Goal: Task Accomplishment & Management: Manage account settings

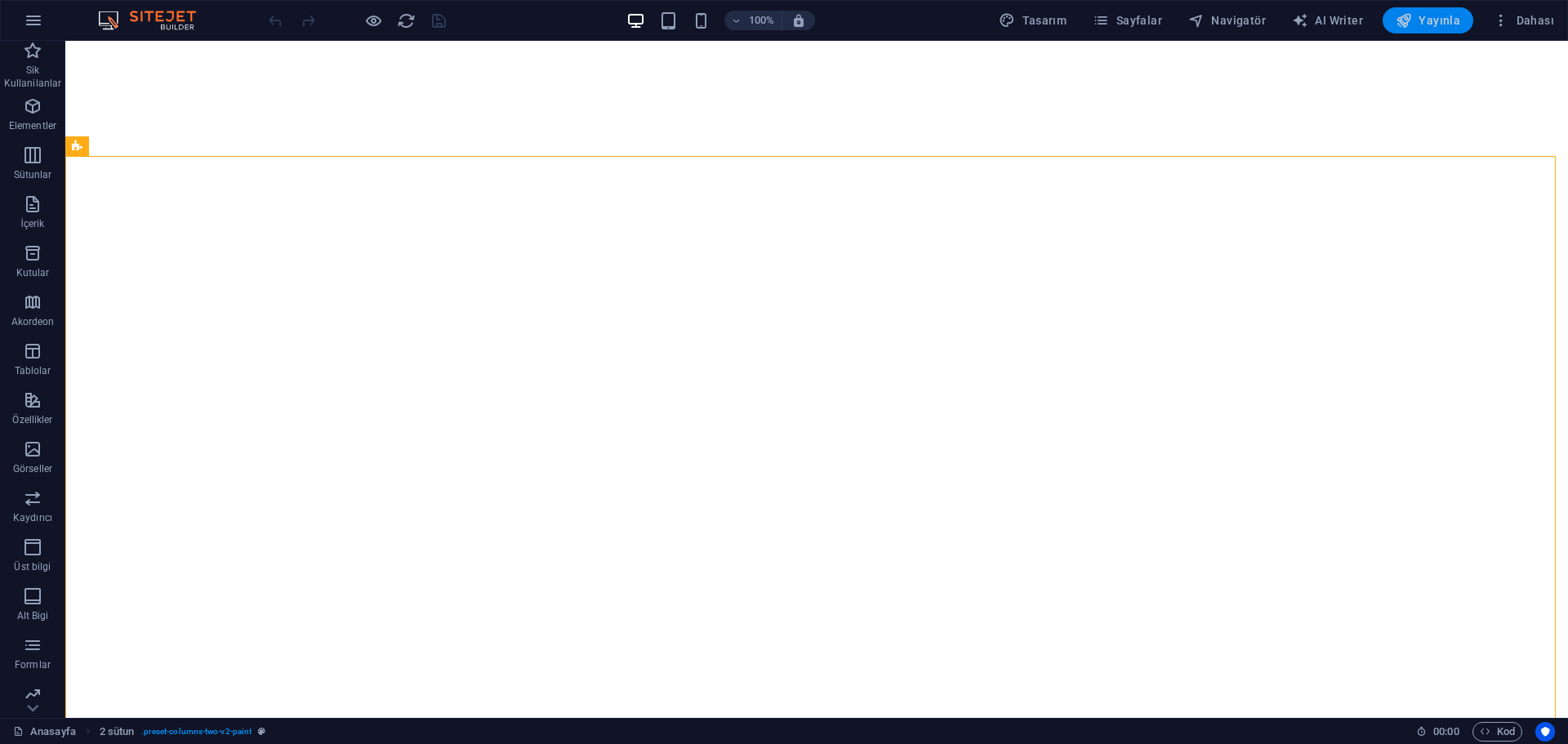
click at [1419, 23] on span "Yayınla" at bounding box center [1429, 20] width 65 height 16
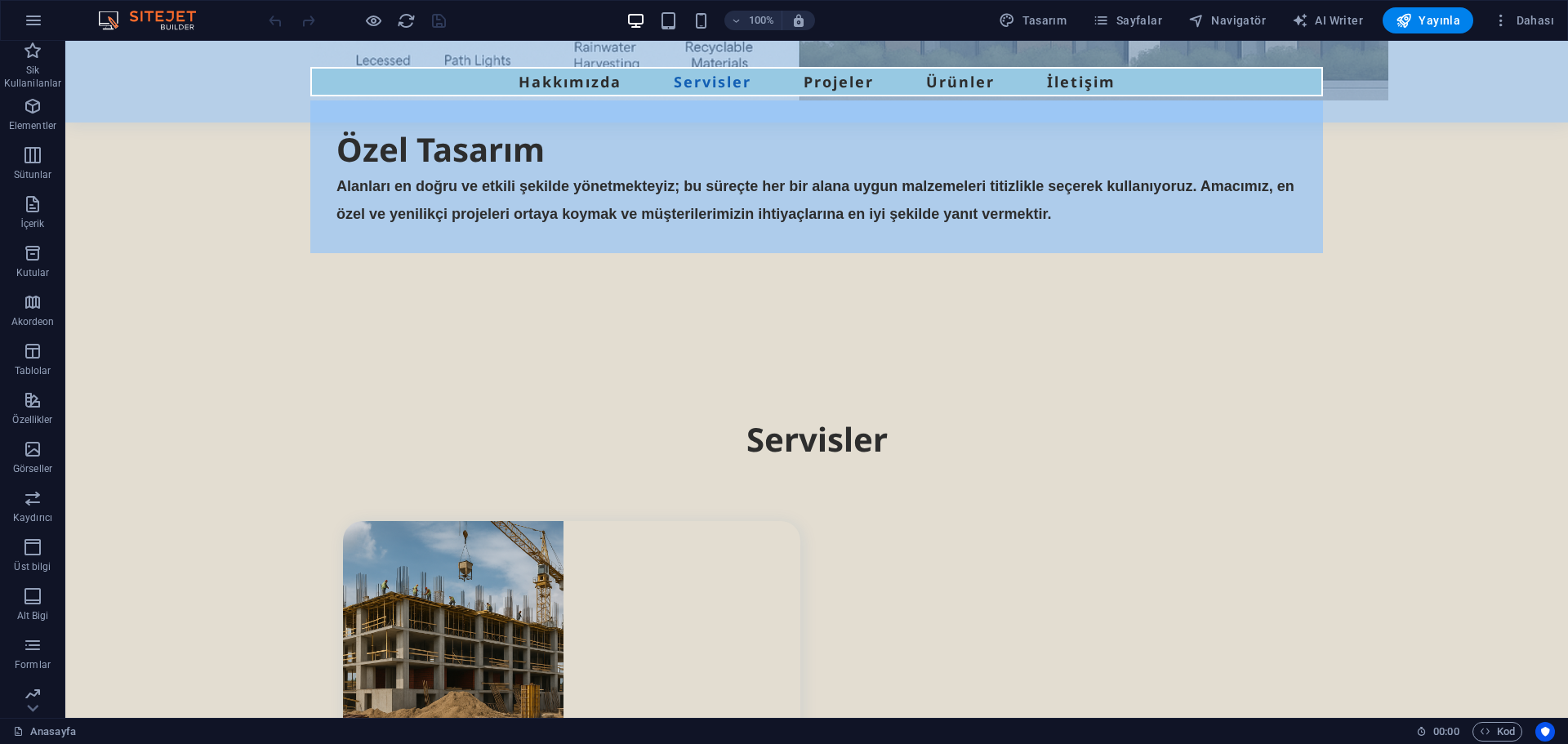
scroll to position [2649, 0]
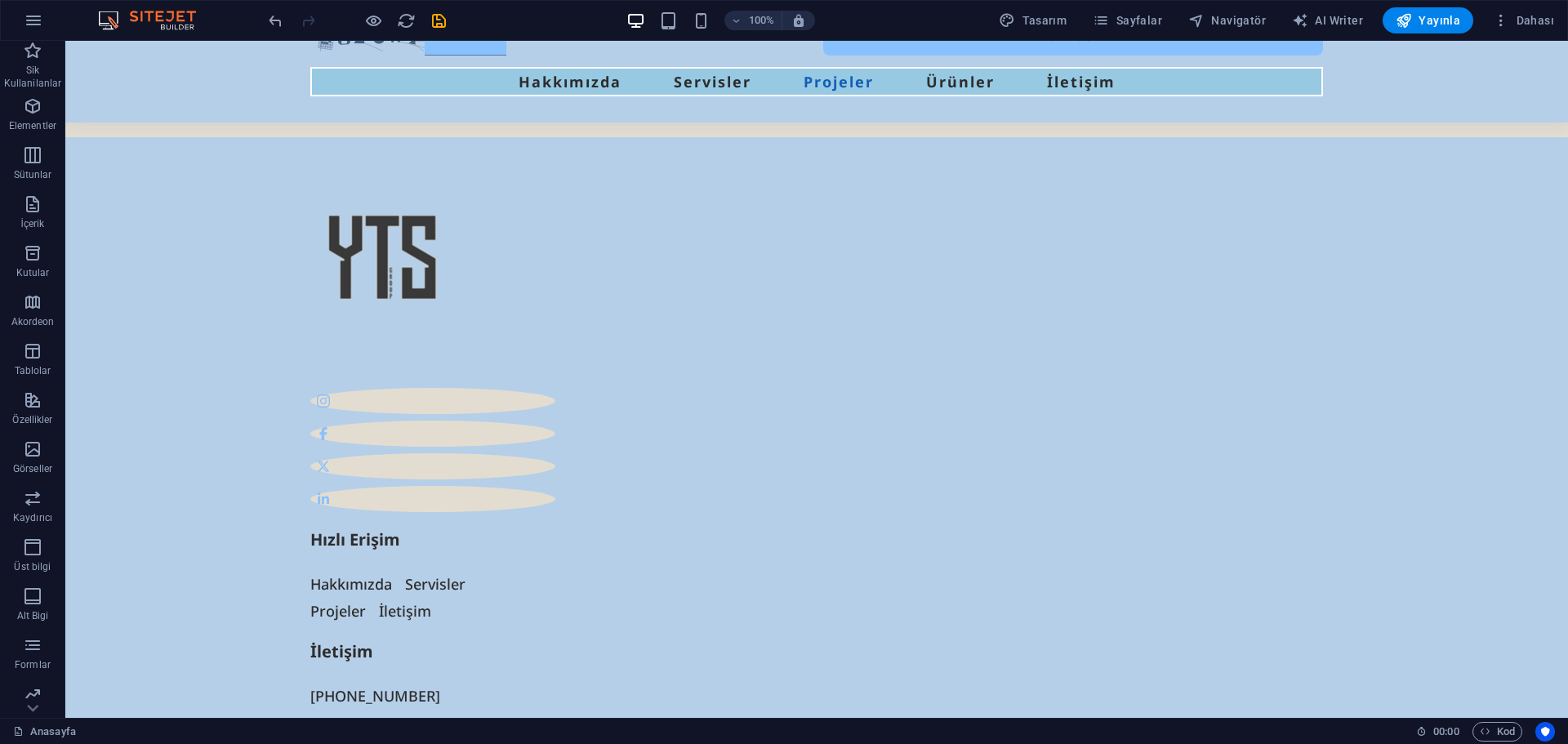
scroll to position [5662, 0]
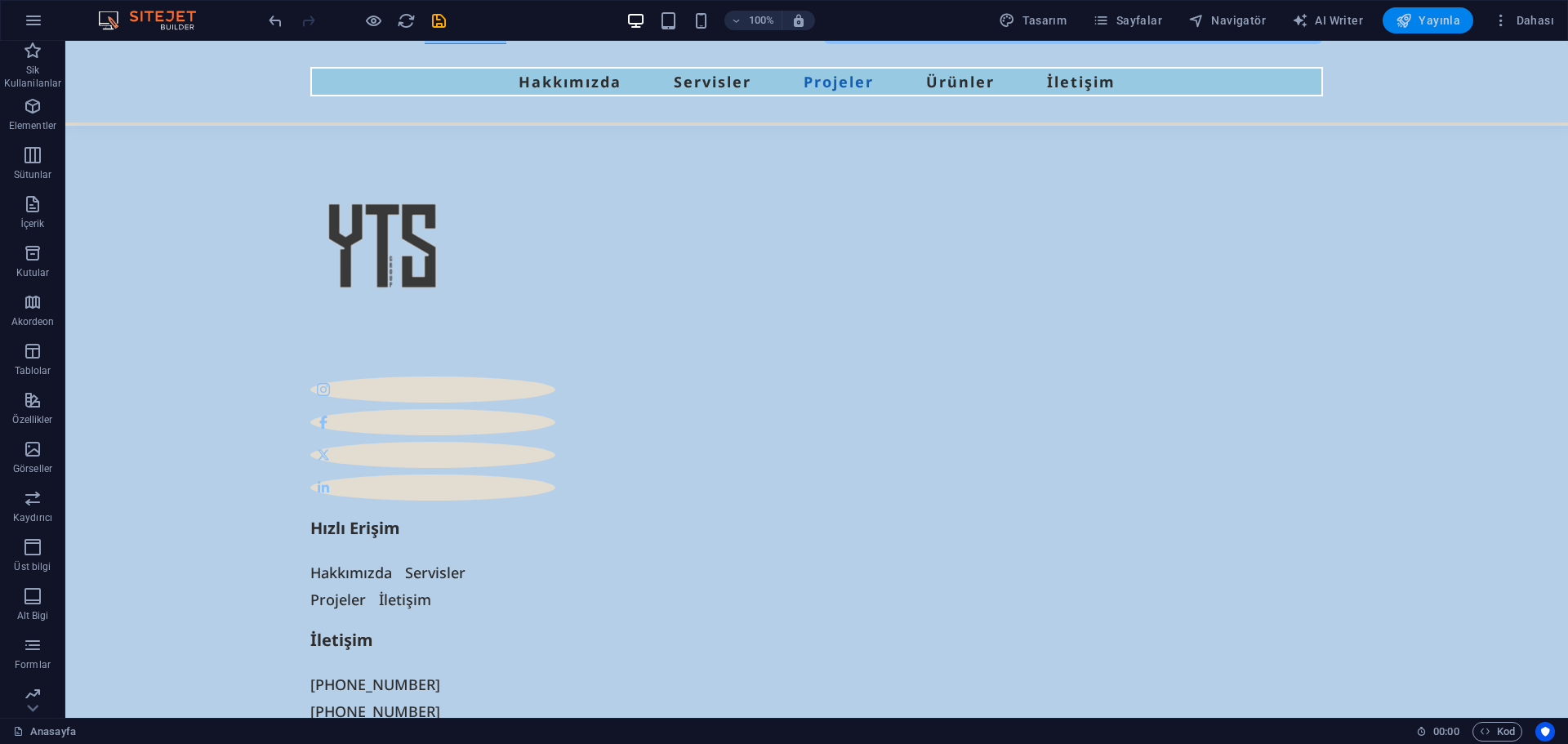
click at [1425, 19] on span "Yayınla" at bounding box center [1429, 20] width 65 height 16
checkbox input "false"
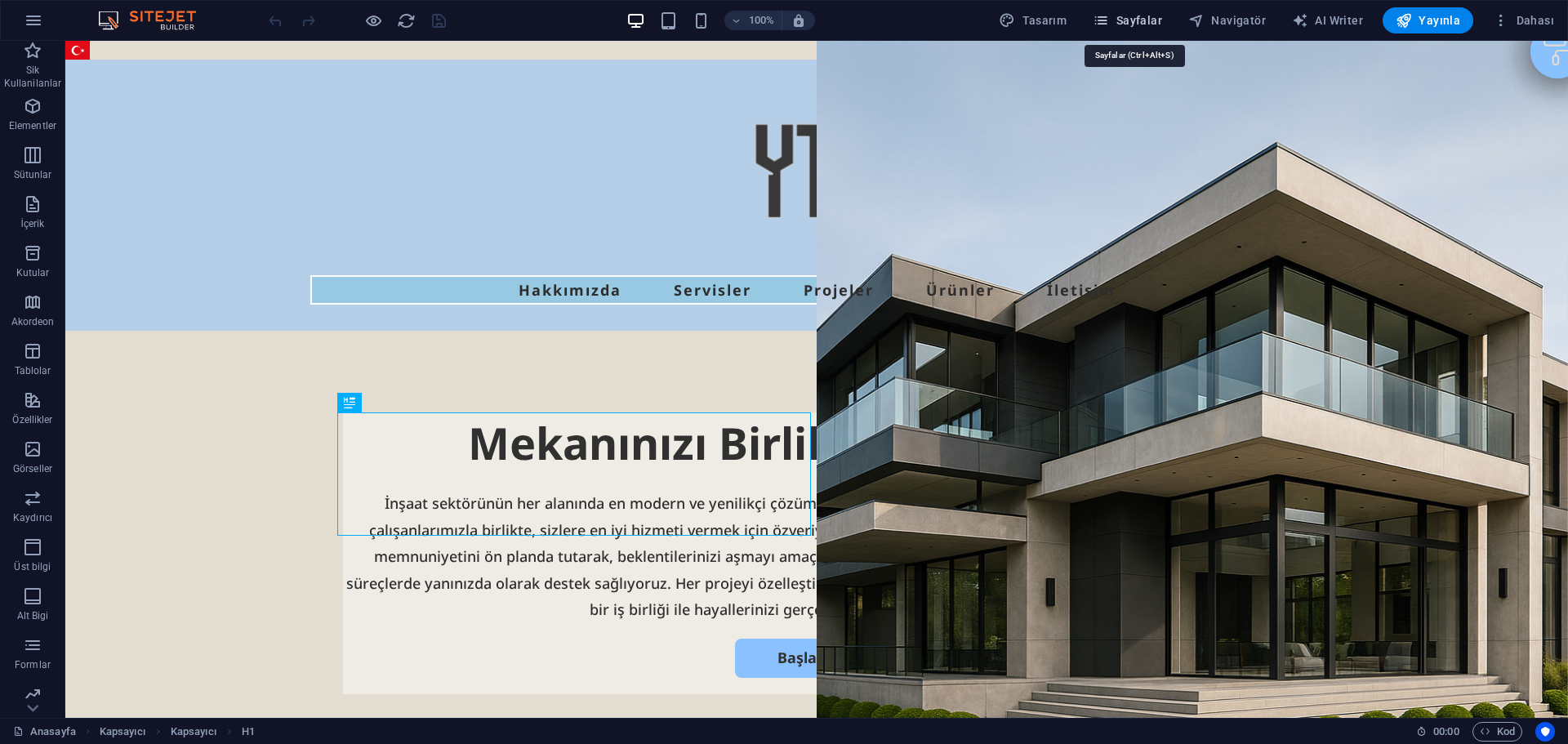
click at [1109, 27] on icon "button" at bounding box center [1100, 20] width 16 height 16
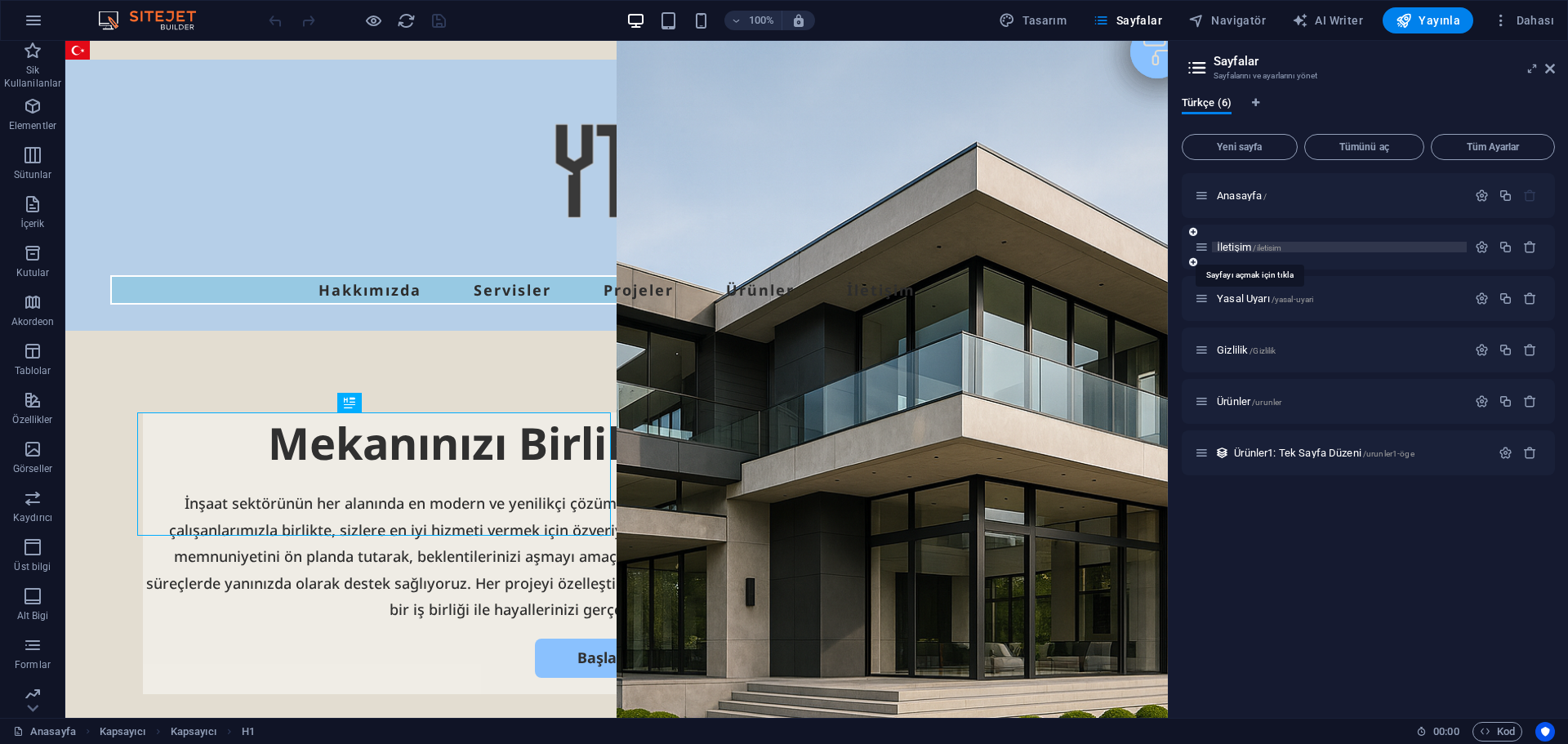
click at [1240, 249] on span "İletişim /iletisim" at bounding box center [1249, 246] width 65 height 12
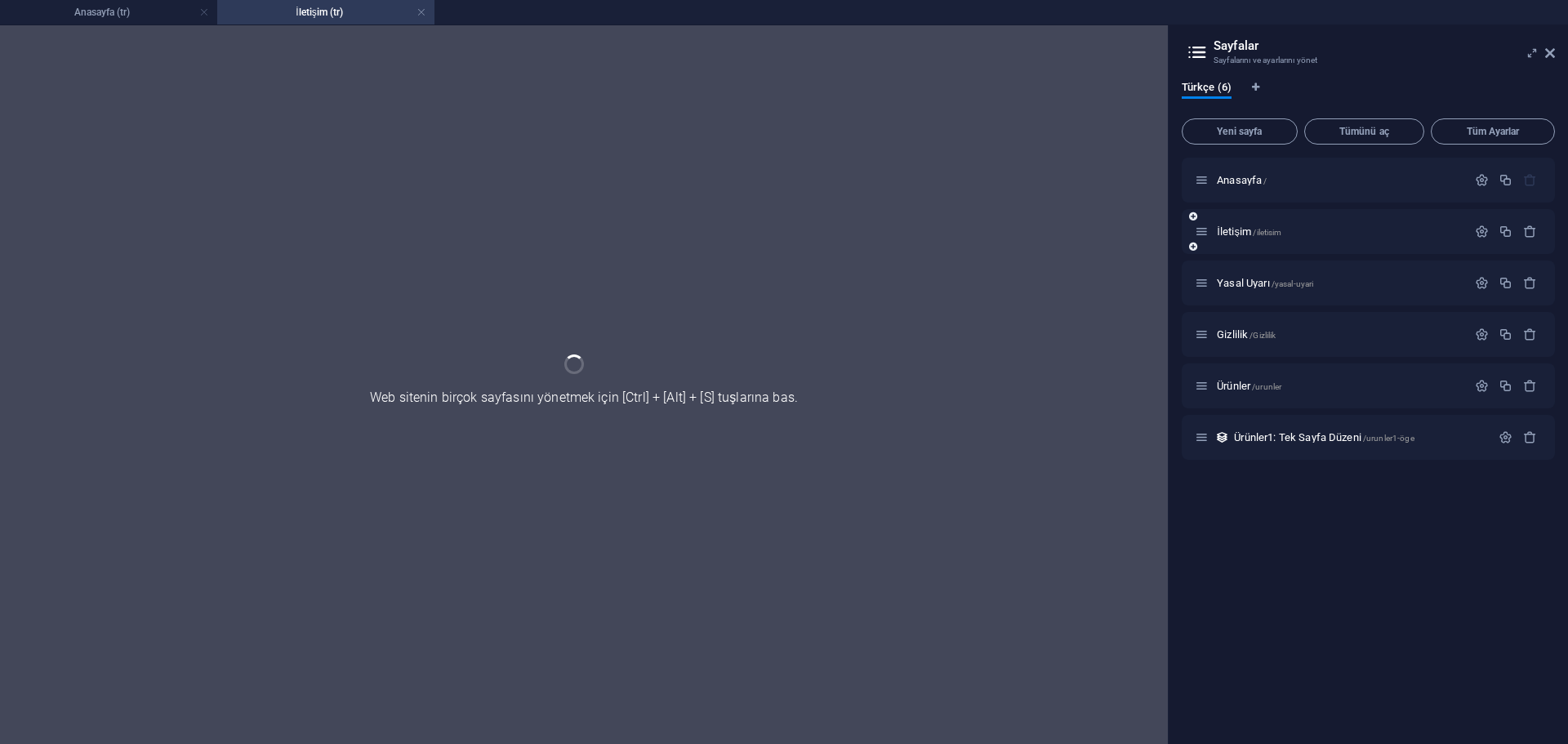
scroll to position [401, 0]
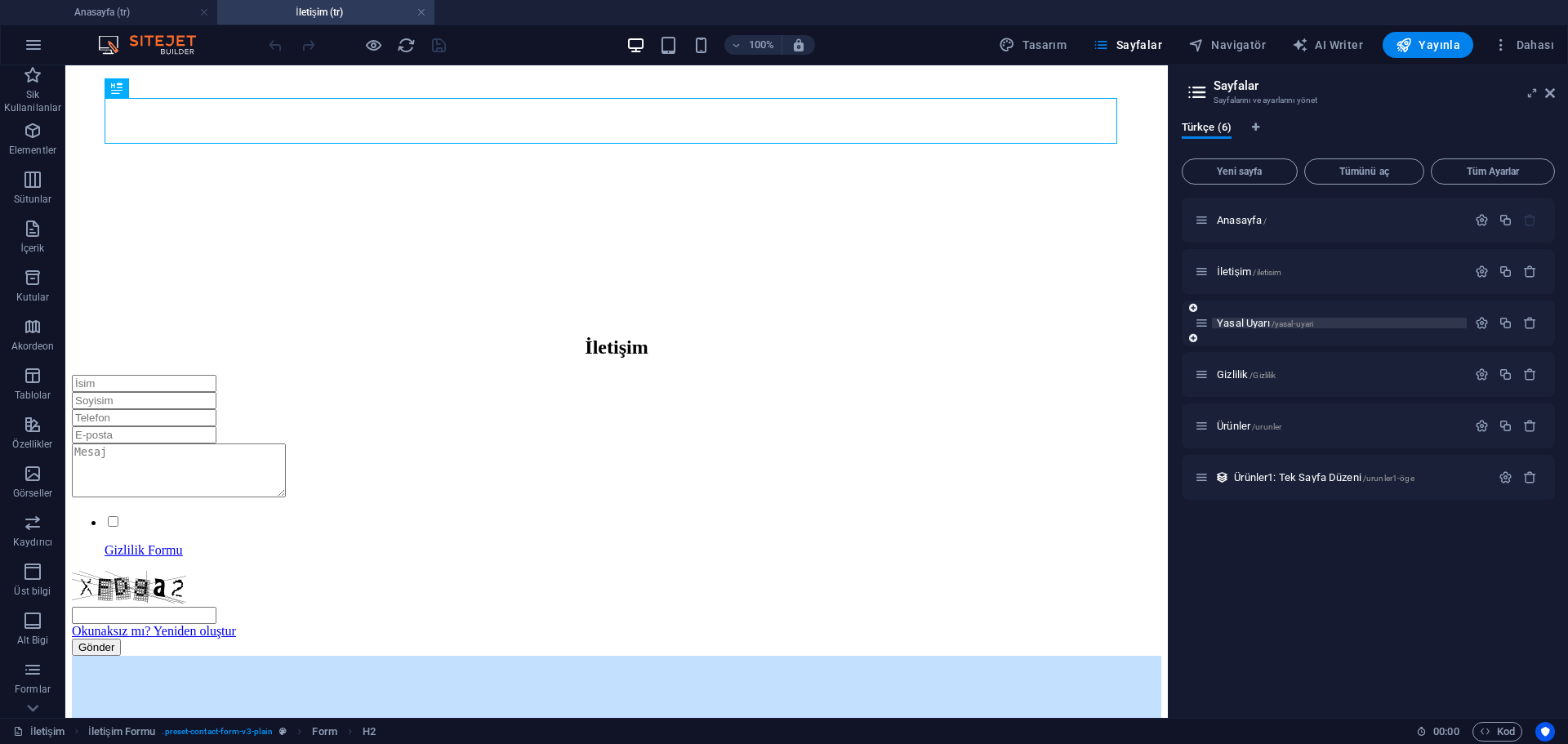
click at [1253, 325] on span "Yasal Uyarı /yasal-uyari" at bounding box center [1264, 323] width 96 height 12
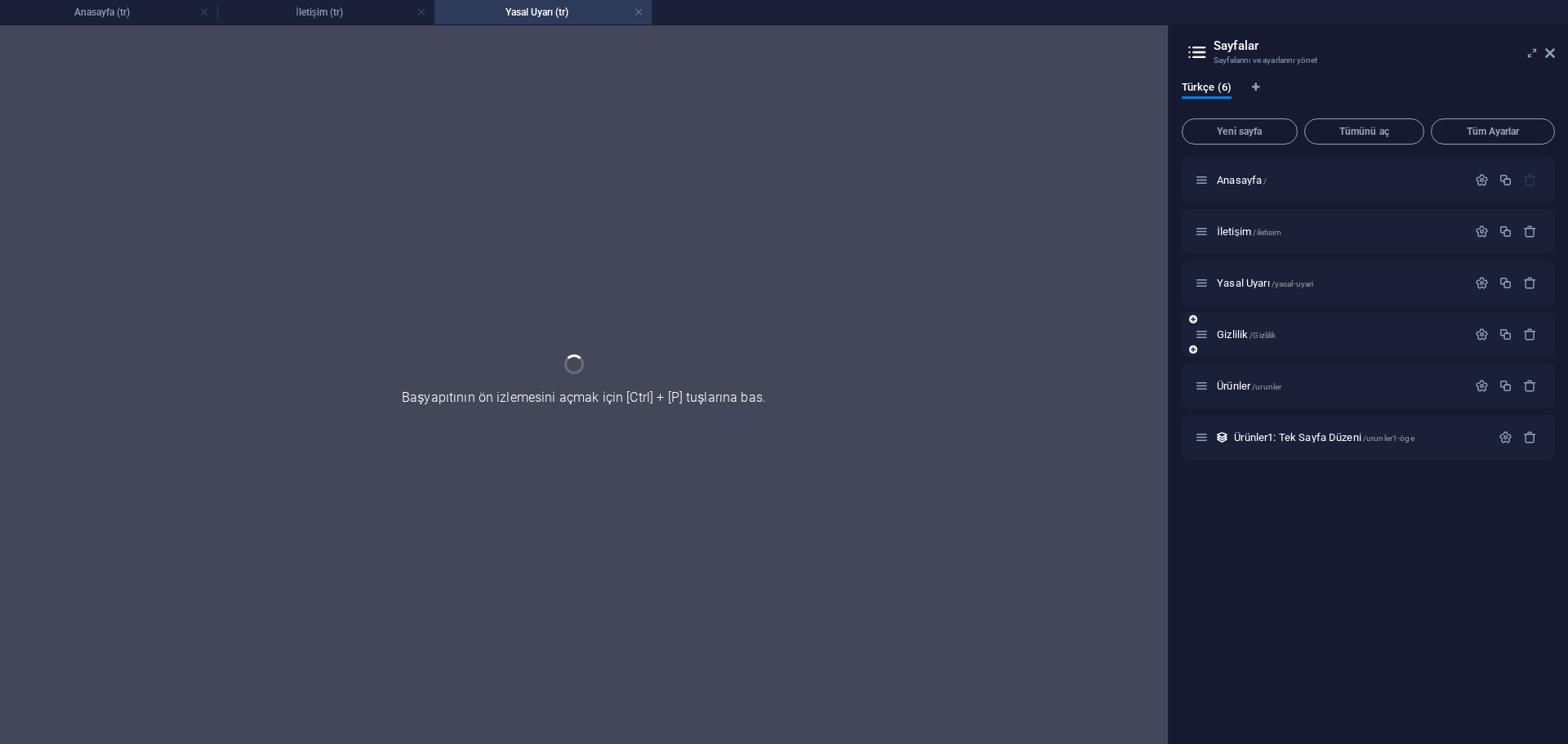
scroll to position [0, 0]
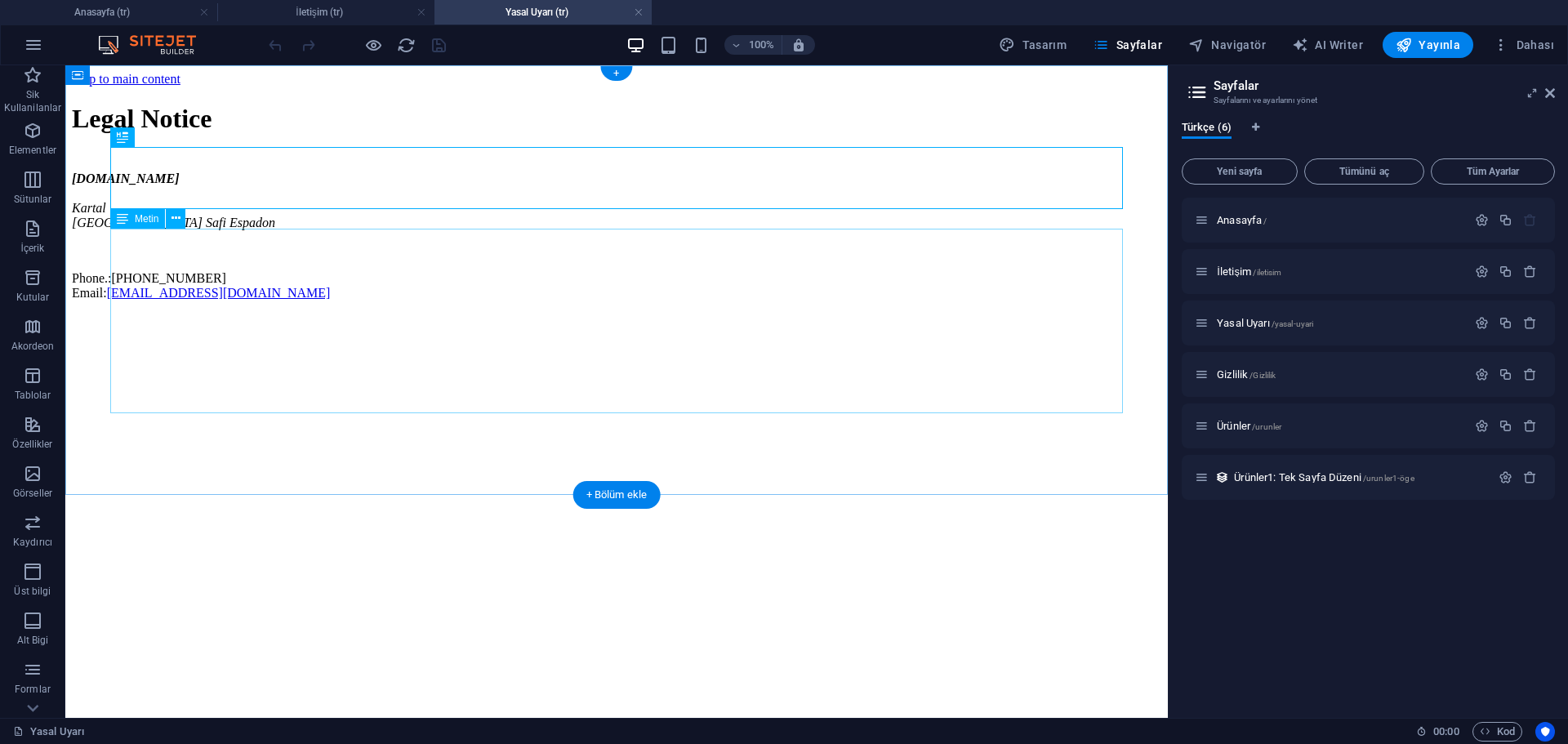
click at [249, 301] on div "groupyts.com Kartal İstanbul Safi Espadon Phone.: +905347841661 Email: ytsconst…" at bounding box center [616, 236] width 1090 height 129
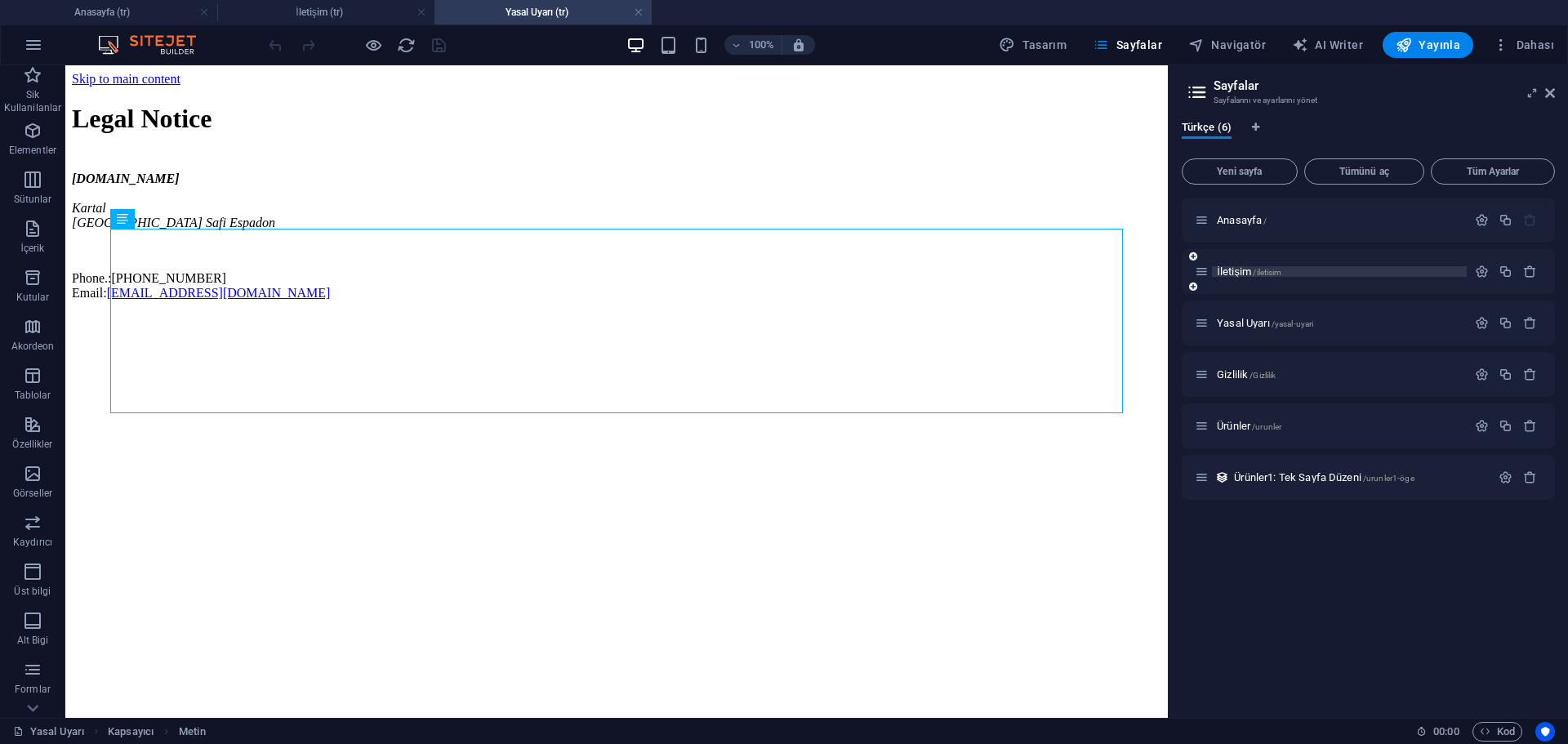
click at [1240, 272] on span "İletişim /iletisim" at bounding box center [1249, 271] width 65 height 12
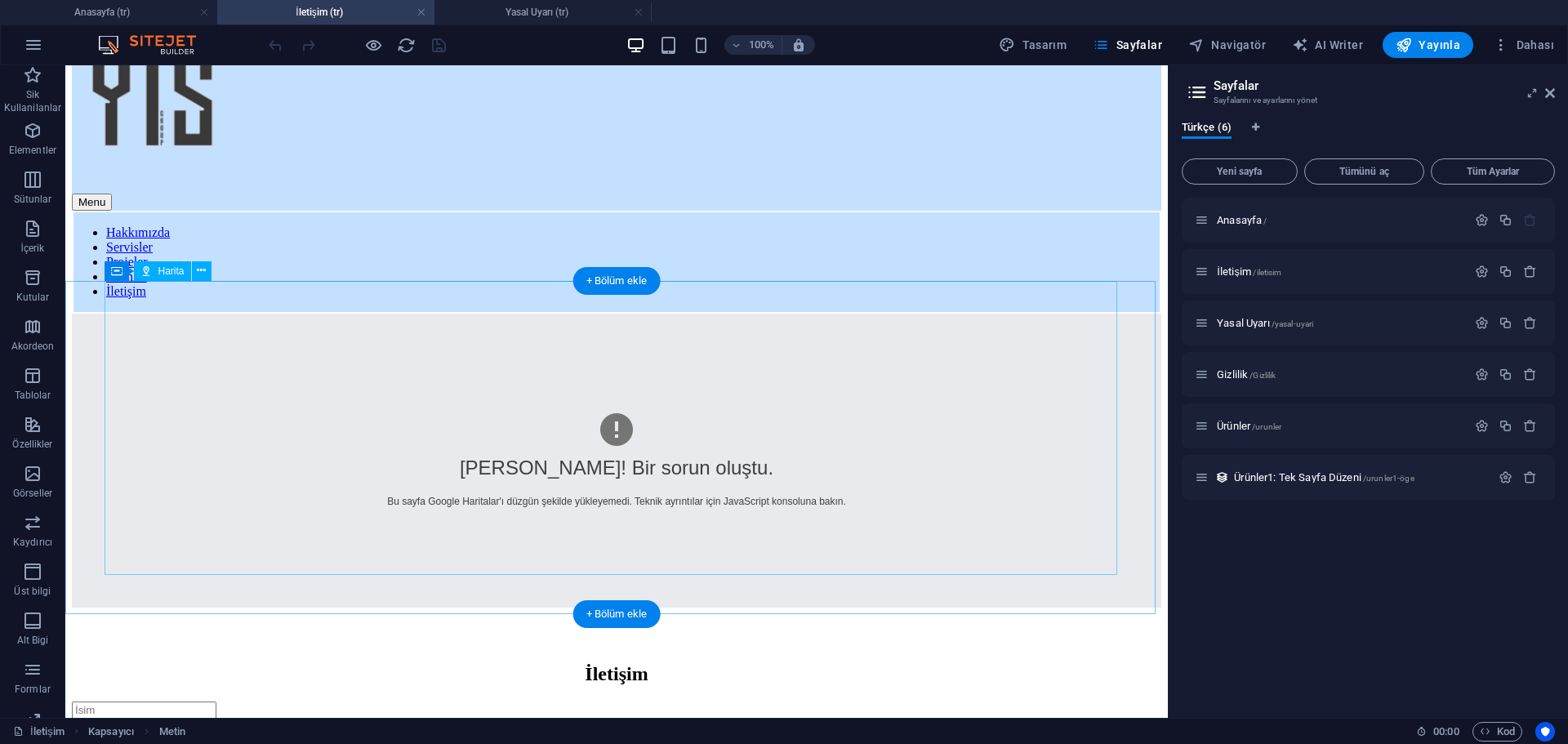
scroll to position [156, 0]
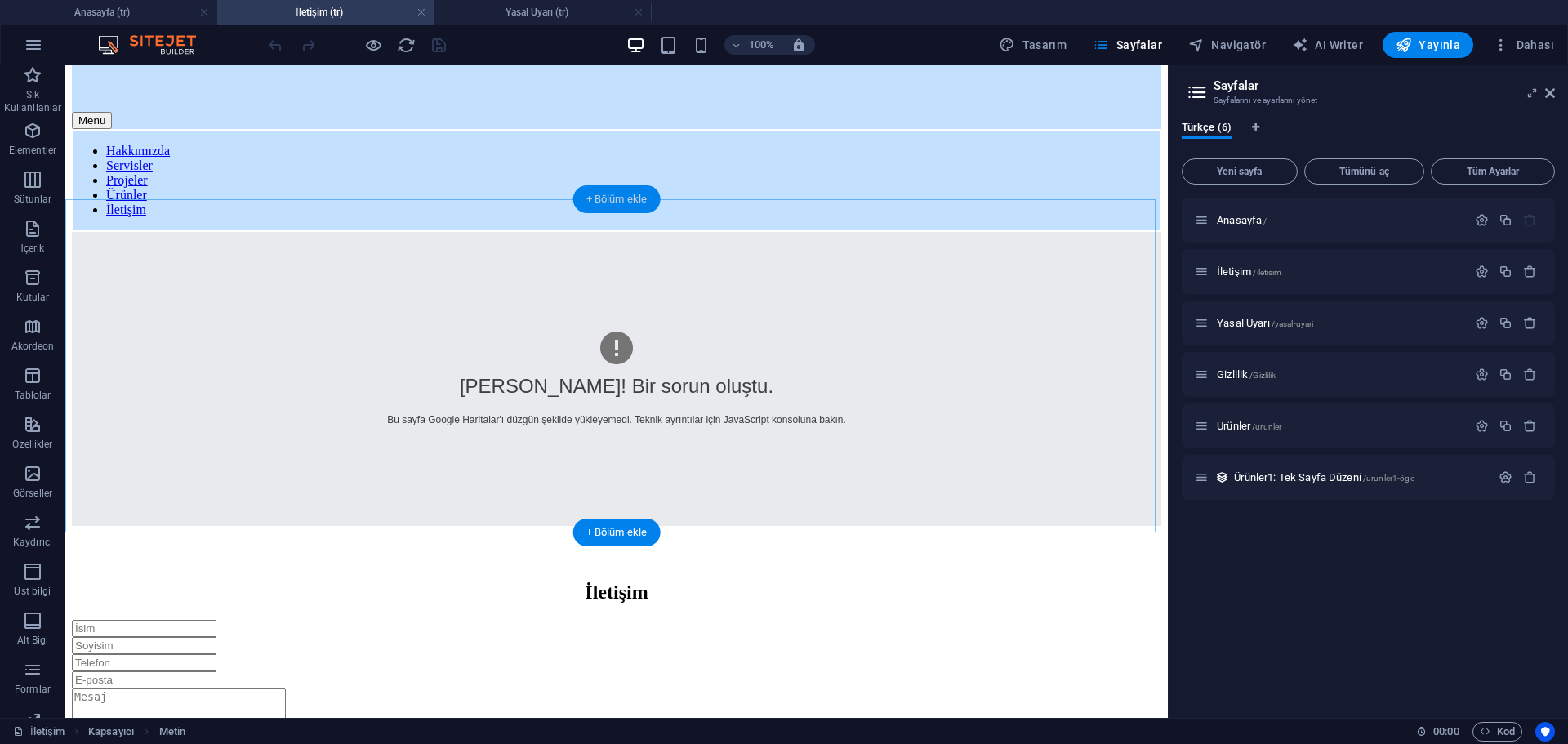
click at [617, 199] on div "+ Bölüm ekle" at bounding box center [617, 199] width 88 height 28
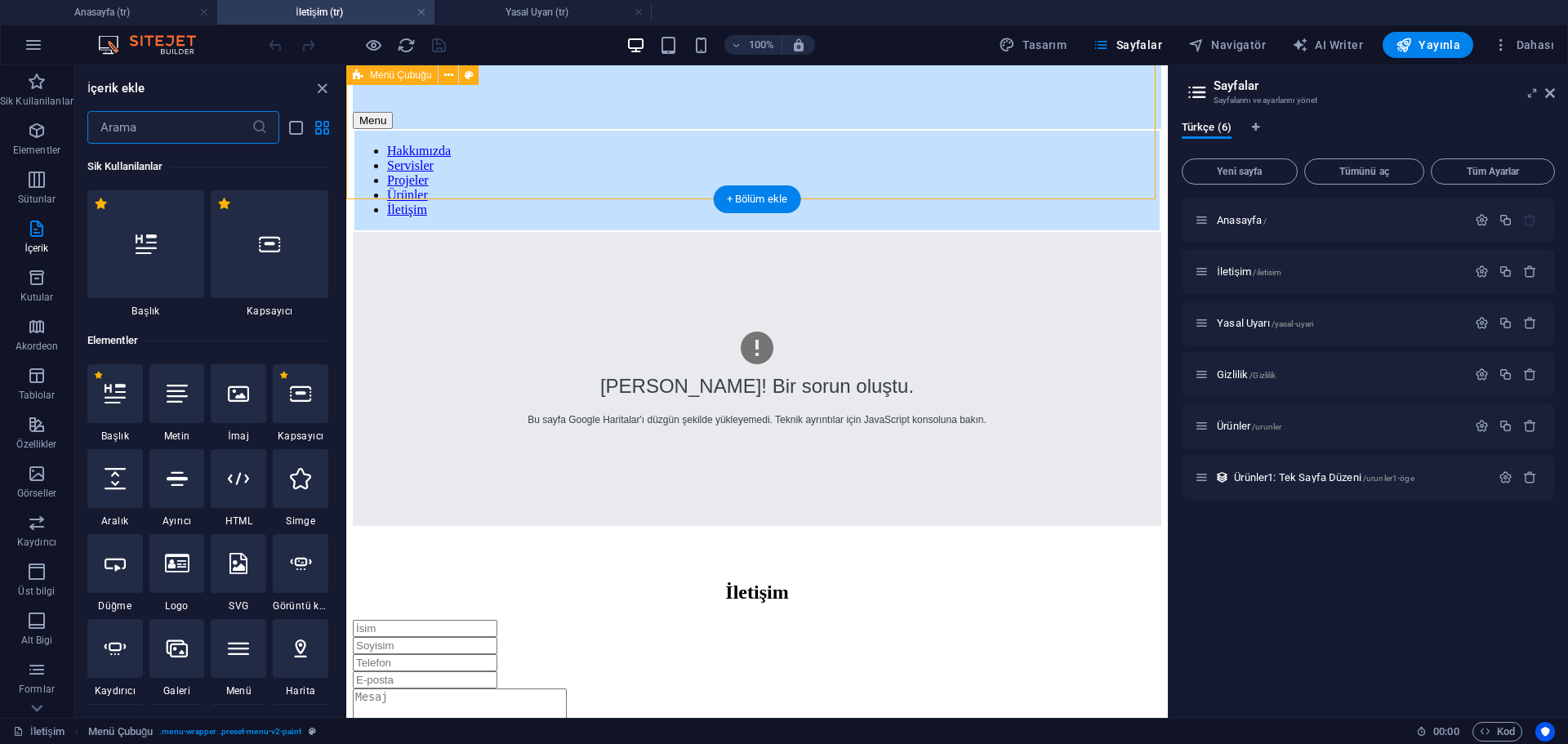
scroll to position [14, 0]
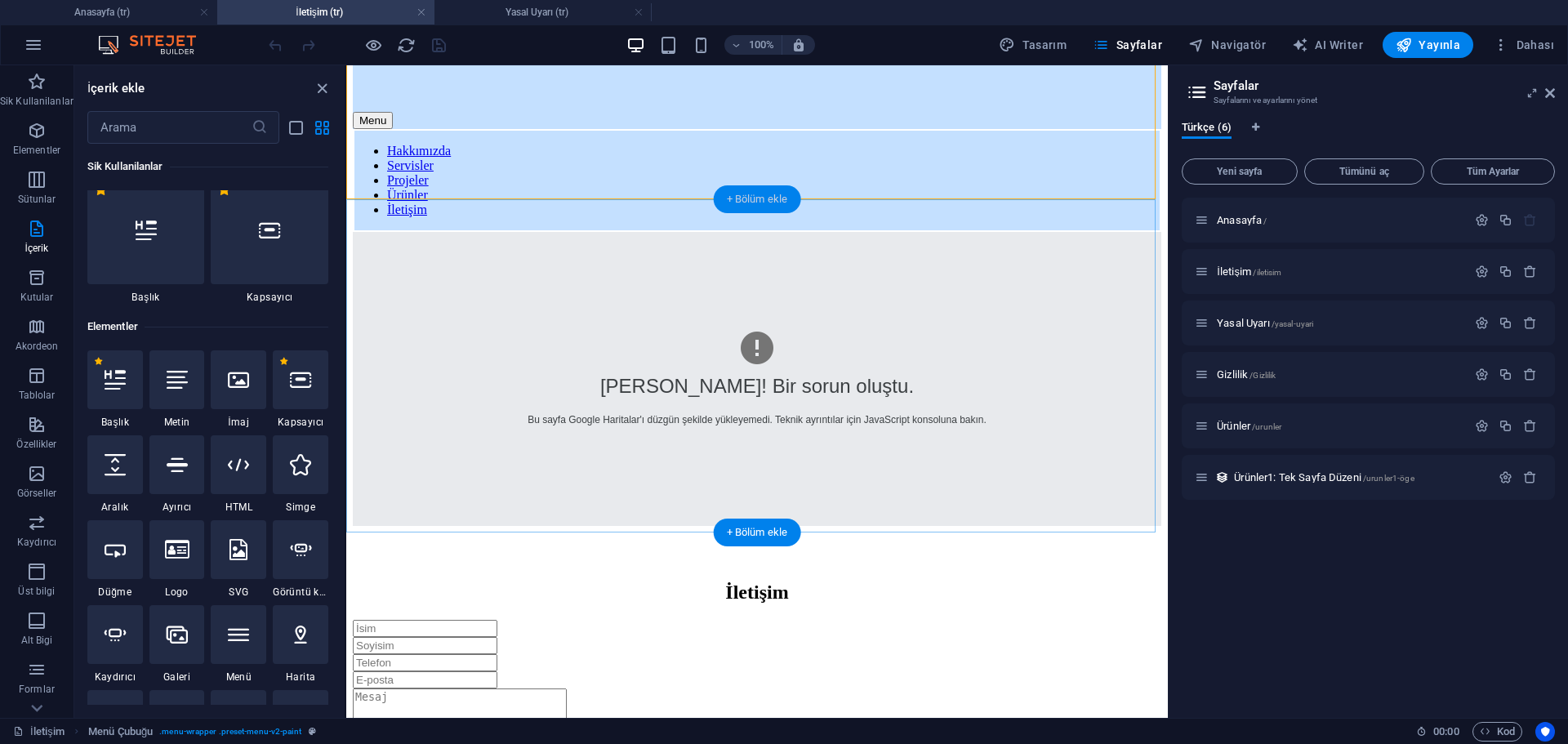
click at [744, 200] on div "+ Bölüm ekle" at bounding box center [758, 199] width 88 height 28
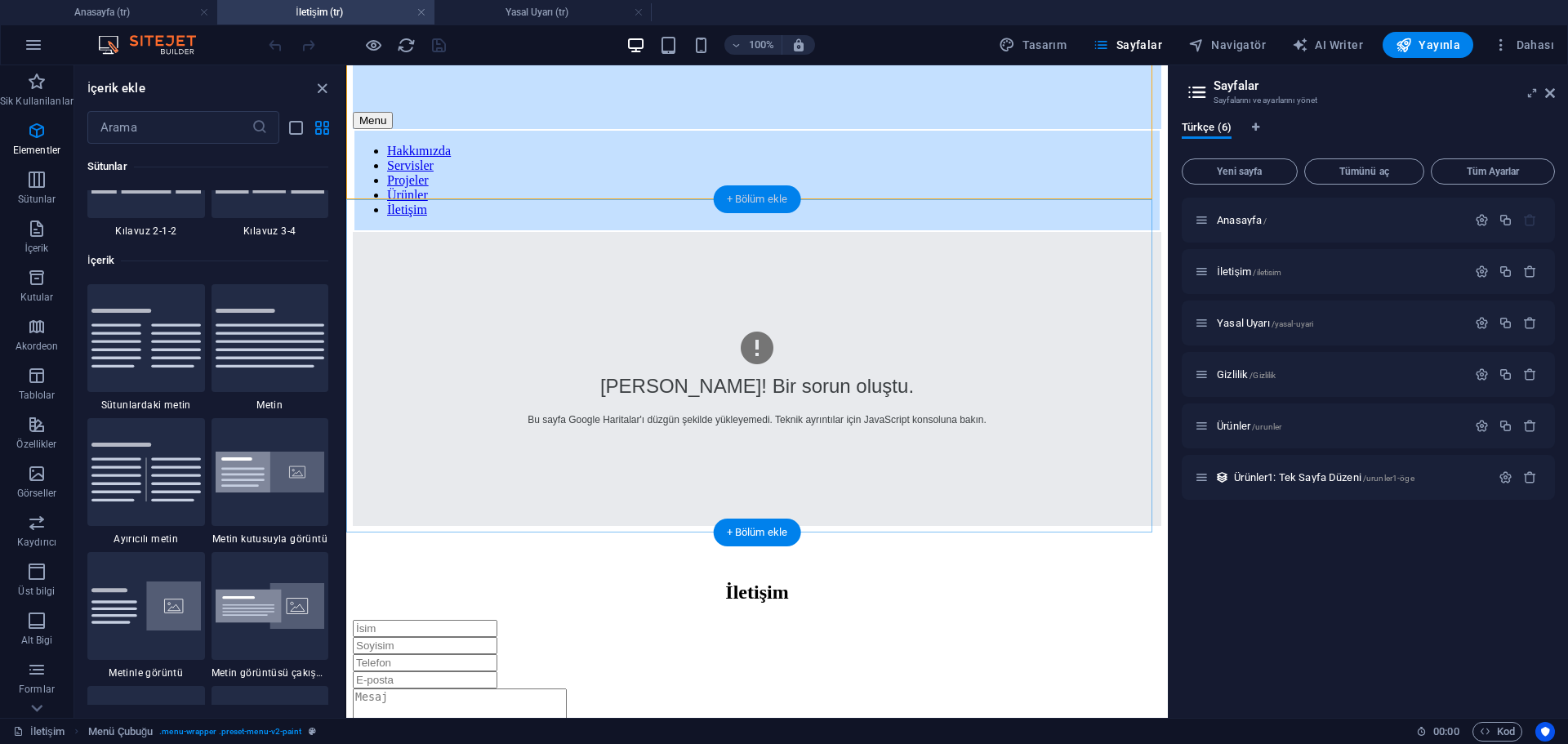
scroll to position [2859, 0]
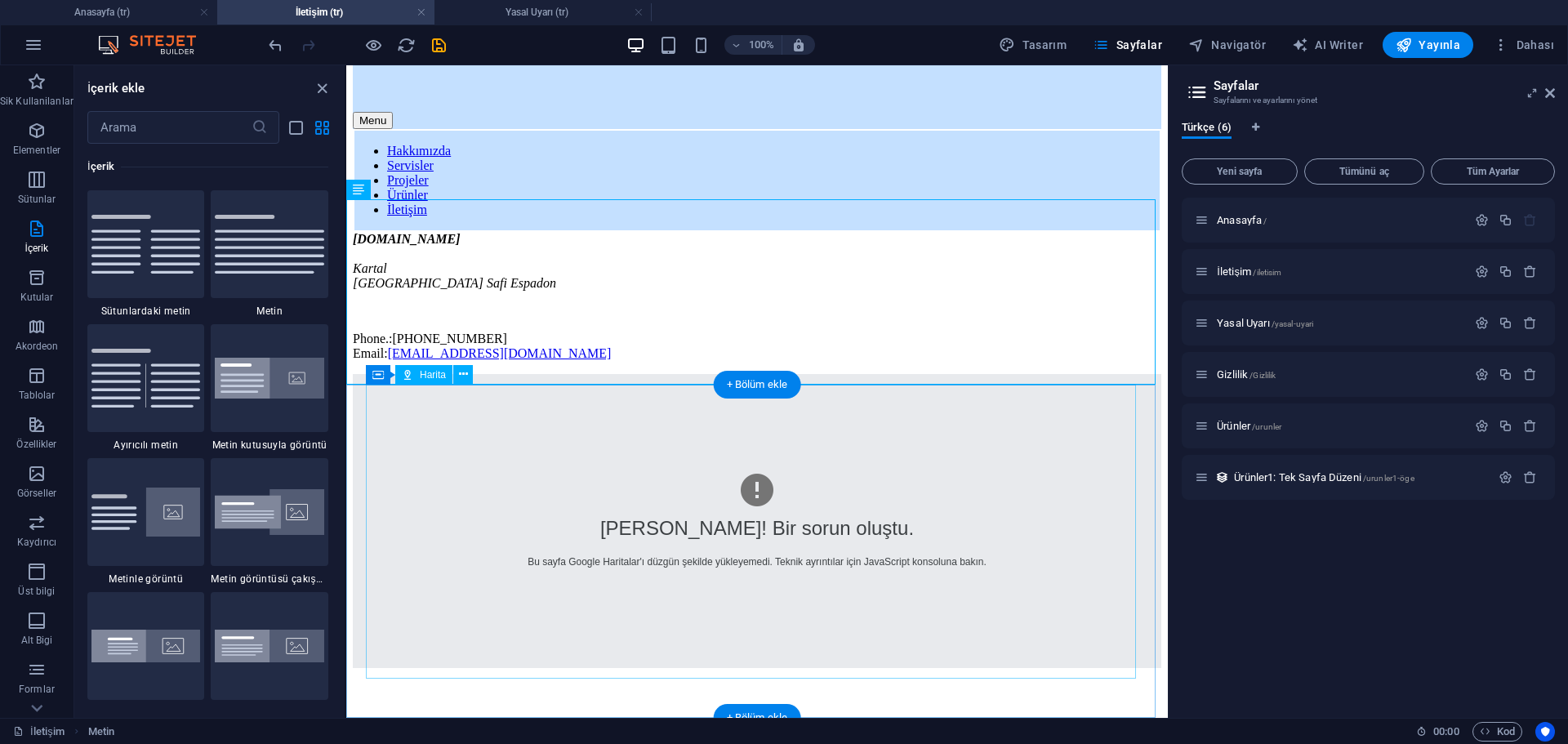
click at [522, 471] on div "Hata! Bir sorun oluştu. Bu sayfa Google Haritalar'ı düzgün şekilde yükleyemedi.…" at bounding box center [756, 521] width 809 height 294
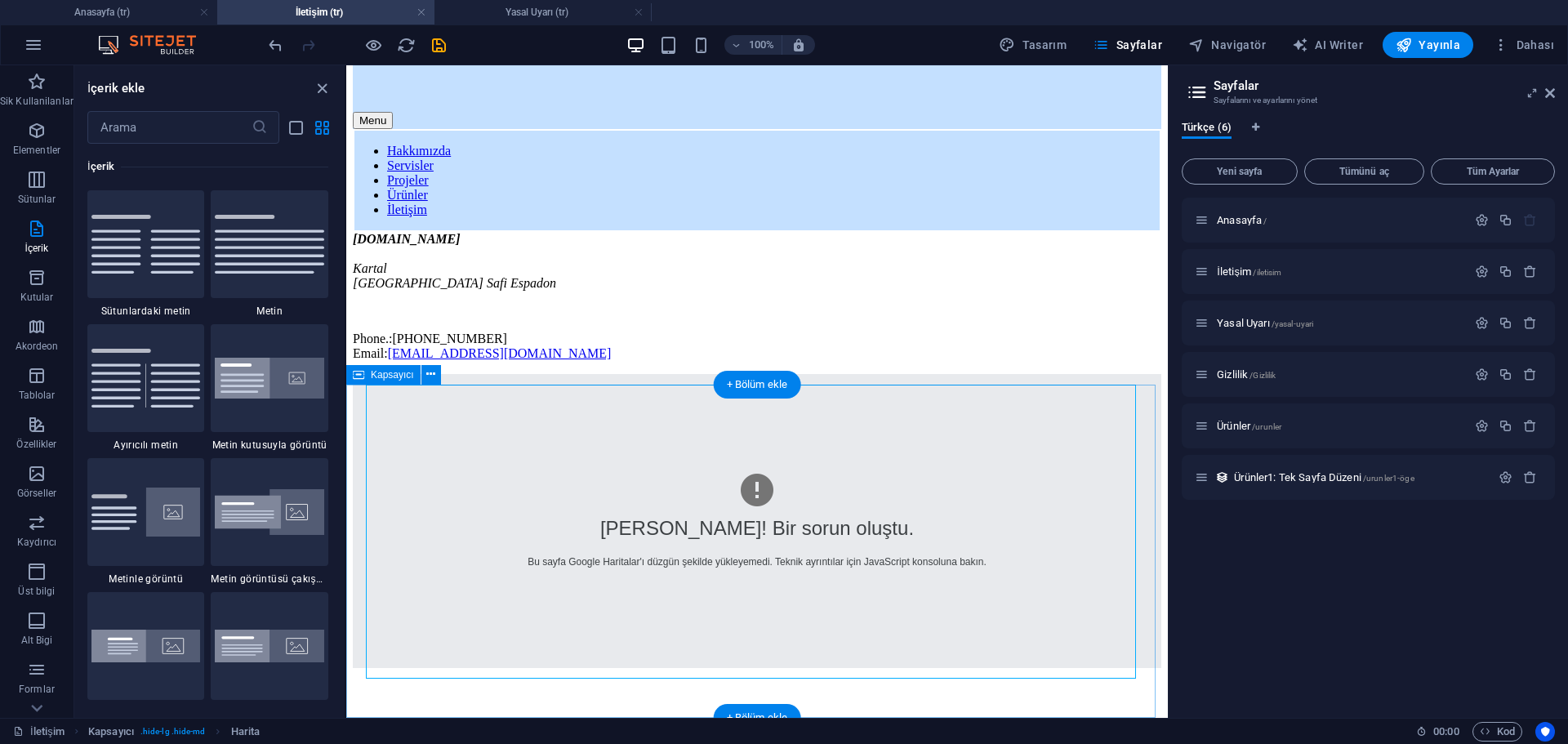
click at [360, 460] on div "Hata! Bir sorun oluştu. Bu sayfa Google Haritalar'ı düzgün şekilde yükleyemedi.…" at bounding box center [756, 541] width 809 height 333
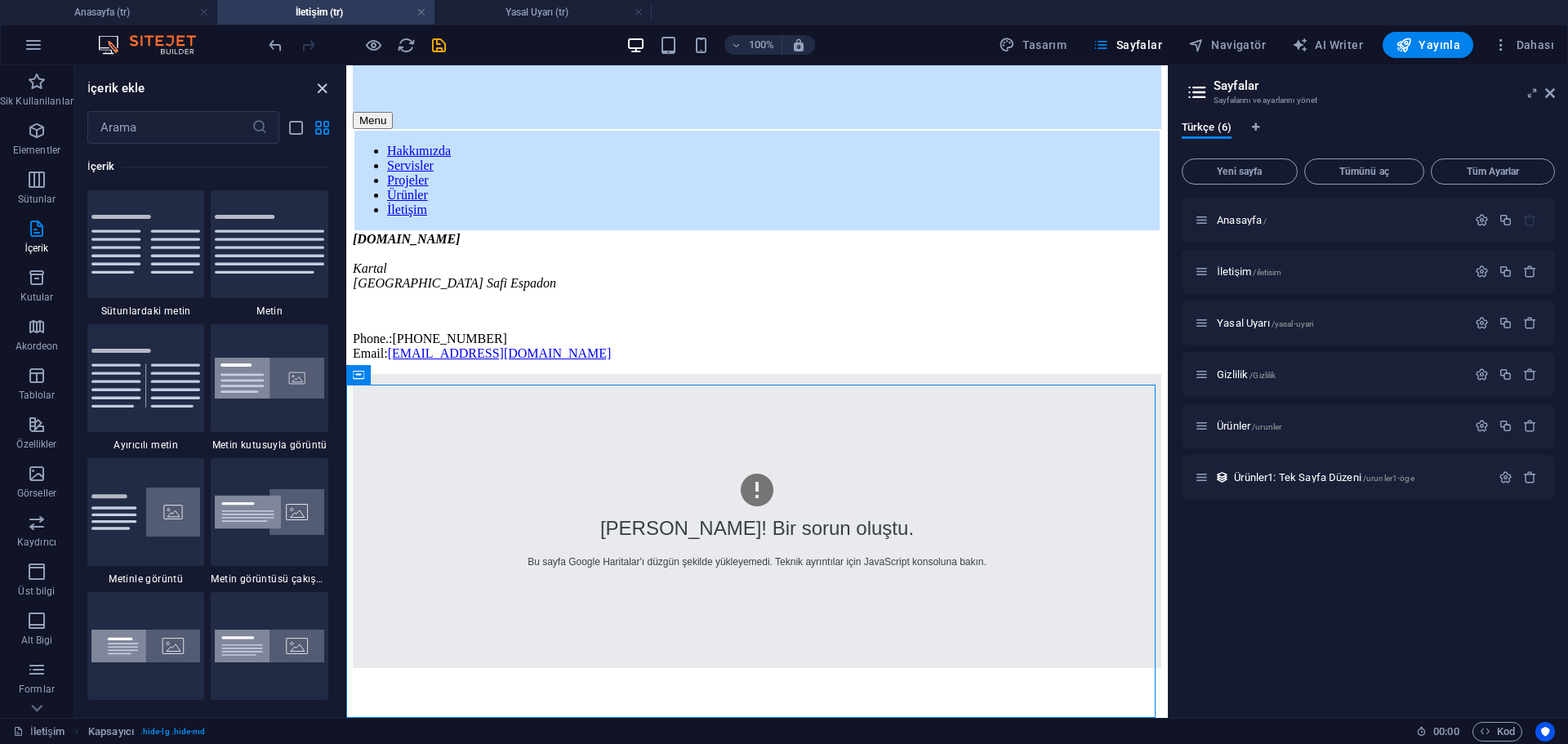
click at [327, 91] on icon "close panel" at bounding box center [323, 89] width 19 height 19
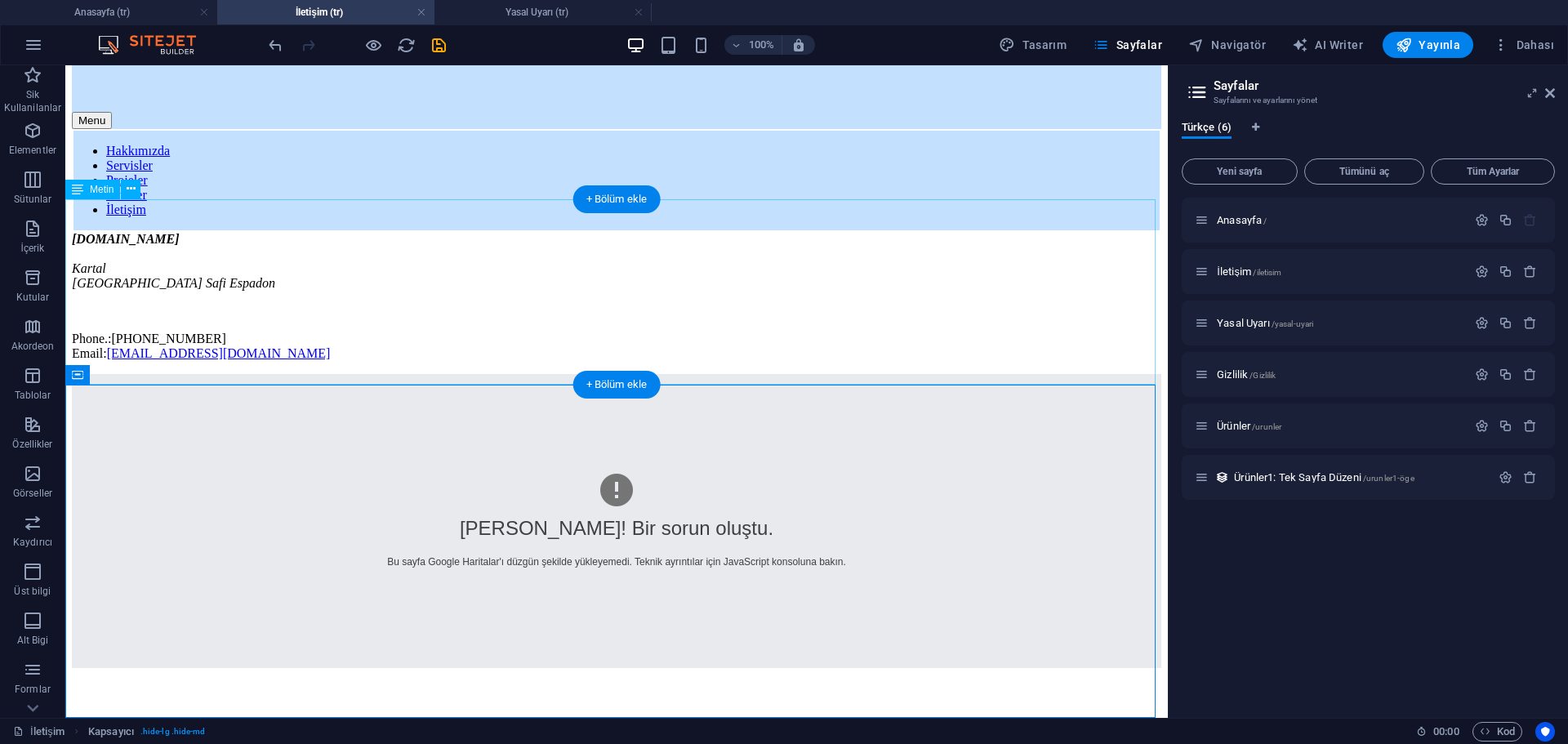
click at [251, 268] on div "groupyts.com Kartal İstanbul Safi Espadon Phone.: +905347841661 Email: ytsconst…" at bounding box center [616, 296] width 1090 height 129
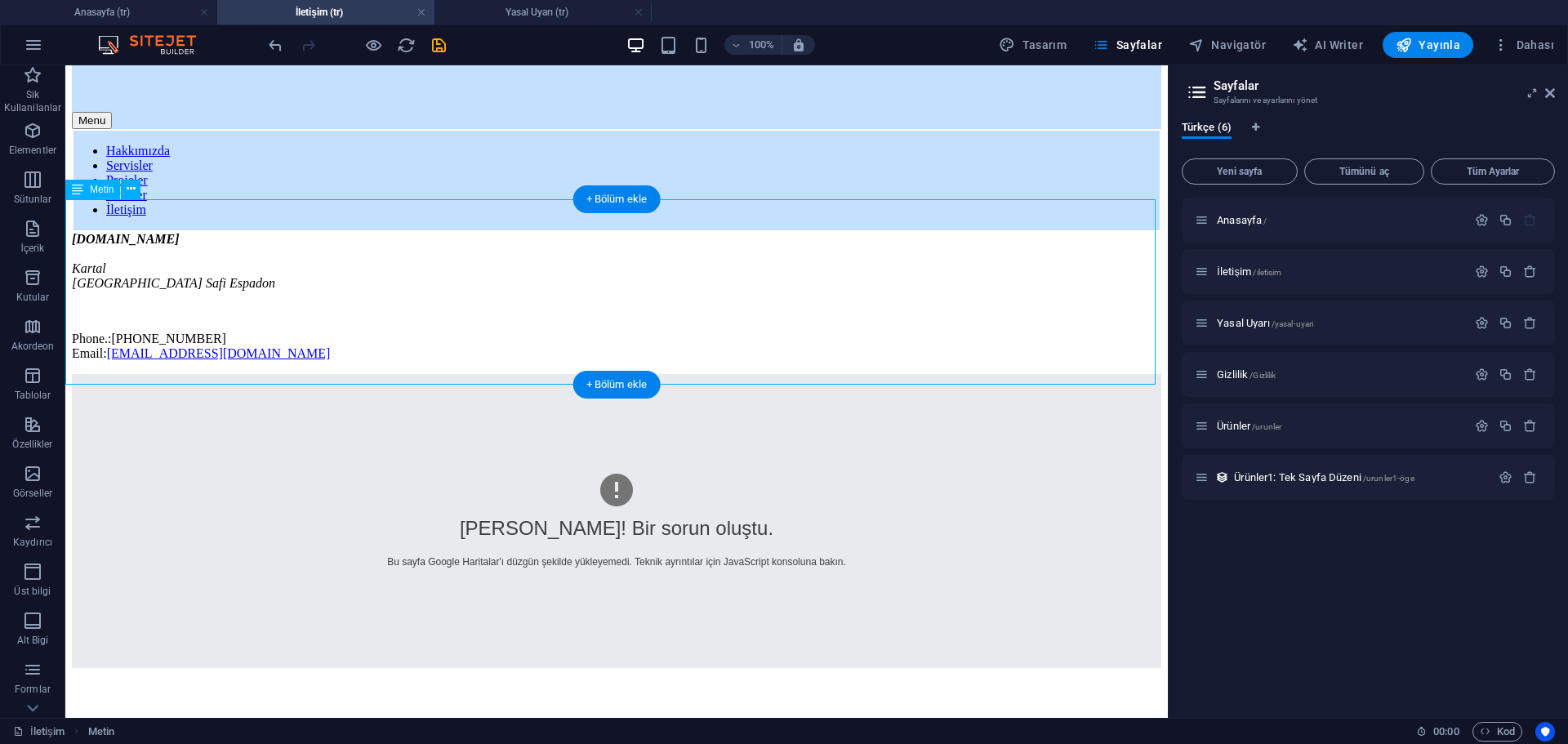
click at [372, 270] on div "groupyts.com Kartal İstanbul Safi Espadon Phone.: +905347841661 Email: ytsconst…" at bounding box center [616, 296] width 1090 height 129
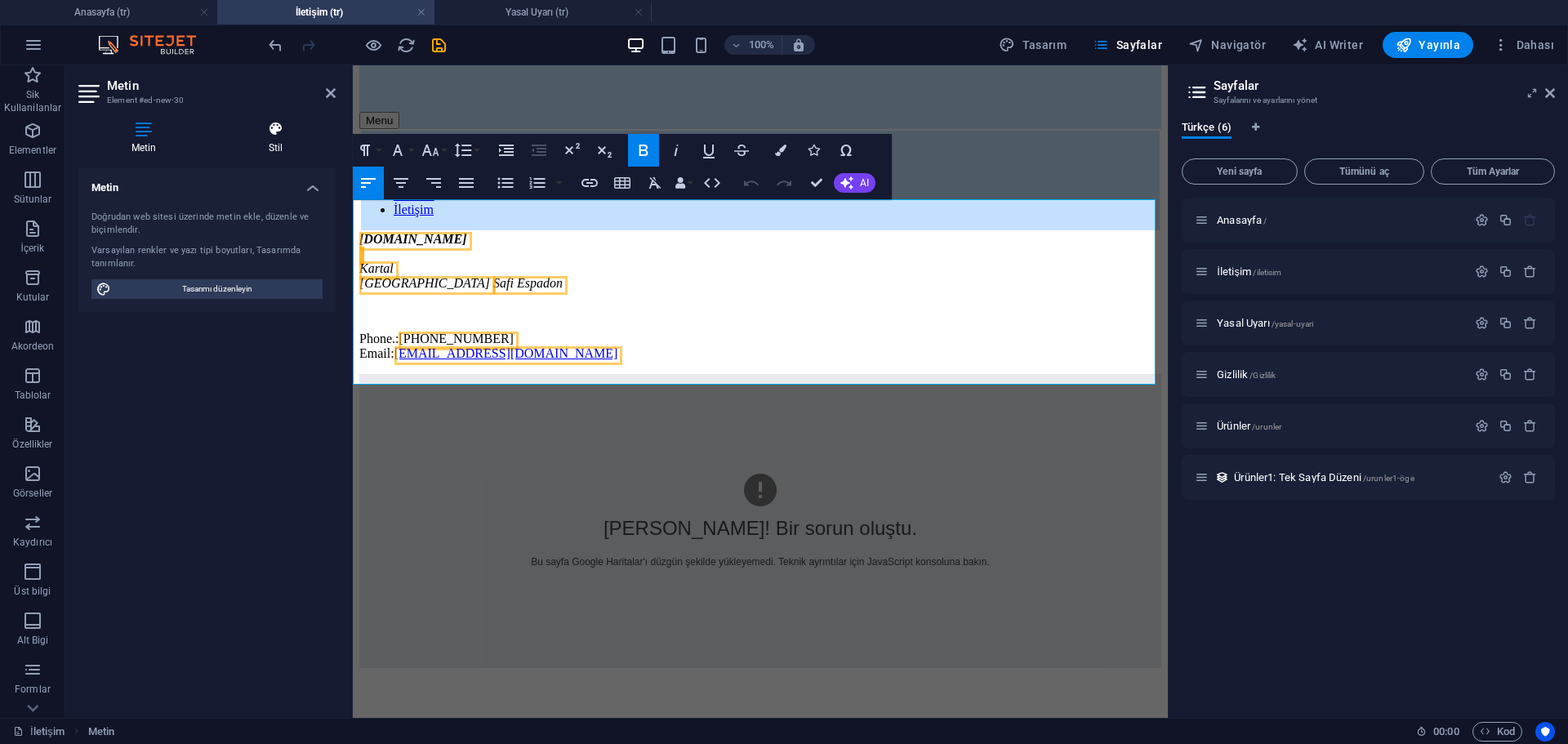
click at [279, 137] on icon at bounding box center [276, 129] width 120 height 16
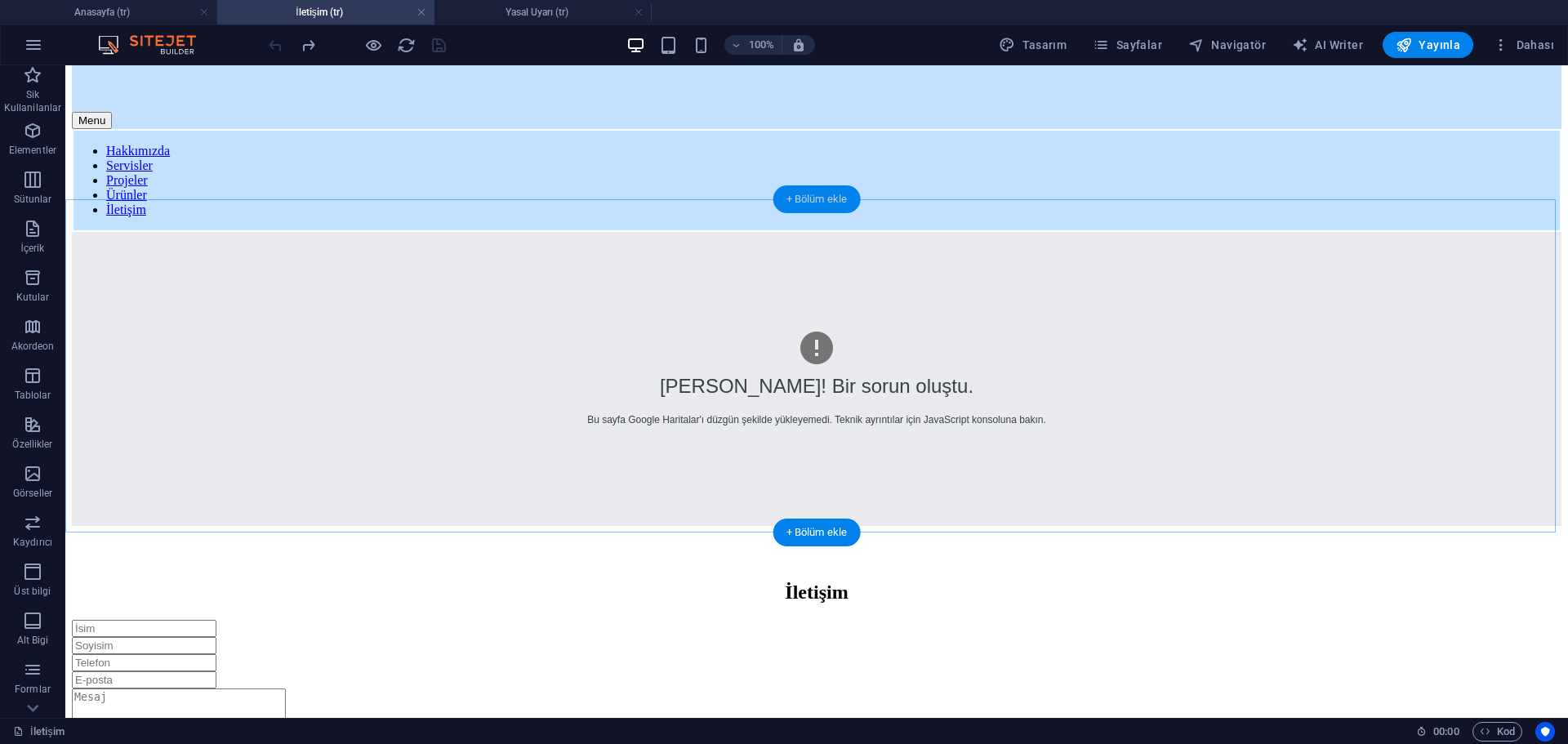
drag, startPoint x: 807, startPoint y: 198, endPoint x: 432, endPoint y: 138, distance: 379.8
click at [807, 198] on div "+ Bölüm ekle" at bounding box center [817, 199] width 88 height 28
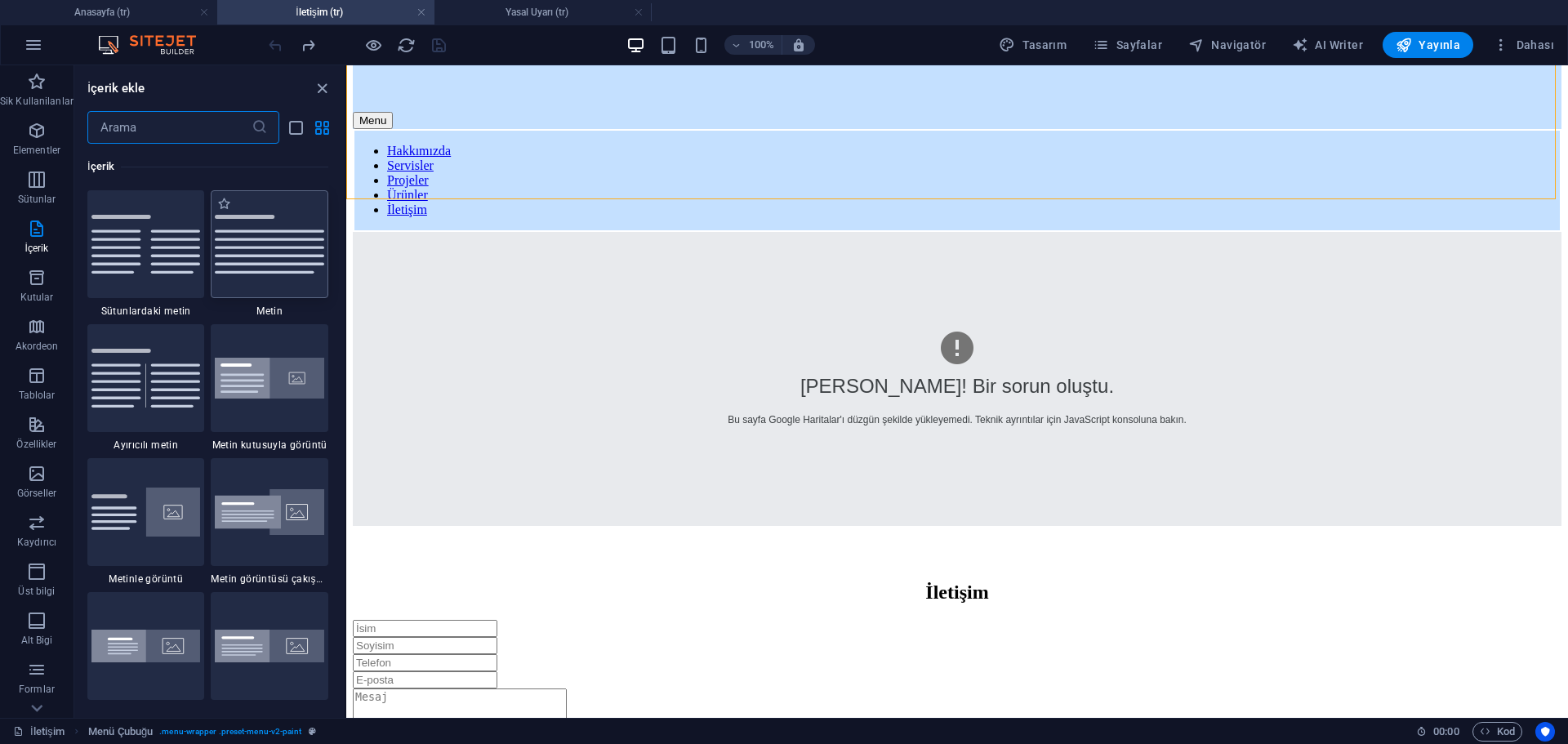
click at [275, 269] on img at bounding box center [269, 244] width 110 height 58
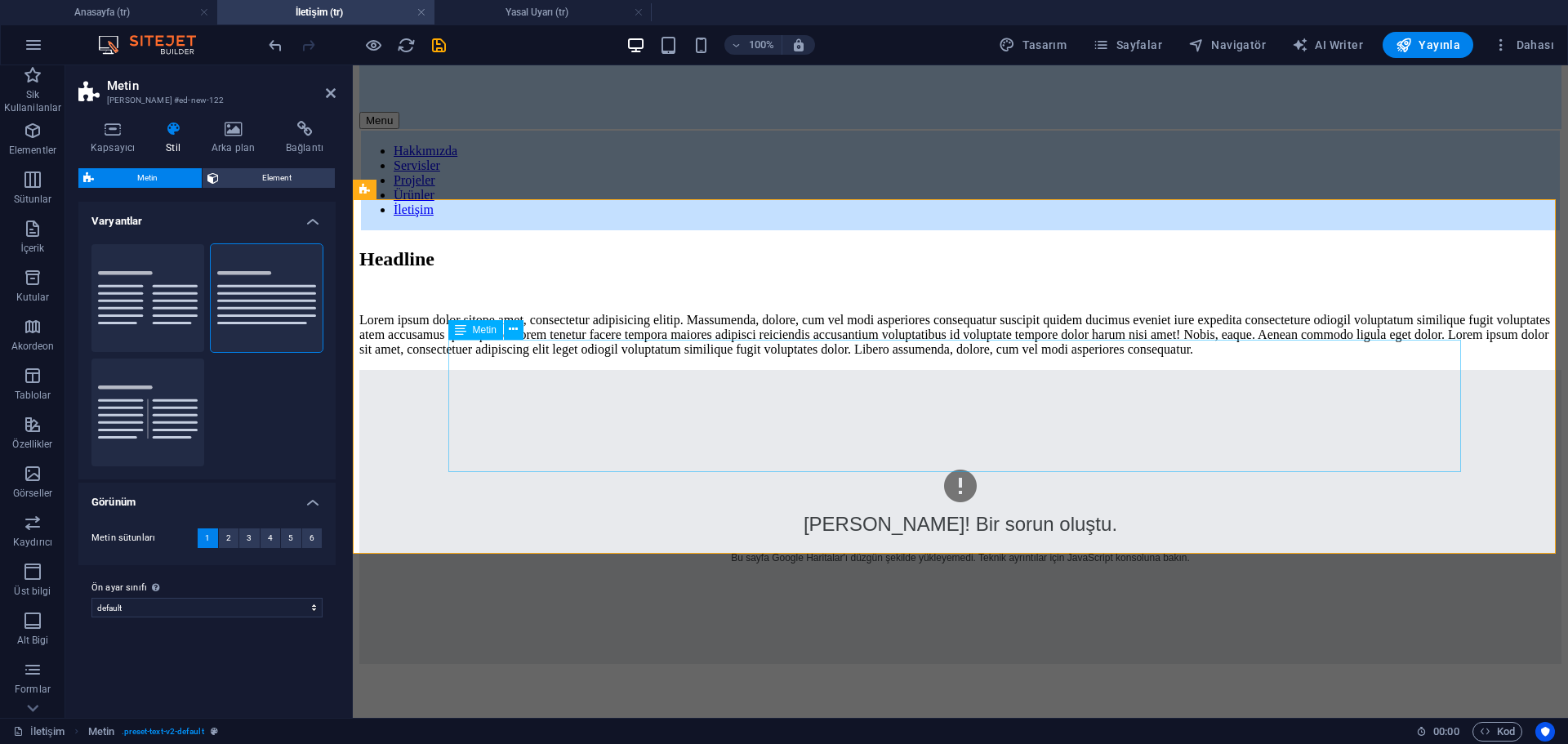
click at [643, 357] on div "Lorem ipsum dolor sitope amet, consectetur adipisicing elitip. Massumenda, dolo…" at bounding box center [960, 335] width 1202 height 44
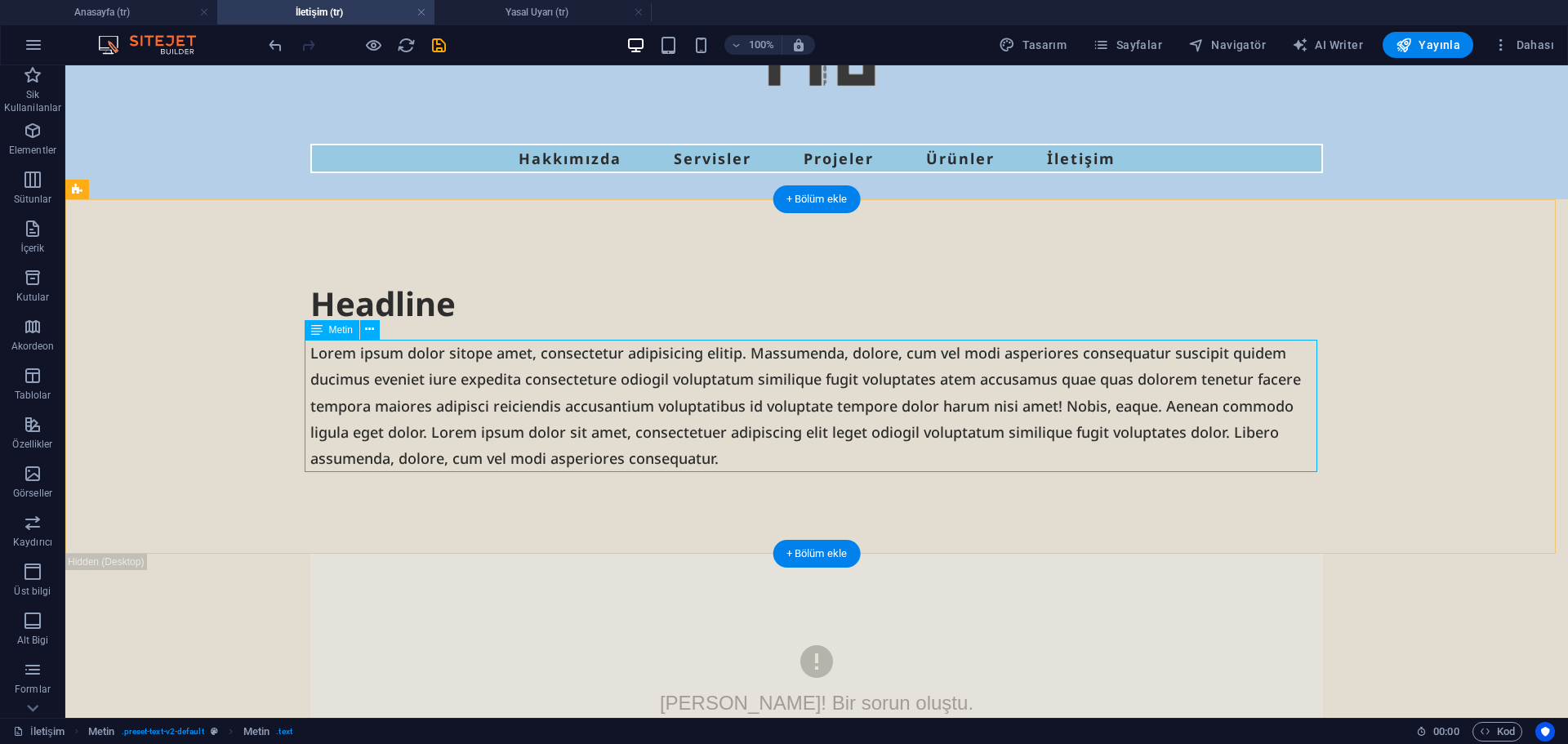
click at [657, 387] on div "Lorem ipsum dolor sitope amet, consectetur adipisicing elitip. Massumenda, dolo…" at bounding box center [816, 406] width 1013 height 133
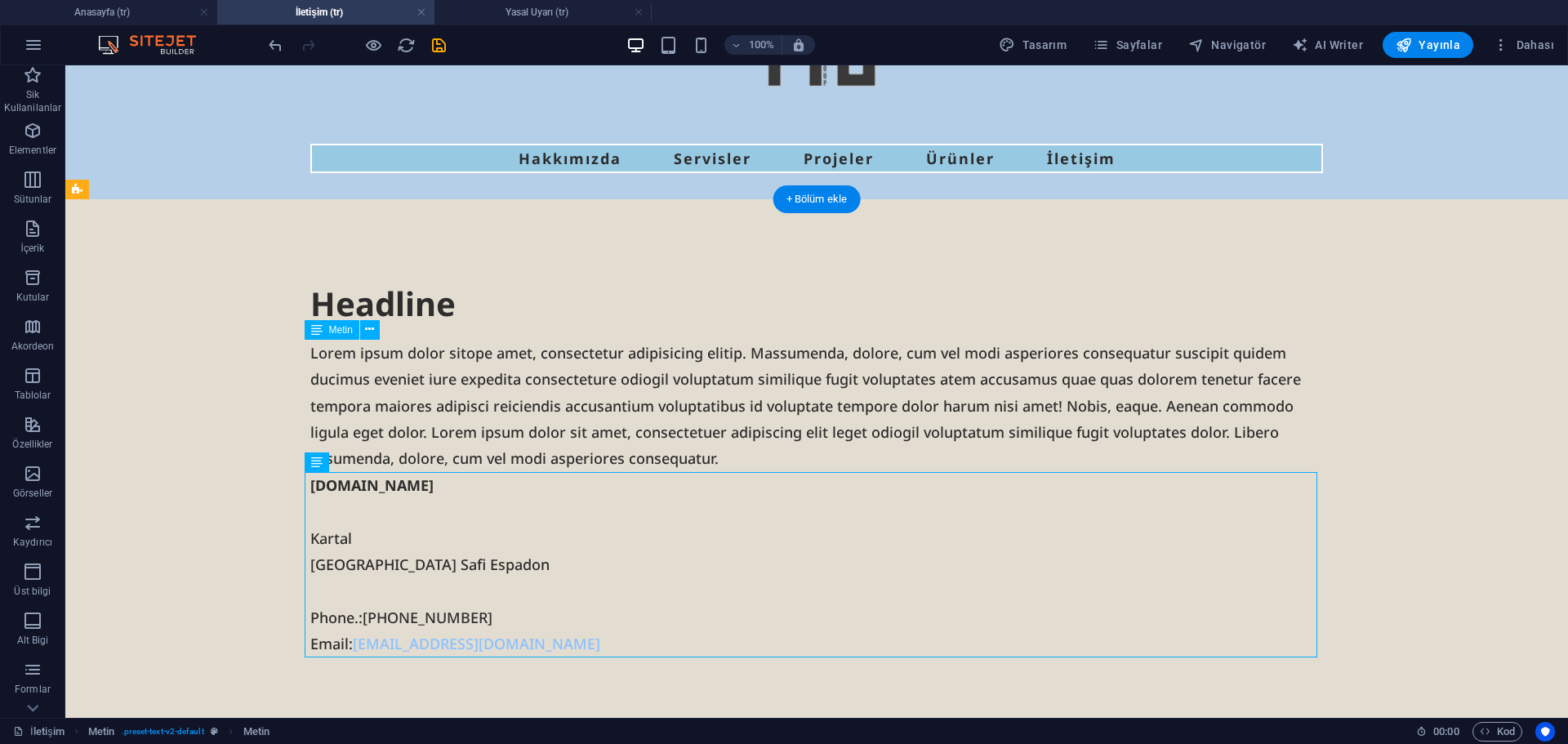
click at [507, 408] on div "Lorem ipsum dolor sitope amet, consectetur adipisicing elitip. Massumenda, dolo…" at bounding box center [816, 406] width 1013 height 133
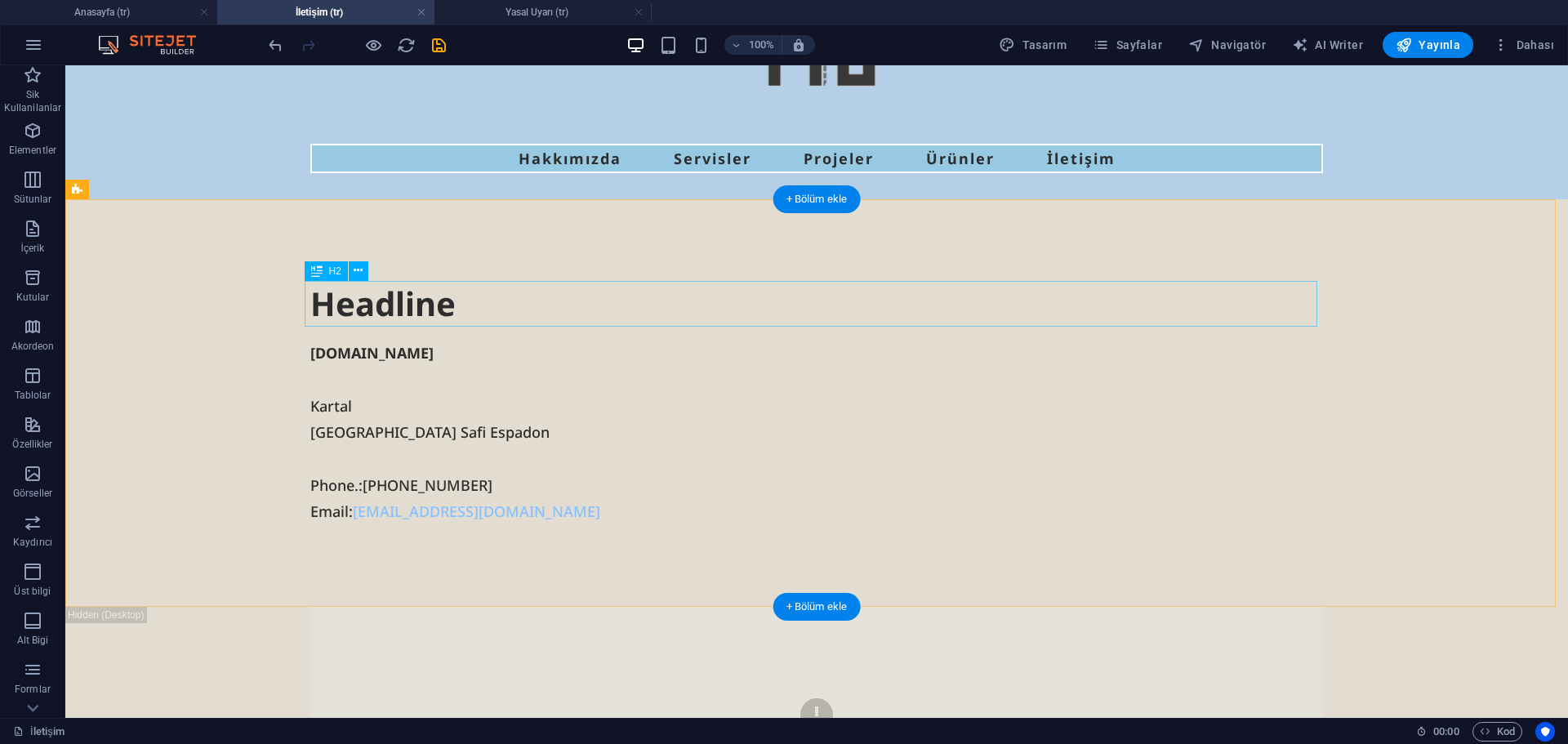
click at [416, 308] on div "Headline" at bounding box center [816, 304] width 1013 height 46
click at [1421, 470] on div "İletişim groupyts.com Kartal İstanbul Safi Espadon Phone.: +905347841661 Email:…" at bounding box center [816, 403] width 1503 height 408
click at [381, 488] on div "groupyts.com Kartal İstanbul Safi Espadon Phone.: +905347841661 Email: ytsconst…" at bounding box center [816, 433] width 1013 height 185
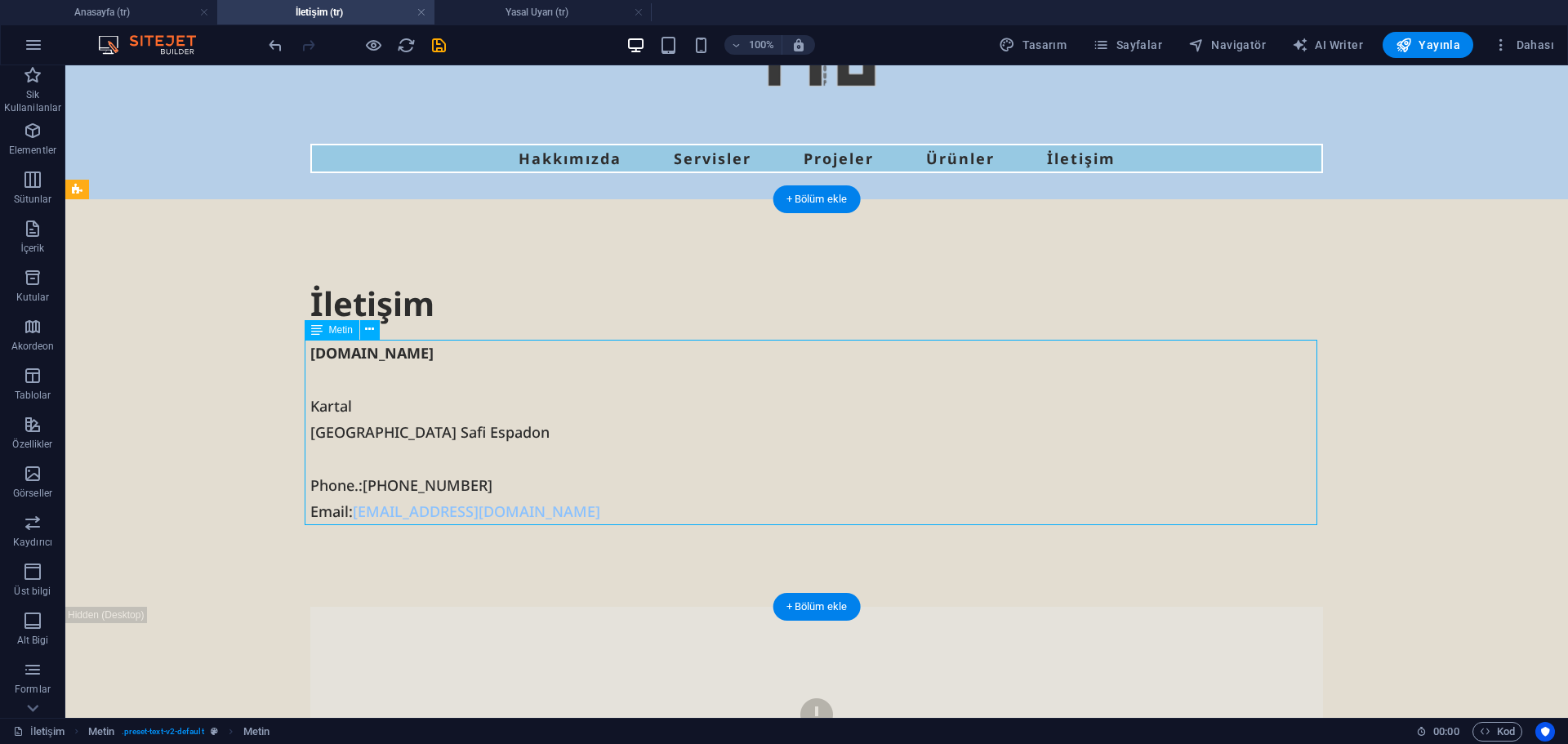
click at [381, 488] on div "groupyts.com Kartal İstanbul Safi Espadon Phone.: +905347841661 Email: ytsconst…" at bounding box center [816, 433] width 1013 height 185
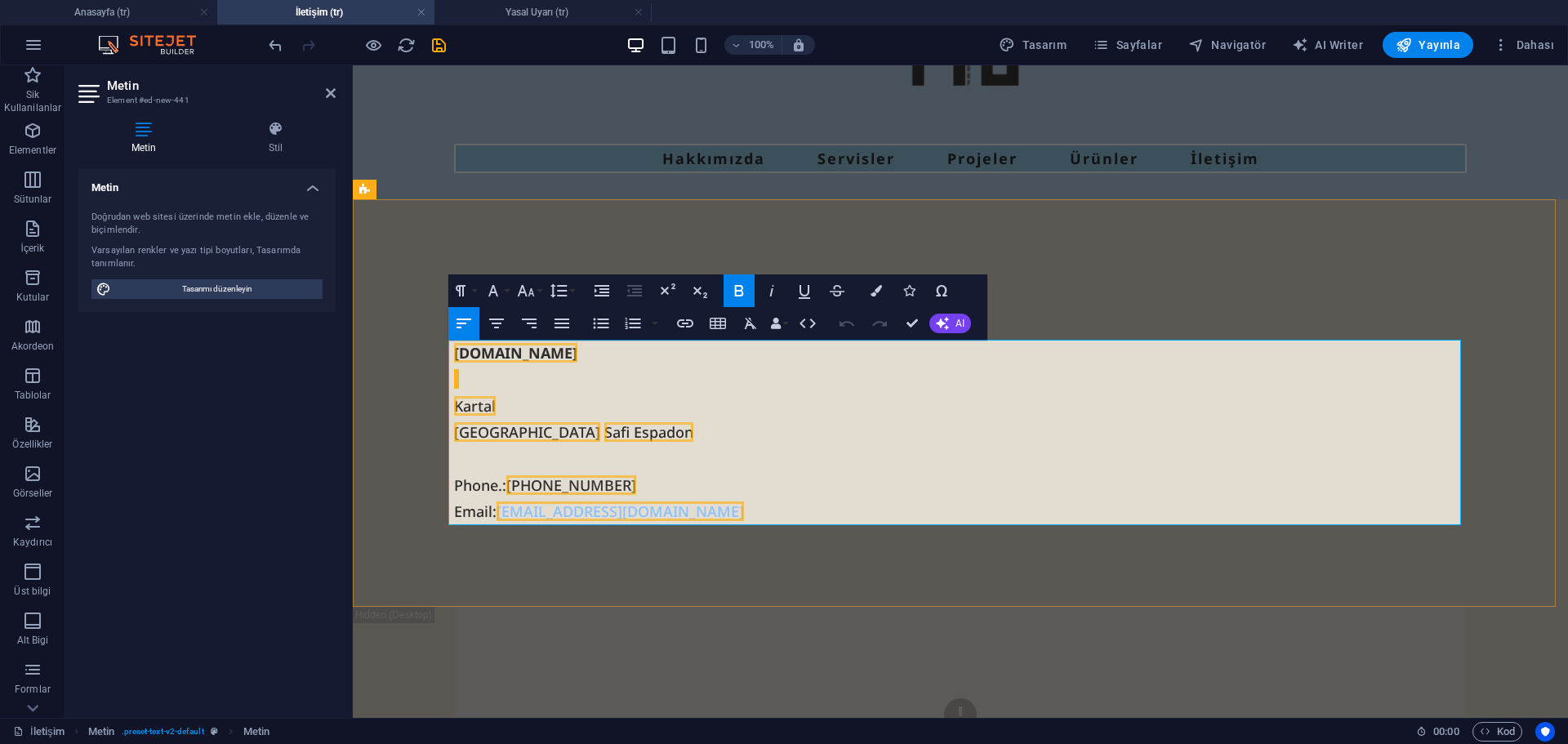
click at [495, 486] on p "Phone.: +905347841661 Email: ytsconstruction@ytsgroup.com" at bounding box center [961, 499] width 1013 height 53
click at [608, 463] on p at bounding box center [961, 457] width 1013 height 26
click at [476, 469] on p at bounding box center [961, 457] width 1013 height 26
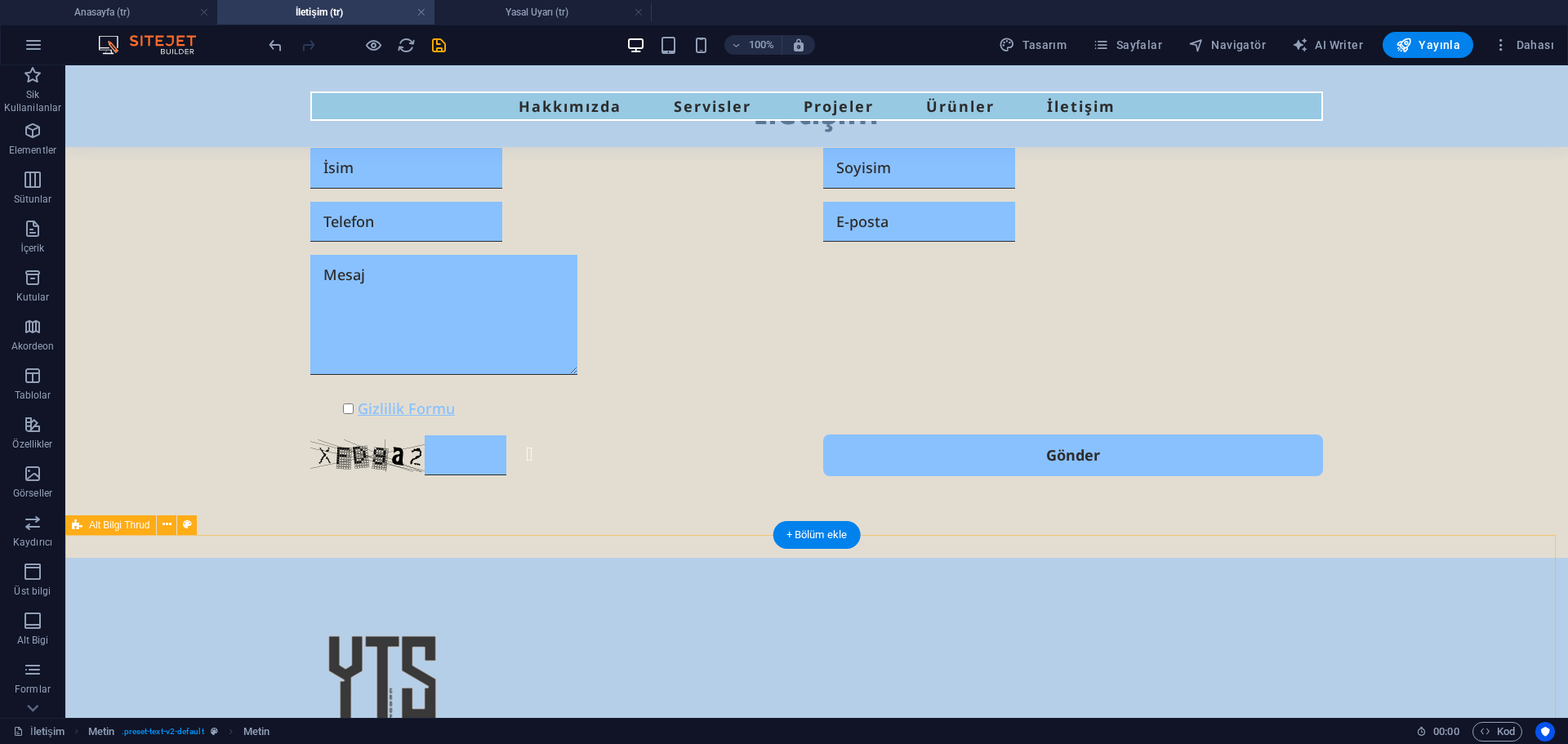
scroll to position [1117, 0]
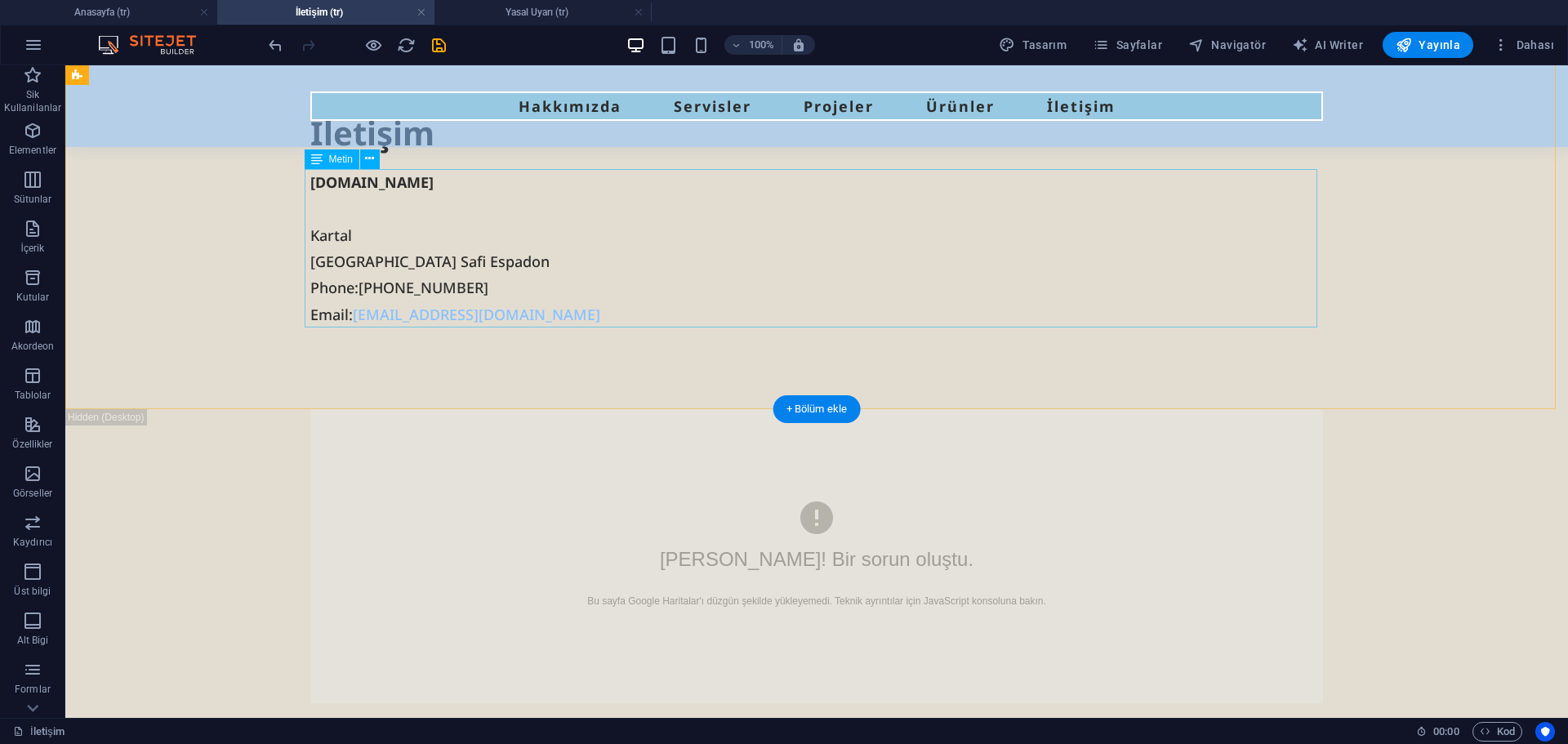
scroll to position [55, 0]
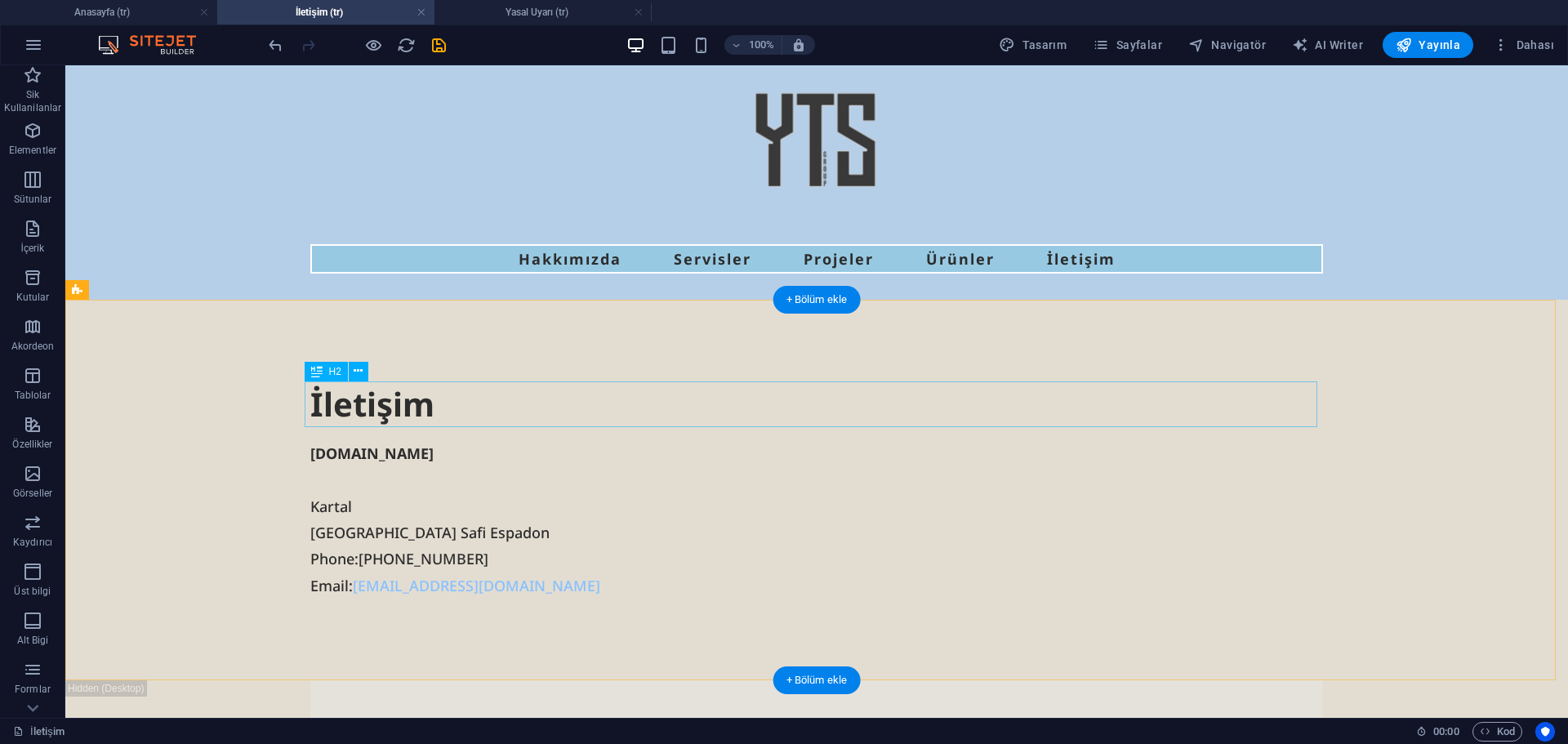
click at [357, 419] on div "İletişim" at bounding box center [816, 404] width 1013 height 46
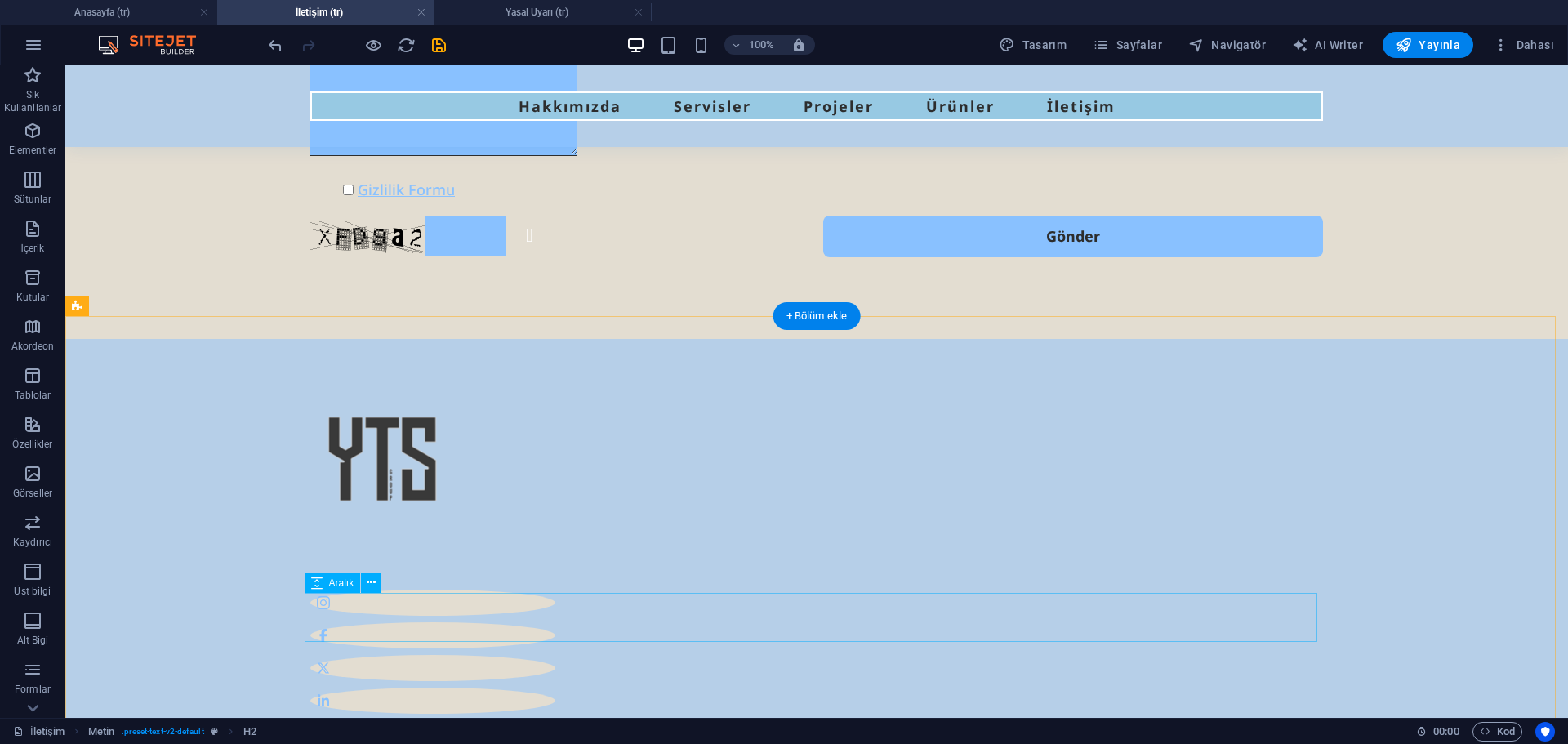
scroll to position [1129, 0]
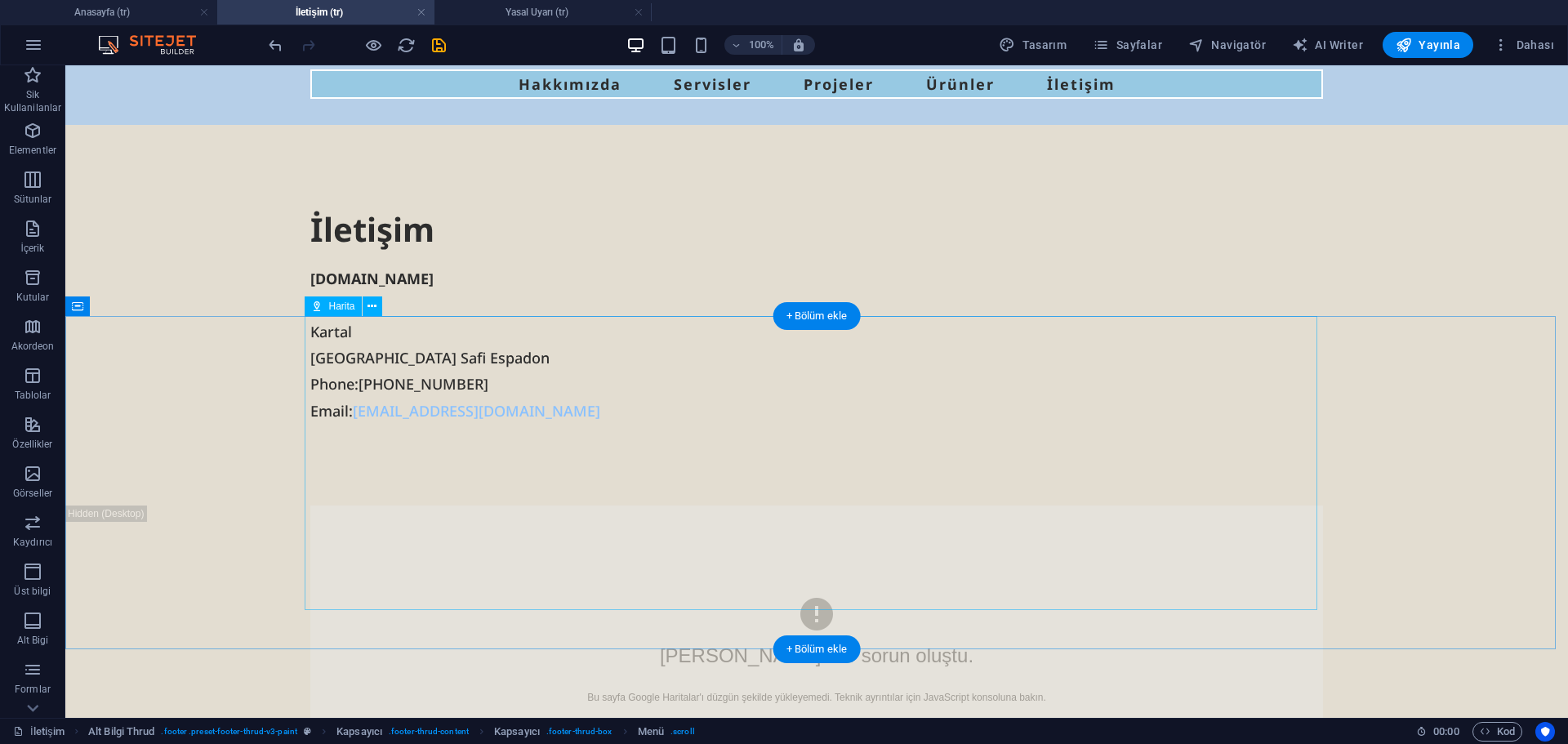
scroll to position [0, 0]
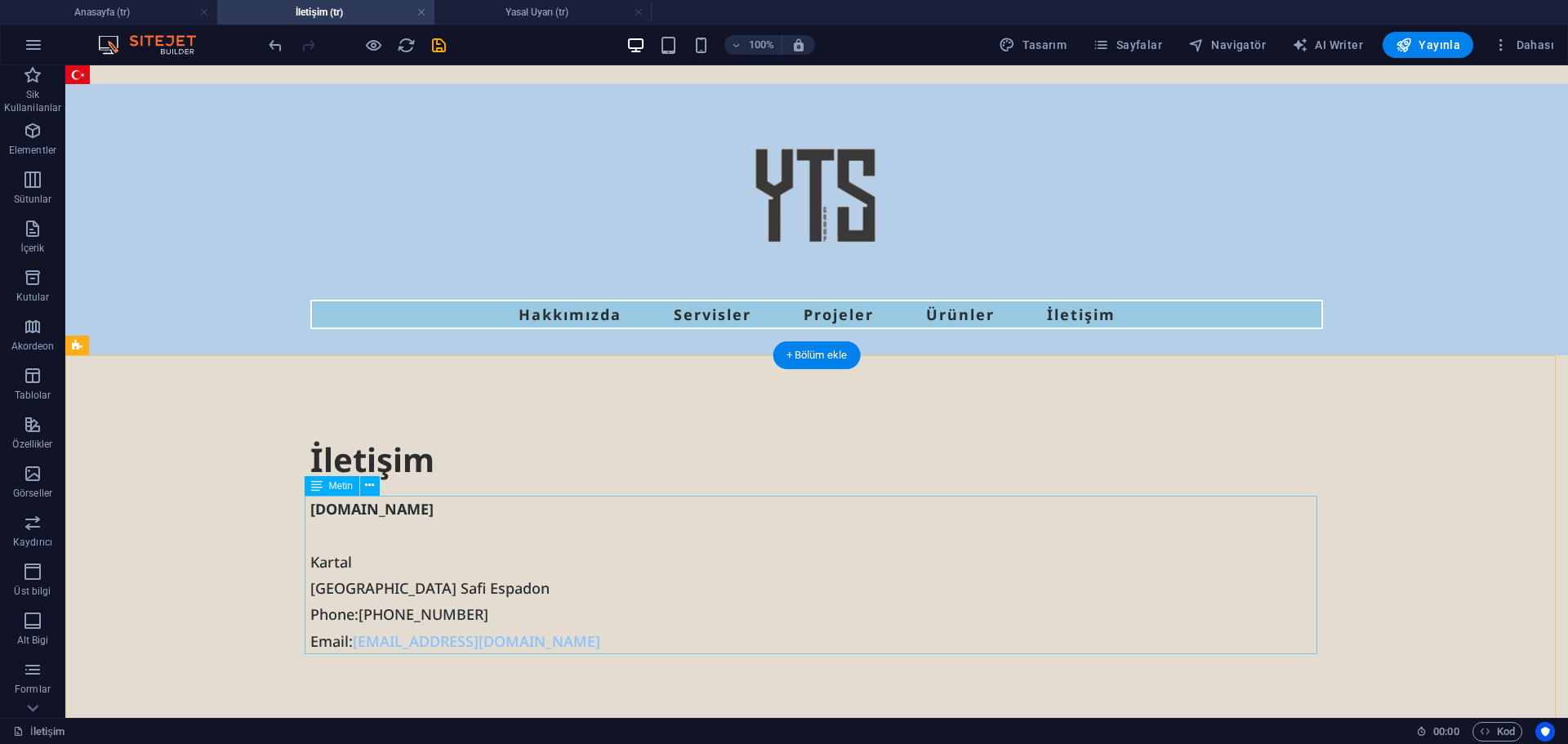
click at [370, 556] on div "groupyts.com Kartal İstanbul Safi Espadon Phone: +905347841661 Email: ytsconstr…" at bounding box center [816, 575] width 1013 height 159
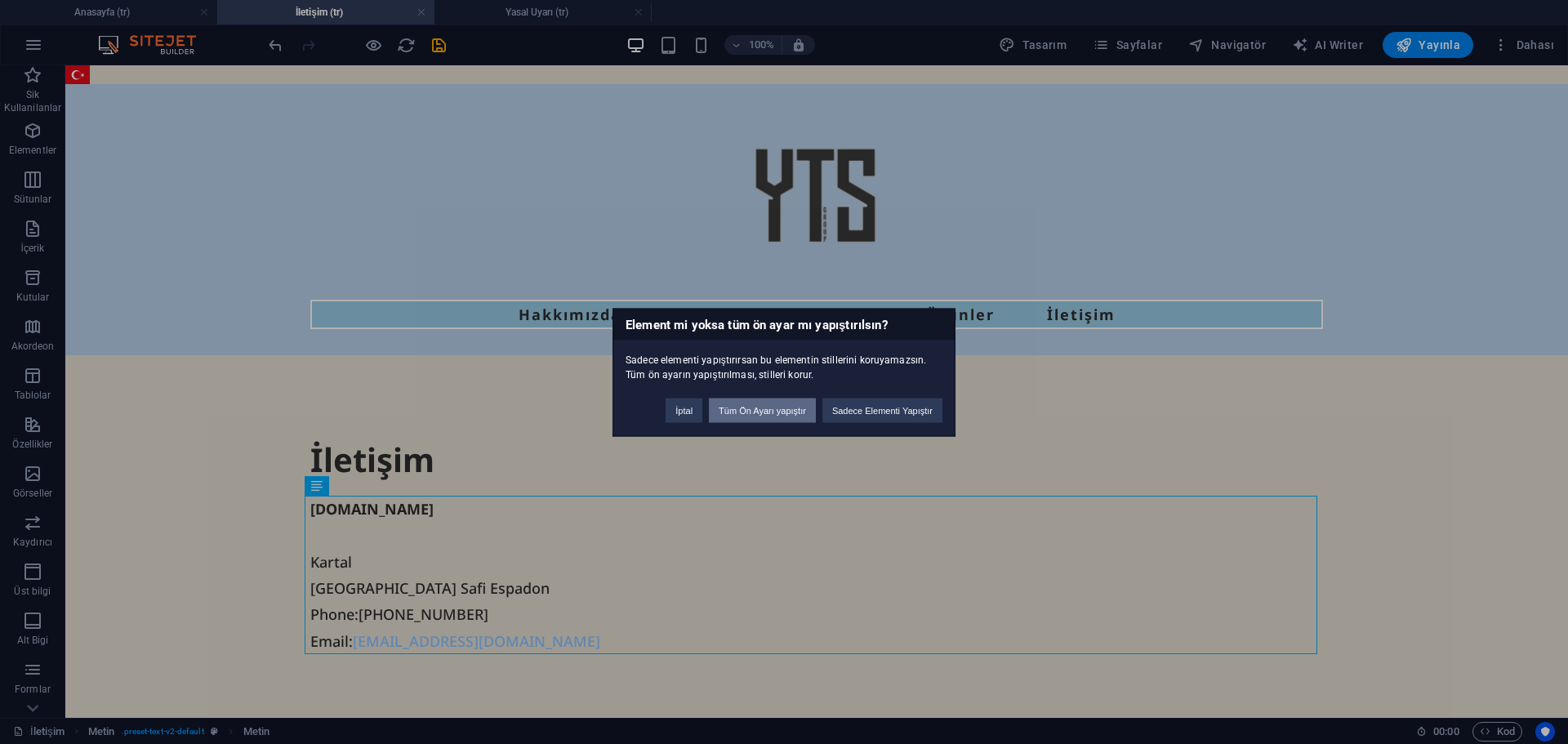
click at [785, 415] on button "Tüm Ön Ayarı yapıştır" at bounding box center [762, 411] width 107 height 25
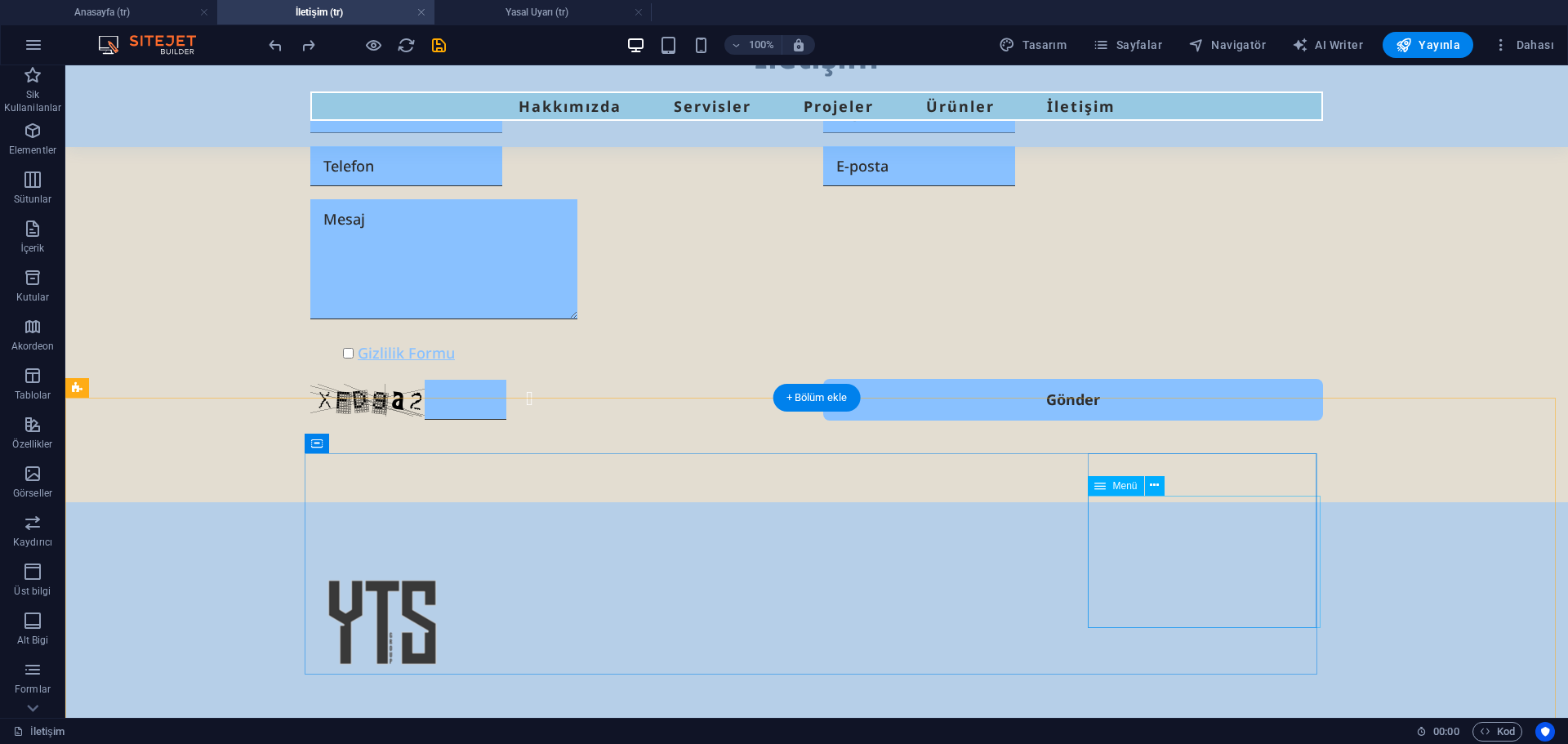
scroll to position [1010, 0]
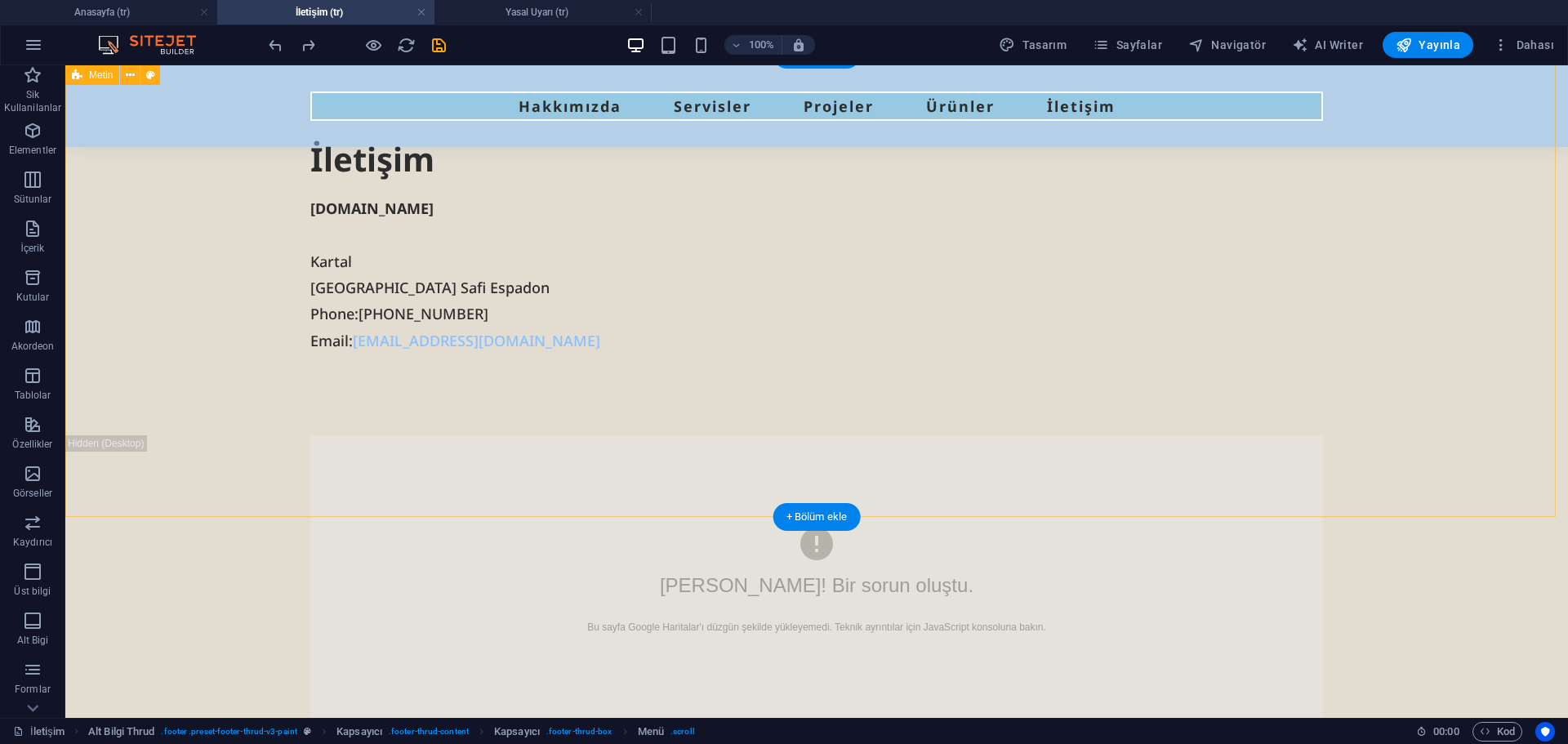
scroll to position [30, 0]
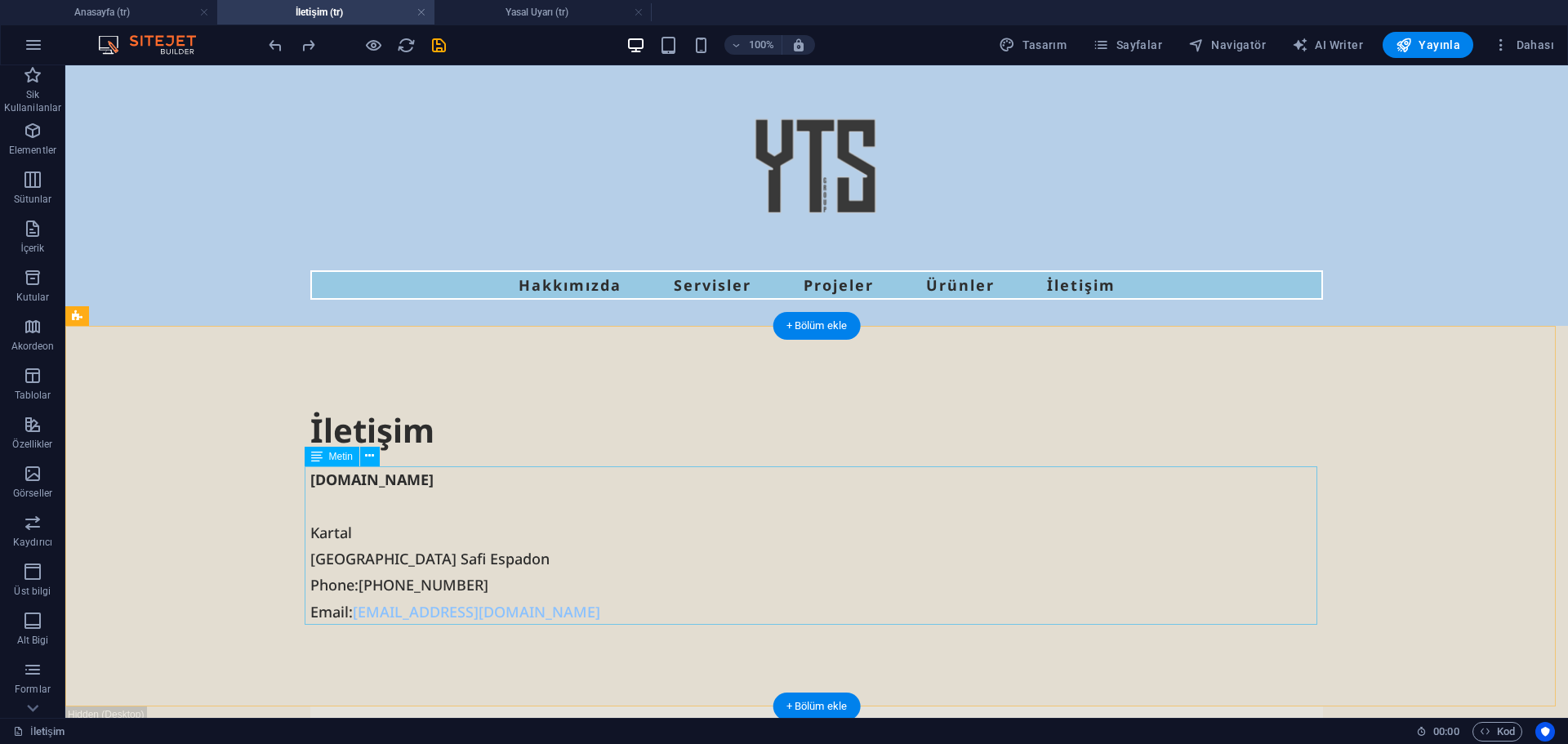
click at [368, 545] on div "groupyts.com Kartal İstanbul Safi Espadon Phone: +905347841661 Email: ytsconstr…" at bounding box center [816, 545] width 1013 height 159
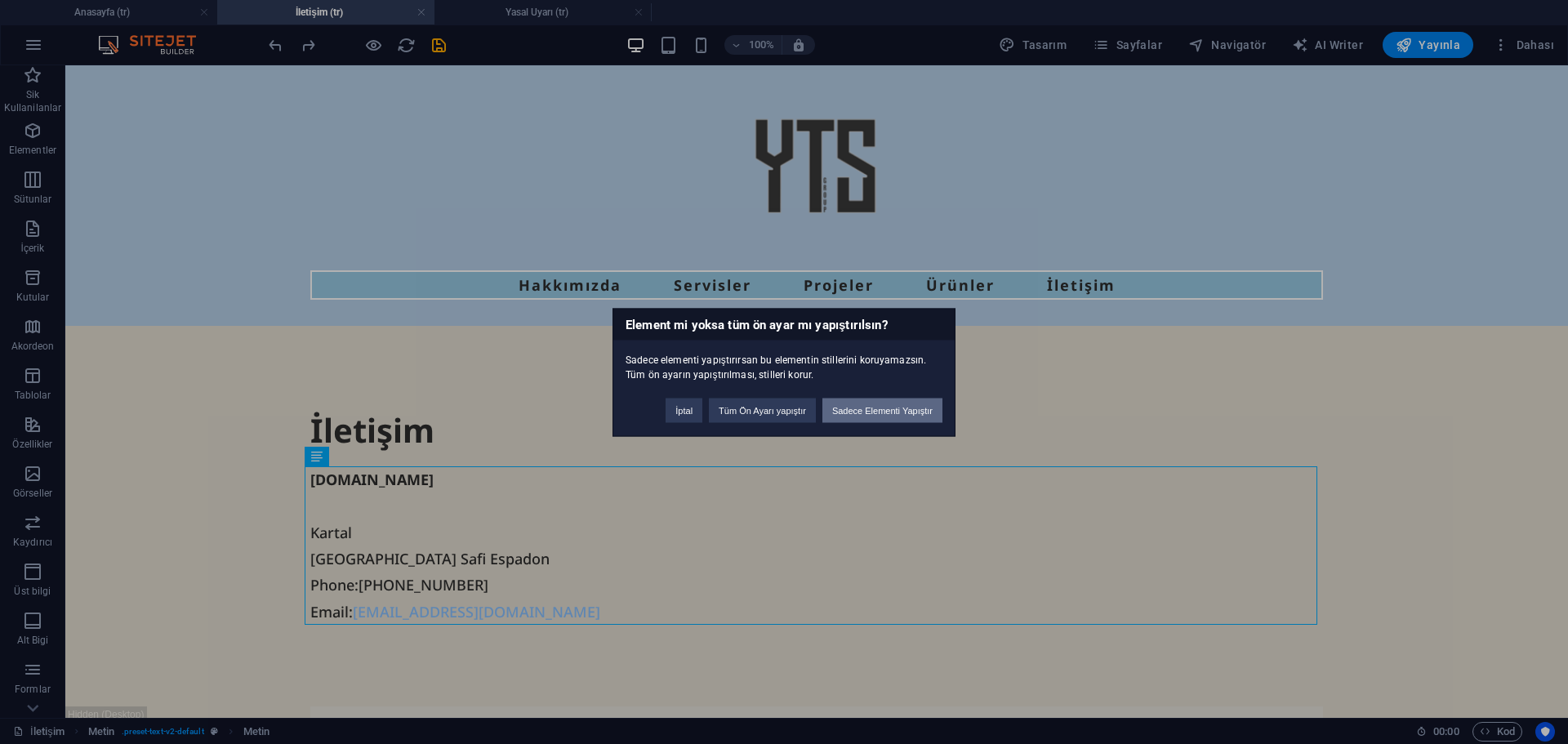
click at [876, 413] on button "Sadece Elementi Yapıştır" at bounding box center [882, 411] width 120 height 25
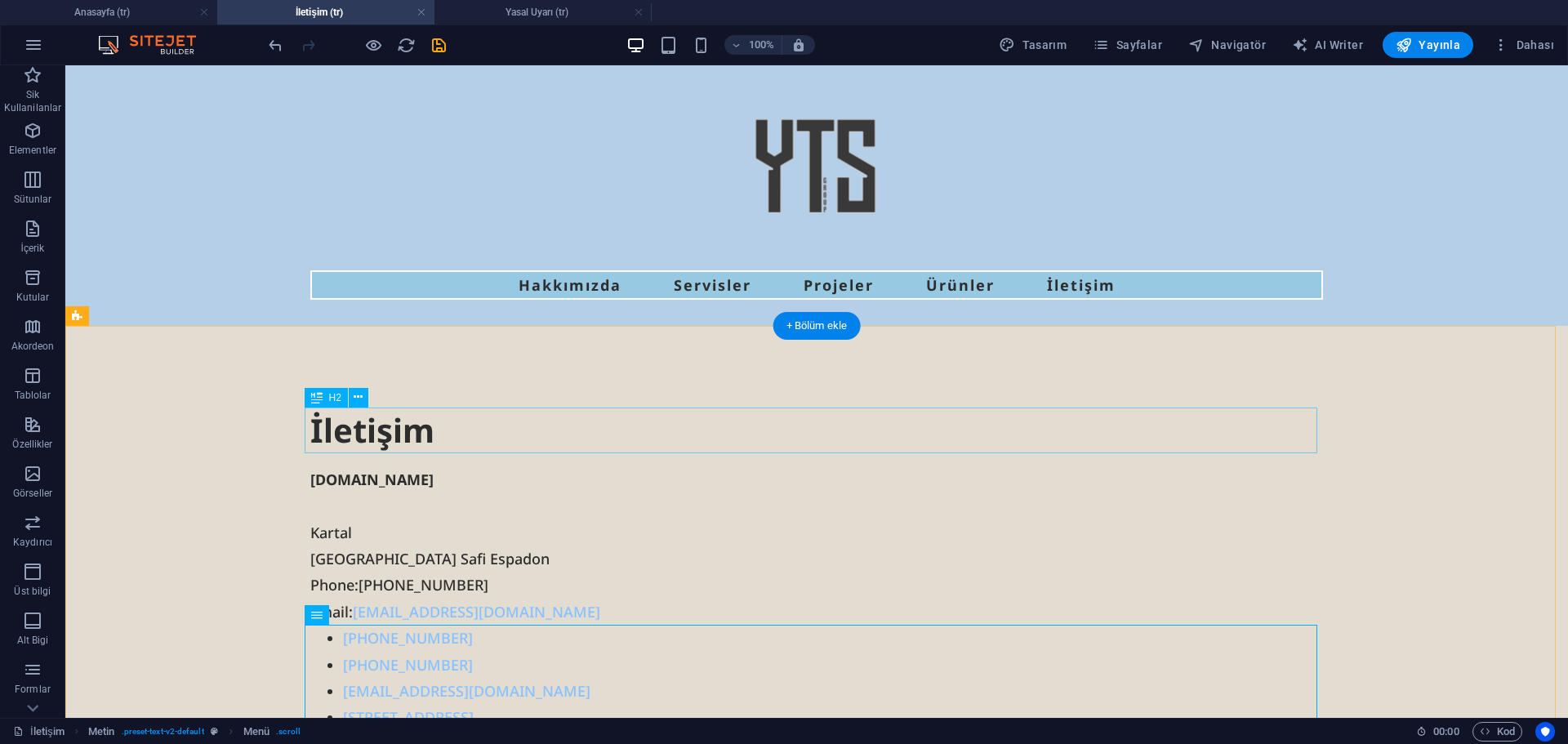
scroll to position [111, 0]
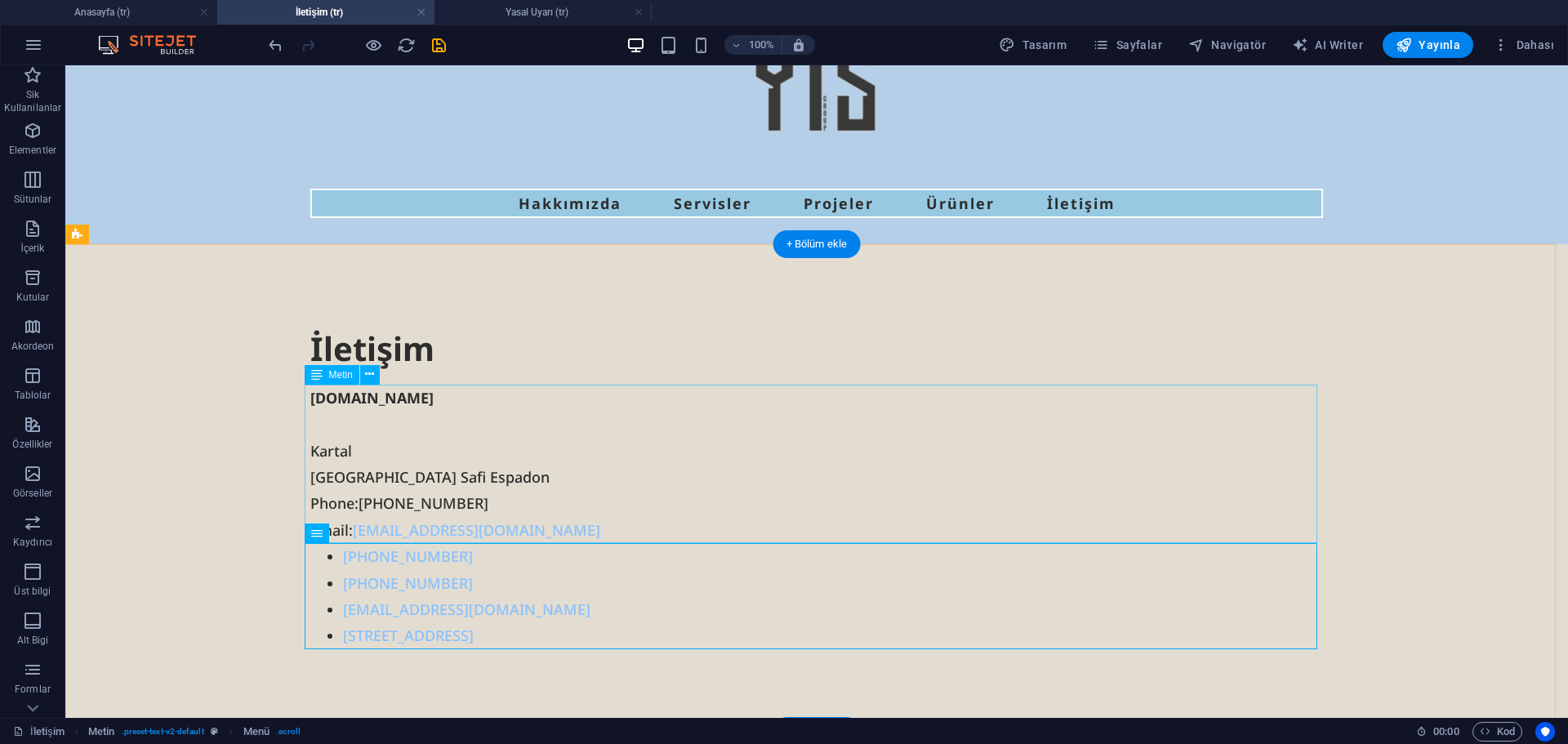
click at [369, 466] on div "groupyts.com Kartal İstanbul Safi Espadon Phone: +905347841661 Email: ytsconstr…" at bounding box center [816, 464] width 1013 height 159
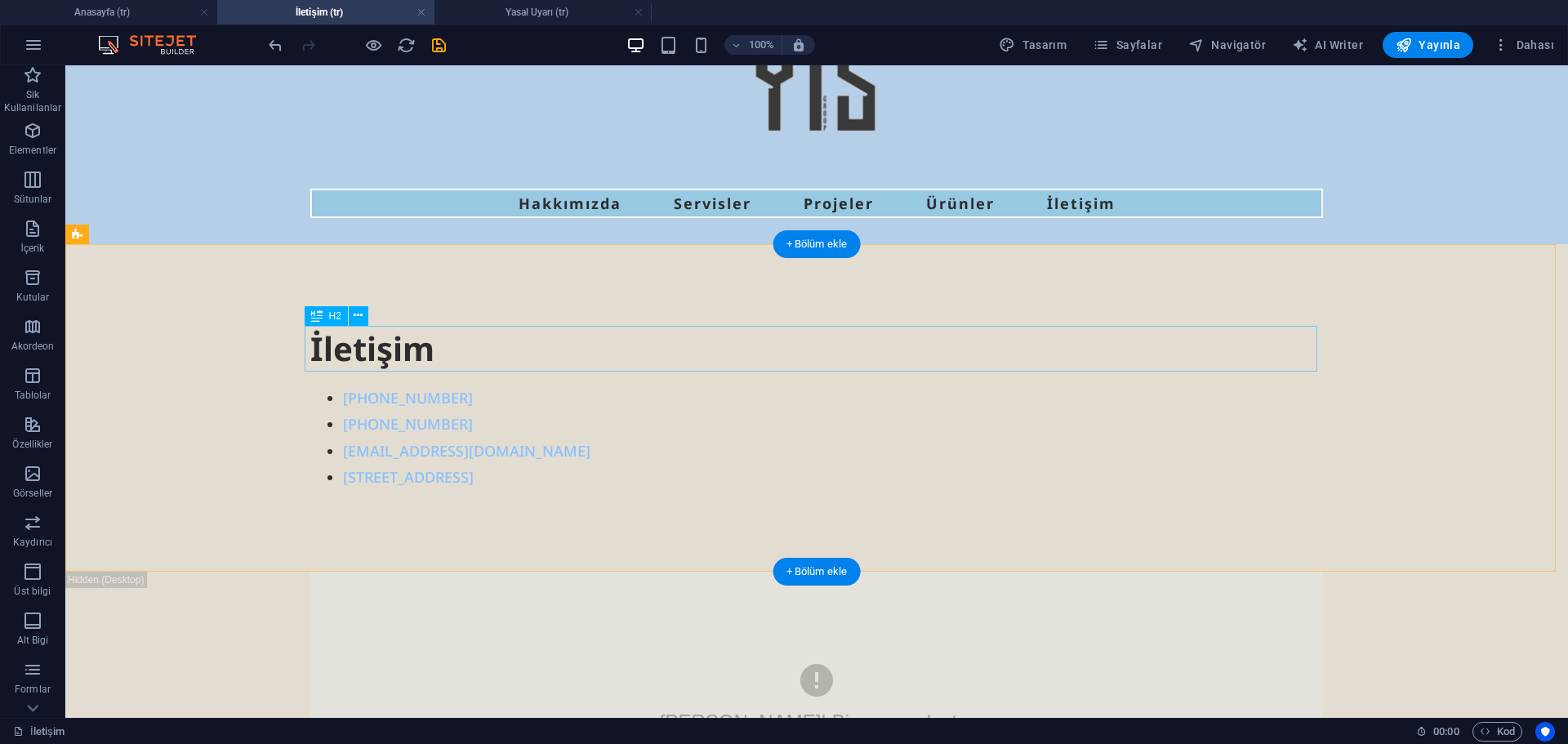
click at [480, 364] on div "İletişim" at bounding box center [816, 349] width 1013 height 46
click at [165, 447] on div "İletişim +905347841661 +905548998443 ytsconstruction@ytsgroup.com Safi Espadon …" at bounding box center [816, 409] width 1503 height 329
click at [384, 401] on nav "+905347841661 +905548998443 ytsconstruction@ytsgroup.com Safi Espadon A1 No:26/…" at bounding box center [816, 437] width 1013 height 106
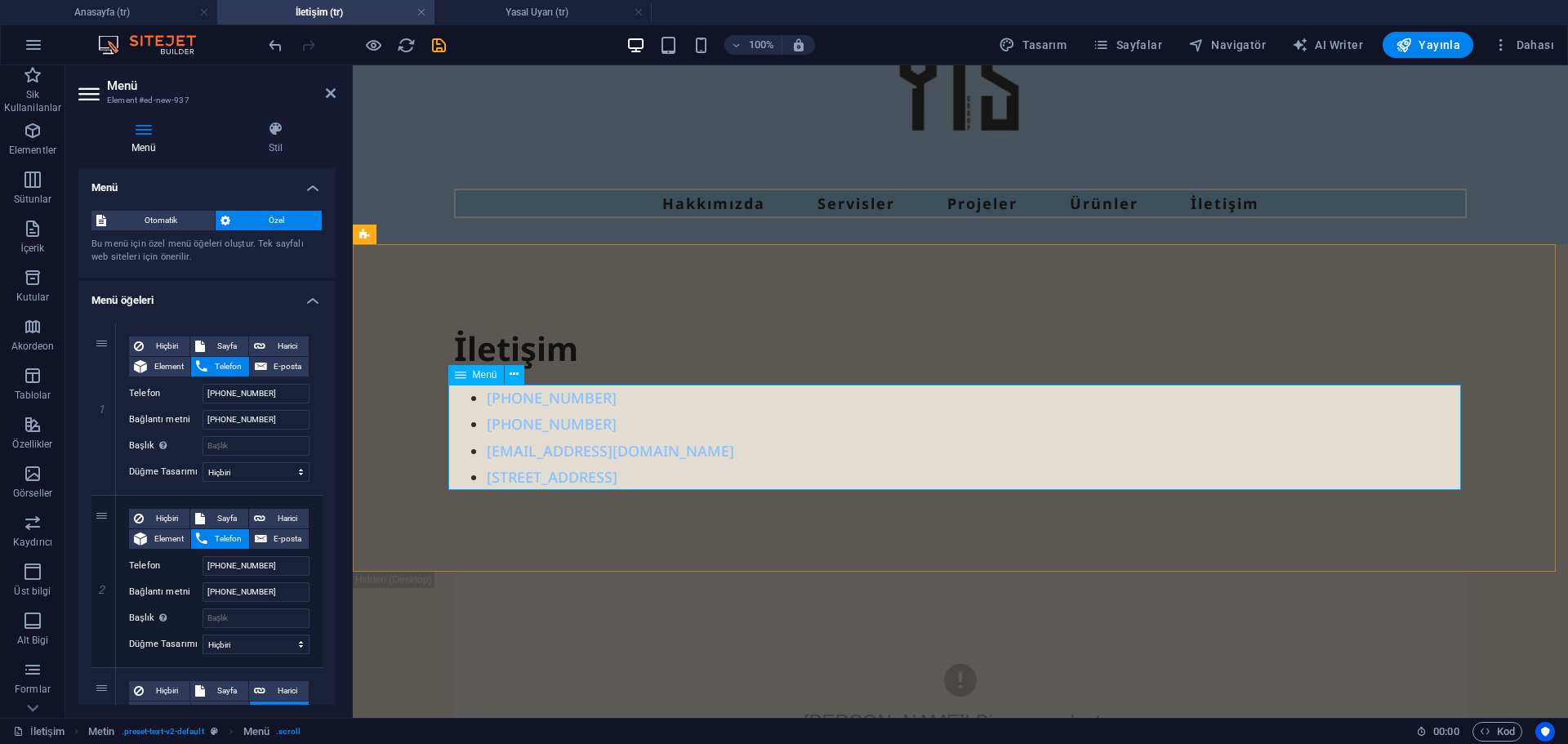
click at [460, 400] on nav "+905347841661 +905548998443 ytsconstruction@ytsgroup.com Safi Espadon A1 No:26/…" at bounding box center [961, 437] width 1013 height 106
click at [459, 397] on nav "+905347841661 +905548998443 ytsconstruction@ytsgroup.com Safi Espadon A1 No:26/…" at bounding box center [961, 437] width 1013 height 106
click at [172, 214] on span "Otomatik" at bounding box center [159, 221] width 98 height 20
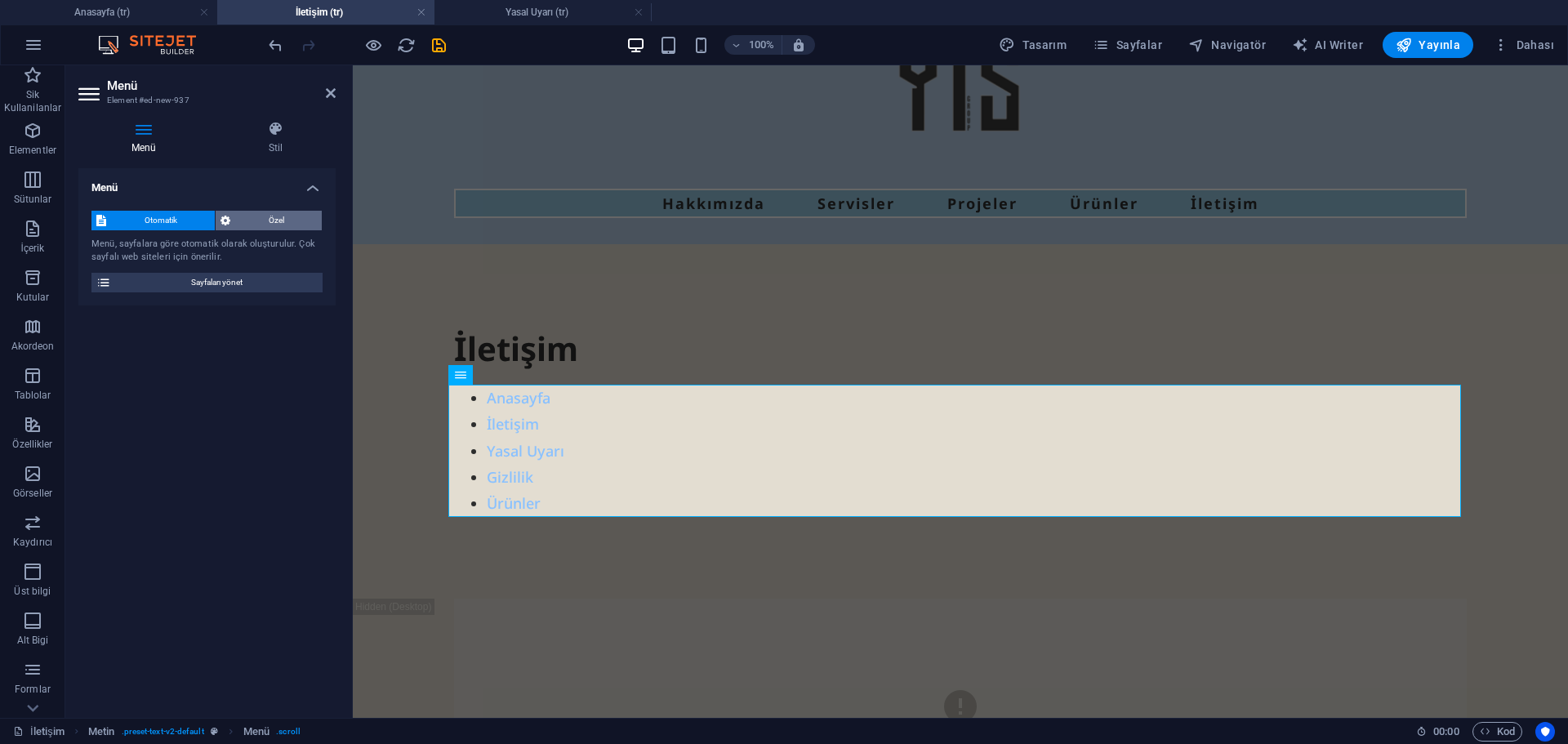
click at [263, 218] on span "Özel" at bounding box center [276, 221] width 82 height 20
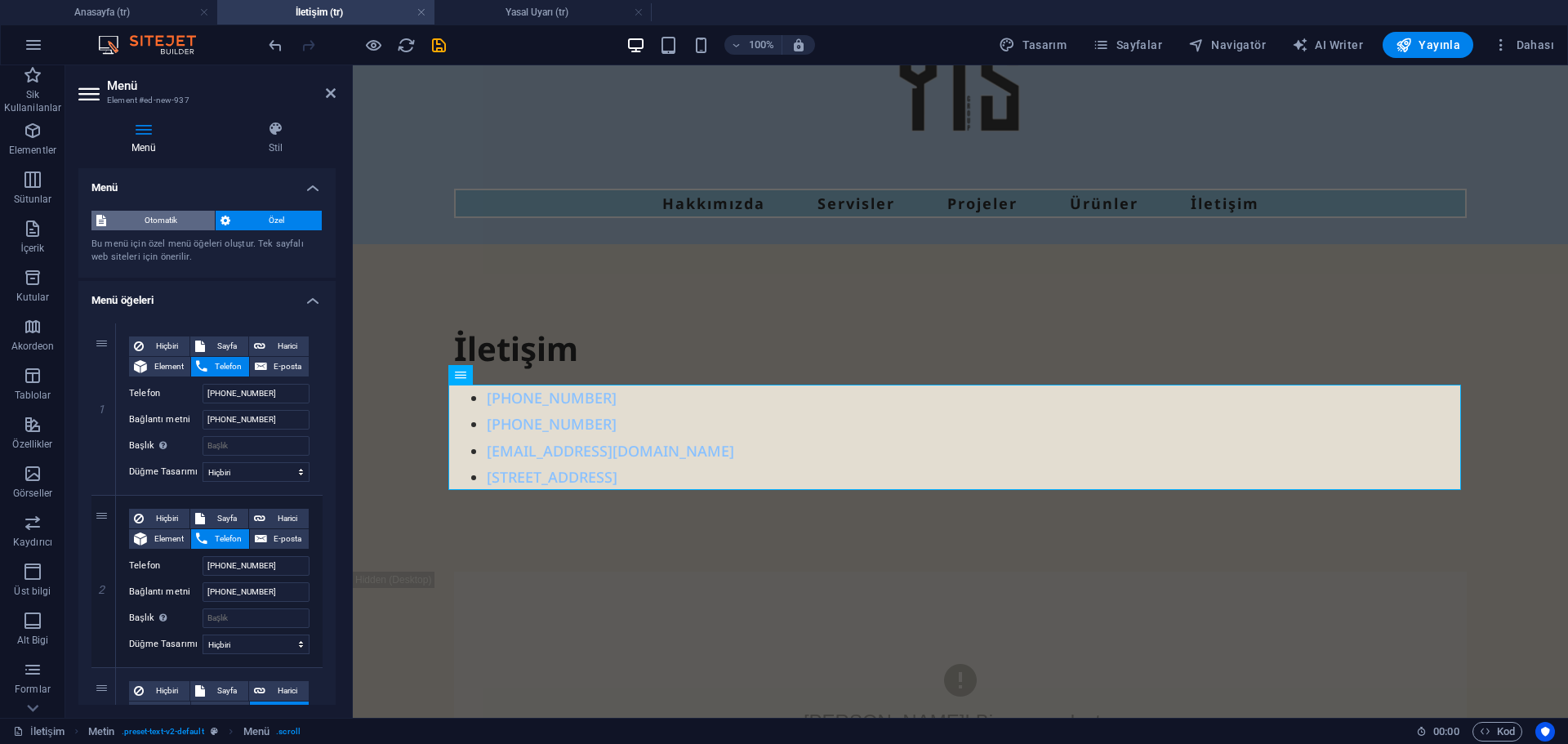
click at [193, 218] on span "Otomatik" at bounding box center [159, 221] width 98 height 20
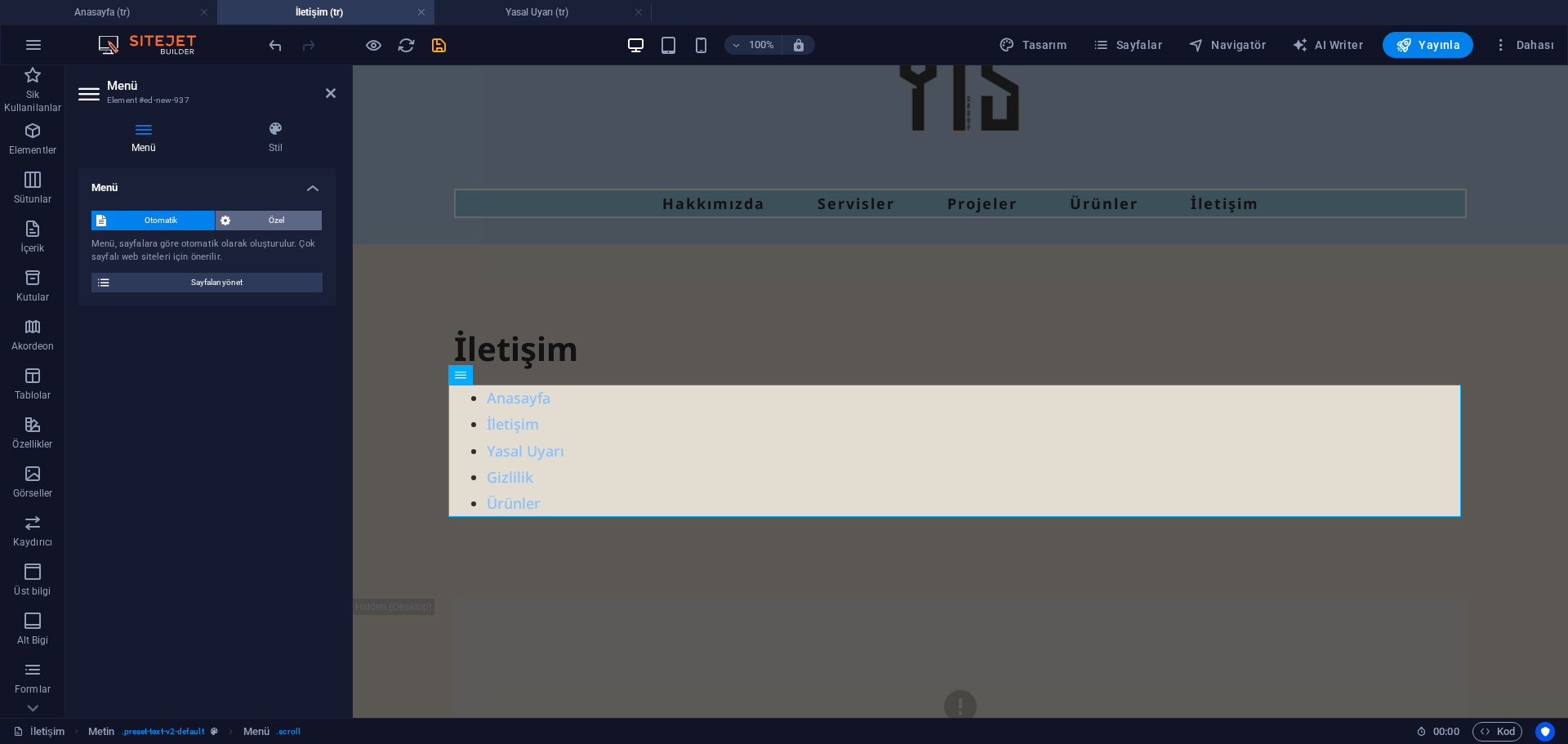
click at [243, 217] on span "Özel" at bounding box center [276, 221] width 82 height 20
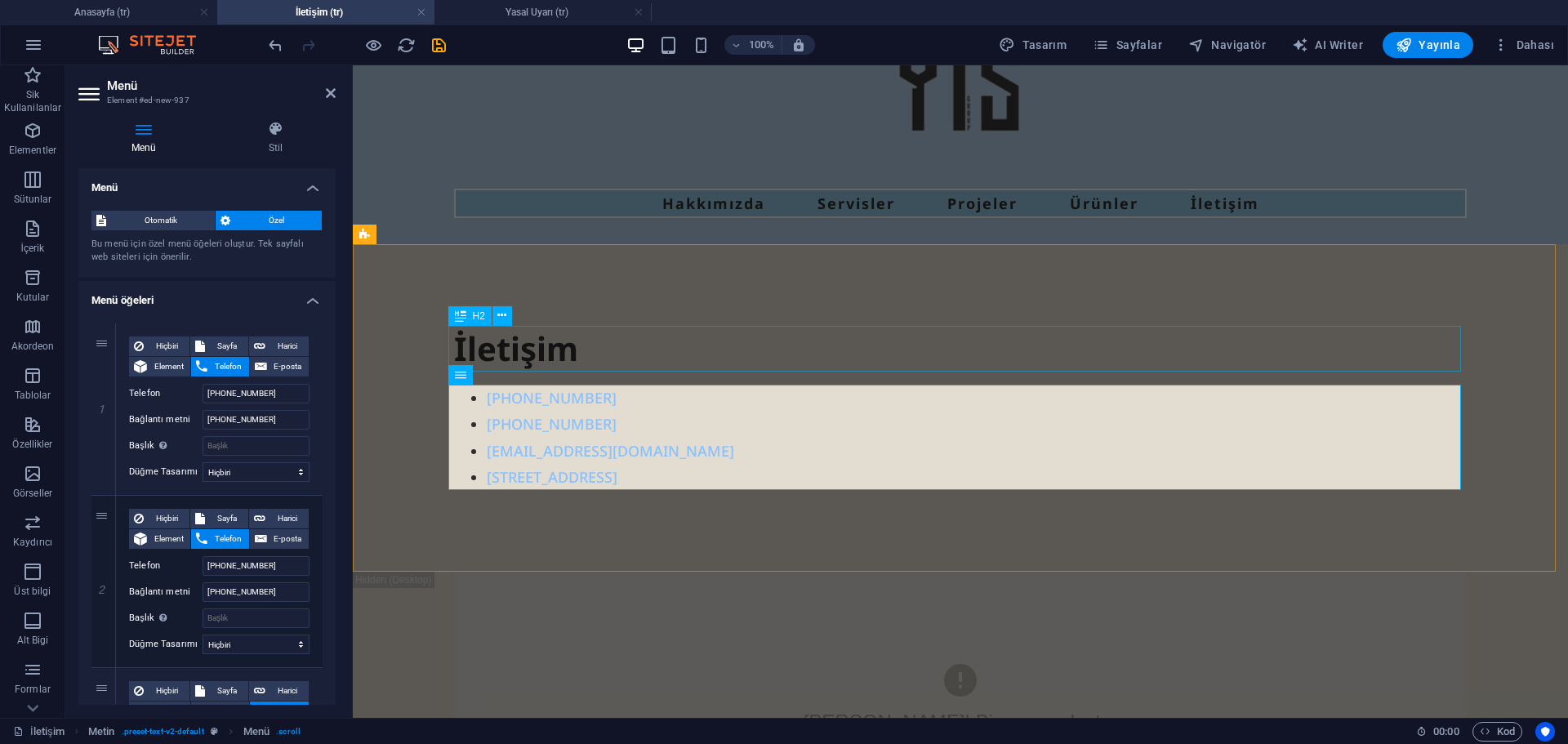
click at [749, 357] on div "İletişim" at bounding box center [961, 349] width 1013 height 46
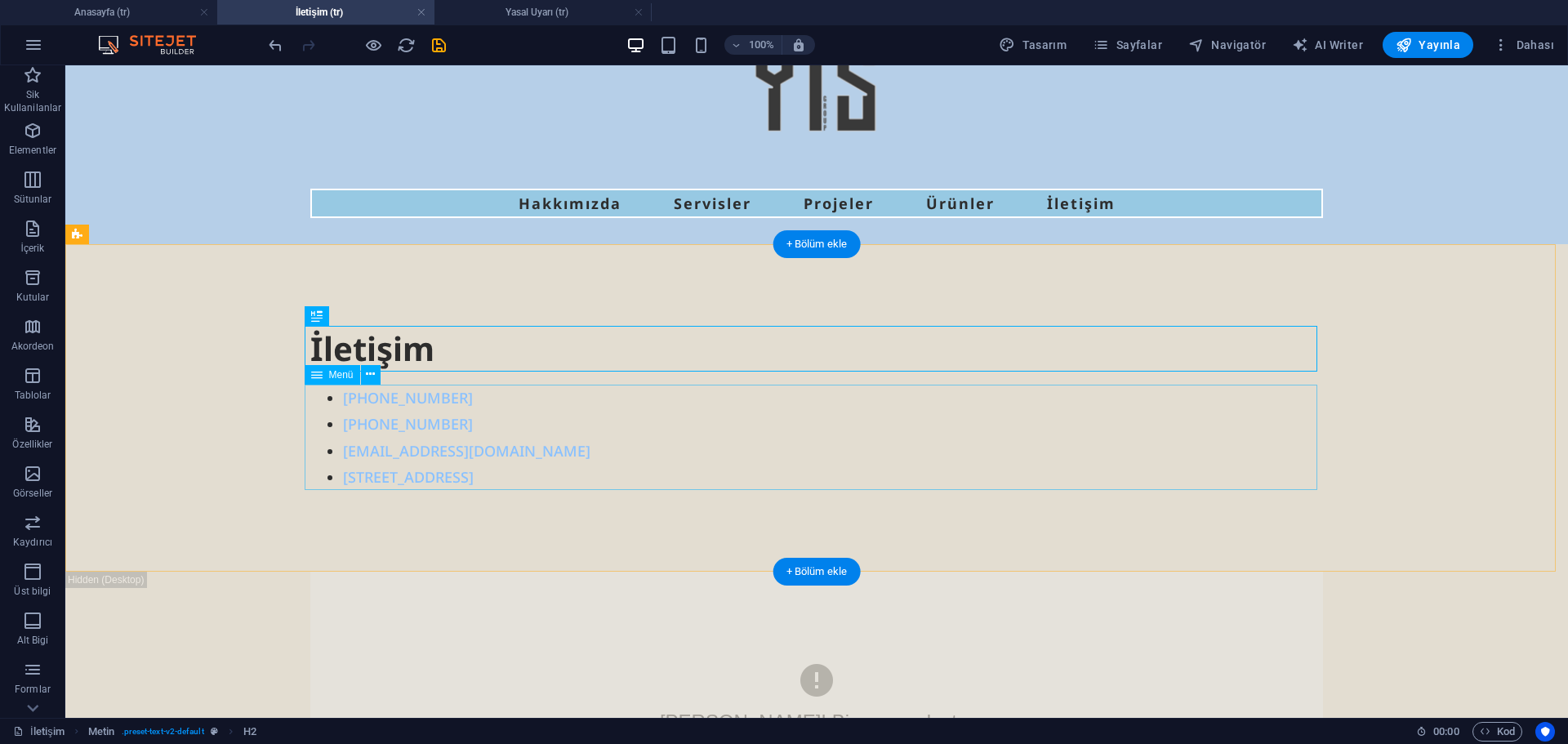
click at [377, 398] on nav "[PHONE_NUMBER] [PHONE_NUMBER] [EMAIL_ADDRESS][DOMAIN_NAME] [STREET_ADDRESS]" at bounding box center [816, 437] width 1013 height 106
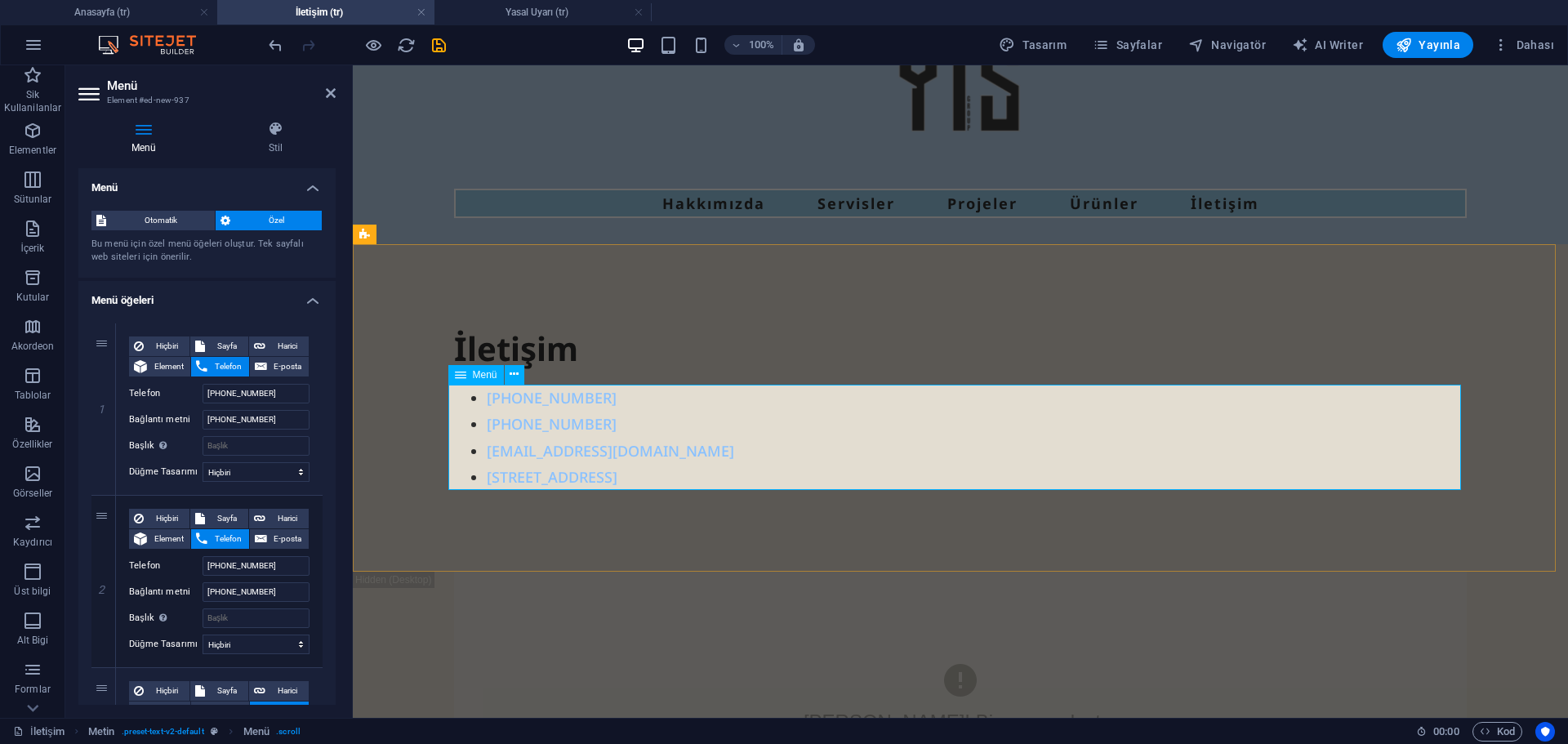
click at [477, 400] on nav "[PHONE_NUMBER] [PHONE_NUMBER] [EMAIL_ADDRESS][DOMAIN_NAME] [STREET_ADDRESS]" at bounding box center [961, 437] width 1013 height 106
click at [207, 420] on input "[PHONE_NUMBER]" at bounding box center [256, 419] width 107 height 20
type input "T+905347841661"
select select
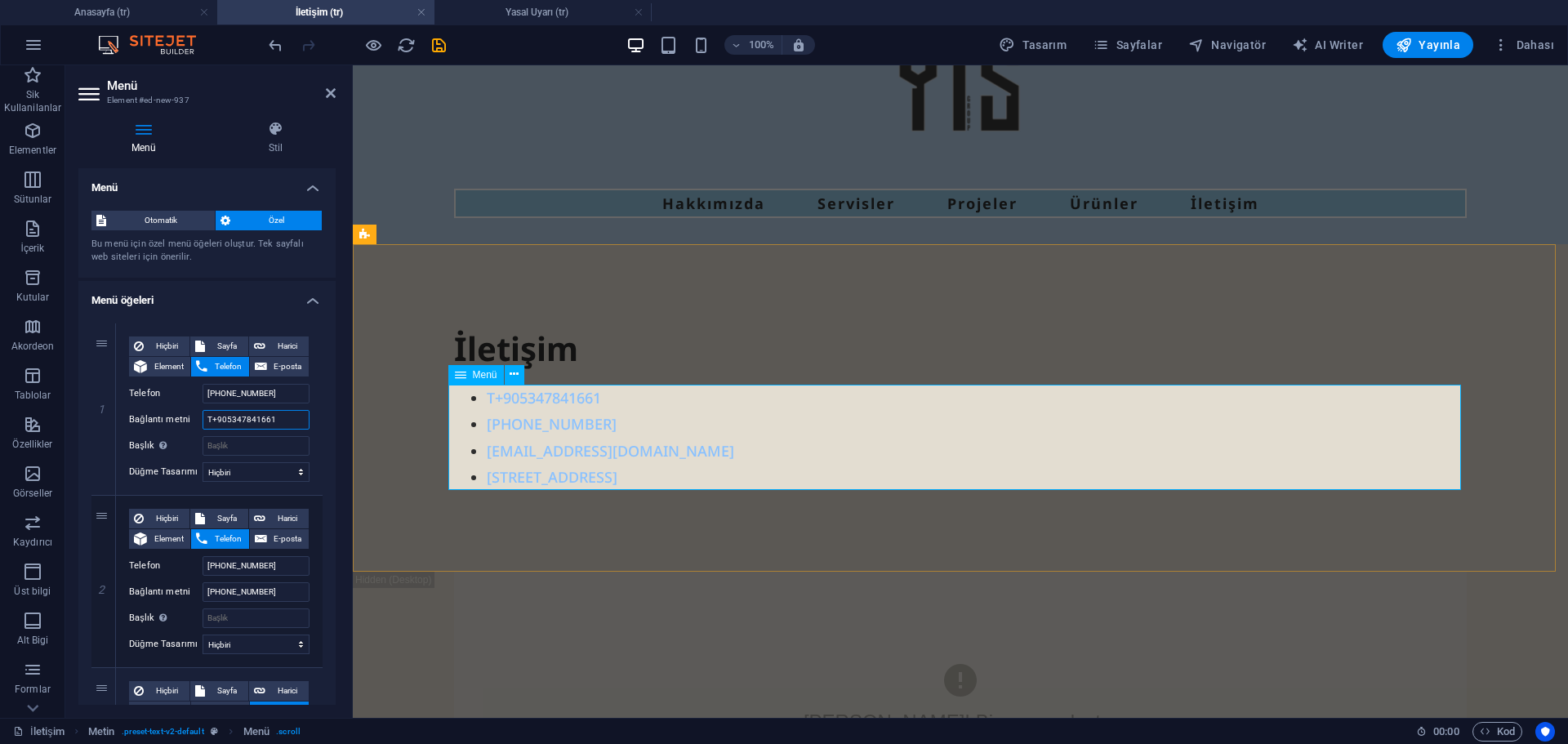
type input "Te+905347841661"
select select
type input "Telefon +905347841661"
select select
type input "Telefon :+905347841661"
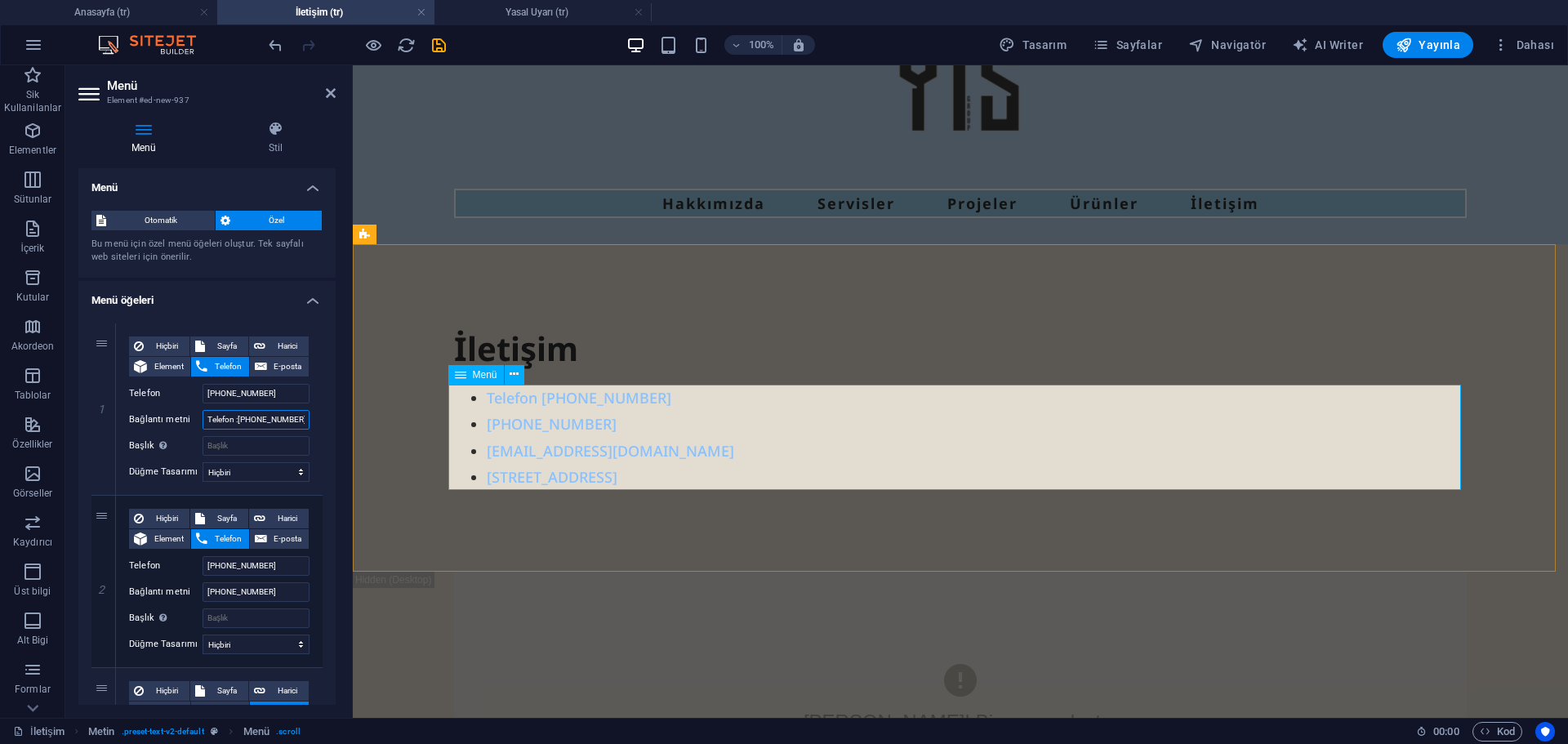
select select
type input "[PHONE_NUMBER]"
select select
click at [267, 442] on input "Başlık Ek bağlantı tanımının bağlantı metniyle aynı olmaması gerekir. Başlık, g…" at bounding box center [256, 446] width 107 height 20
type input "Telefd"
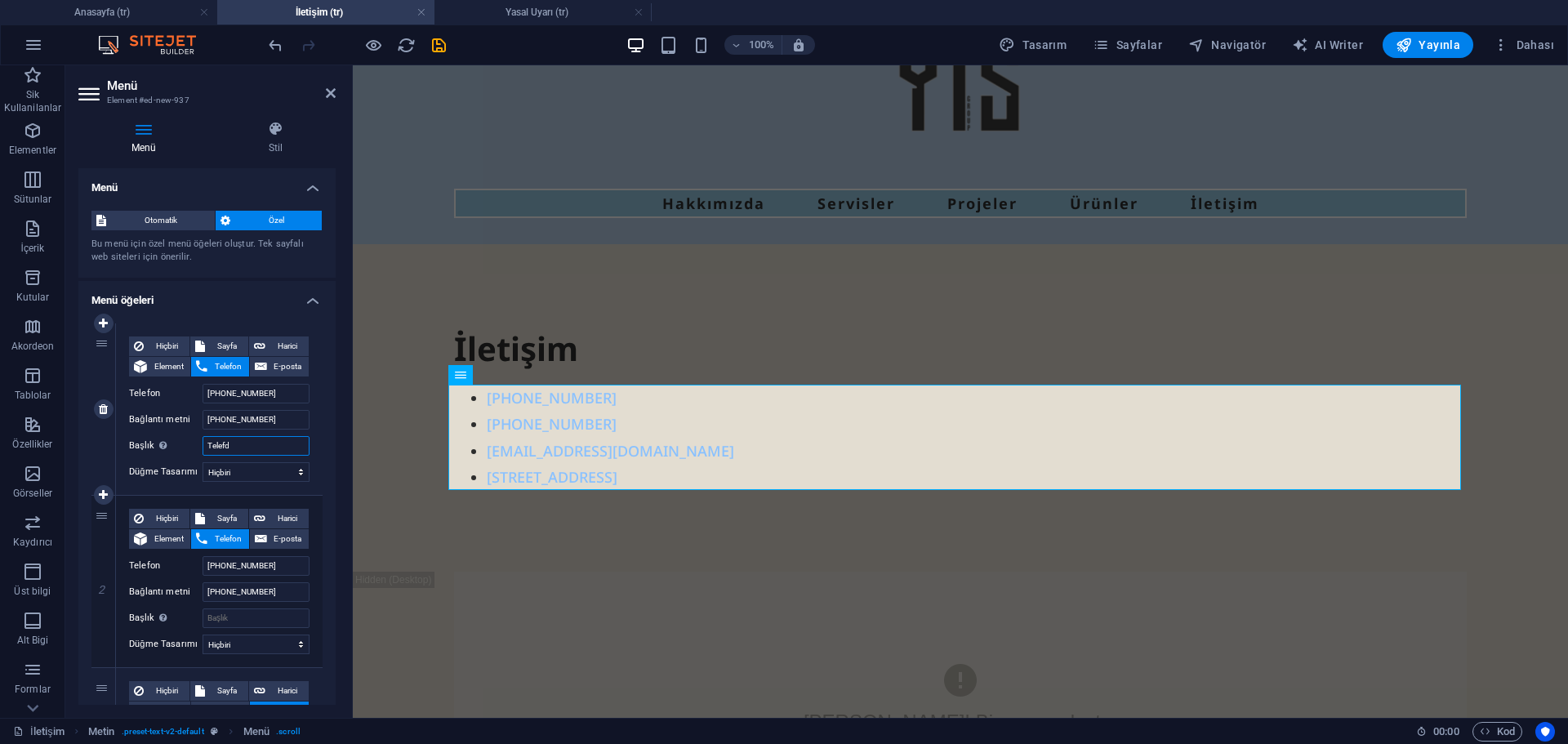
select select
type input "Telefo"
select select
type input "Telefon"
select select
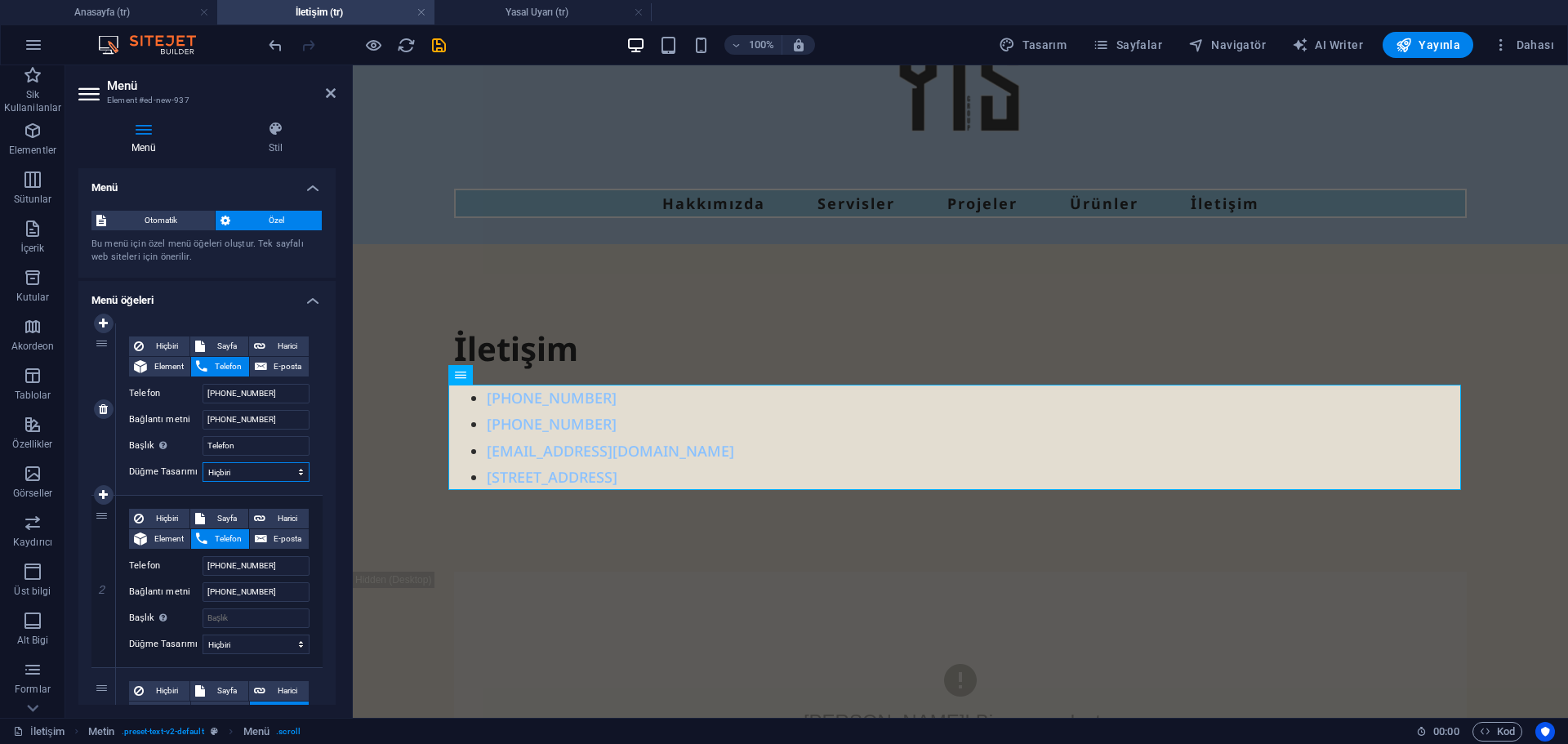
click at [222, 477] on select "Hiçbiri Varsayılan Birincil İkincil" at bounding box center [256, 472] width 107 height 20
select select "default"
click at [202, 462] on select "Hiçbiri Varsayılan Birincil İkincil" at bounding box center [256, 472] width 107 height 20
select select
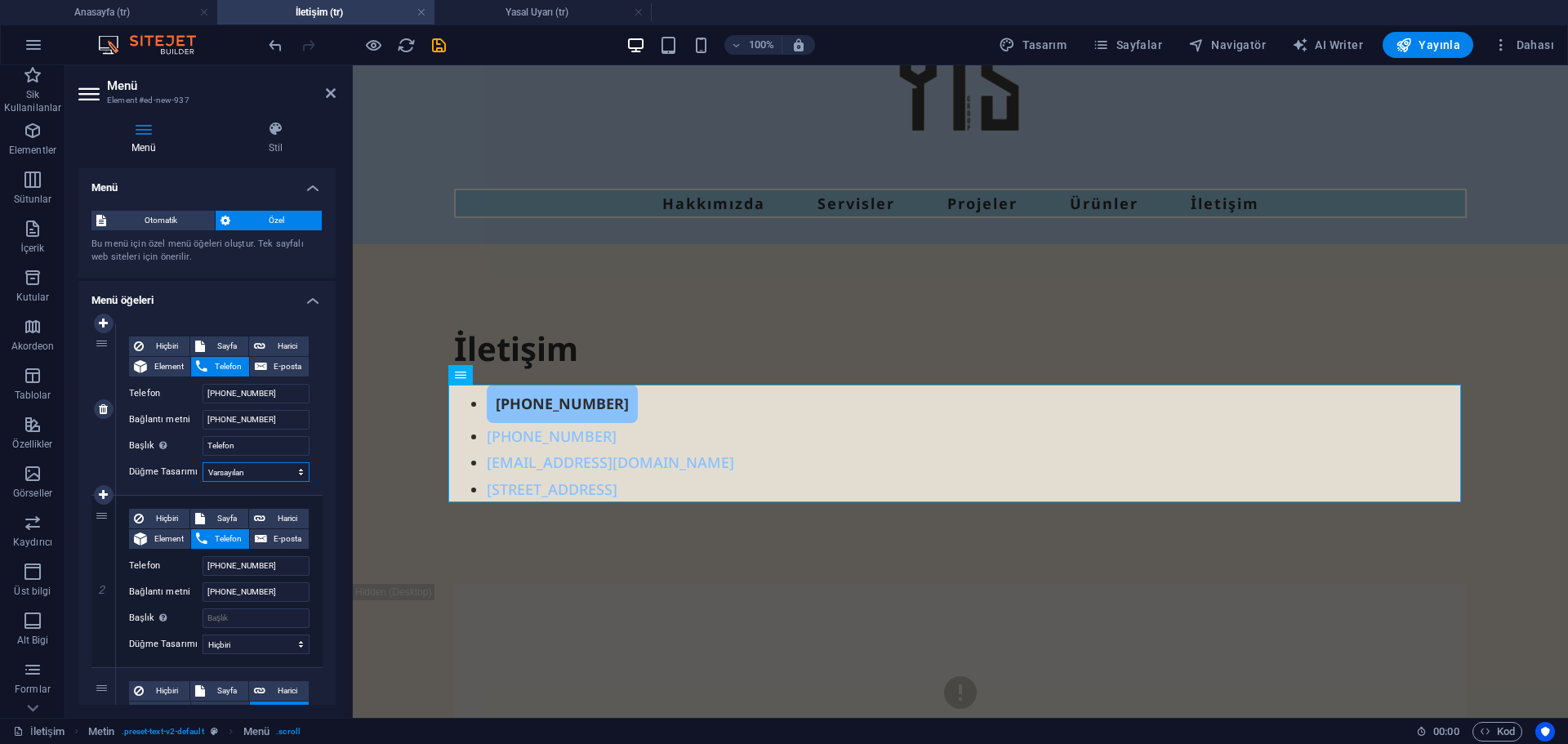
click at [248, 477] on select "Hiçbiri Varsayılan Birincil İkincil" at bounding box center [256, 472] width 107 height 20
select select "primary"
click at [202, 462] on select "Hiçbiri Varsayılan Birincil İkincil" at bounding box center [256, 472] width 107 height 20
select select
click at [240, 471] on select "Hiçbiri Varsayılan Birincil İkincil" at bounding box center [256, 472] width 107 height 20
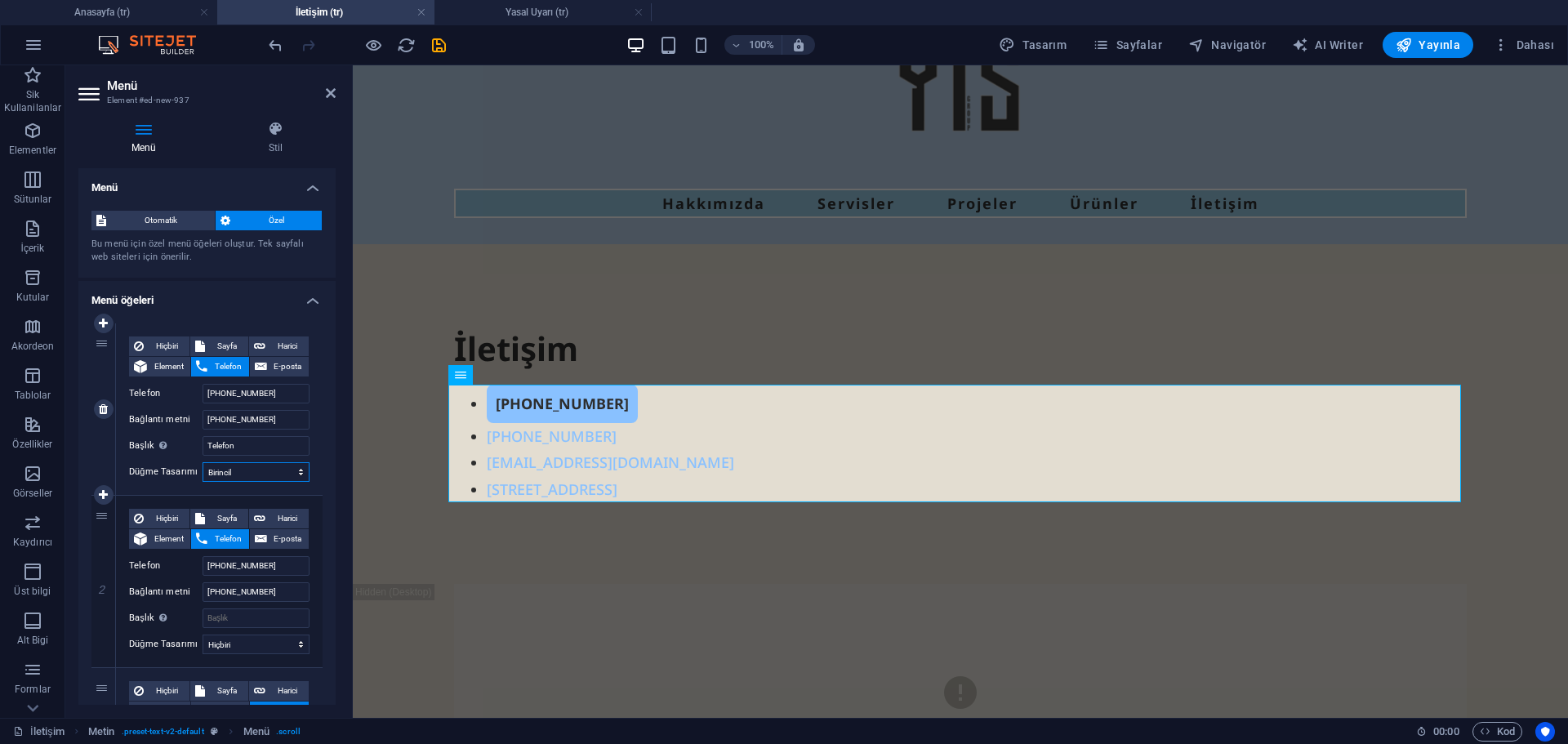
select select "secondary"
click at [202, 462] on select "Hiçbiri Varsayılan Birincil İkincil" at bounding box center [256, 472] width 107 height 20
select select
click at [235, 473] on select "Hiçbiri Varsayılan Birincil İkincil" at bounding box center [256, 472] width 107 height 20
select select
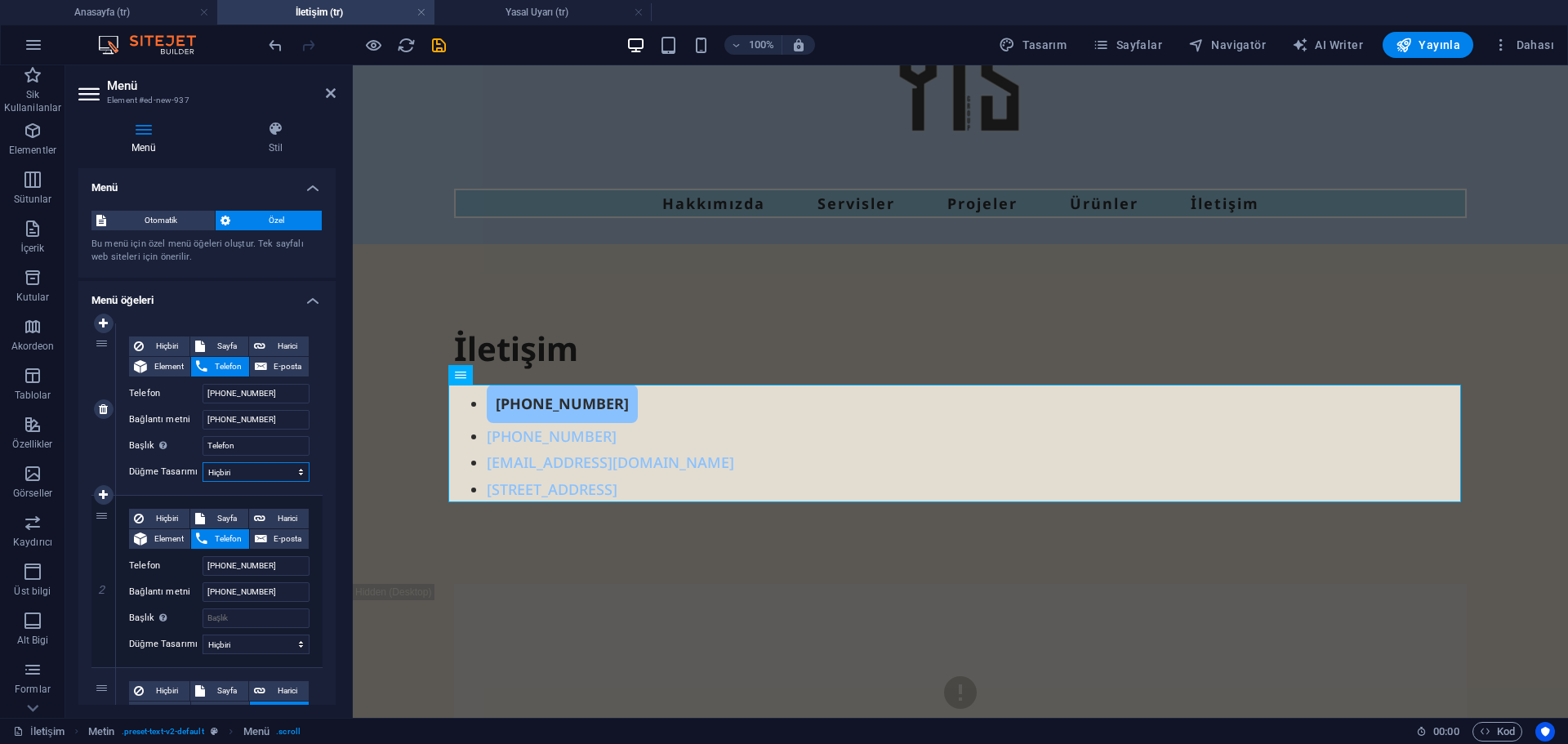
click at [202, 462] on select "Hiçbiri Varsayılan Birincil İkincil" at bounding box center [256, 472] width 107 height 20
select select
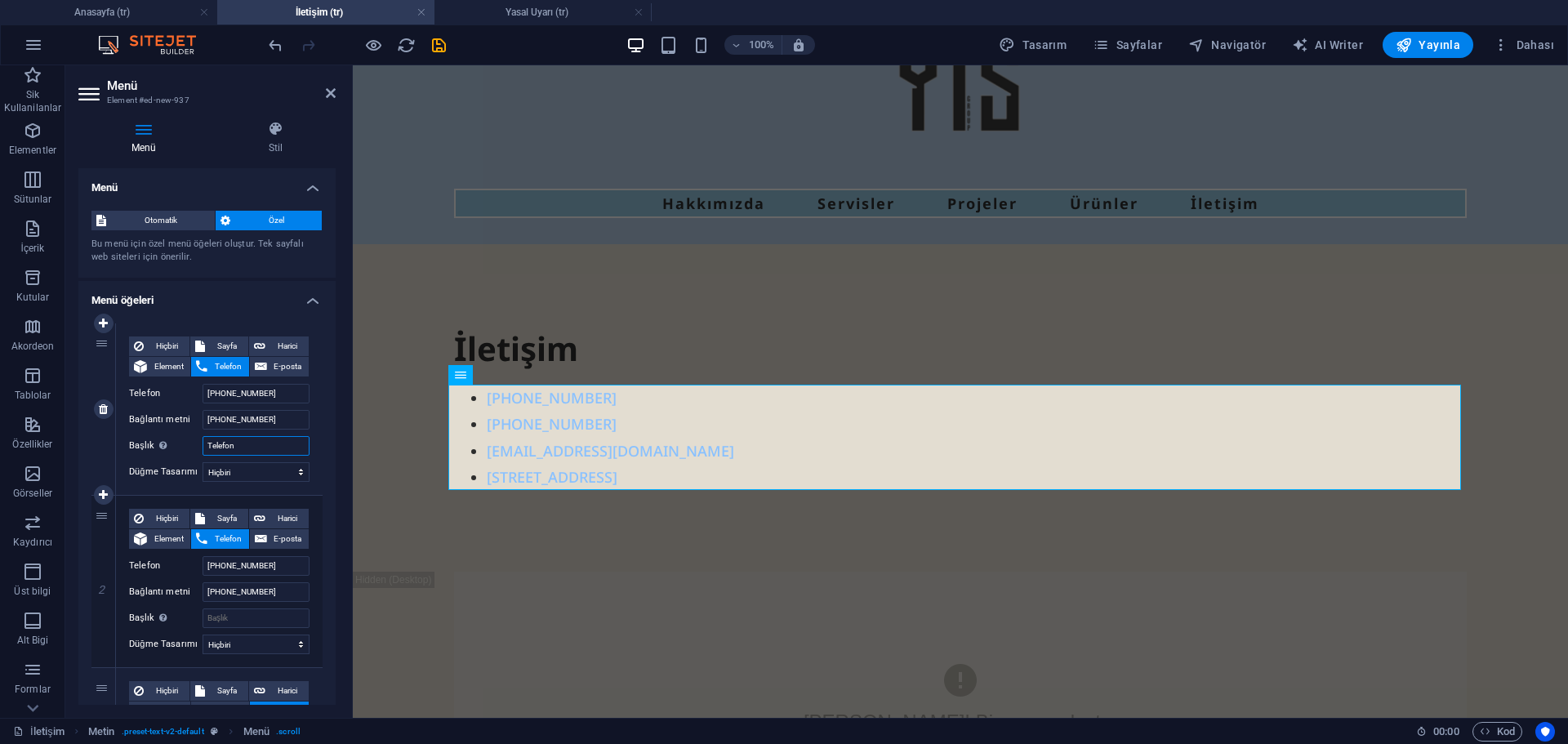
click at [257, 447] on input "Telefon" at bounding box center [256, 446] width 107 height 20
click at [515, 379] on icon at bounding box center [514, 374] width 9 height 17
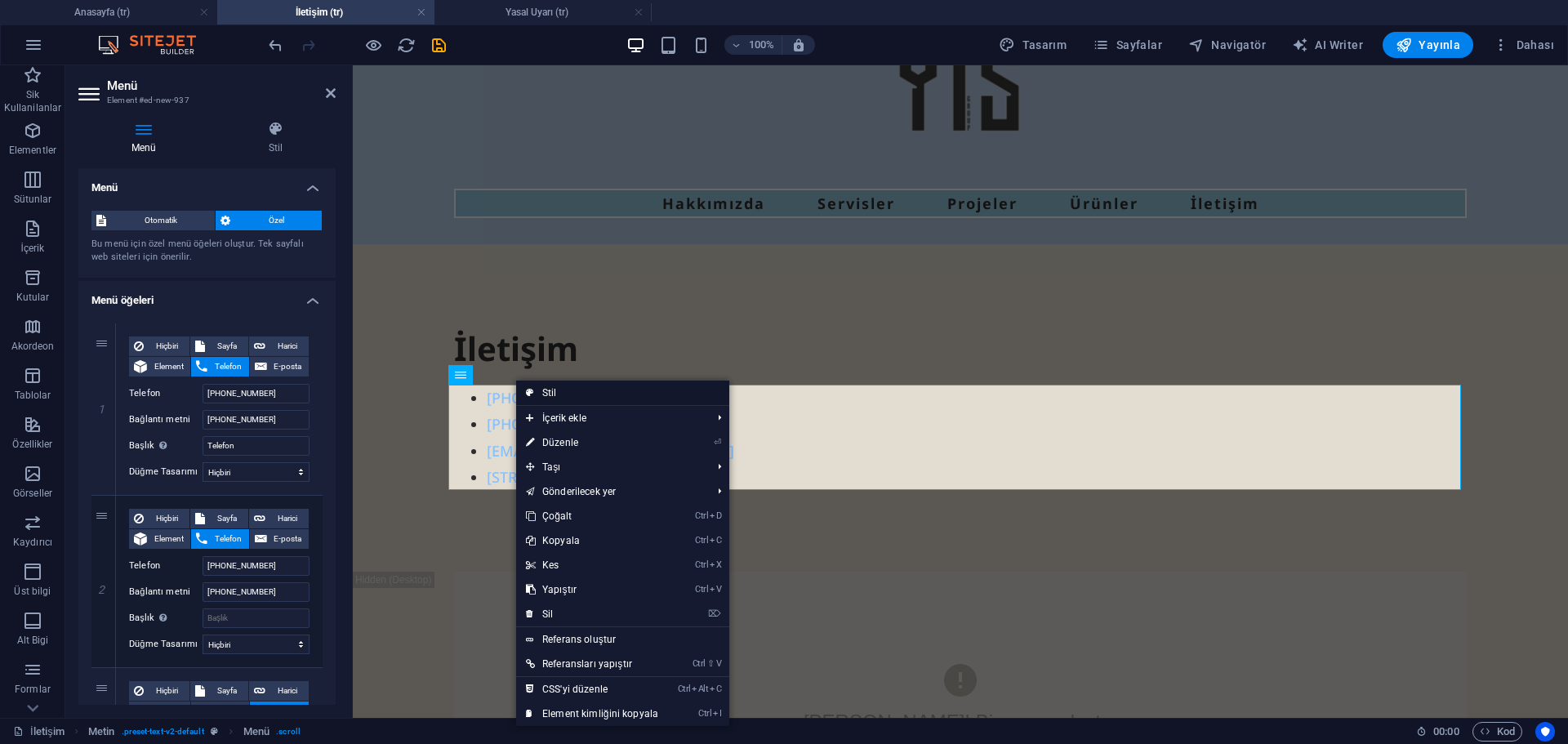
drag, startPoint x: 573, startPoint y: 387, endPoint x: 218, endPoint y: 324, distance: 360.5
click at [573, 387] on link "Stil" at bounding box center [623, 393] width 213 height 25
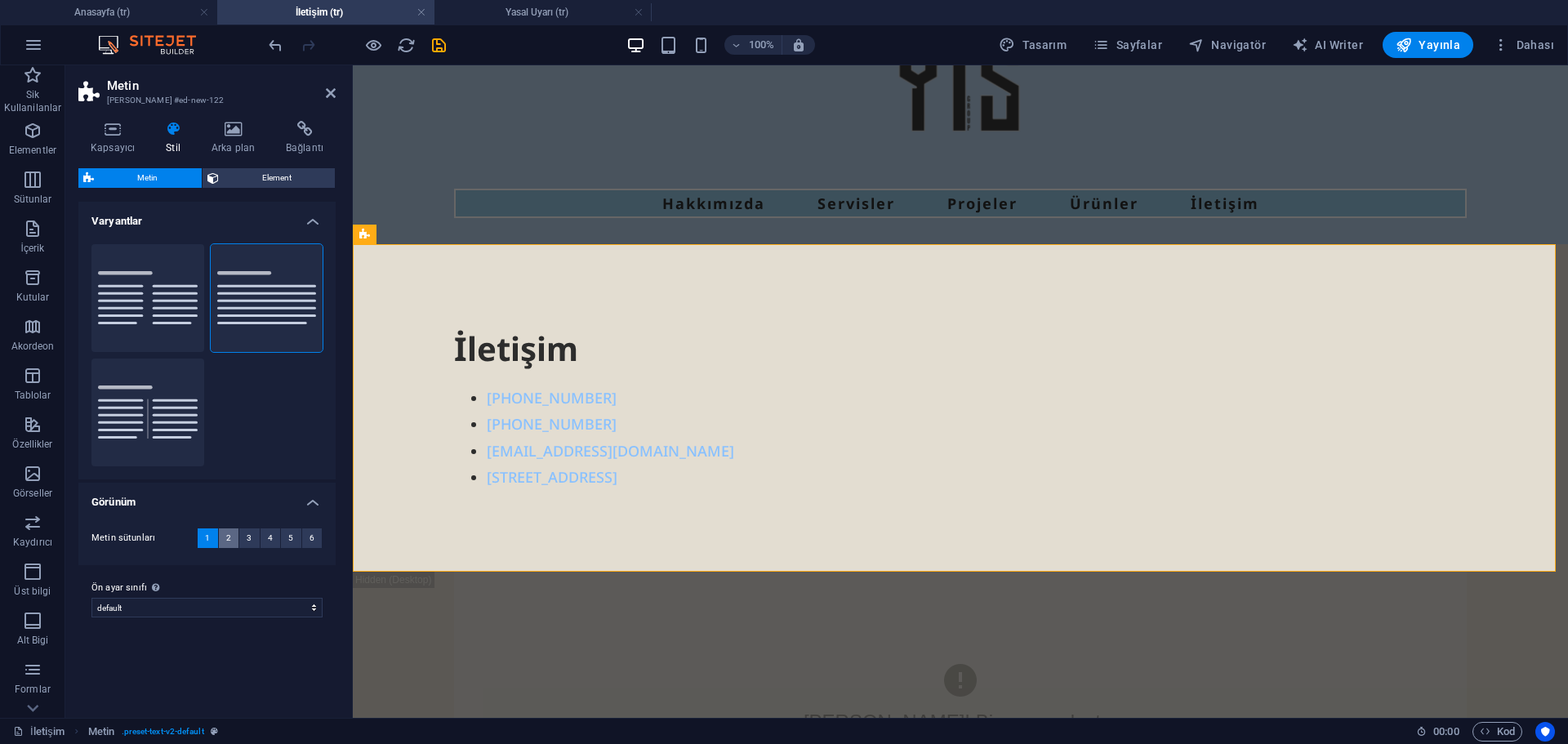
click at [233, 537] on button "2" at bounding box center [228, 538] width 20 height 20
click at [248, 541] on span "3" at bounding box center [248, 538] width 5 height 20
click at [263, 539] on button "4" at bounding box center [270, 538] width 20 height 20
click at [305, 537] on button "6" at bounding box center [311, 538] width 20 height 20
click at [295, 538] on button "5" at bounding box center [290, 538] width 20 height 20
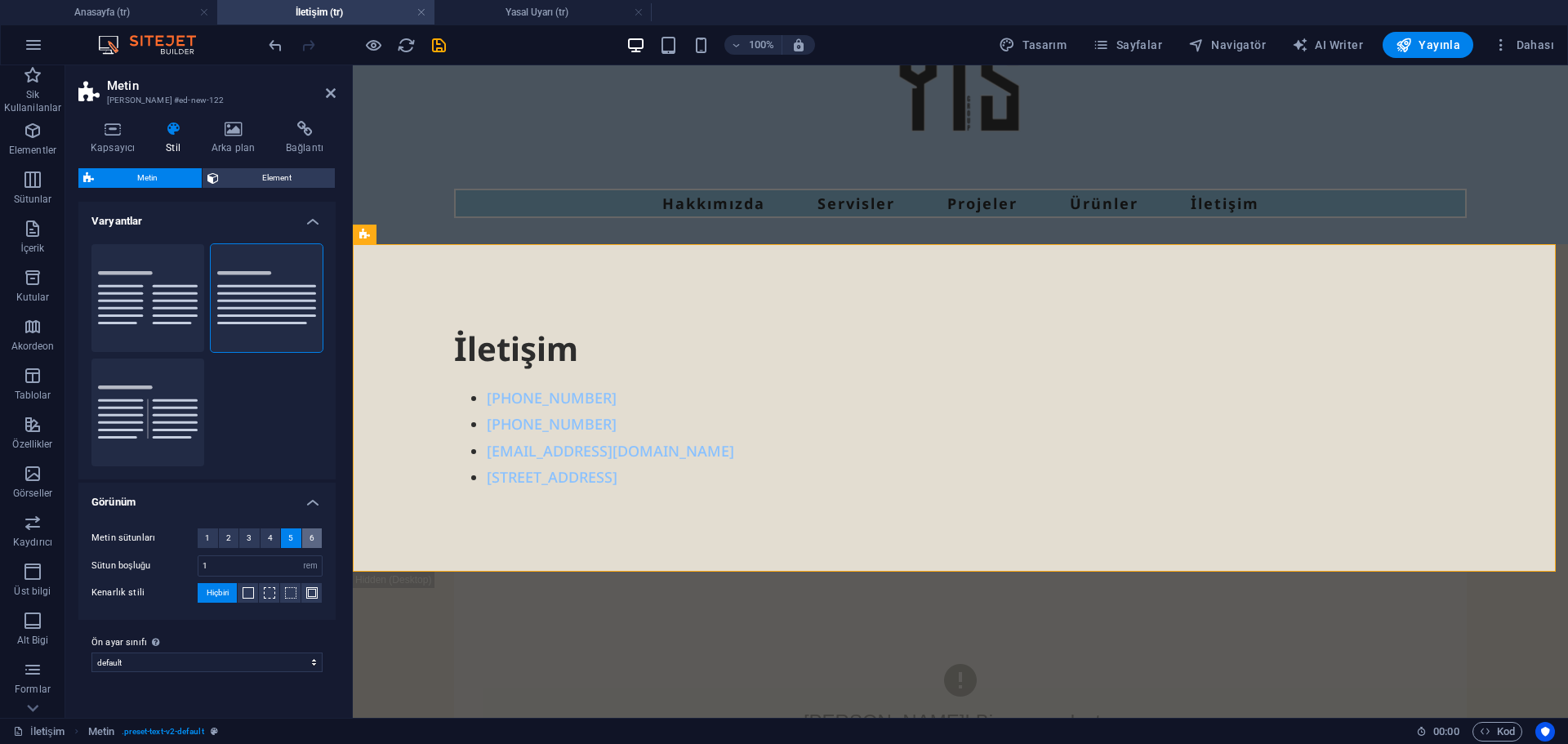
click at [312, 542] on span "6" at bounding box center [311, 538] width 5 height 20
click at [216, 540] on button "1" at bounding box center [207, 538] width 20 height 20
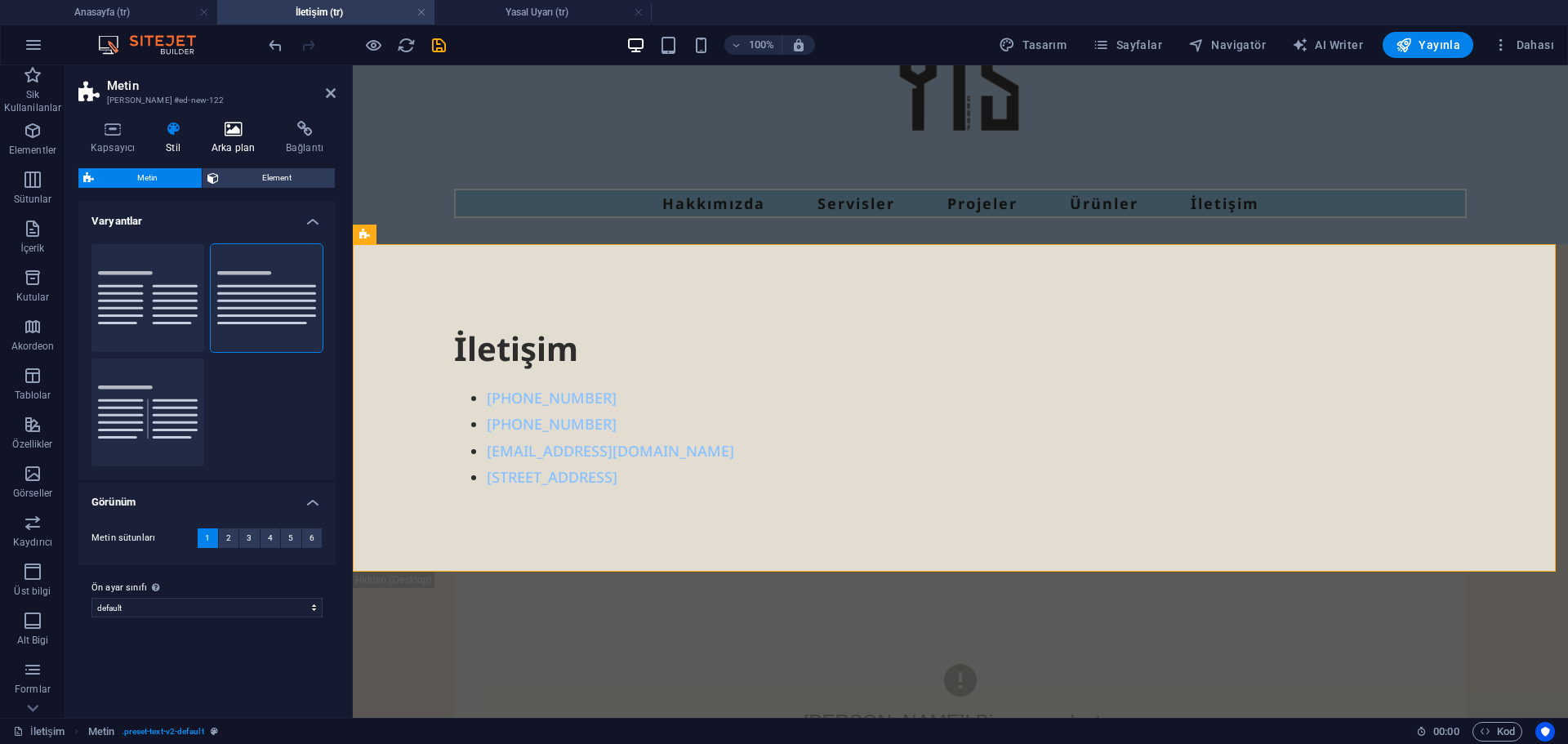
click at [238, 143] on h4 "Arka plan" at bounding box center [237, 138] width 74 height 34
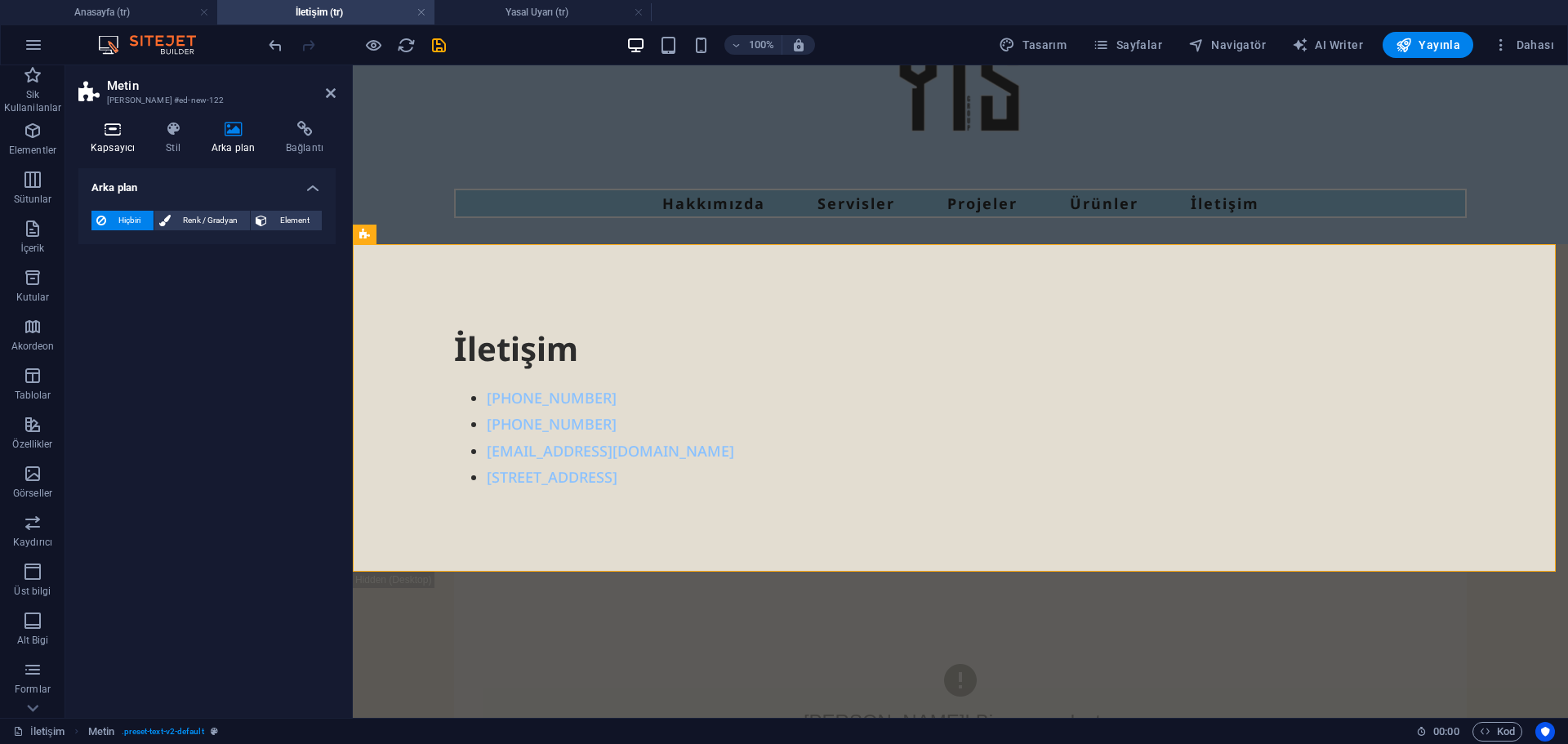
click at [109, 135] on icon at bounding box center [113, 129] width 69 height 16
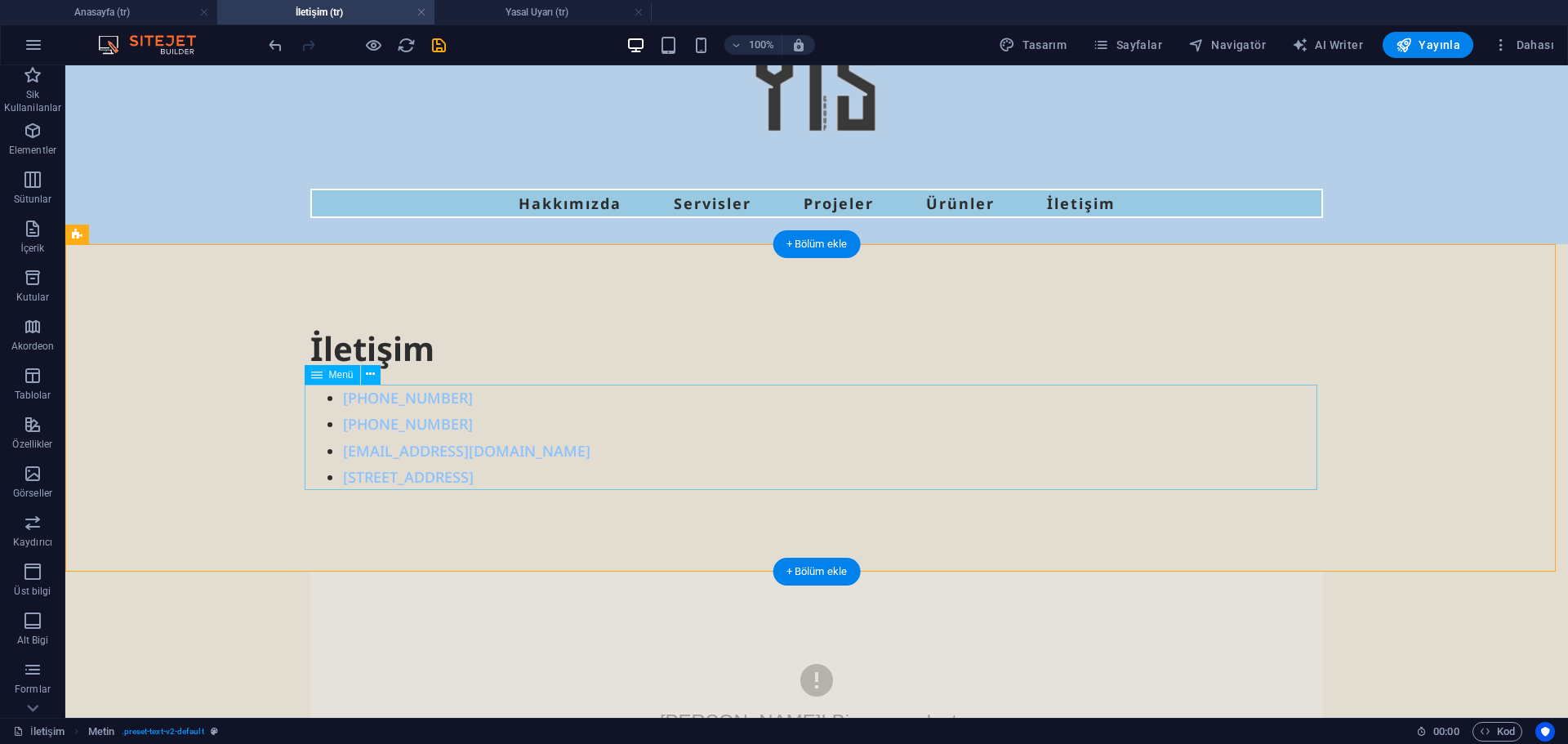
scroll to position [274, 0]
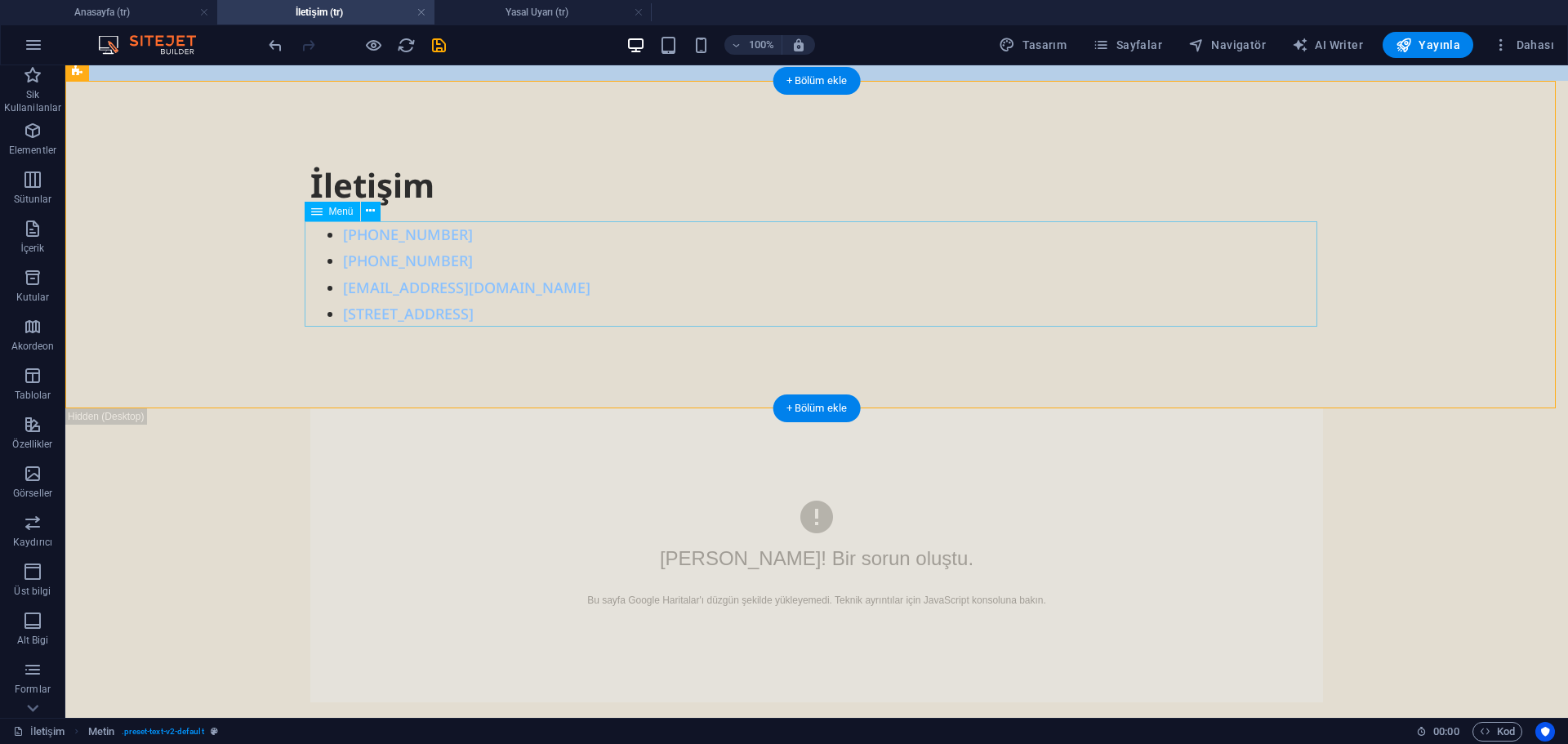
click at [422, 313] on nav "[PHONE_NUMBER] [PHONE_NUMBER] [EMAIL_ADDRESS][DOMAIN_NAME] [STREET_ADDRESS]" at bounding box center [816, 274] width 1013 height 106
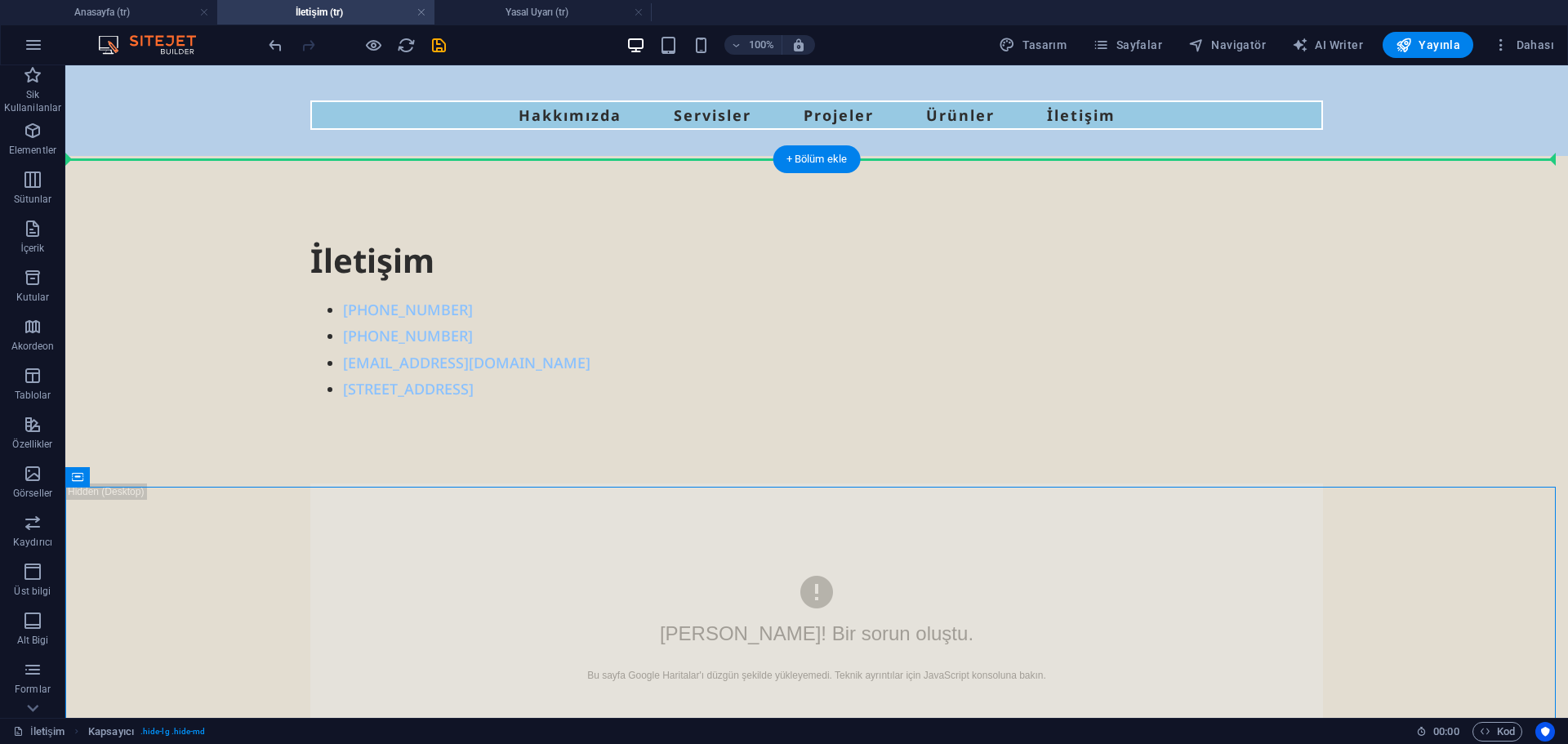
scroll to position [117, 0]
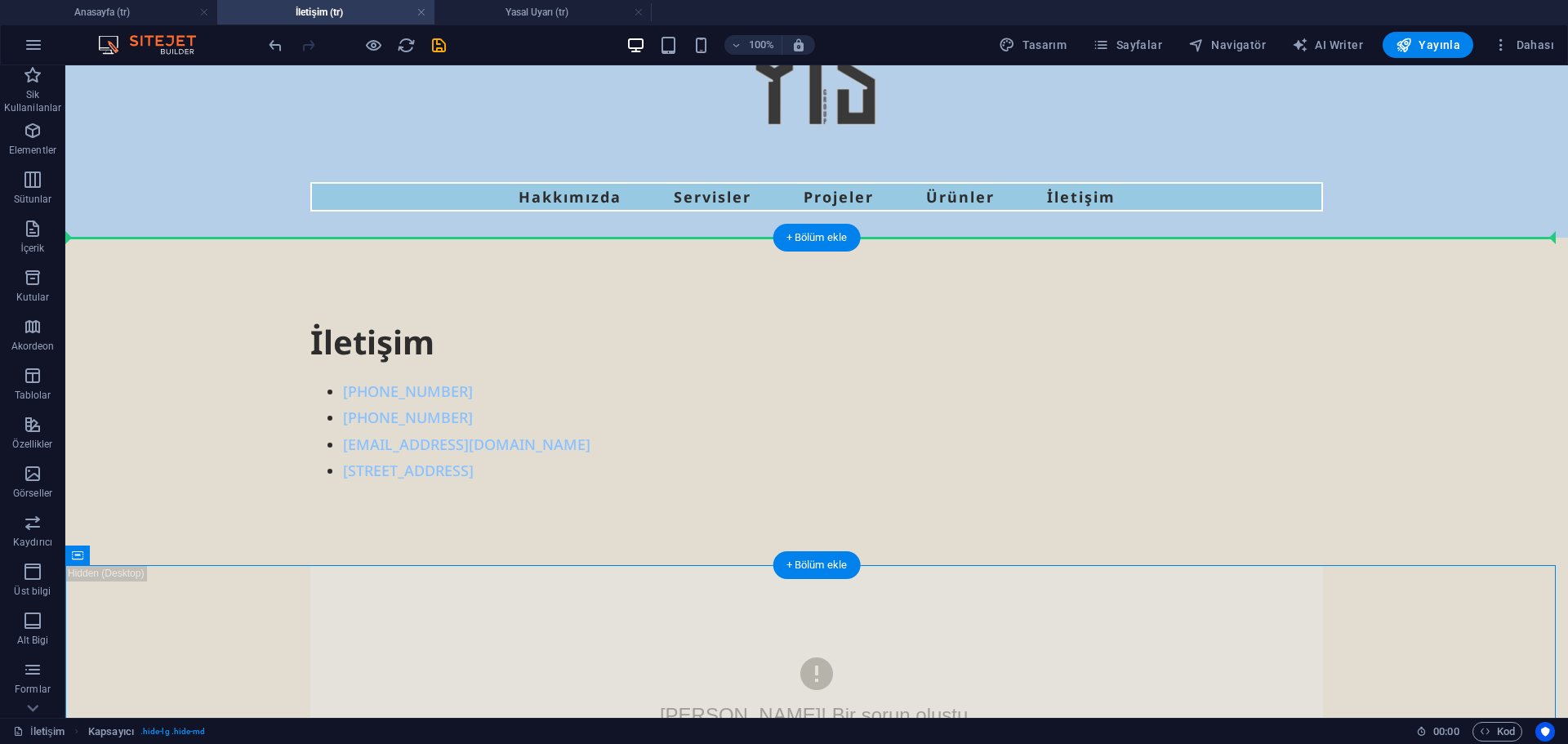
drag, startPoint x: 396, startPoint y: 494, endPoint x: 1434, endPoint y: 336, distance: 1050.0
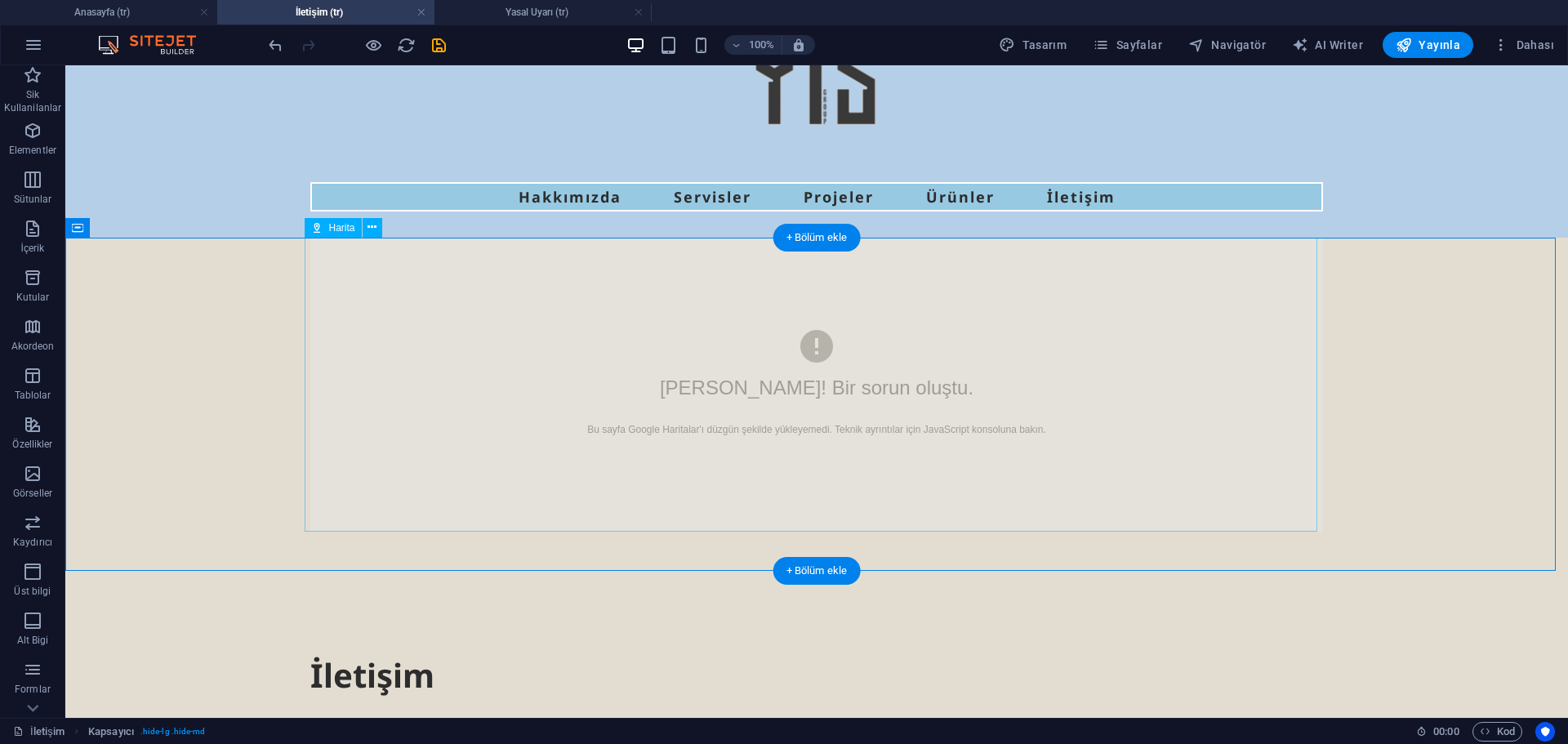
click at [761, 393] on div "Hata! Bir sorun oluştu. Bu sayfa Google Haritalar'ı düzgün şekilde yükleyemedi.…" at bounding box center [816, 385] width 1013 height 294
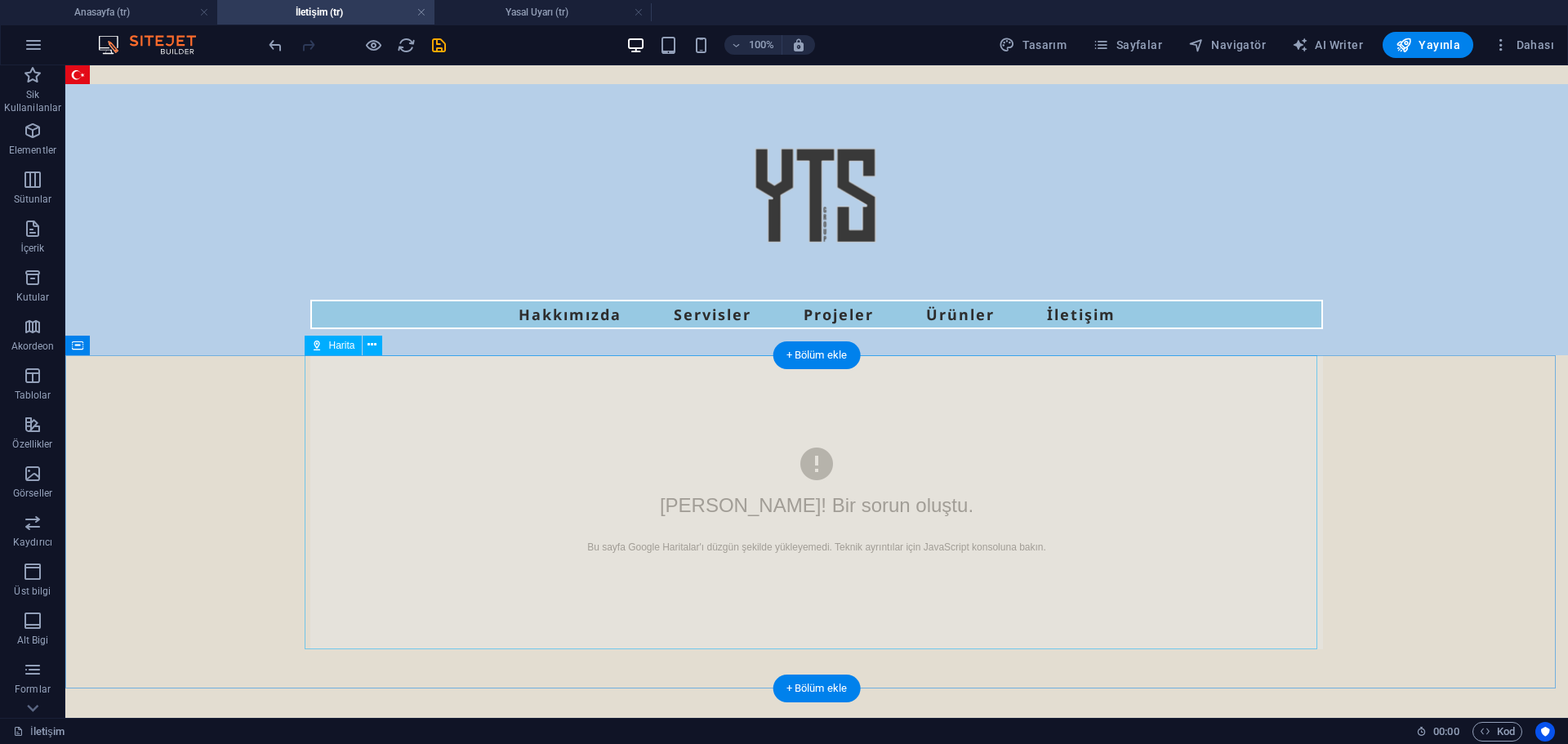
scroll to position [82, 0]
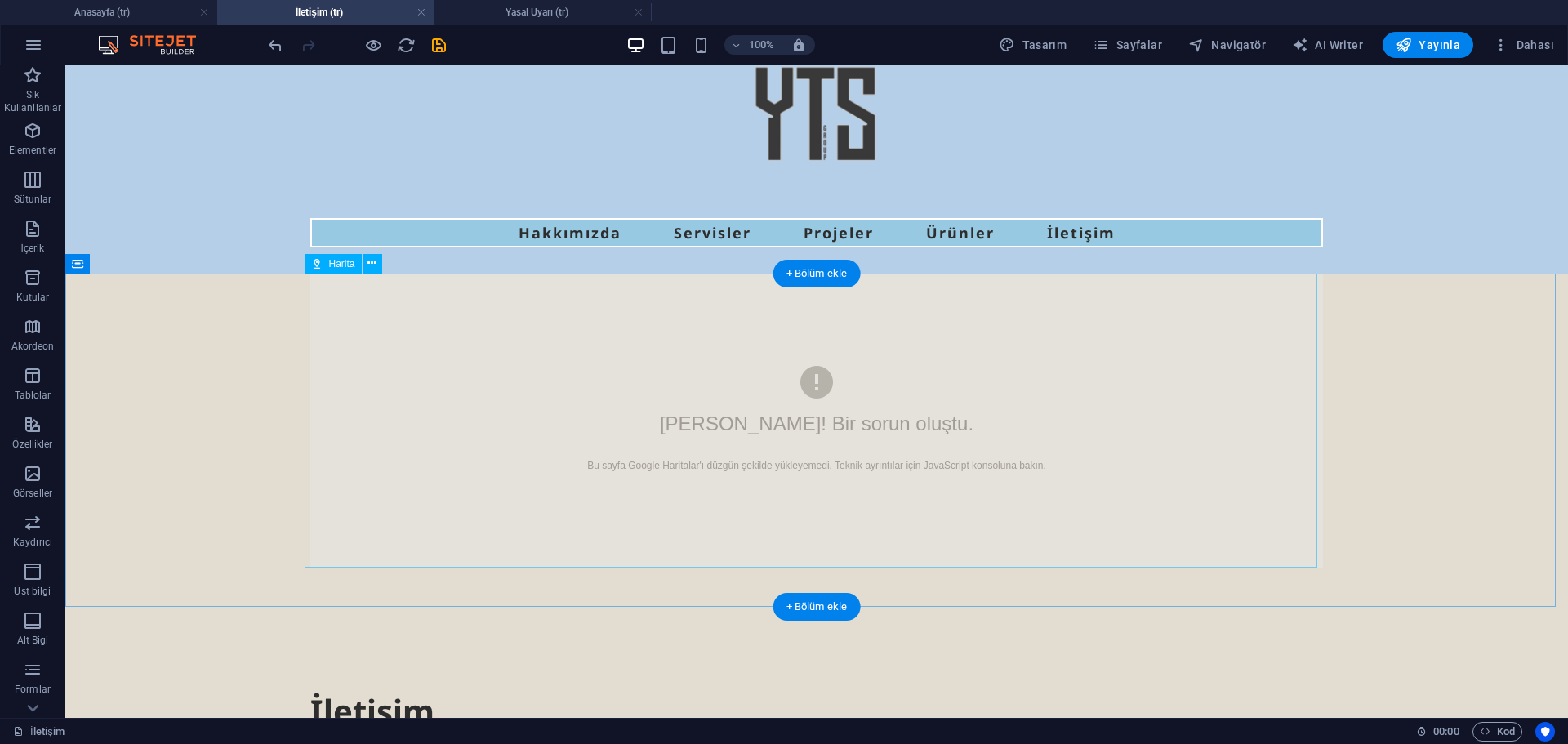
click at [787, 415] on div "Hata! Bir sorun oluştu. Bu sayfa Google Haritalar'ı düzgün şekilde yükleyemedi.…" at bounding box center [816, 421] width 1013 height 294
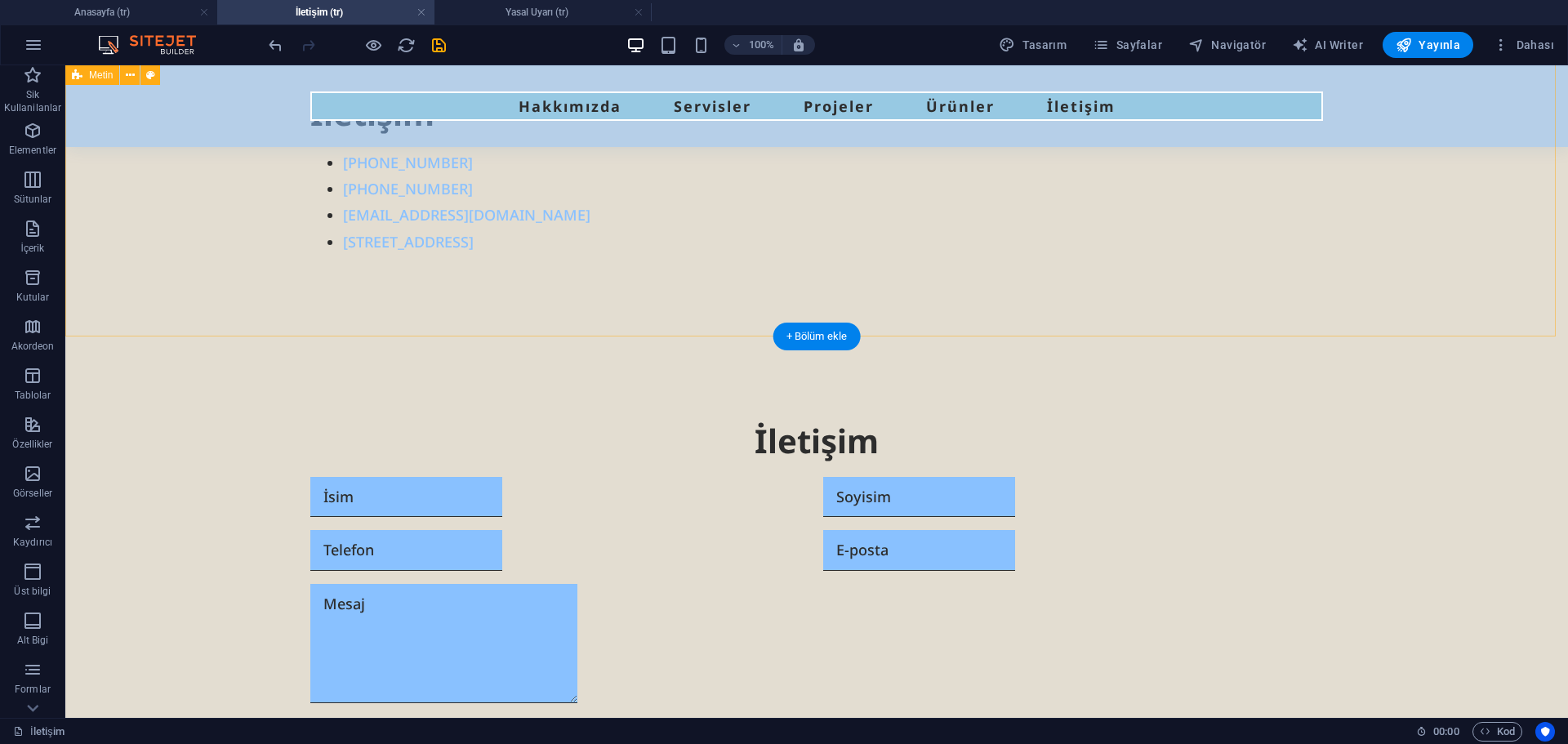
scroll to position [327, 0]
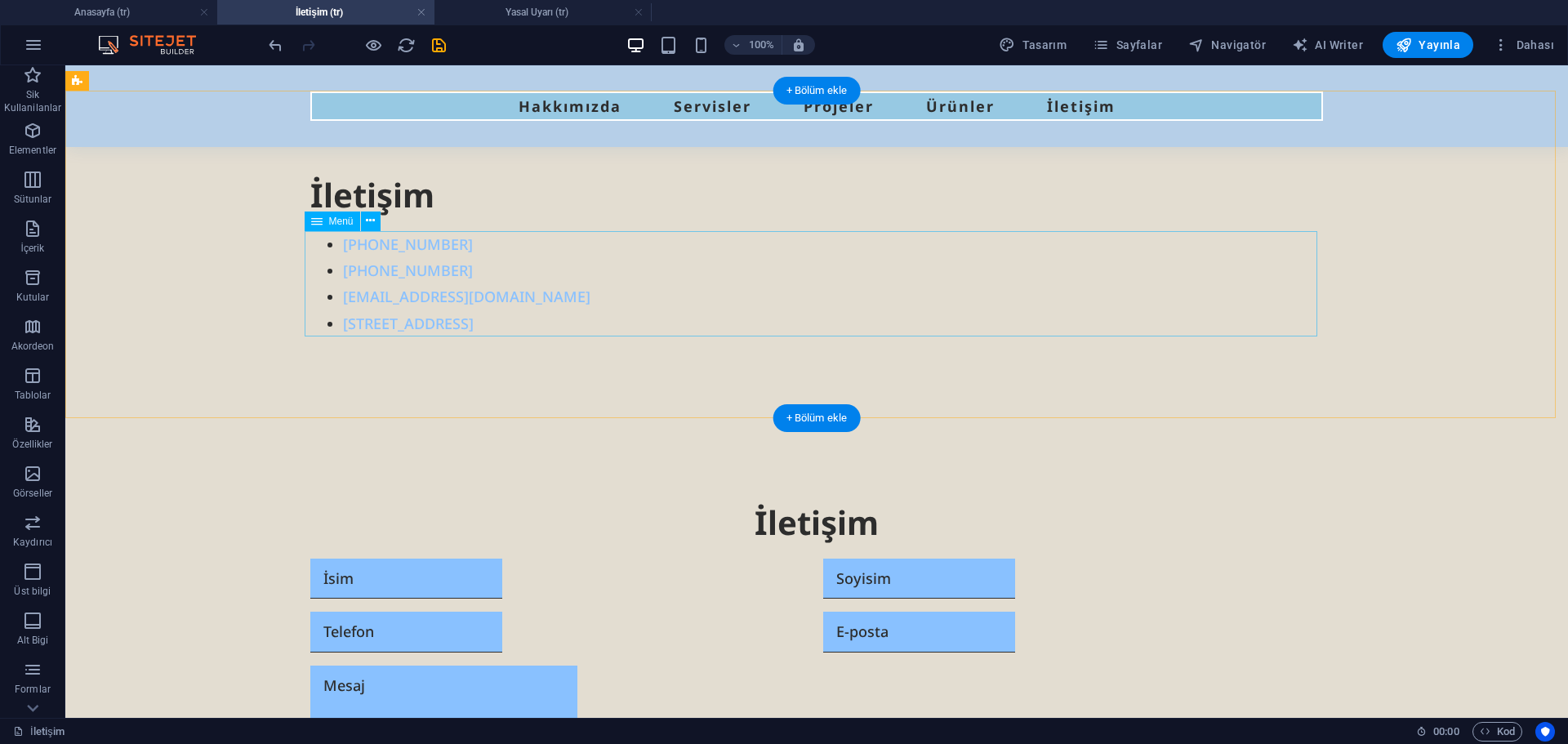
click at [1095, 302] on nav "[PHONE_NUMBER] [PHONE_NUMBER] [EMAIL_ADDRESS][DOMAIN_NAME] [STREET_ADDRESS]" at bounding box center [816, 284] width 1013 height 106
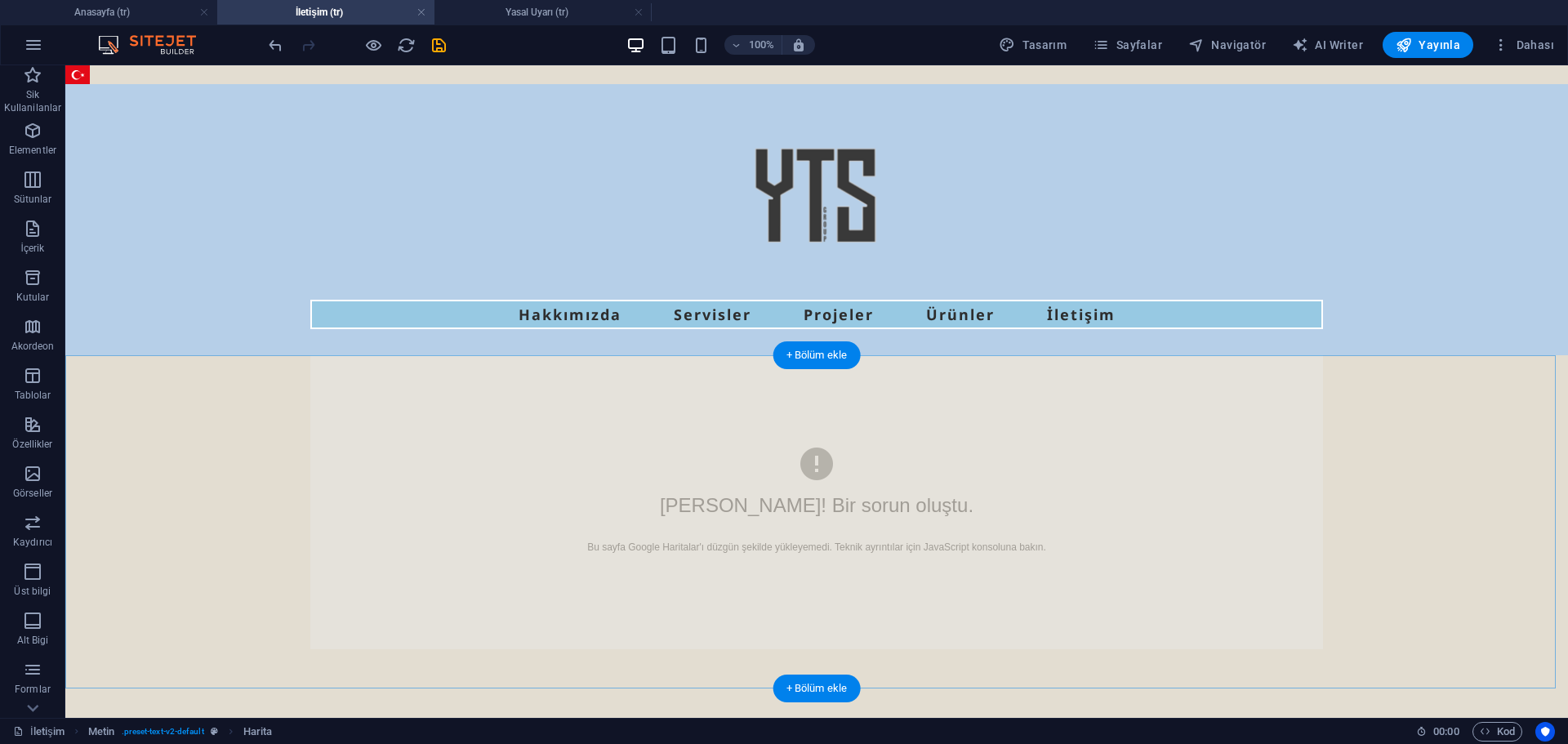
scroll to position [163, 0]
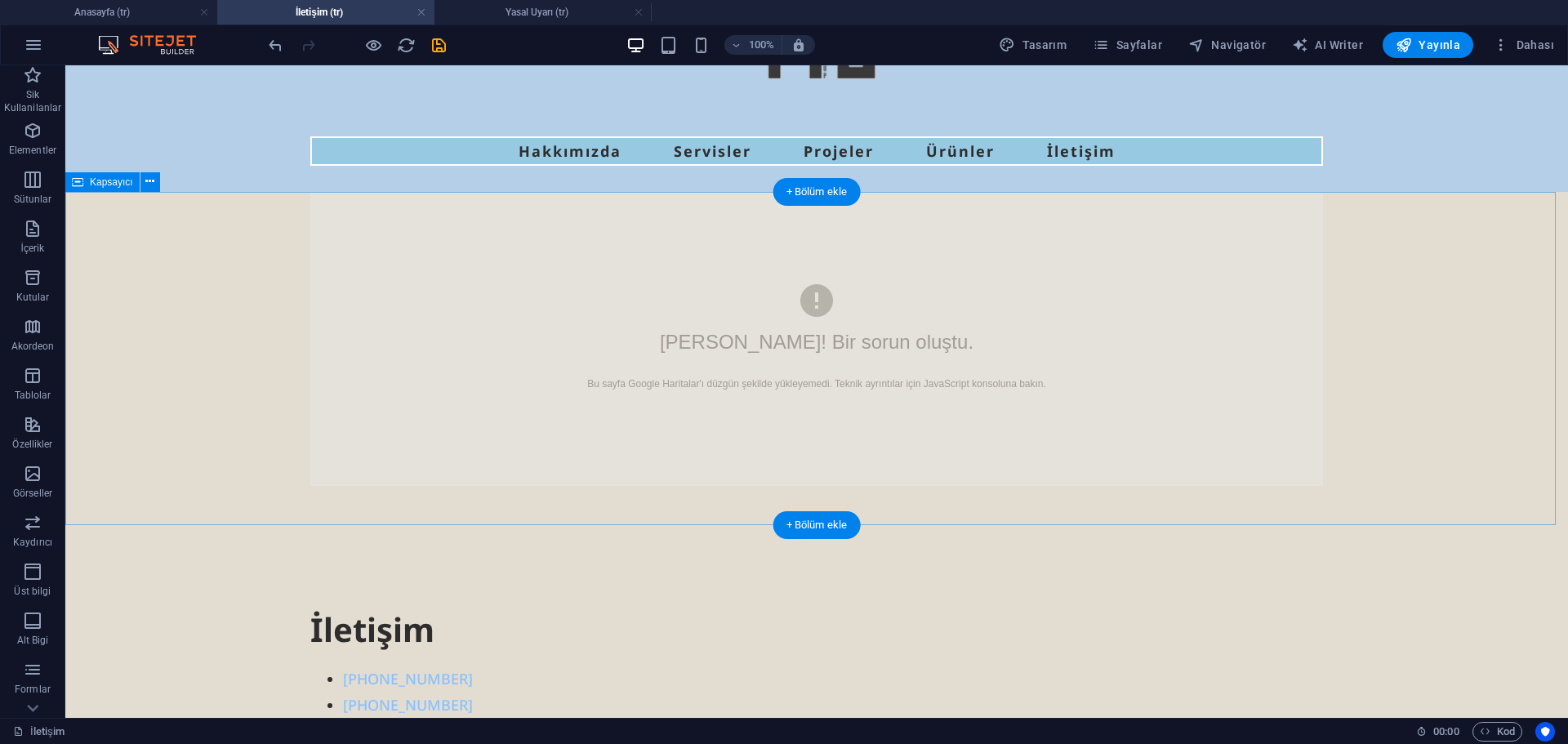
click at [131, 245] on div "Hata! Bir sorun oluştu. Bu sayfa Google Haritalar'ı düzgün şekilde yükleyemedi.…" at bounding box center [816, 358] width 1503 height 333
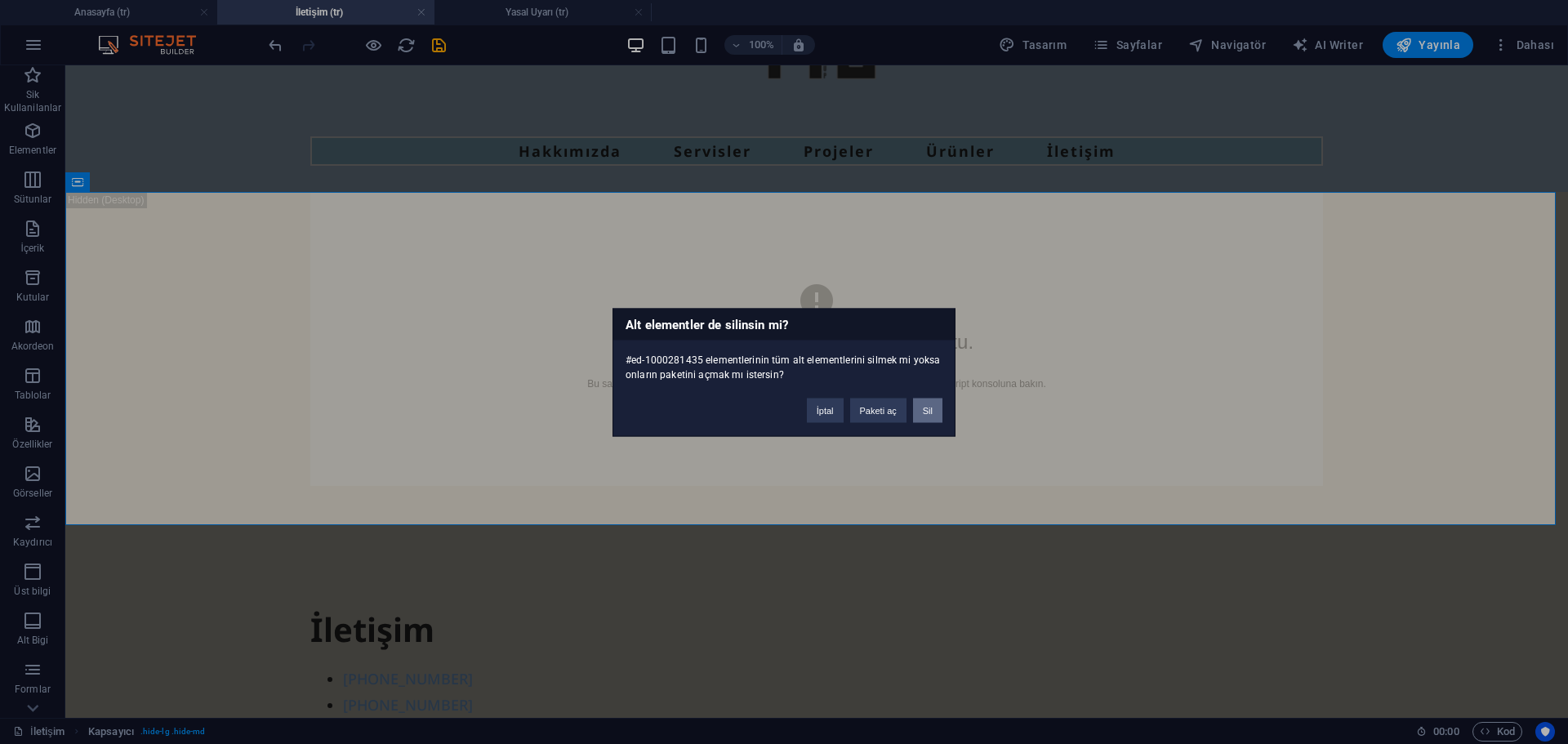
click at [927, 411] on button "Sil" at bounding box center [927, 411] width 30 height 25
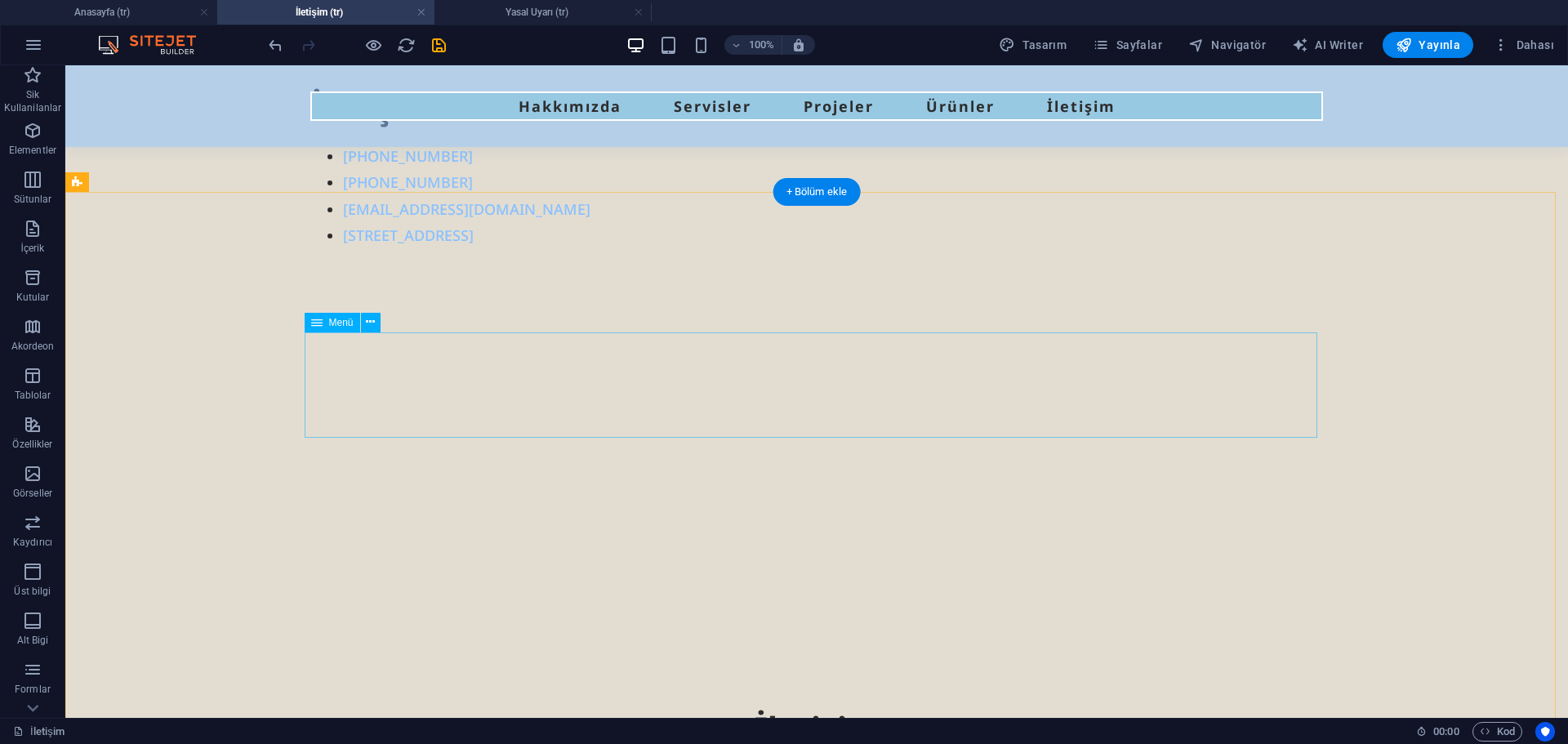
scroll to position [219, 0]
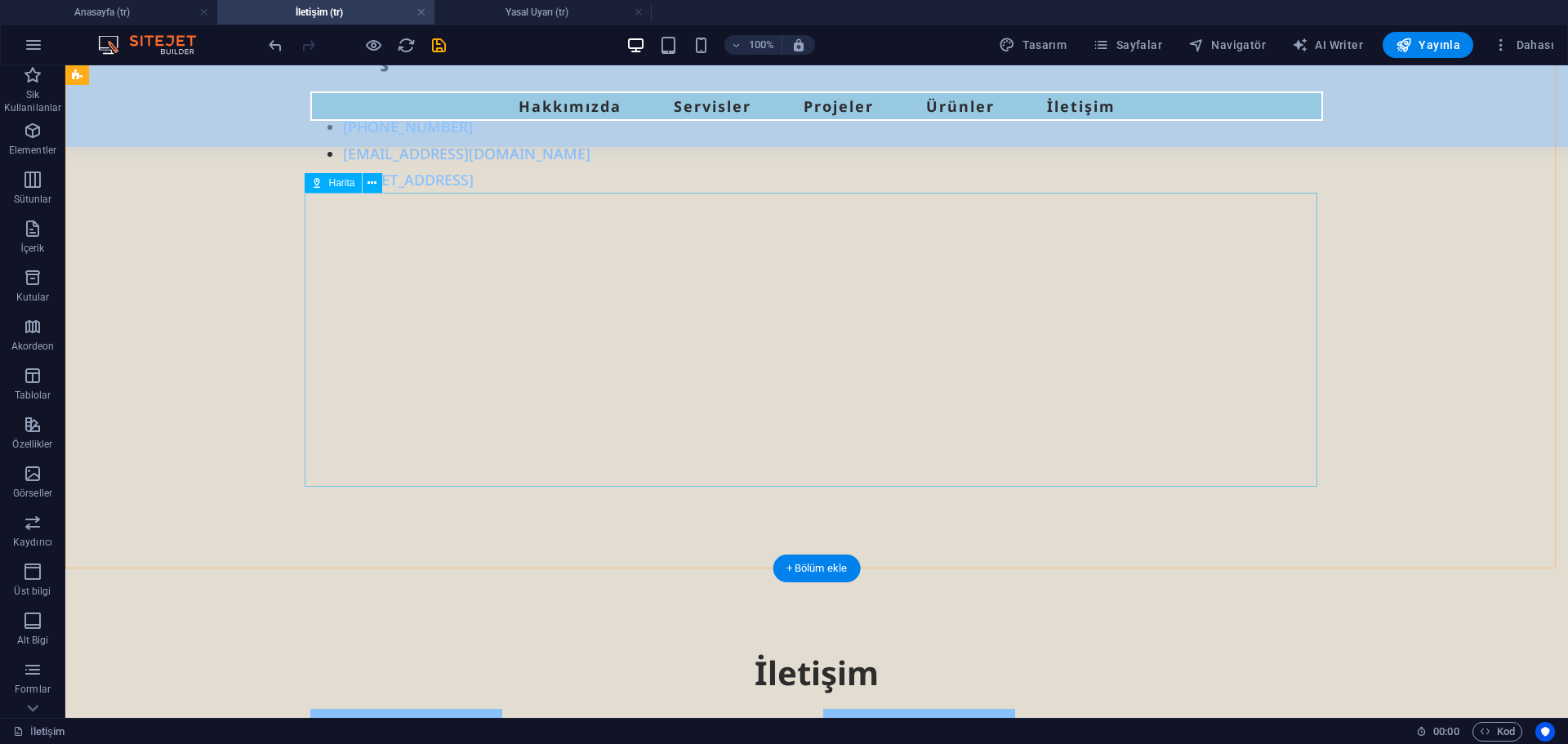
click at [725, 364] on div at bounding box center [816, 340] width 1013 height 294
click at [502, 297] on div at bounding box center [816, 340] width 1013 height 294
select select "1"
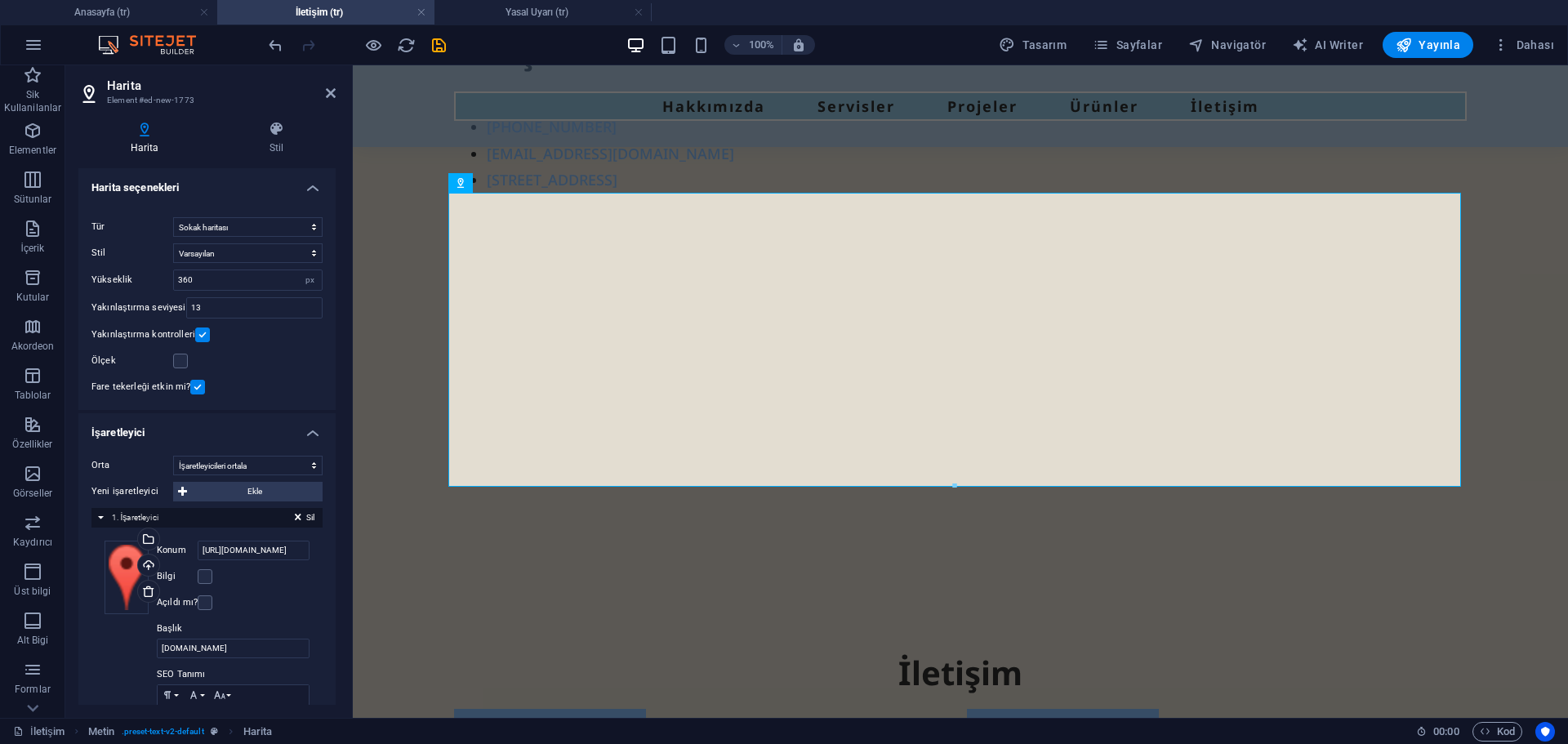
scroll to position [82, 0]
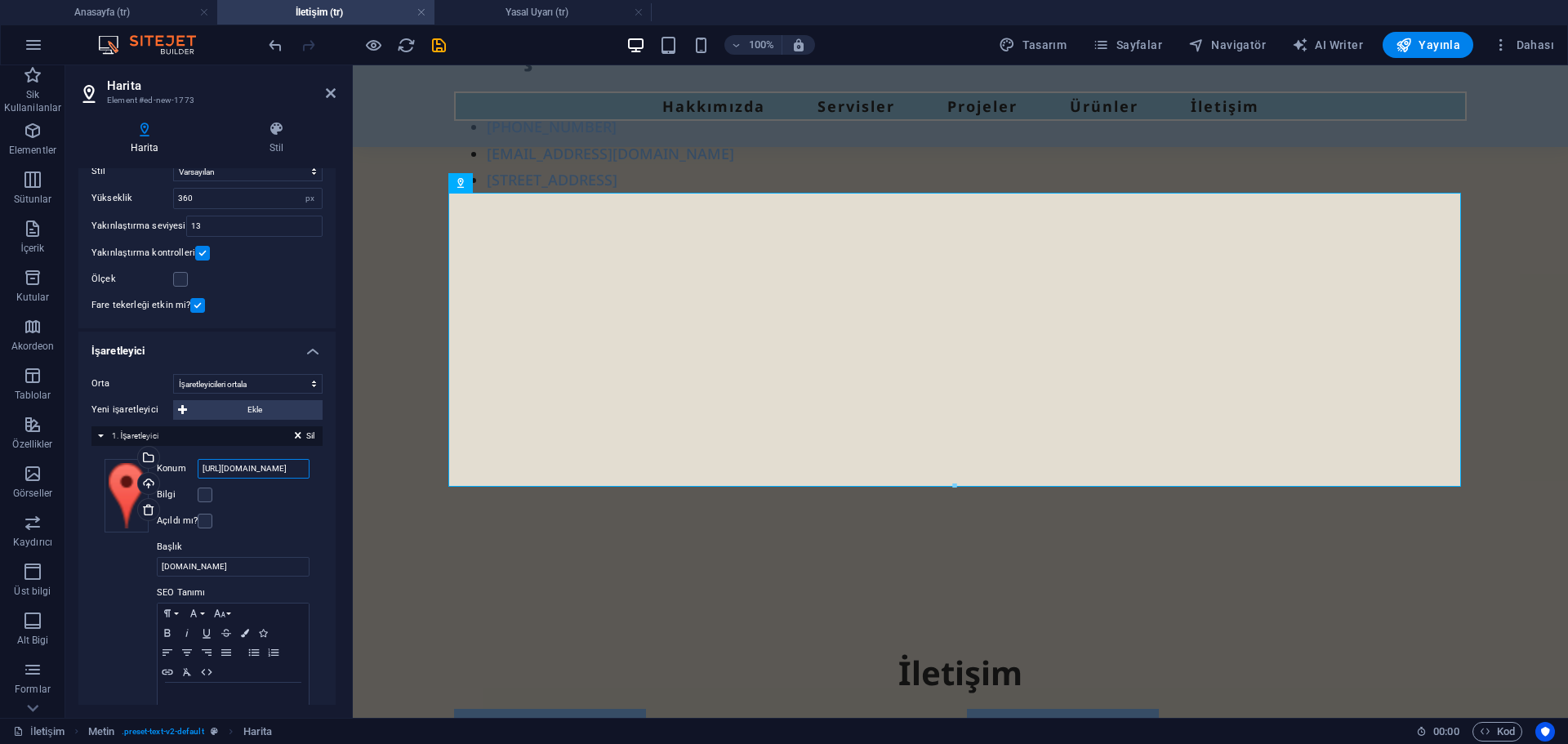
click at [262, 469] on input "[URL][DOMAIN_NAME]" at bounding box center [253, 469] width 112 height 20
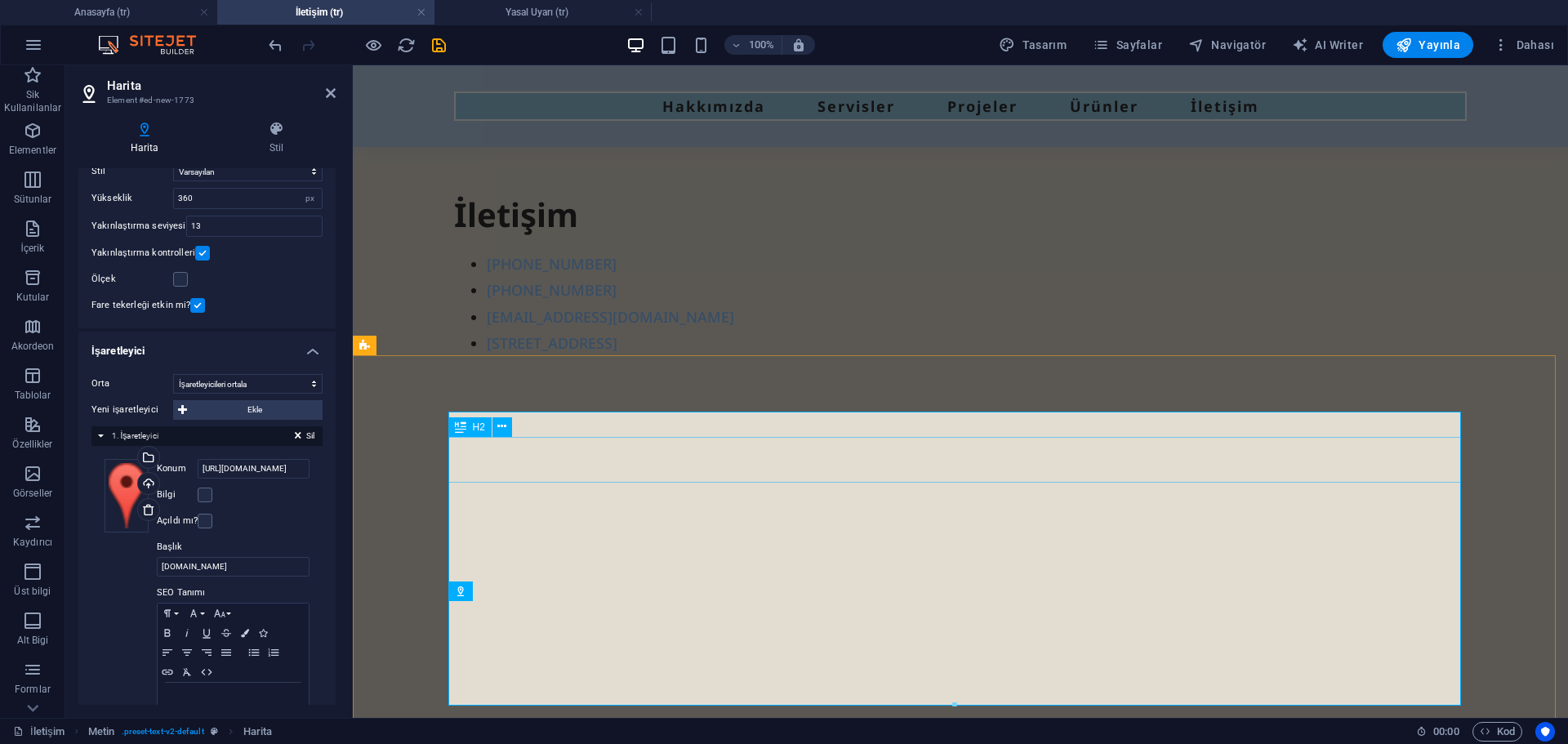
scroll to position [0, 0]
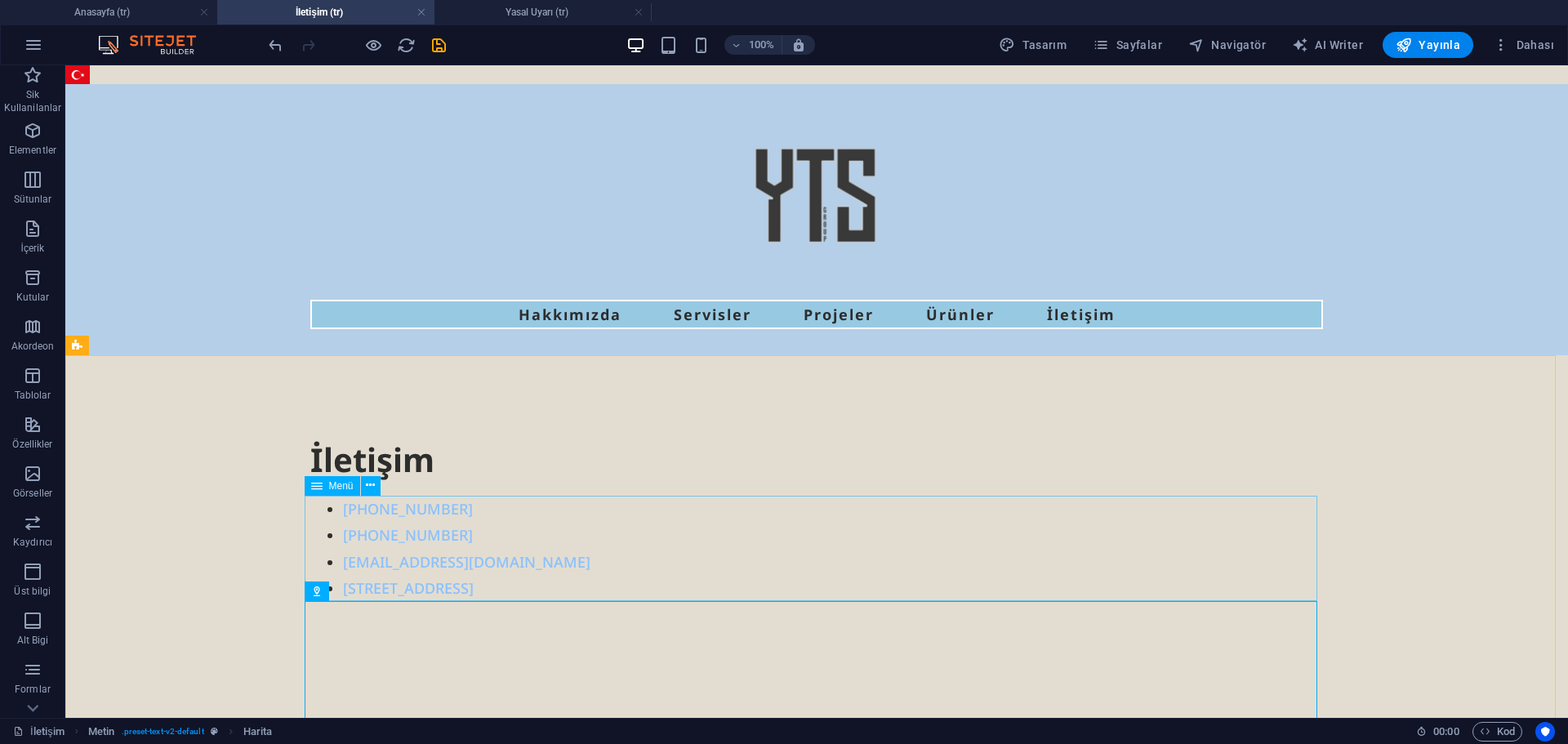
click at [564, 583] on nav "[PHONE_NUMBER] [PHONE_NUMBER] [EMAIL_ADDRESS][DOMAIN_NAME] [STREET_ADDRESS]" at bounding box center [816, 548] width 1013 height 106
click at [563, 583] on nav "[PHONE_NUMBER] [PHONE_NUMBER] [EMAIL_ADDRESS][DOMAIN_NAME] [STREET_ADDRESS]" at bounding box center [816, 548] width 1013 height 106
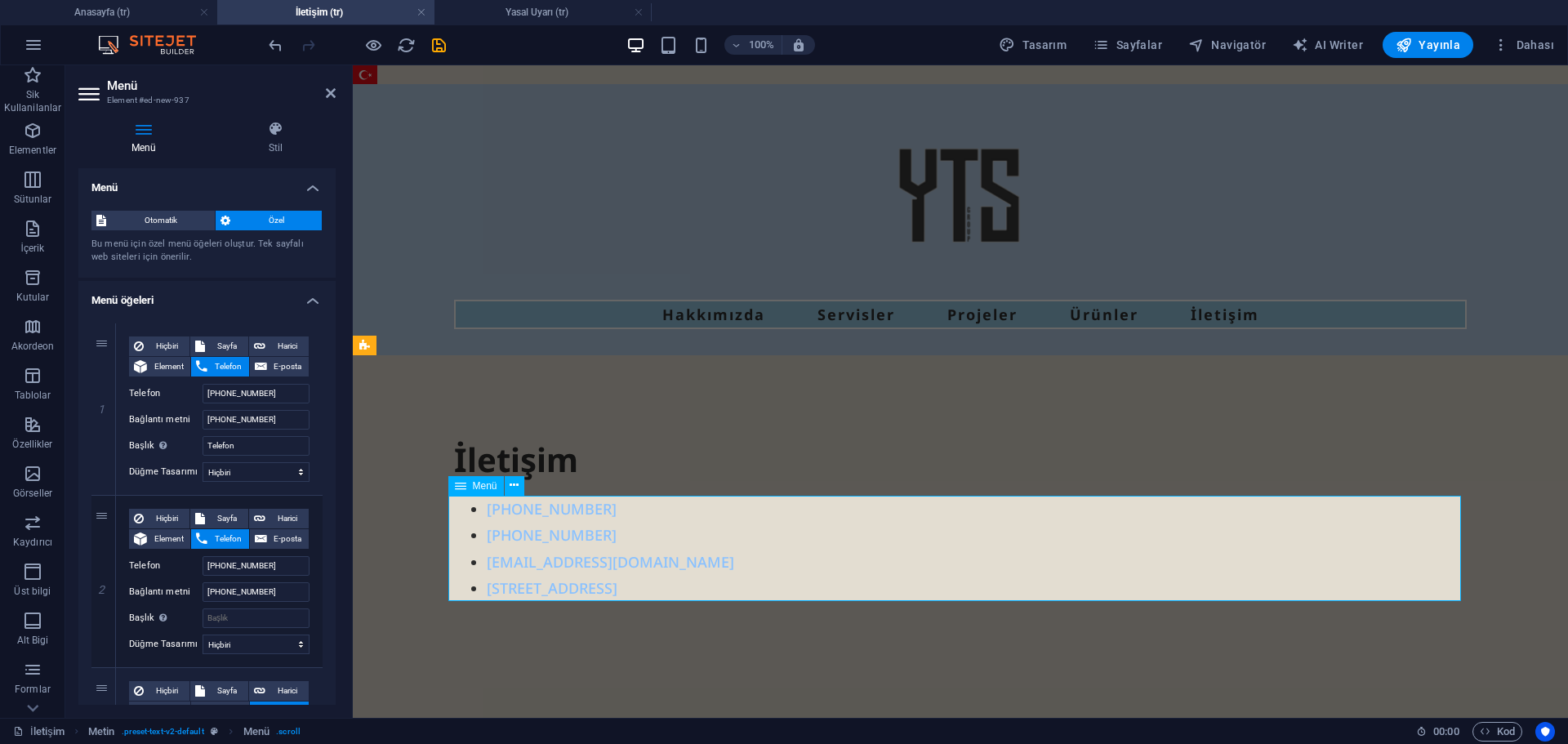
click at [629, 590] on nav "[PHONE_NUMBER] [PHONE_NUMBER] [EMAIL_ADDRESS][DOMAIN_NAME] [STREET_ADDRESS]" at bounding box center [961, 548] width 1013 height 106
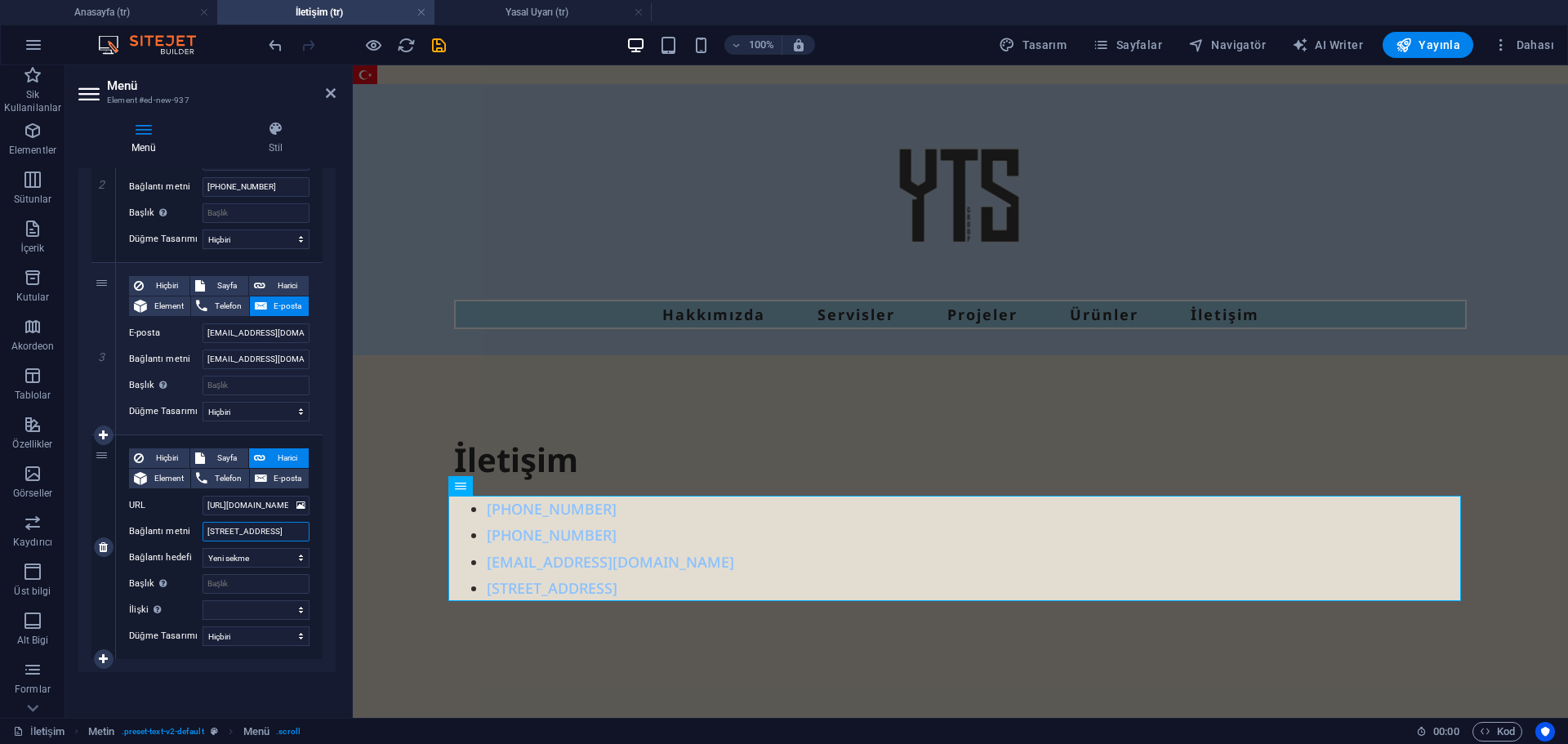
click at [253, 529] on input "[STREET_ADDRESS]" at bounding box center [256, 532] width 107 height 20
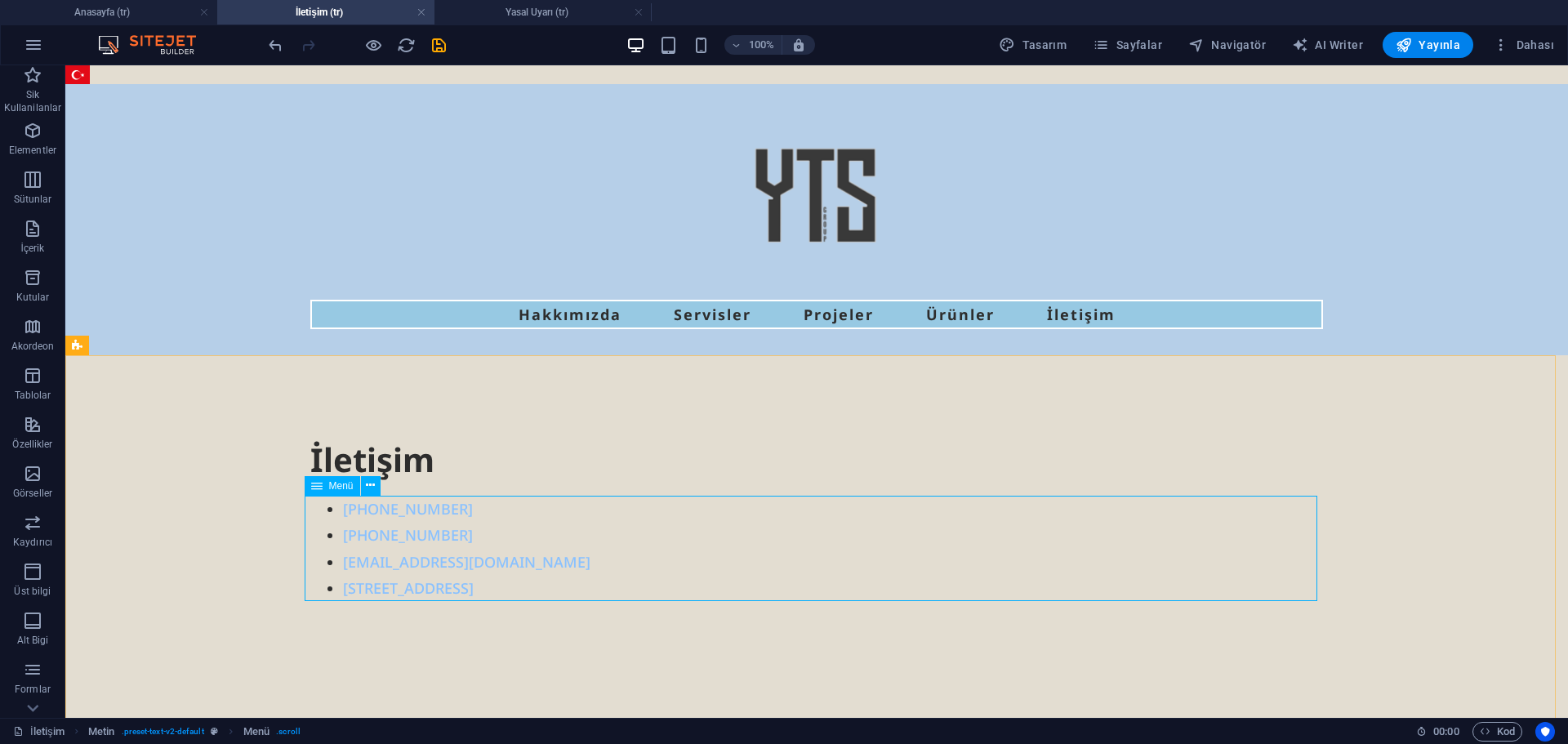
scroll to position [245, 0]
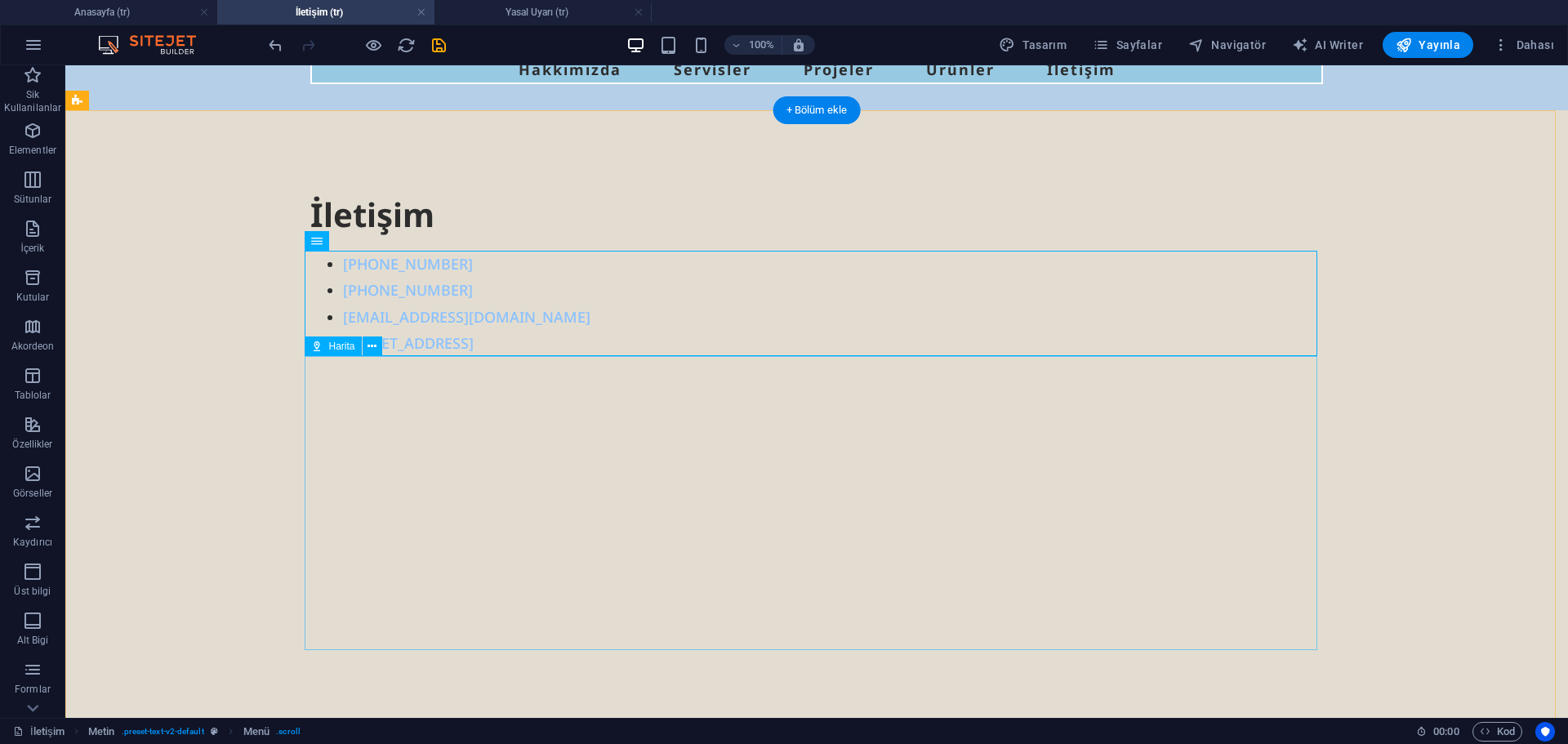
click at [553, 485] on div at bounding box center [816, 503] width 1013 height 294
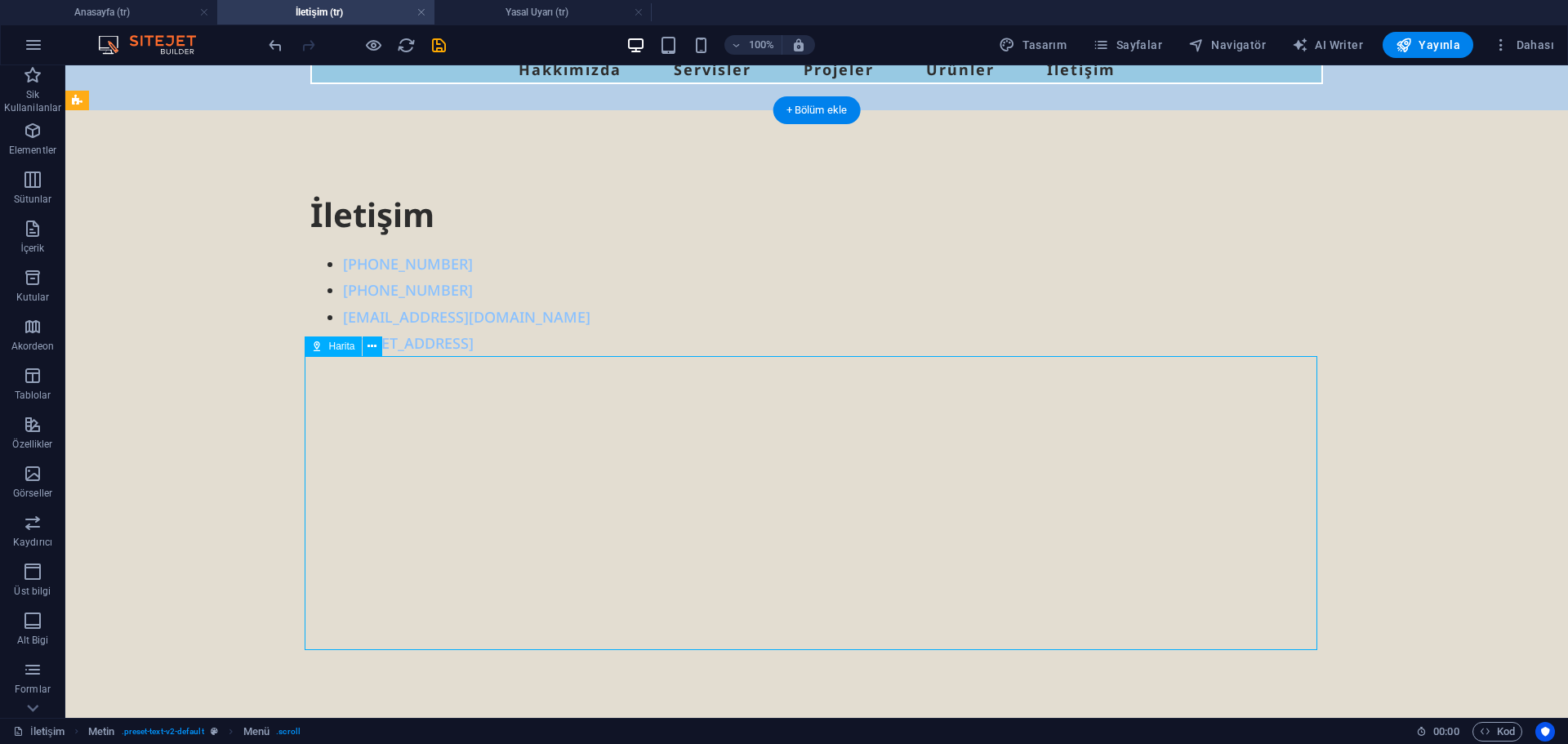
click at [553, 485] on div at bounding box center [816, 503] width 1013 height 294
select select "1"
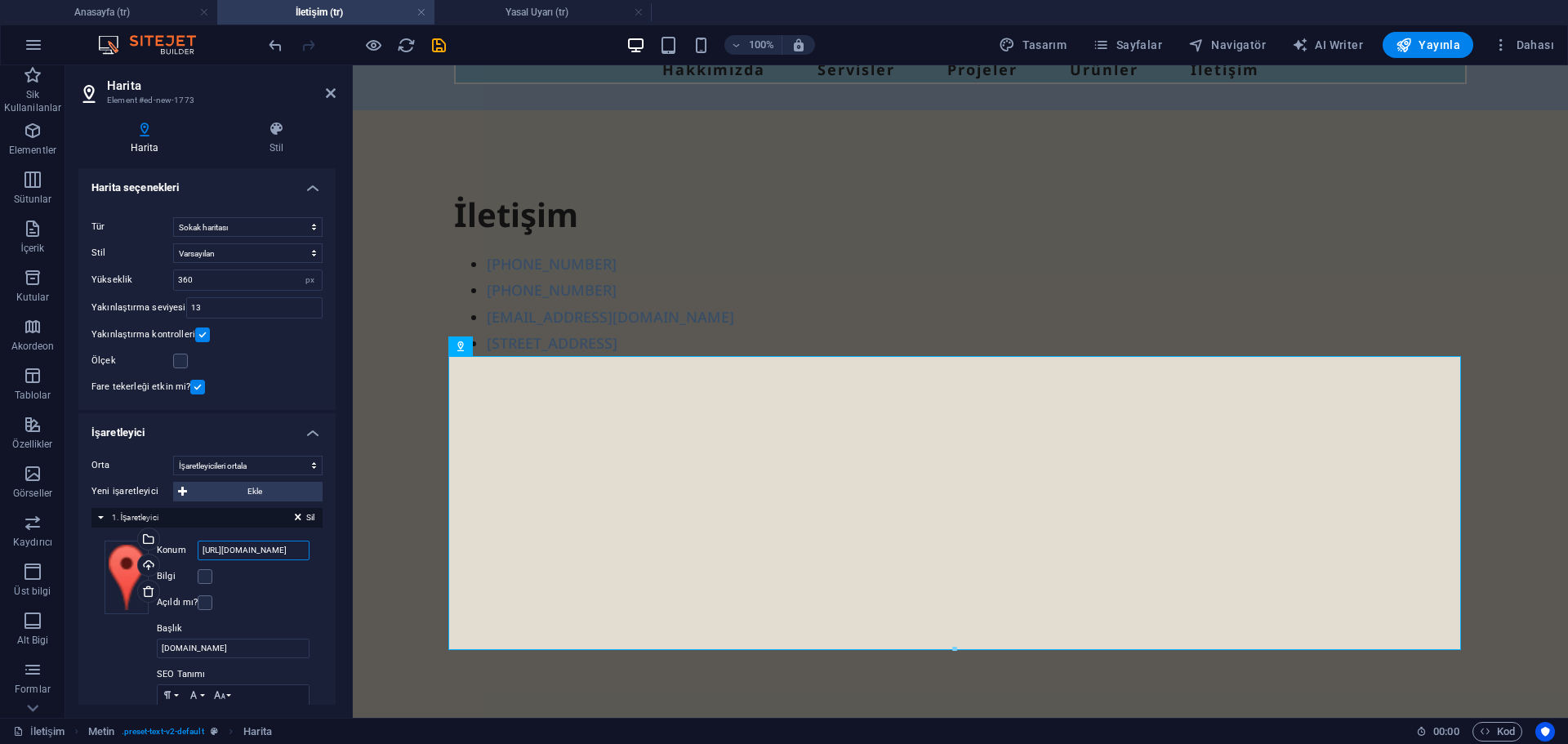
click at [234, 549] on input "[URL][DOMAIN_NAME]" at bounding box center [253, 550] width 112 height 20
paste input "[STREET_ADDRESS]"
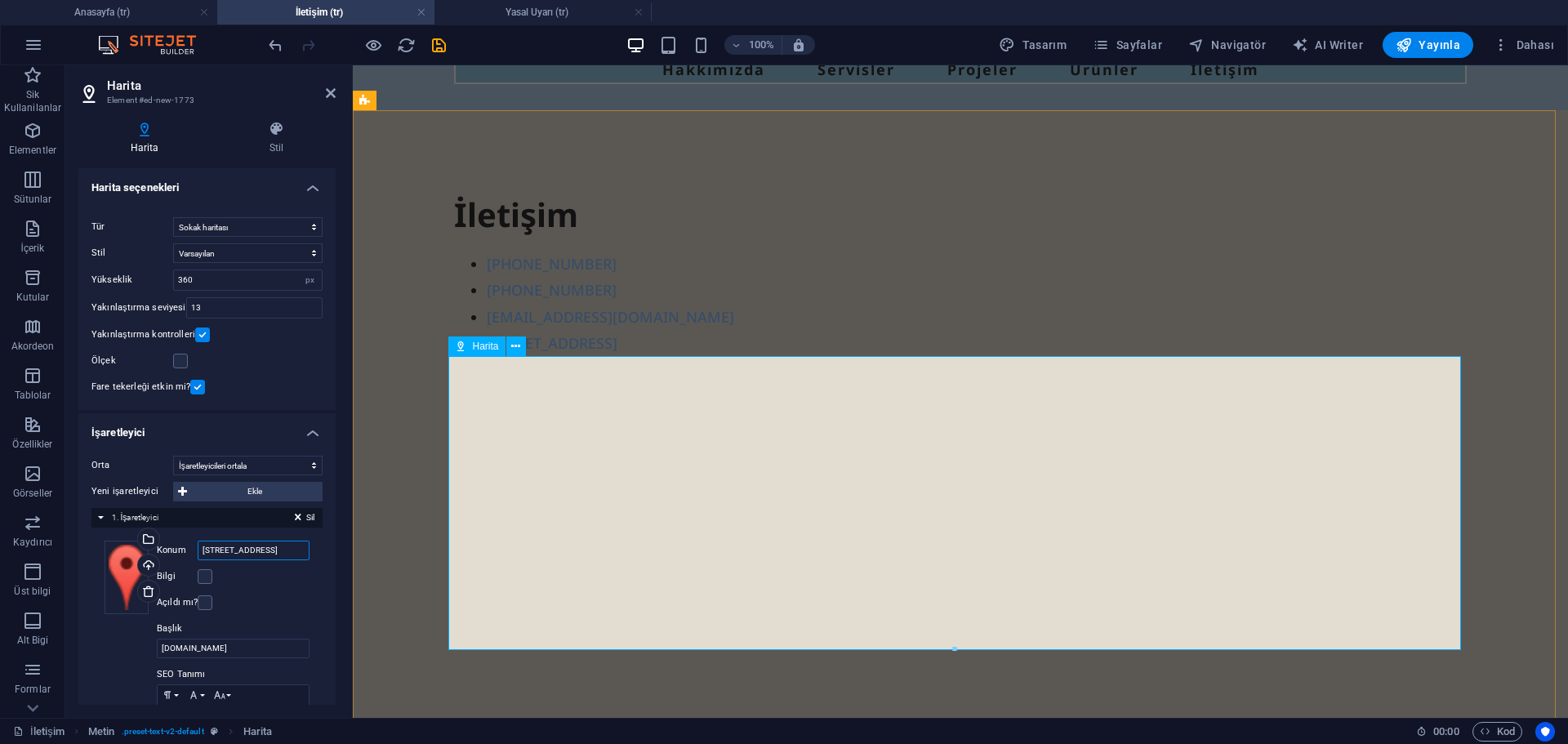
type input "[STREET_ADDRESS]"
click at [413, 544] on div "İletişim +905347841661 +905548998443 ytsconstruction@ytsgroup.com Safi Espadon …" at bounding box center [960, 421] width 1216 height 623
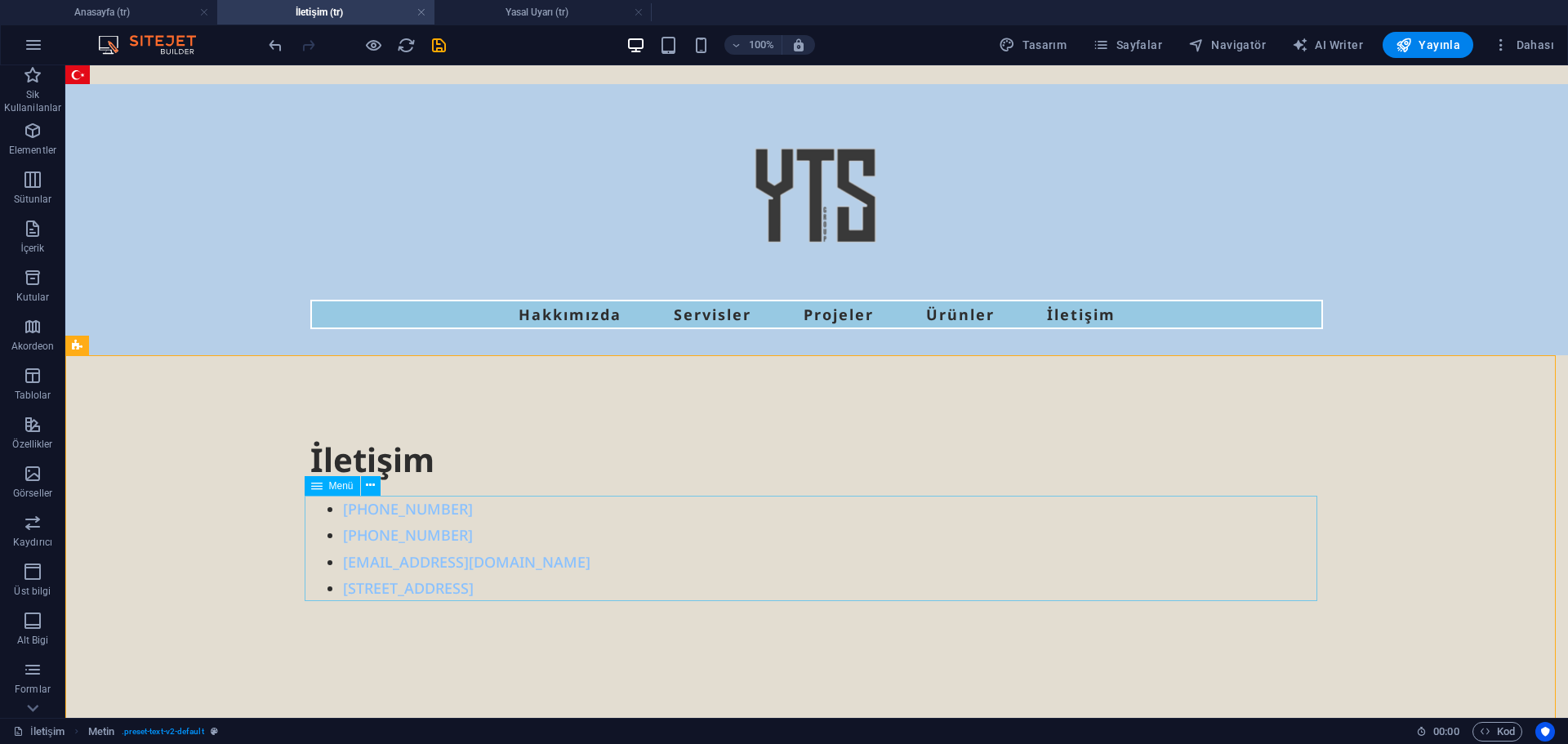
click at [330, 487] on span "Menü" at bounding box center [342, 486] width 25 height 10
click at [338, 487] on span "Menü" at bounding box center [342, 486] width 25 height 10
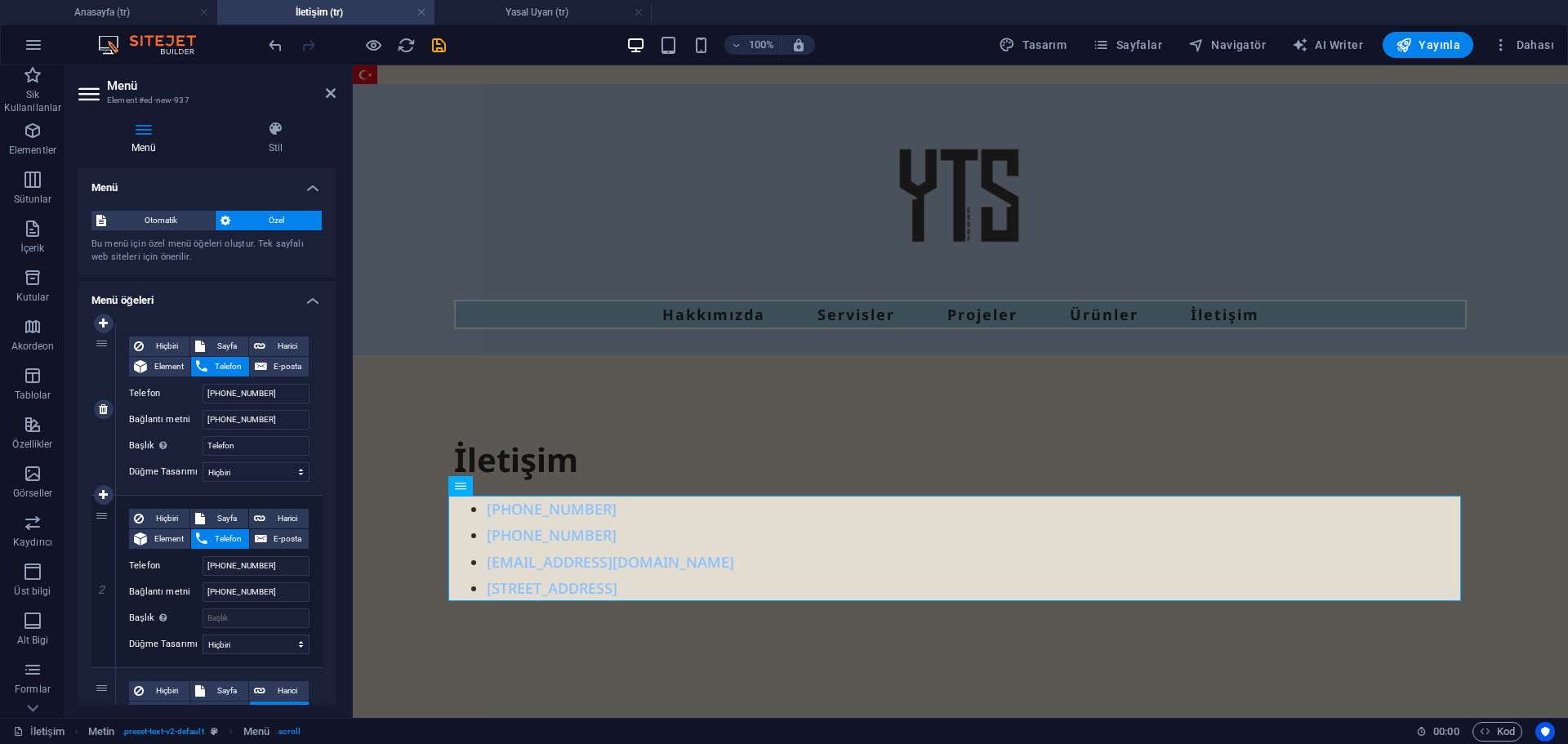
click at [102, 347] on div "1" at bounding box center [104, 410] width 25 height 172
click at [205, 421] on input "[PHONE_NUMBER]" at bounding box center [256, 419] width 107 height 20
type input "Te+905347841661"
select select
type input "Teldeo+905347841661"
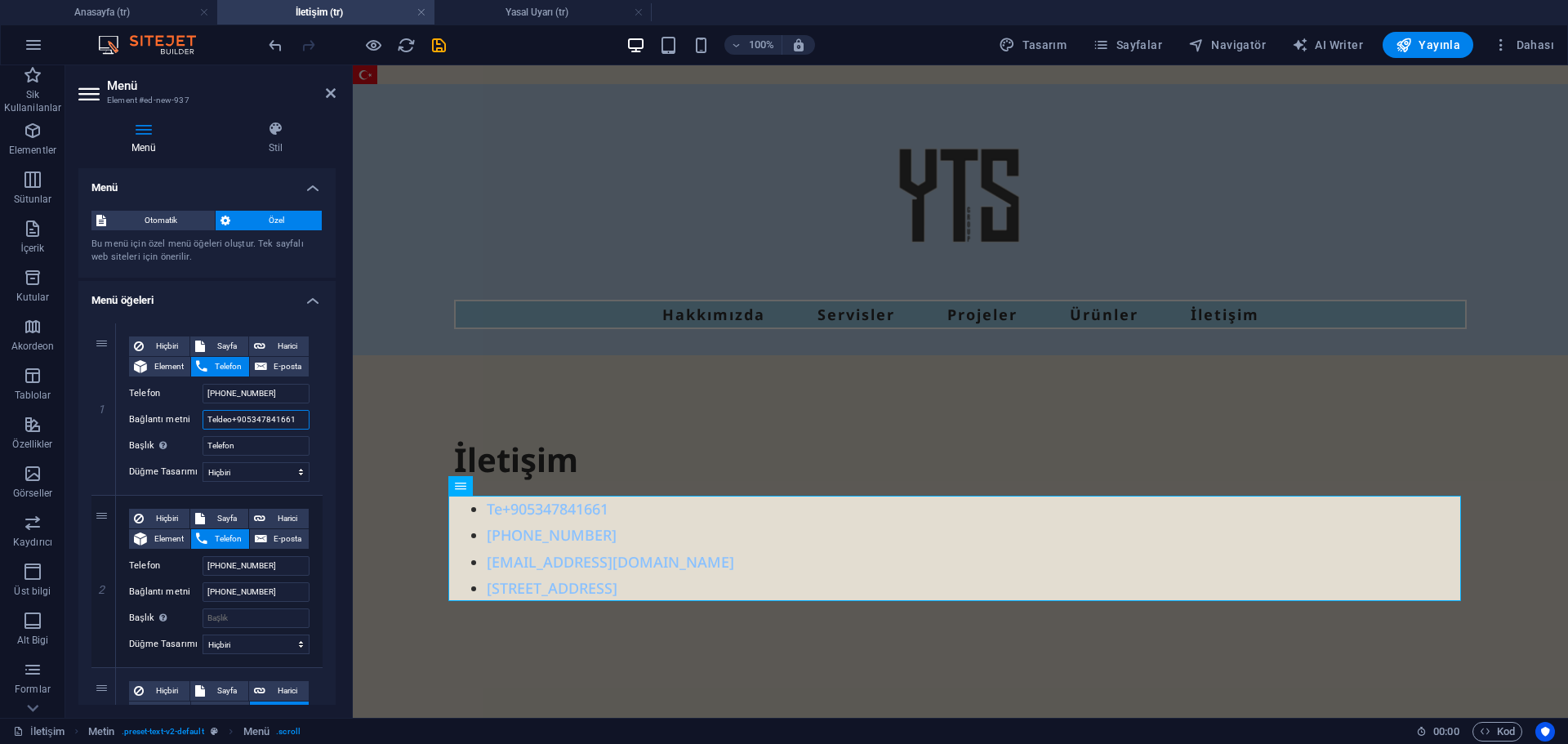
select select
type input "Telefon+905347841661"
select select
type input "Telefon :+905347841661"
select select
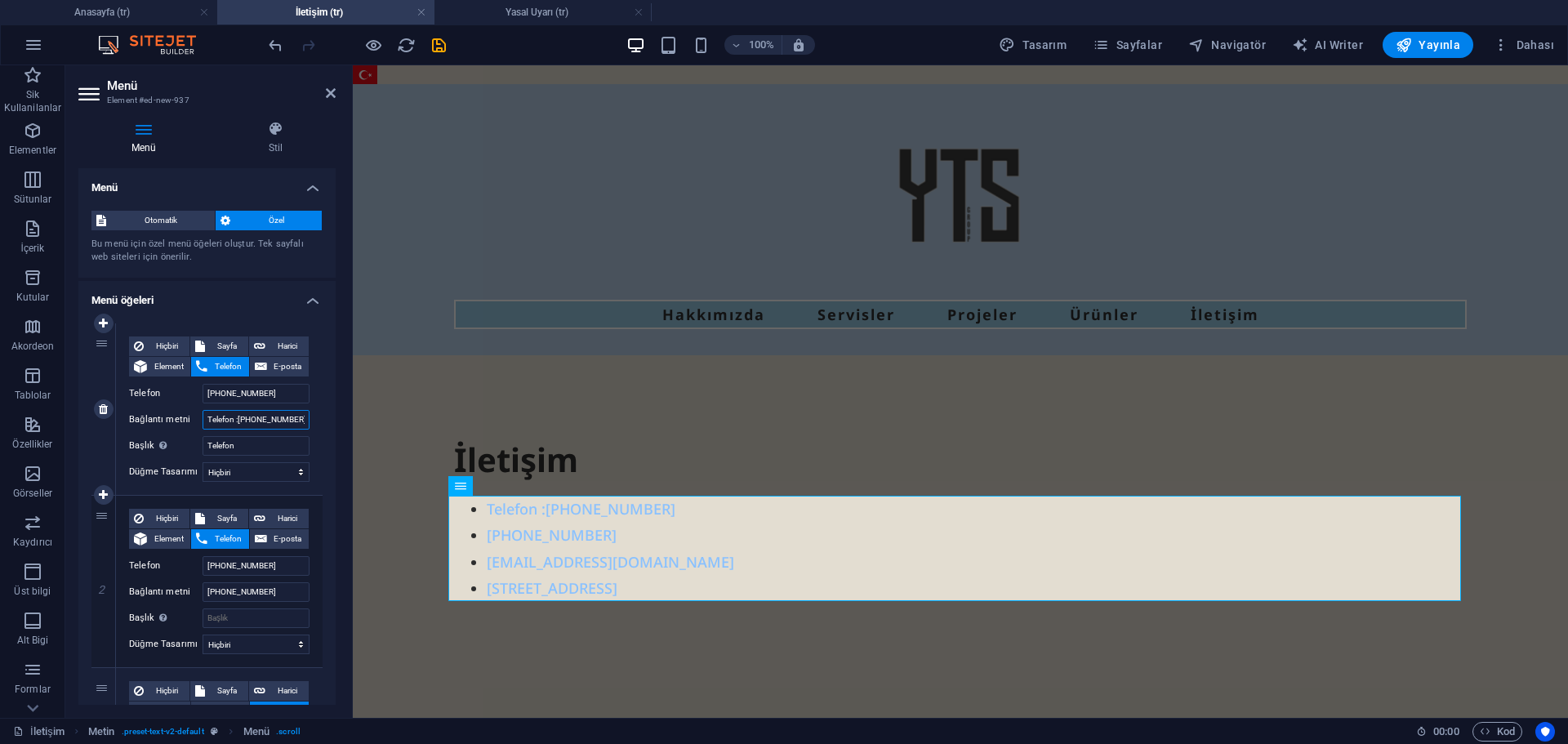
click at [239, 420] on input "Telefon :+905347841661" at bounding box center [256, 419] width 107 height 20
type input "Telefon : +905347841661"
select select
type input "Telefon : +905347841661"
click at [581, 405] on div "İletişim Telefon : +905347841661 +905548998443 ytsconstruction@ytsgroup.com Saf…" at bounding box center [960, 667] width 1216 height 623
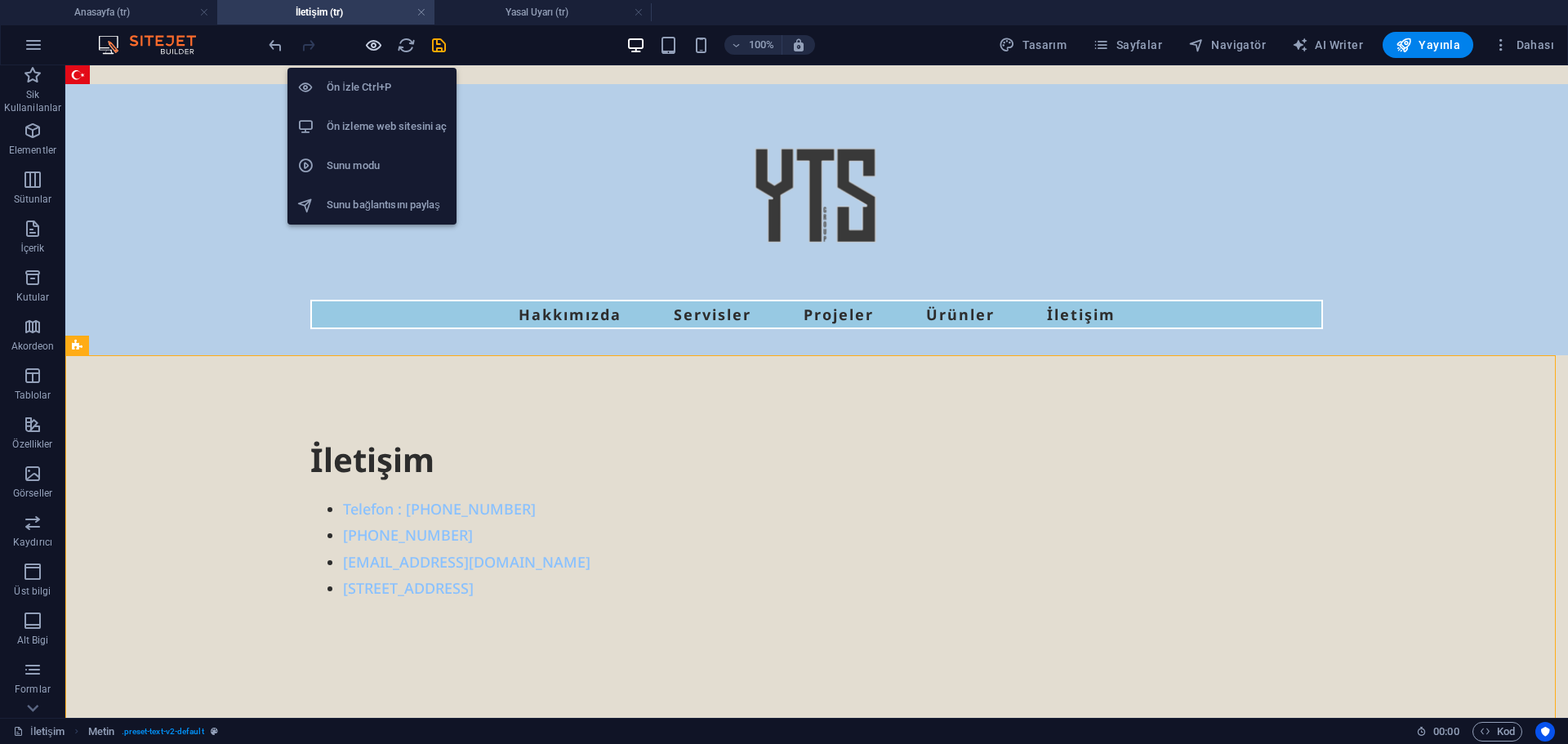
click at [374, 46] on icon "button" at bounding box center [373, 46] width 19 height 19
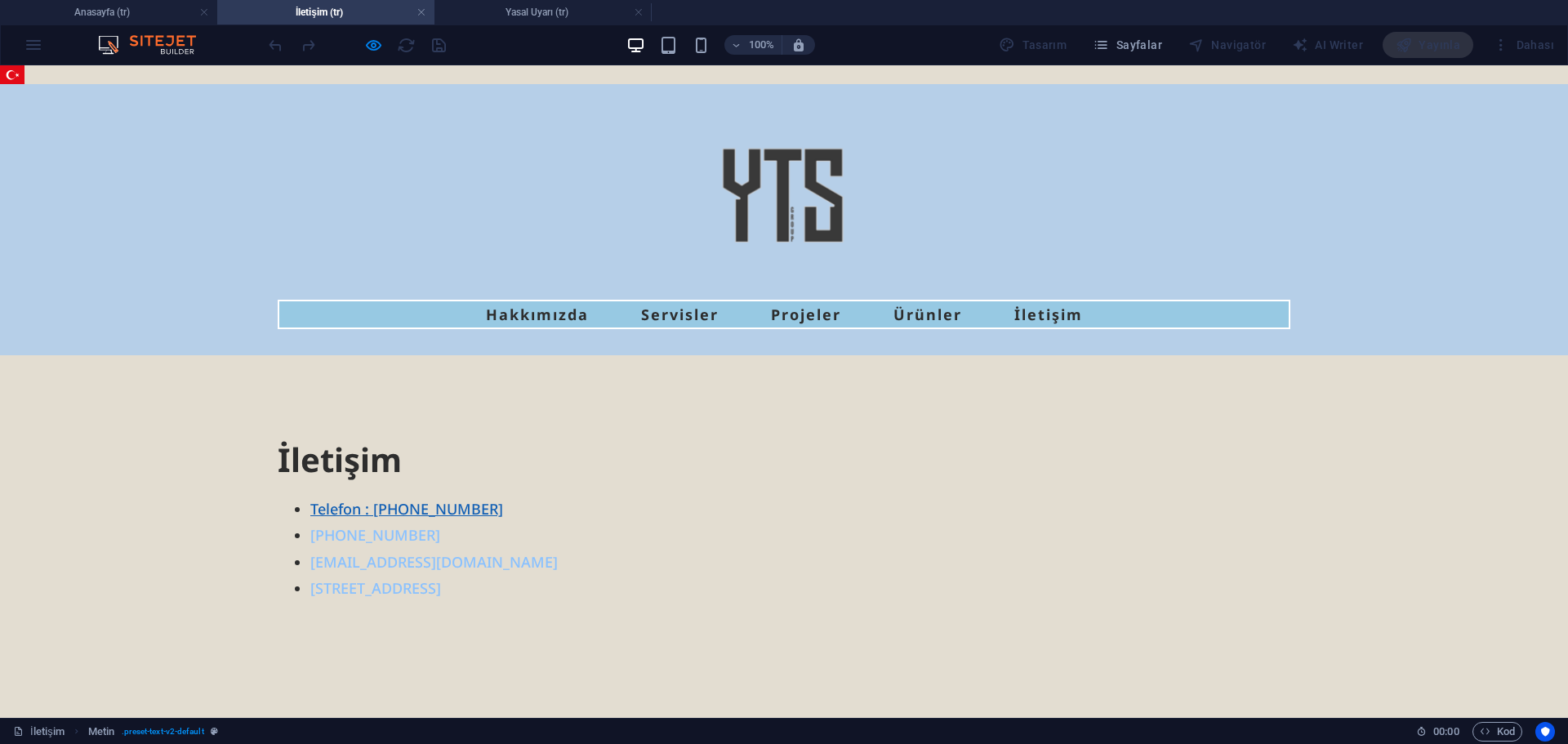
click at [390, 510] on link "Telefon : +905347841661" at bounding box center [407, 509] width 193 height 20
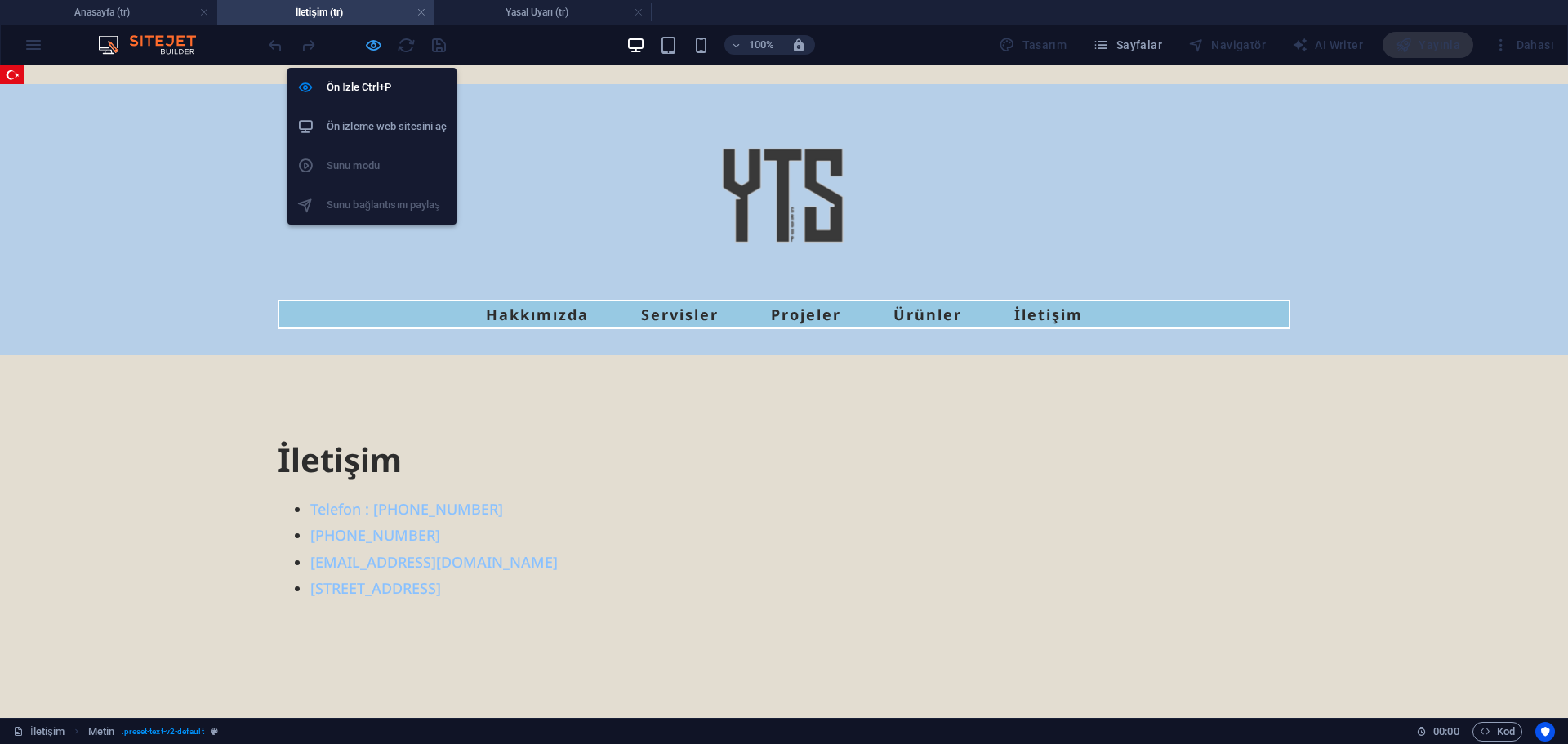
click at [373, 39] on icon "button" at bounding box center [373, 46] width 19 height 19
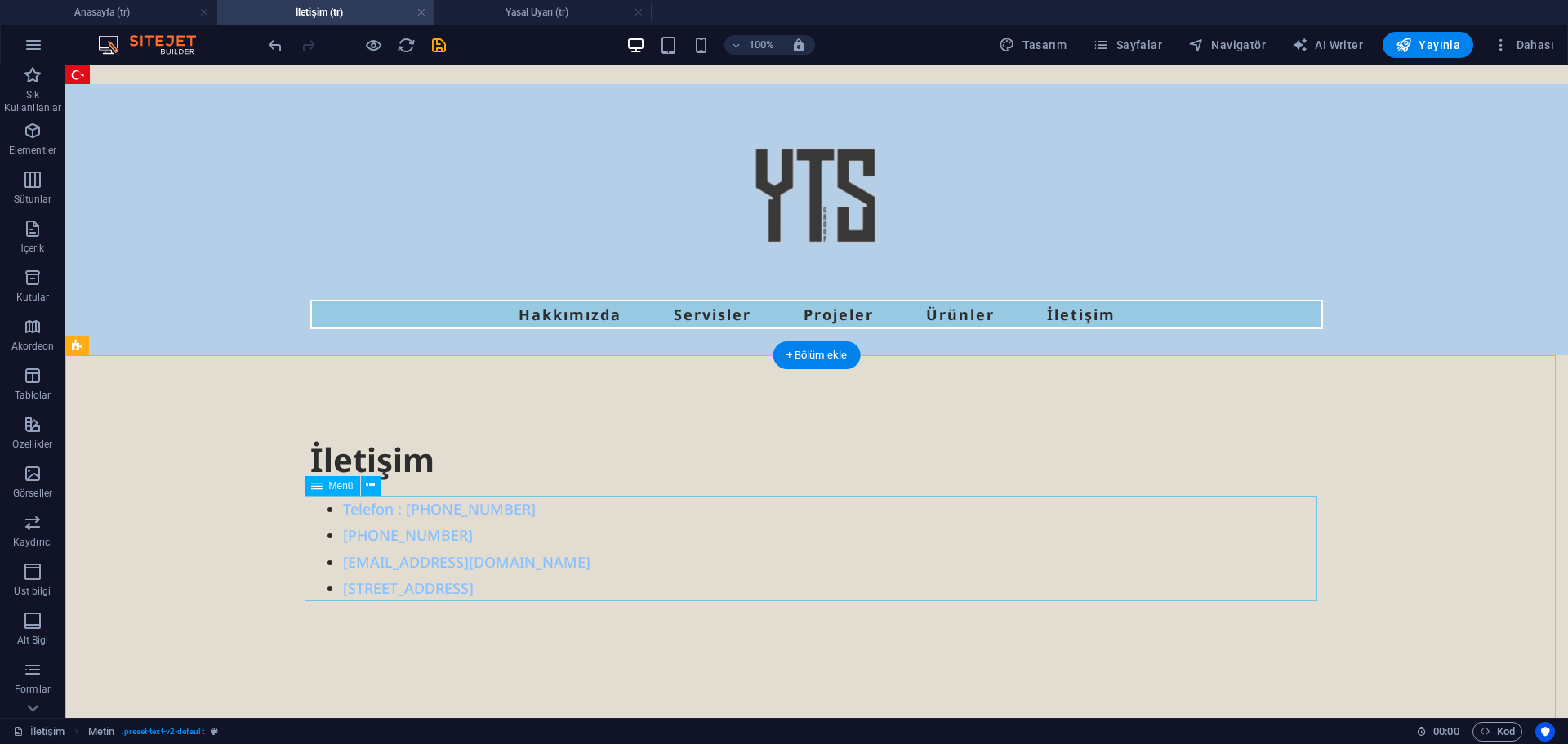
click at [589, 530] on nav "Telefon : +905347841661 +905548998443 ytsconstruction@ytsgroup.com Safi Espadon…" at bounding box center [816, 548] width 1013 height 106
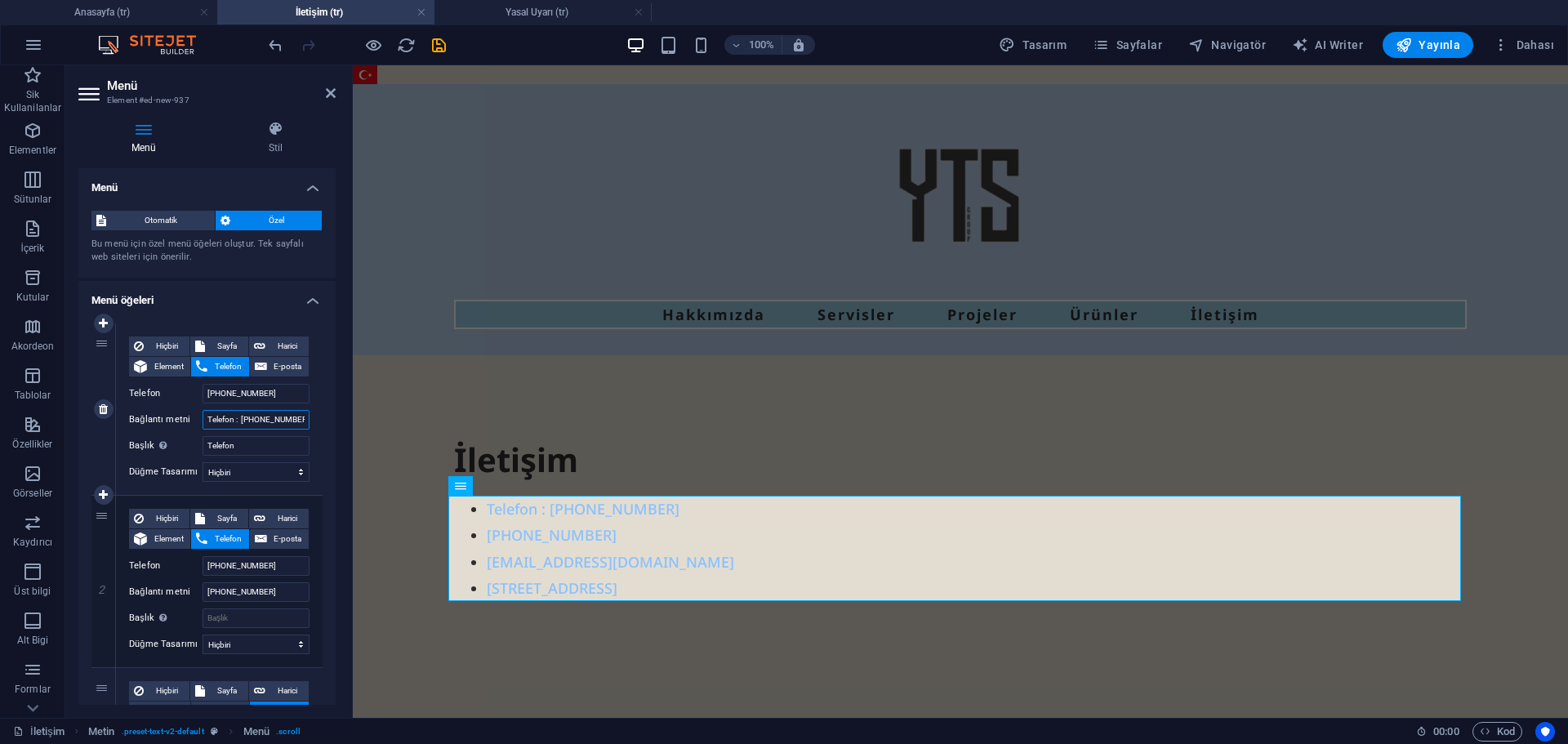
drag, startPoint x: 239, startPoint y: 421, endPoint x: 177, endPoint y: 459, distance: 72.7
click at [165, 420] on div "Bağlantı metni Telefon : +905347841661" at bounding box center [219, 419] width 180 height 20
type input "Telefon :+905347841661"
select select
type input "Telefon+905347841661"
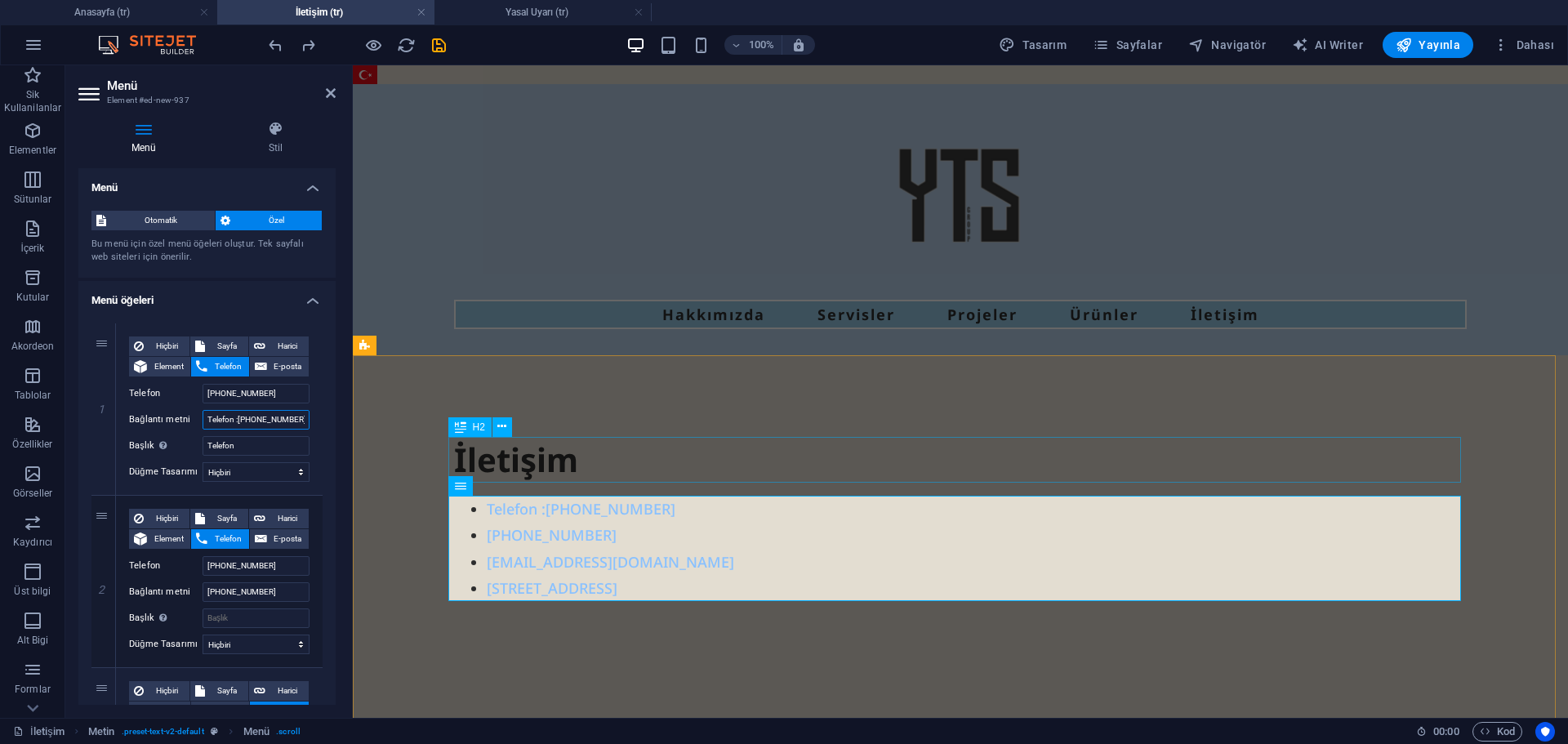
select select
type input "Teldeo+905347841661"
select select
type input "Te+905347841661"
select select
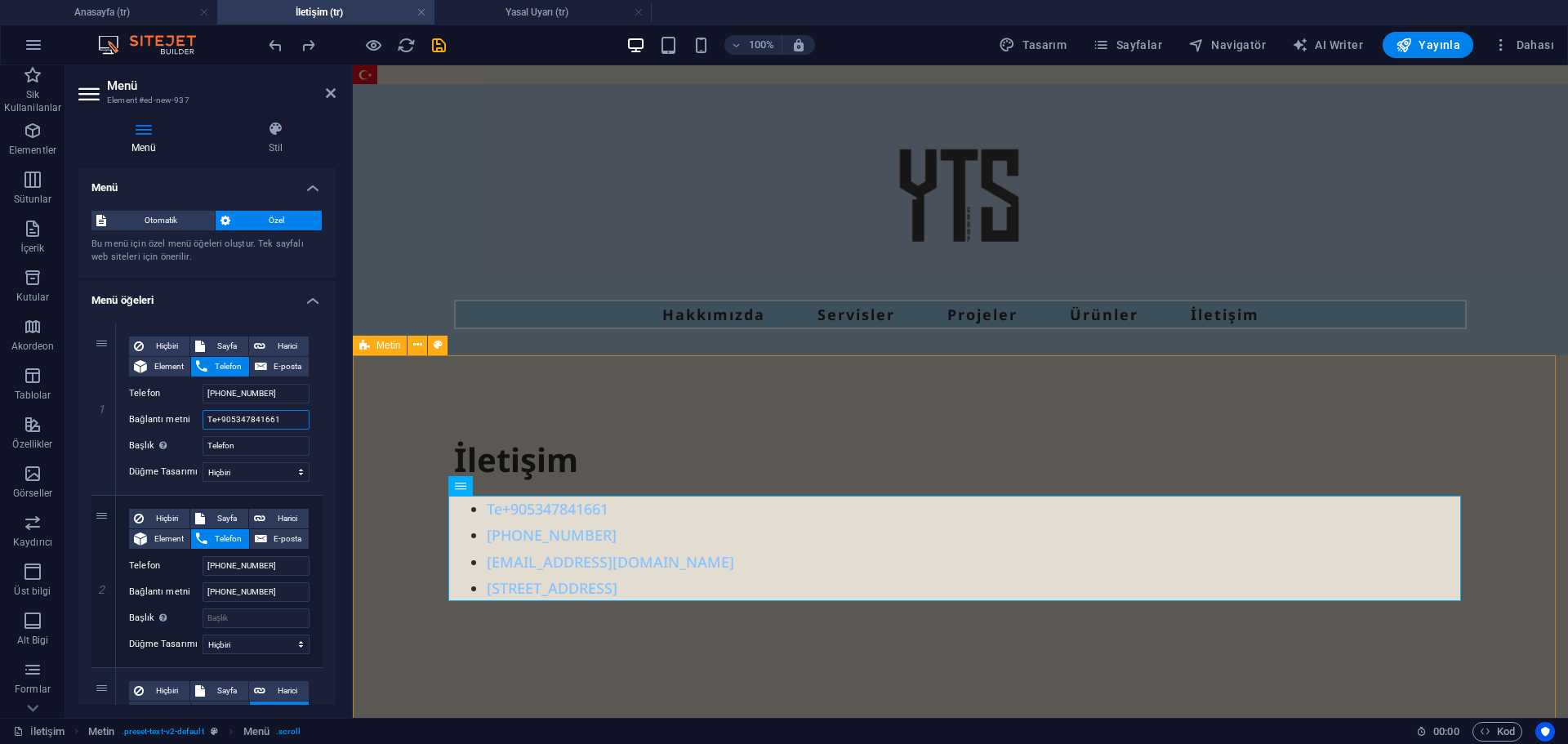
type input "[PHONE_NUMBER]"
select select
click at [619, 456] on div "İletişim" at bounding box center [961, 460] width 1013 height 46
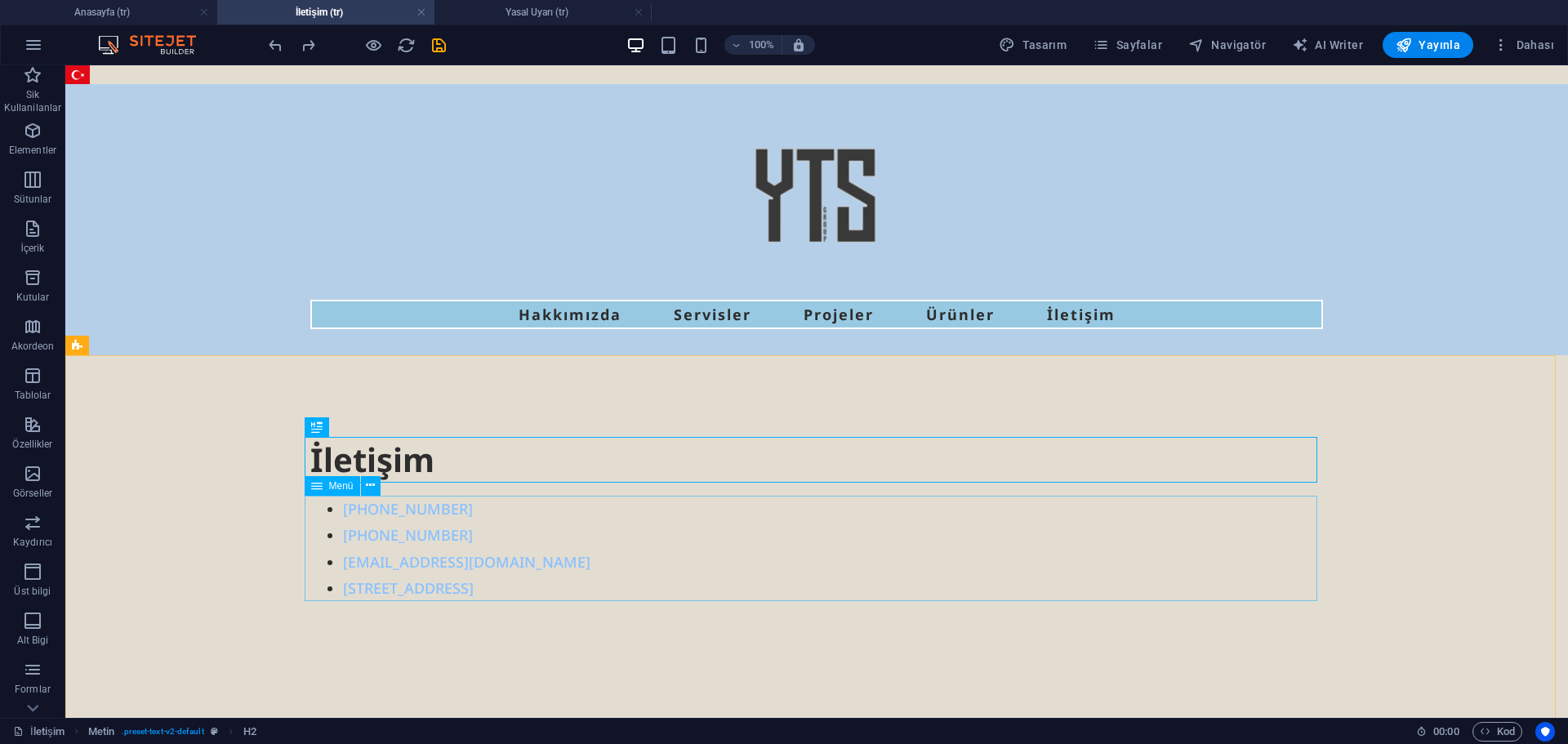
click at [314, 511] on nav "+905347841661 +905548998443 ytsconstruction@ytsgroup.com Safi Espadon A1 No:26/…" at bounding box center [816, 548] width 1013 height 106
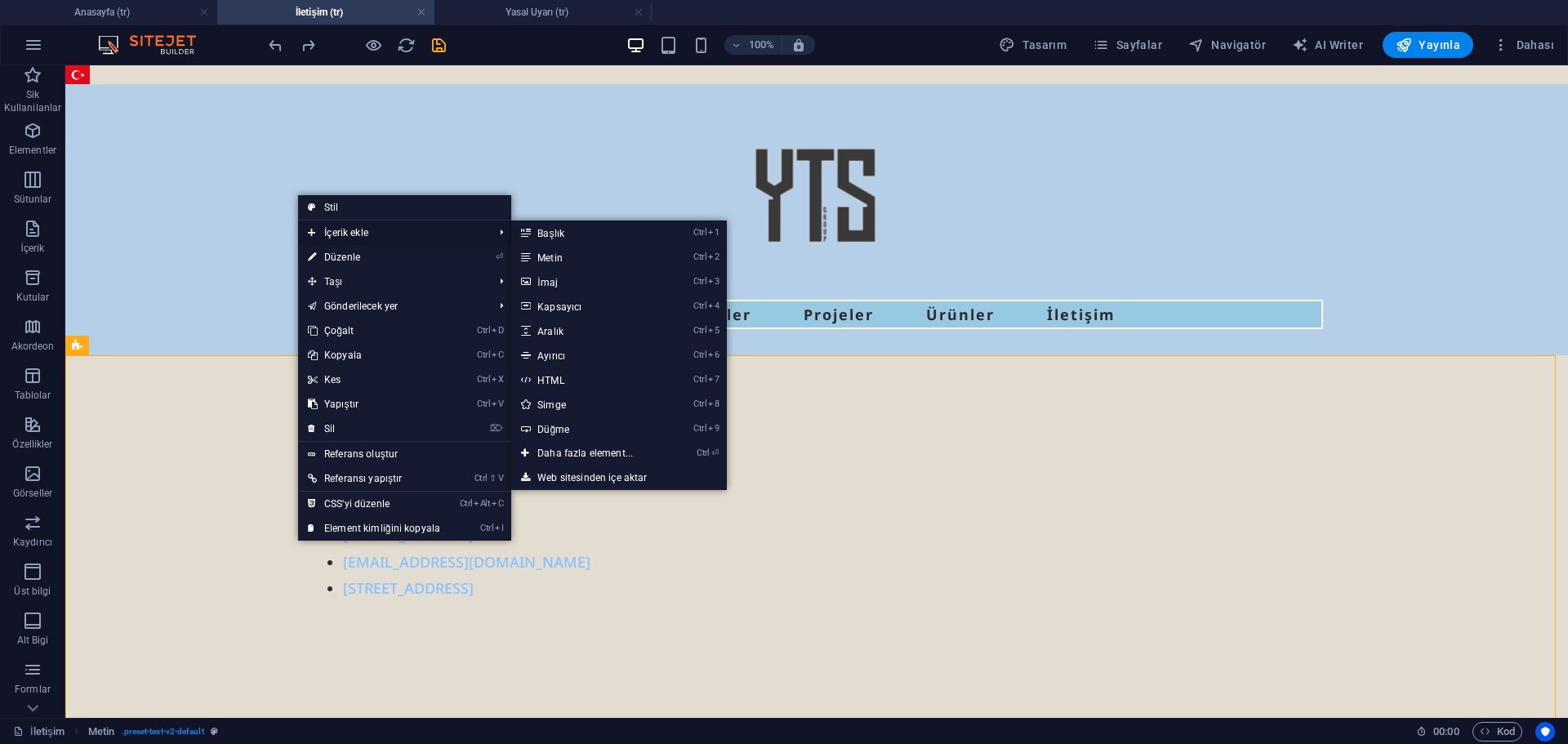
click at [357, 233] on span "İçerik ekle" at bounding box center [392, 233] width 189 height 25
click at [559, 255] on link "Ctrl 2 Metin" at bounding box center [588, 258] width 155 height 25
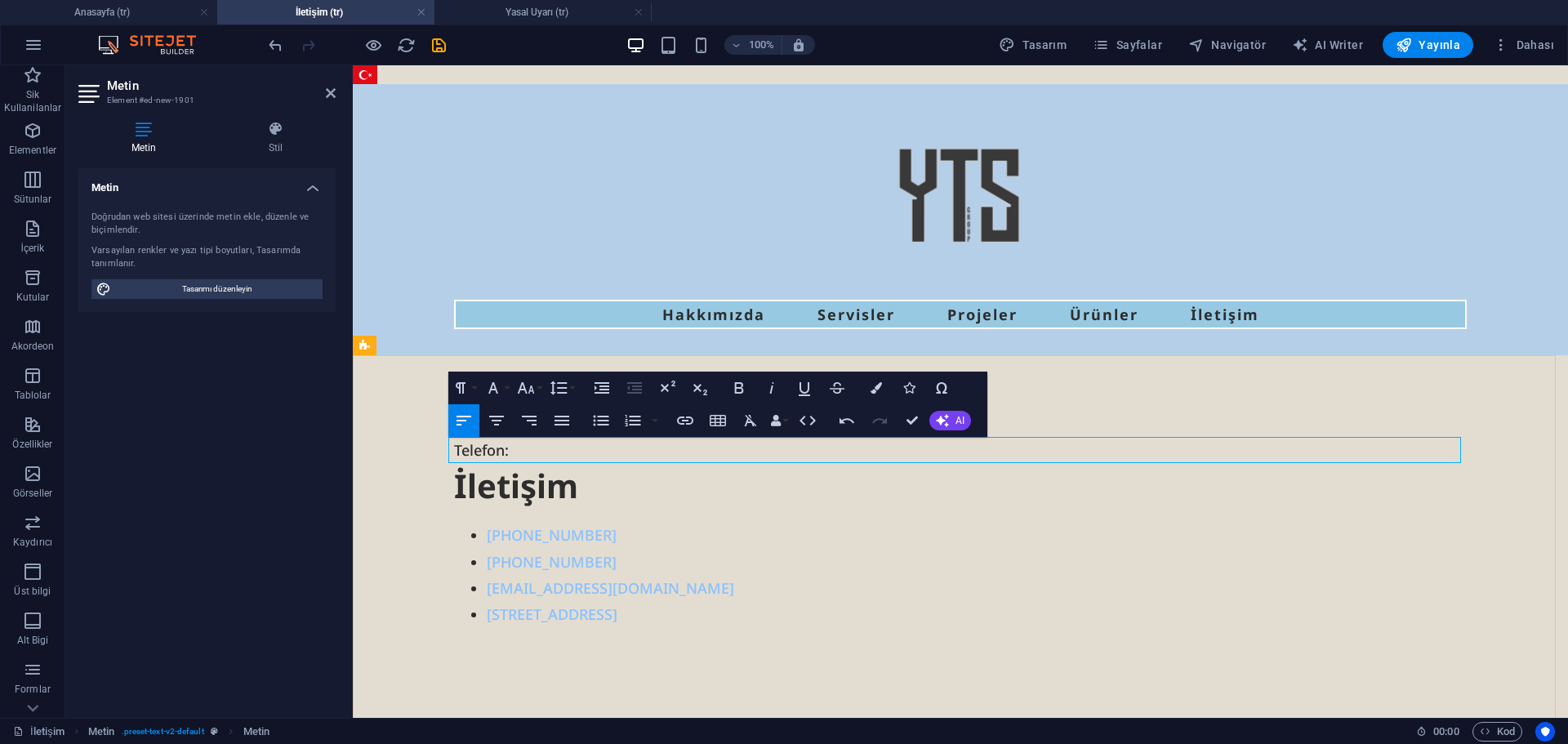
click at [498, 445] on p "​Telefon:" at bounding box center [961, 450] width 1013 height 26
click at [517, 449] on p "Telefon :" at bounding box center [961, 450] width 1013 height 26
click at [547, 457] on p "Telefon :" at bounding box center [961, 450] width 1013 height 26
click at [606, 462] on p "Telefon :" at bounding box center [961, 450] width 1013 height 26
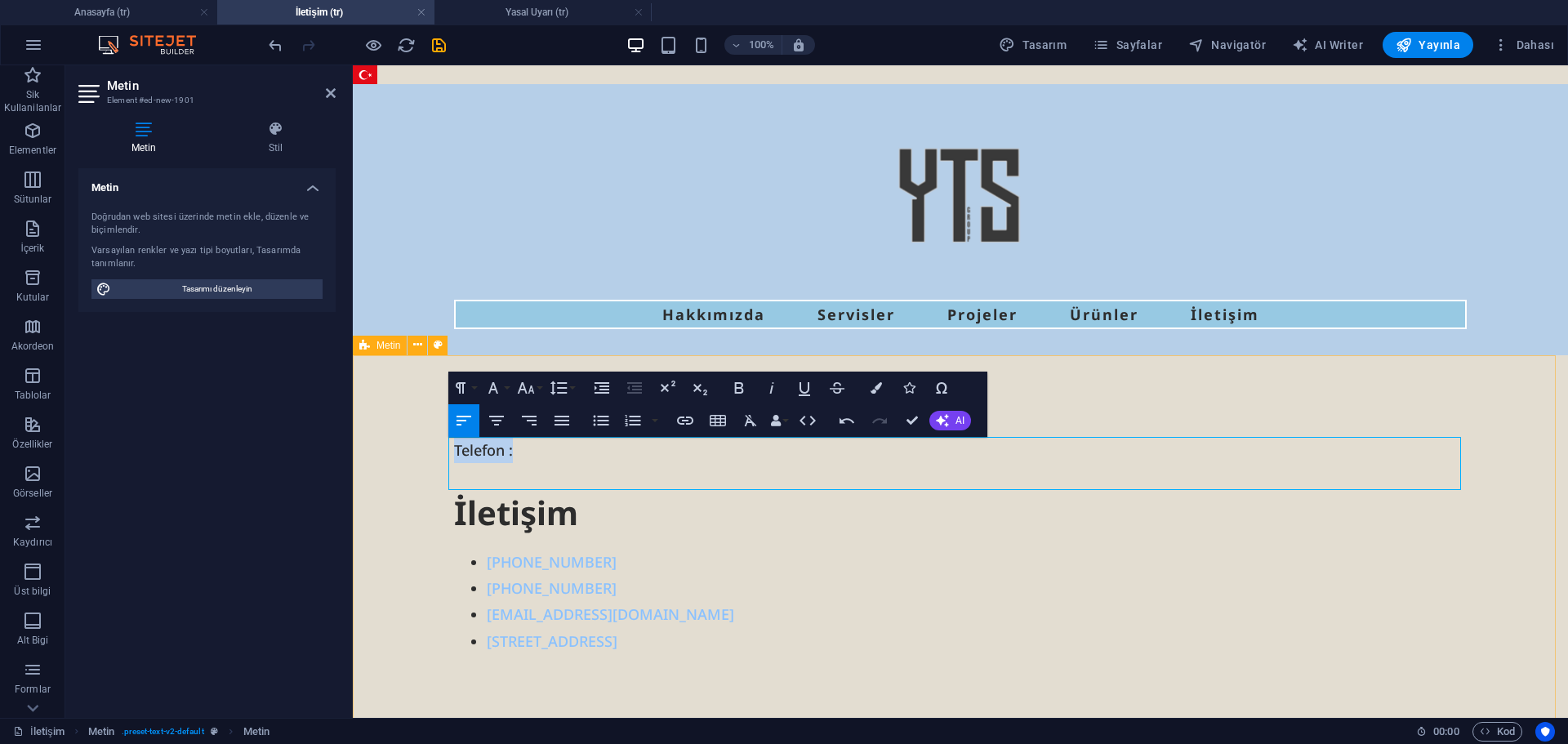
drag, startPoint x: 539, startPoint y: 448, endPoint x: 411, endPoint y: 445, distance: 128.0
click at [413, 445] on div "Telefon : İletişim +905347841661 +905548998443 ytsconstruction@ytsgroup.com Saf…" at bounding box center [960, 692] width 1216 height 674
copy p "Telefon :"
click at [523, 453] on p "Telefon :" at bounding box center [961, 464] width 1013 height 53
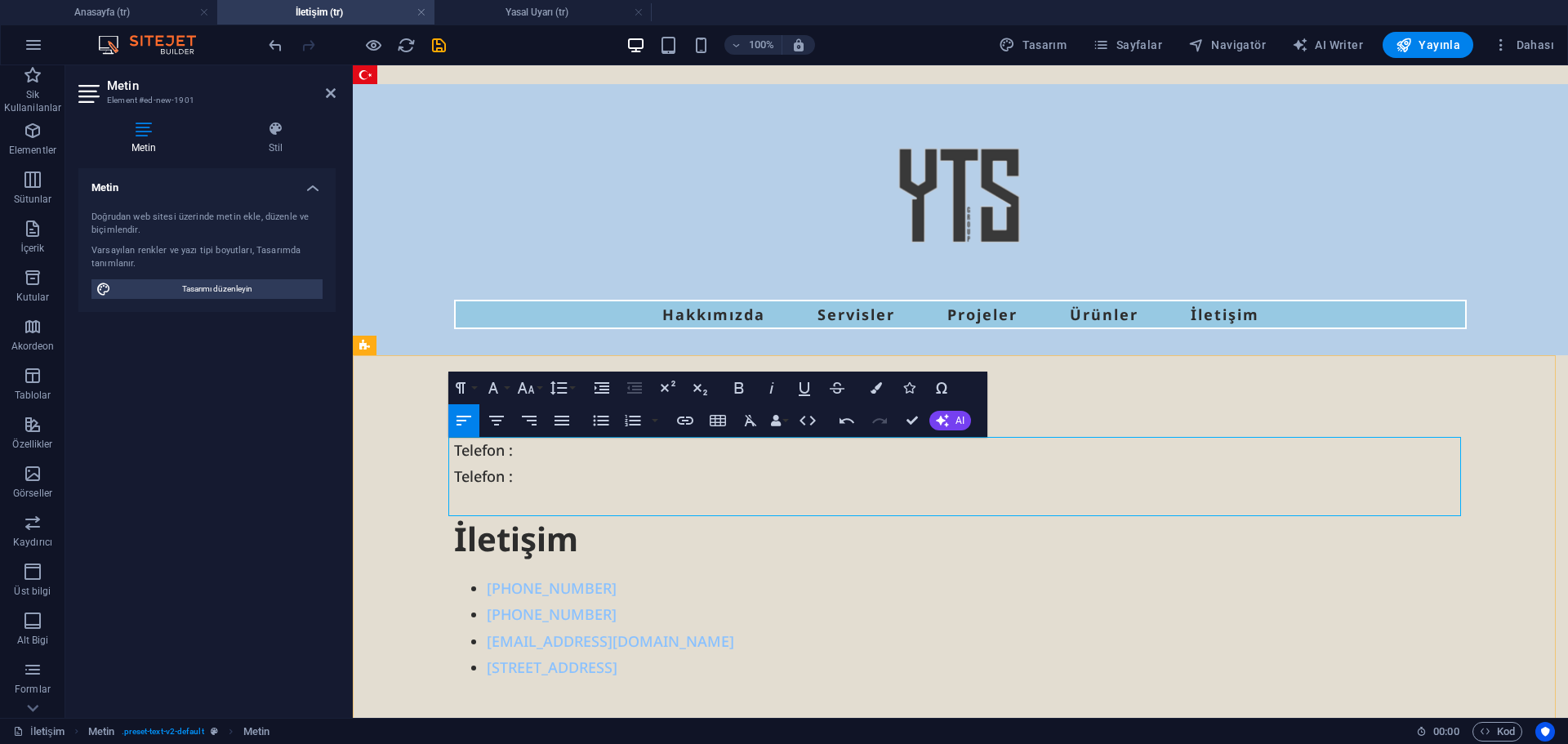
click at [503, 501] on p "Telefon : Telefon :" at bounding box center [961, 477] width 1013 height 79
click at [477, 504] on p "Telefon : Telefon : Mail:" at bounding box center [961, 477] width 1013 height 79
click at [499, 481] on p "Telefon : Telefon : Mail :" at bounding box center [961, 477] width 1013 height 79
click at [501, 454] on p "Telefon : Telefon : Mail :" at bounding box center [961, 477] width 1013 height 79
click at [535, 503] on p "Telefon : Telefon : Mail :" at bounding box center [961, 477] width 1013 height 79
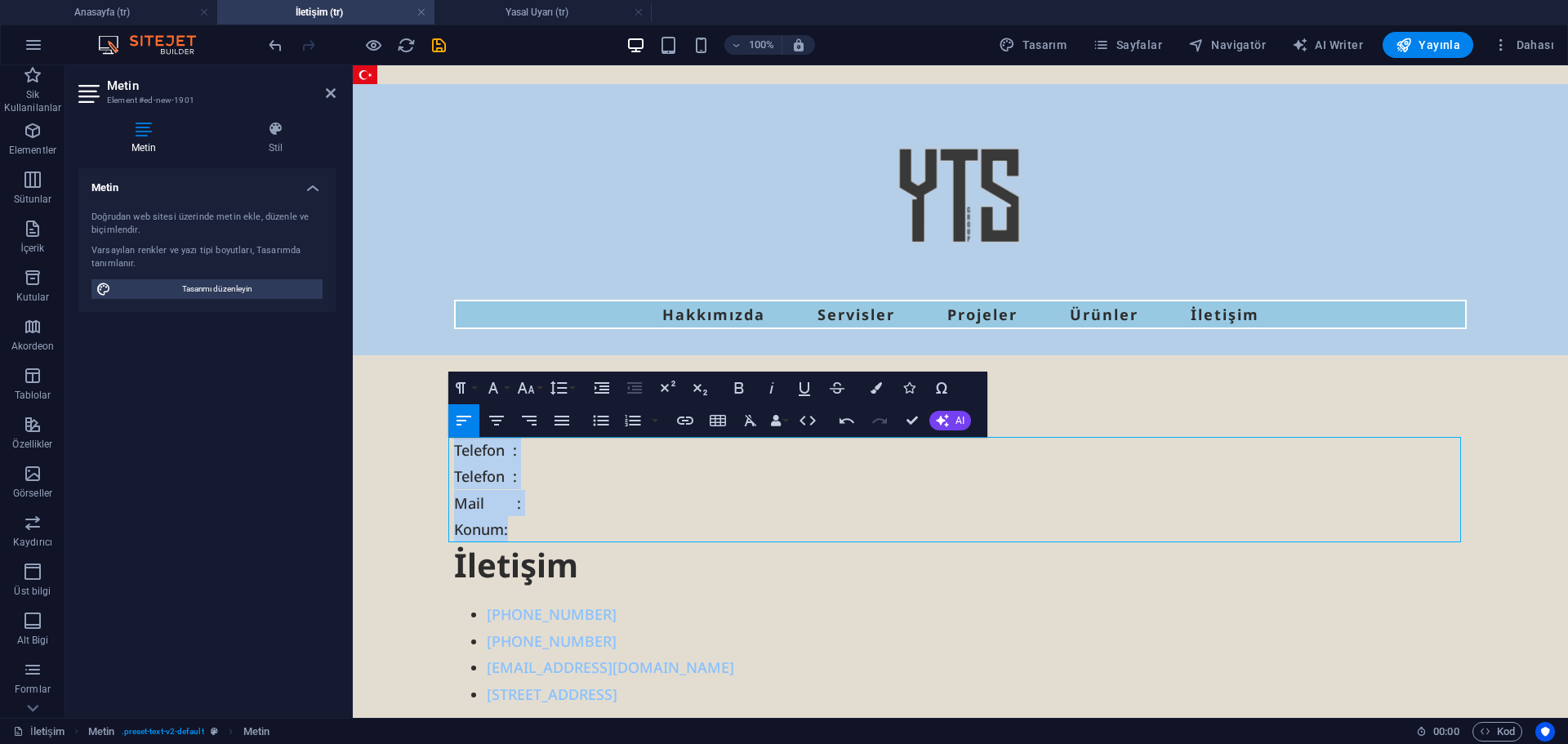
drag, startPoint x: 533, startPoint y: 535, endPoint x: 344, endPoint y: 407, distance: 228.3
click at [494, 419] on icon "button" at bounding box center [497, 420] width 20 height 20
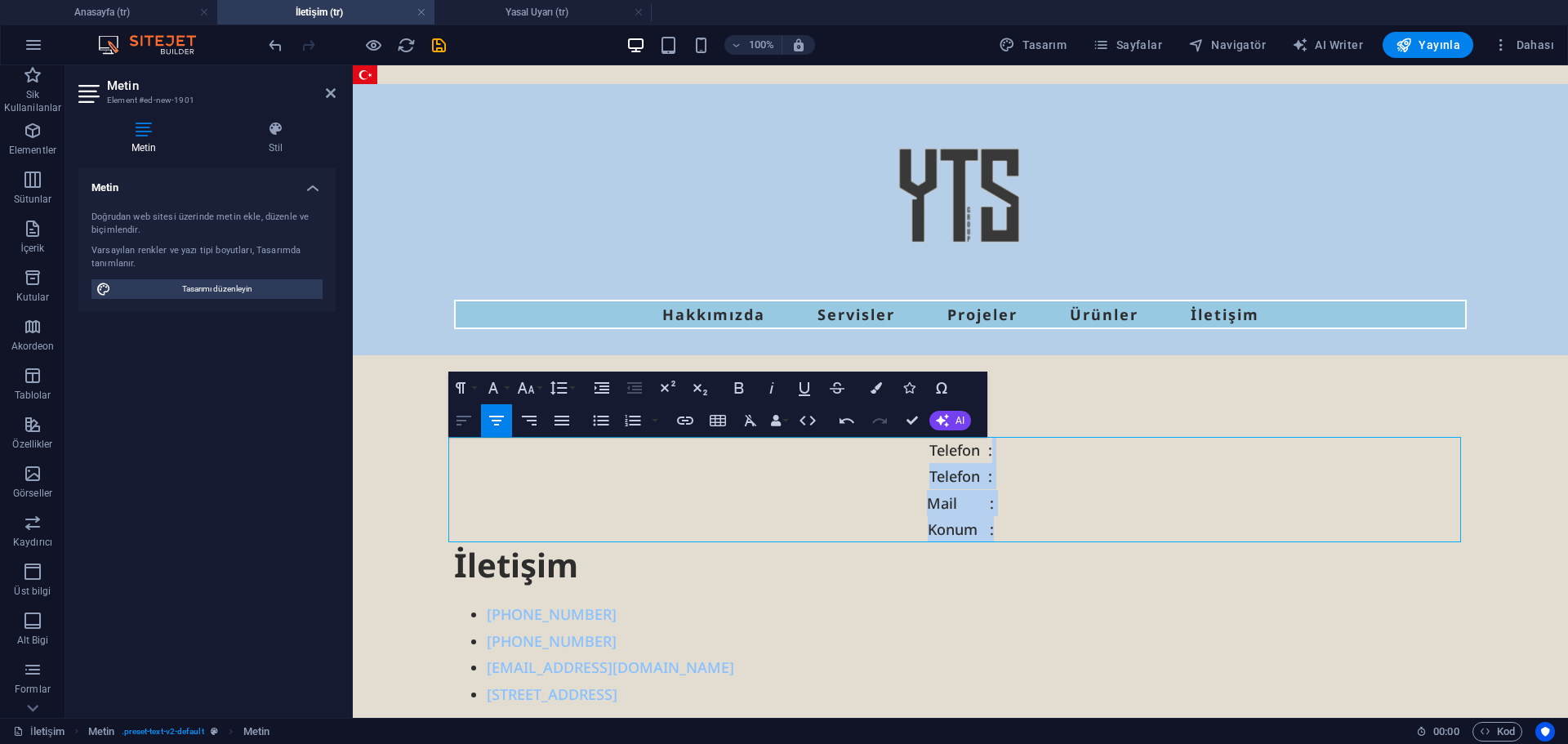
click at [467, 418] on icon "button" at bounding box center [464, 420] width 20 height 20
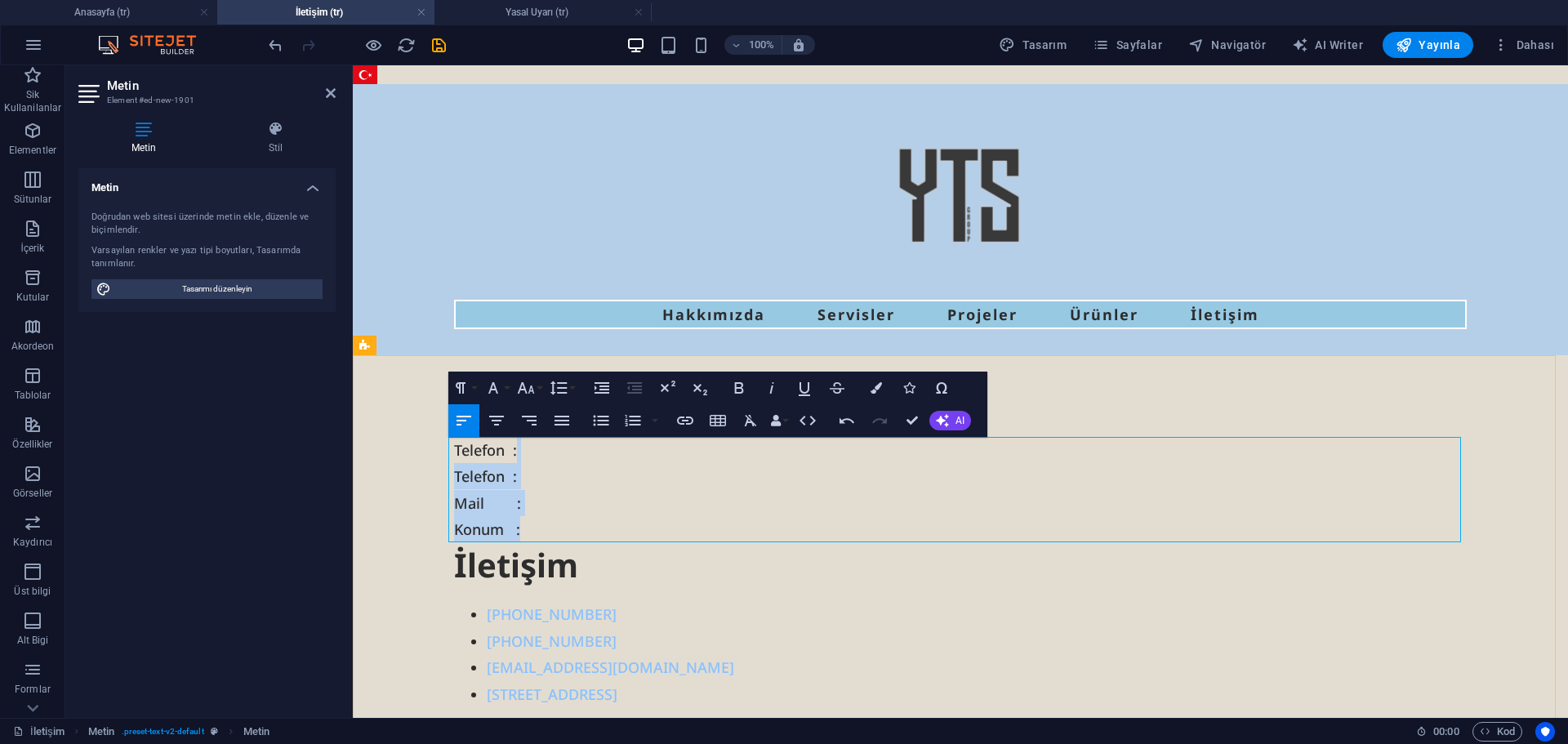
click at [543, 512] on p "Telefon : Telefon : Mail : Konum :" at bounding box center [961, 490] width 1013 height 106
drag, startPoint x: 521, startPoint y: 539, endPoint x: 510, endPoint y: 494, distance: 46.3
click at [508, 480] on p "Telefon : Telefon : Mail : Konum :" at bounding box center [961, 490] width 1013 height 106
click at [507, 512] on p "Telefon : Telefon : Mail : Konum :" at bounding box center [961, 490] width 1013 height 106
click at [508, 529] on p "Telefon : Telefon : Mail : Konum :" at bounding box center [961, 490] width 1013 height 106
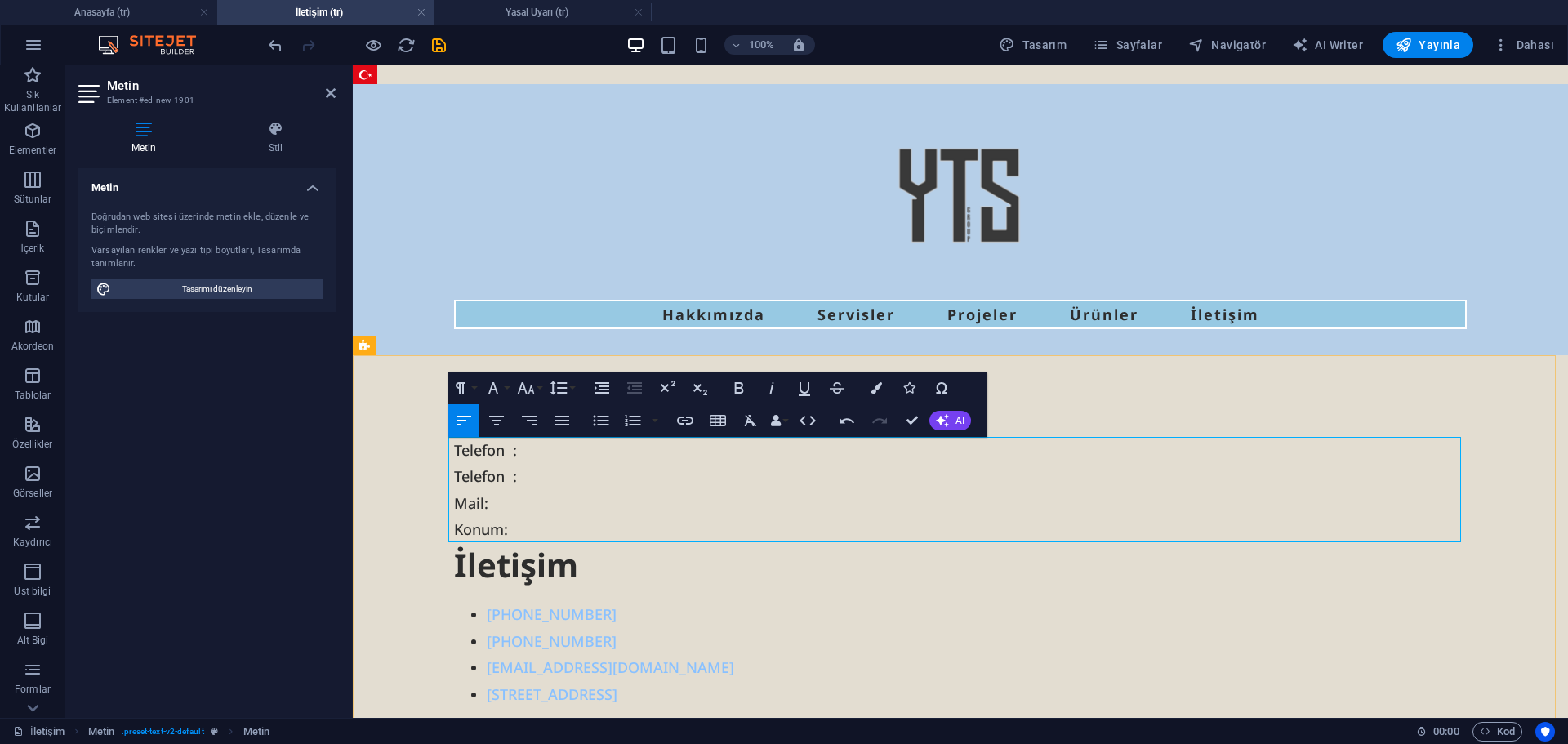
click at [511, 508] on p "Telefon : Telefon : Mail : Konum :" at bounding box center [961, 490] width 1013 height 106
click at [514, 528] on p "Telefon : Telefon : Mail : Konum :" at bounding box center [961, 490] width 1013 height 106
click at [518, 507] on p "Telefon : Telefon : Mail : Konum :" at bounding box center [961, 490] width 1013 height 106
click at [516, 528] on p "Telefon : Telefon : Mail : Konum :" at bounding box center [961, 490] width 1013 height 106
click at [514, 509] on p "Telefon : Telefon : Mail : Konum :" at bounding box center [961, 490] width 1013 height 106
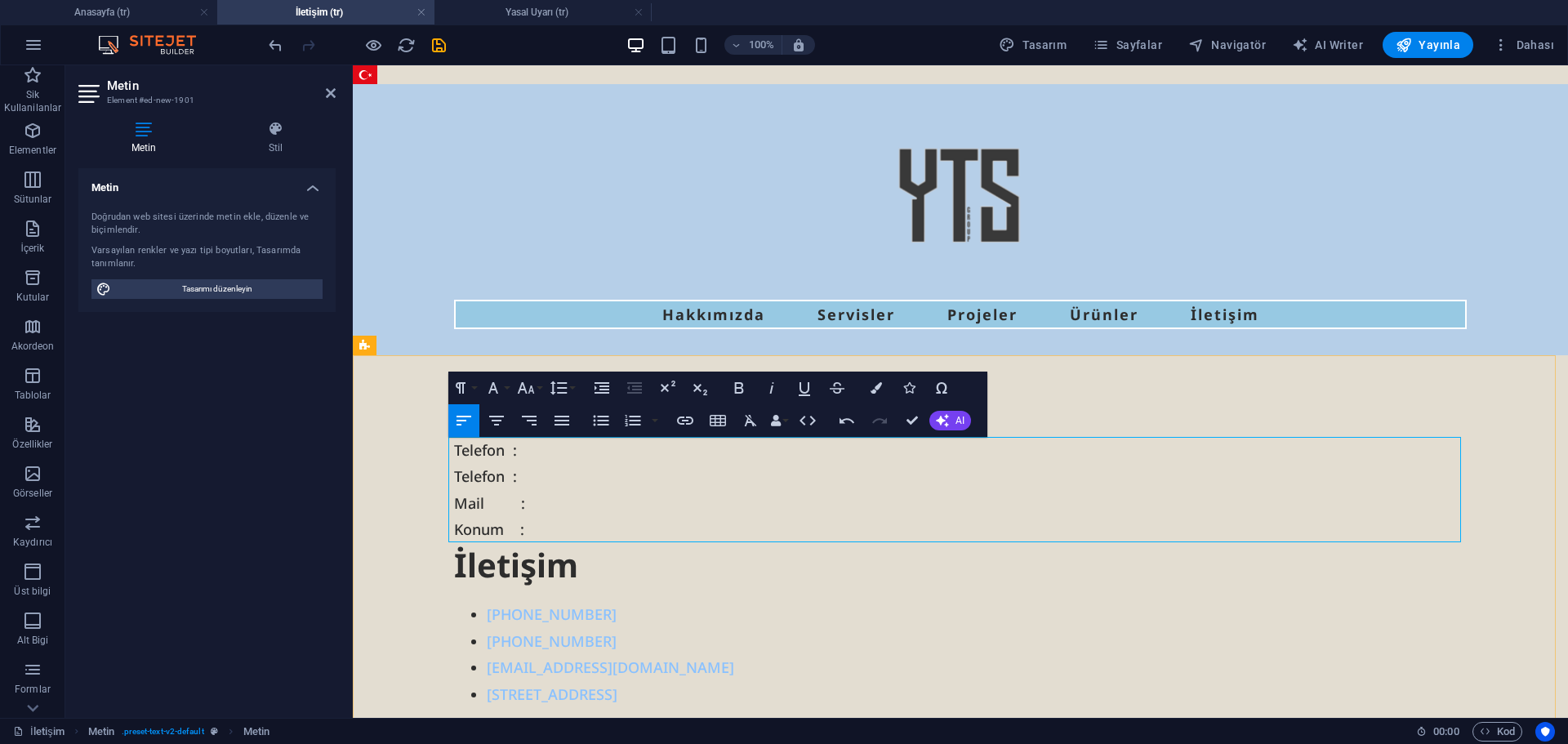
click at [512, 530] on p "Telefon : Telefon : Mail : Konum :" at bounding box center [961, 490] width 1013 height 106
click at [511, 506] on p "Telefon : Telefon : Mail : Konum:" at bounding box center [961, 490] width 1013 height 106
click at [498, 531] on p "Telefon : Telefon : Mail : Konum:" at bounding box center [961, 490] width 1013 height 106
click at [502, 484] on p "Telefon : Telefon : Mail : Konum :" at bounding box center [961, 490] width 1013 height 106
click at [504, 504] on p "Telefon : Telefon : Mail : Konum :" at bounding box center [961, 490] width 1013 height 106
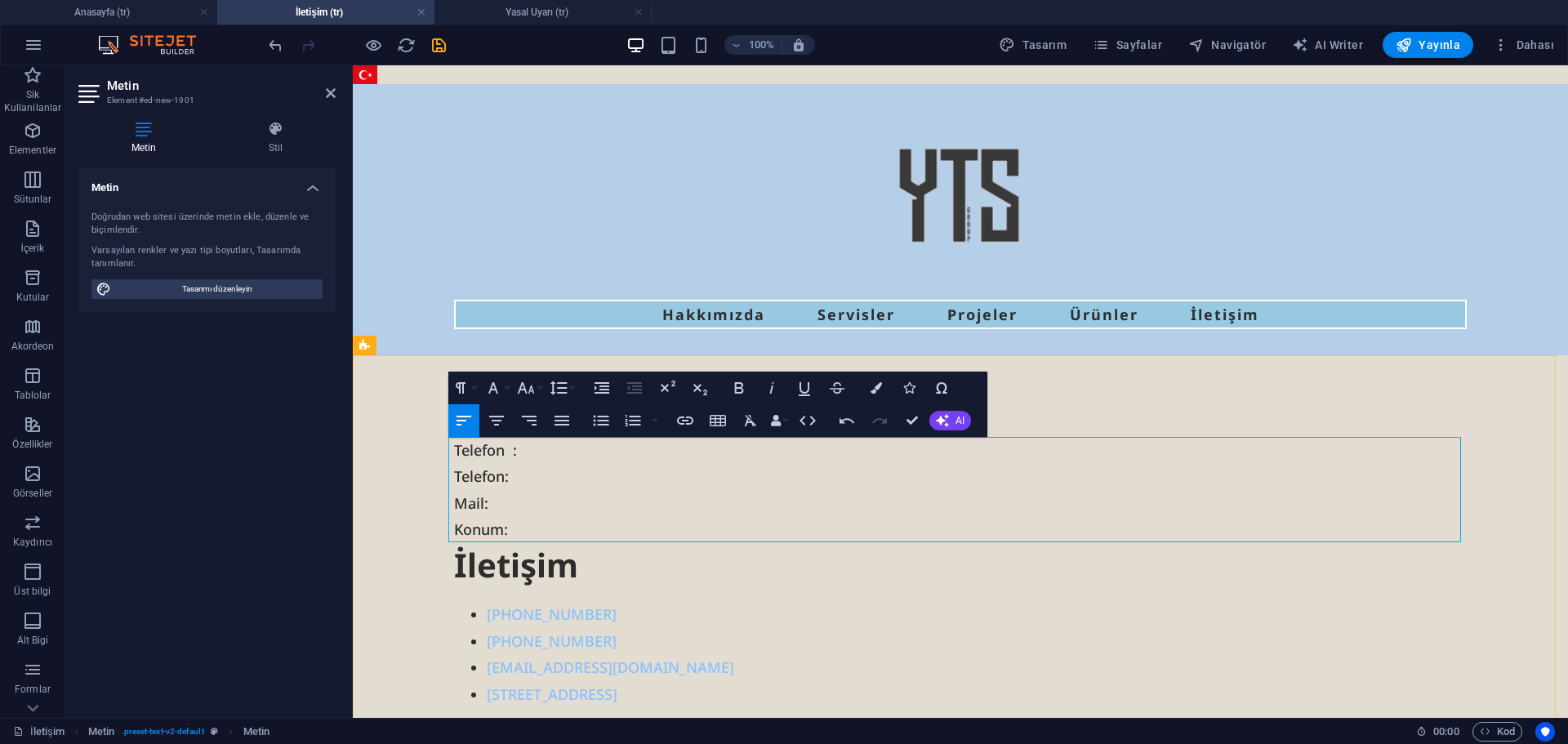
click at [455, 504] on p "Telefon : Telefon : Mail : Konum :" at bounding box center [961, 490] width 1013 height 106
click at [455, 503] on p "Telefon : Telefon : Mail : Konum :" at bounding box center [961, 490] width 1013 height 106
click at [508, 502] on p "Telefon : Telefon : E-Mail : Konum :" at bounding box center [961, 490] width 1013 height 106
click at [510, 472] on p "Telefon : Telefon : E-Mail : Konum :" at bounding box center [961, 490] width 1013 height 106
click at [506, 450] on p "Telefon : Telefon : E-Mail : Konum :" at bounding box center [961, 490] width 1013 height 106
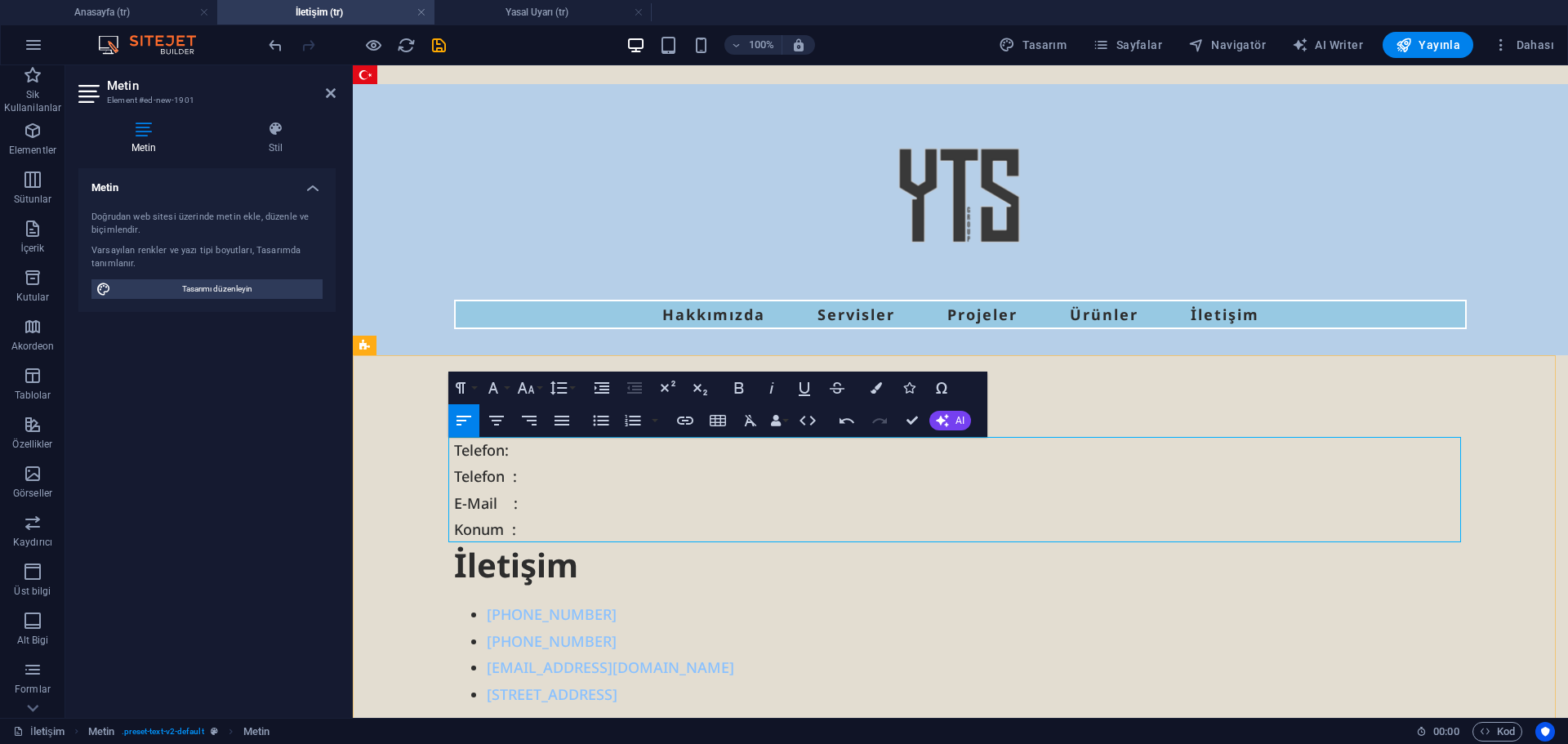
click at [621, 537] on p "Telefon : Telefon : E-Mail : Konum :" at bounding box center [961, 490] width 1013 height 106
click at [387, 487] on div "Telefon : Telefon : E-Mail : Konum : İletişim +905347841661 +905548998443 ytsco…" at bounding box center [960, 719] width 1216 height 728
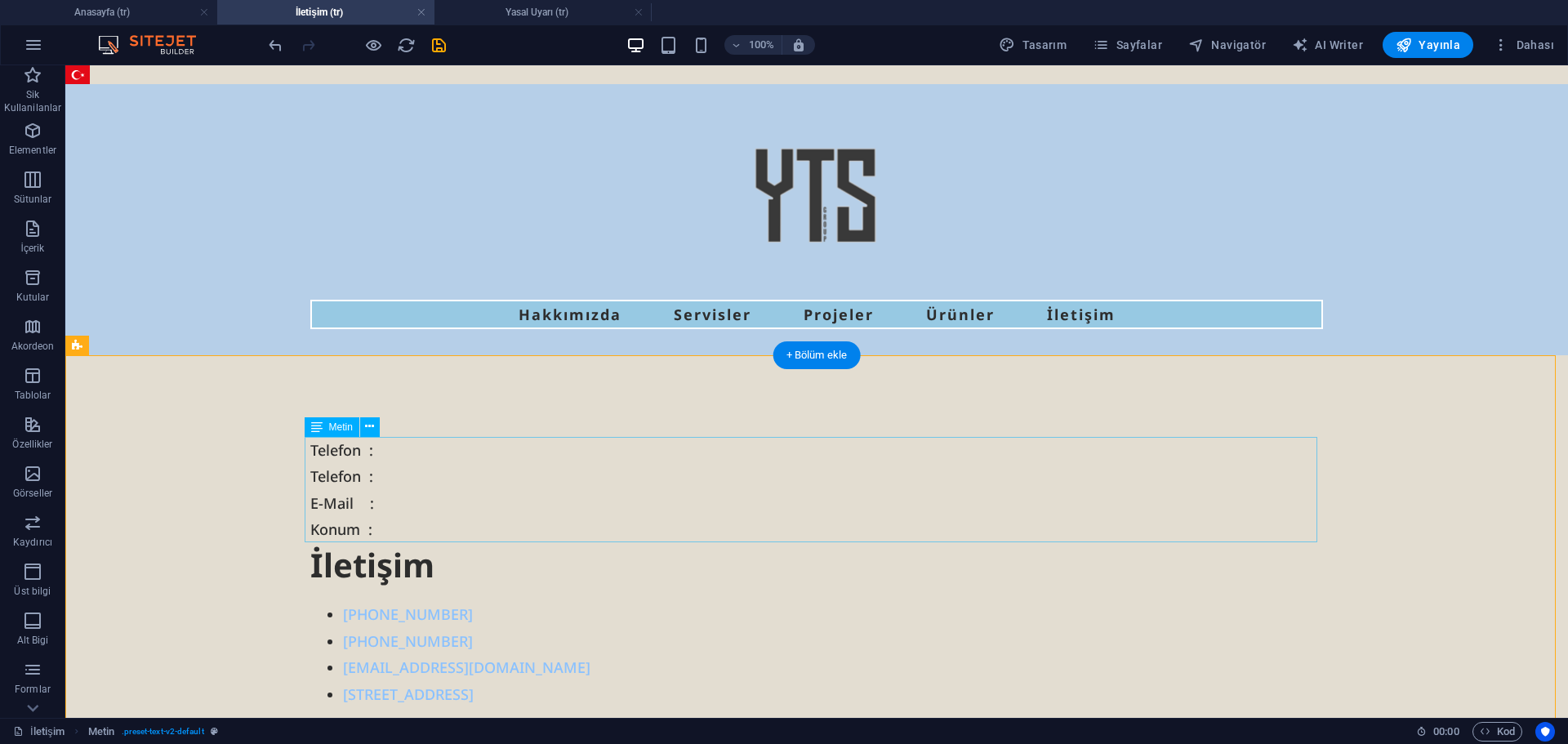
click at [462, 498] on div "Telefon : Telefon : E-Mail : Konum :" at bounding box center [816, 490] width 1013 height 106
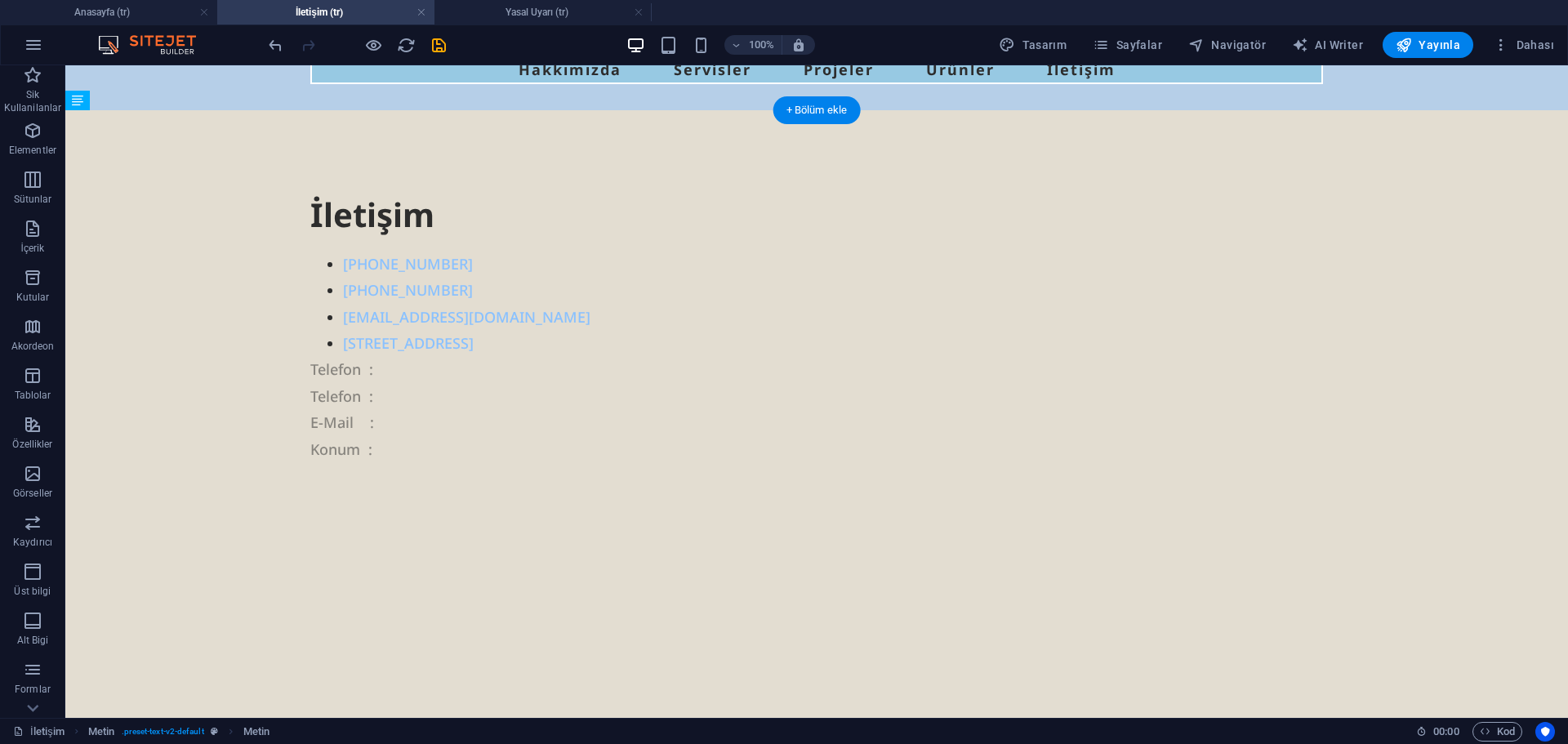
drag, startPoint x: 392, startPoint y: 251, endPoint x: 311, endPoint y: 327, distance: 111.1
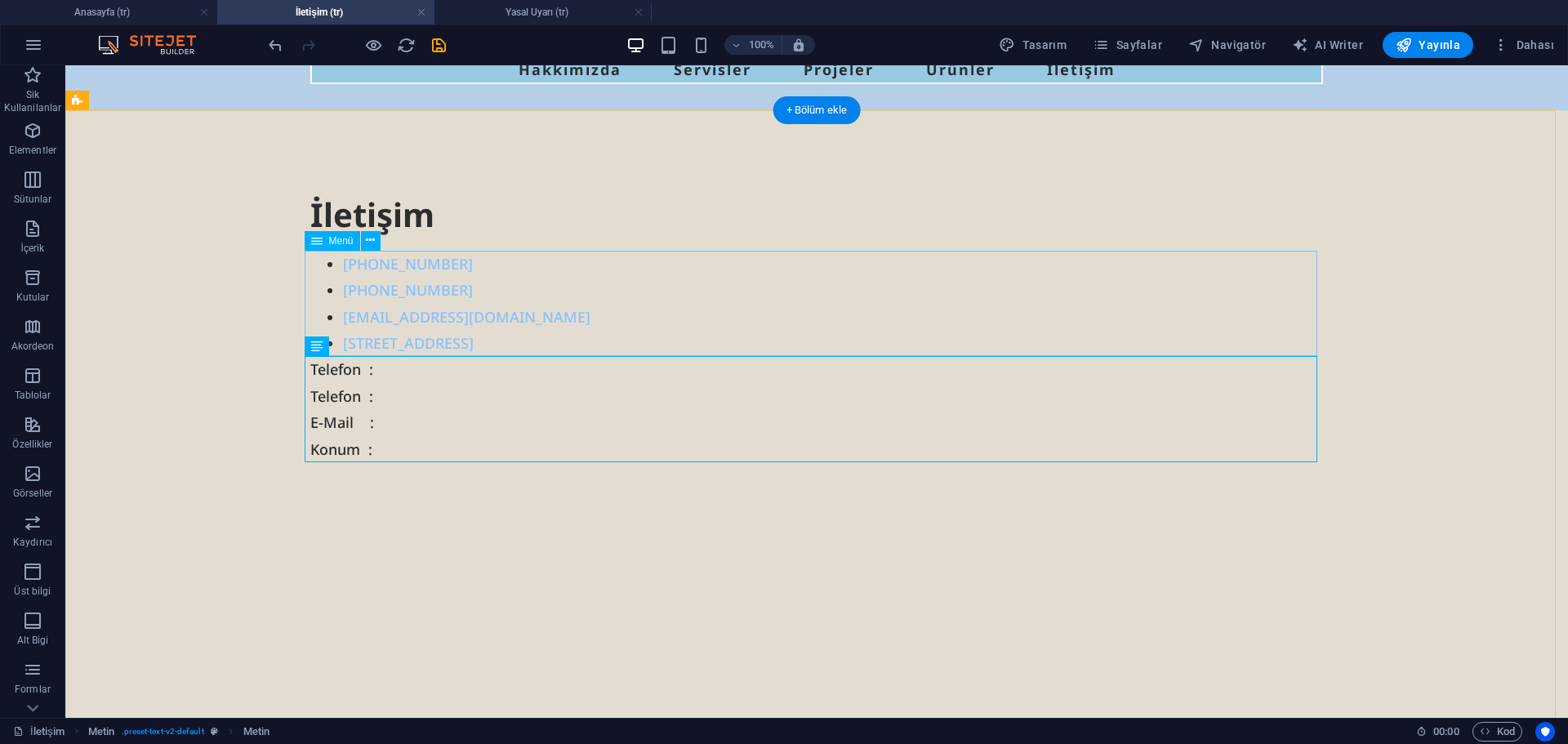
click at [352, 289] on nav "+905347841661 +905548998443 ytsconstruction@ytsgroup.com Safi Espadon A1 No:26/…" at bounding box center [816, 304] width 1013 height 106
click at [425, 404] on div "Telefon : Telefon : E-Mail : Konum :" at bounding box center [816, 409] width 1013 height 106
click at [280, 268] on div "İletişim +905347841661 +905548998443 ytsconstruction@ytsgroup.com Safi Espadon …" at bounding box center [816, 474] width 1503 height 728
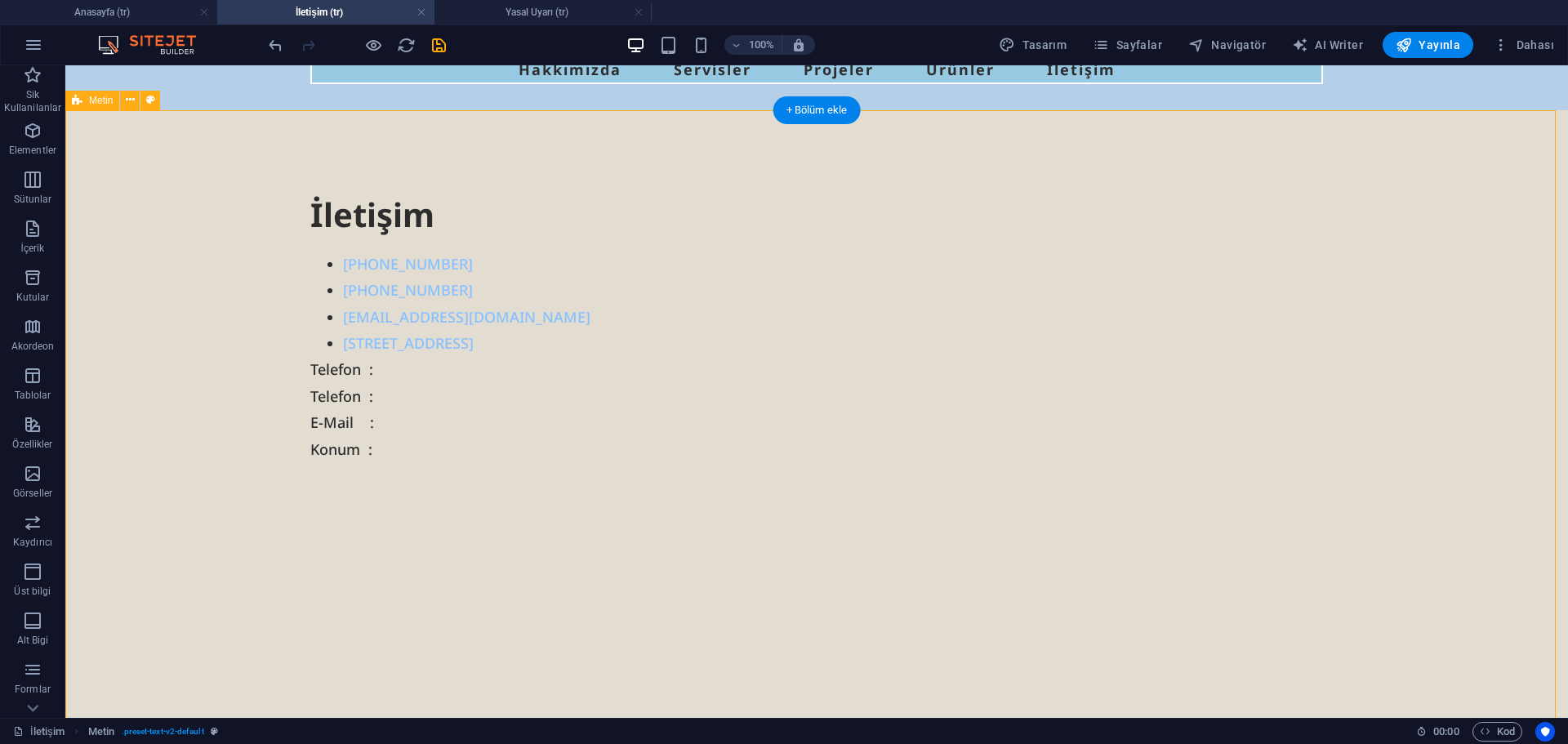
click at [263, 307] on div "İletişim +905347841661 +905548998443 ytsconstruction@ytsgroup.com Safi Espadon …" at bounding box center [816, 474] width 1503 height 728
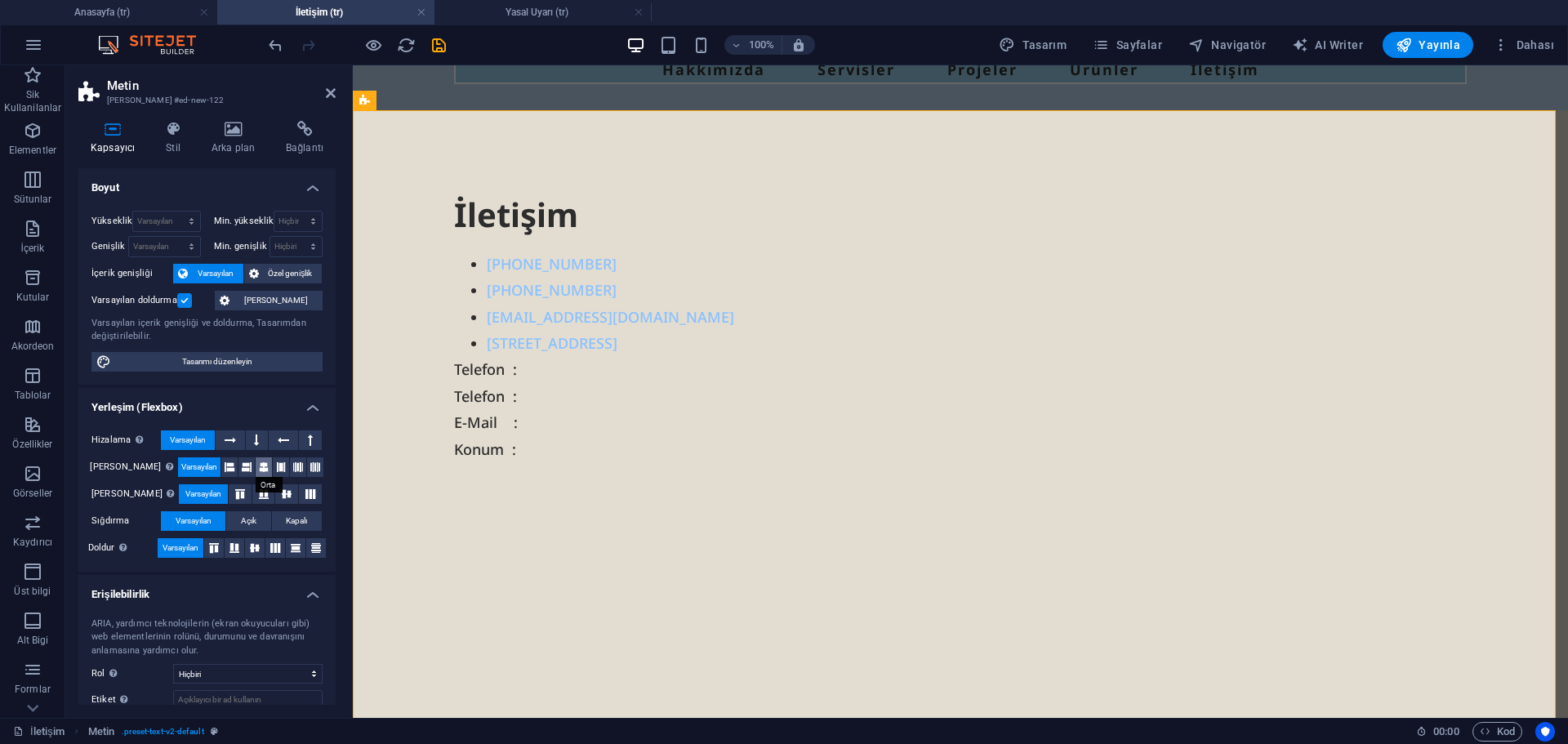
click at [259, 471] on icon at bounding box center [264, 467] width 10 height 20
click at [510, 404] on div "Telefon : Telefon : E-Mail : Konum :" at bounding box center [961, 409] width 1013 height 106
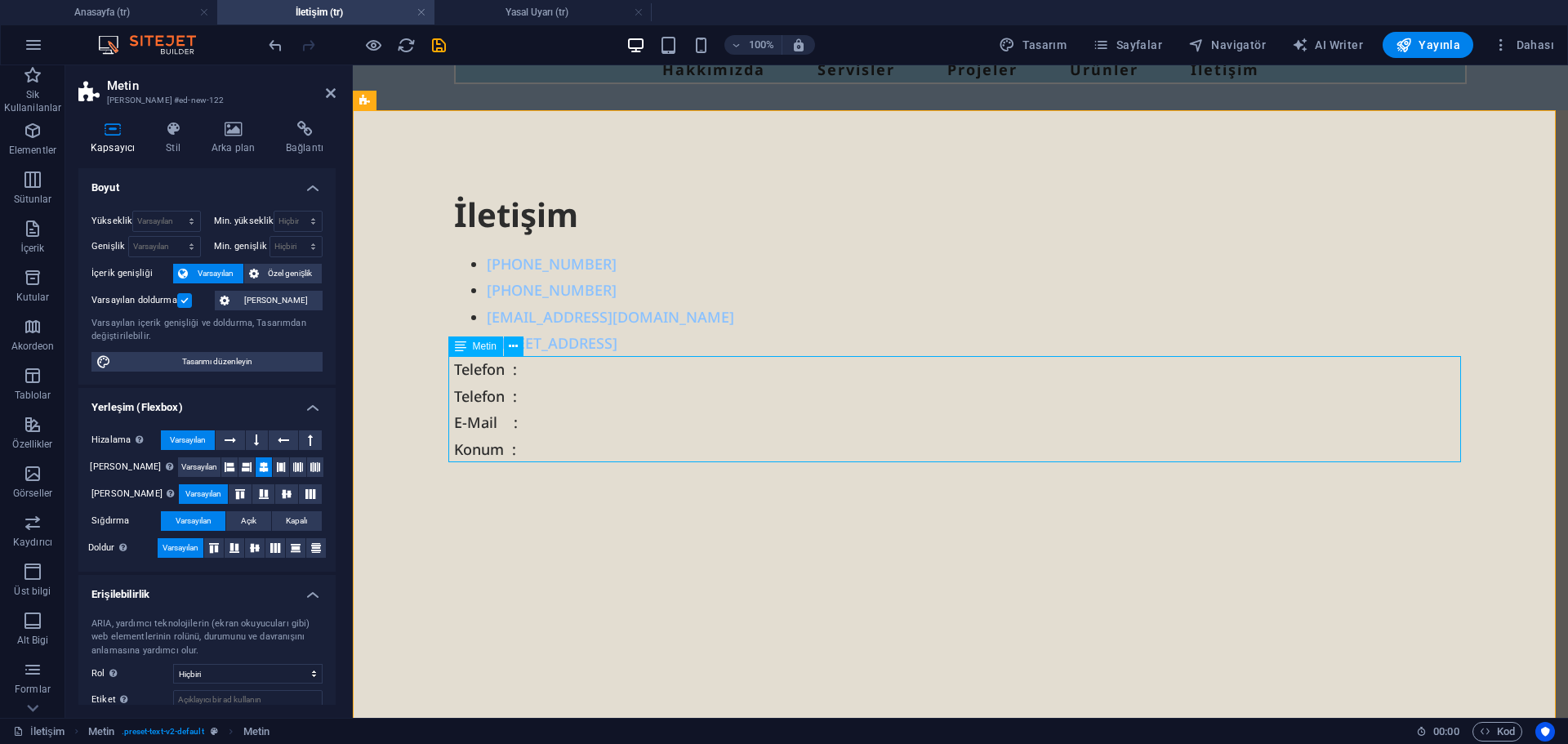
click at [521, 409] on div "Telefon : Telefon : E-Mail : Konum :" at bounding box center [961, 409] width 1013 height 106
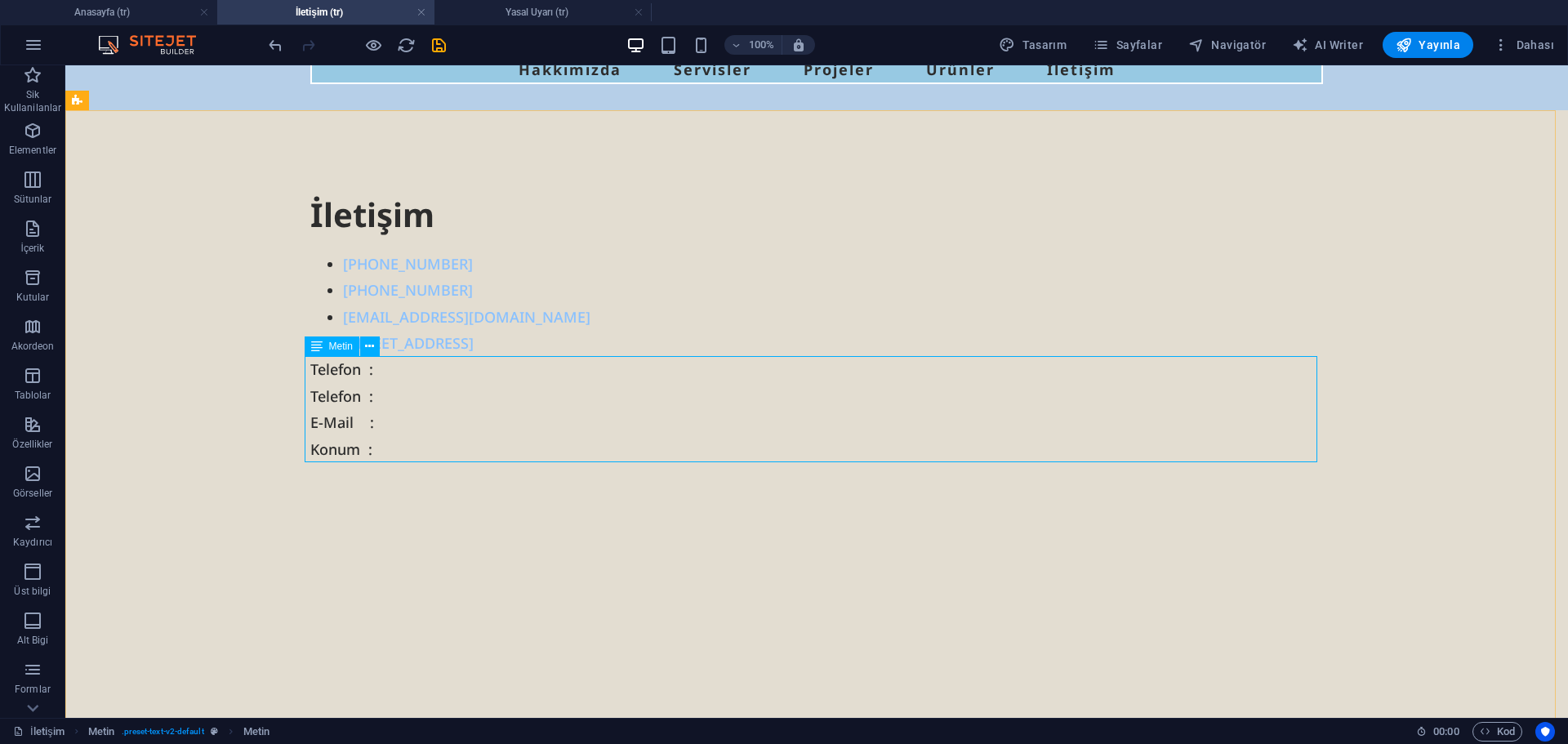
click at [322, 346] on icon at bounding box center [317, 346] width 11 height 20
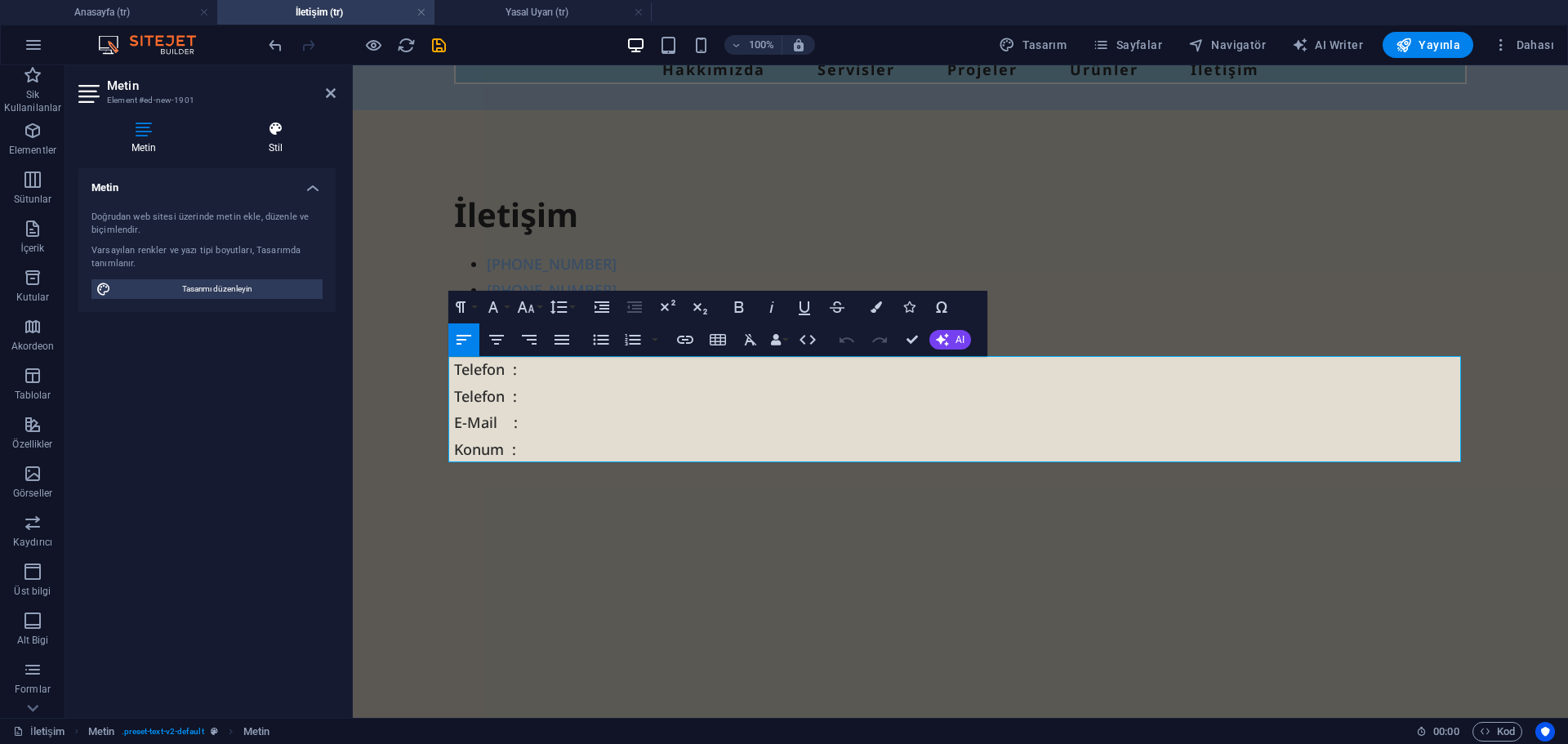
click at [281, 139] on h4 "Stil" at bounding box center [276, 138] width 120 height 34
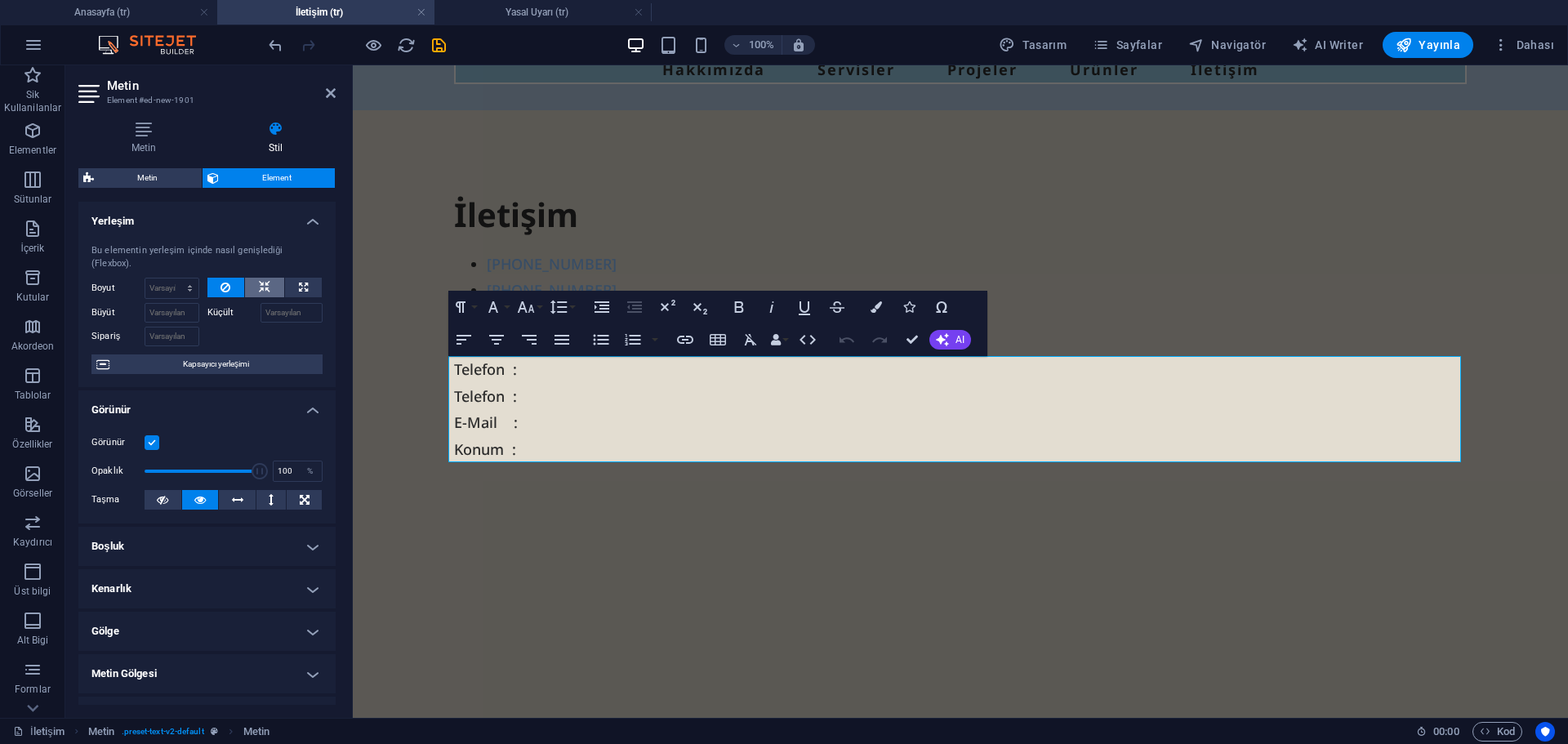
click at [269, 282] on button at bounding box center [265, 287] width 39 height 20
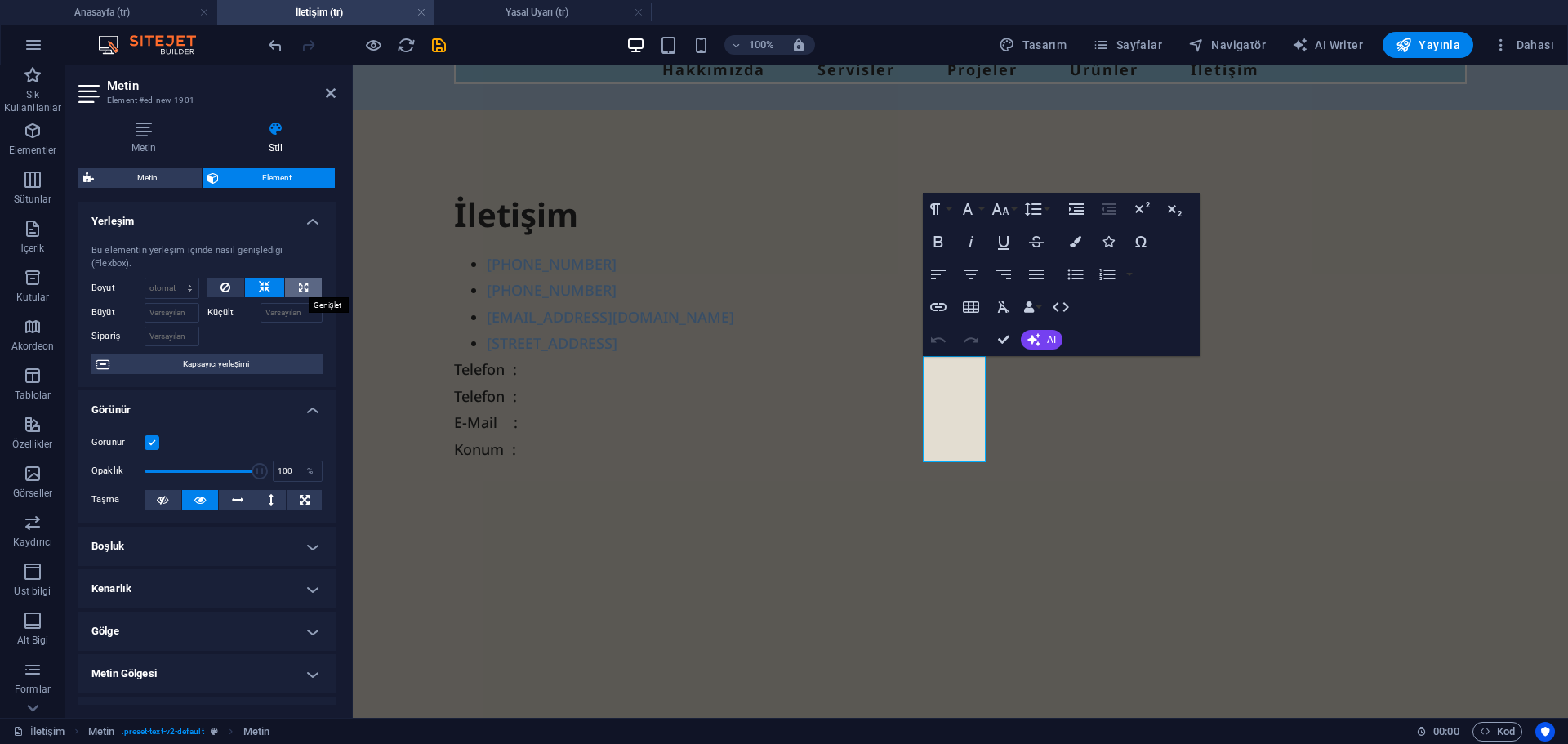
click at [307, 285] on button at bounding box center [303, 287] width 36 height 20
type input "100"
select select "%"
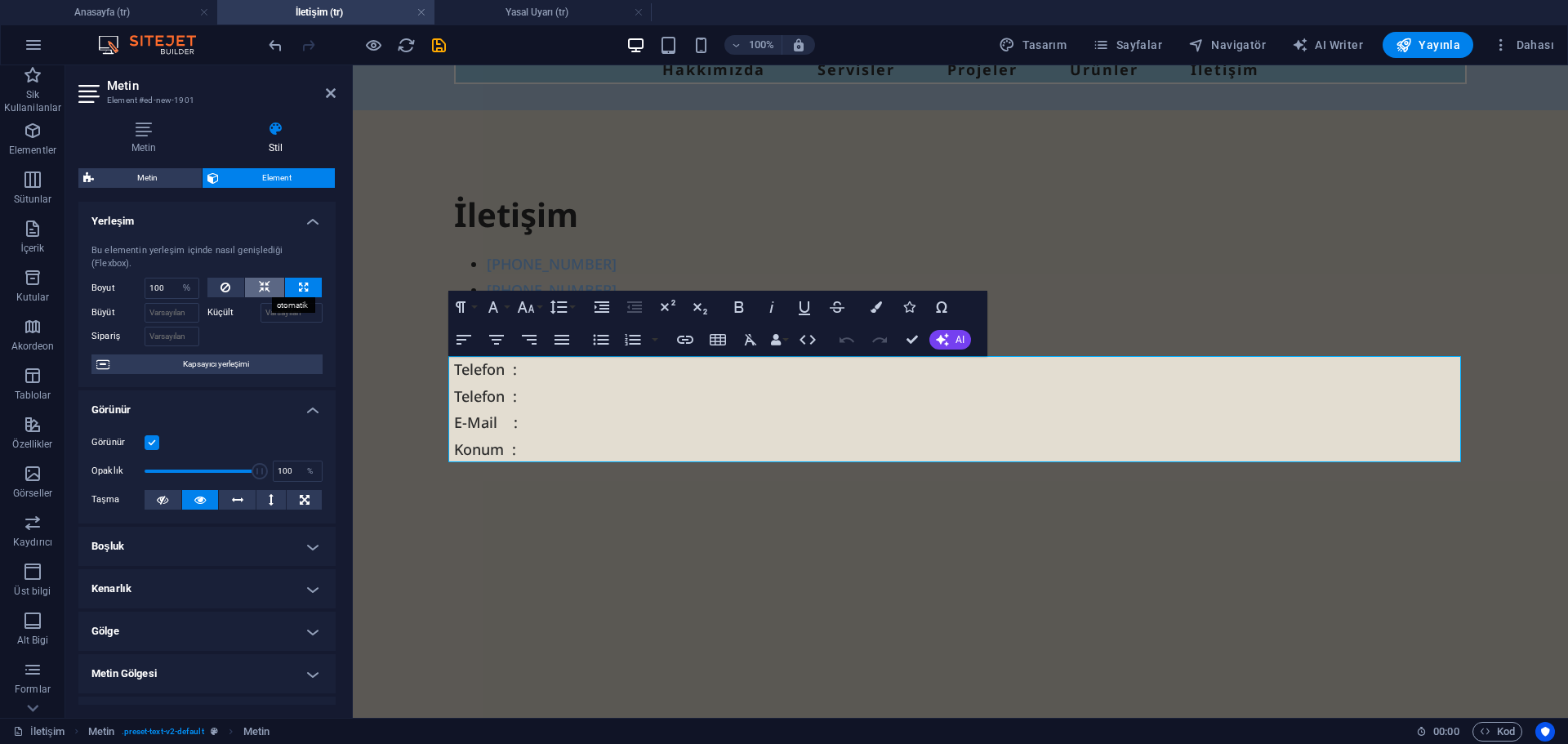
click at [264, 287] on icon at bounding box center [265, 287] width 11 height 20
select select "DISABLED_OPTION_VALUE"
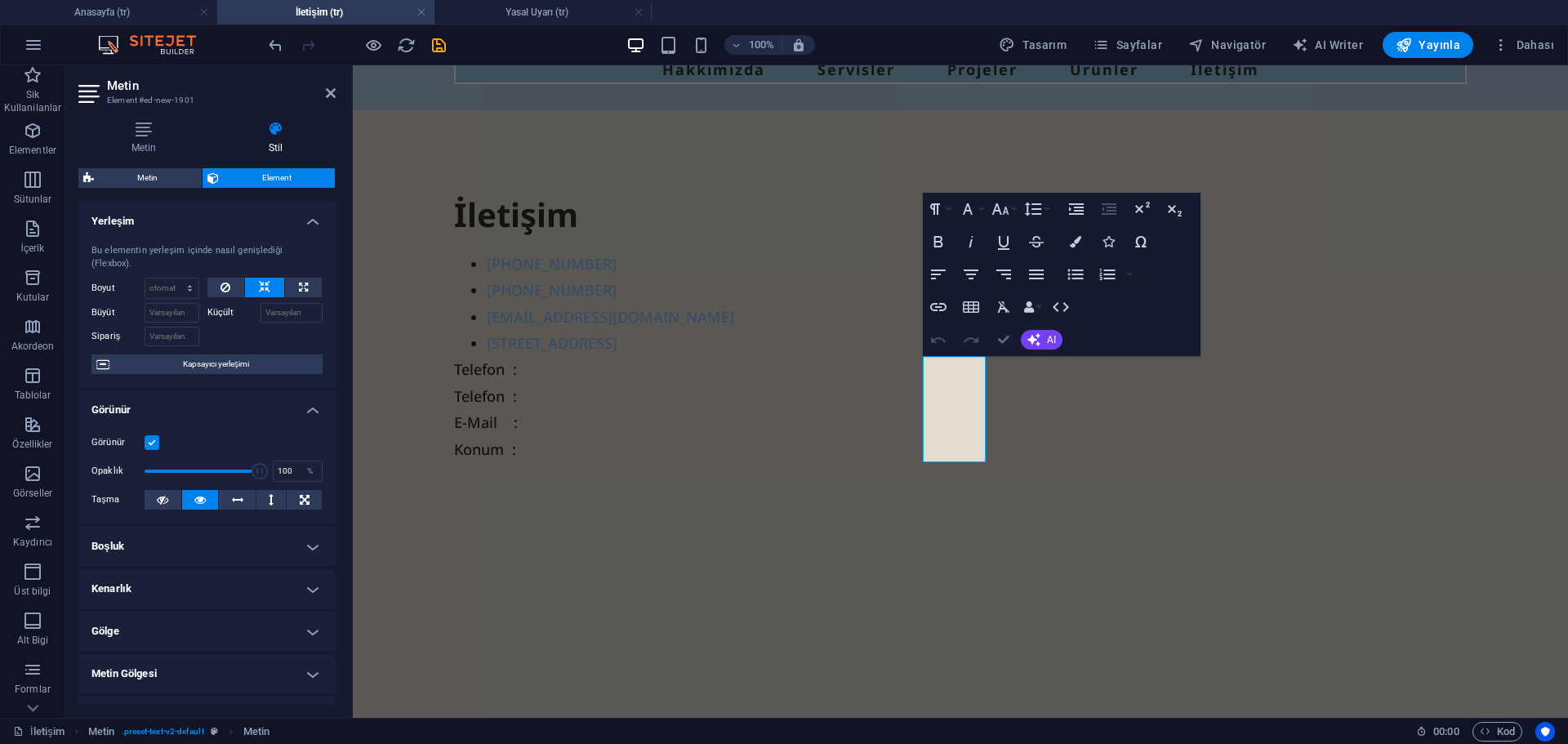
drag, startPoint x: 1002, startPoint y: 336, endPoint x: 890, endPoint y: 284, distance: 123.5
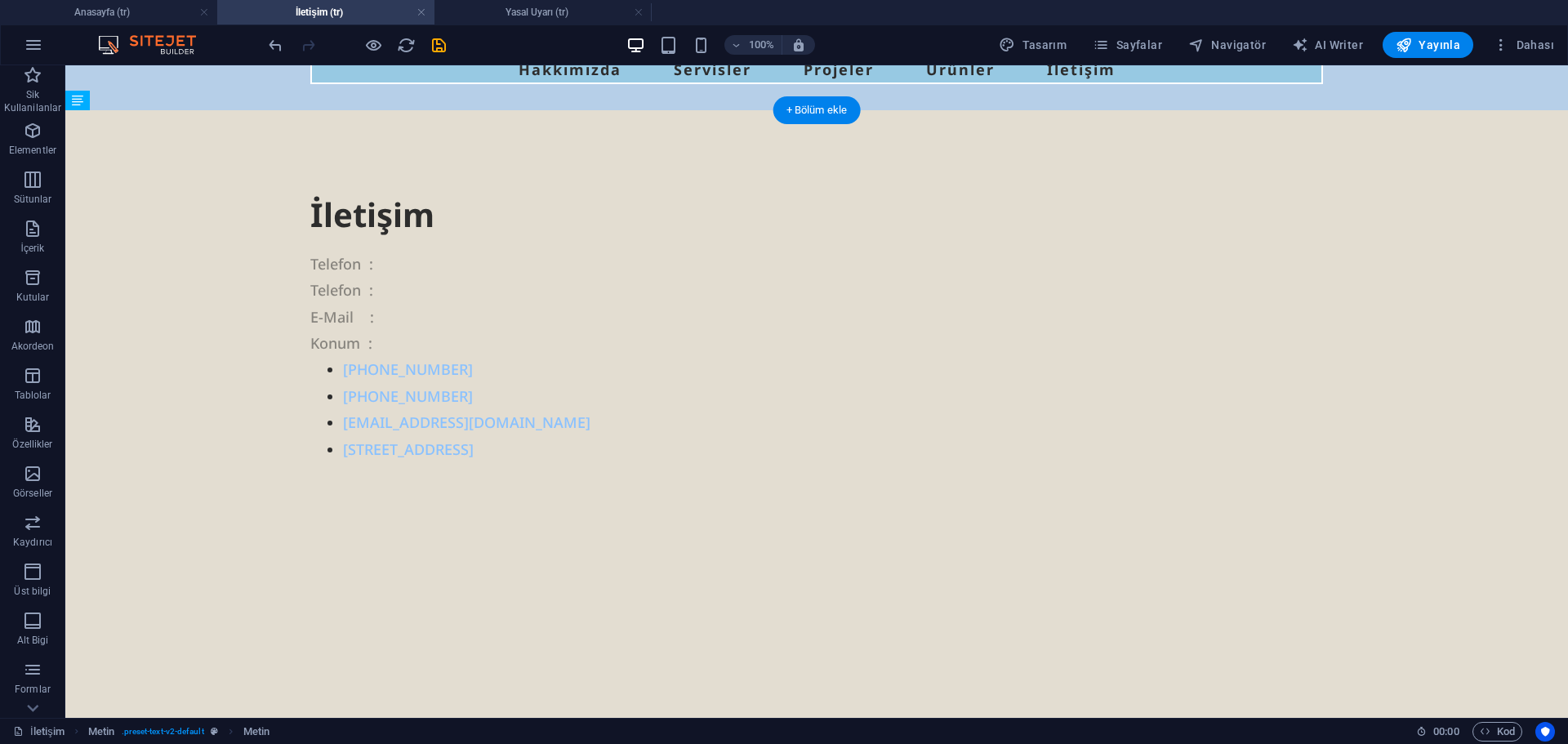
drag, startPoint x: 853, startPoint y: 408, endPoint x: 330, endPoint y: 285, distance: 537.3
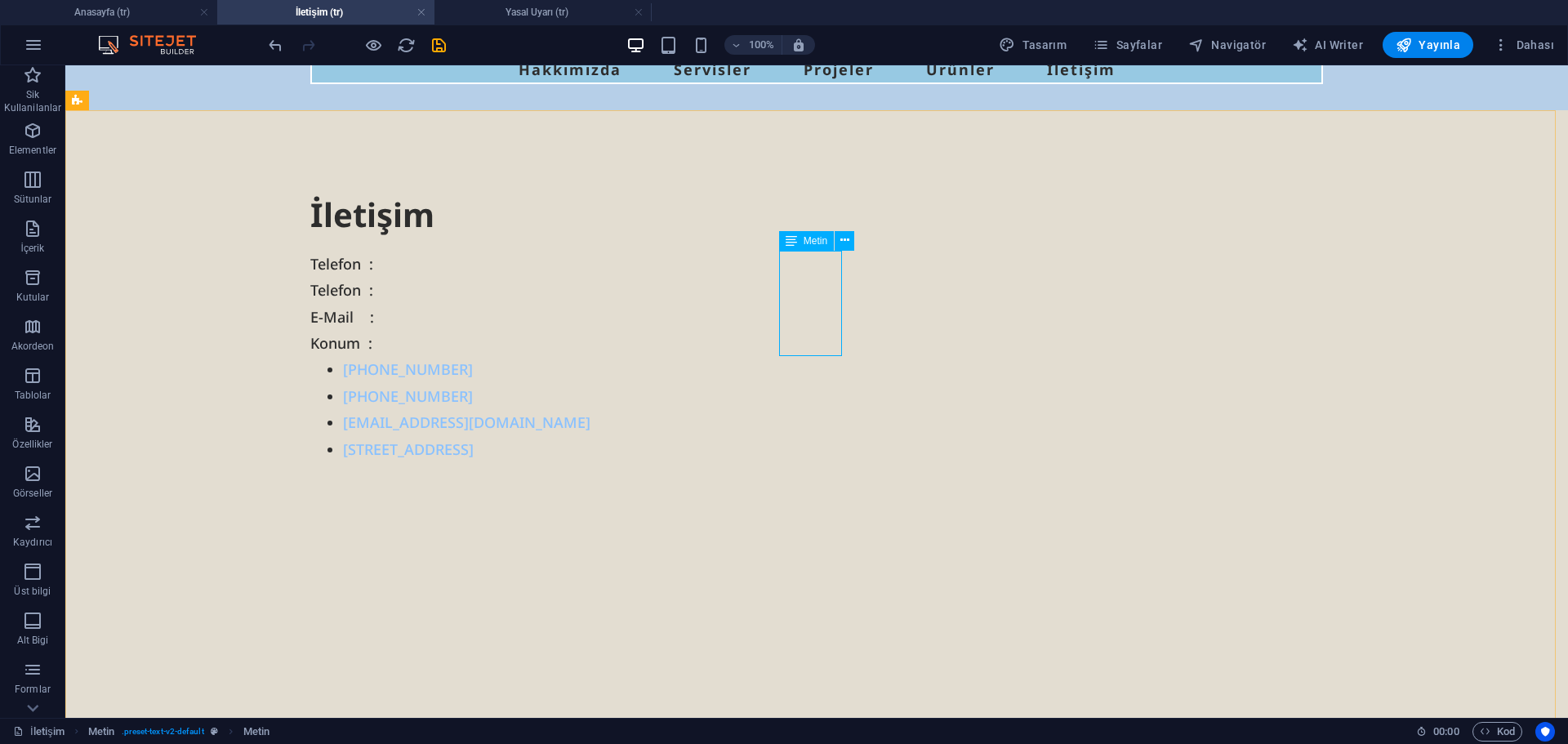
click at [793, 238] on icon at bounding box center [792, 241] width 11 height 20
drag, startPoint x: 793, startPoint y: 238, endPoint x: 427, endPoint y: 175, distance: 371.4
click at [793, 238] on icon at bounding box center [792, 241] width 11 height 20
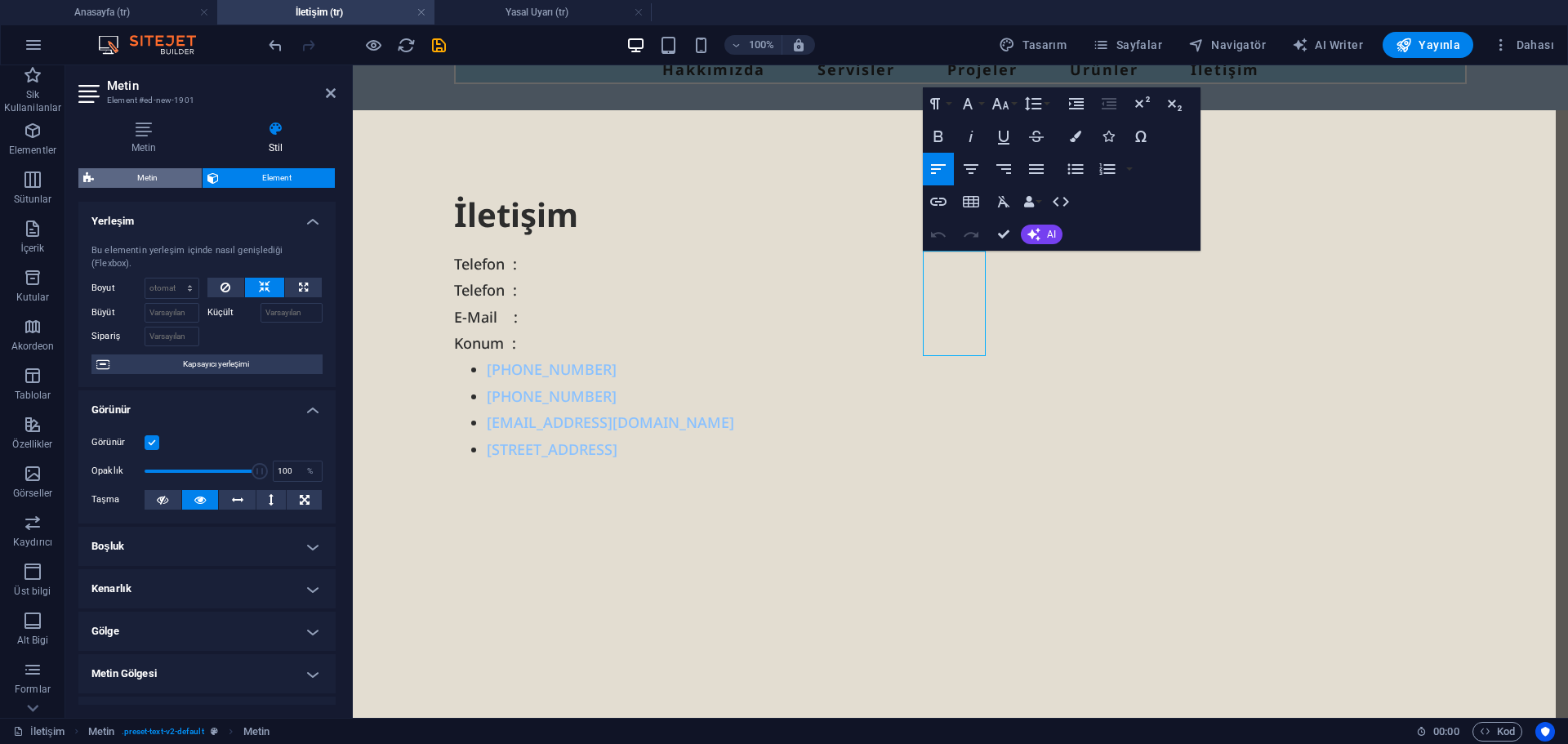
click at [160, 183] on span "Metin" at bounding box center [147, 178] width 98 height 20
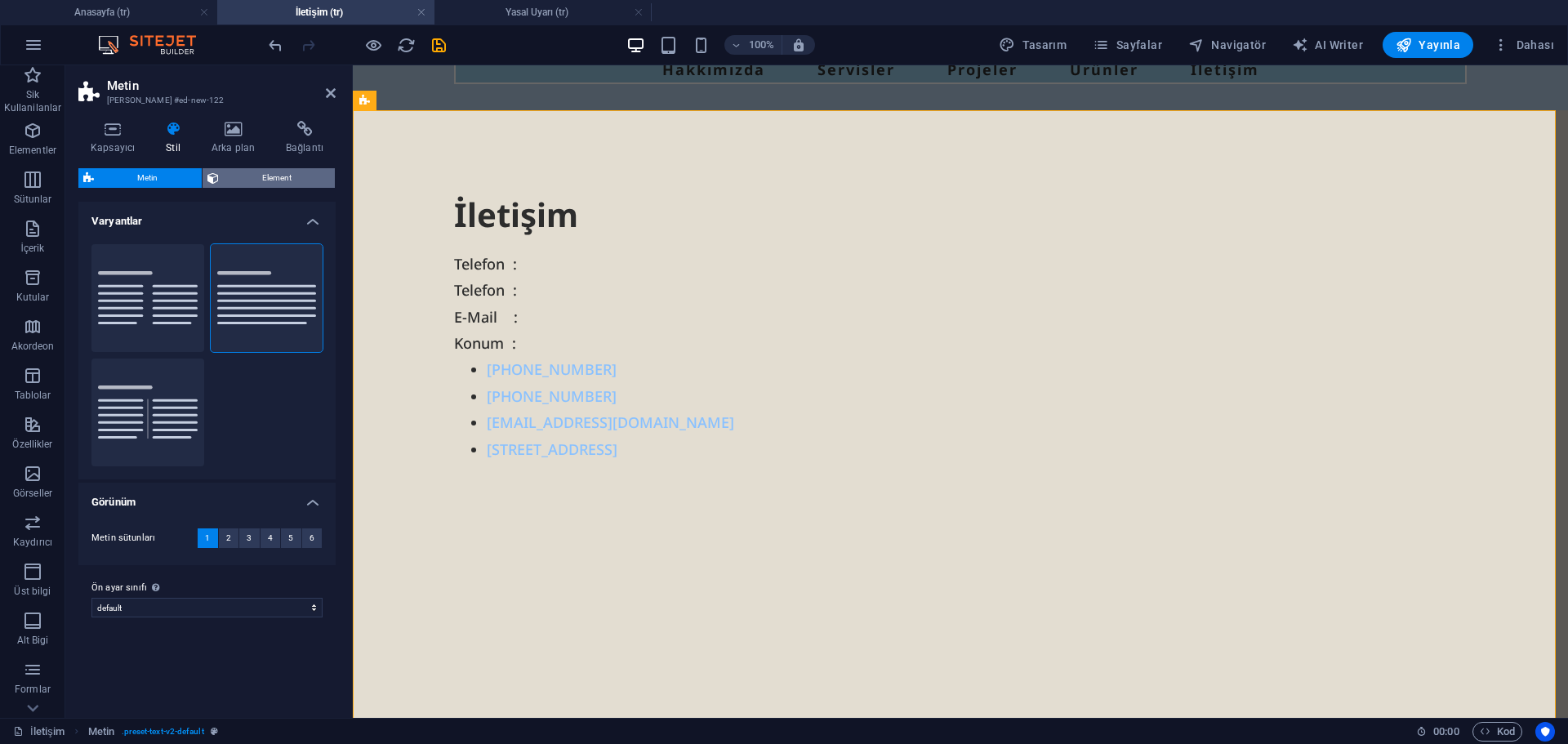
click at [257, 178] on span "Element" at bounding box center [277, 178] width 107 height 20
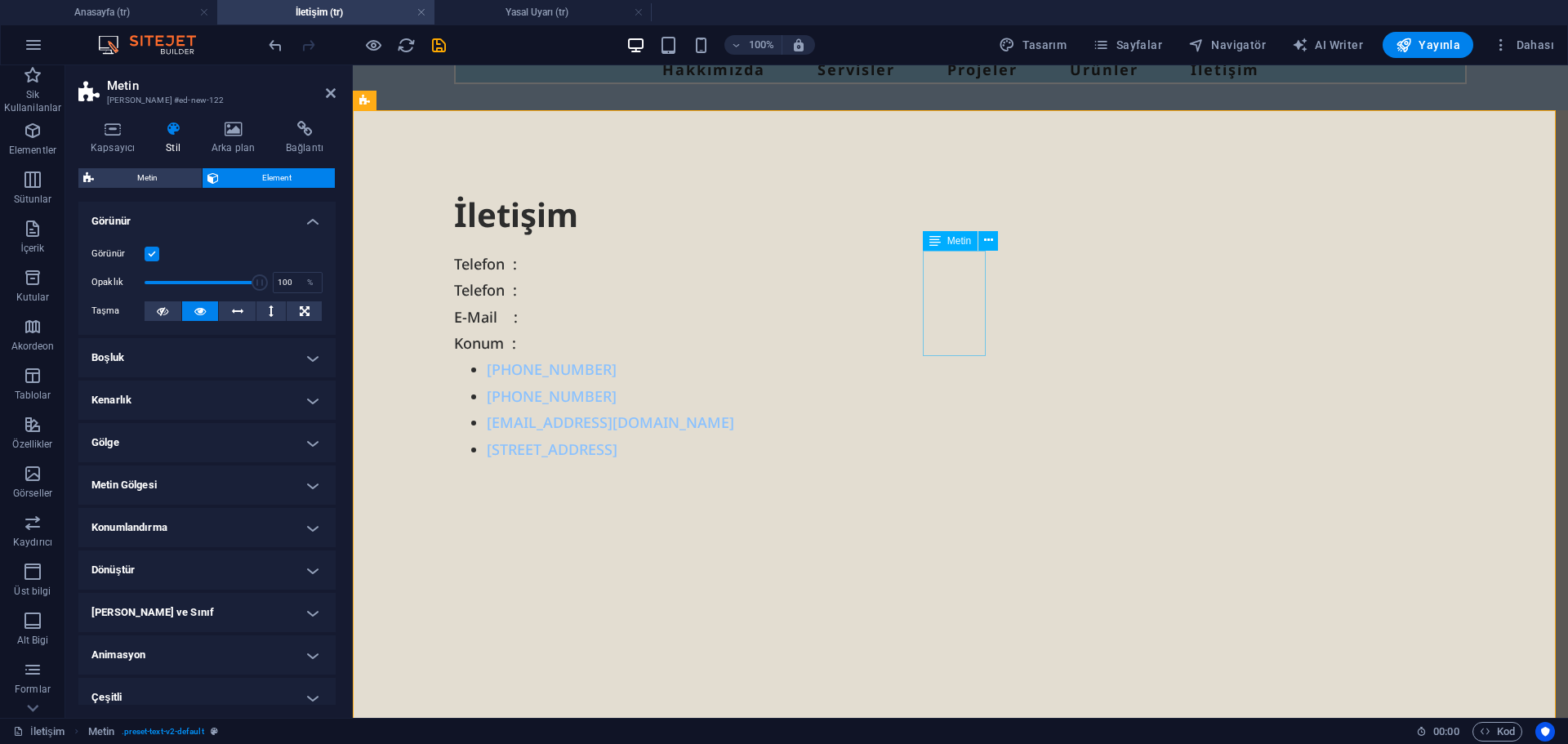
click at [963, 308] on div "Telefon : Telefon : E-Mail : Konum :" at bounding box center [961, 304] width 1013 height 106
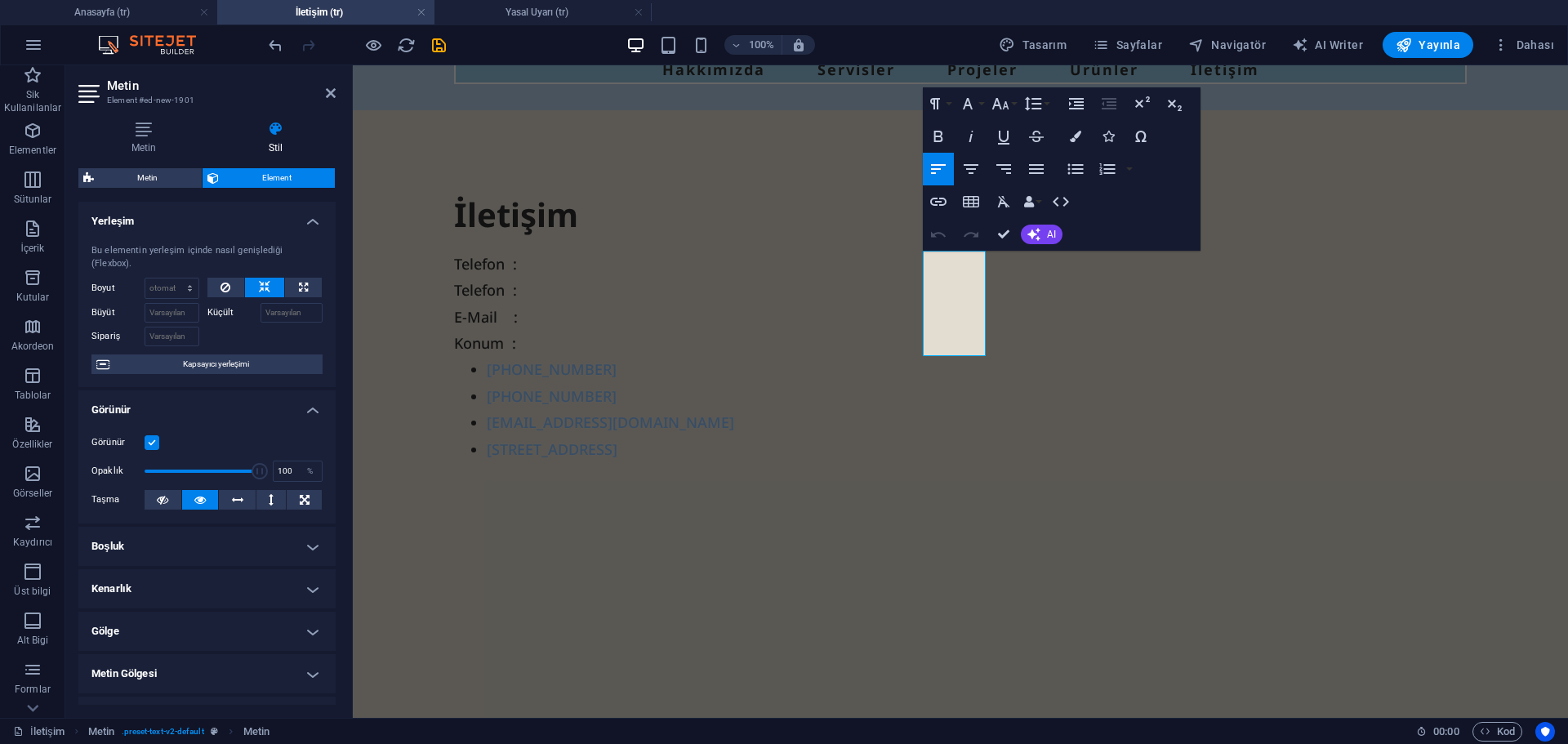
scroll to position [163, 0]
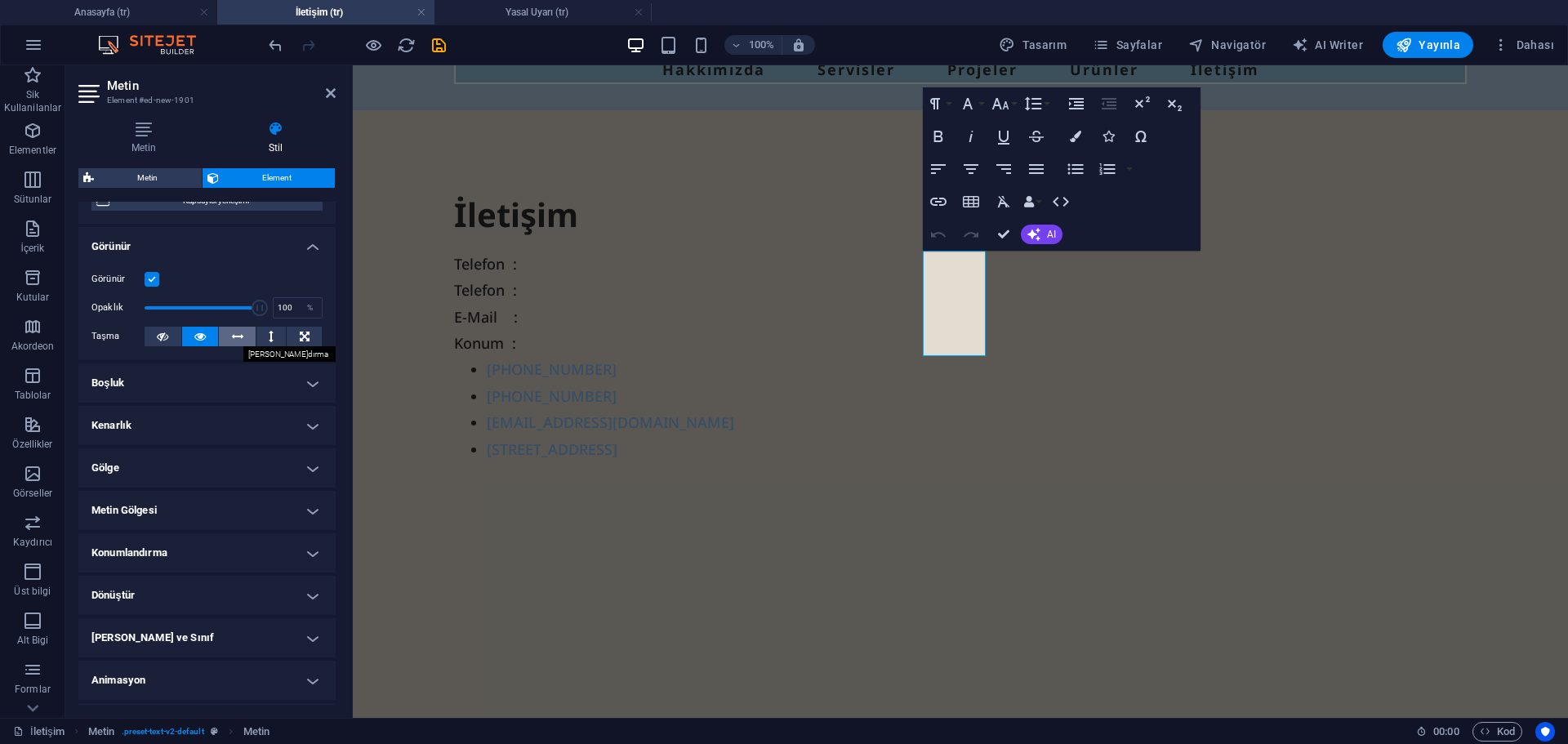
click at [237, 345] on icon at bounding box center [238, 336] width 11 height 20
click at [202, 335] on icon at bounding box center [201, 336] width 11 height 20
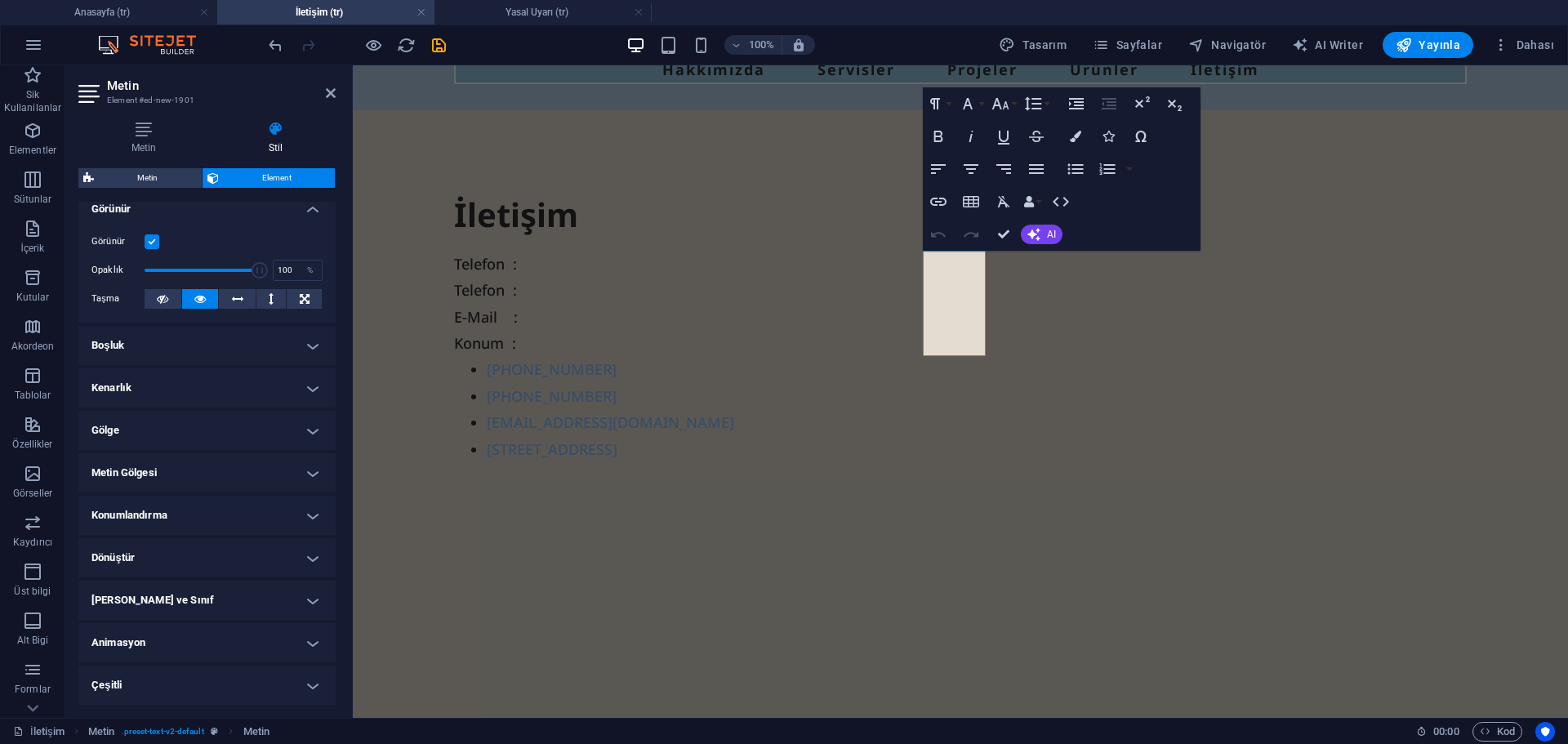
click at [144, 517] on h4 "Konumlandırma" at bounding box center [206, 515] width 257 height 39
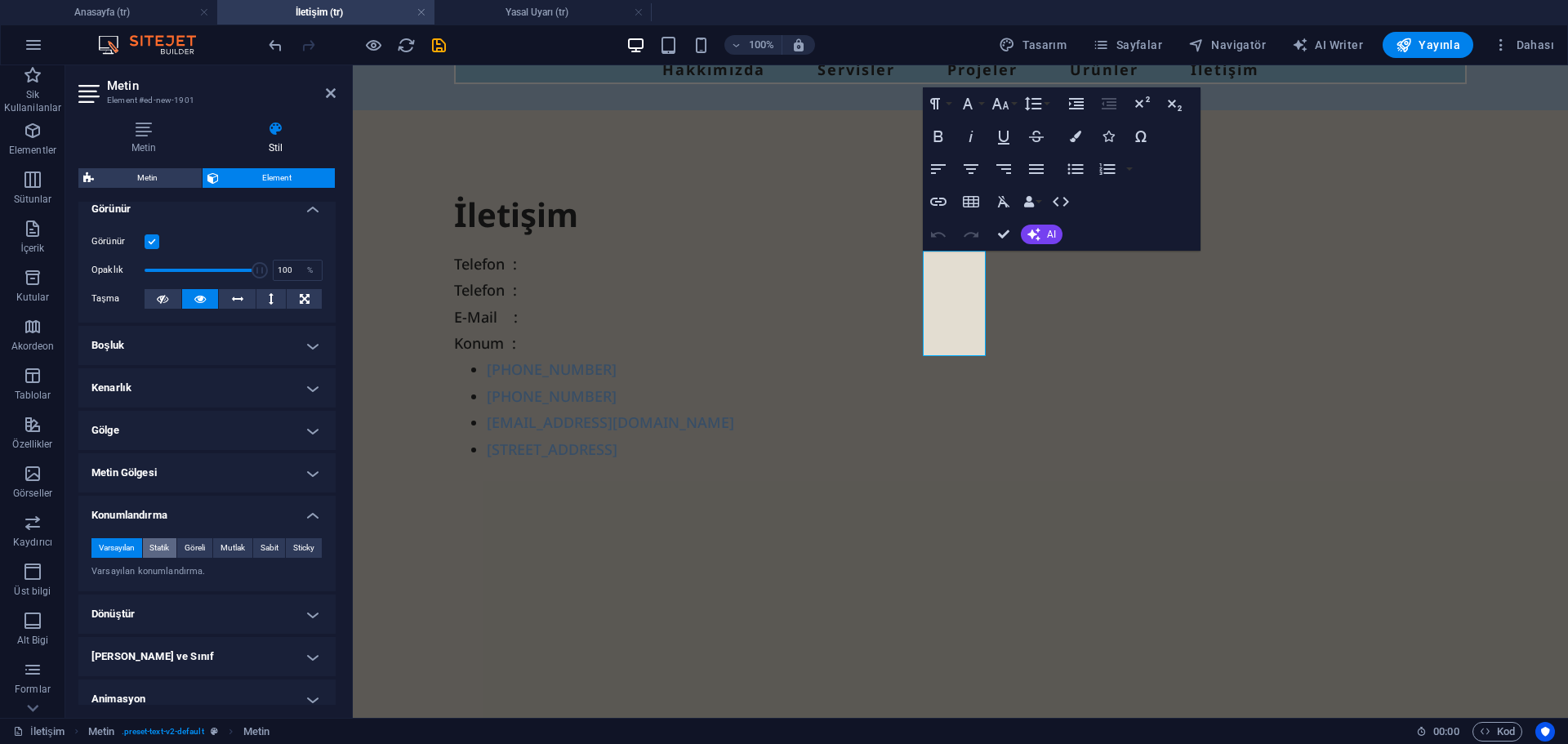
click at [162, 548] on span "Statik" at bounding box center [159, 548] width 20 height 20
click at [189, 551] on span "Göreli" at bounding box center [194, 548] width 20 height 20
click at [234, 547] on span "Mutlak" at bounding box center [233, 548] width 25 height 20
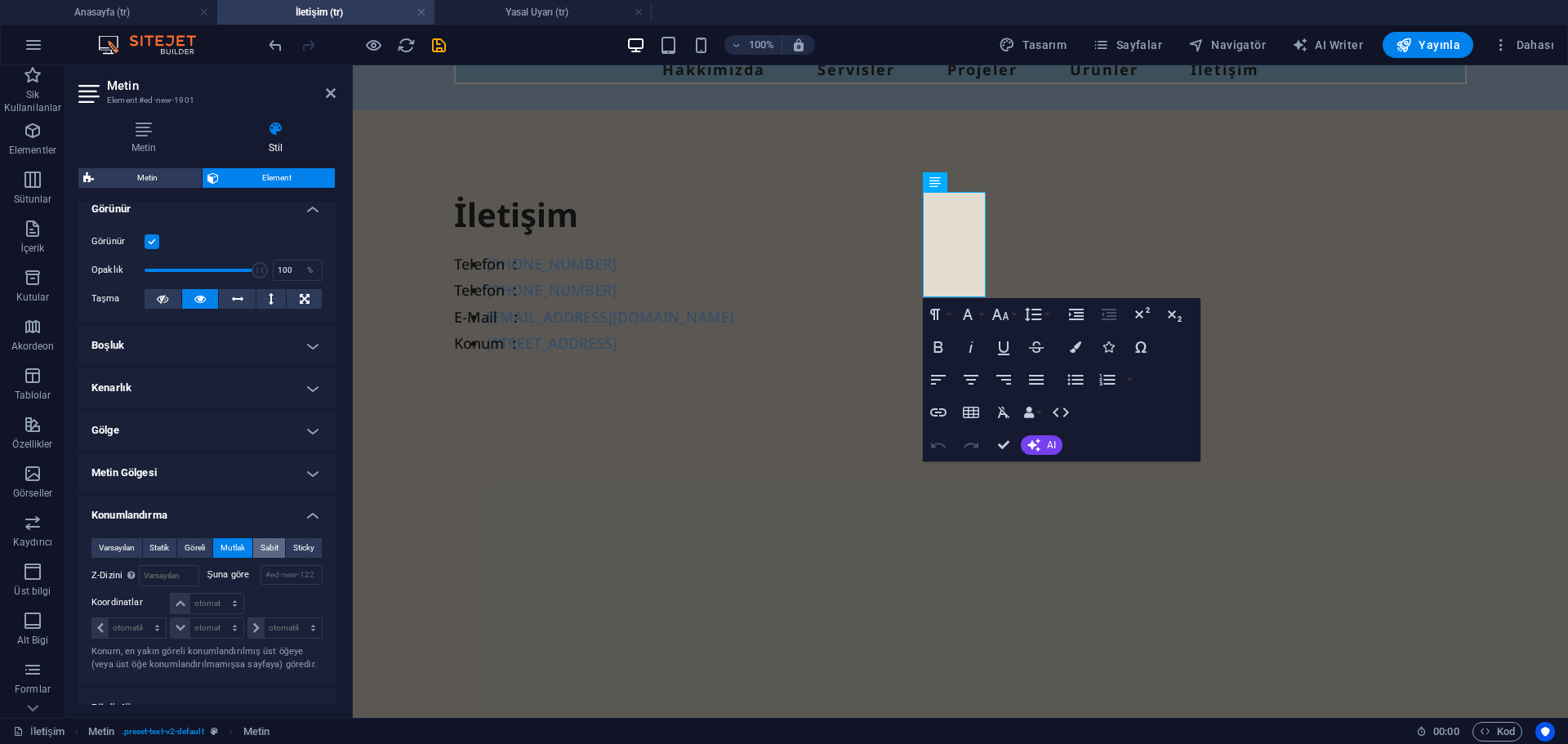
click at [267, 546] on span "Sabit" at bounding box center [269, 548] width 18 height 20
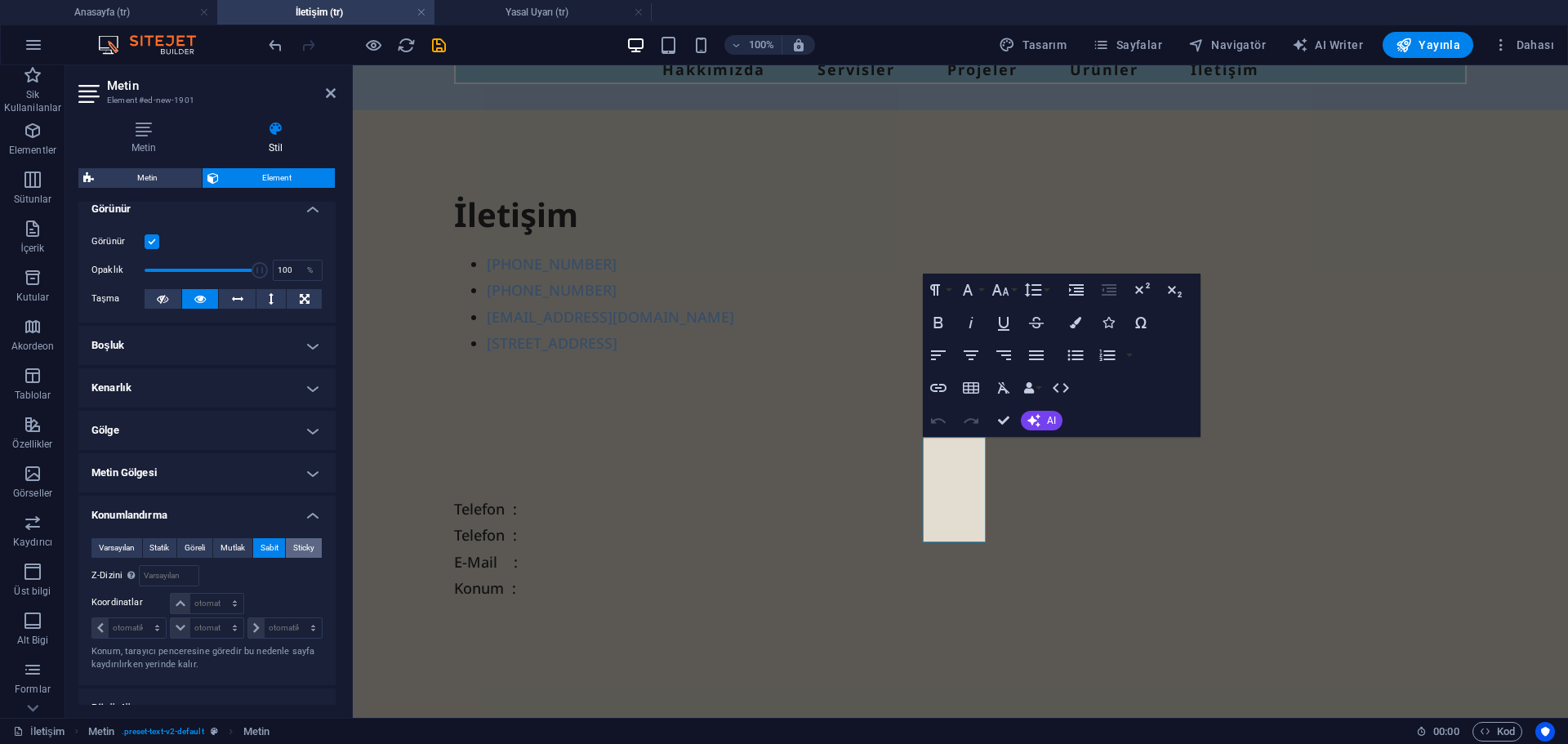
click at [296, 547] on span "Sticky" at bounding box center [304, 548] width 21 height 20
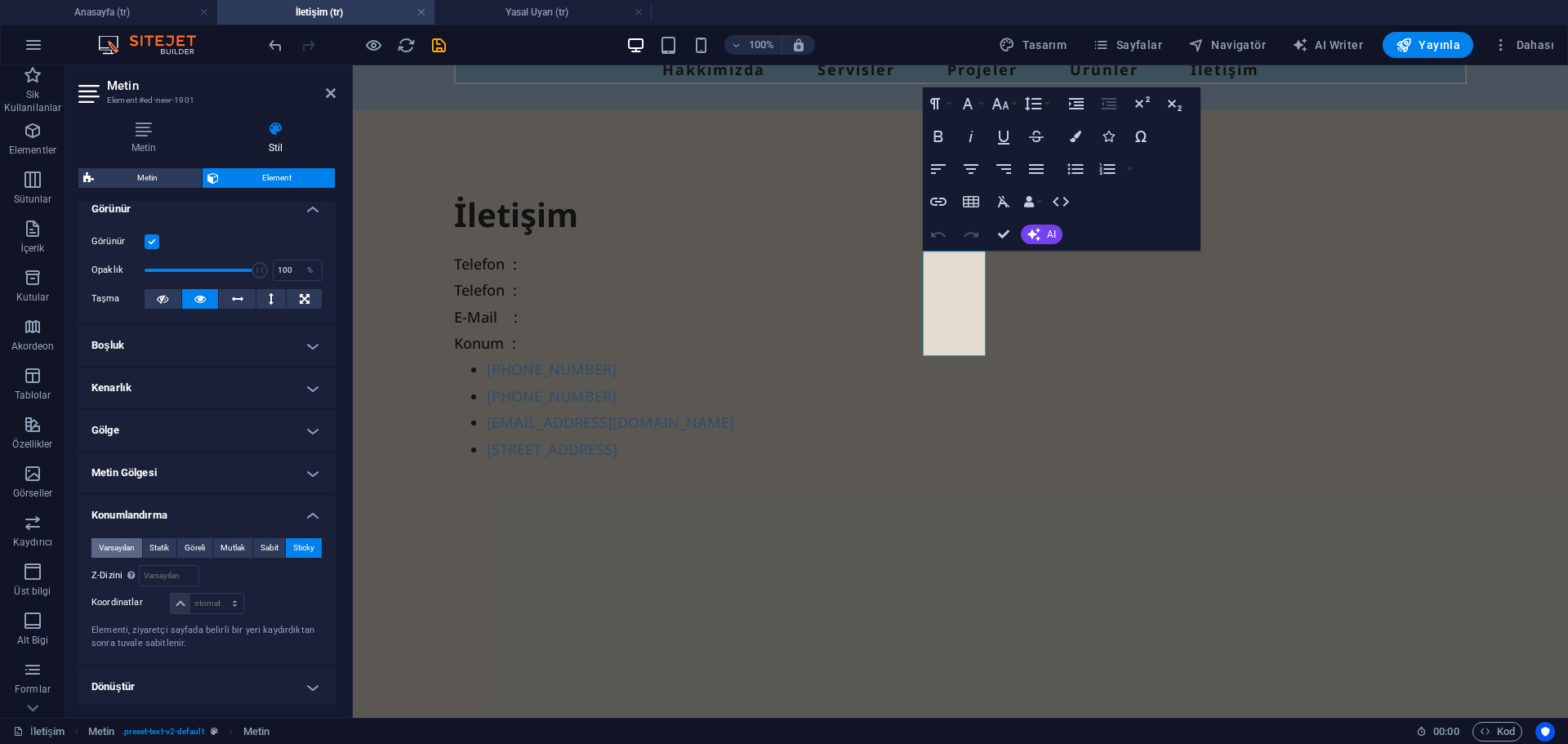
click at [116, 544] on span "Varsayılan" at bounding box center [117, 548] width 36 height 20
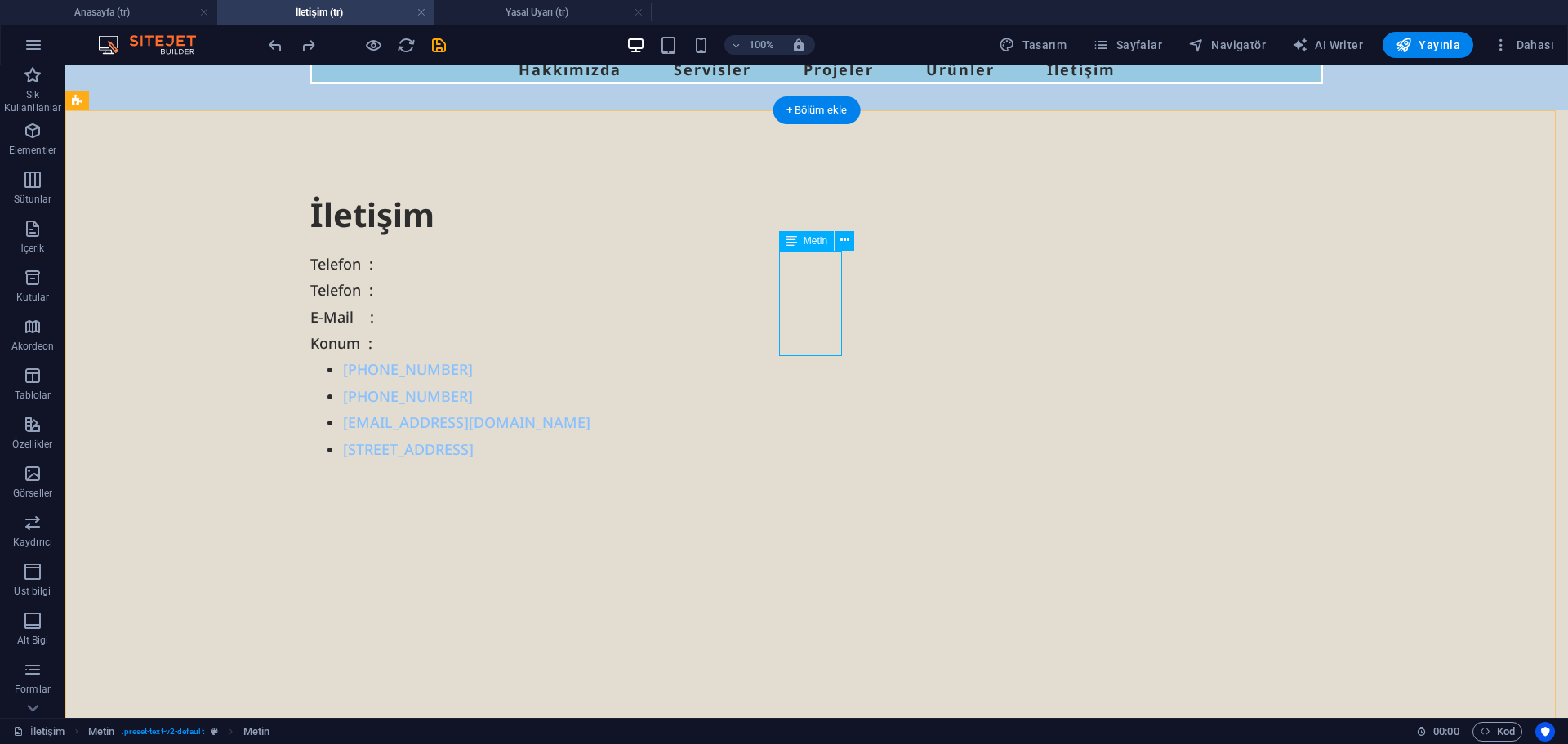
click at [810, 296] on div "Telefon : Telefon : E-Mail : Konum :" at bounding box center [816, 304] width 1013 height 106
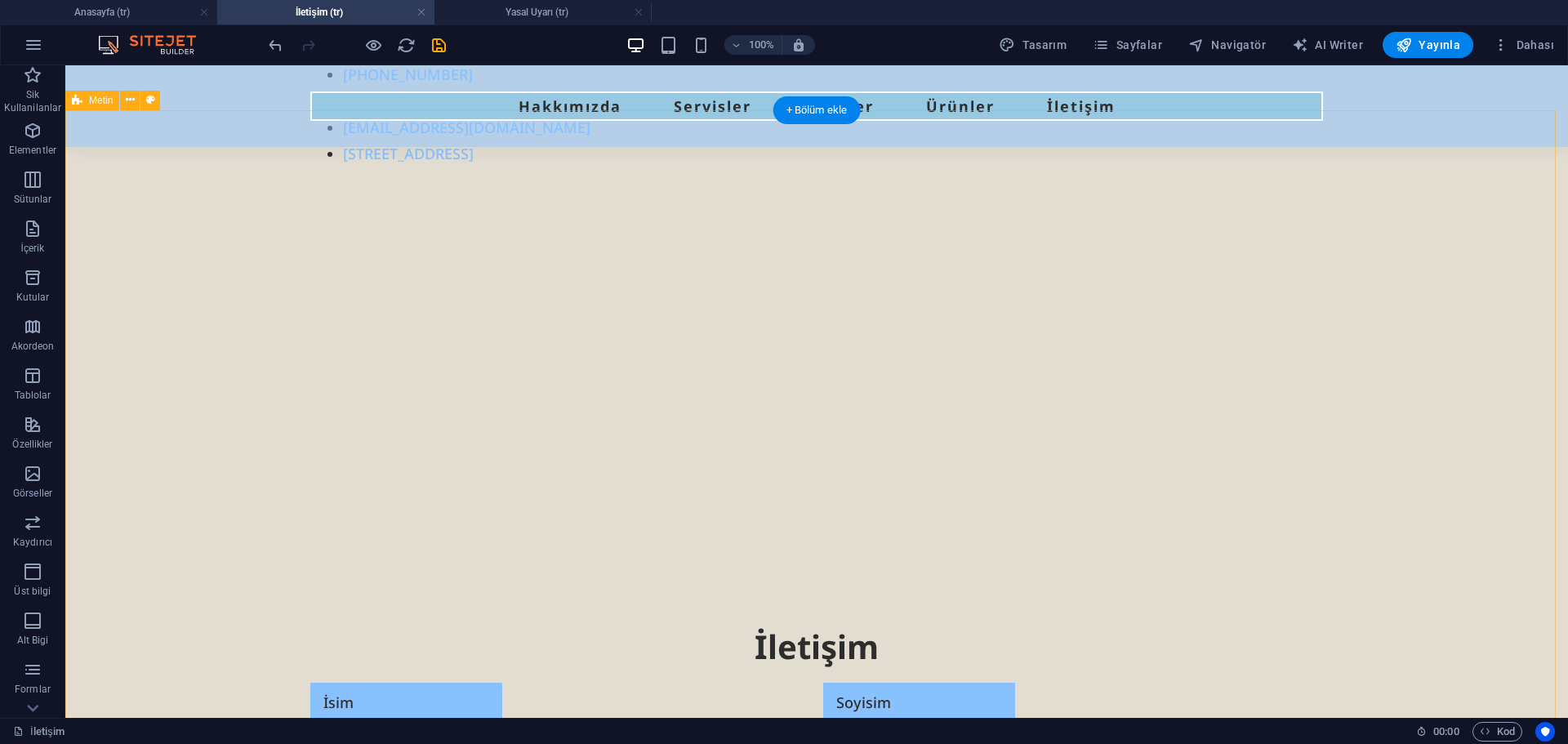
scroll to position [219, 0]
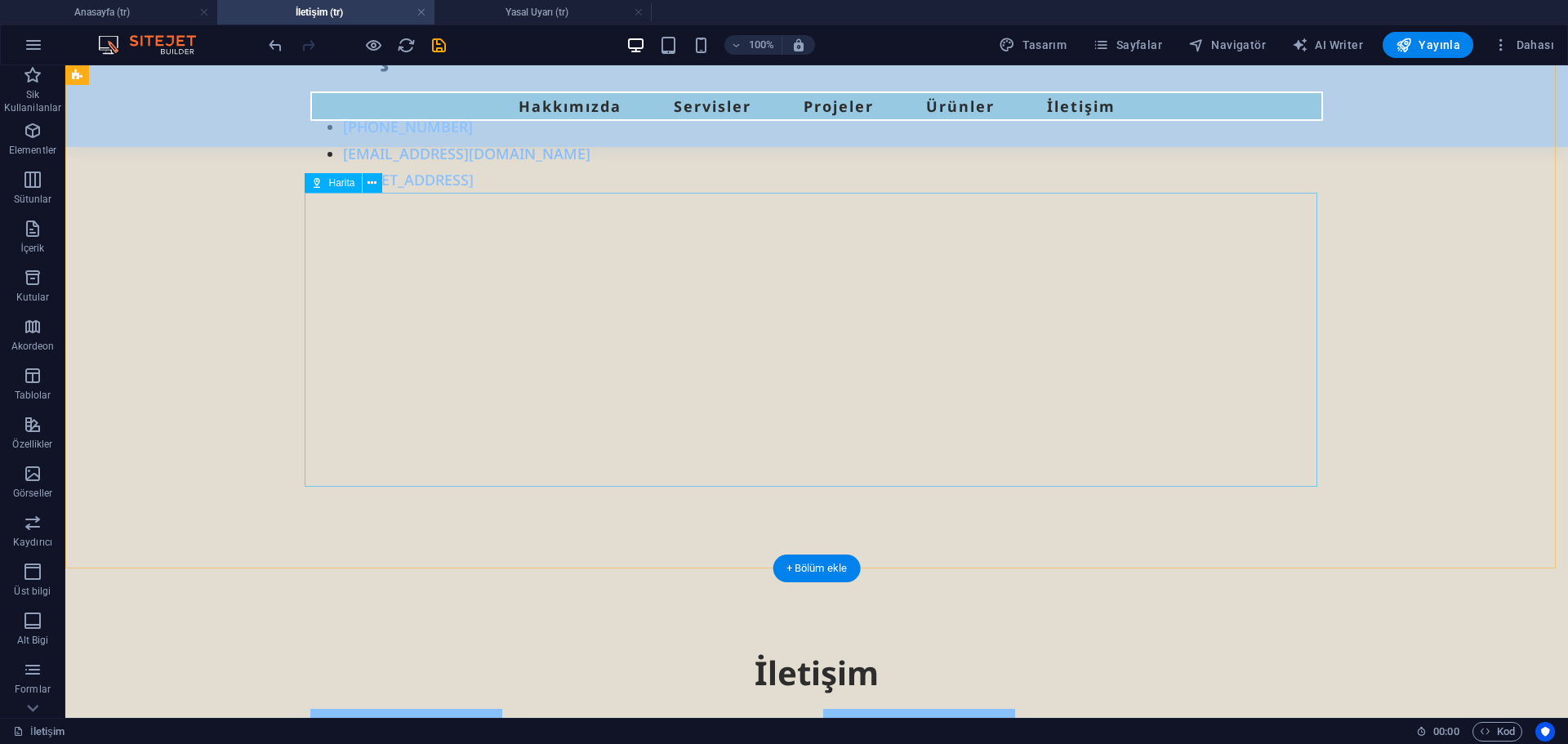
click at [505, 370] on div at bounding box center [816, 340] width 1013 height 294
select select "1"
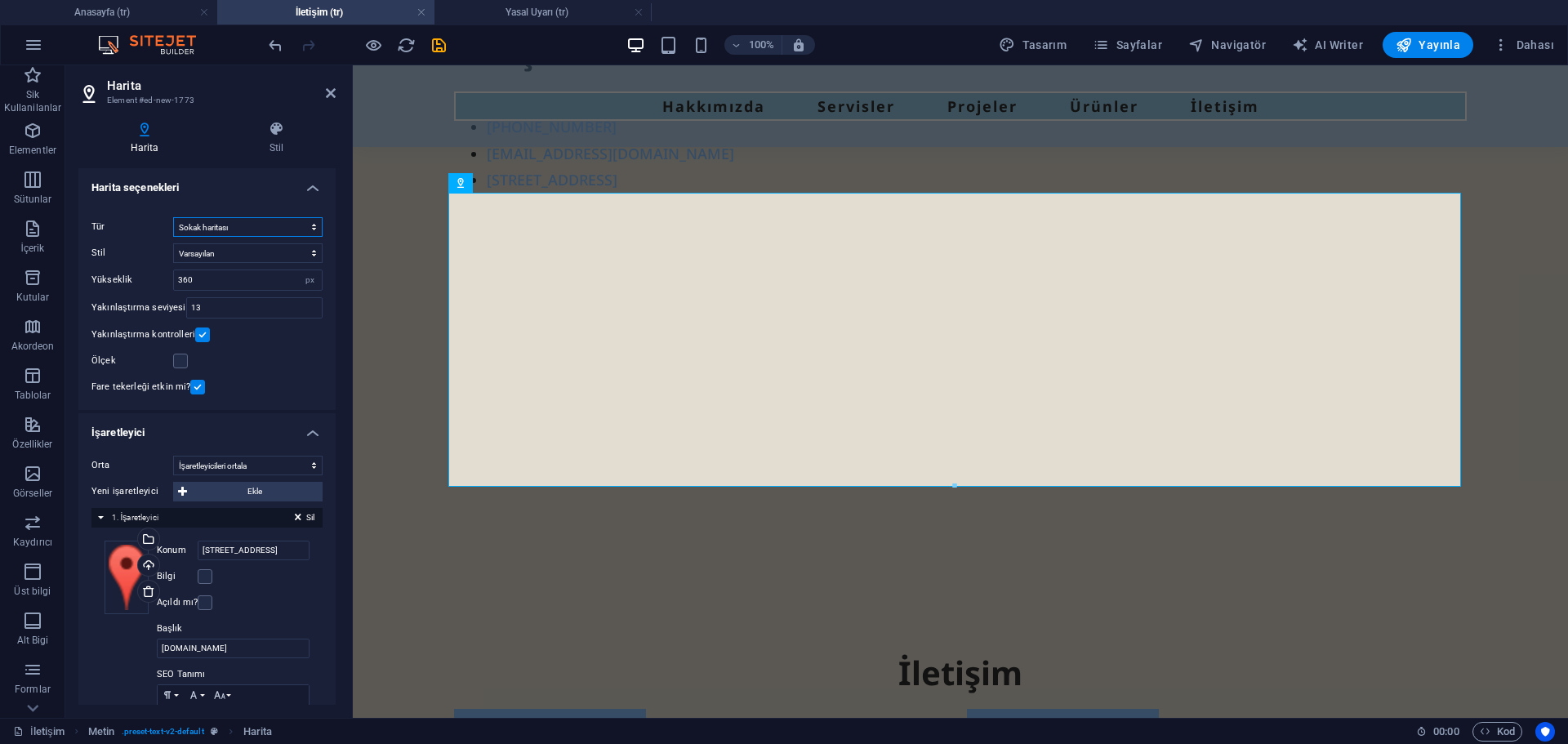
click at [262, 234] on select "Sokak haritası Uydu görünümü Sokaklar ile uydu görünümü Arazi haritası" at bounding box center [247, 227] width 150 height 20
click at [173, 218] on select "Sokak haritası Uydu görünümü Sokaklar ile uydu görünümü Arazi haritası" at bounding box center [247, 227] width 150 height 20
click at [247, 225] on select "Sokak haritası Uydu görünümü Sokaklar ile uydu görünümü Arazi haritası" at bounding box center [247, 227] width 150 height 20
select select "hybrid"
click at [173, 218] on select "Sokak haritası Uydu görünümü Sokaklar ile uydu görünümü Arazi haritası" at bounding box center [247, 227] width 150 height 20
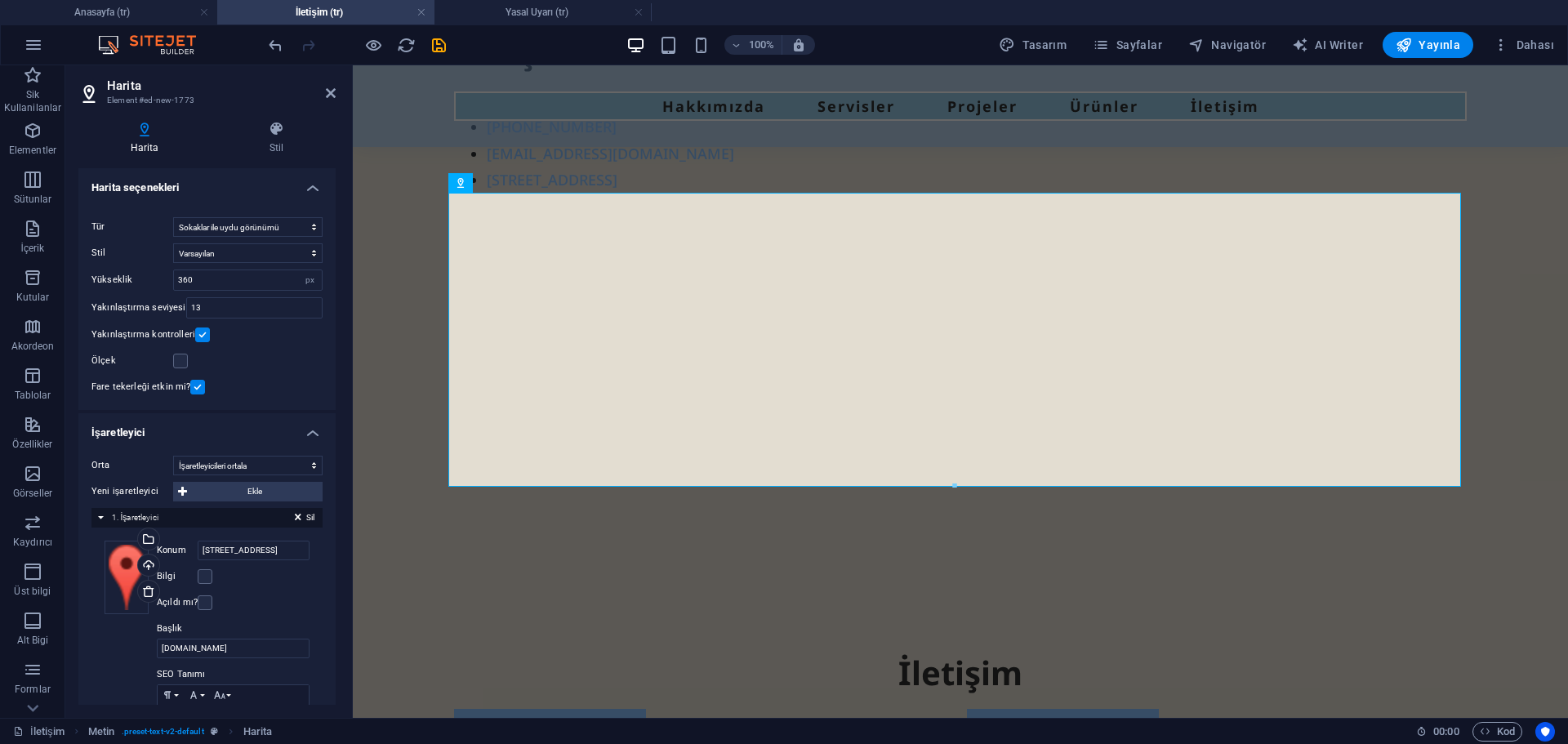
click at [274, 353] on div "Ölçek" at bounding box center [207, 361] width 231 height 20
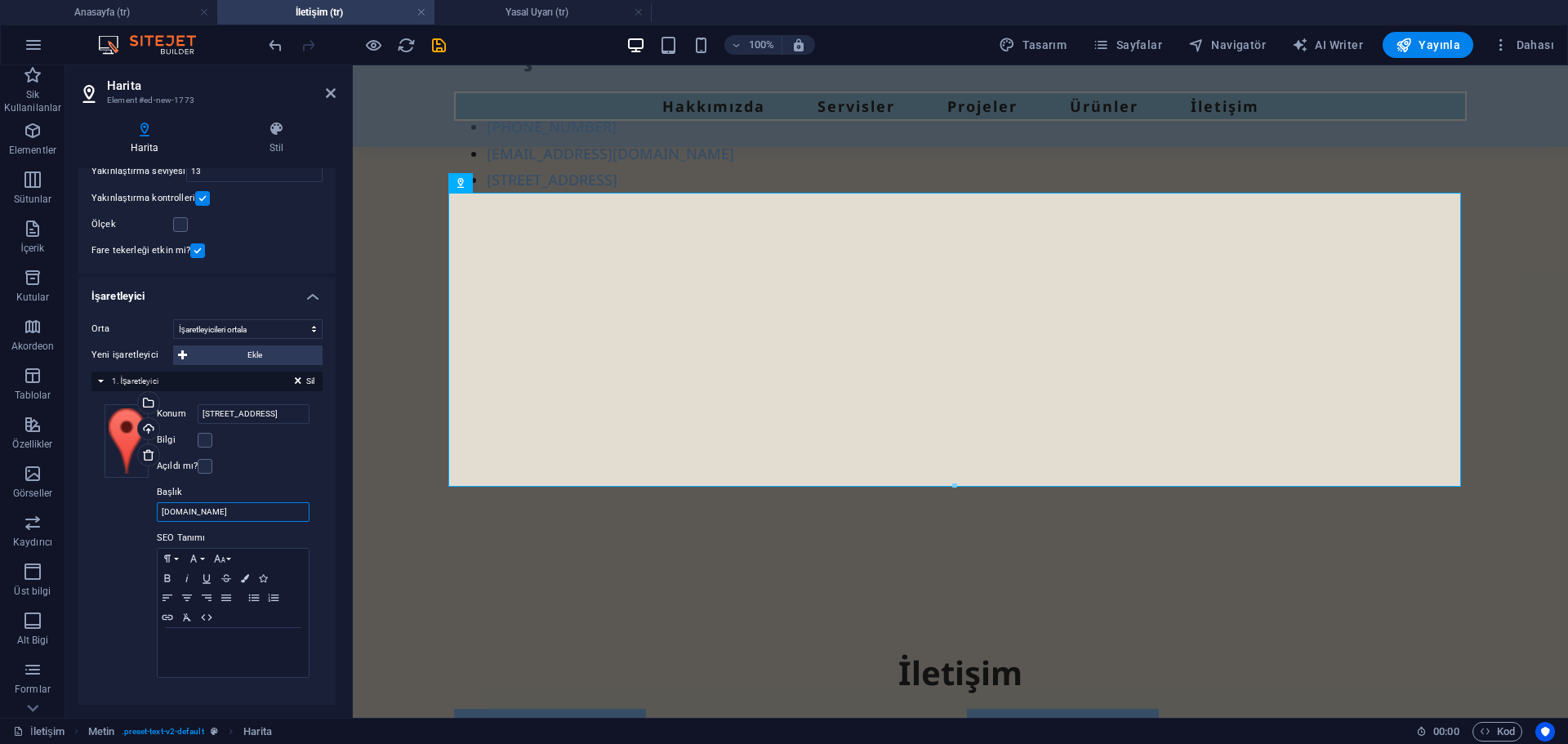
click at [251, 512] on input "[DOMAIN_NAME]" at bounding box center [233, 512] width 153 height 20
click at [285, 479] on div "Konum Safi Espadon A1 No:26/1 Kartal/İstanbul Genişlik otomatik px Bilgi Açıldı…" at bounding box center [231, 541] width 157 height 274
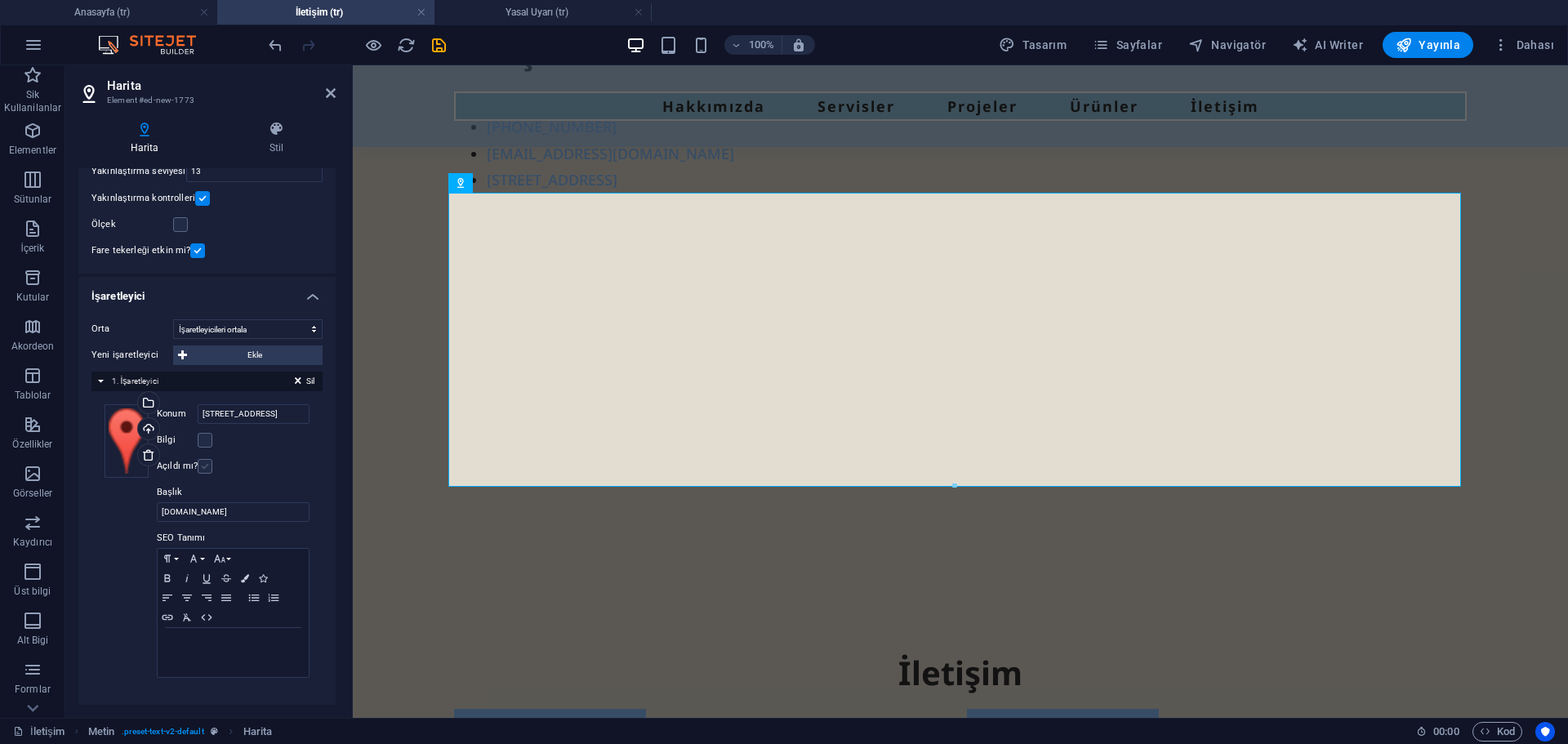
click at [208, 466] on label at bounding box center [204, 466] width 14 height 14
click at [0, 0] on input "Açıldı mı?" at bounding box center [0, 0] width 0 height 0
click at [199, 461] on label at bounding box center [204, 466] width 14 height 14
click at [0, 0] on input "Açıldı mı?" at bounding box center [0, 0] width 0 height 0
click at [202, 441] on label at bounding box center [204, 439] width 14 height 14
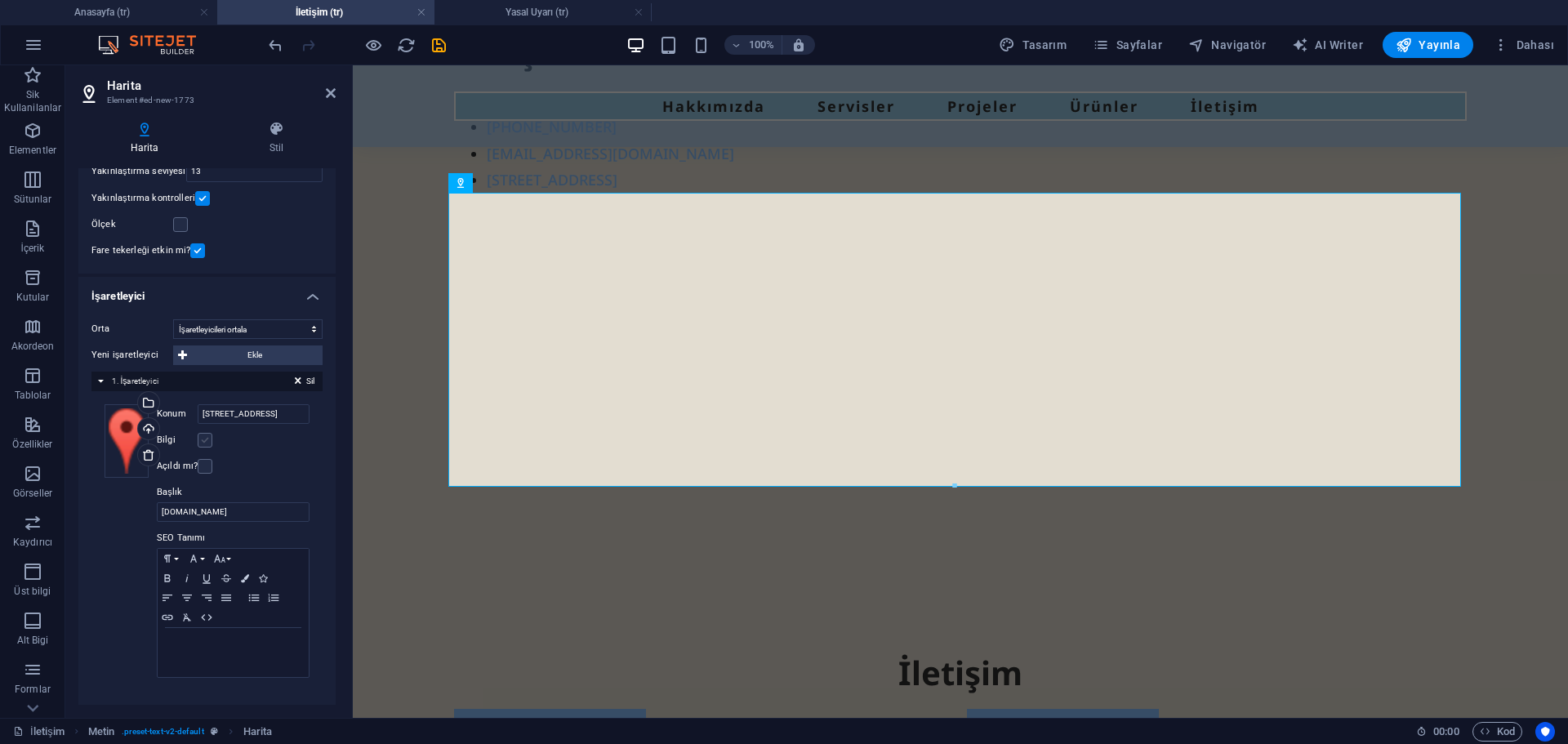
click at [0, 0] on input "Bilgi" at bounding box center [0, 0] width 0 height 0
click at [202, 441] on label at bounding box center [204, 439] width 14 height 14
click at [0, 0] on input "Bilgi" at bounding box center [0, 0] width 0 height 0
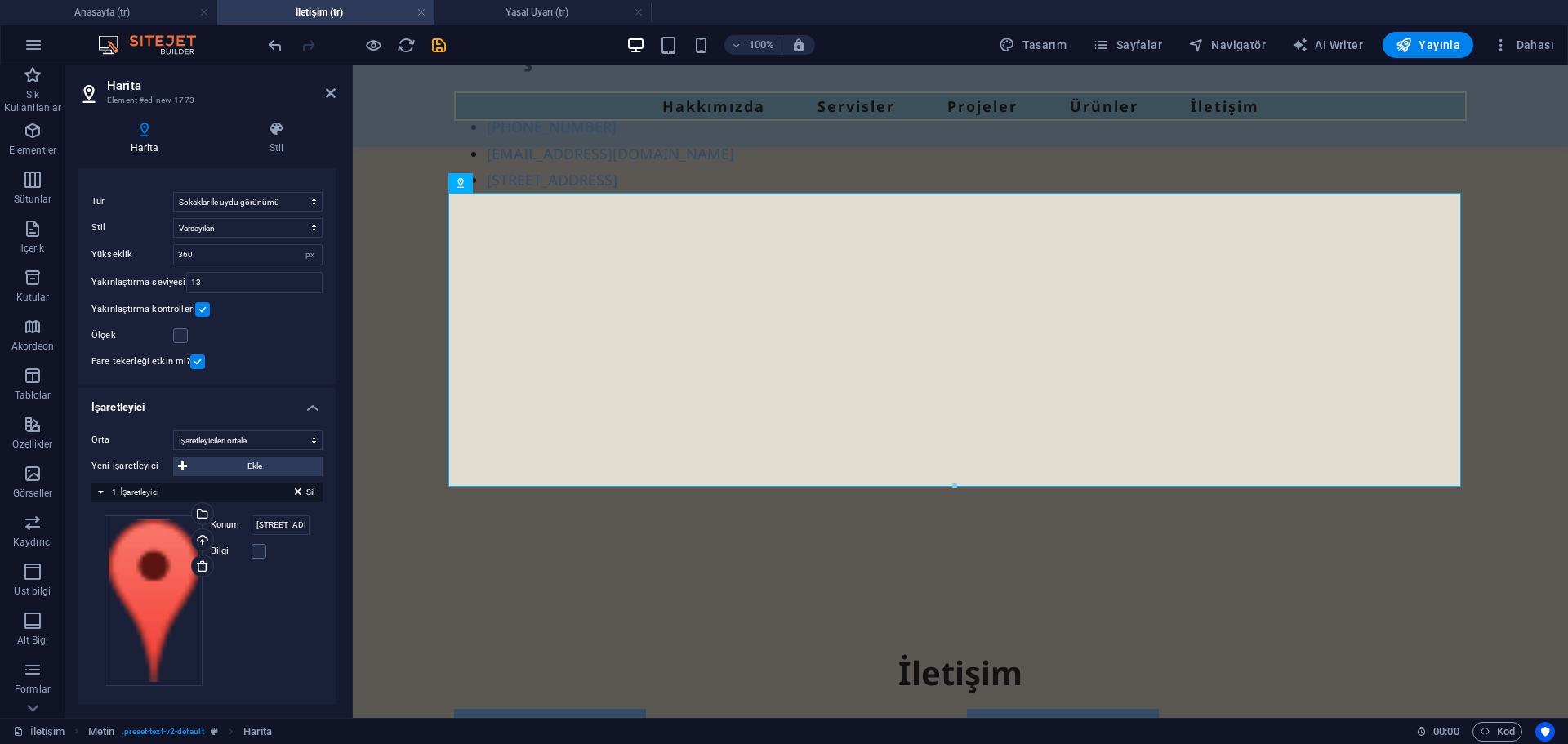
scroll to position [0, 0]
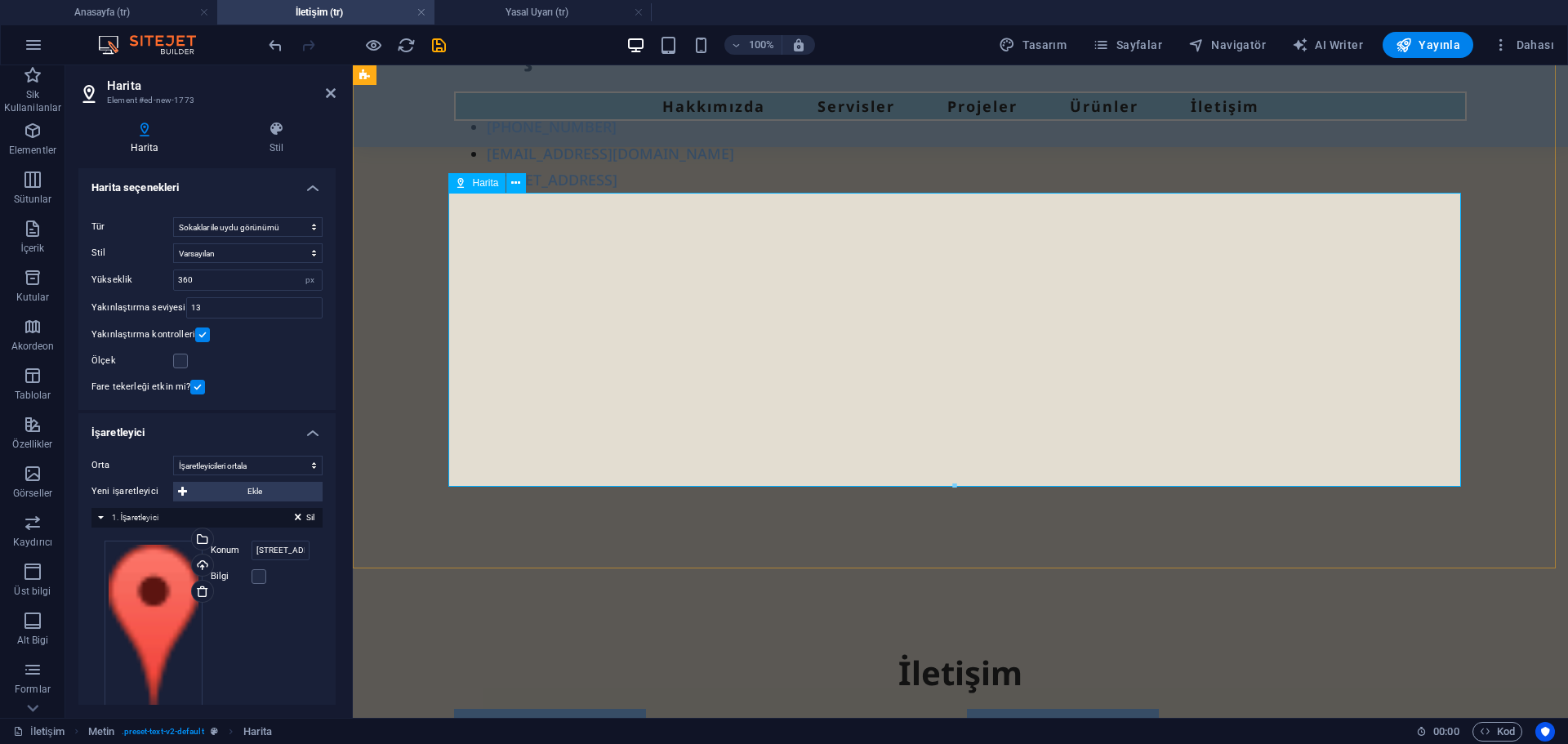
type input "[DOMAIN_NAME]"
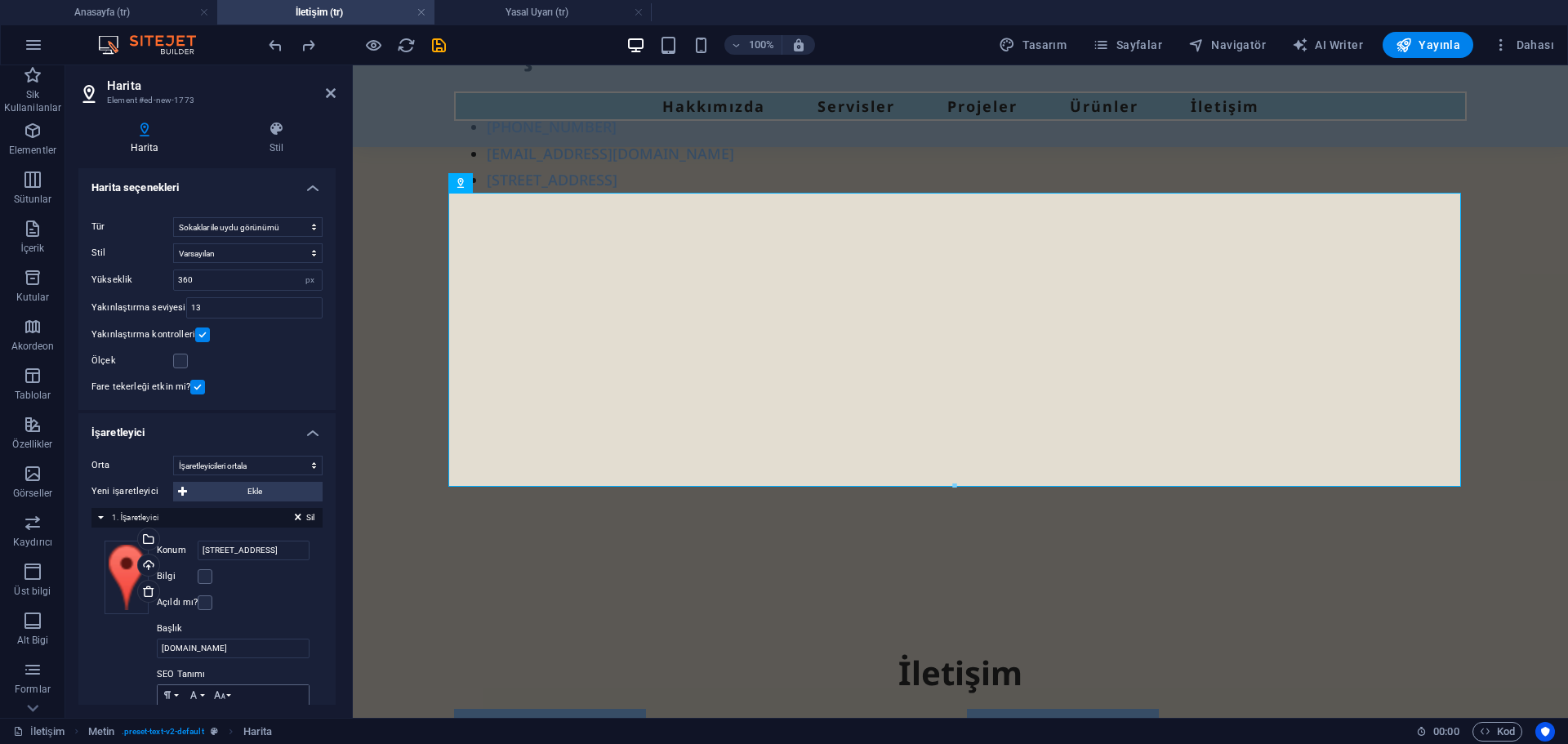
scroll to position [137, 0]
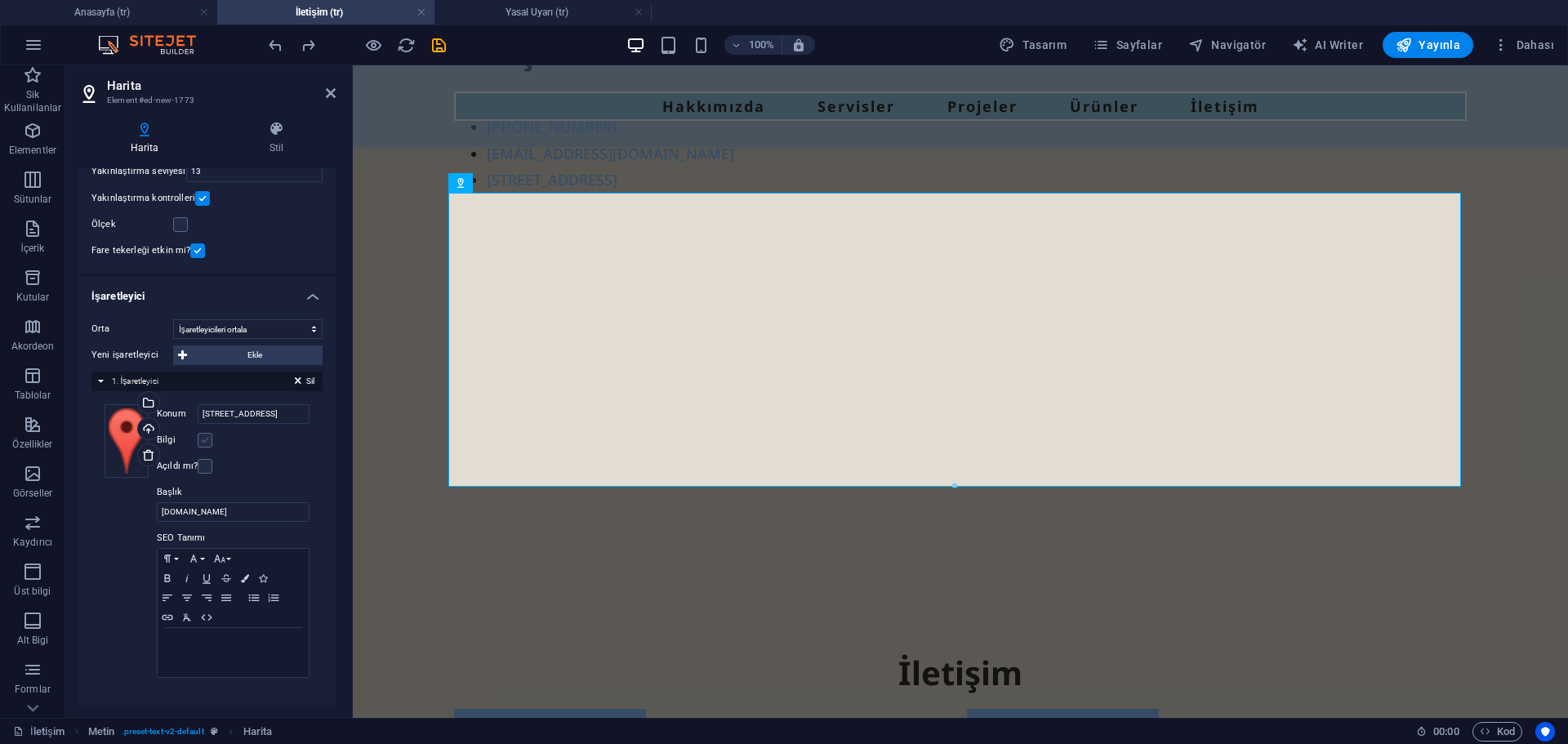
click at [203, 445] on label at bounding box center [204, 439] width 14 height 14
click at [0, 0] on input "Bilgi" at bounding box center [0, 0] width 0 height 0
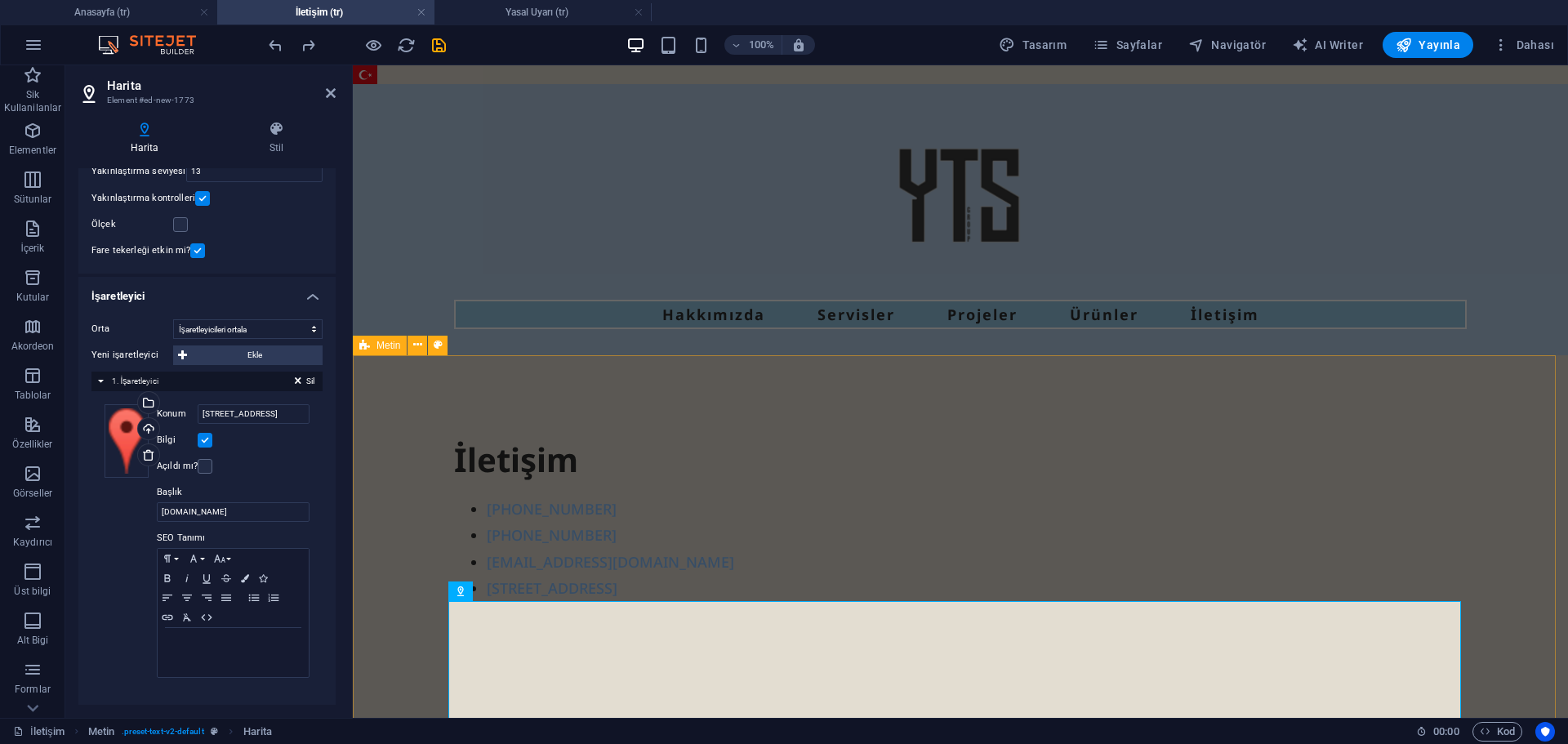
click at [382, 550] on div "İletişim +905347841661 +905548998443 ytsconstruction@ytsgroup.com Safi Espadon …" at bounding box center [960, 667] width 1216 height 623
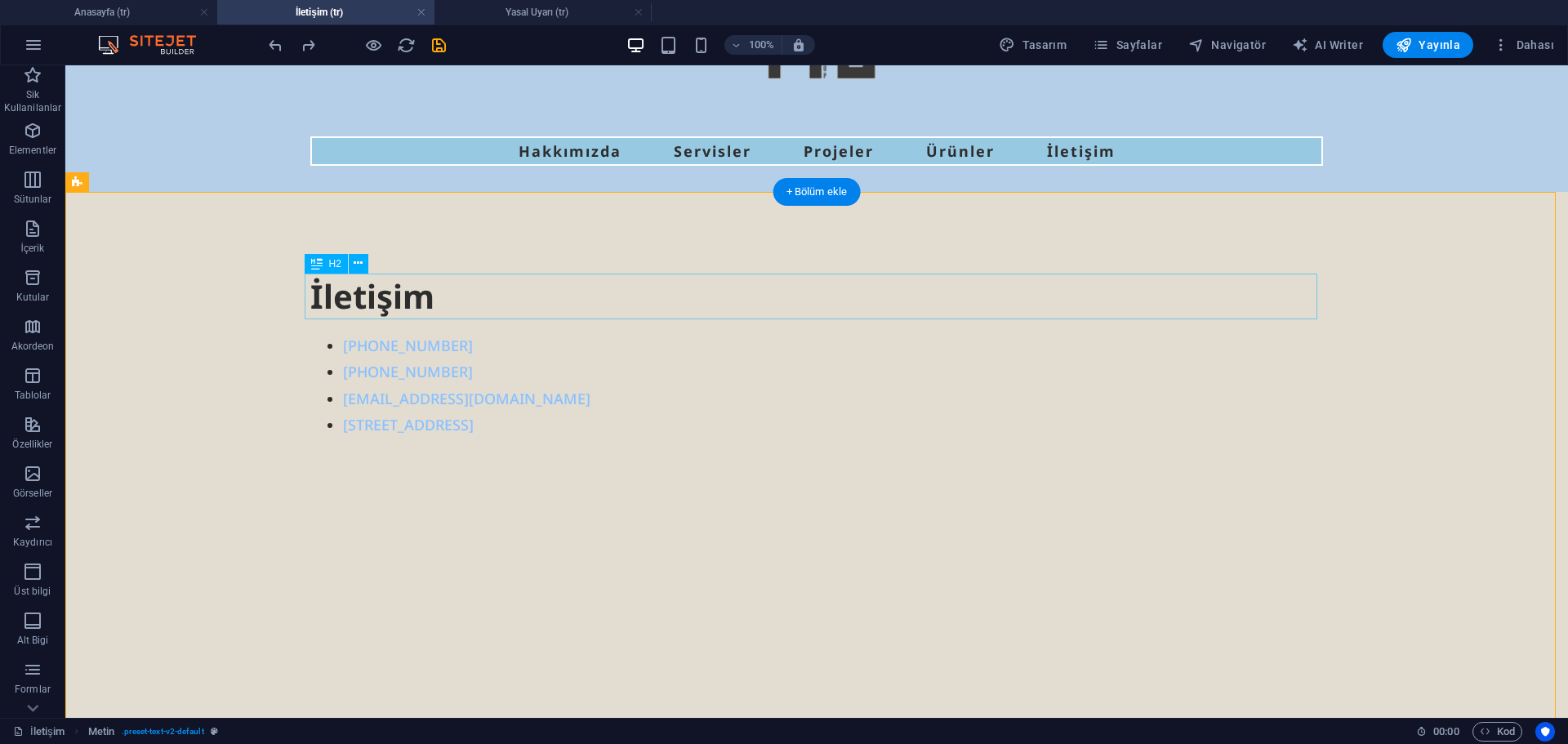
scroll to position [245, 0]
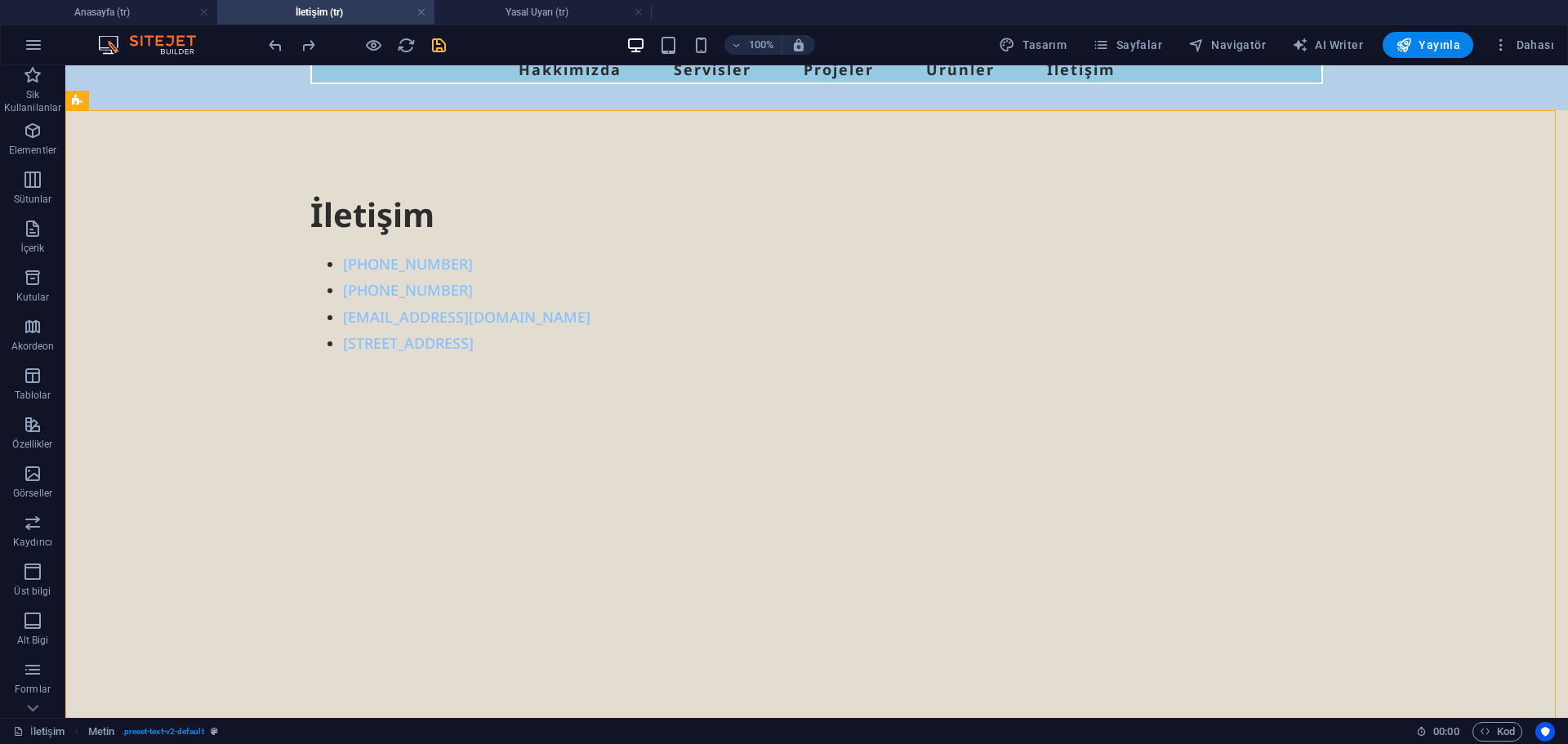
click at [437, 45] on icon "save" at bounding box center [439, 46] width 19 height 19
checkbox input "false"
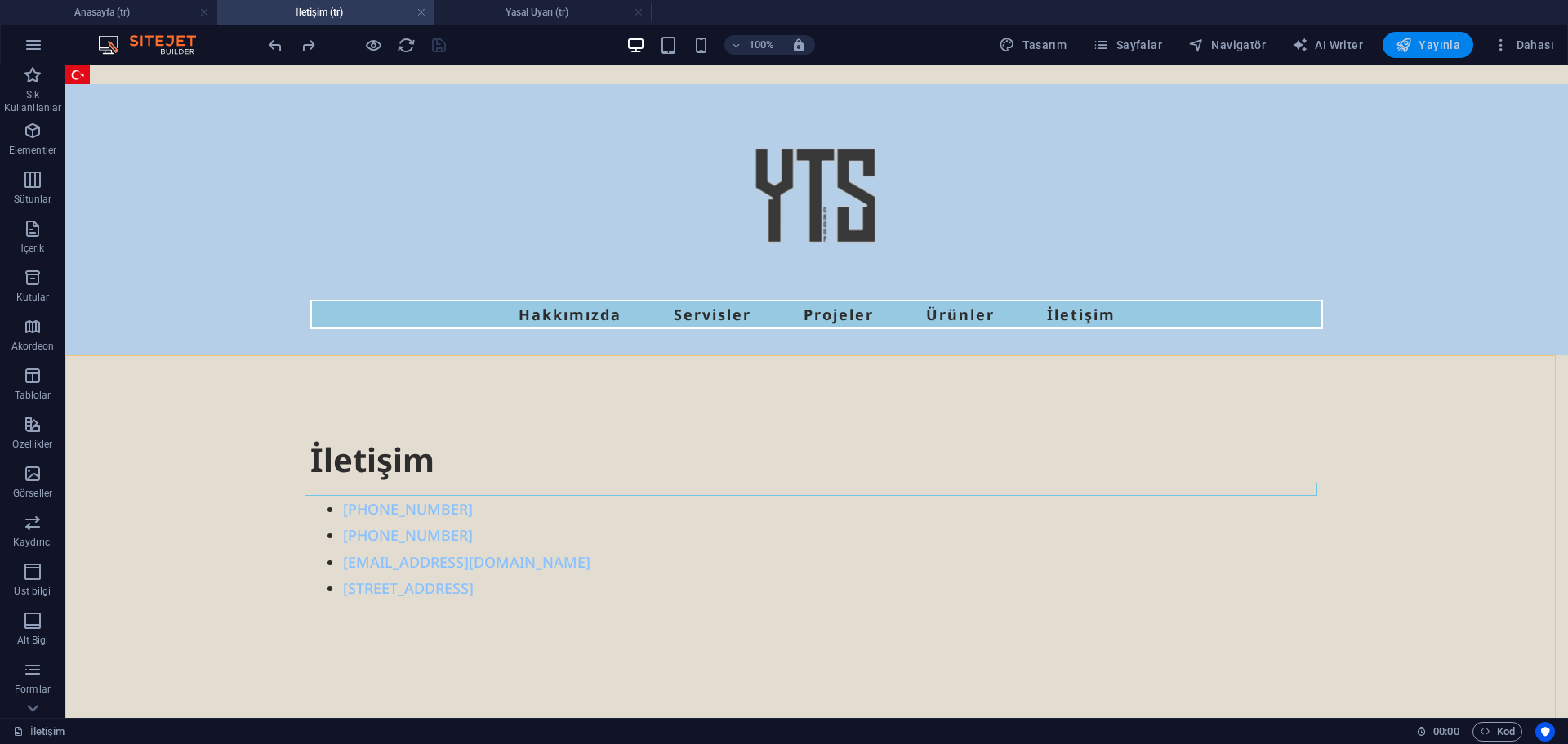
click at [1430, 45] on span "Yayınla" at bounding box center [1429, 44] width 65 height 16
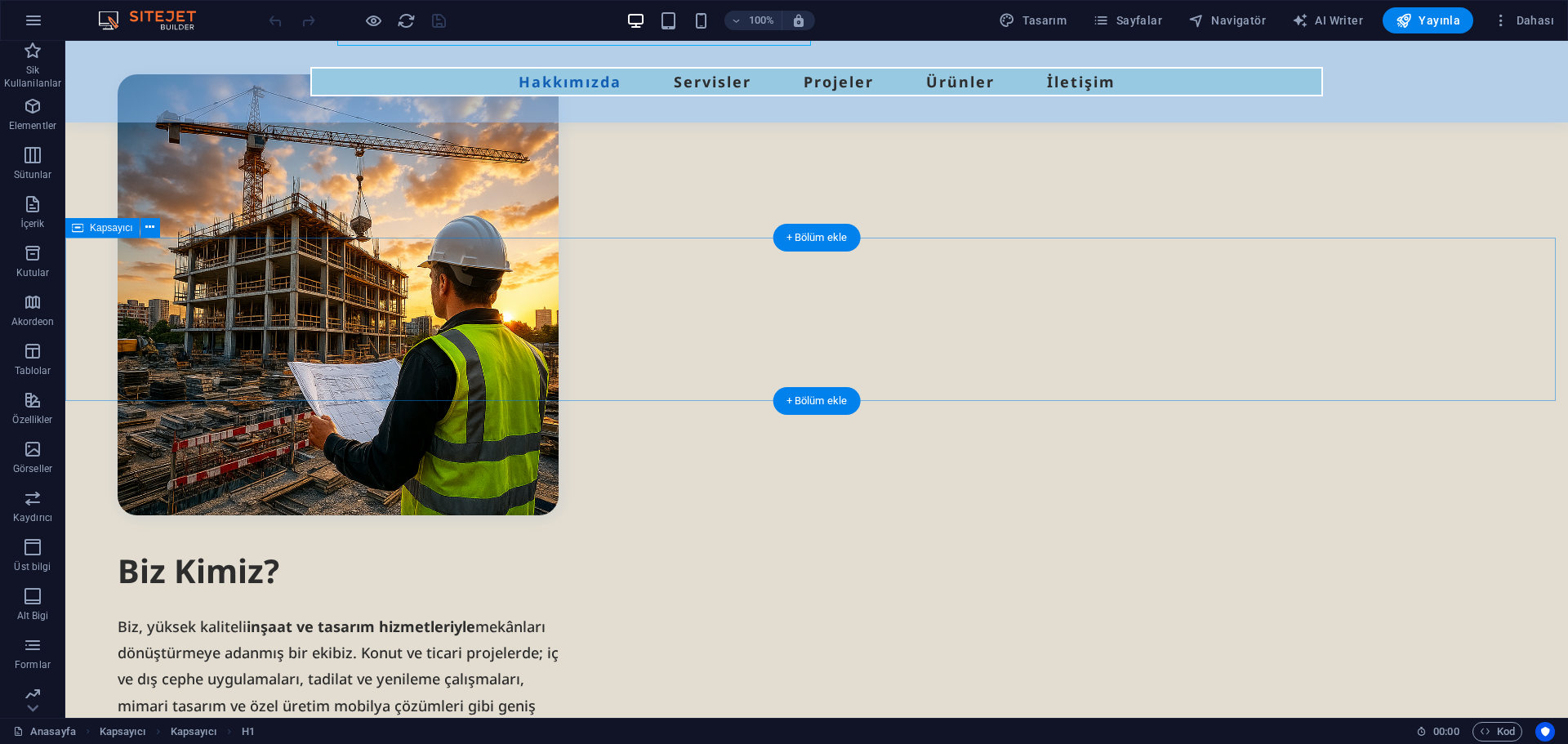
scroll to position [980, 0]
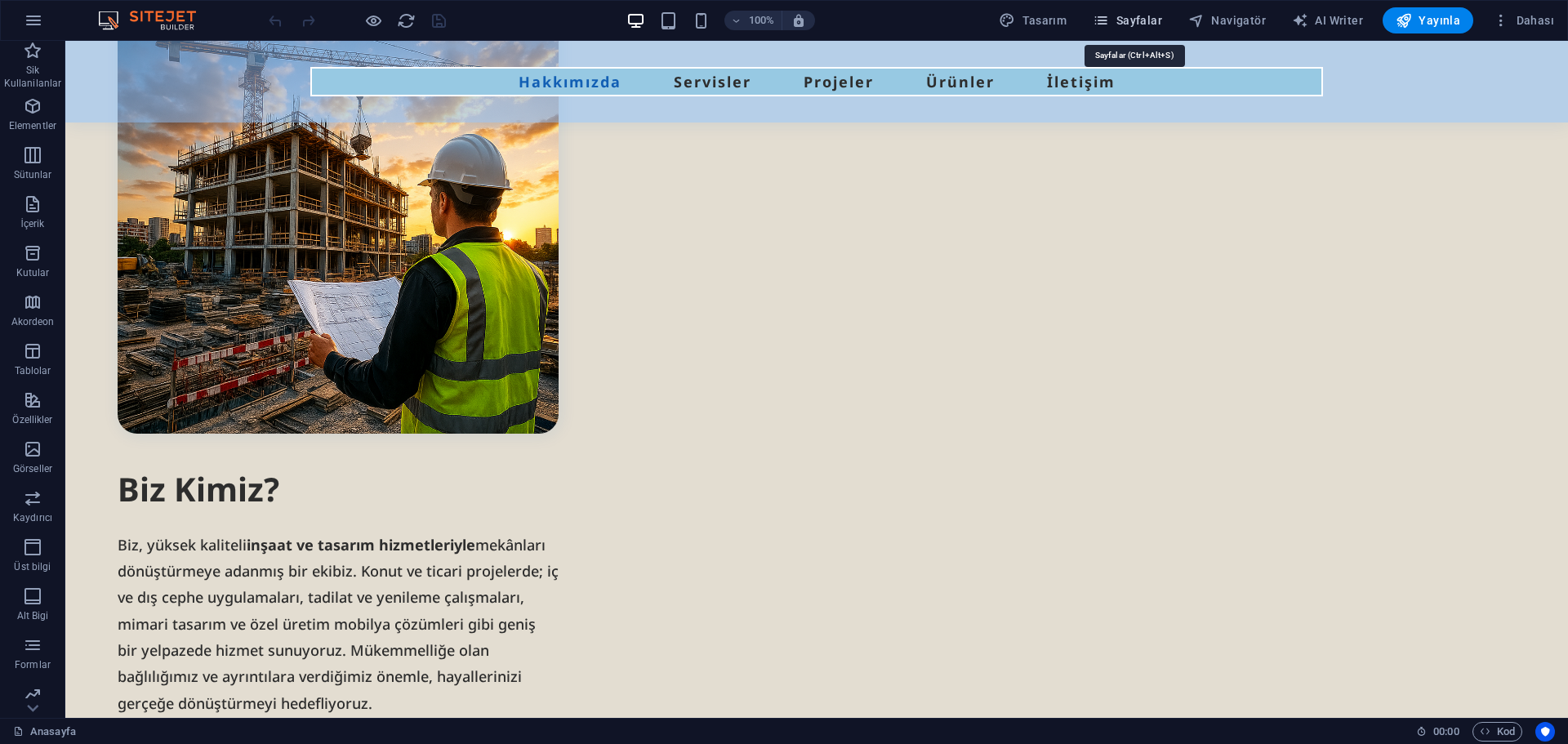
click at [1117, 22] on span "Sayfalar" at bounding box center [1127, 20] width 70 height 16
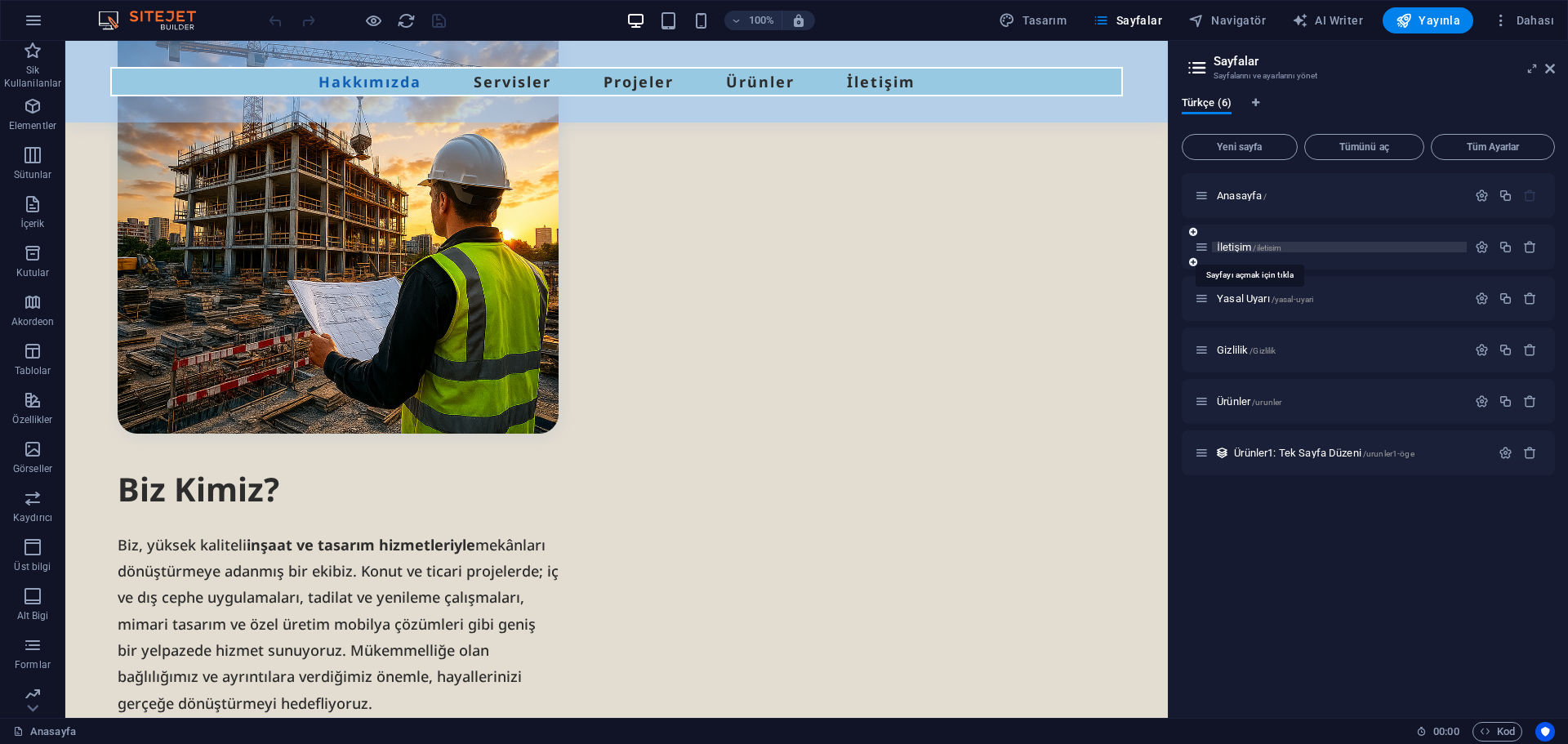
click at [1235, 244] on span "İletişim /iletisim" at bounding box center [1249, 246] width 65 height 12
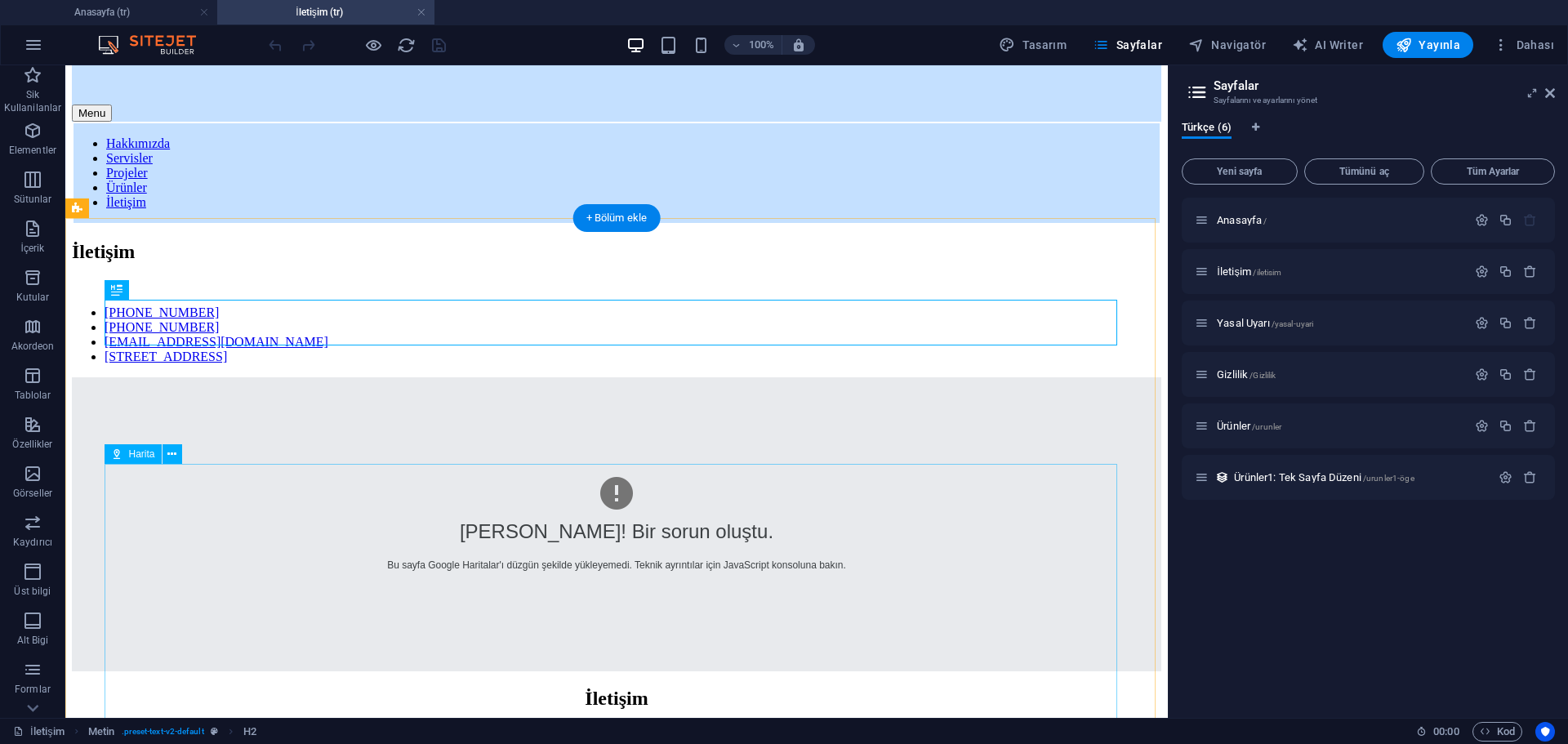
scroll to position [138, 0]
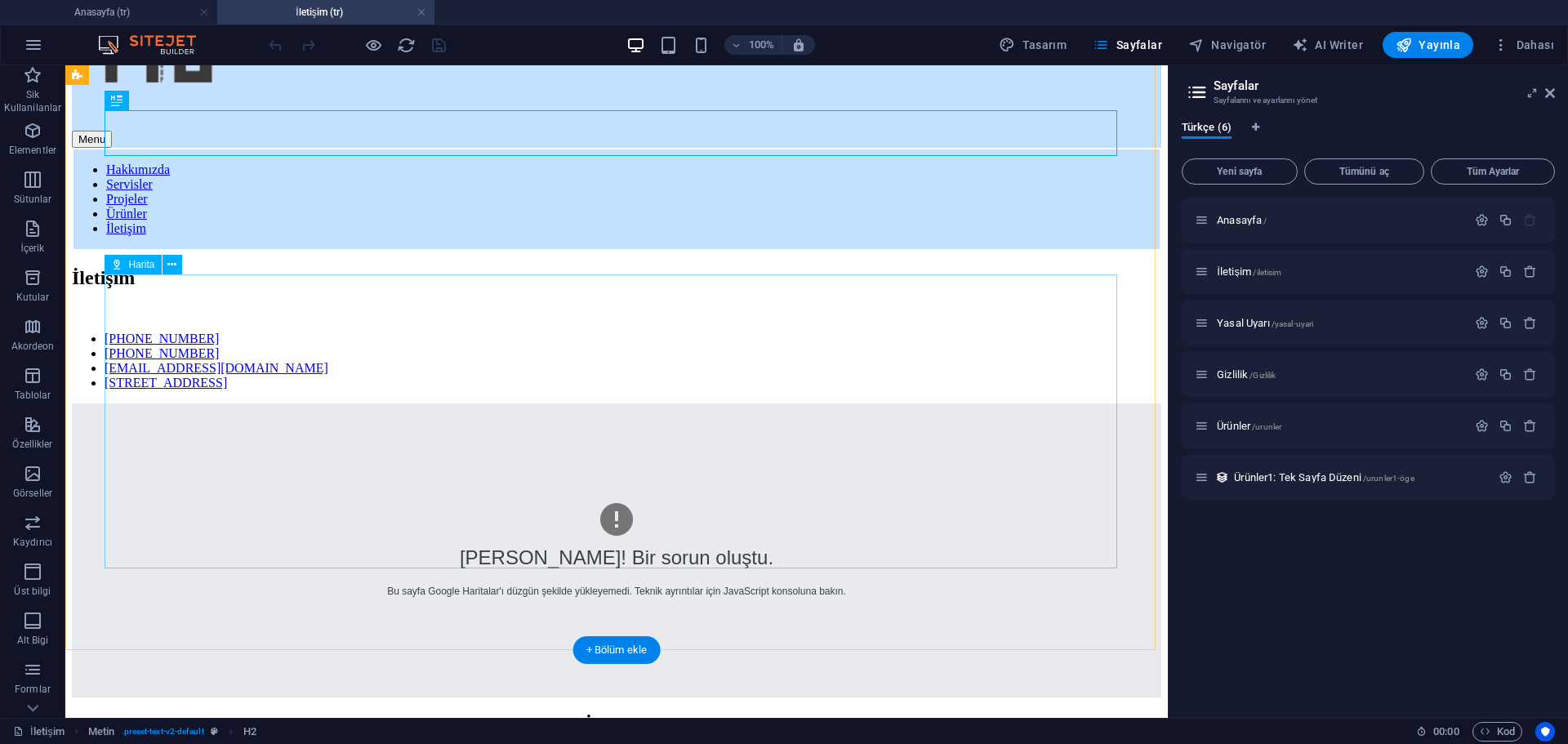
click at [439, 415] on div "Hata! Bir sorun oluştu. Bu sayfa Google Haritalar'ı düzgün şekilde yükleyemedi.…" at bounding box center [616, 551] width 1090 height 294
select select "hybrid"
select select "1"
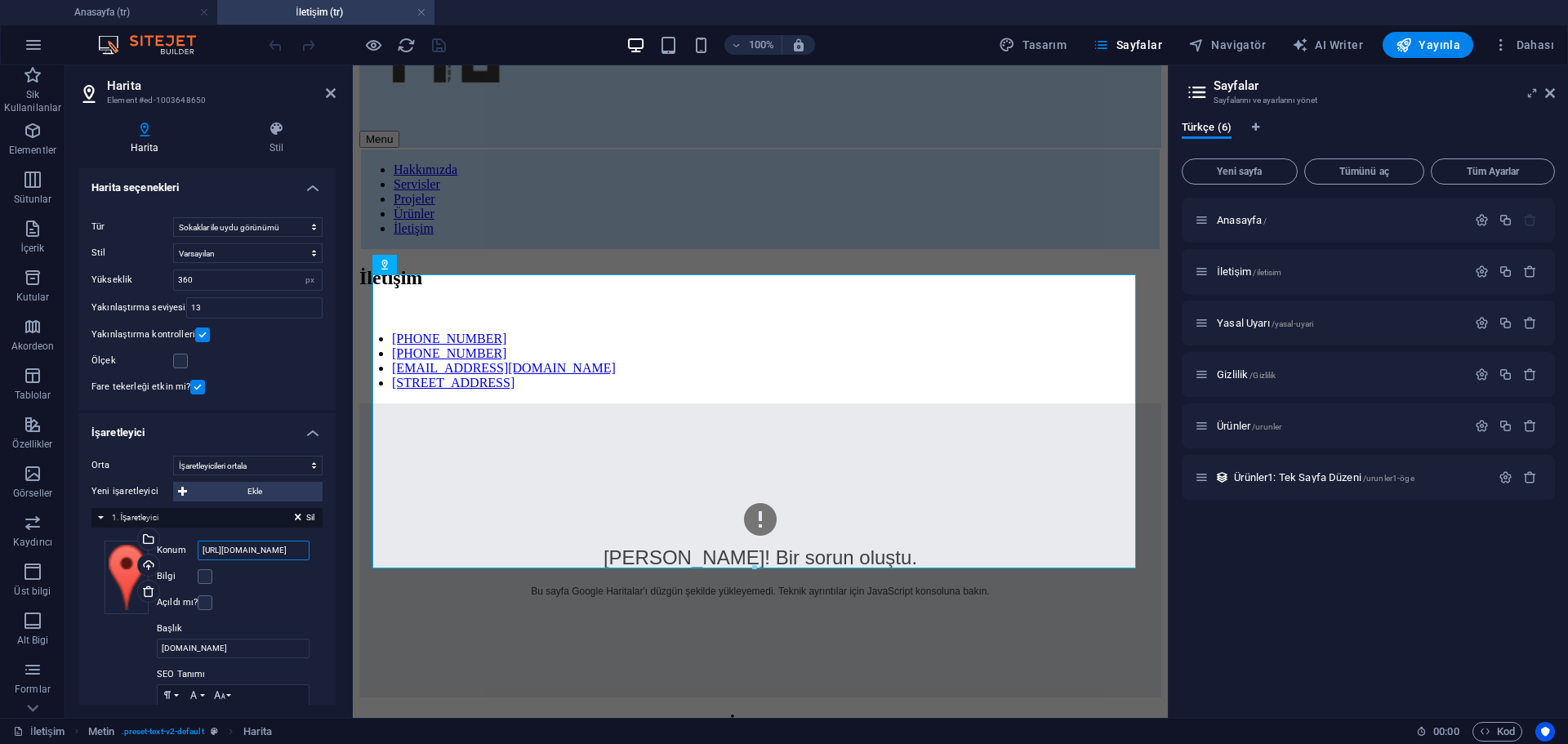
click at [276, 550] on input "[URL][DOMAIN_NAME]" at bounding box center [253, 550] width 112 height 20
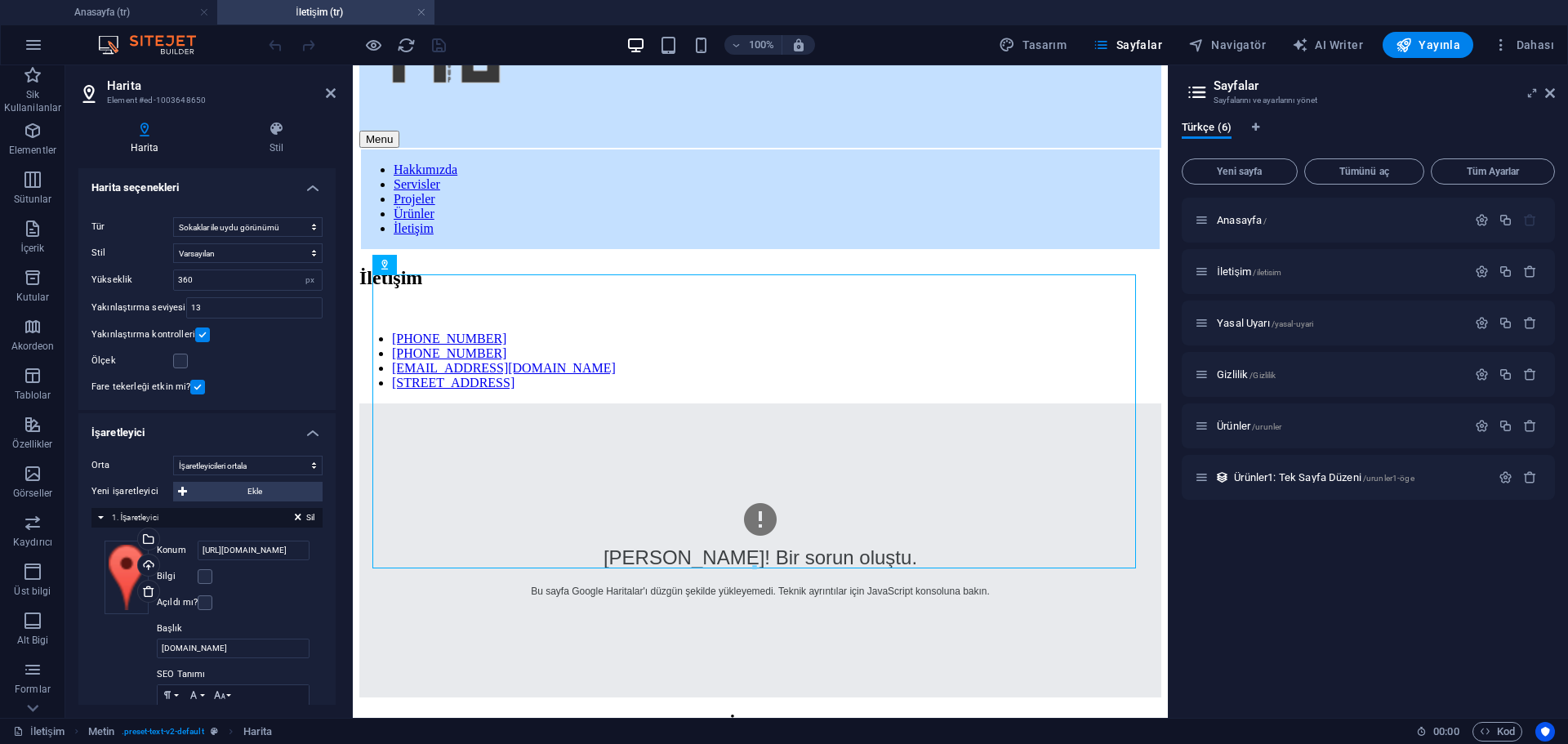
scroll to position [82, 0]
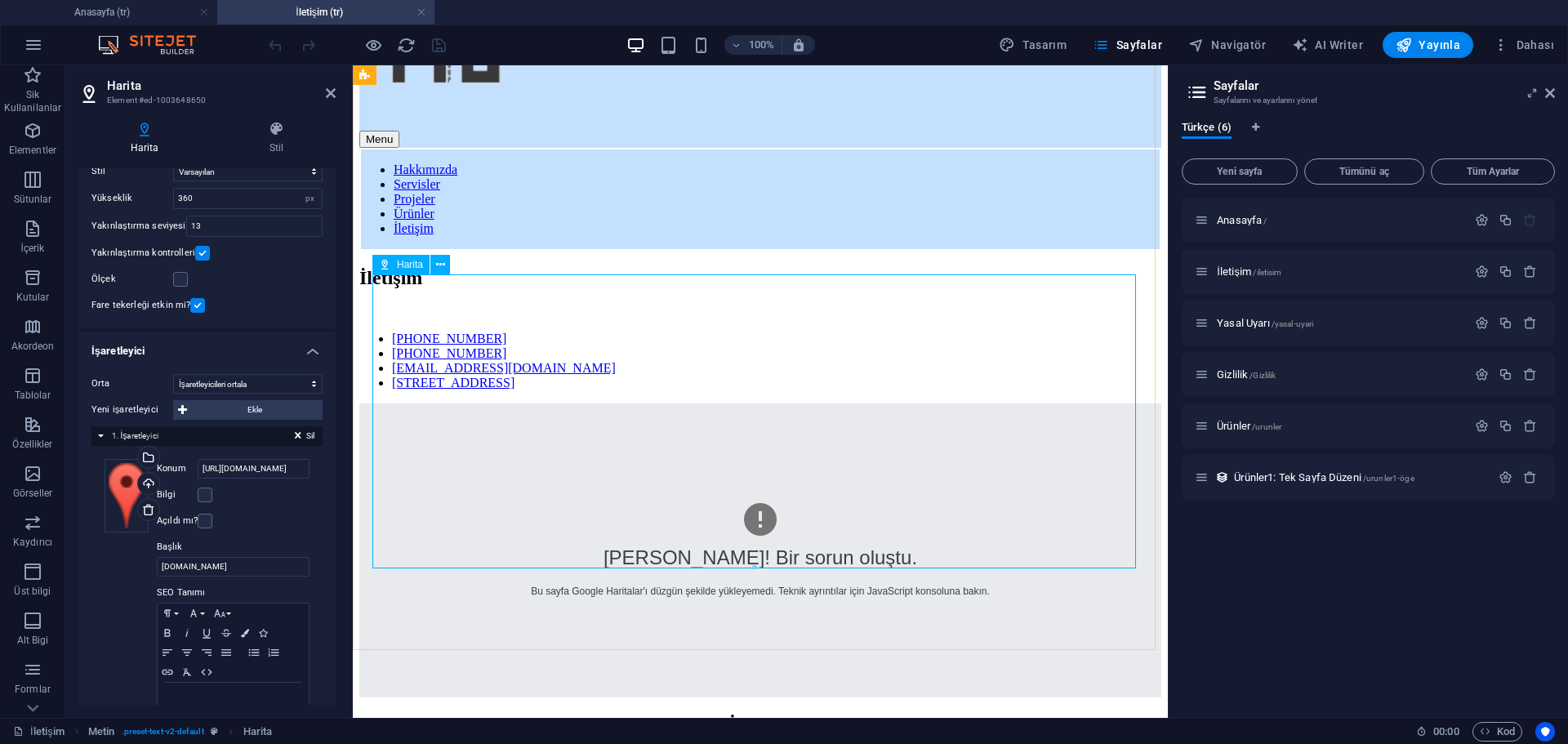
click at [403, 263] on span "Harita" at bounding box center [410, 265] width 26 height 10
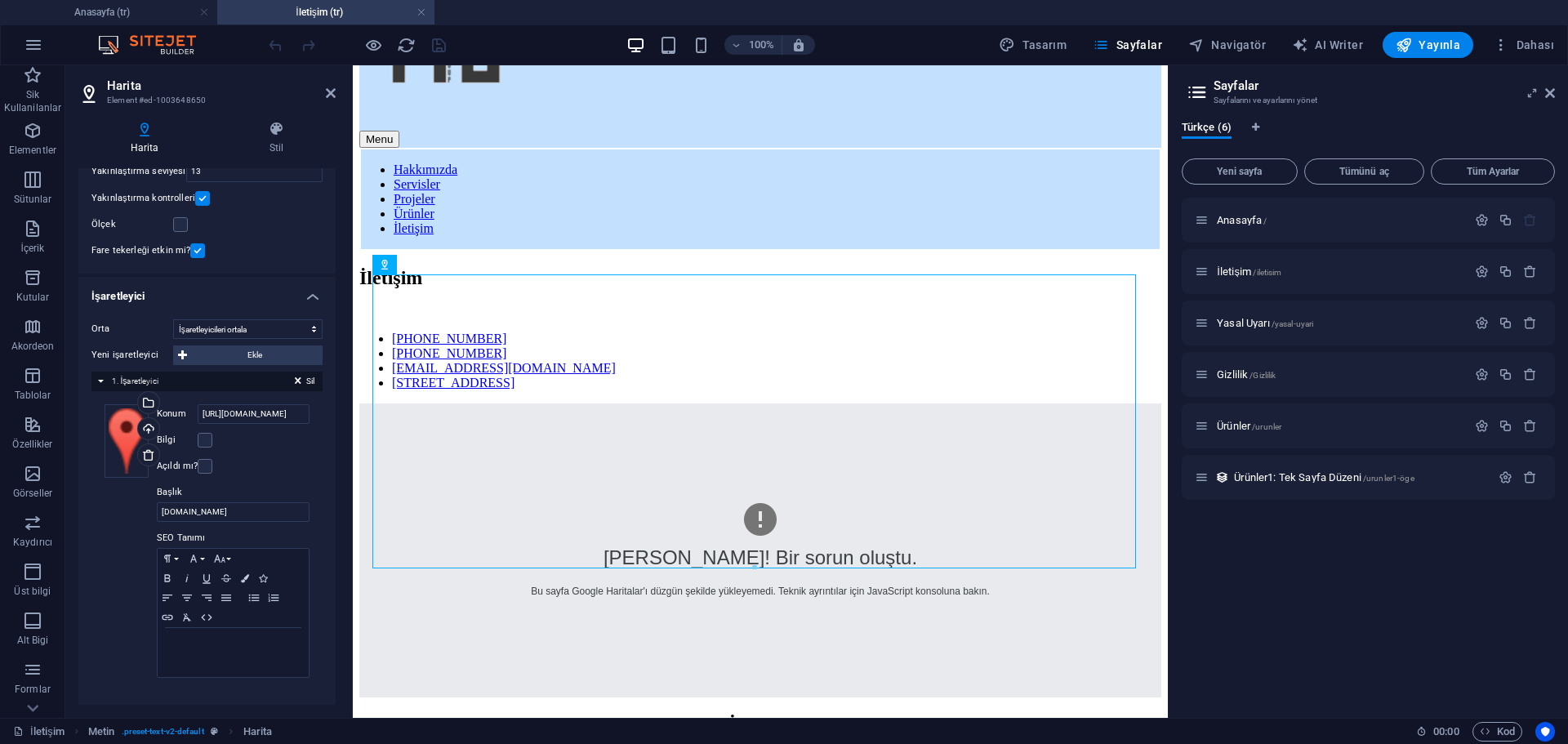
click at [180, 412] on label "Konum" at bounding box center [177, 414] width 41 height 20
click at [198, 412] on input "[URL][DOMAIN_NAME]" at bounding box center [253, 414] width 112 height 20
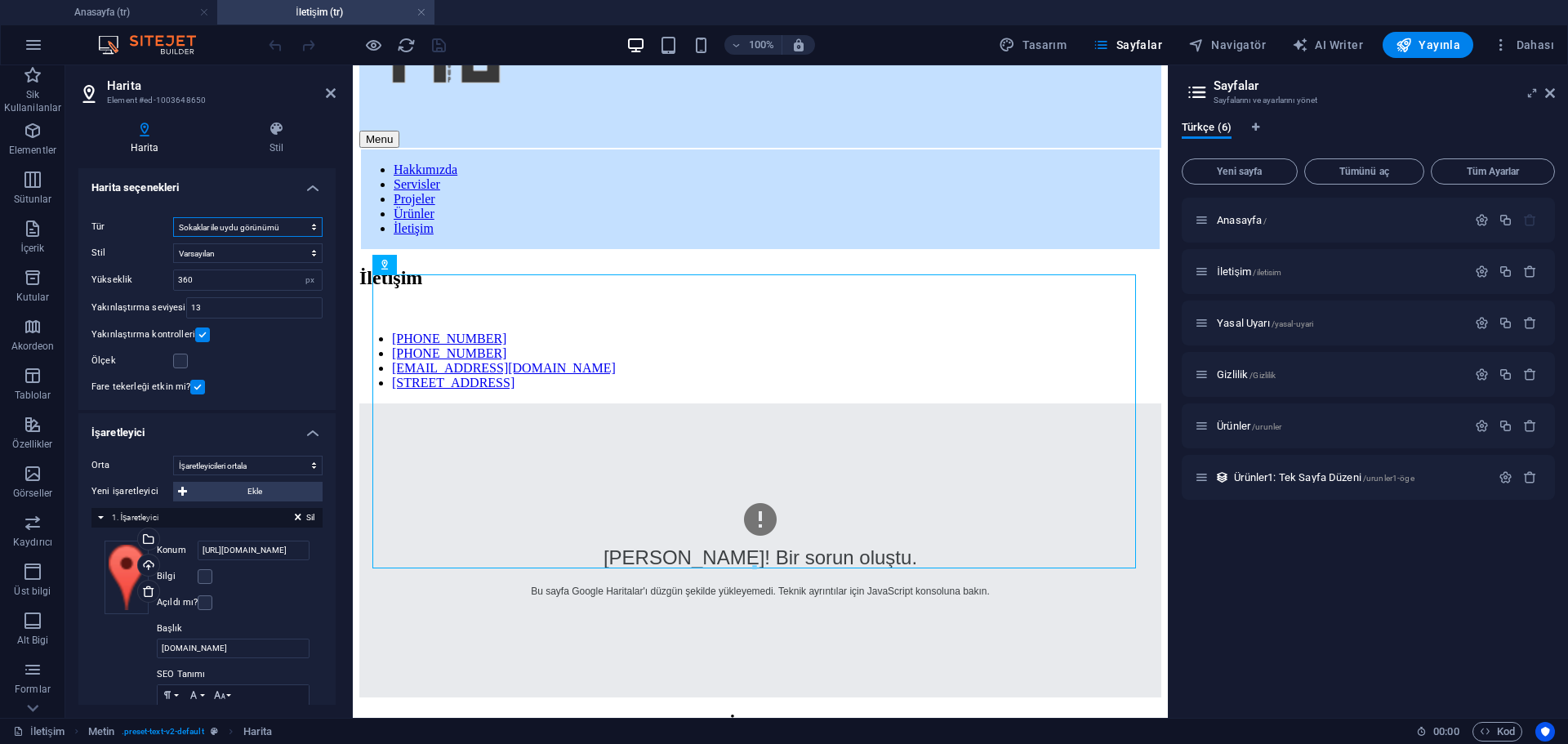
click at [253, 231] on select "Sokak haritası Uydu görünümü Sokaklar ile uydu görünümü Arazi haritası" at bounding box center [247, 227] width 150 height 20
click at [173, 218] on select "Sokak haritası Uydu görünümü Sokaklar ile uydu görünümü Arazi haritası" at bounding box center [247, 227] width 150 height 20
click at [238, 228] on select "Sokak haritası Uydu görünümü Sokaklar ile uydu görünümü Arazi haritası" at bounding box center [247, 227] width 150 height 20
select select "hybrid"
click at [173, 218] on select "Sokak haritası Uydu görünümü Sokaklar ile uydu görünümü Arazi haritası" at bounding box center [247, 227] width 150 height 20
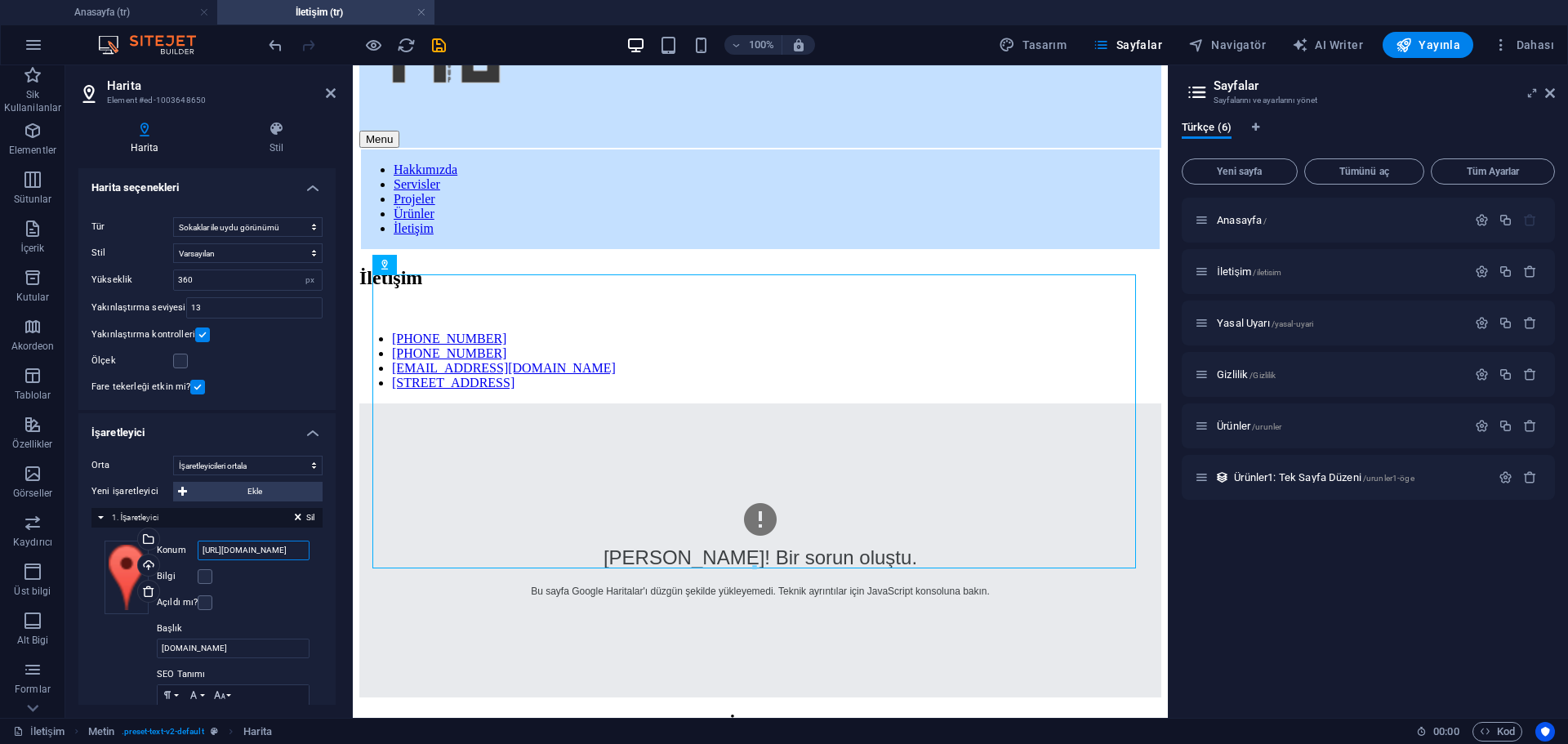
click at [231, 560] on input "[URL][DOMAIN_NAME]" at bounding box center [253, 550] width 112 height 20
click at [252, 555] on input "[URL][DOMAIN_NAME]" at bounding box center [253, 550] width 112 height 20
click at [251, 554] on input "[URL][DOMAIN_NAME]" at bounding box center [253, 550] width 112 height 20
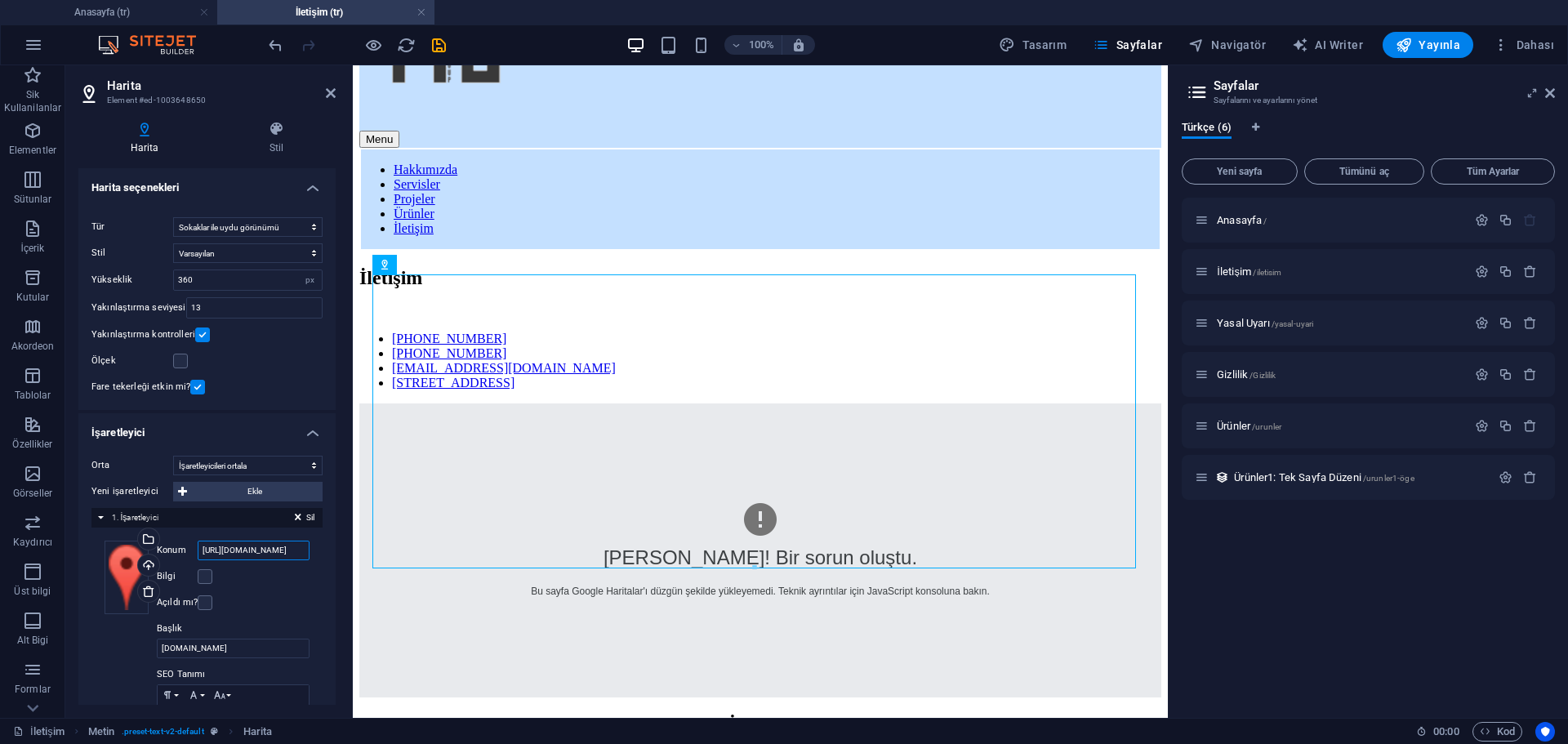
click at [251, 554] on input "[URL][DOMAIN_NAME]" at bounding box center [253, 550] width 112 height 20
paste input "Safi Espadon Kule D-[STREET_ADDRESS]"
type input "Safi Espadon Kule D-[STREET_ADDRESS]"
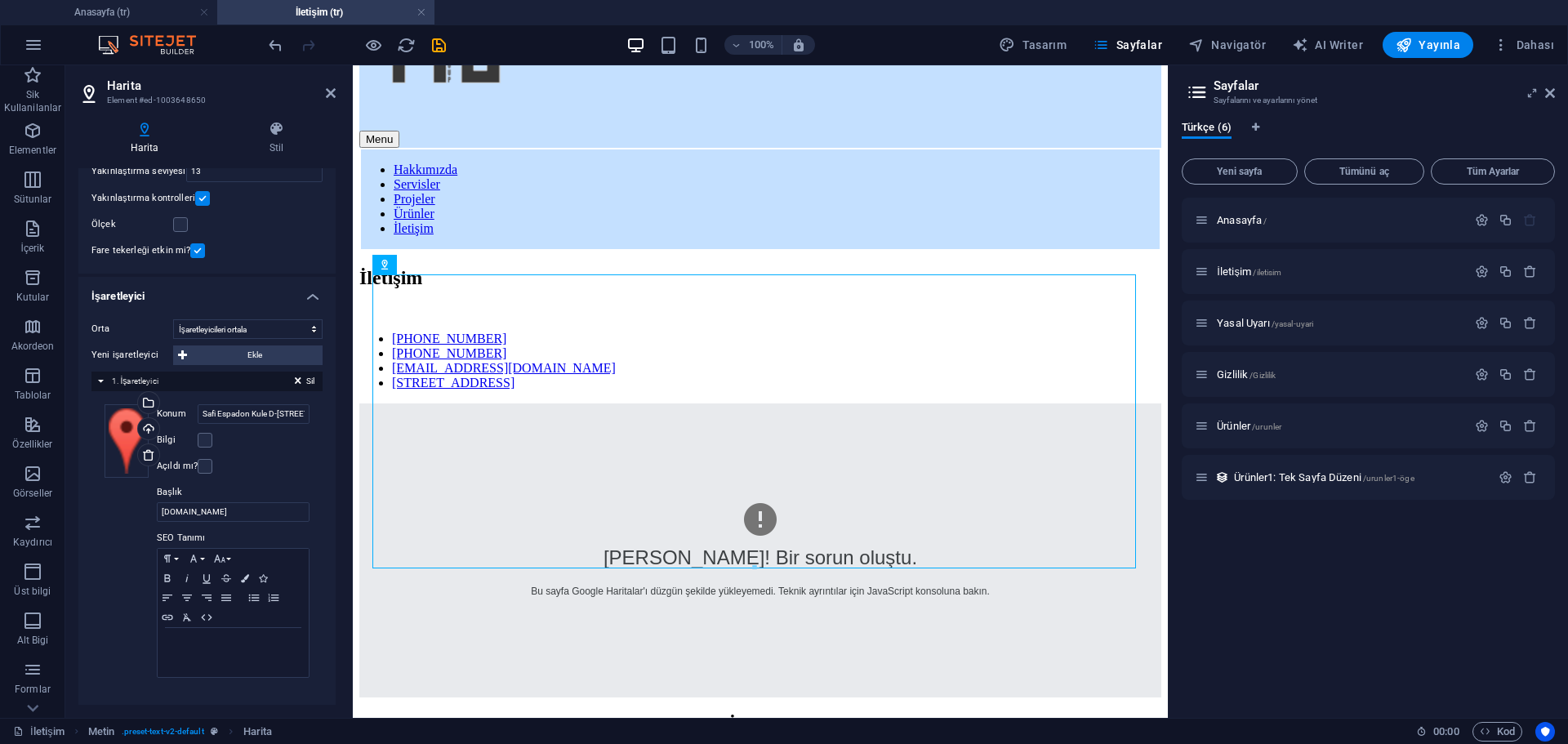
click at [171, 439] on label "Bilgi" at bounding box center [177, 440] width 41 height 20
click at [0, 0] on input "Bilgi" at bounding box center [0, 0] width 0 height 0
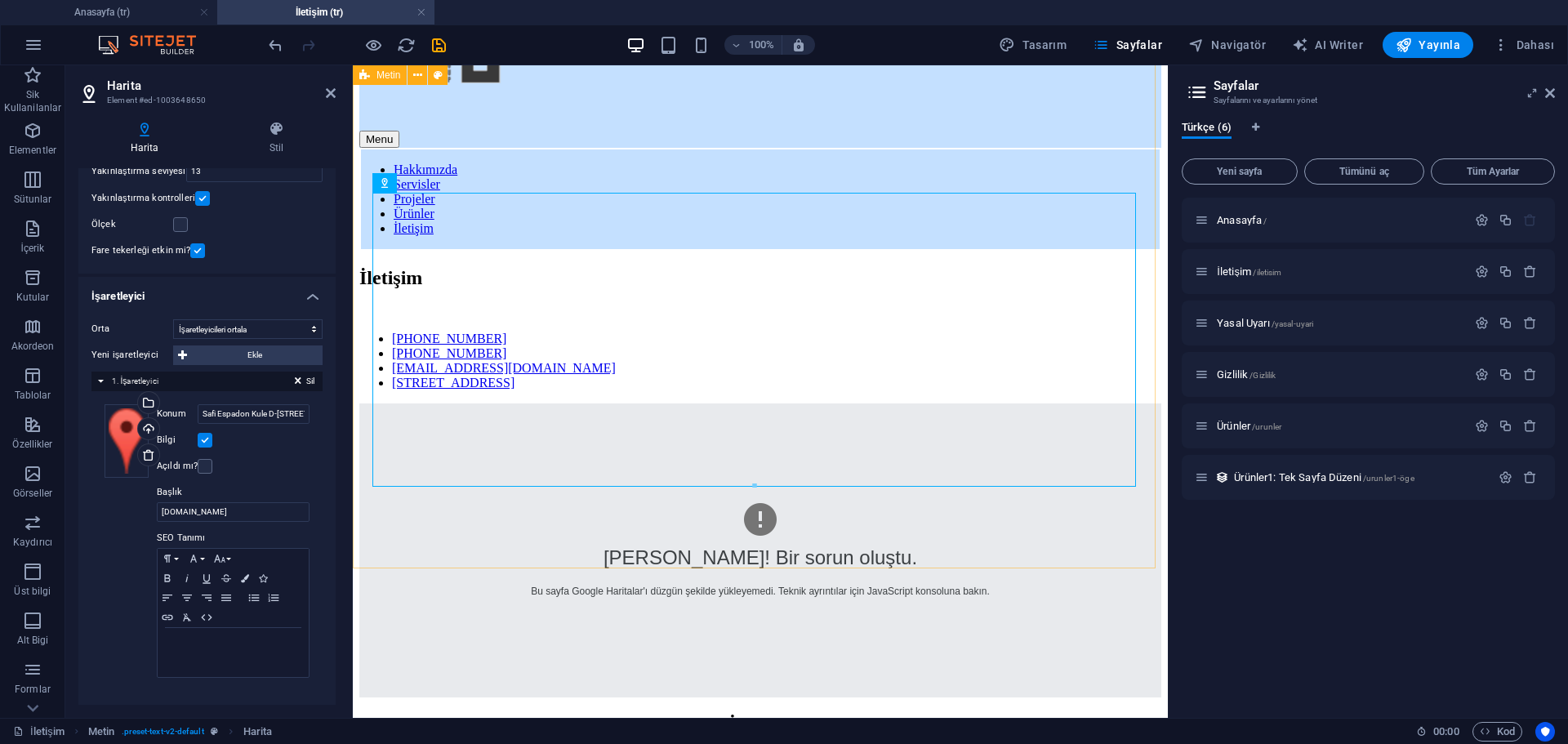
scroll to position [219, 0]
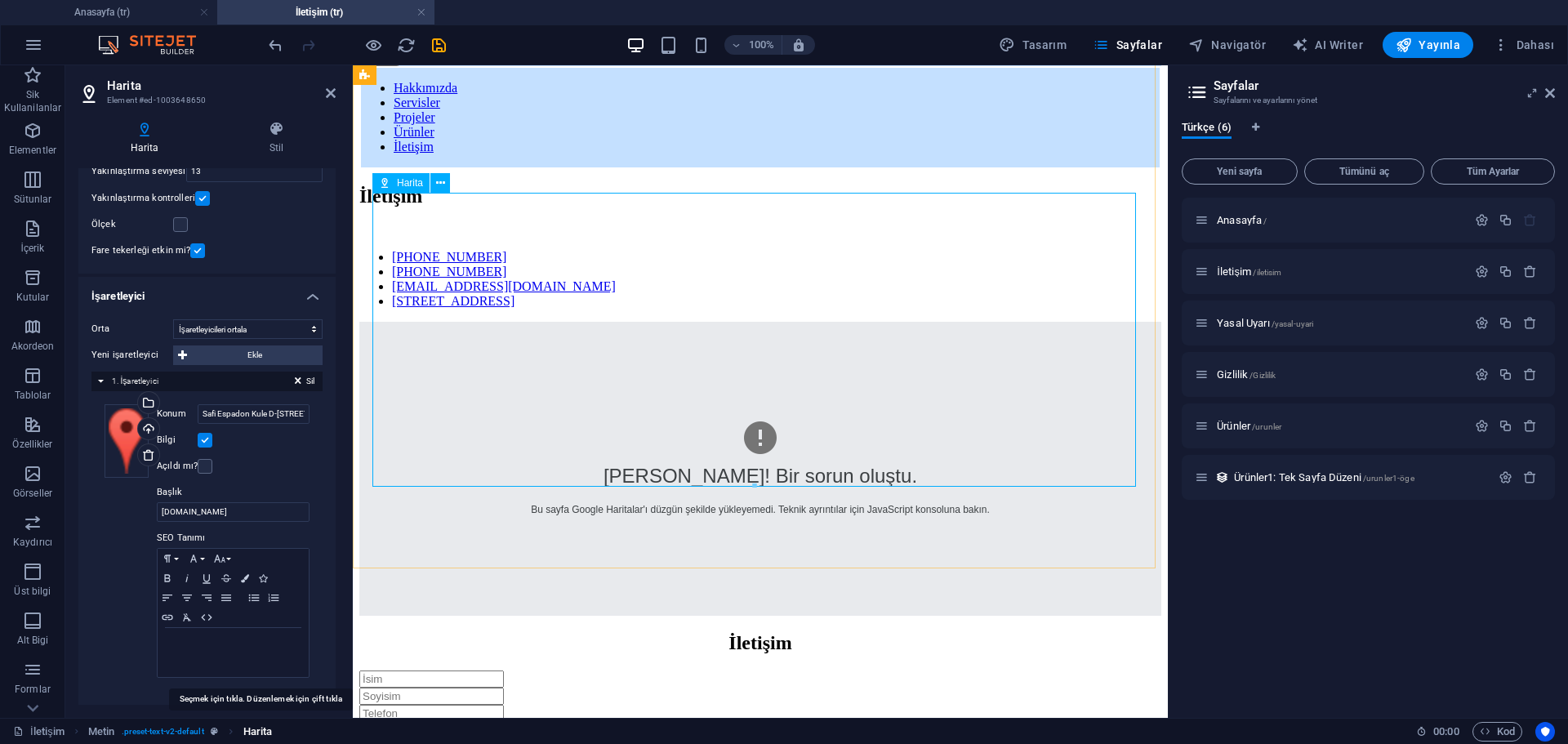
click at [263, 729] on span "Harita" at bounding box center [258, 732] width 30 height 20
click at [257, 730] on span "Harita" at bounding box center [258, 732] width 30 height 20
click at [1509, 733] on span "Kod" at bounding box center [1497, 732] width 35 height 20
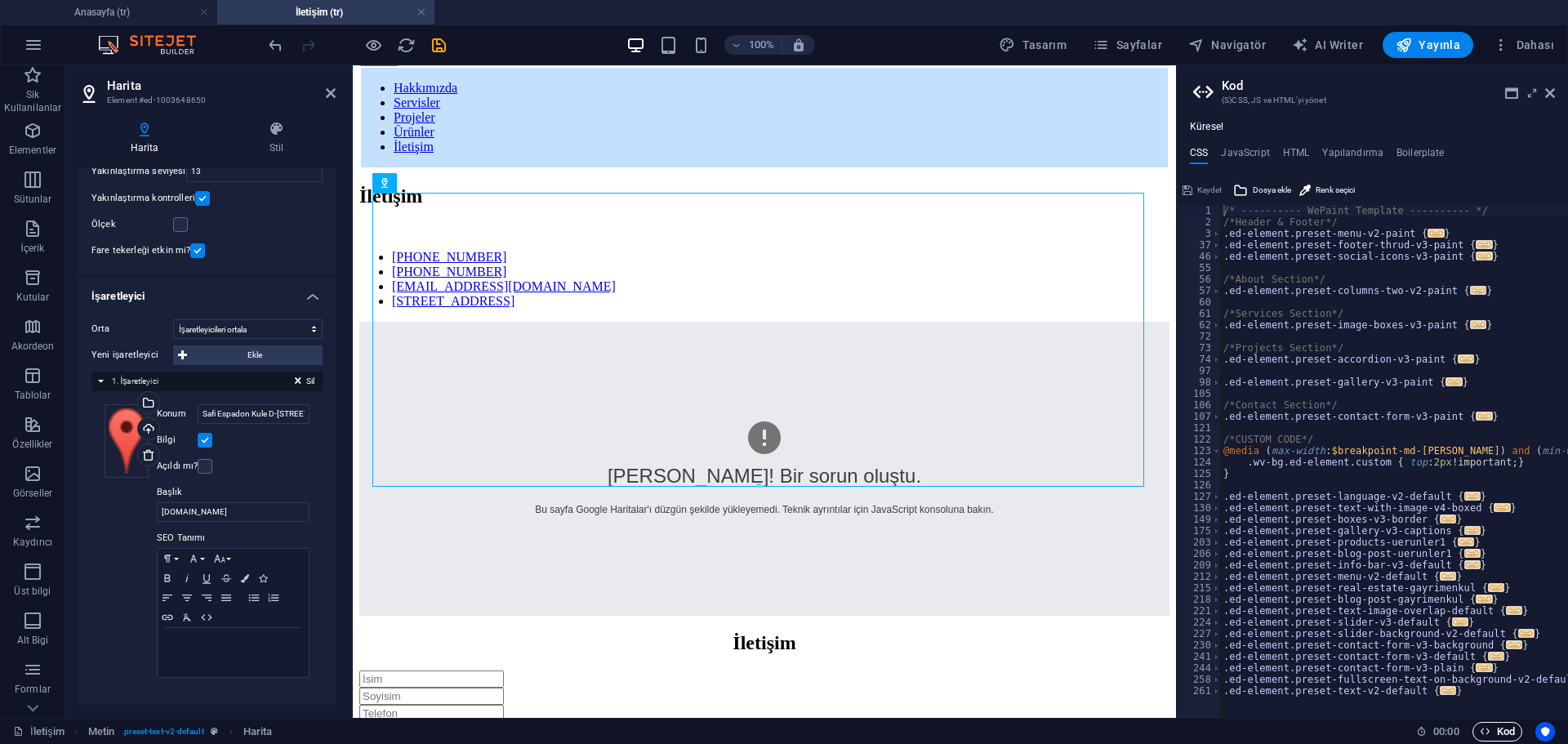
click at [1509, 733] on span "Kod" at bounding box center [1497, 732] width 35 height 20
click at [1548, 91] on icon at bounding box center [1550, 94] width 10 height 13
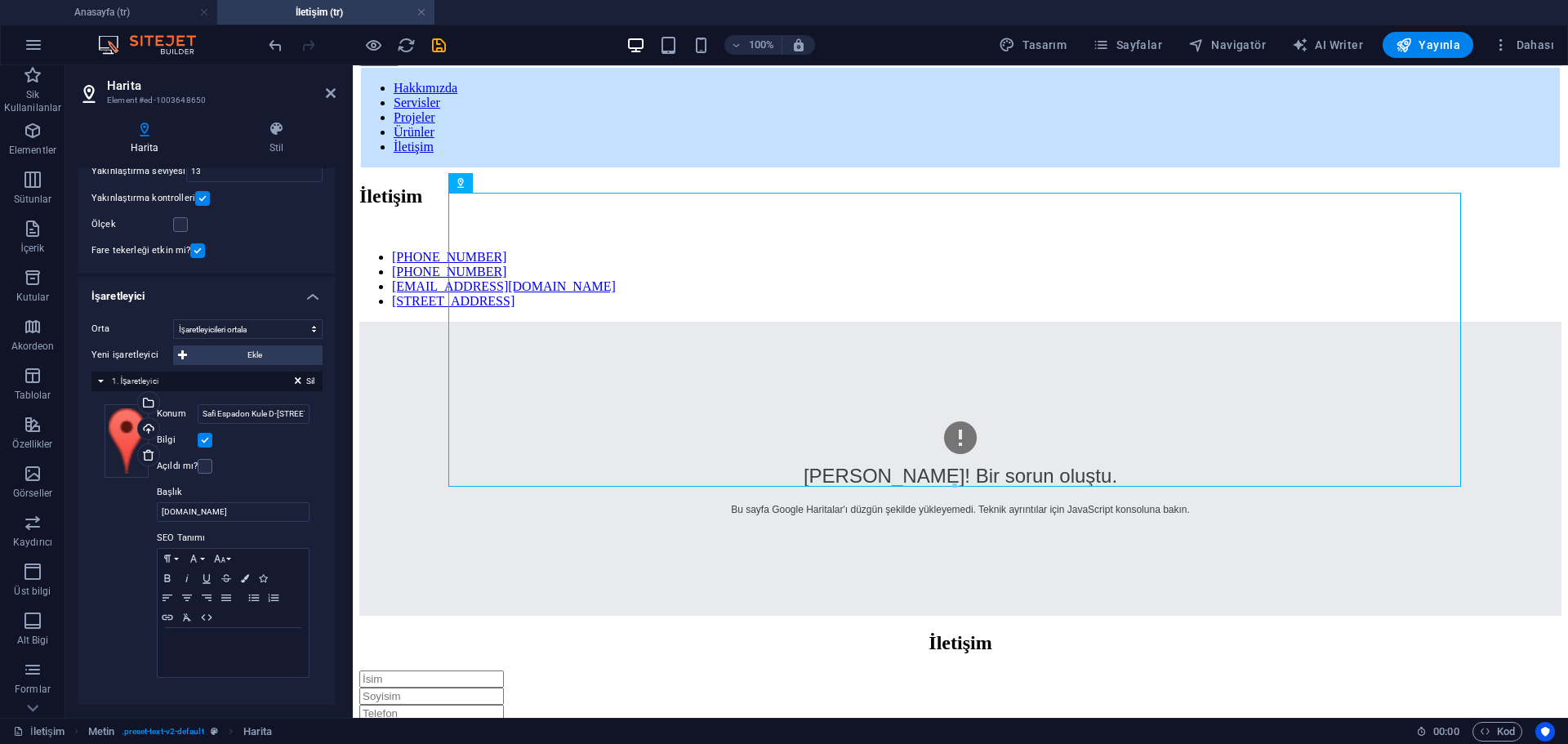
scroll to position [0, 0]
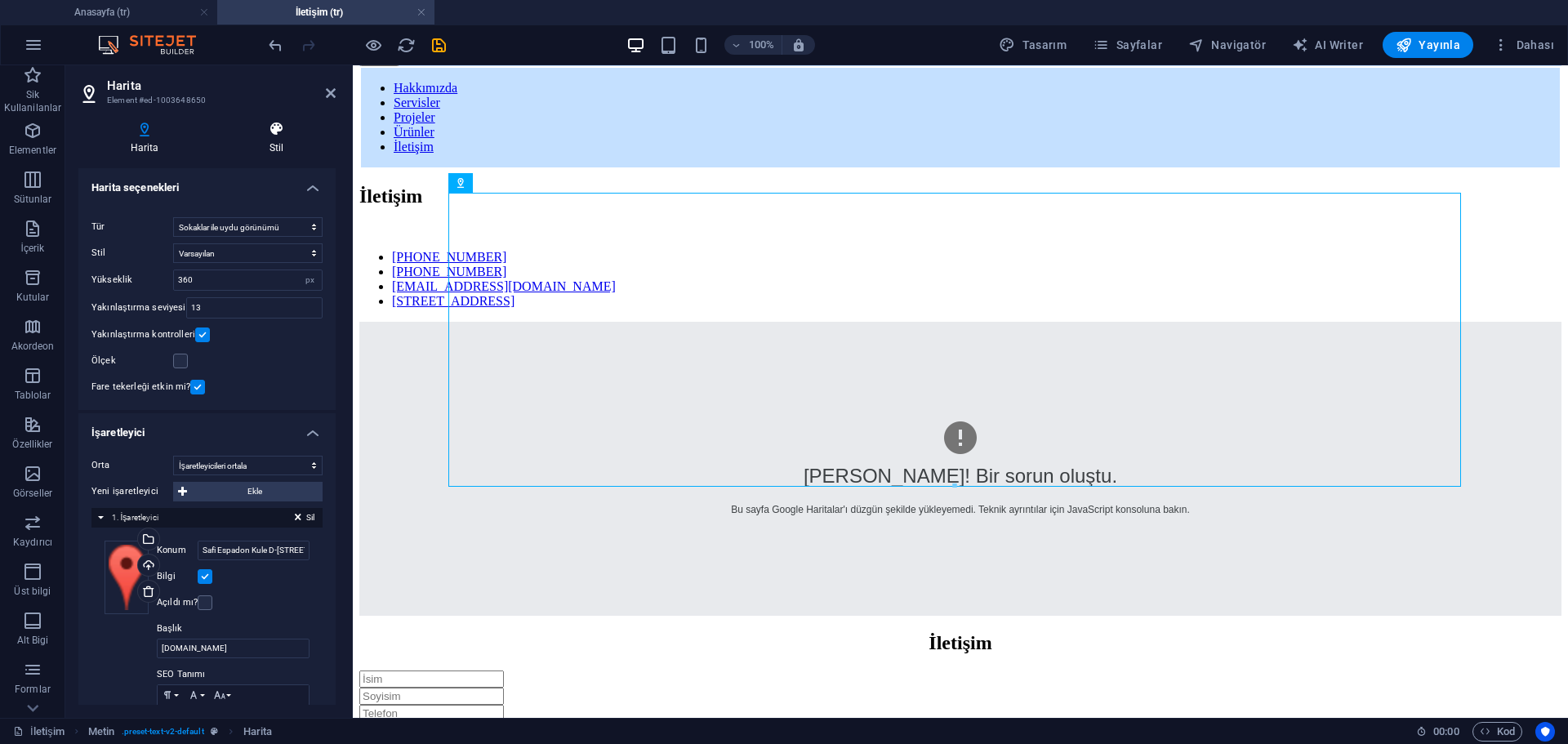
click at [272, 139] on h4 "Stil" at bounding box center [277, 138] width 118 height 34
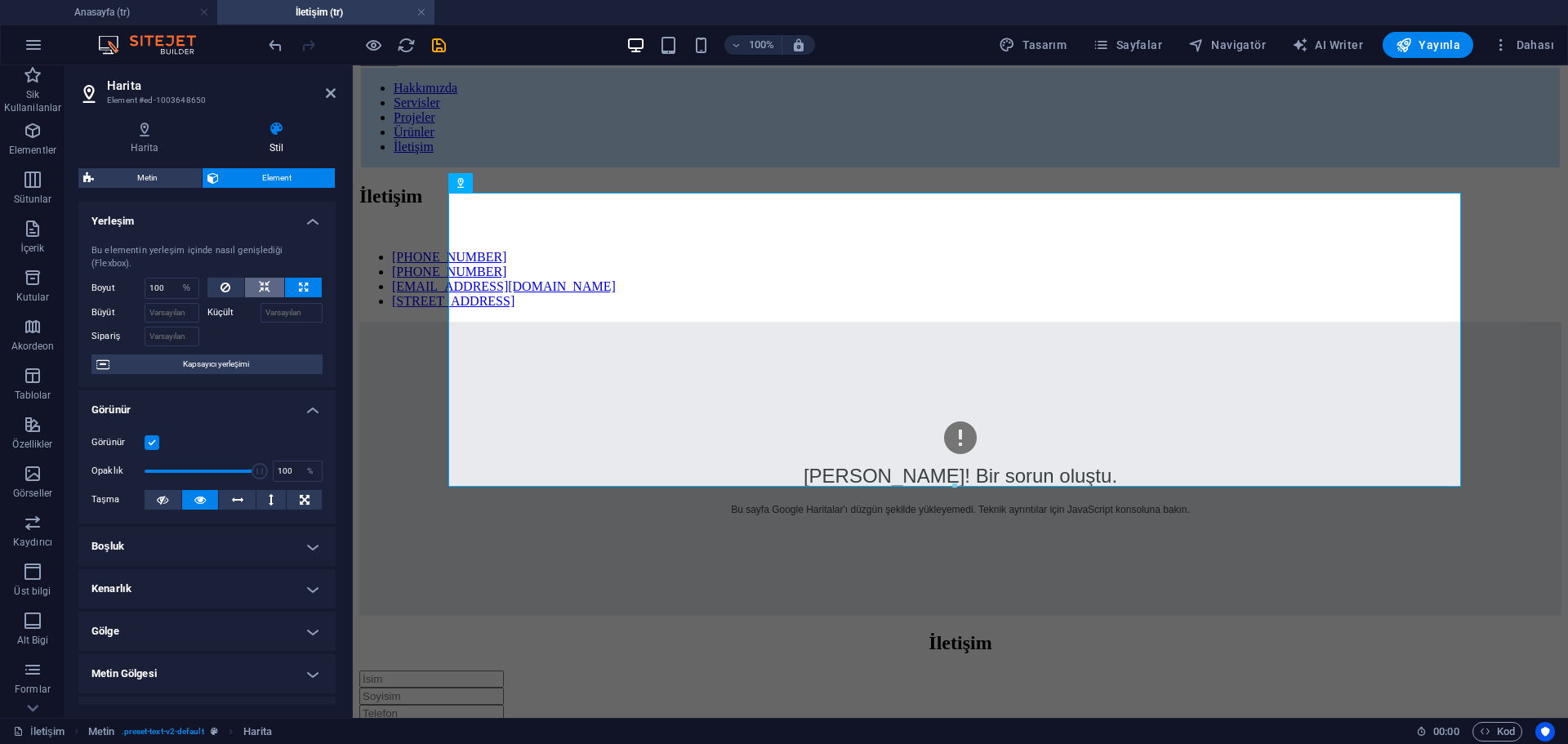
click at [271, 285] on button at bounding box center [265, 287] width 39 height 20
select select "DISABLED_OPTION_VALUE"
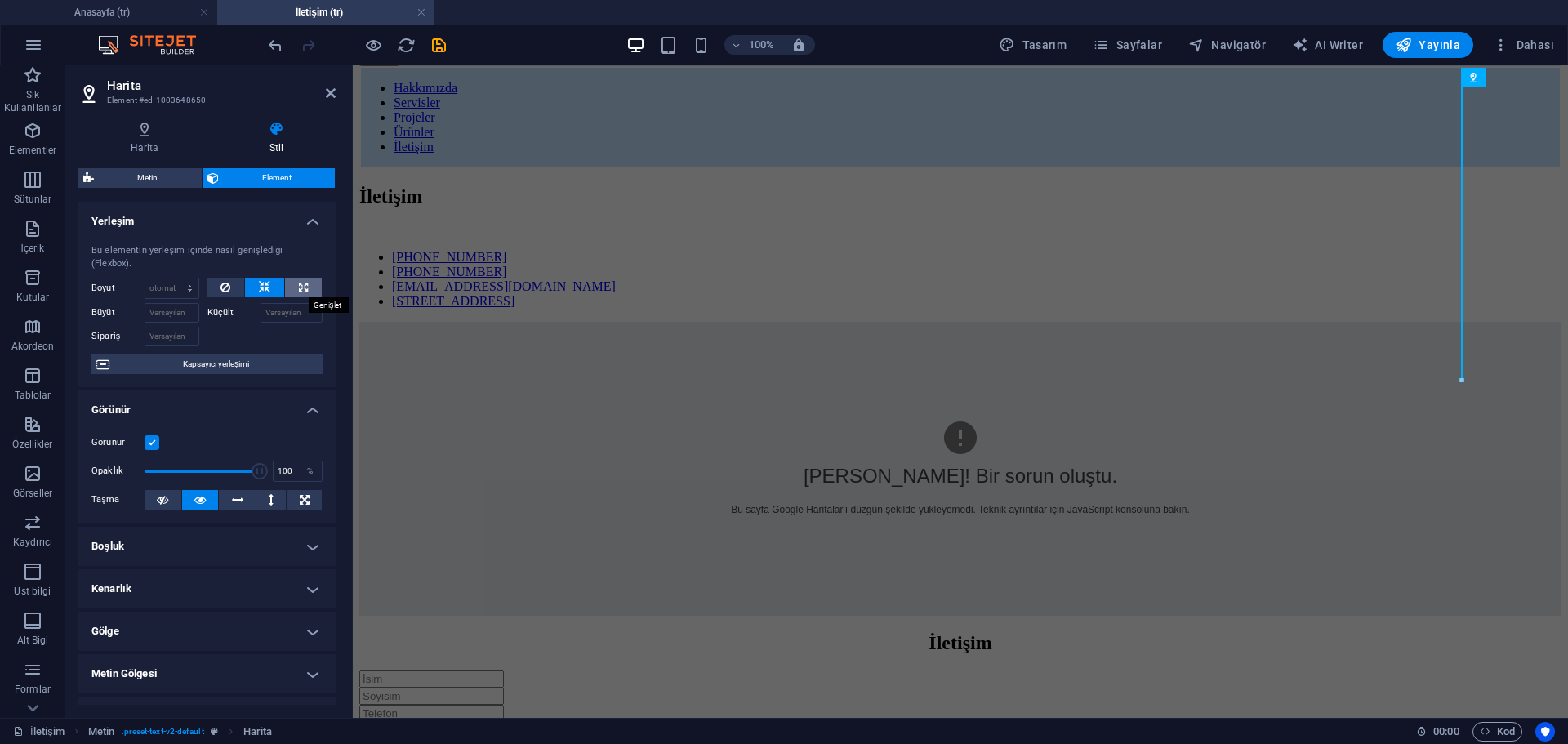
click at [307, 287] on button at bounding box center [303, 287] width 36 height 20
type input "100"
select select "%"
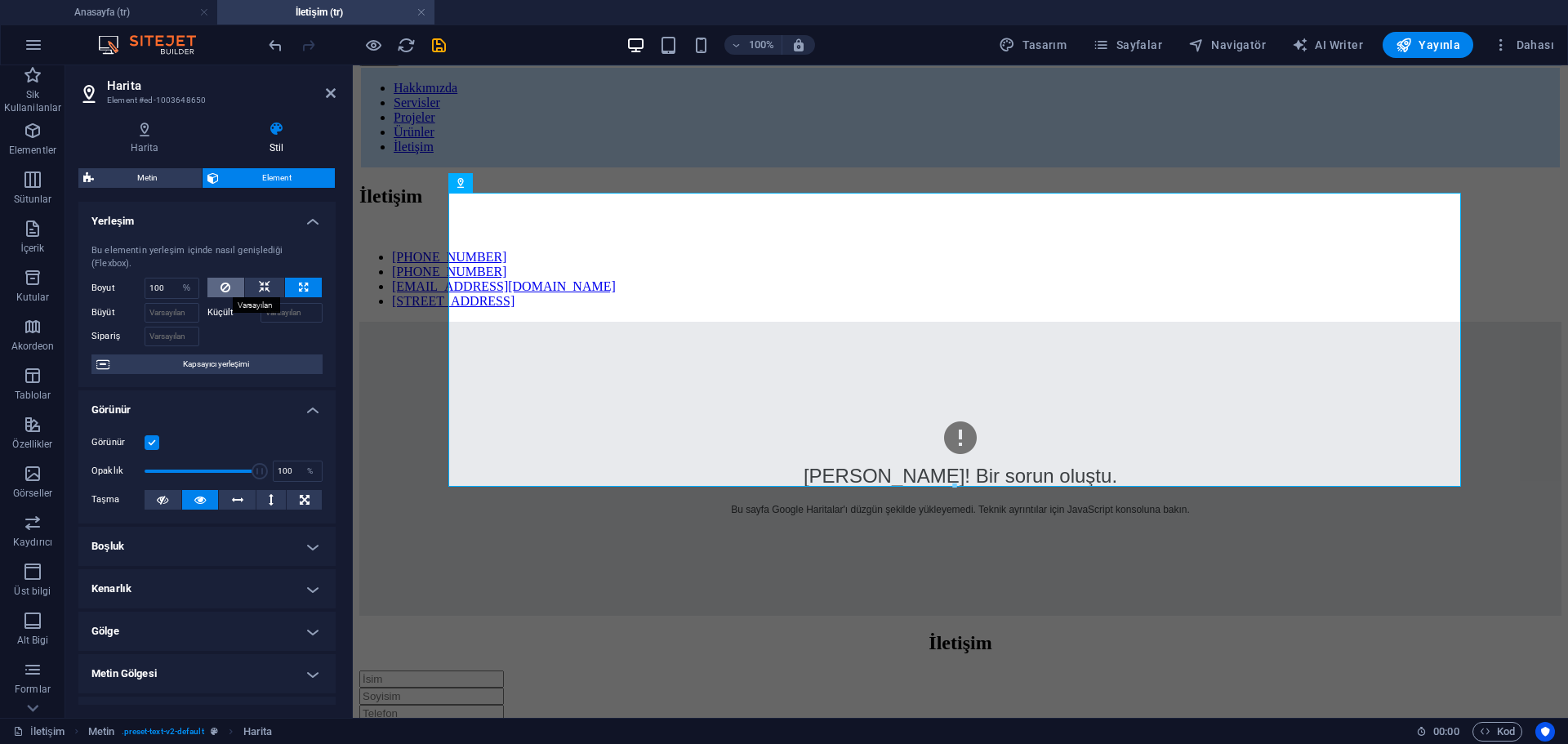
click at [221, 296] on icon at bounding box center [225, 287] width 10 height 20
select select "DISABLED_OPTION_VALUE"
click at [291, 290] on button at bounding box center [303, 287] width 36 height 20
type input "100"
select select "%"
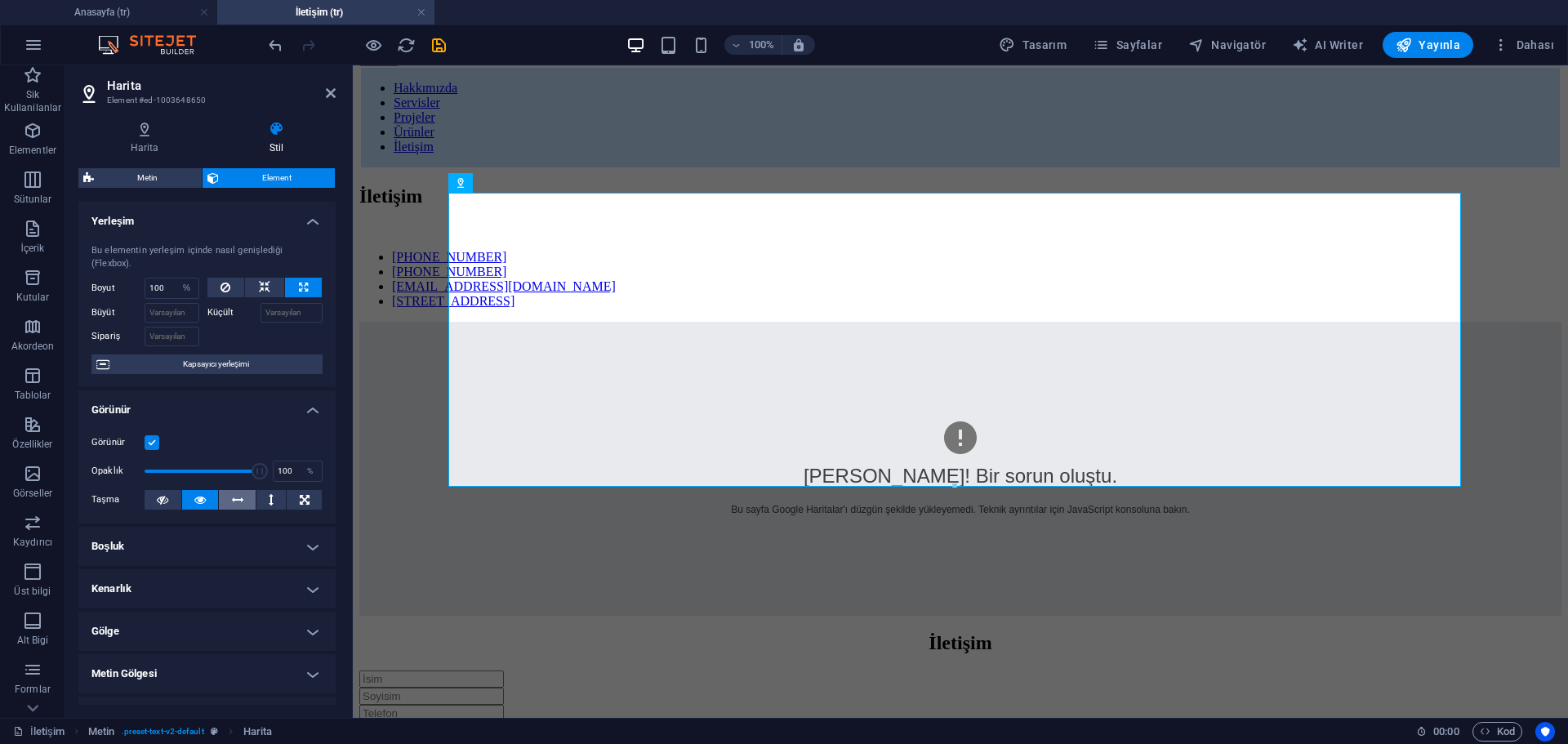
scroll to position [82, 0]
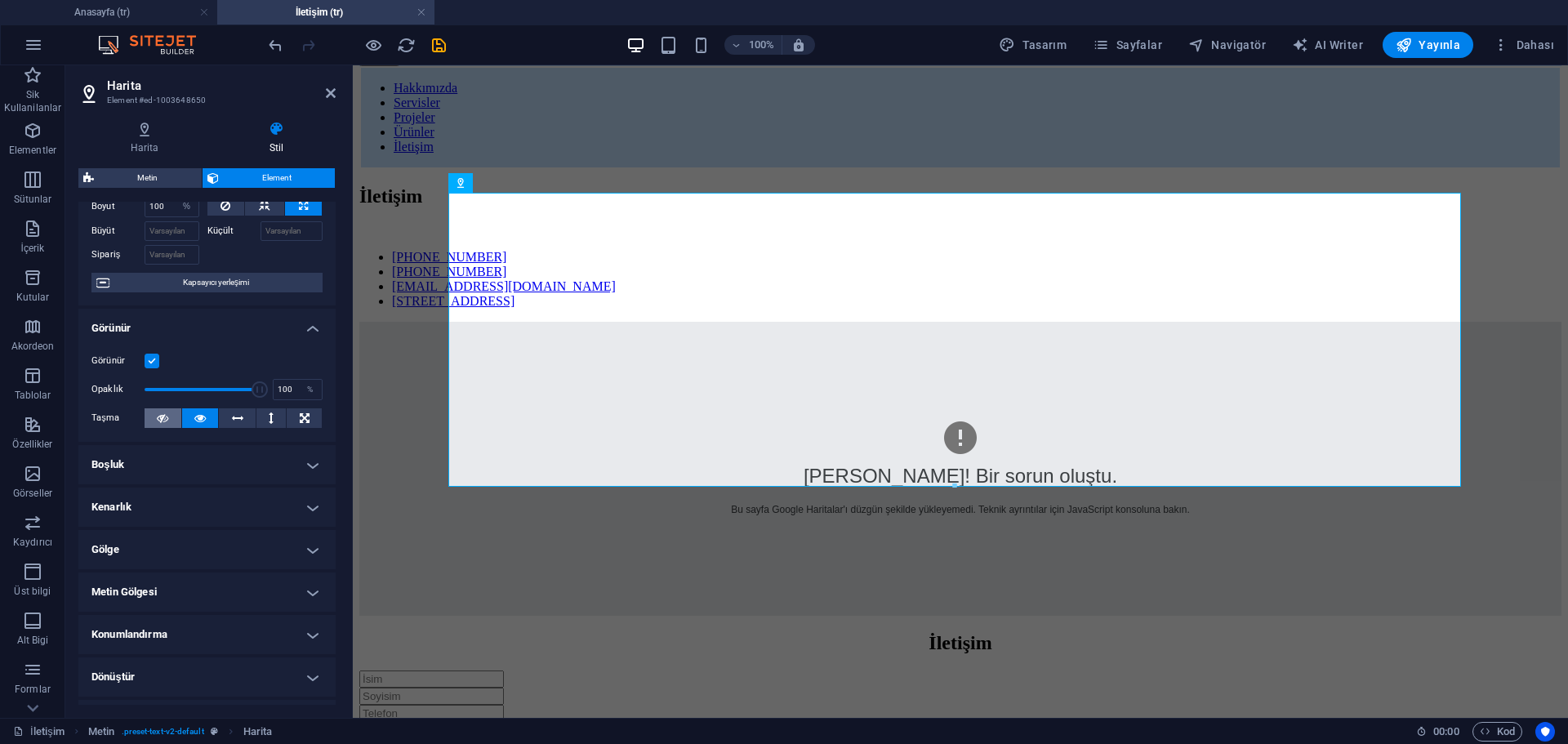
click at [166, 419] on icon at bounding box center [162, 418] width 11 height 20
click at [201, 417] on icon at bounding box center [201, 418] width 11 height 20
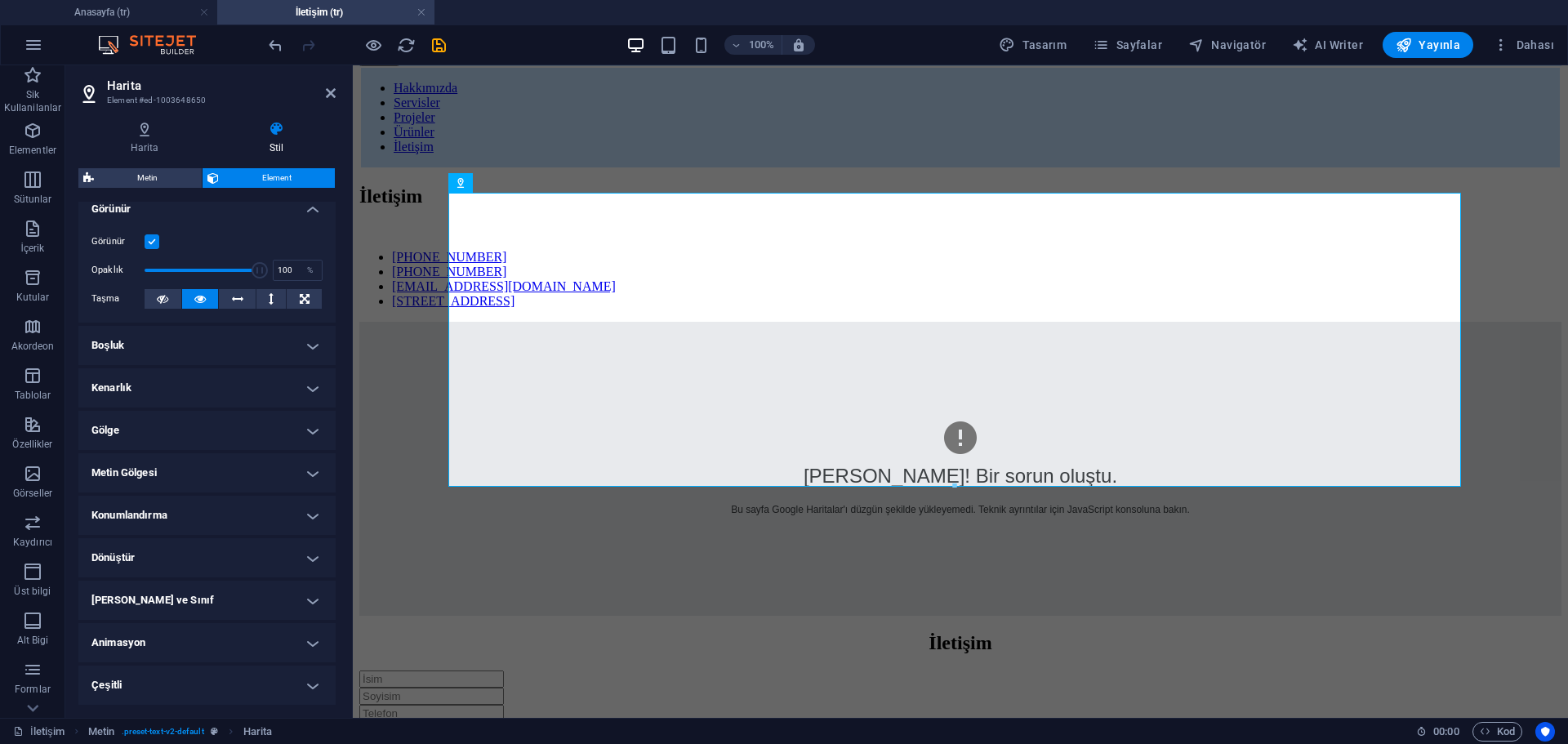
scroll to position [0, 0]
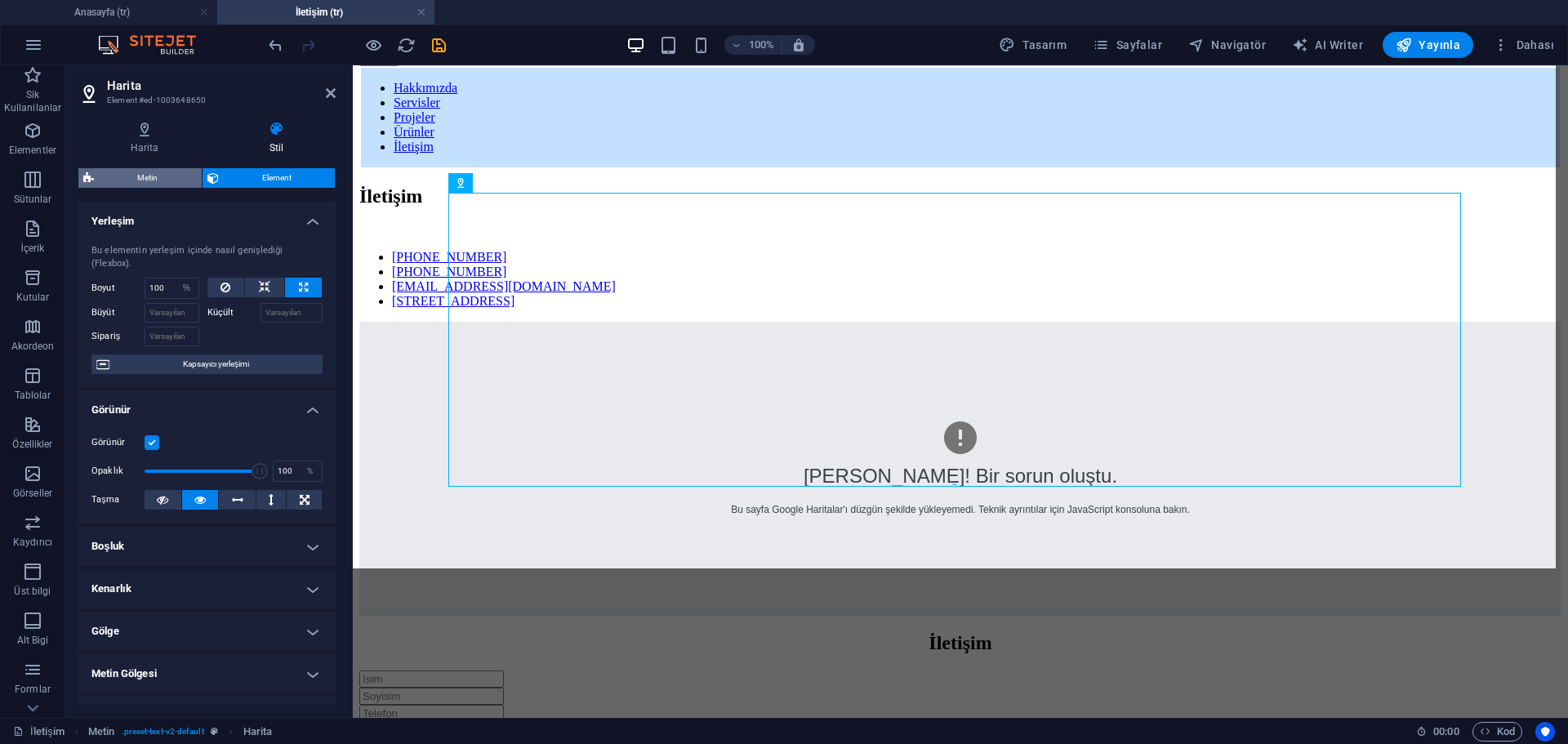
click at [144, 173] on span "Metin" at bounding box center [147, 178] width 98 height 20
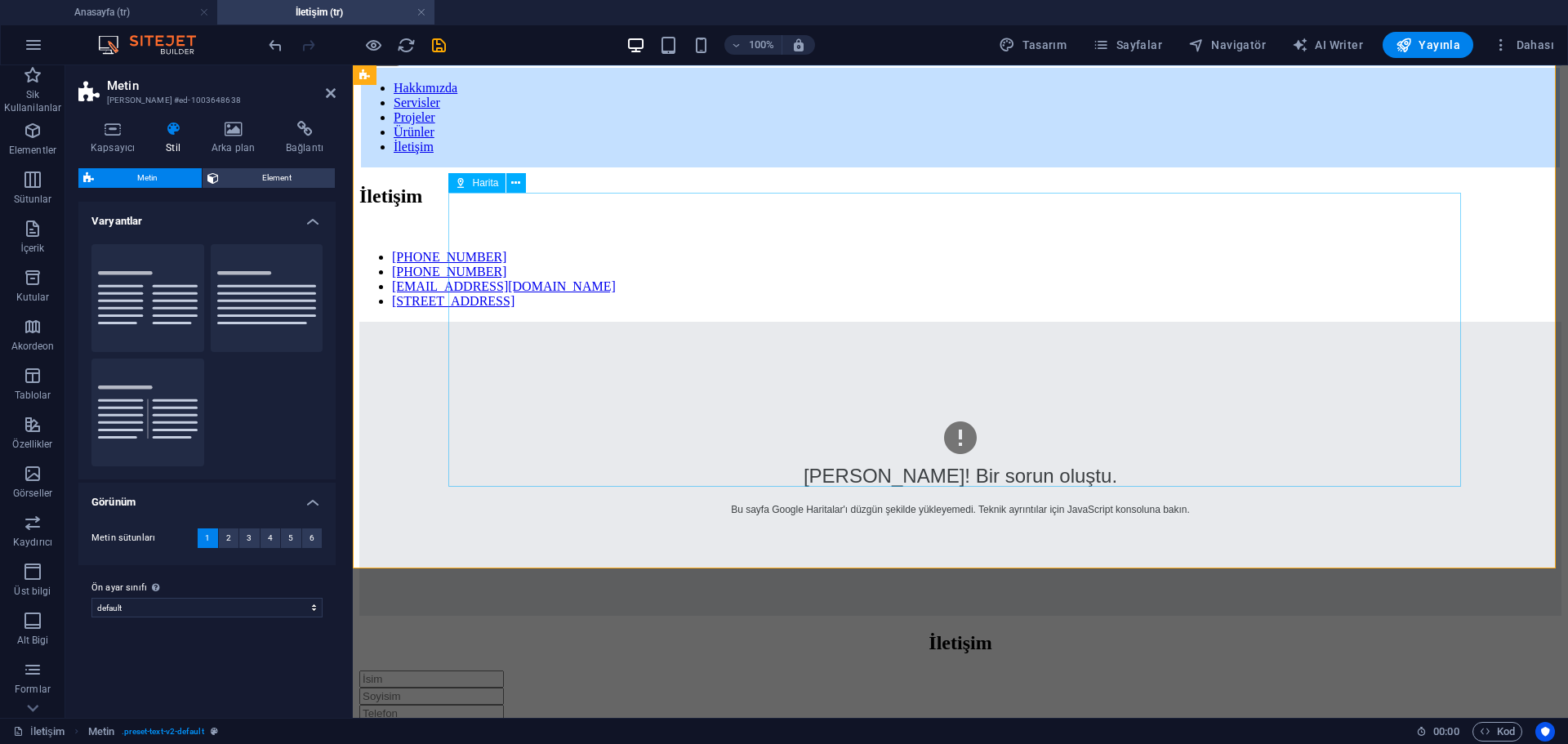
click at [546, 322] on div "Hata! Bir sorun oluştu. Bu sayfa Google Haritalar'ı düzgün şekilde yükleyemedi.…" at bounding box center [960, 469] width 1202 height 294
select select "%"
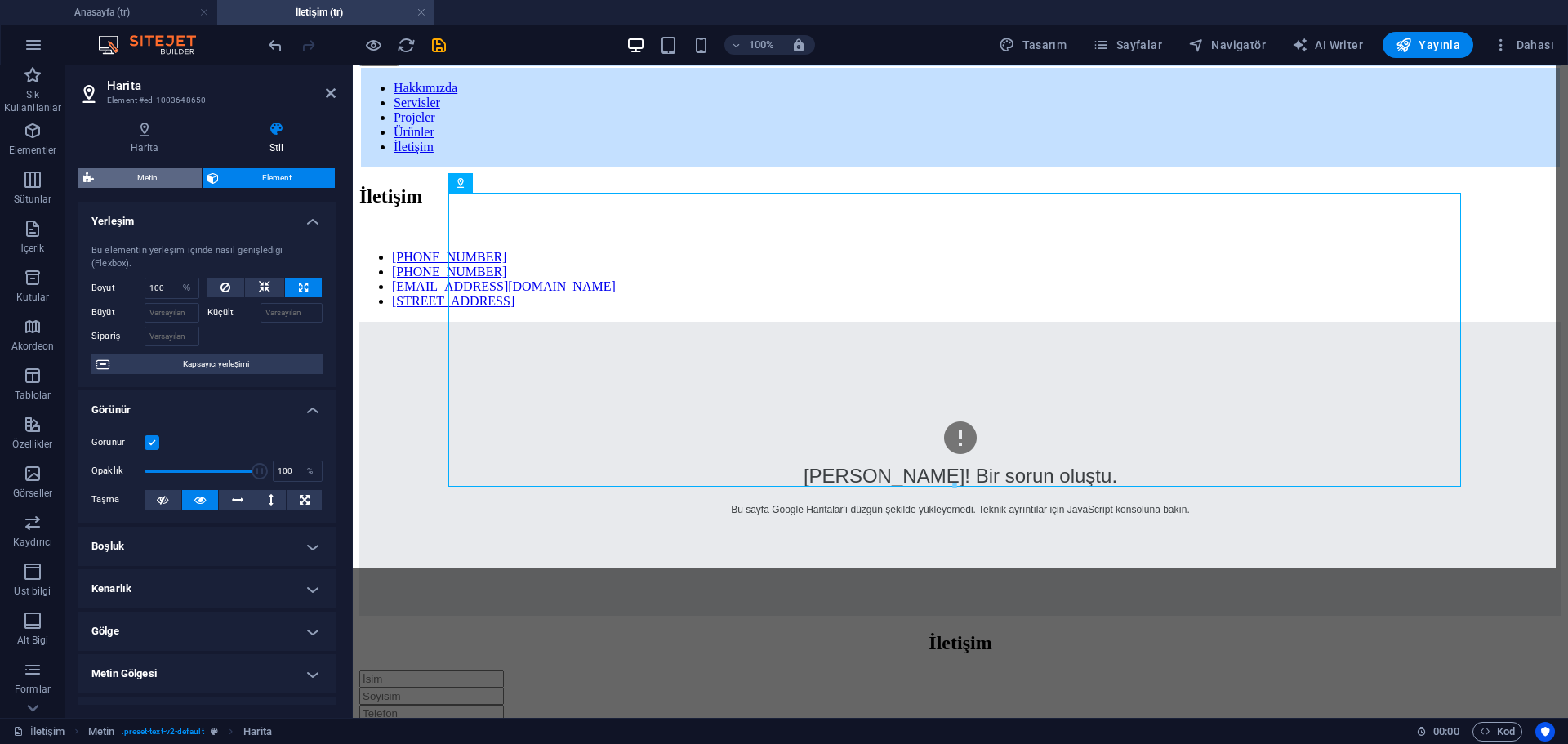
click at [152, 182] on span "Metin" at bounding box center [147, 178] width 98 height 20
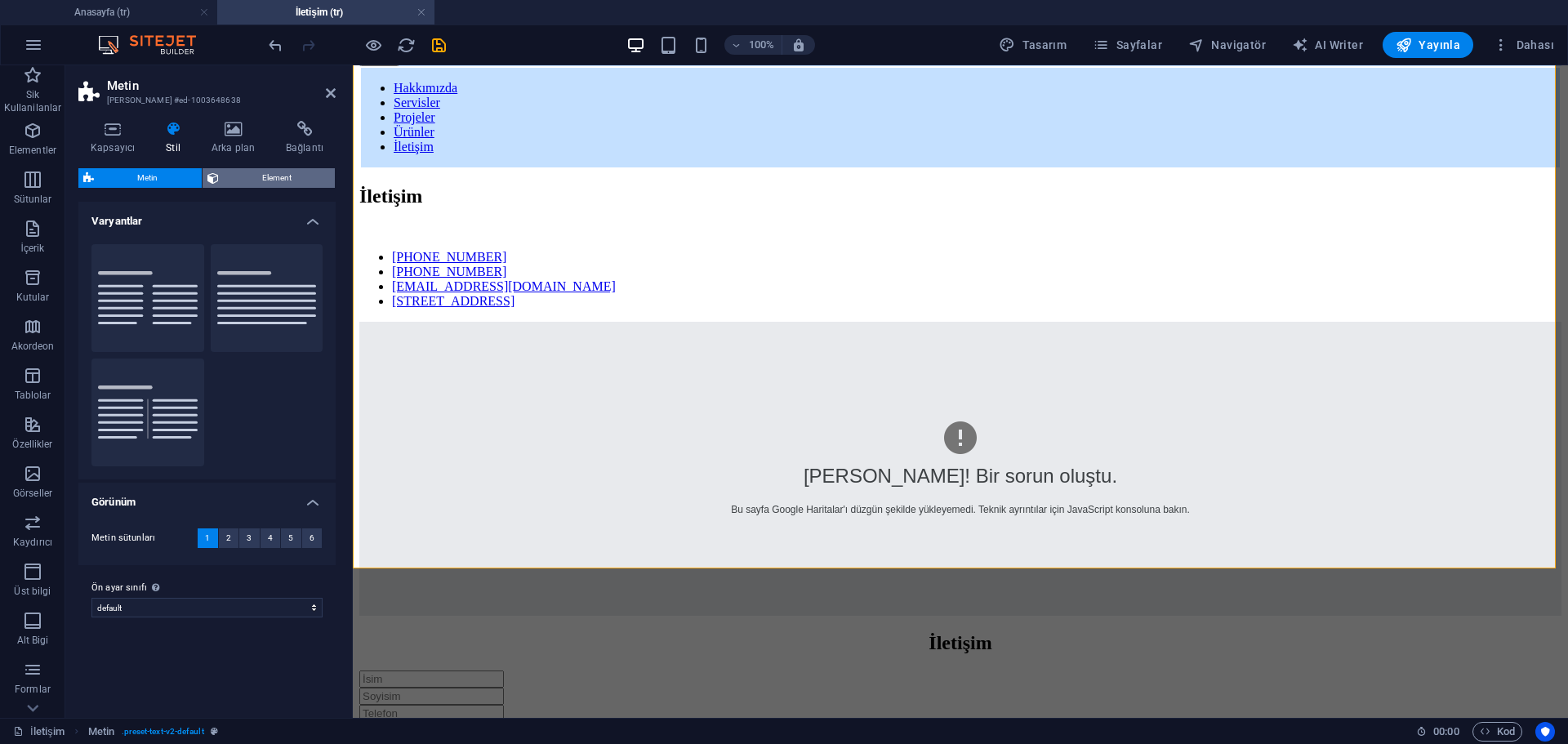
click at [268, 178] on span "Element" at bounding box center [277, 178] width 107 height 20
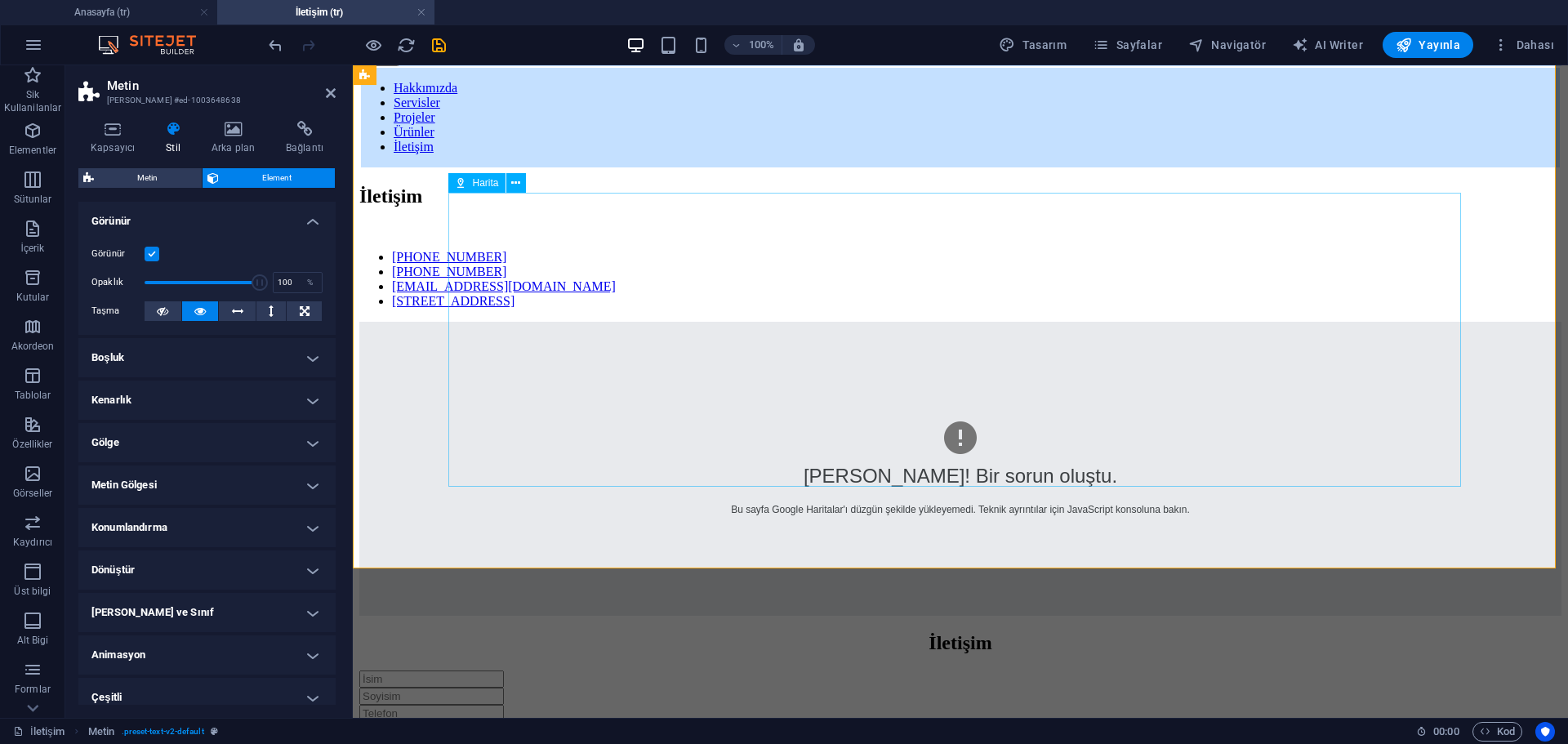
click at [569, 322] on div "Hata! Bir sorun oluştu. Bu sayfa Google Haritalar'ı düzgün şekilde yükleyemedi.…" at bounding box center [960, 469] width 1202 height 294
select select "hybrid"
select select "1"
select select "%"
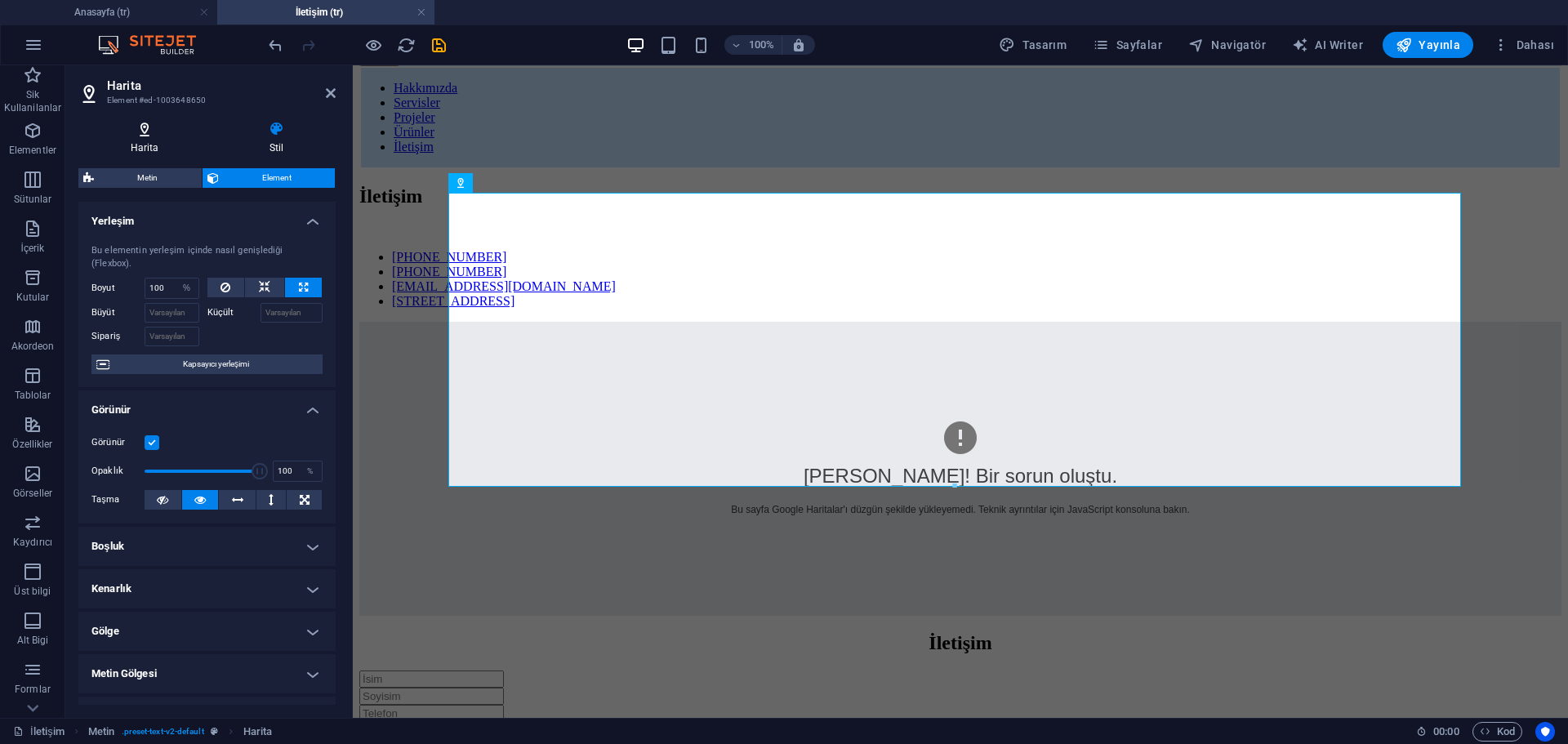
click at [165, 134] on icon at bounding box center [144, 129] width 133 height 16
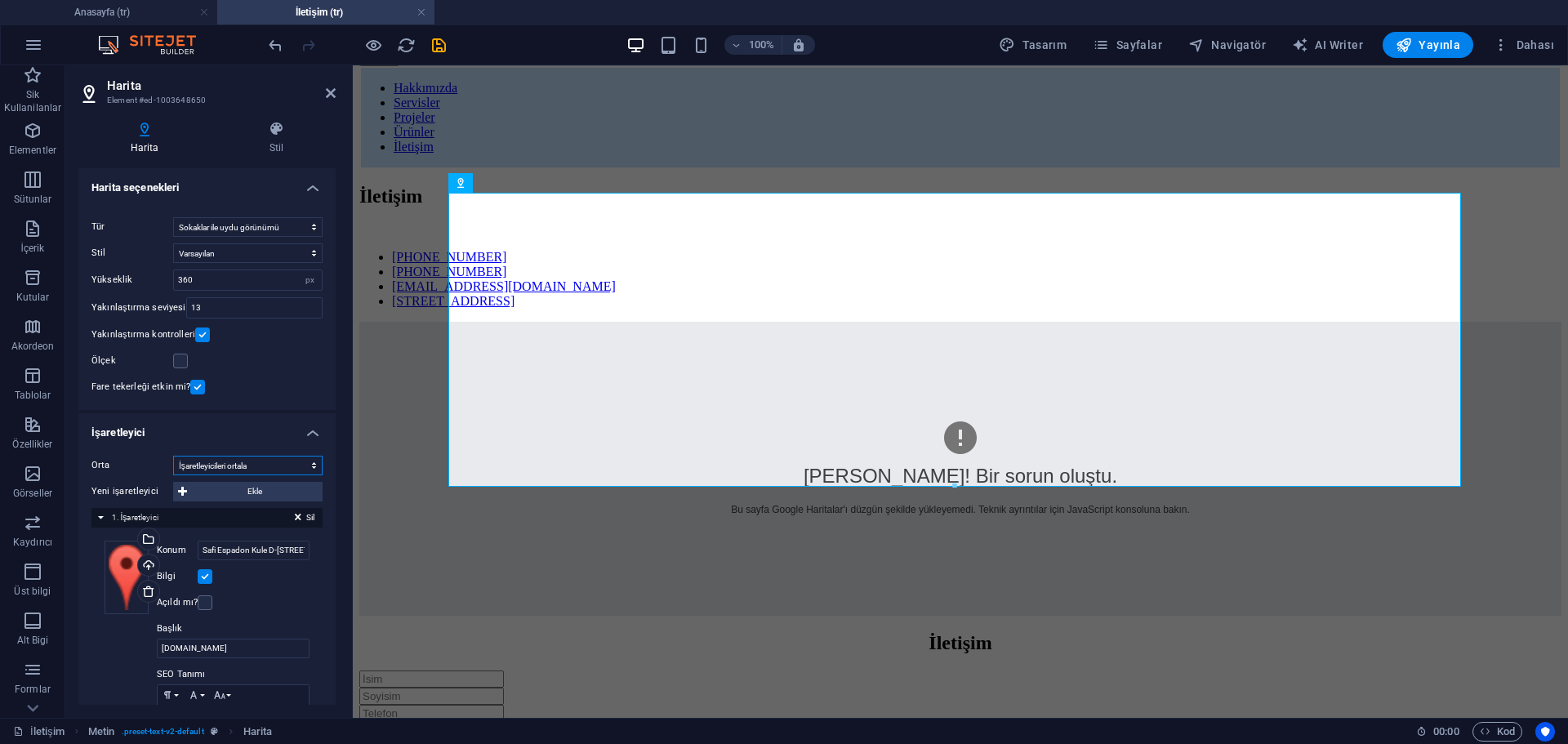
click at [265, 465] on select "Ortalama İşaretleyicileri ortala İşaretleyicileri ortala ve yakınlaştır" at bounding box center [247, 465] width 150 height 20
click at [245, 438] on h4 "İşaretleyici" at bounding box center [206, 428] width 257 height 30
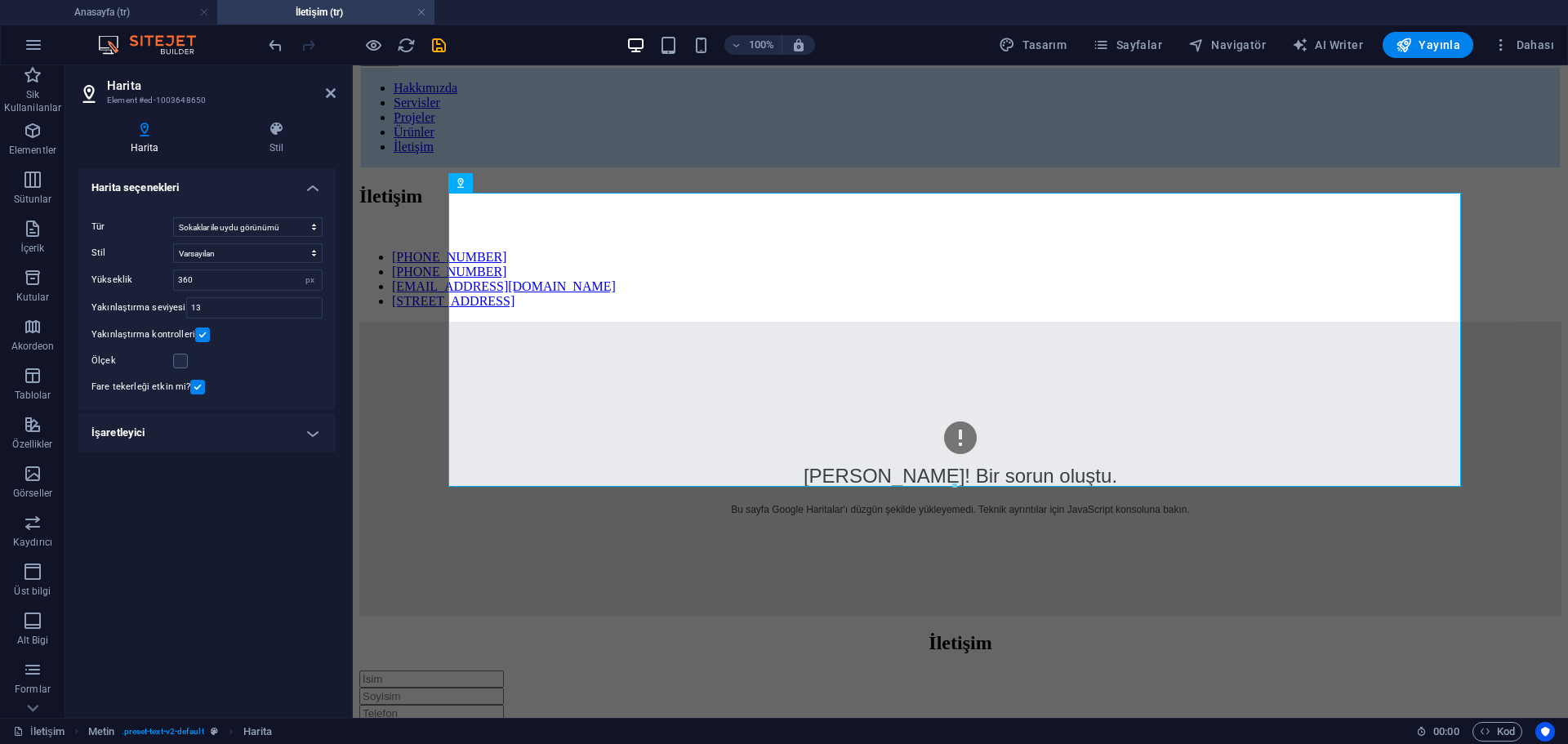
click at [233, 441] on h4 "İşaretleyici" at bounding box center [206, 433] width 257 height 39
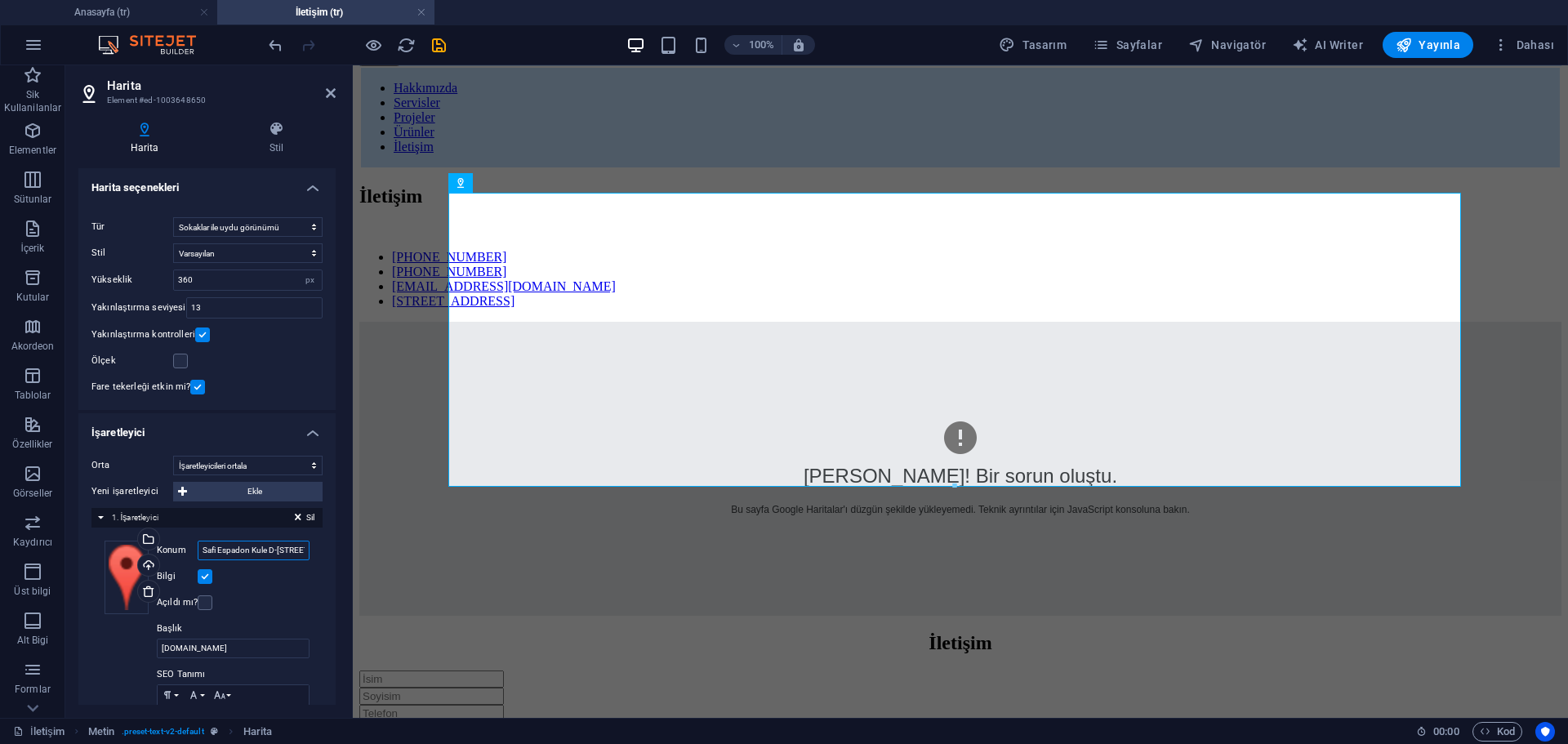
click at [268, 550] on input "Safi Espadon Kule D-100 Kuzey Yanyol Caddesi, 34880 Kartal/İstanbul, Türkiye" at bounding box center [253, 550] width 112 height 20
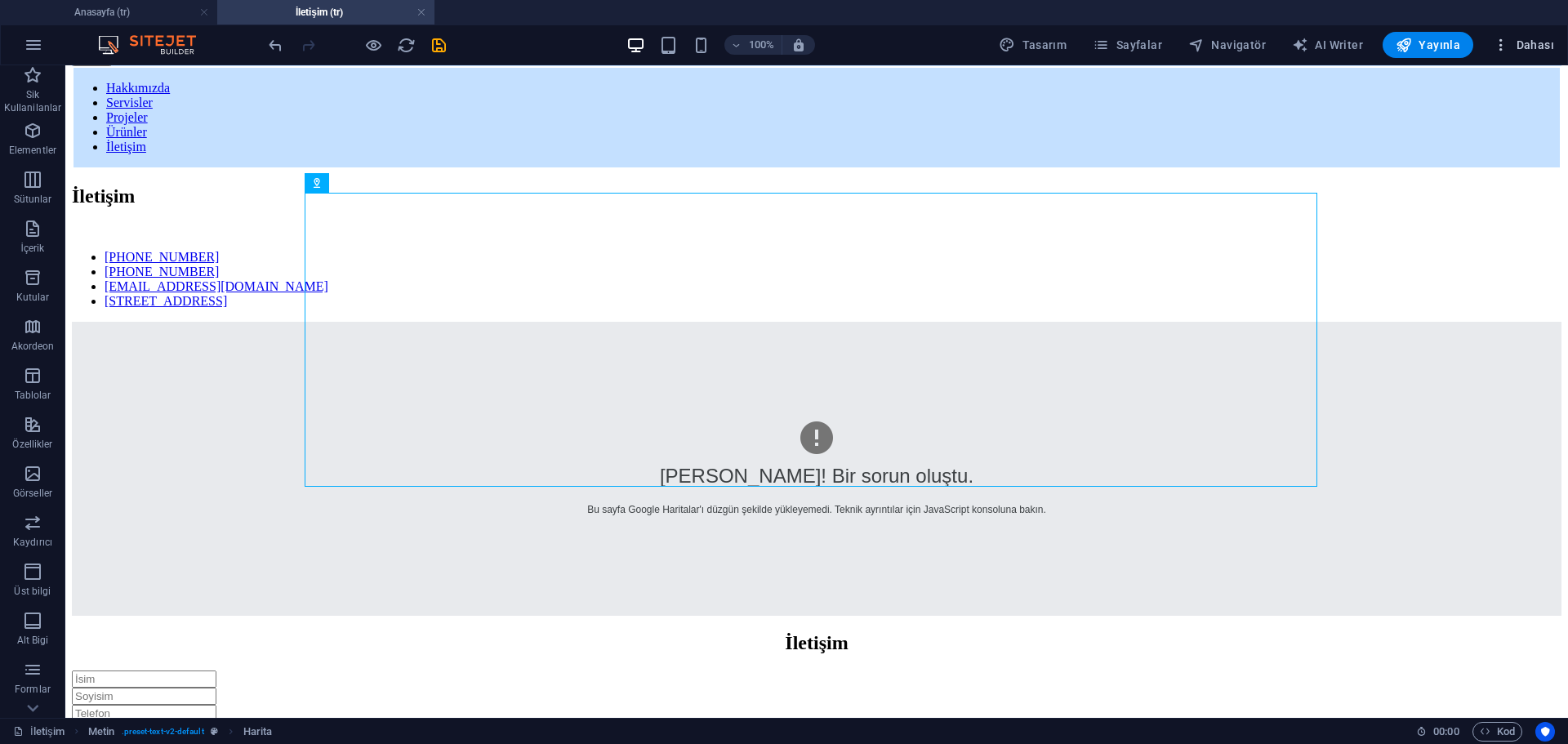
click at [1526, 39] on span "Dahası" at bounding box center [1523, 44] width 61 height 16
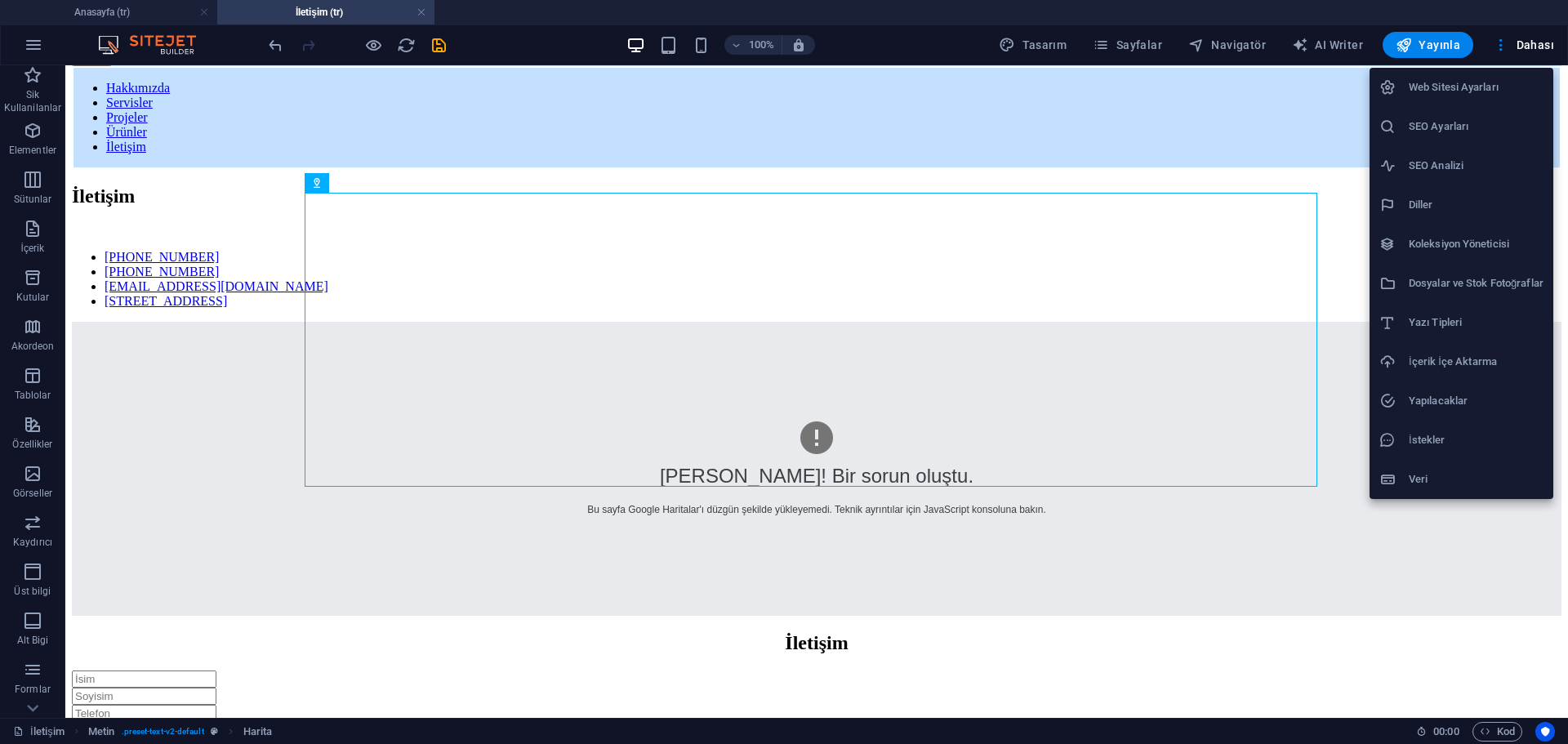
click at [1461, 125] on h6 "SEO Ayarları" at bounding box center [1475, 126] width 135 height 20
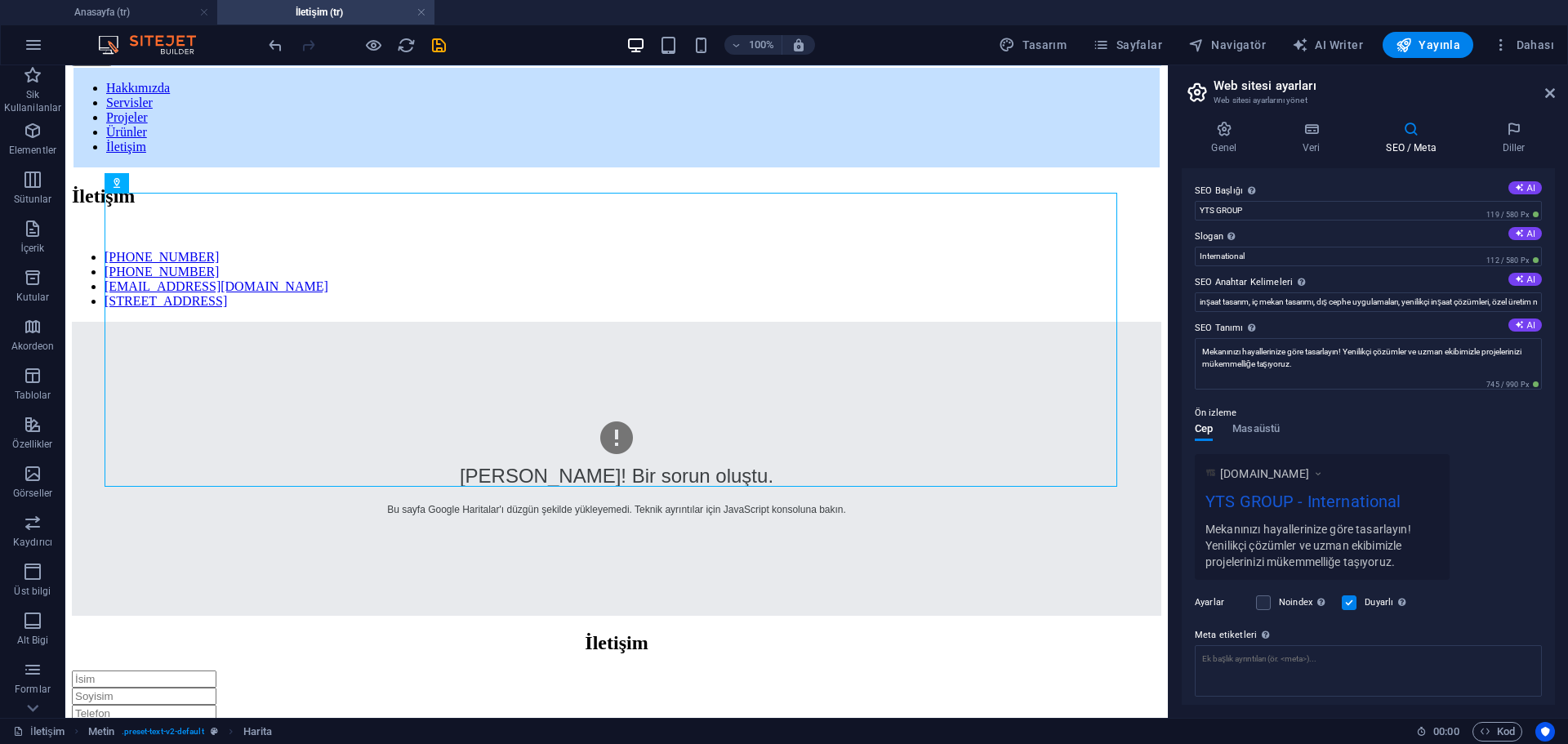
scroll to position [97, 0]
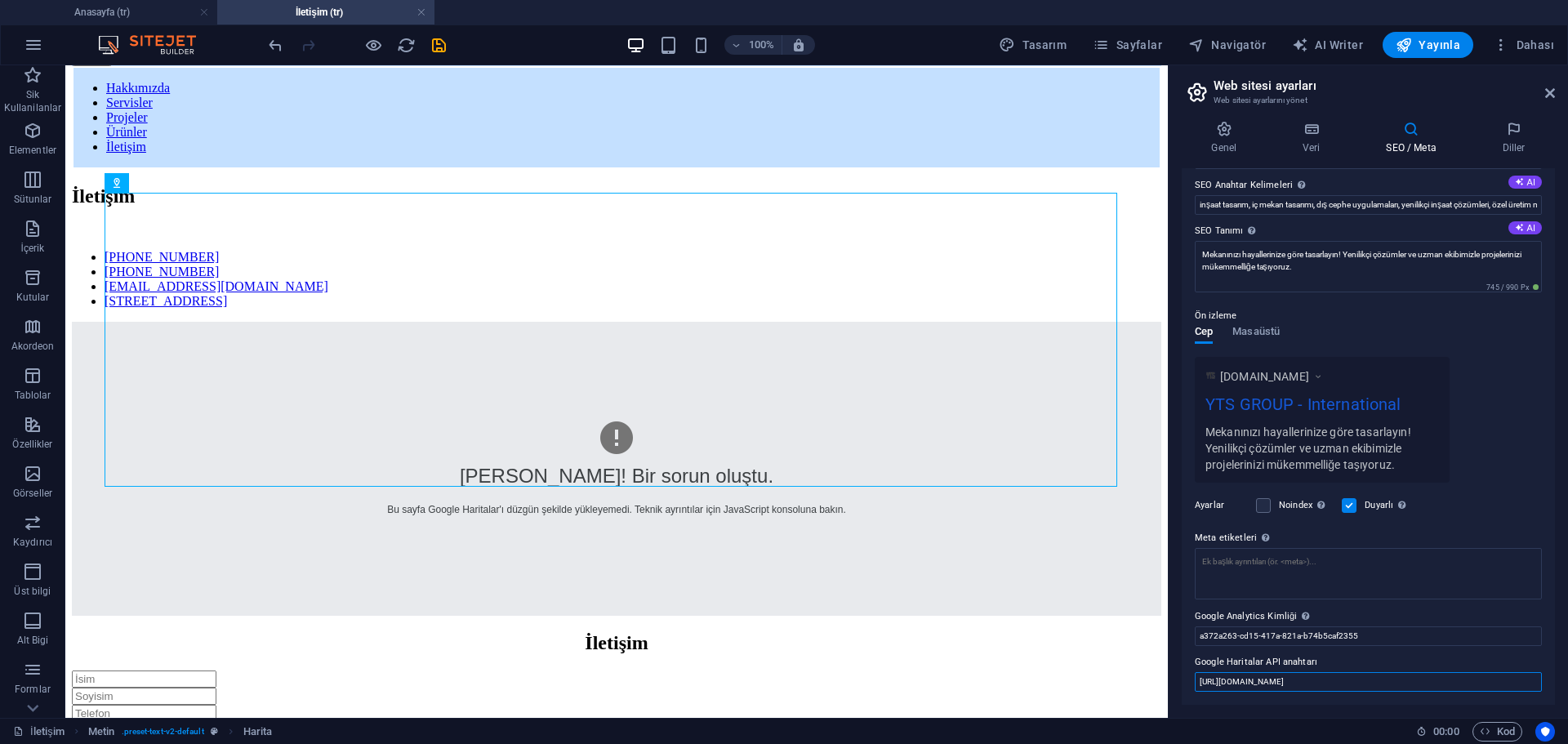
click at [1310, 681] on input "[URL][DOMAIN_NAME]" at bounding box center [1367, 682] width 347 height 20
paste input "Safi Espadon Kule D-100 Kuzey Yanyol Caddesi, 34880 Kartal/İstanbul, Türkiye"
type input "Safi Espadon Kule D-100 Kuzey Yanyol Caddesi, 34880 Kartal/İstanbul, Türkiye"
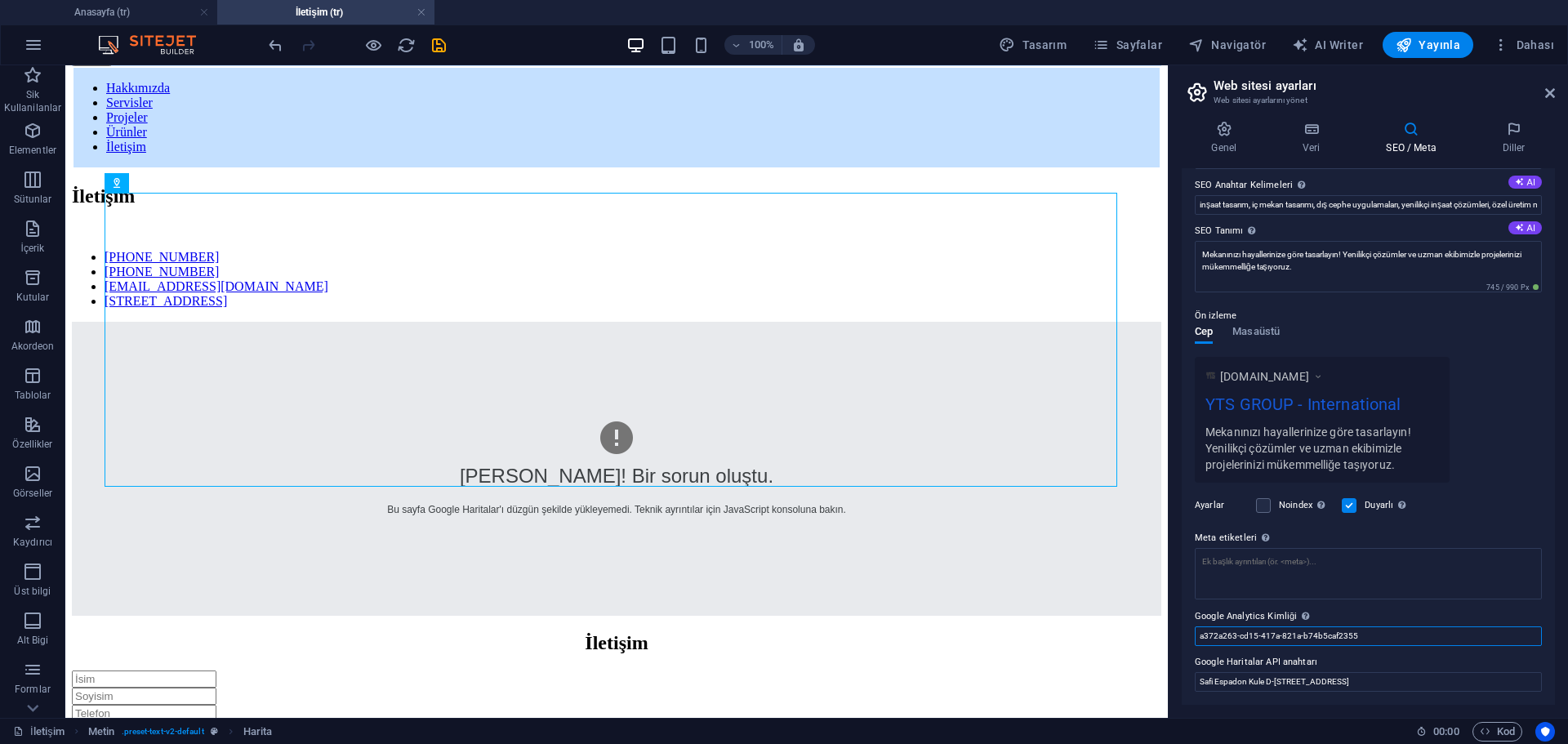
click at [1498, 631] on input "a372a263-cd15-417a-821a-b74b5caf2355" at bounding box center [1367, 636] width 347 height 20
click at [1505, 681] on input "Safi Espadon Kule D-100 Kuzey Yanyol Caddesi, 34880 Kartal/İstanbul, Türkiye" at bounding box center [1367, 682] width 347 height 20
drag, startPoint x: 1320, startPoint y: 654, endPoint x: 1209, endPoint y: 663, distance: 111.4
click at [1209, 663] on label "Google Haritalar API anahtarı" at bounding box center [1367, 662] width 347 height 20
click at [1209, 672] on input "Safi Espadon Kule D-100 Kuzey Yanyol Caddesi, 34880 Kartal/İstanbul, Türkiye" at bounding box center [1367, 682] width 347 height 20
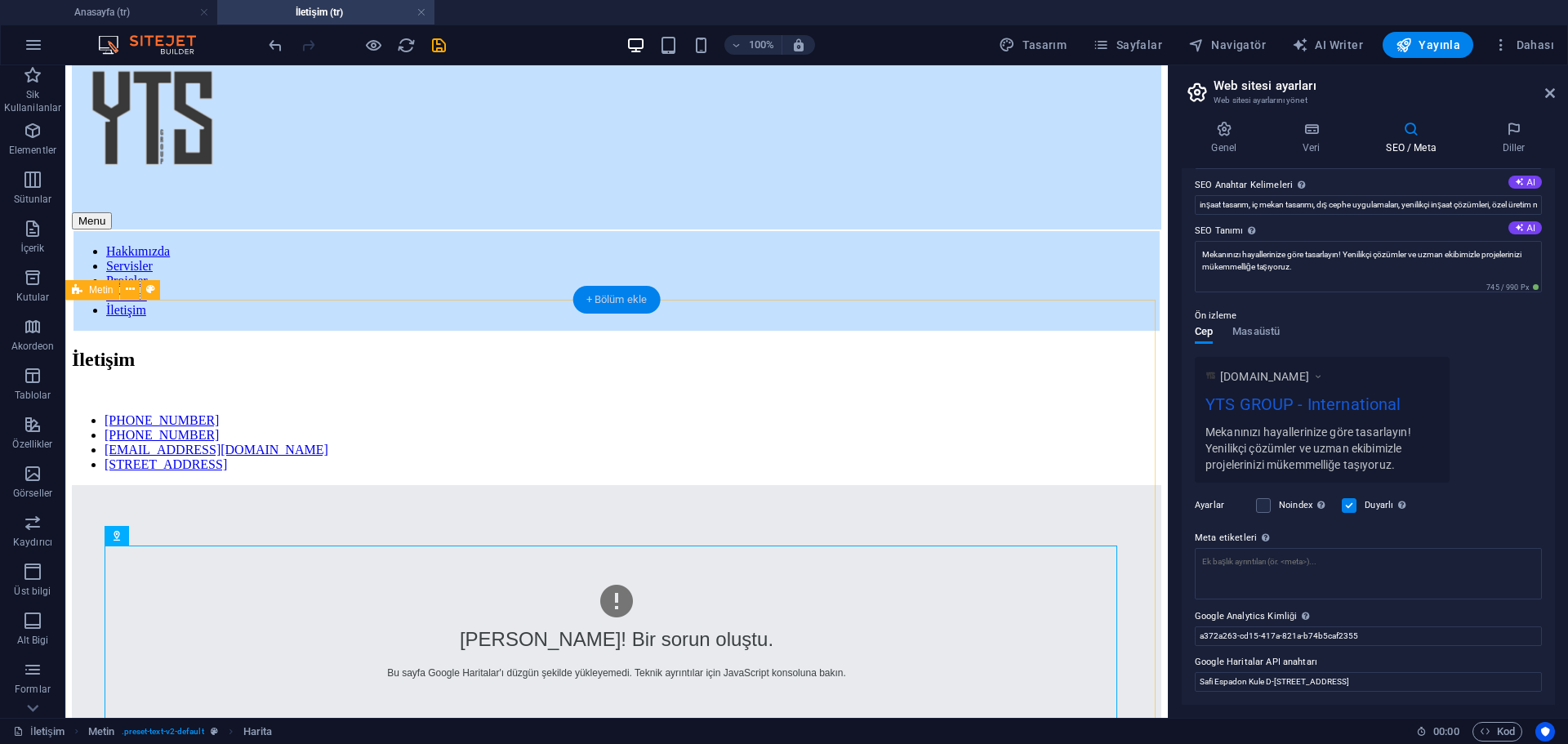
scroll to position [0, 0]
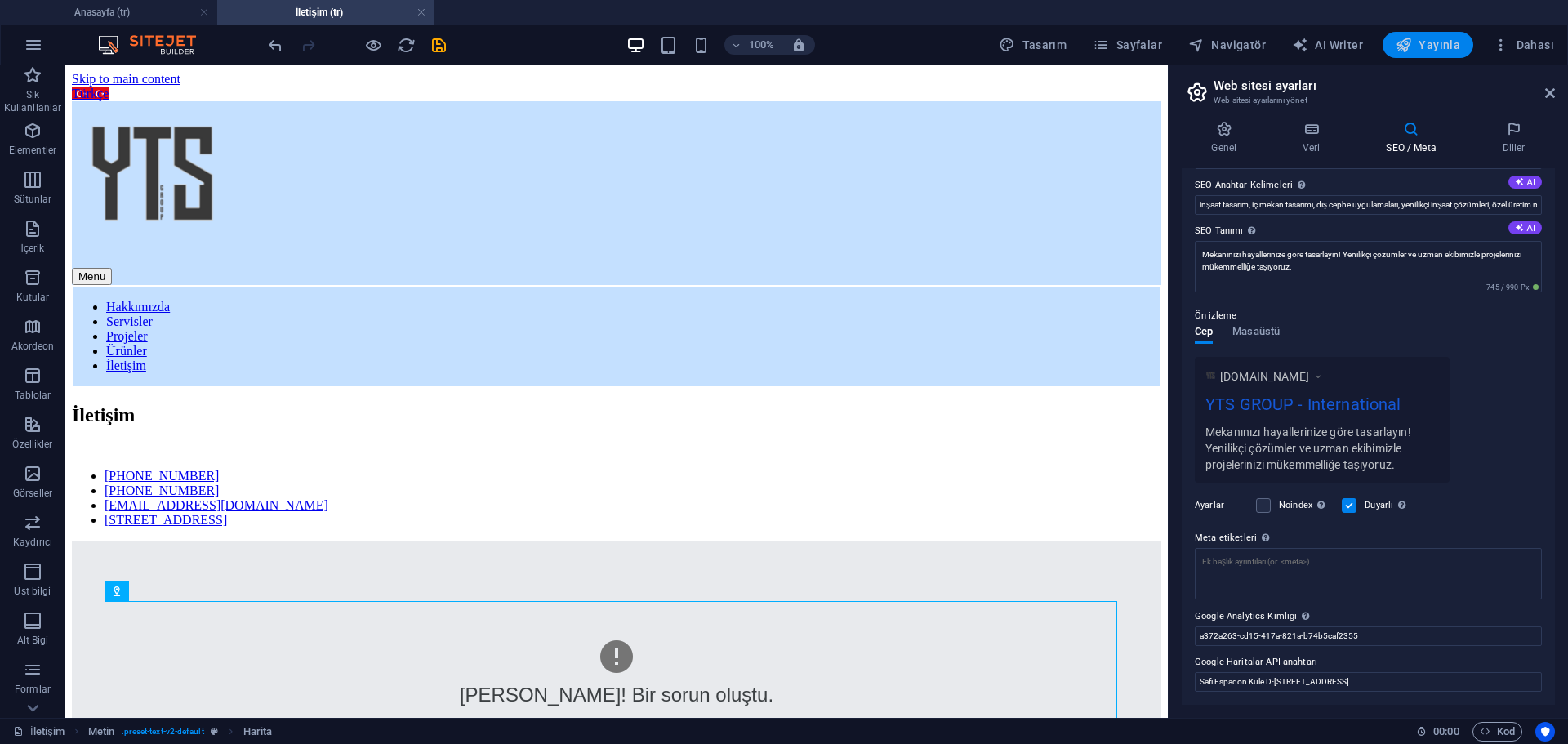
click at [1406, 39] on icon "button" at bounding box center [1404, 44] width 16 height 16
checkbox input "false"
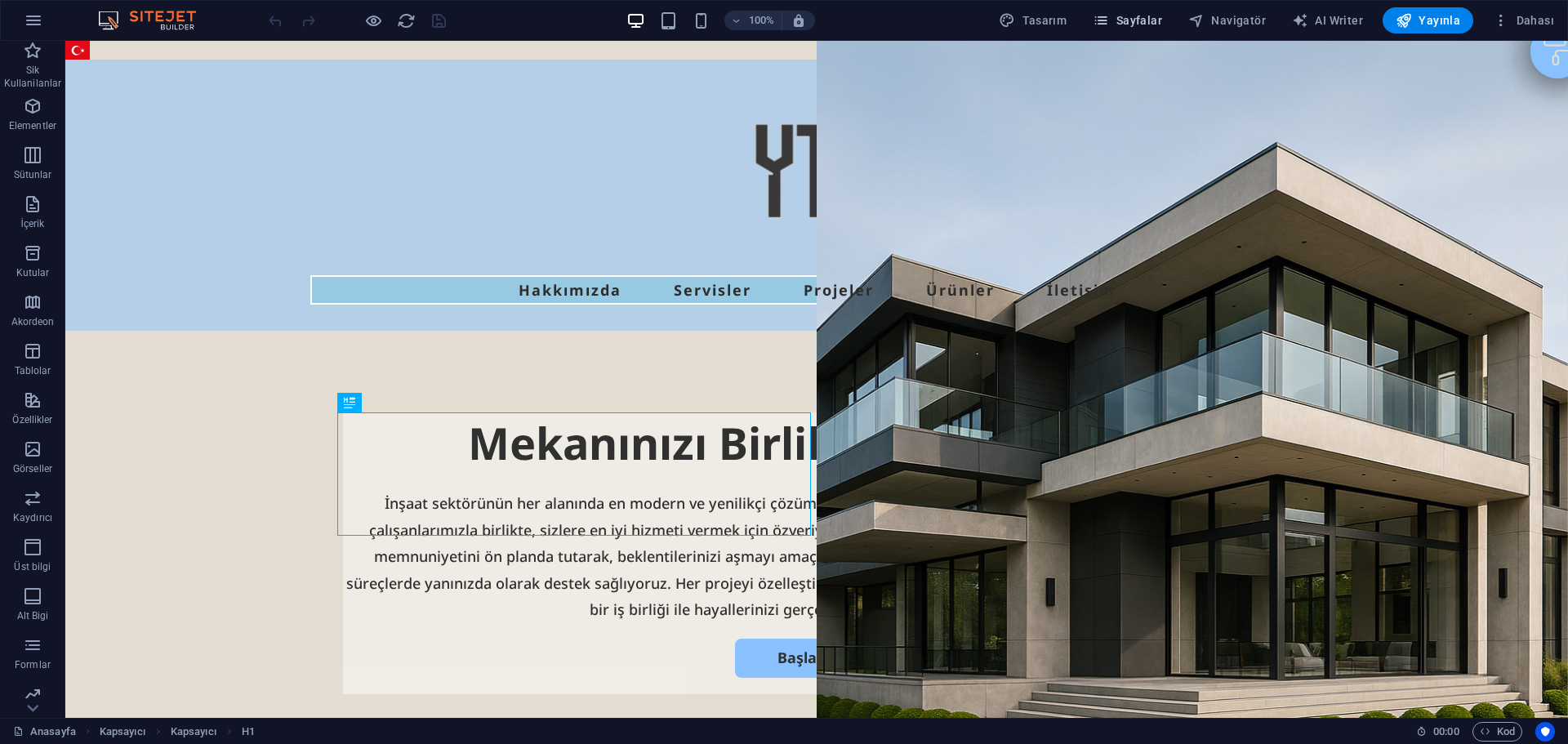
click at [1149, 26] on span "Sayfalar" at bounding box center [1127, 20] width 70 height 16
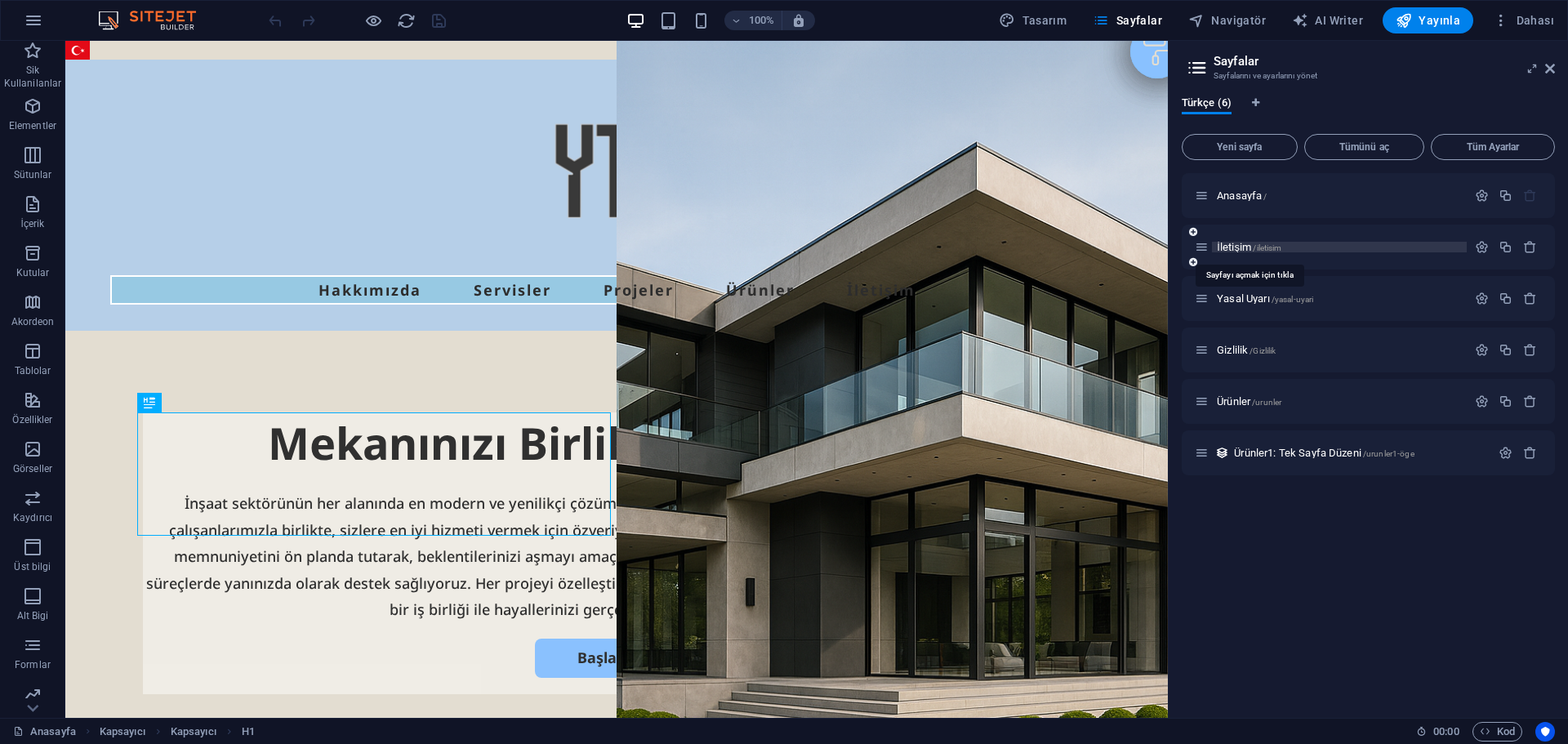
click at [1240, 244] on span "İletişim /iletisim" at bounding box center [1249, 246] width 65 height 12
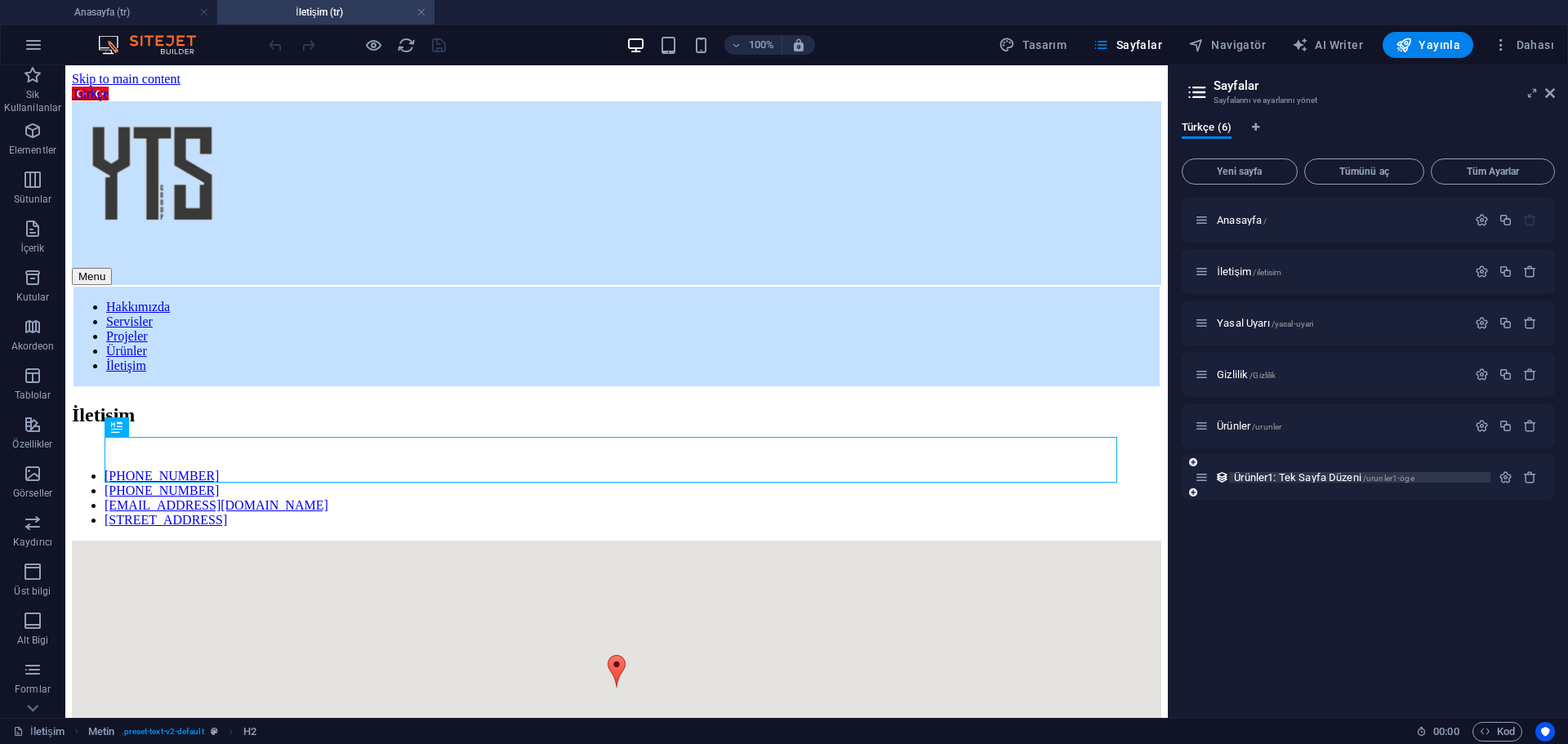
click at [1289, 477] on span "Ürünler1: Tek Sayfa Düzeni /urunler1-öge" at bounding box center [1324, 477] width 180 height 12
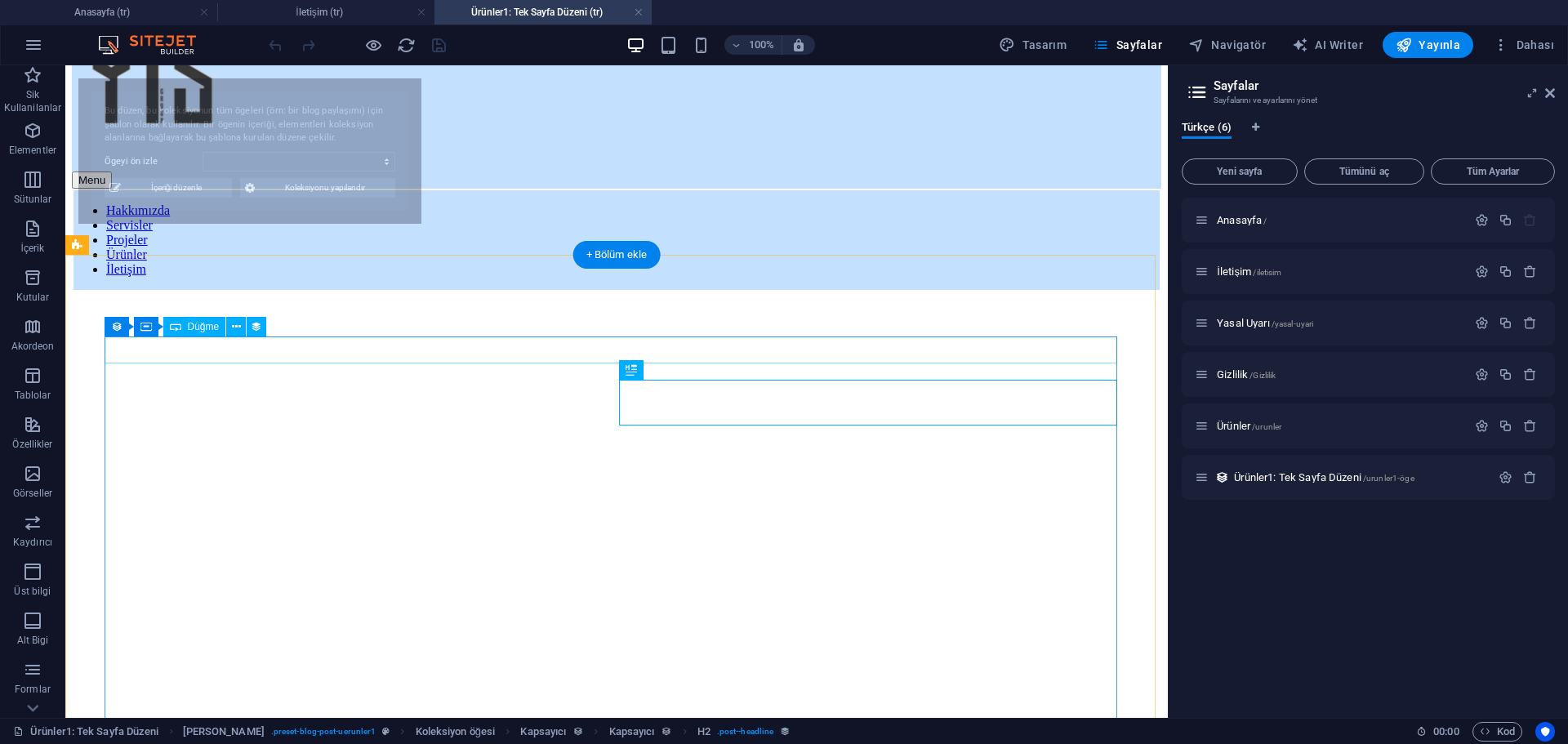
scroll to position [163, 0]
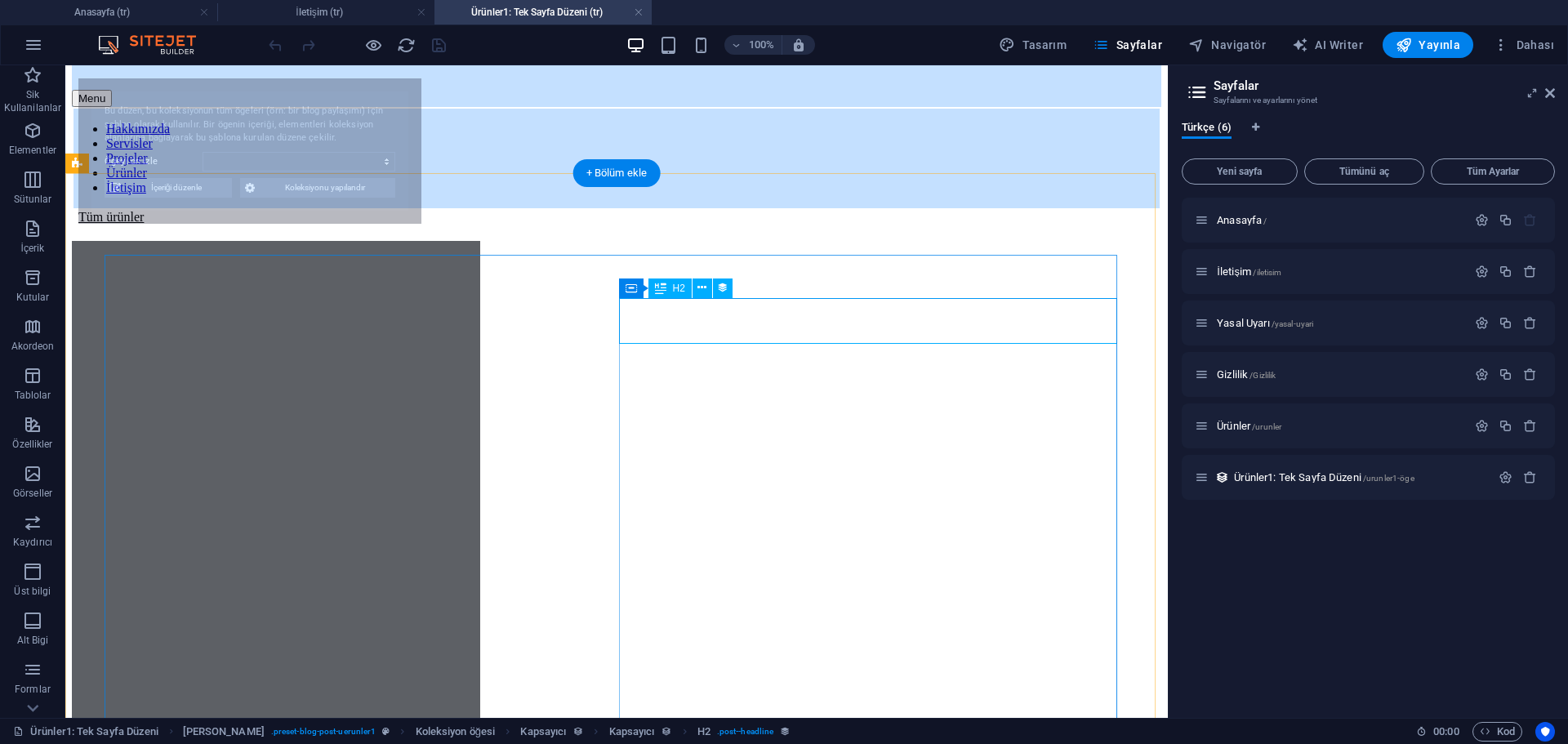
select select "68d3d688762e8e0a66068718"
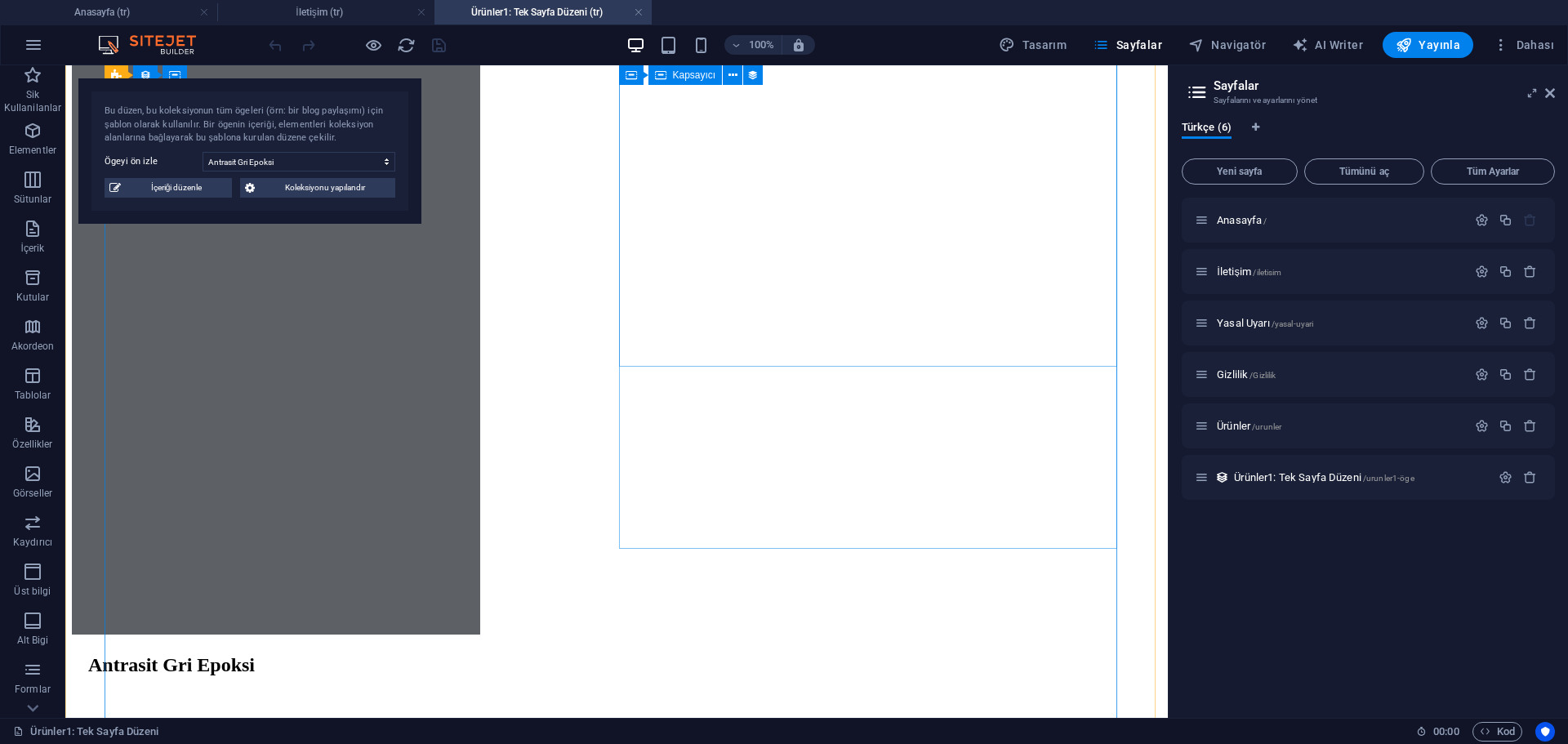
scroll to position [0, 0]
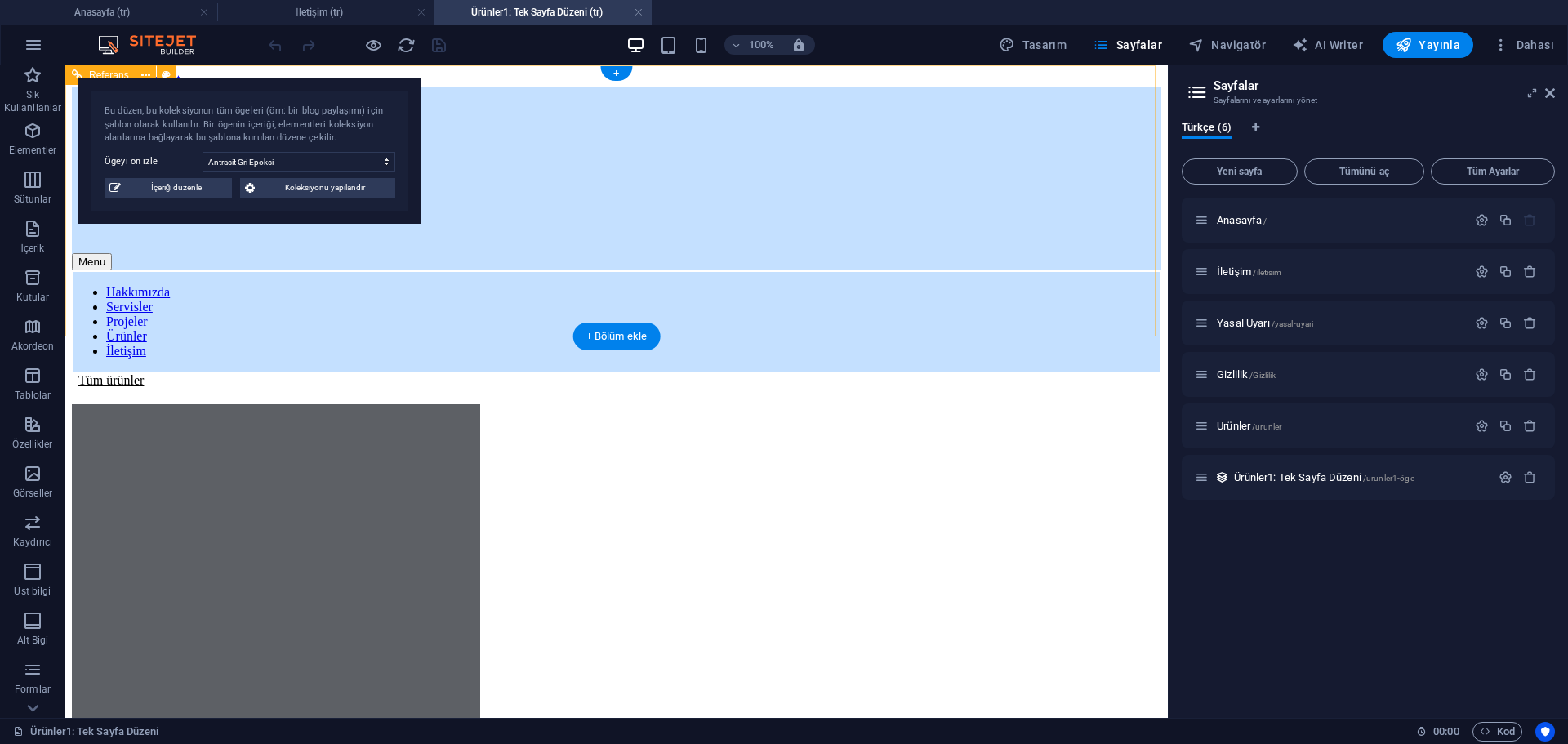
click at [882, 297] on nav "Hakkımızda Servisler Projeler Ürünler İletişim" at bounding box center [616, 322] width 1090 height 103
click at [1229, 278] on div "İletişim /iletisim" at bounding box center [1330, 272] width 272 height 19
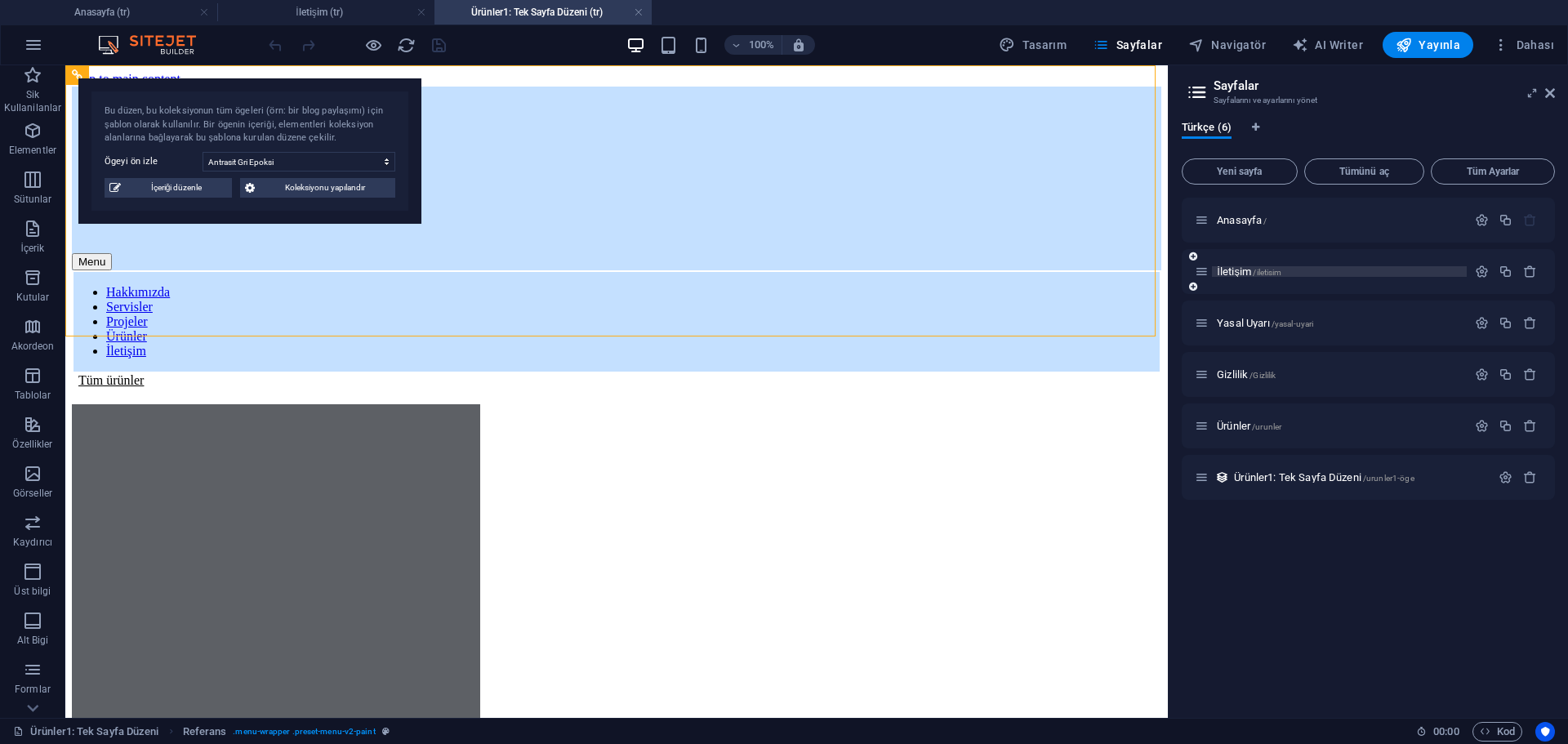
click at [1230, 272] on span "İletişim /iletisim" at bounding box center [1249, 271] width 65 height 12
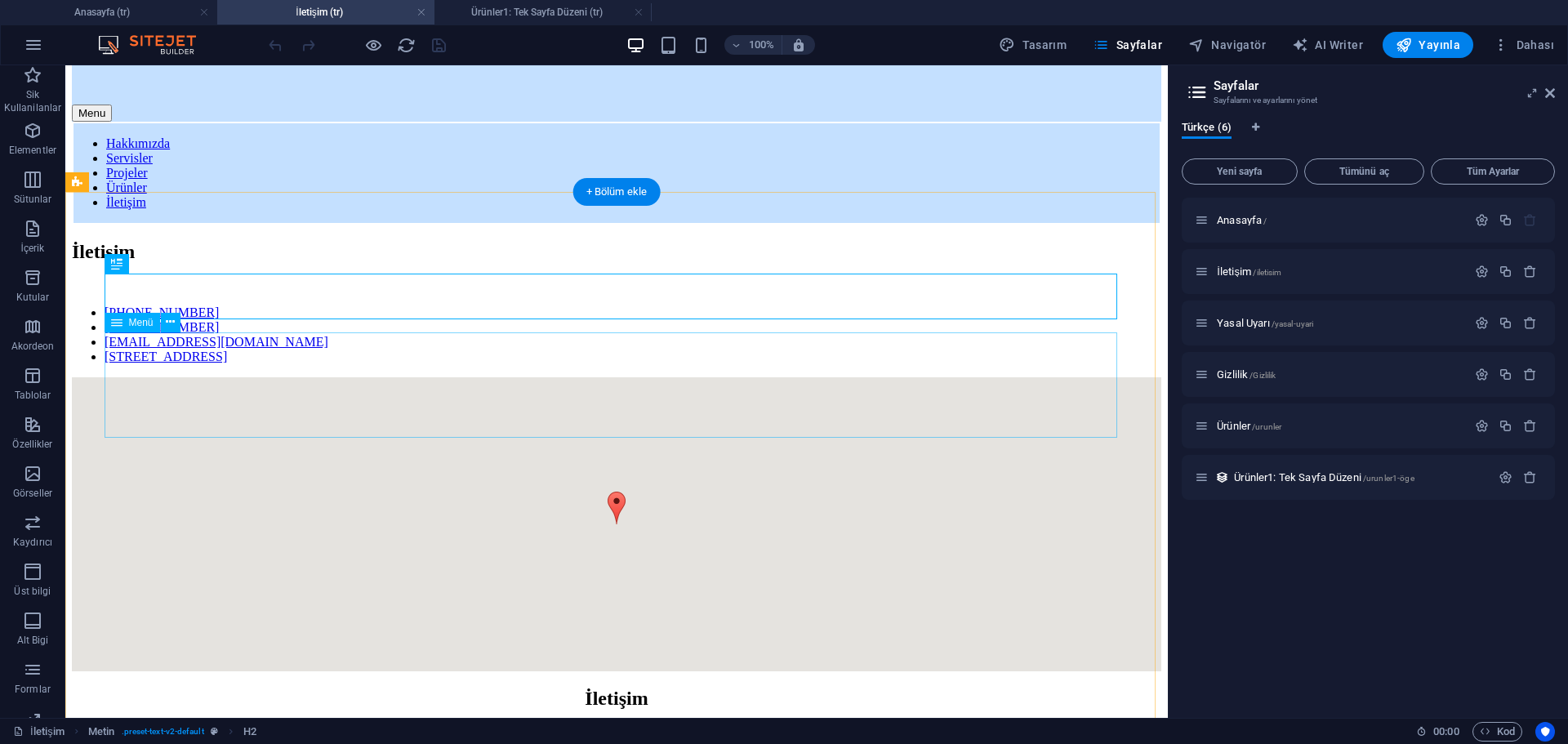
scroll to position [138, 0]
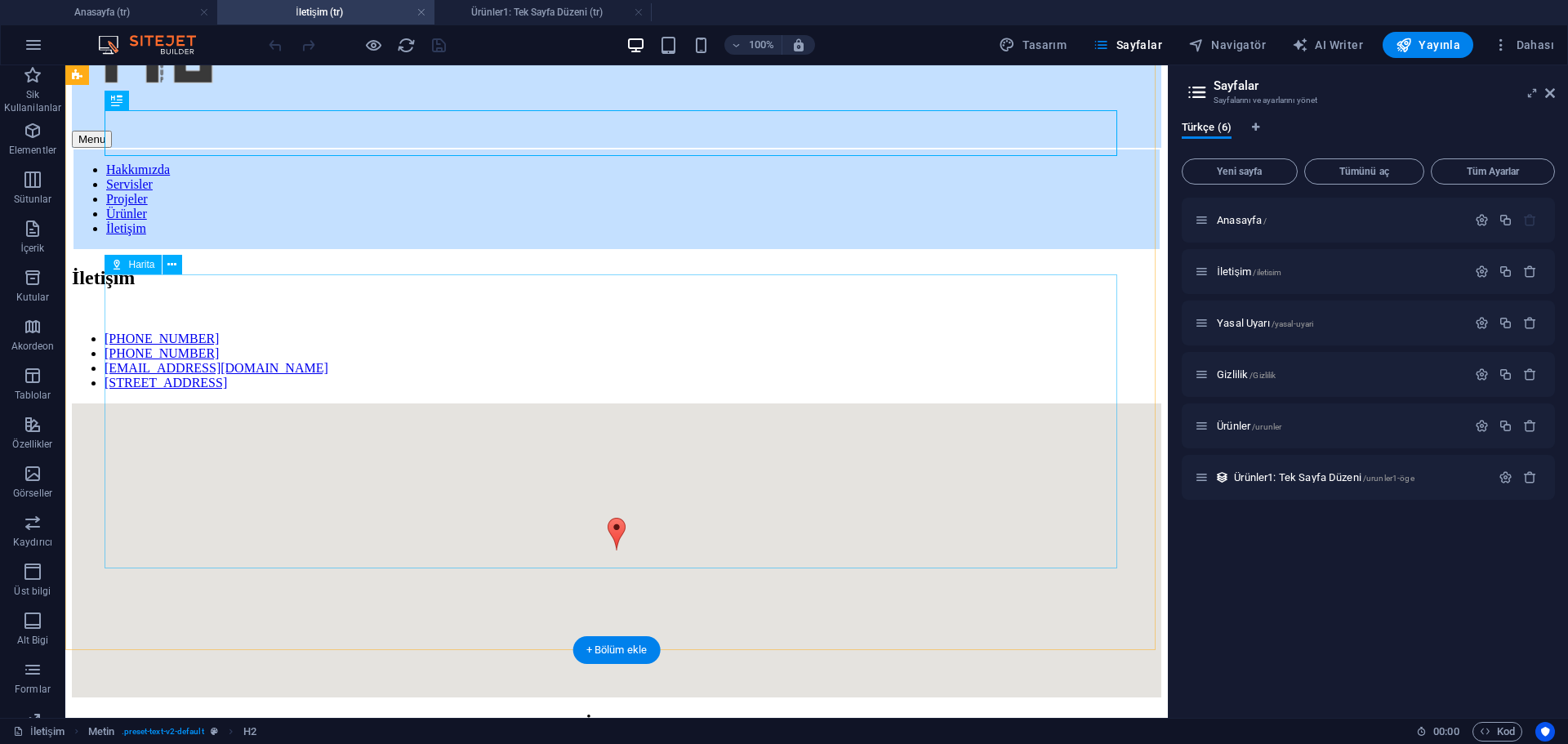
click at [620, 404] on div at bounding box center [616, 551] width 1090 height 294
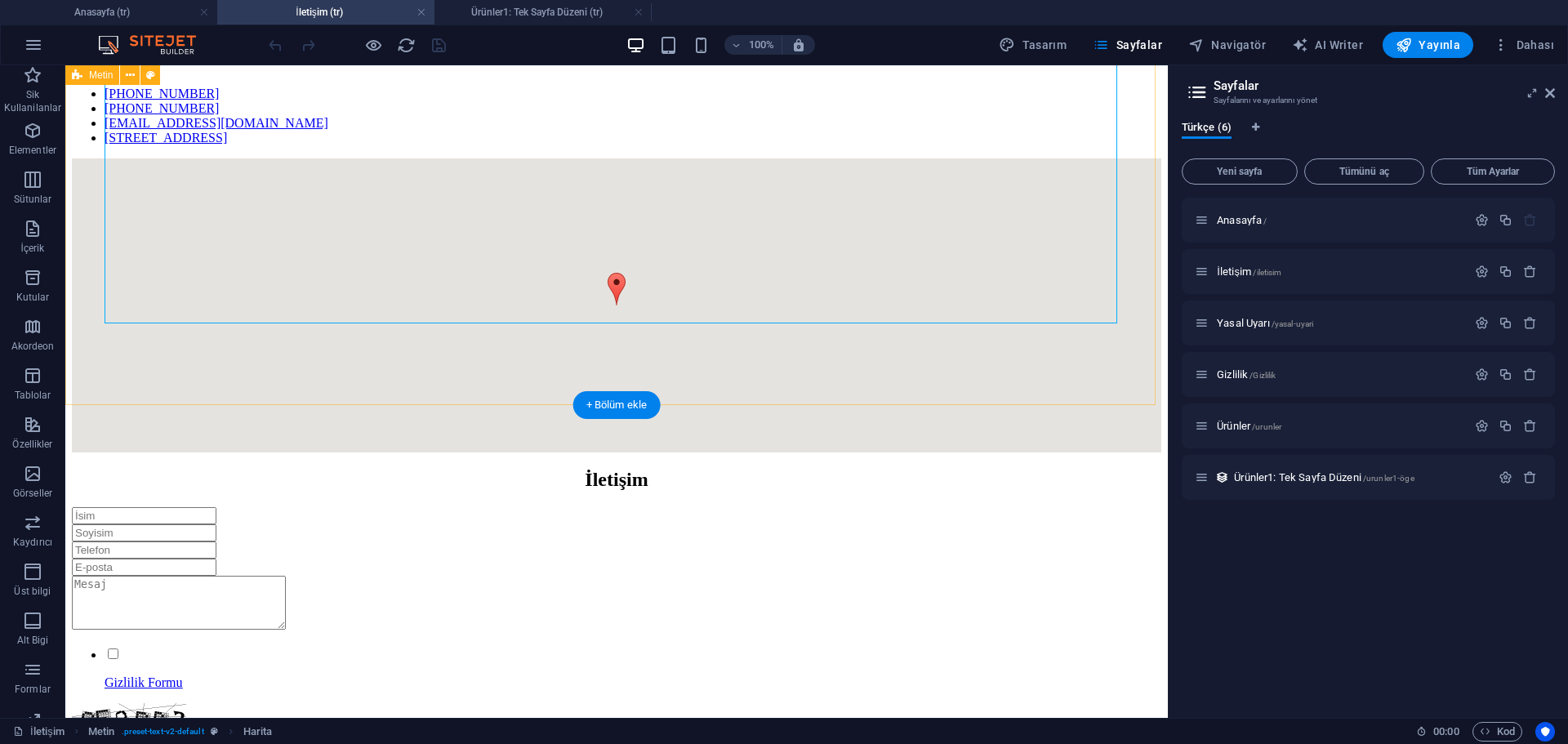
scroll to position [219, 0]
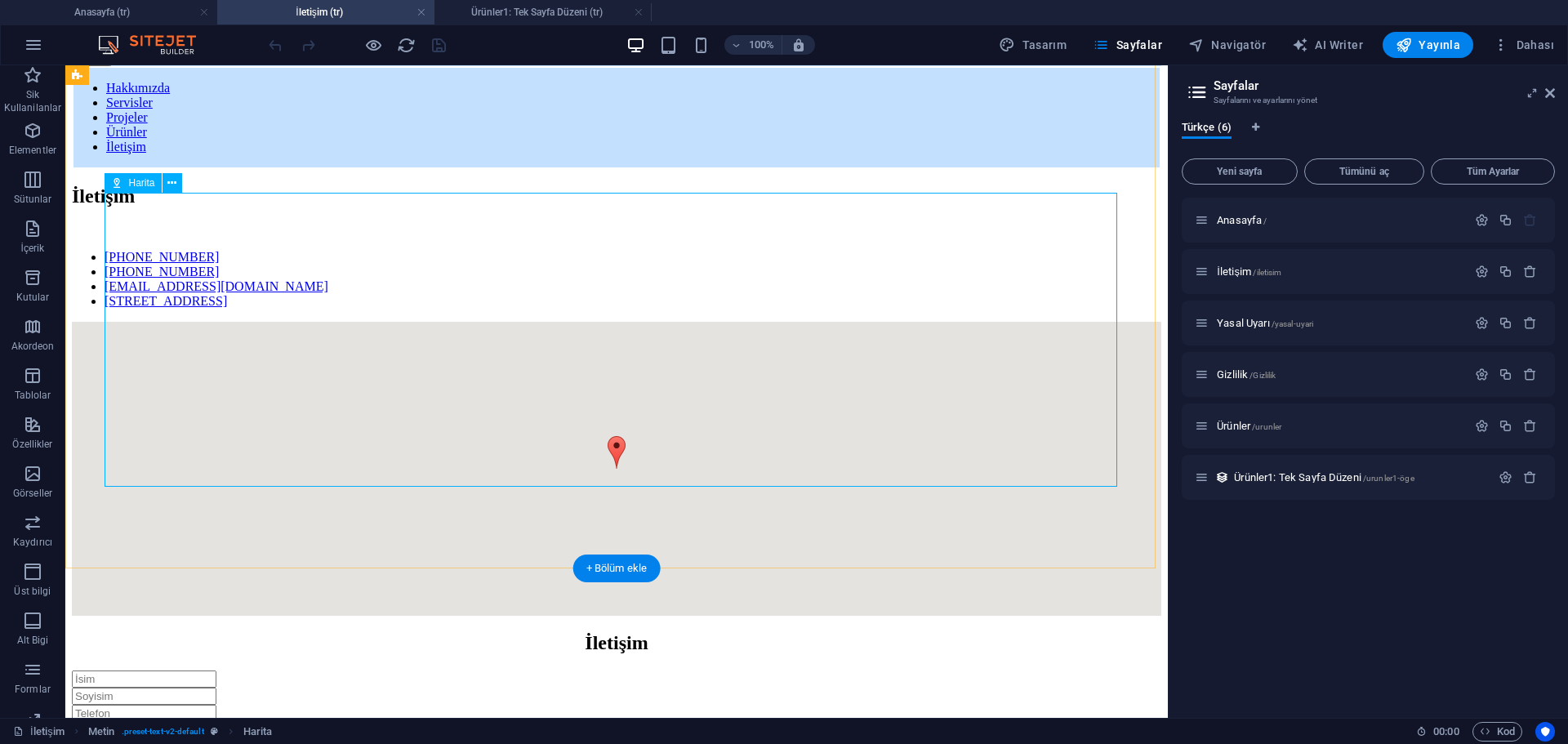
click at [624, 342] on div at bounding box center [616, 469] width 1090 height 294
select select "hybrid"
select select "1"
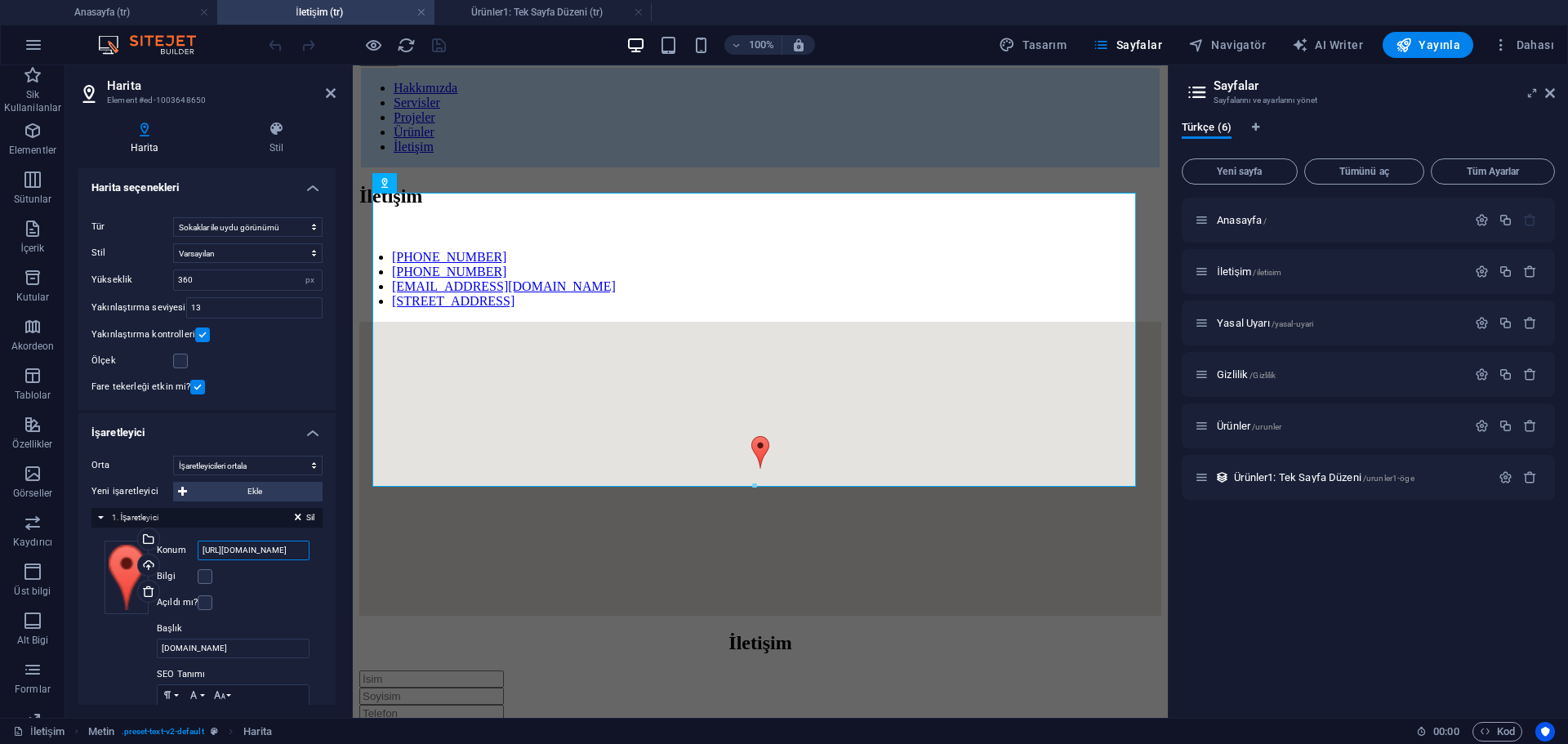
click at [299, 552] on input "[URL][DOMAIN_NAME]" at bounding box center [253, 550] width 112 height 20
click at [299, 553] on input "[URL][DOMAIN_NAME]" at bounding box center [253, 550] width 112 height 20
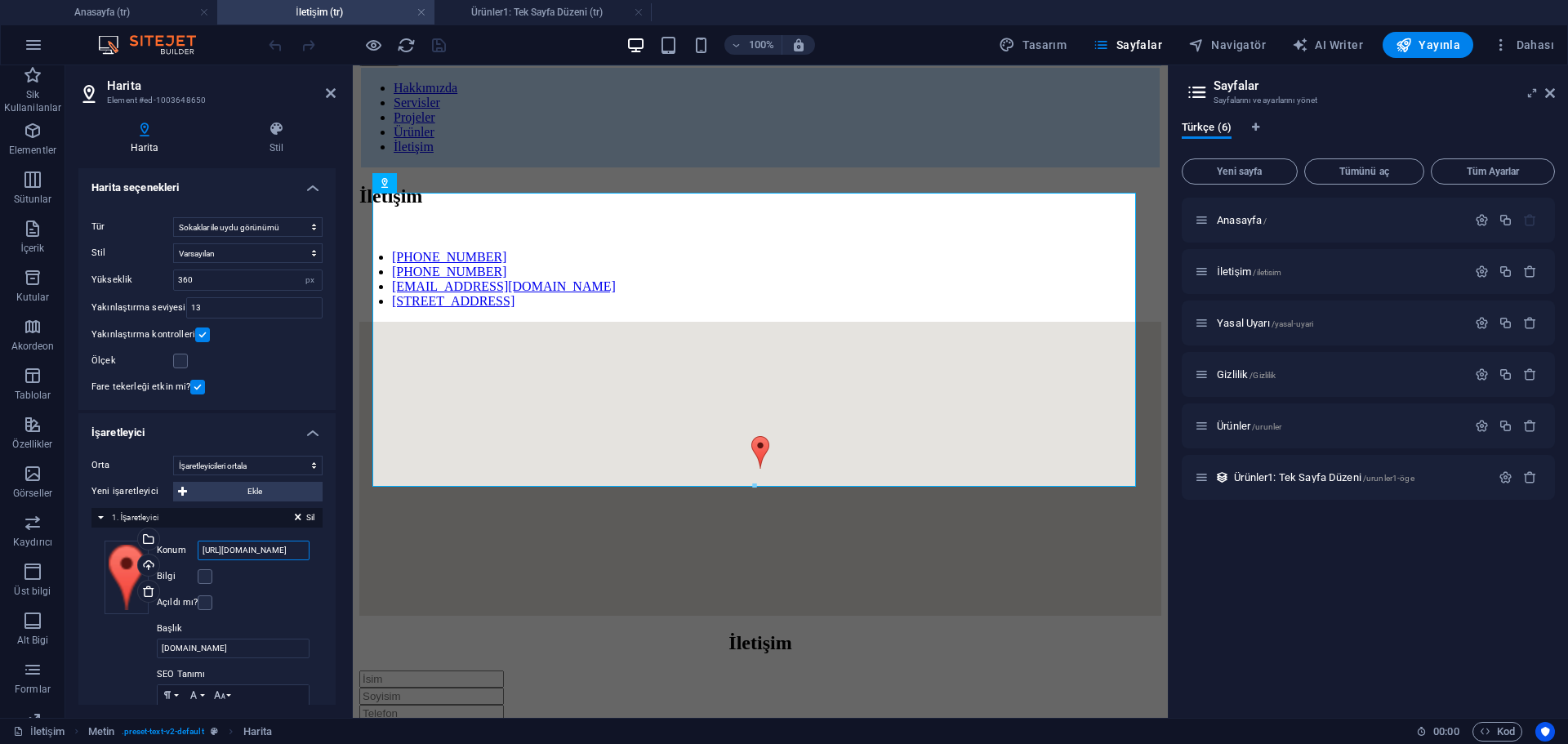
click at [291, 554] on input "[URL][DOMAIN_NAME]" at bounding box center [253, 550] width 112 height 20
click at [1537, 49] on span "Dahası" at bounding box center [1523, 44] width 61 height 16
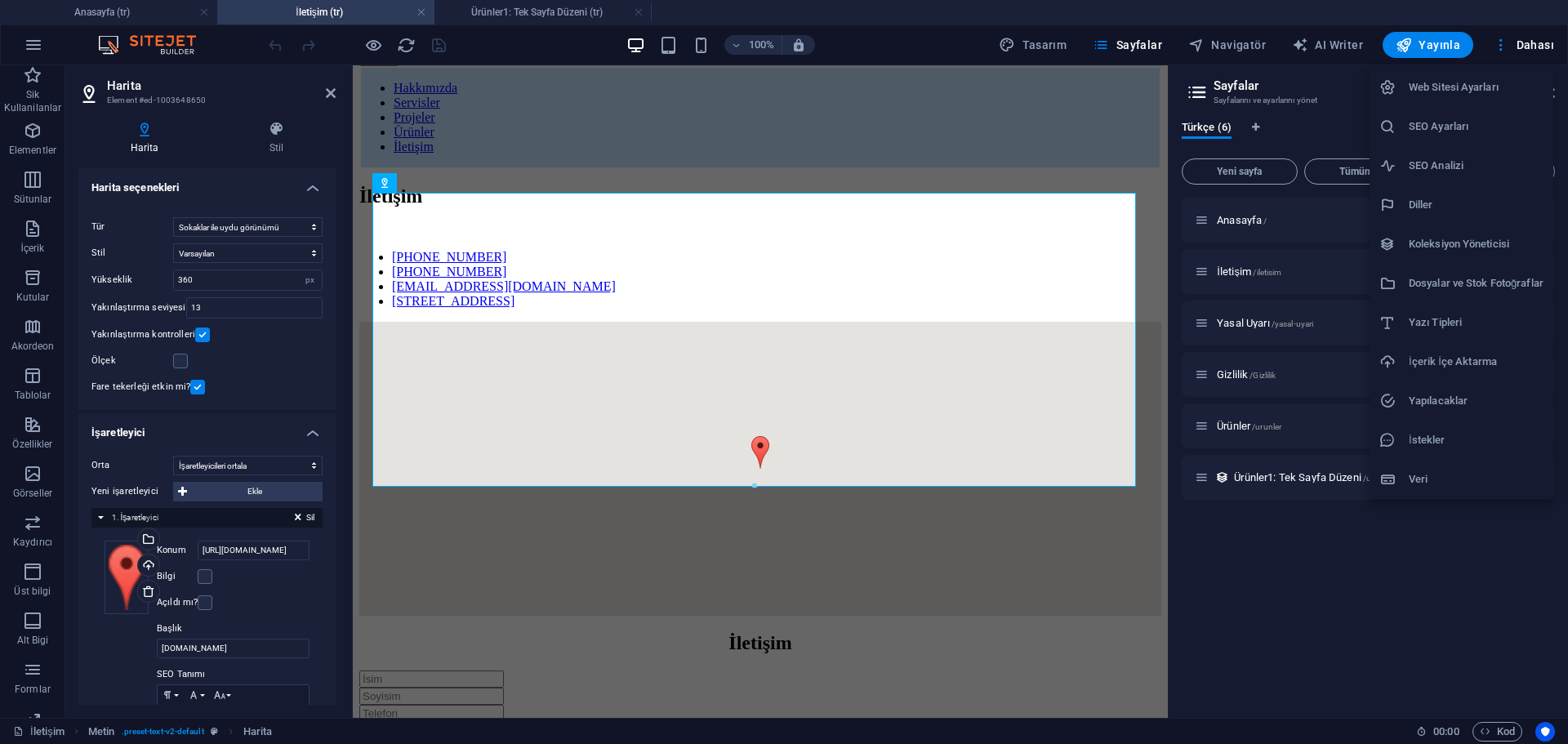
click at [1449, 138] on li "SEO Ayarları" at bounding box center [1461, 126] width 183 height 39
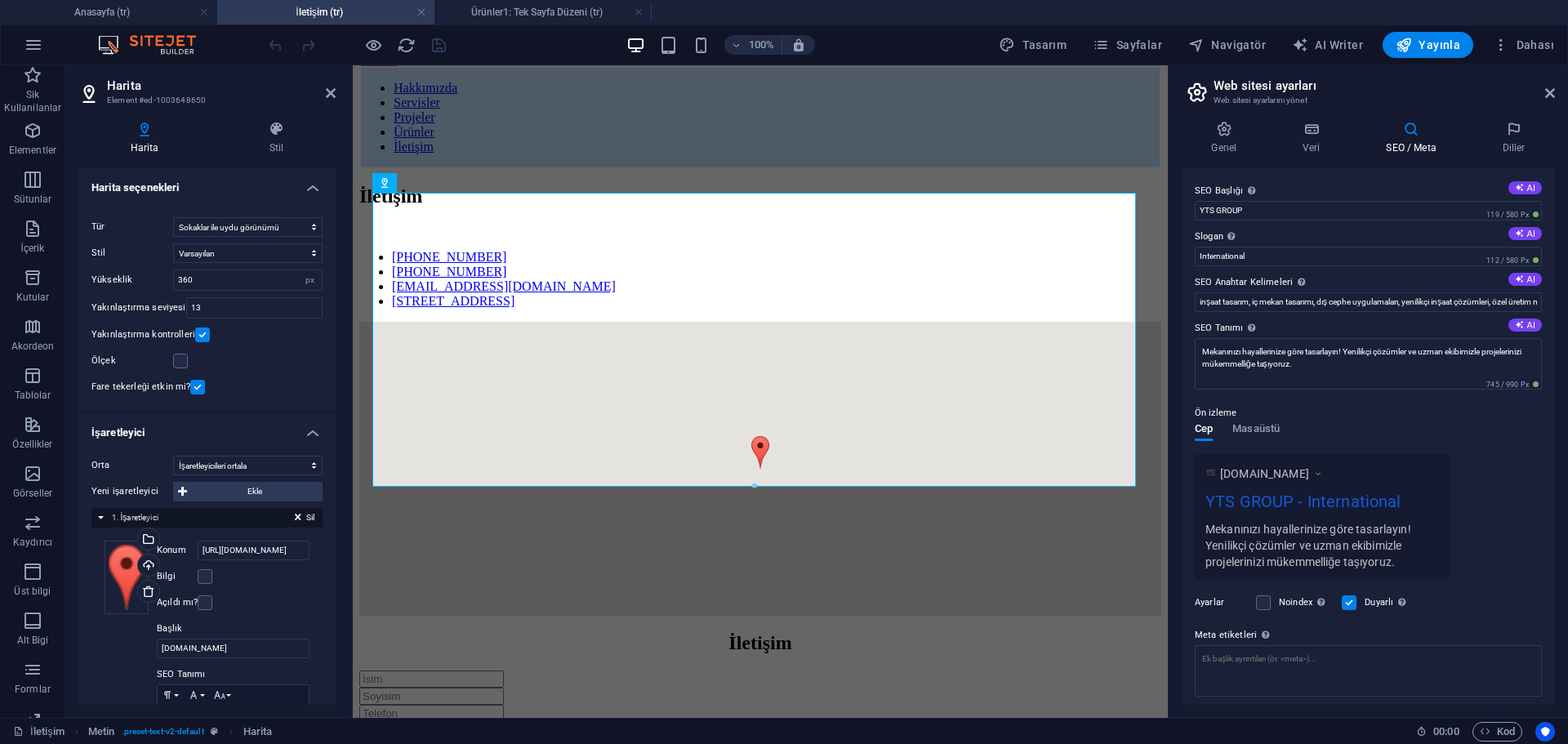
scroll to position [97, 0]
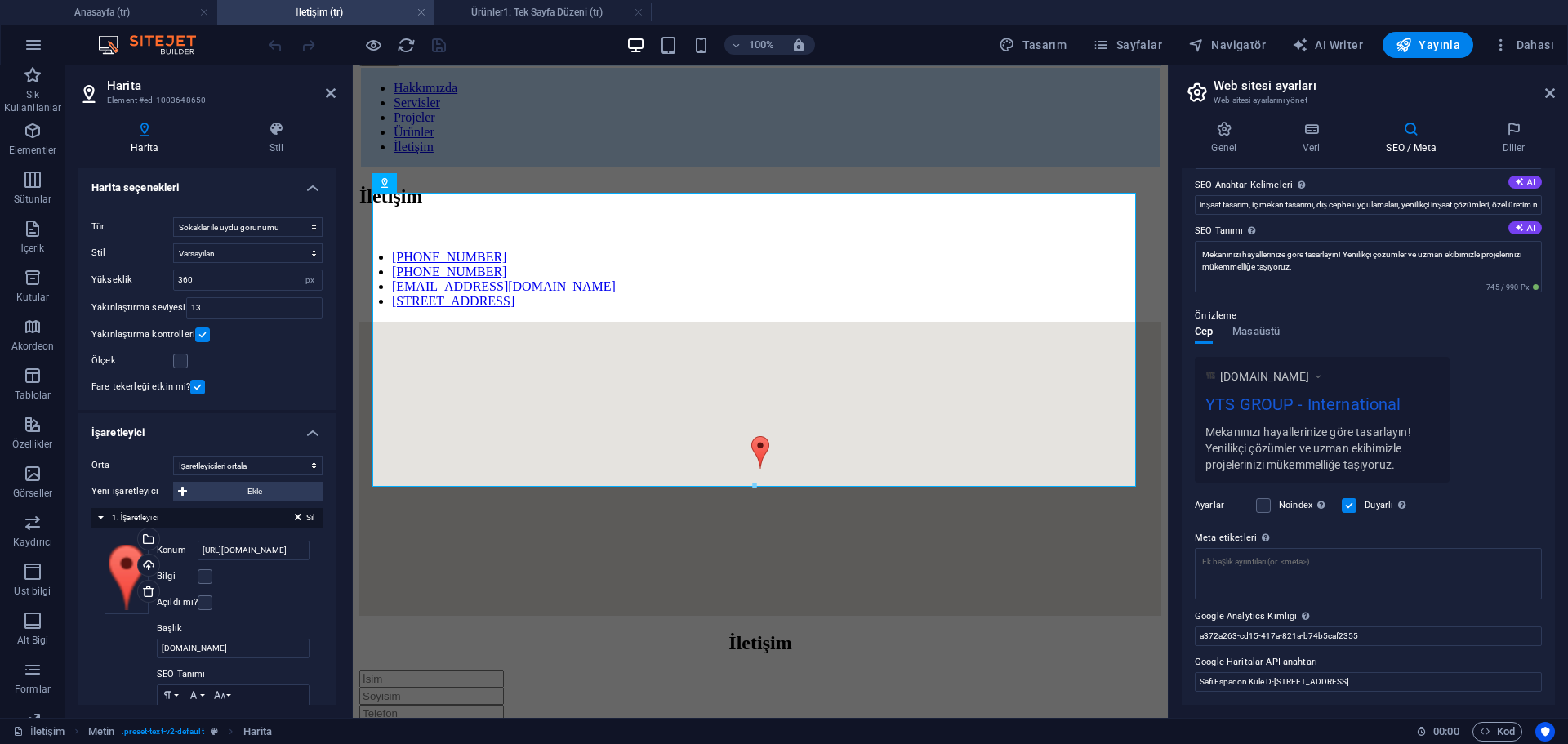
click at [1239, 659] on label "Google Haritalar API anahtarı" at bounding box center [1367, 662] width 347 height 20
click at [1239, 672] on input "Safi Espadon Kule D-100 Kuzey Yanyol Caddesi, 34880 Kartal/İstanbul, Türkiye" at bounding box center [1367, 682] width 347 height 20
drag, startPoint x: 1193, startPoint y: 665, endPoint x: 1352, endPoint y: 670, distance: 159.1
click at [1329, 660] on div "SEO Başlığı Web sitenin başlığı - onu arama motoru sonuçlarında öne çıkan bir ş…" at bounding box center [1368, 436] width 373 height 537
click at [1374, 686] on input "Safi Espadon Kule D-100 Kuzey Yanyol Caddesi, 34880 Kartal/İstanbul, Türkiye" at bounding box center [1367, 682] width 347 height 20
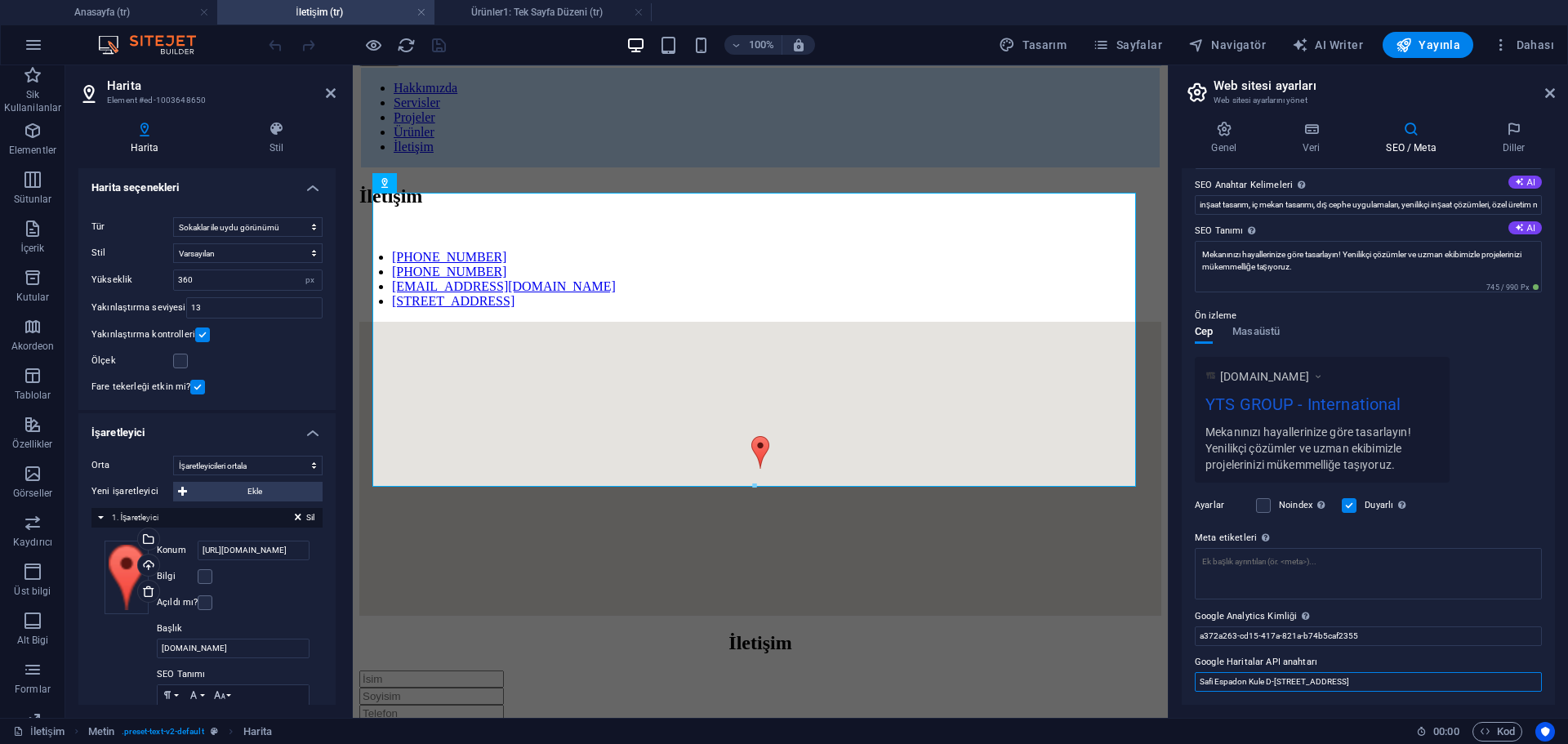
click at [1374, 686] on input "Safi Espadon Kule D-100 Kuzey Yanyol Caddesi, 34880 Kartal/İstanbul, Türkiye" at bounding box center [1367, 682] width 347 height 20
click at [255, 552] on input "[URL][DOMAIN_NAME]" at bounding box center [253, 550] width 112 height 20
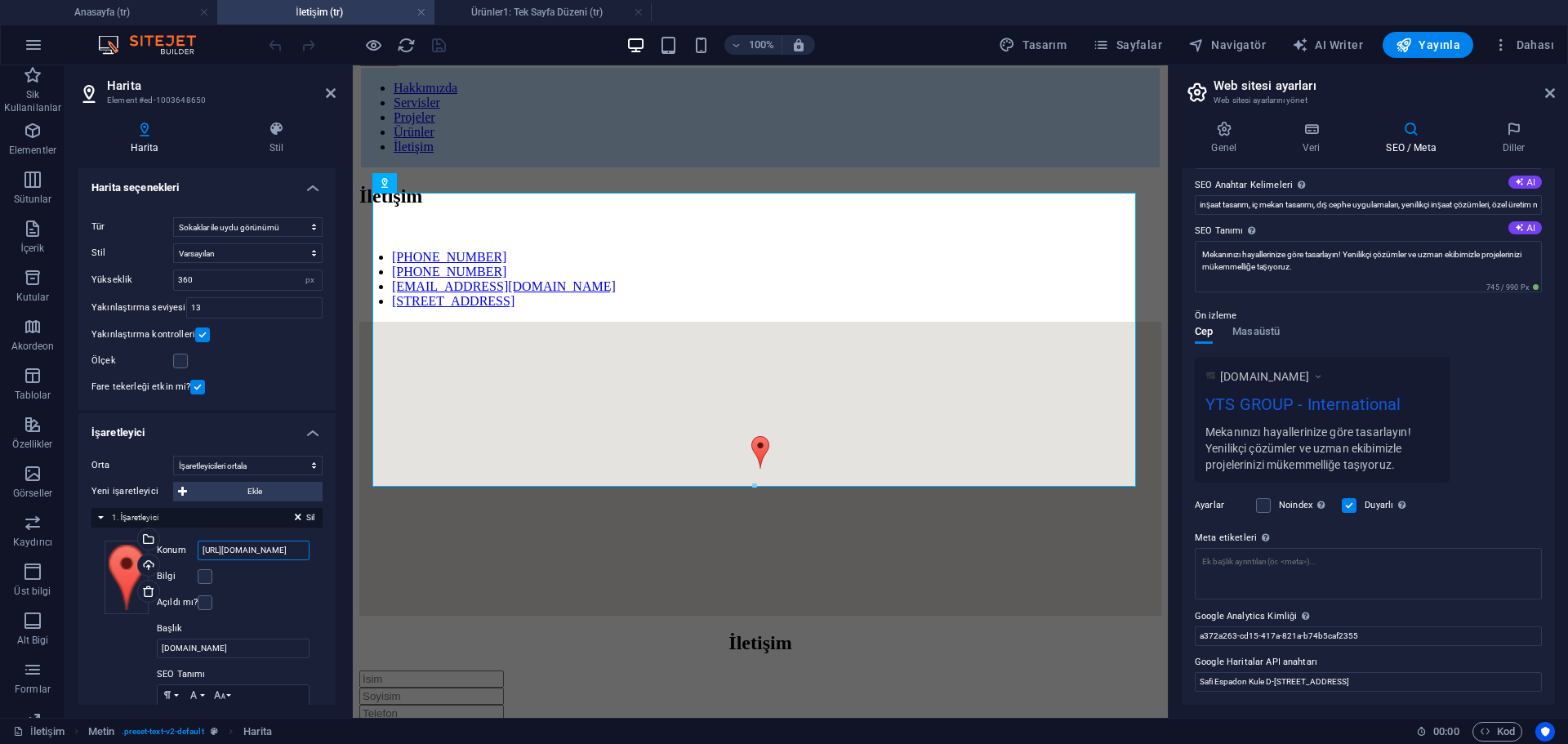
paste input "Safi Espadon Kule D-100 Kuzey Yanyol Caddesi, 34880 Kartal/İstanbul, Türkiye"
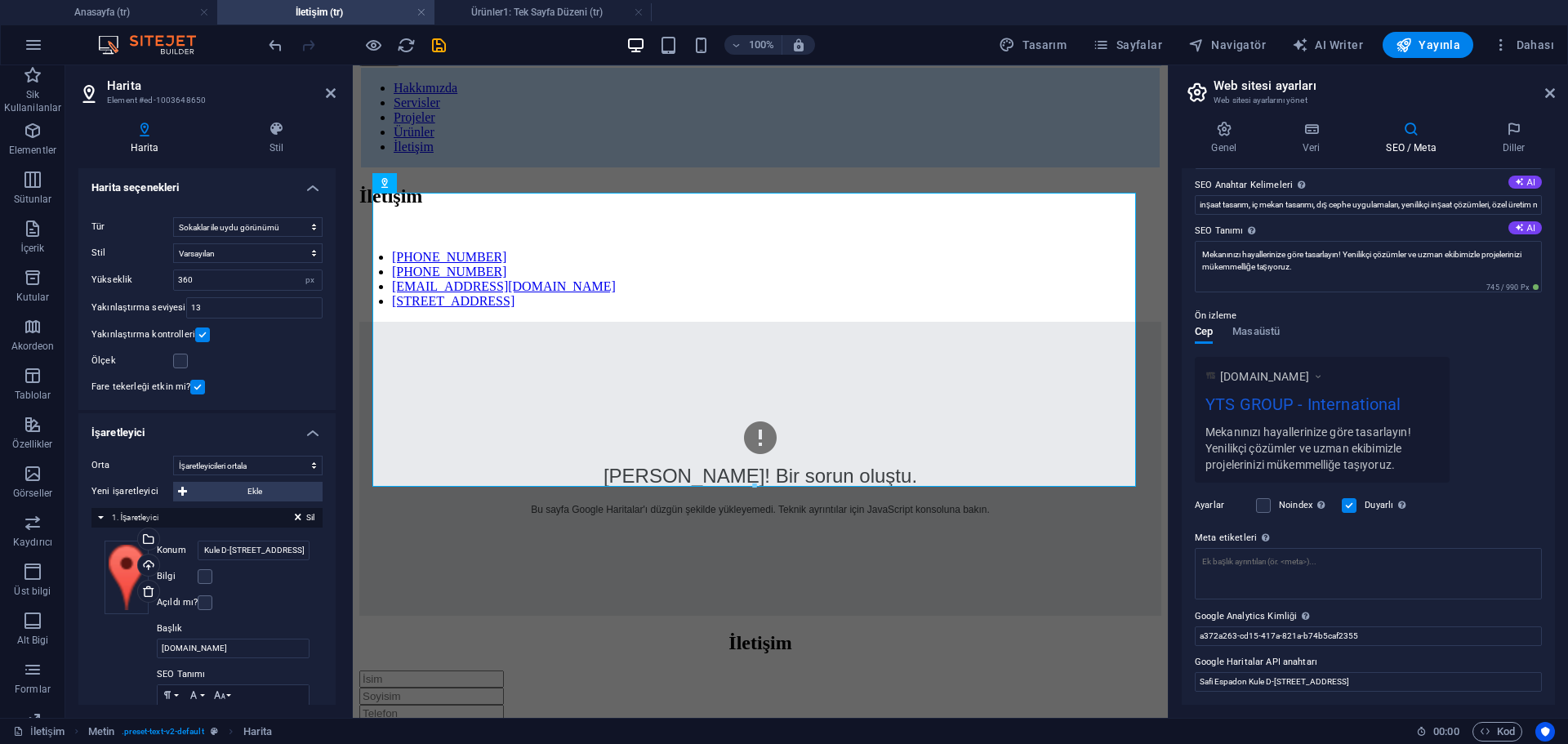
scroll to position [0, 0]
click at [240, 648] on input "[DOMAIN_NAME]" at bounding box center [233, 648] width 153 height 20
click at [276, 554] on input "Safi Espadon Kule D-100 Kuzey Yanyol Caddesi, 34880 Kartal/İstanbul, Türkiye" at bounding box center [253, 550] width 112 height 20
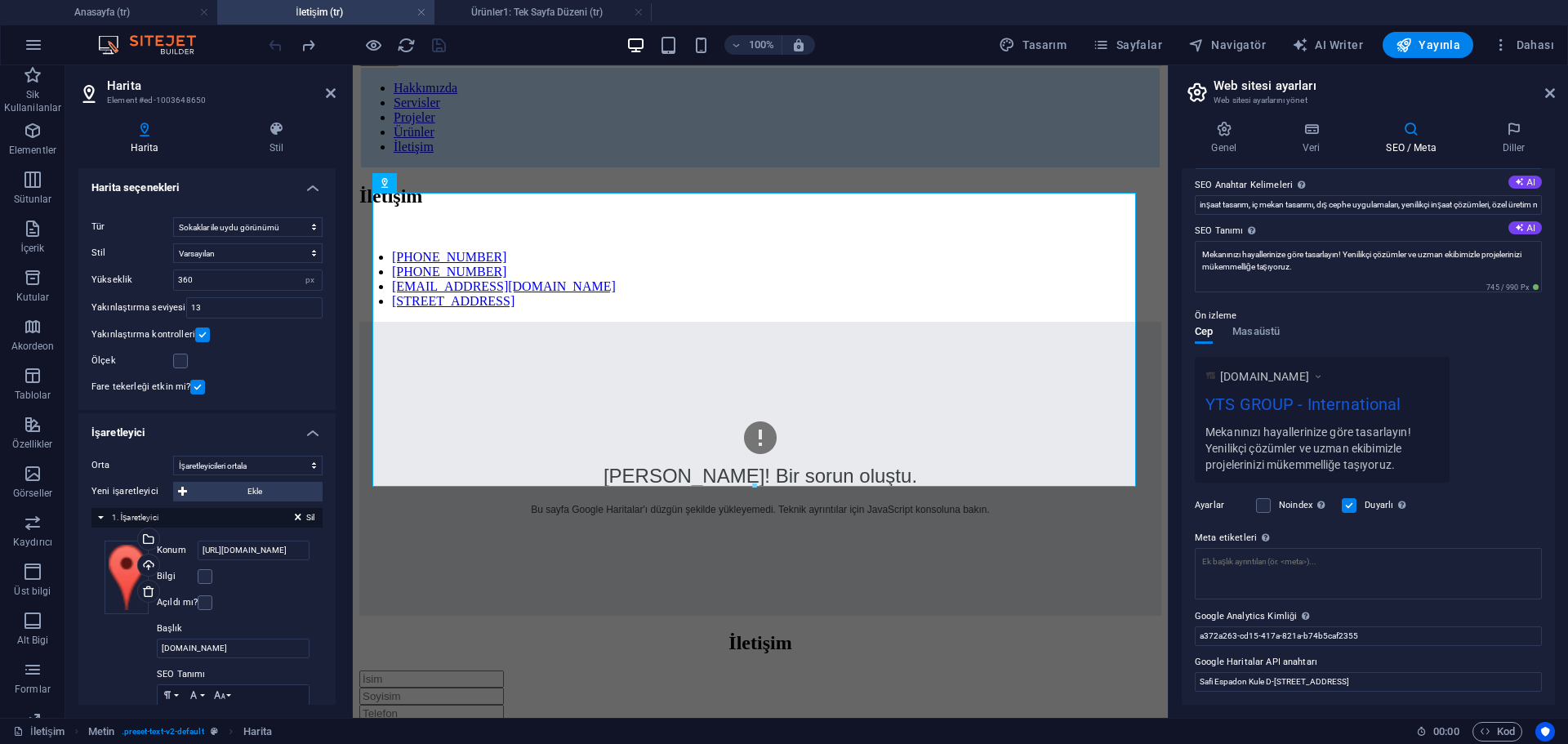
click at [287, 578] on div "Bilgi" at bounding box center [233, 577] width 153 height 20
click at [269, 554] on input "[URL][DOMAIN_NAME]" at bounding box center [253, 550] width 112 height 20
click at [259, 553] on input "[URL][DOMAIN_NAME]" at bounding box center [253, 550] width 112 height 20
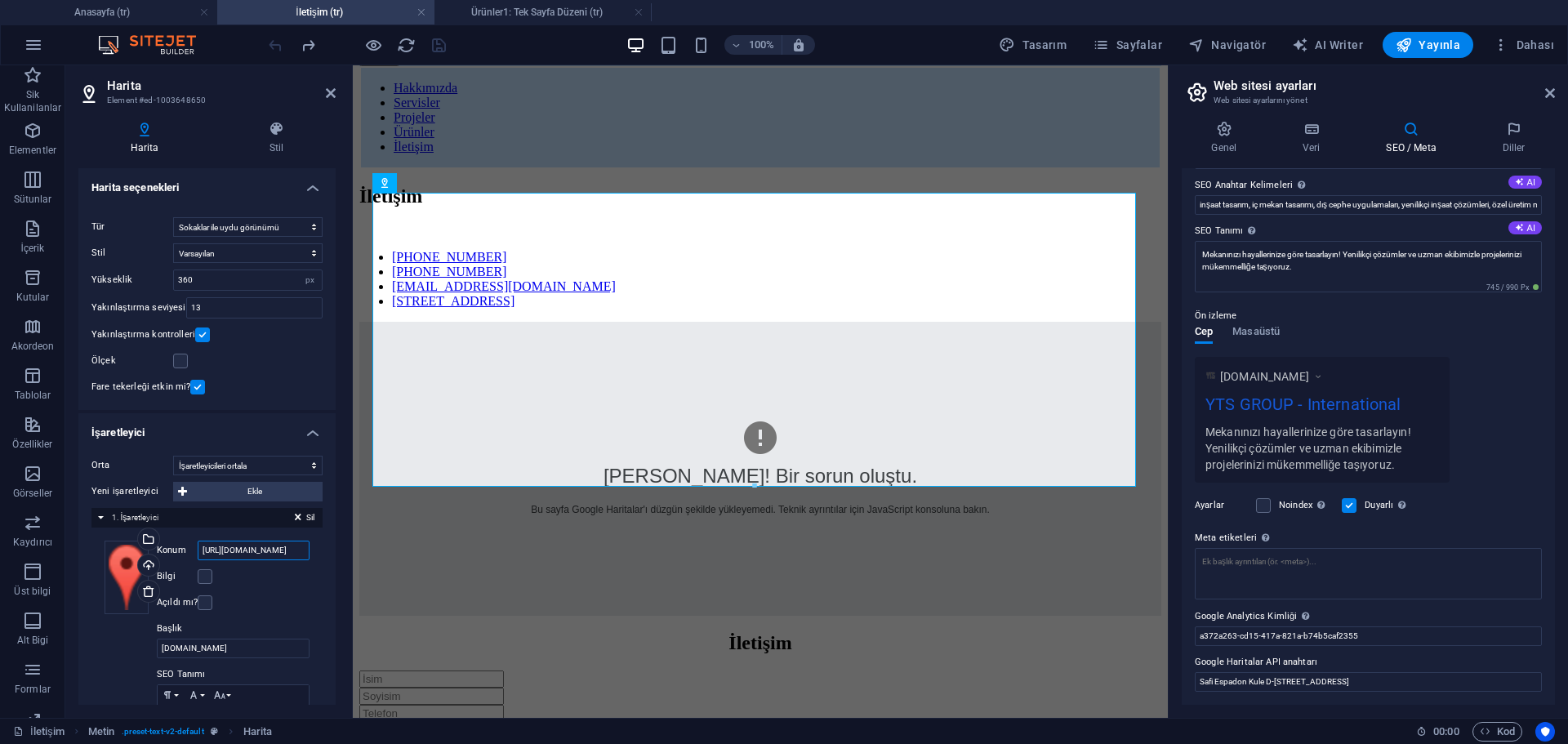
paste input "Safi Espadon Kule D-100 Kuzey Yanyol Caddesi, 34880 Kartal/İstanbul, Türkiye"
type input "Safi Espadon Kule D-100 Kuzey Yanyol Caddesi, 34880 Kartal/İstanbul, Türkiye"
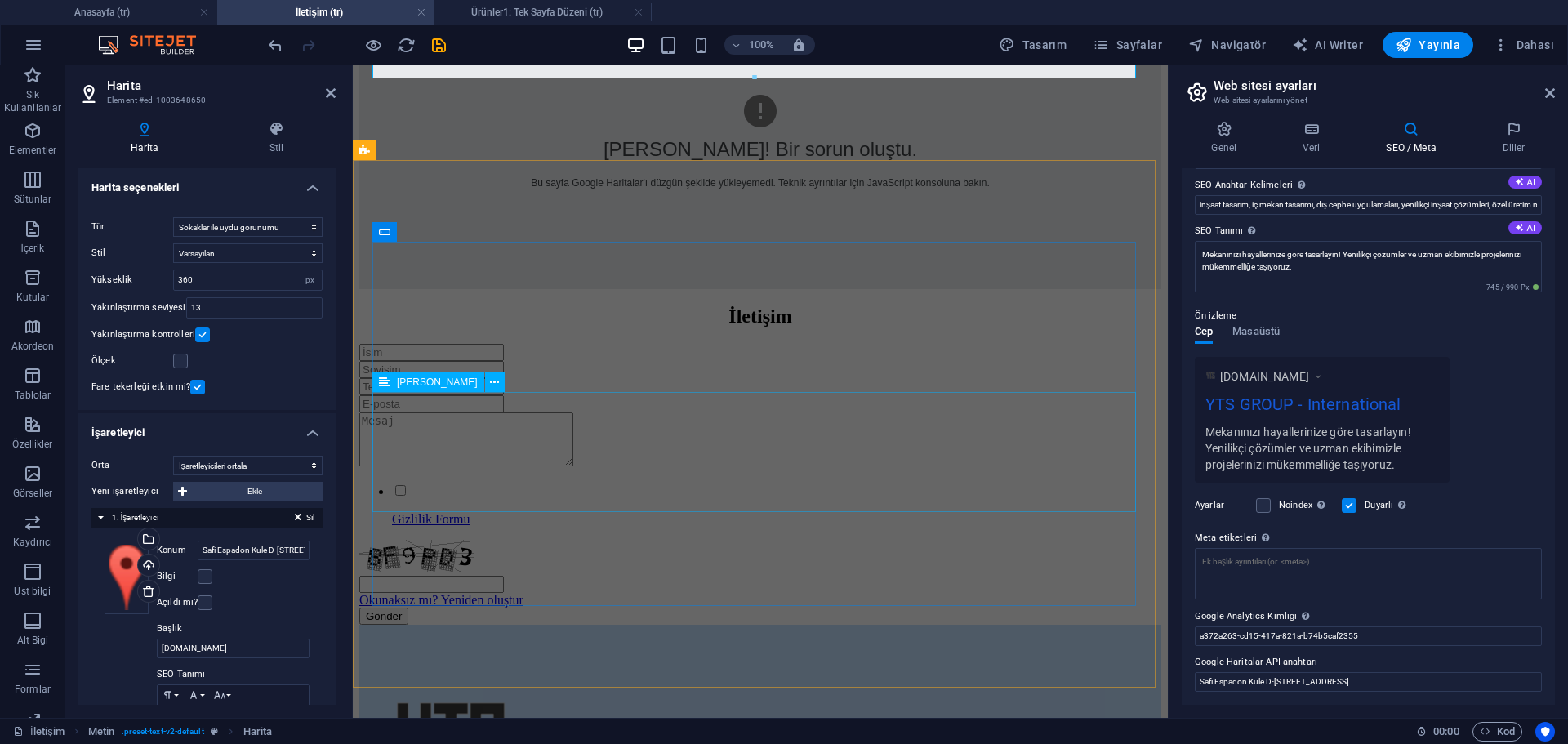
scroll to position [791, 0]
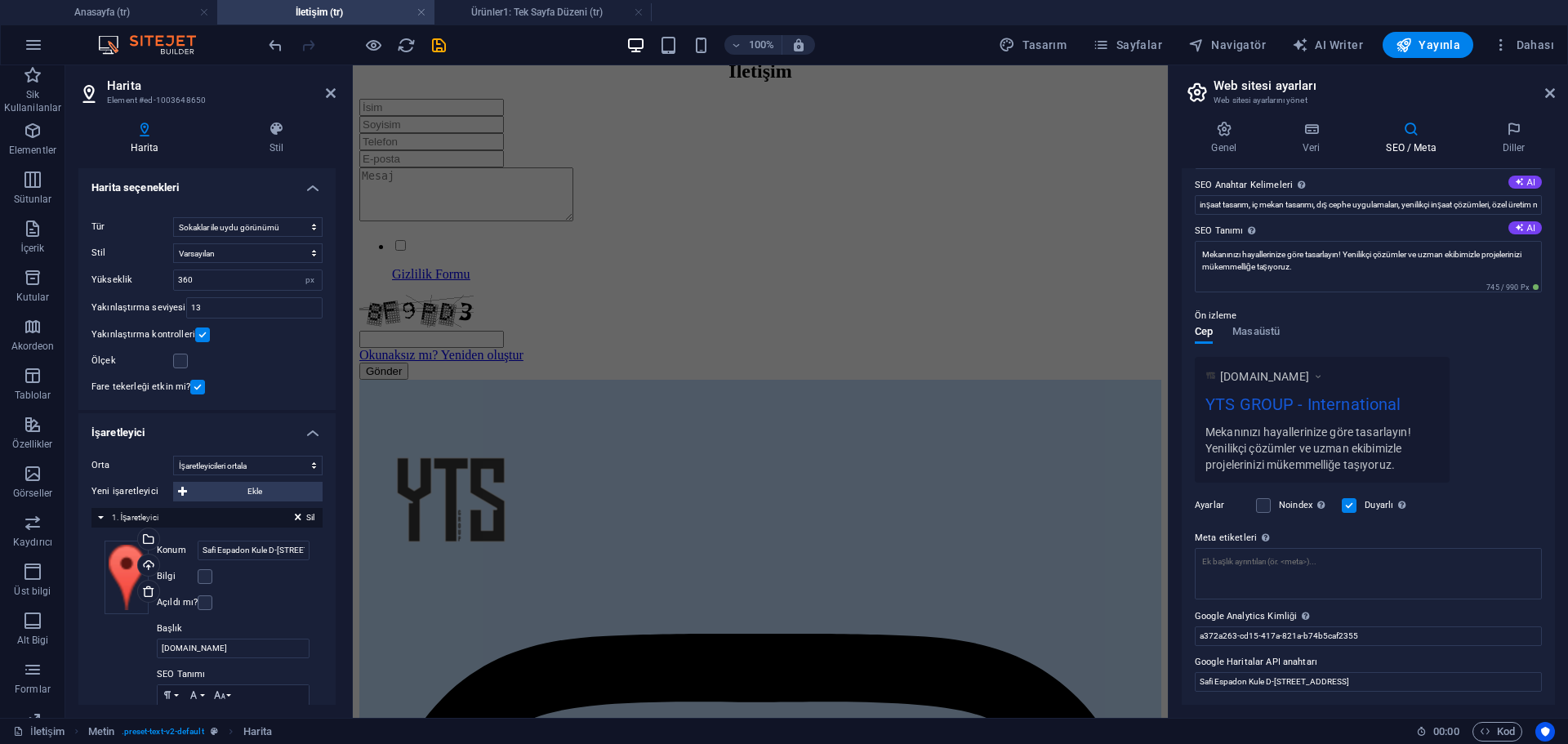
click at [1240, 659] on label "Google Haritalar API anahtarı" at bounding box center [1367, 662] width 347 height 20
click at [1240, 672] on input "Safi Espadon Kule D-100 Kuzey Yanyol Caddesi, 34880 Kartal/İstanbul, Türkiye" at bounding box center [1367, 682] width 347 height 20
click at [1240, 659] on label "Google Haritalar API anahtarı" at bounding box center [1367, 662] width 347 height 20
click at [1240, 672] on input "Safi Espadon Kule D-100 Kuzey Yanyol Caddesi, 34880 Kartal/İstanbul, Türkiye" at bounding box center [1367, 682] width 347 height 20
click at [1340, 686] on input "Safi Espadon Kule D-100 Kuzey Yanyol Caddesi, 34880 Kartal/İstanbul, Türkiye" at bounding box center [1367, 682] width 347 height 20
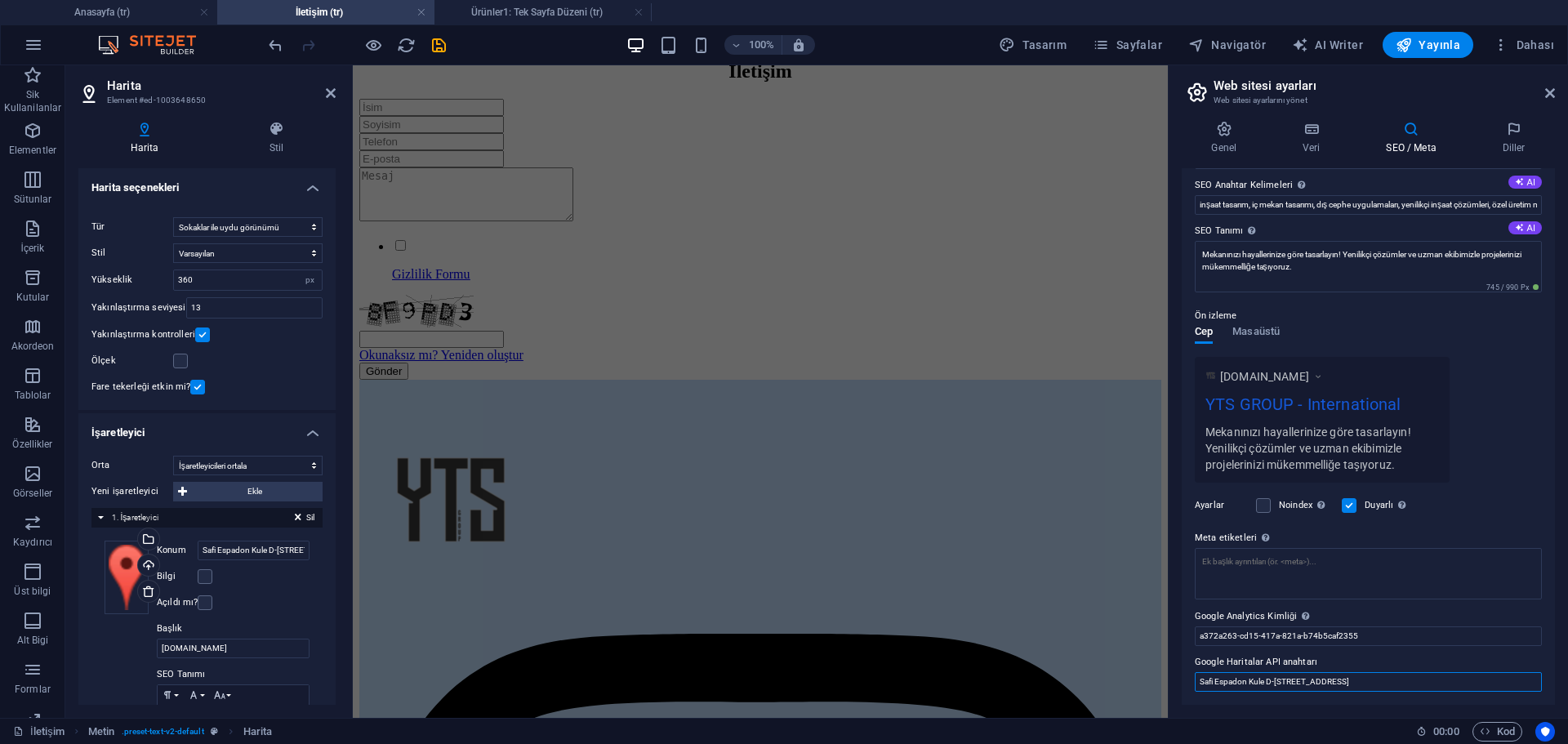
click at [1340, 686] on input "Safi Espadon Kule D-100 Kuzey Yanyol Caddesi, 34880 Kartal/İstanbul, Türkiye" at bounding box center [1367, 682] width 347 height 20
click at [1337, 685] on input "Safi Espadon Kule D-100 Kuzey Yanyol Caddesi, 34880 Kartal/İstanbul, Türkiye" at bounding box center [1367, 682] width 347 height 20
click at [1335, 684] on input "Safi Espadon Kule D-100 Kuzey Yanyol Caddesi, 34880 Kartal/İstanbul, Türkiye" at bounding box center [1367, 682] width 347 height 20
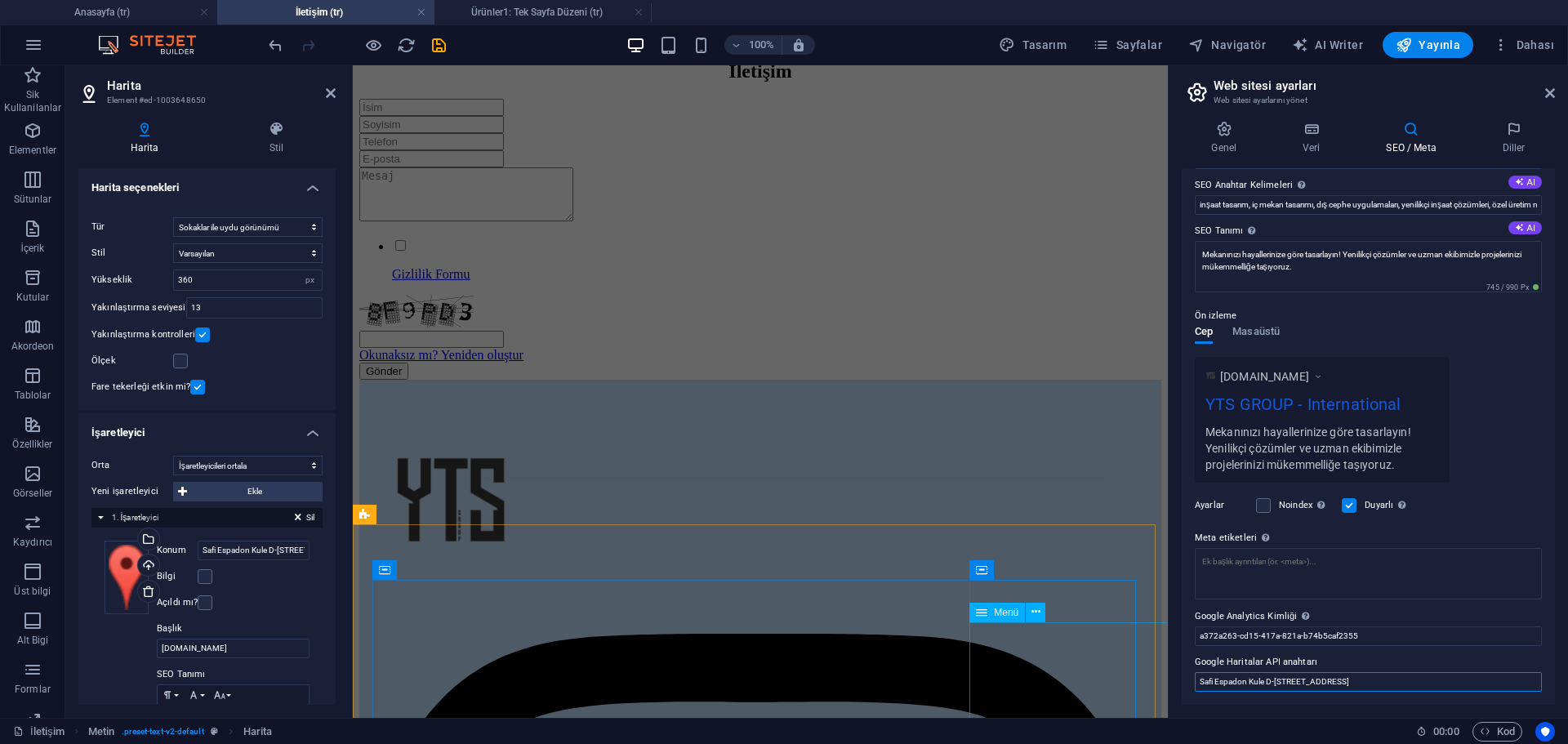
drag, startPoint x: 1859, startPoint y: 754, endPoint x: 1064, endPoint y: 666, distance: 799.9
paste input "@40.9102623,29.2016119,821m"
drag, startPoint x: 1208, startPoint y: 685, endPoint x: 1177, endPoint y: 693, distance: 32.0
click at [1180, 692] on div "Genel Veri SEO / Meta Diller Web Sitesi Adı groupyts.com Logo Dosyaları buraya …" at bounding box center [1368, 413] width 399 height 610
click at [1350, 680] on input "40.9102623,29.2016119,821m" at bounding box center [1367, 682] width 347 height 20
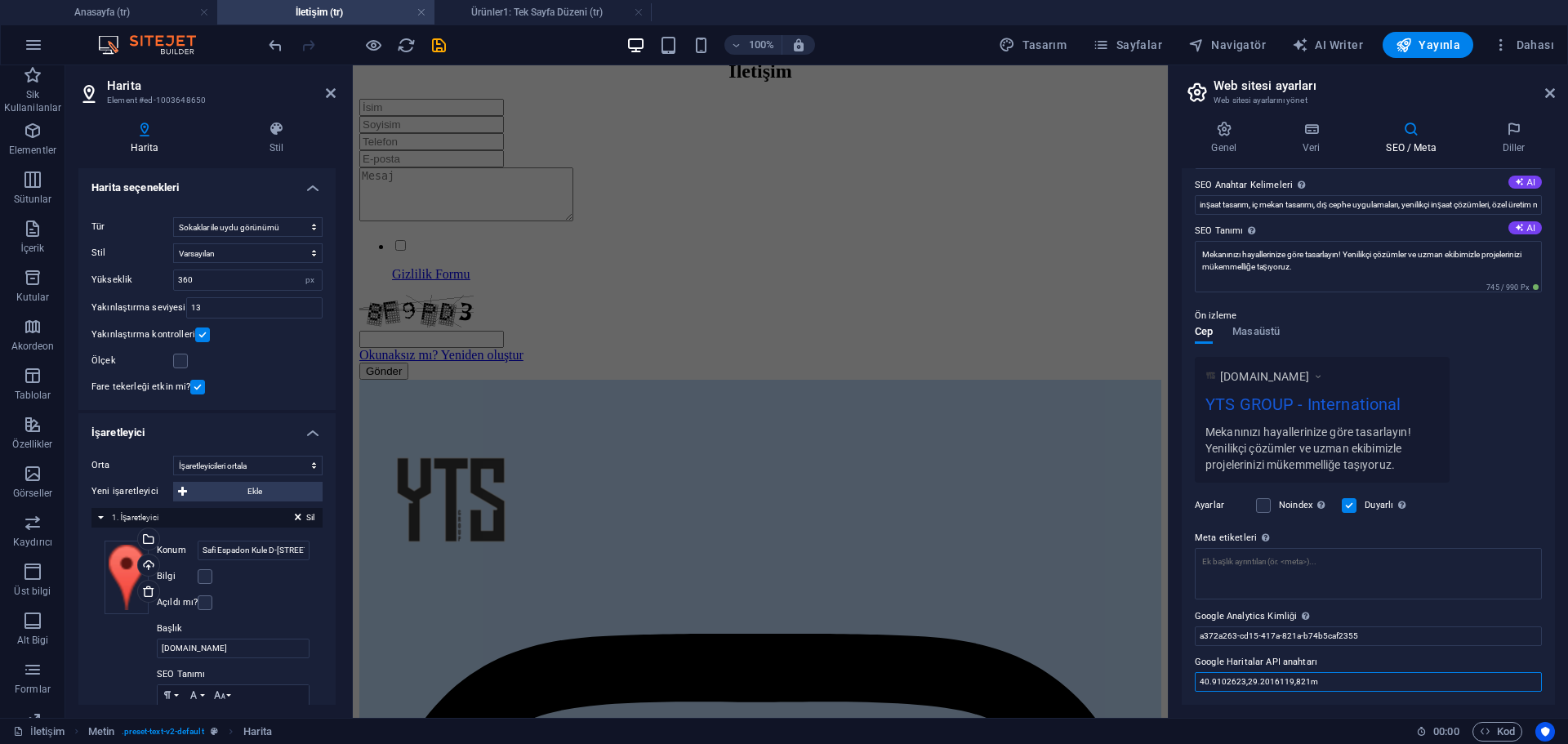
click at [1368, 681] on input "40.9102623,29.2016119,821m" at bounding box center [1367, 682] width 347 height 20
click at [1367, 680] on input "40.9102623,29.2016119,821m" at bounding box center [1367, 682] width 347 height 20
click at [1365, 680] on input "40.9102623,29.2016119,821m" at bounding box center [1367, 682] width 347 height 20
paste input "[SECURITY_DATA]"
type input "[SECURITY_DATA]"
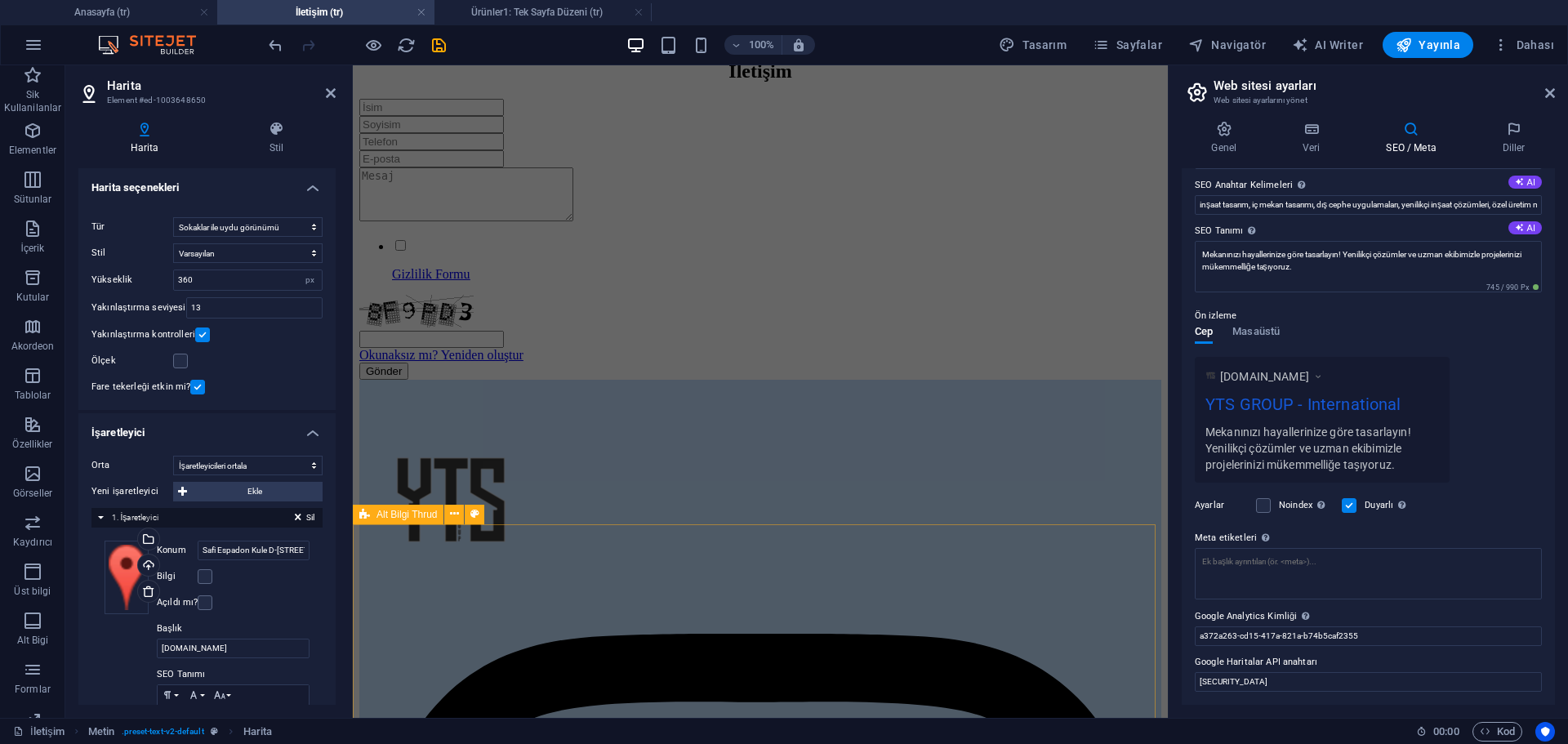
drag, startPoint x: 859, startPoint y: 533, endPoint x: 1376, endPoint y: 652, distance: 530.5
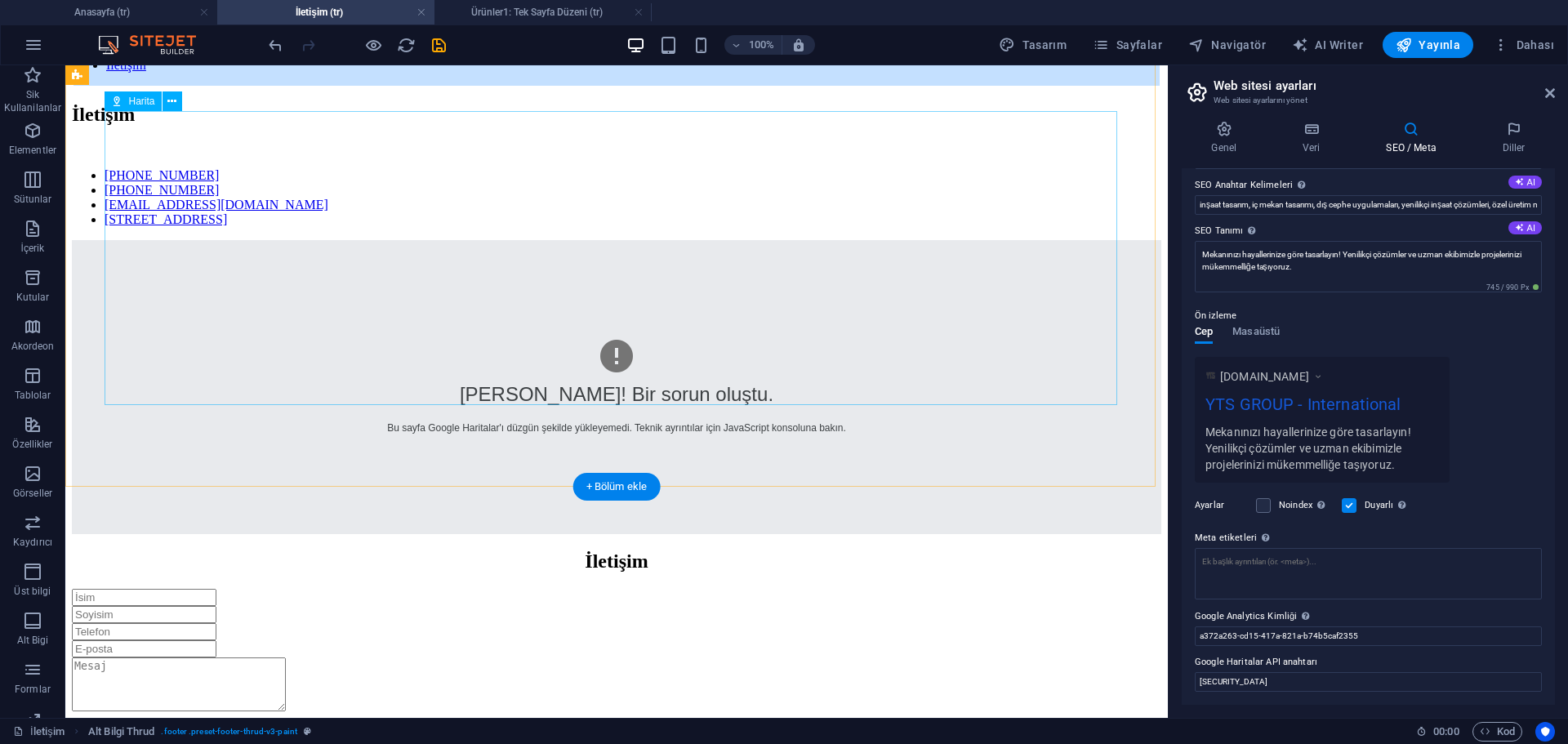
scroll to position [0, 0]
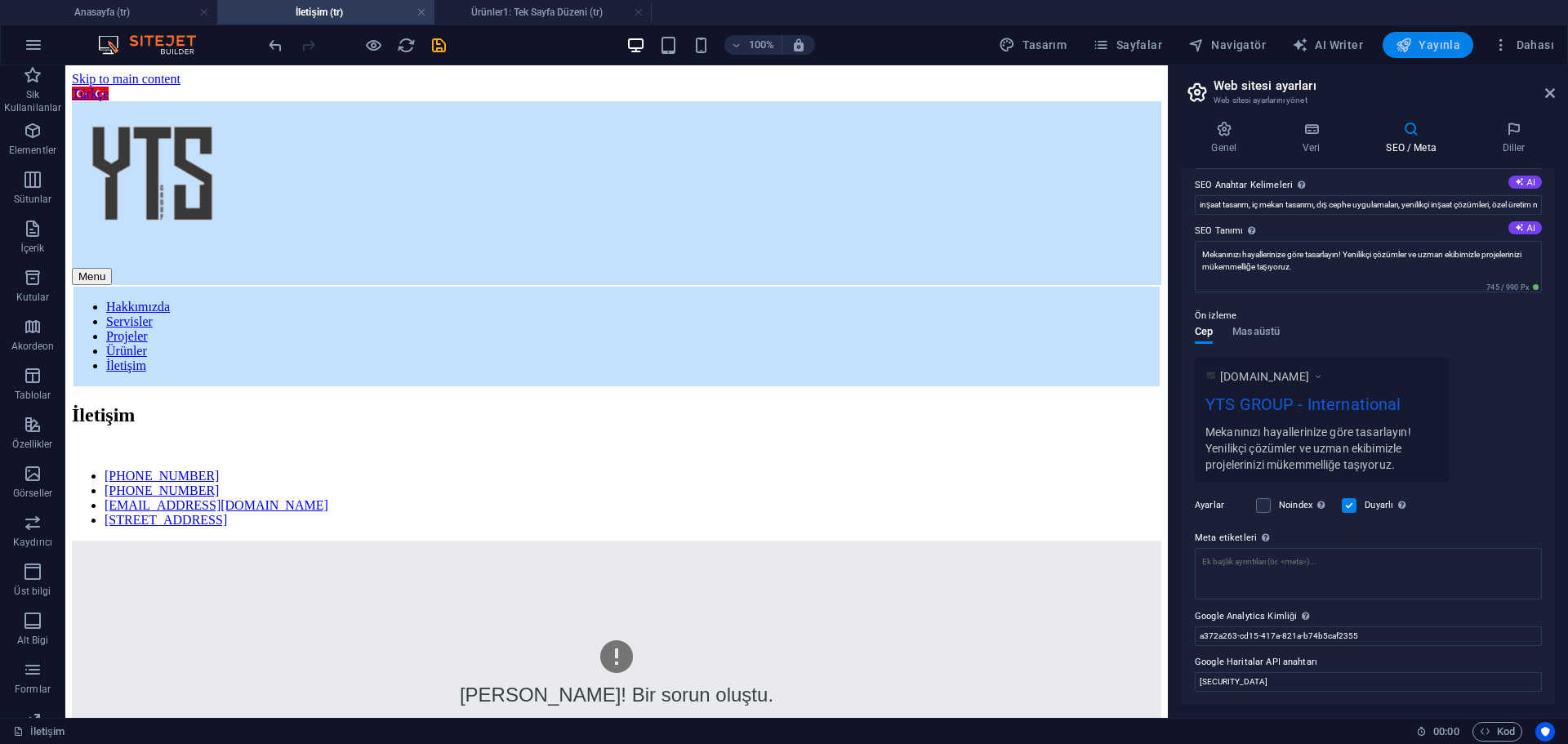
click at [1423, 50] on span "Yayınla" at bounding box center [1429, 44] width 65 height 16
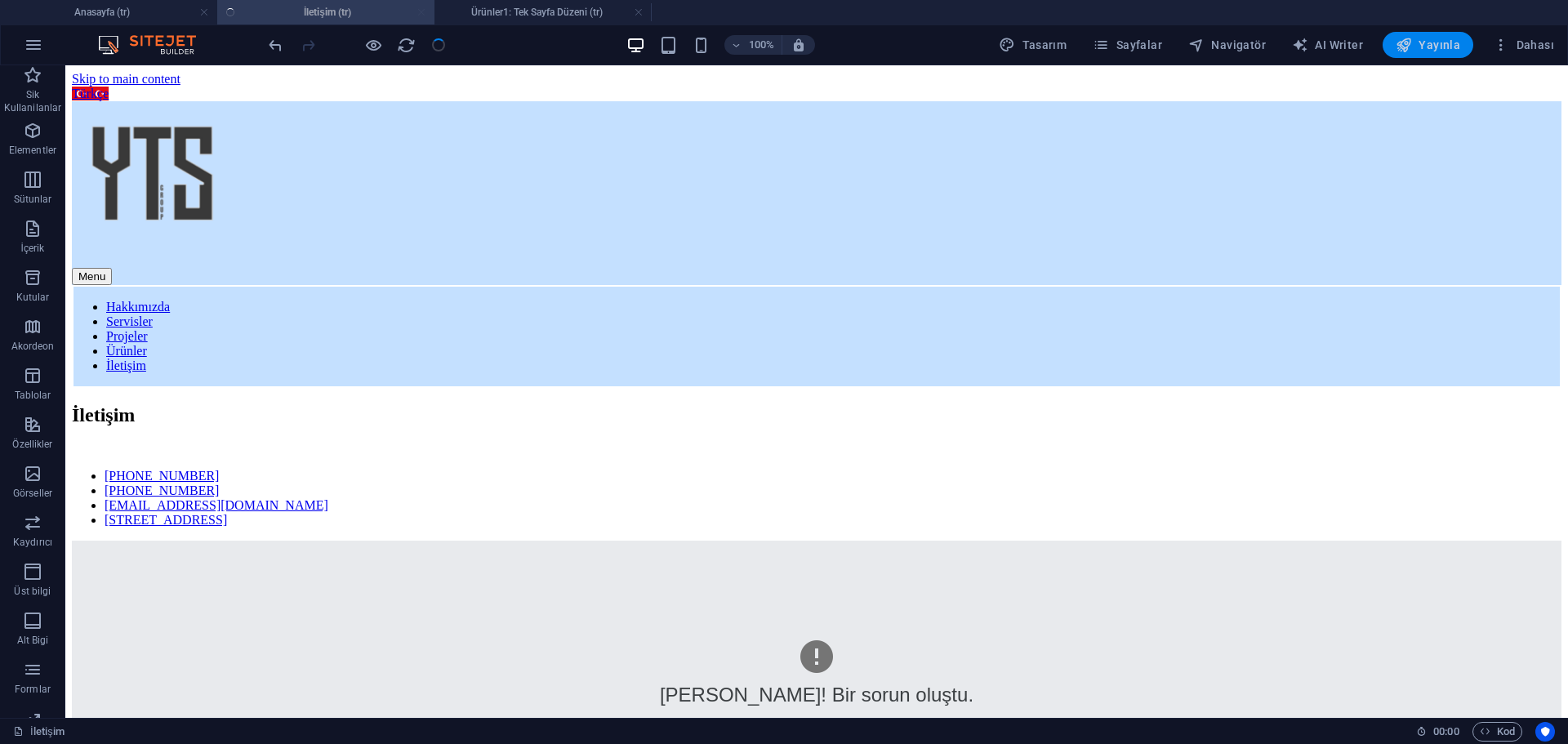
checkbox input "false"
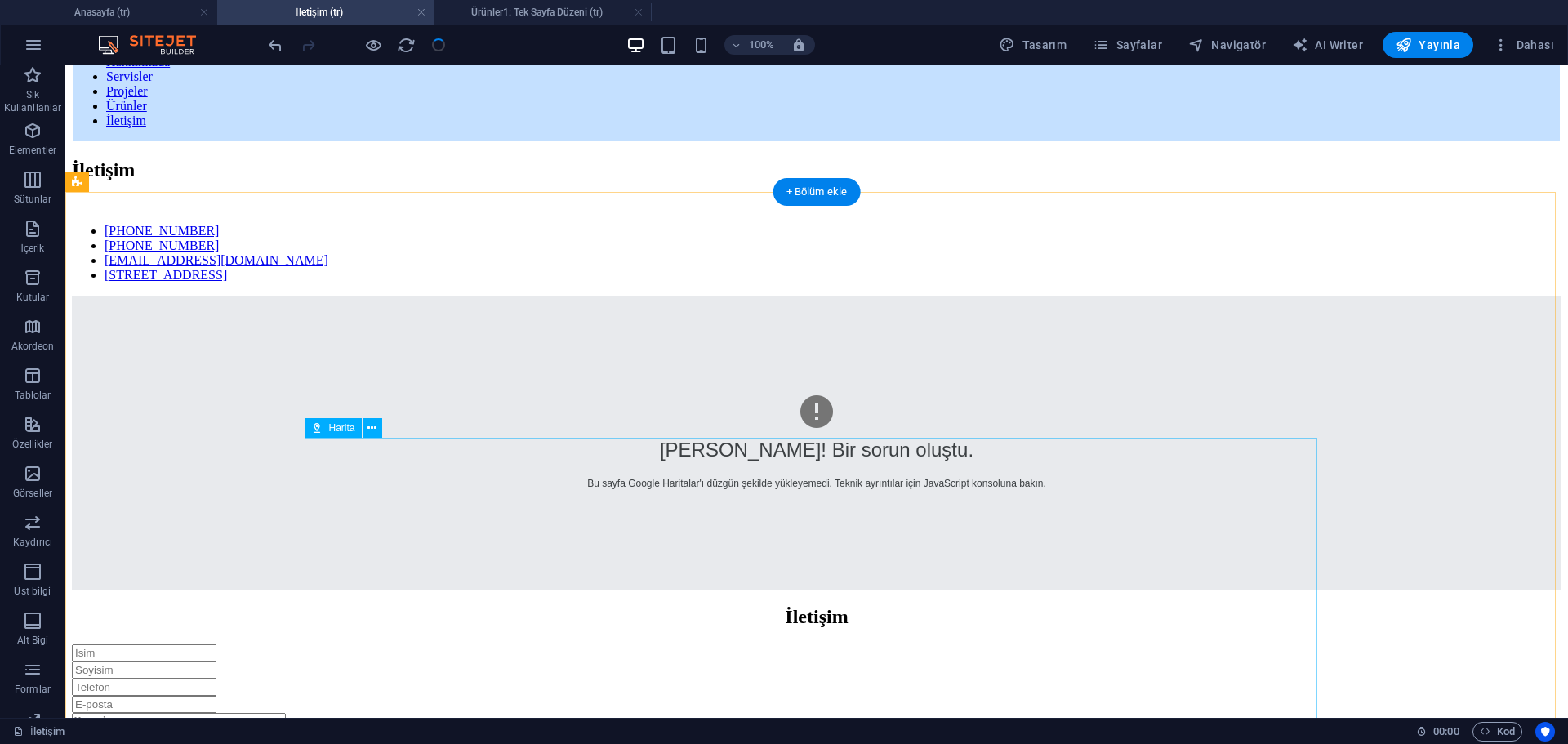
scroll to position [138, 0]
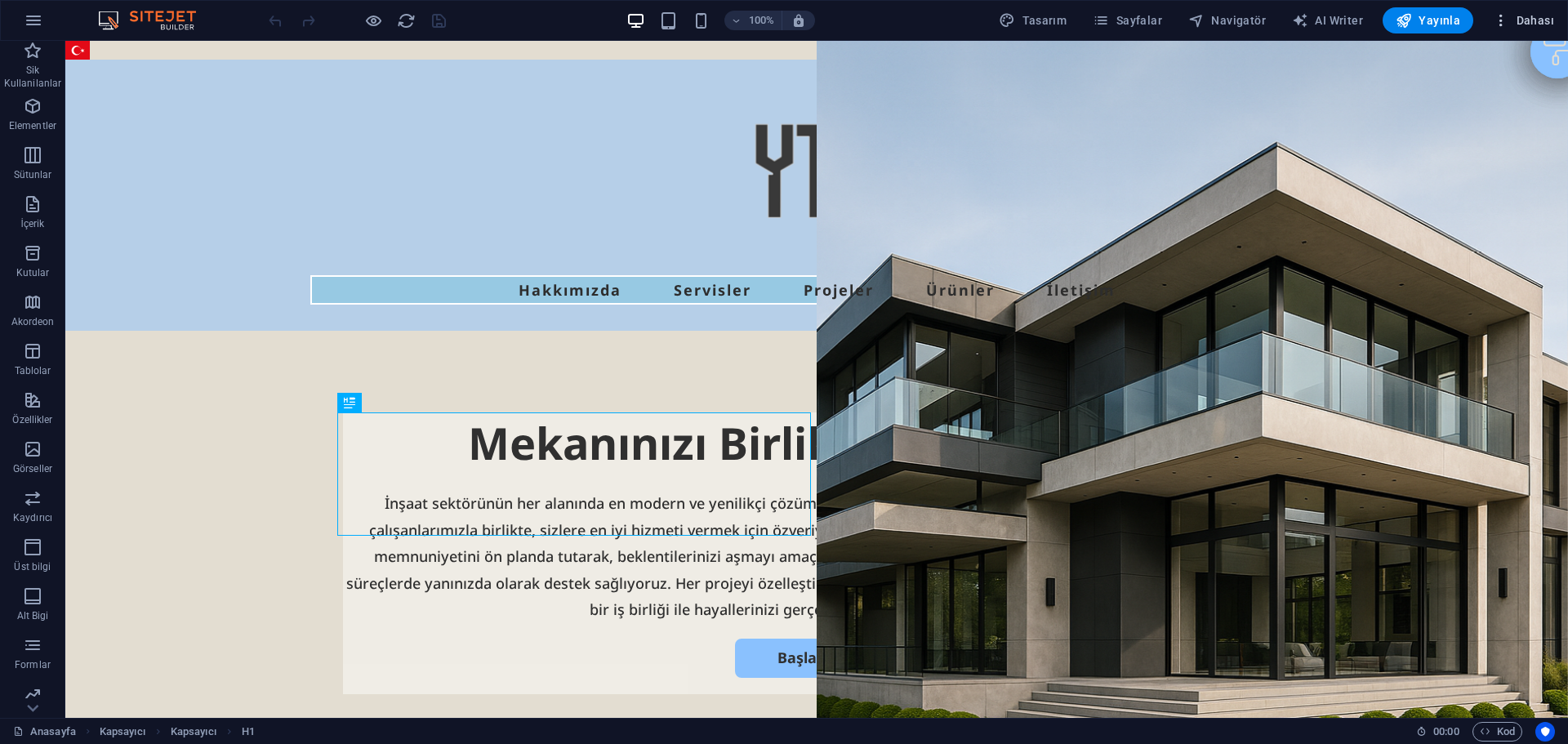
click at [1525, 11] on button "Dahası" at bounding box center [1524, 20] width 74 height 26
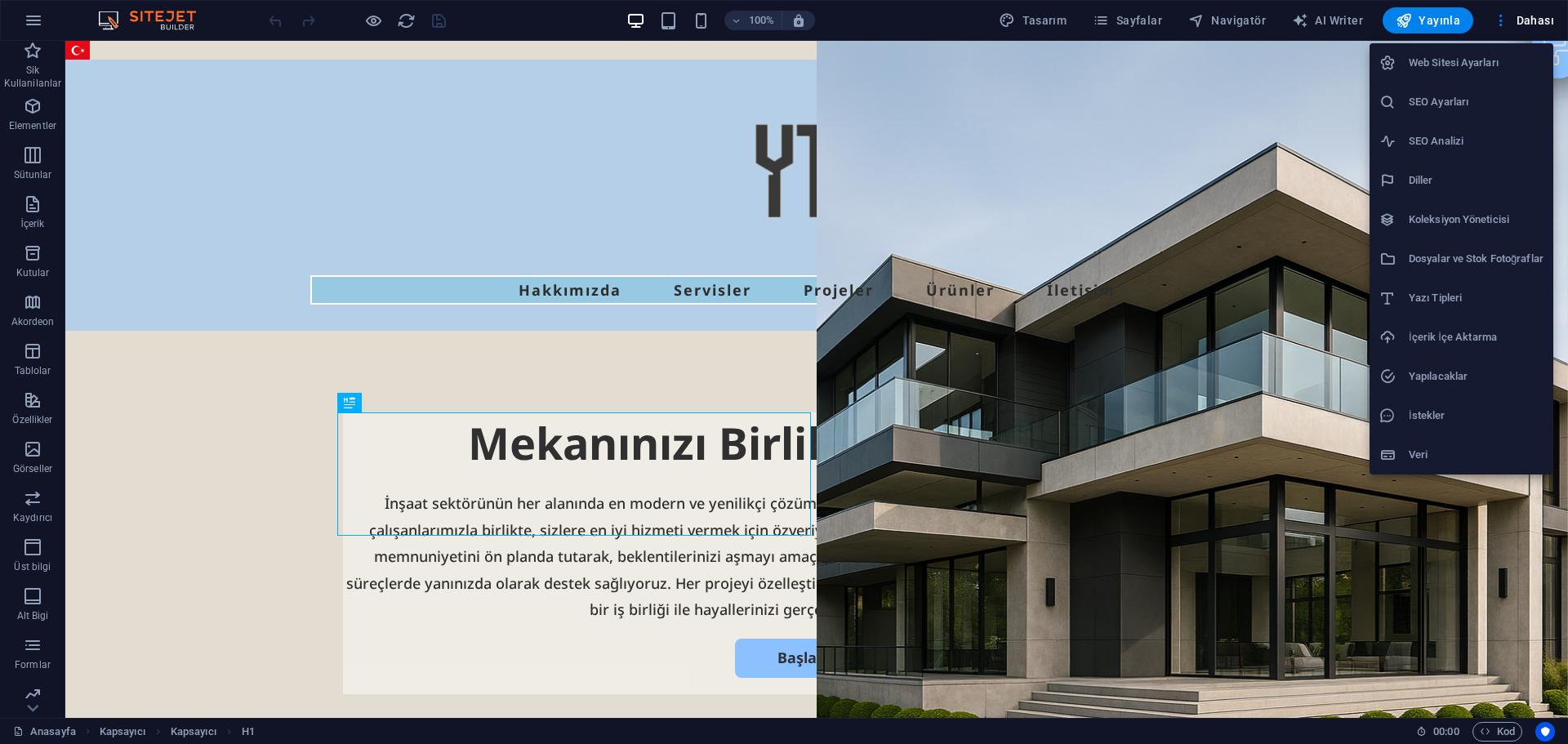
click at [1419, 104] on h6 "SEO Ayarları" at bounding box center [1475, 102] width 135 height 20
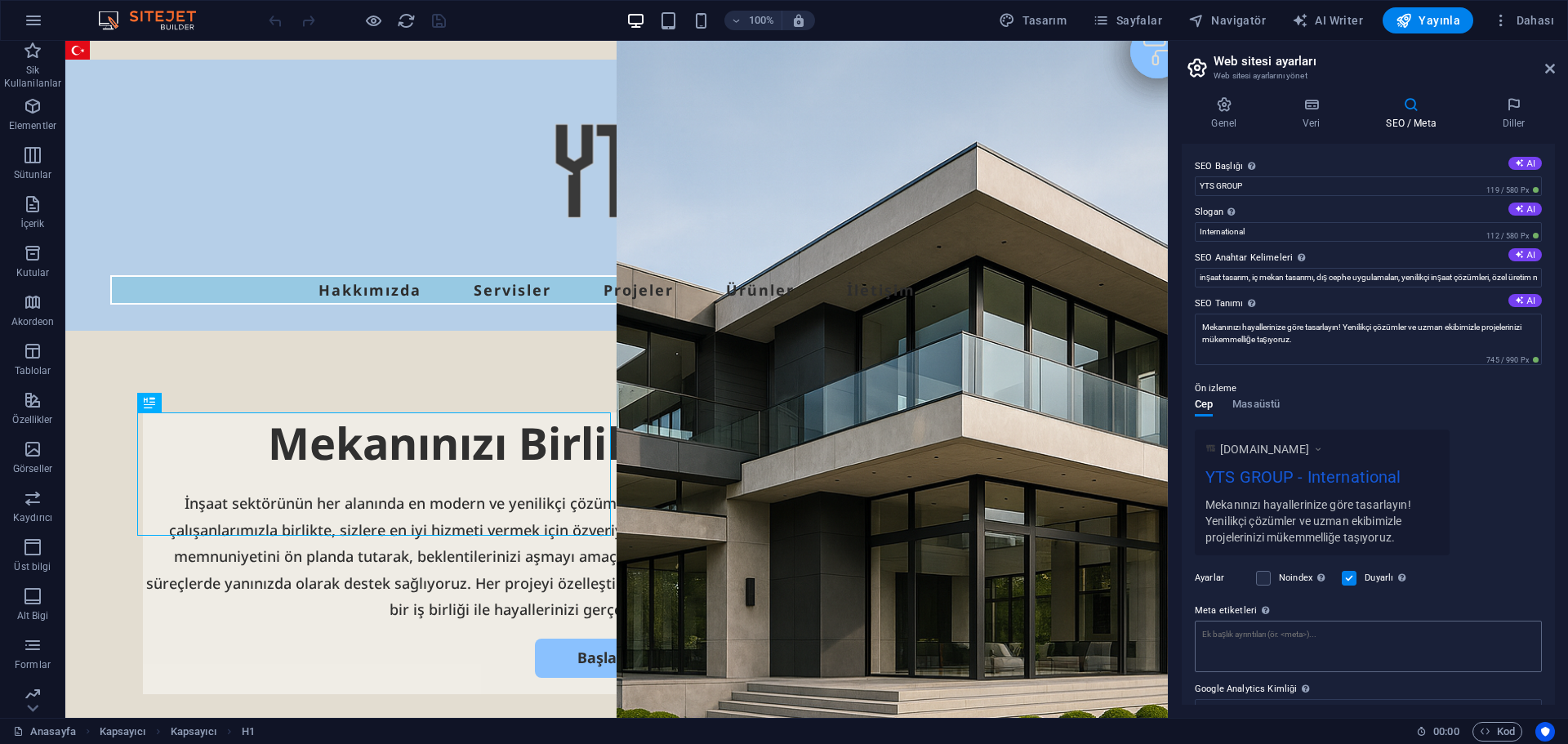
scroll to position [73, 0]
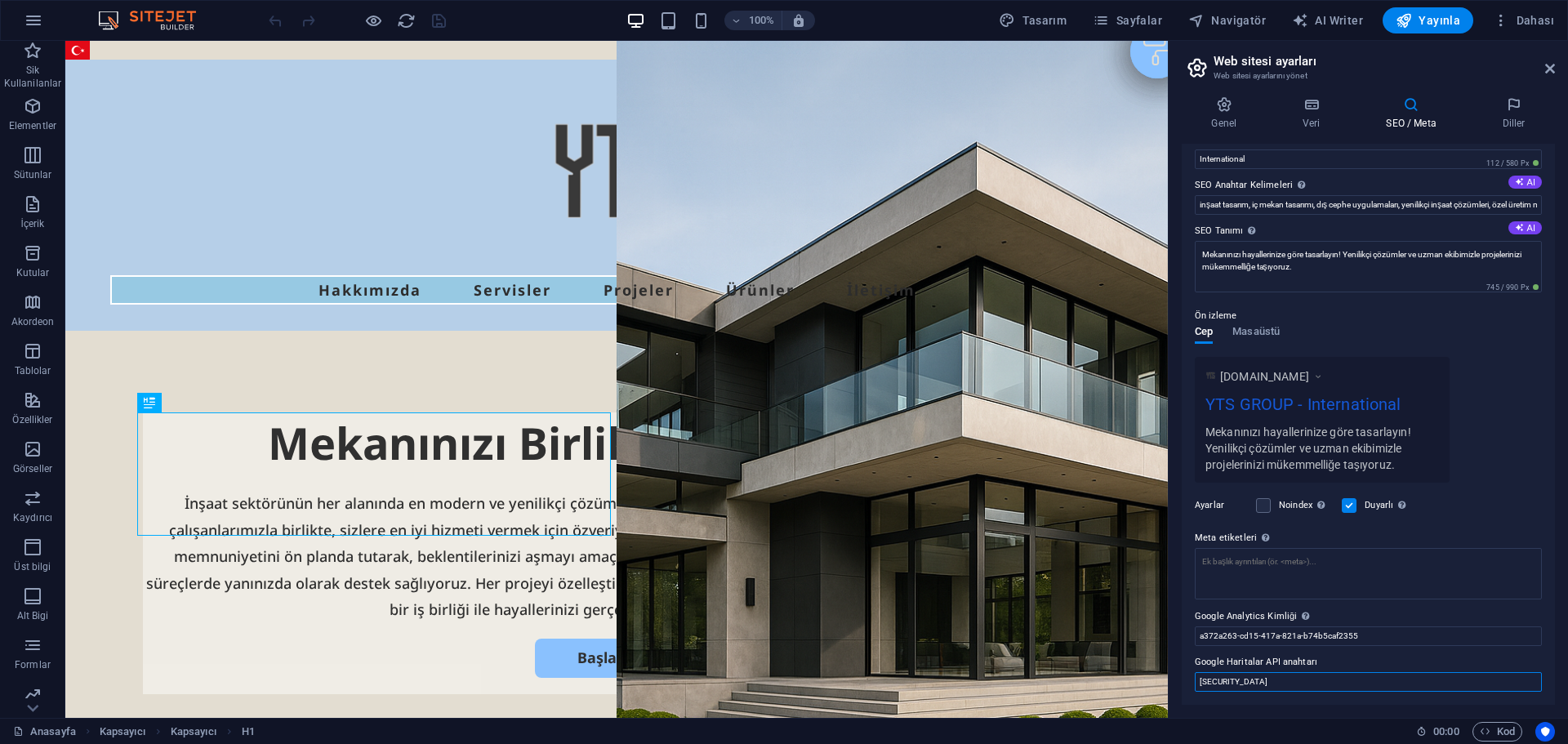
click at [1340, 689] on input "[SECURITY_DATA]" at bounding box center [1367, 682] width 347 height 20
click at [1339, 689] on input "[SECURITY_DATA]" at bounding box center [1367, 682] width 347 height 20
click at [1373, 635] on input "a372a263-cd15-417a-821a-b74b5caf2355" at bounding box center [1367, 636] width 347 height 20
click at [1400, 682] on input "[SECURITY_DATA]" at bounding box center [1367, 682] width 347 height 20
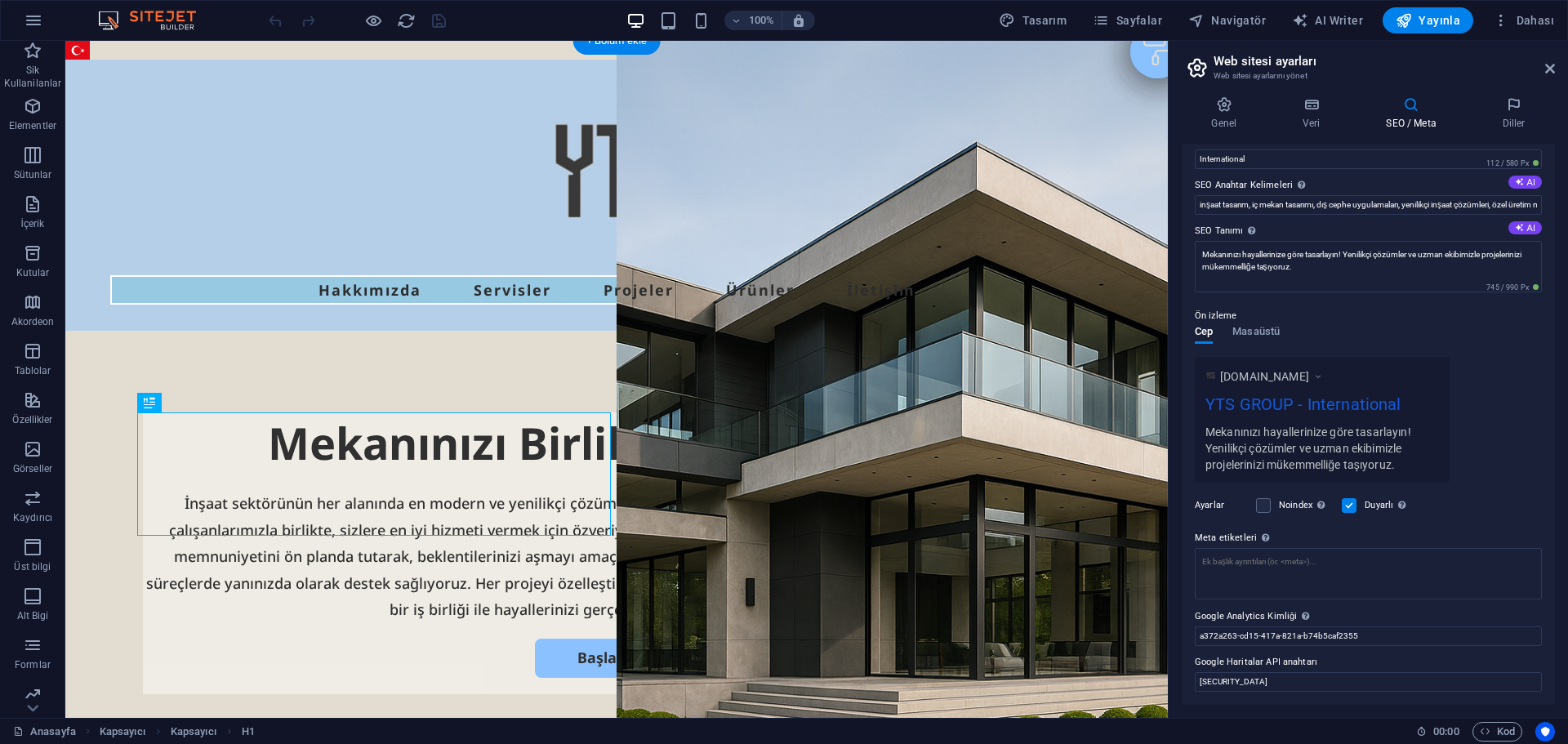
scroll to position [163, 0]
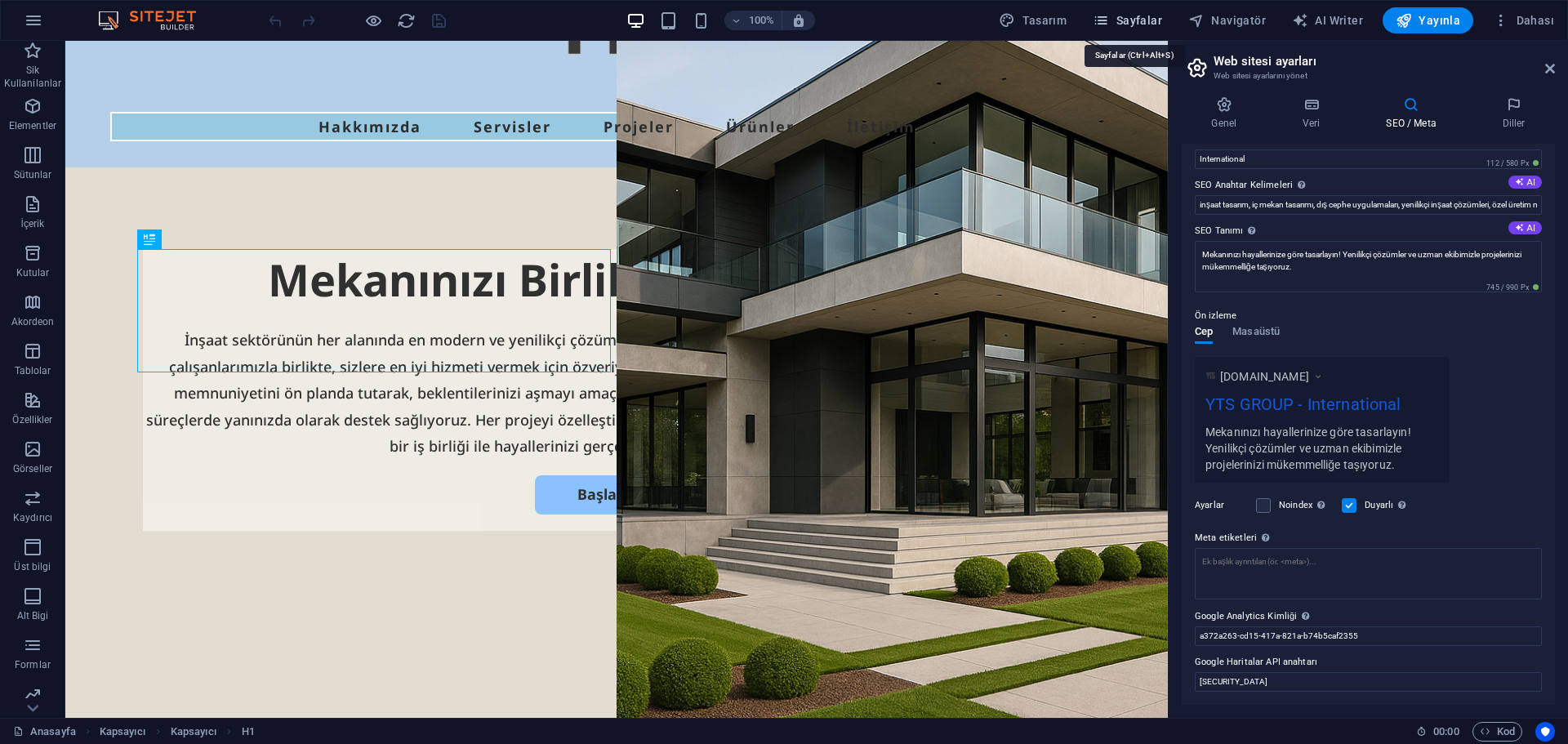
click at [1109, 16] on icon "button" at bounding box center [1100, 20] width 16 height 16
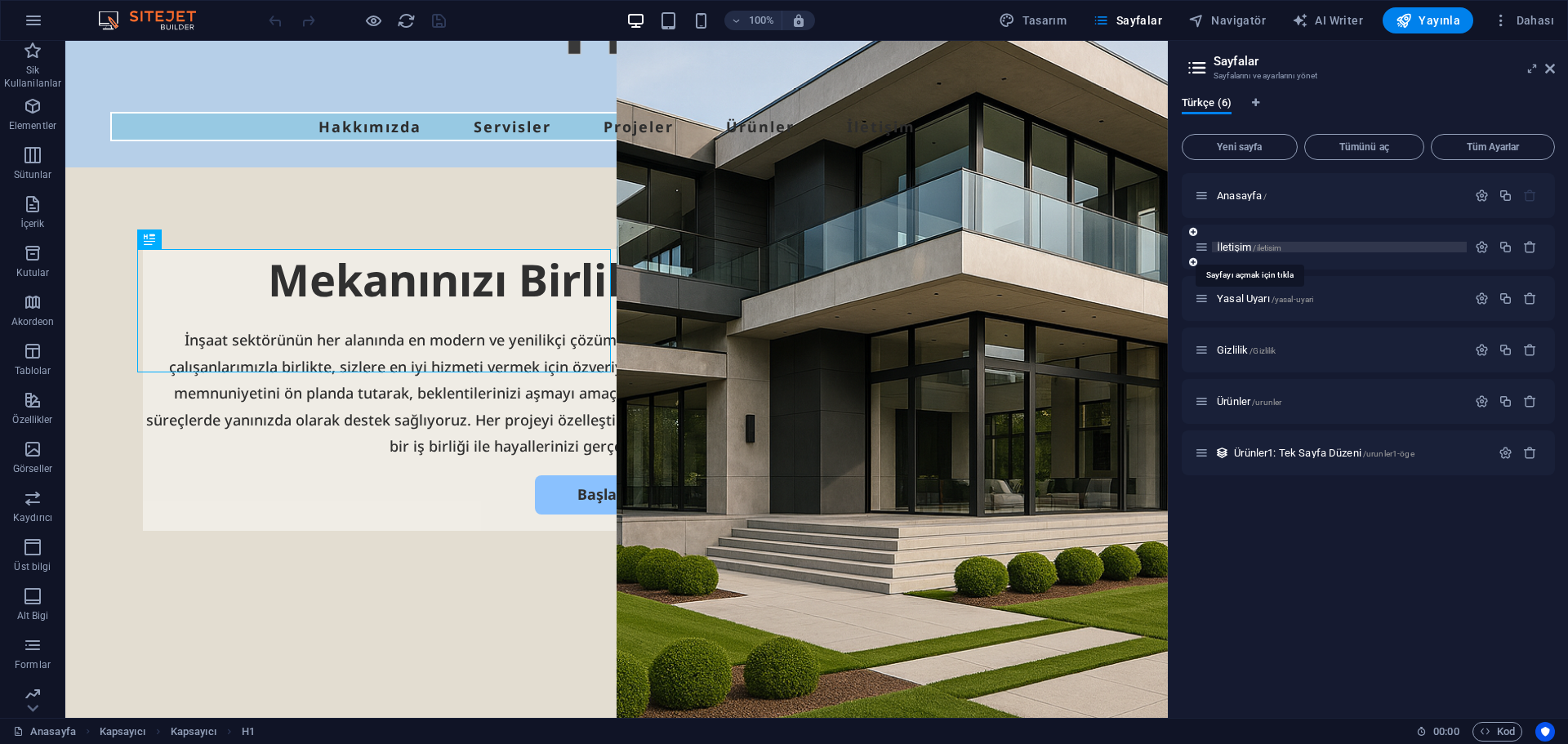
click at [1234, 245] on span "İletişim /iletisim" at bounding box center [1249, 246] width 65 height 12
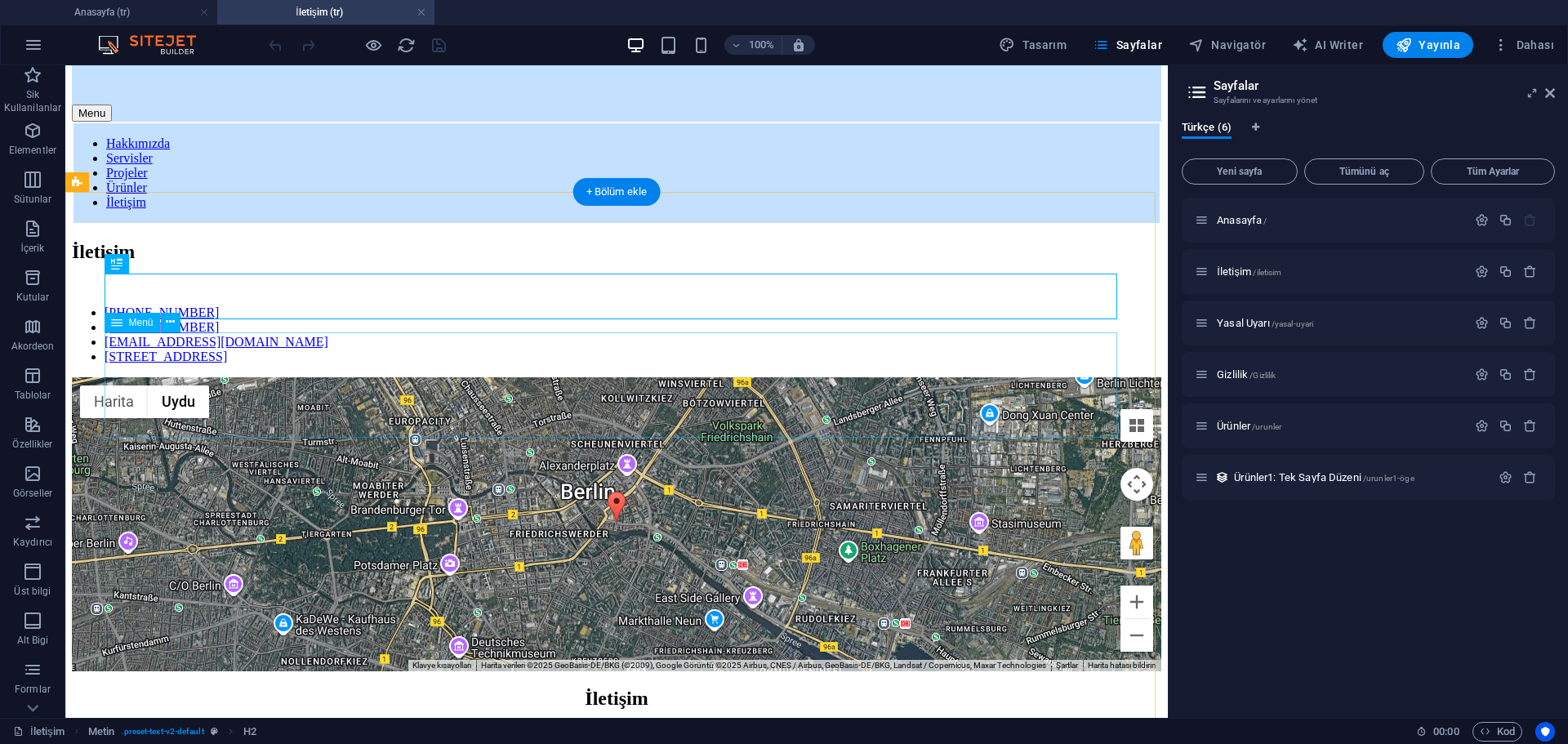
scroll to position [138, 0]
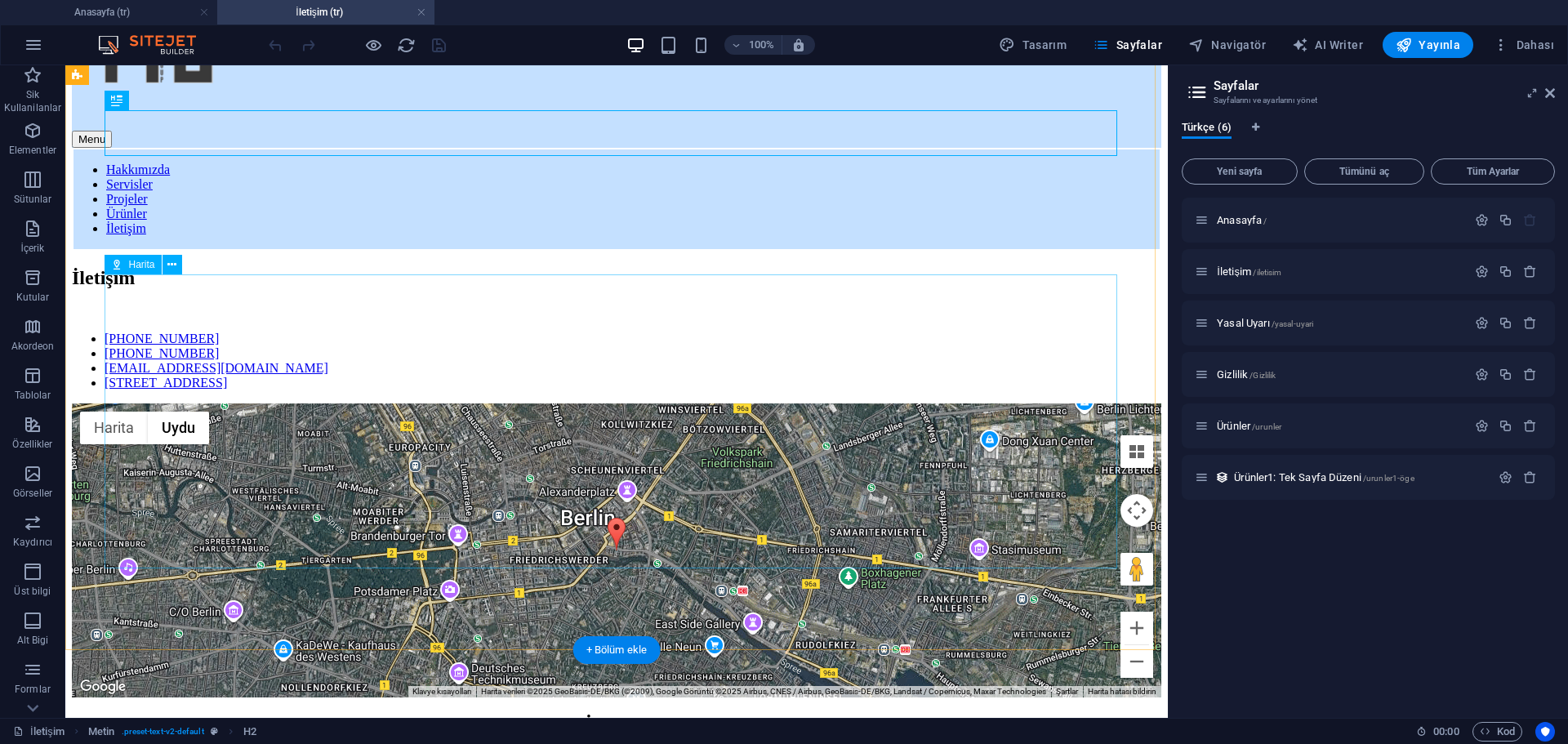
click at [610, 404] on div "← Sola git → Sağa git ↑ Yukarı git ↓ Aşağı git + Yakınlaştır - Uzaklaştır Home …" at bounding box center [616, 551] width 1090 height 294
click at [461, 404] on div "← Sola git → Sağa git ↑ Yukarı git ↓ Aşağı git + Yakınlaştır - Uzaklaştır Home …" at bounding box center [616, 551] width 1090 height 294
drag, startPoint x: 839, startPoint y: 404, endPoint x: 714, endPoint y: 387, distance: 126.2
click at [729, 404] on div "← Sola git → Sağa git ↑ Yukarı git ↓ Aşağı git + Yakınlaştır - Uzaklaştır Home …" at bounding box center [616, 551] width 1090 height 294
click at [671, 404] on div "← Sola git → Sağa git ↑ Yukarı git ↓ Aşağı git + Yakınlaştır - Uzaklaştır Home …" at bounding box center [616, 551] width 1090 height 294
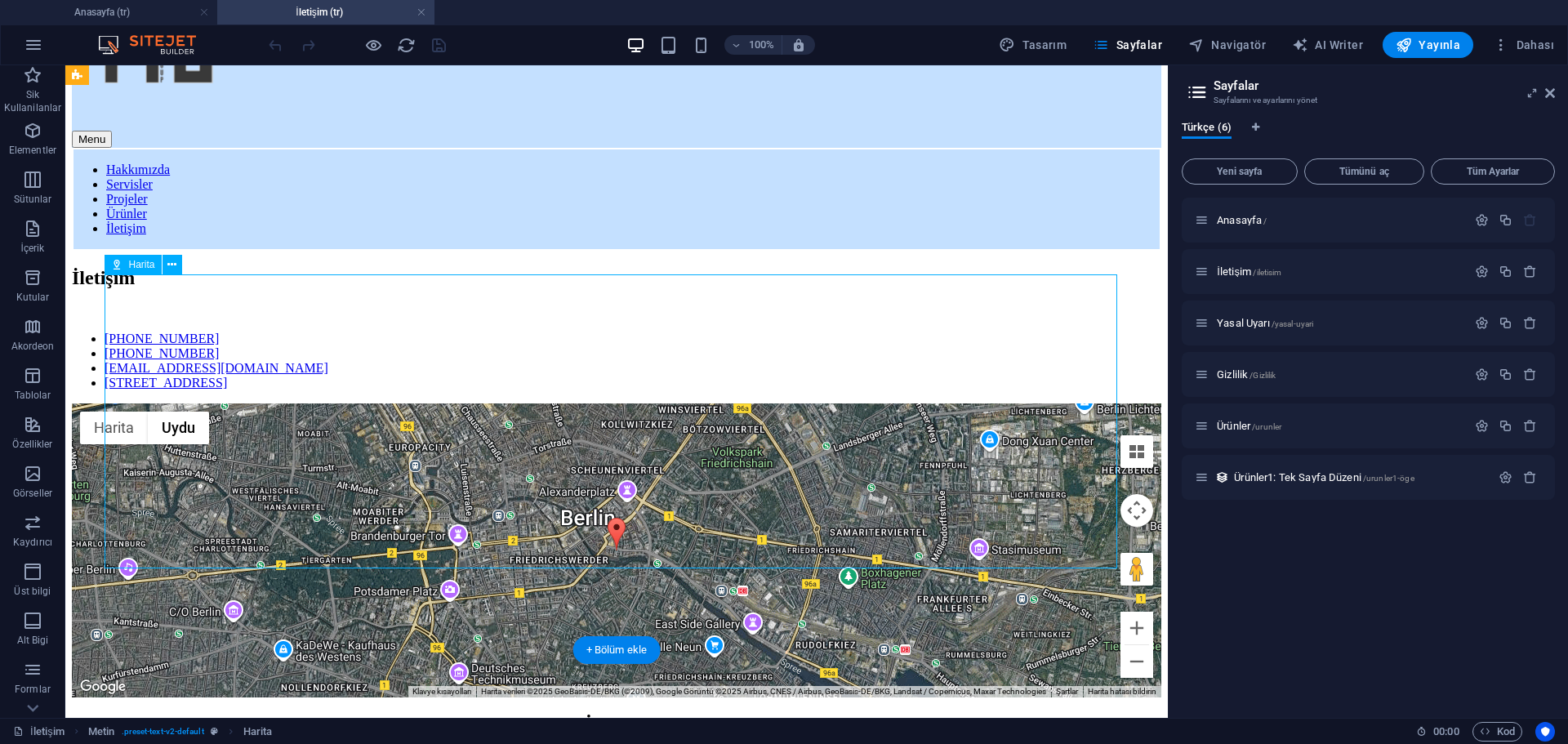
click at [671, 404] on div "← Sola git → Sağa git ↑ Yukarı git ↓ Aşağı git + Yakınlaştır - Uzaklaştır Home …" at bounding box center [616, 551] width 1090 height 294
select select "hybrid"
select select "1"
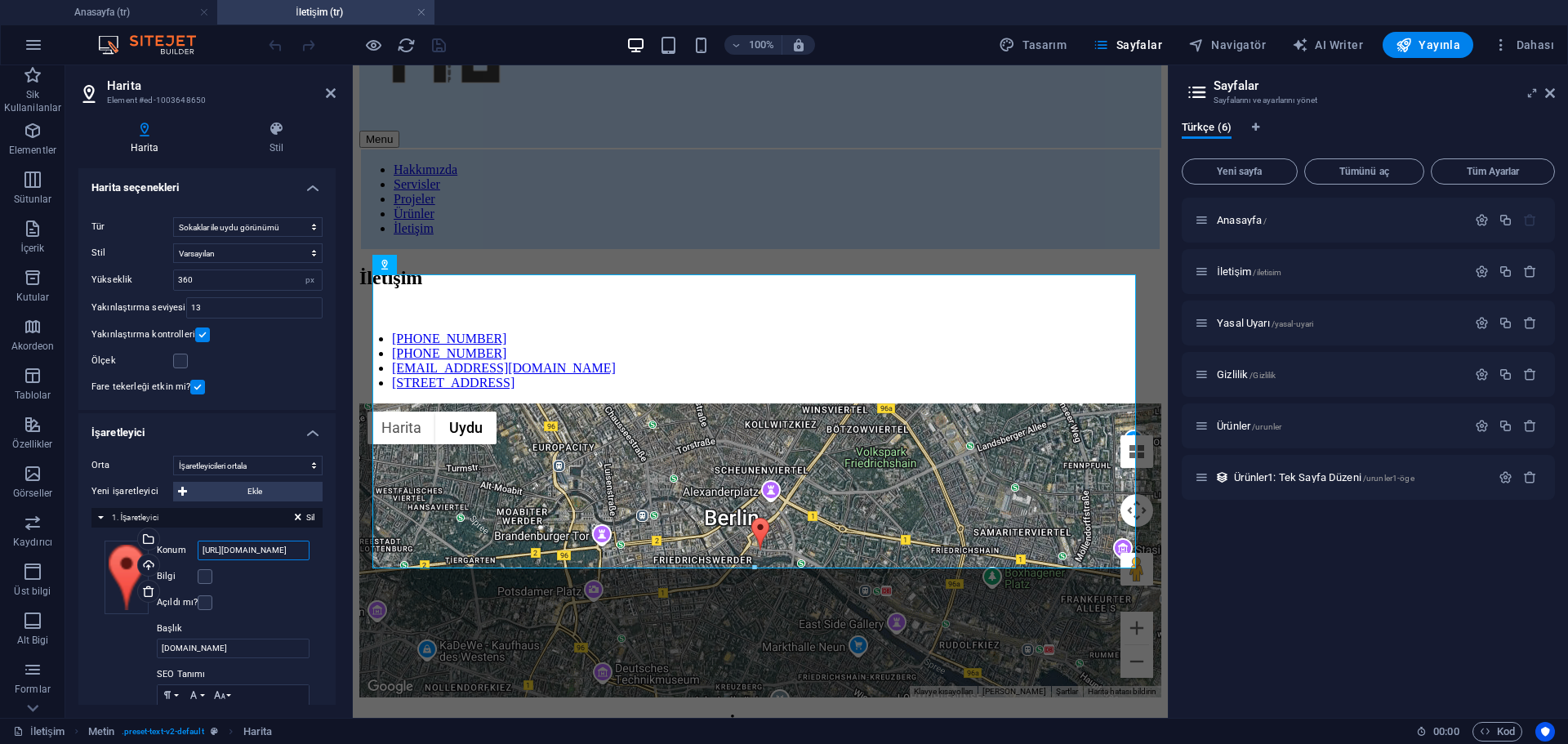
click at [242, 548] on input "[URL][DOMAIN_NAME]" at bounding box center [253, 550] width 112 height 20
click at [261, 548] on input "[URL][DOMAIN_NAME]" at bounding box center [253, 550] width 112 height 20
click at [258, 554] on input "[URL][DOMAIN_NAME]" at bounding box center [253, 550] width 112 height 20
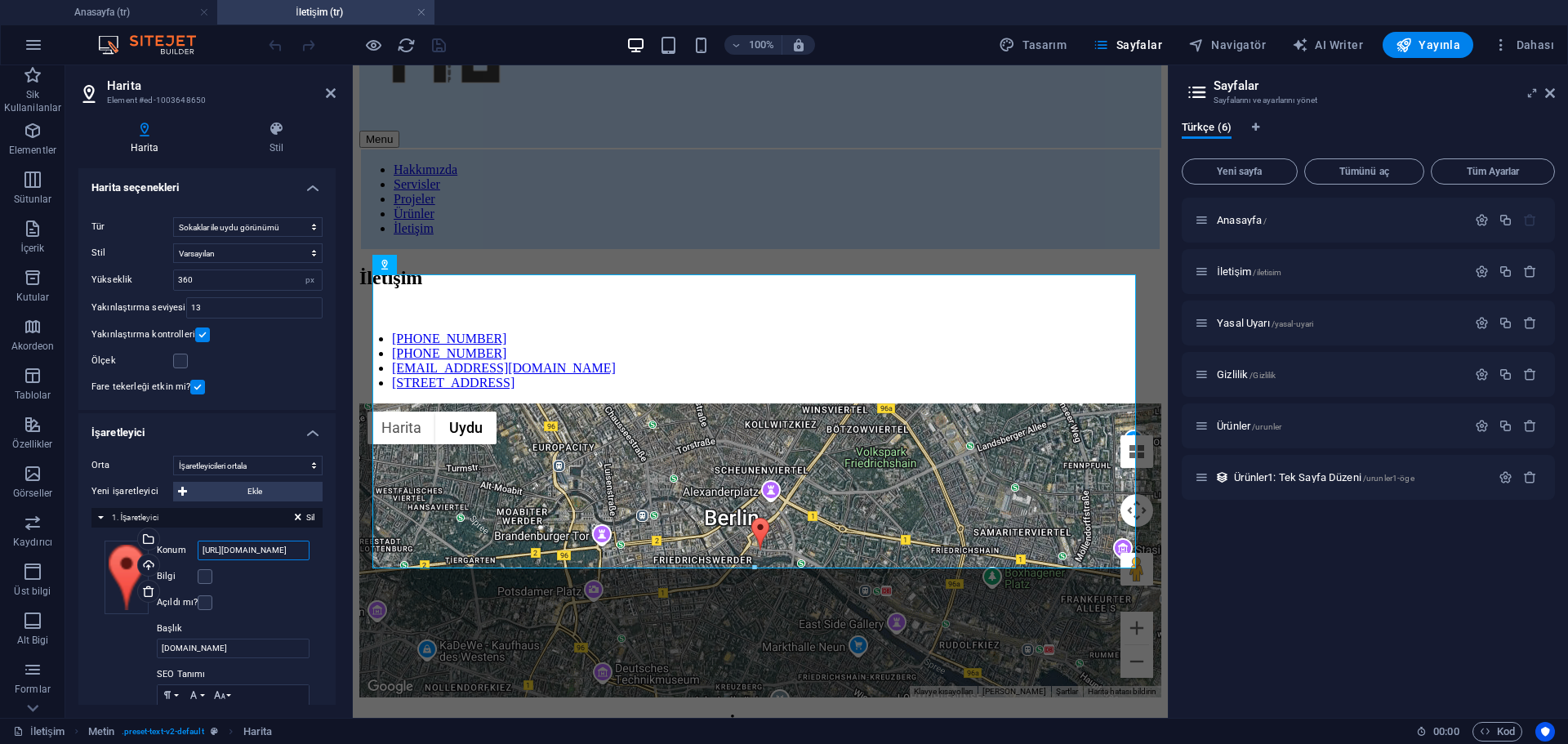
click at [257, 554] on input "[URL][DOMAIN_NAME]" at bounding box center [253, 550] width 112 height 20
paste input "[DOMAIN_NAME][URL][GEOGRAPHIC_DATA]"
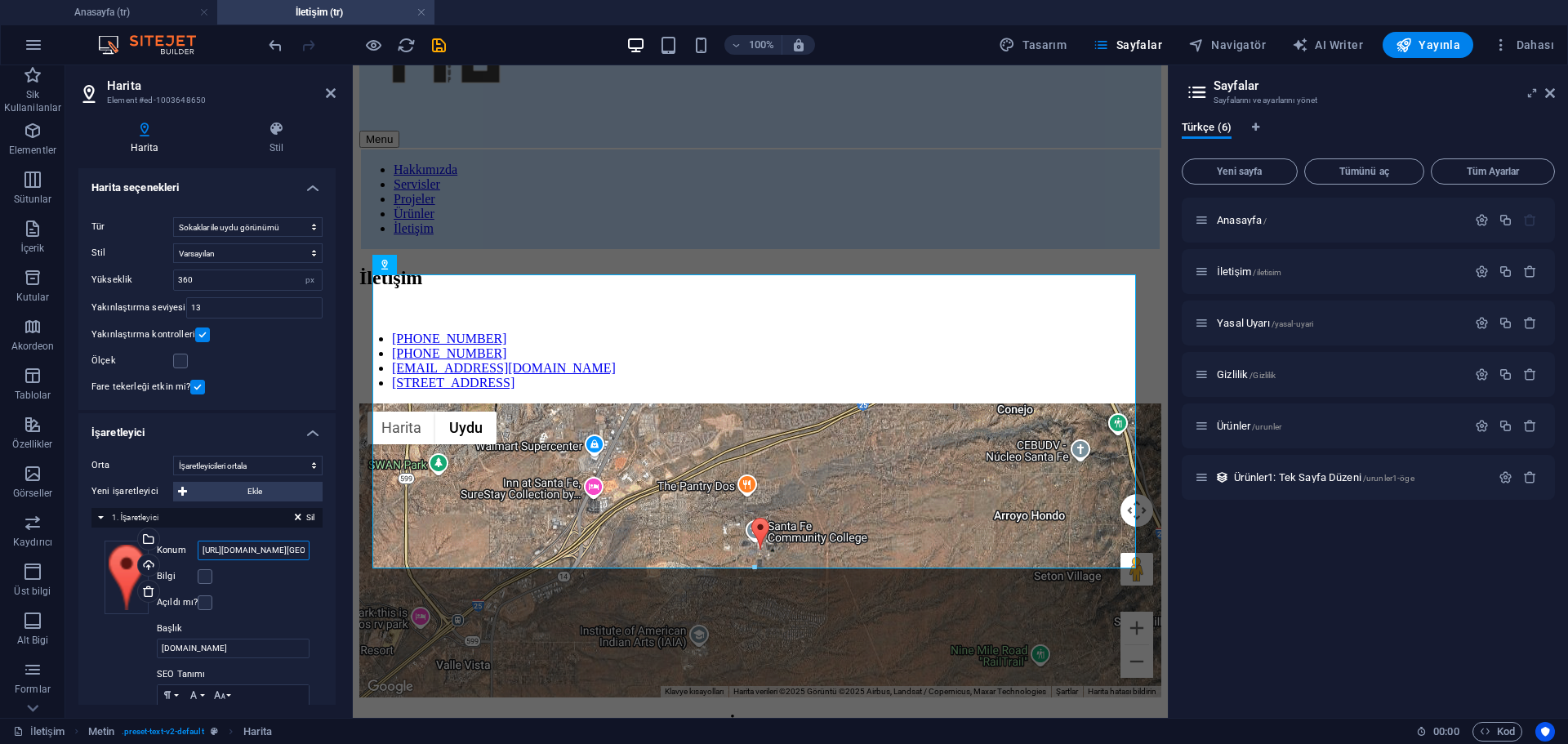
click at [256, 548] on input "[URL][DOMAIN_NAME][GEOGRAPHIC_DATA]" at bounding box center [253, 550] width 112 height 20
paste input "[DOMAIN_NAME][URL]"
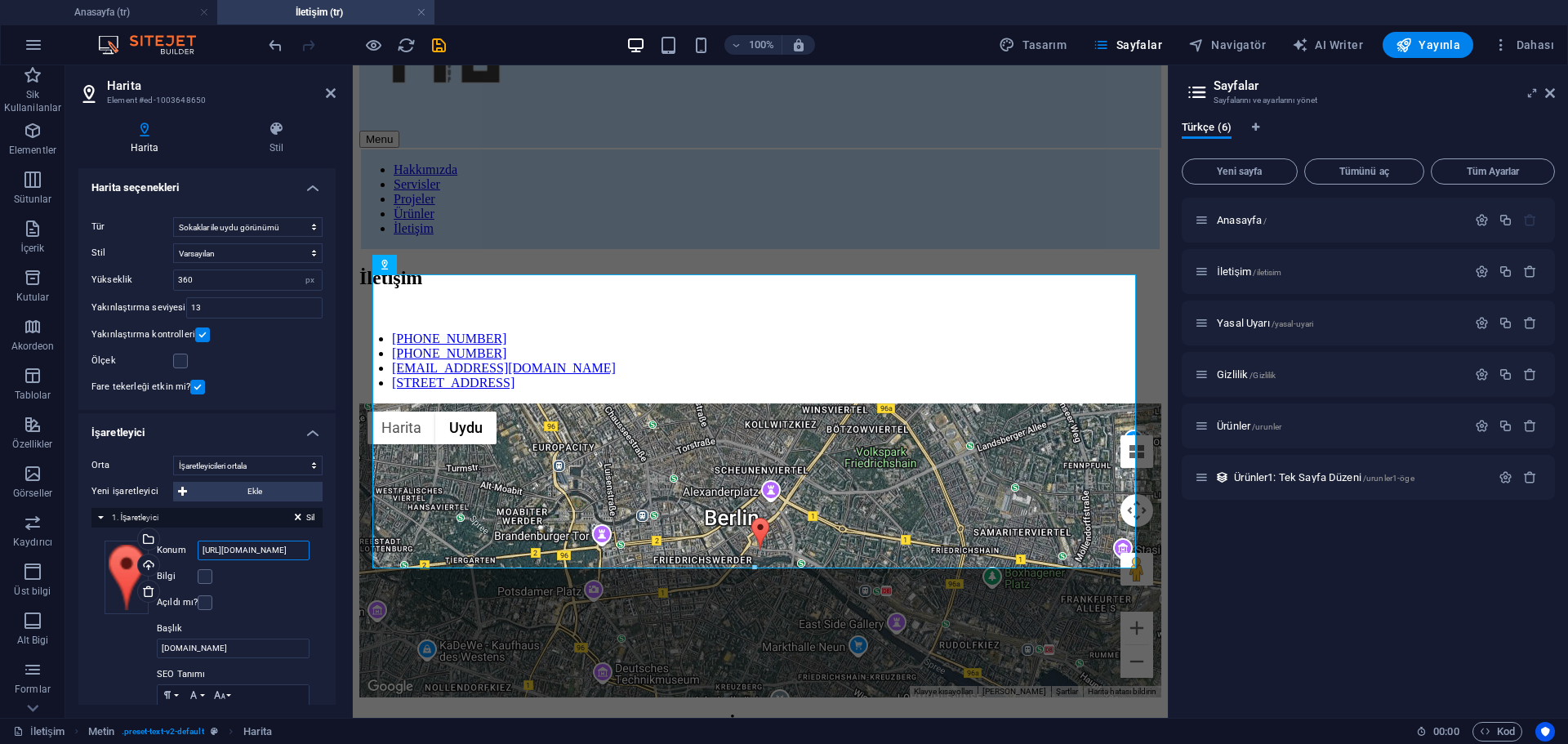
click at [285, 553] on input "[URL][DOMAIN_NAME]" at bounding box center [253, 550] width 112 height 20
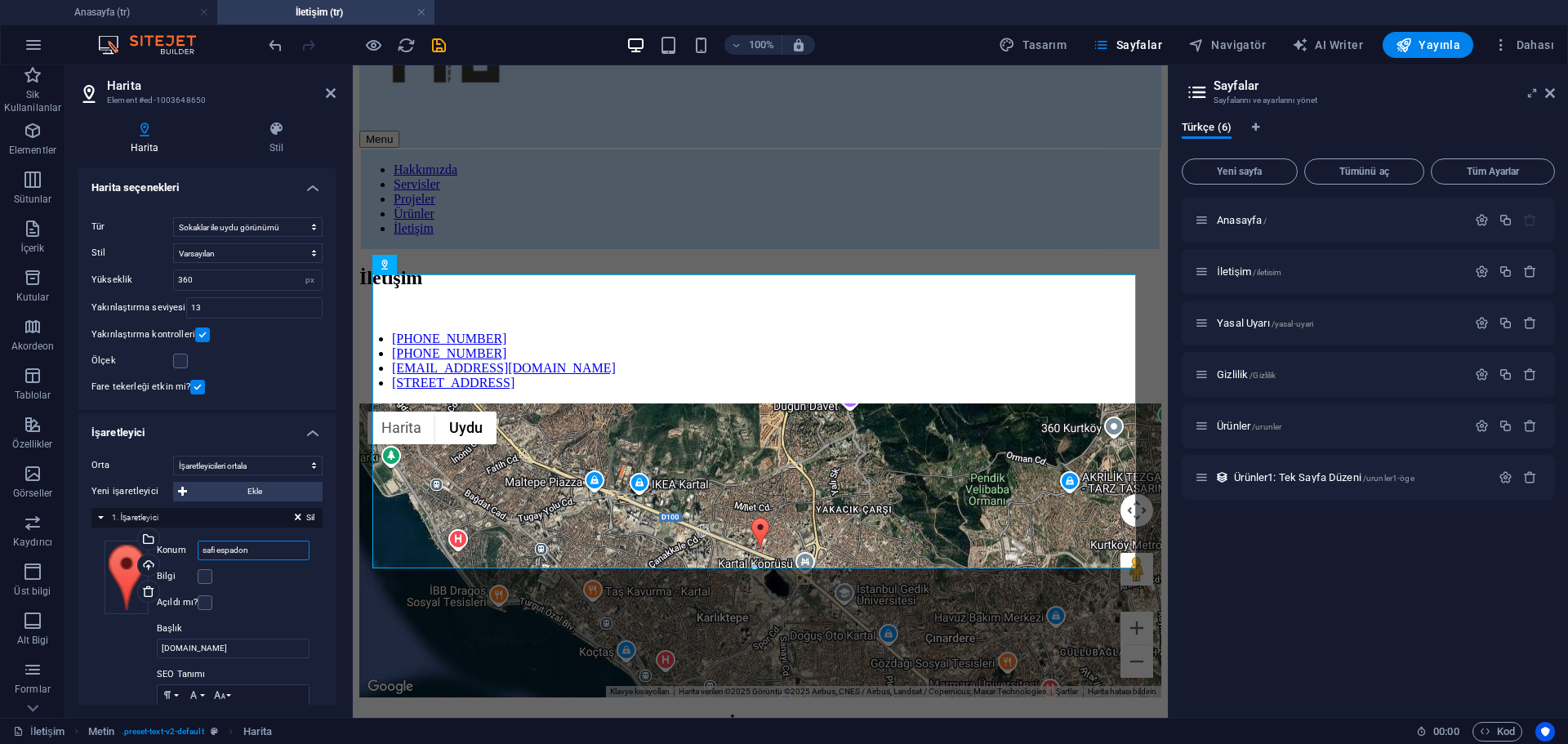
click at [289, 551] on input "safi espadon" at bounding box center [253, 550] width 112 height 20
type input "safi espadon"
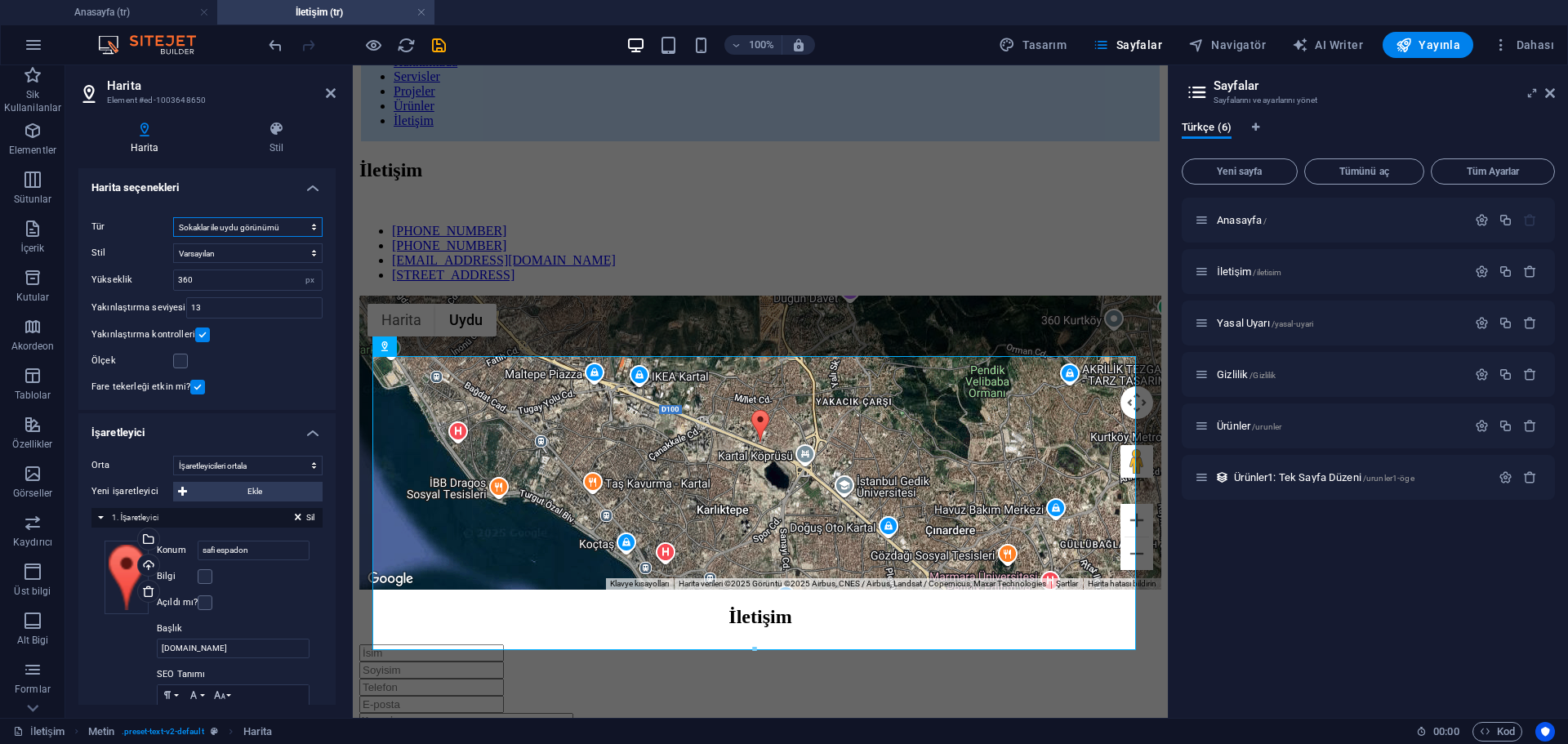
click at [239, 228] on select "Sokak haritası Uydu görünümü Sokaklar ile uydu görünümü Arazi haritası" at bounding box center [247, 227] width 150 height 20
click at [255, 227] on select "Sokak haritası Uydu görünümü Sokaklar ile uydu görünümü Arazi haritası" at bounding box center [247, 227] width 150 height 20
click at [173, 218] on select "Sokak haritası Uydu görünümü Sokaklar ile uydu görünümü Arazi haritası" at bounding box center [247, 227] width 150 height 20
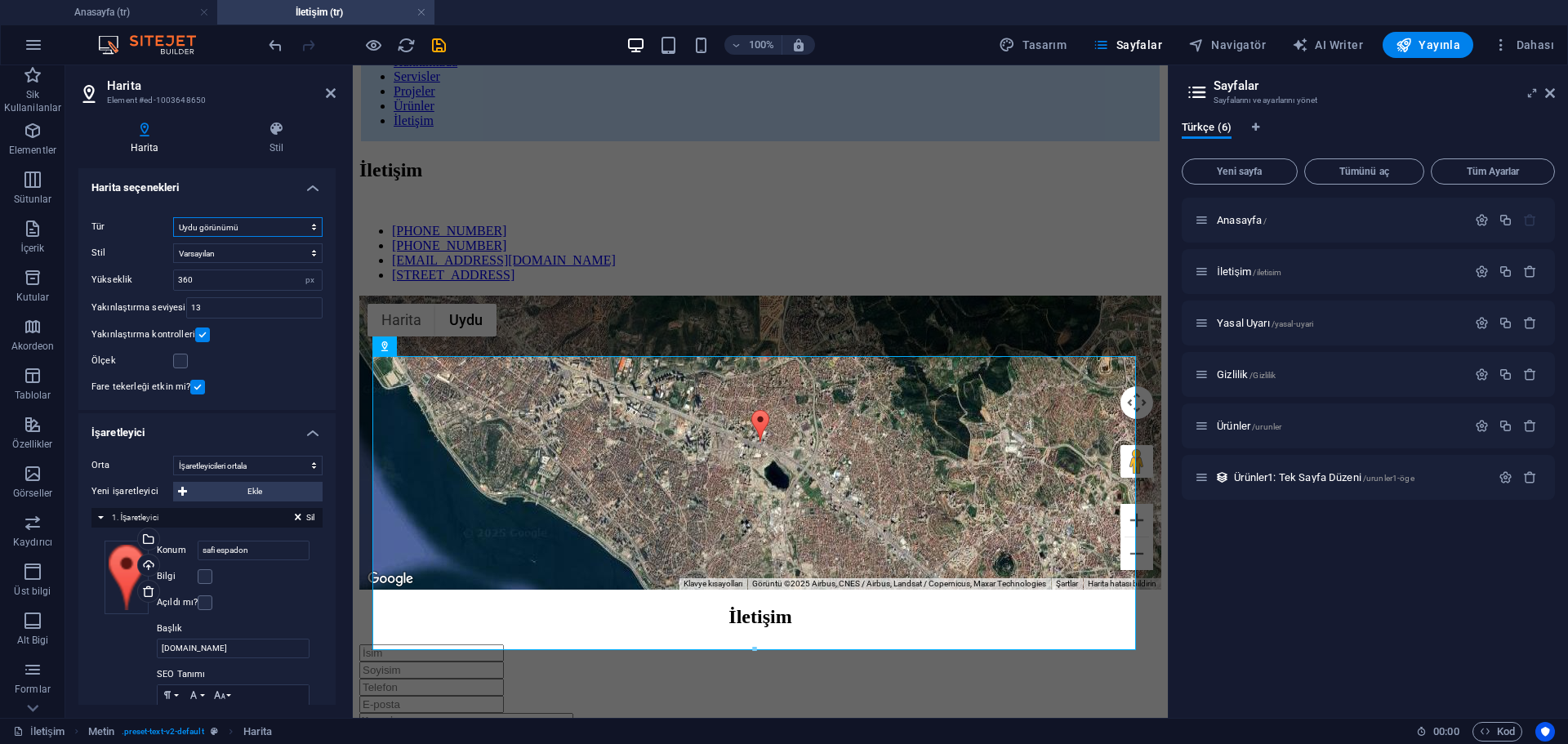
click at [229, 224] on select "Sokak haritası Uydu görünümü Sokaklar ile uydu görünümü Arazi haritası" at bounding box center [247, 227] width 150 height 20
click at [173, 218] on select "Sokak haritası Uydu görünümü Sokaklar ile uydu görünümü Arazi haritası" at bounding box center [247, 227] width 150 height 20
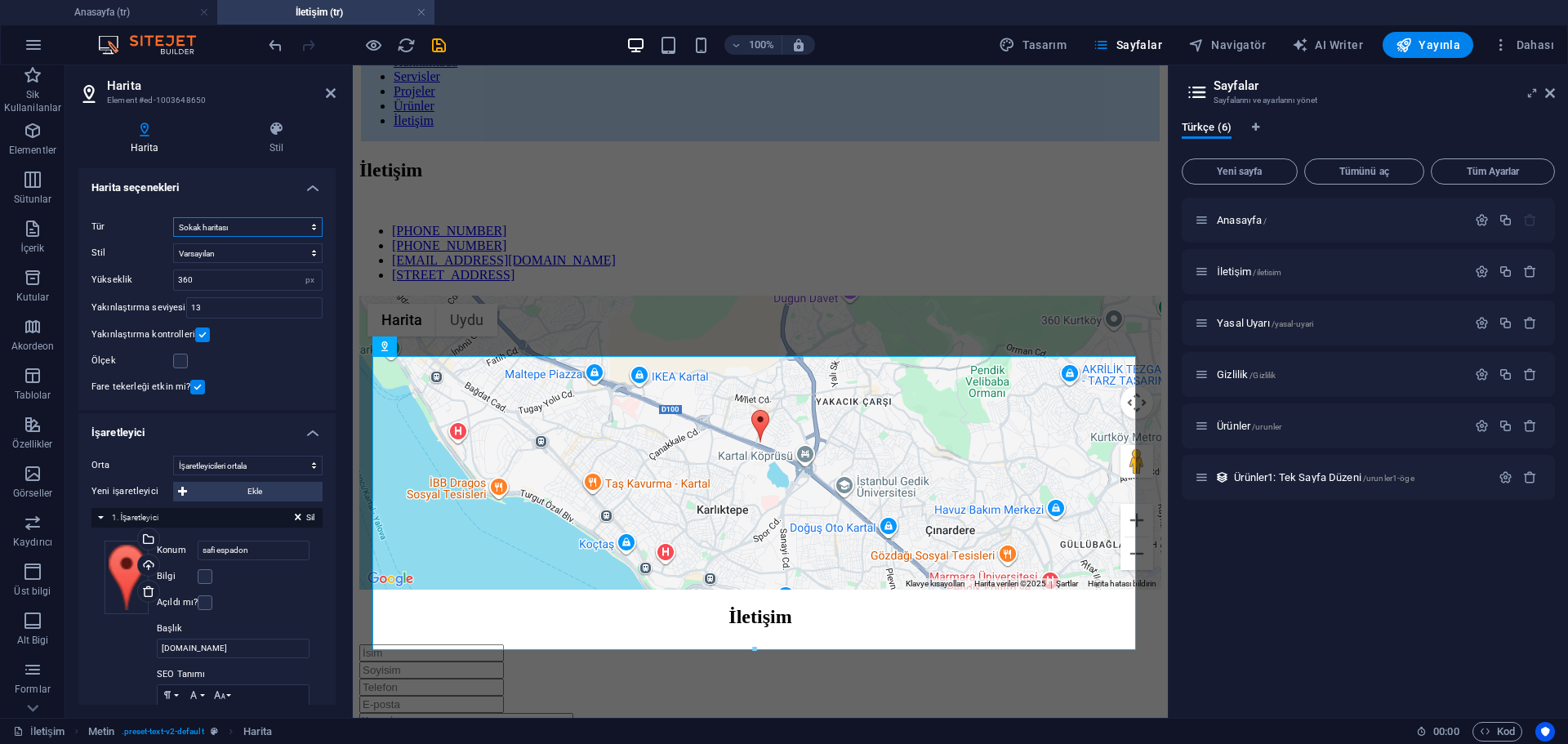
click at [226, 224] on select "Sokak haritası Uydu görünümü Sokaklar ile uydu görünümü Arazi haritası" at bounding box center [247, 227] width 150 height 20
click at [173, 218] on select "Sokak haritası Uydu görünümü Sokaklar ile uydu görünümü Arazi haritası" at bounding box center [247, 227] width 150 height 20
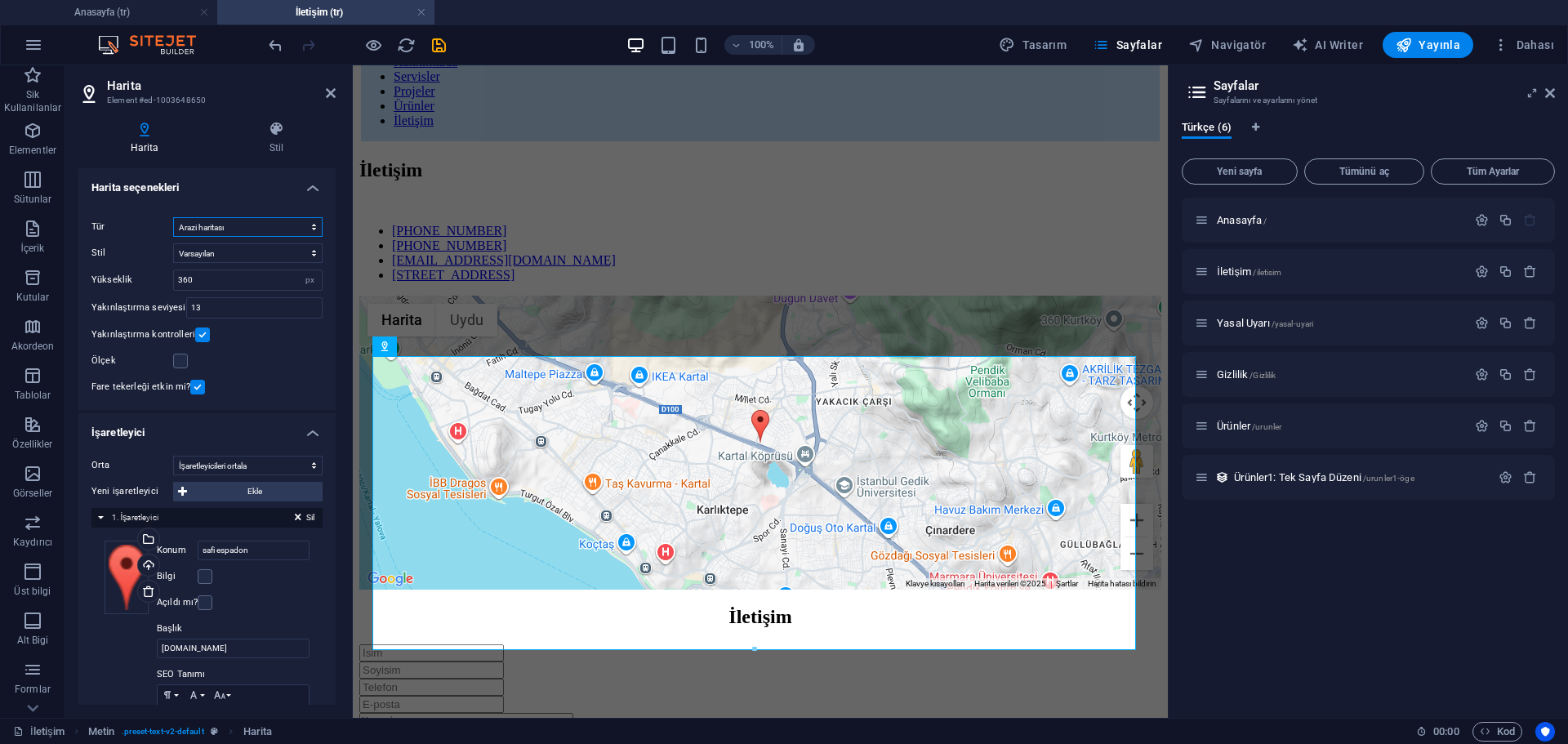
click at [221, 227] on select "Sokak haritası Uydu görünümü Sokaklar ile uydu görünümü Arazi haritası" at bounding box center [247, 227] width 150 height 20
select select "hybrid"
click at [173, 218] on select "Sokak haritası Uydu görünümü Sokaklar ile uydu görünümü Arazi haritası" at bounding box center [247, 227] width 150 height 20
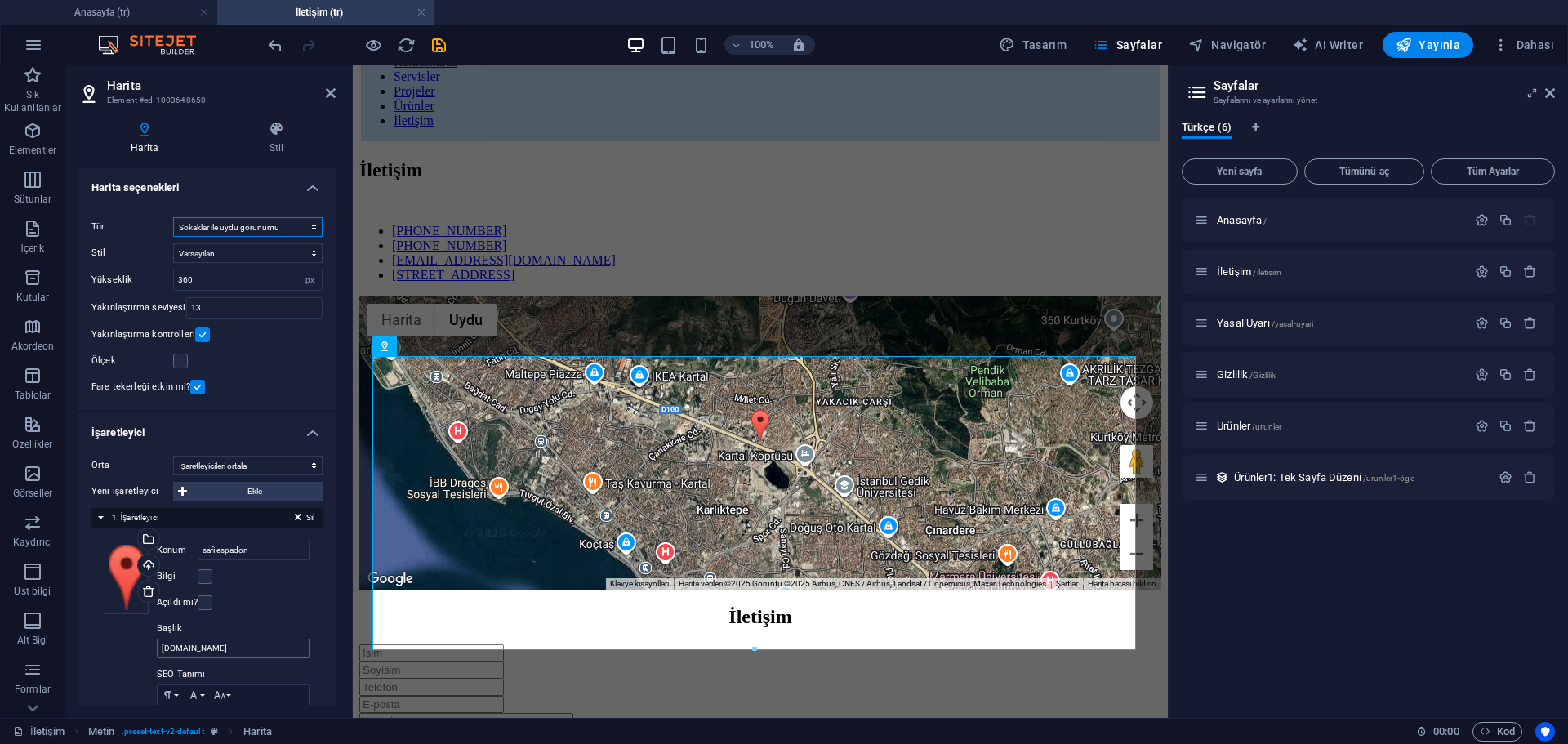
scroll to position [137, 0]
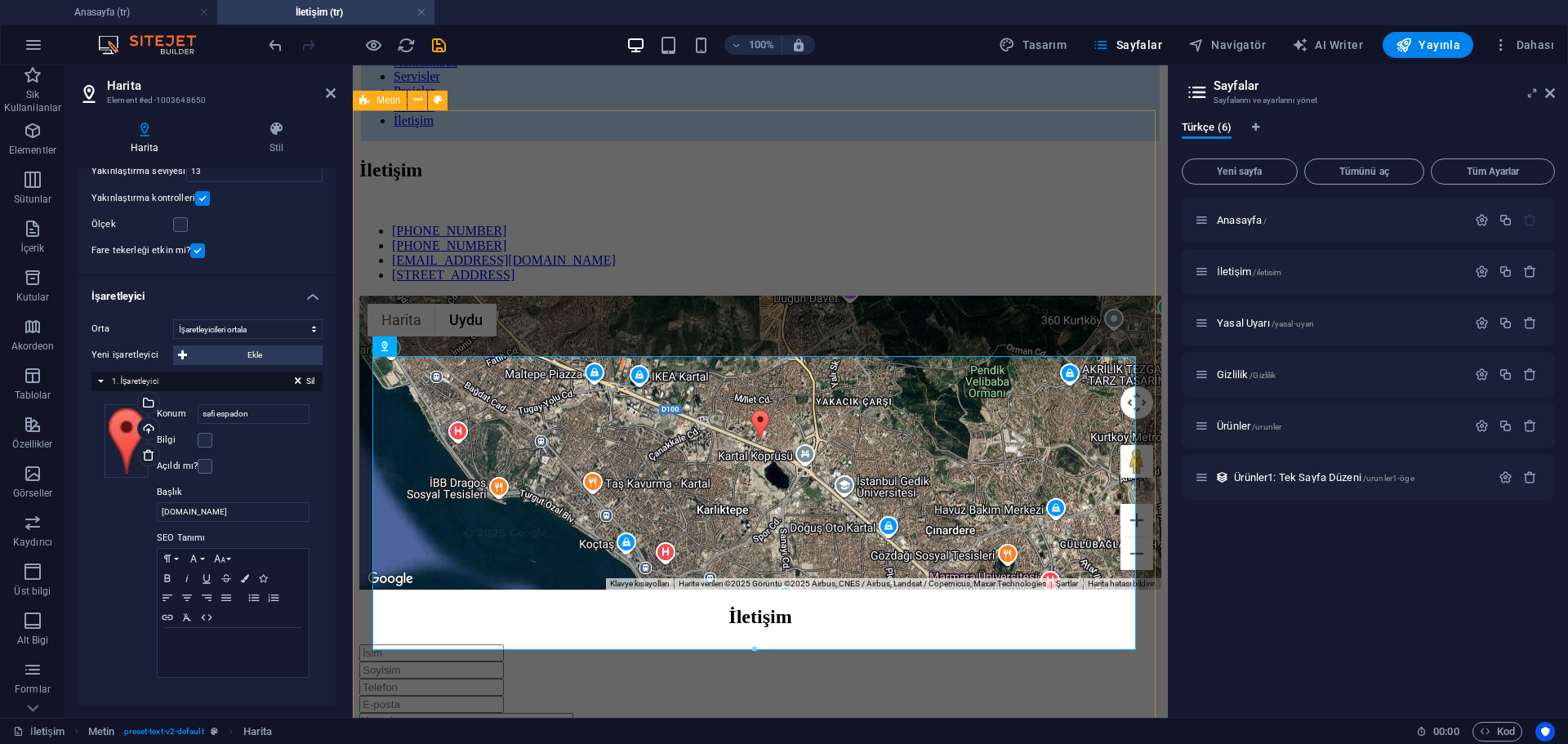
click at [670, 159] on div "İletişim [PHONE_NUMBER] [PHONE_NUMBER] [EMAIL_ADDRESS][DOMAIN_NAME] Safi [STREE…" at bounding box center [760, 374] width 802 height 431
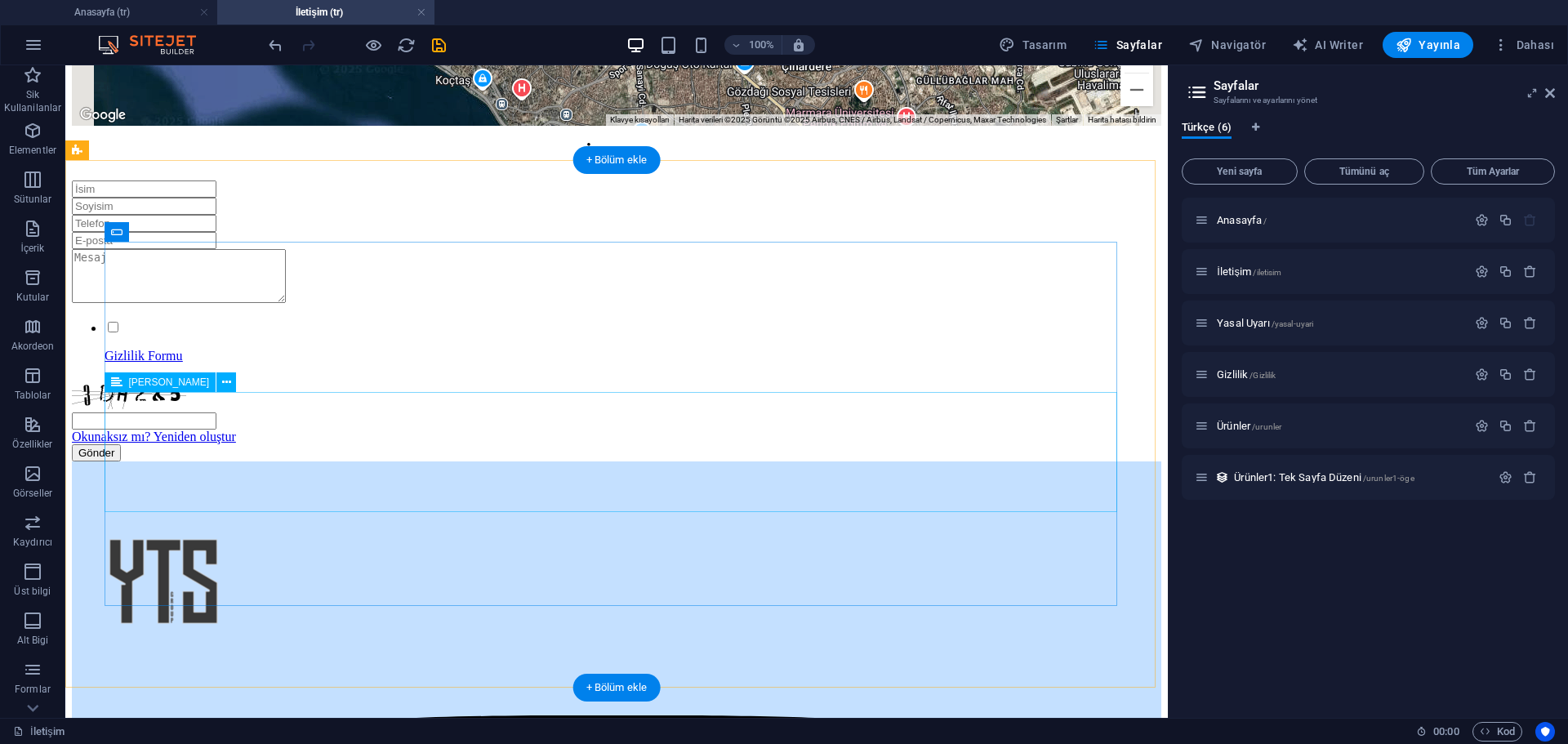
scroll to position [627, 0]
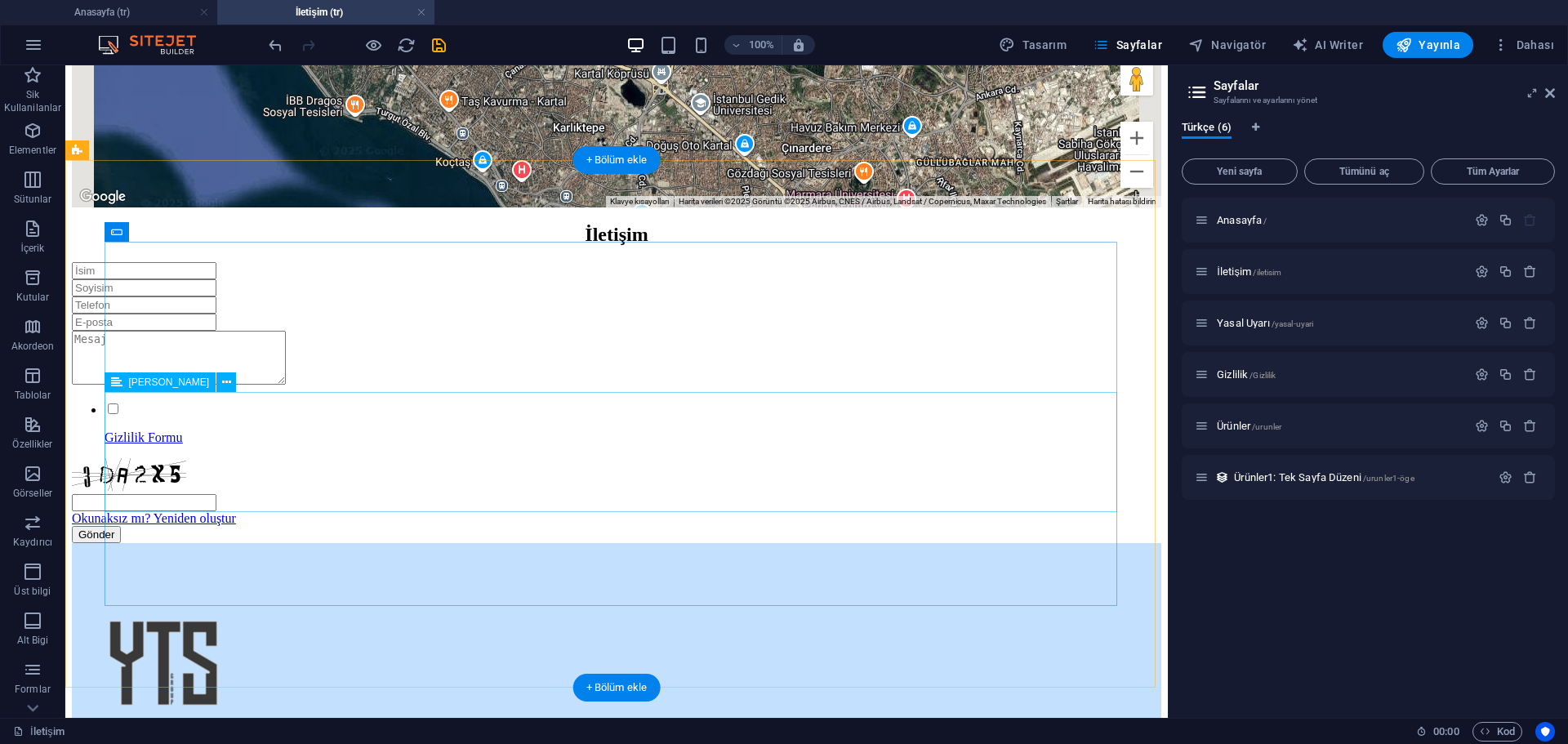
click at [460, 388] on div at bounding box center [616, 359] width 1090 height 57
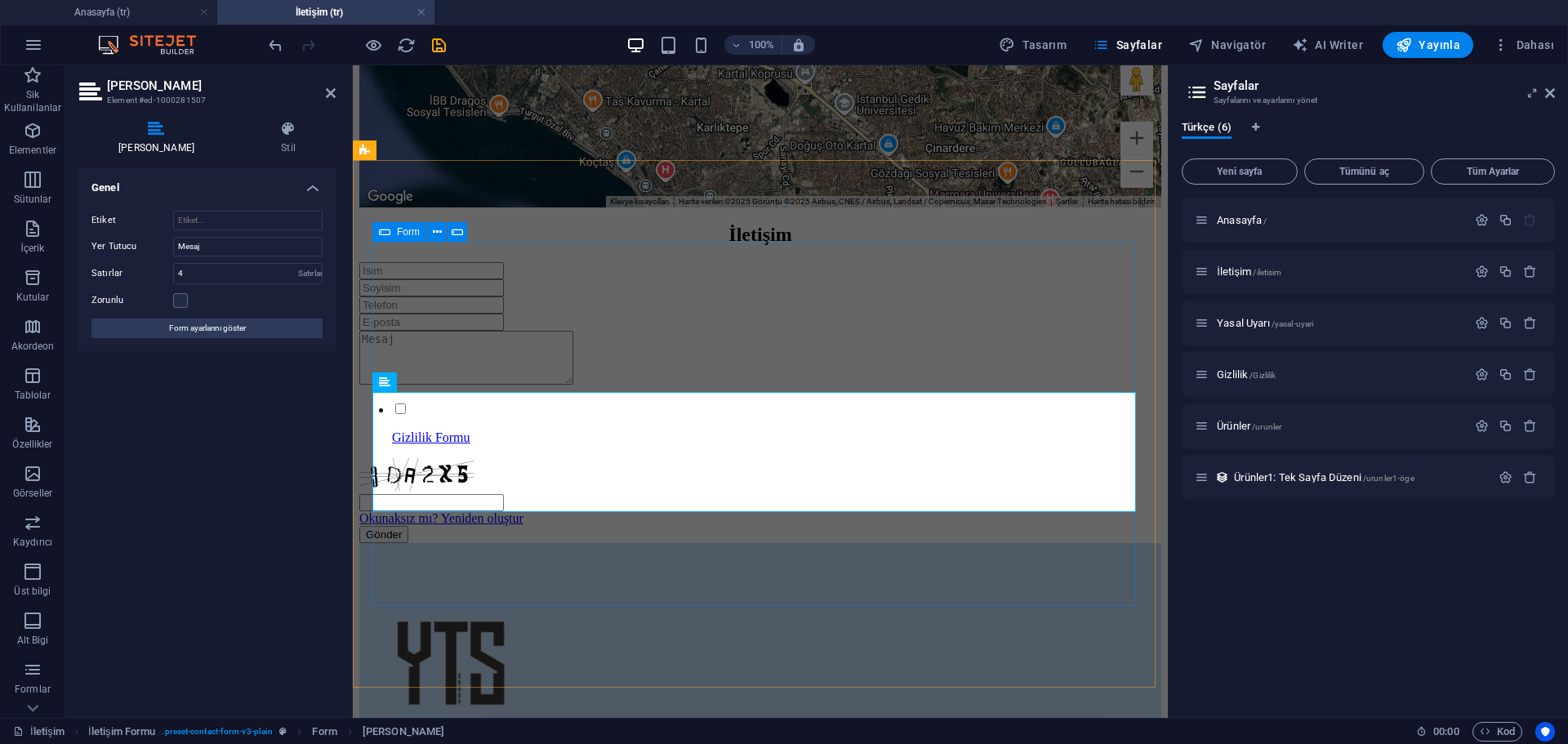
click at [388, 229] on icon at bounding box center [385, 232] width 11 height 20
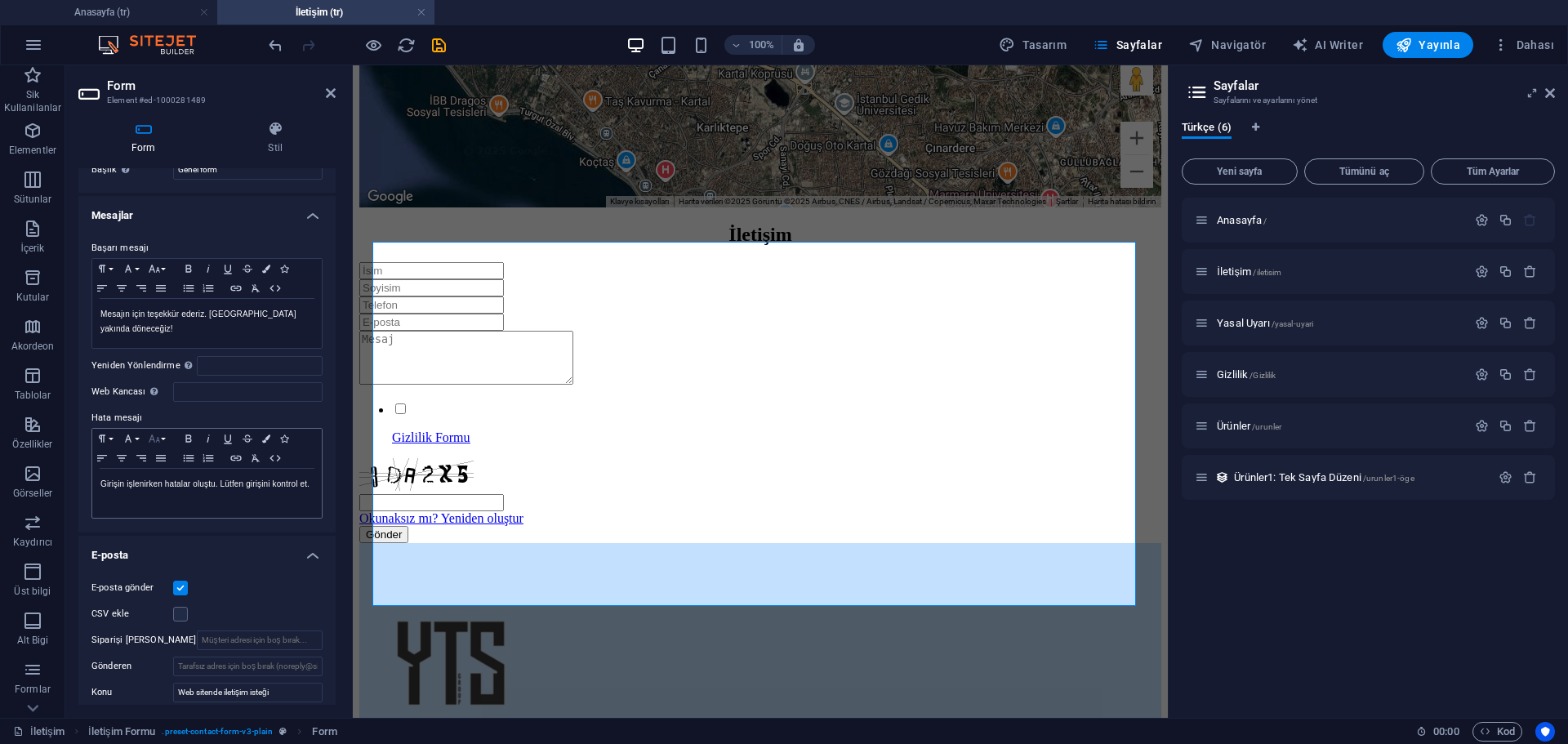
scroll to position [0, 0]
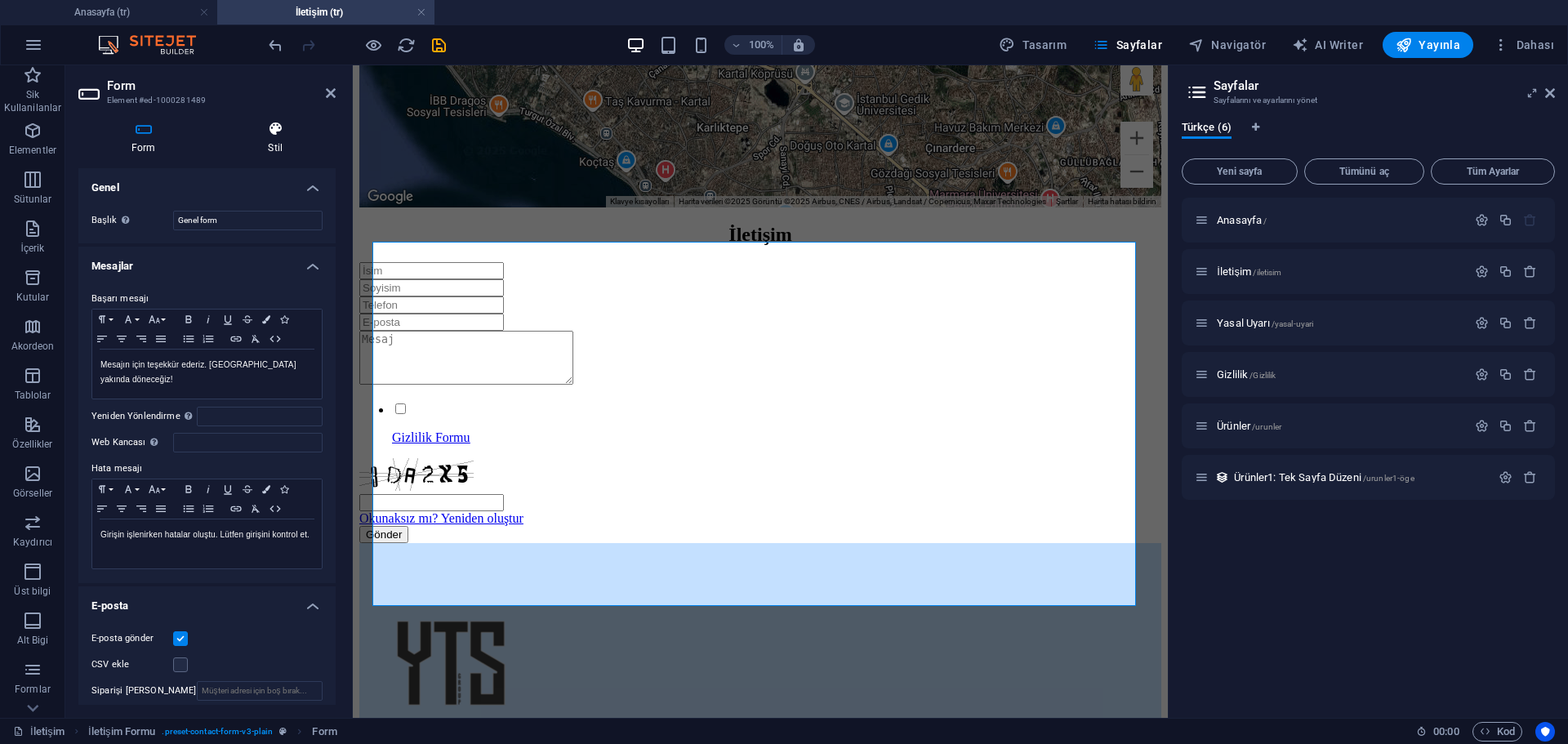
click at [270, 137] on icon at bounding box center [276, 129] width 121 height 16
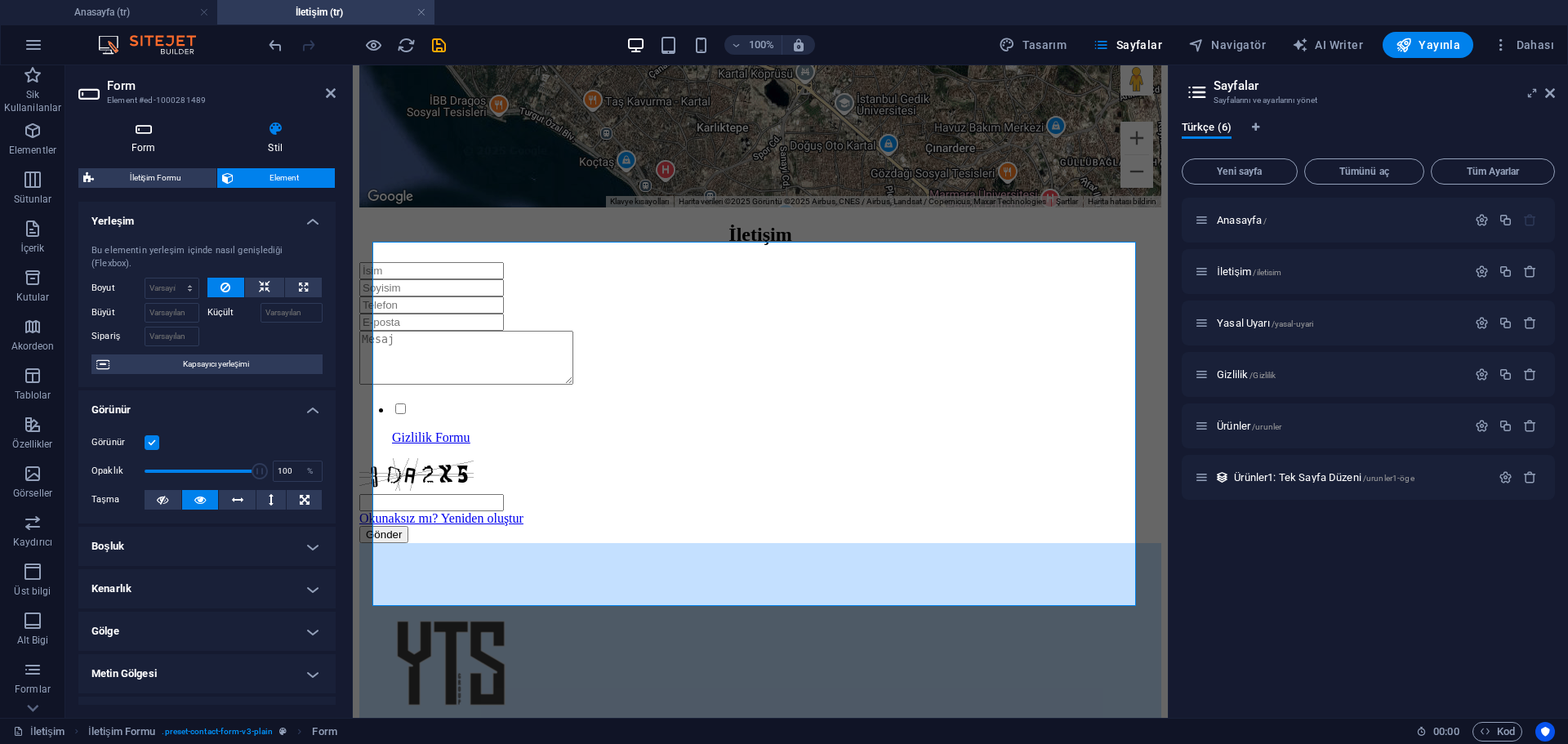
click at [153, 133] on icon at bounding box center [143, 129] width 131 height 16
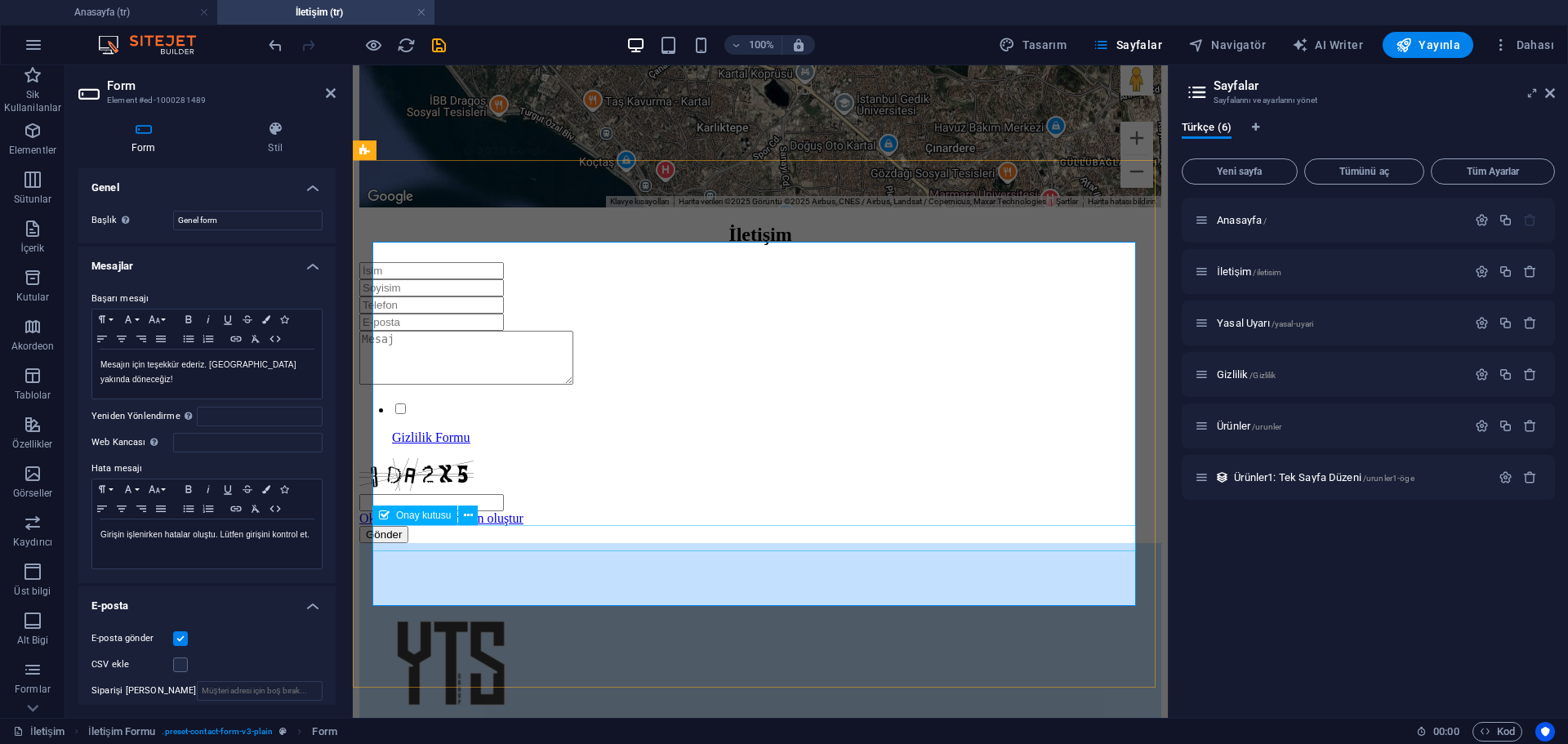
click at [424, 514] on span "Onay kutusu" at bounding box center [423, 516] width 54 height 10
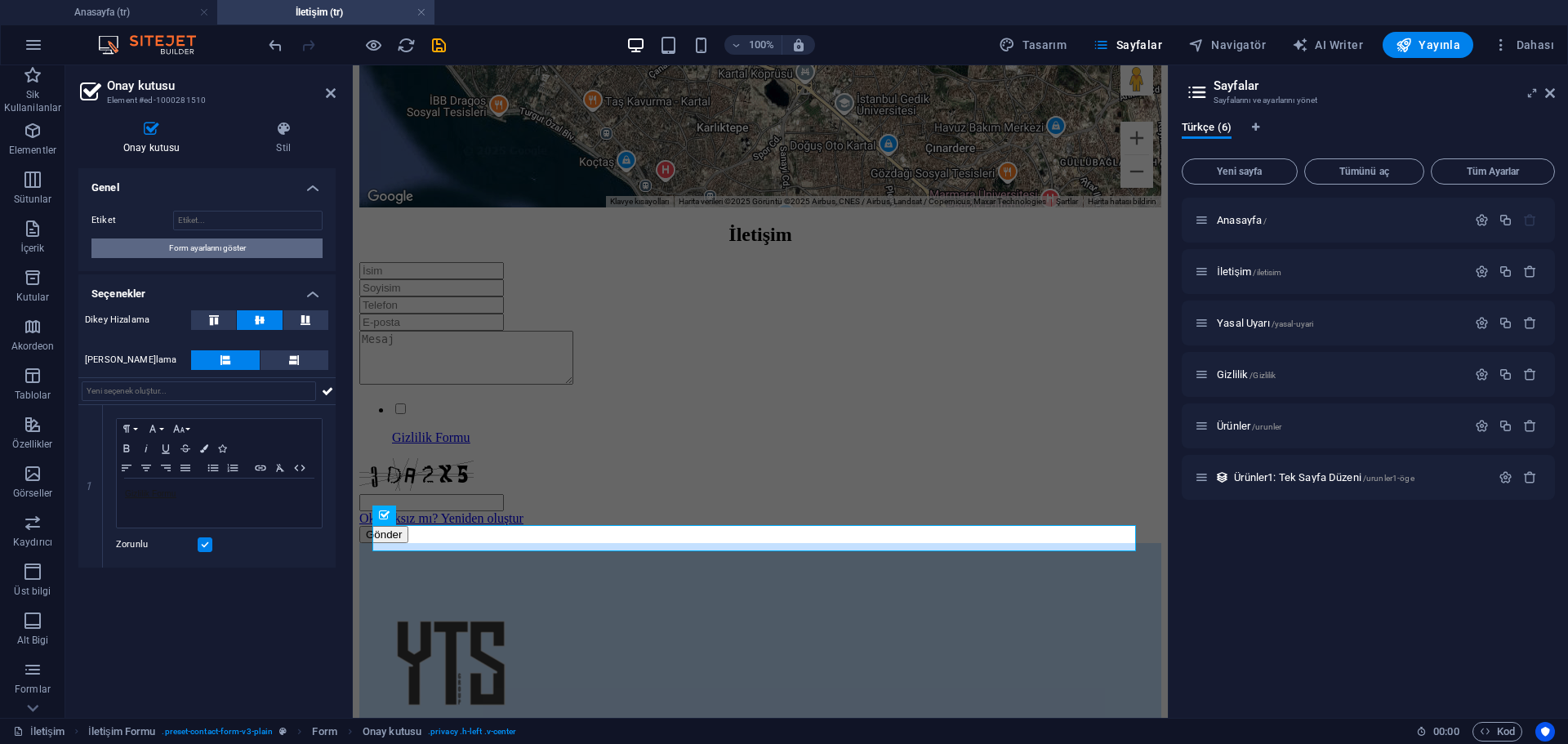
click at [200, 251] on span "Form ayarlarını göster" at bounding box center [207, 248] width 76 height 20
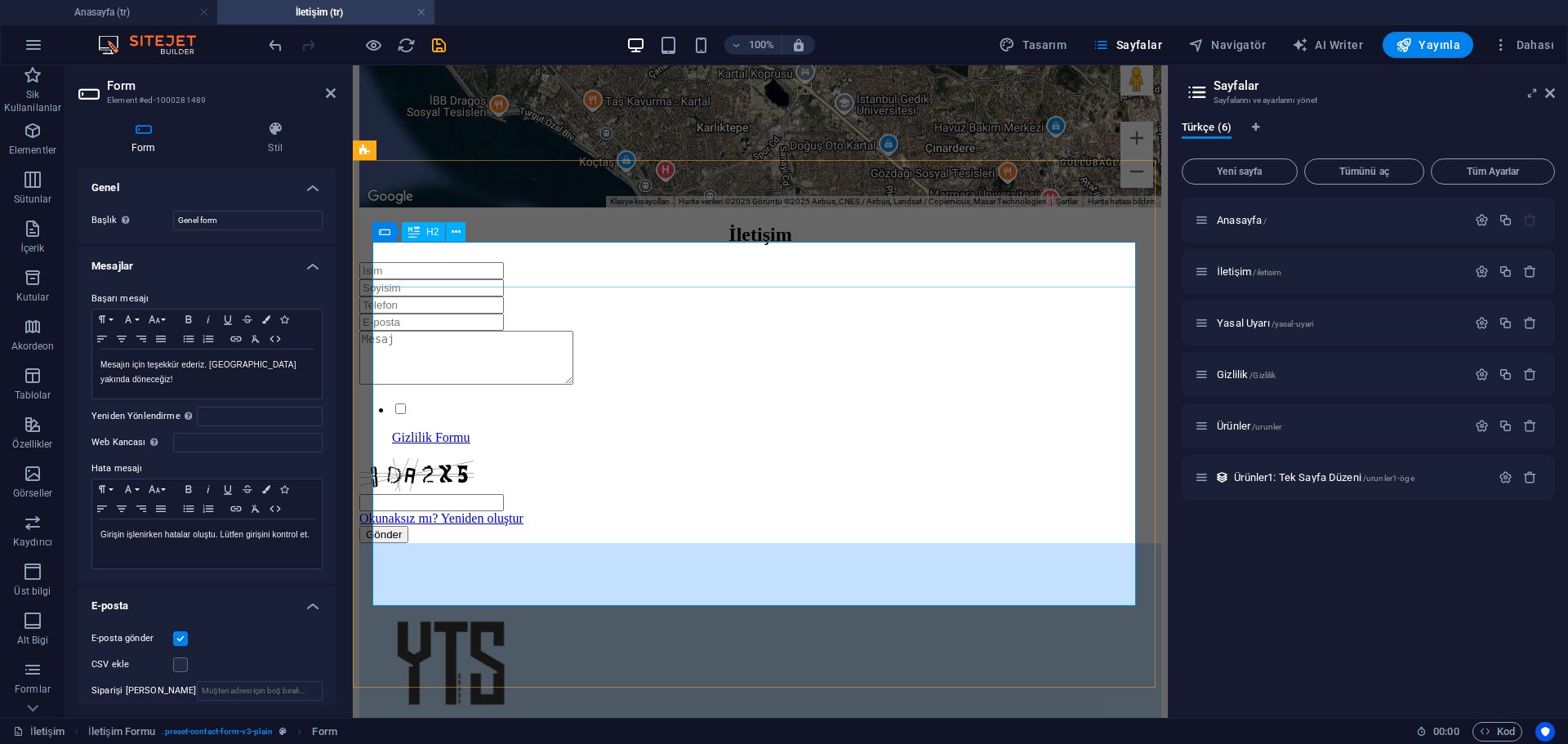
click at [765, 245] on div "İletişim" at bounding box center [760, 234] width 802 height 22
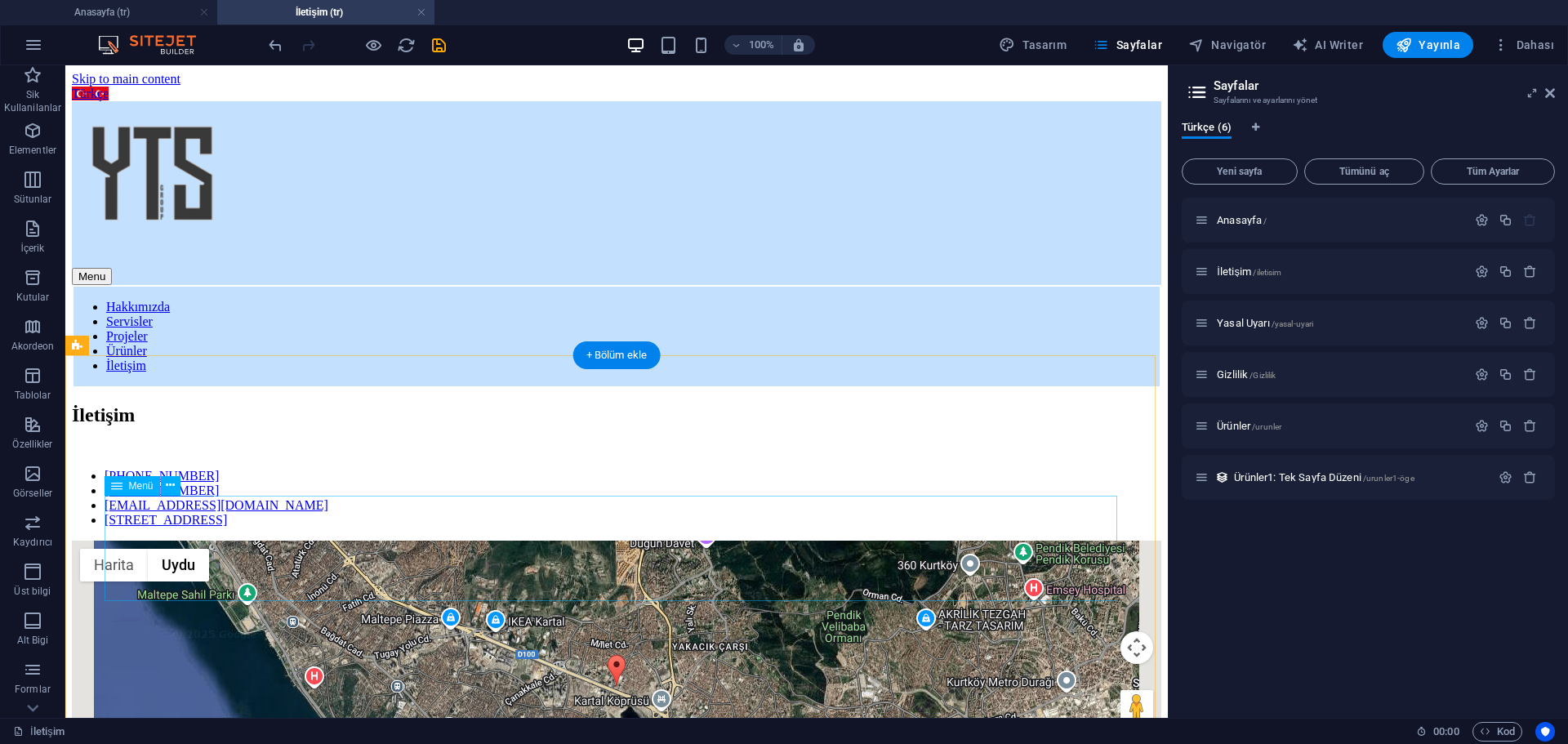
scroll to position [82, 0]
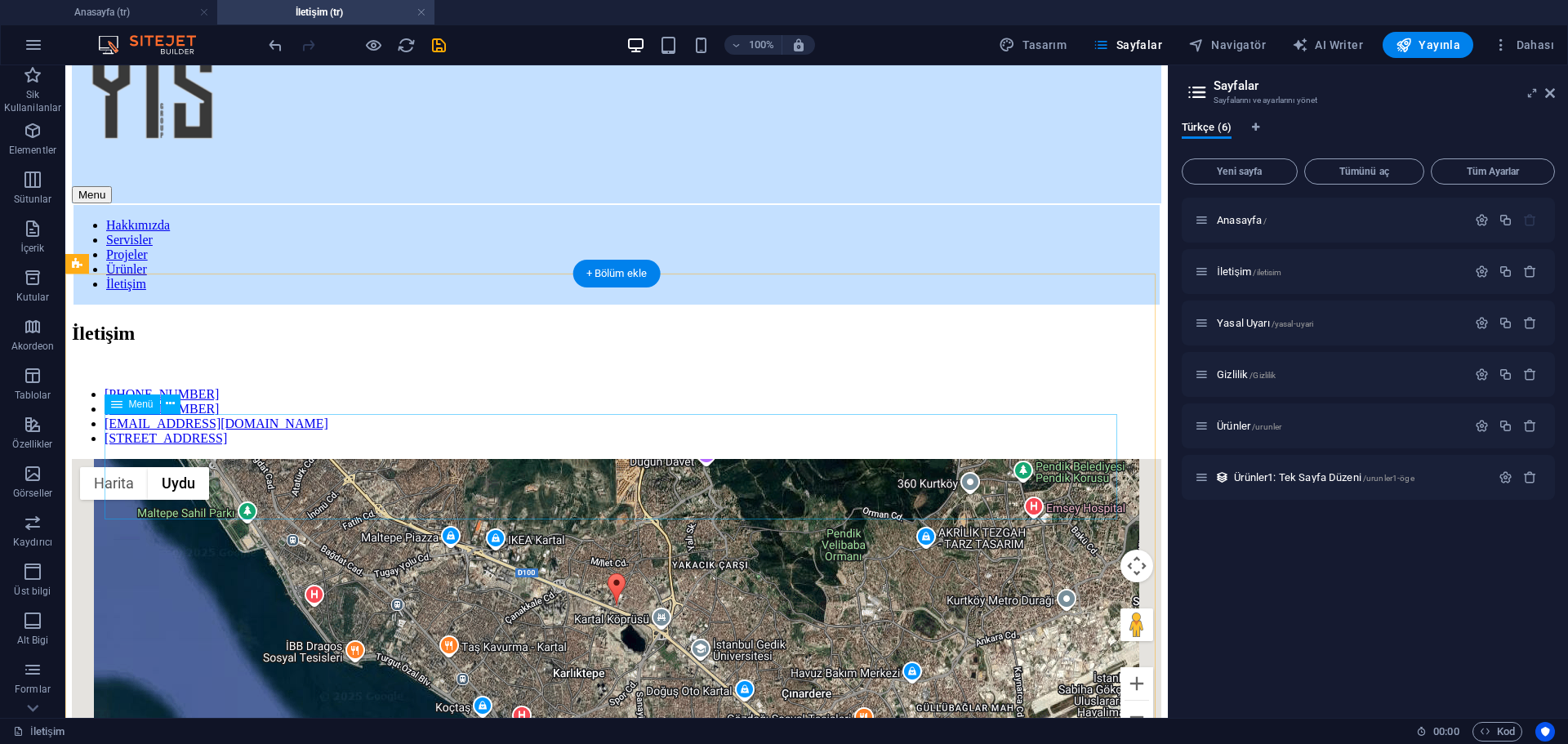
click at [459, 446] on nav "[PHONE_NUMBER] [PHONE_NUMBER] [EMAIL_ADDRESS][DOMAIN_NAME] [STREET_ADDRESS]" at bounding box center [616, 416] width 1090 height 59
click at [35, 53] on icon "button" at bounding box center [33, 45] width 20 height 20
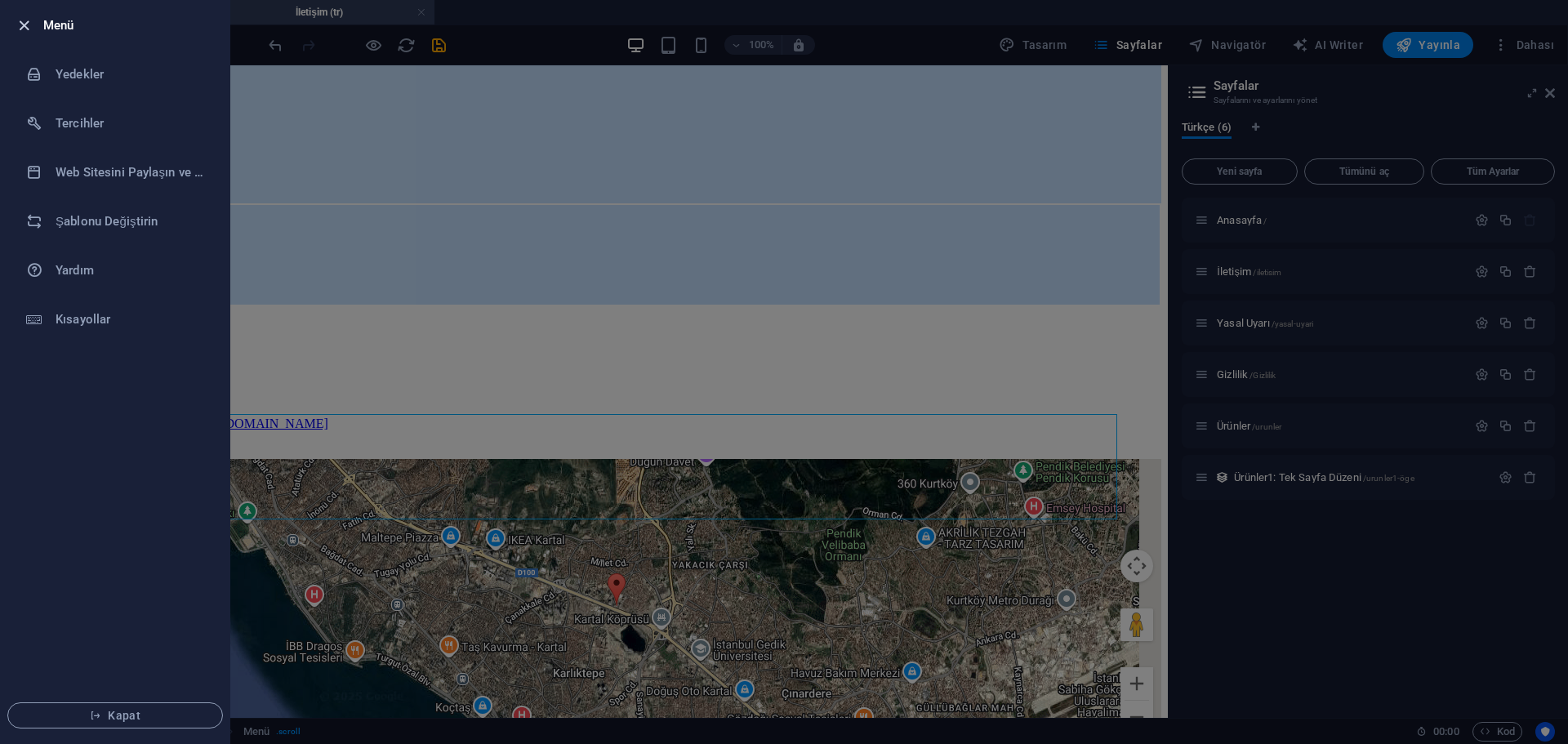
click at [30, 30] on icon "button" at bounding box center [24, 26] width 19 height 19
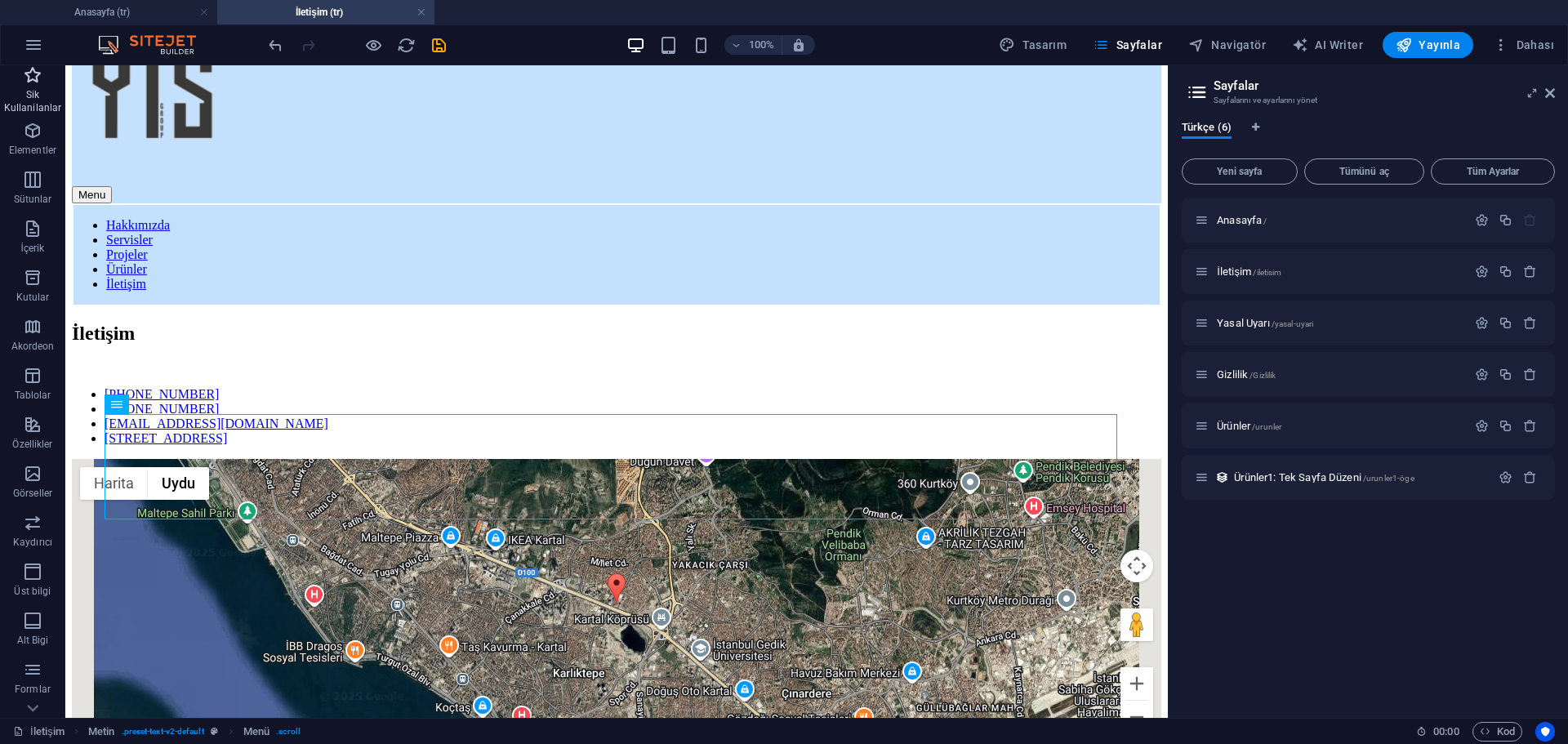
click at [26, 81] on icon "button" at bounding box center [32, 74] width 20 height 20
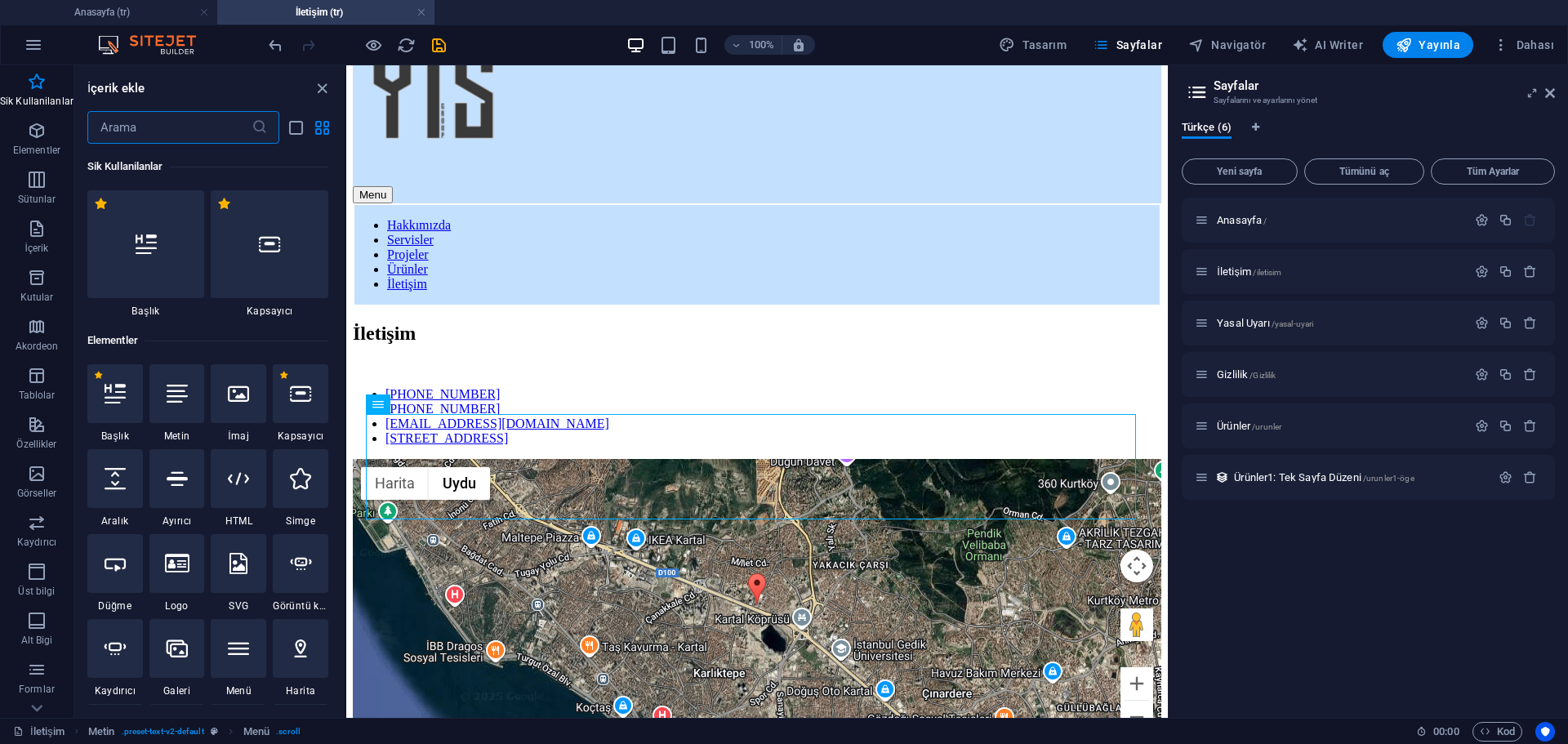
click at [169, 122] on input "text" at bounding box center [170, 127] width 164 height 32
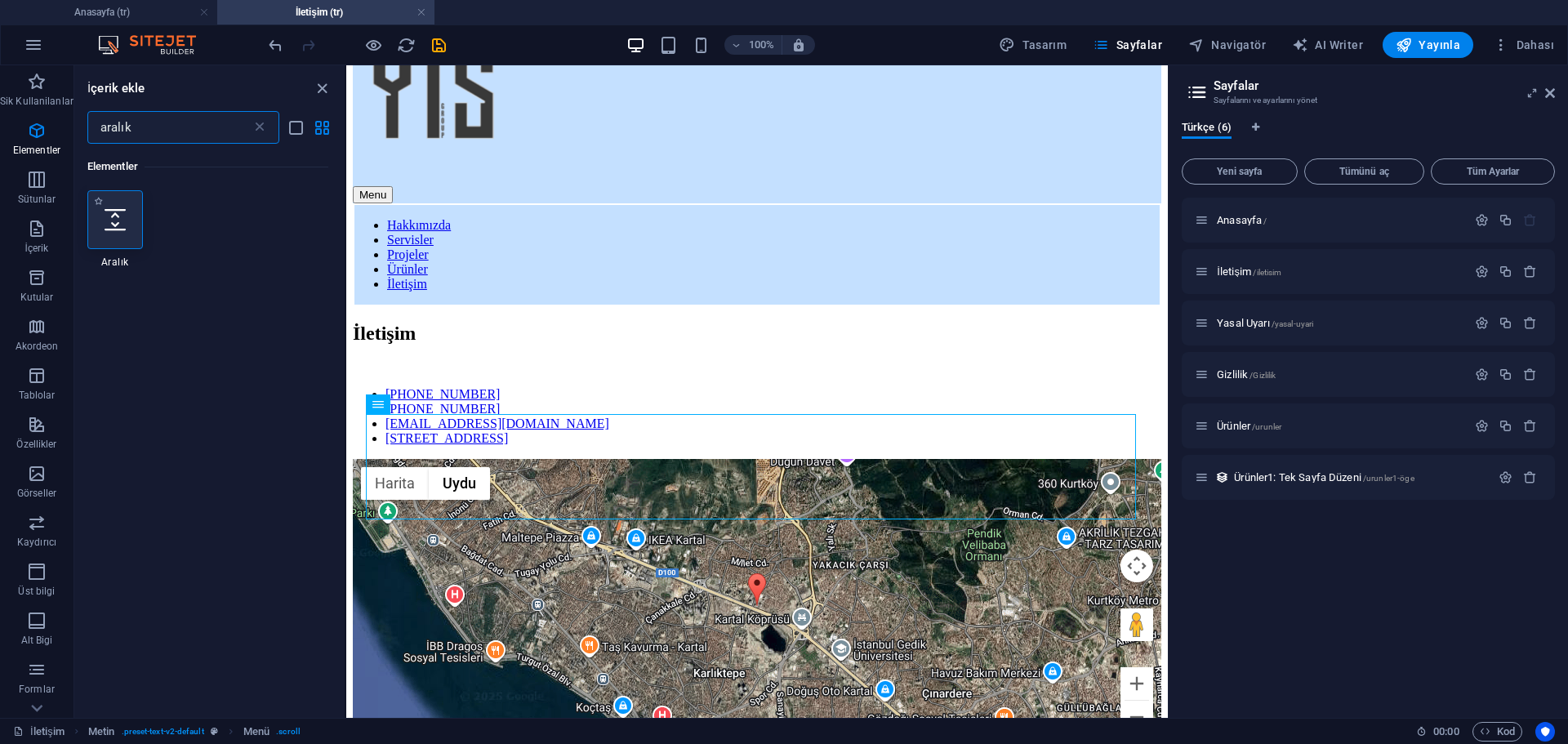
type input "aralık"
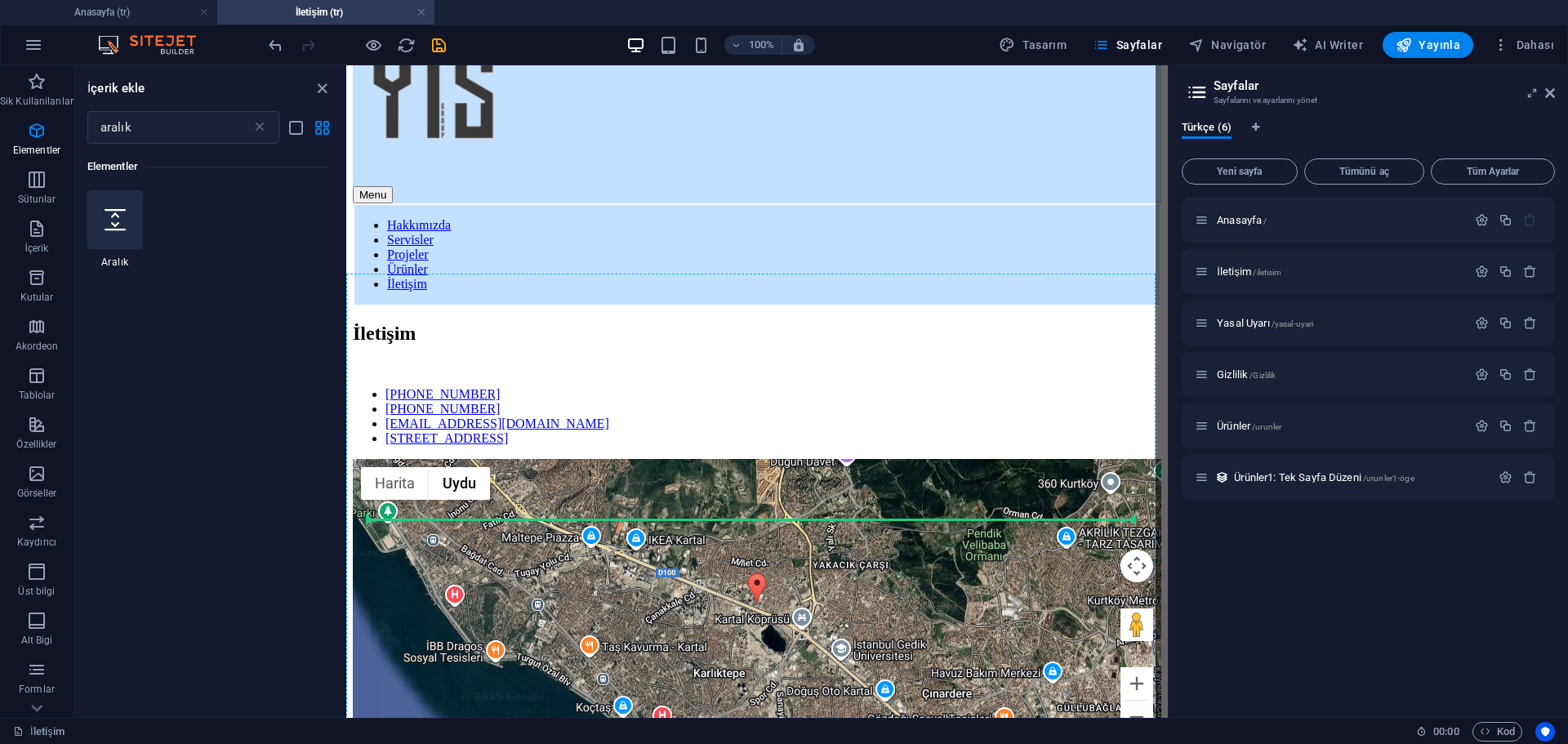
select select "px"
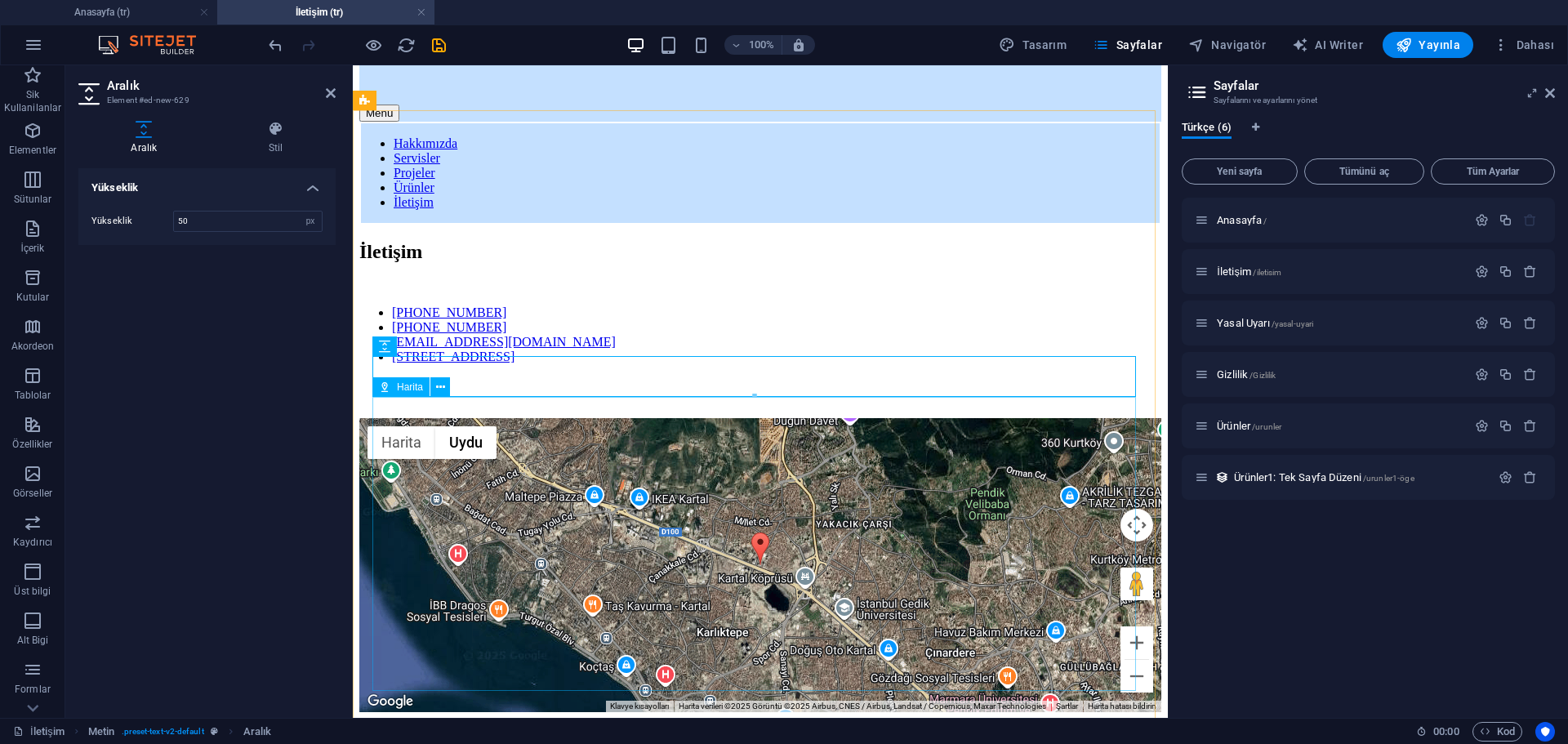
scroll to position [245, 0]
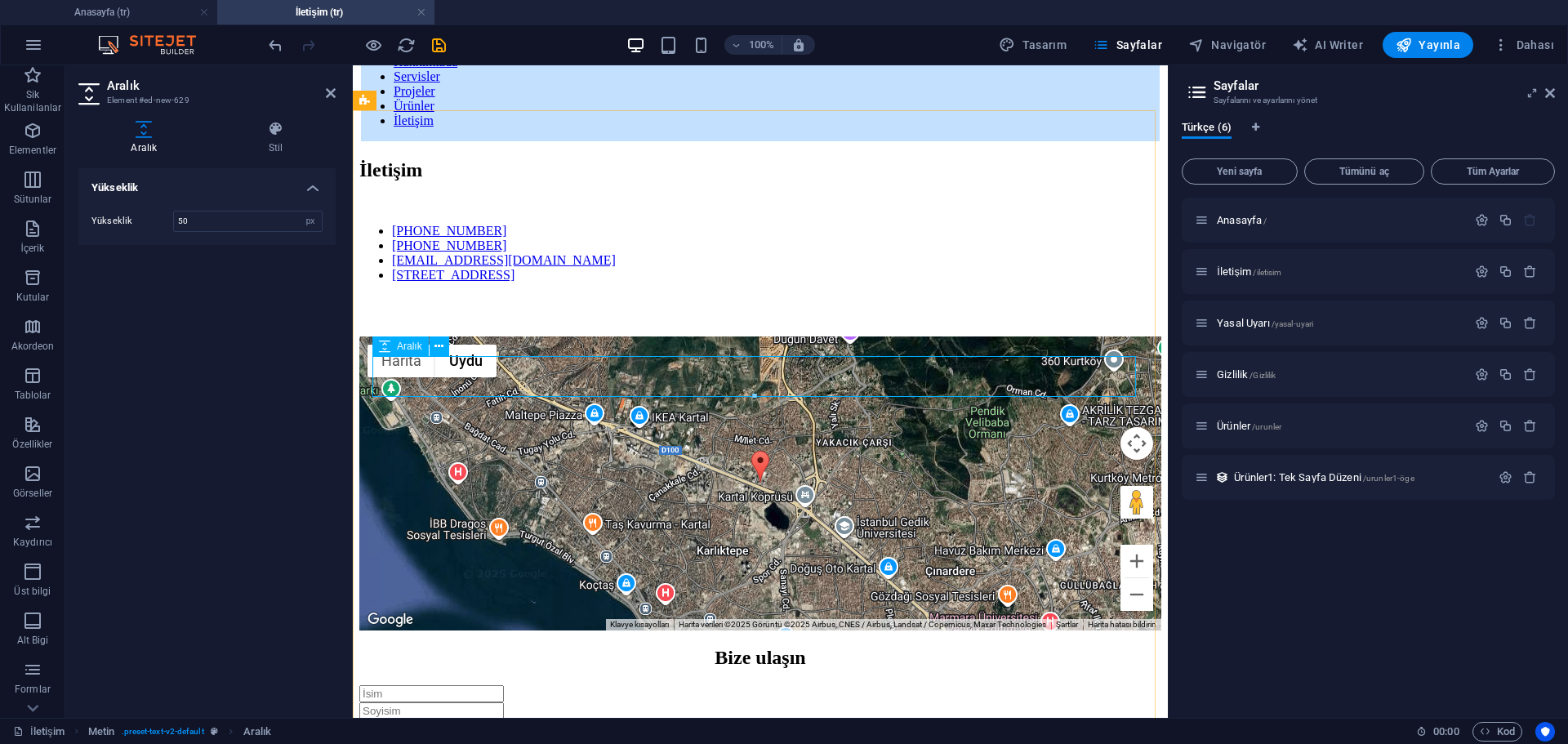
click at [741, 336] on div at bounding box center [760, 316] width 802 height 41
click at [645, 336] on div at bounding box center [760, 316] width 802 height 41
type input "30"
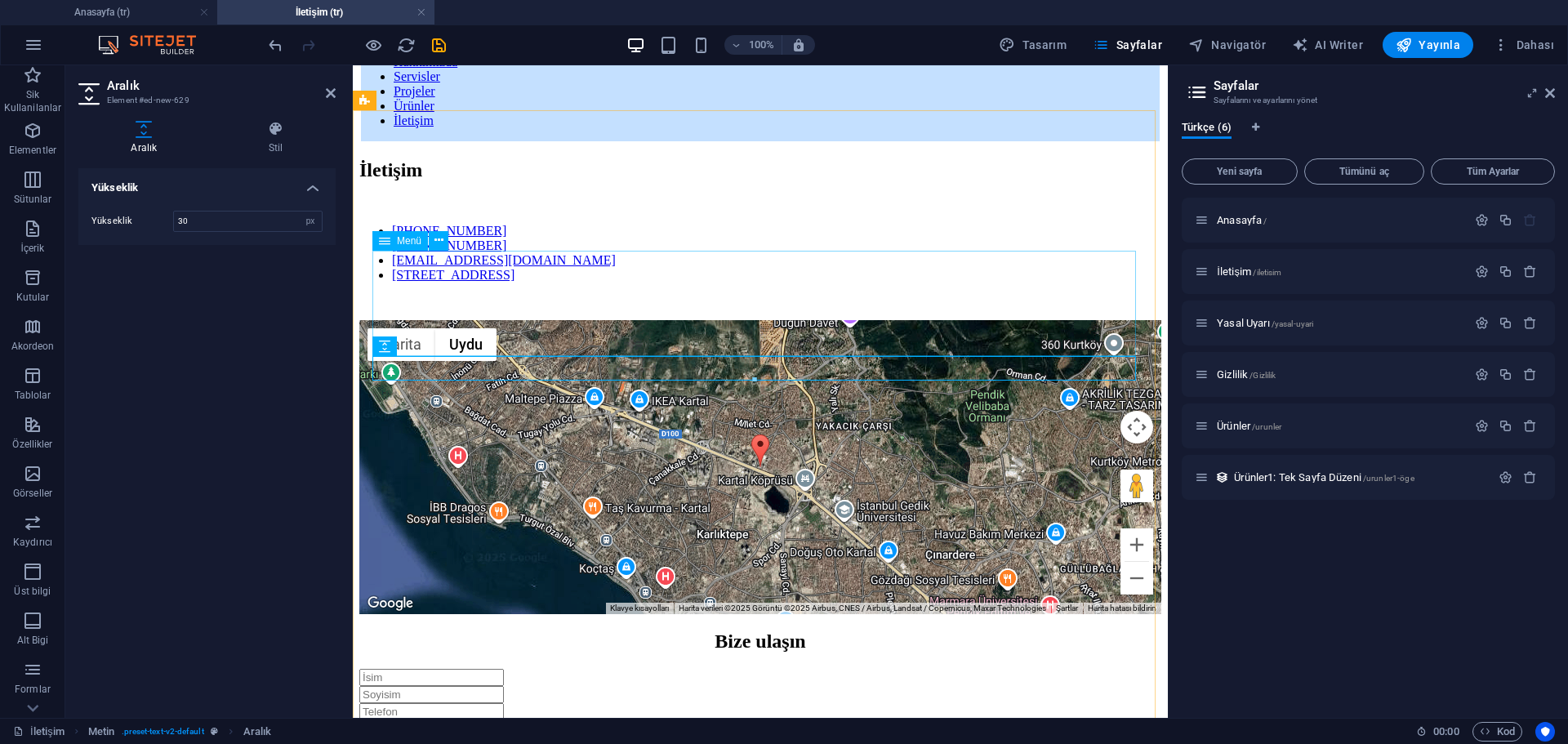
click at [996, 280] on nav "+905347841661 +905548998443 ytsconstruction@ytsgroup.com Safi Espadon A1 No:26/…" at bounding box center [760, 253] width 802 height 59
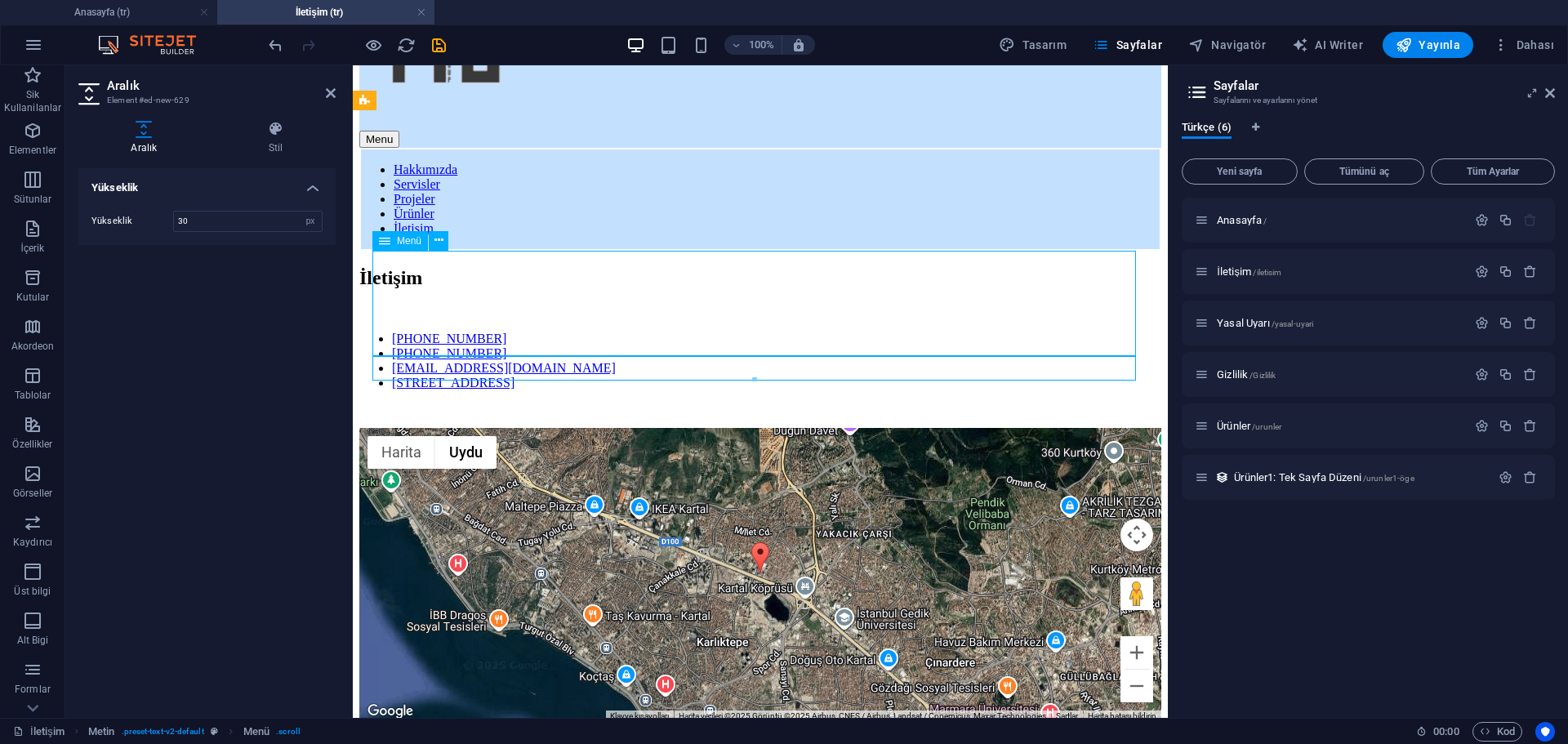
scroll to position [301, 0]
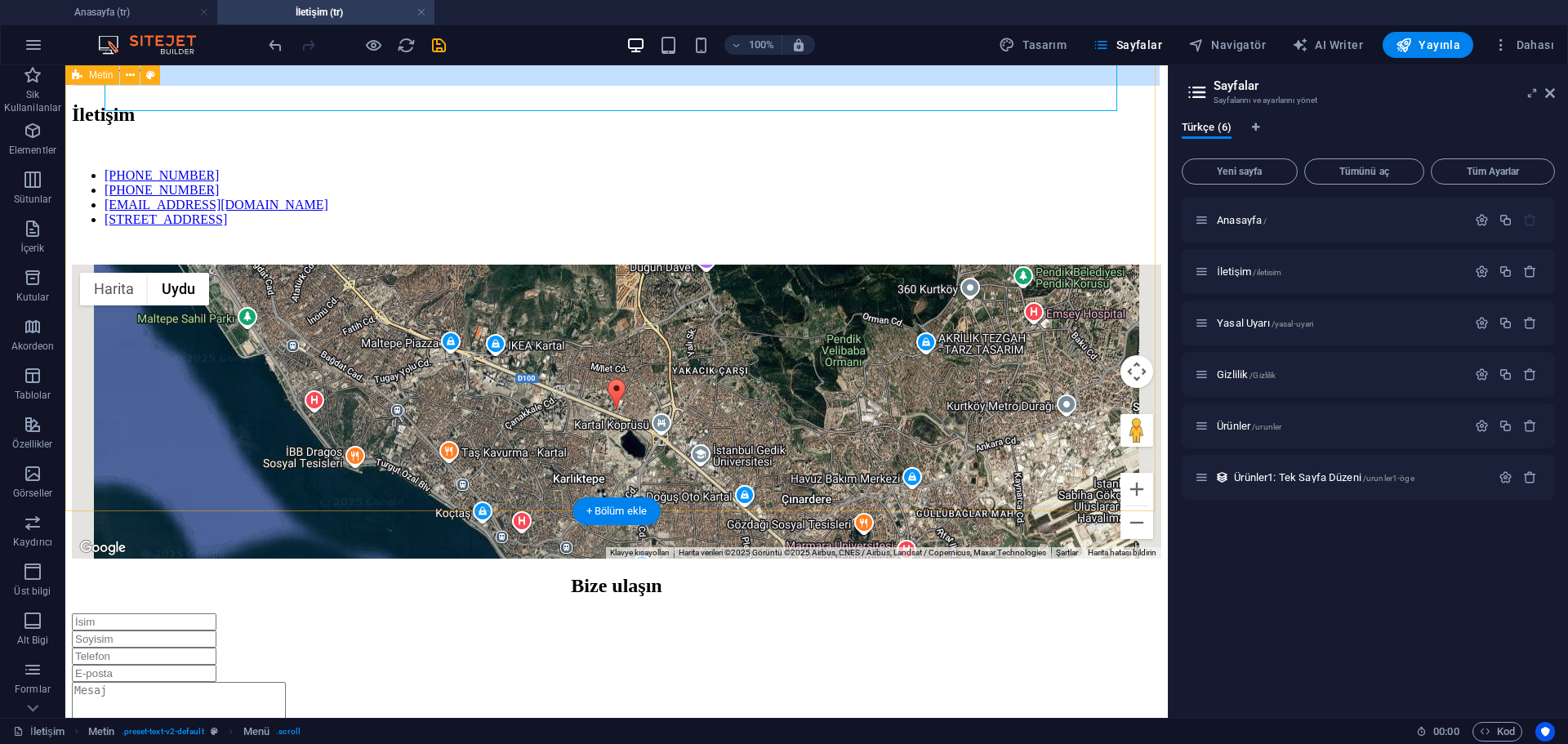
click at [715, 489] on div "İletişim +905347841661 +905548998443 ytsconstruction@ytsgroup.com Safi Espadon …" at bounding box center [616, 331] width 1090 height 455
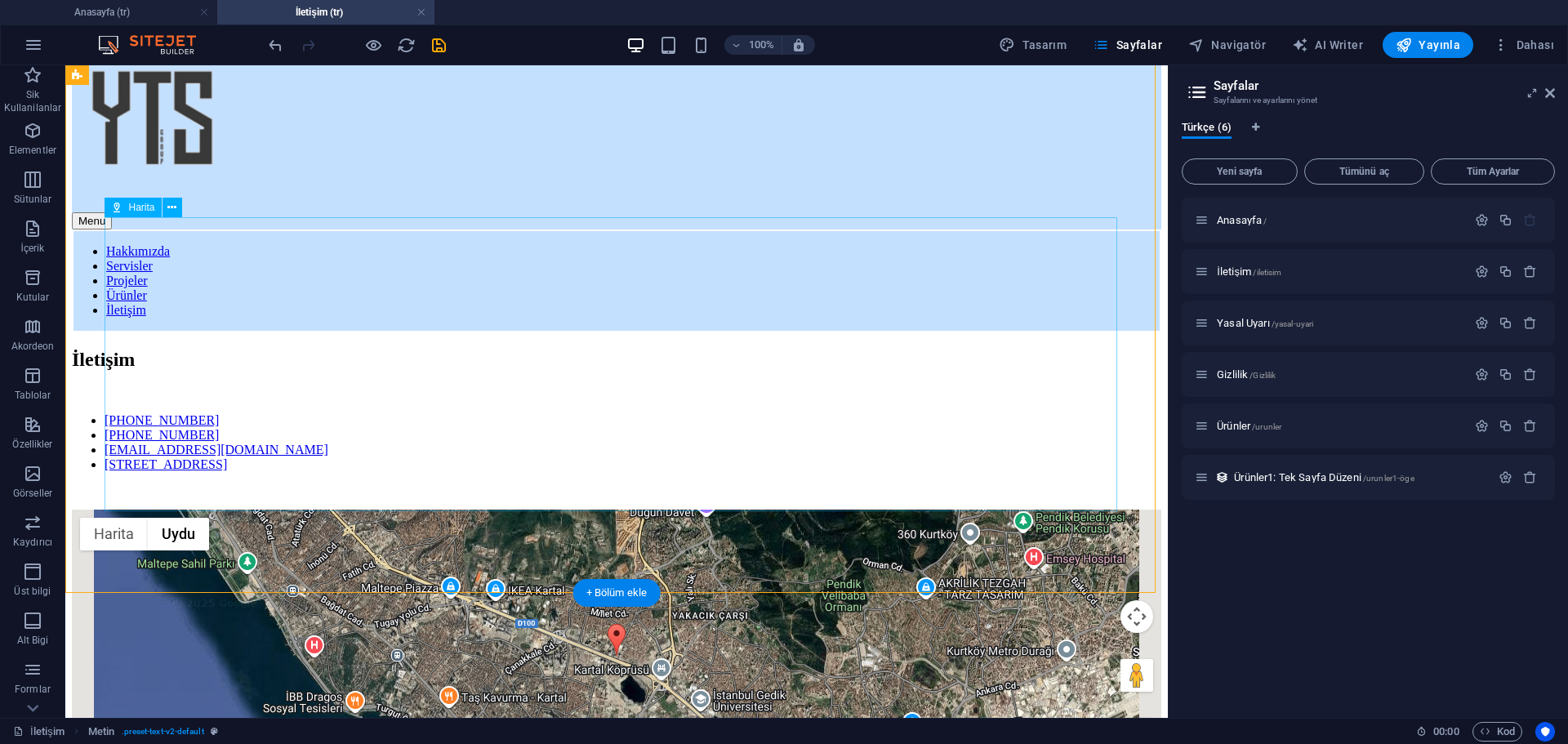
scroll to position [0, 0]
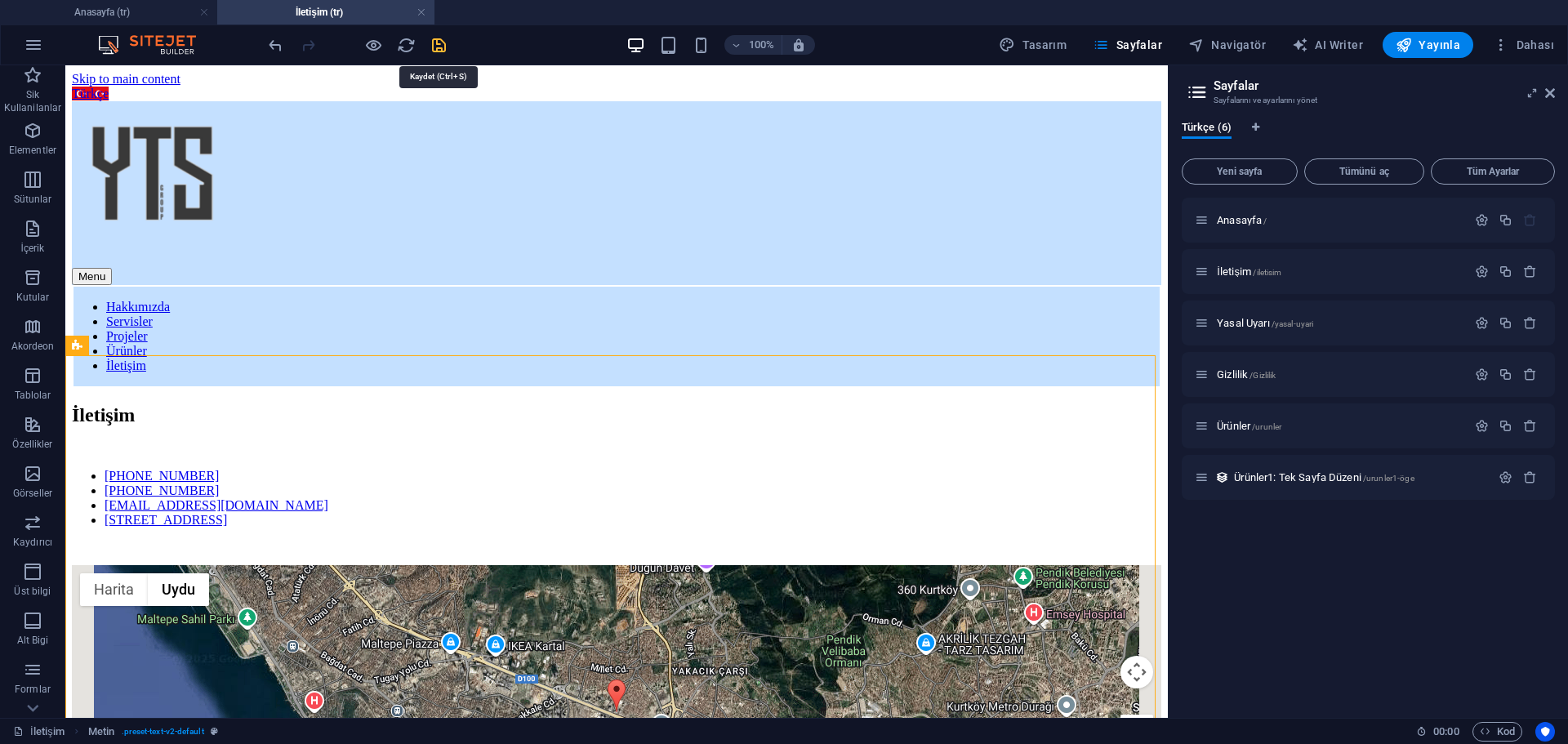
click at [440, 49] on icon "save" at bounding box center [439, 46] width 19 height 19
checkbox input "false"
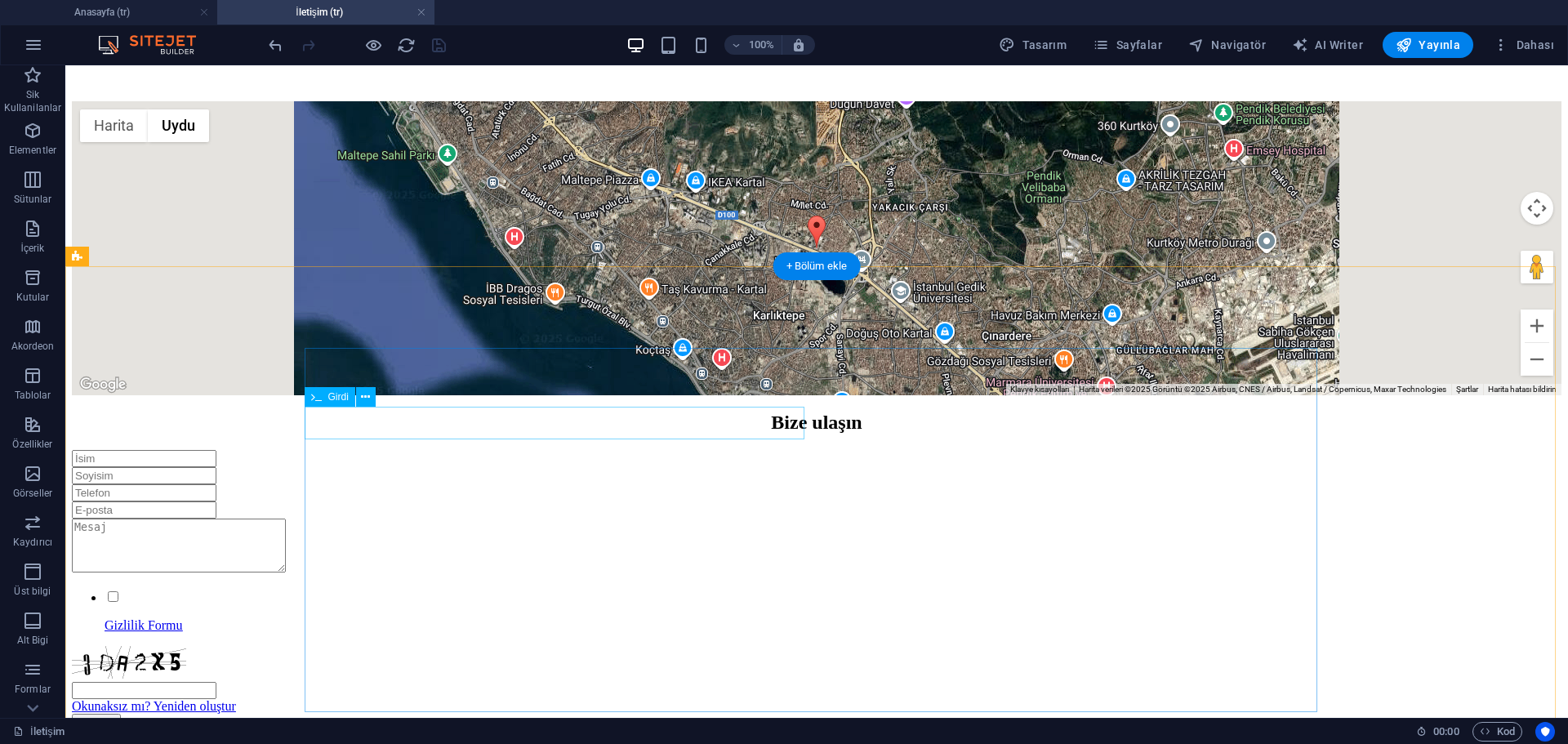
scroll to position [545, 0]
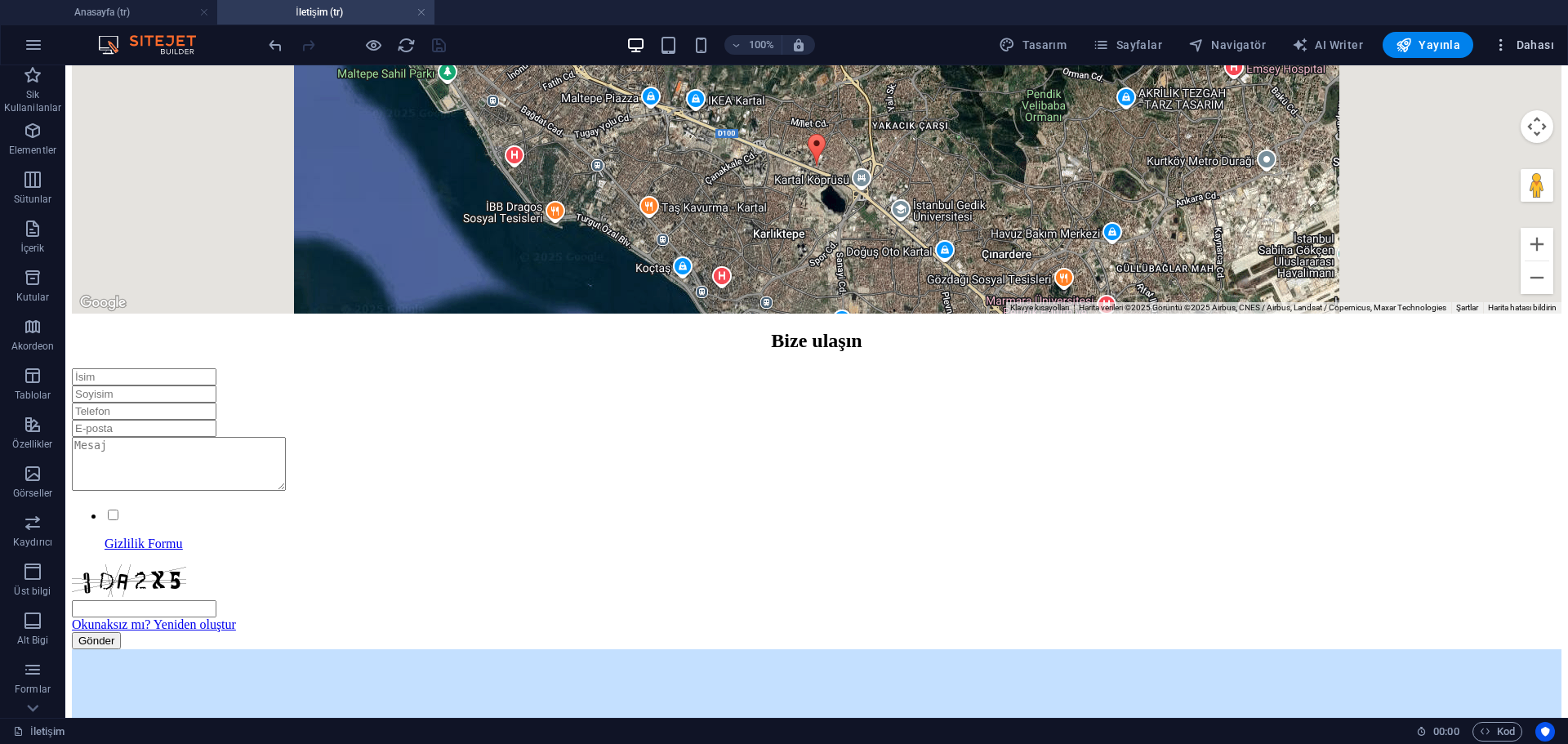
click at [1528, 42] on span "Dahası" at bounding box center [1523, 44] width 61 height 16
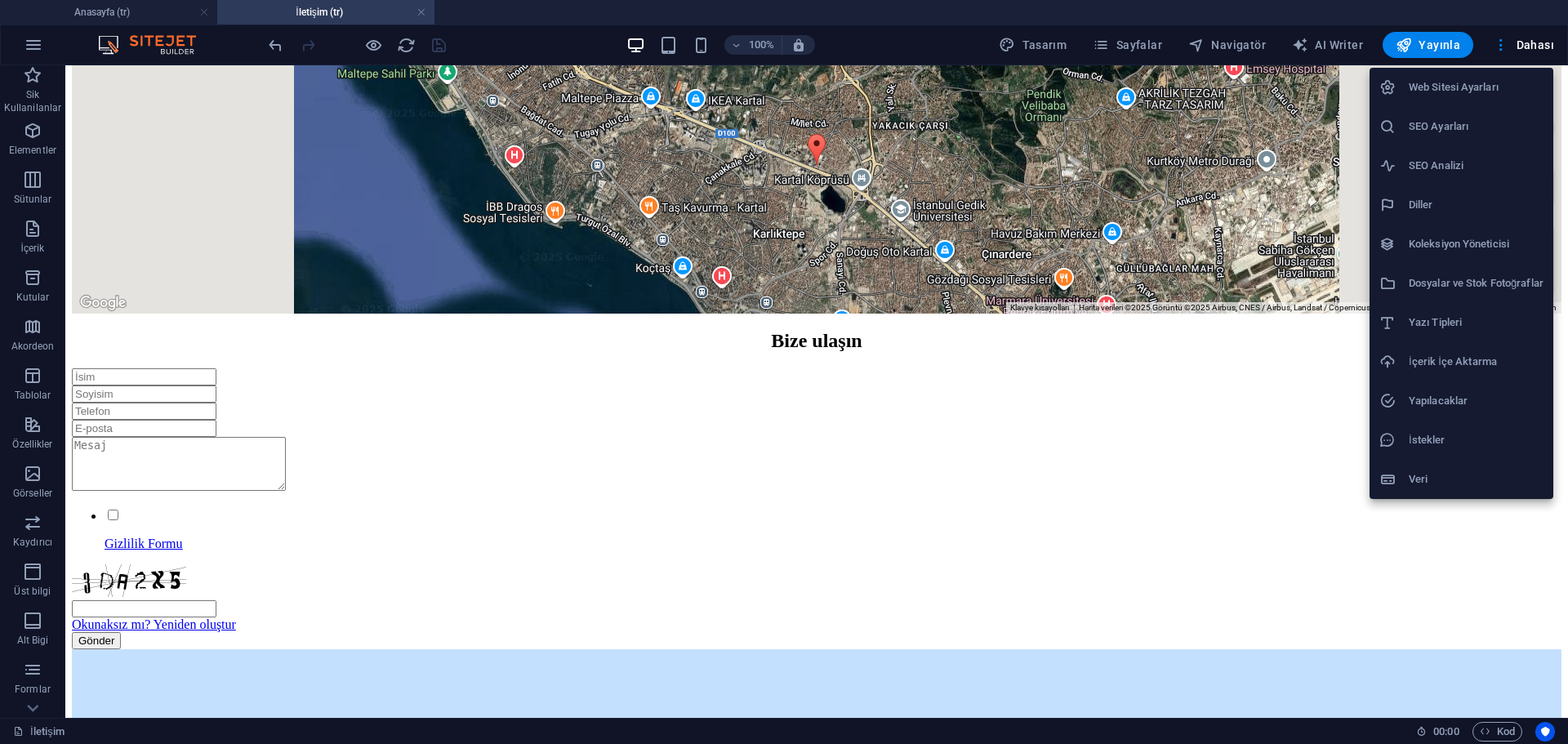
click at [1453, 129] on h6 "SEO Ayarları" at bounding box center [1475, 126] width 135 height 20
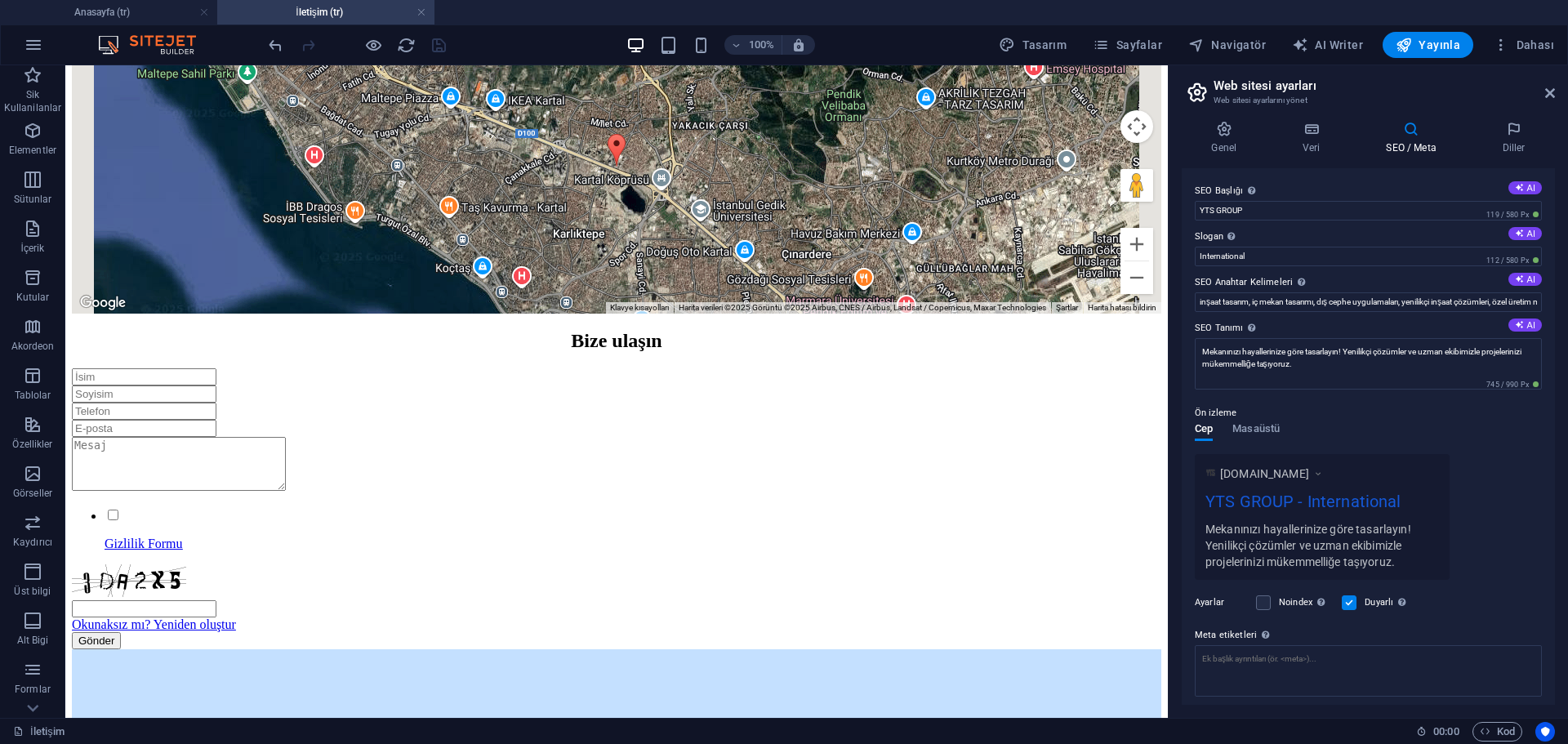
scroll to position [97, 0]
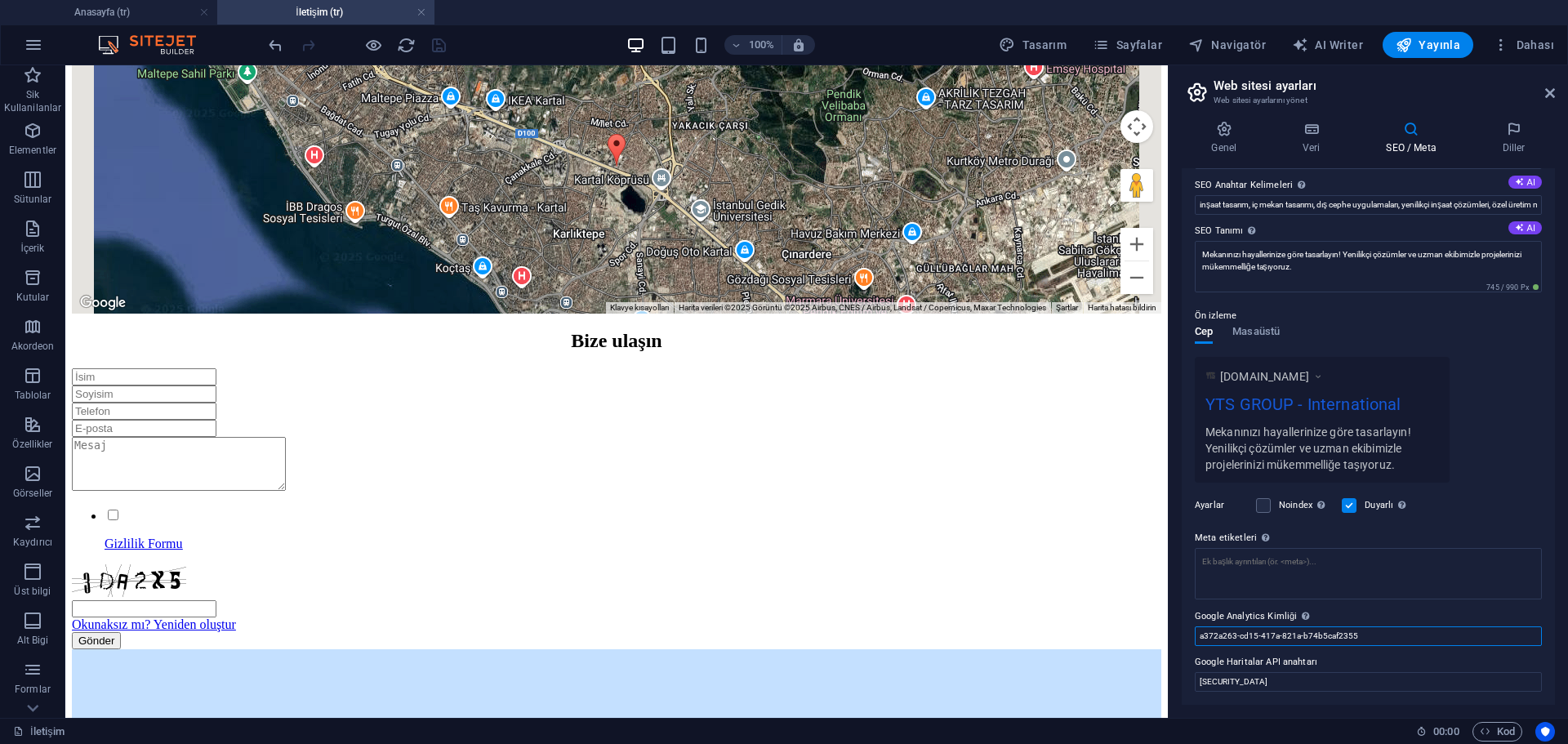
click at [1352, 634] on input "a372a263-cd15-417a-821a-b74b5caf2355" at bounding box center [1367, 636] width 347 height 20
click at [1386, 560] on textarea "Meta etiketleri Web sitenin etiketlerinin içine yerleştirilecek HTML kodunu bur…" at bounding box center [1367, 580] width 347 height 64
drag, startPoint x: 1191, startPoint y: 537, endPoint x: 1244, endPoint y: 549, distance: 54.3
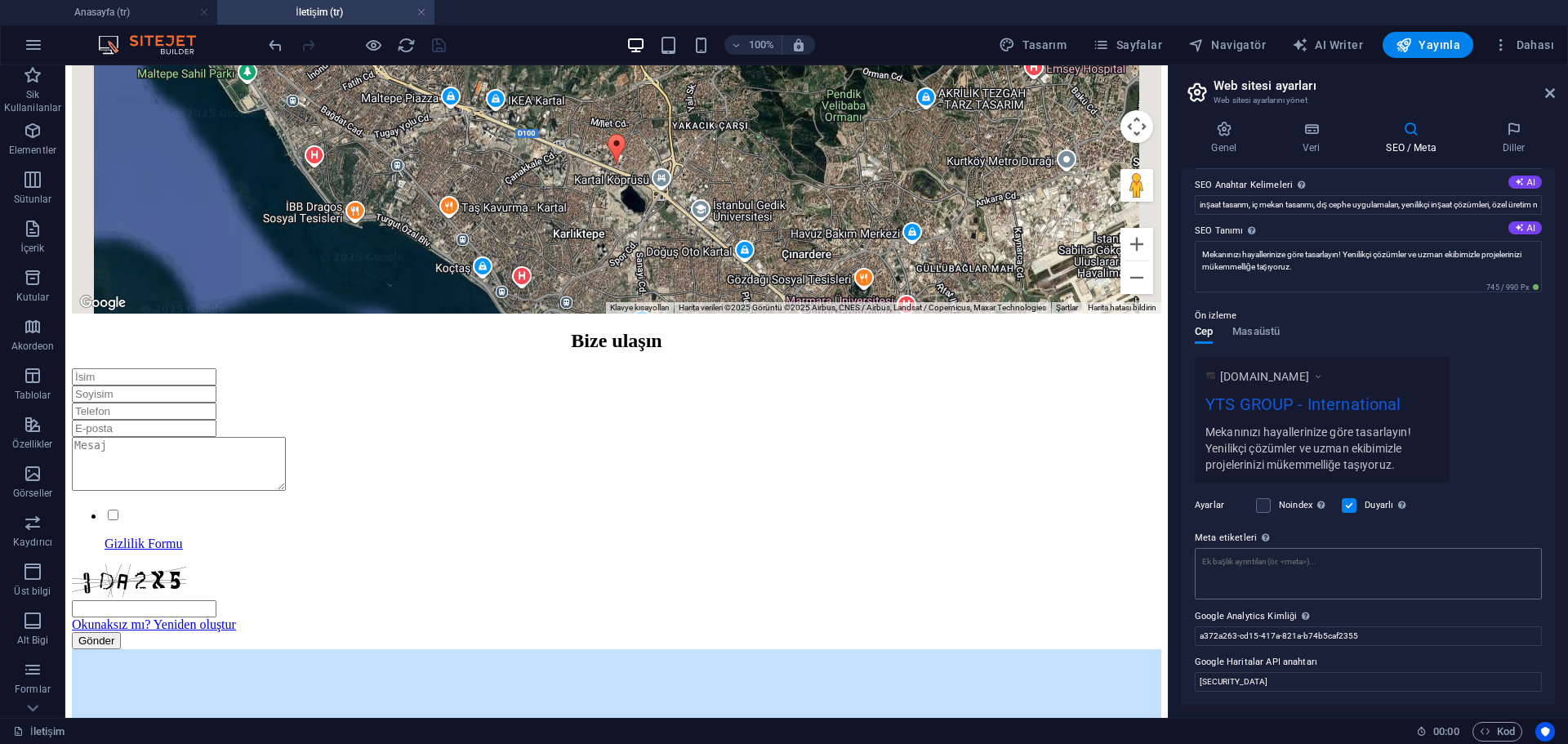
click at [1233, 536] on div "SEO Başlığı Web sitenin başlığı - onu arama motoru sonuçlarında öne çıkan bir ş…" at bounding box center [1368, 436] width 373 height 537
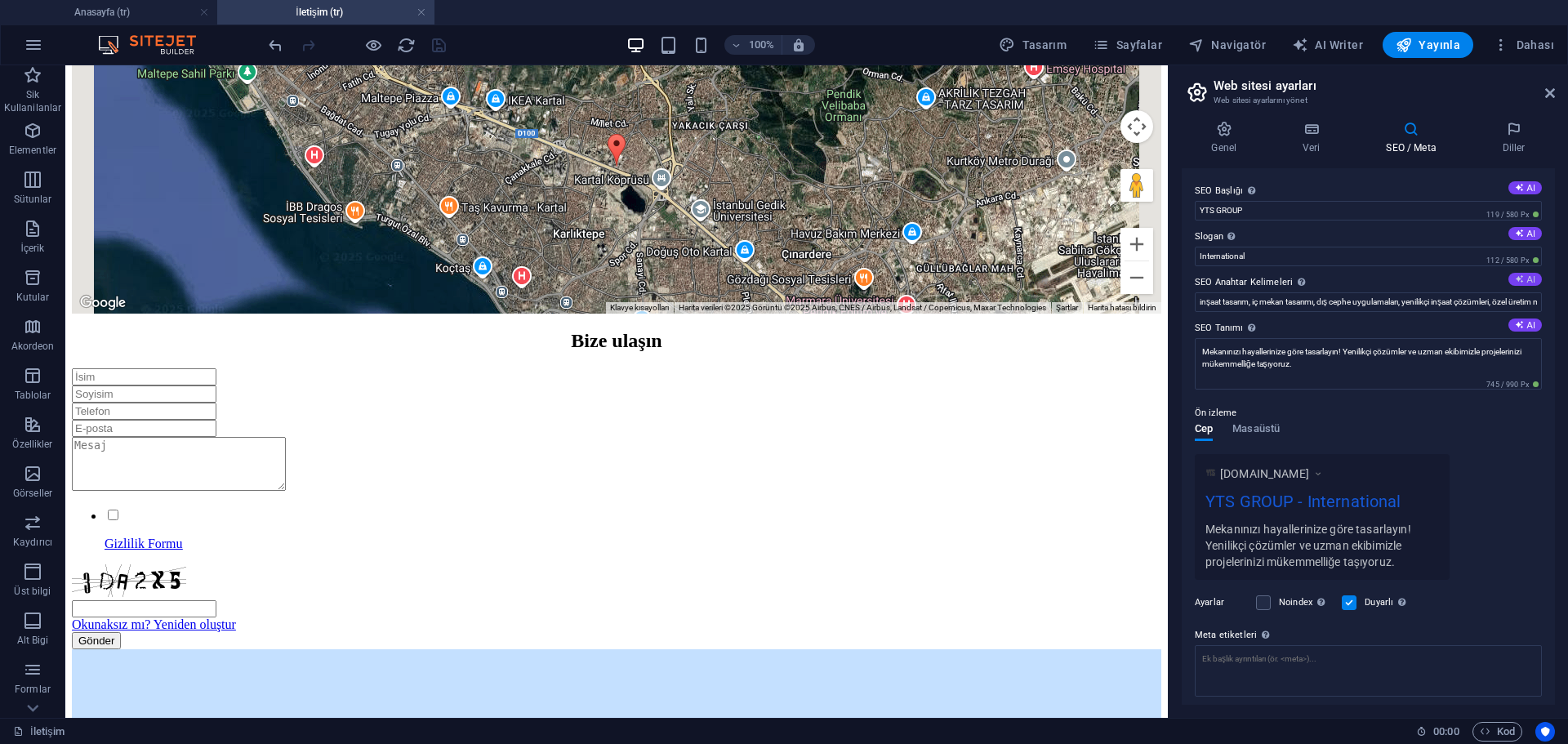
click at [1526, 280] on button "AI" at bounding box center [1525, 280] width 33 height 13
type input "inşaat tasarımı, iç mekan yenileme, dış cephe tasarımları, özel mobilya çözümle…"
click at [1521, 327] on button "AI" at bounding box center [1525, 326] width 33 height 13
type textarea "Mekanınızı birlikte tasarlayarak hayallerinizi gerçeğe dönüştürelim! Modern ve …"
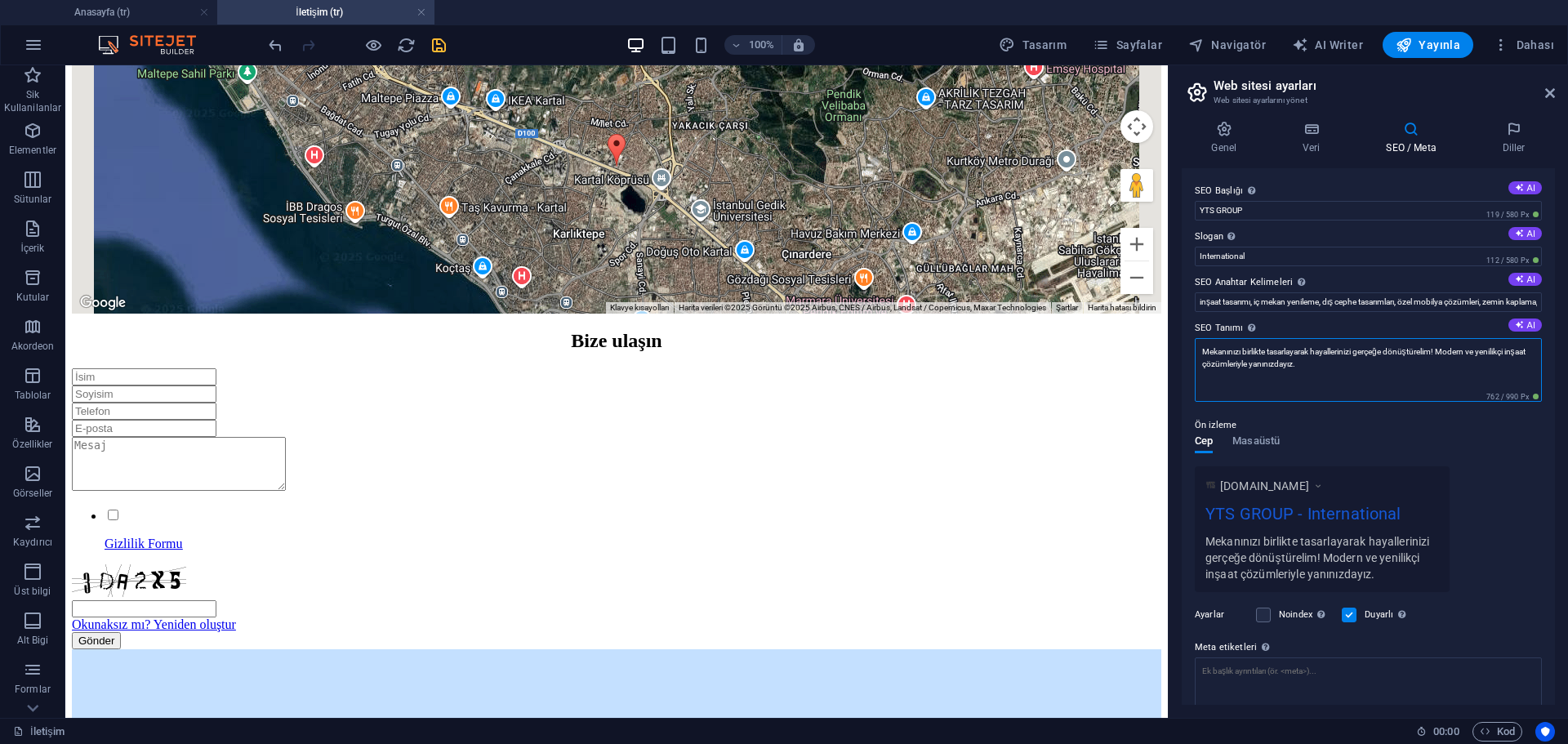
click at [1362, 353] on textarea "Mekanınızı birlikte tasarlayarak hayallerinizi gerçeğe dönüştürelim! Modern ve …" at bounding box center [1367, 370] width 347 height 64
drag, startPoint x: 1362, startPoint y: 353, endPoint x: 1416, endPoint y: 352, distance: 54.0
click at [1416, 352] on textarea "Mekanınızı birlikte tasarlayarak hayallerinizi gerçeğe dönüştürelim! Modern ve …" at bounding box center [1367, 370] width 347 height 64
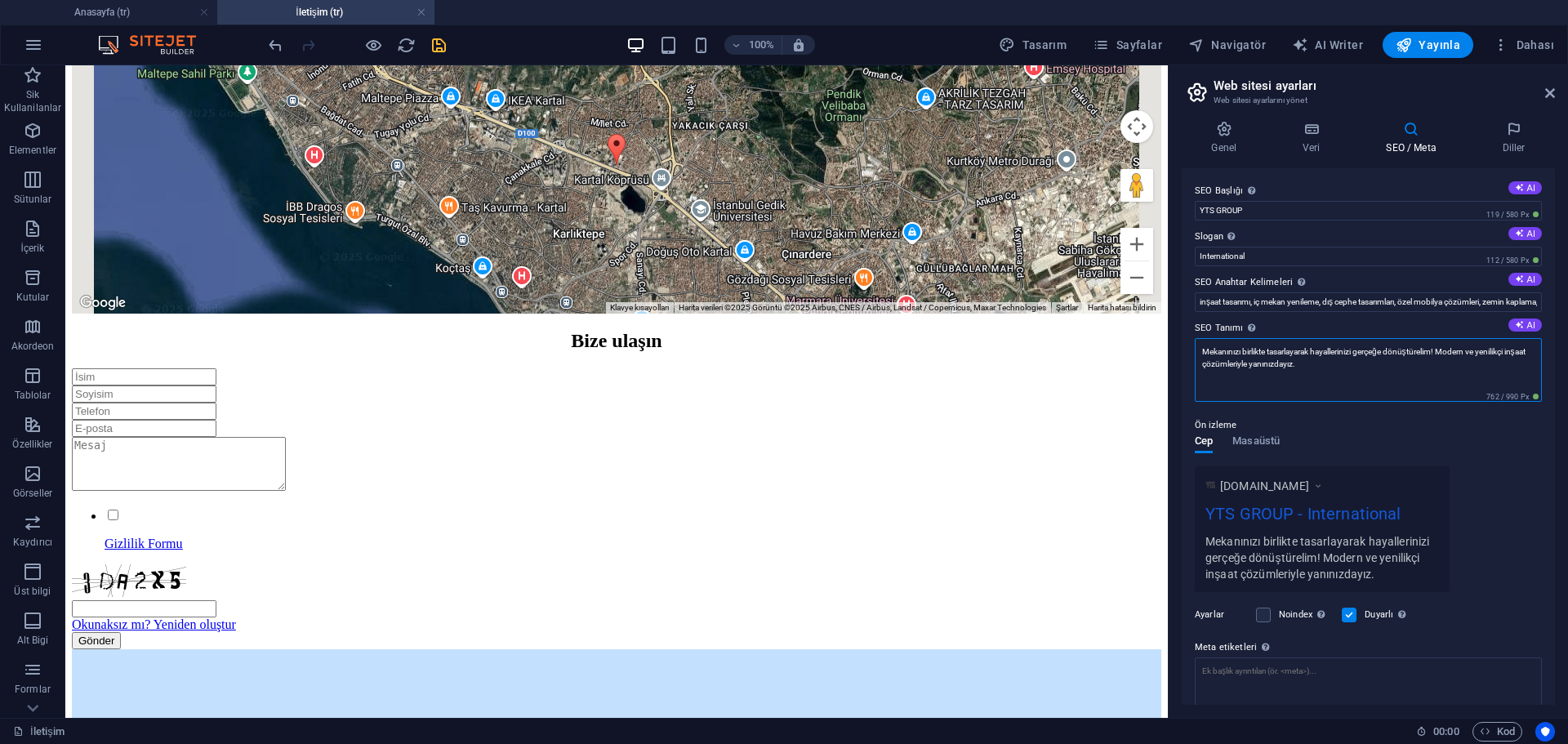
click at [1420, 380] on textarea "Mekanınızı birlikte tasarlayarak hayallerinizi gerçeğe dönüştürelim! Modern ve …" at bounding box center [1367, 370] width 347 height 64
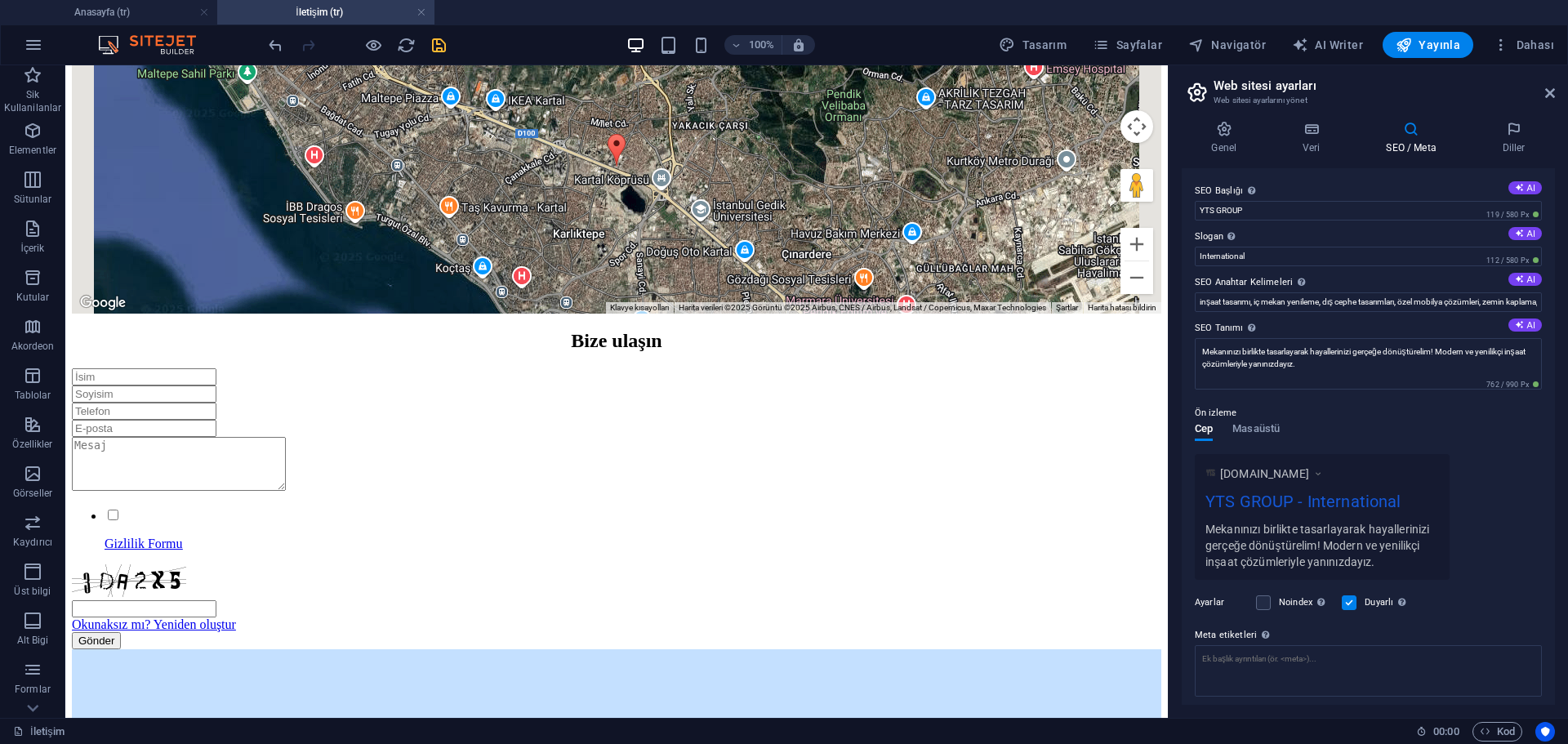
click at [1450, 421] on div "Ön izleme" at bounding box center [1367, 414] width 347 height 20
click at [1324, 140] on h4 "Veri" at bounding box center [1314, 138] width 83 height 34
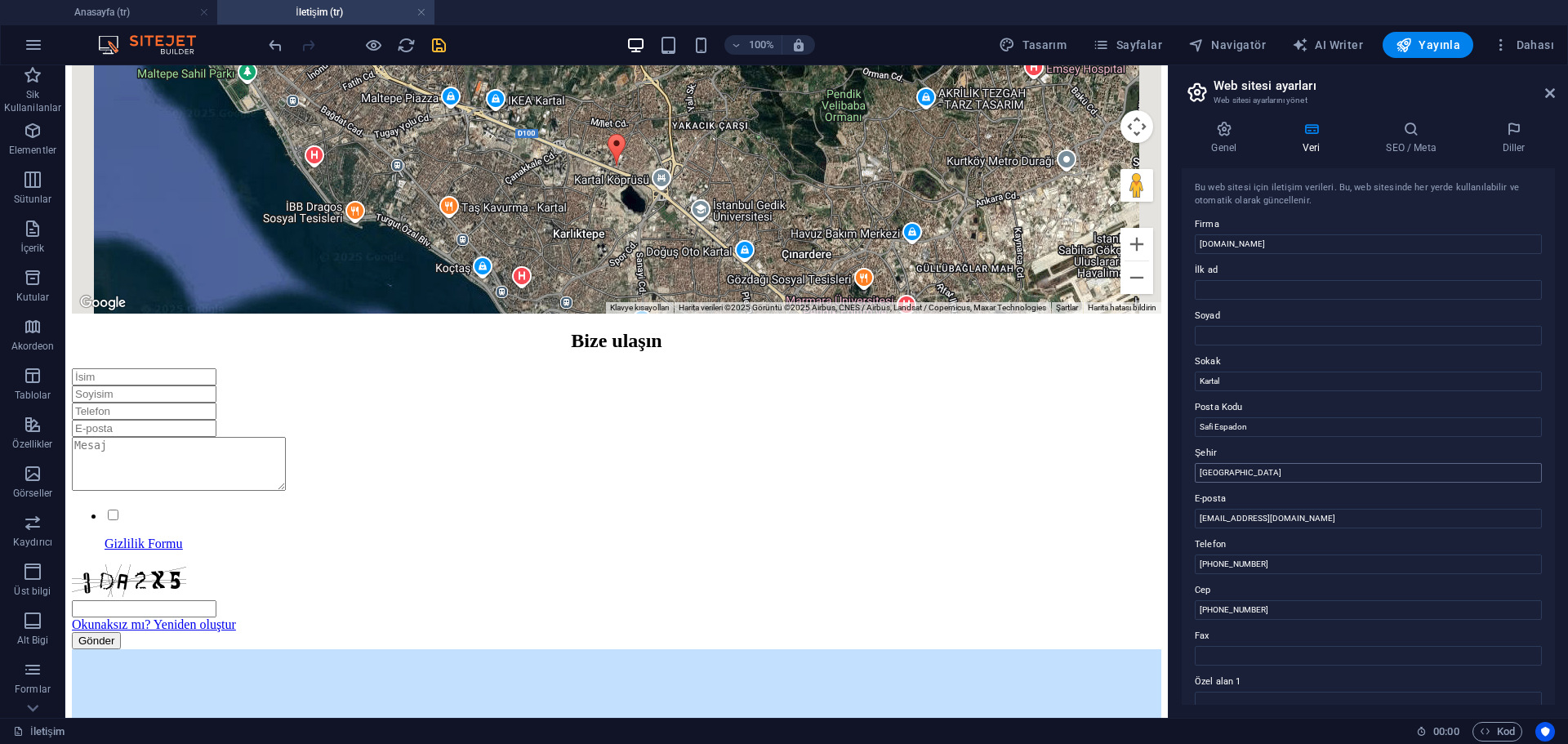
scroll to position [82, 0]
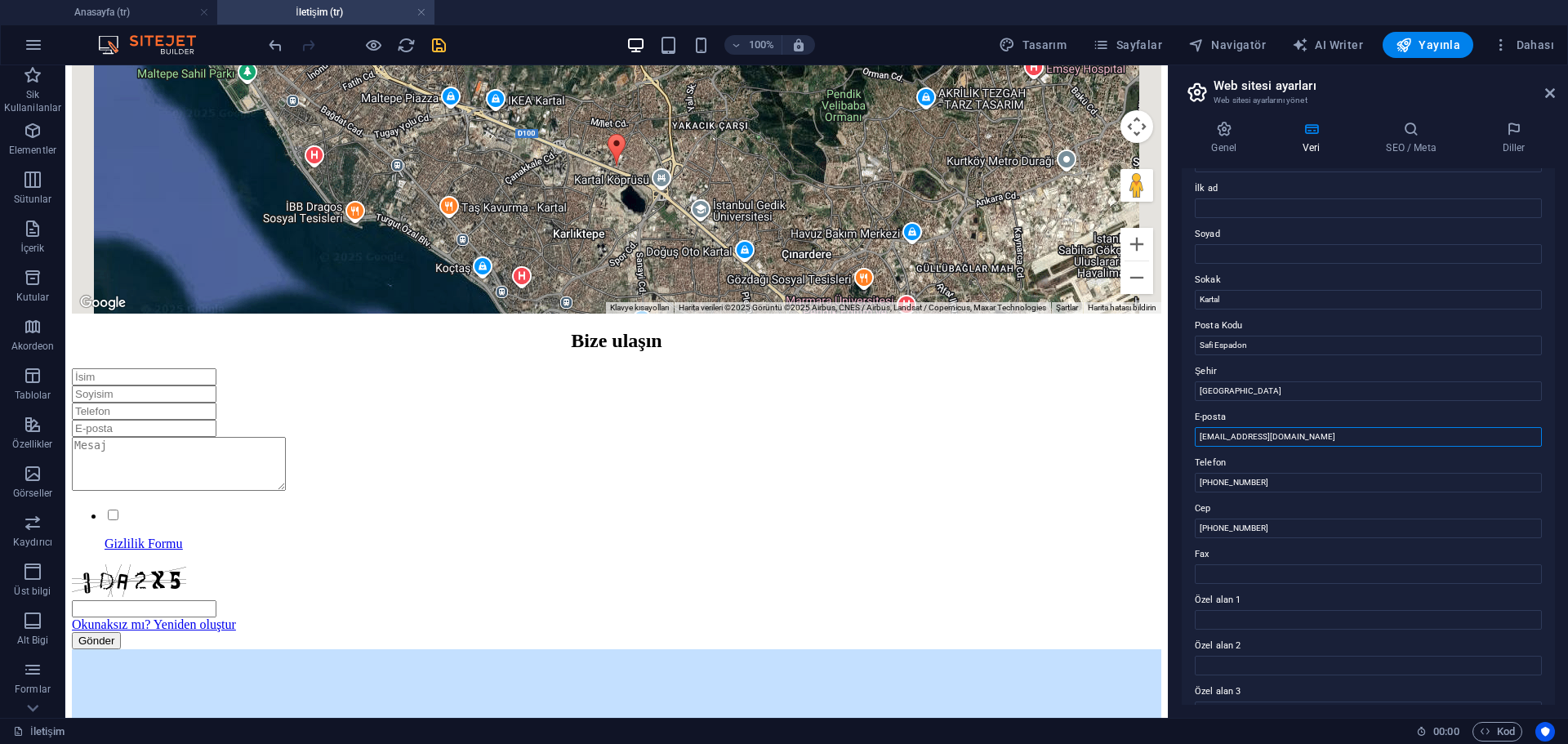
click at [1239, 435] on input "[EMAIL_ADDRESS][DOMAIN_NAME]" at bounding box center [1367, 436] width 347 height 20
click at [1268, 432] on input "[EMAIL_ADDRESS][DOMAIN_NAME]" at bounding box center [1367, 436] width 347 height 20
click at [1339, 440] on input "[EMAIL_ADDRESS][DOMAIN_NAME]" at bounding box center [1367, 436] width 347 height 20
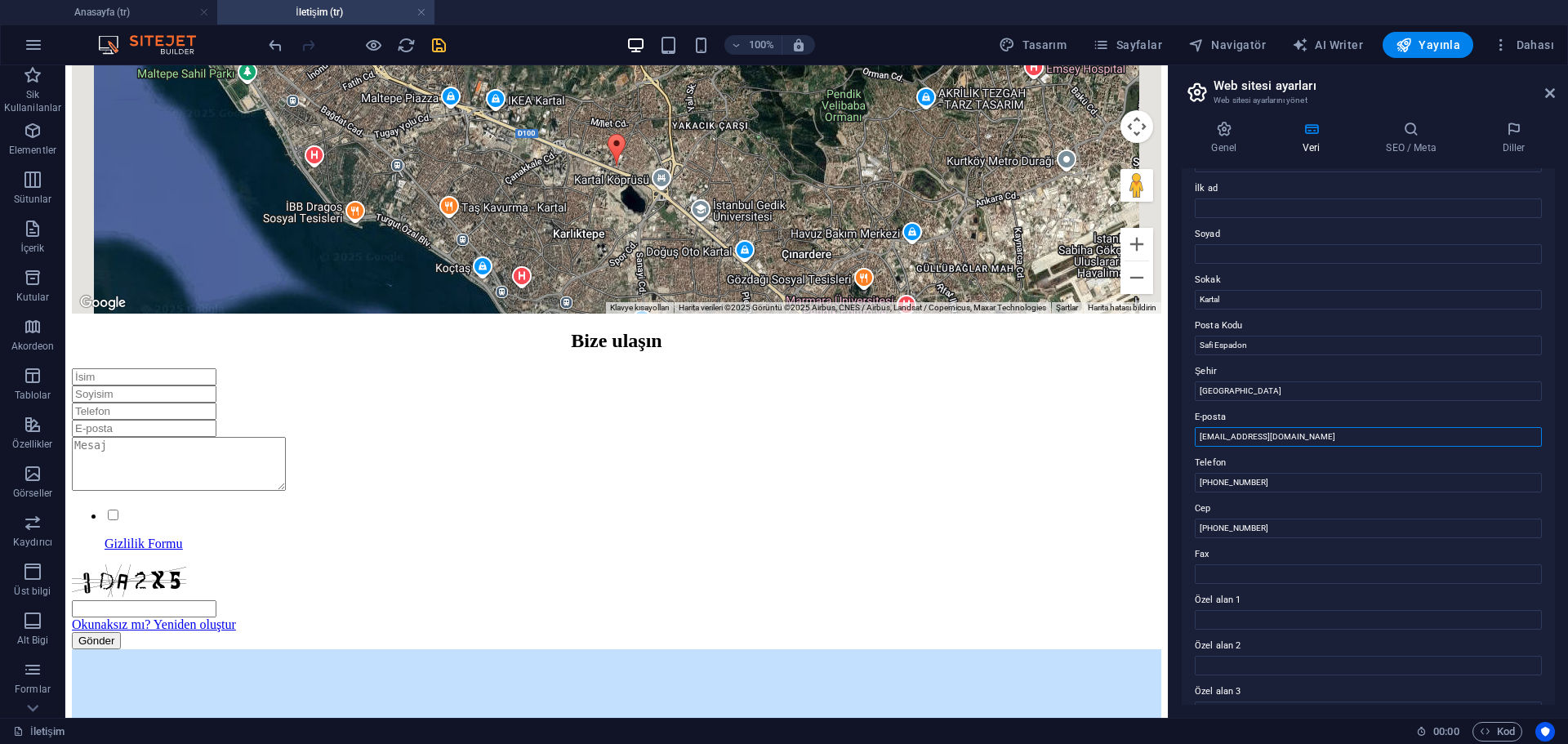
click at [1238, 441] on input "[EMAIL_ADDRESS][DOMAIN_NAME]" at bounding box center [1367, 436] width 347 height 20
drag, startPoint x: 1198, startPoint y: 437, endPoint x: 1332, endPoint y: 447, distance: 134.4
click at [1332, 447] on div "Bu web sitesi için iletişim verileri. Bu, web sitesinde her yerde kullanılabili…" at bounding box center [1368, 436] width 373 height 537
click at [1336, 437] on input "[EMAIL_ADDRESS][DOMAIN_NAME]" at bounding box center [1367, 436] width 347 height 20
drag, startPoint x: 1275, startPoint y: 438, endPoint x: 1261, endPoint y: 437, distance: 14.0
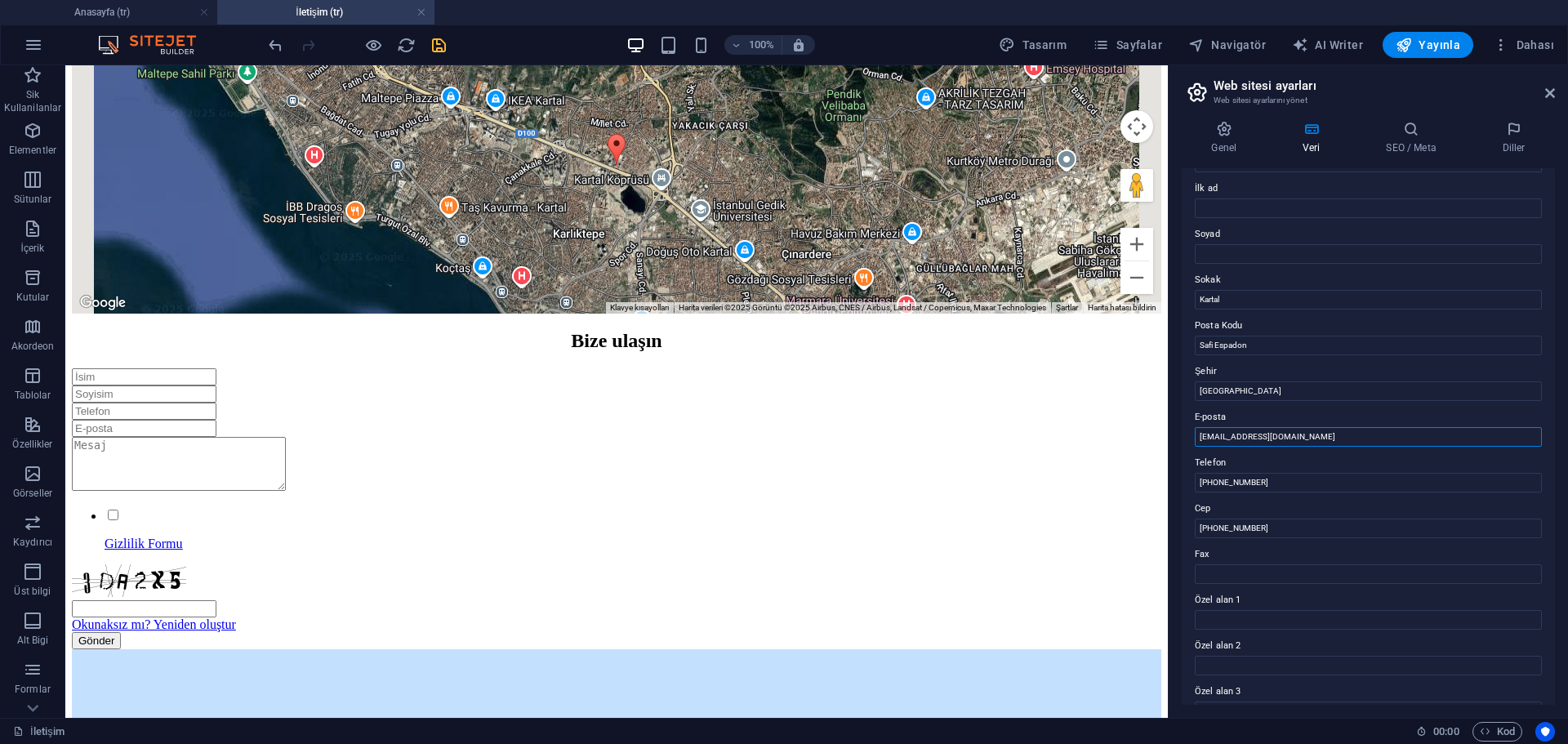
click at [1261, 437] on input "[EMAIL_ADDRESS][DOMAIN_NAME]" at bounding box center [1367, 436] width 347 height 20
type input "ytsconstruction@groupyts.com"
click at [1372, 439] on input "ytsconstruction@groupyts.com" at bounding box center [1367, 436] width 347 height 20
click at [1317, 484] on input "[PHONE_NUMBER]" at bounding box center [1367, 482] width 347 height 20
click at [1270, 528] on input "[PHONE_NUMBER]" at bounding box center [1367, 528] width 347 height 20
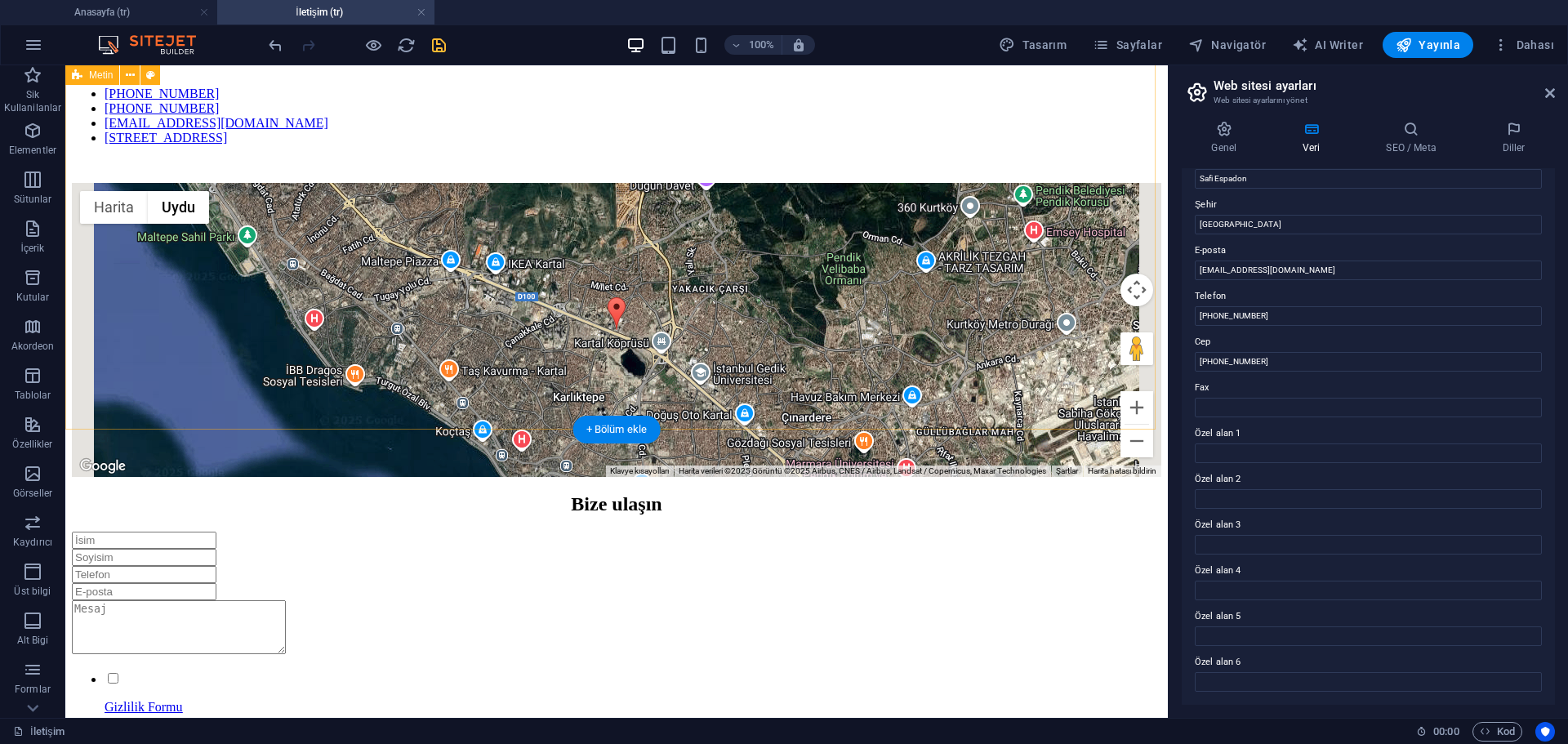
scroll to position [138, 0]
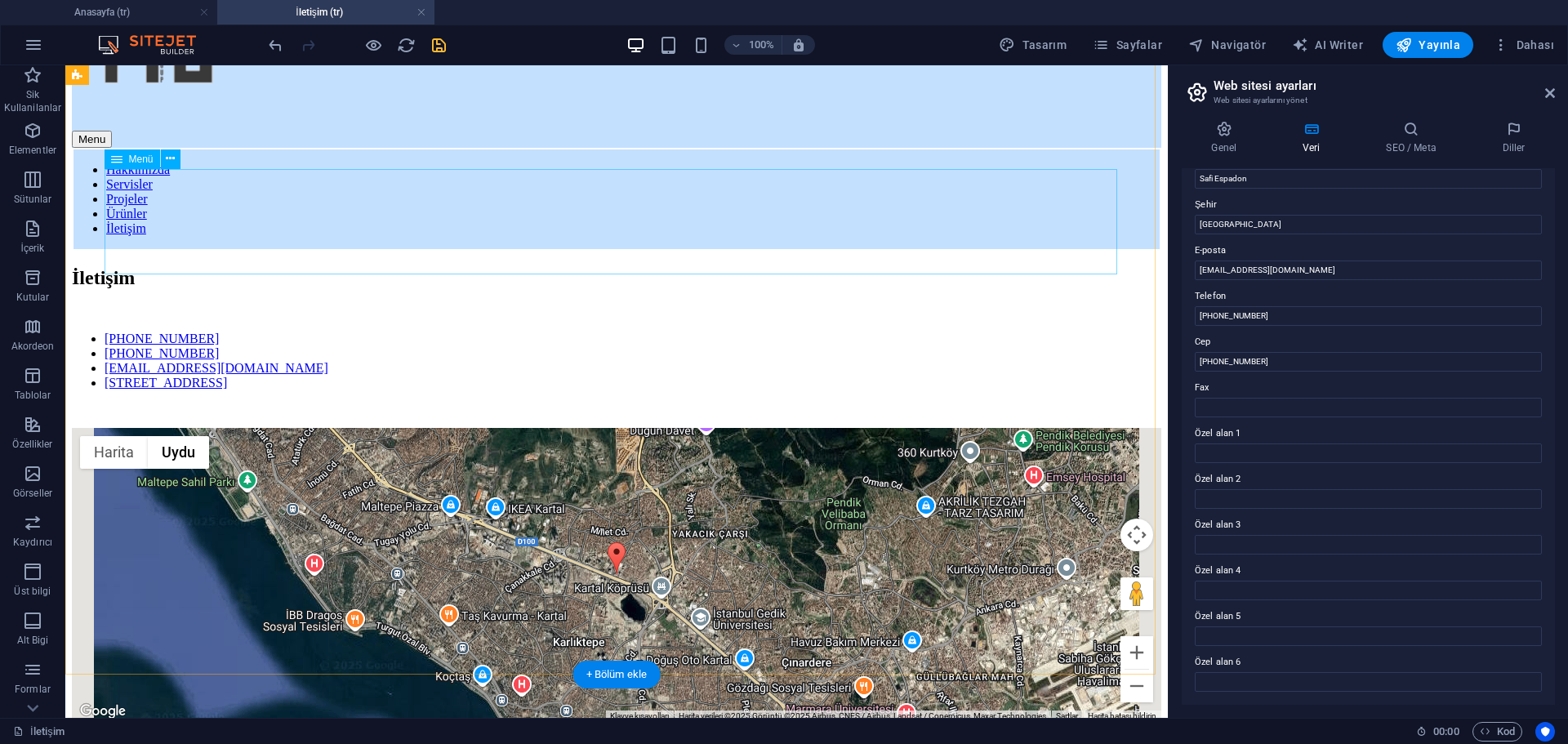
click at [364, 331] on nav "+905347841661 +905548998443 ytsconstruction@ytsgroup.com Safi Espadon A1 No:26/…" at bounding box center [616, 361] width 1090 height 59
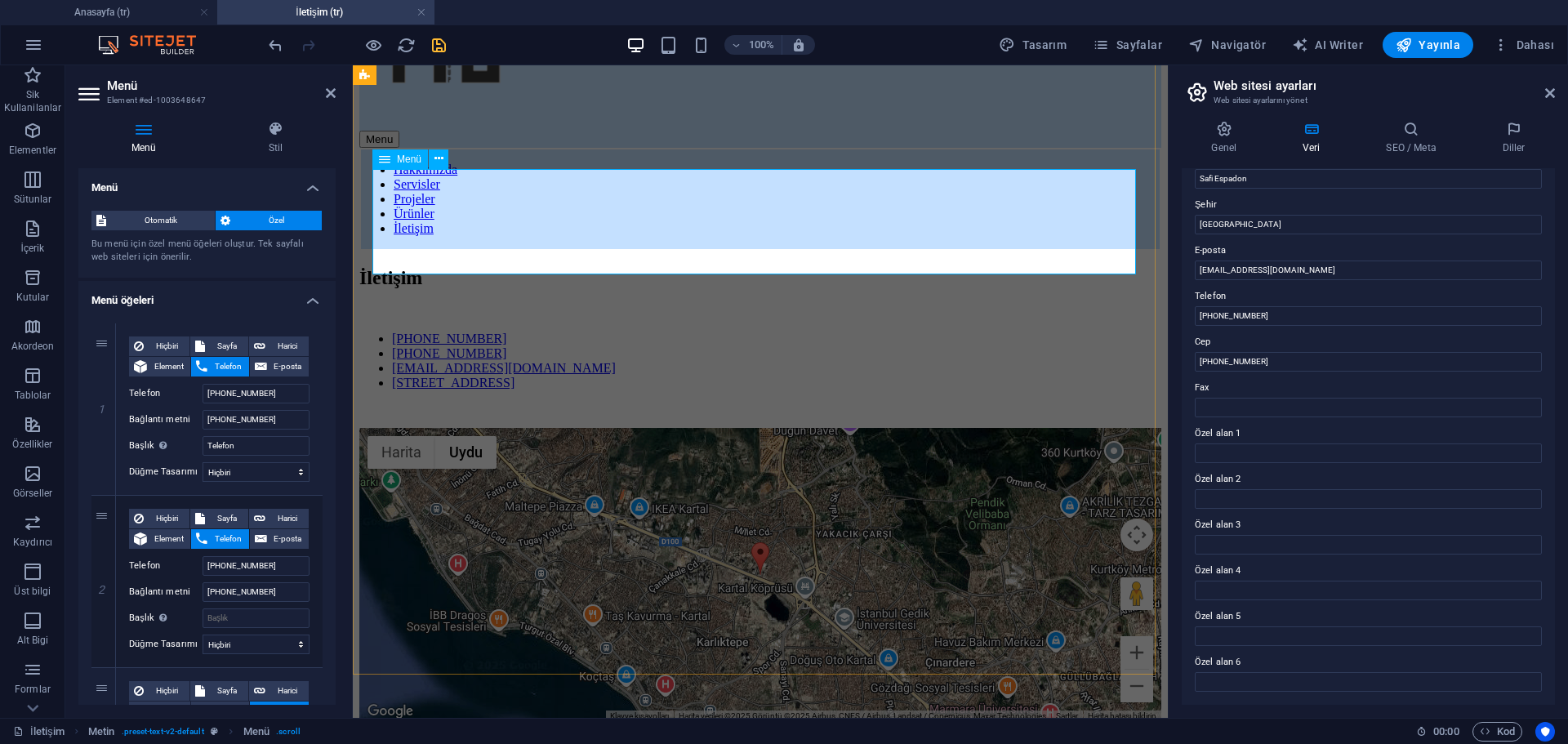
click at [556, 331] on nav "+905347841661 +905548998443 ytsconstruction@ytsgroup.com Safi Espadon A1 No:26/…" at bounding box center [760, 361] width 802 height 59
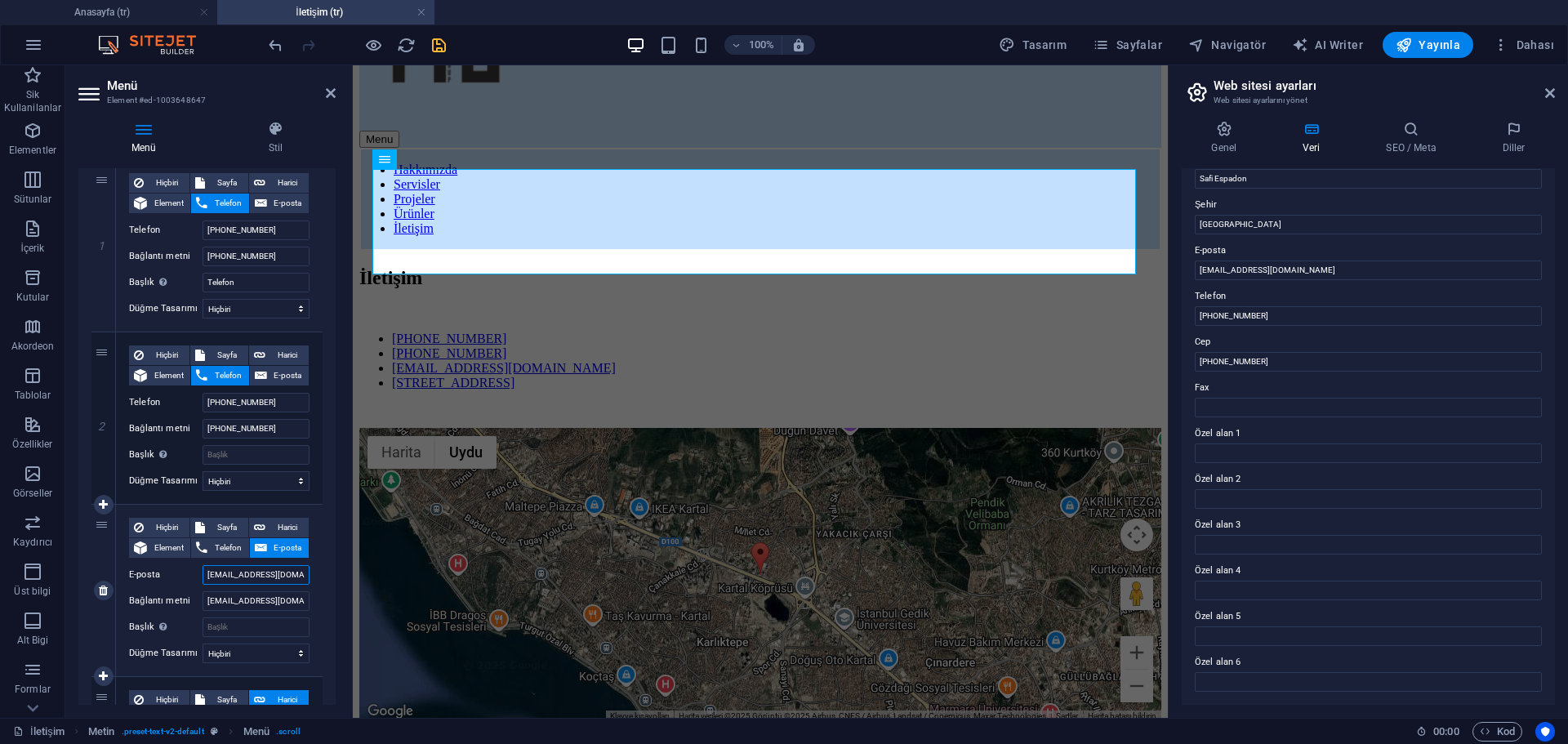
drag, startPoint x: 283, startPoint y: 579, endPoint x: 271, endPoint y: 578, distance: 12.0
click at [271, 578] on input "[EMAIL_ADDRESS][DOMAIN_NAME]" at bounding box center [256, 575] width 107 height 20
type input "ytsconstruction@group.com"
select select
type input "ytsconstruction@group.com"
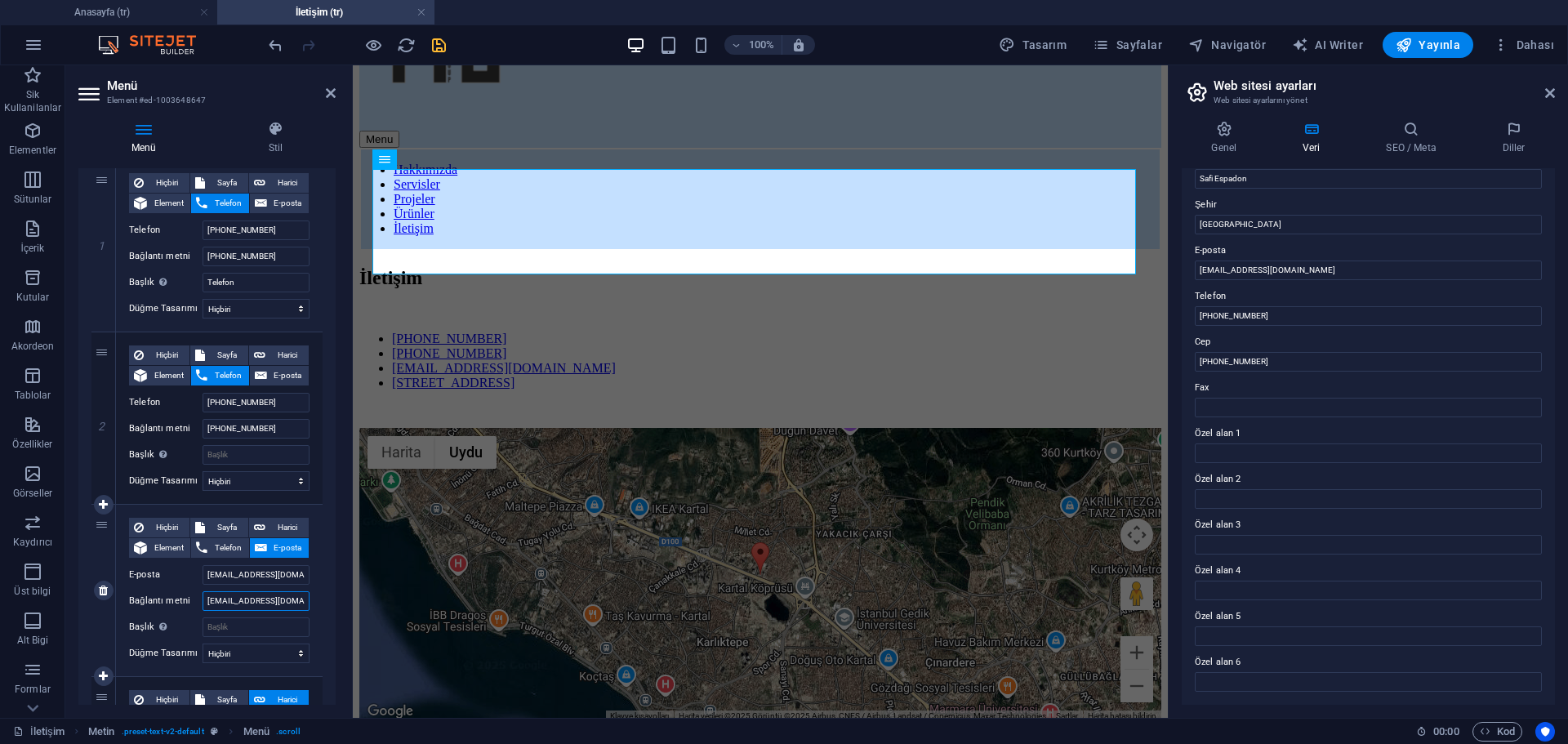
drag, startPoint x: 283, startPoint y: 601, endPoint x: 272, endPoint y: 602, distance: 11.0
click at [272, 602] on input "[EMAIL_ADDRESS][DOMAIN_NAME]" at bounding box center [256, 601] width 107 height 20
type input "ytsconstruction@group.com"
select select
type input "ytsconstruction@group.com"
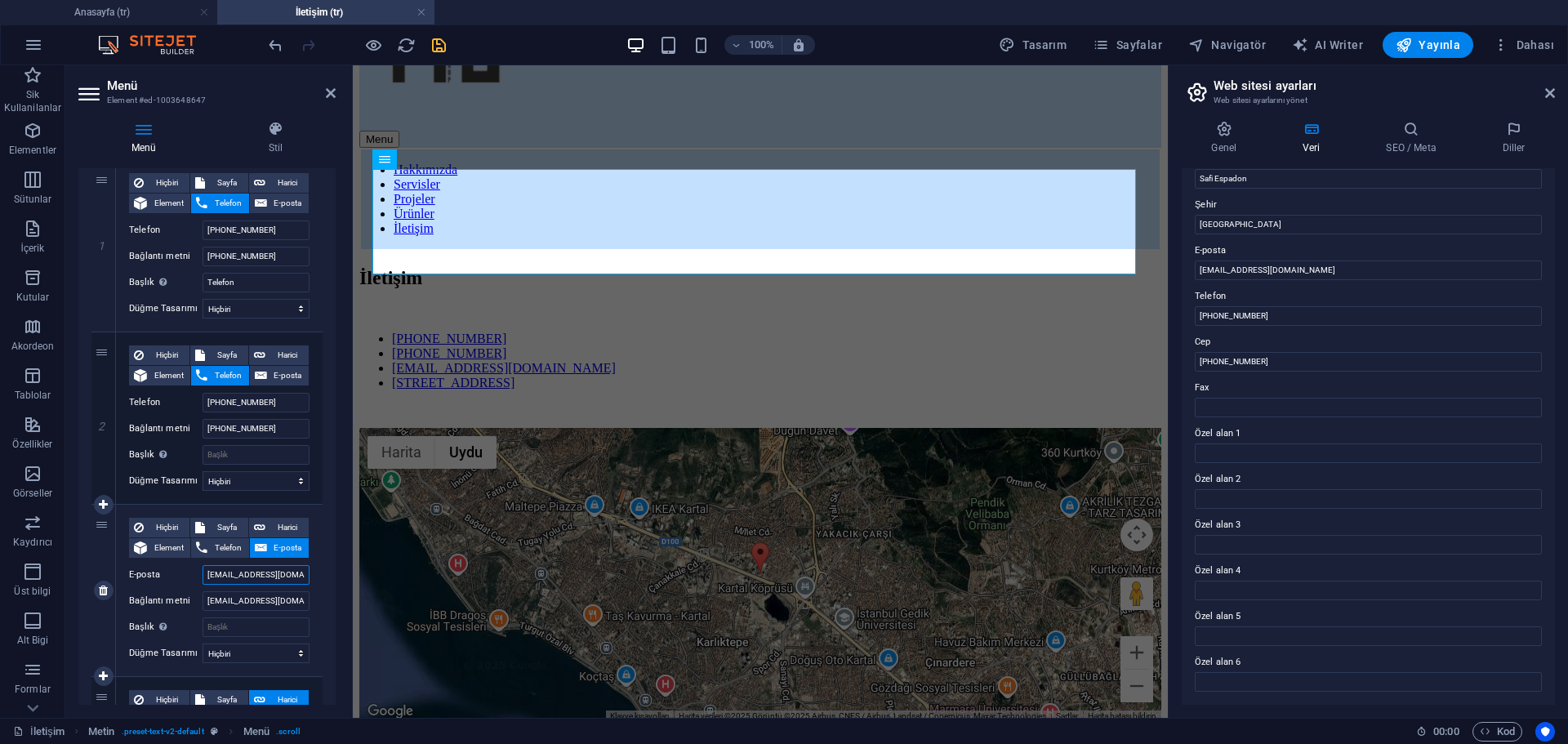
click at [290, 580] on input "ytsconstruction@group.com" at bounding box center [256, 575] width 107 height 20
type input "ytsconstruction@groupyts.com"
select select
type input "ytsconstruction@groupyts.com"
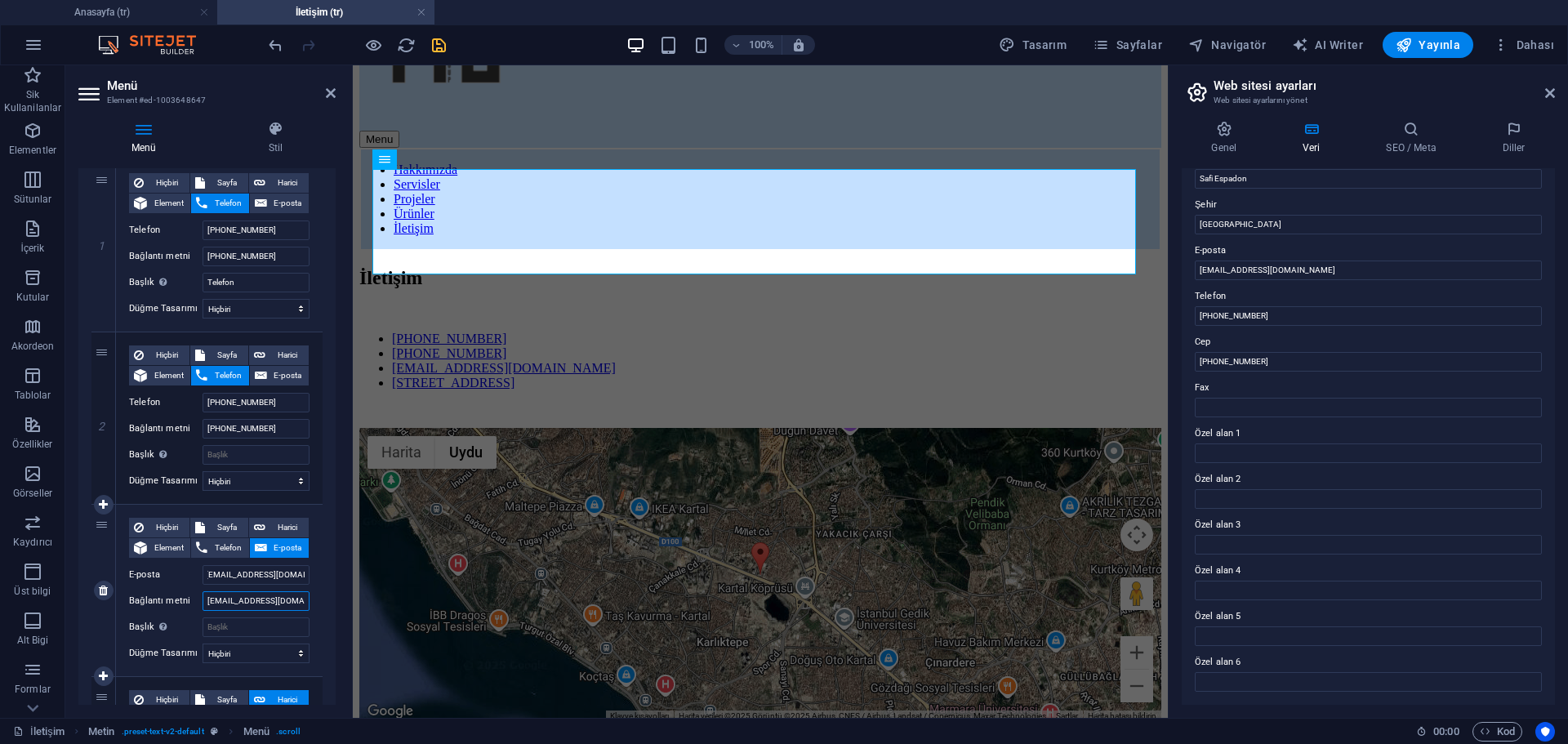
scroll to position [0, 0]
click at [291, 601] on input "ytsconstruction@group.com" at bounding box center [256, 601] width 107 height 20
type input "ytsconstruction@groupyts.com"
select select
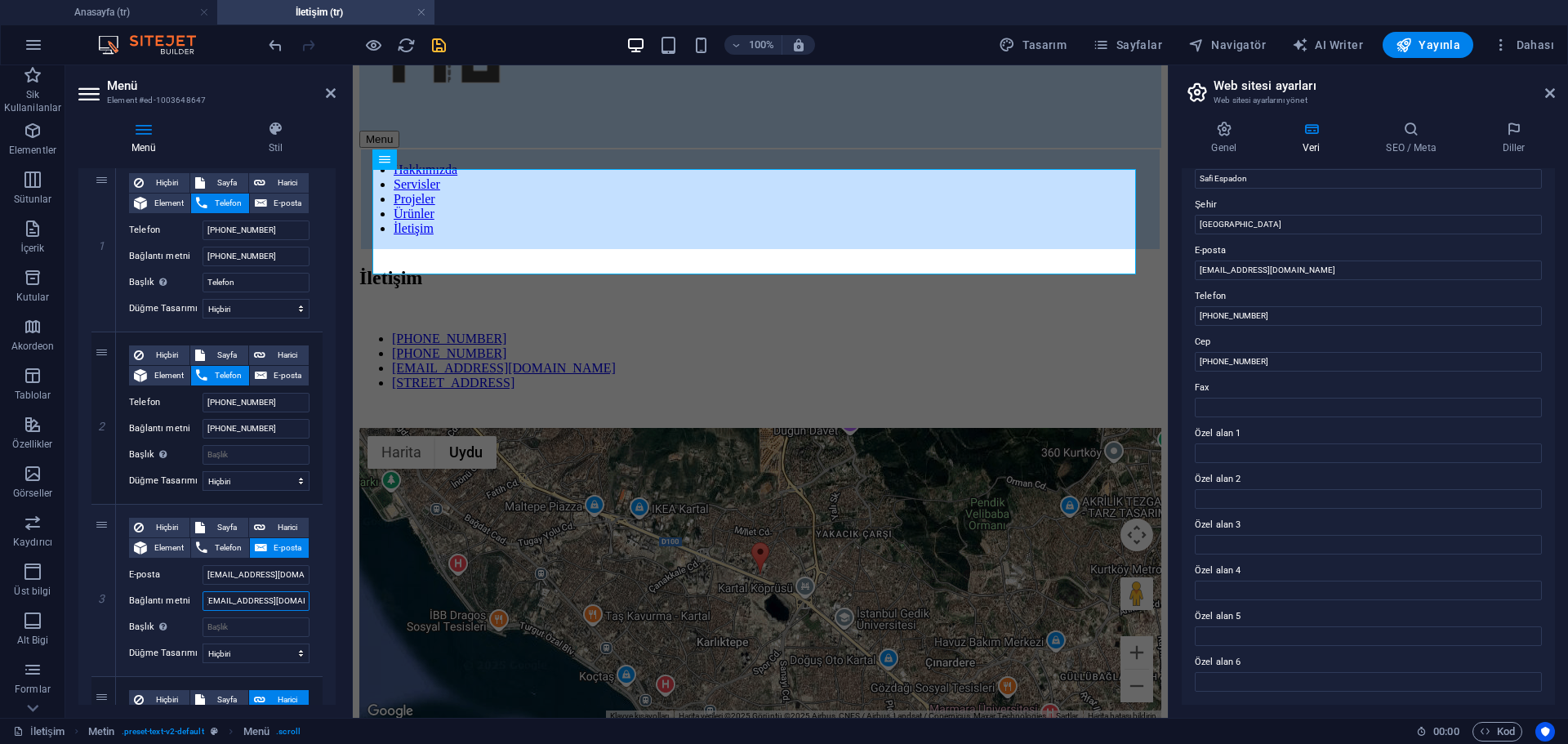
type input "ytsconstruction@groupyts.com"
click at [262, 400] on input "[PHONE_NUMBER]" at bounding box center [256, 402] width 107 height 20
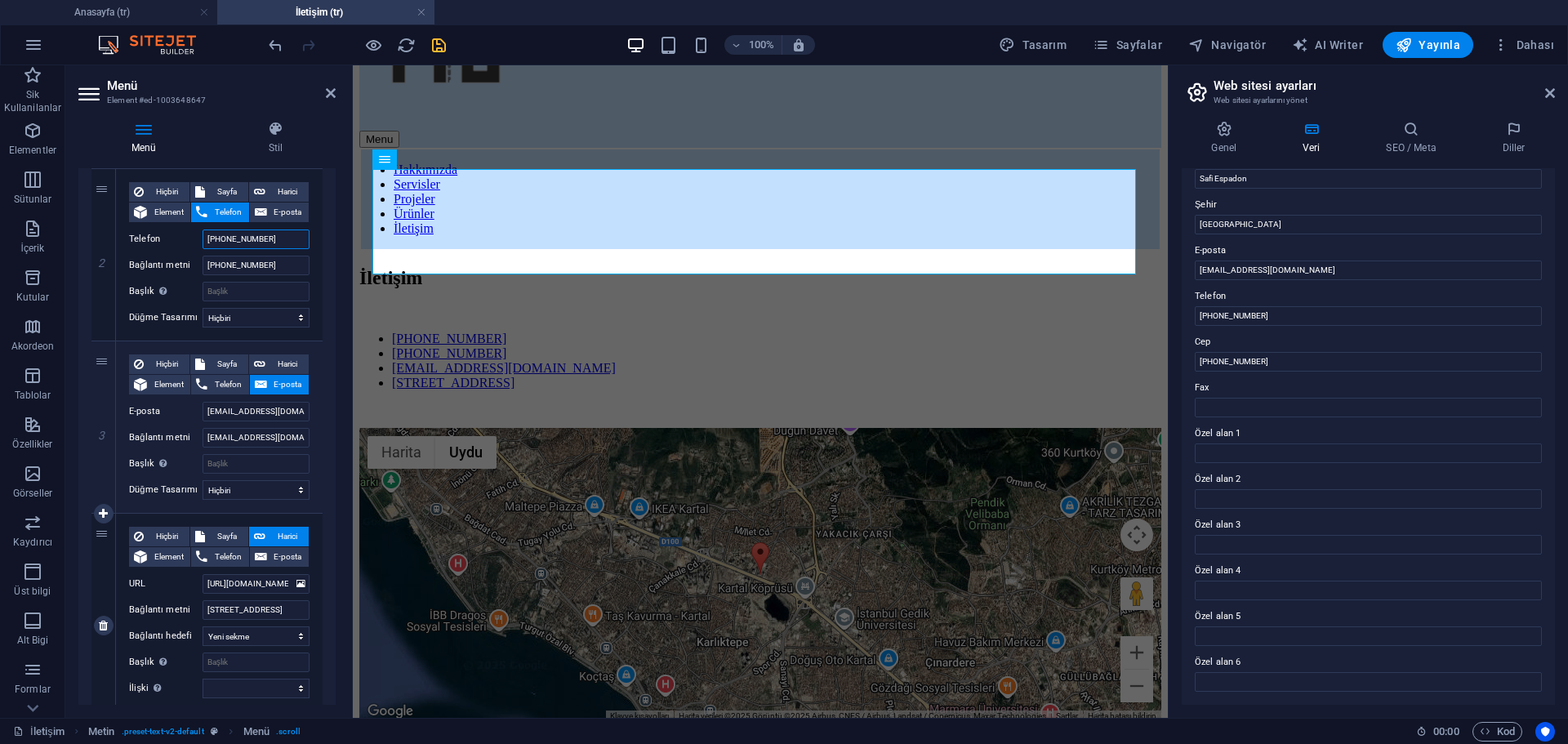
scroll to position [405, 0]
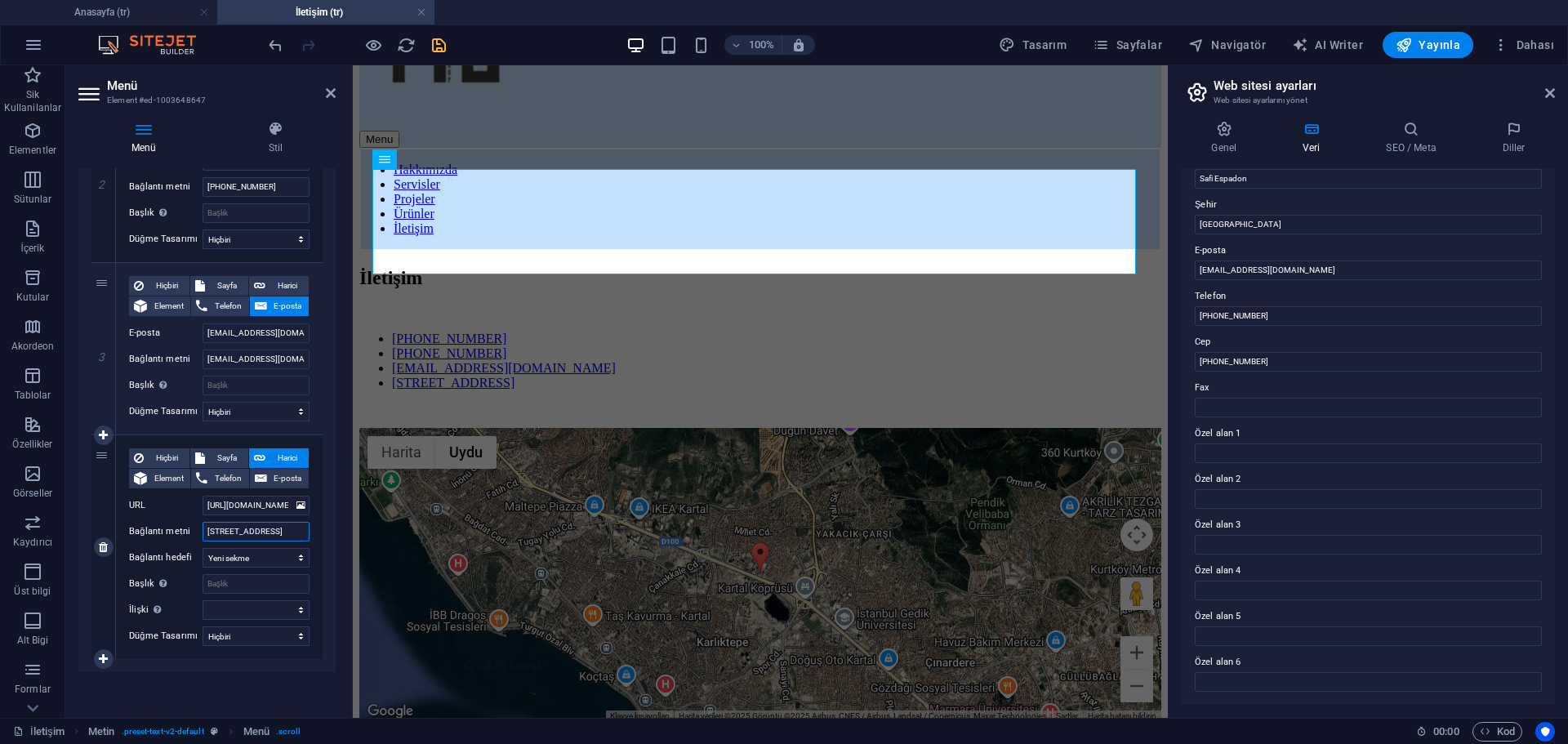
click at [296, 533] on input "[STREET_ADDRESS]" at bounding box center [256, 532] width 107 height 20
type input "Safi Espadon A1 No:26/1 Kartal/İstanbul"
select select
type input "Safi Espadon A1 No:26/1 İ. Kartal/İstanbul"
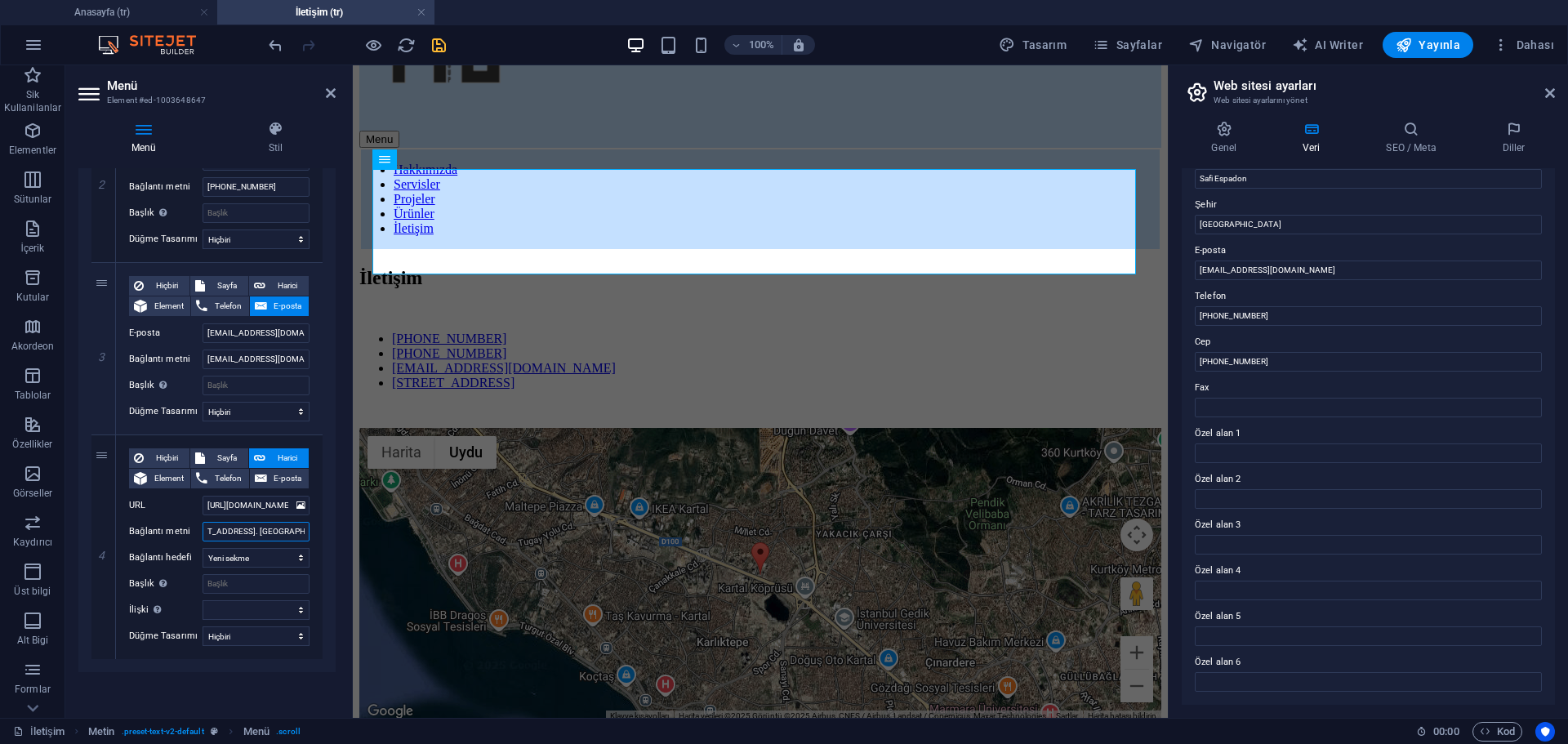
select select
type input "Safi Espadon A1 No:26/1 İç Kartal/İstanbul"
select select
type input "Safi Espadon A1 No:26/1 İç Kartal/İstanbul"
select select
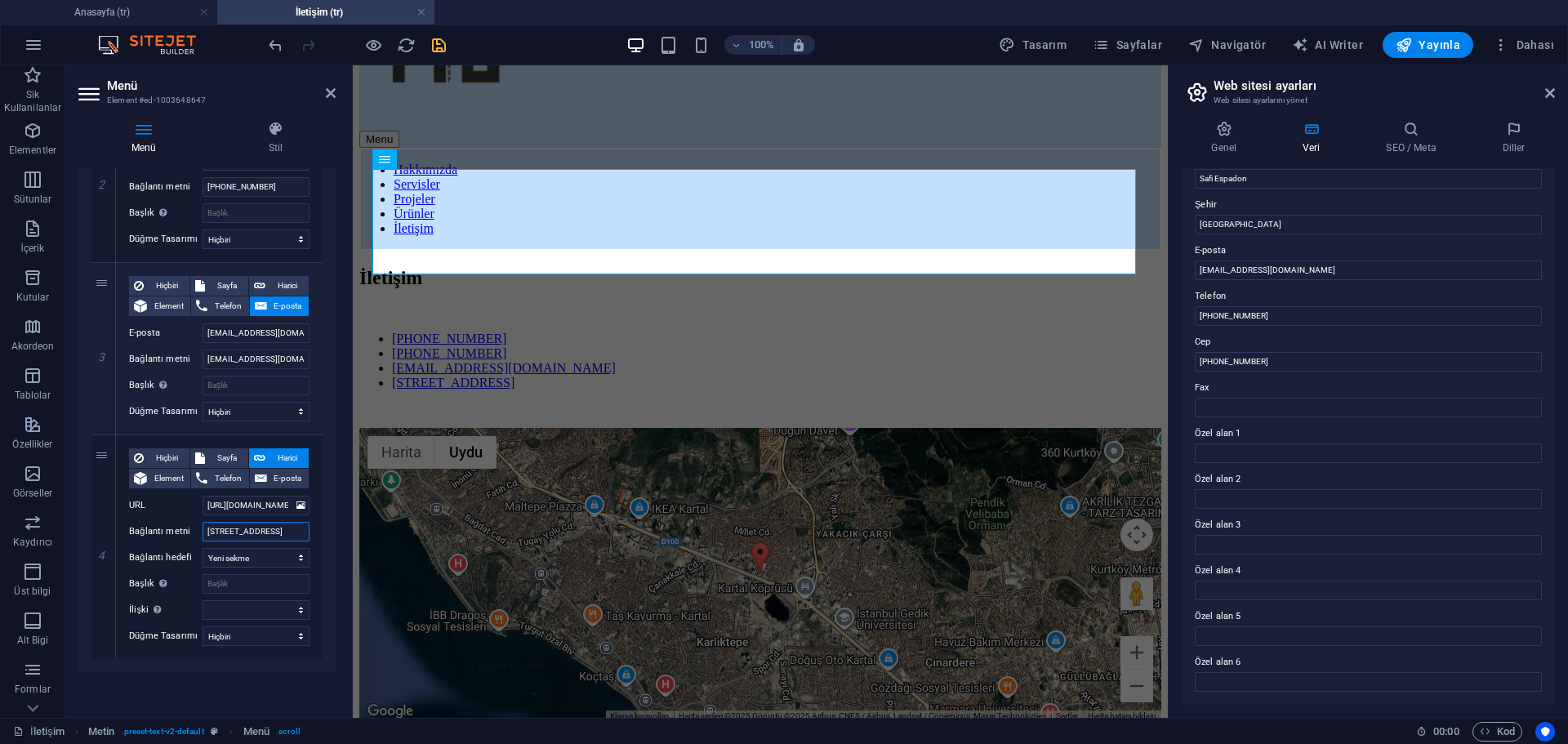
type input "Safi Espadon A1 No:26/1 İç lapı N Kartal/İstanbul"
select select
type input "Safi Espadon A1 No:26/1 İç lapı No: Kartal/İstanbul"
select select
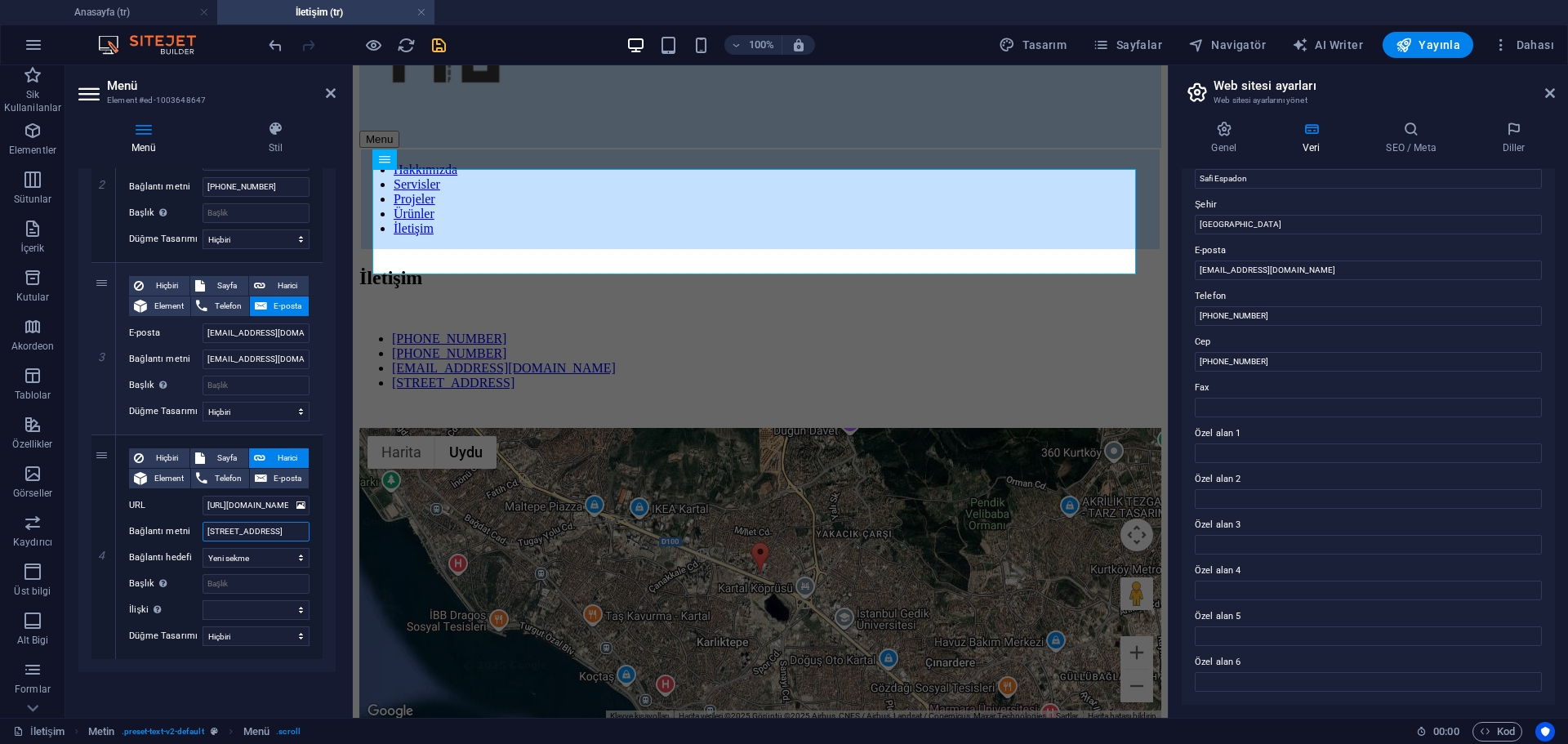
type input "Safi Espadon A1 No:26/1 İç lapı No:65 Kartal/İstanbul"
select select
type input "Safi Espadon A1 No:26/1 İç lapı No:65 Kartal/İstanbul"
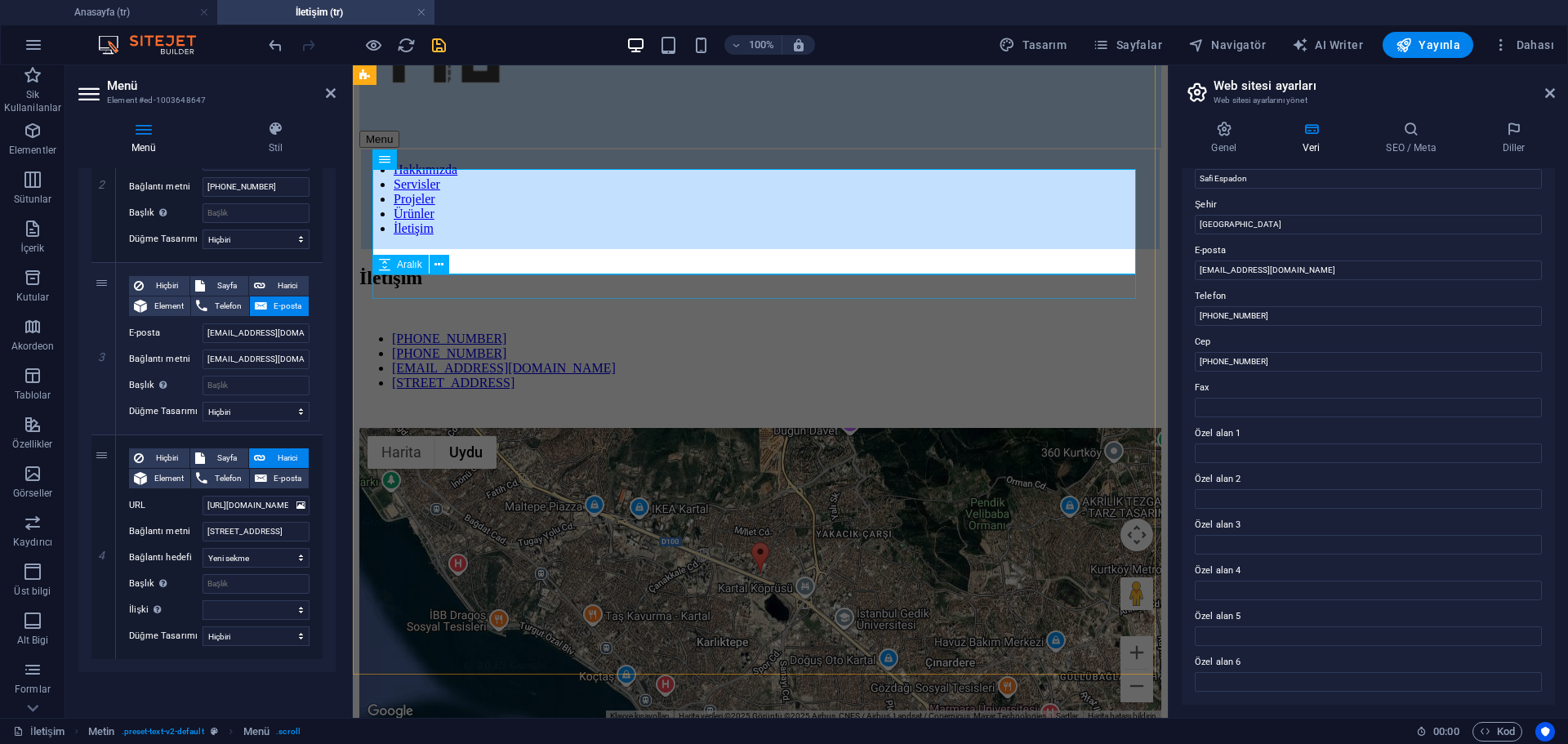
click at [732, 404] on div at bounding box center [760, 416] width 802 height 25
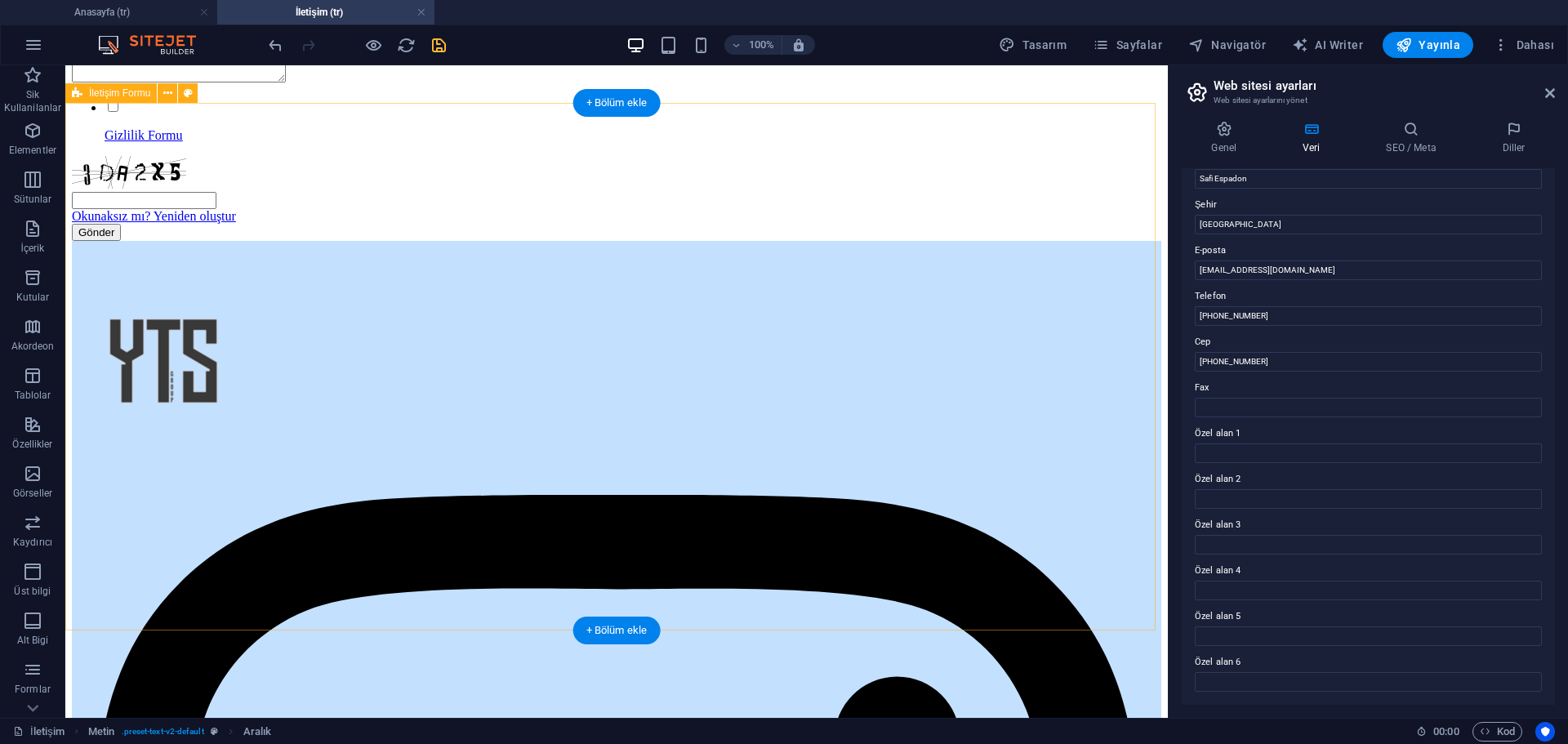
scroll to position [1035, 0]
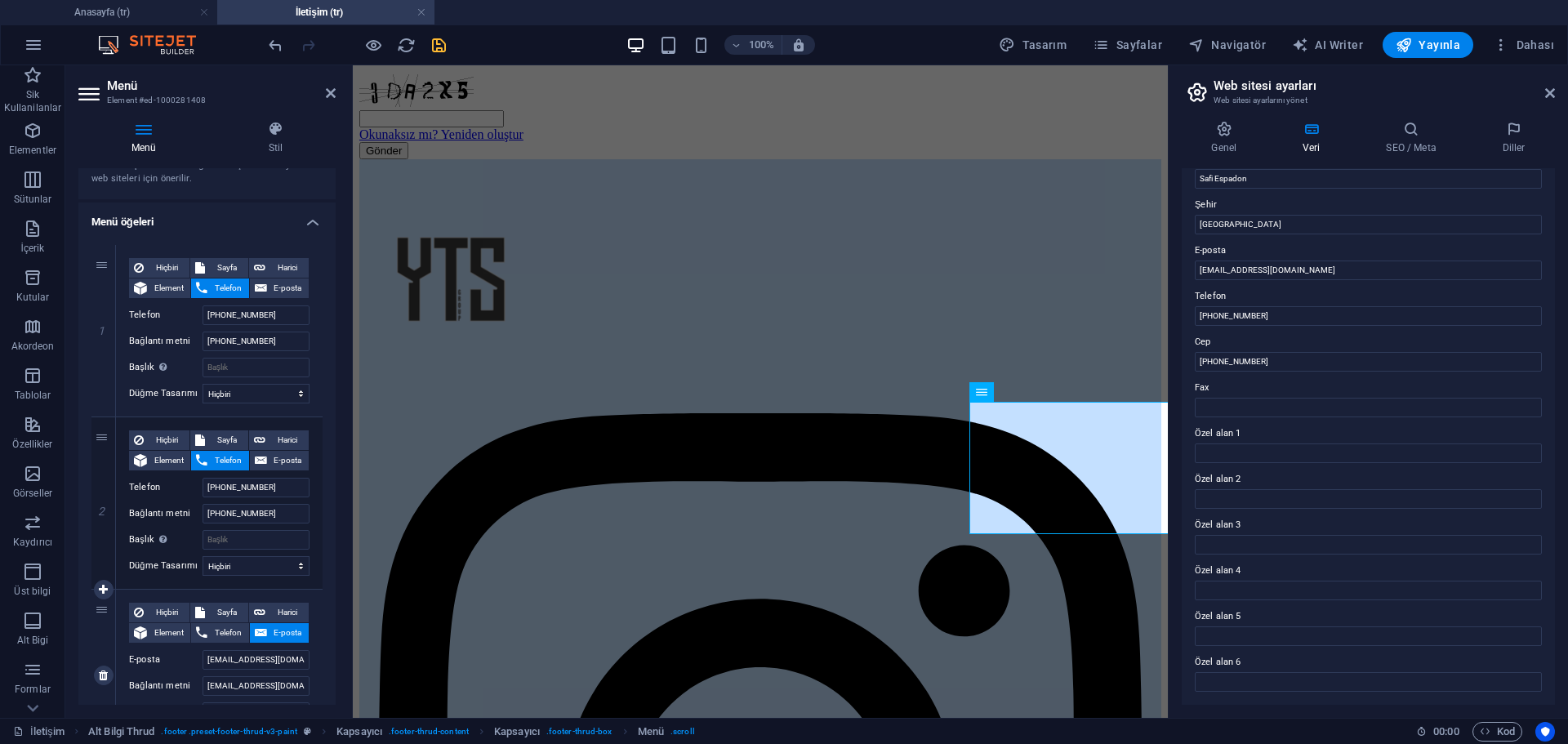
scroll to position [160, 0]
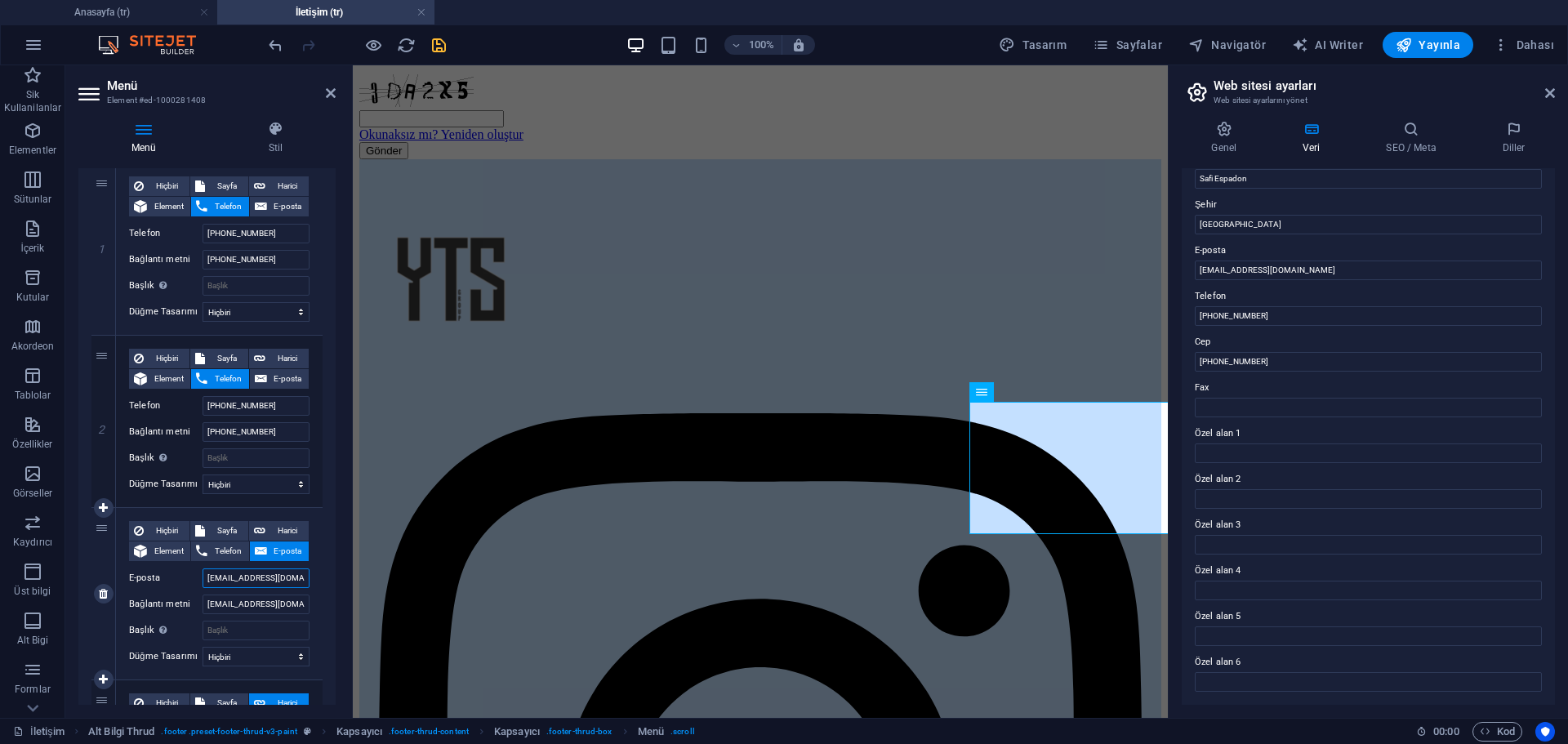
drag, startPoint x: 283, startPoint y: 579, endPoint x: 271, endPoint y: 584, distance: 13.0
click at [271, 584] on input "[EMAIL_ADDRESS][DOMAIN_NAME]" at bounding box center [256, 578] width 107 height 20
type input "ytsconstruction@group.com"
select select
click at [292, 581] on input "ytsconstruction@group.com" at bounding box center [256, 578] width 107 height 20
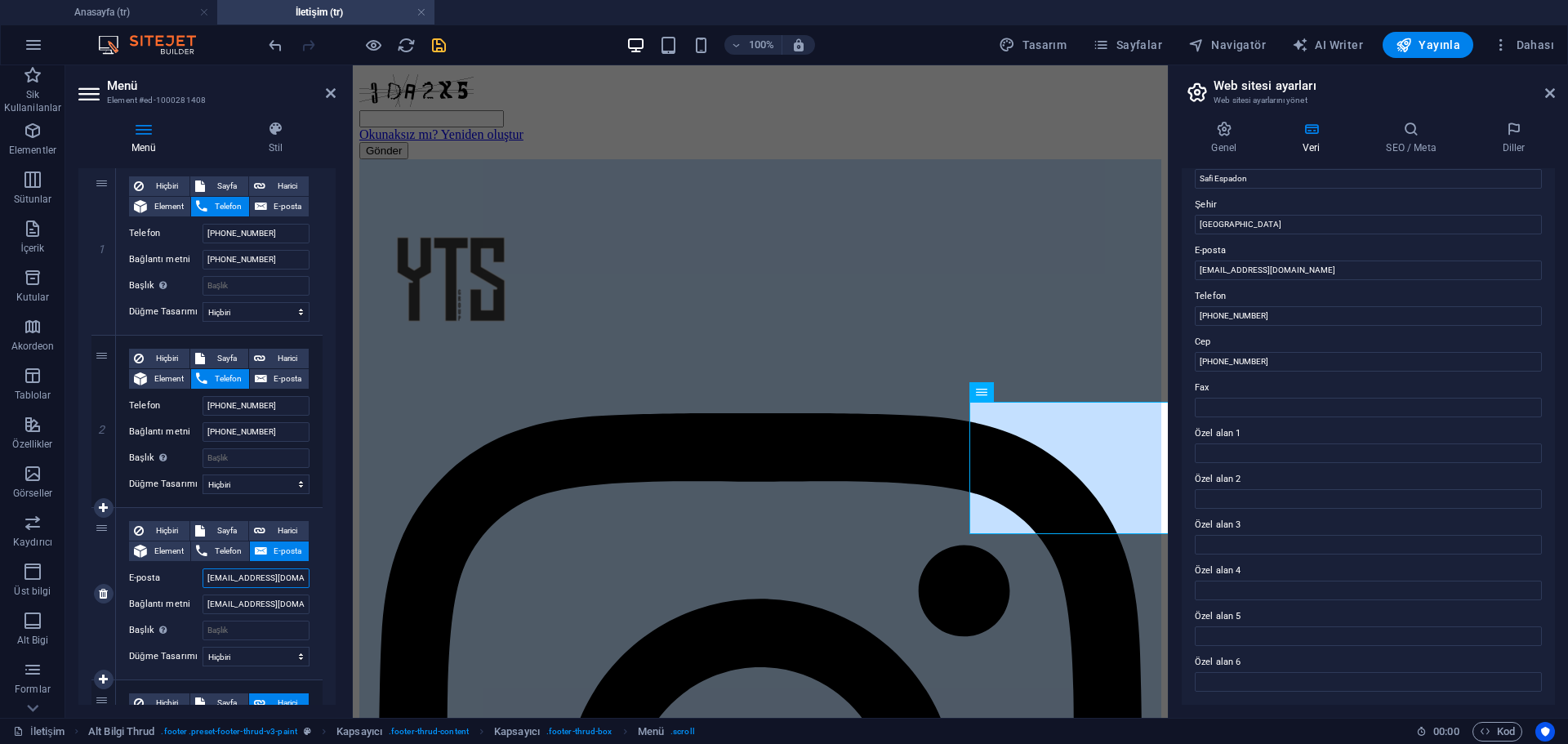
paste input "yts"
type input "ytsconstruction@groupyts.com"
select select
type input "ytsconstruction@groupyts.com"
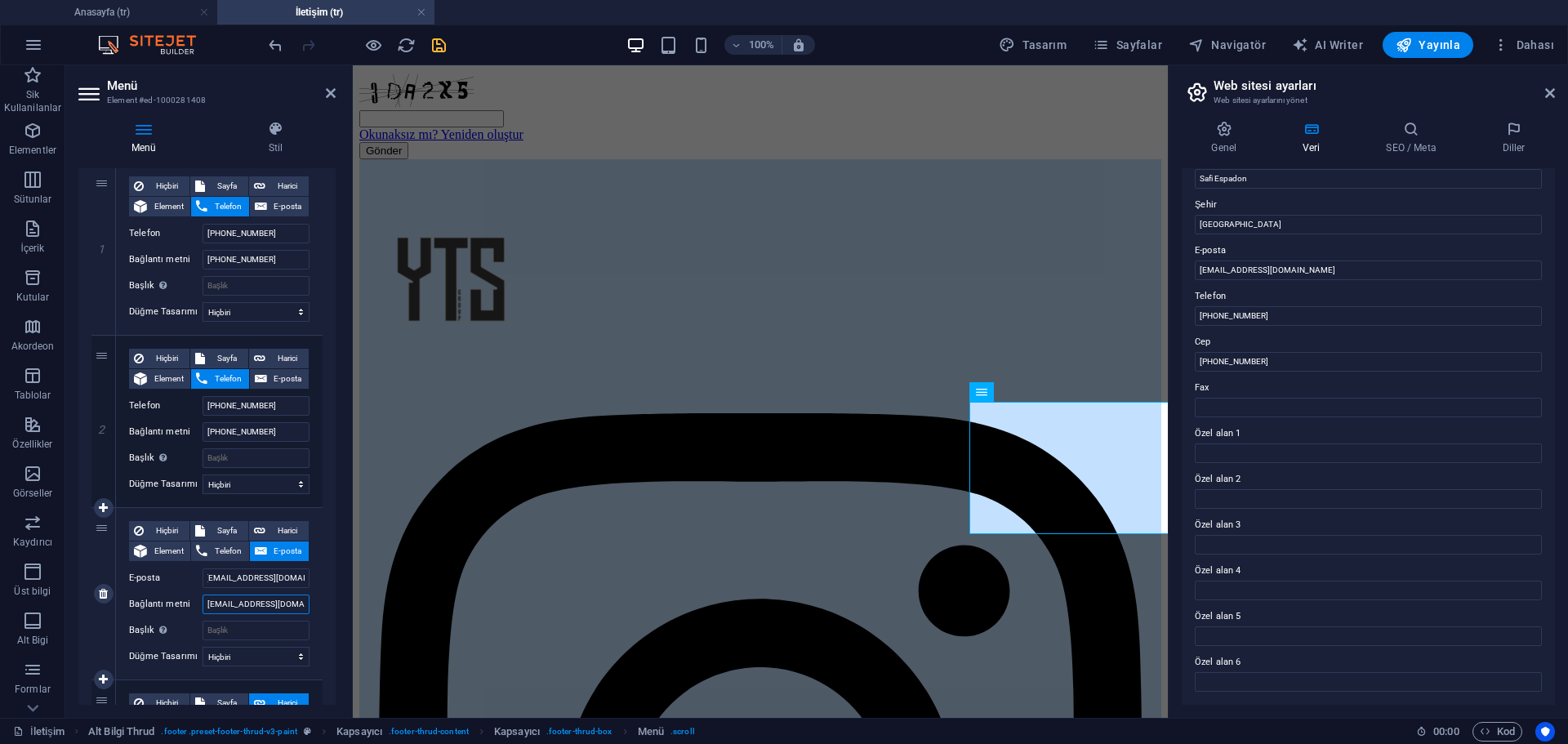
scroll to position [0, 0]
drag, startPoint x: 280, startPoint y: 606, endPoint x: 271, endPoint y: 607, distance: 9.1
click at [271, 607] on input "[EMAIL_ADDRESS][DOMAIN_NAME]" at bounding box center [256, 605] width 107 height 20
type input "ytsconstruction@group.com"
select select
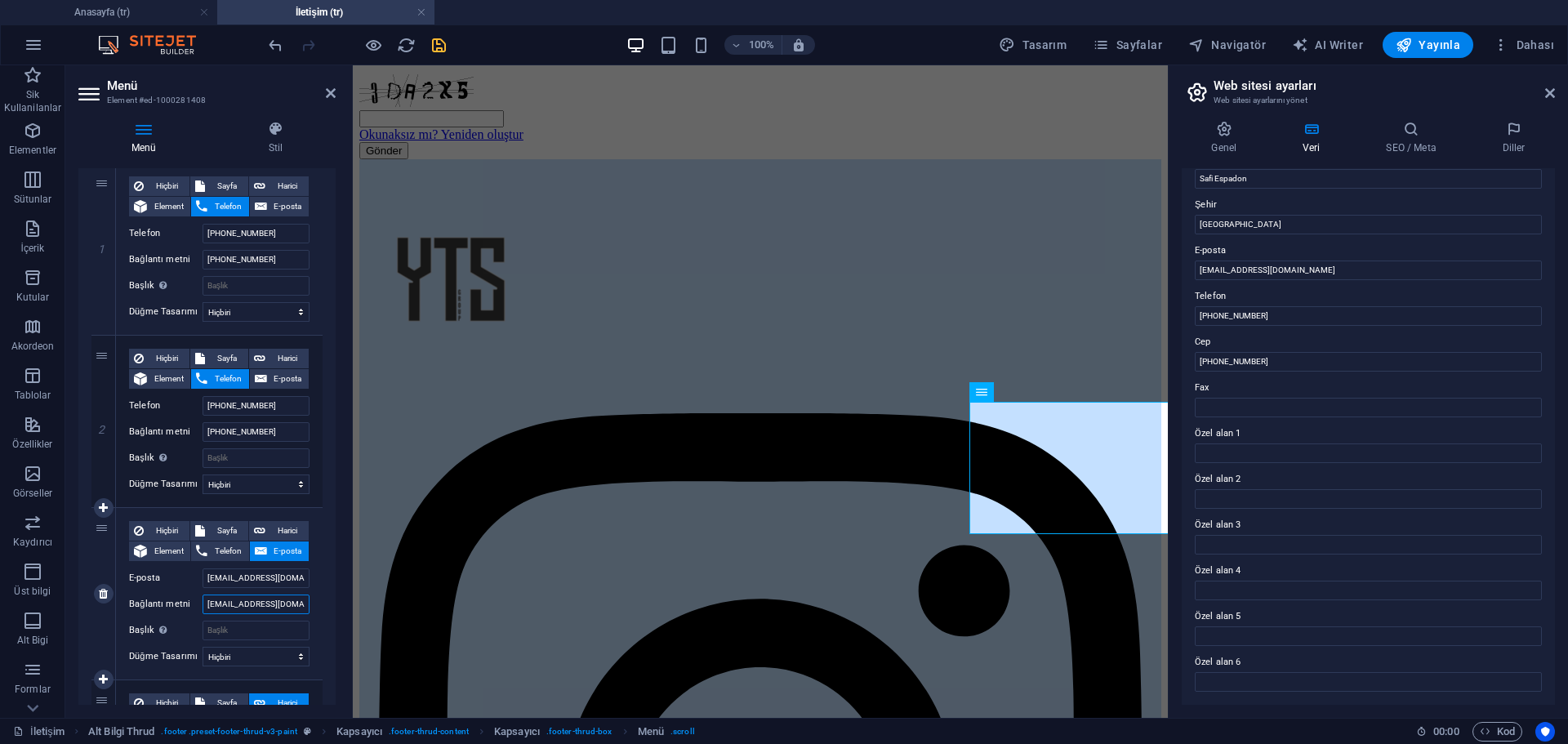
click at [290, 605] on input "ytsconstruction@group.com" at bounding box center [256, 605] width 107 height 20
paste input "yts"
type input "ytsconstruction@groupyts.com"
select select
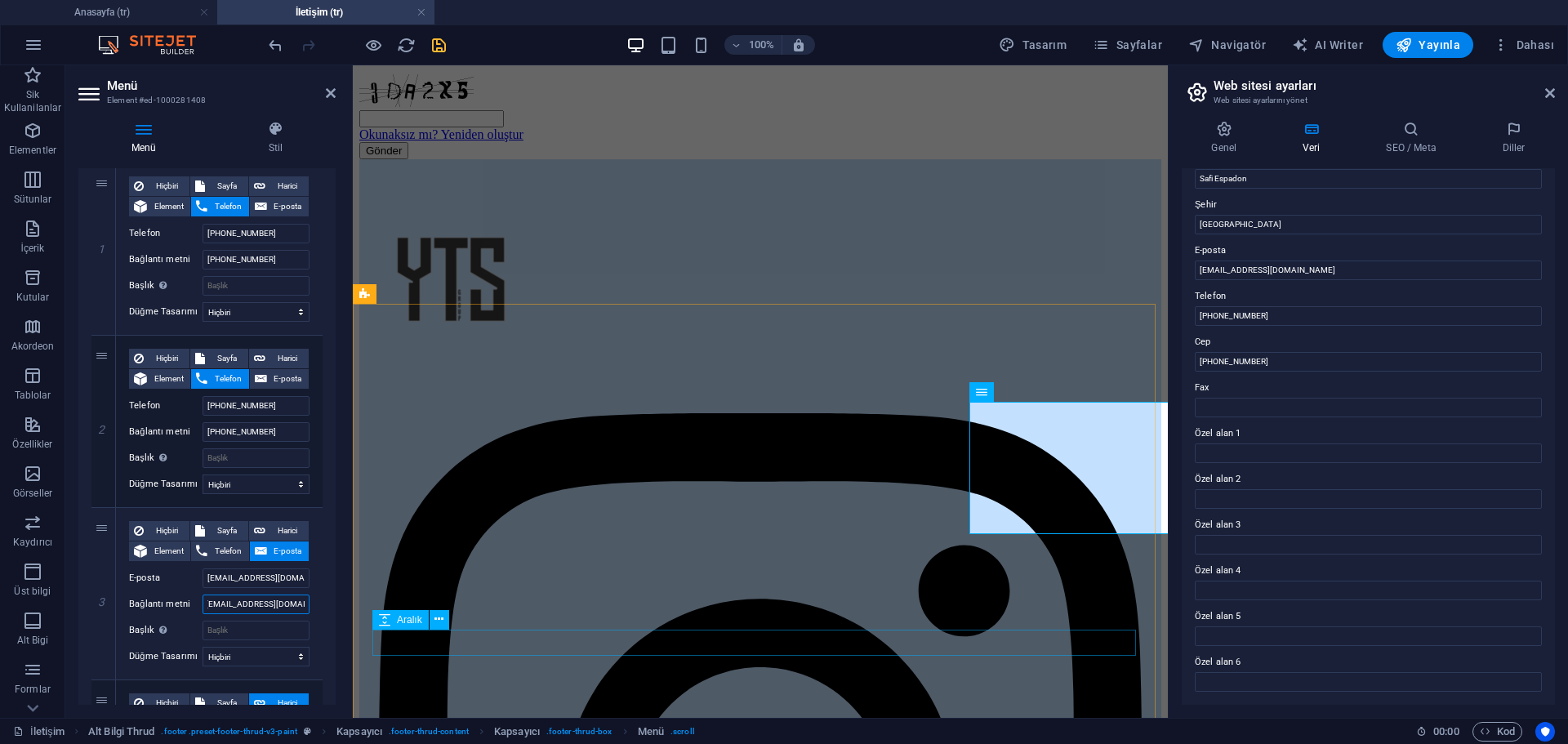
type input "ytsconstruction@groupyts.com"
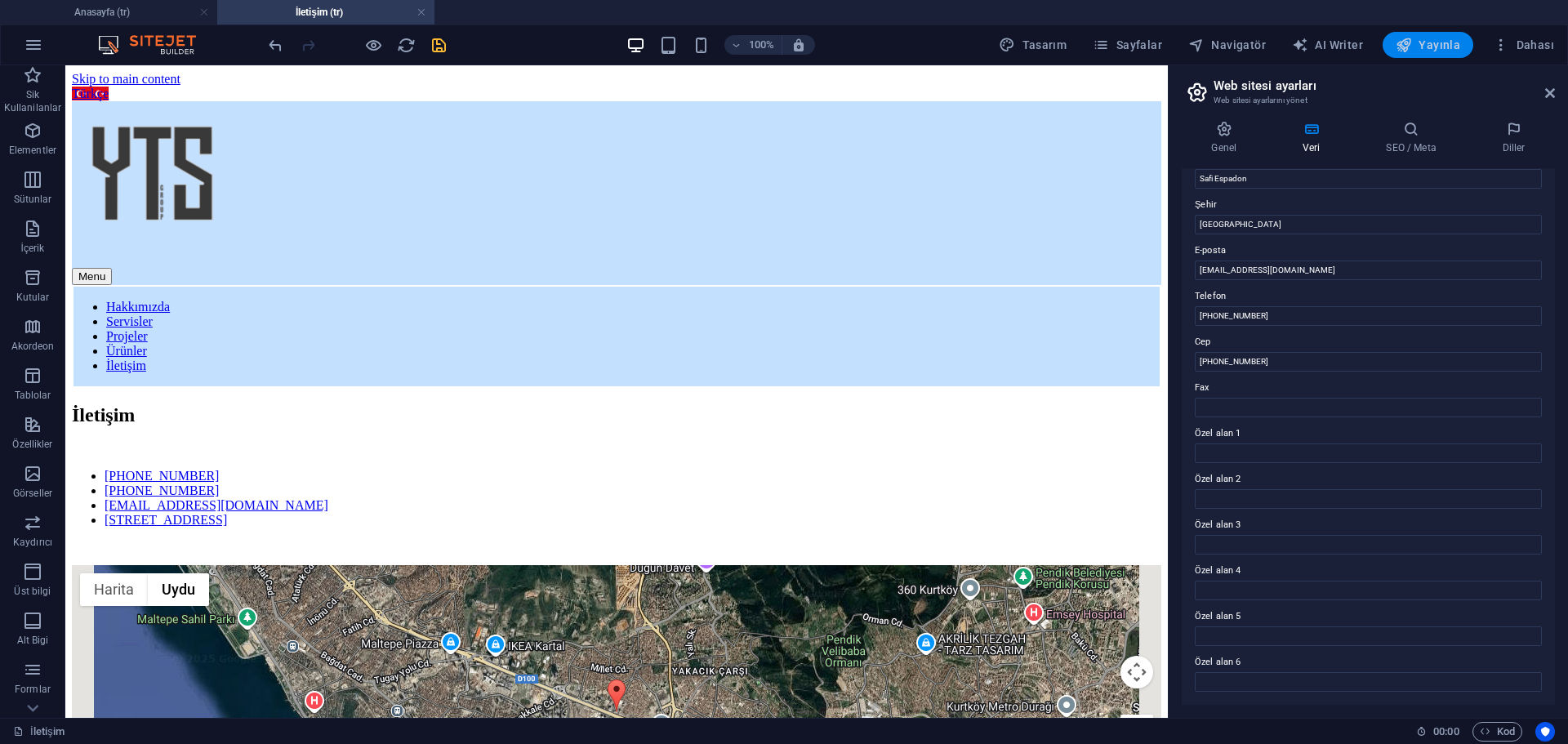
click at [1423, 53] on span "Yayınla" at bounding box center [1429, 44] width 65 height 16
checkbox input "false"
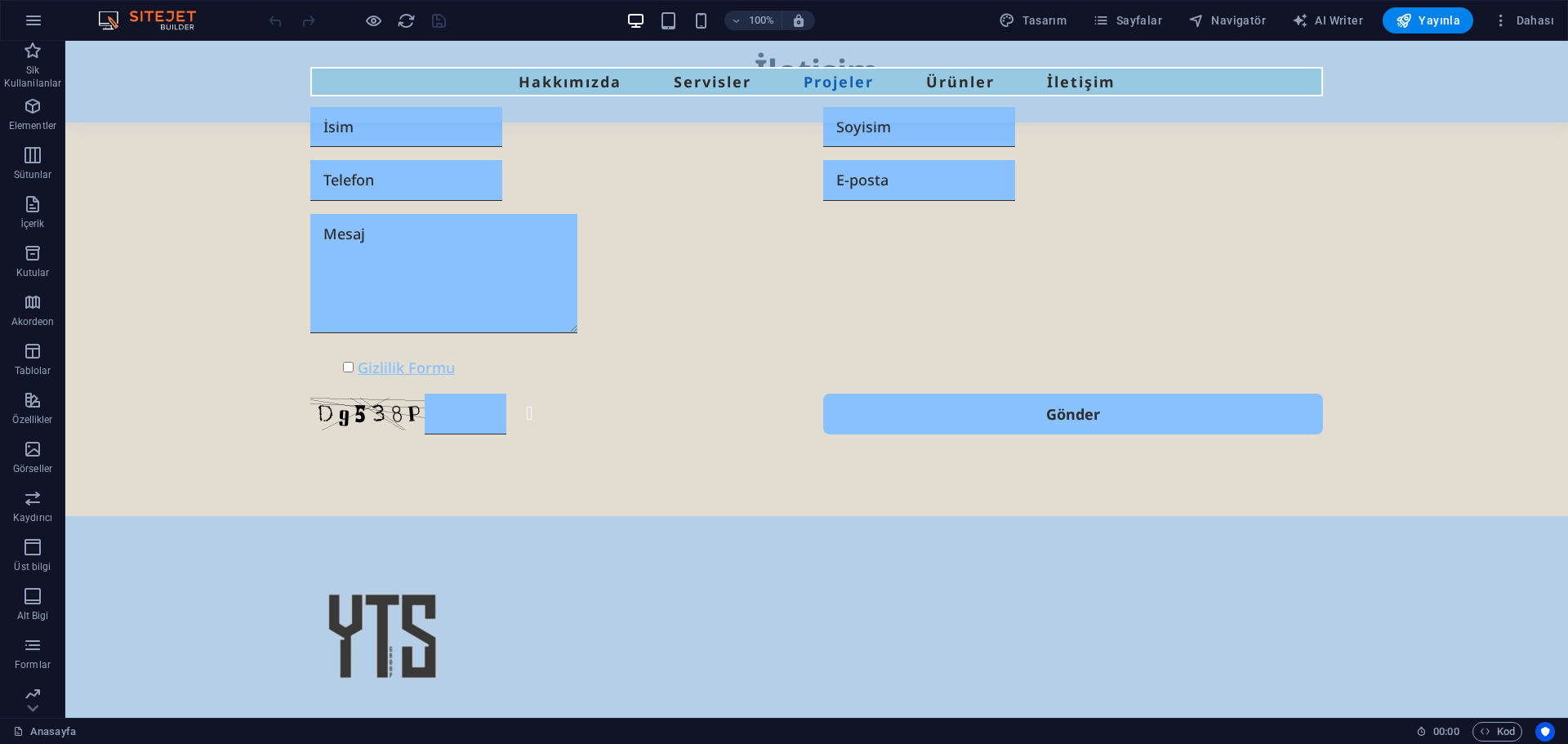
scroll to position [5191, 0]
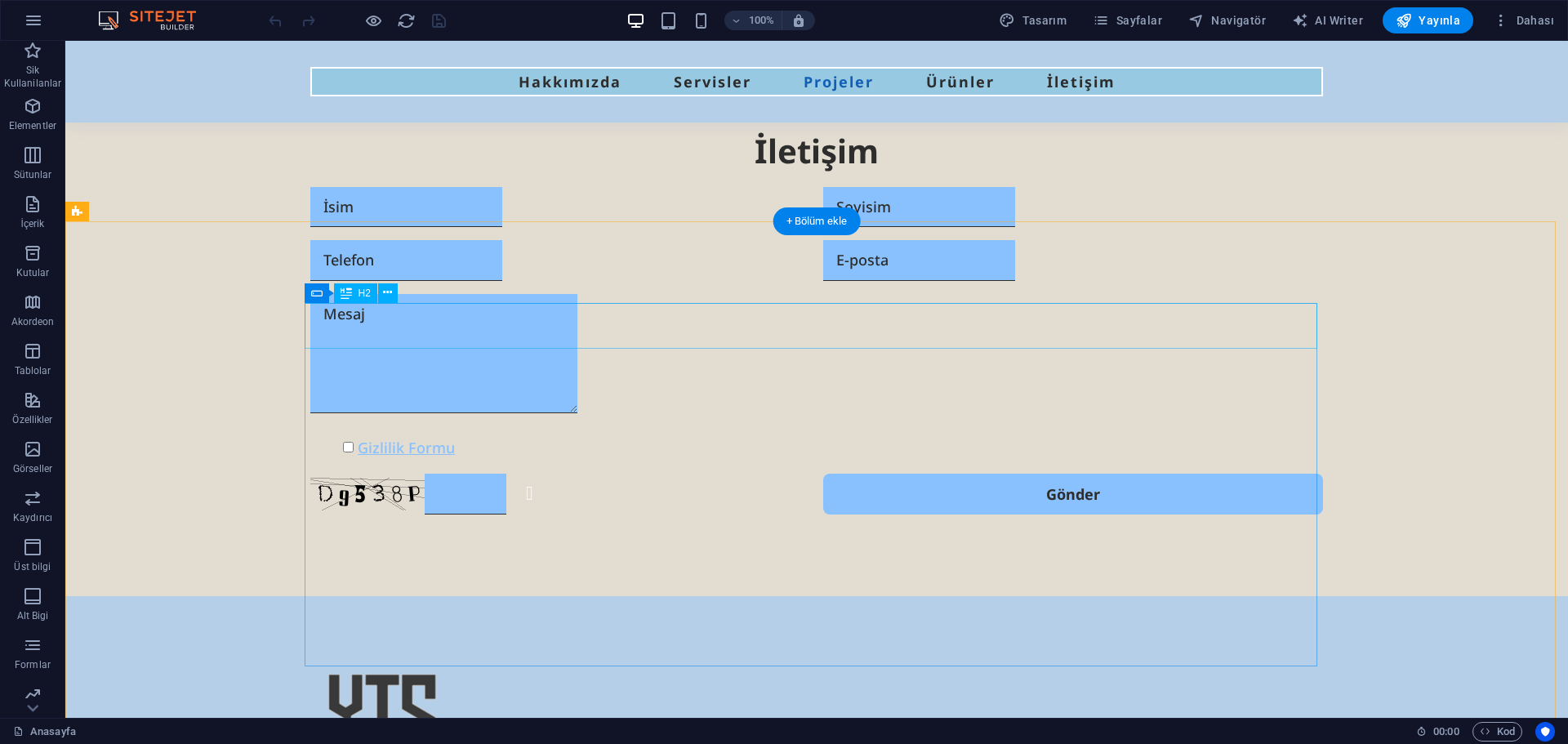
click at [694, 174] on div "İletişim" at bounding box center [816, 151] width 1013 height 46
click at [324, 296] on div "Form" at bounding box center [331, 293] width 53 height 20
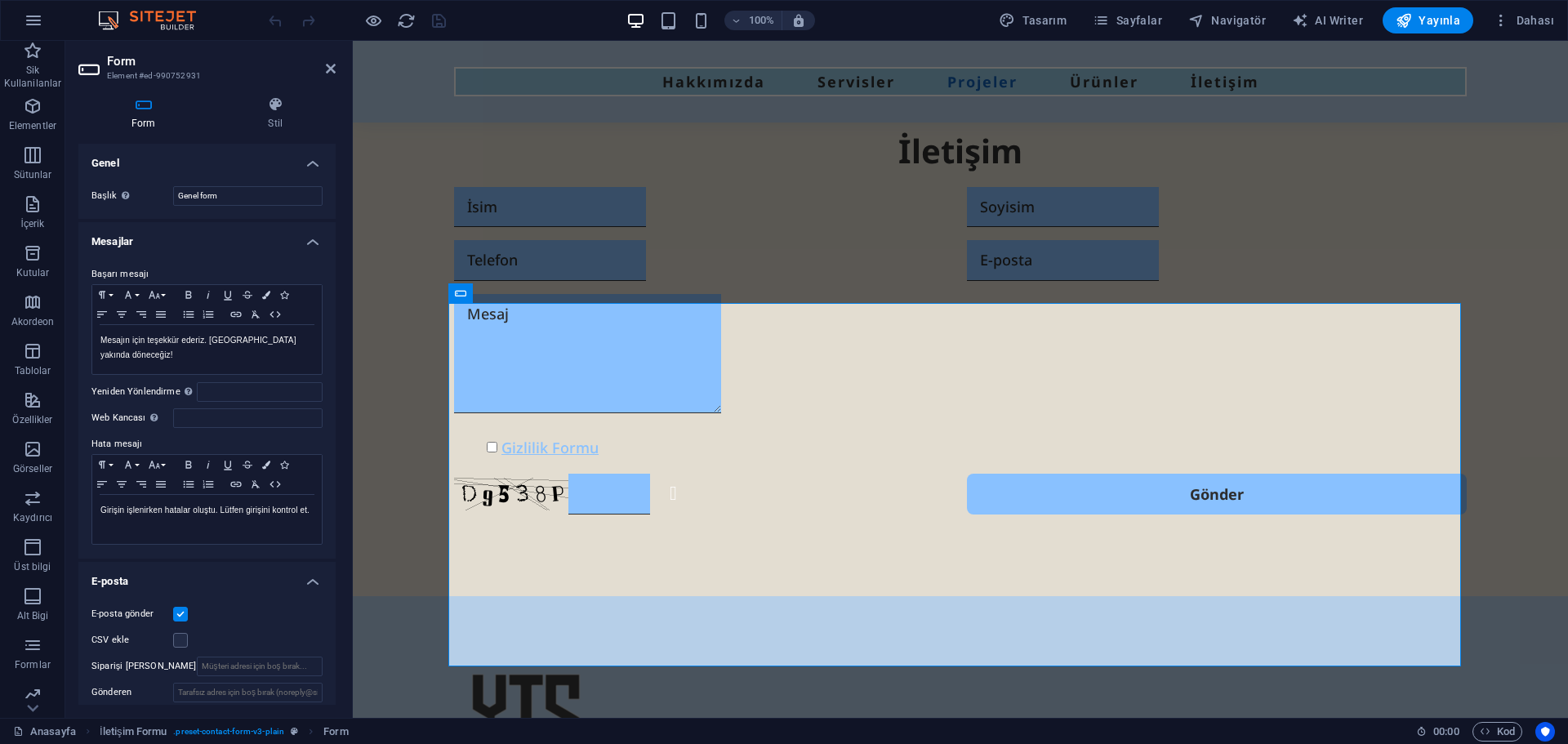
click at [151, 103] on icon at bounding box center [143, 104] width 131 height 16
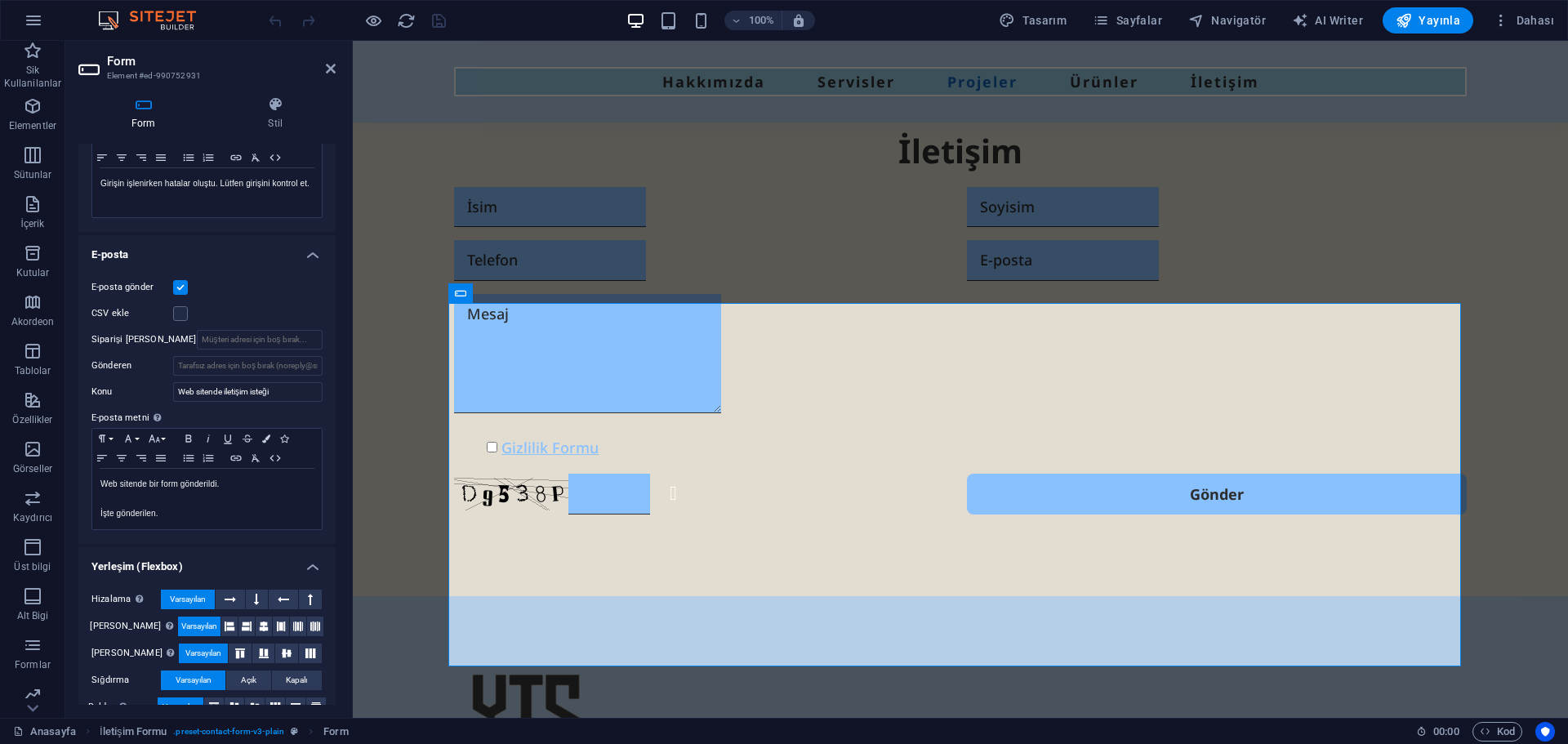
scroll to position [352, 0]
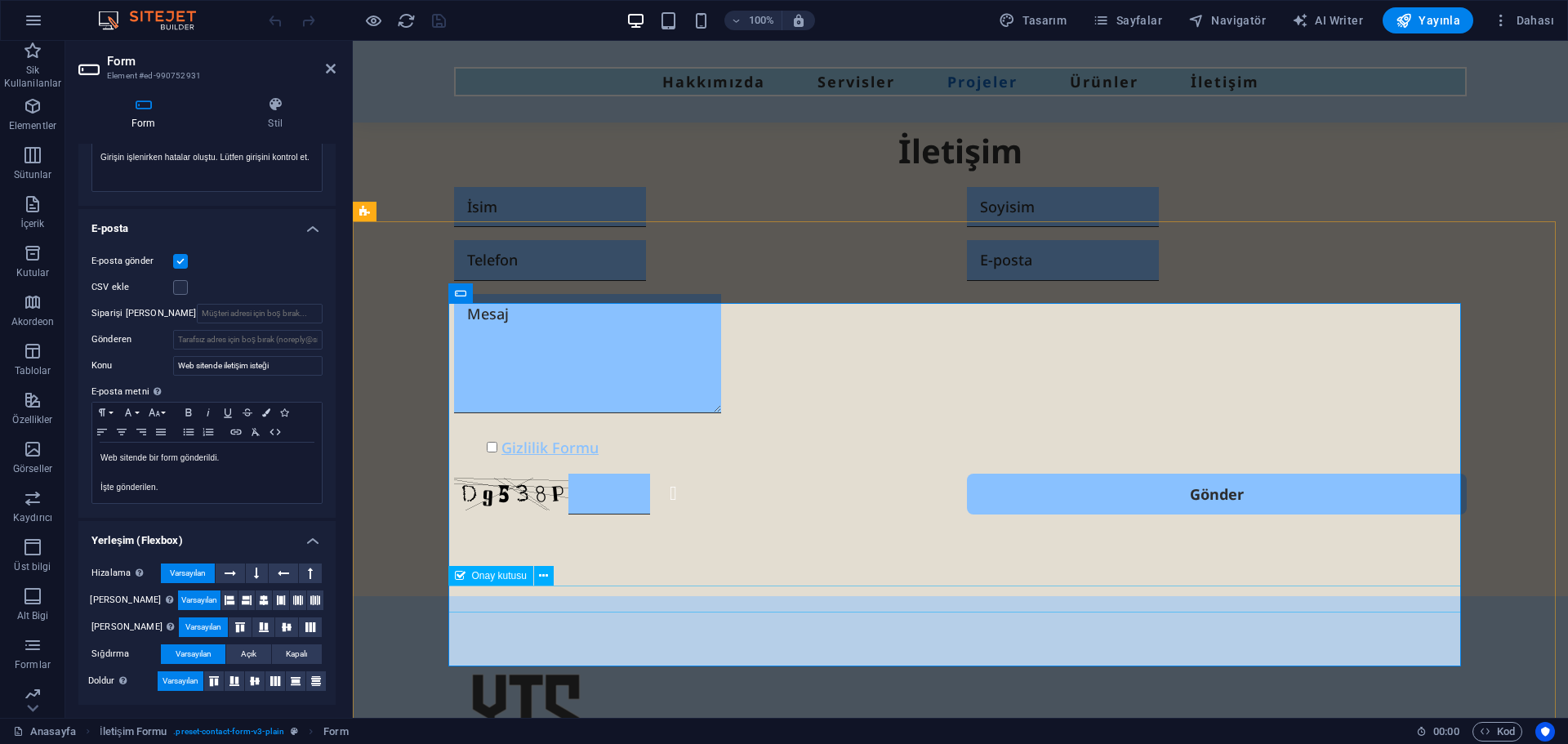
click at [629, 460] on div "Gizlilik Formu" at bounding box center [961, 447] width 1013 height 26
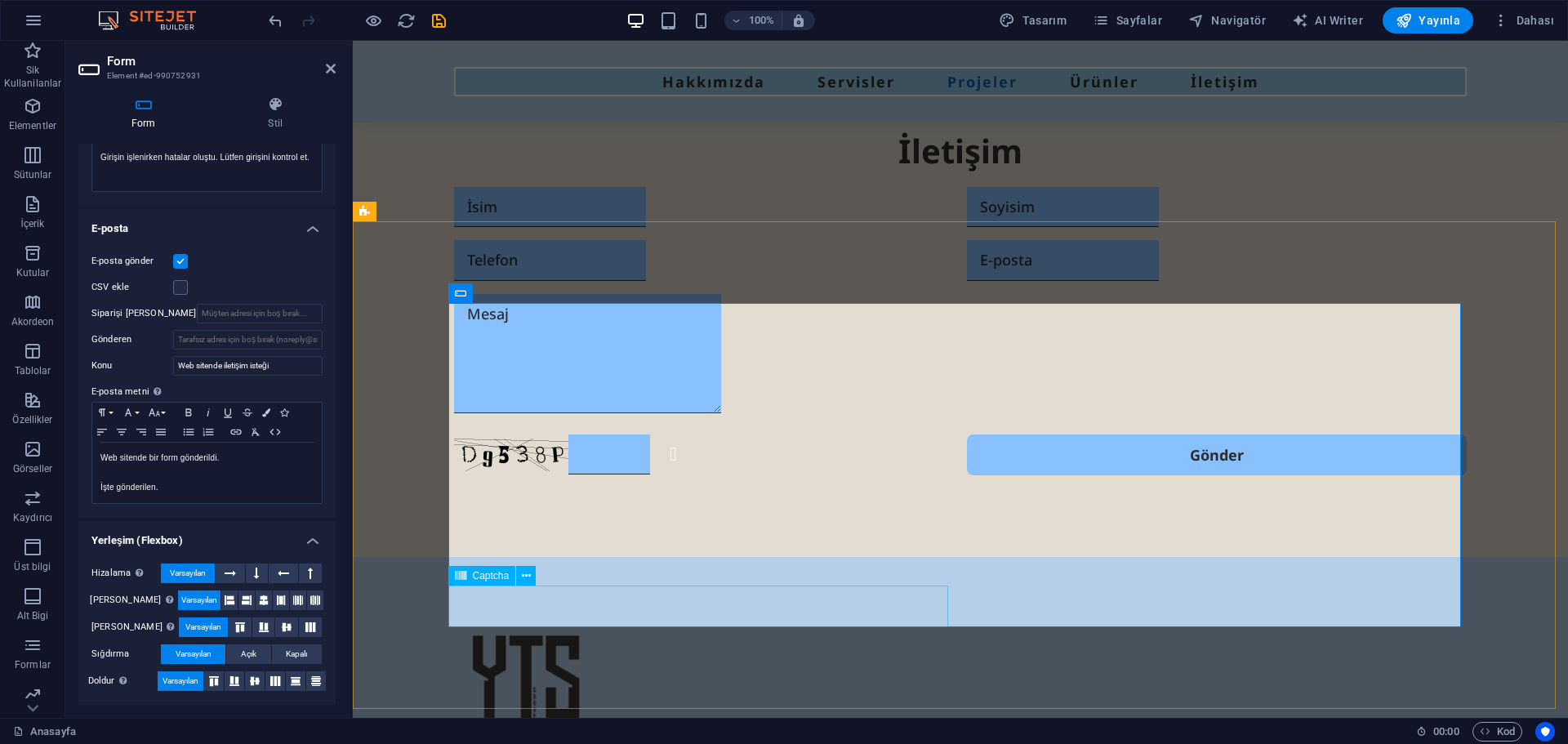
click at [795, 476] on div "Okunaksız mı? Yeniden oluştur" at bounding box center [704, 455] width 499 height 41
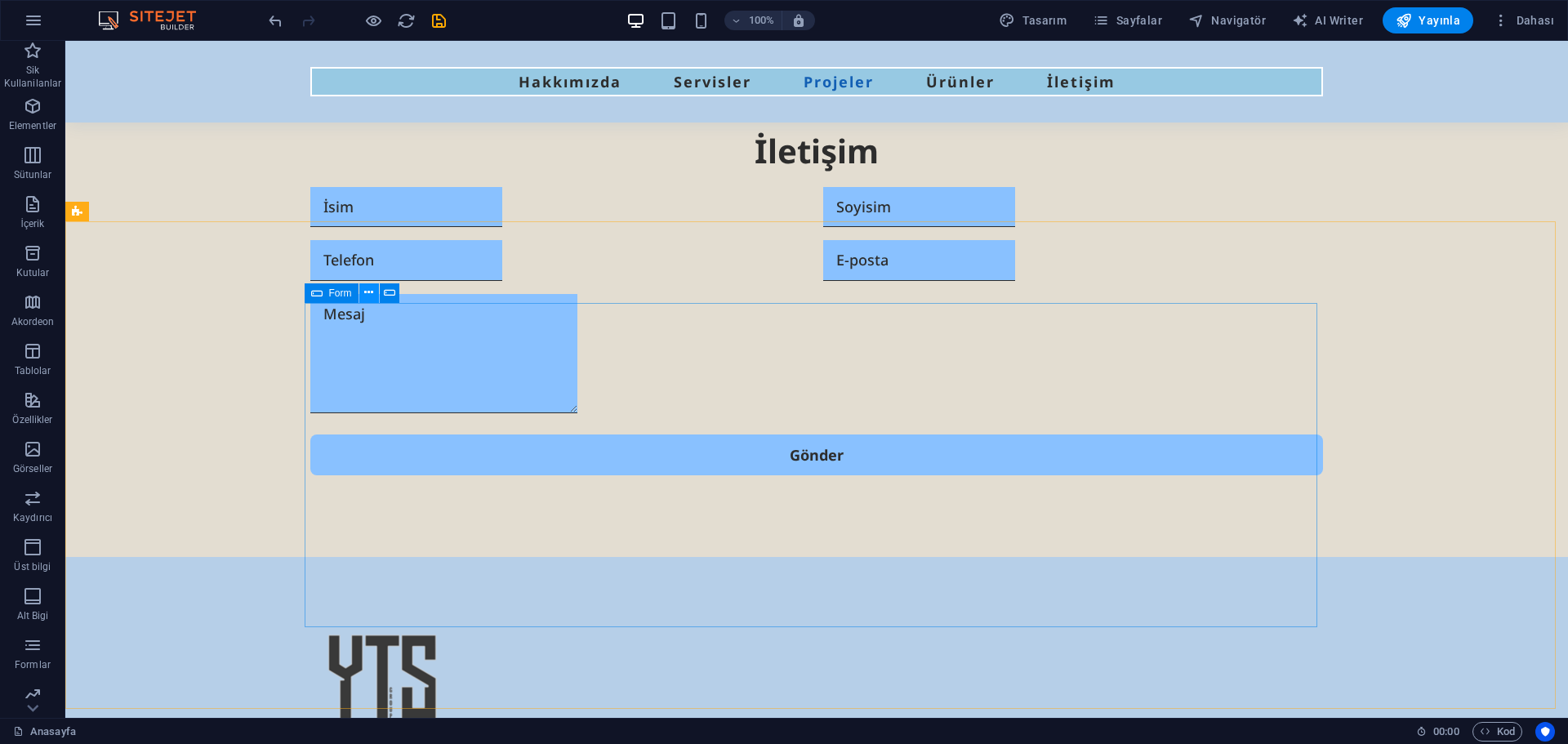
click at [369, 293] on icon at bounding box center [368, 293] width 9 height 17
click at [319, 291] on icon at bounding box center [317, 293] width 11 height 20
click at [386, 292] on icon at bounding box center [390, 293] width 11 height 17
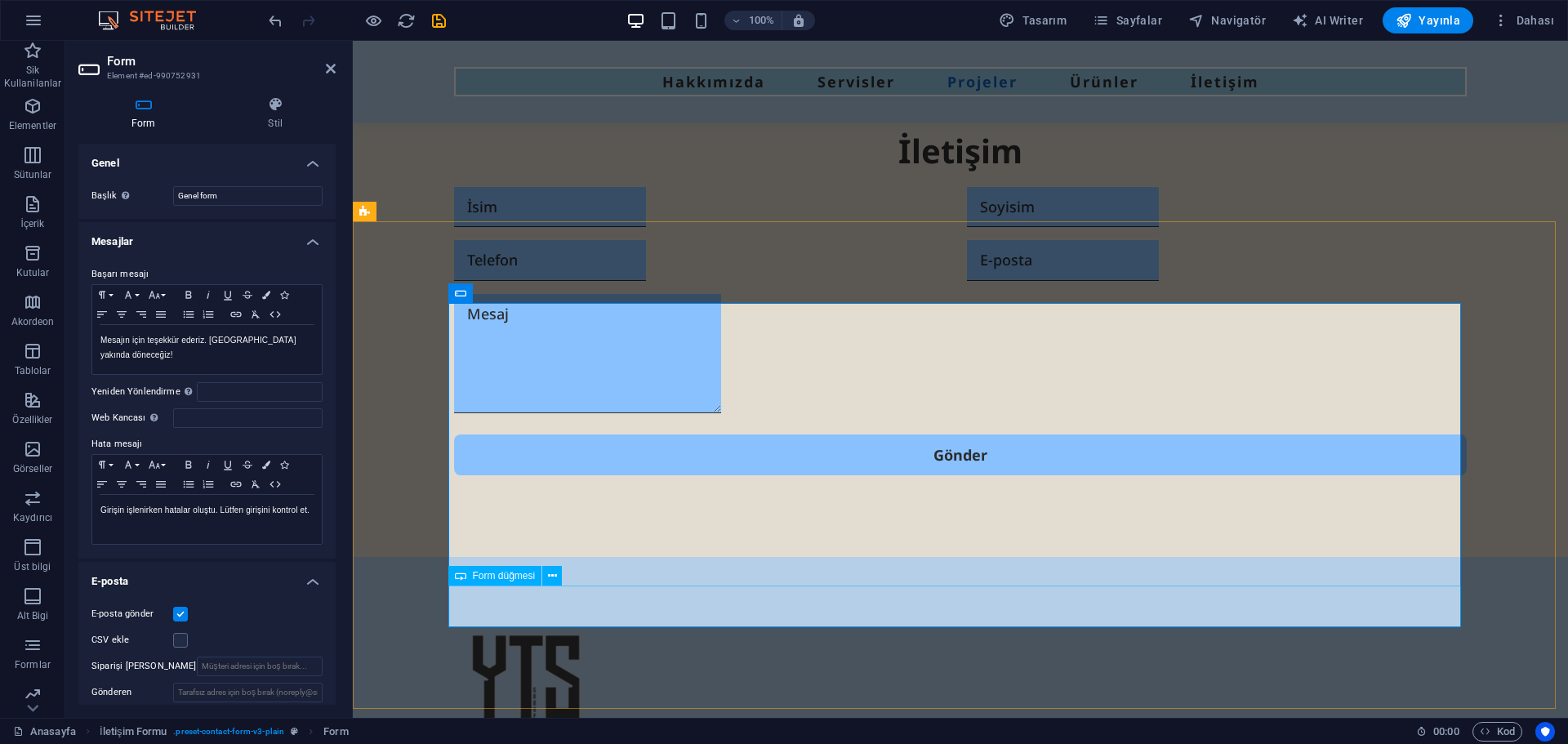
click at [665, 476] on div "Gönder" at bounding box center [961, 455] width 1013 height 41
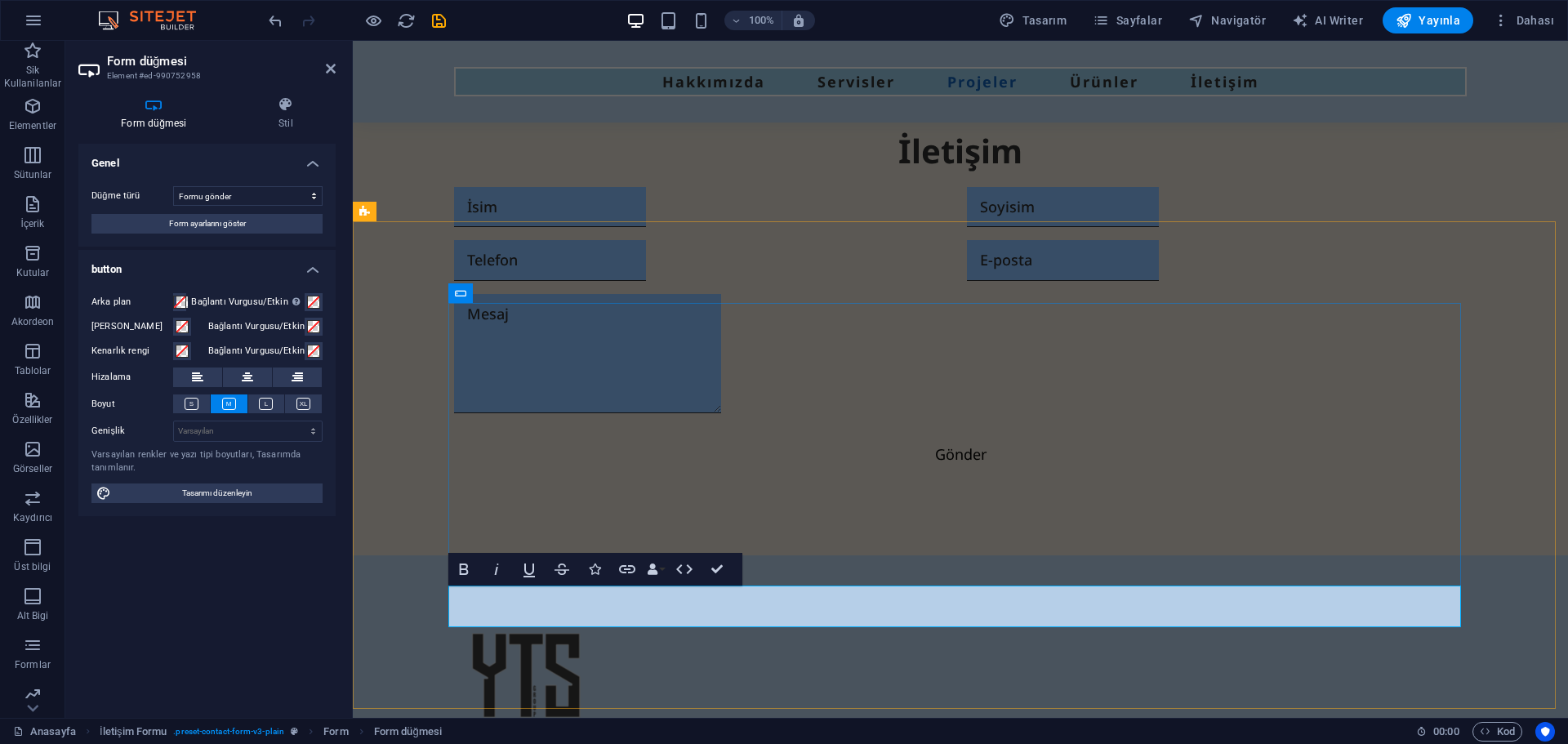
type button "Gönder"
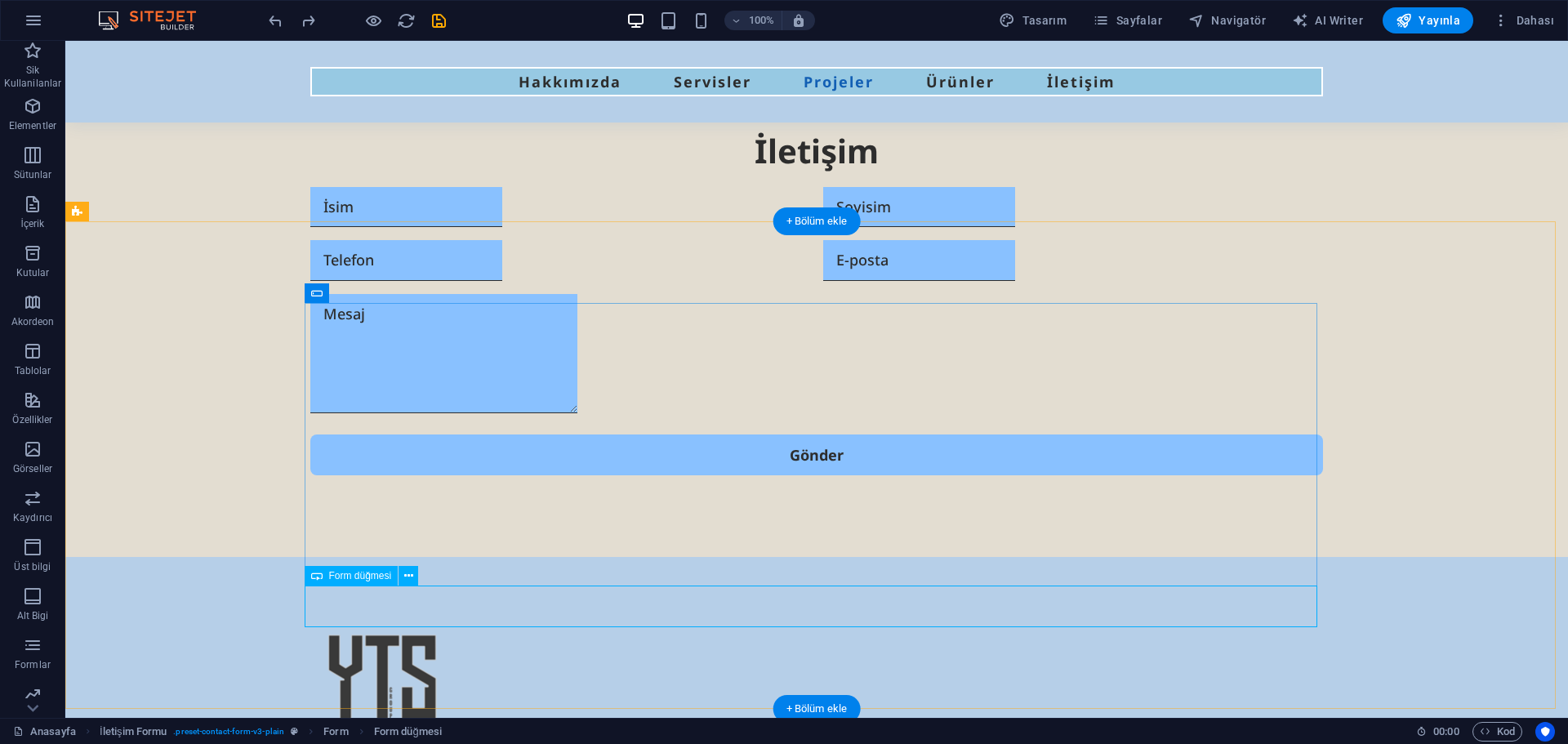
click at [834, 476] on div "Gönder" at bounding box center [816, 455] width 1013 height 41
click at [928, 476] on div "Gönder" at bounding box center [816, 455] width 1013 height 41
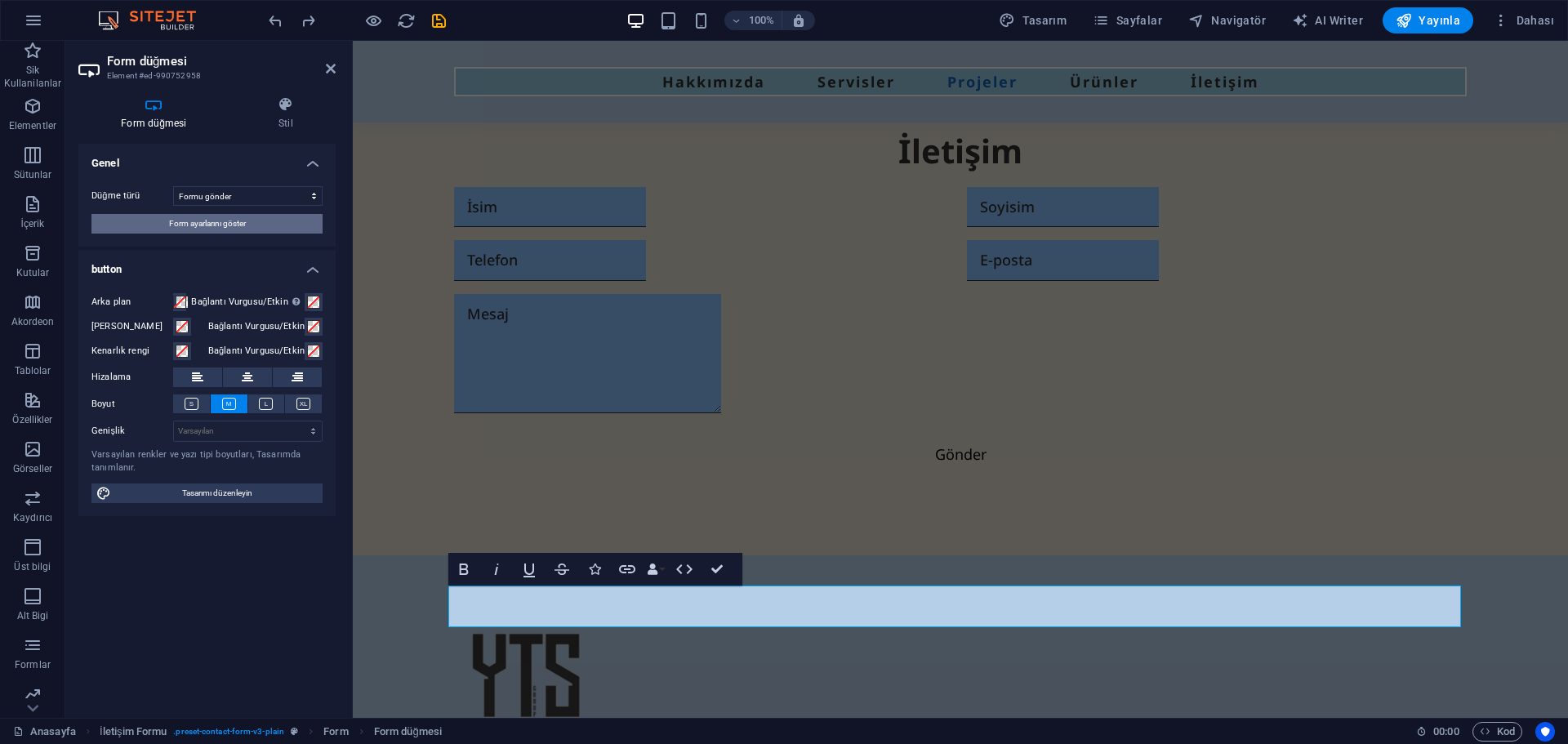
click at [240, 226] on span "Form ayarlarını göster" at bounding box center [207, 223] width 76 height 20
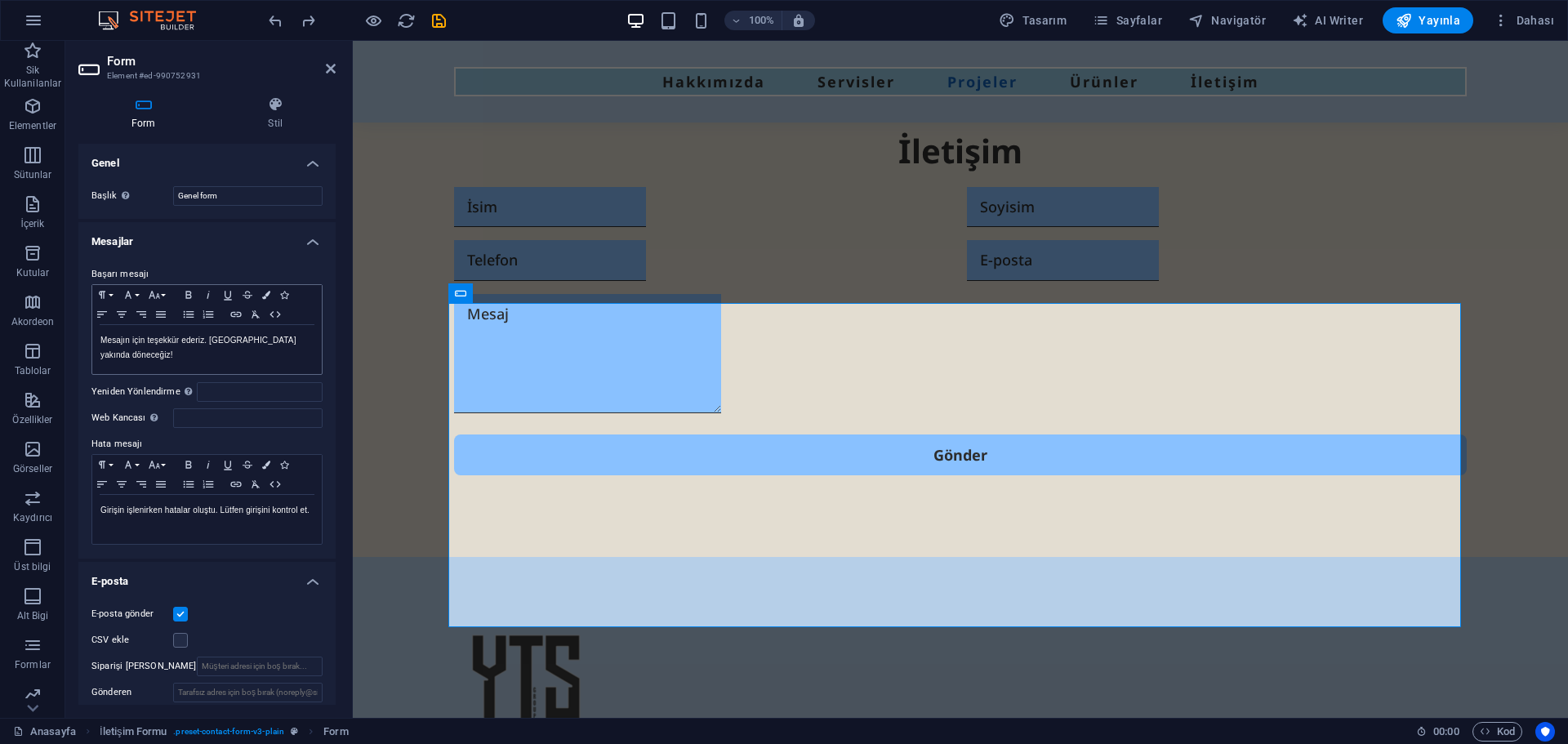
scroll to position [163, 0]
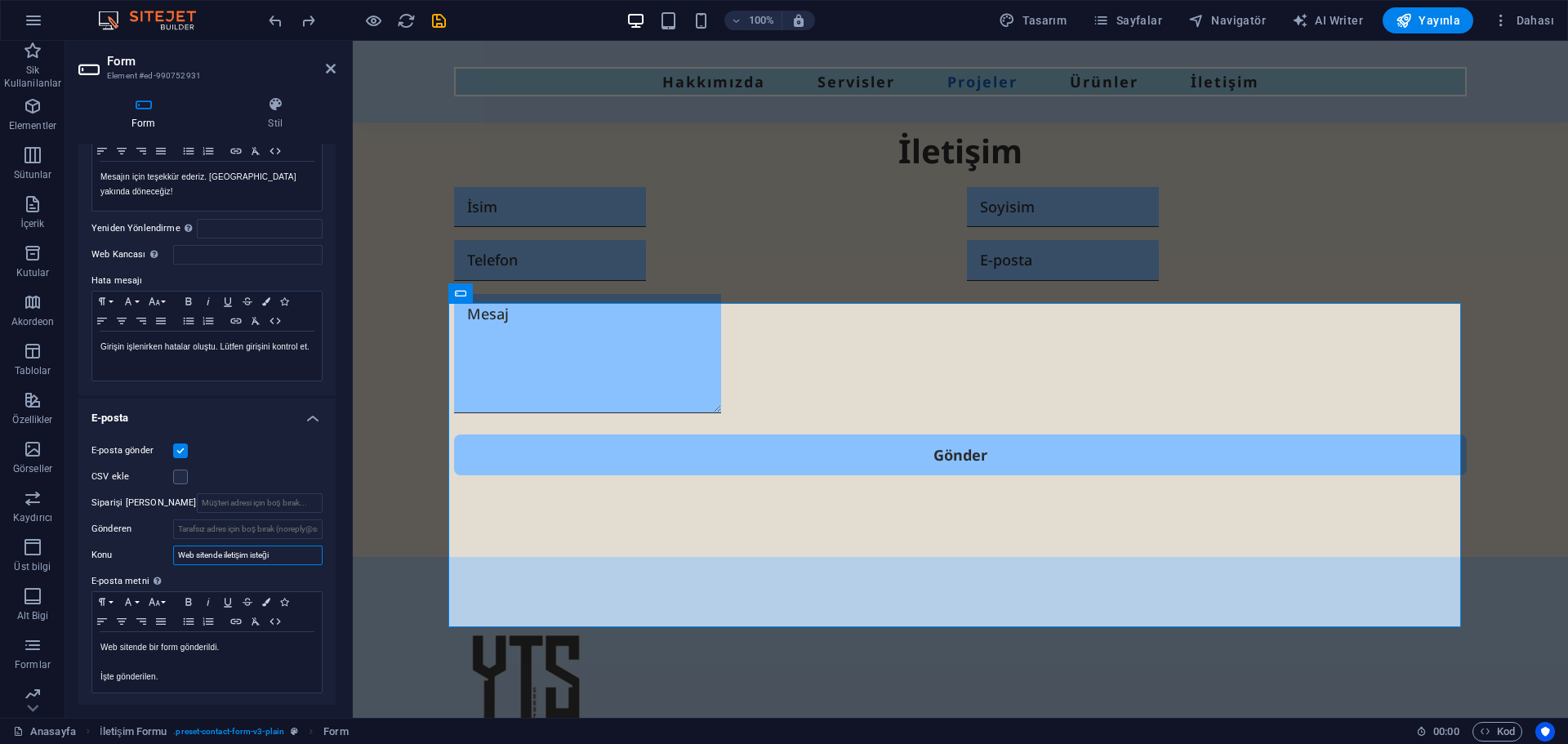
click at [234, 556] on input "Web sitende iletişim isteği" at bounding box center [247, 555] width 150 height 20
click at [233, 556] on input "Web sitende iletişim isteği" at bounding box center [247, 555] width 150 height 20
click at [291, 554] on input "Web sitende iletişim isteği" at bounding box center [247, 555] width 150 height 20
click at [286, 538] on input "Gönderen" at bounding box center [247, 529] width 150 height 20
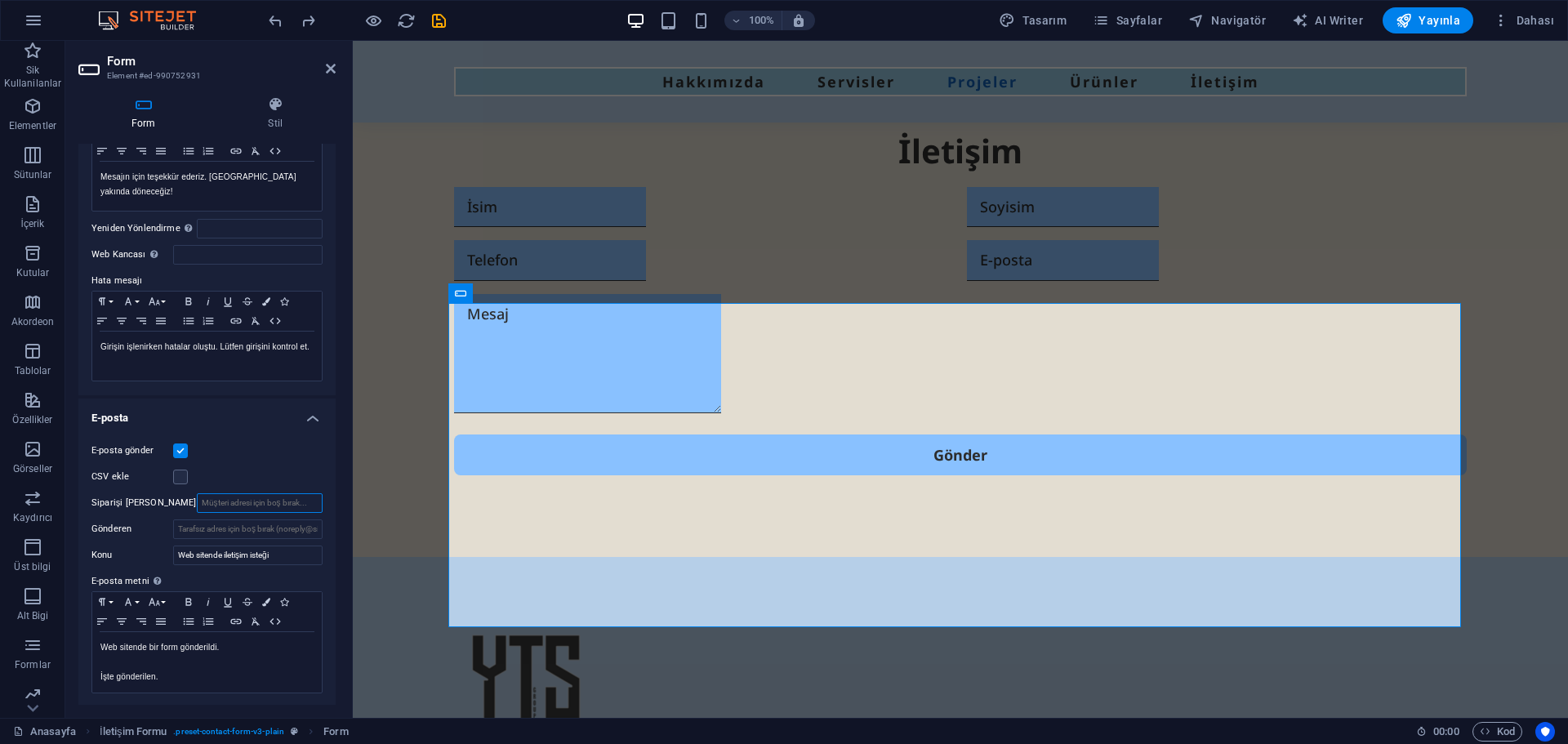
click at [265, 505] on input "Siparişi [PERSON_NAME]" at bounding box center [260, 503] width 126 height 20
click at [247, 487] on div "E-posta gönder CSV ekle Siparişi alan Gönderen Konu Web sitende iletişim isteği…" at bounding box center [206, 567] width 257 height 280
click at [183, 478] on label at bounding box center [180, 477] width 14 height 14
click at [0, 0] on input "CSV ekle" at bounding box center [0, 0] width 0 height 0
click at [175, 477] on label at bounding box center [180, 477] width 14 height 14
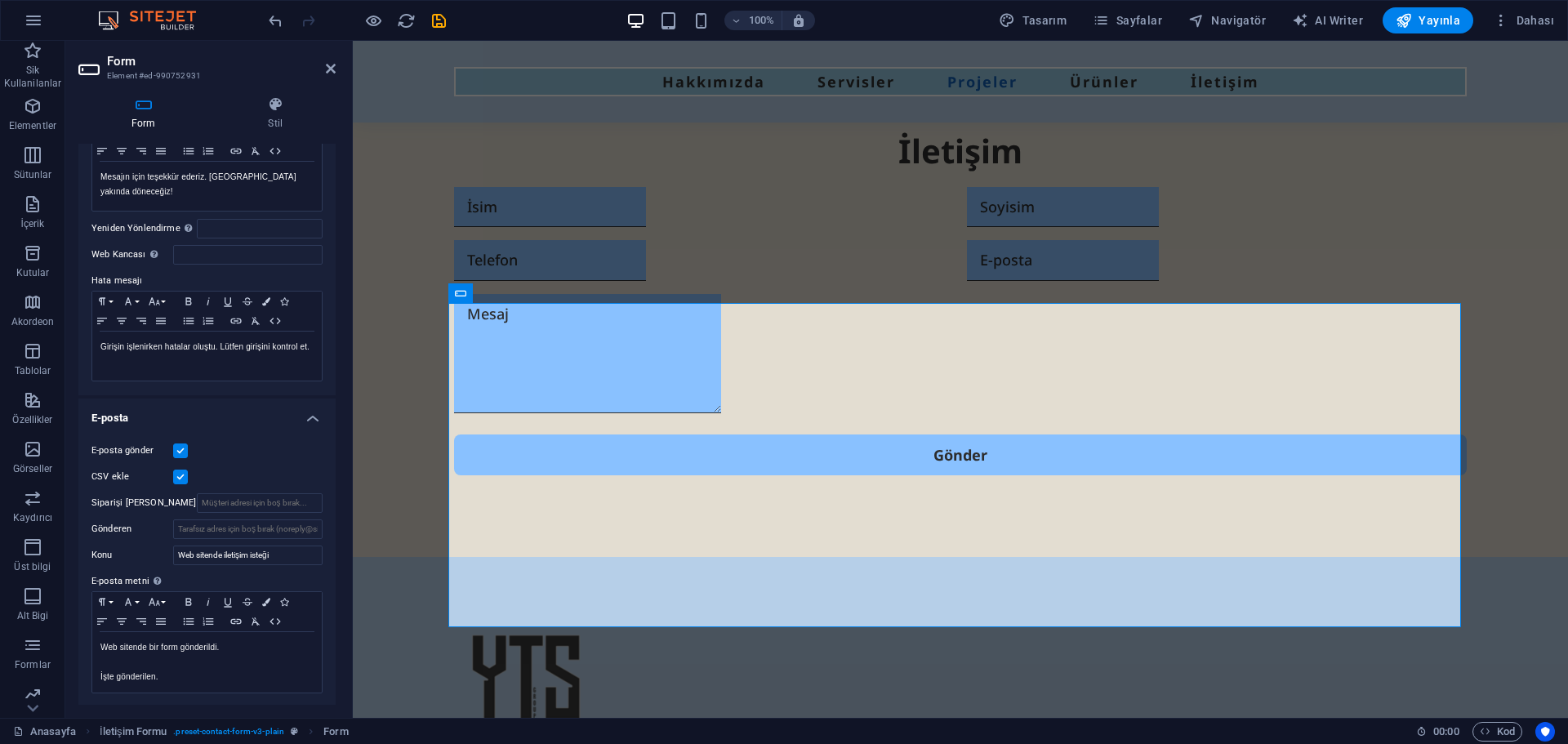
click at [0, 0] on input "CSV ekle" at bounding box center [0, 0] width 0 height 0
click at [175, 477] on label at bounding box center [180, 477] width 14 height 14
click at [0, 0] on input "CSV ekle" at bounding box center [0, 0] width 0 height 0
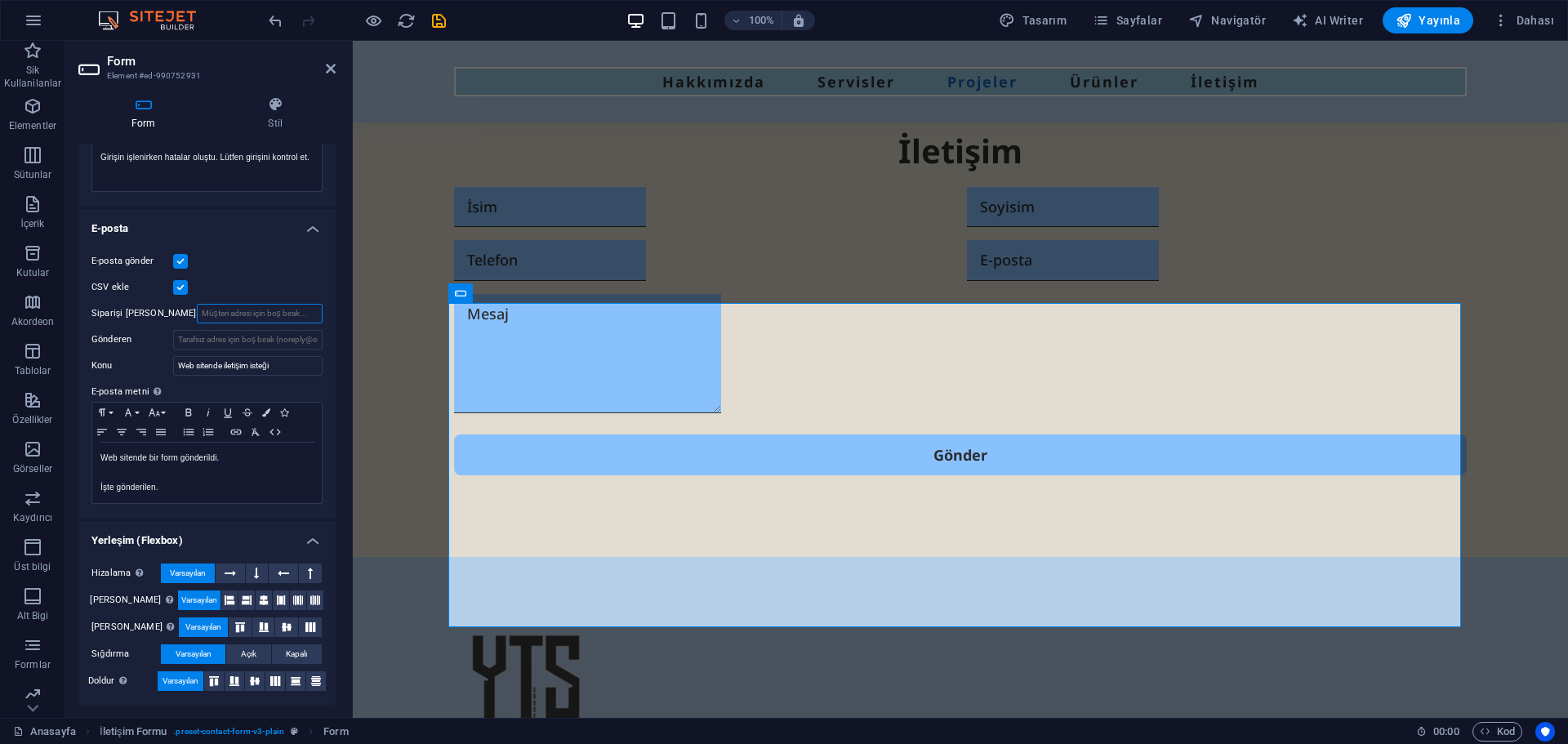
click at [228, 308] on input "Siparişi [PERSON_NAME]" at bounding box center [260, 313] width 126 height 20
click at [222, 261] on div "E-posta gönder" at bounding box center [207, 261] width 231 height 20
click at [180, 252] on div "E-posta gönder" at bounding box center [207, 261] width 231 height 20
click at [182, 260] on label at bounding box center [180, 261] width 14 height 14
click at [0, 0] on input "E-posta gönder" at bounding box center [0, 0] width 0 height 0
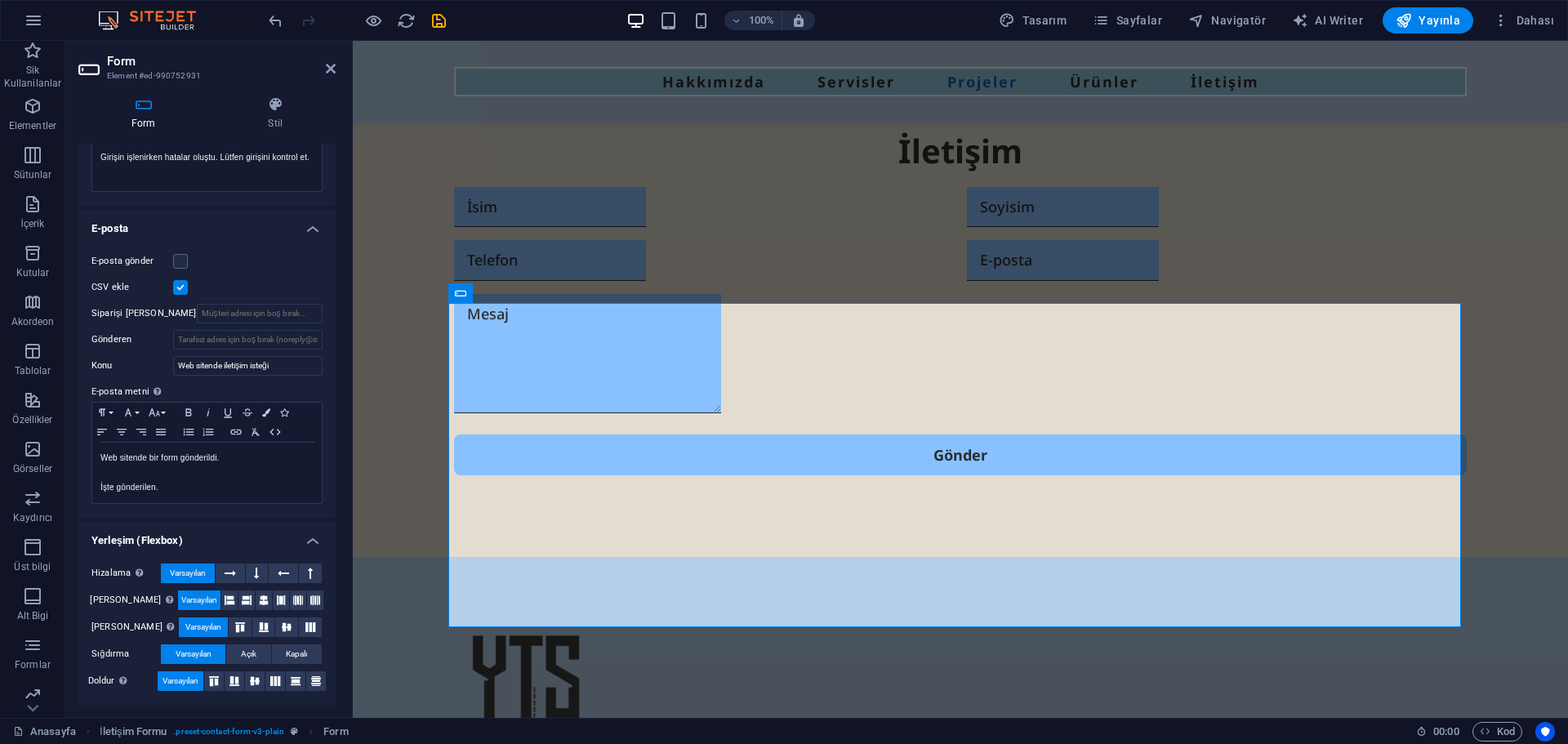
click at [179, 285] on label at bounding box center [180, 287] width 14 height 14
click at [0, 0] on input "CSV ekle" at bounding box center [0, 0] width 0 height 0
click at [179, 256] on label at bounding box center [180, 261] width 14 height 14
click at [0, 0] on input "E-posta gönder" at bounding box center [0, 0] width 0 height 0
click at [181, 288] on label at bounding box center [180, 287] width 14 height 14
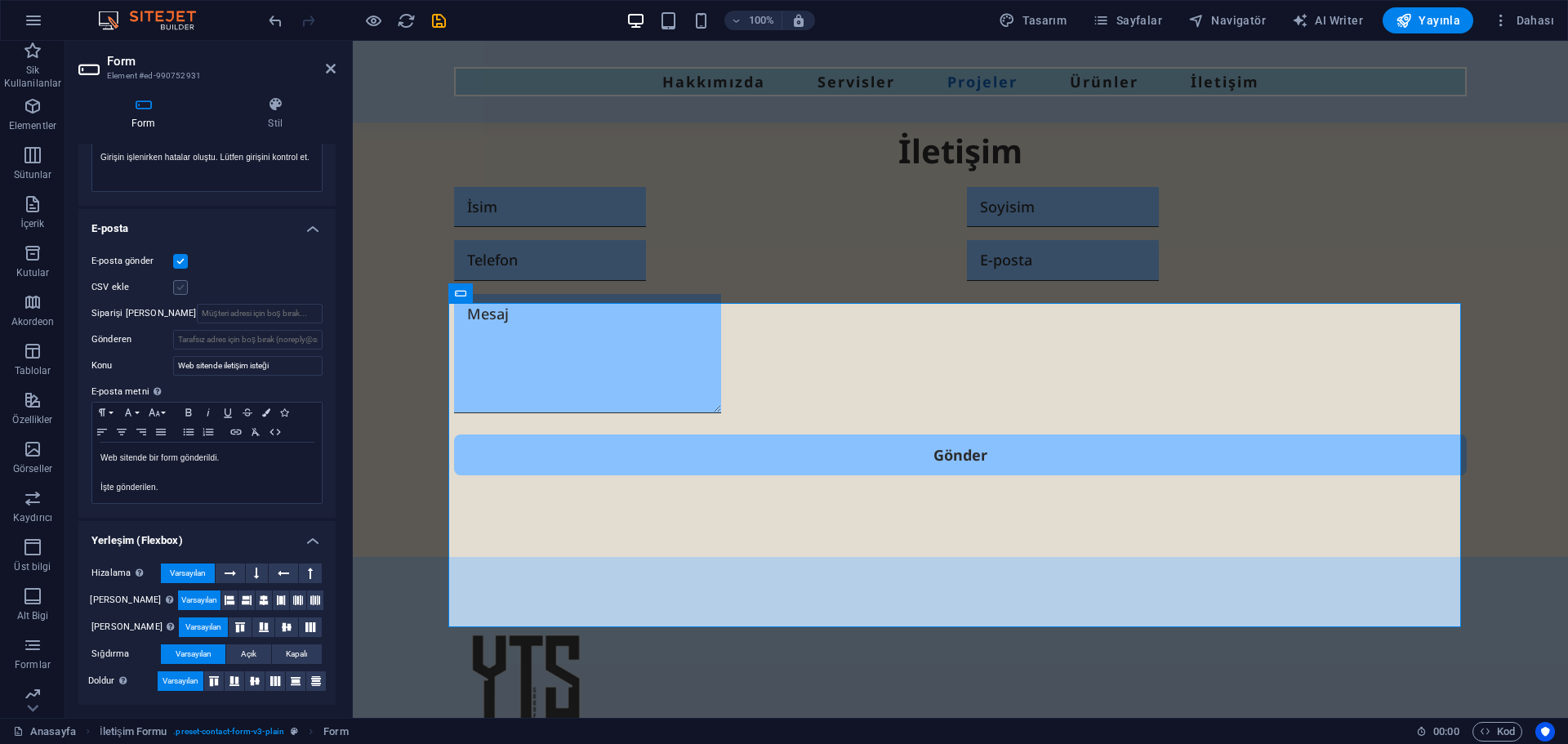
click at [0, 0] on input "CSV ekle" at bounding box center [0, 0] width 0 height 0
click at [184, 485] on p "İşte gönderilen." at bounding box center [206, 487] width 213 height 14
click at [184, 486] on p "İşte gönderilen." at bounding box center [206, 487] width 213 height 14
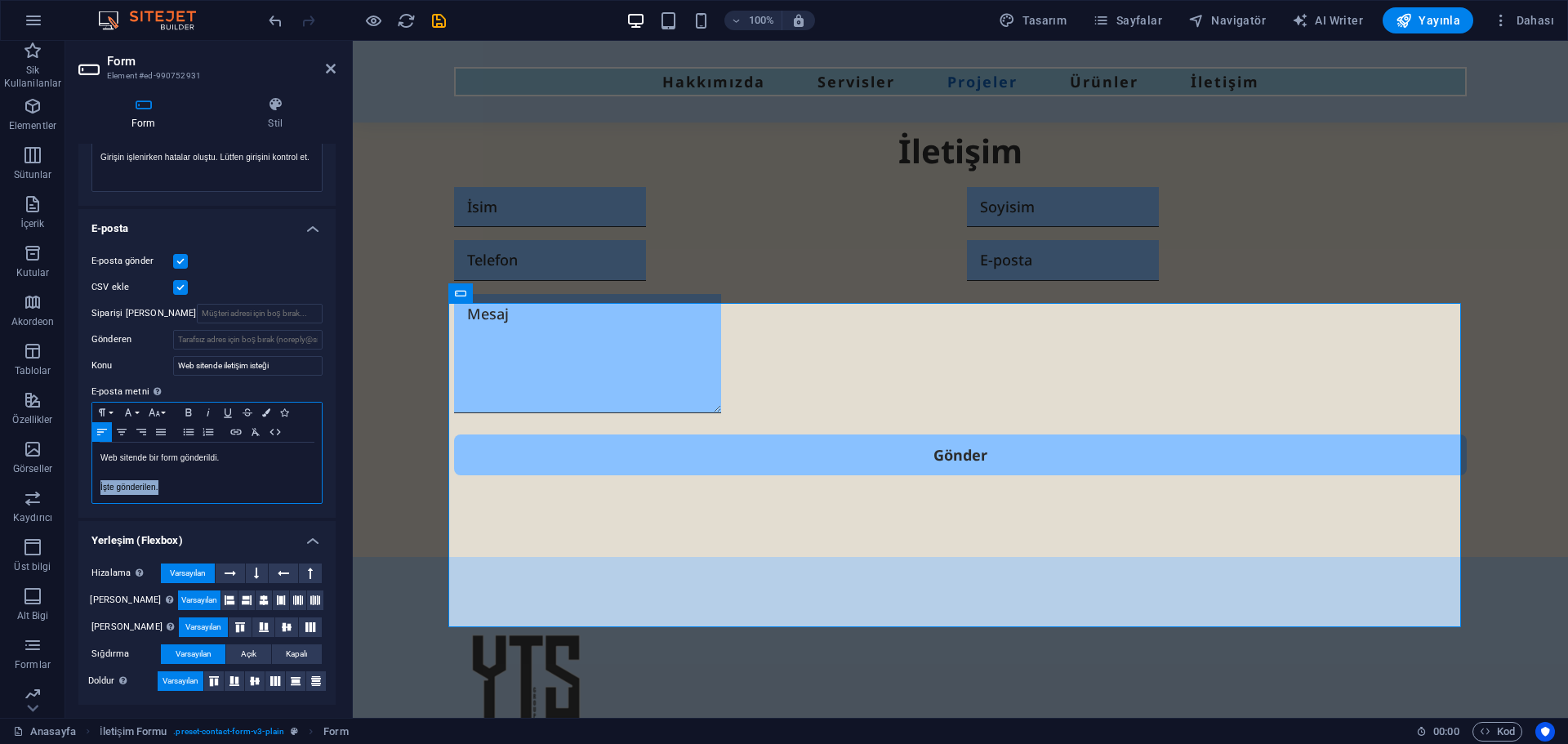
click at [184, 486] on p "İşte gönderilen." at bounding box center [206, 487] width 213 height 14
click at [193, 387] on label "E-posta metni Form girdilerinin e-posta ile gönderilmesi gerekiyorsa gönderilec…" at bounding box center [207, 392] width 231 height 20
click at [195, 480] on p "İşte gönderilen." at bounding box center [206, 487] width 213 height 14
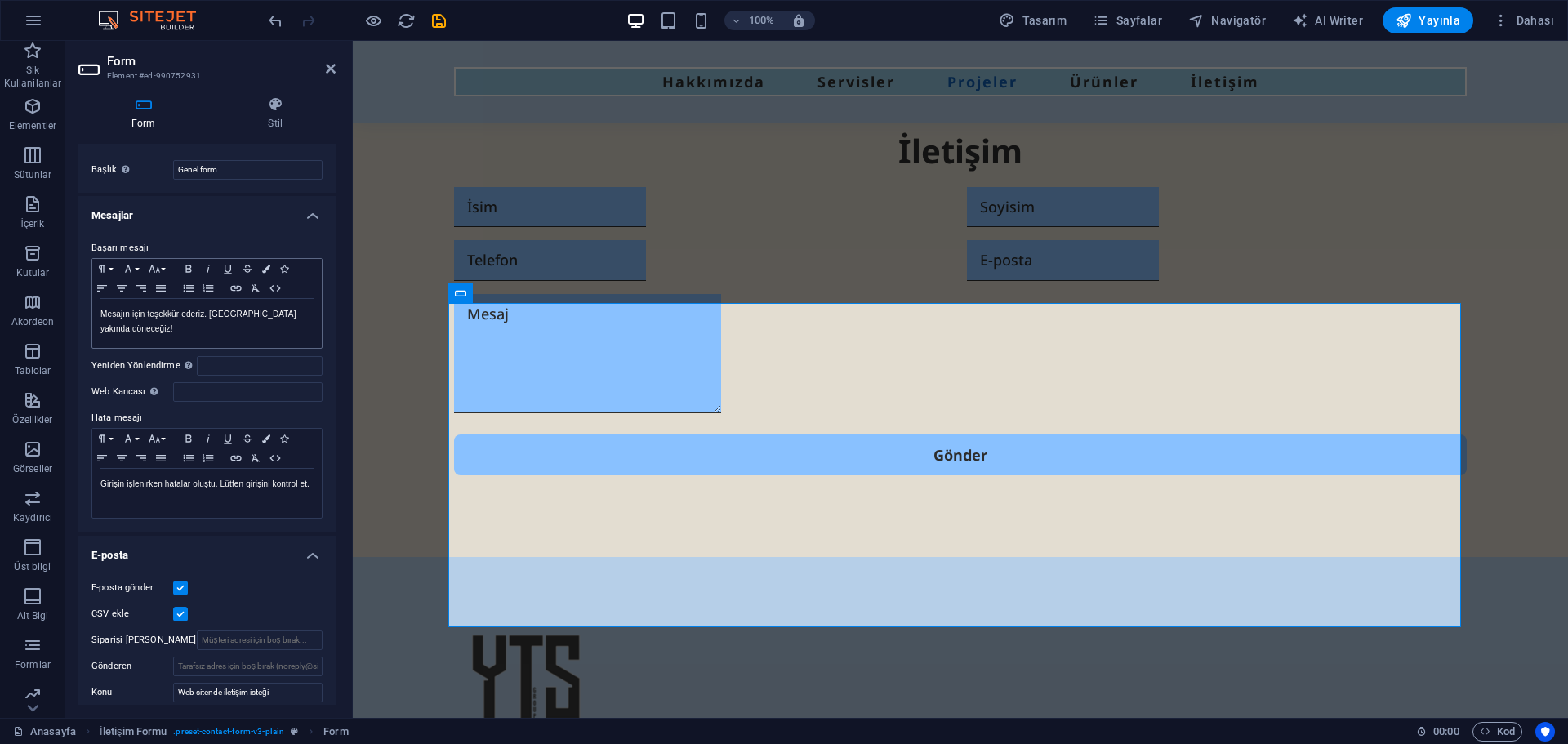
scroll to position [0, 0]
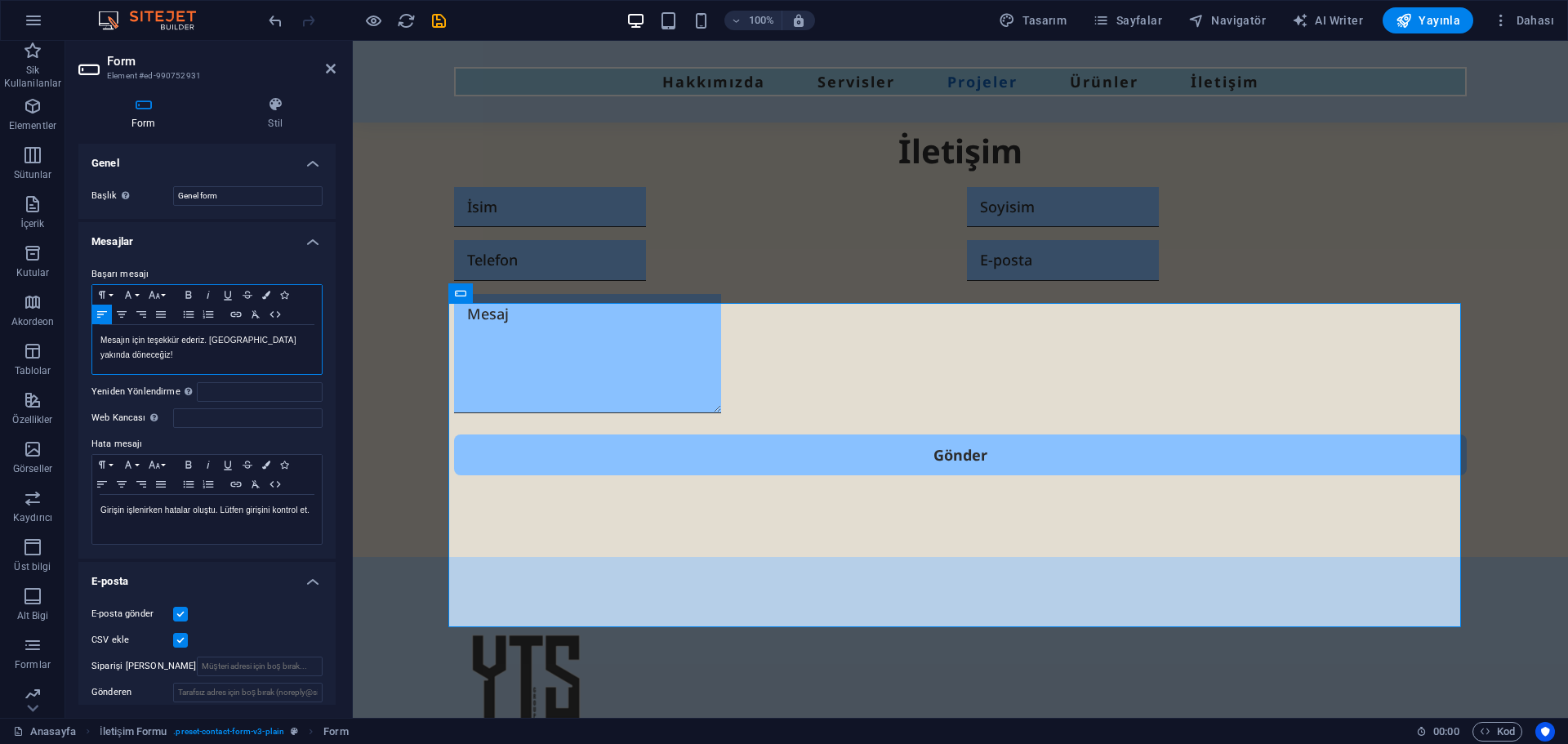
click at [222, 348] on div "Mesajın için teşekkür ederiz. [GEOGRAPHIC_DATA] yakında döneceğiz!" at bounding box center [207, 349] width 229 height 49
click at [245, 253] on div "Başarı mesajı Paragraph Format Normal Heading 1 Heading 2 Heading 3 Heading 4 H…" at bounding box center [206, 405] width 257 height 308
click at [225, 396] on input "Yeniden Yönlendirme Başarılı form gönderimi üzerine bir yeniden yönlendirme hed…" at bounding box center [260, 392] width 126 height 20
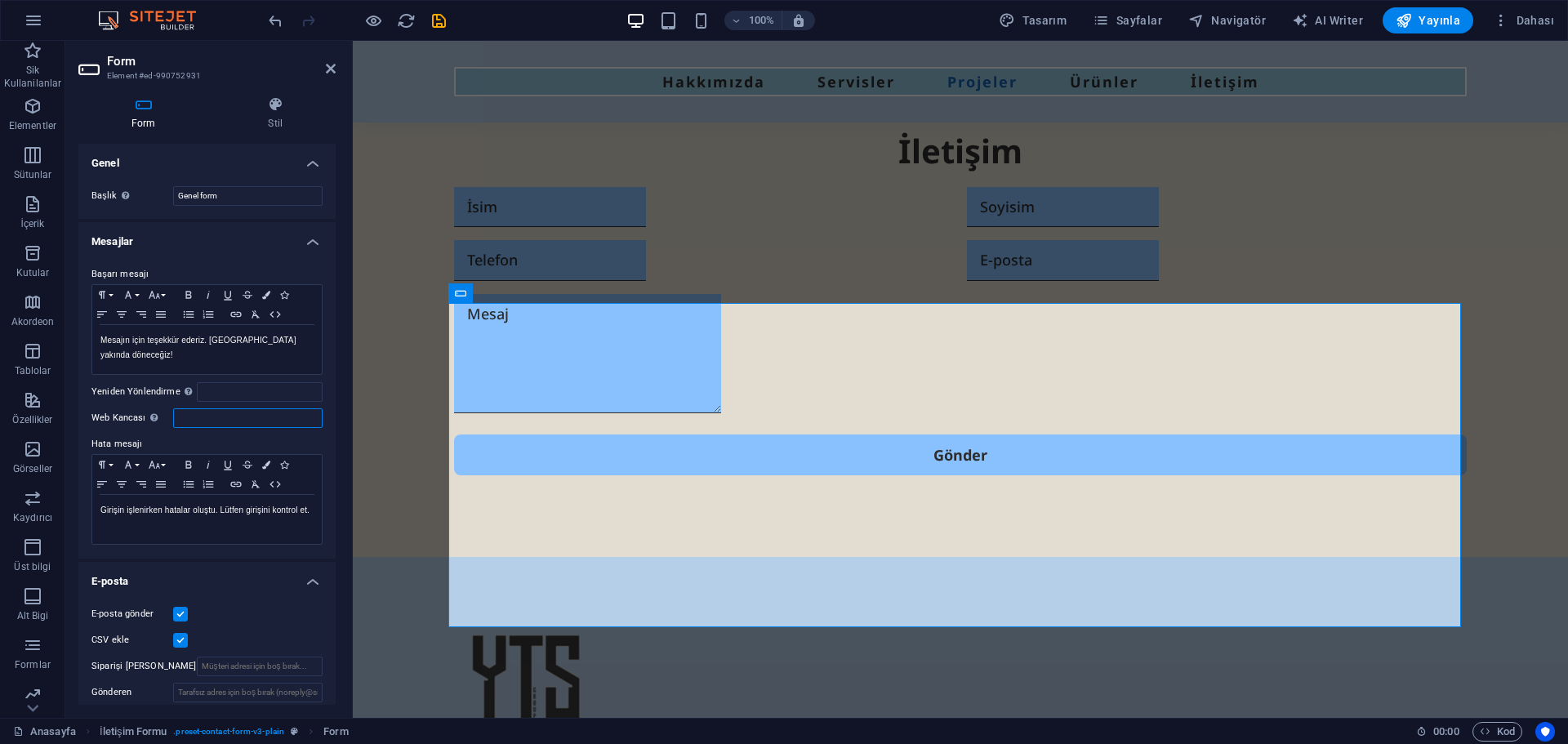
click at [252, 426] on input "Web Kancası Web kancası, bu formdan başka bir sunucuya gönderilen anlık bildiri…" at bounding box center [247, 418] width 150 height 20
click at [140, 392] on label "Yeniden Yönlendirme Başarılı form gönderimi üzerine bir yeniden yönlendirme hed…" at bounding box center [144, 392] width 105 height 20
click at [197, 392] on input "Yeniden Yönlendirme Başarılı form gönderimi üzerine bir yeniden yönlendirme hed…" at bounding box center [260, 392] width 126 height 20
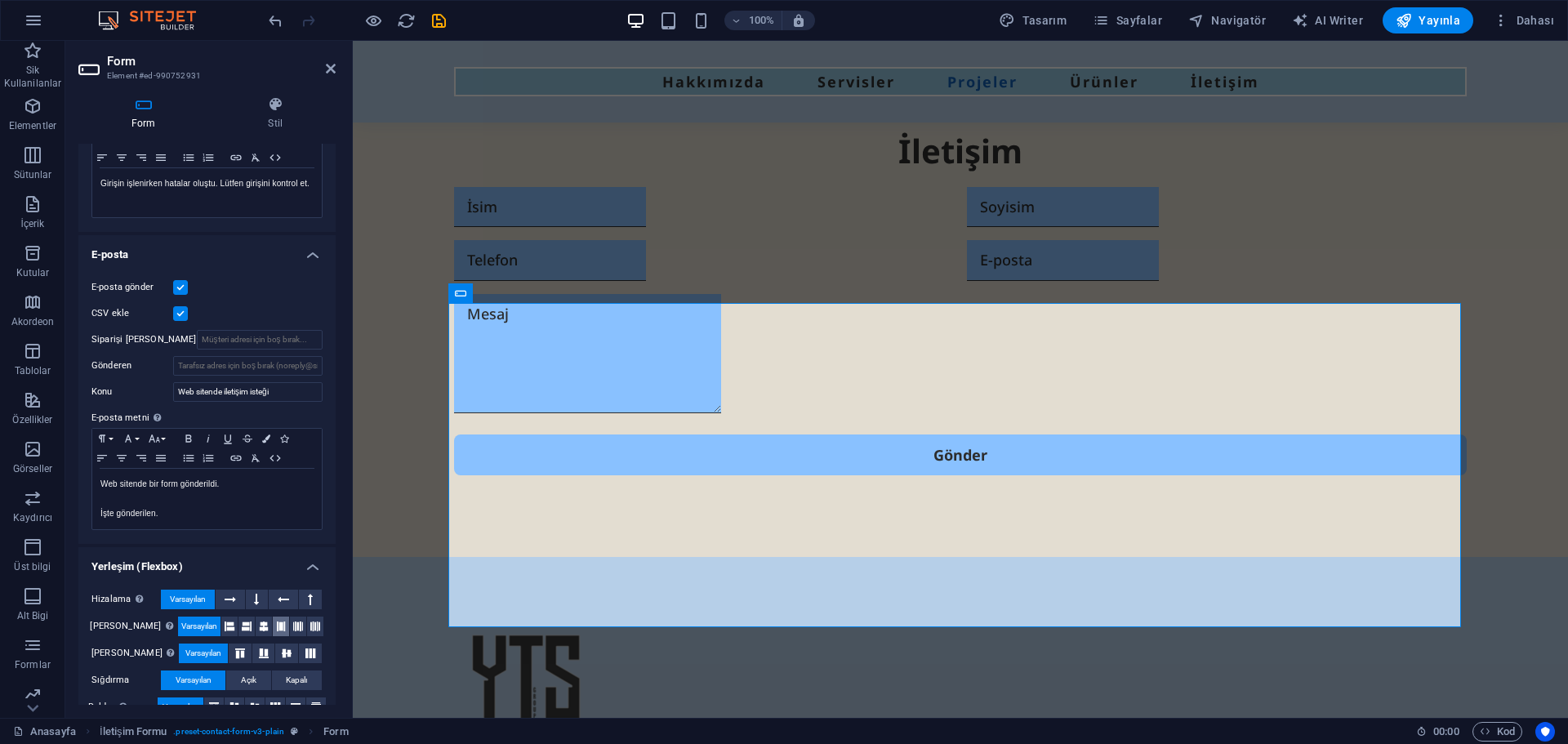
scroll to position [352, 0]
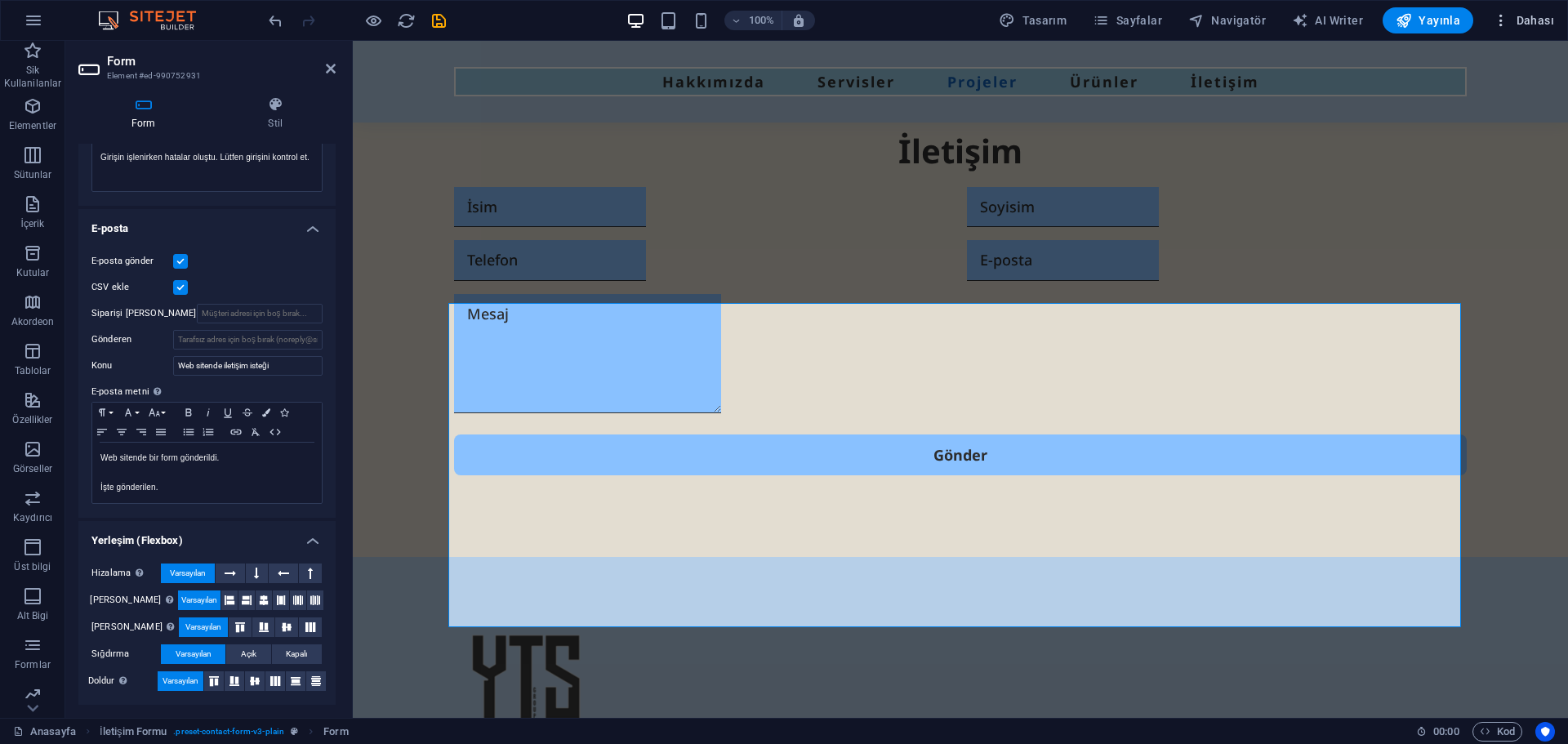
click at [1533, 18] on span "Dahası" at bounding box center [1523, 20] width 61 height 16
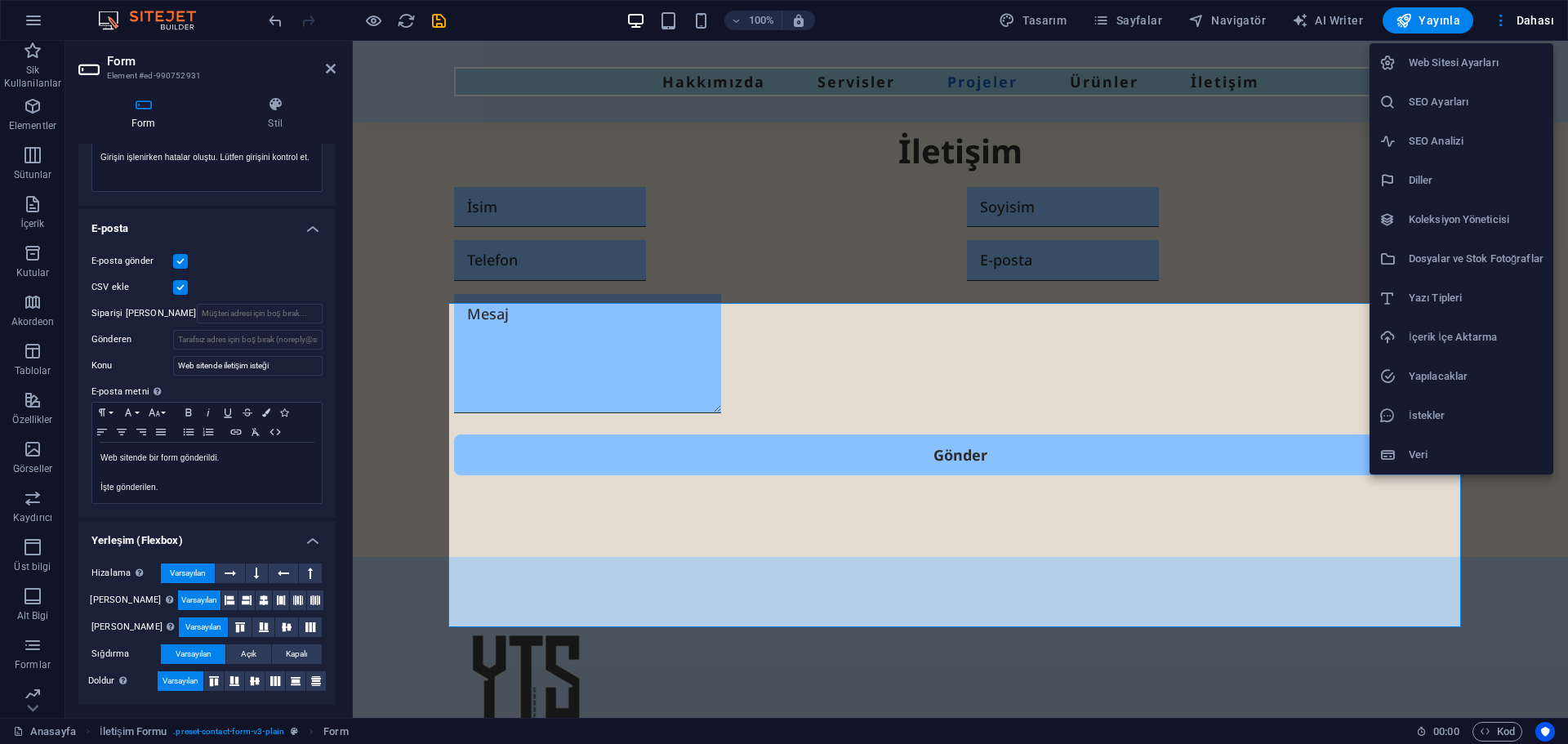
click at [1430, 98] on h6 "SEO Ayarları" at bounding box center [1475, 102] width 135 height 20
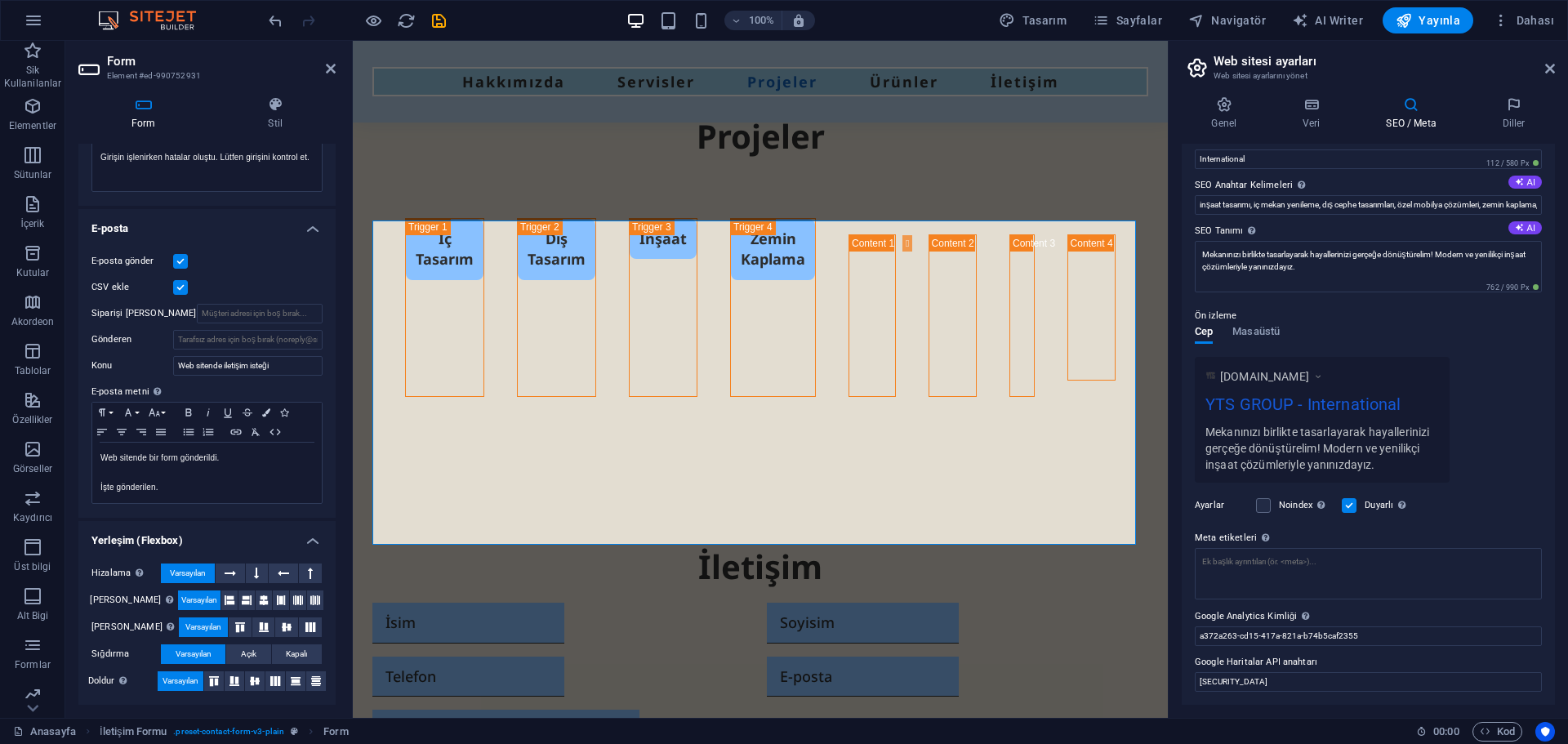
scroll to position [0, 0]
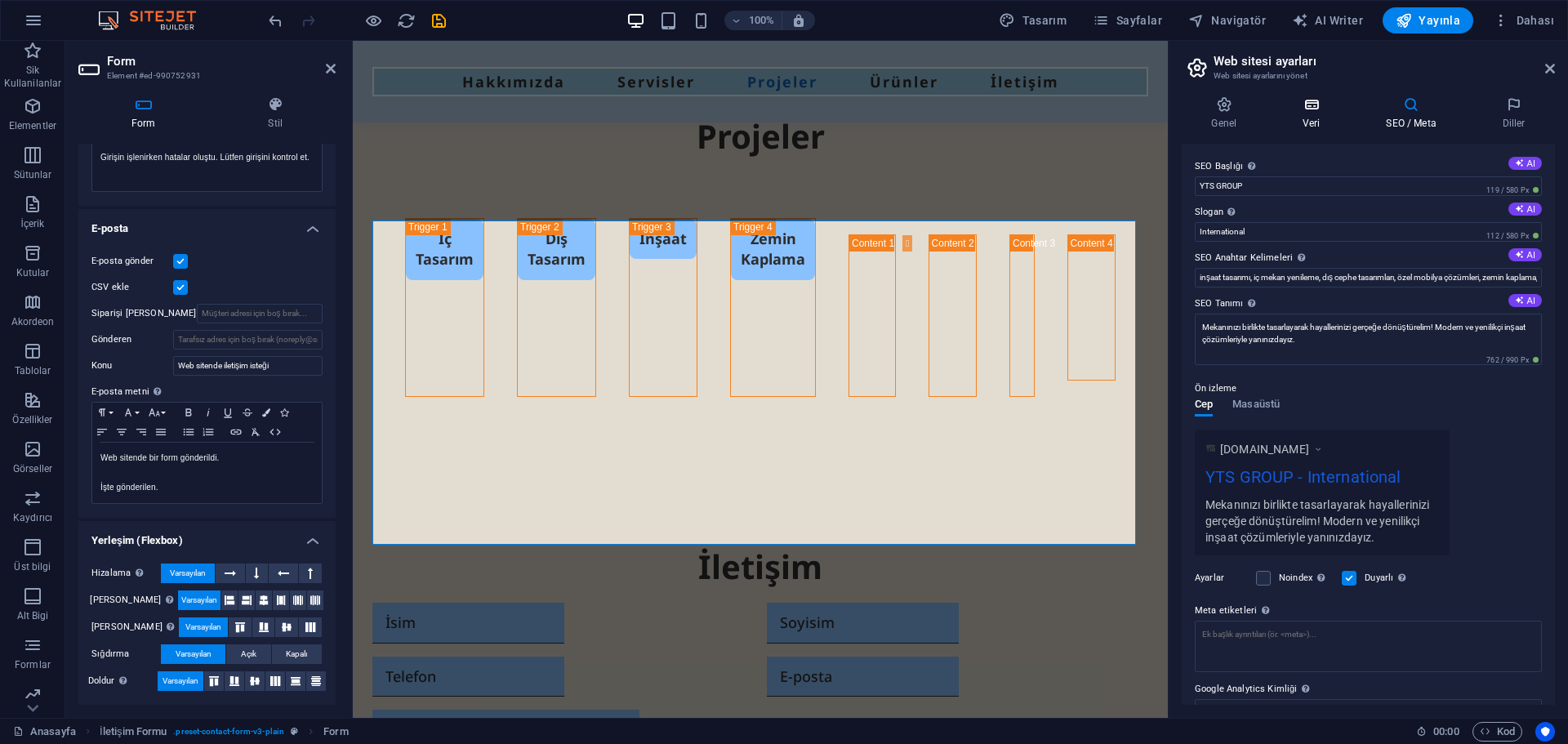
click at [1321, 120] on h4 "Veri" at bounding box center [1314, 114] width 83 height 34
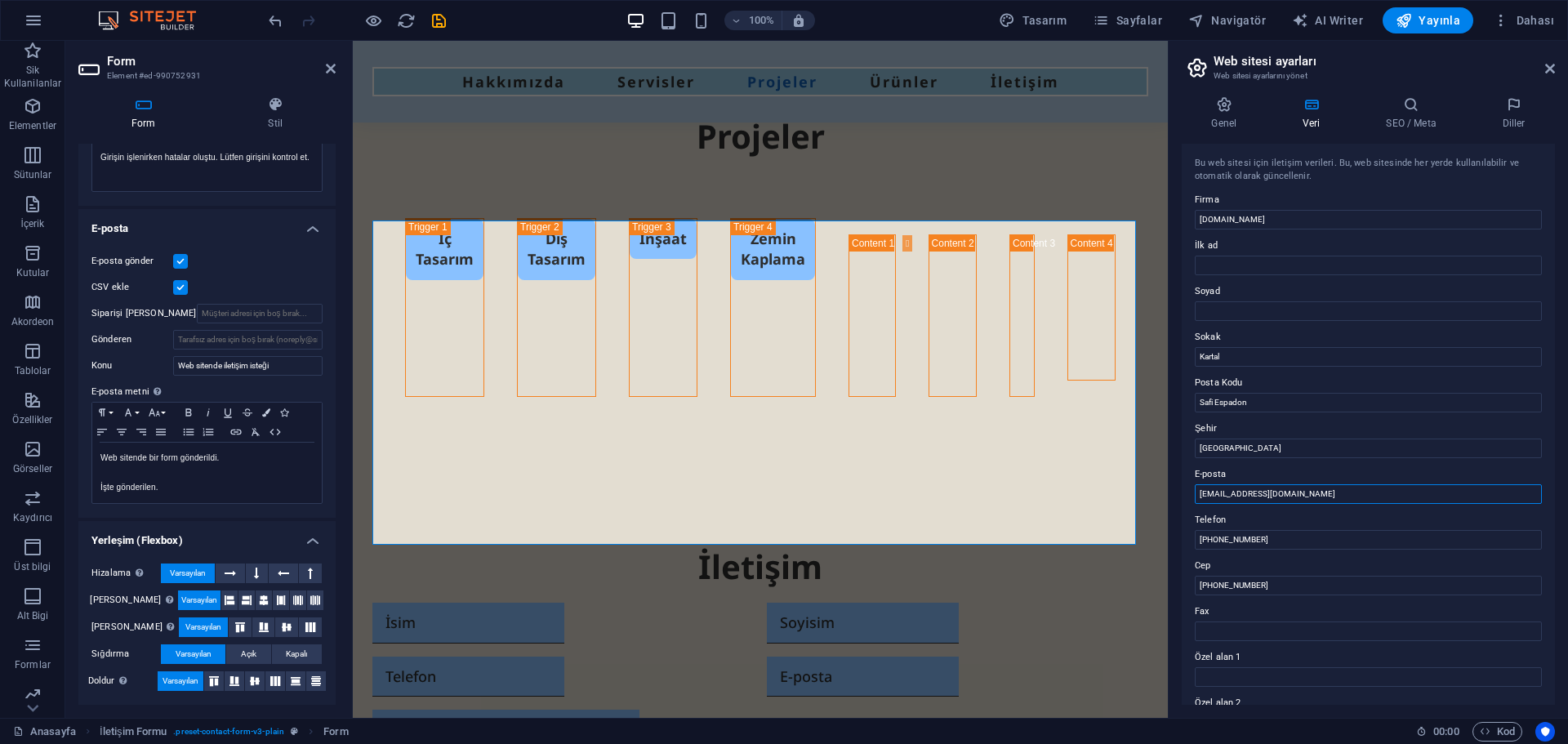
click at [1277, 491] on input "ytsconstruction@groupyts.com" at bounding box center [1367, 494] width 347 height 20
click at [1353, 489] on input "ytsconstruction@groupyts.com" at bounding box center [1367, 494] width 347 height 20
click at [1307, 534] on input "[PHONE_NUMBER]" at bounding box center [1367, 540] width 347 height 20
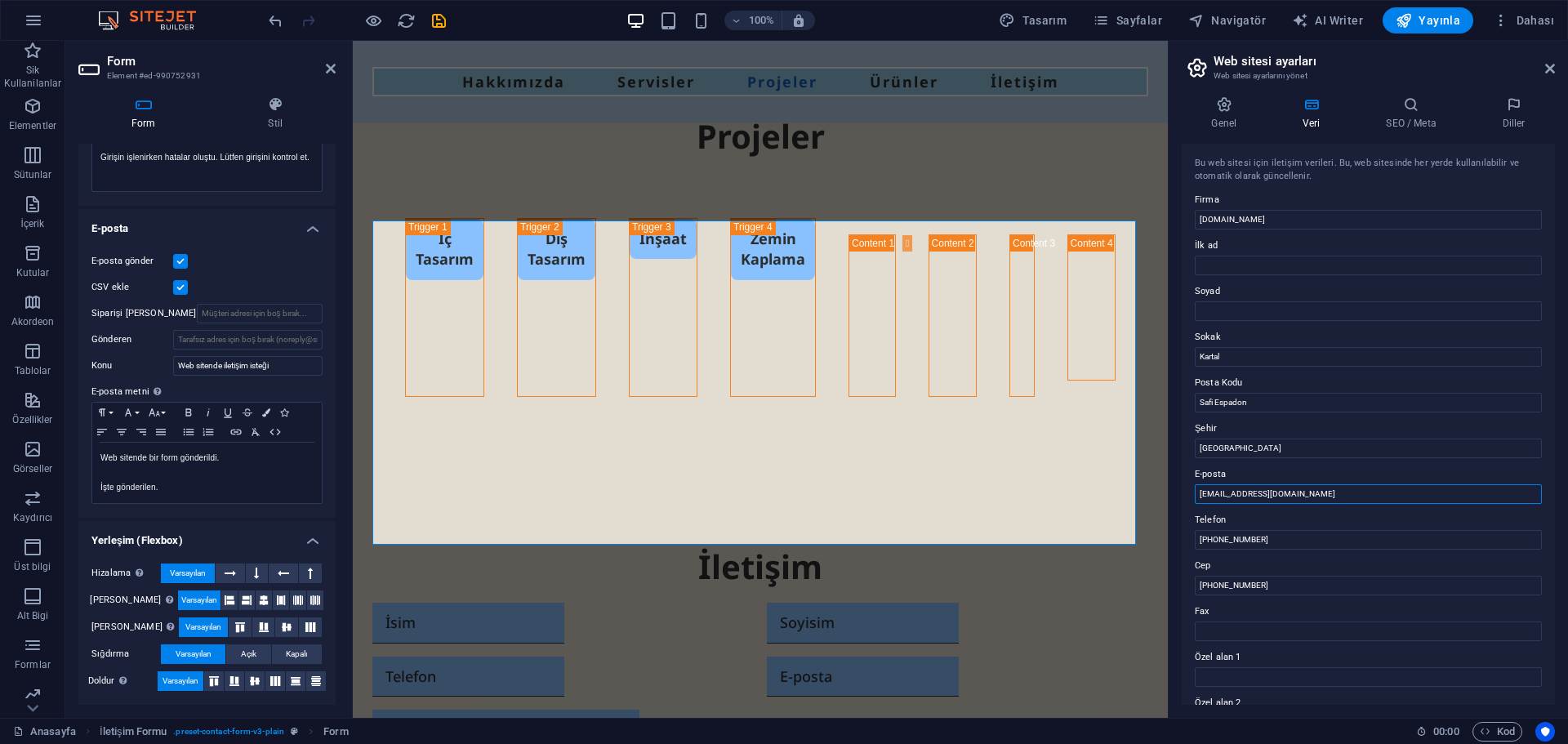
click at [1200, 494] on input "ytsconstruction@groupyts.com" at bounding box center [1367, 494] width 347 height 20
click at [1332, 499] on input "ytsconstruction@groupyts.com" at bounding box center [1367, 494] width 347 height 20
drag, startPoint x: 1227, startPoint y: 498, endPoint x: 1254, endPoint y: 505, distance: 27.9
click at [1227, 498] on input "ytsconstruction@groupyts.com" at bounding box center [1367, 494] width 347 height 20
type input "ytsconstruction@groupyts.com"
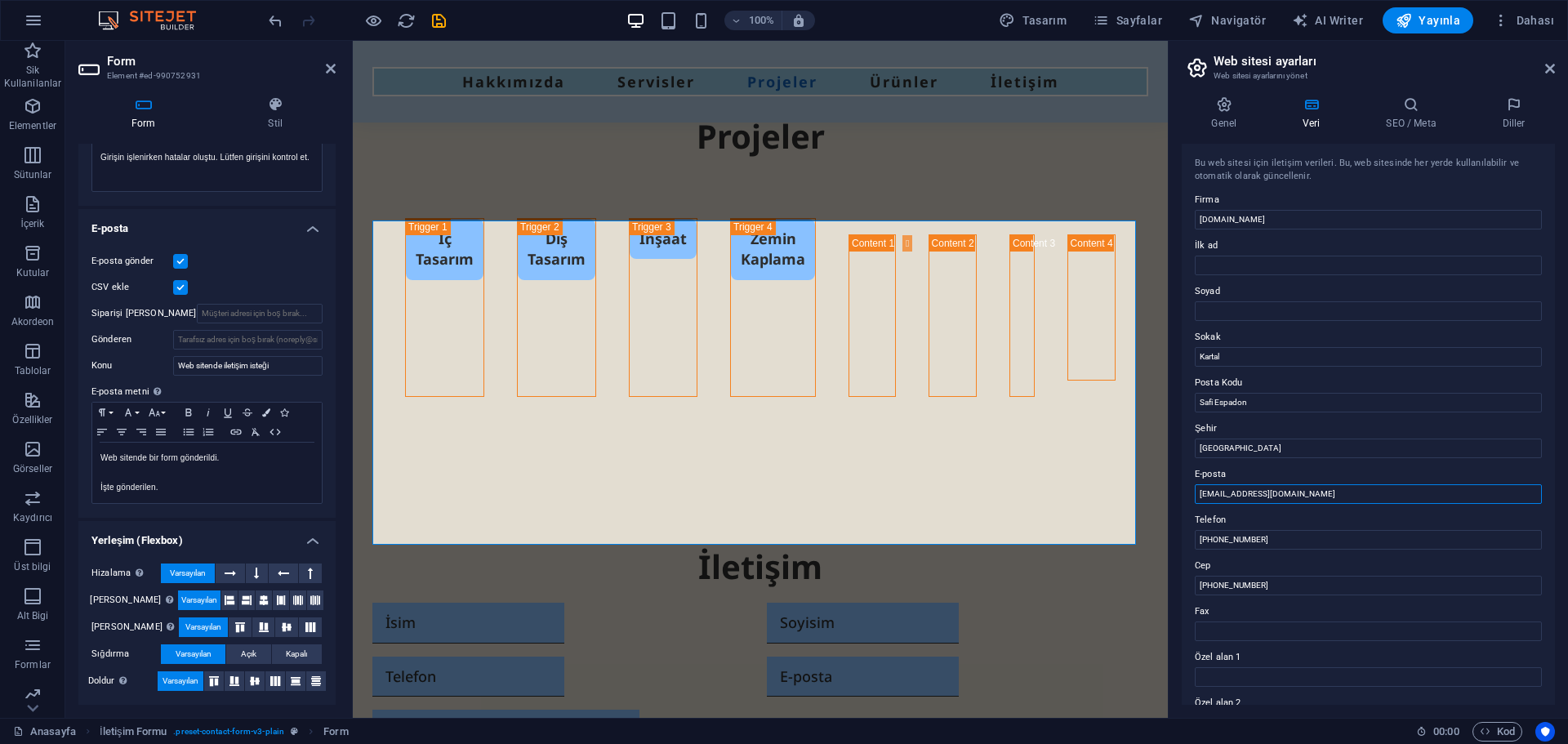
click at [1355, 485] on input "ytsconstruction@groupyts.com" at bounding box center [1367, 494] width 347 height 20
click at [1312, 455] on input "İstanbul" at bounding box center [1367, 448] width 347 height 20
click at [1275, 407] on input "Safi Espadon" at bounding box center [1367, 402] width 347 height 20
click at [1244, 273] on input "İlk ad" at bounding box center [1367, 266] width 347 height 20
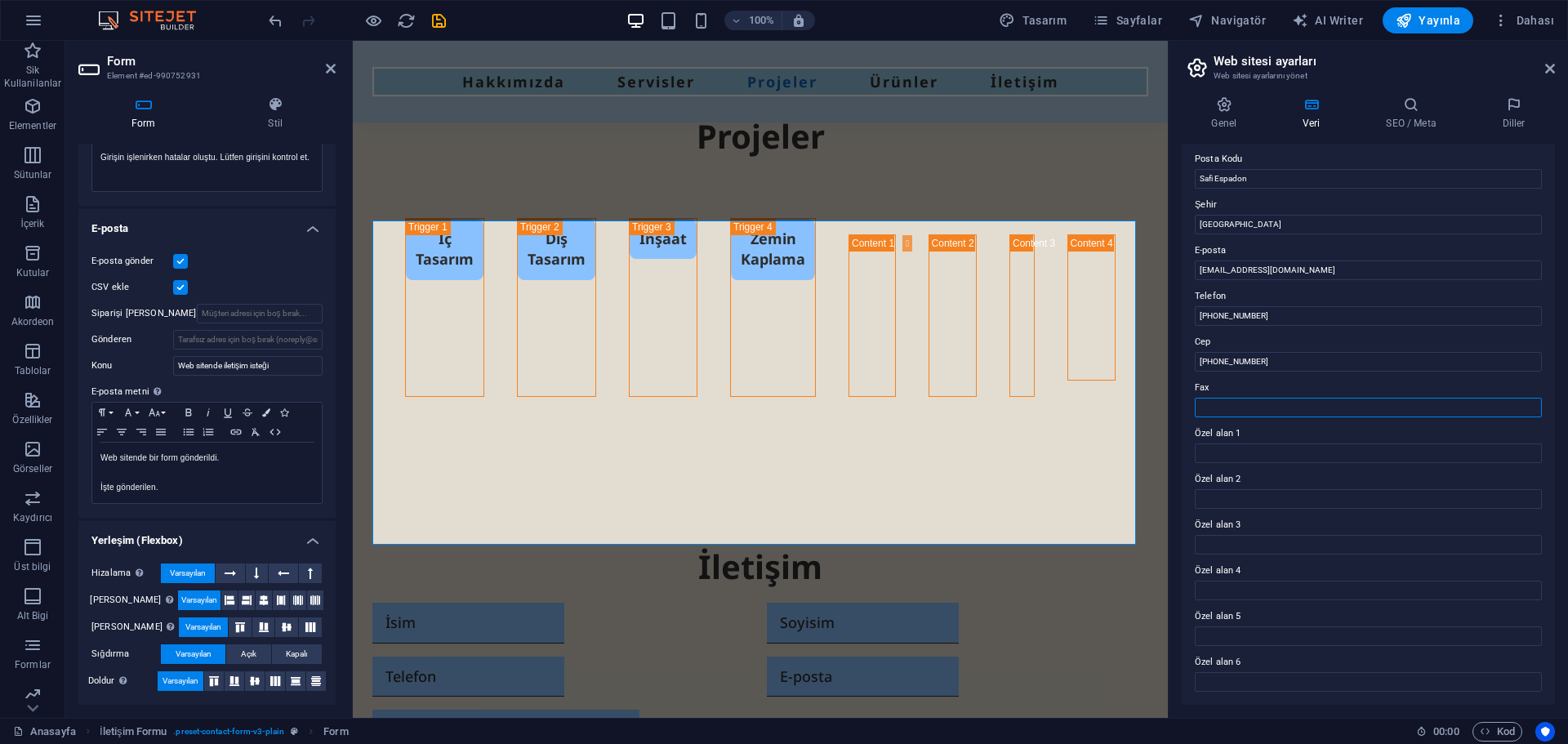
click at [1261, 401] on input "Fax" at bounding box center [1367, 408] width 347 height 20
click at [1266, 365] on input "[PHONE_NUMBER]" at bounding box center [1367, 362] width 347 height 20
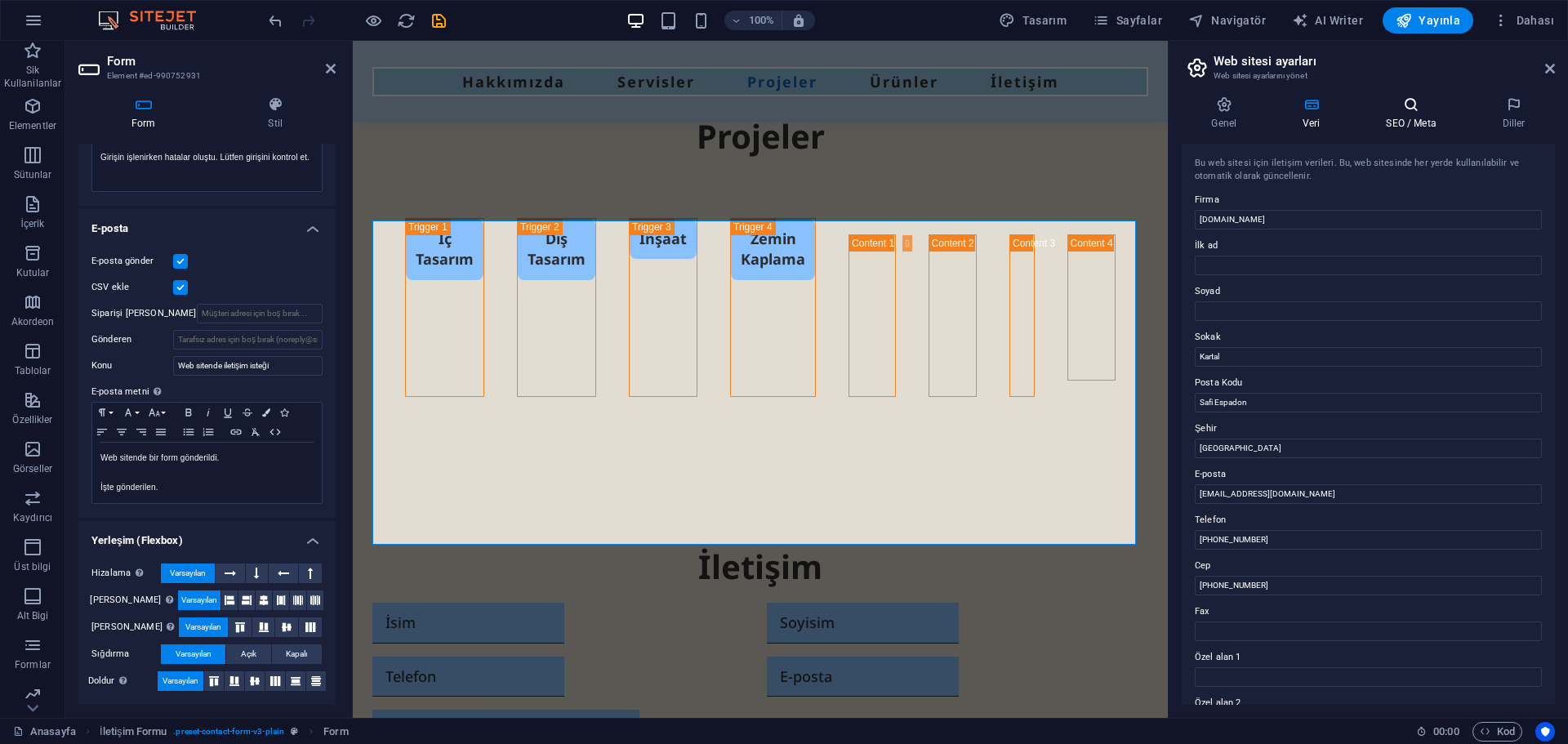
click at [1412, 115] on h4 "SEO / Meta" at bounding box center [1414, 114] width 116 height 34
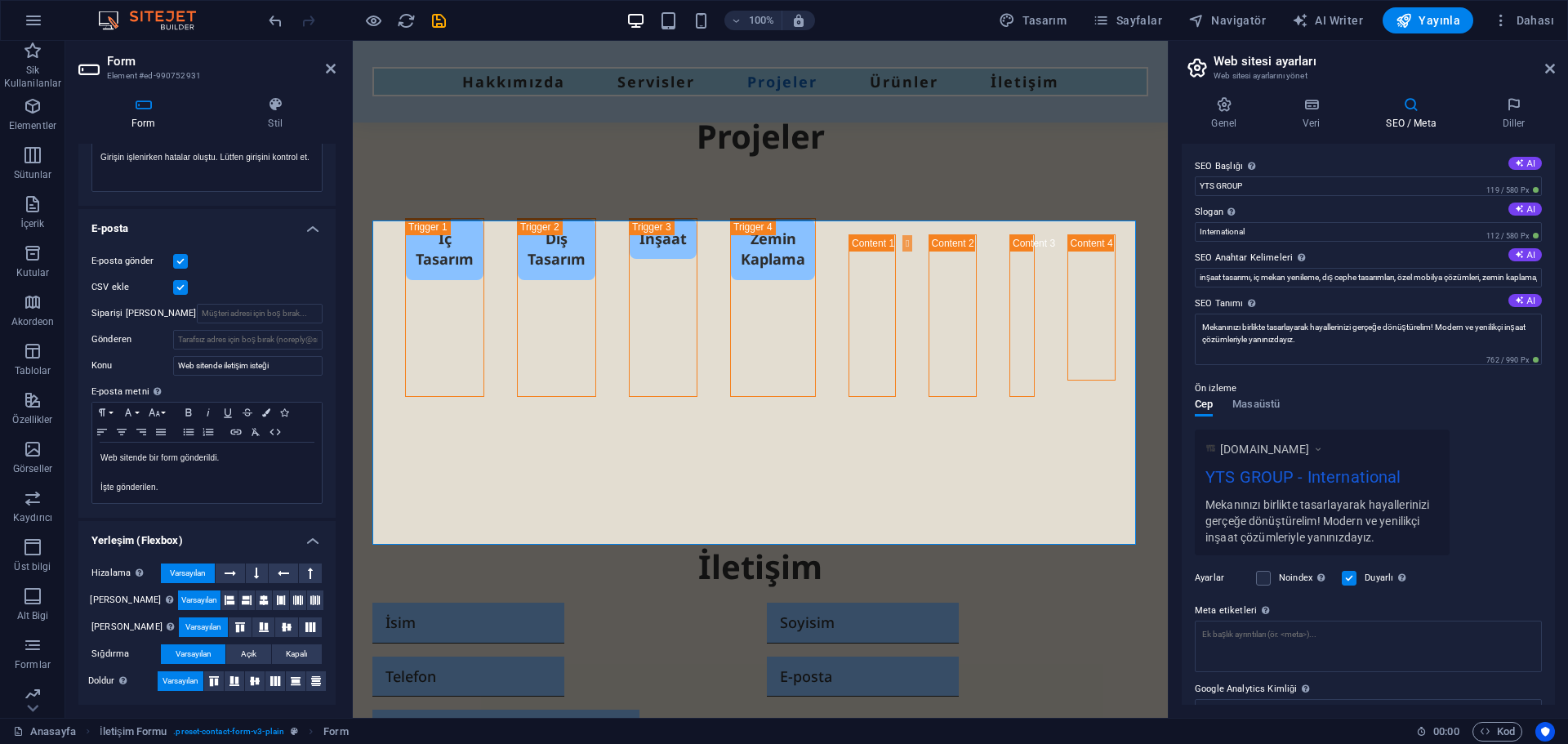
scroll to position [73, 0]
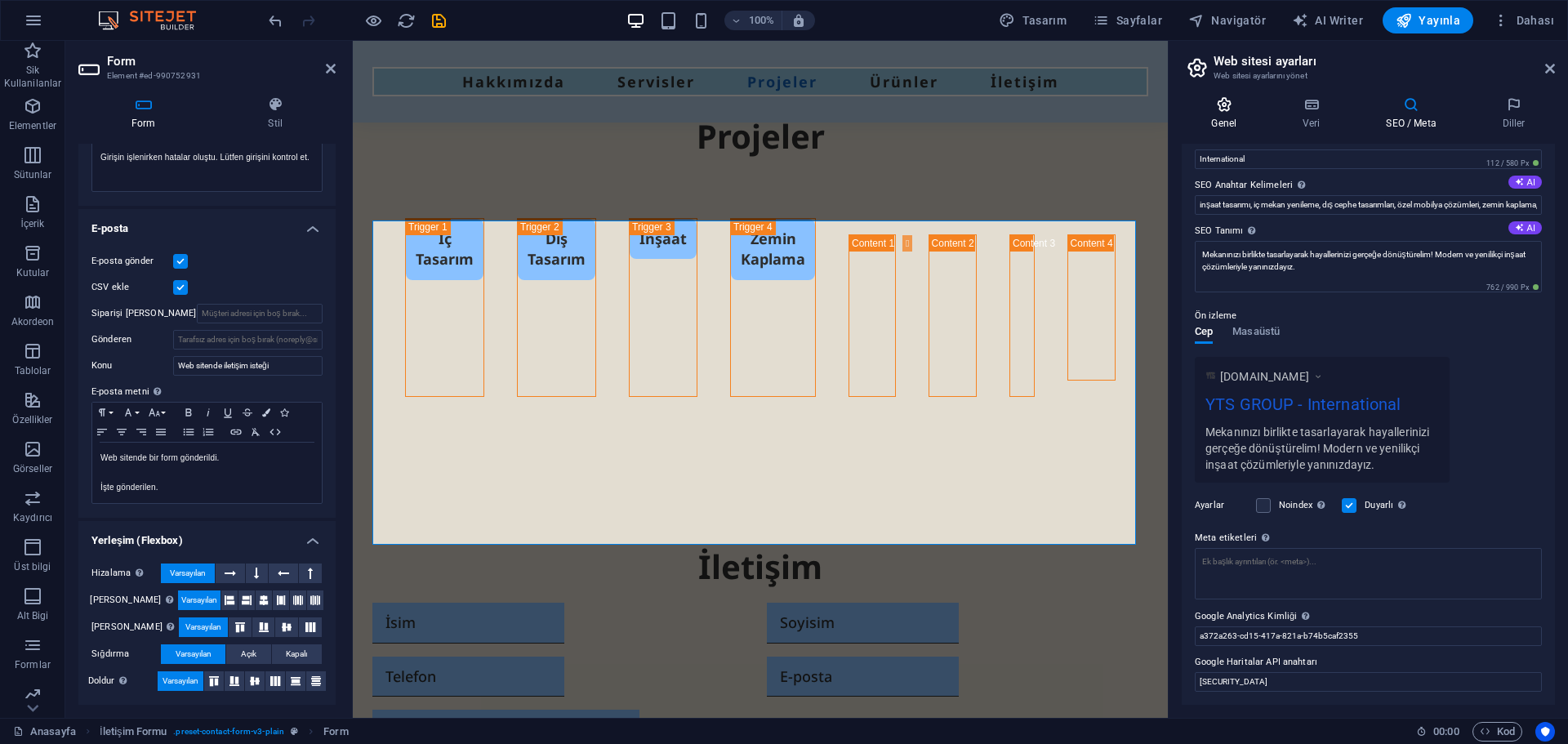
click at [1232, 104] on icon at bounding box center [1224, 104] width 85 height 16
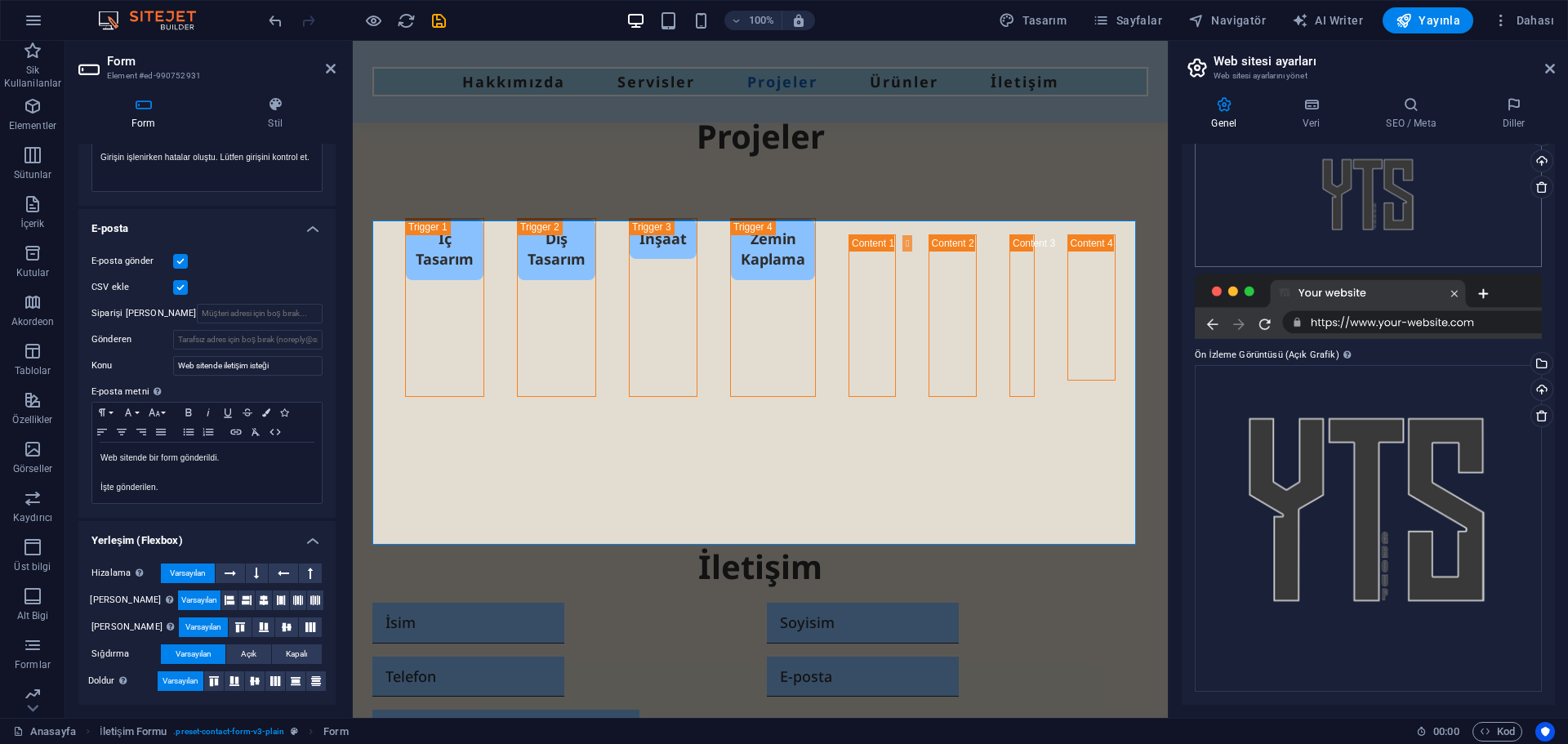
scroll to position [0, 0]
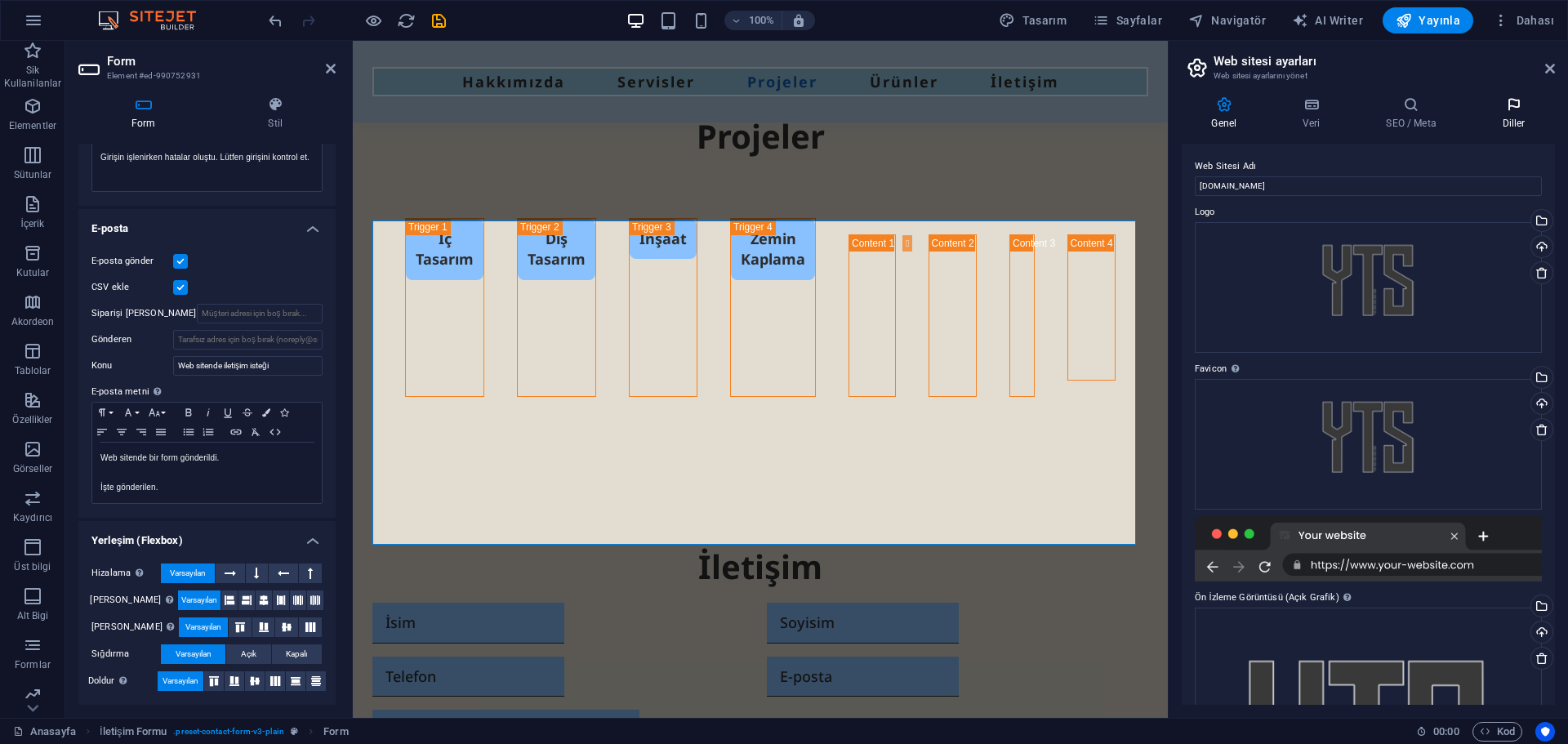
click at [1501, 102] on icon at bounding box center [1514, 104] width 82 height 16
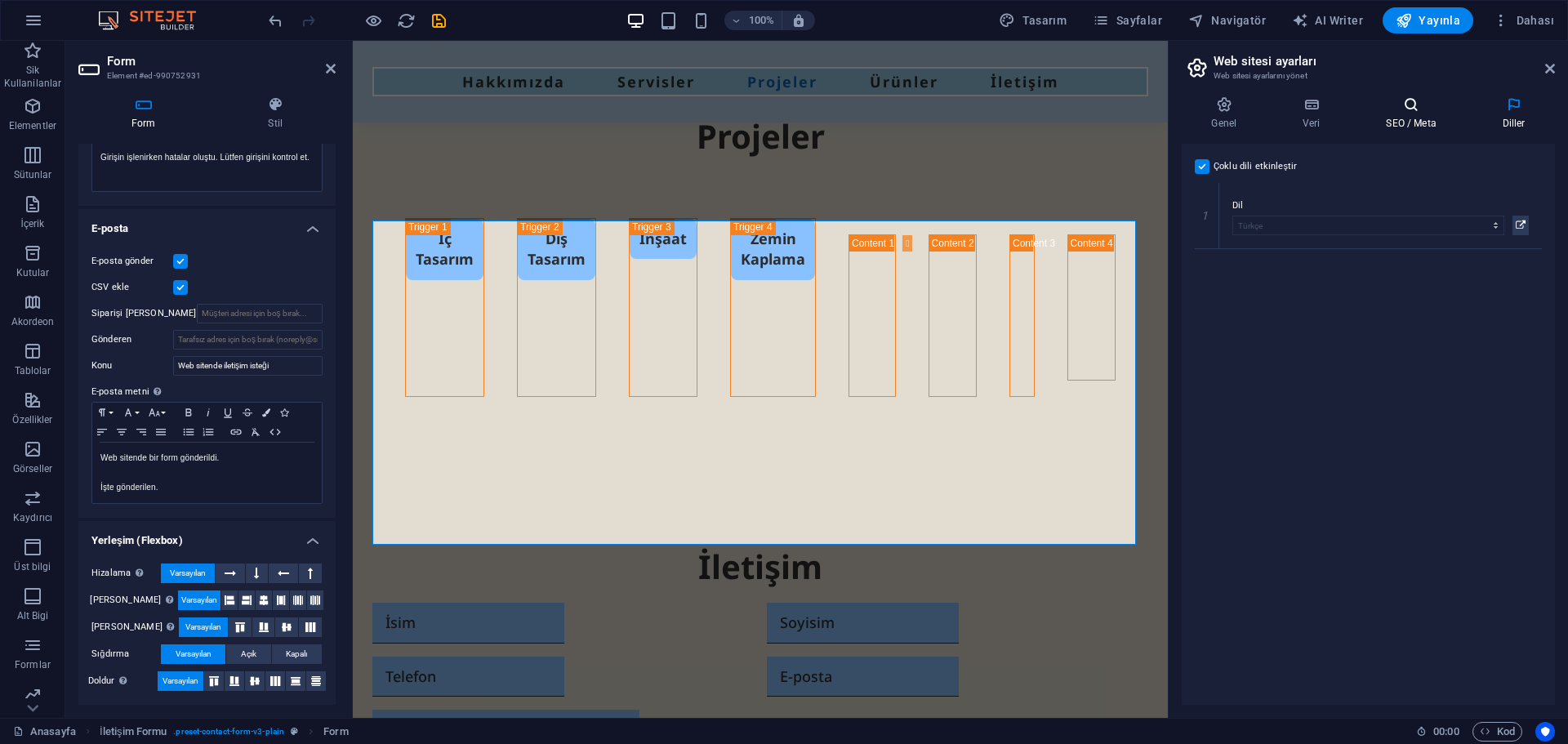
click at [1404, 130] on h4 "SEO / Meta" at bounding box center [1414, 114] width 116 height 34
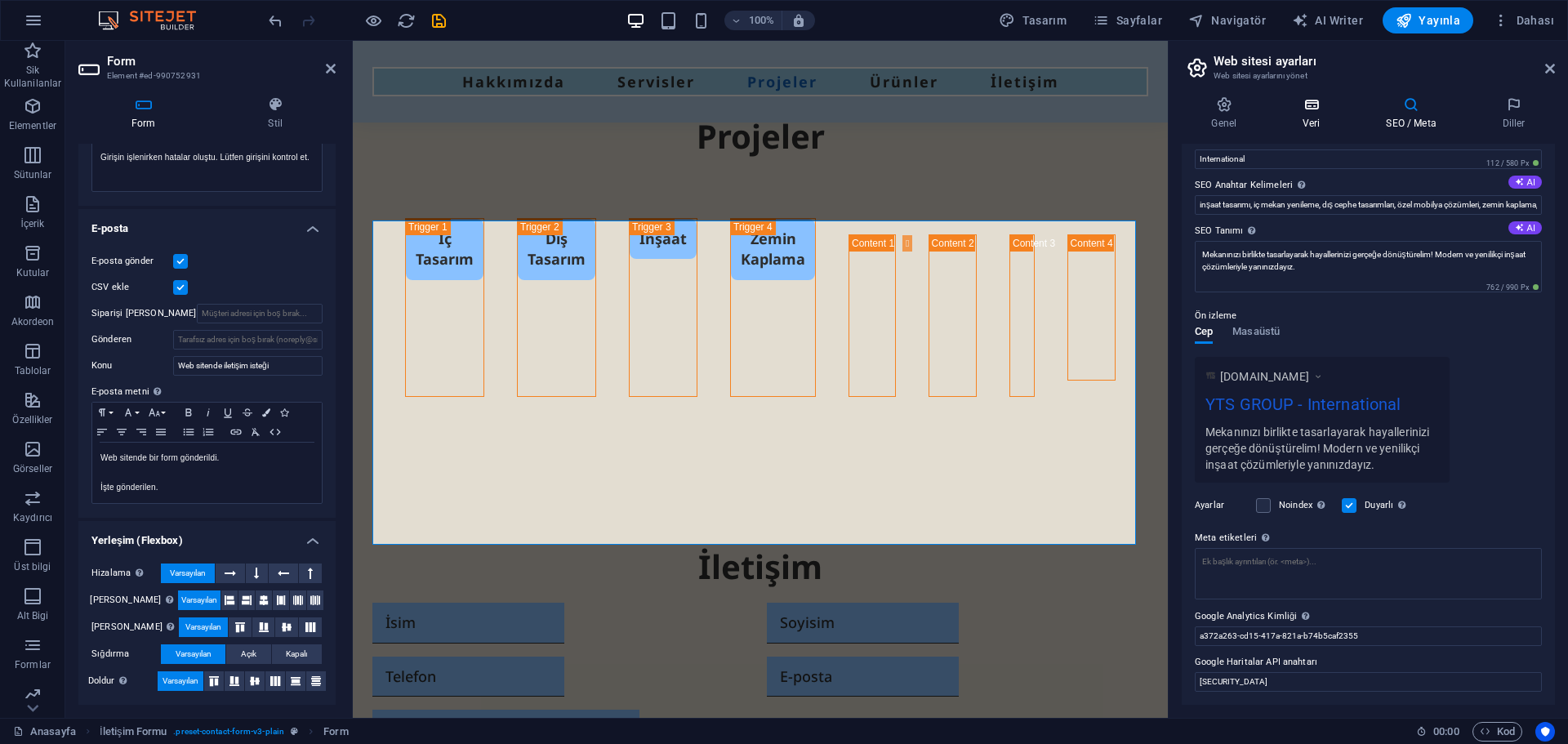
click at [1324, 119] on h4 "Veri" at bounding box center [1314, 114] width 83 height 34
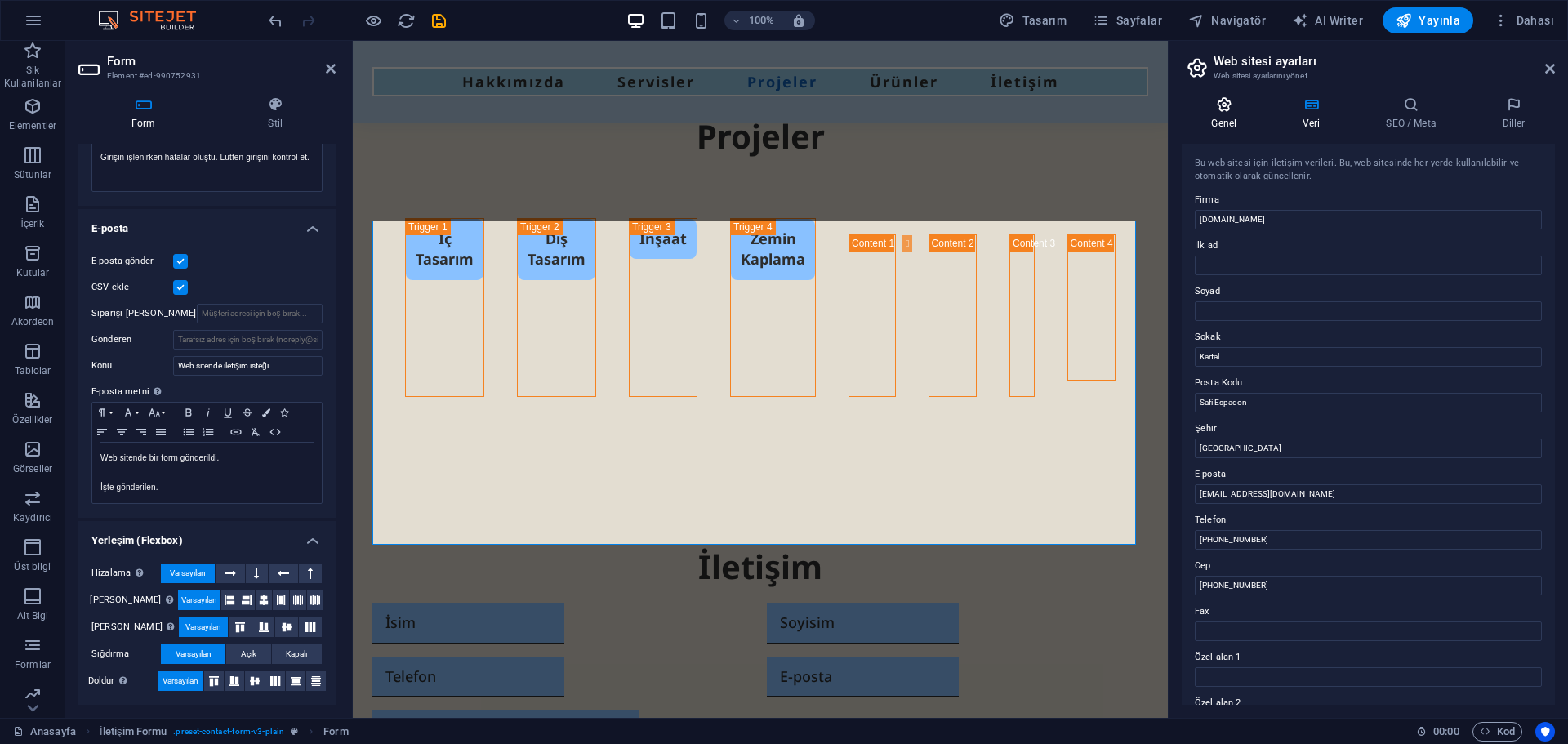
click at [1232, 114] on h4 "Genel" at bounding box center [1228, 114] width 92 height 34
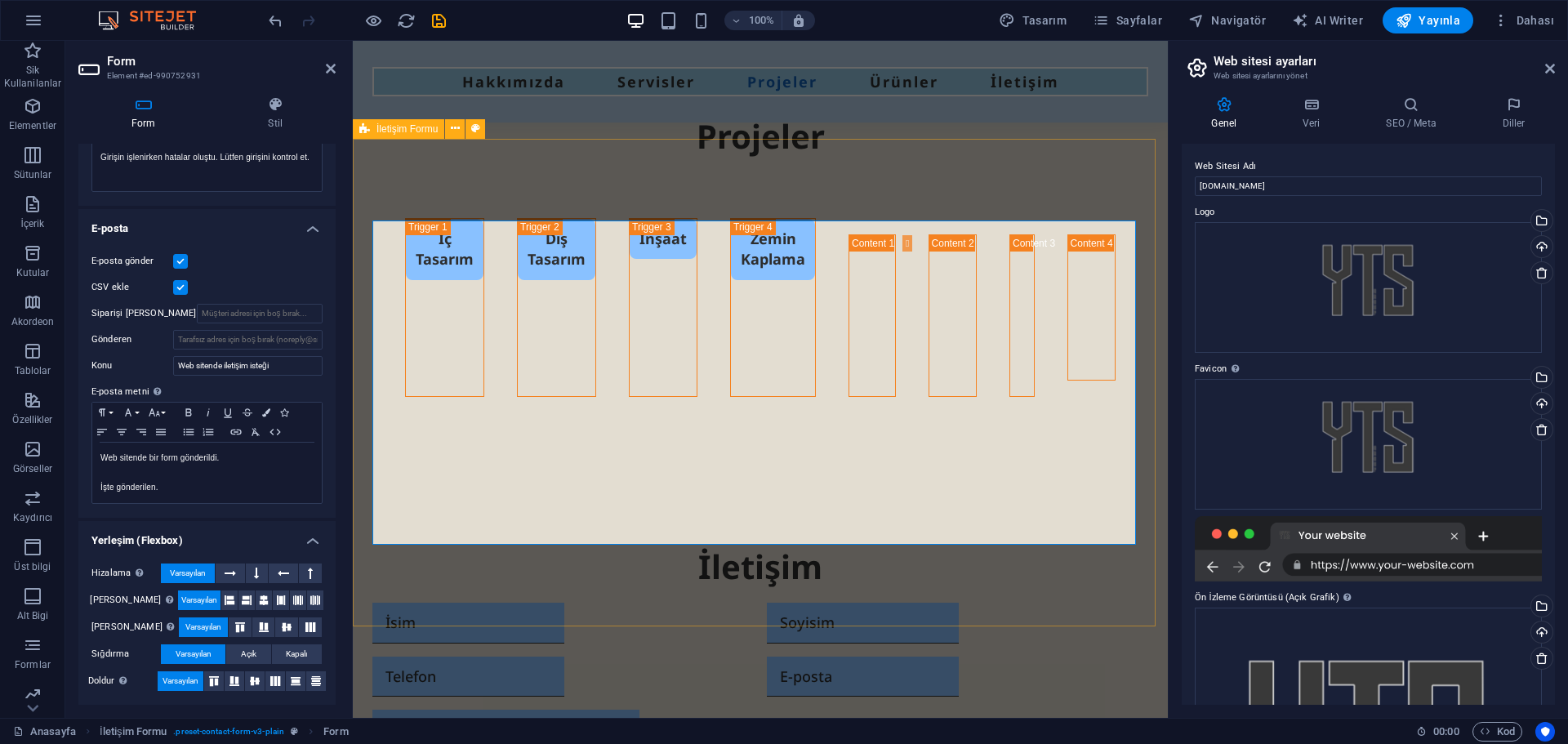
scroll to position [5123, 0]
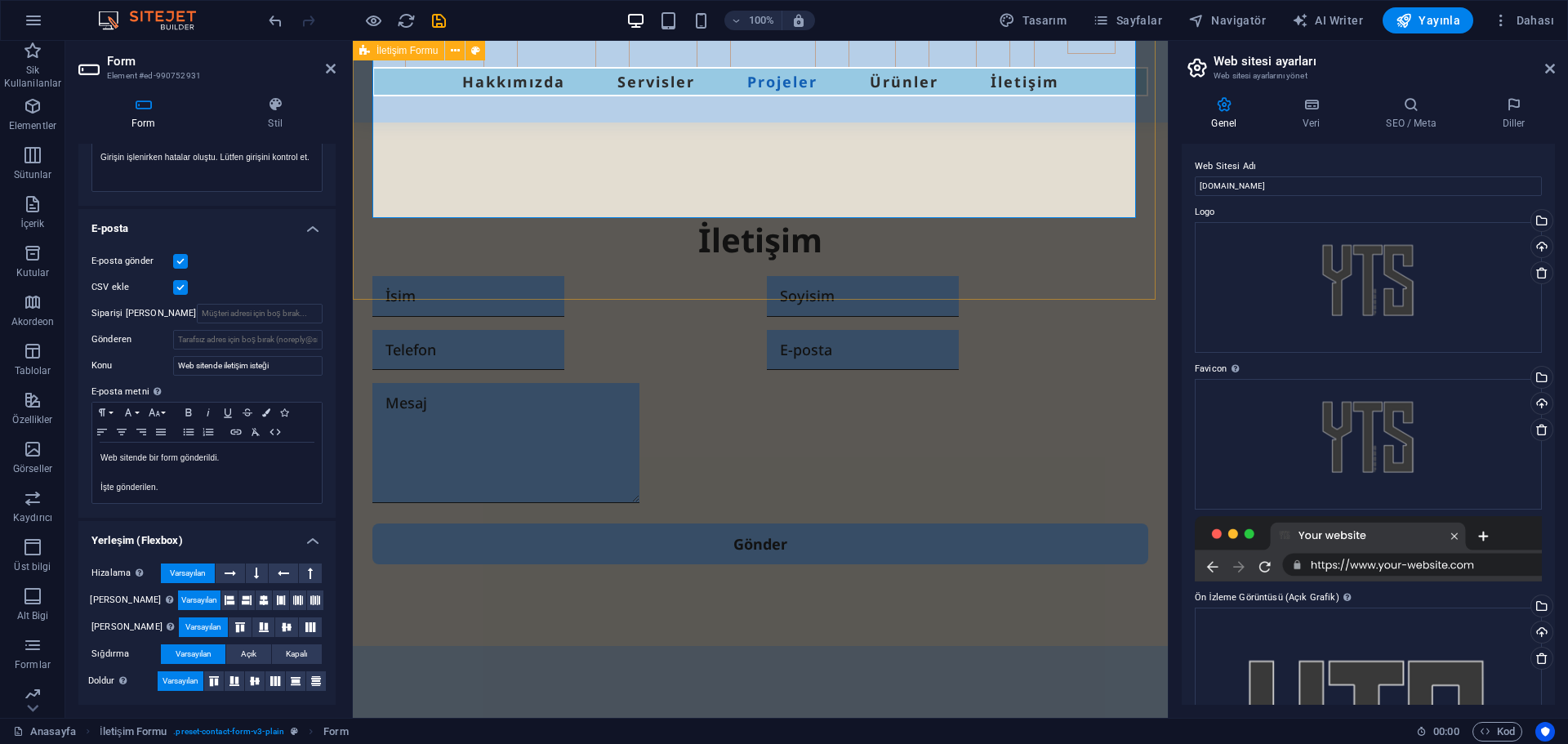
click at [943, 272] on div "İletişim Gönder" at bounding box center [760, 391] width 816 height 511
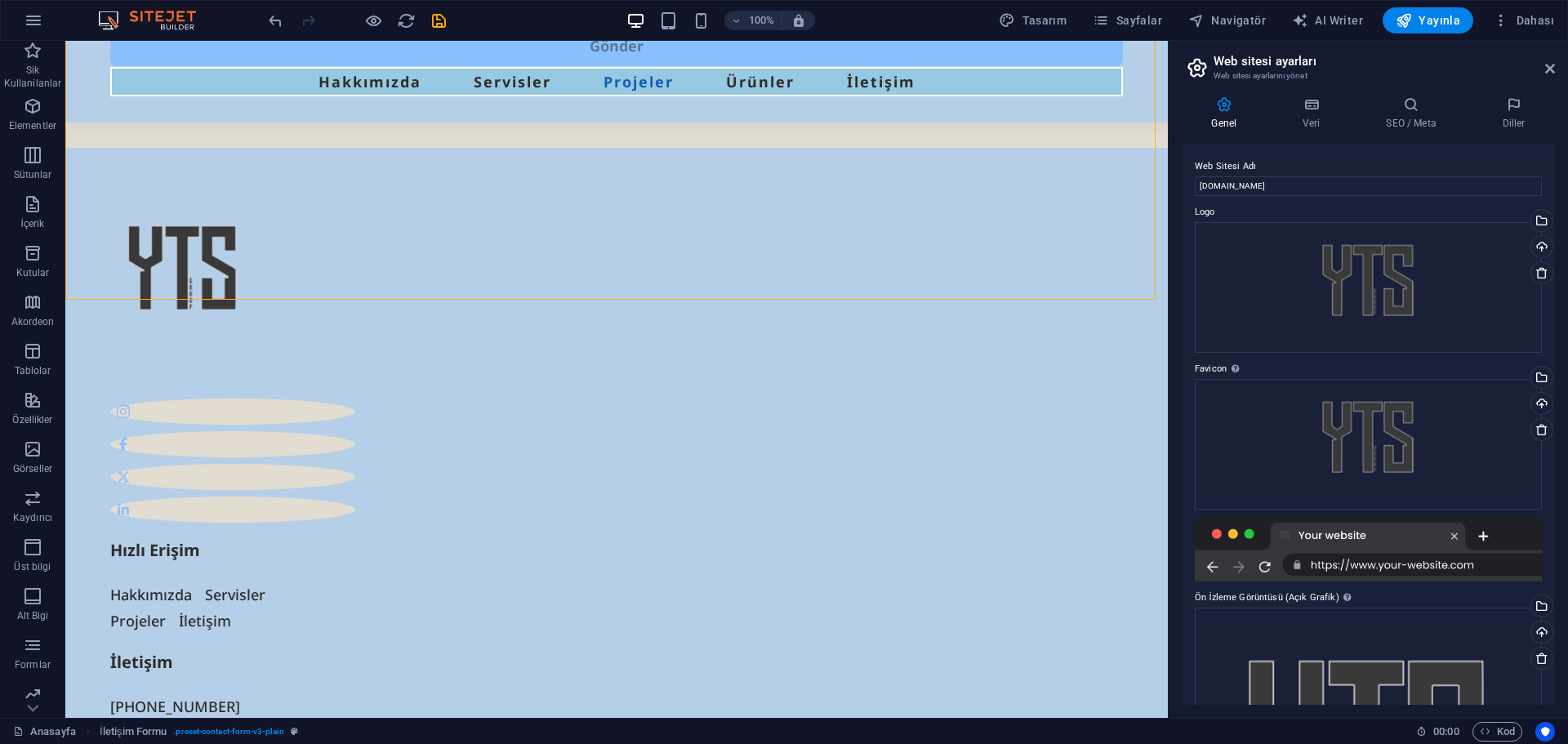
click at [1555, 71] on aside "Web sitesi ayarları Web sitesi ayarlarını yönet Genel Veri SEO / Meta Diller We…" at bounding box center [1367, 379] width 400 height 677
click at [1549, 68] on icon at bounding box center [1550, 69] width 10 height 13
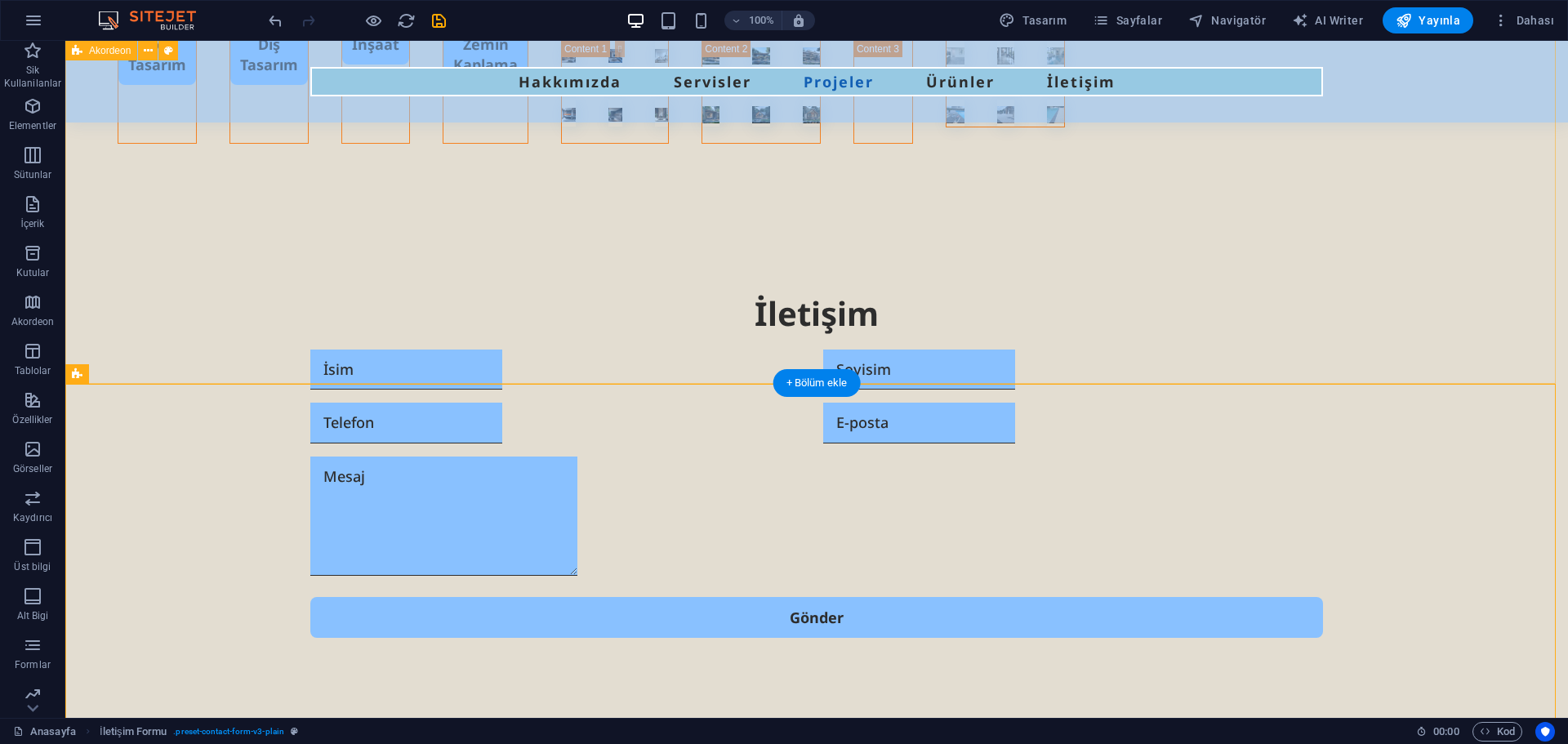
scroll to position [4620, 0]
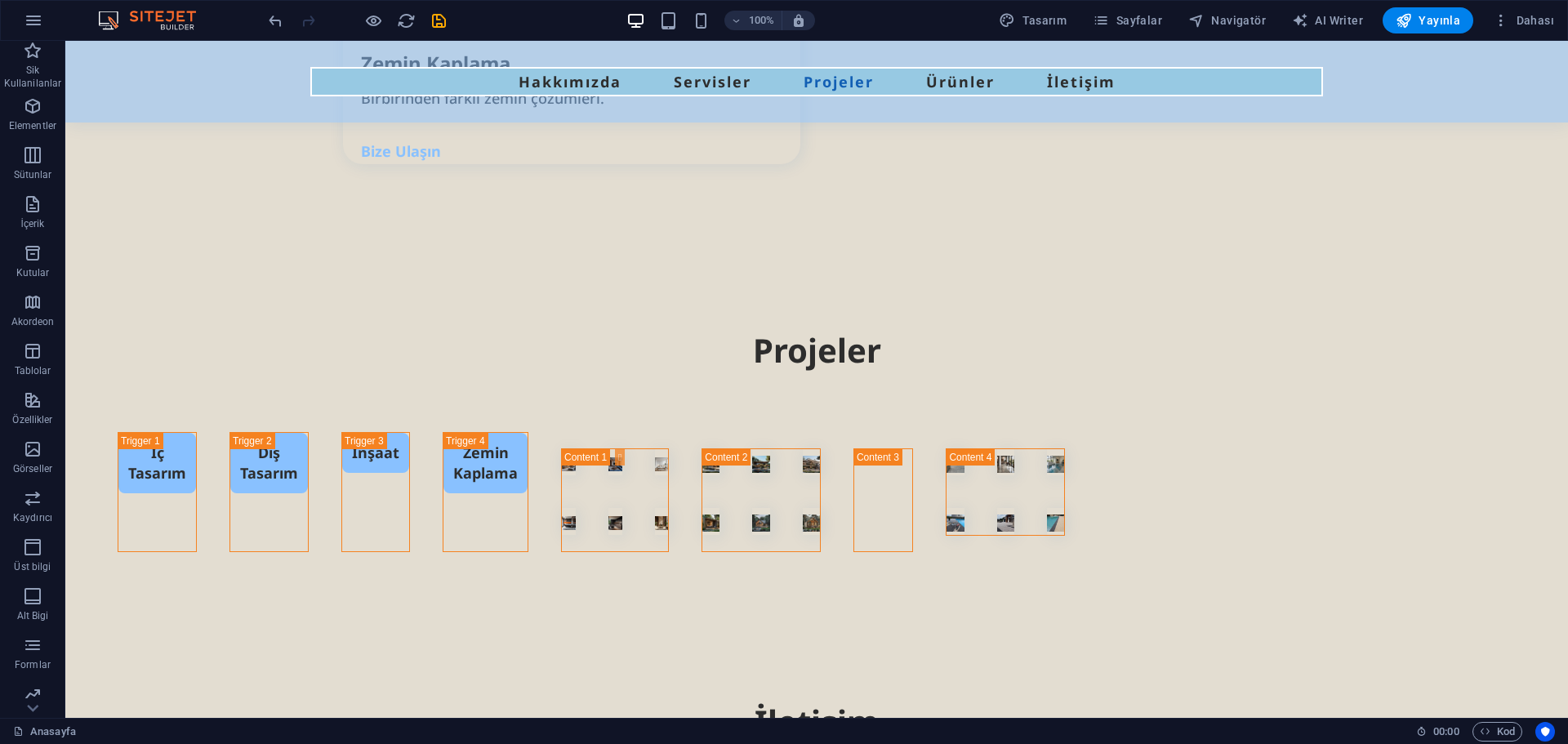
click at [438, 31] on div at bounding box center [357, 20] width 183 height 26
click at [443, 16] on icon "save" at bounding box center [439, 21] width 19 height 19
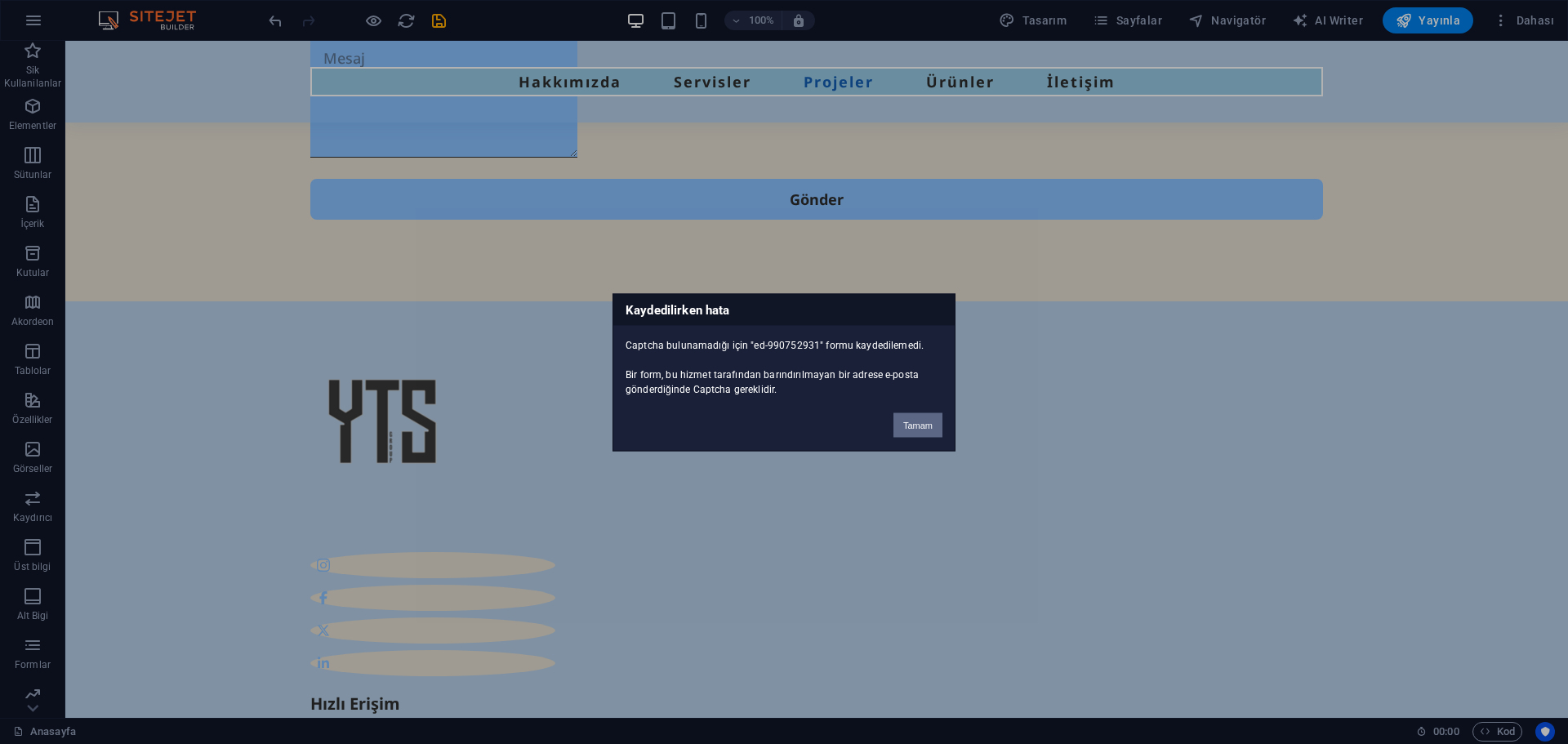
click at [914, 427] on button "Tamam" at bounding box center [918, 425] width 49 height 25
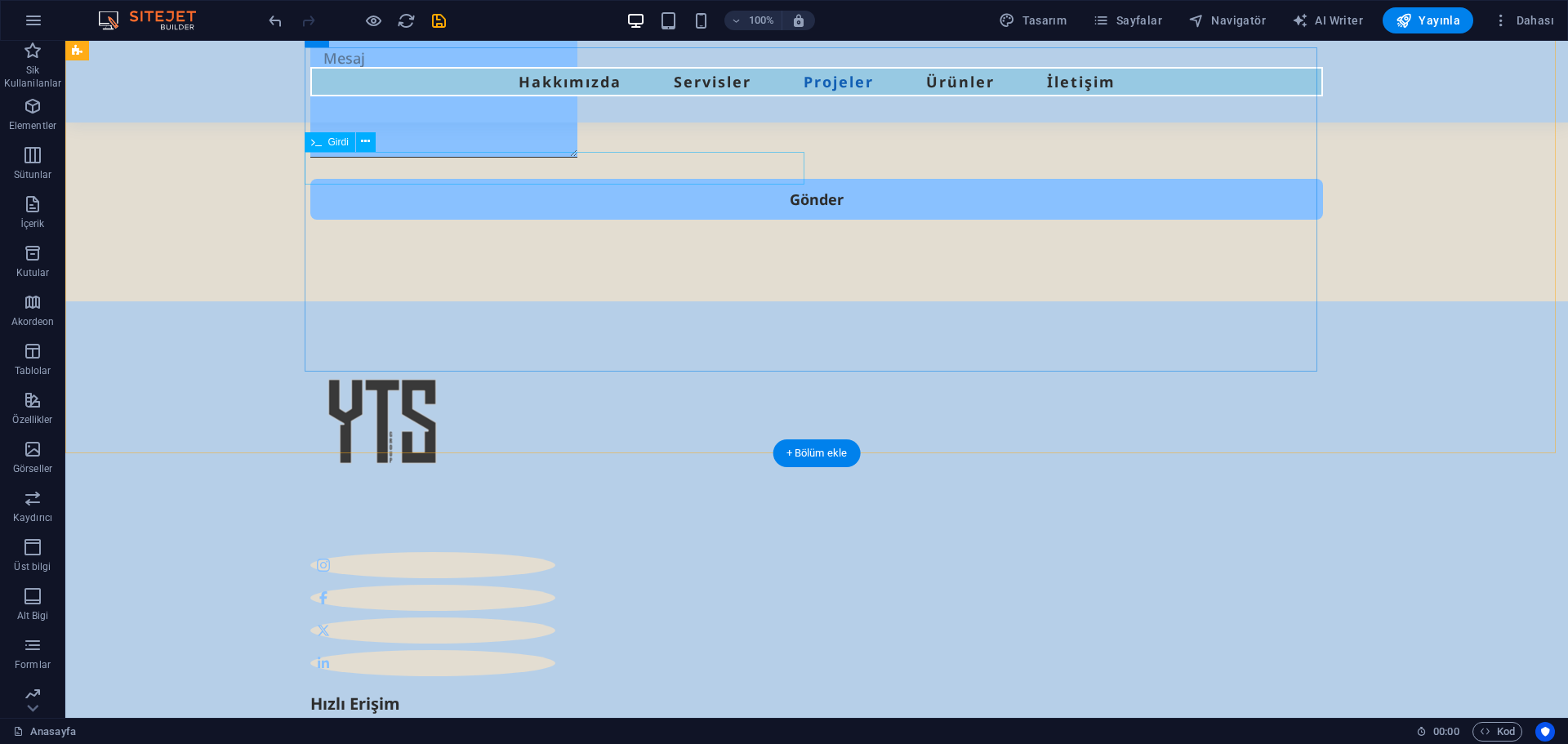
scroll to position [5283, 0]
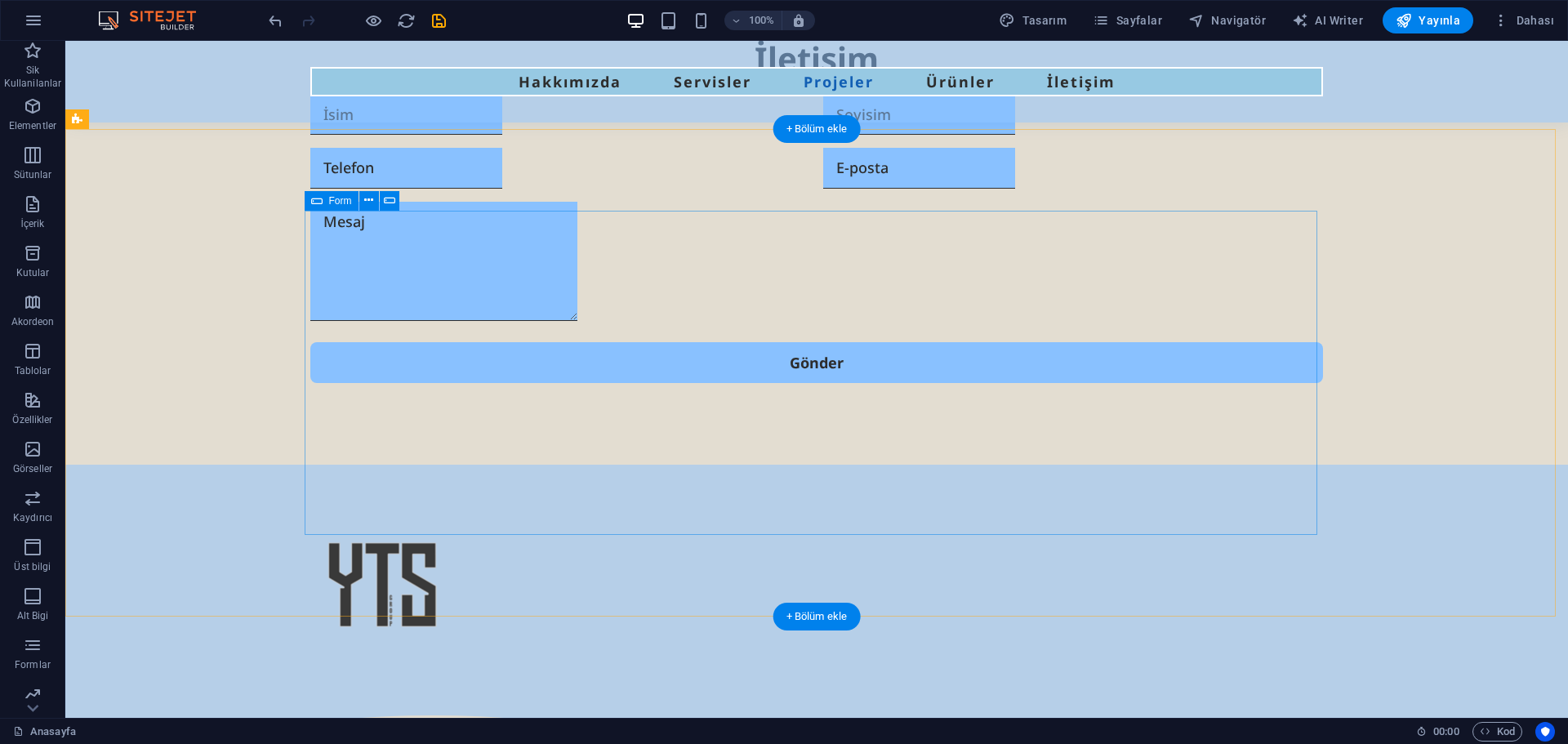
click at [513, 263] on div "İletişim Gönder" at bounding box center [816, 209] width 1013 height 360
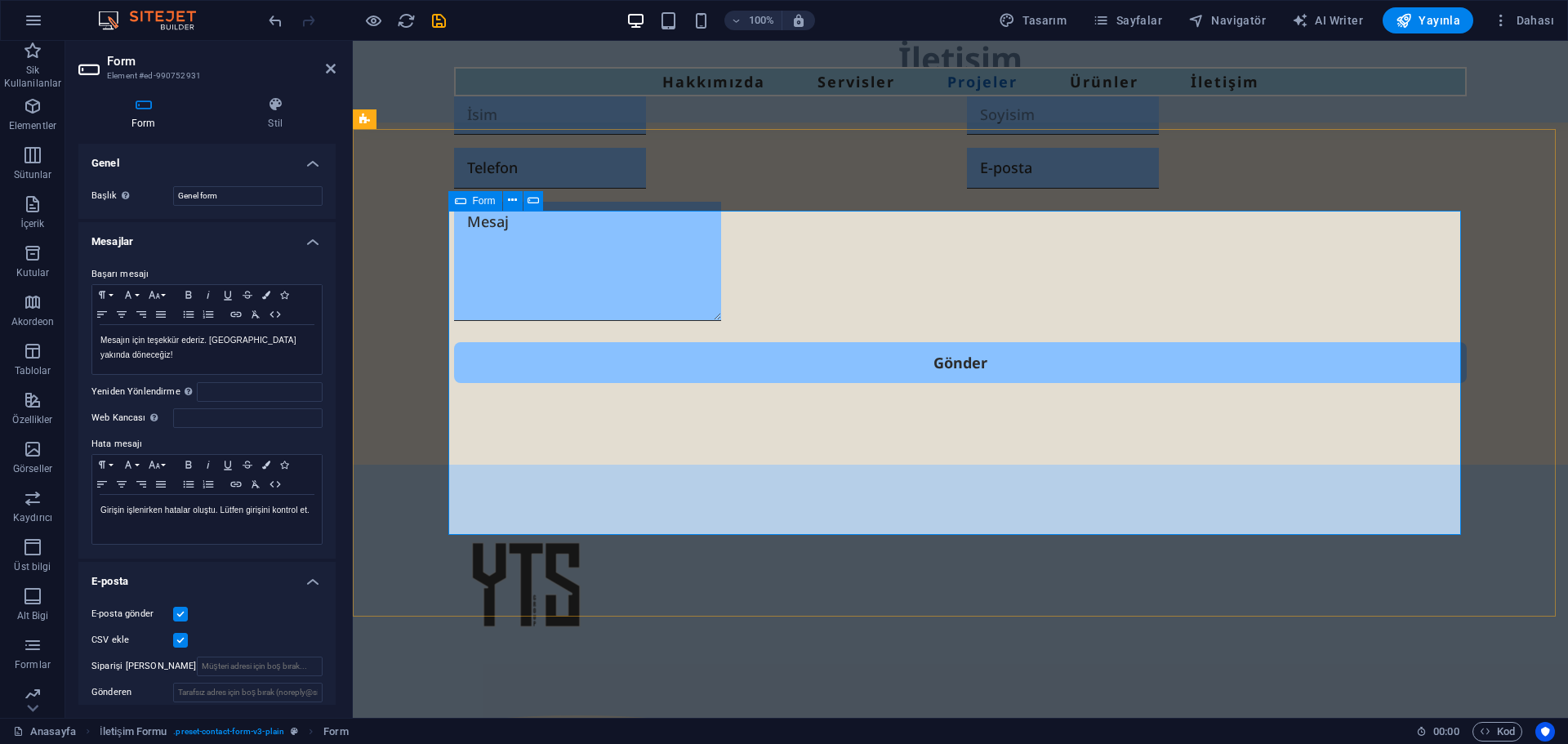
click at [470, 195] on div "Form" at bounding box center [476, 201] width 53 height 20
click at [149, 100] on icon at bounding box center [143, 104] width 131 height 16
click at [326, 72] on icon at bounding box center [330, 69] width 10 height 13
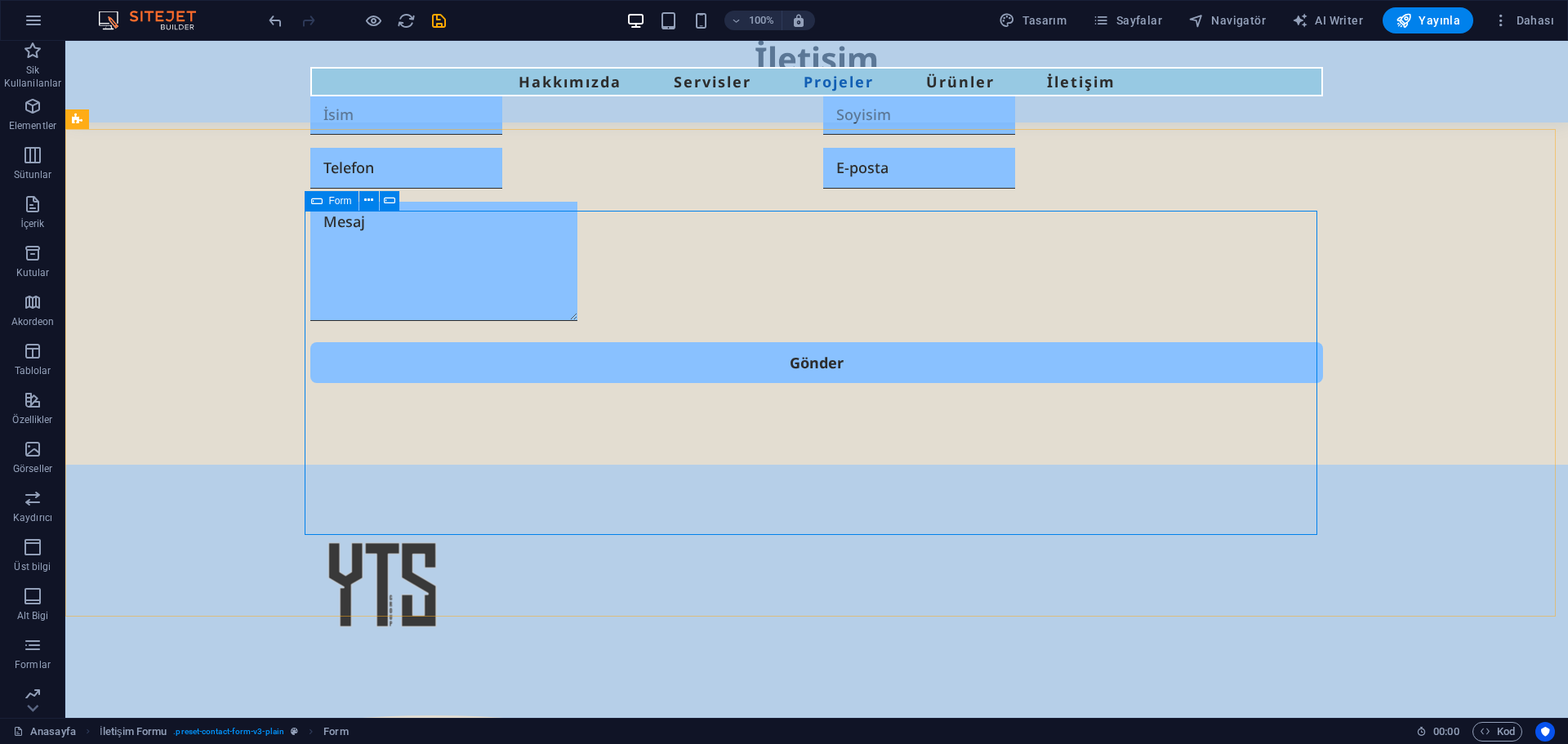
click at [313, 204] on icon at bounding box center [317, 201] width 11 height 20
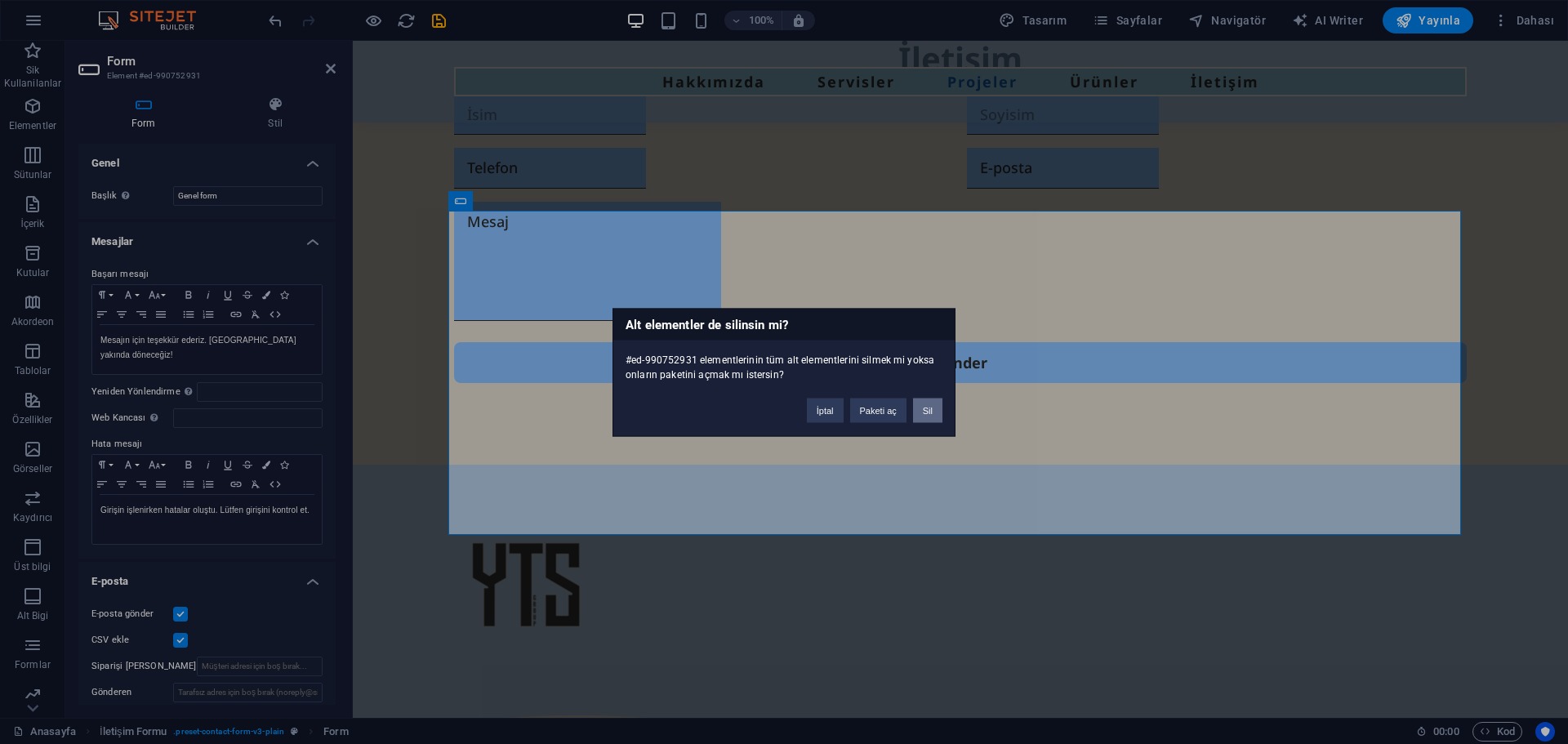
click at [925, 415] on button "Sil" at bounding box center [927, 411] width 30 height 25
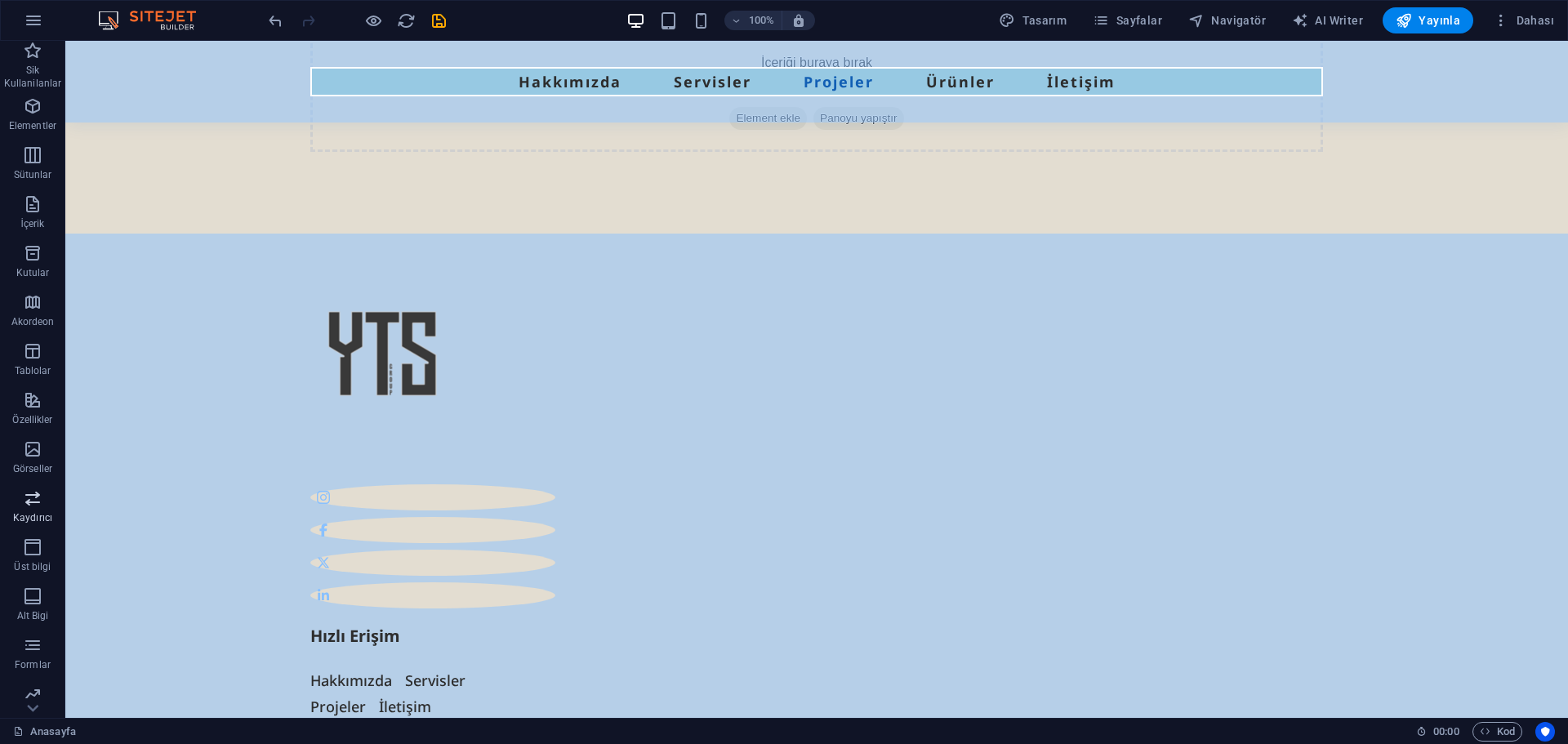
scroll to position [58, 0]
click at [27, 158] on span "İçerik" at bounding box center [32, 156] width 65 height 39
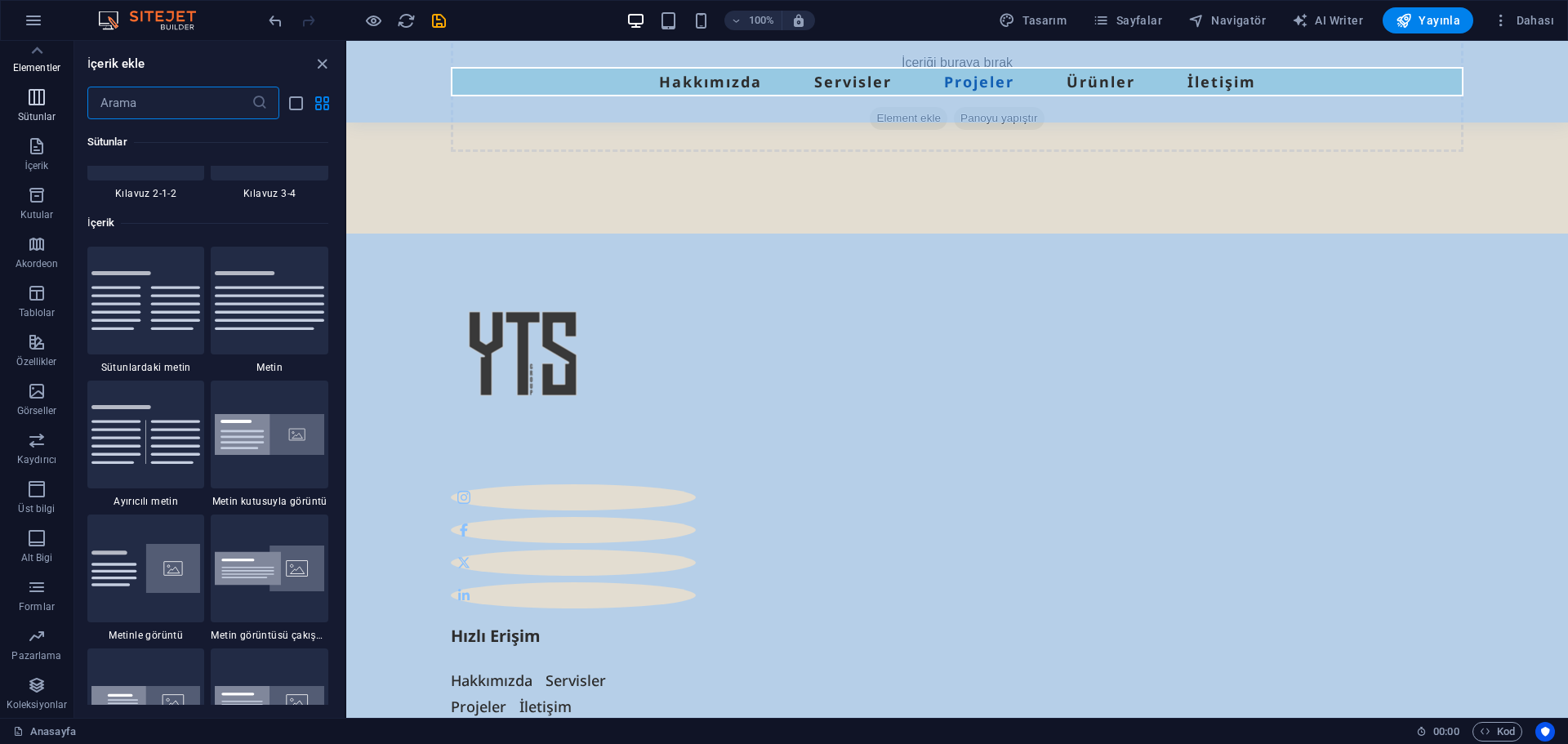
scroll to position [2859, 0]
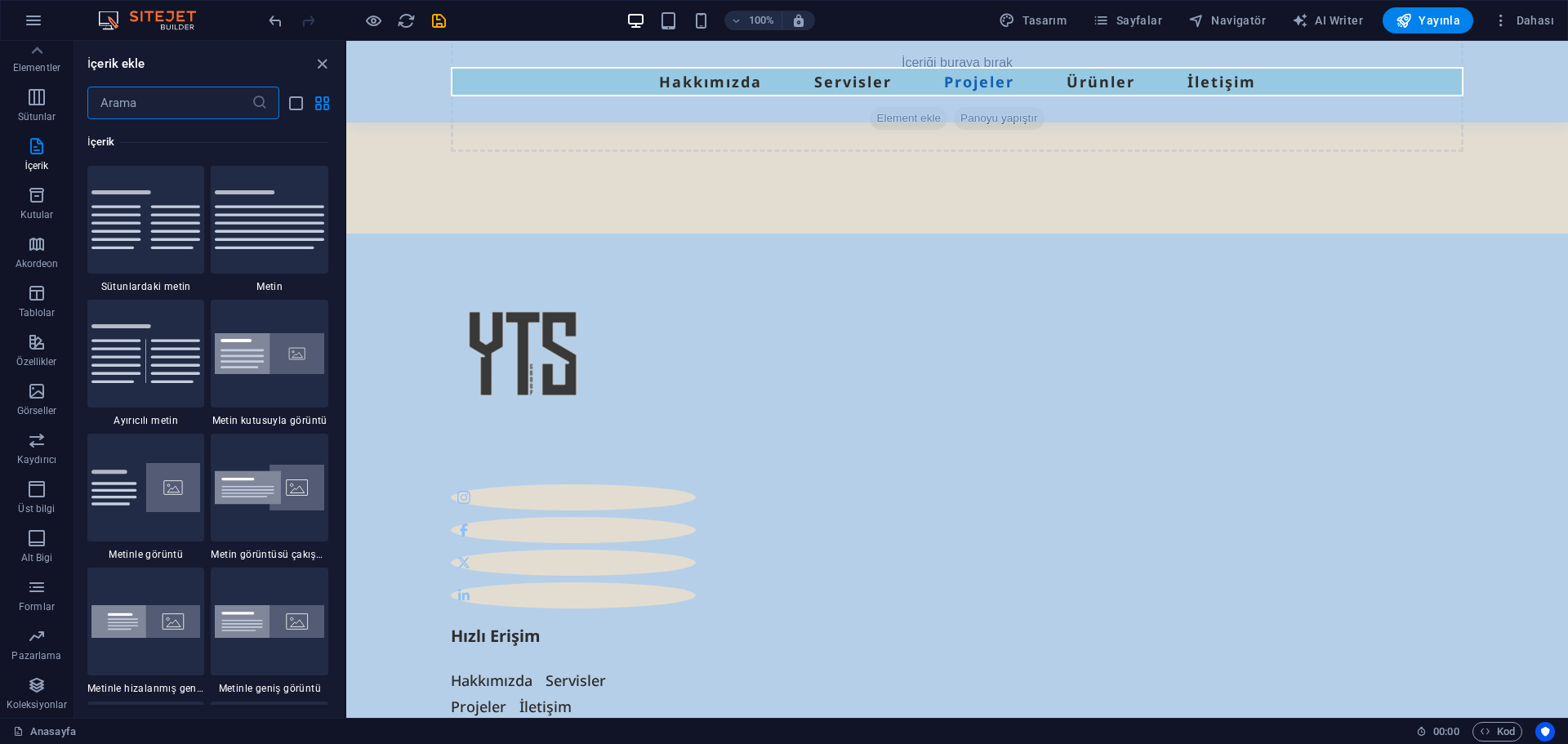
click at [119, 104] on input "text" at bounding box center [170, 103] width 164 height 32
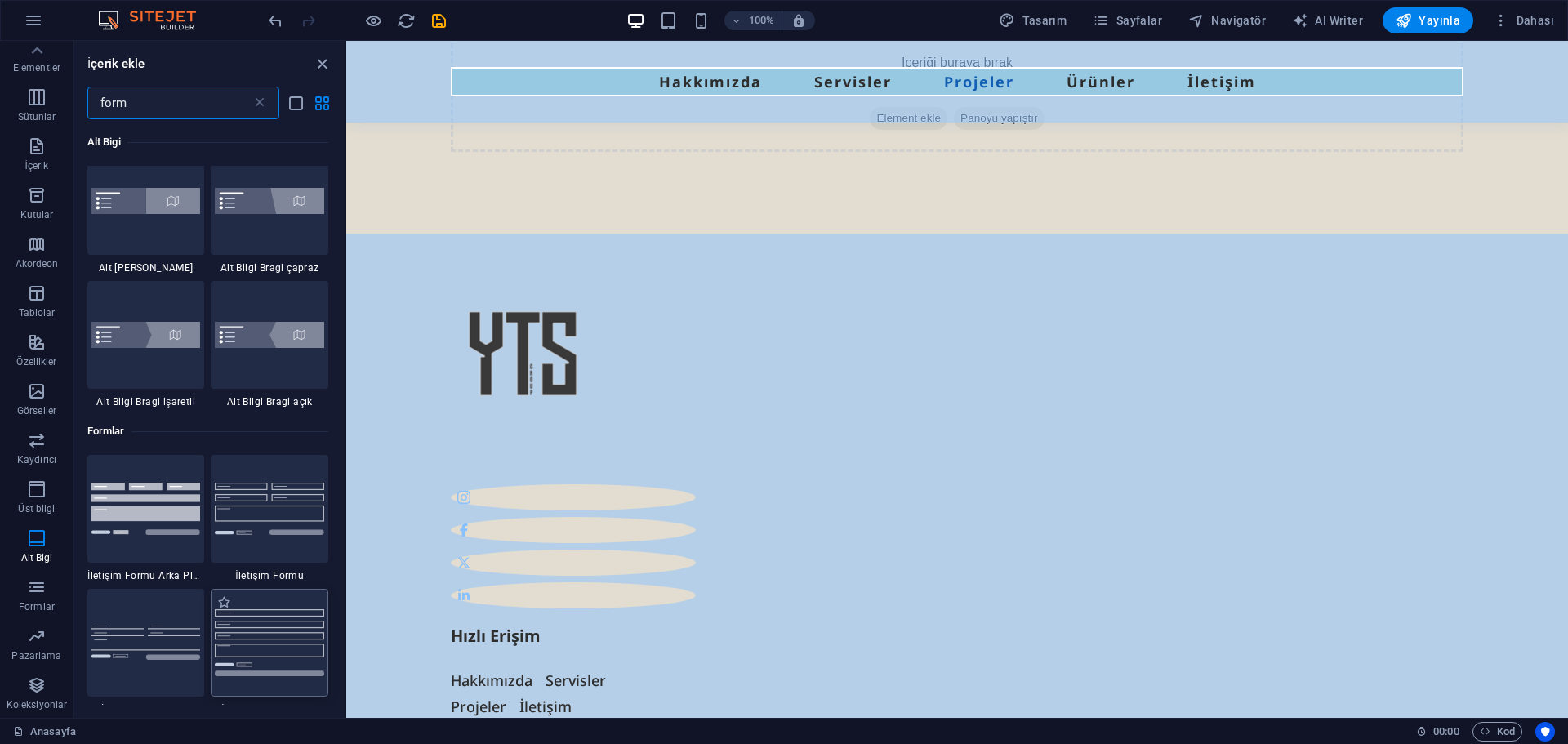
scroll to position [653, 0]
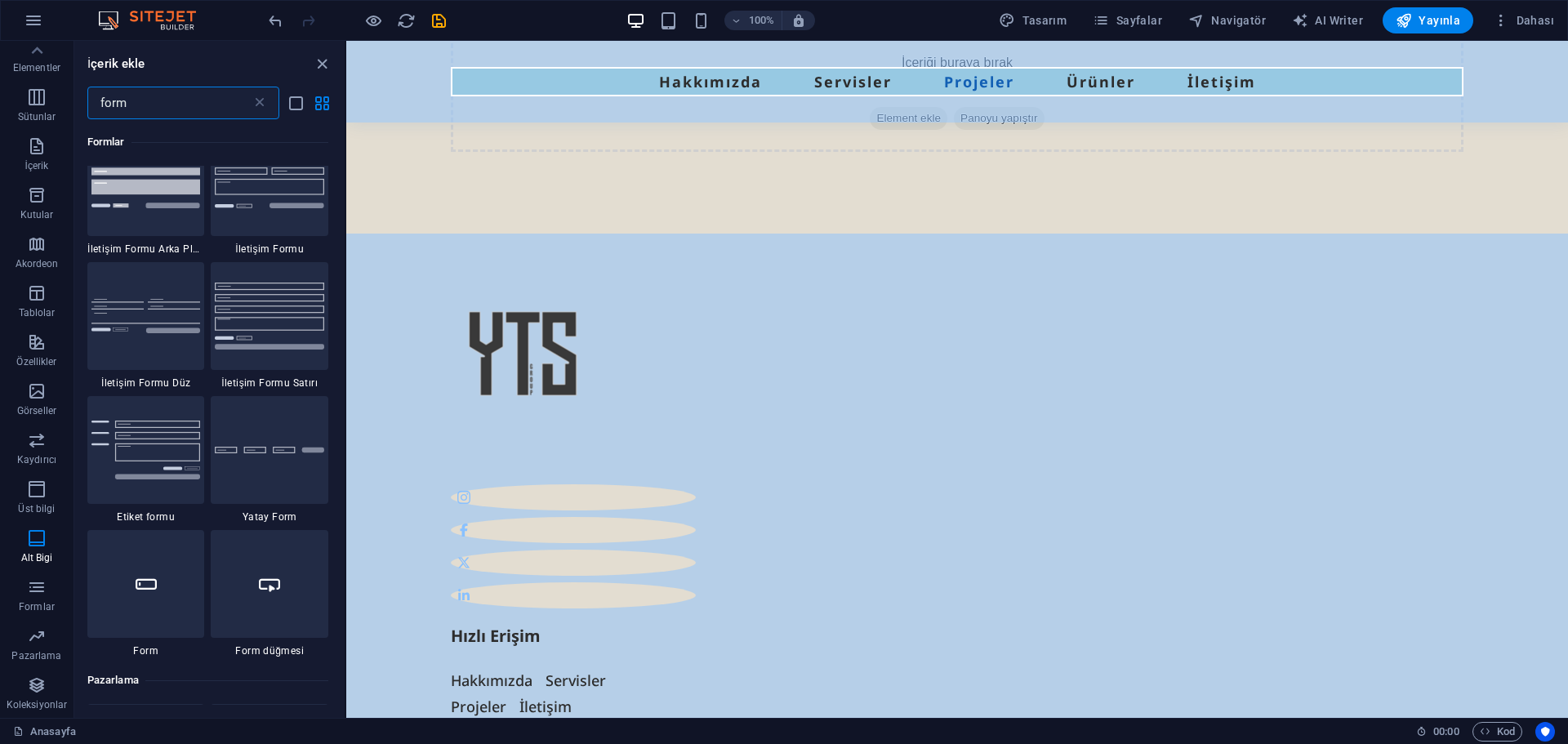
click at [199, 99] on input "form" at bounding box center [170, 103] width 164 height 32
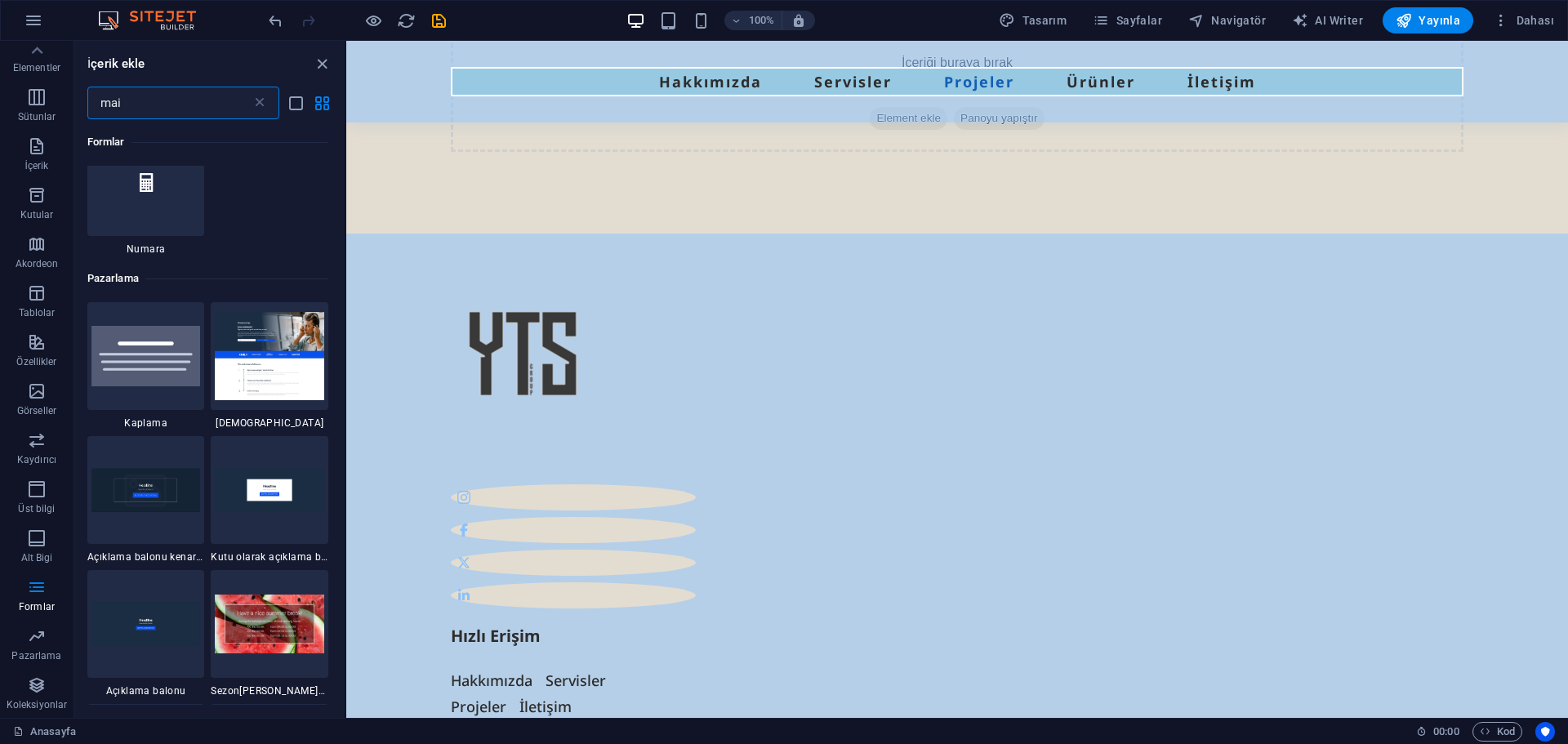
scroll to position [0, 0]
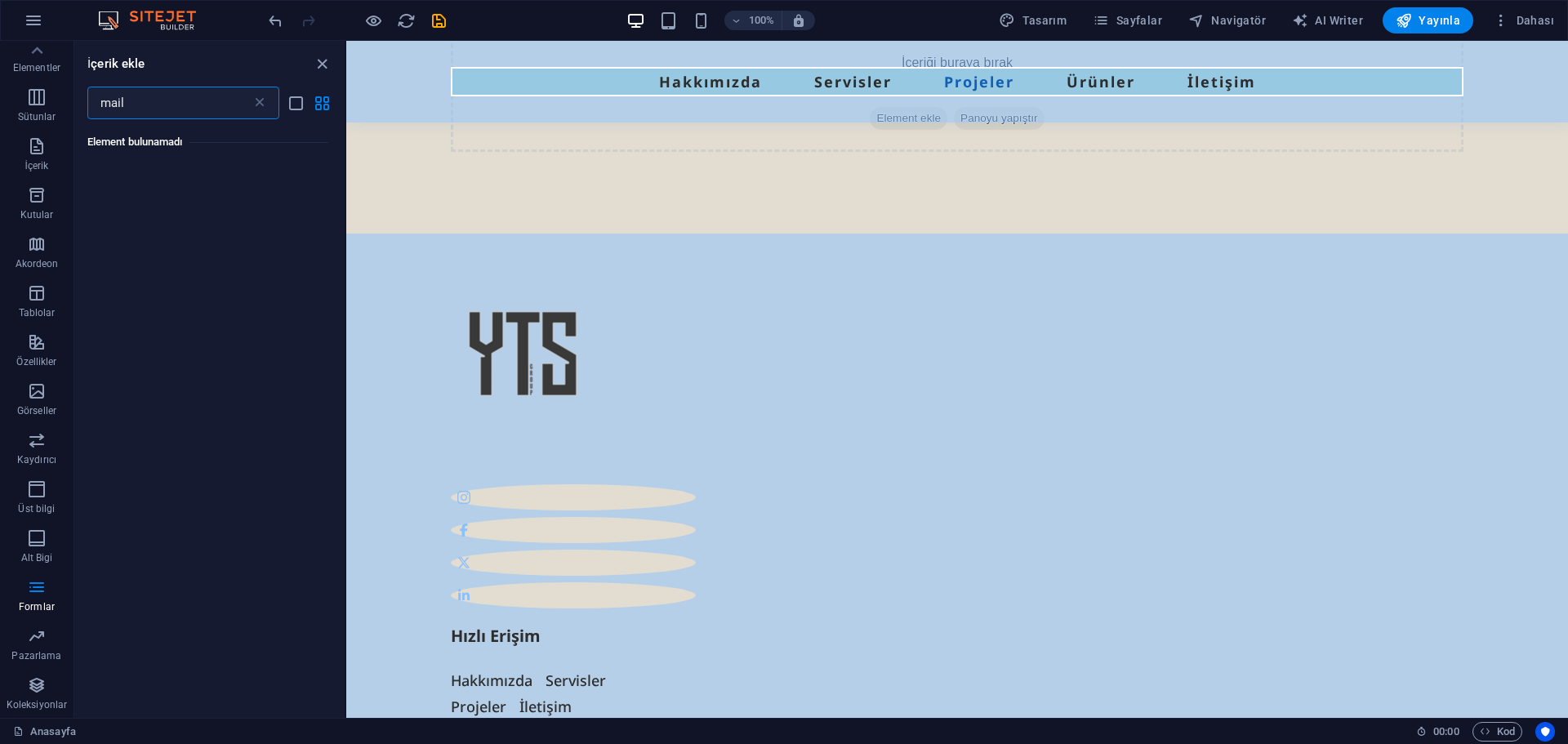
type input "mail"
click at [261, 106] on icon at bounding box center [259, 102] width 16 height 16
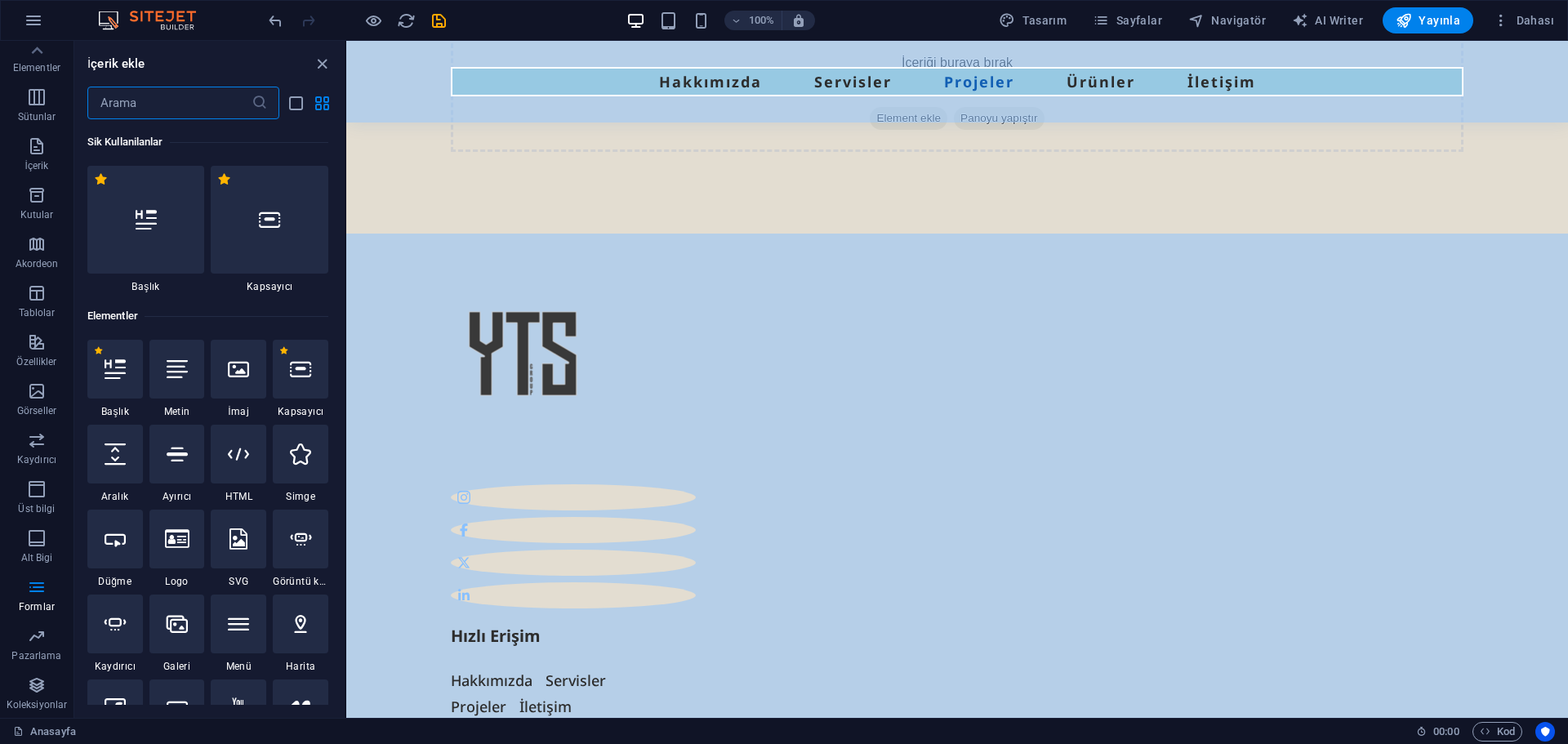
click at [148, 104] on input "text" at bounding box center [170, 103] width 164 height 32
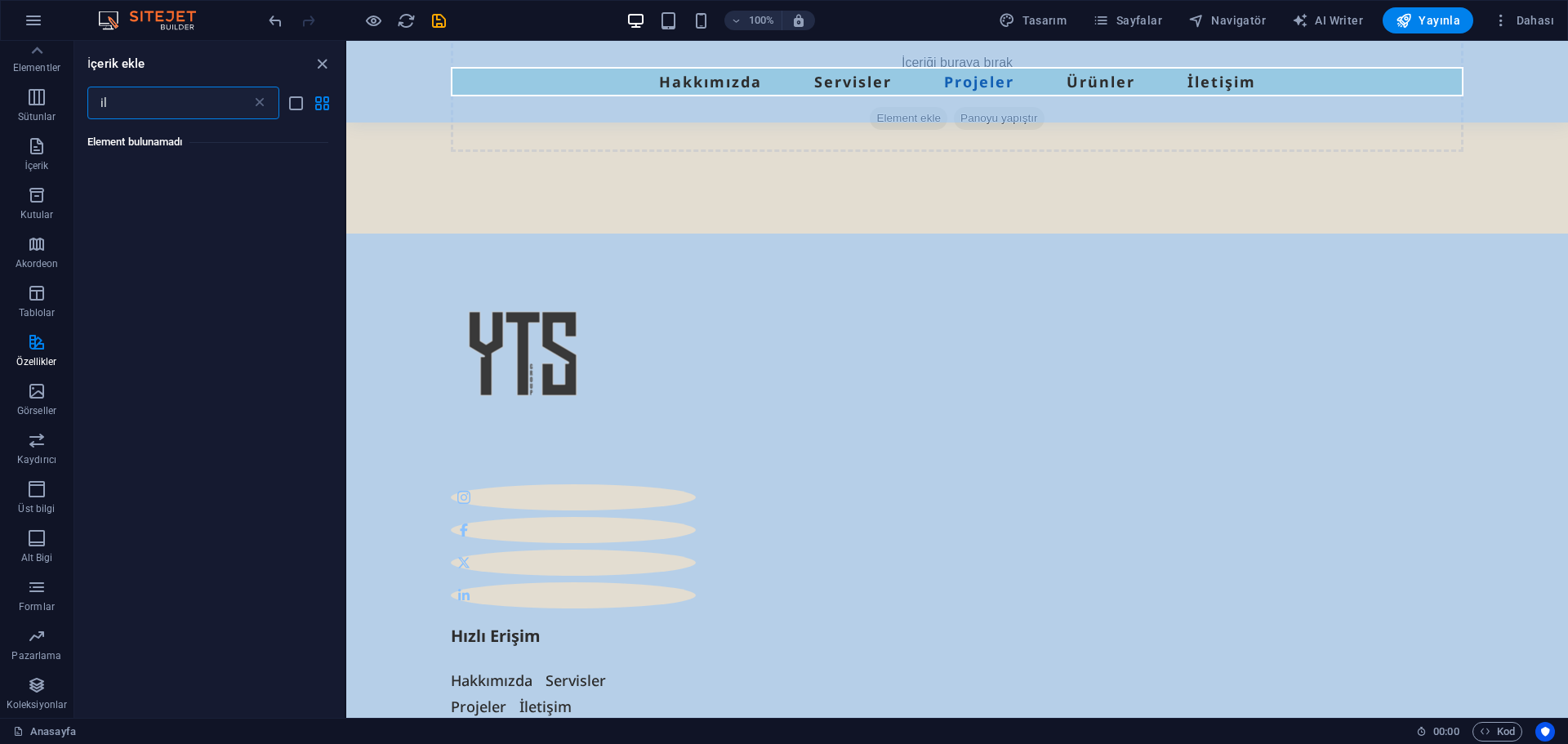
type input "i"
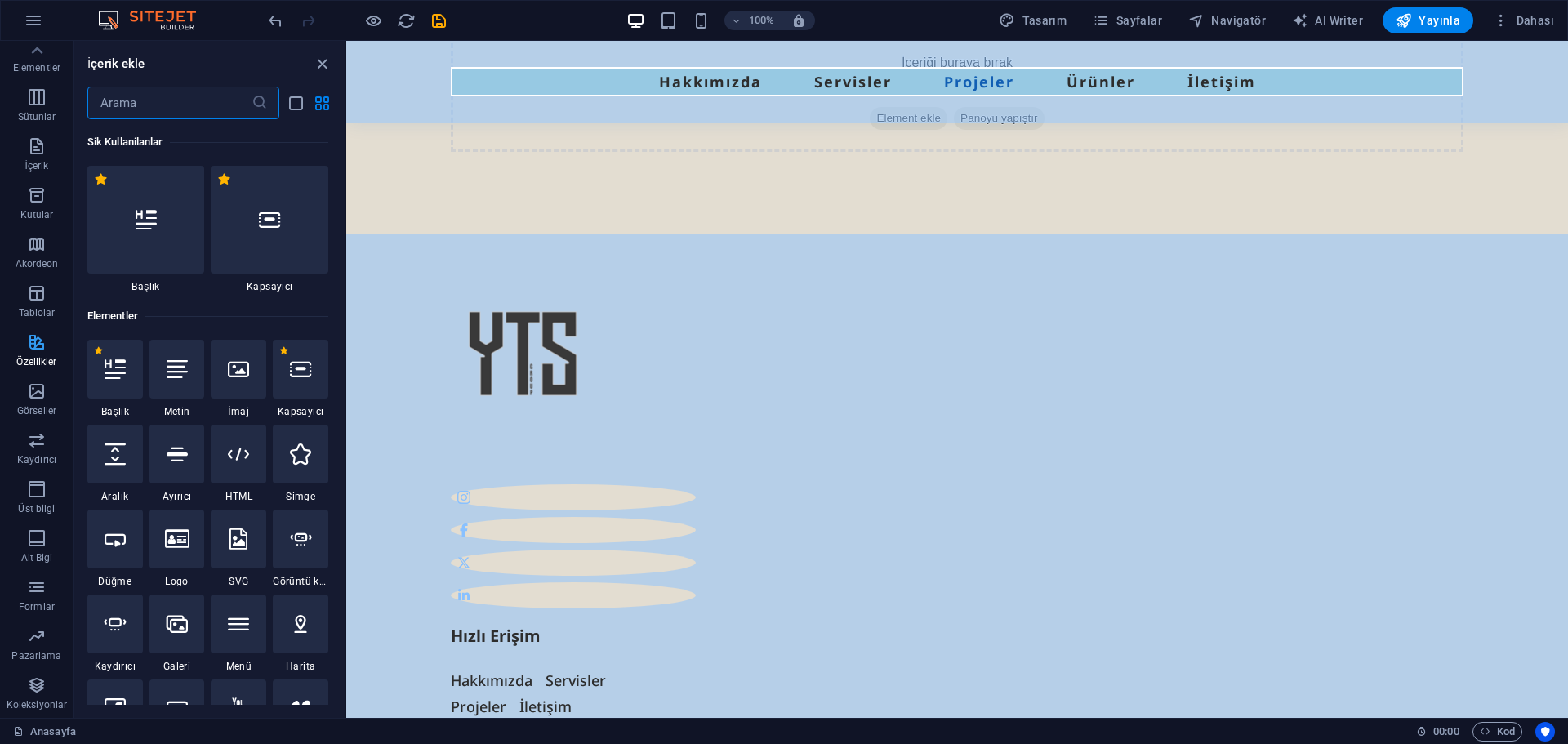
click at [31, 363] on p "Özellikler" at bounding box center [36, 362] width 40 height 13
click at [35, 399] on icon "button" at bounding box center [36, 391] width 20 height 20
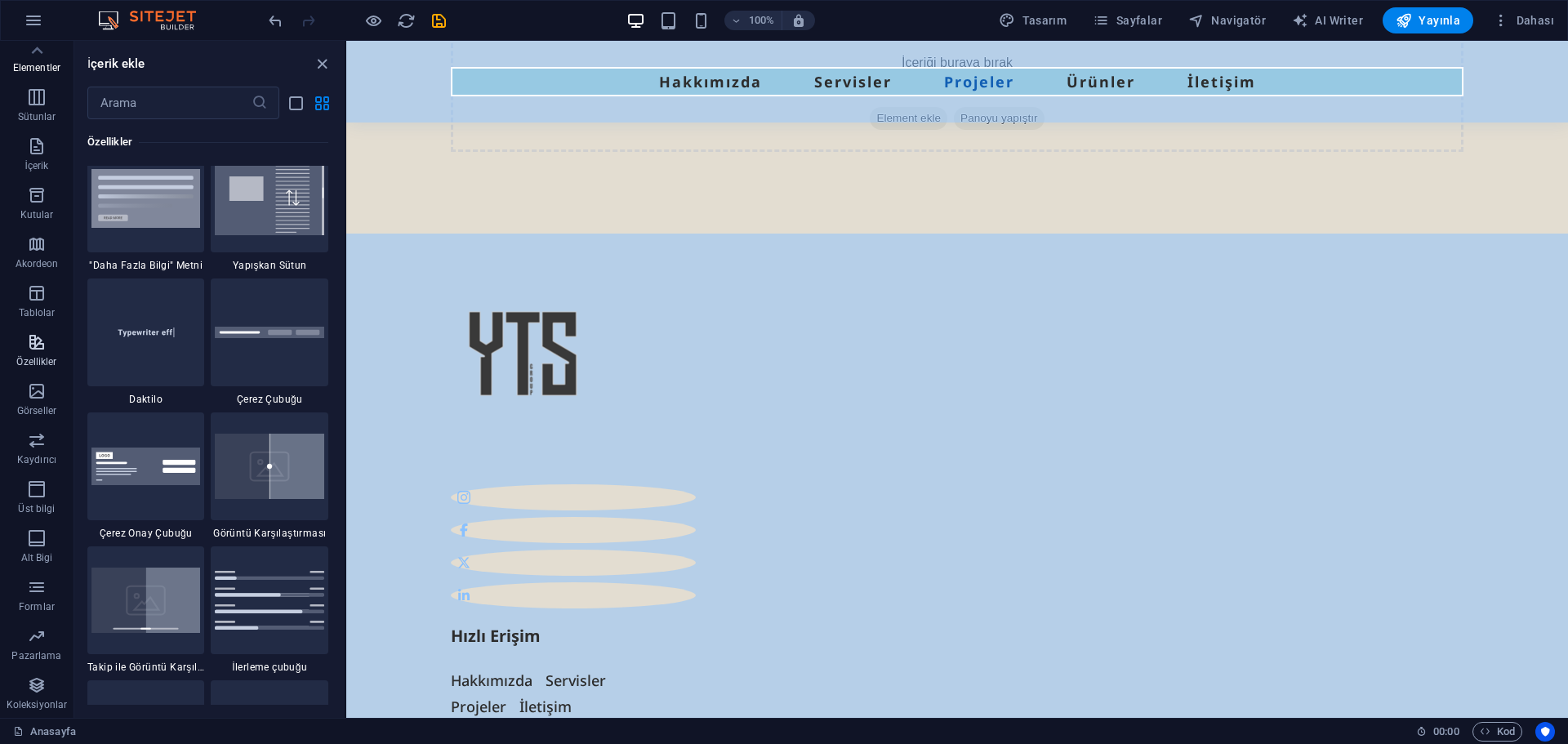
click at [37, 363] on p "Özellikler" at bounding box center [36, 362] width 40 height 13
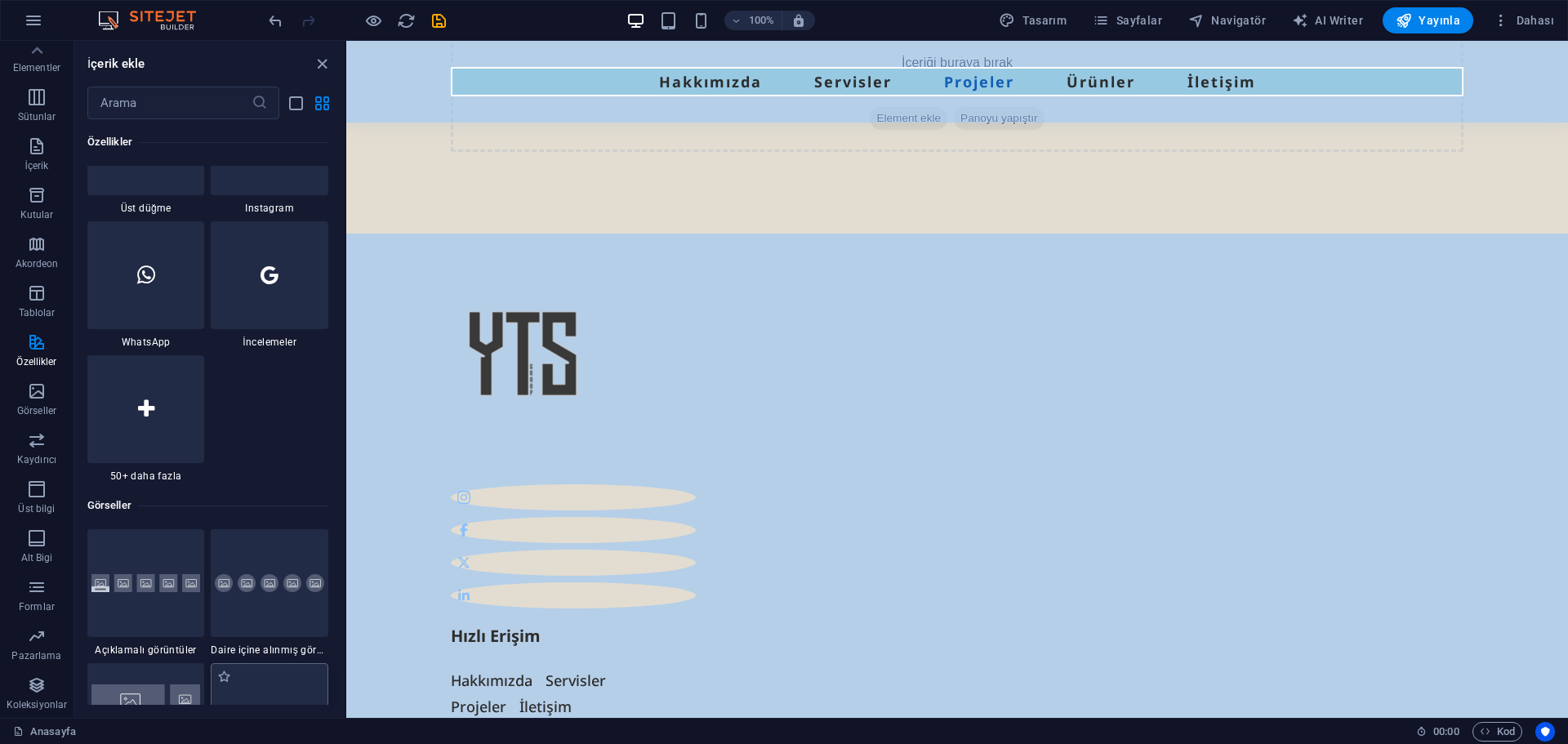
scroll to position [8164, 0]
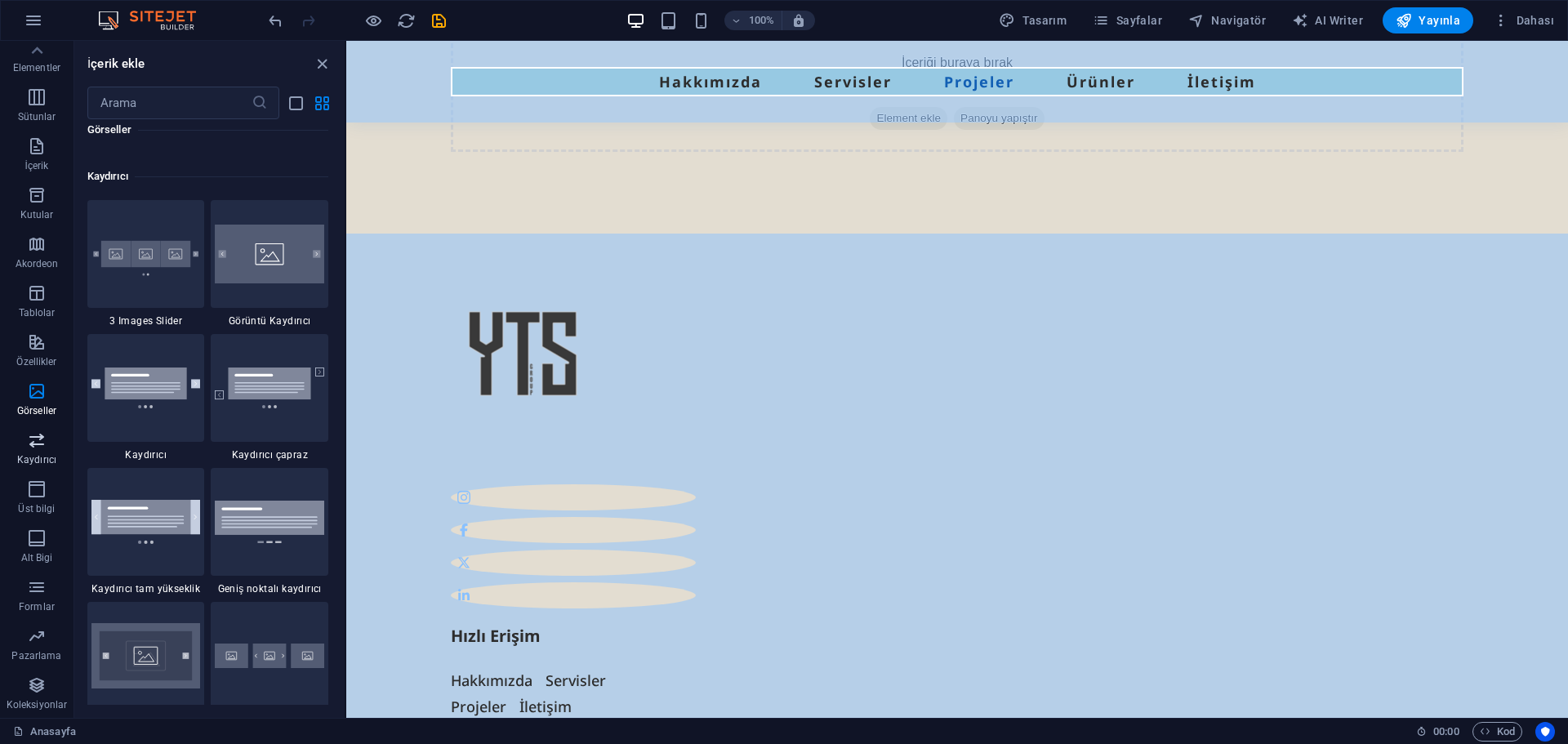
click at [35, 436] on icon "button" at bounding box center [36, 440] width 20 height 20
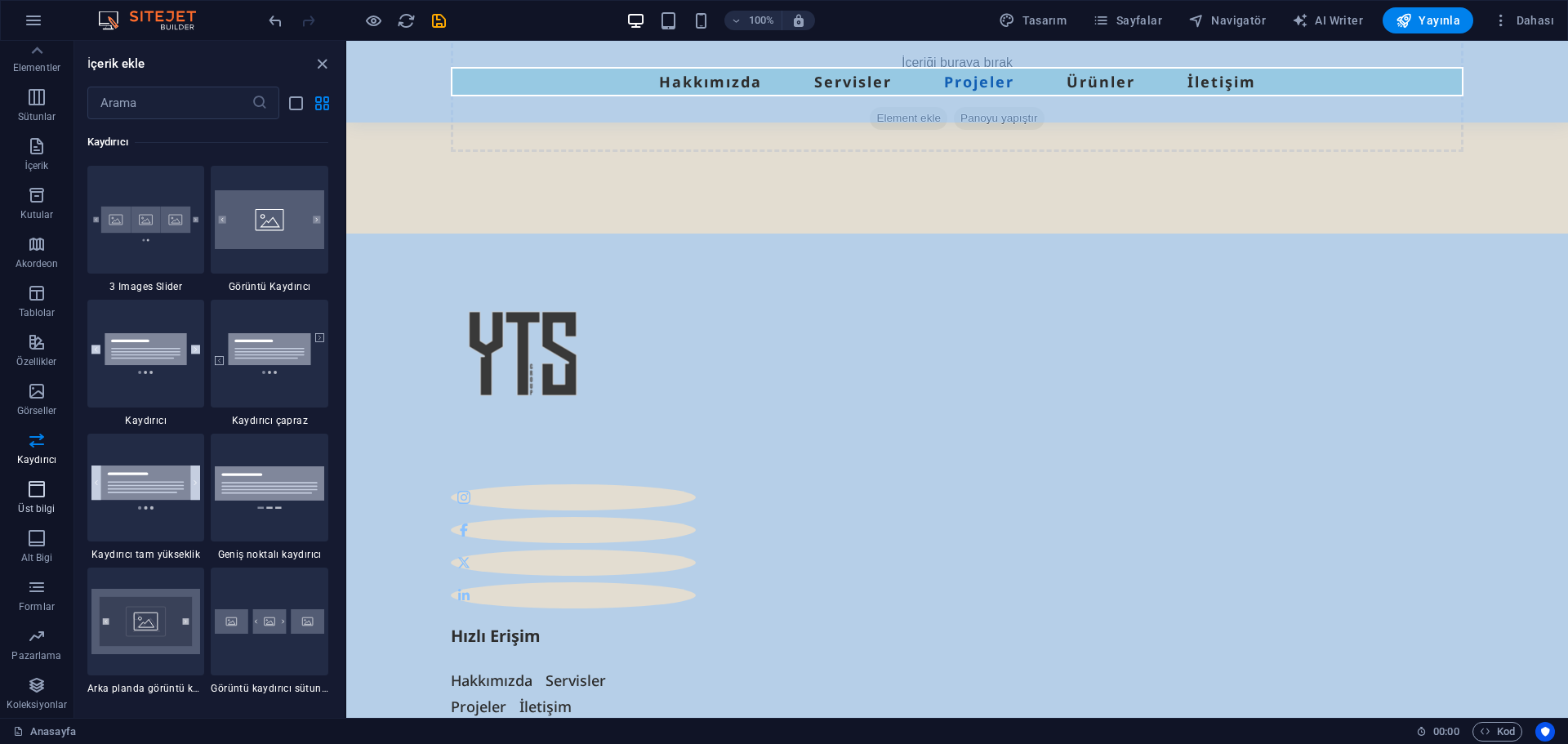
click at [40, 487] on icon "button" at bounding box center [36, 489] width 20 height 20
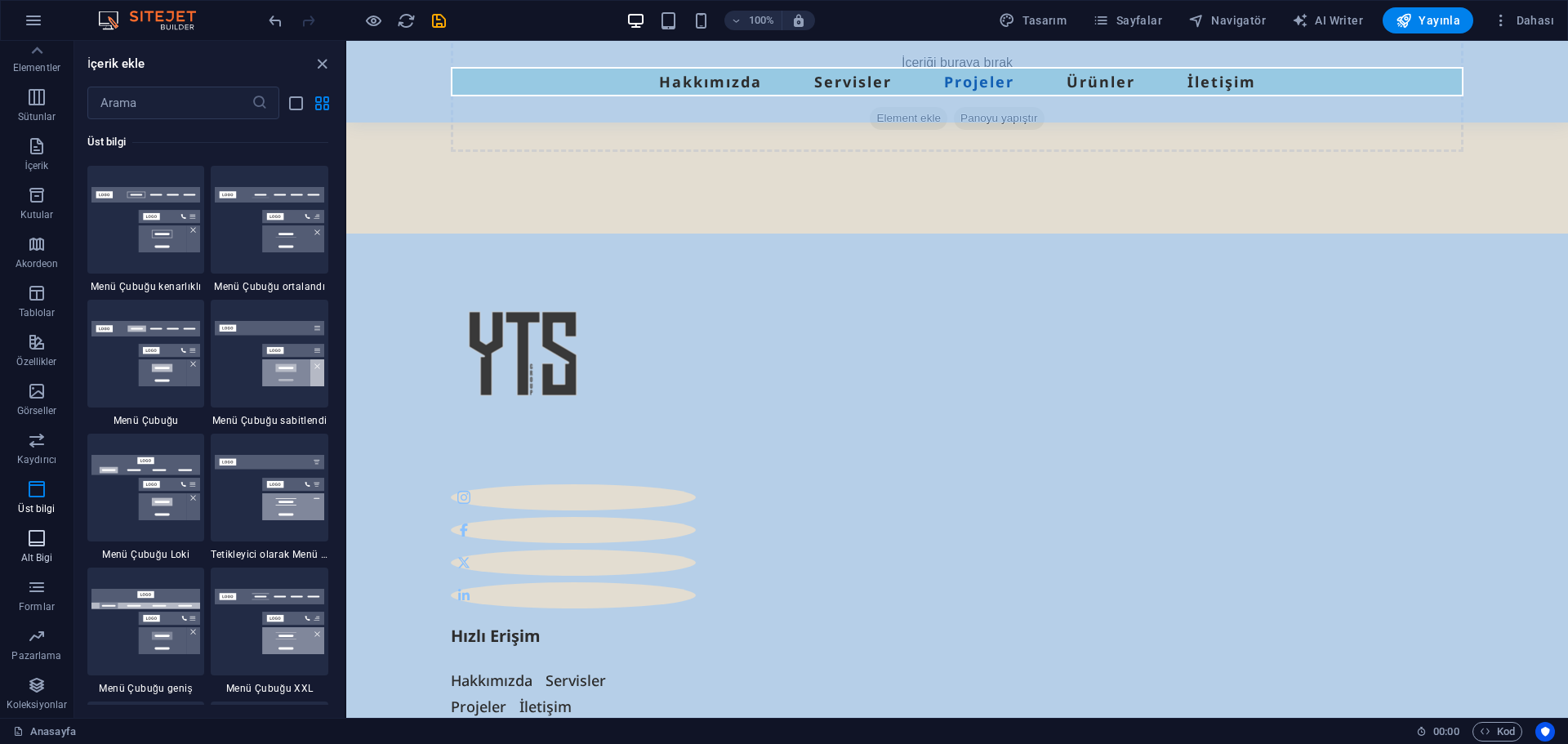
drag, startPoint x: 40, startPoint y: 533, endPoint x: 41, endPoint y: 543, distance: 10.0
click at [39, 533] on icon "button" at bounding box center [36, 538] width 20 height 20
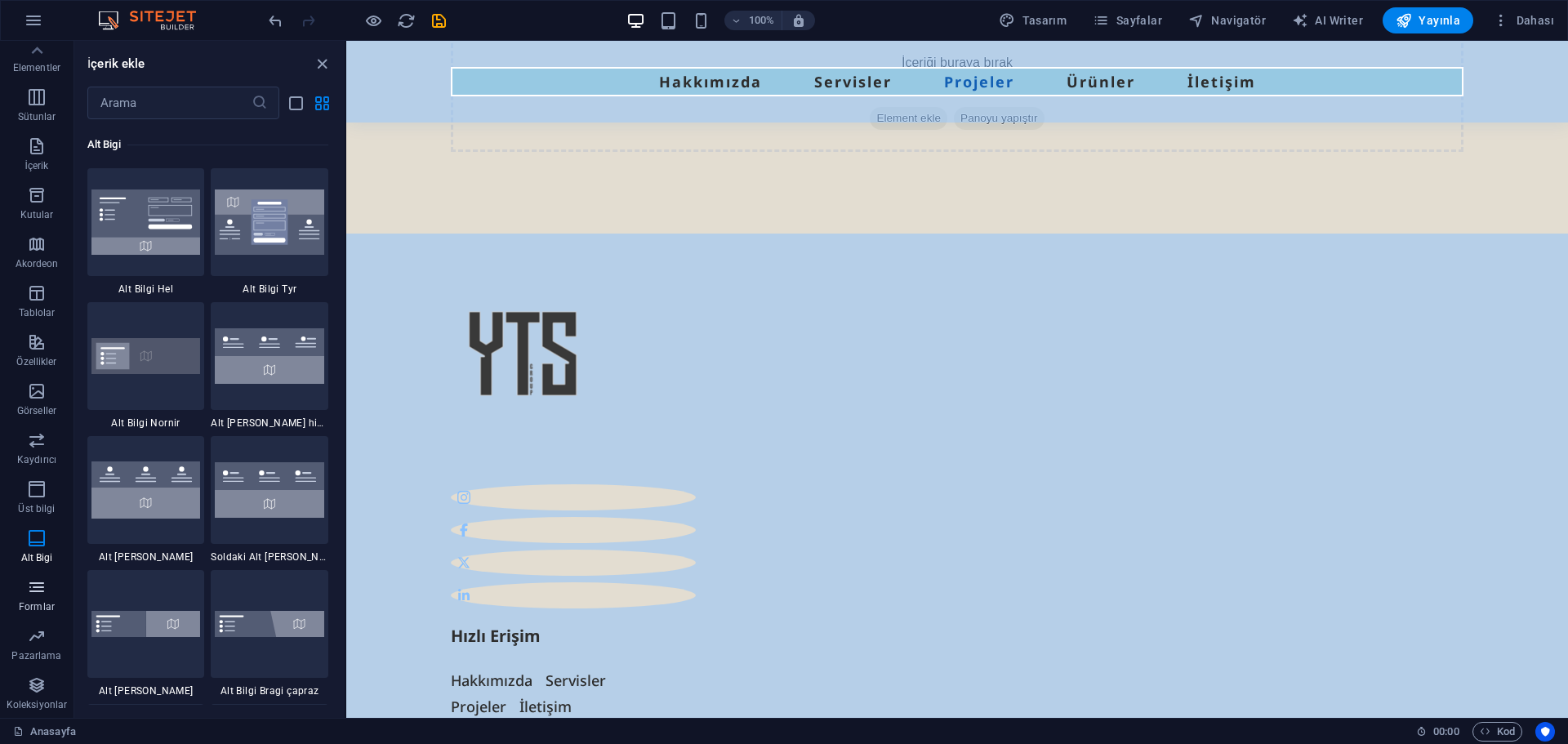
click at [41, 585] on icon "button" at bounding box center [36, 587] width 20 height 20
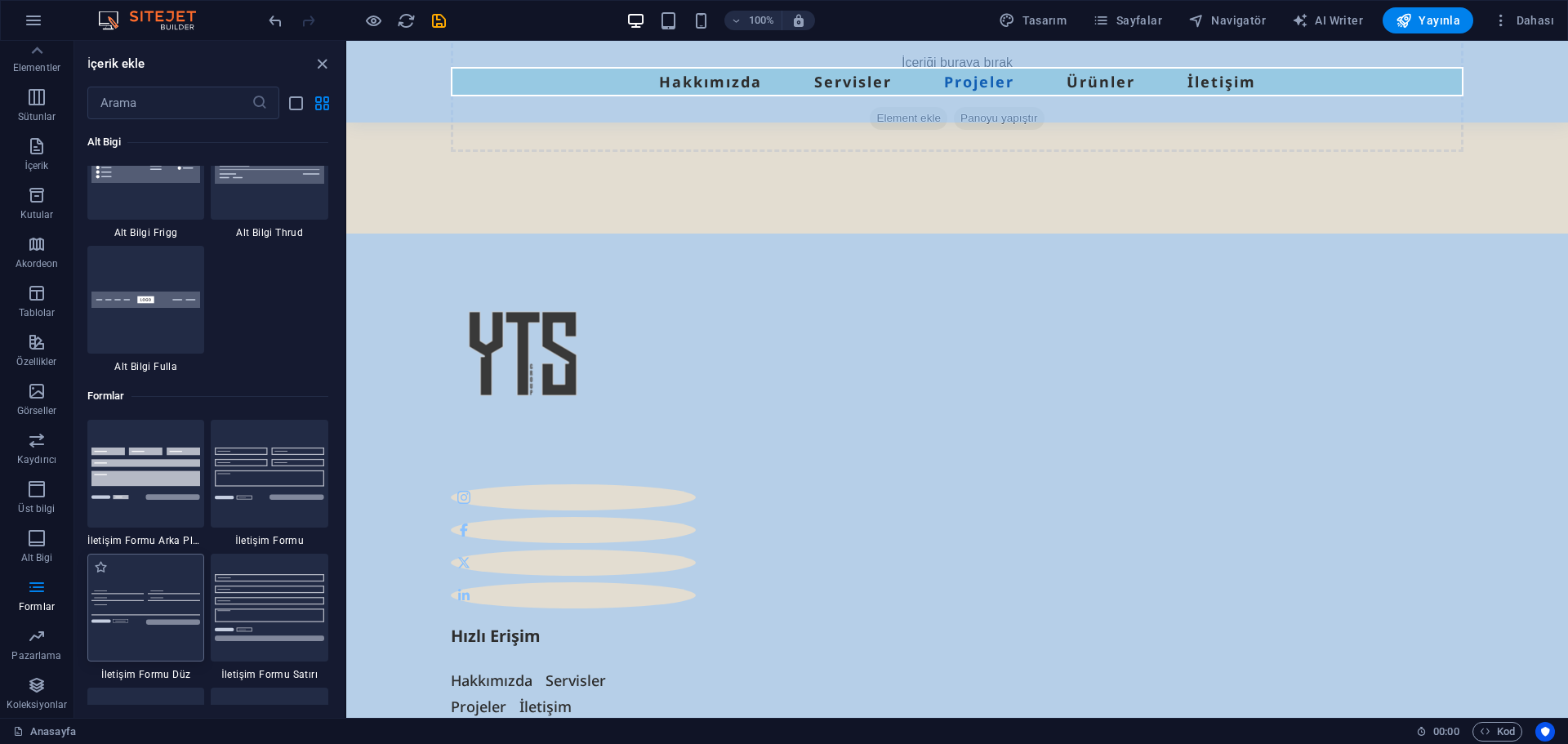
scroll to position [11926, 0]
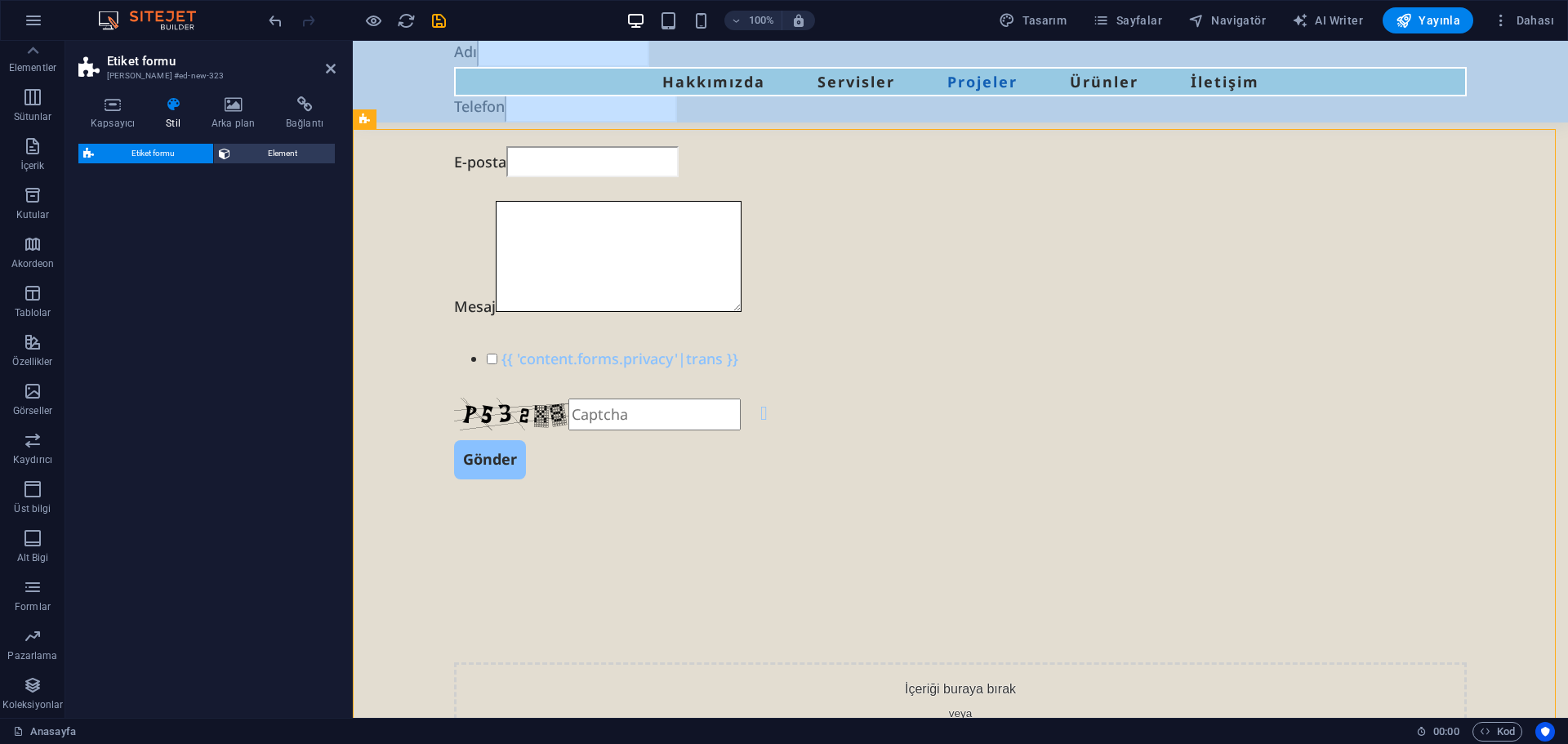
select select "rem"
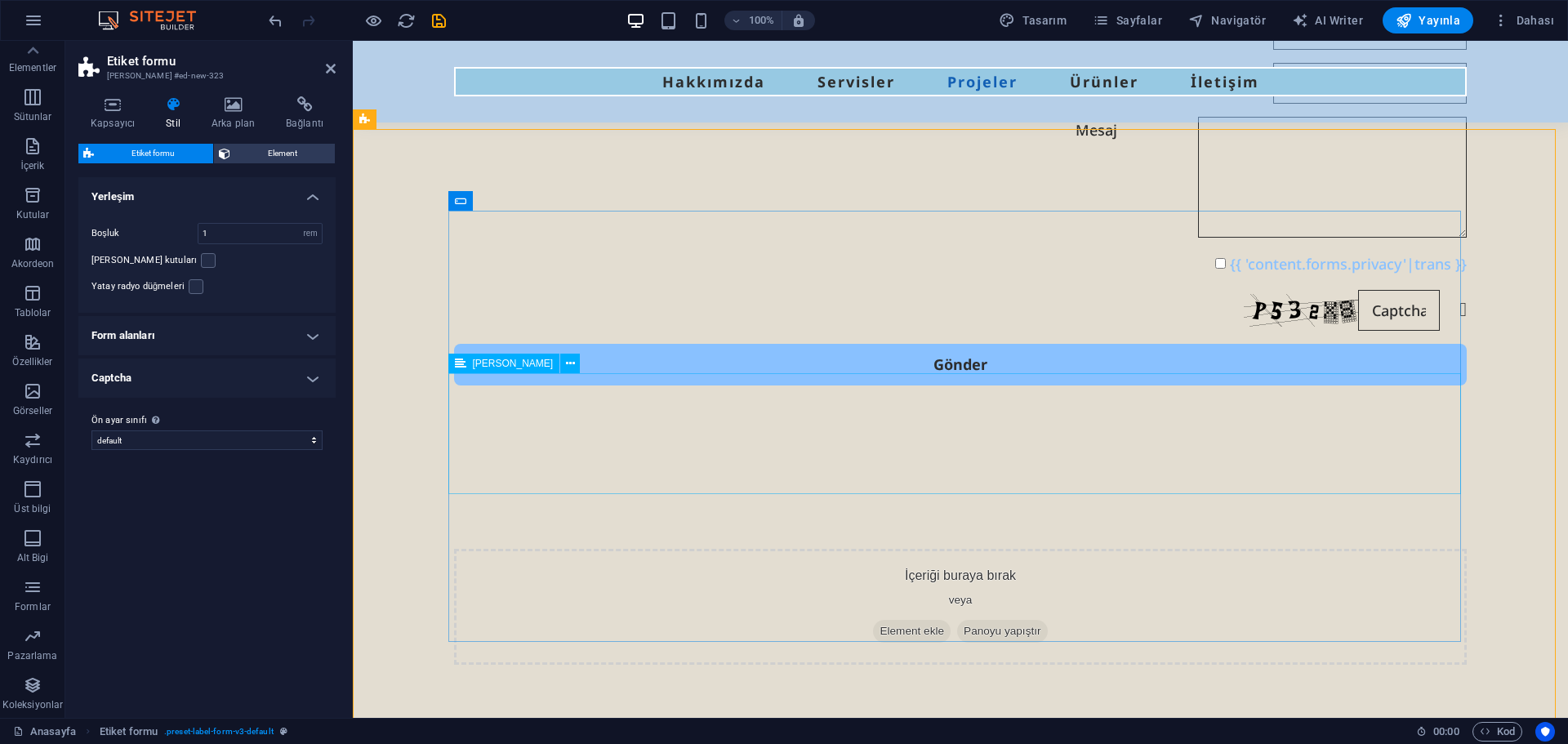
scroll to position [5283, 0]
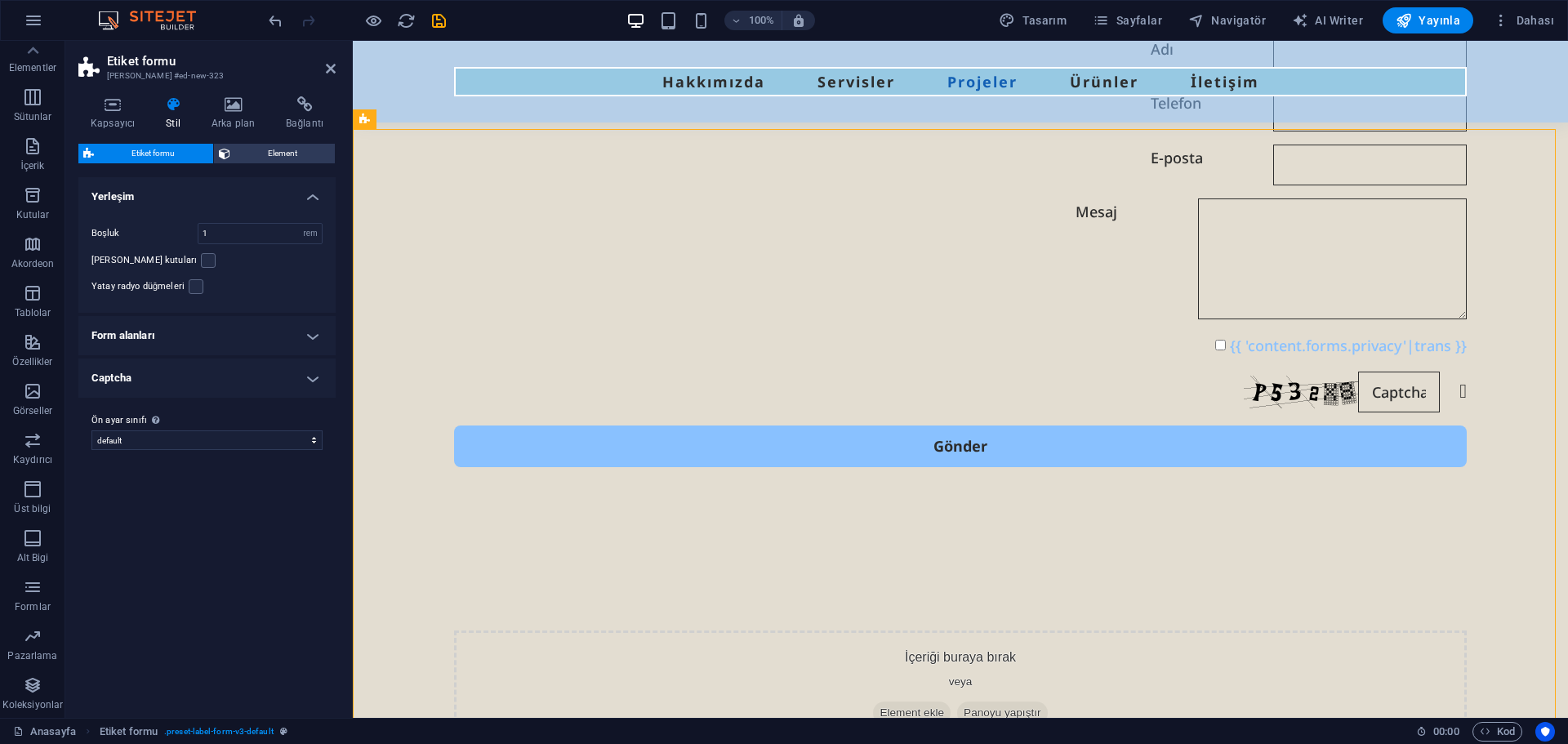
click at [301, 358] on h4 "Captcha" at bounding box center [206, 377] width 257 height 39
click at [300, 358] on h4 "Captcha" at bounding box center [206, 372] width 257 height 30
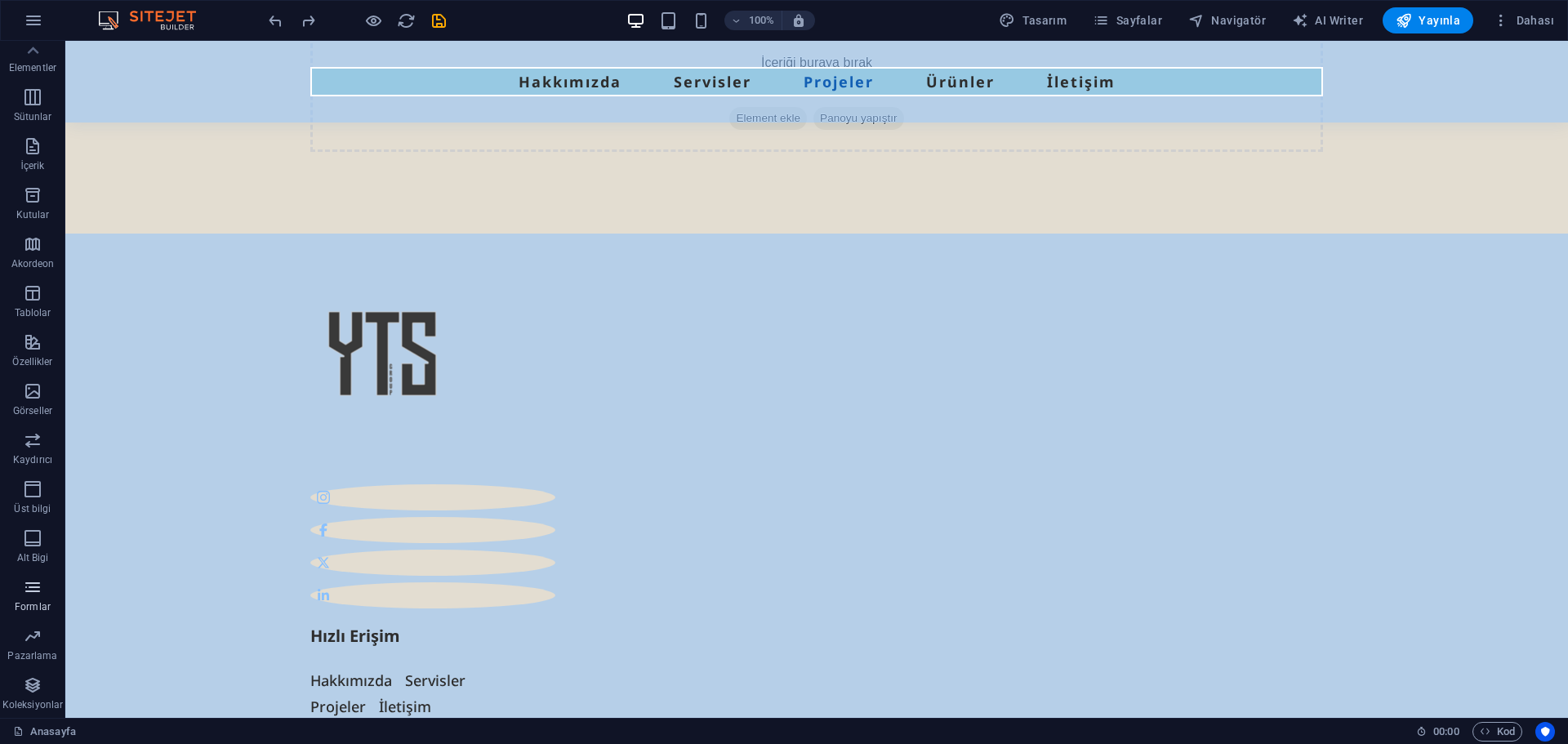
click at [32, 599] on span "Formlar" at bounding box center [32, 597] width 65 height 39
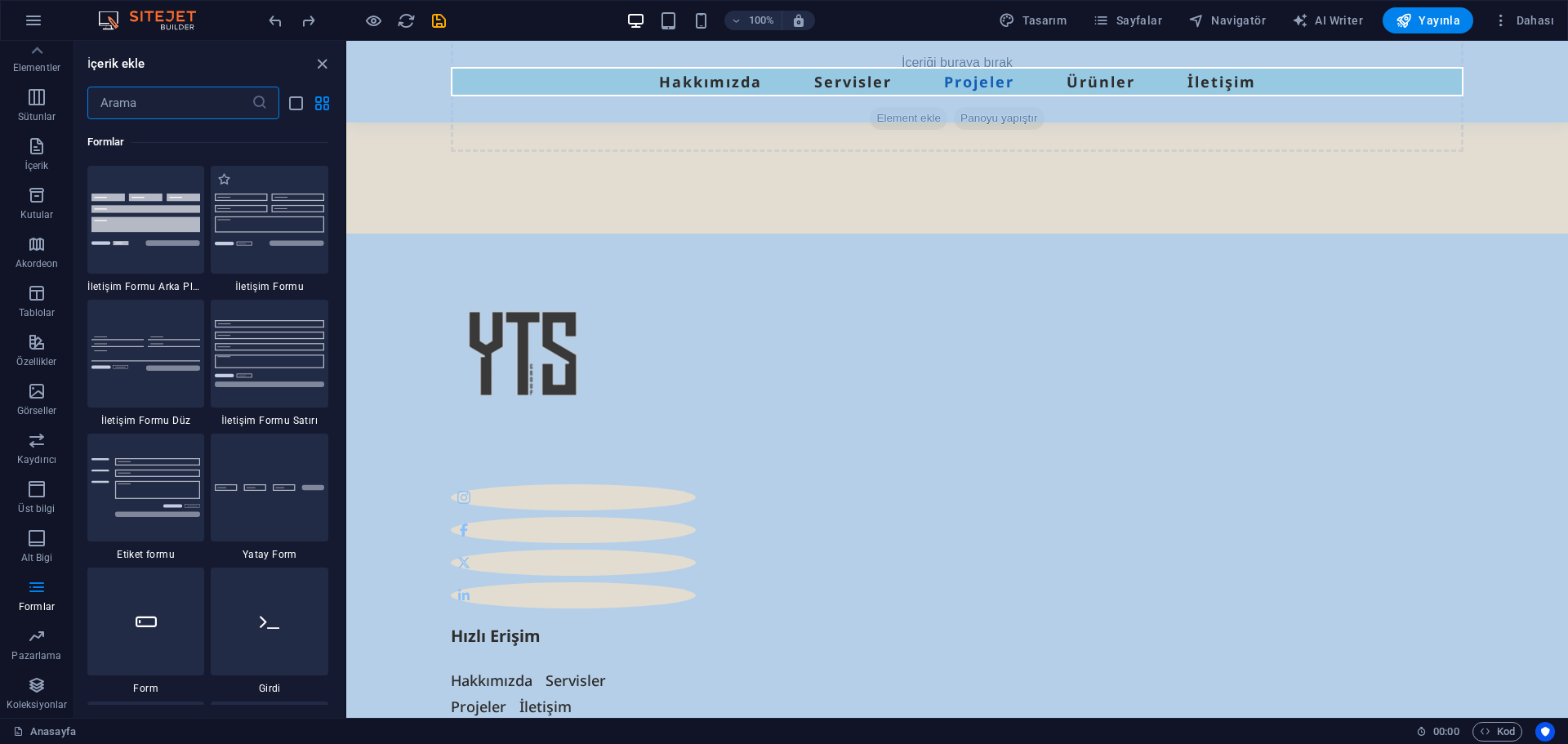
scroll to position [11844, 0]
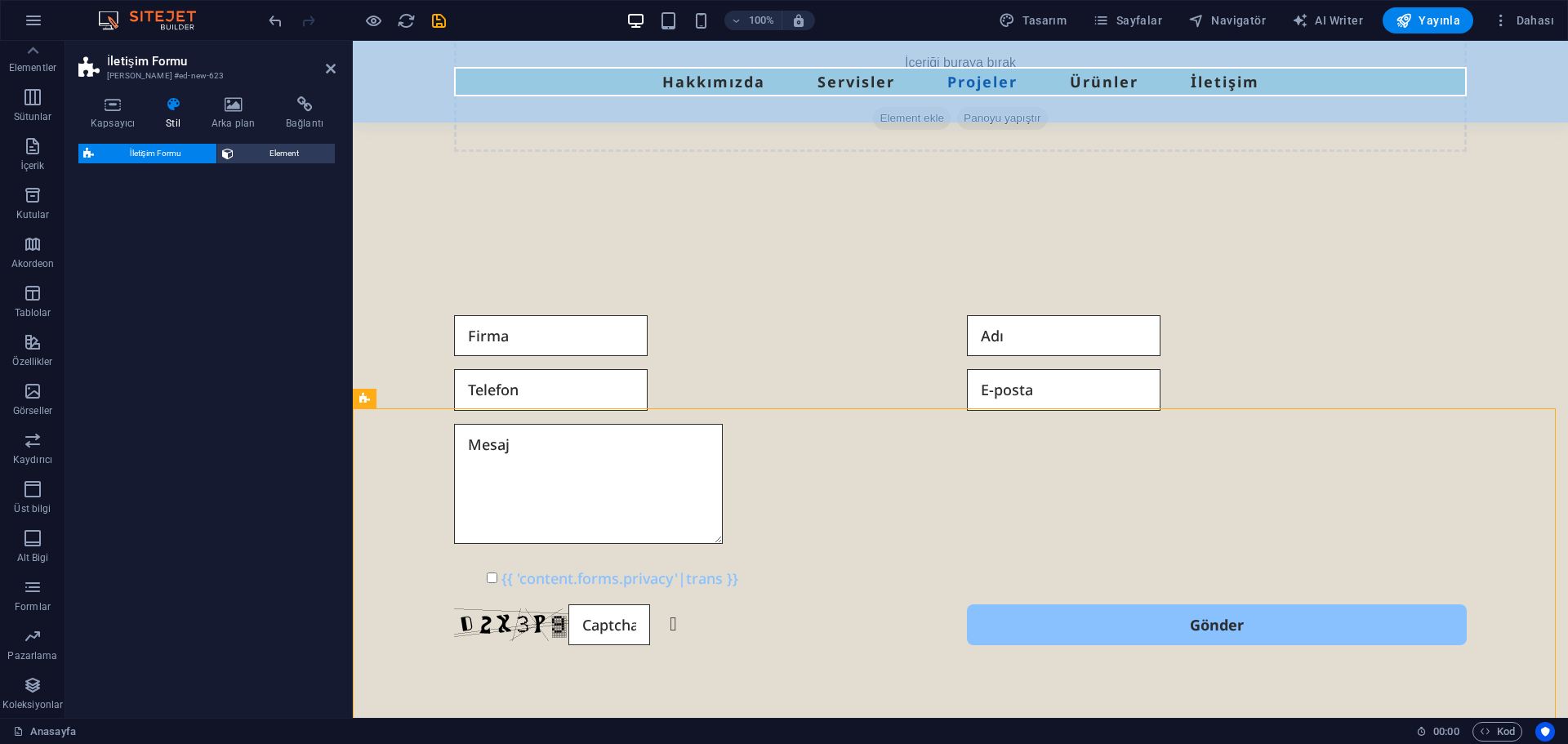
select select "rem"
select select "preset-contact-form-v3-default"
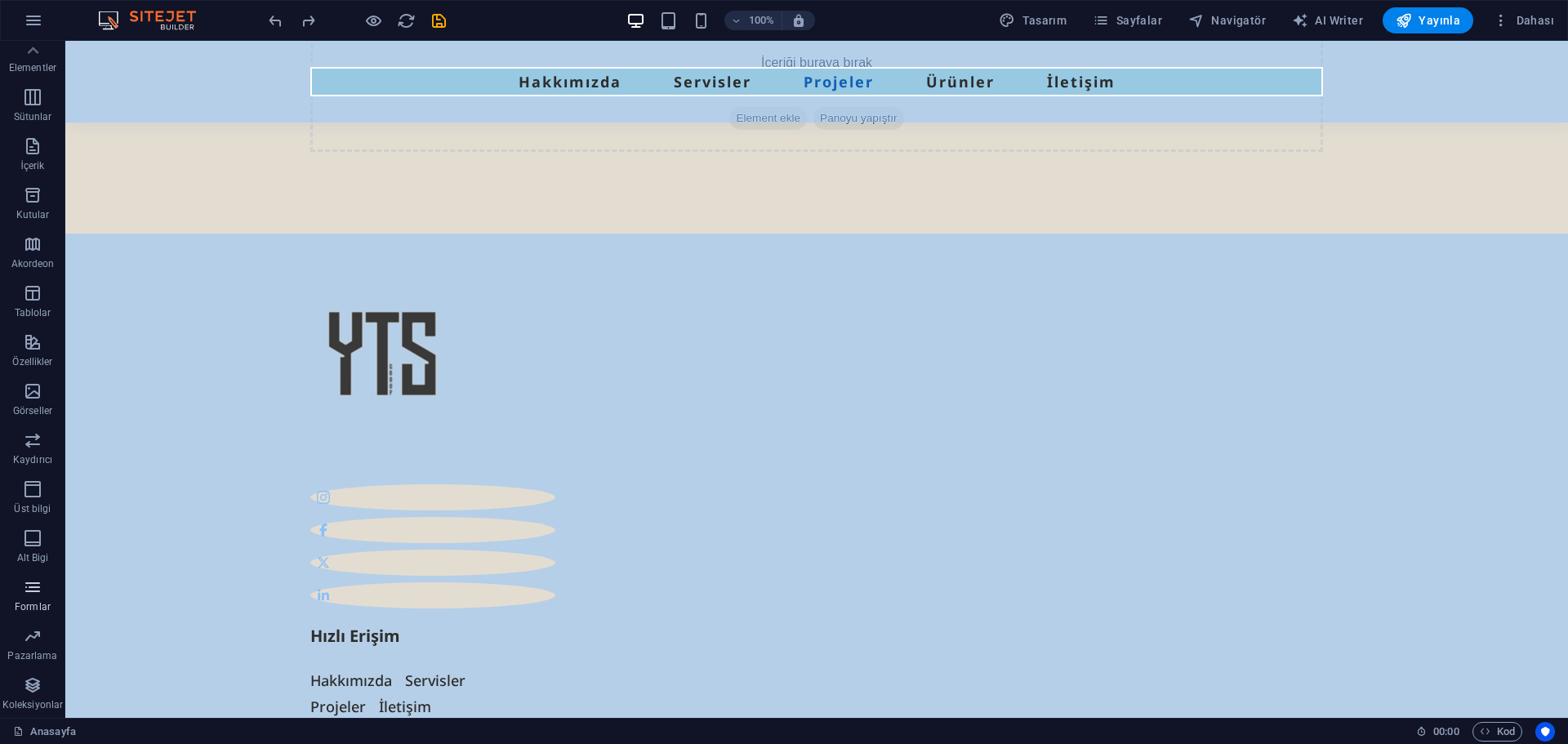
click at [39, 601] on p "Formlar" at bounding box center [32, 607] width 36 height 13
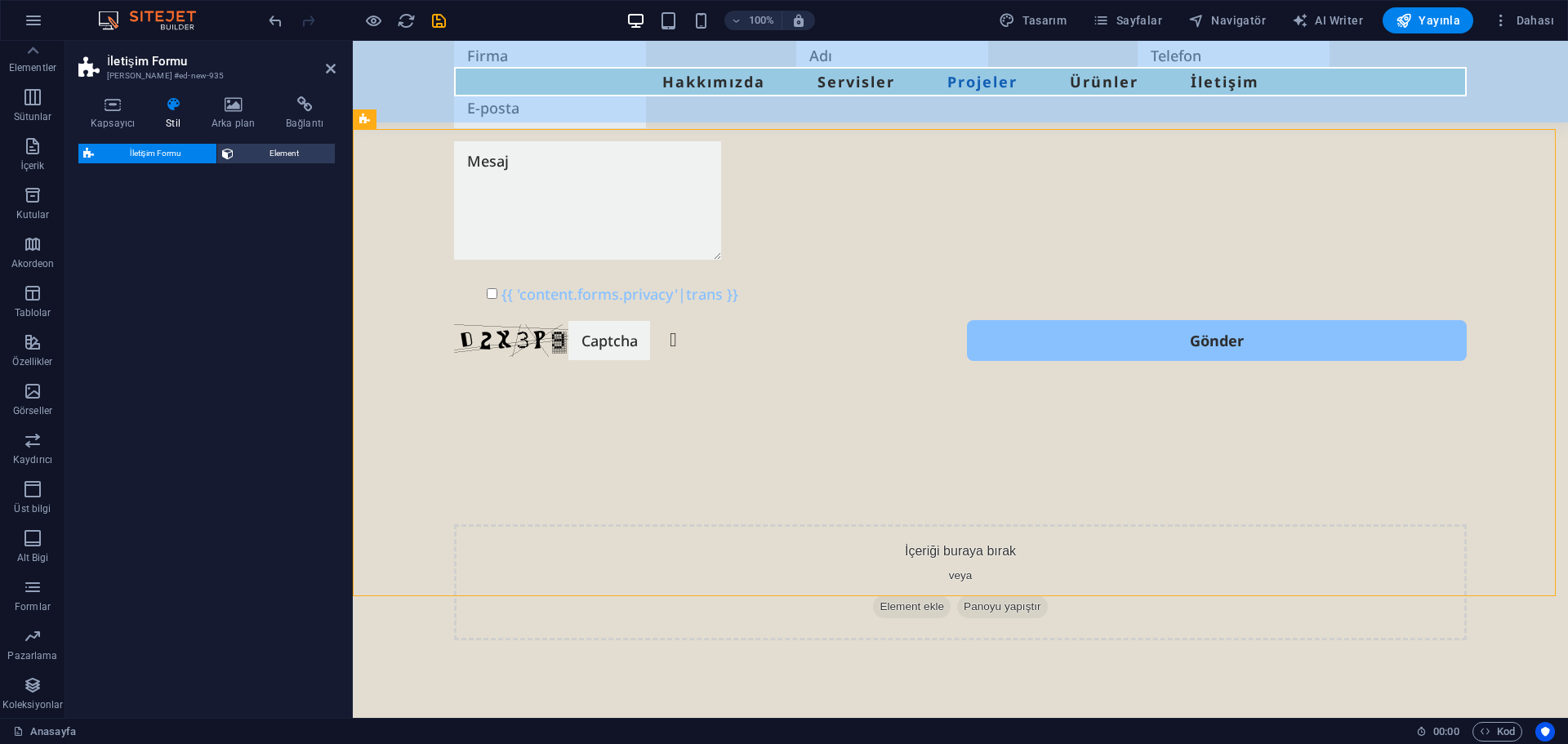
select select "rem"
select select "preset-contact-form-v3-background"
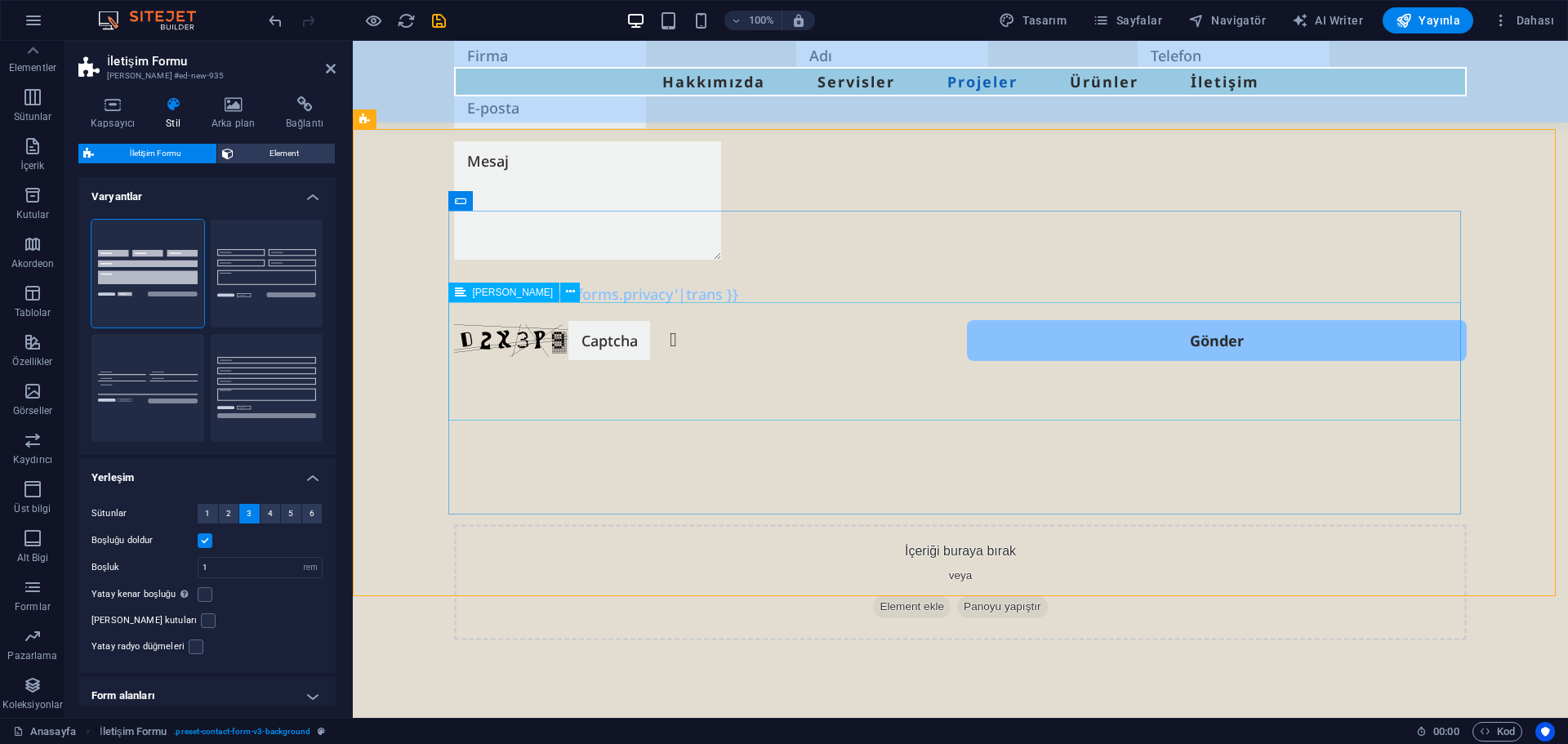
scroll to position [5528, 0]
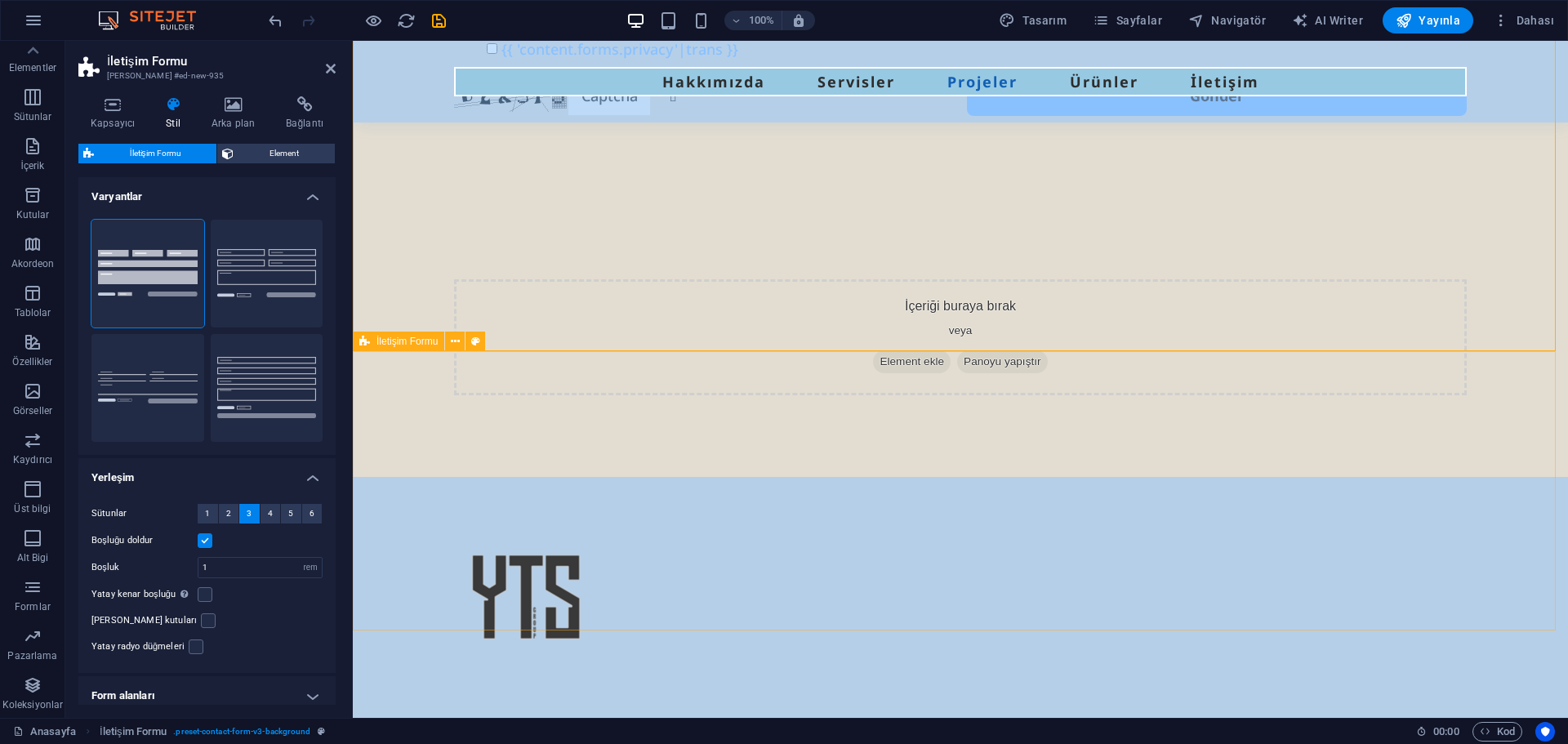
click at [777, 376] on div "İçeriği buraya bırak veya Element ekle Panoyu yapıştır" at bounding box center [960, 337] width 1216 height 280
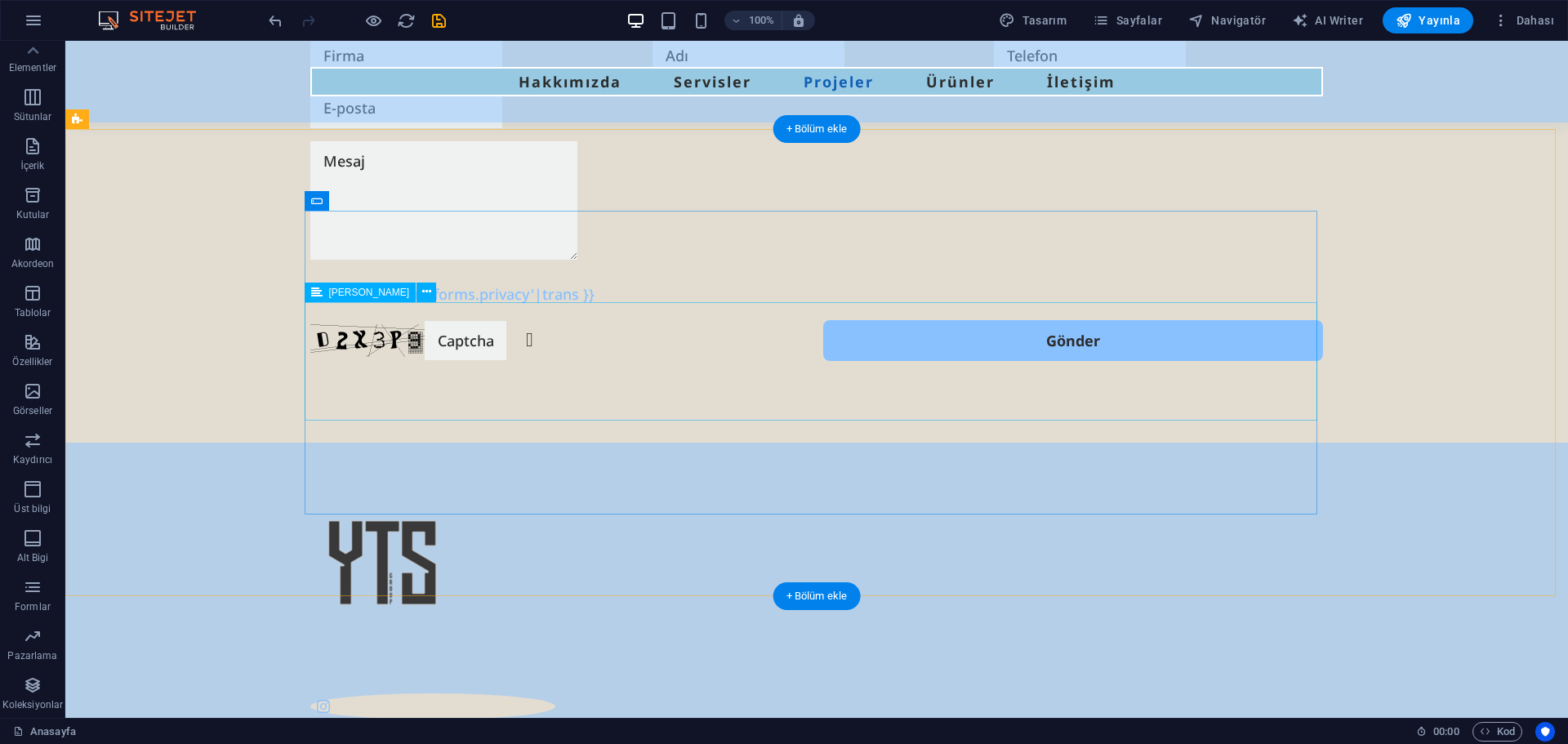
scroll to position [5201, 0]
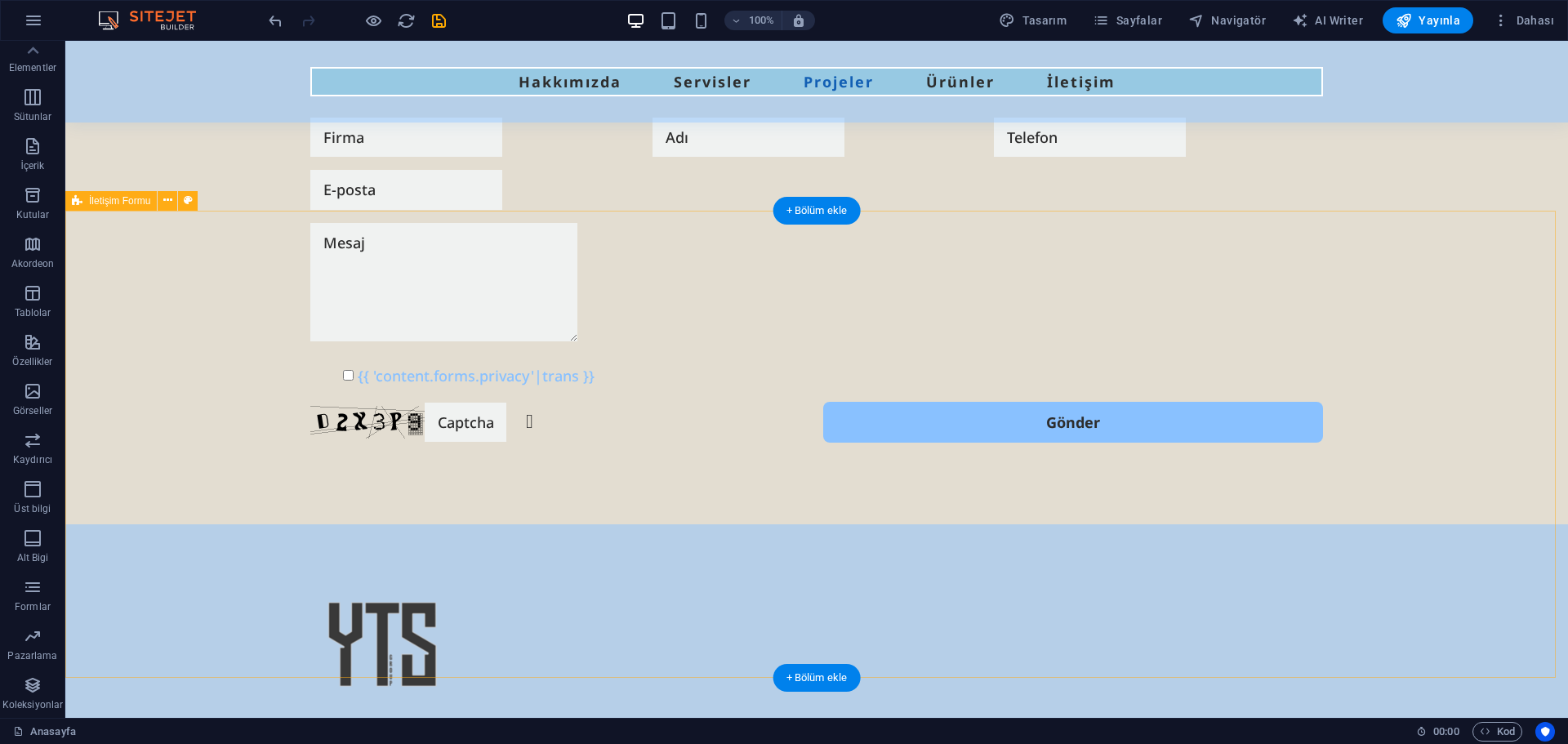
click at [163, 315] on div "{{ 'content.forms.privacy'|trans }} Okunaksız mı? Yeniden oluştur Gönder" at bounding box center [816, 281] width 1503 height 489
click at [104, 201] on span "İletişim Formu" at bounding box center [119, 201] width 61 height 10
select select "rem"
select select "preset-contact-form-v3-background"
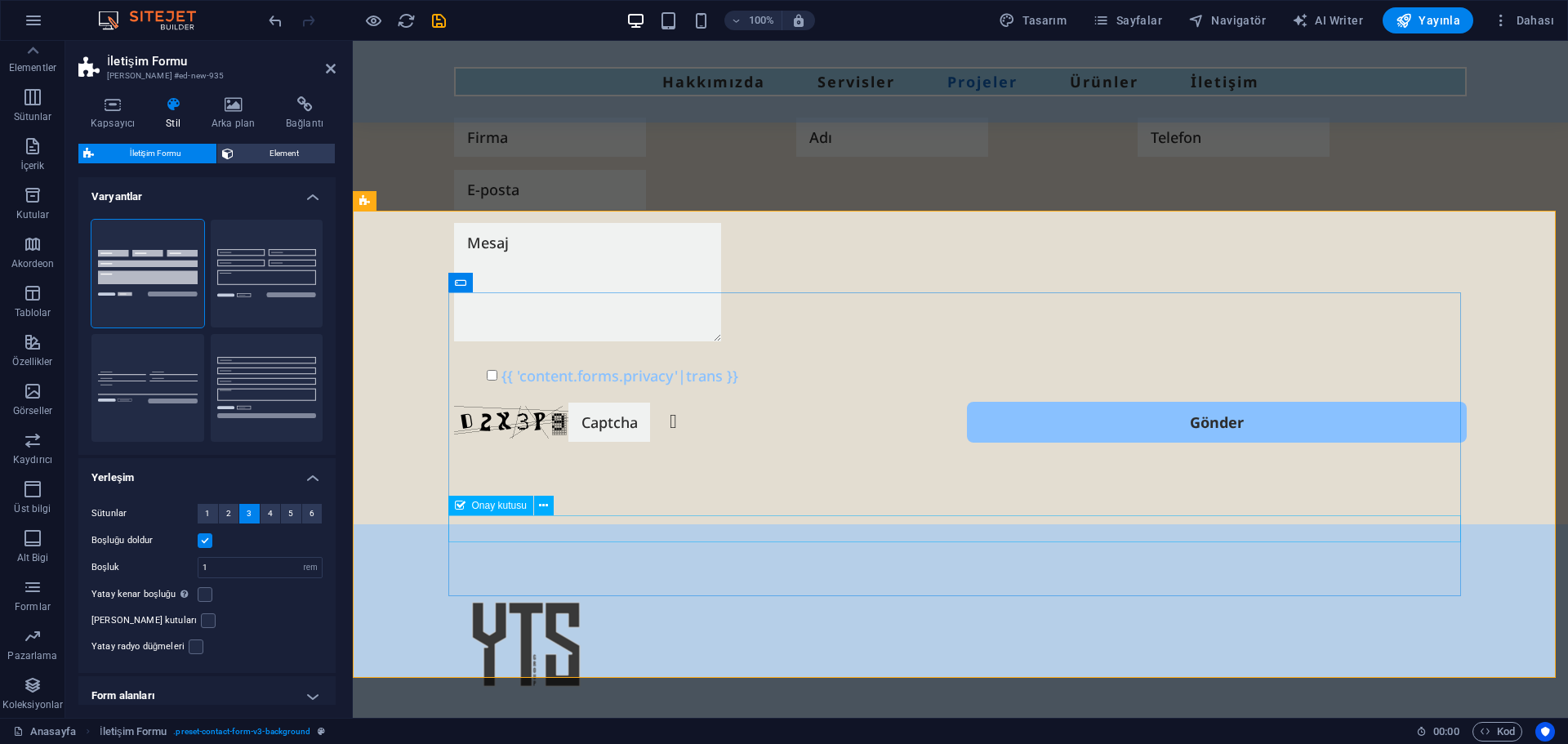
click at [618, 389] on div "{{ 'content.forms.privacy'|trans }}" at bounding box center [961, 375] width 1013 height 26
click at [652, 389] on div "{{ 'content.forms.privacy'|trans }}" at bounding box center [961, 375] width 1013 height 26
click at [475, 500] on span "Onay kutusu" at bounding box center [498, 505] width 54 height 10
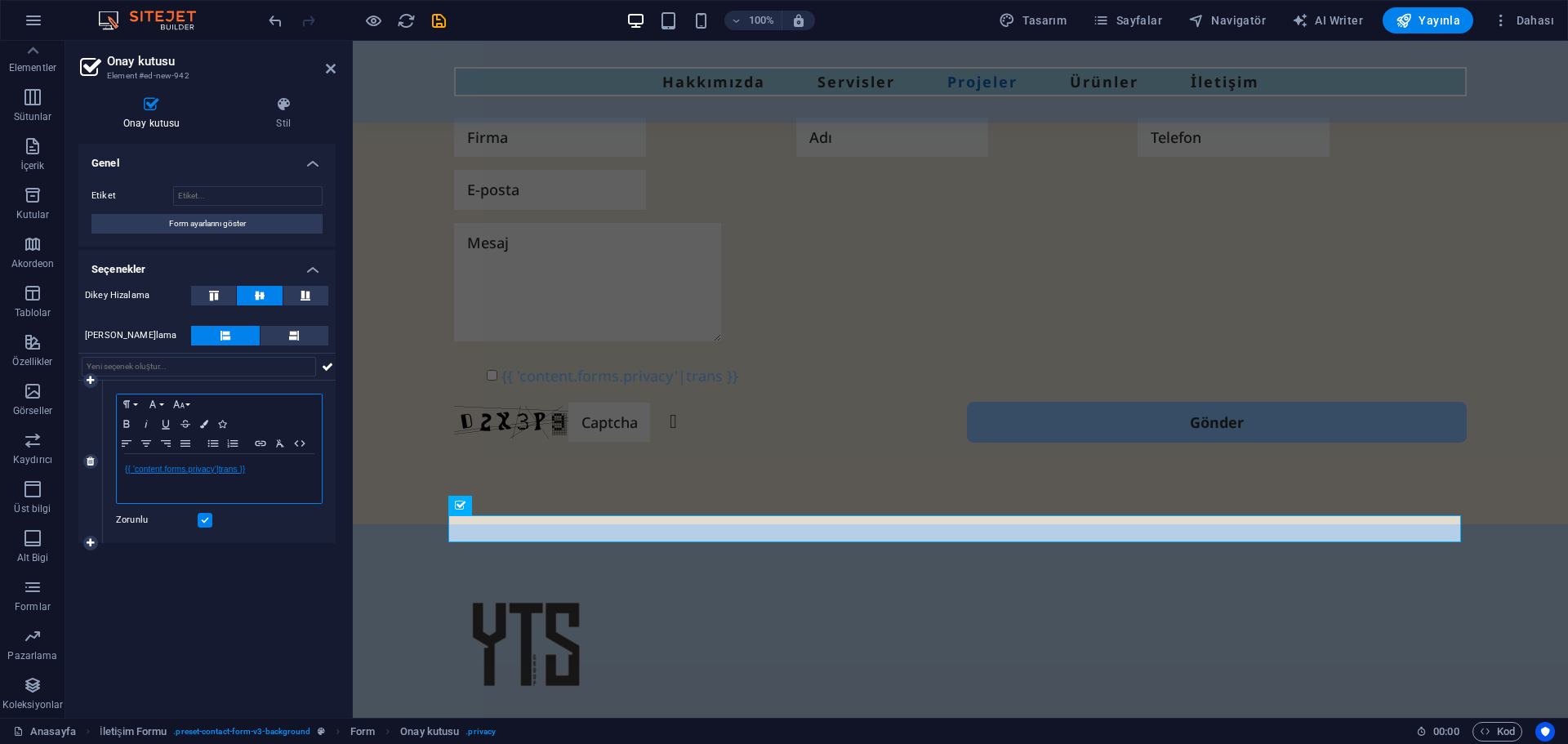
click at [234, 467] on link "{{ 'content.forms.privacy'|trans }}" at bounding box center [185, 469] width 120 height 9
click at [160, 492] on icon "button" at bounding box center [153, 498] width 20 height 20
click at [250, 471] on p "{{ 'content.forms.privacy'|trans }}" at bounding box center [220, 469] width 189 height 14
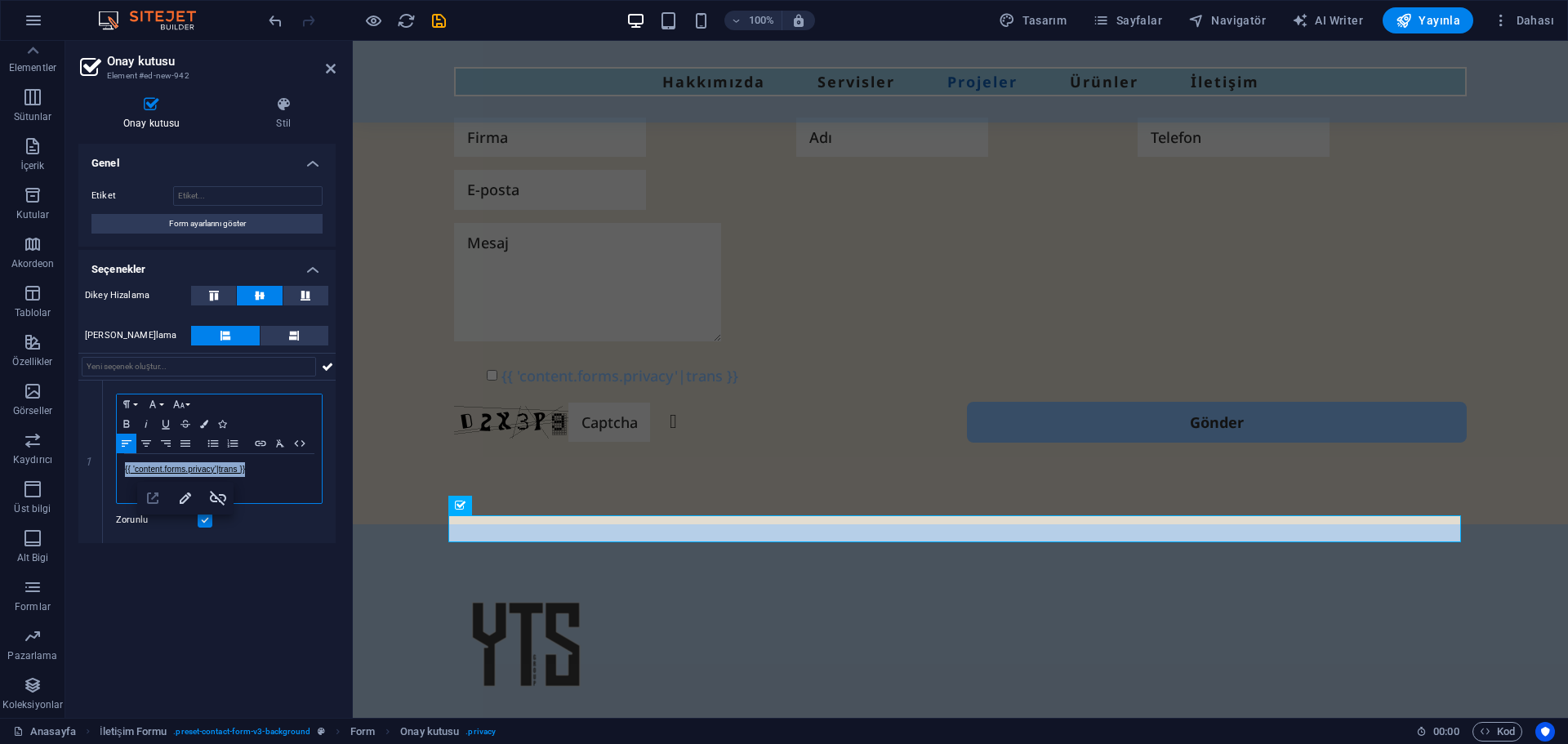
click at [157, 500] on icon "button" at bounding box center [153, 498] width 20 height 20
click at [236, 482] on div "{{ 'content.forms.privacy'|trans }}" at bounding box center [219, 478] width 205 height 49
click at [537, 389] on div "{{ 'content.forms.privacy'|trans }}" at bounding box center [961, 375] width 1013 height 26
click at [577, 389] on div "{{ 'content.forms.privacy'|trans }}" at bounding box center [961, 375] width 1013 height 26
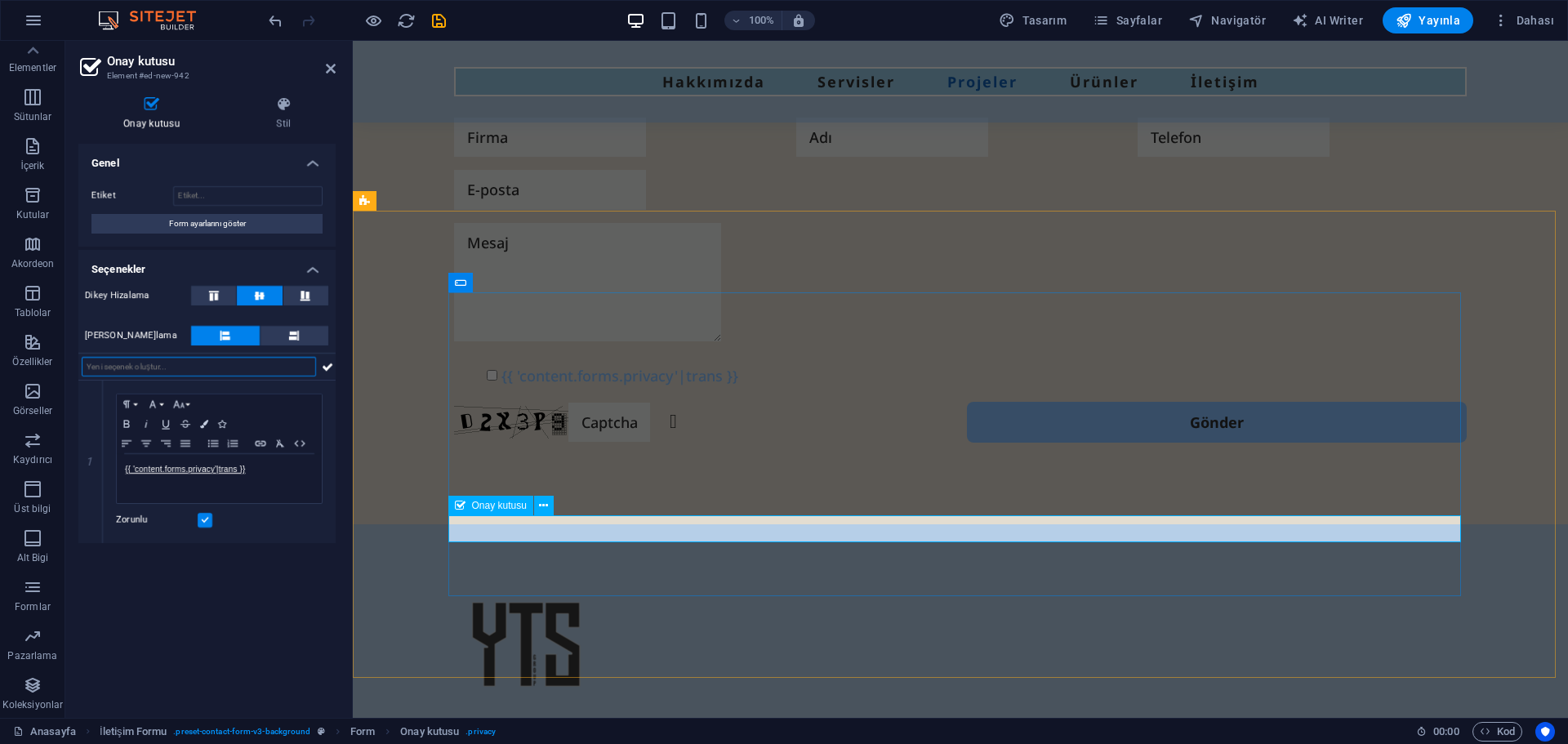
click at [577, 389] on div "{{ 'content.forms.privacy'|trans }}" at bounding box center [961, 375] width 1013 height 26
click at [210, 188] on input "Etiket" at bounding box center [247, 196] width 150 height 20
type input "ssss"
click at [473, 505] on span "Onay kutusu" at bounding box center [498, 505] width 54 height 10
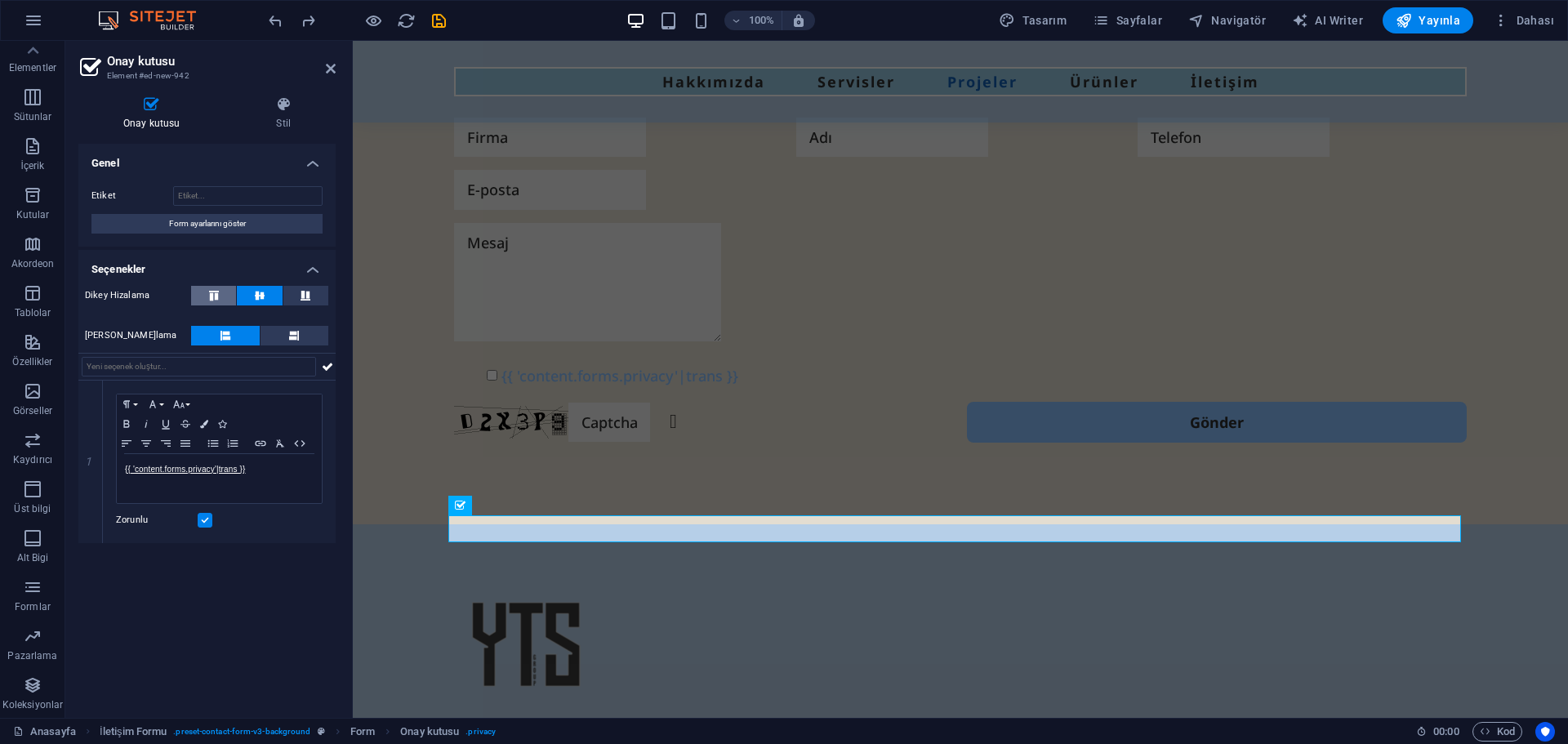
click at [215, 290] on button at bounding box center [213, 295] width 45 height 20
click at [244, 290] on button at bounding box center [259, 295] width 45 height 20
click at [278, 330] on button at bounding box center [295, 335] width 69 height 20
click at [231, 330] on button at bounding box center [225, 335] width 69 height 20
click at [239, 474] on p "{{ 'content.forms.privacy'|trans }}" at bounding box center [220, 469] width 189 height 14
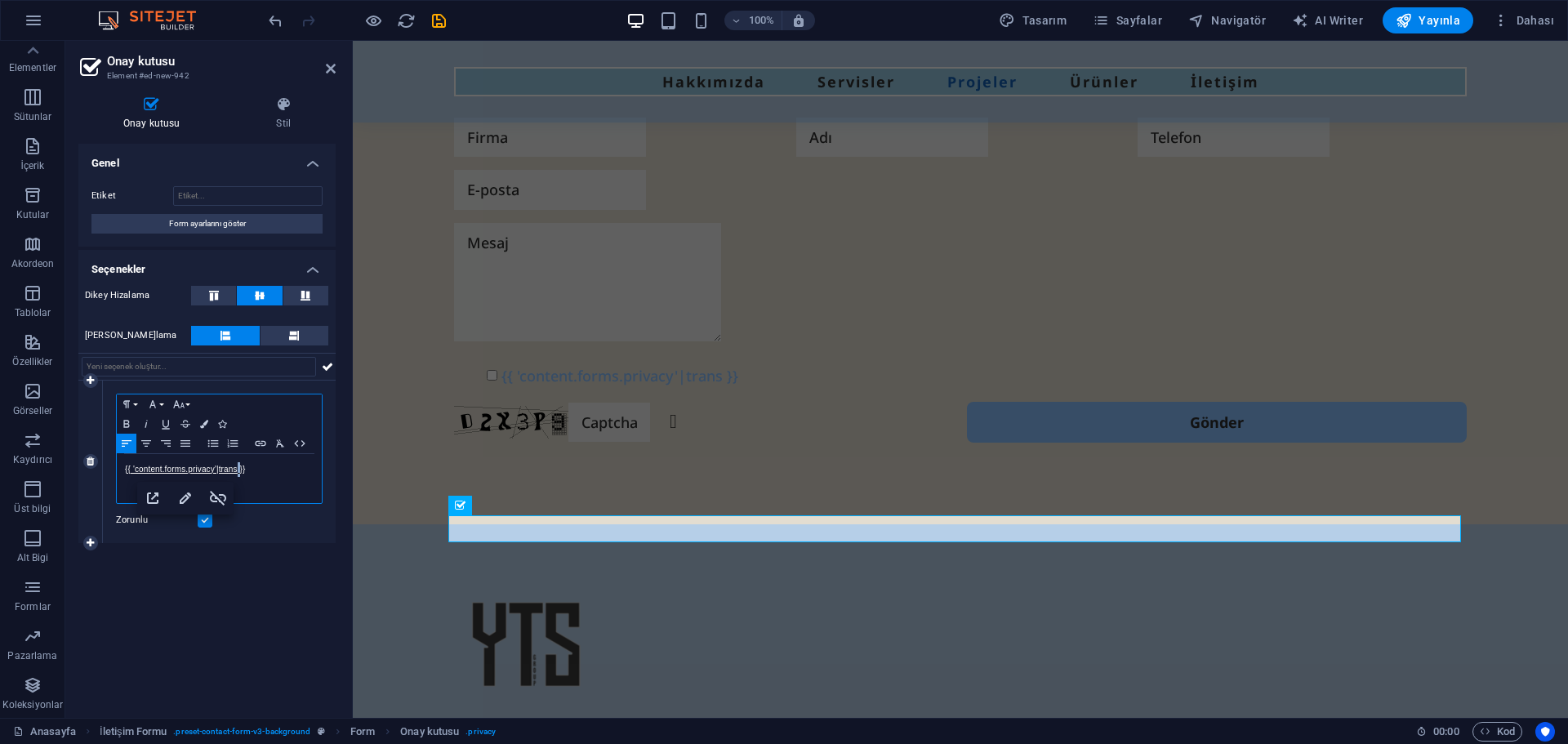
click at [239, 474] on p "{{ 'content.forms.privacy'|trans }}" at bounding box center [220, 469] width 189 height 14
click at [209, 460] on div "Güvenlik" at bounding box center [219, 478] width 205 height 49
click at [383, 408] on div "Güvenlik Formu Okunaksız mı? Yeniden oluştur Gönder" at bounding box center [960, 281] width 1216 height 489
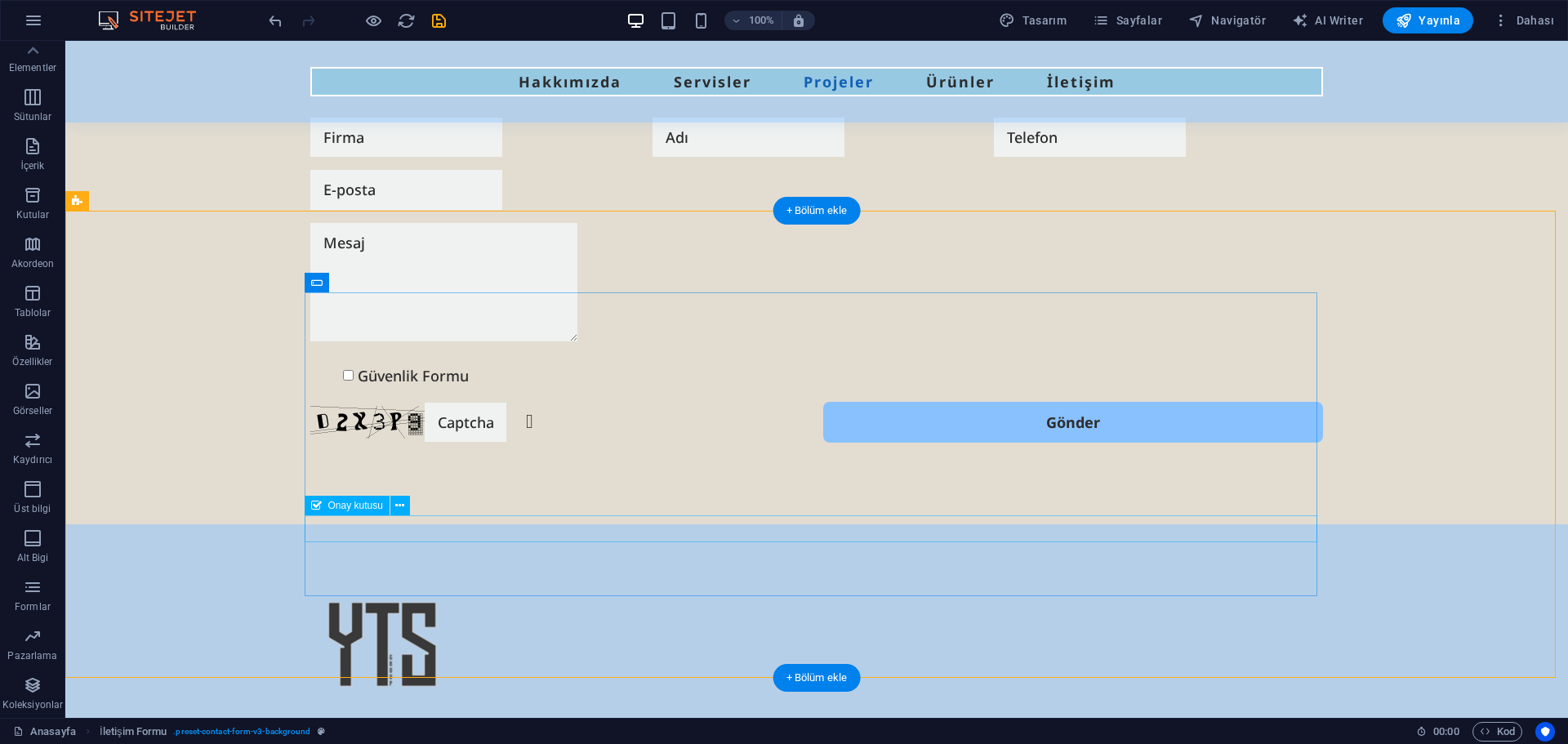
click at [377, 389] on div "Güvenlik Formu" at bounding box center [816, 375] width 1013 height 26
click at [355, 389] on div "Güvenlik Formu" at bounding box center [816, 375] width 1013 height 26
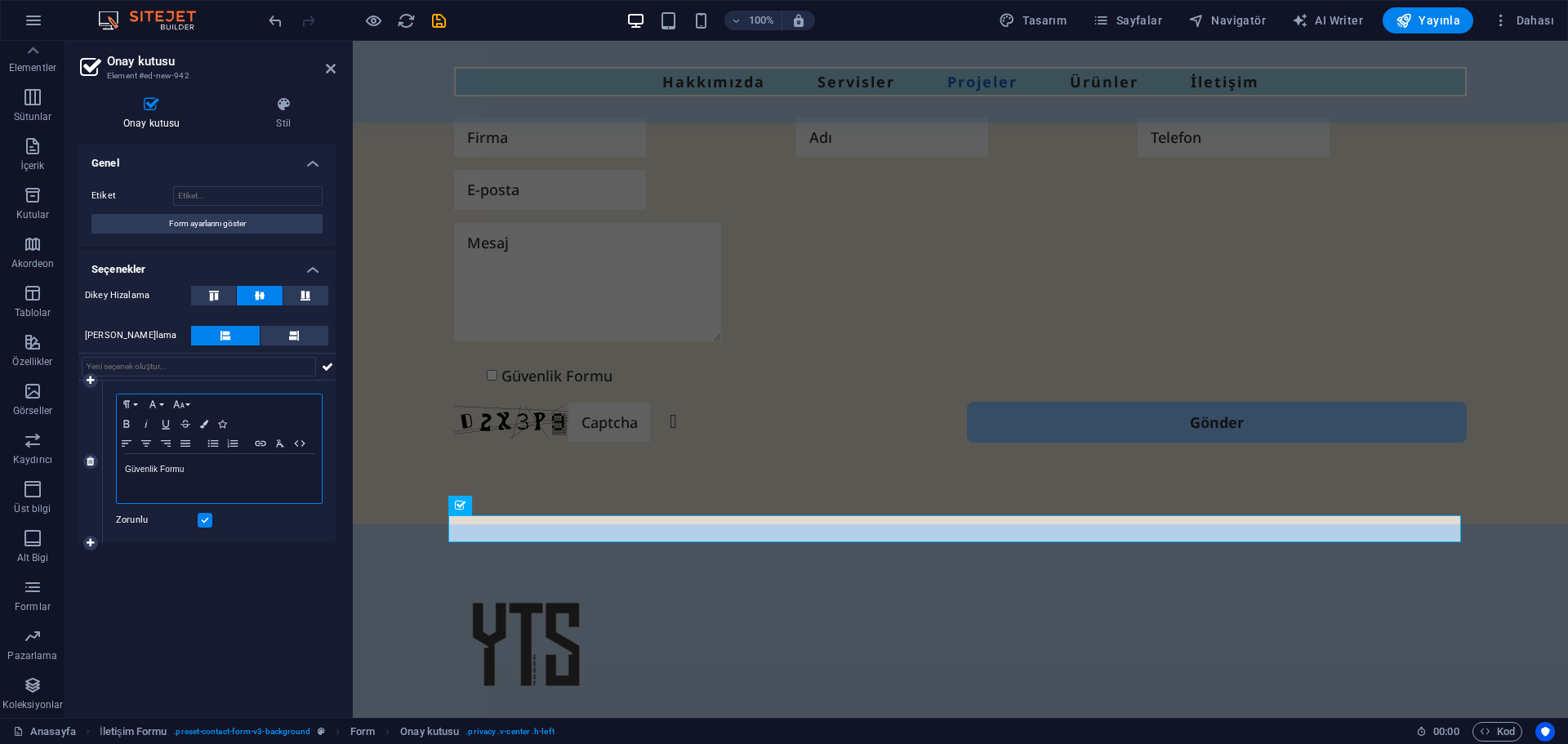
click at [219, 467] on p "Güvenlik Formu" at bounding box center [220, 469] width 189 height 14
click at [302, 443] on icon "button" at bounding box center [300, 444] width 20 height 13
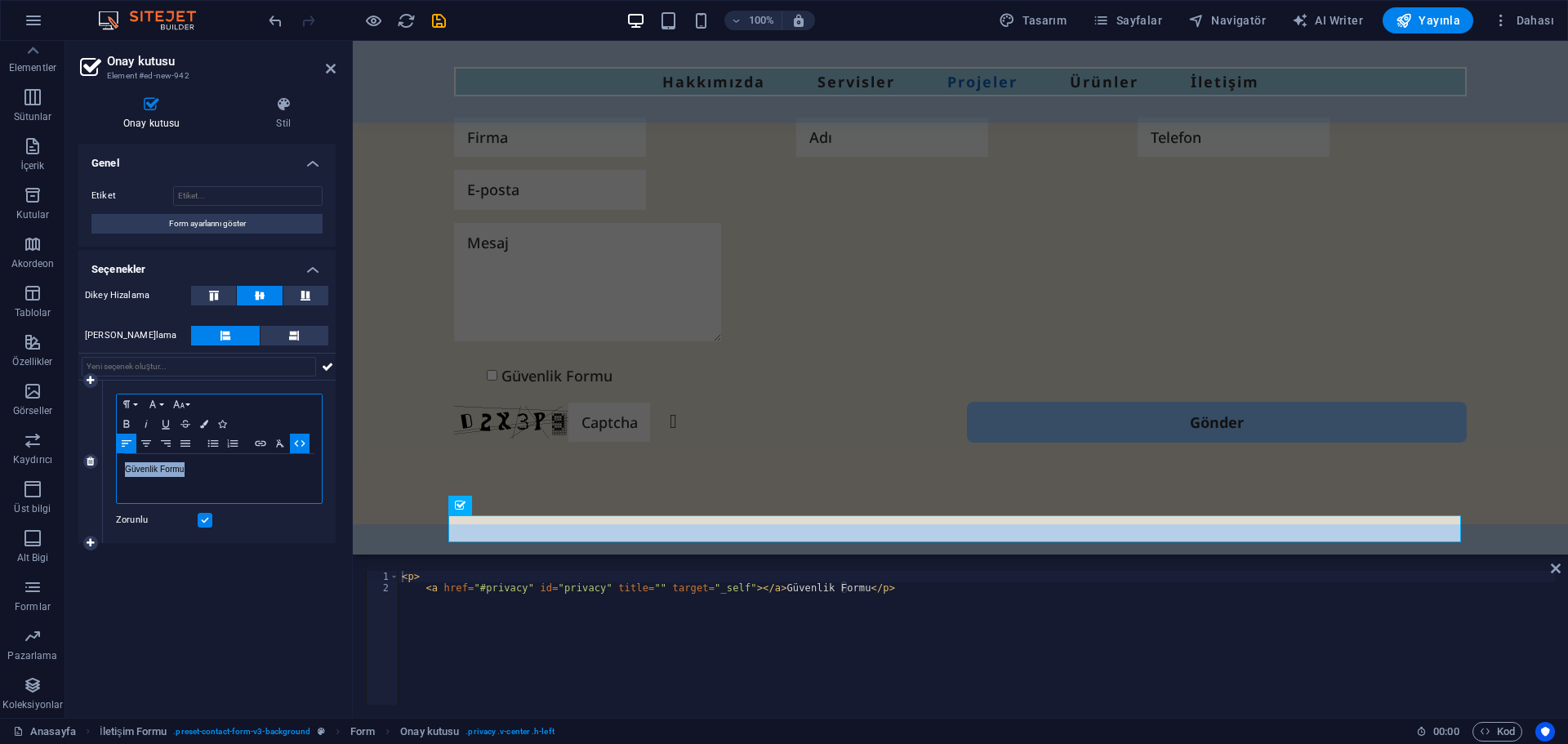
click at [297, 448] on icon "button" at bounding box center [300, 444] width 20 height 13
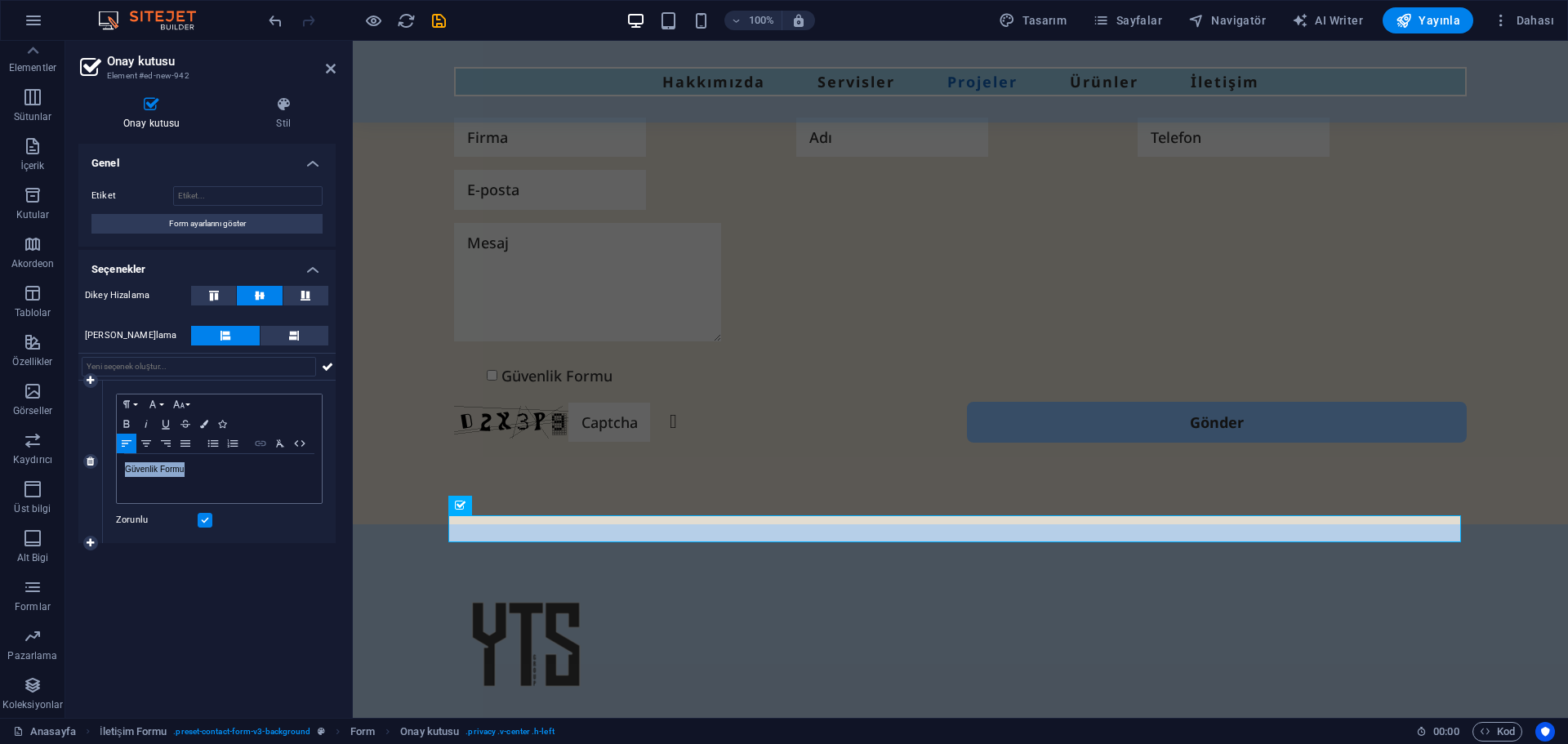
click at [255, 446] on icon "button" at bounding box center [261, 444] width 20 height 13
click at [228, 477] on input "URL" at bounding box center [237, 476] width 130 height 26
click at [262, 440] on icon "button" at bounding box center [261, 444] width 20 height 13
type input "Güvenlik Formu"
click at [289, 476] on icon "button" at bounding box center [283, 477] width 16 height 13
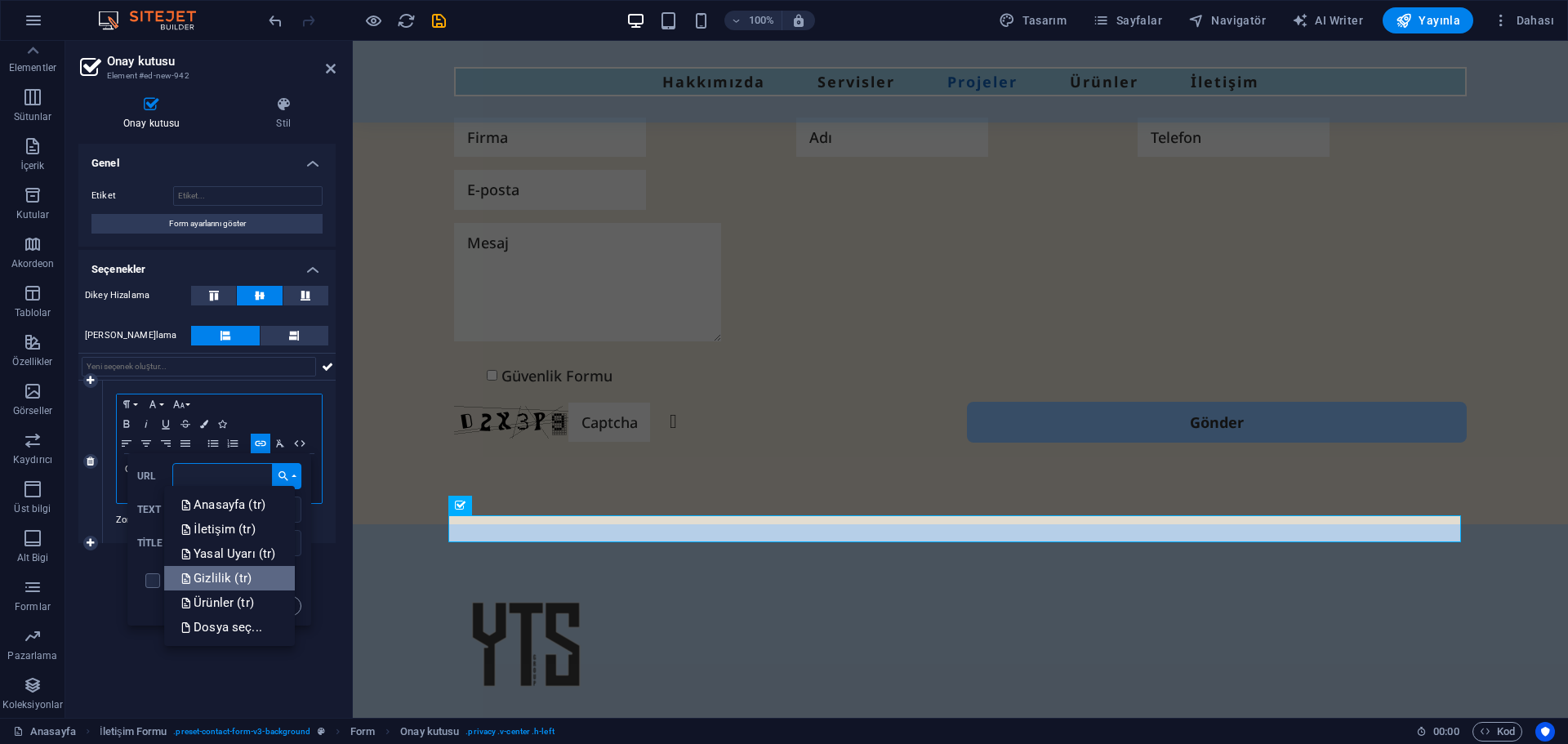
click at [214, 582] on p "Gizlilik (tr)" at bounding box center [218, 579] width 74 height 25
type input "/tr/Gizlilik"
click at [288, 604] on button "Insert" at bounding box center [283, 606] width 37 height 20
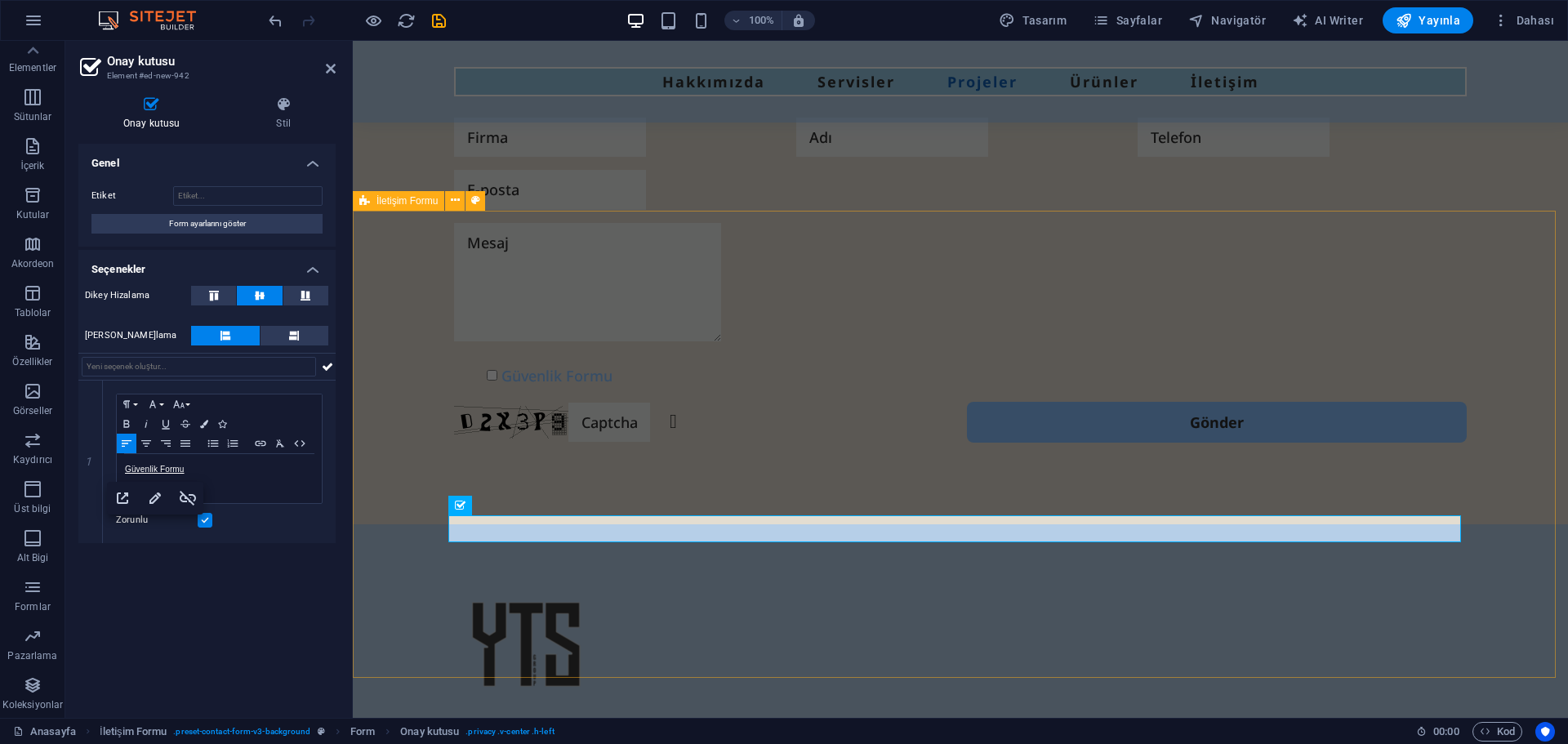
click at [395, 500] on div "Güvenlik Formu Okunaksız mı? Yeniden oluştur Gönder" at bounding box center [960, 281] width 1216 height 489
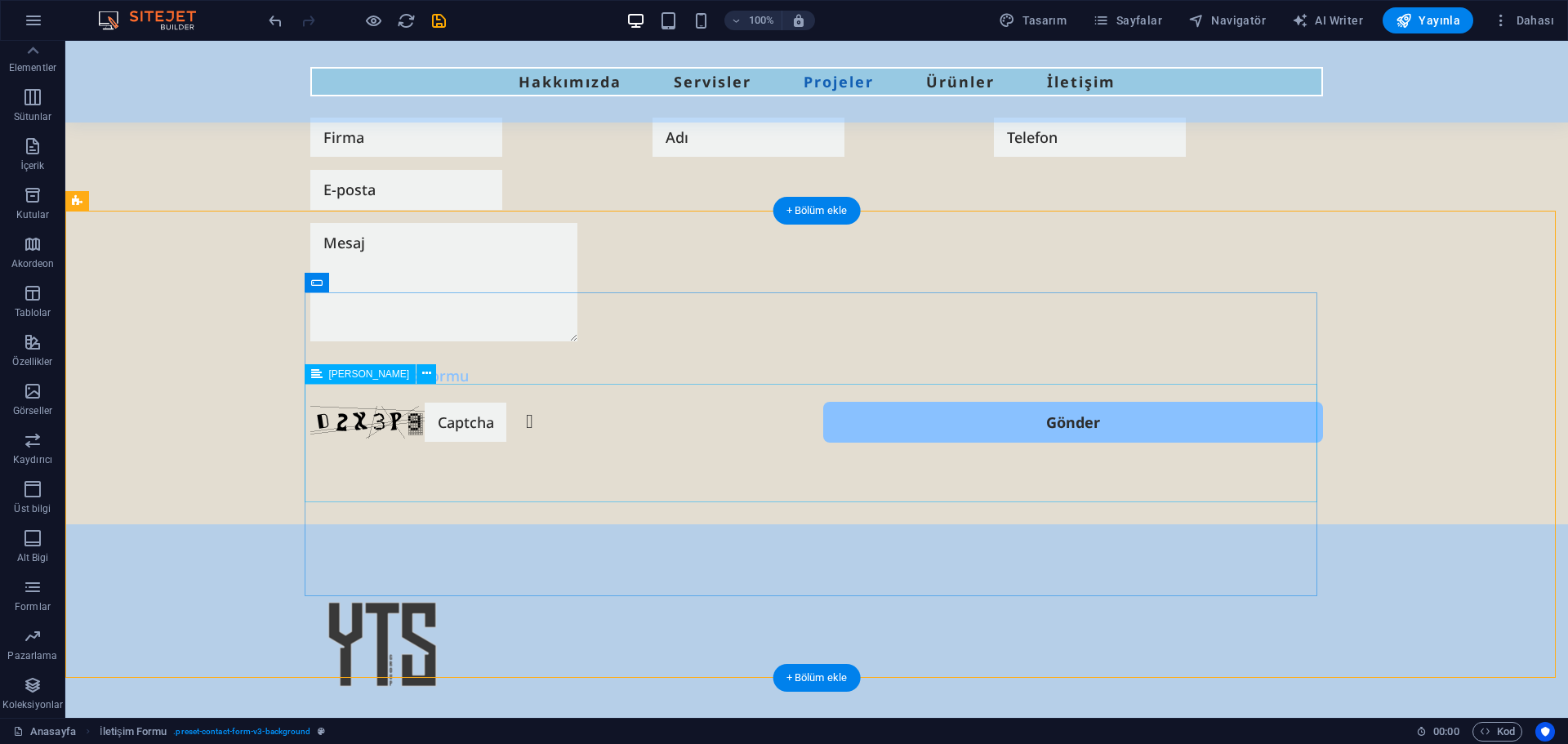
click at [566, 350] on div at bounding box center [816, 286] width 1013 height 127
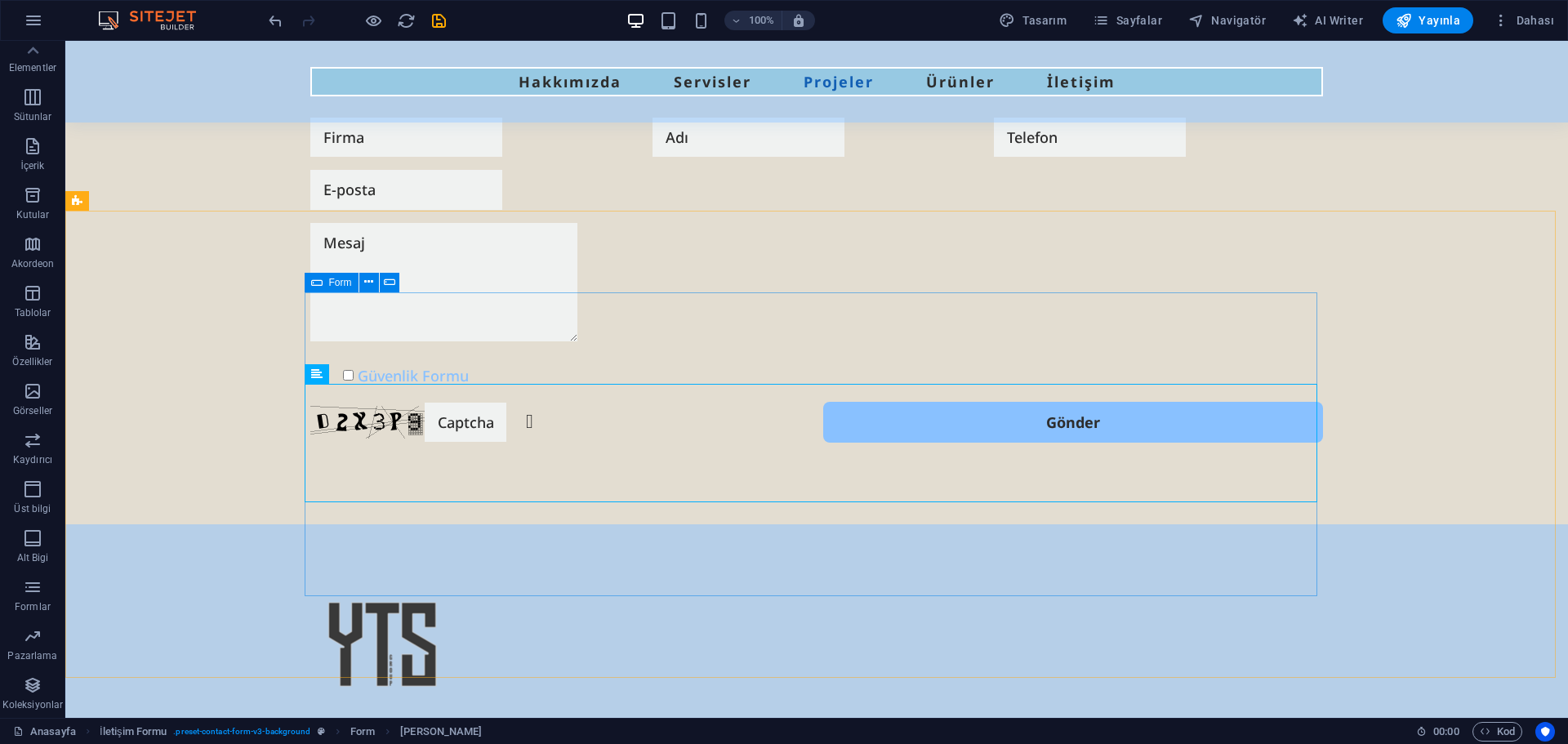
click at [324, 284] on div "Form" at bounding box center [331, 283] width 53 height 20
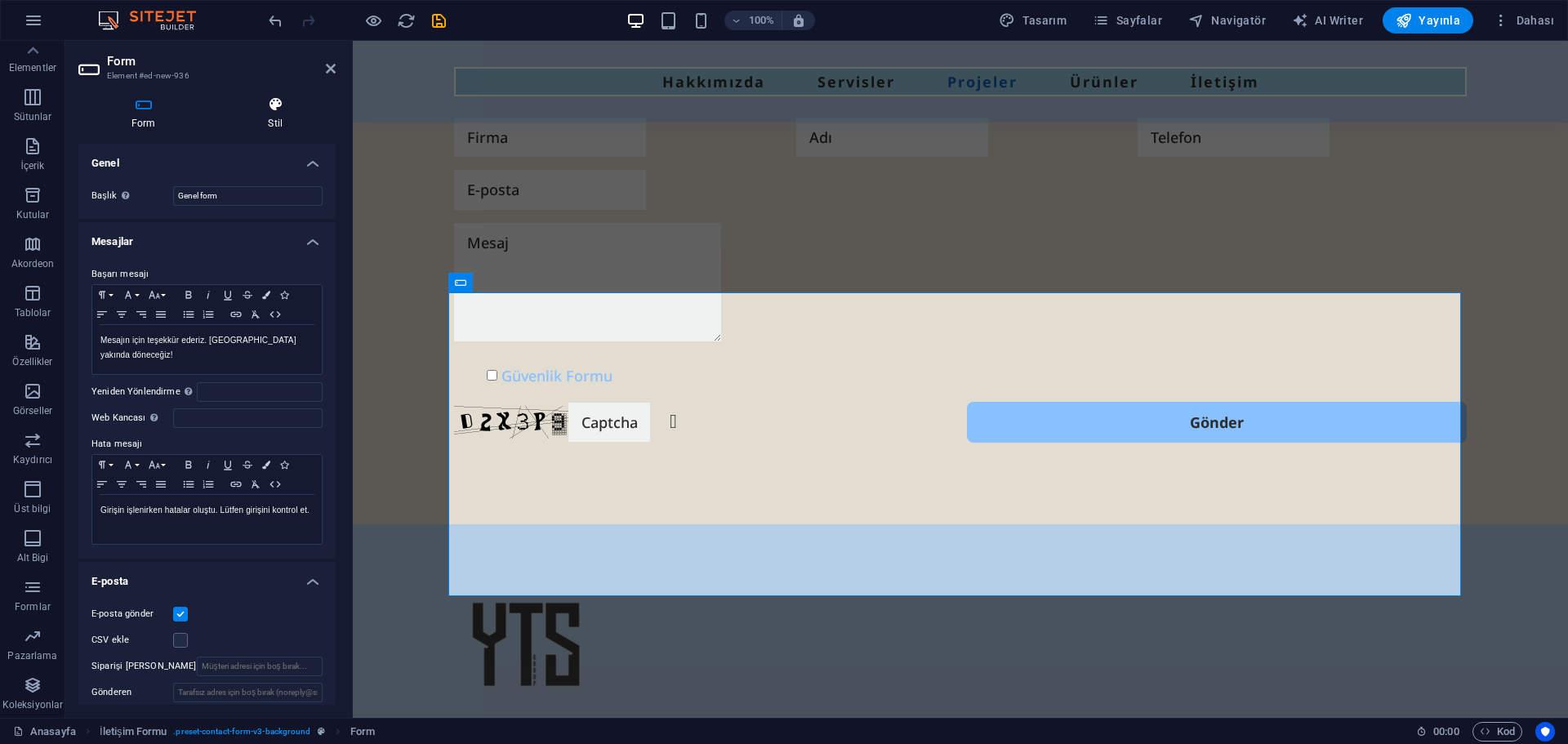
click at [297, 120] on h4 "Stil" at bounding box center [276, 114] width 121 height 34
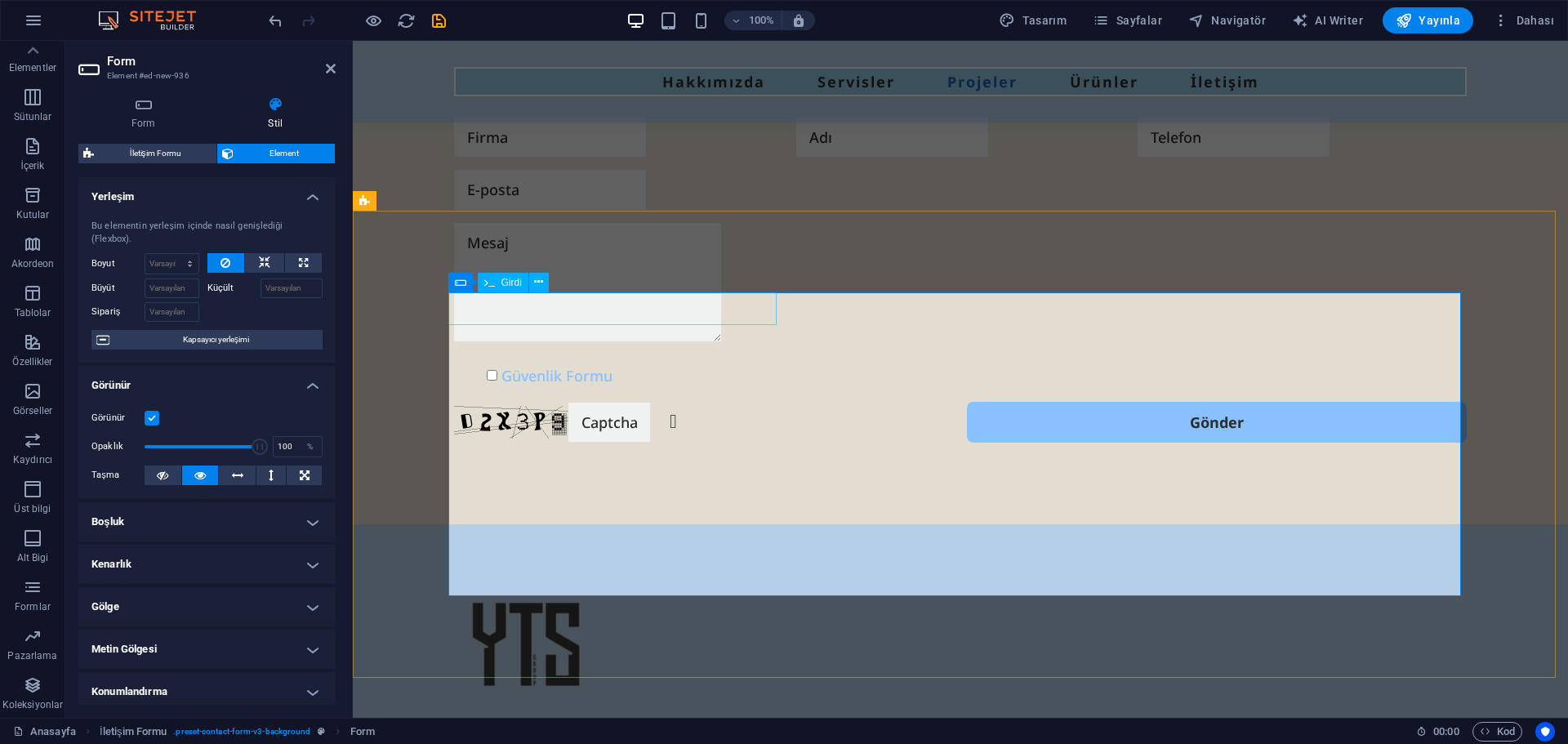
click at [541, 157] on input "text" at bounding box center [550, 137] width 192 height 39
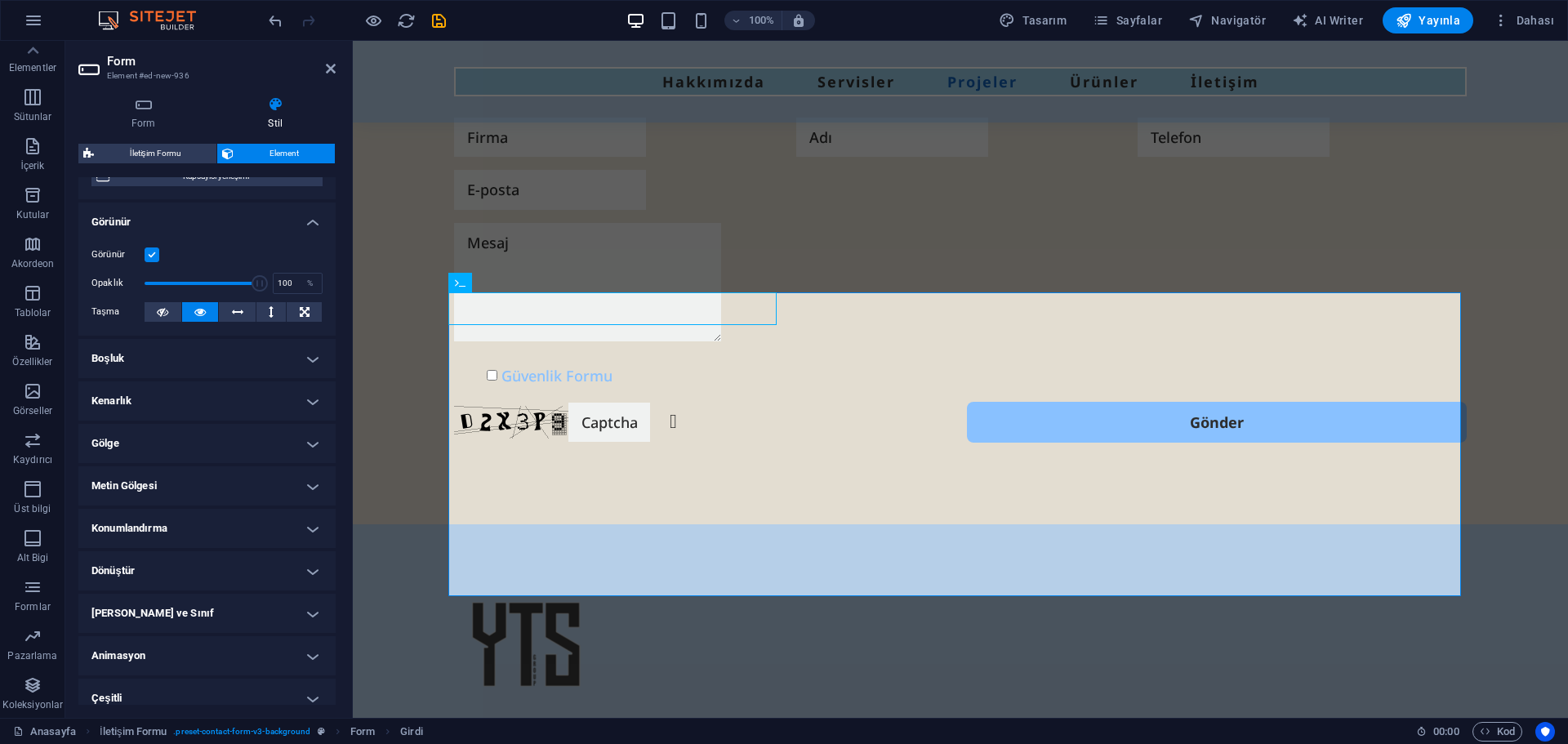
scroll to position [177, 0]
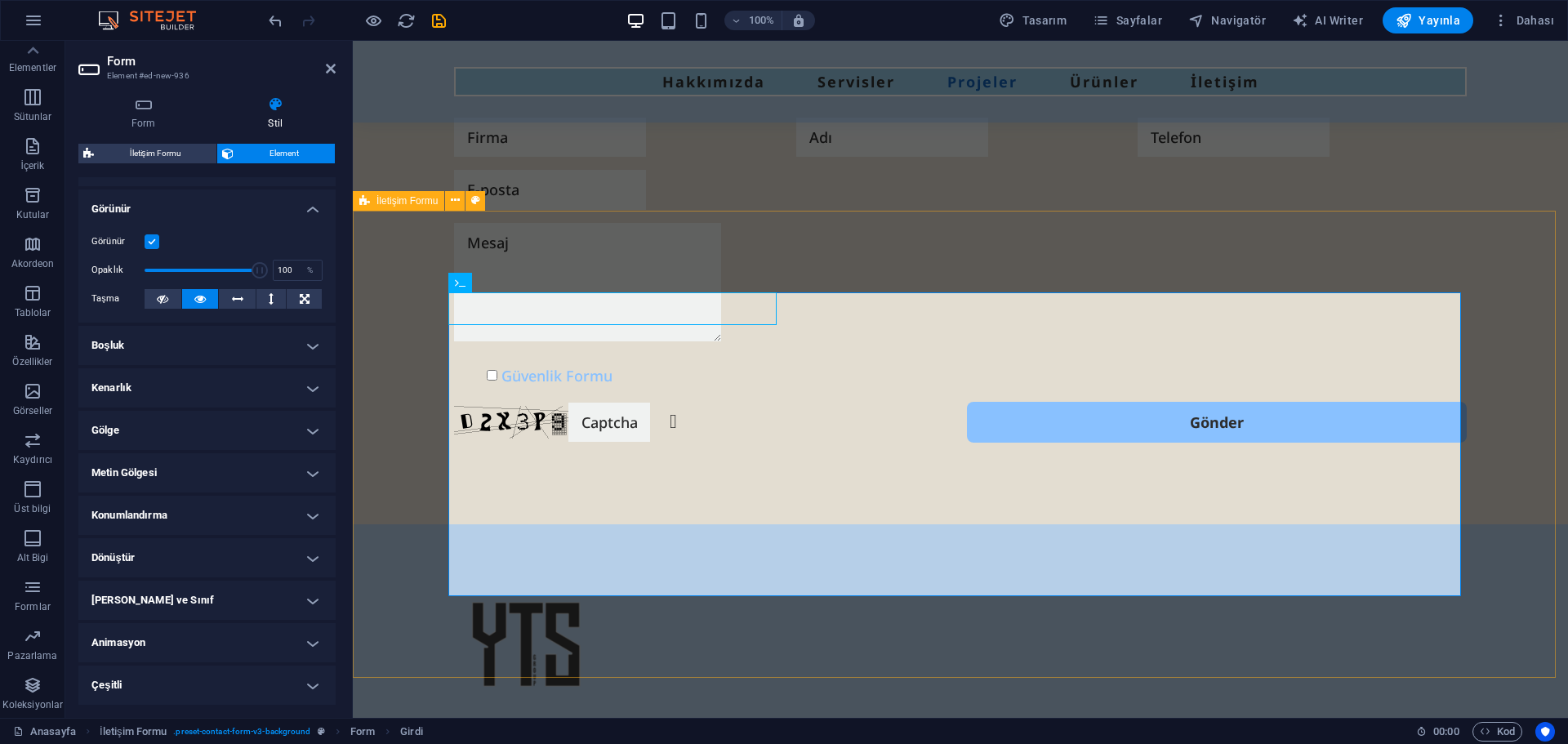
click at [426, 287] on div "Güvenlik Formu Okunaksız mı? Yeniden oluştur Gönder" at bounding box center [960, 281] width 1216 height 489
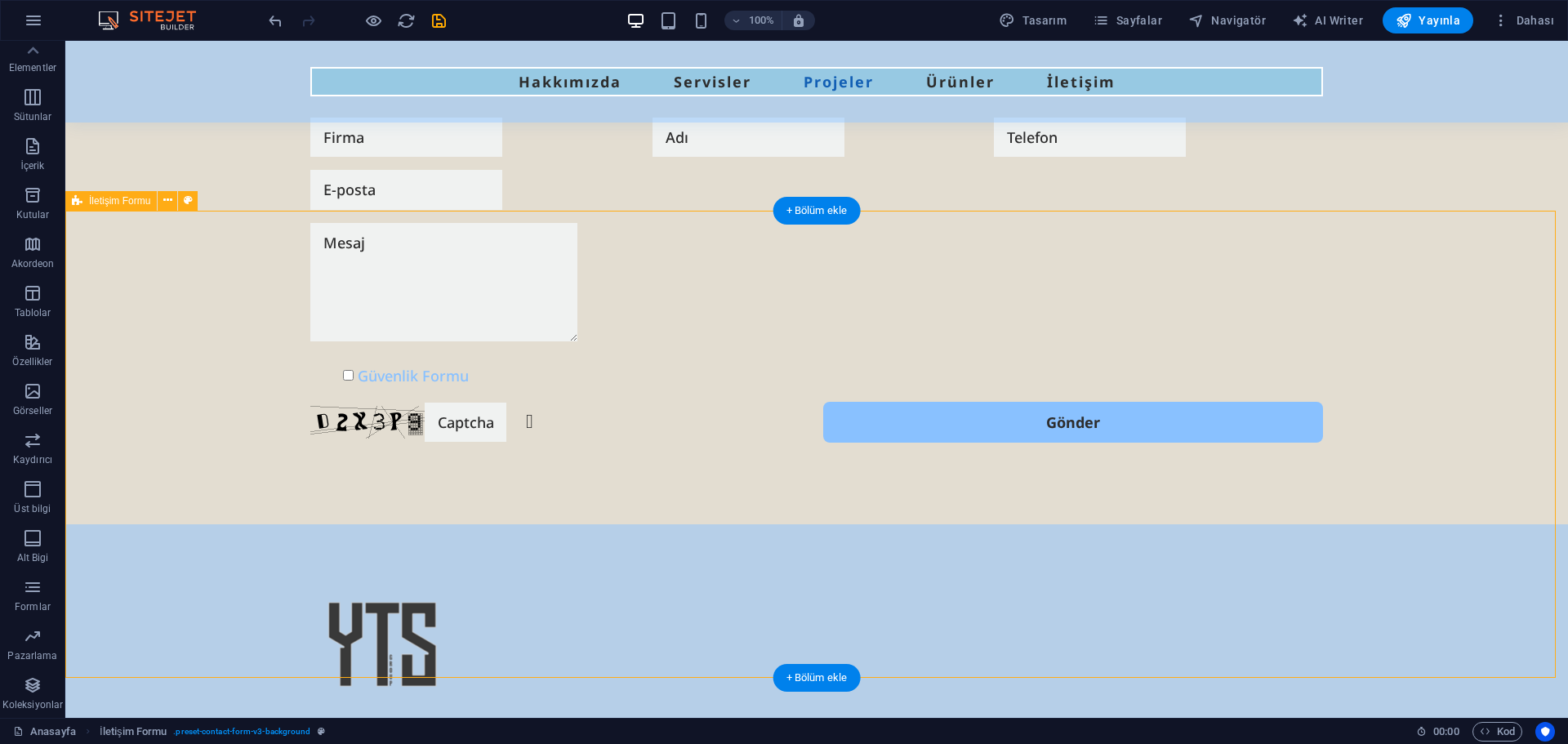
click at [432, 230] on div "Güvenlik Formu Okunaksız mı? Yeniden oluştur Gönder" at bounding box center [816, 281] width 1503 height 489
select select "rem"
select select "preset-contact-form-v3-background"
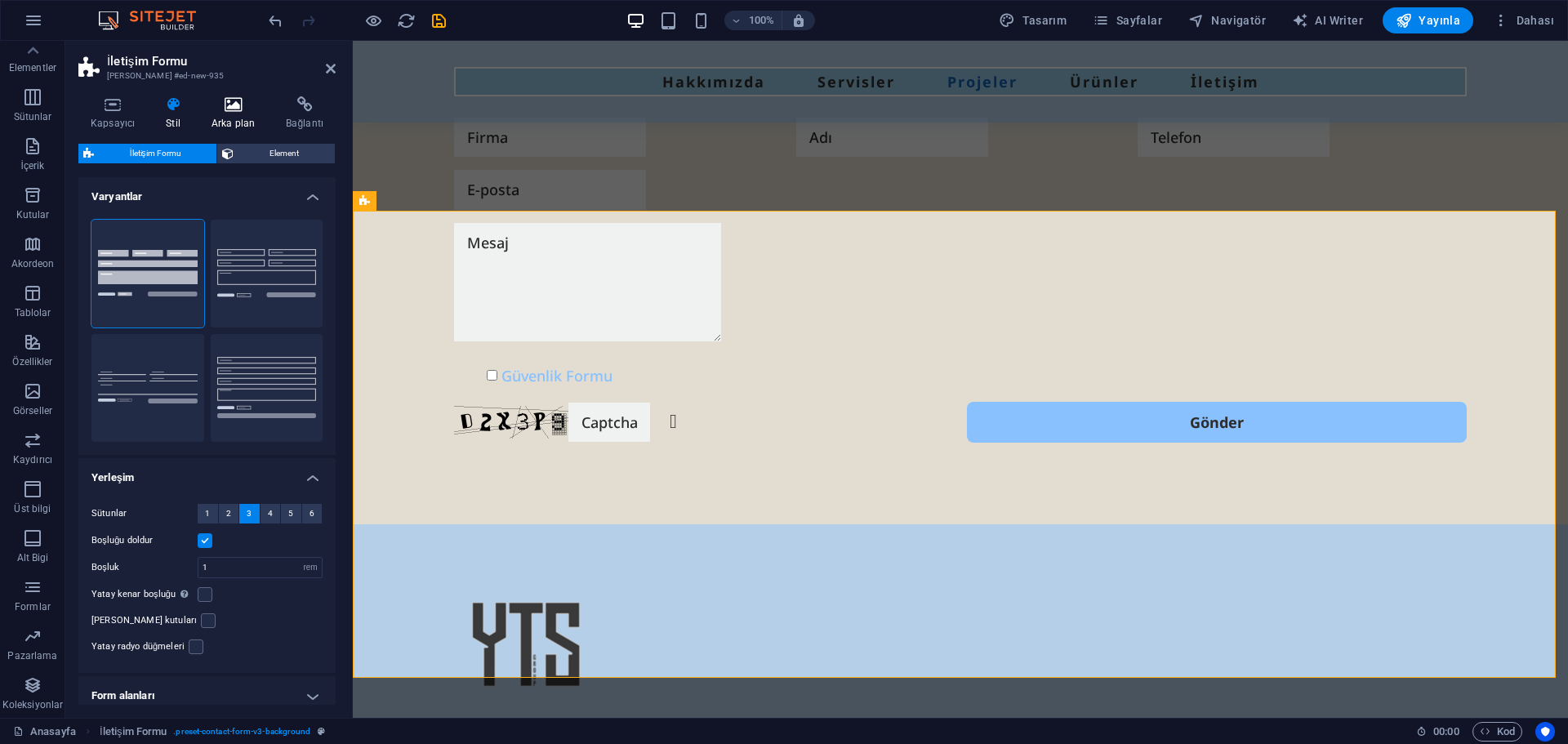
click at [231, 116] on h4 "Arka plan" at bounding box center [237, 114] width 74 height 34
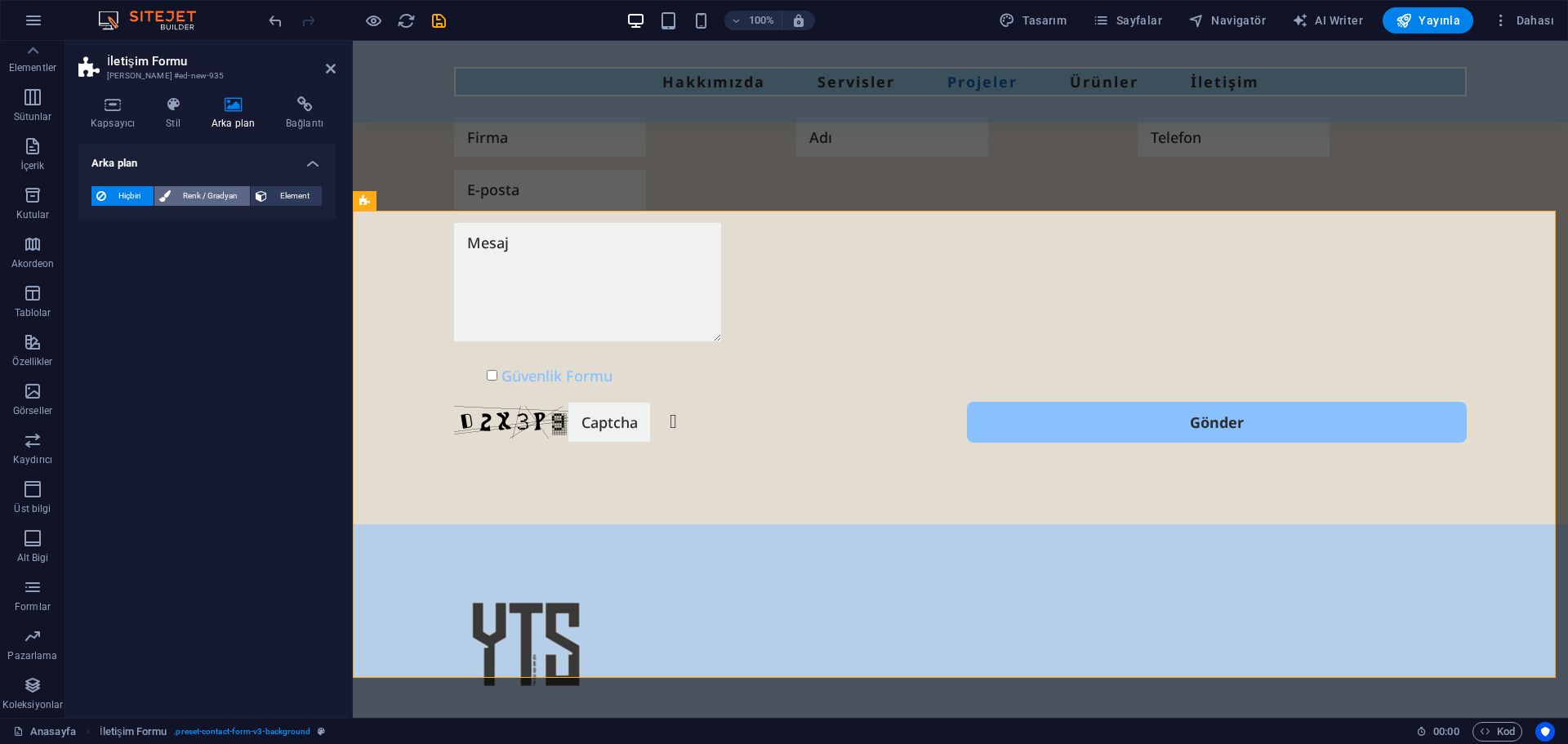
click at [205, 196] on span "Renk / Gradyan" at bounding box center [211, 196] width 71 height 20
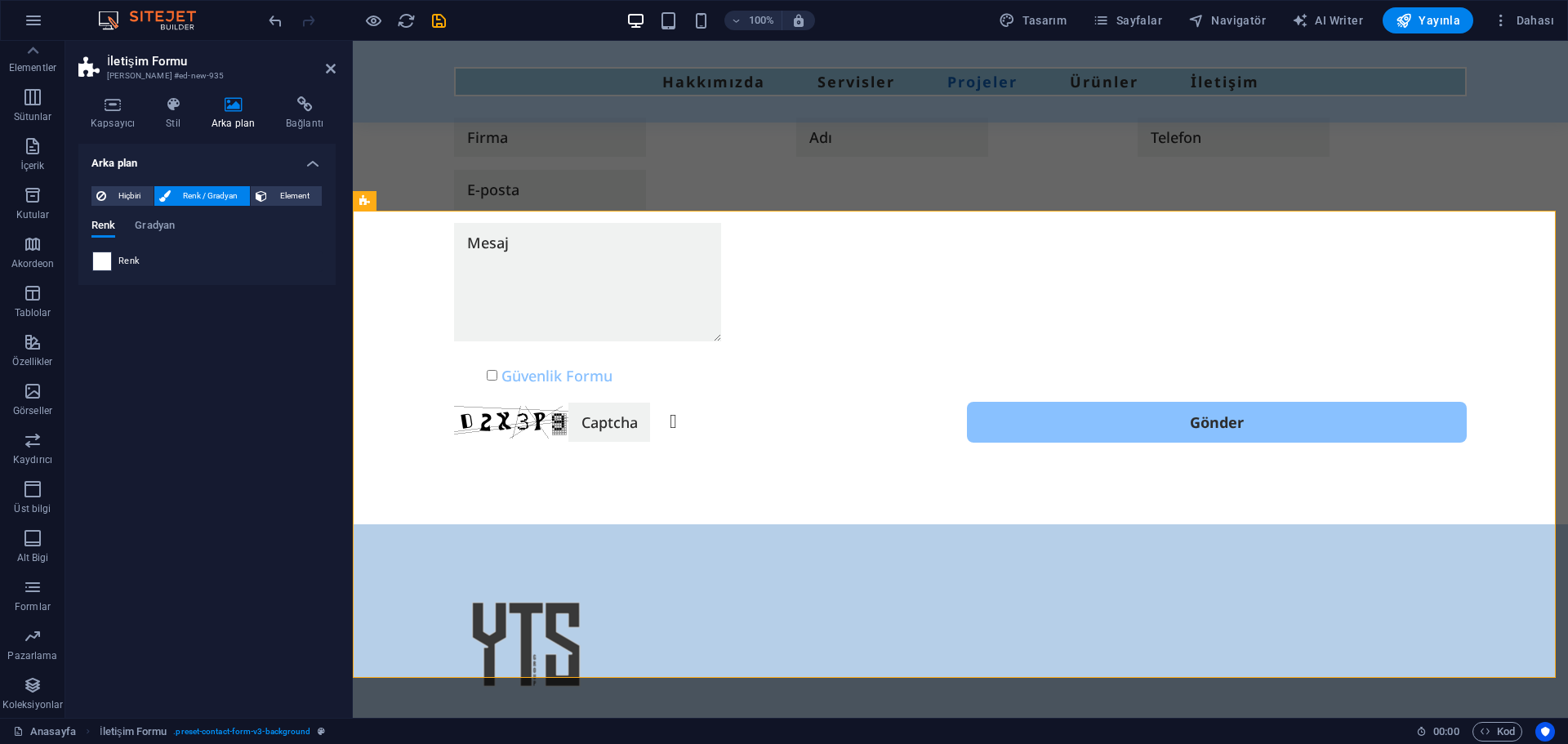
click at [99, 260] on span at bounding box center [102, 261] width 18 height 18
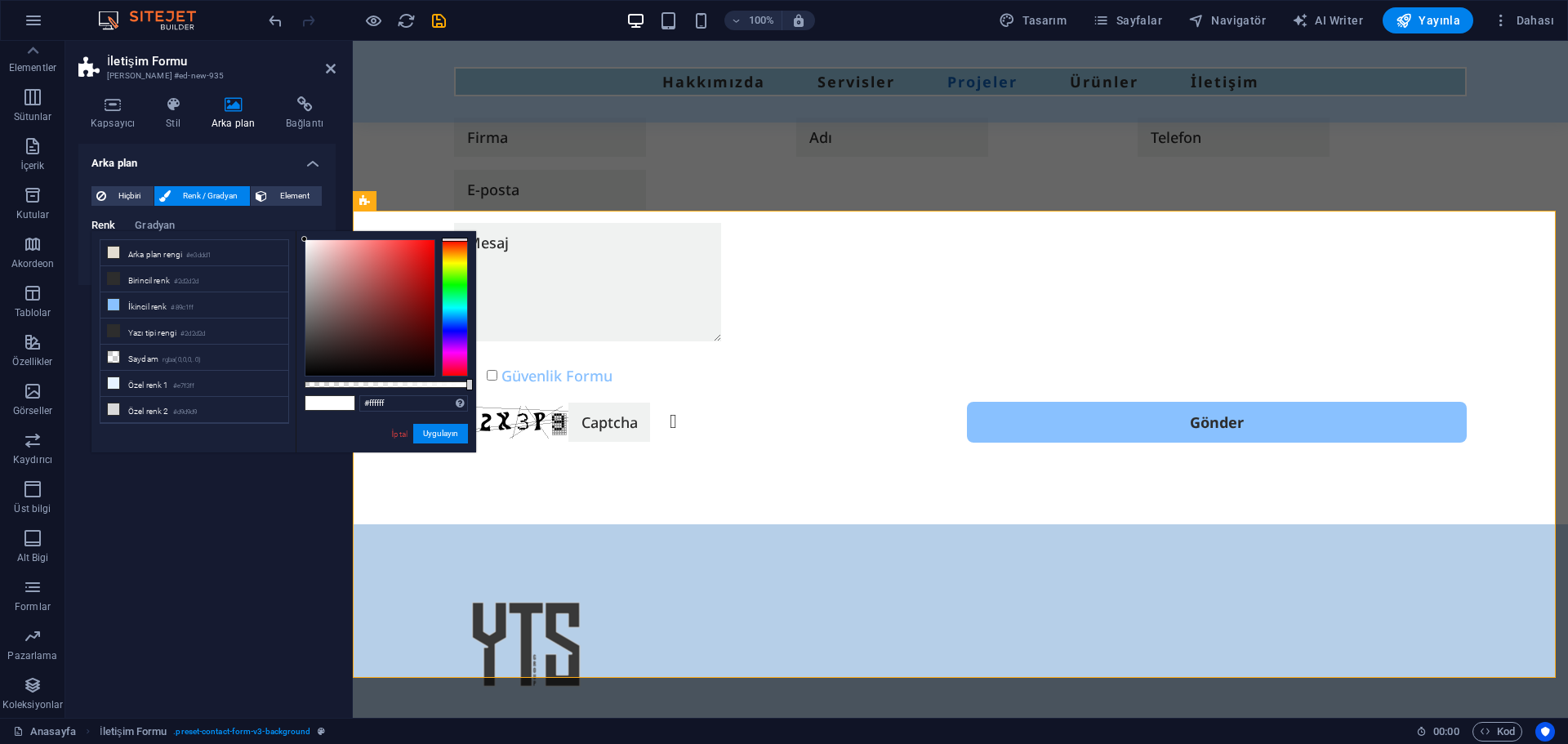
click at [330, 404] on span at bounding box center [343, 403] width 25 height 14
click at [159, 304] on li "İkincil renk #89c1ff" at bounding box center [194, 305] width 188 height 26
type input "#89c1ff"
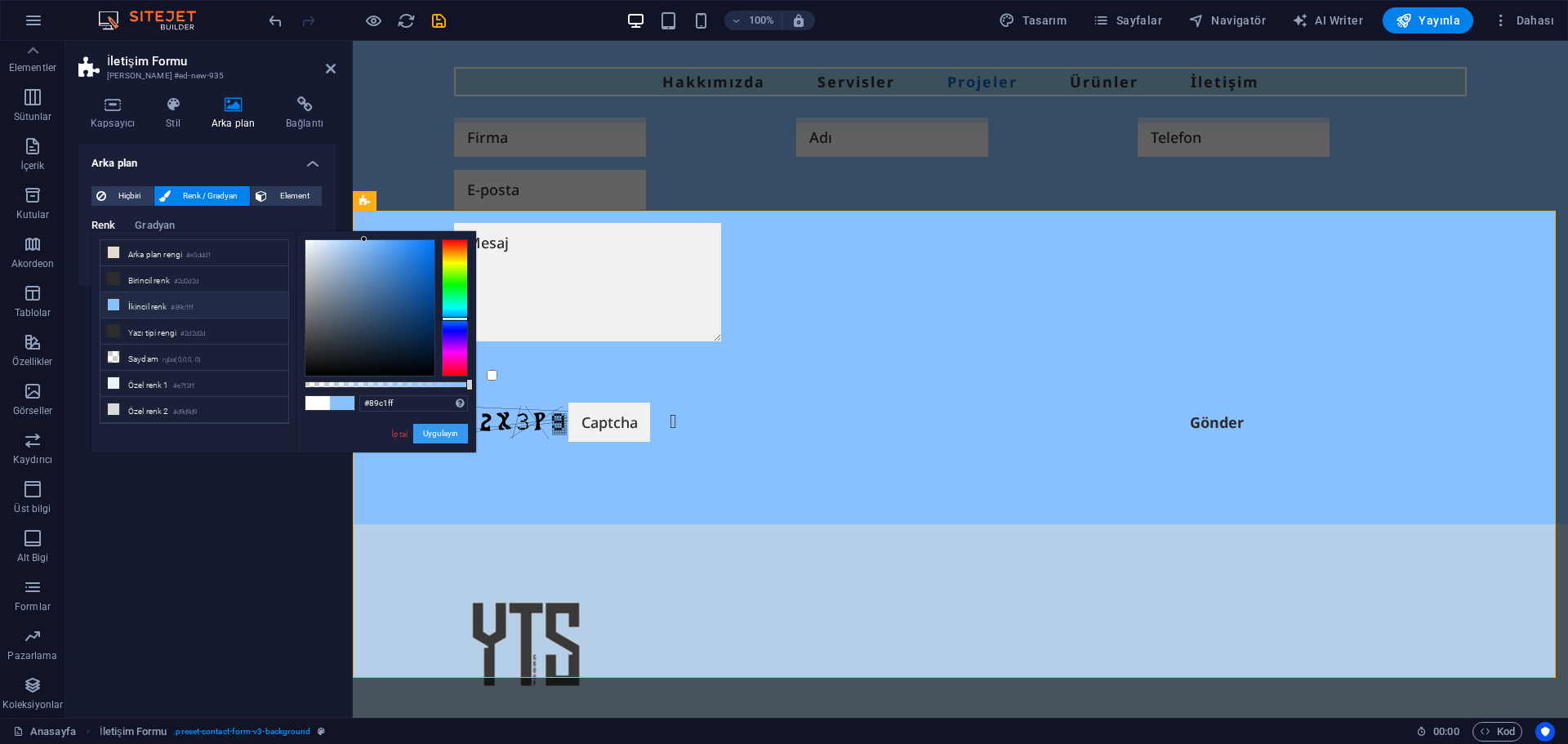
click at [433, 438] on button "Uygulayın" at bounding box center [440, 434] width 54 height 20
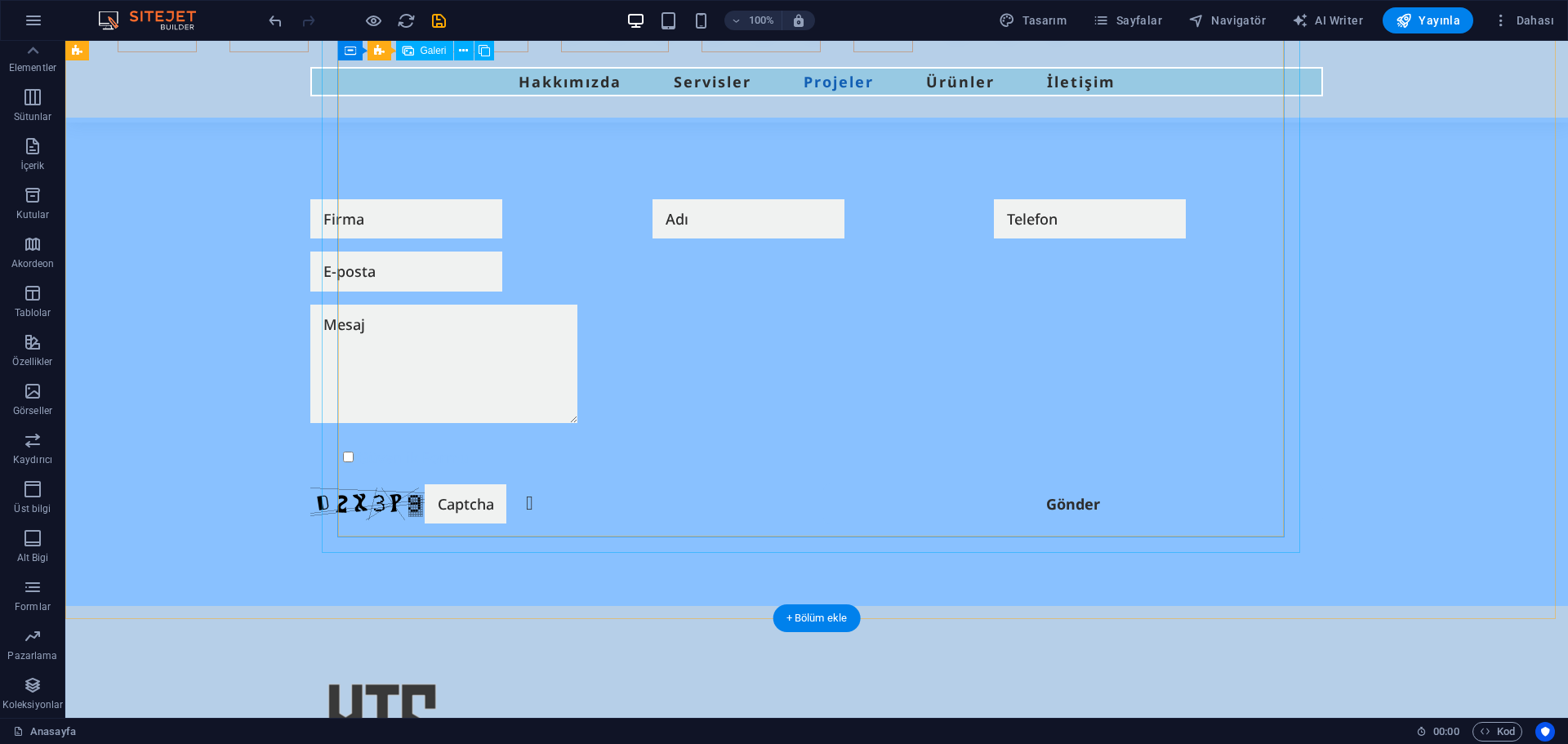
scroll to position [5201, 0]
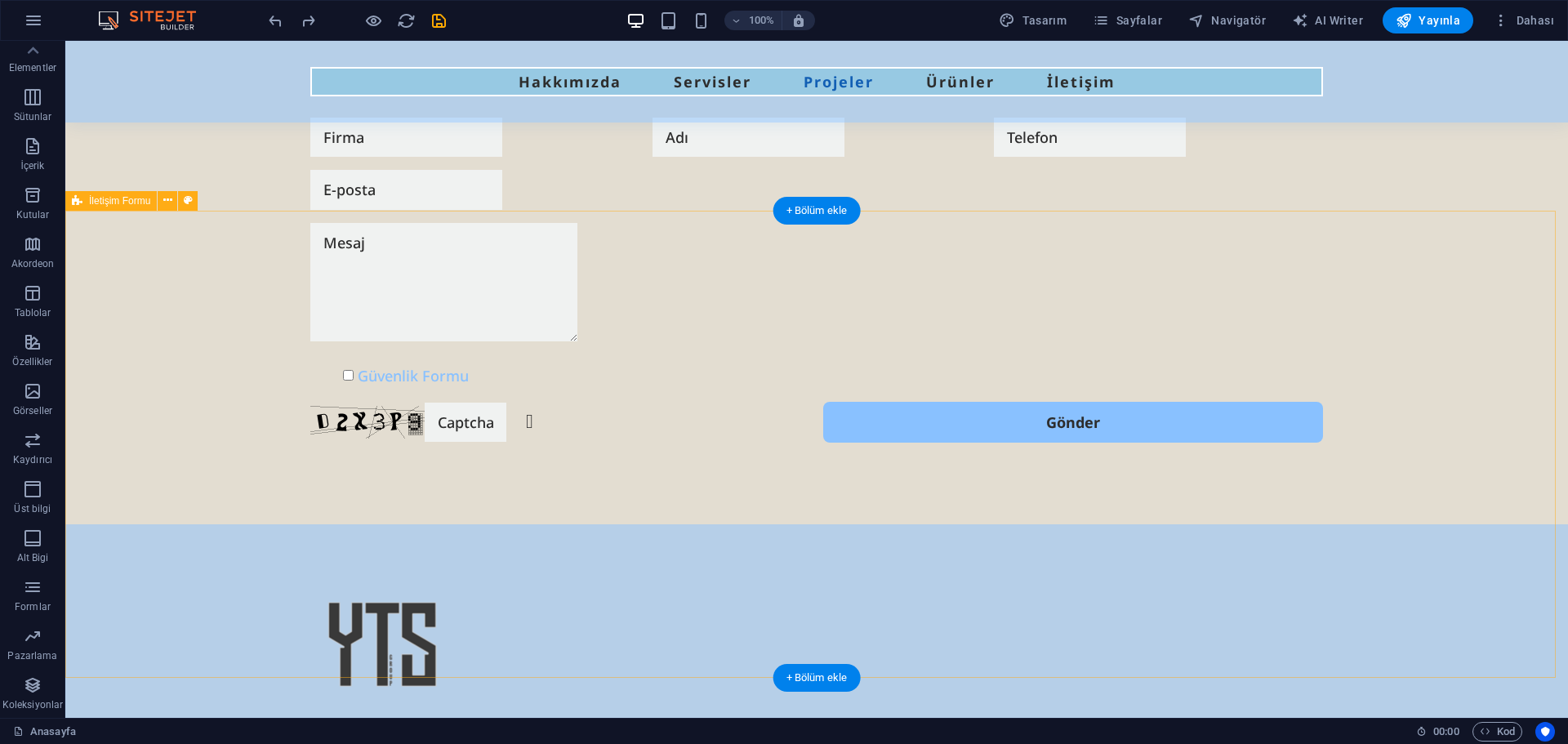
click at [526, 231] on div "Güvenlik Formu Okunaksız mı? Yeniden oluştur Gönder" at bounding box center [816, 281] width 1503 height 489
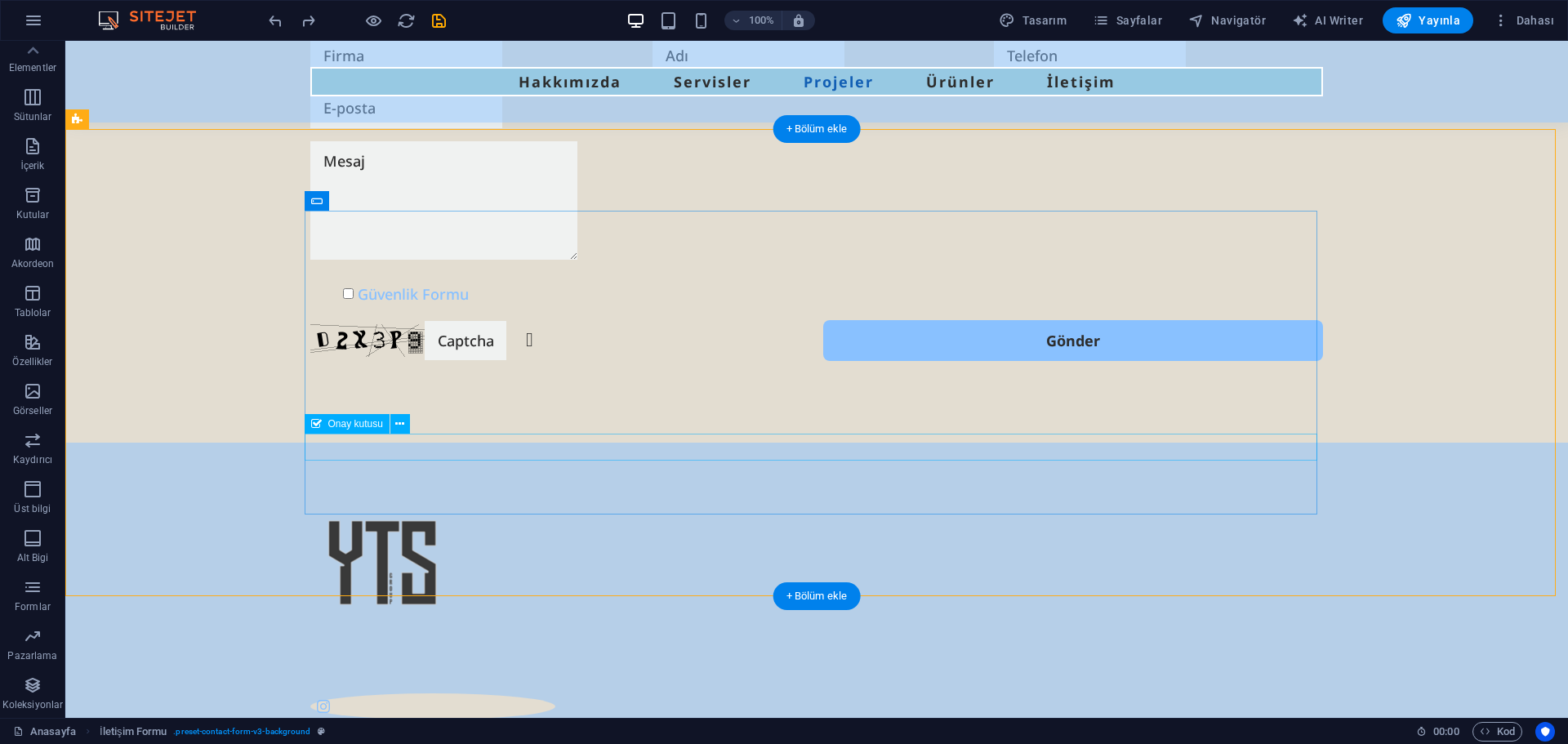
click at [311, 308] on div "Güvenlik Formu" at bounding box center [816, 293] width 1013 height 26
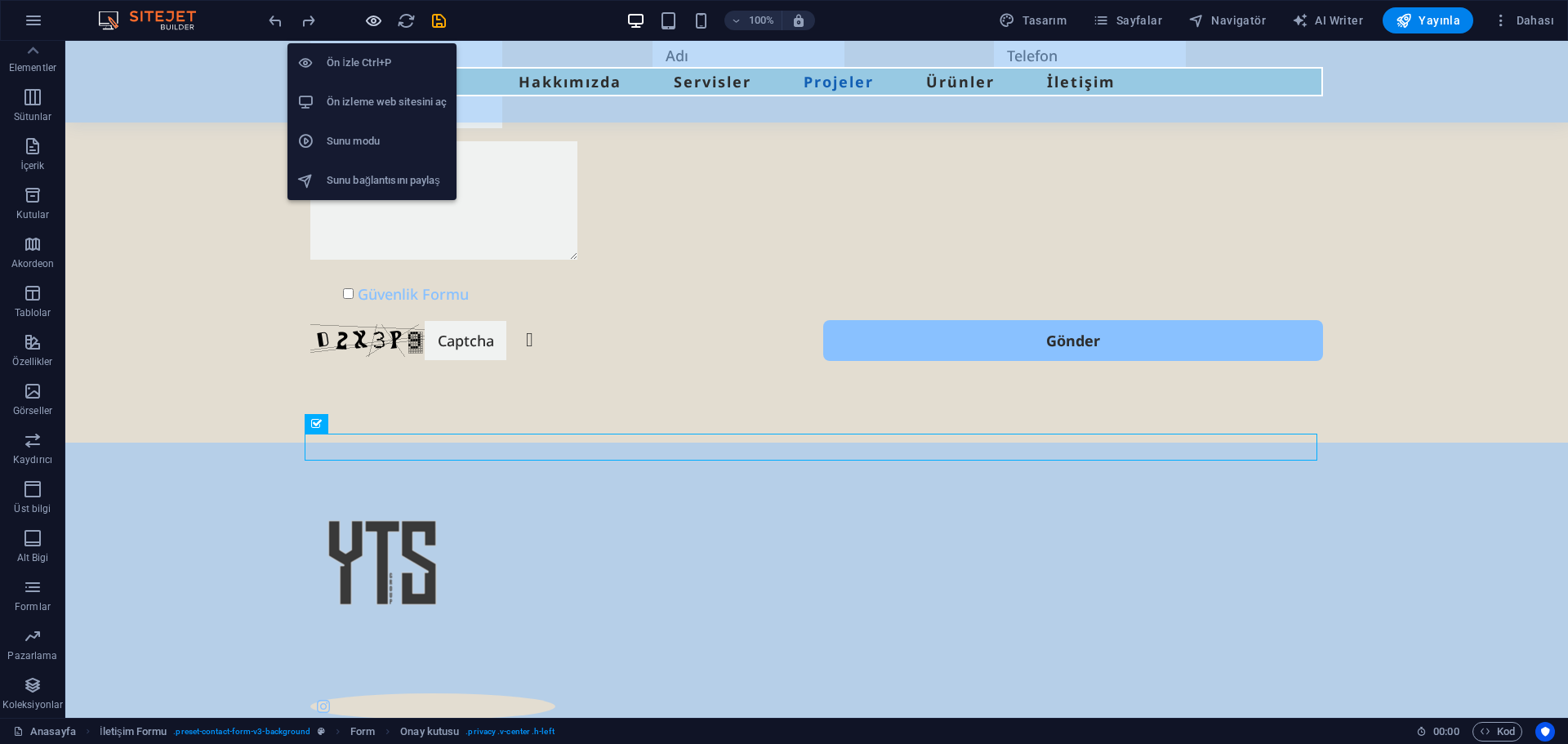
click at [376, 20] on icon "button" at bounding box center [373, 21] width 19 height 19
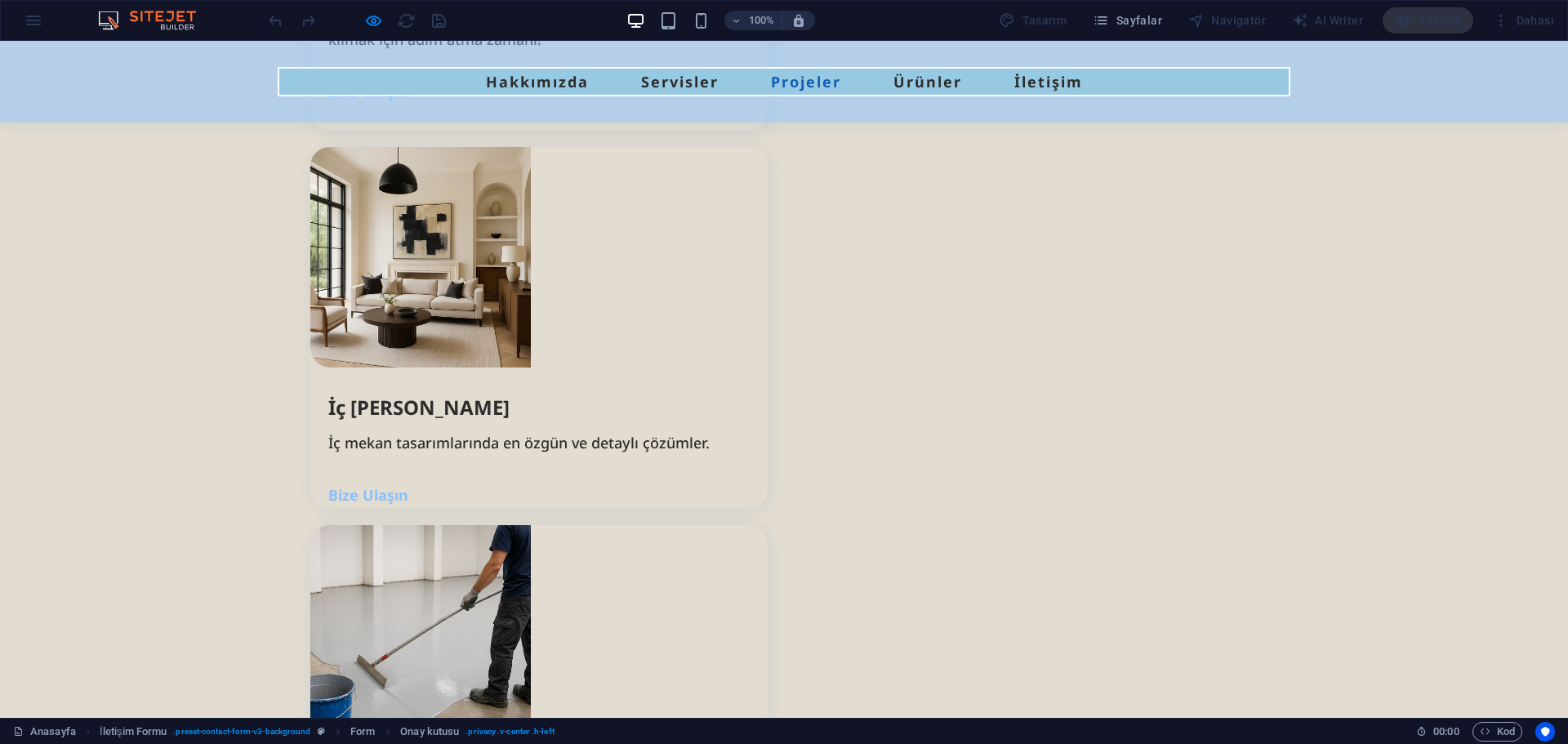
scroll to position [3614, 0]
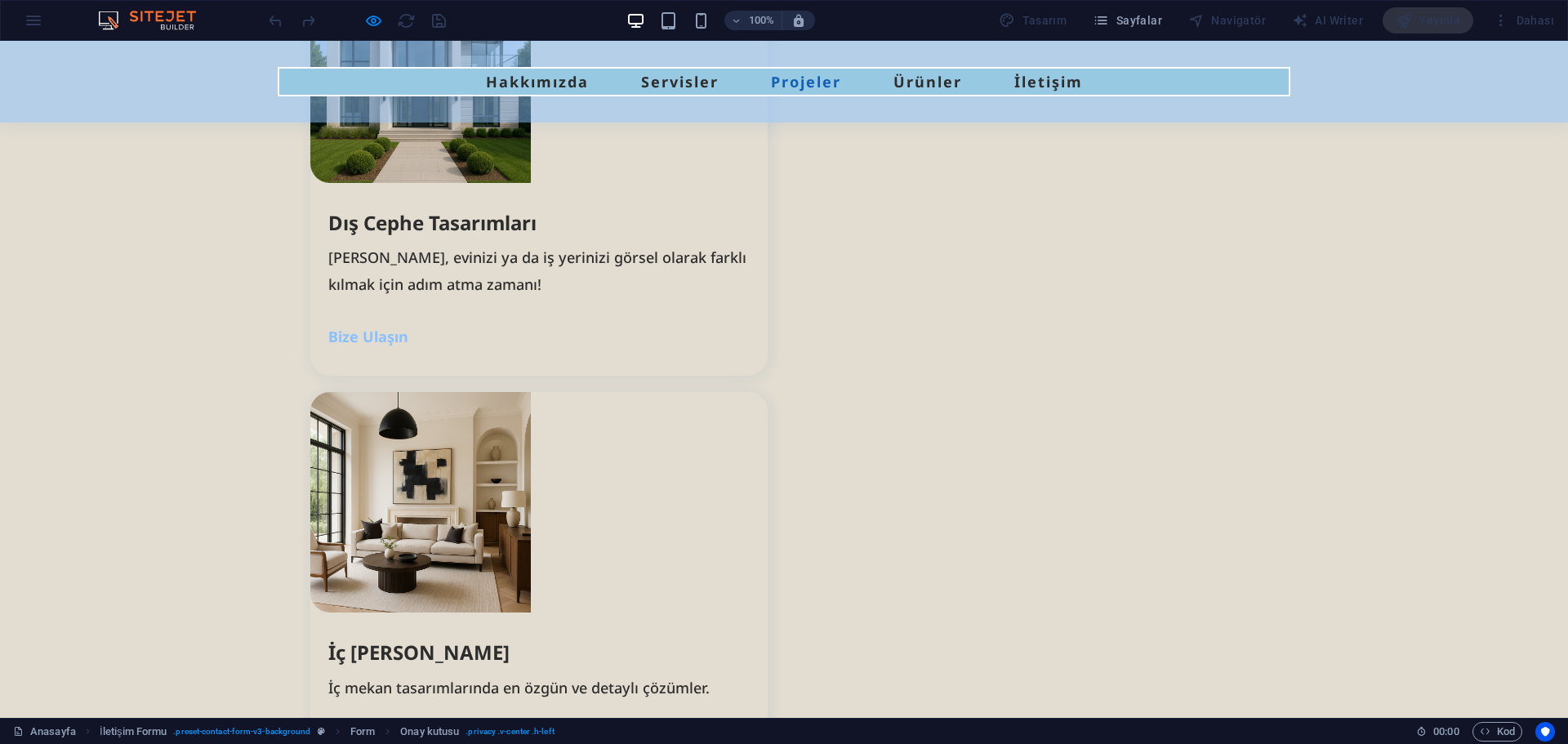
click at [371, 24] on icon "button" at bounding box center [373, 21] width 19 height 19
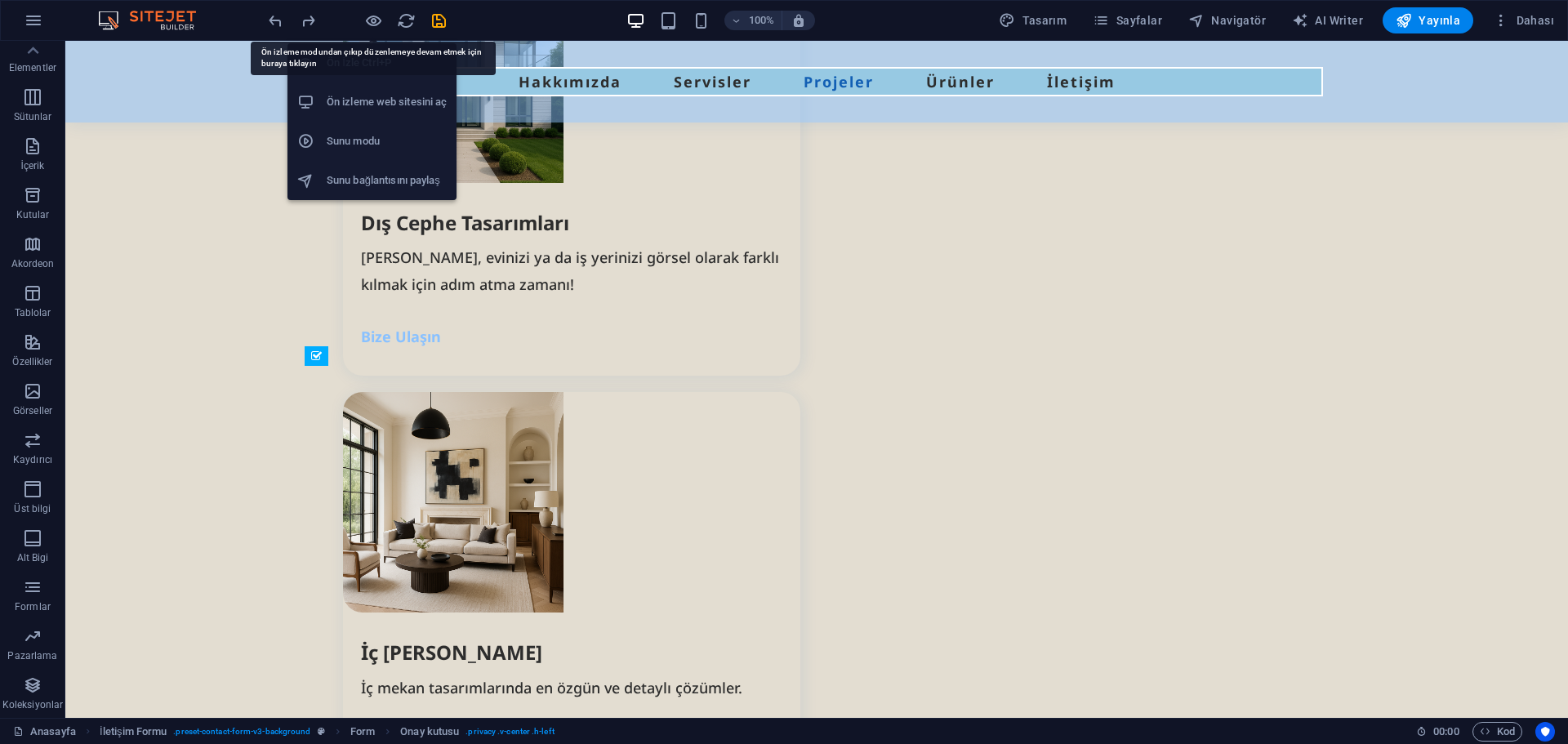
scroll to position [5351, 0]
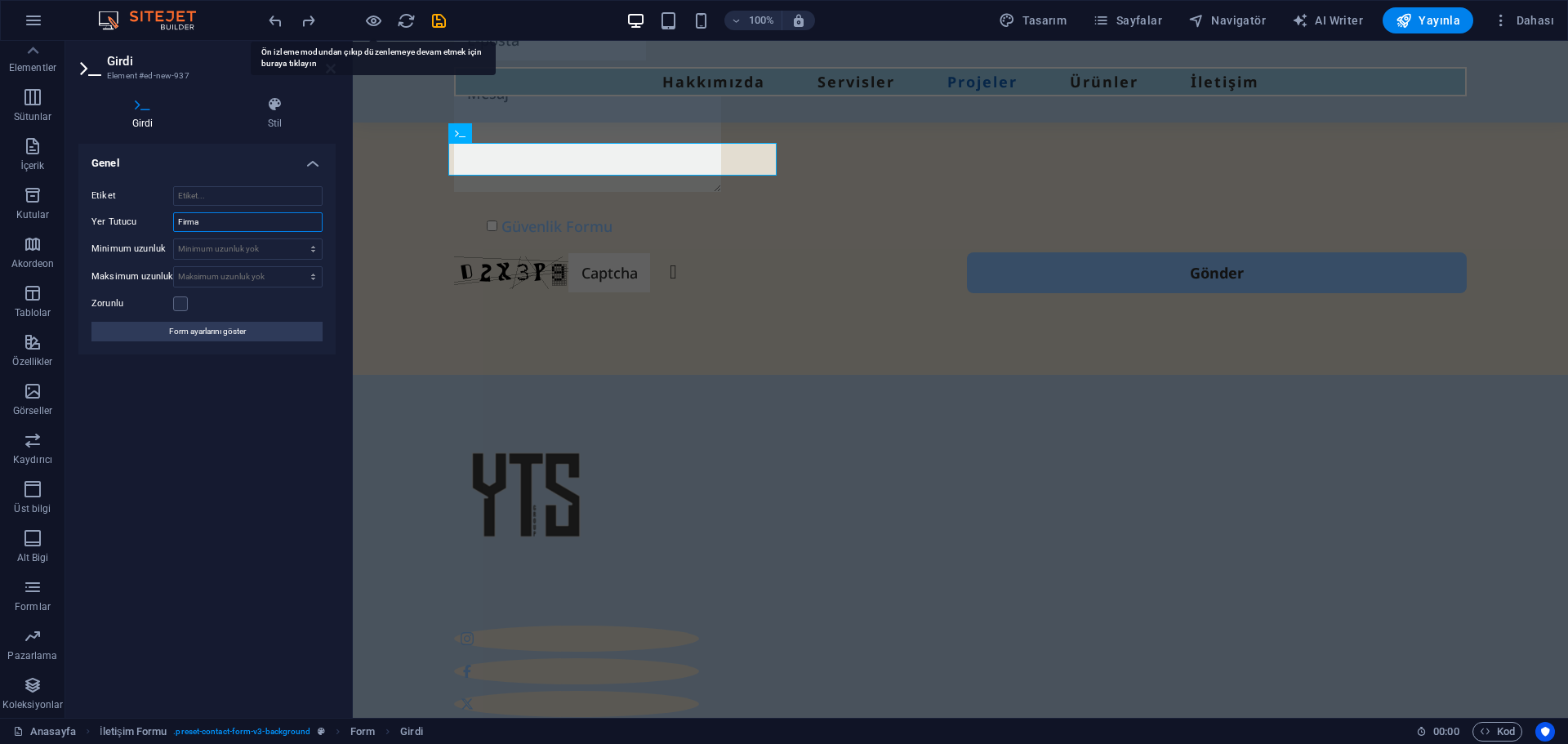
click at [202, 223] on input "Firma" at bounding box center [247, 222] width 150 height 20
type input "İsim"
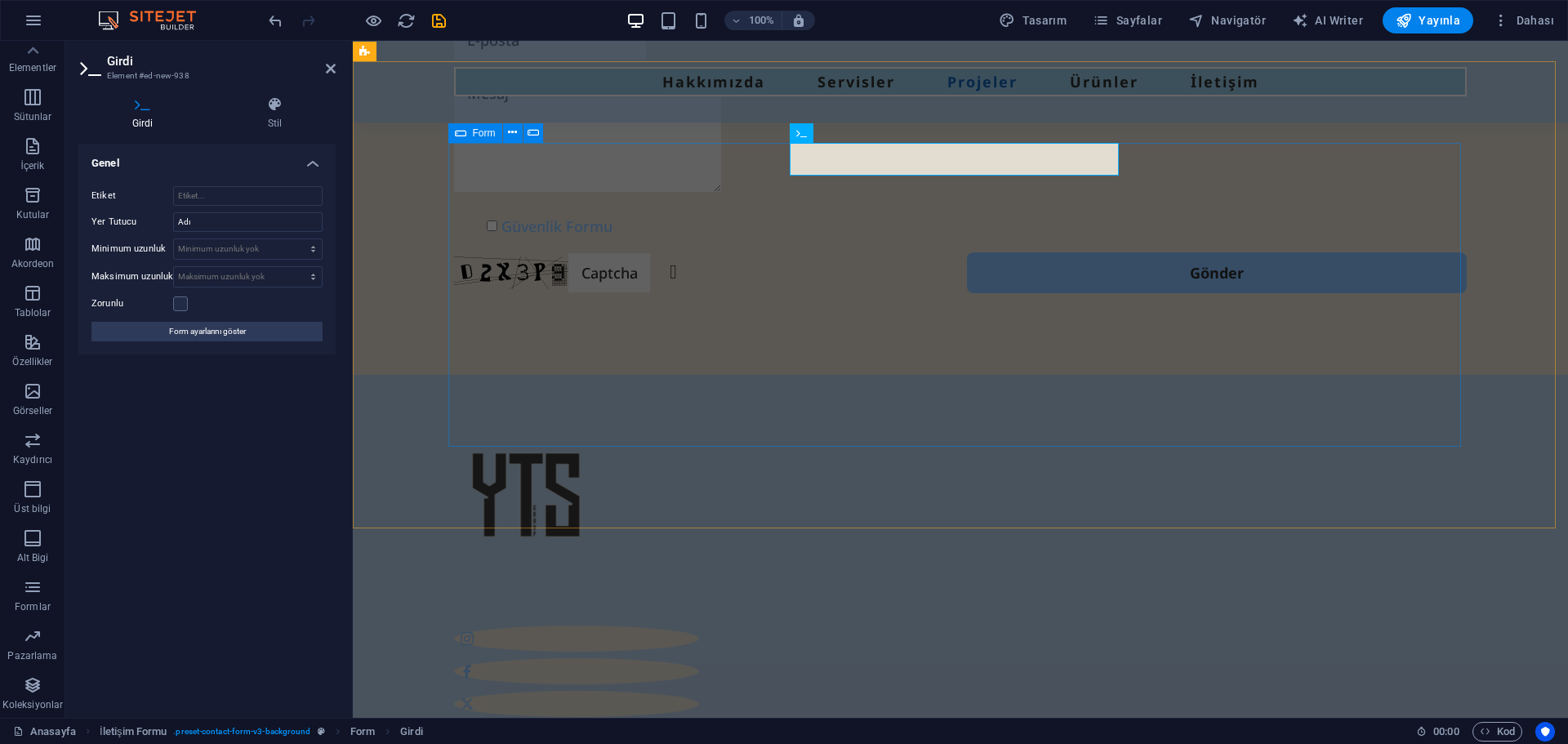
drag, startPoint x: 830, startPoint y: 159, endPoint x: 616, endPoint y: 150, distance: 214.2
click at [642, 149] on form "Güvenlik Formu Okunaksız mı? Yeniden oluştur Gönder" at bounding box center [961, 131] width 1026 height 339
click at [226, 228] on input "Adı" at bounding box center [247, 222] width 150 height 20
type input "Soyisim"
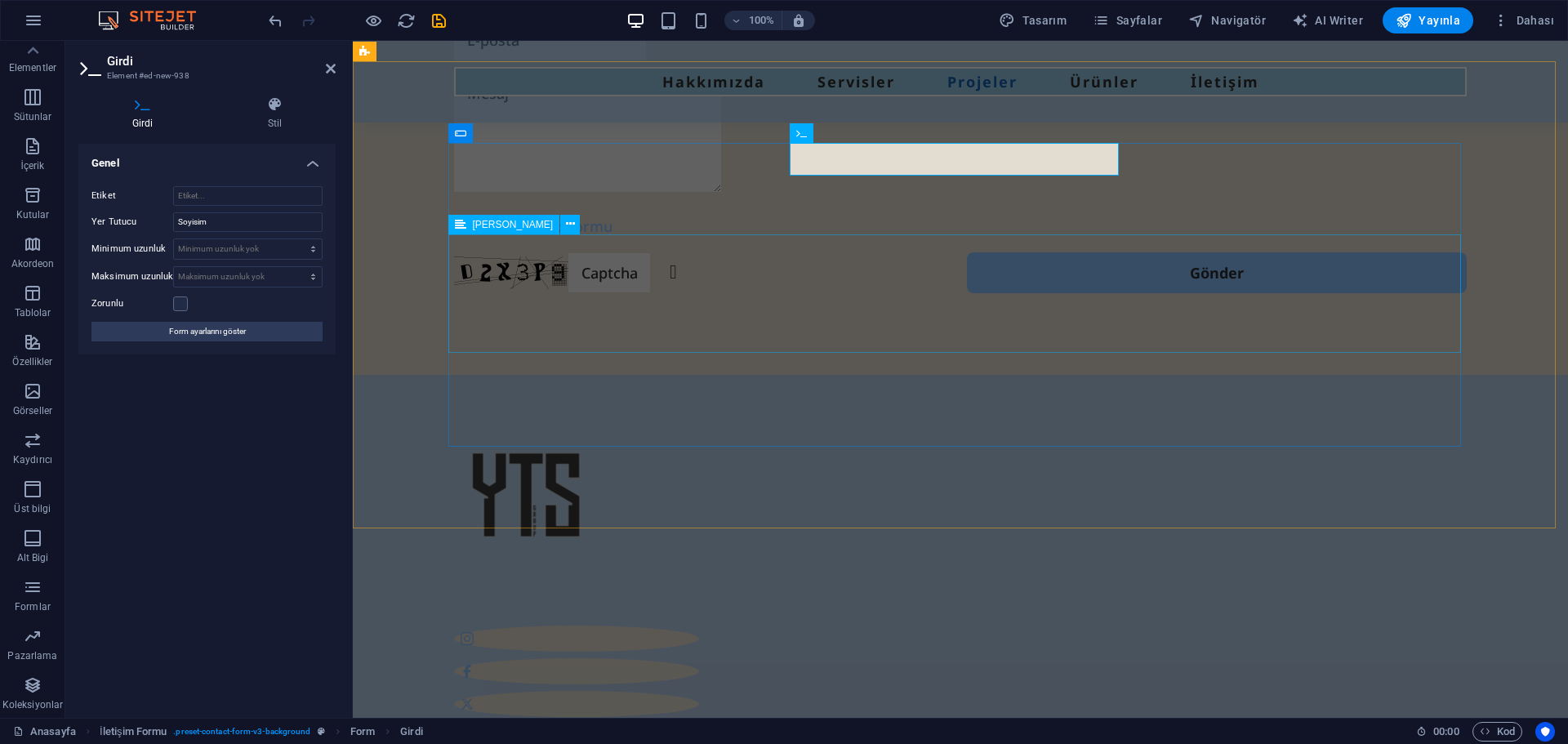
click at [903, 201] on div at bounding box center [961, 137] width 1013 height 127
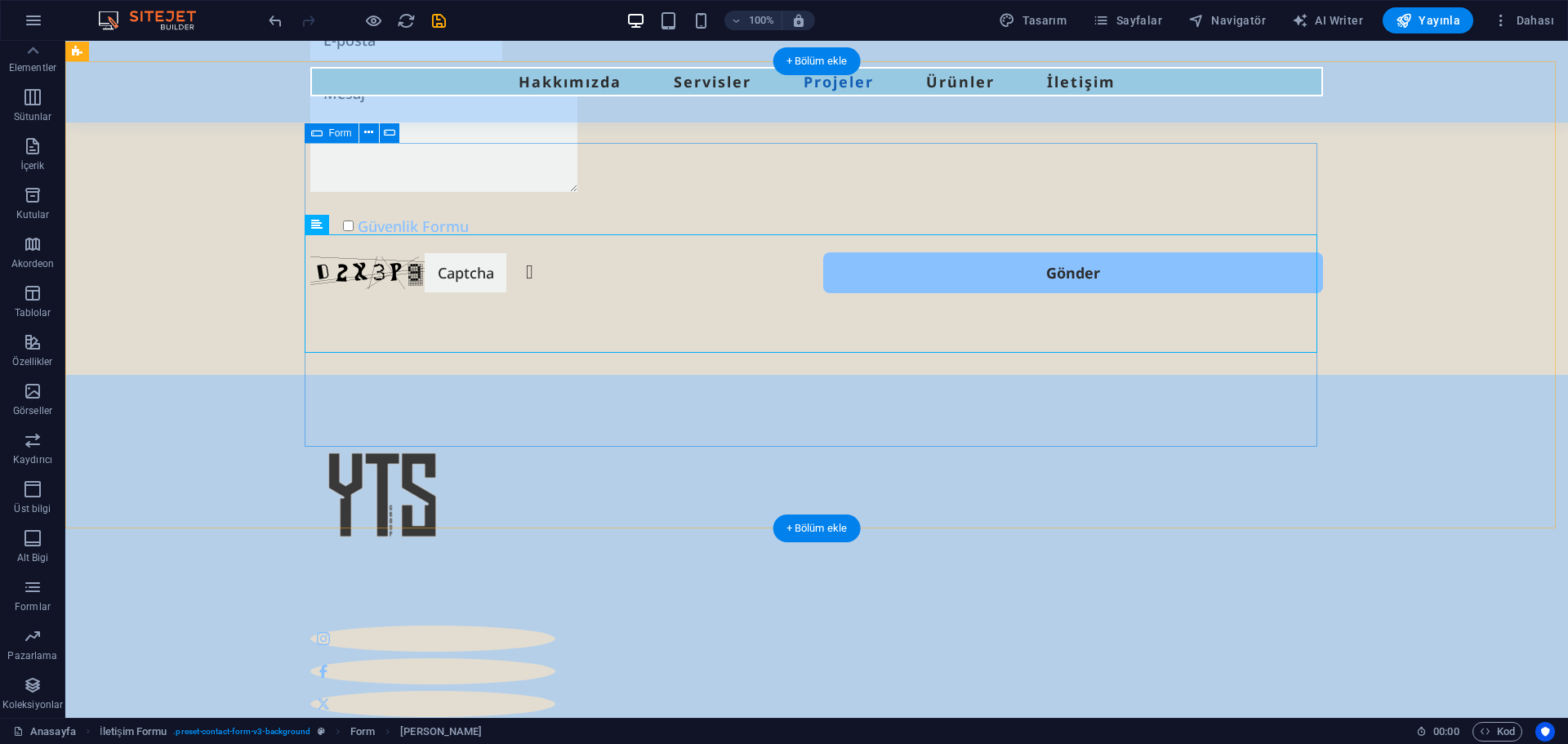
scroll to position [5269, 0]
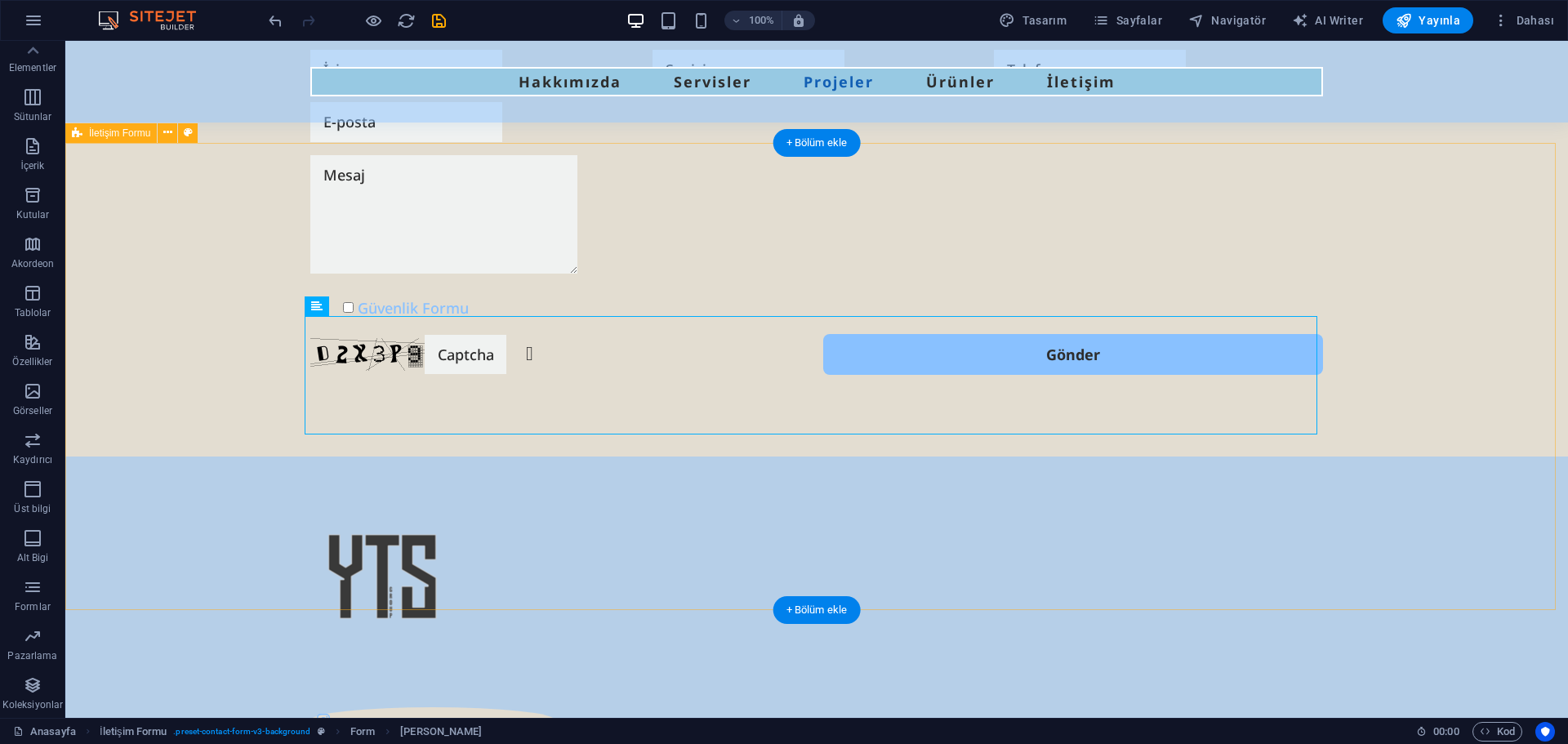
click at [207, 281] on div "Güvenlik Formu Okunaksız mı? Yeniden oluştur Gönder" at bounding box center [816, 213] width 1503 height 489
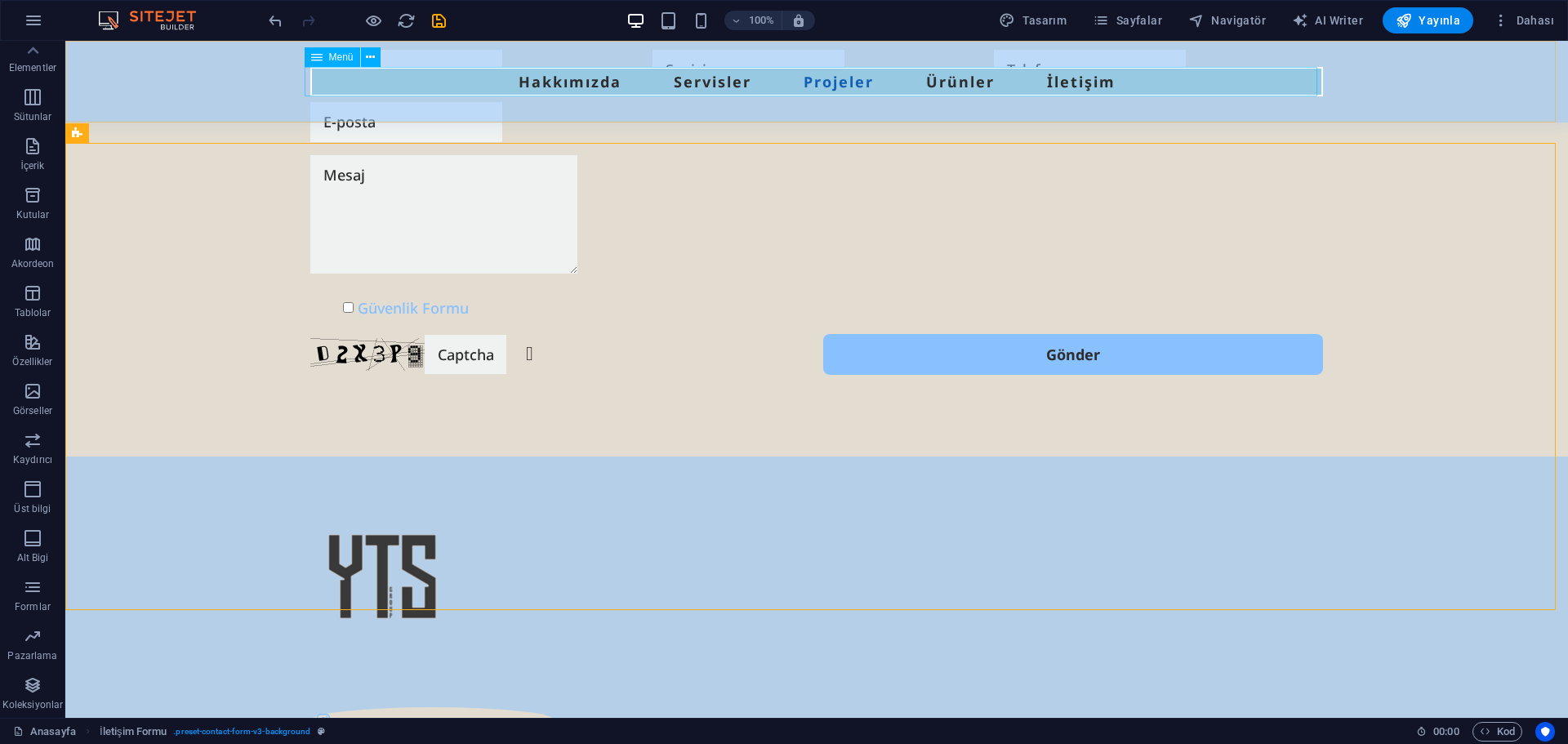
click at [1066, 83] on nav "Hakkımızda Servisler Projeler Ürünler İletişim" at bounding box center [816, 81] width 1013 height 30
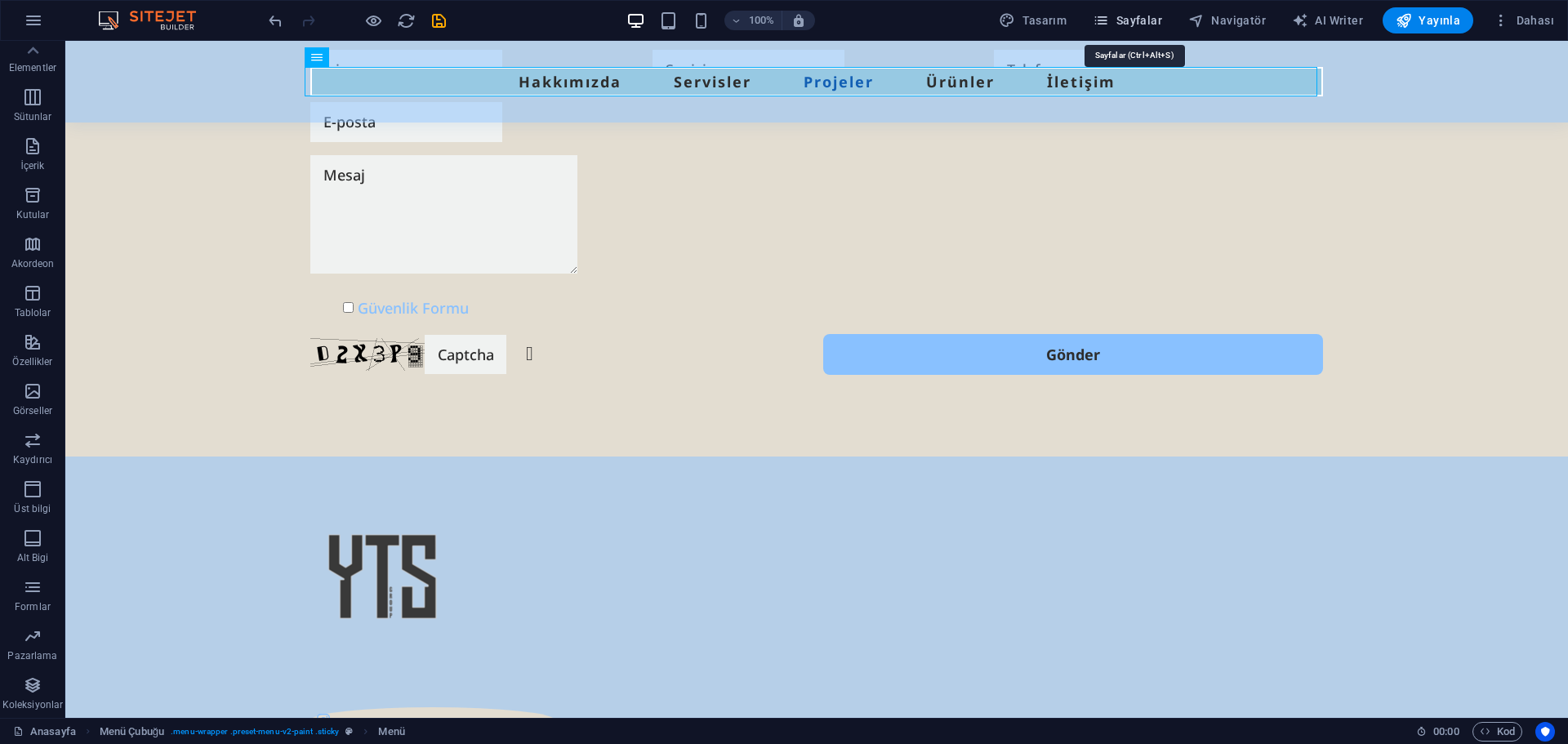
click at [1120, 20] on span "Sayfalar" at bounding box center [1127, 20] width 70 height 16
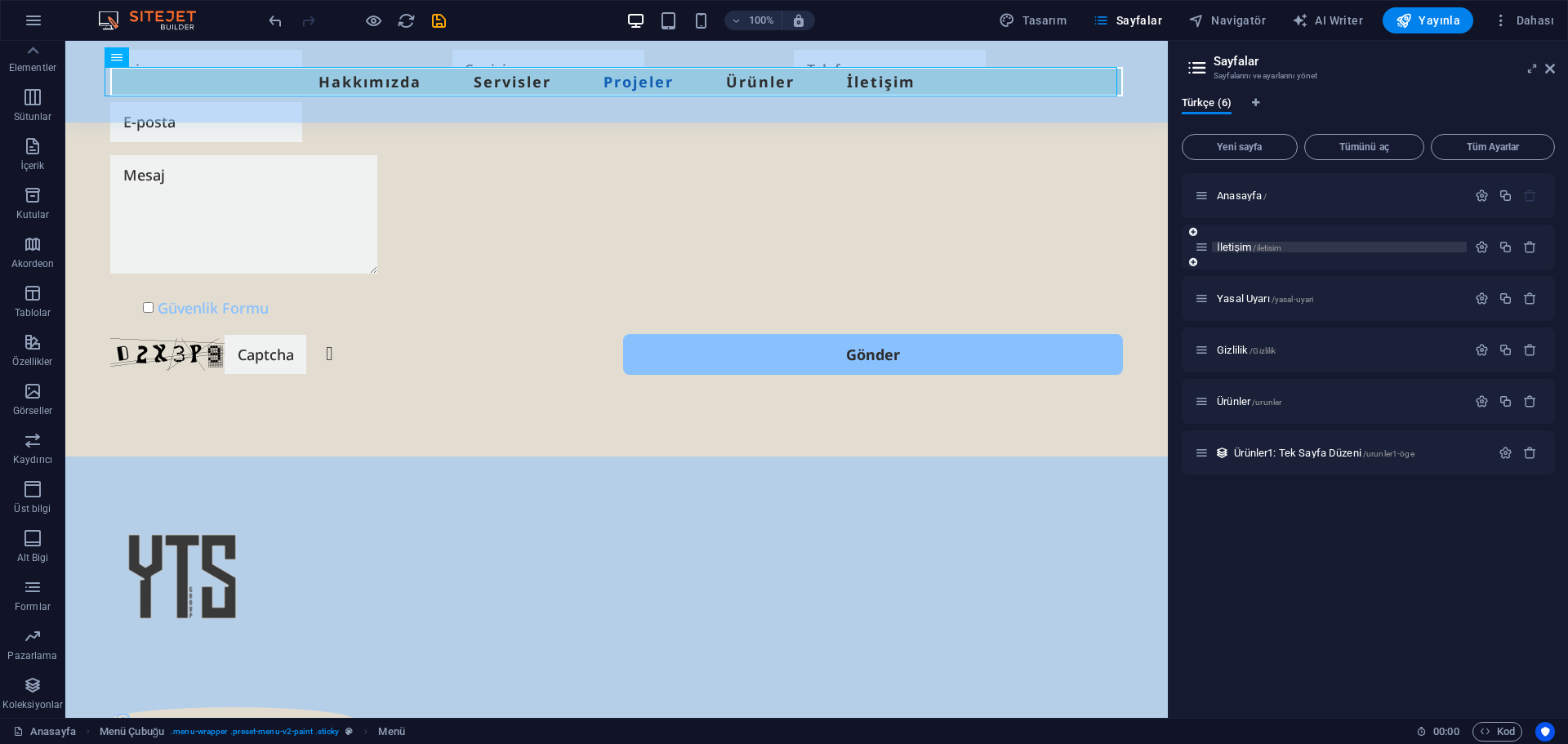
click at [1240, 247] on span "İletişim /iletisim" at bounding box center [1249, 246] width 65 height 12
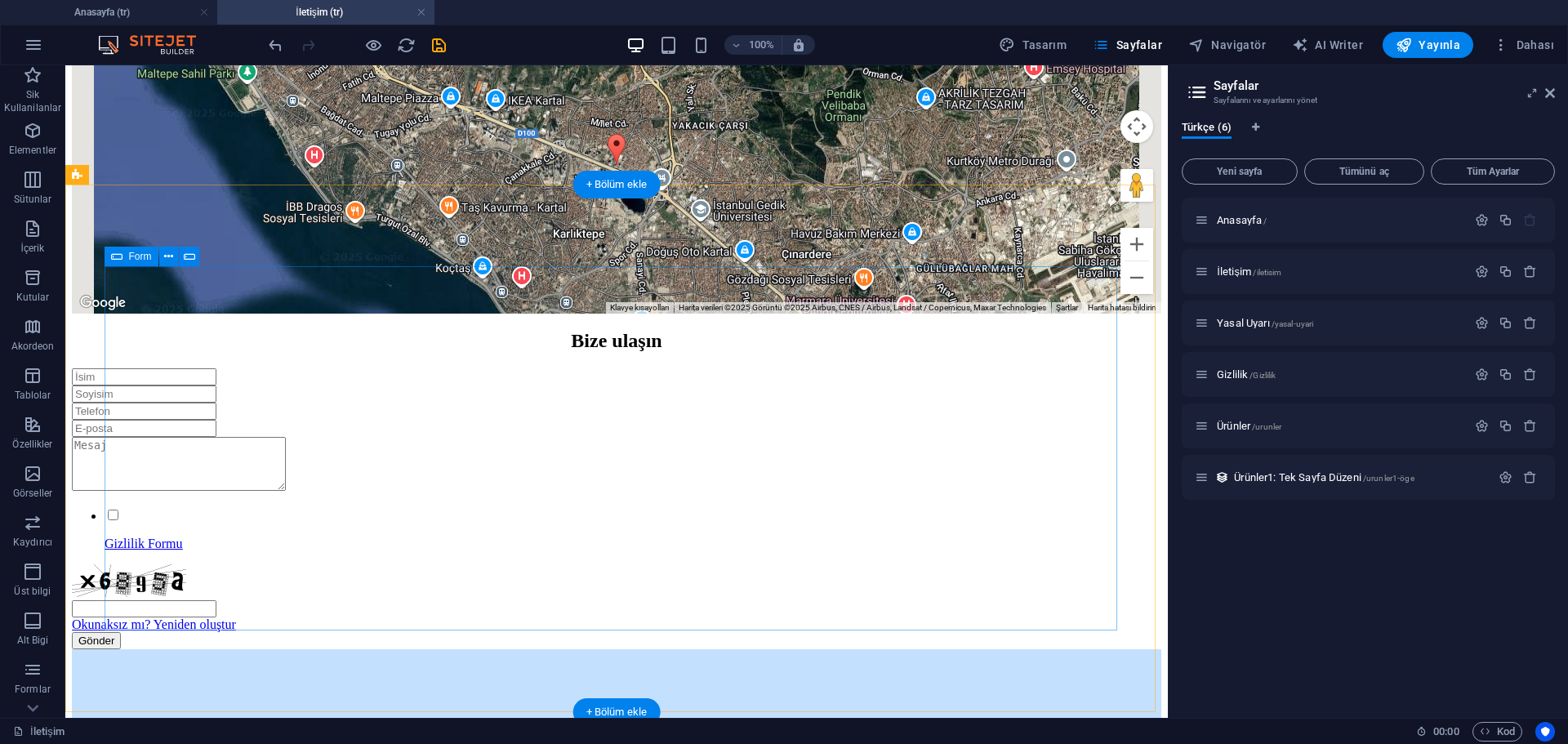
scroll to position [627, 0]
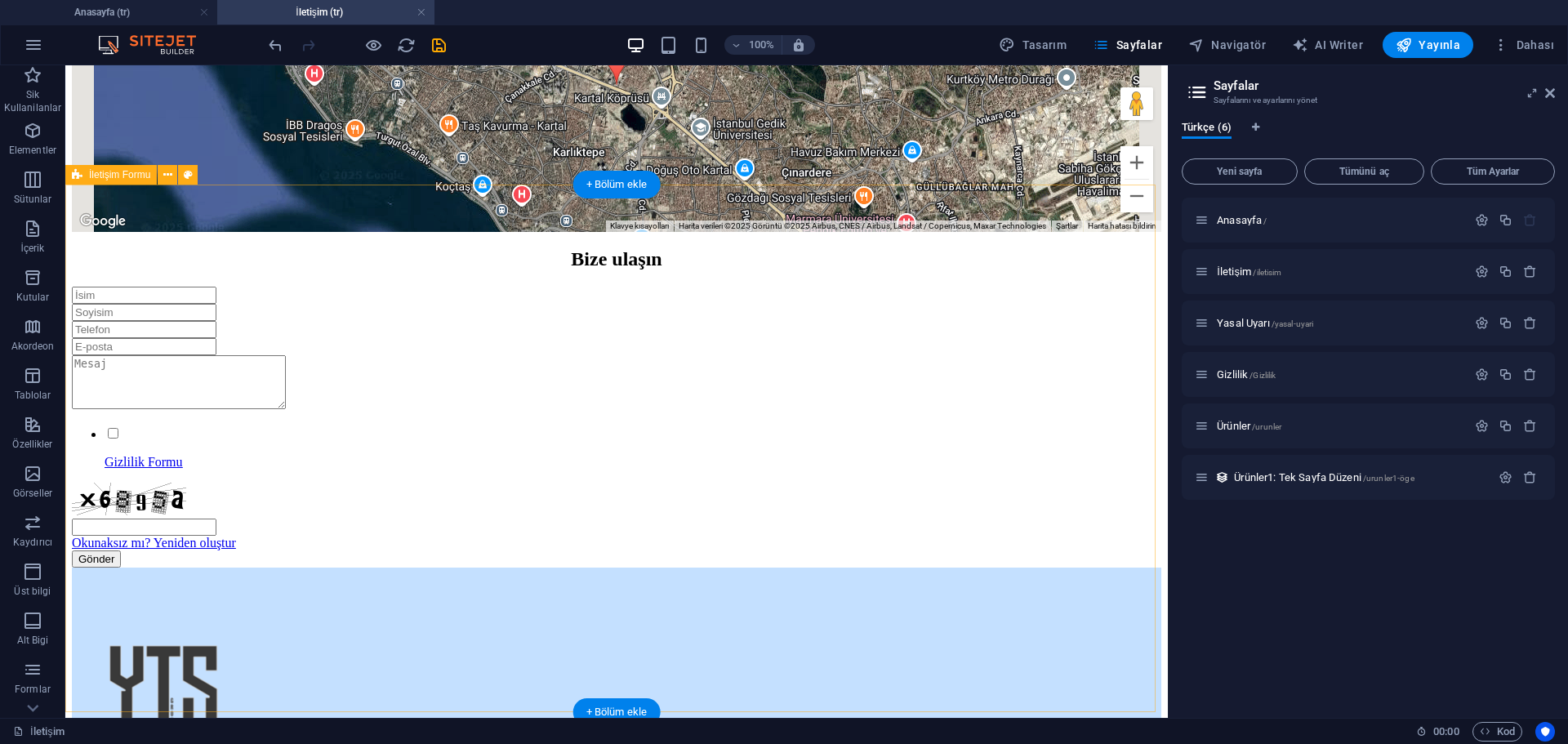
click at [391, 248] on div "Bize ulaşın Gizlilik Formu Okunaksız mı? Yeniden oluştur Gönder" at bounding box center [616, 408] width 1090 height 319
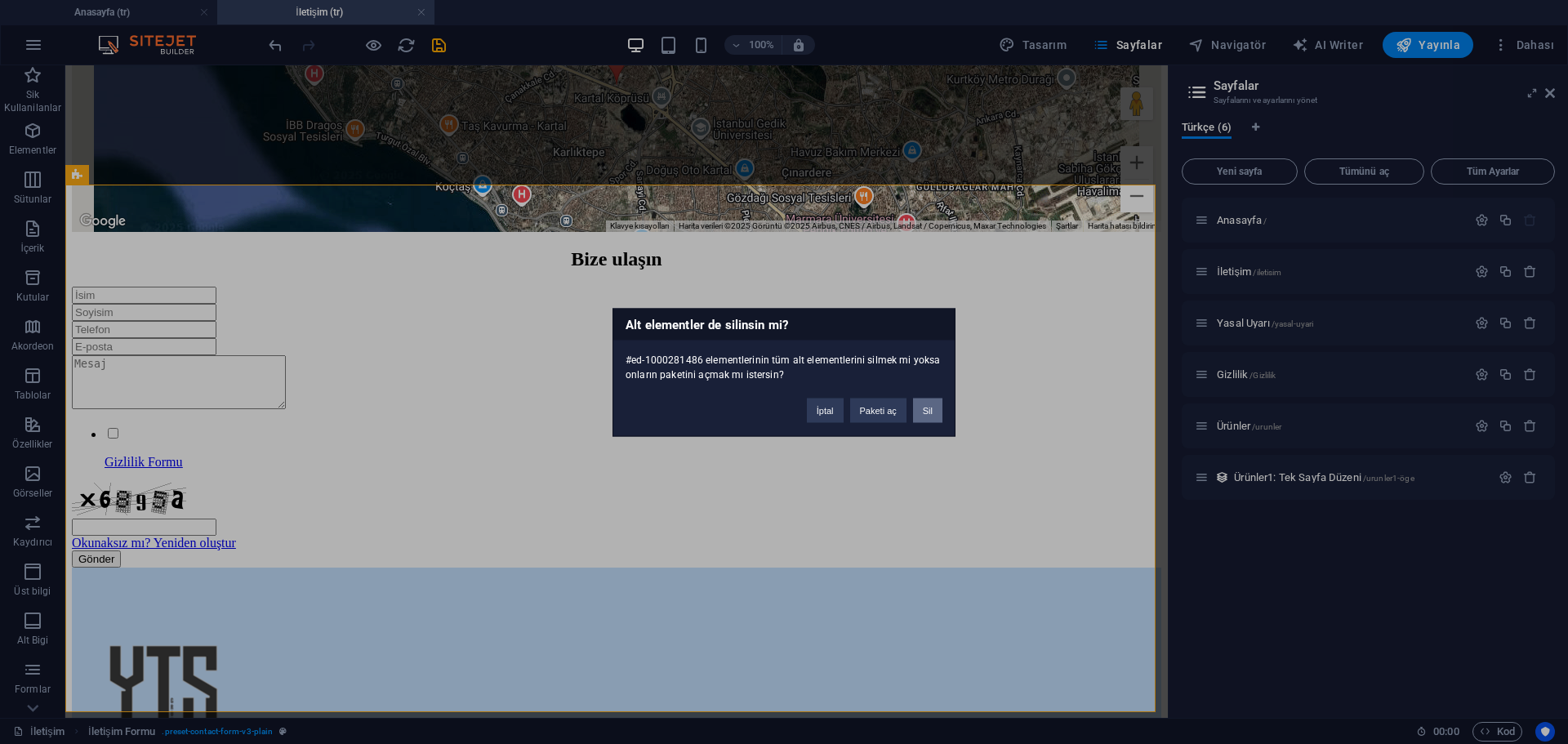
drag, startPoint x: 919, startPoint y: 415, endPoint x: 696, endPoint y: 319, distance: 242.8
click at [919, 415] on button "Sil" at bounding box center [927, 411] width 30 height 25
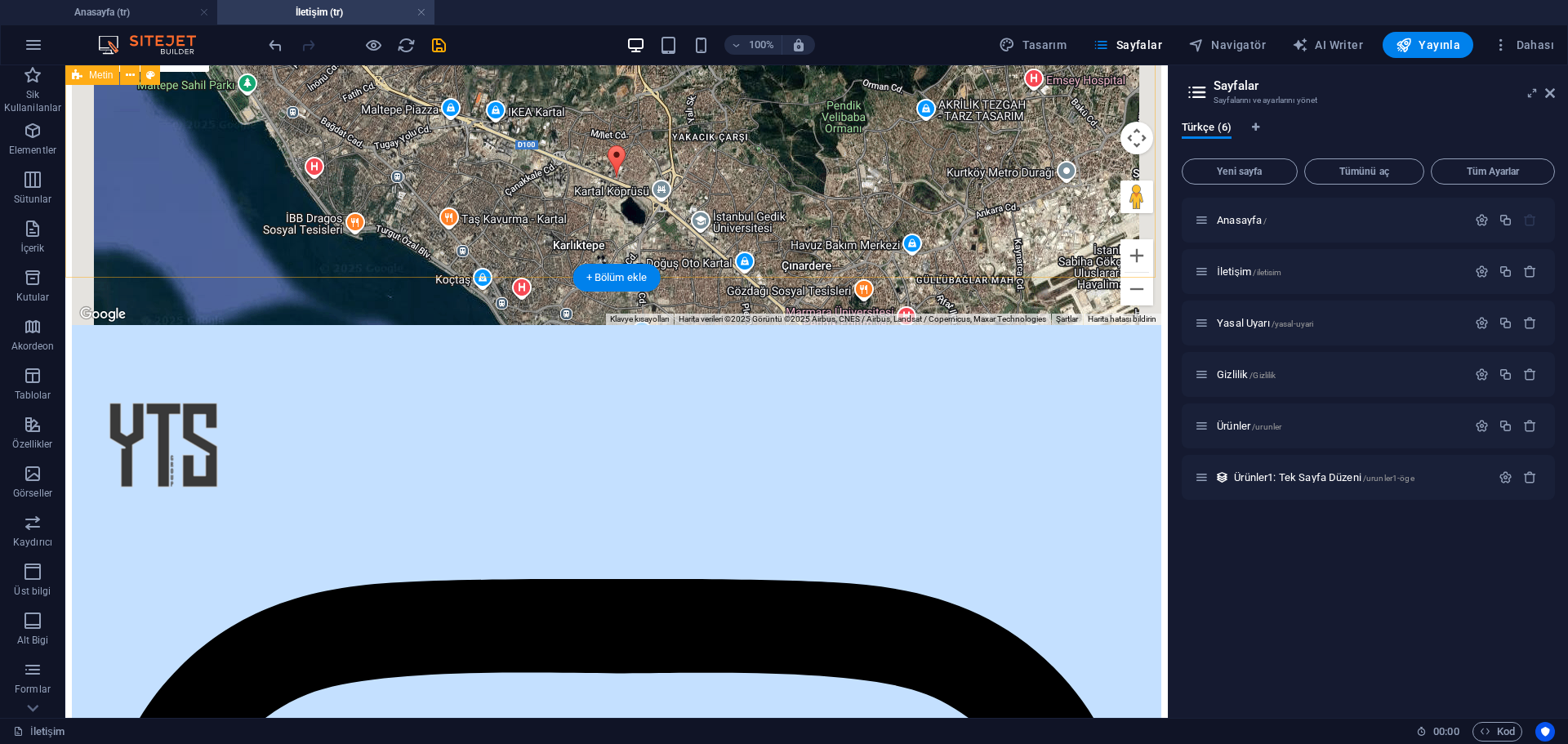
click at [482, 231] on div "İletişim +905347841661 +905548998443 ytsconstruction@groupyts.com Safi Espadon …" at bounding box center [616, 97] width 1090 height 455
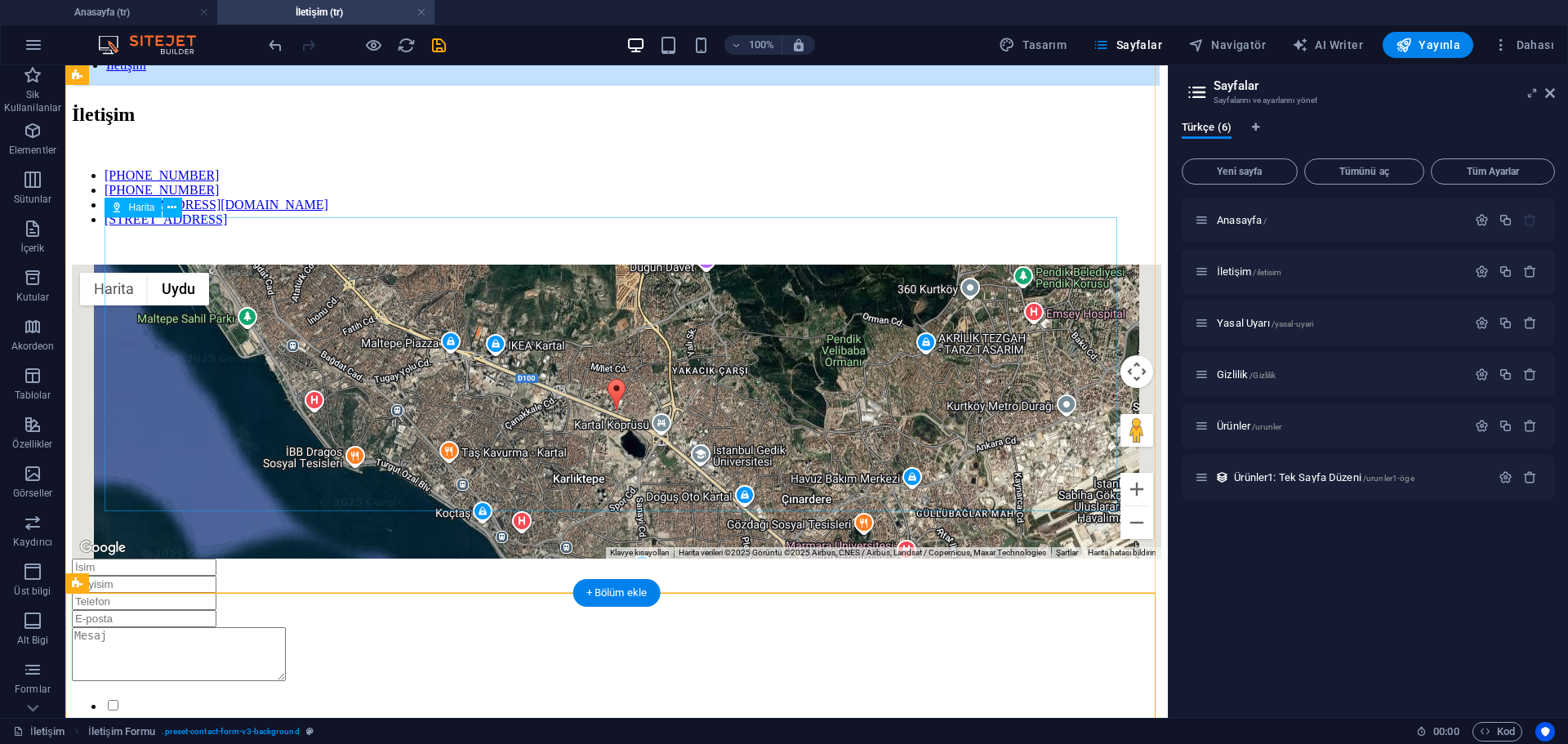
scroll to position [0, 0]
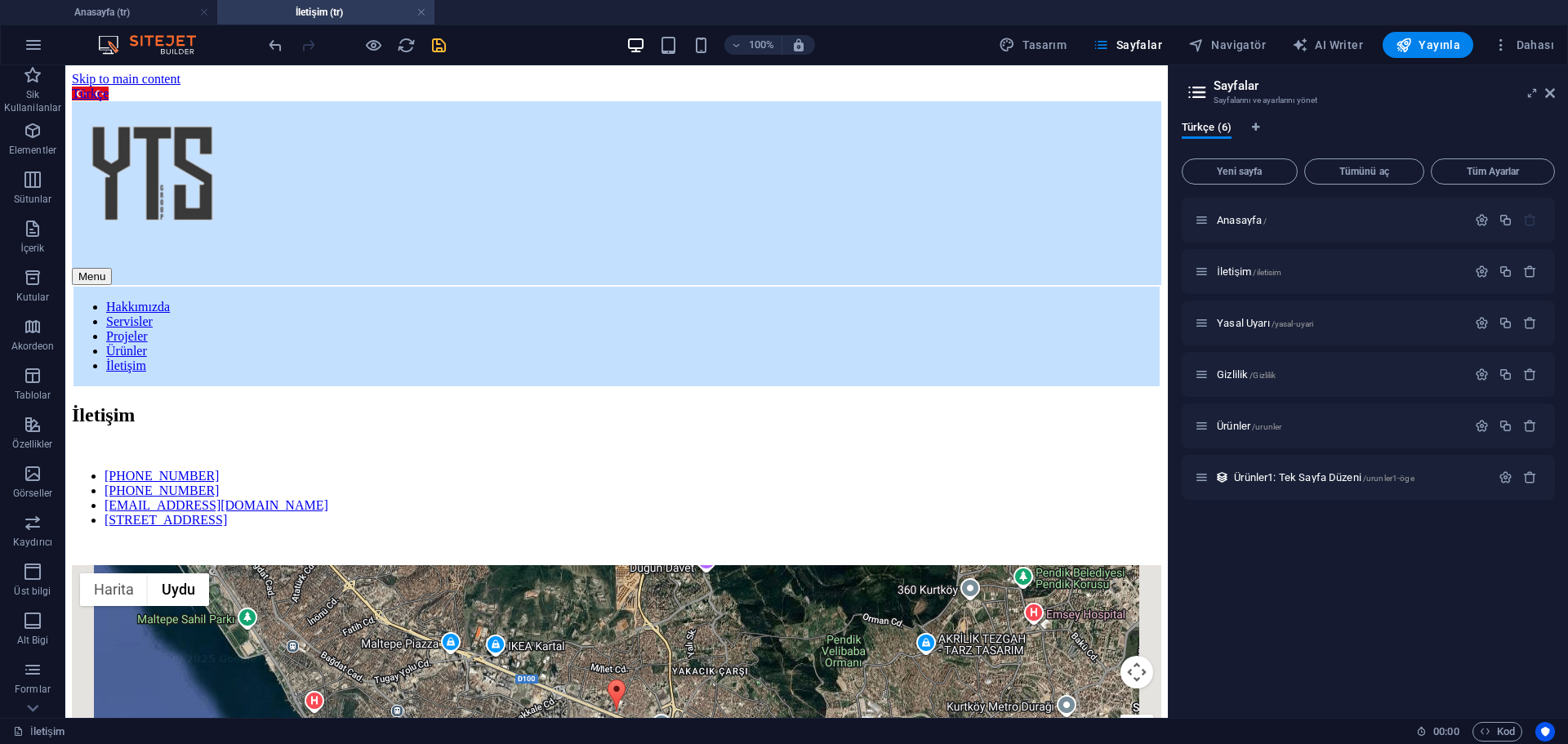
click at [438, 51] on icon "save" at bounding box center [439, 46] width 19 height 19
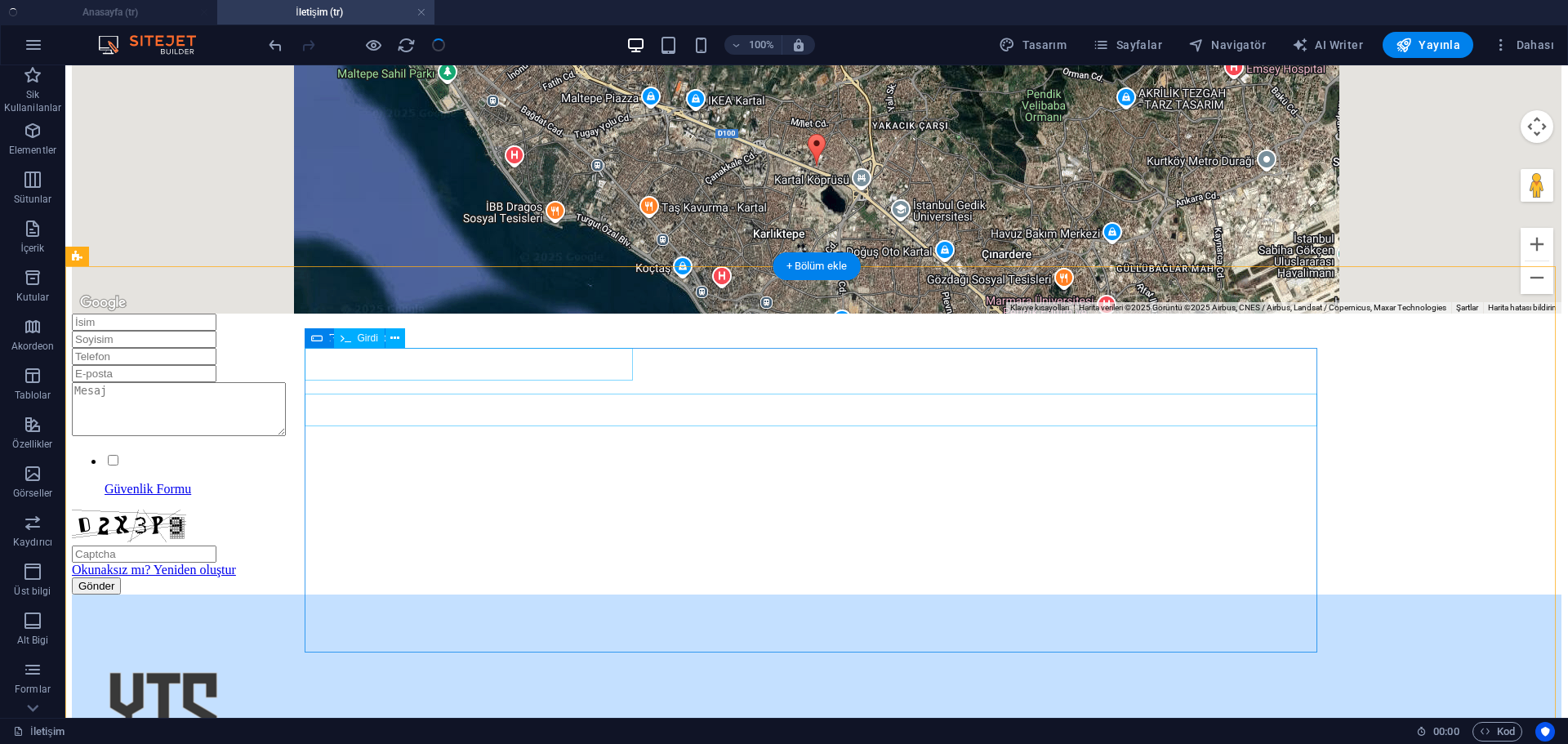
checkbox input "false"
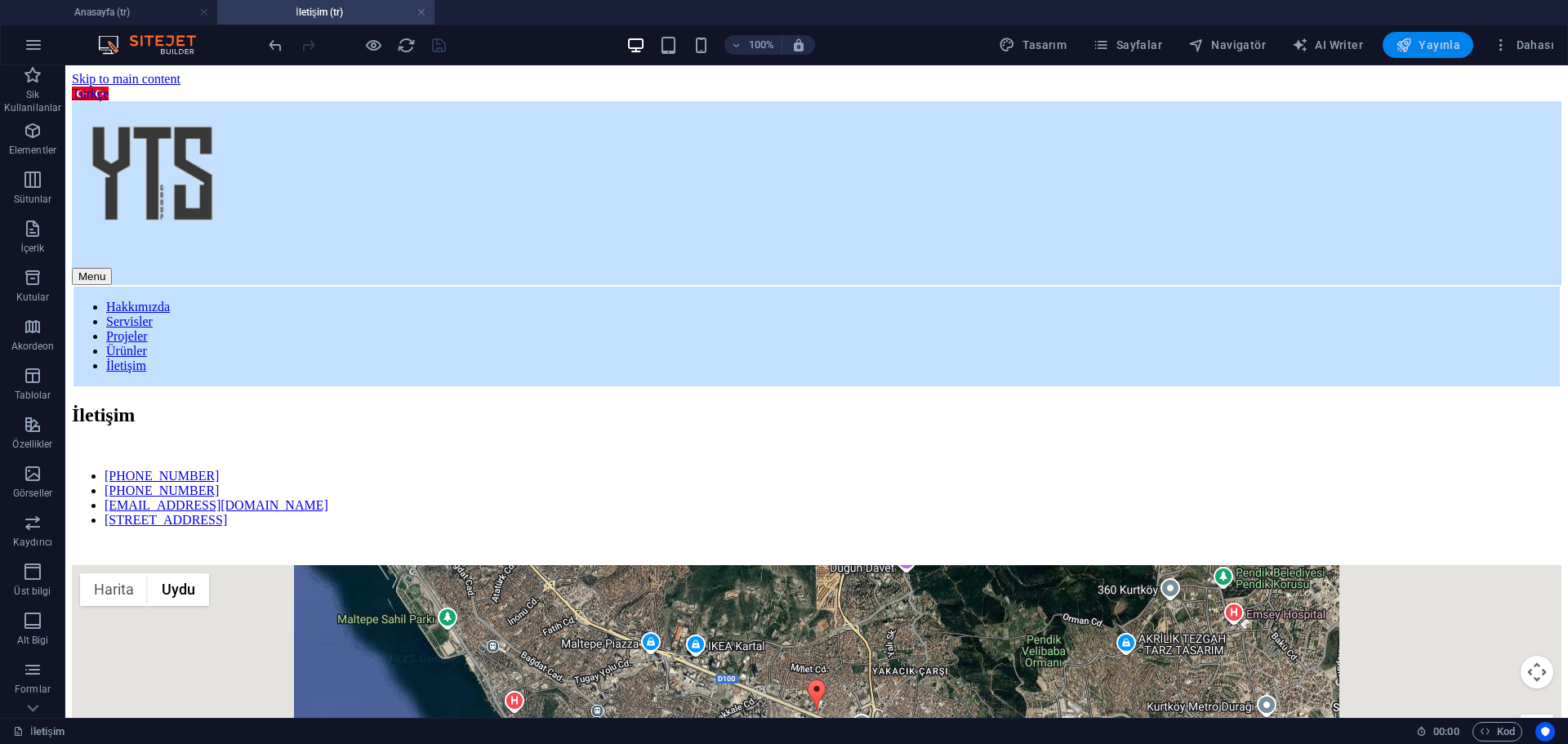
click at [1445, 45] on span "Yayınla" at bounding box center [1429, 44] width 65 height 16
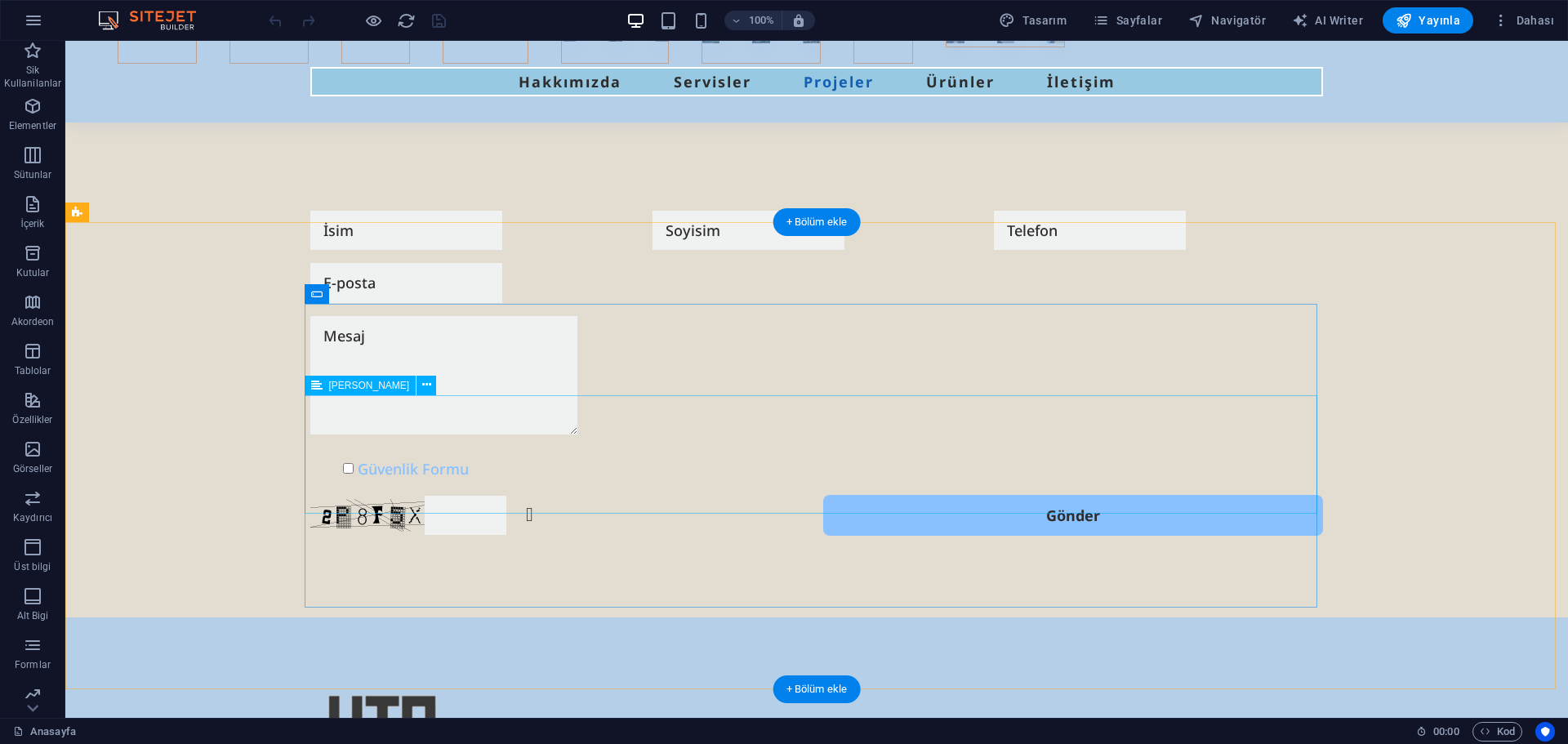
scroll to position [5190, 0]
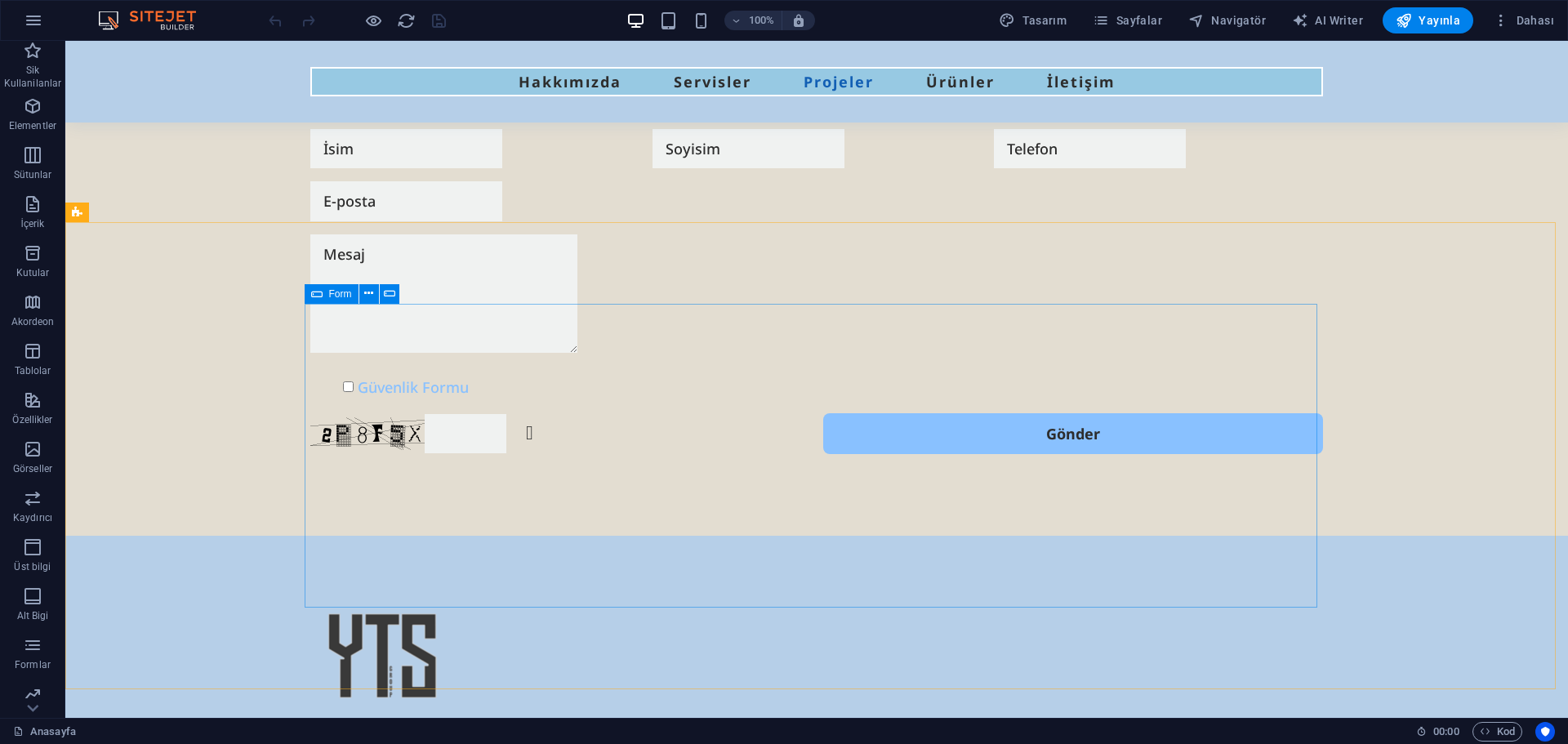
click at [319, 291] on icon at bounding box center [317, 294] width 11 height 20
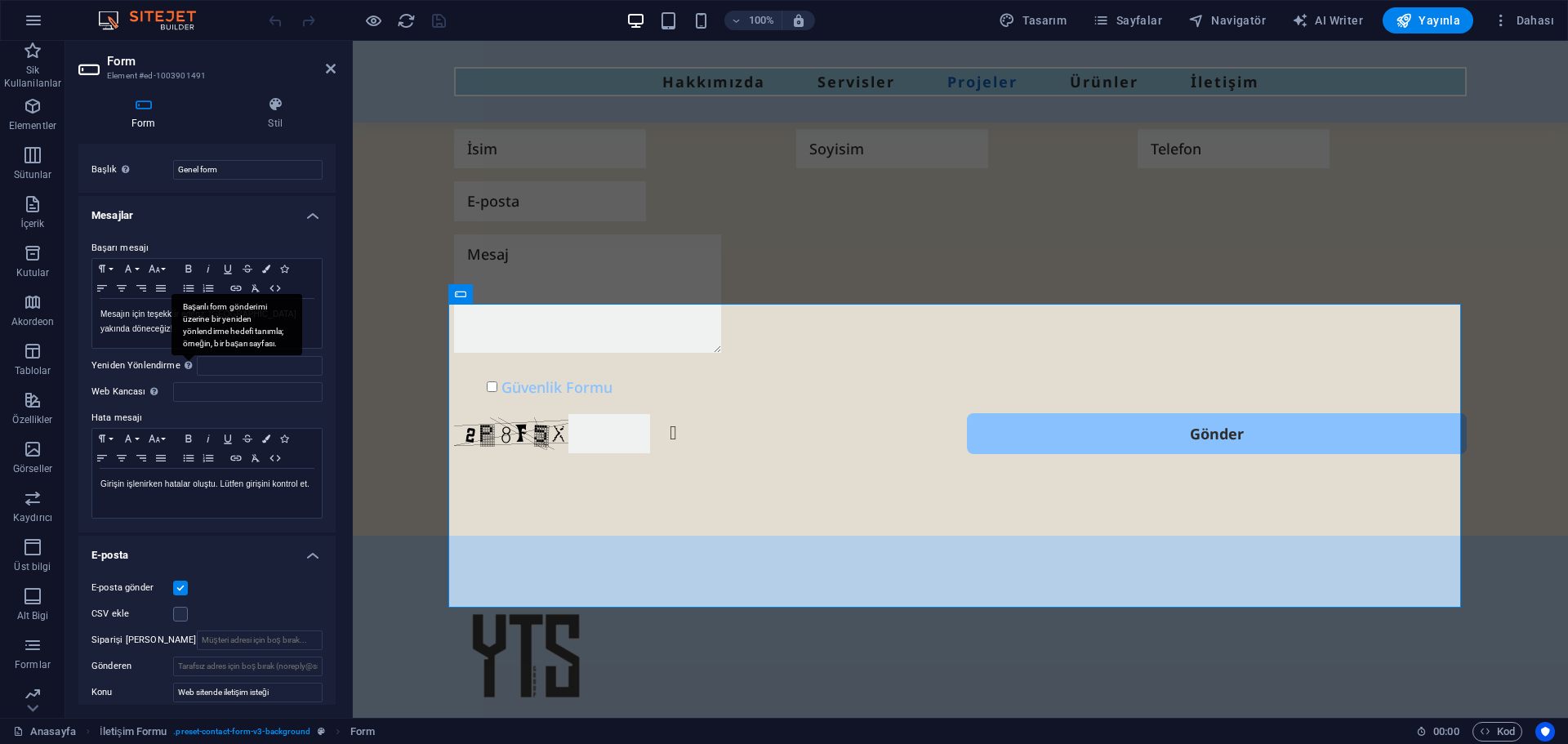
scroll to position [0, 0]
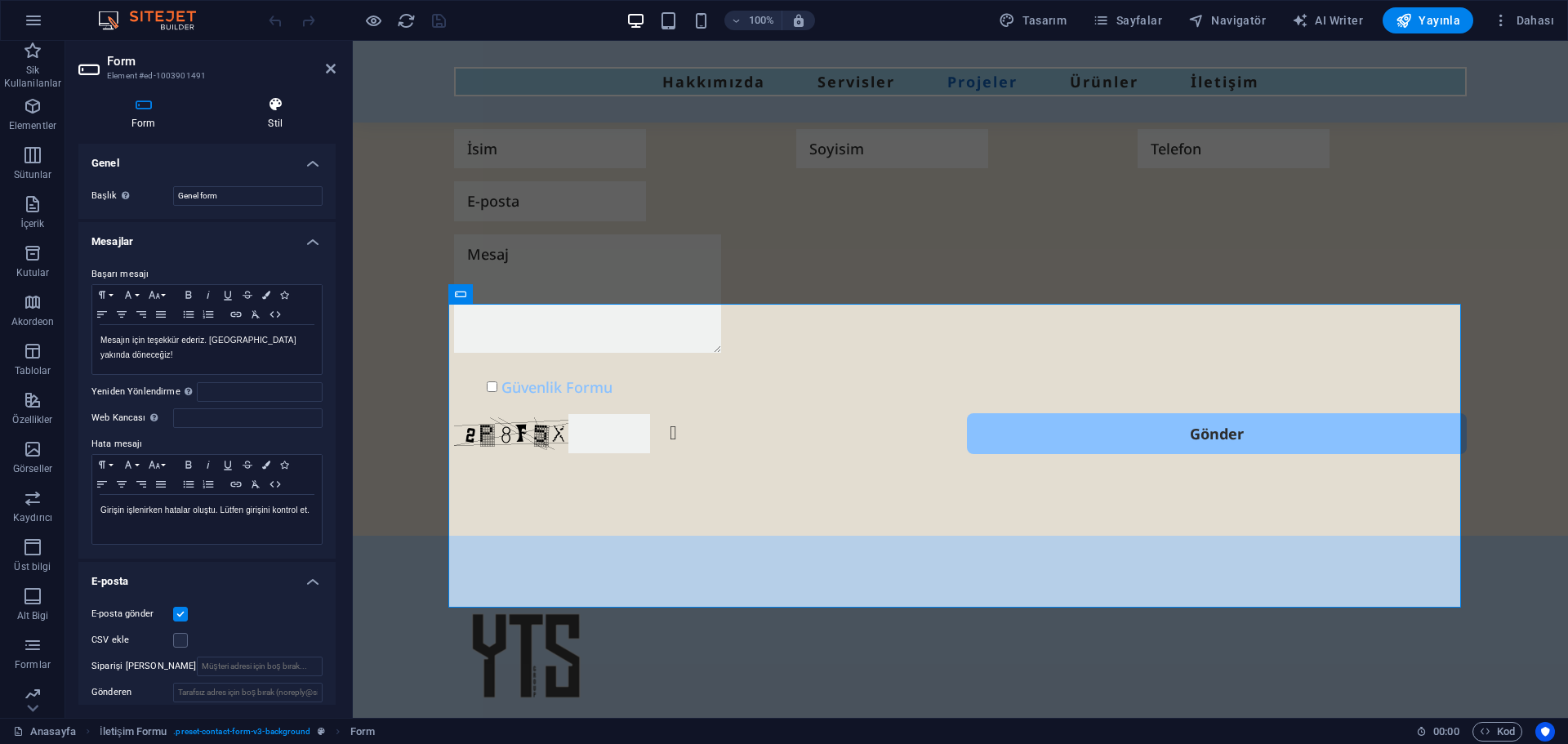
click at [278, 117] on h4 "Stil" at bounding box center [276, 114] width 121 height 34
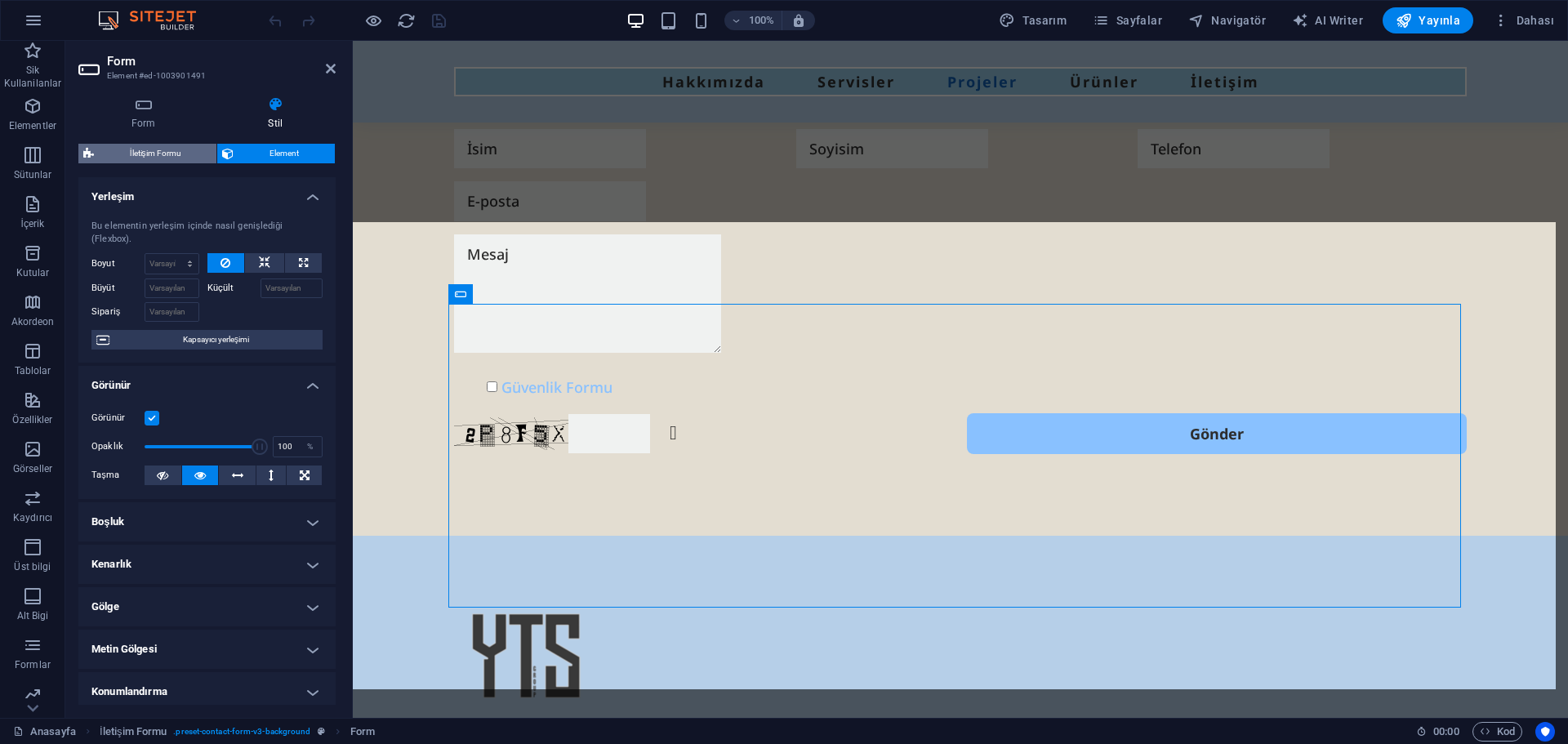
click at [183, 156] on span "İletişim Formu" at bounding box center [155, 154] width 113 height 20
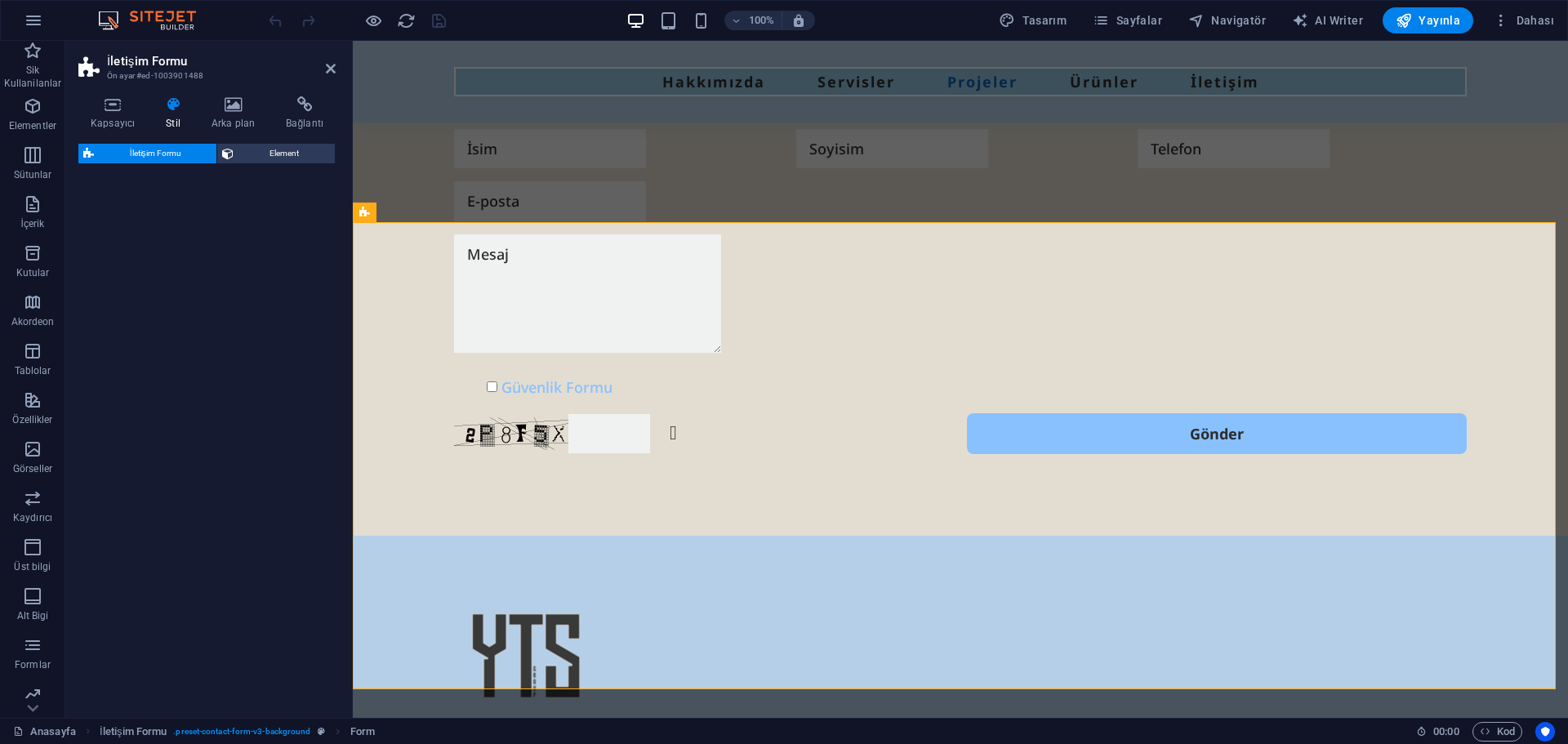
select select "rem"
select select "preset-contact-form-v3-background"
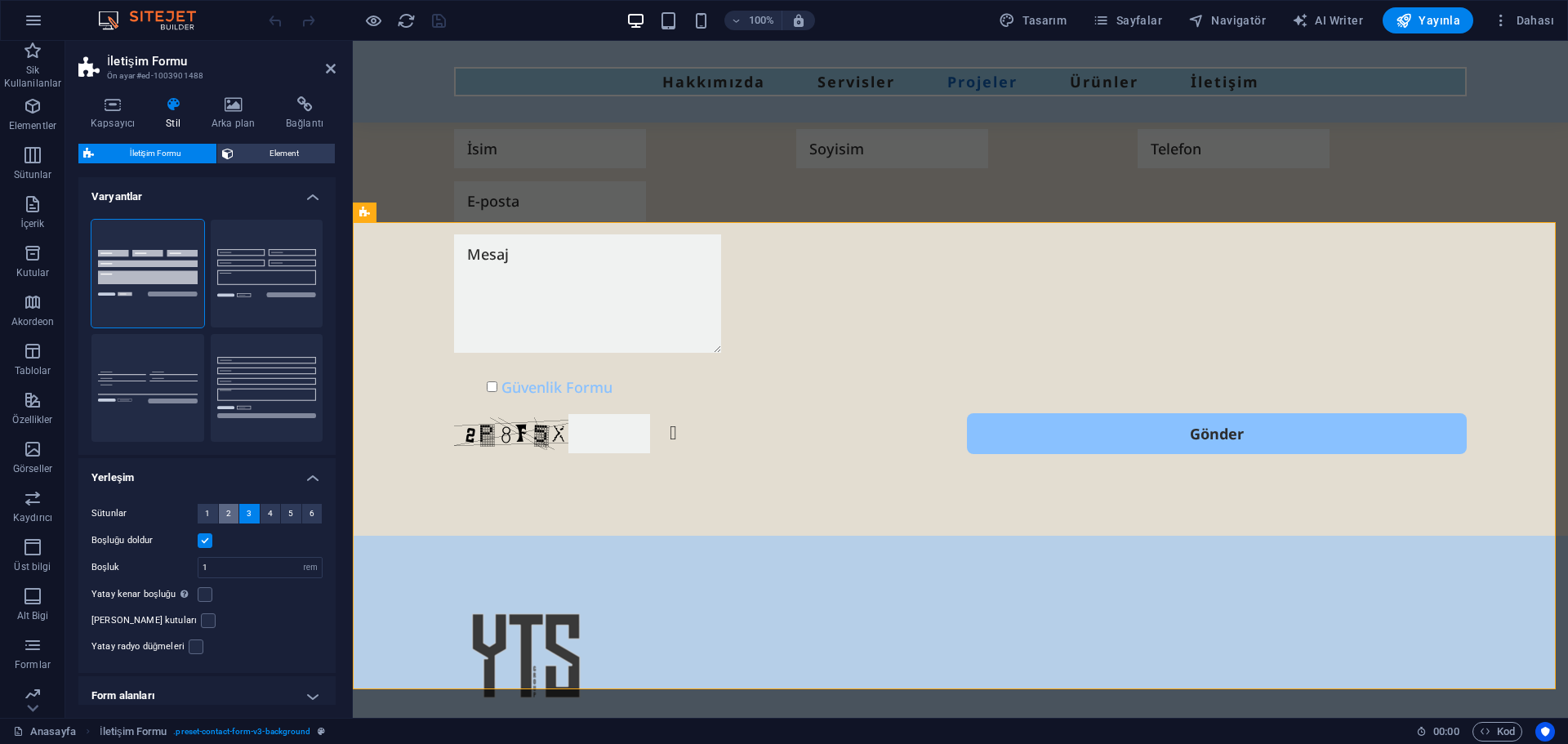
click at [226, 516] on span "2" at bounding box center [228, 514] width 5 height 20
click at [202, 515] on button "1" at bounding box center [207, 514] width 20 height 20
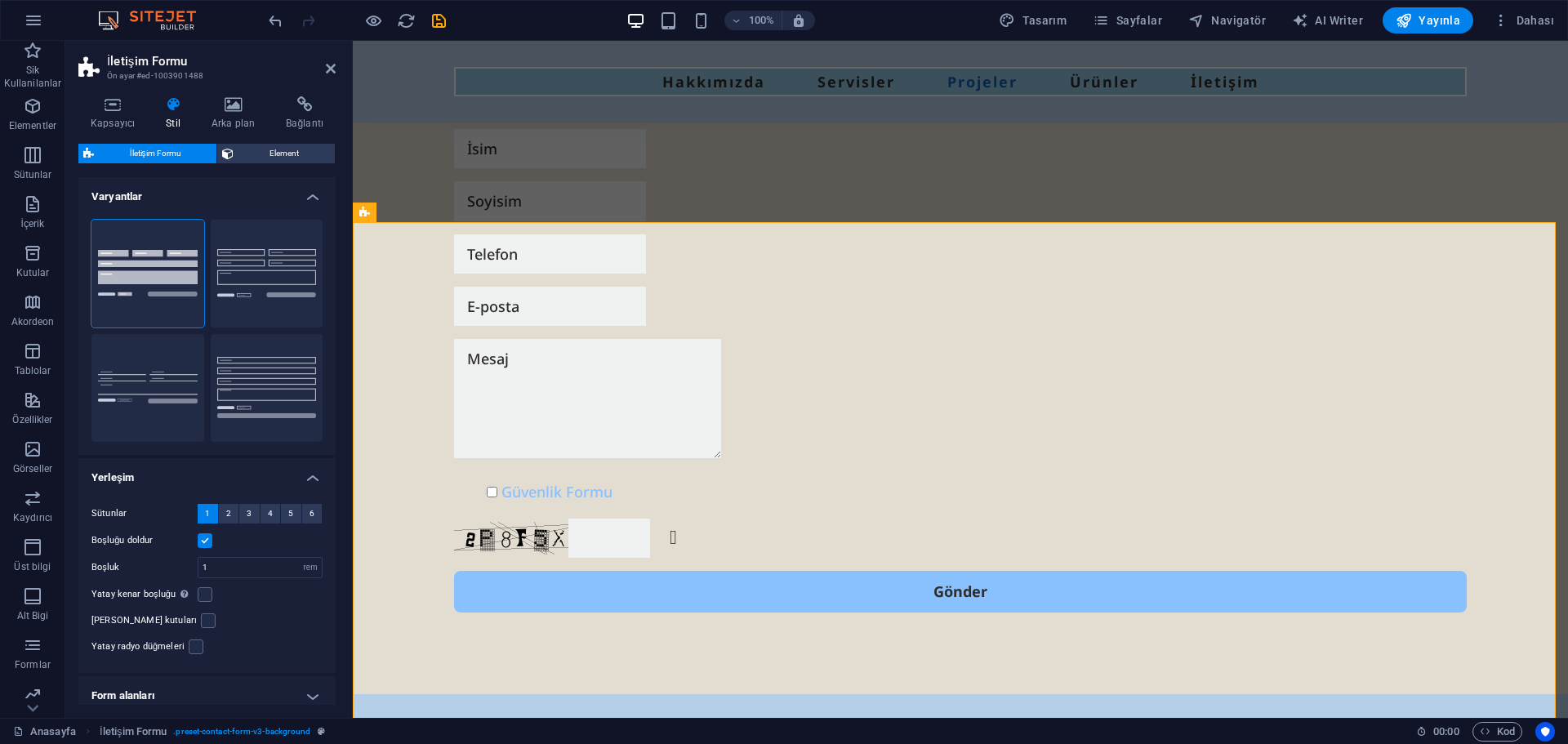
scroll to position [82, 0]
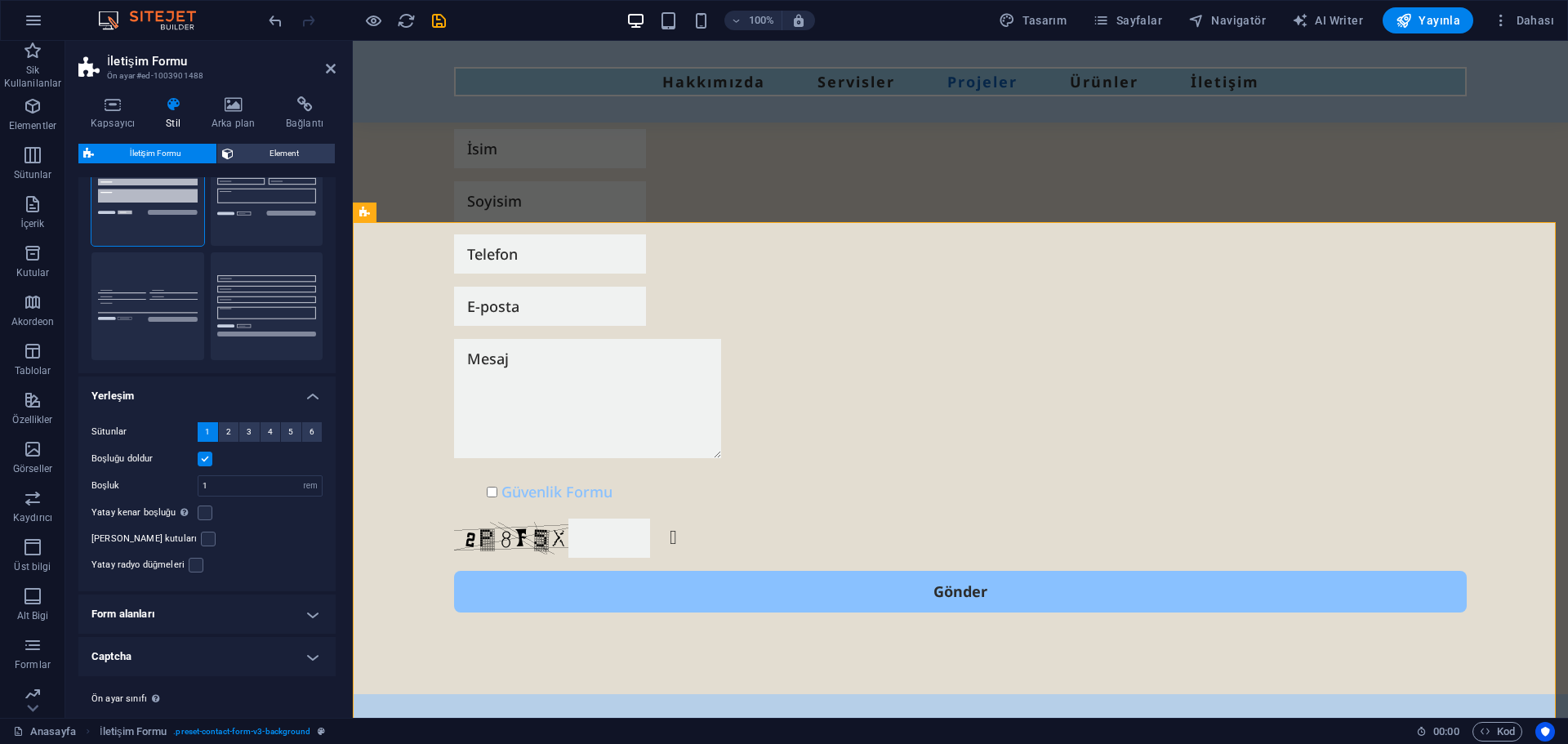
click at [206, 460] on label at bounding box center [204, 458] width 14 height 14
click at [0, 0] on input "Boşluğu doldur" at bounding box center [0, 0] width 0 height 0
click at [205, 459] on label at bounding box center [204, 458] width 14 height 14
click at [0, 0] on input "Boşluğu doldur" at bounding box center [0, 0] width 0 height 0
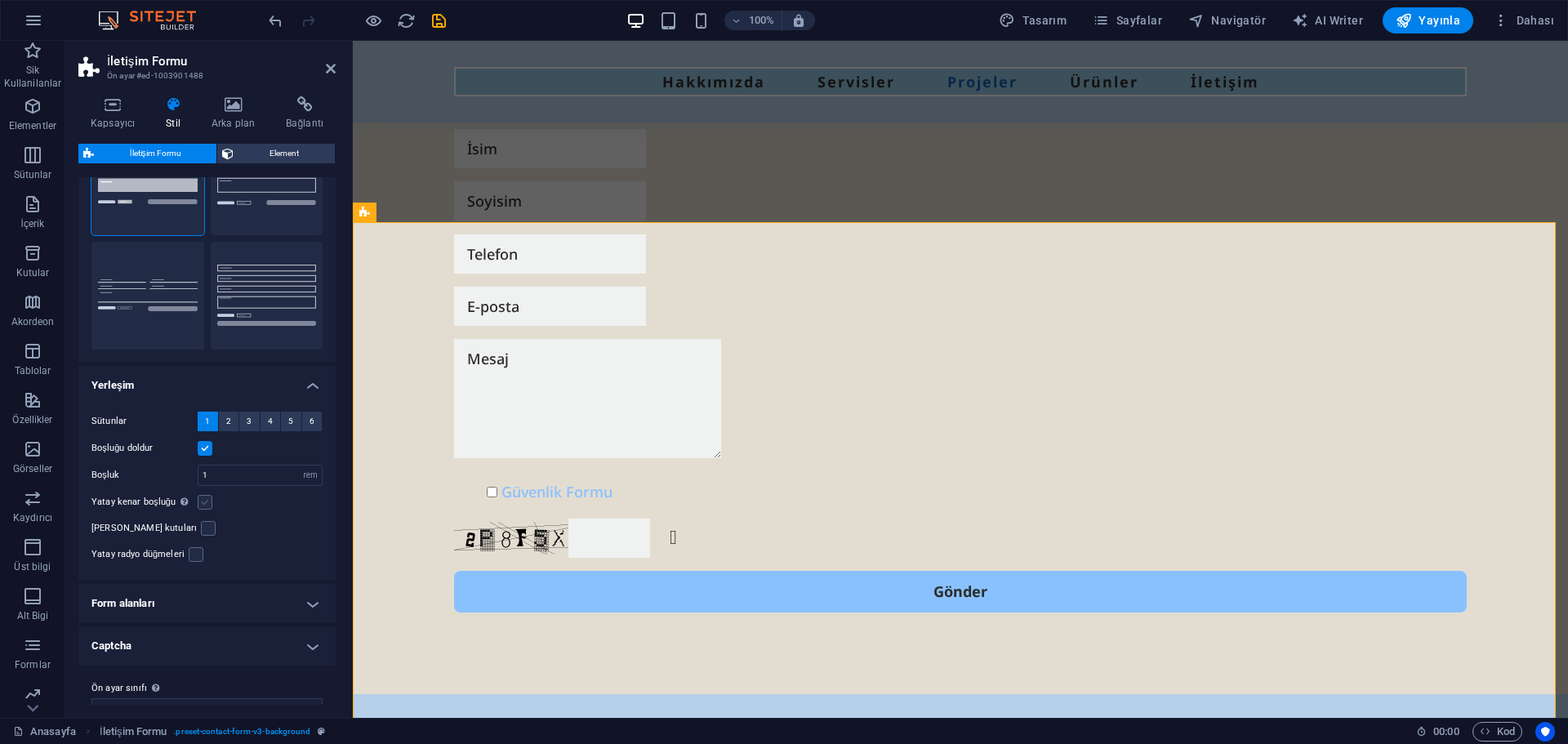
click at [199, 500] on label at bounding box center [204, 501] width 14 height 14
click at [0, 0] on input "Yatay kenar boşluğu Şayet "İçerik genişliği" kapsayıcıları, "Varsayılan" olarak…" at bounding box center [0, 0] width 0 height 0
click at [201, 500] on label at bounding box center [204, 501] width 14 height 14
click at [0, 0] on input "Yatay kenar boşluğu Şayet "İçerik genişliği" kapsayıcıları, "Varsayılan" olarak…" at bounding box center [0, 0] width 0 height 0
click at [201, 528] on label at bounding box center [207, 528] width 14 height 14
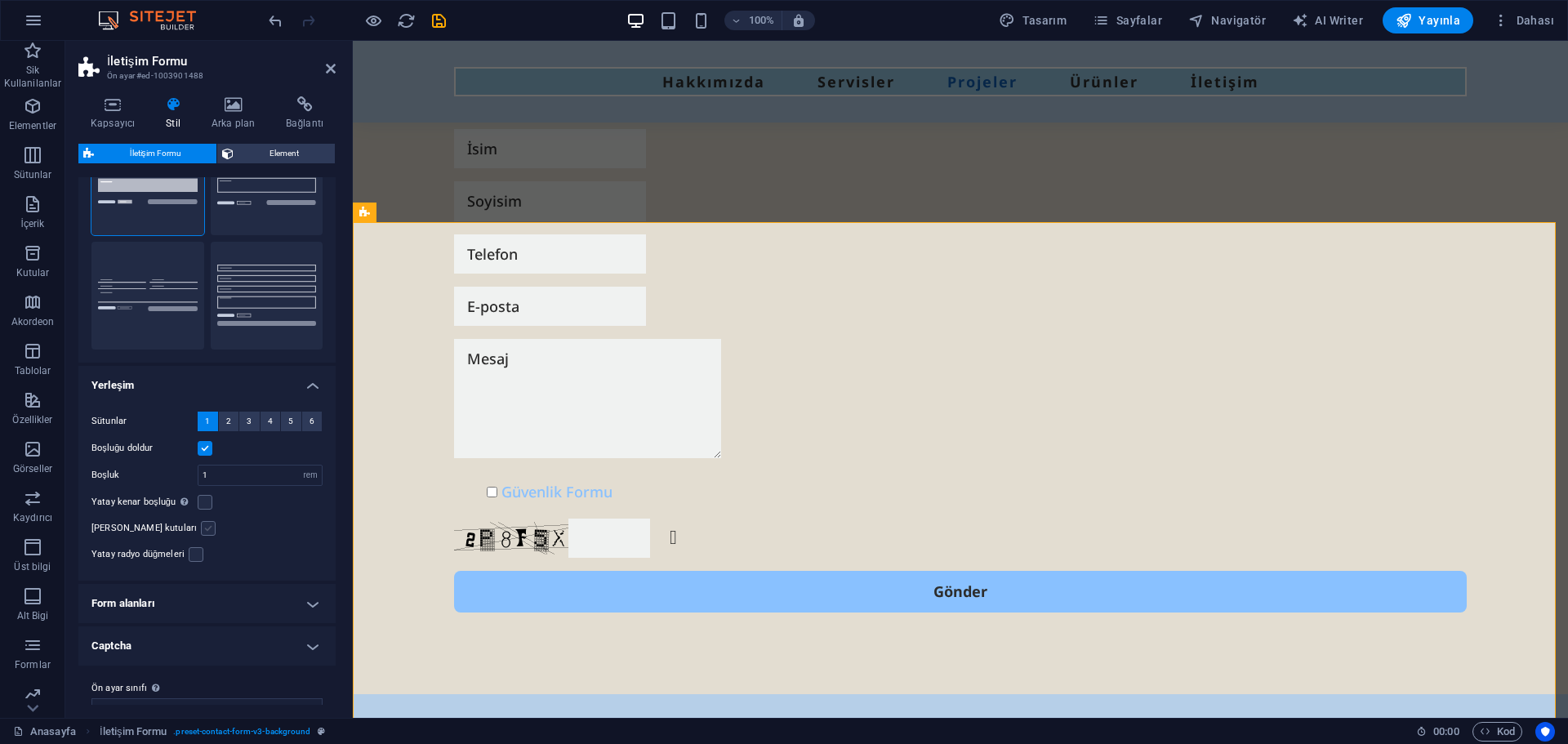
click at [0, 0] on input "[PERSON_NAME] kutuları" at bounding box center [0, 0] width 0 height 0
click at [201, 528] on label at bounding box center [207, 528] width 14 height 14
click at [0, 0] on input "[PERSON_NAME] kutuları" at bounding box center [0, 0] width 0 height 0
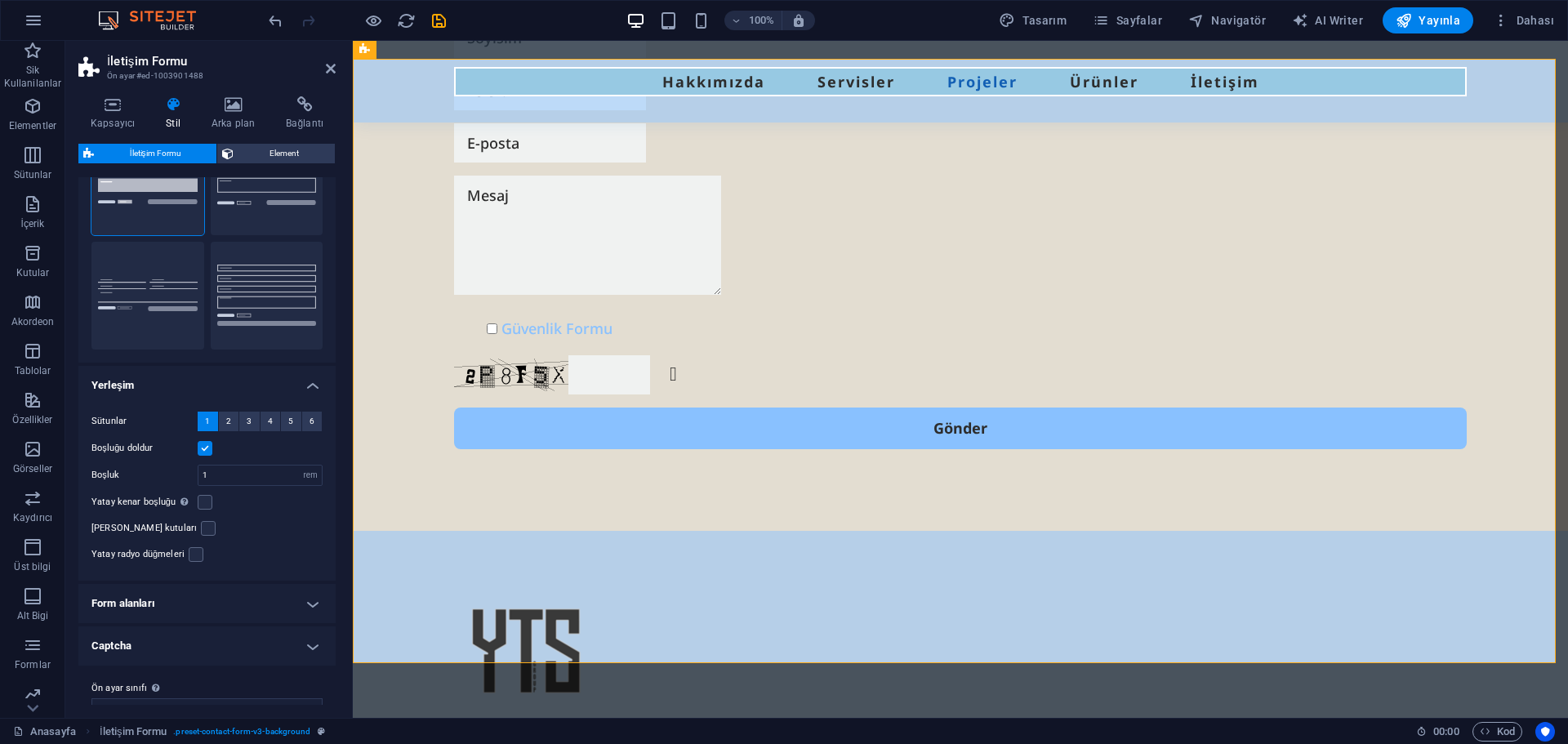
scroll to position [0, 0]
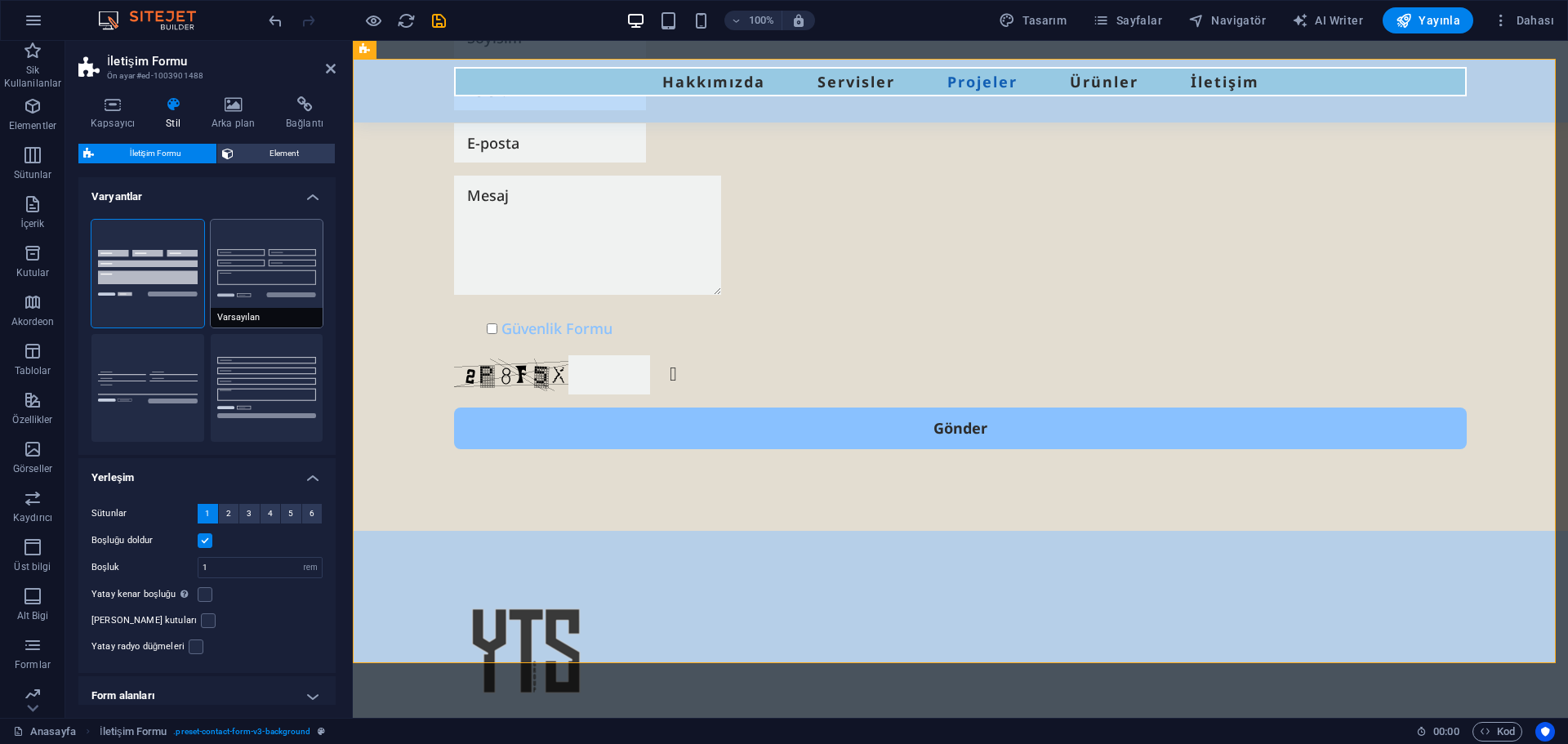
click at [240, 274] on button "Varsayılan" at bounding box center [267, 273] width 113 height 108
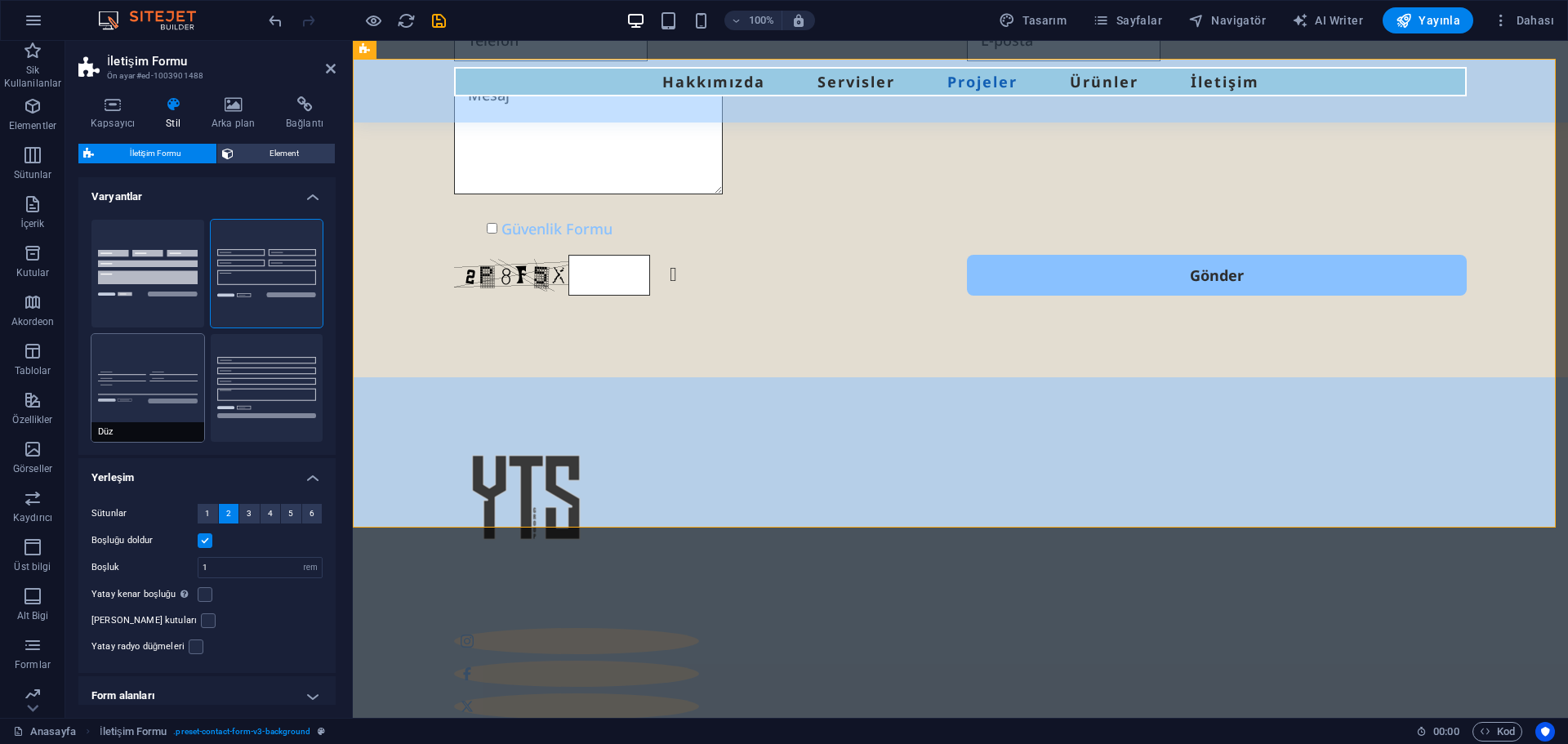
click at [157, 376] on button "Düz" at bounding box center [148, 388] width 113 height 108
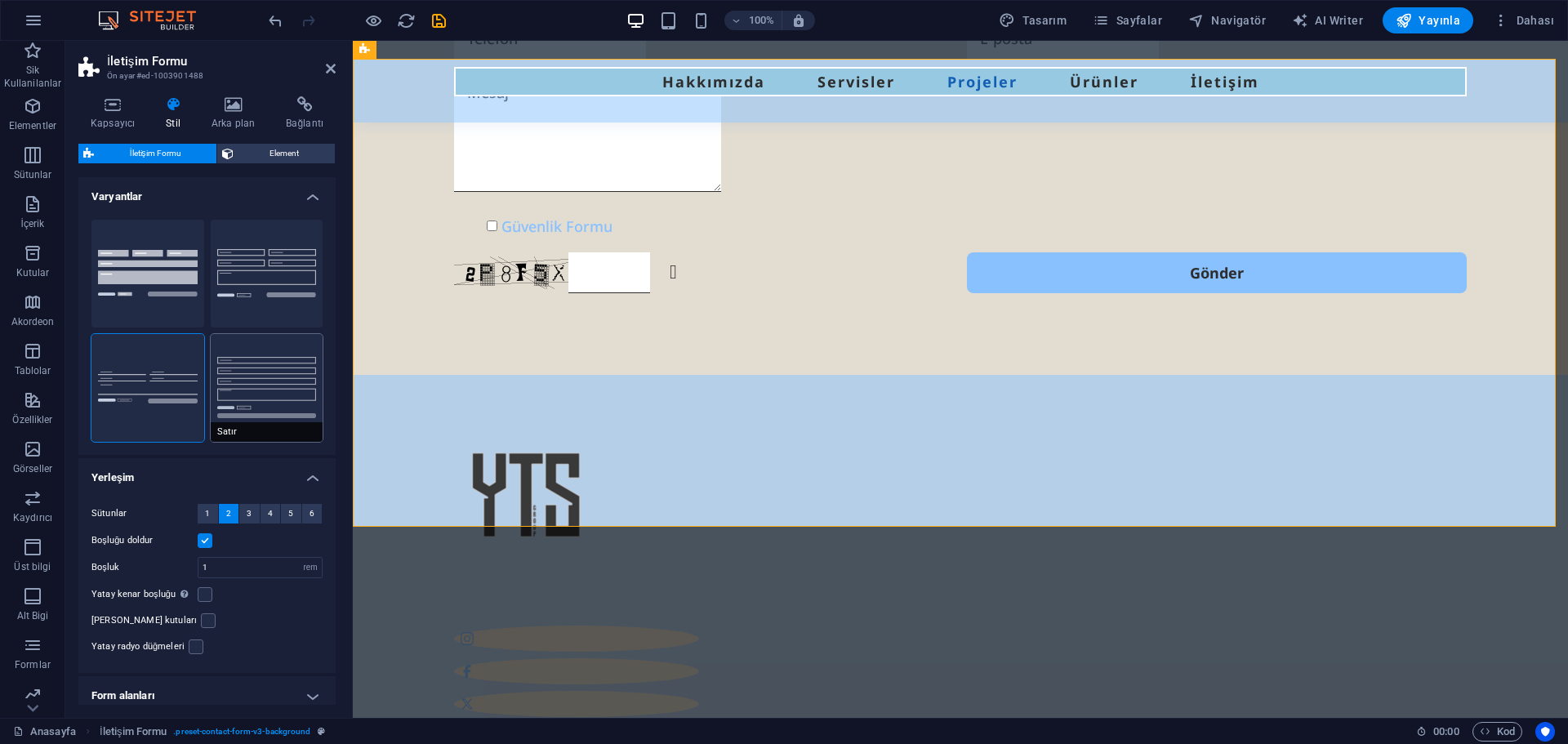
click at [251, 390] on button "Satır" at bounding box center [267, 388] width 113 height 108
type input "1"
select select "px"
type input "1"
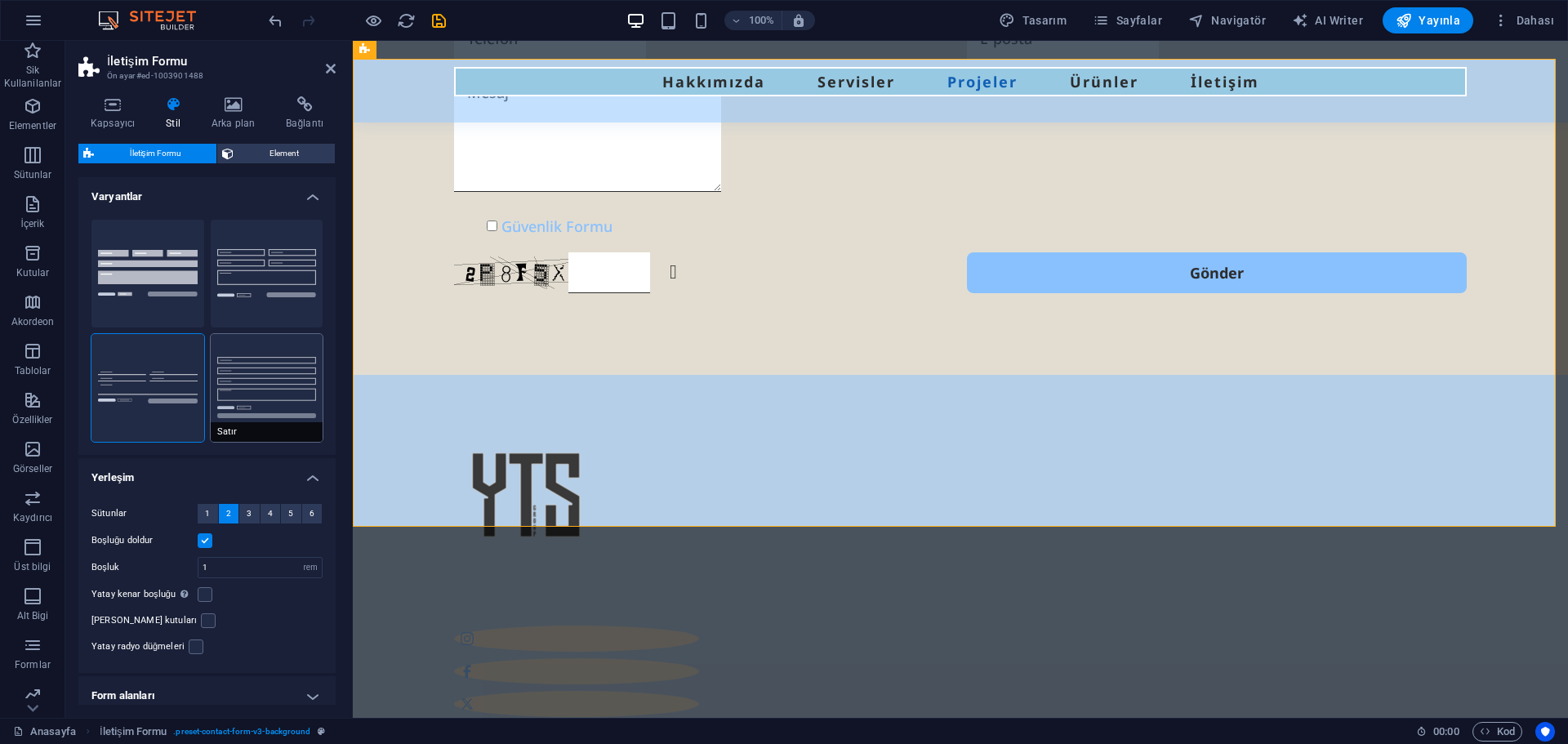
type input "1"
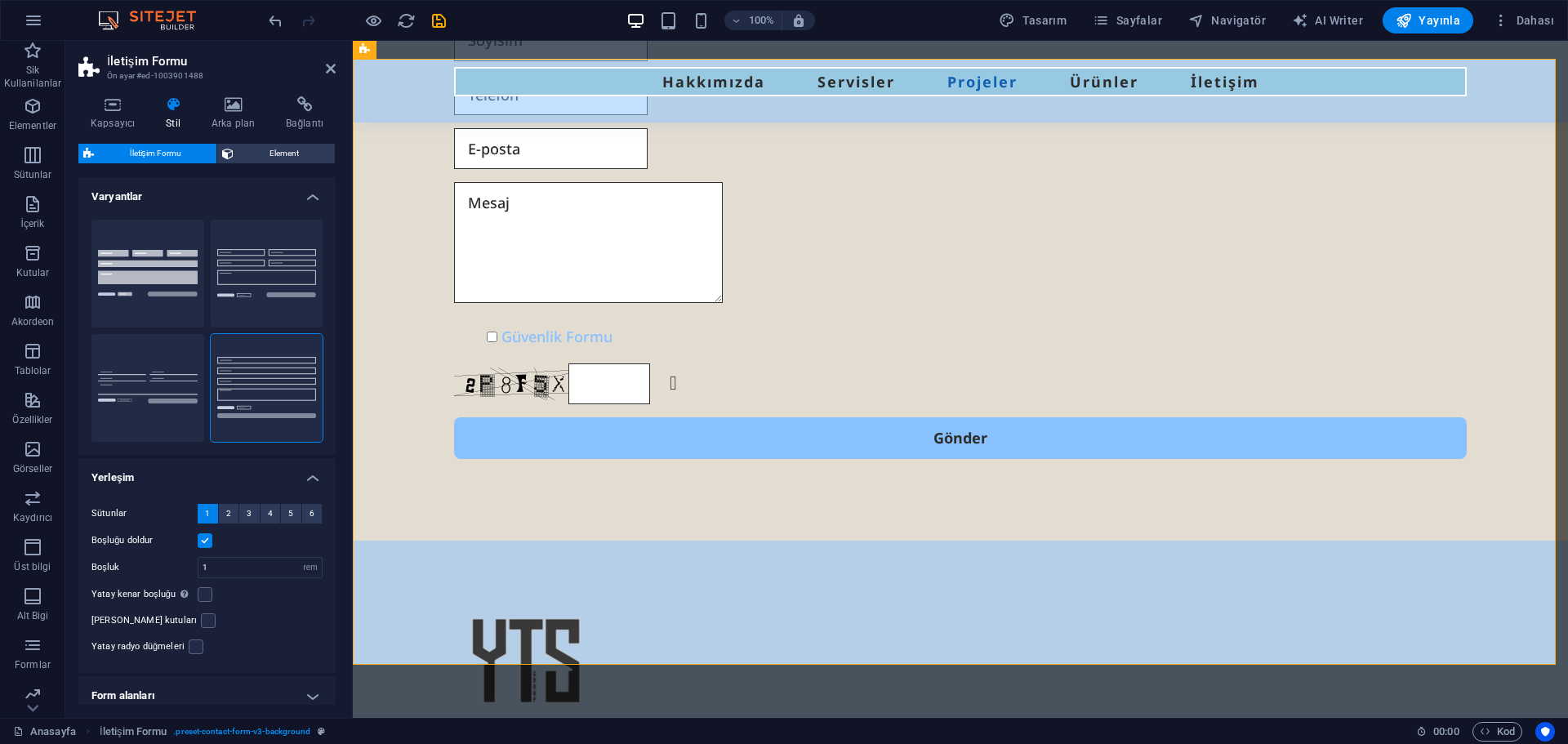
scroll to position [93, 0]
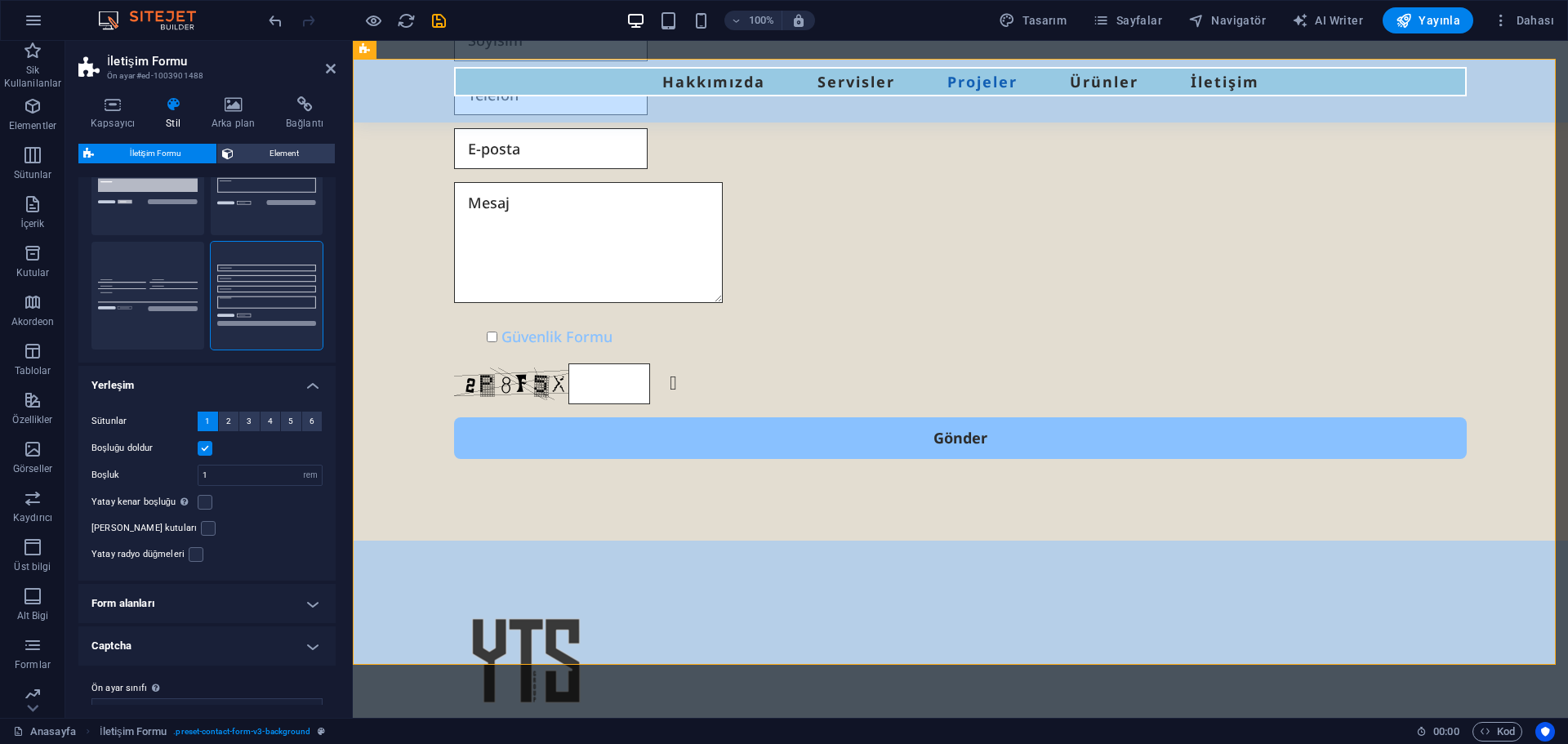
click at [143, 585] on h4 "Form alanları" at bounding box center [206, 604] width 257 height 39
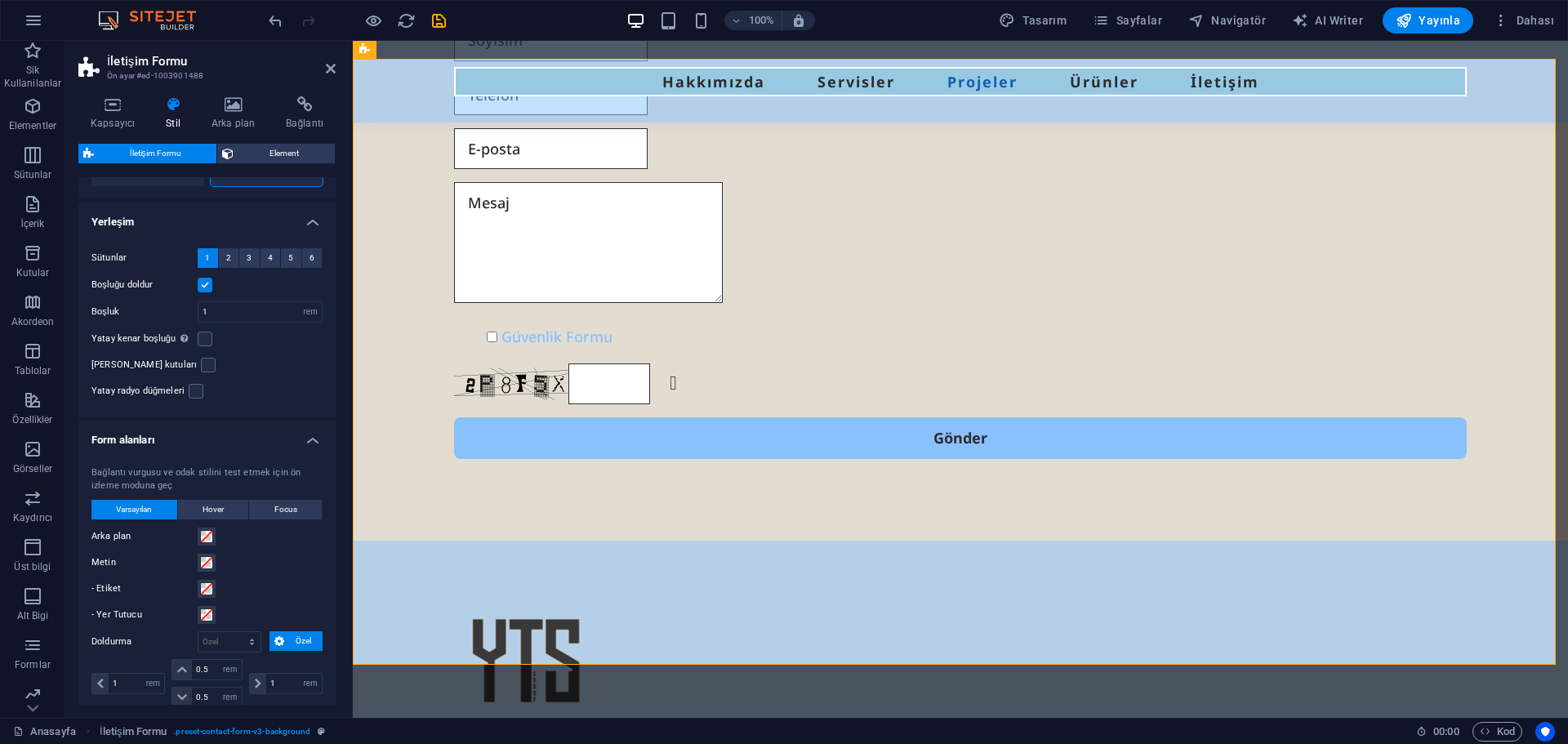
scroll to position [337, 0]
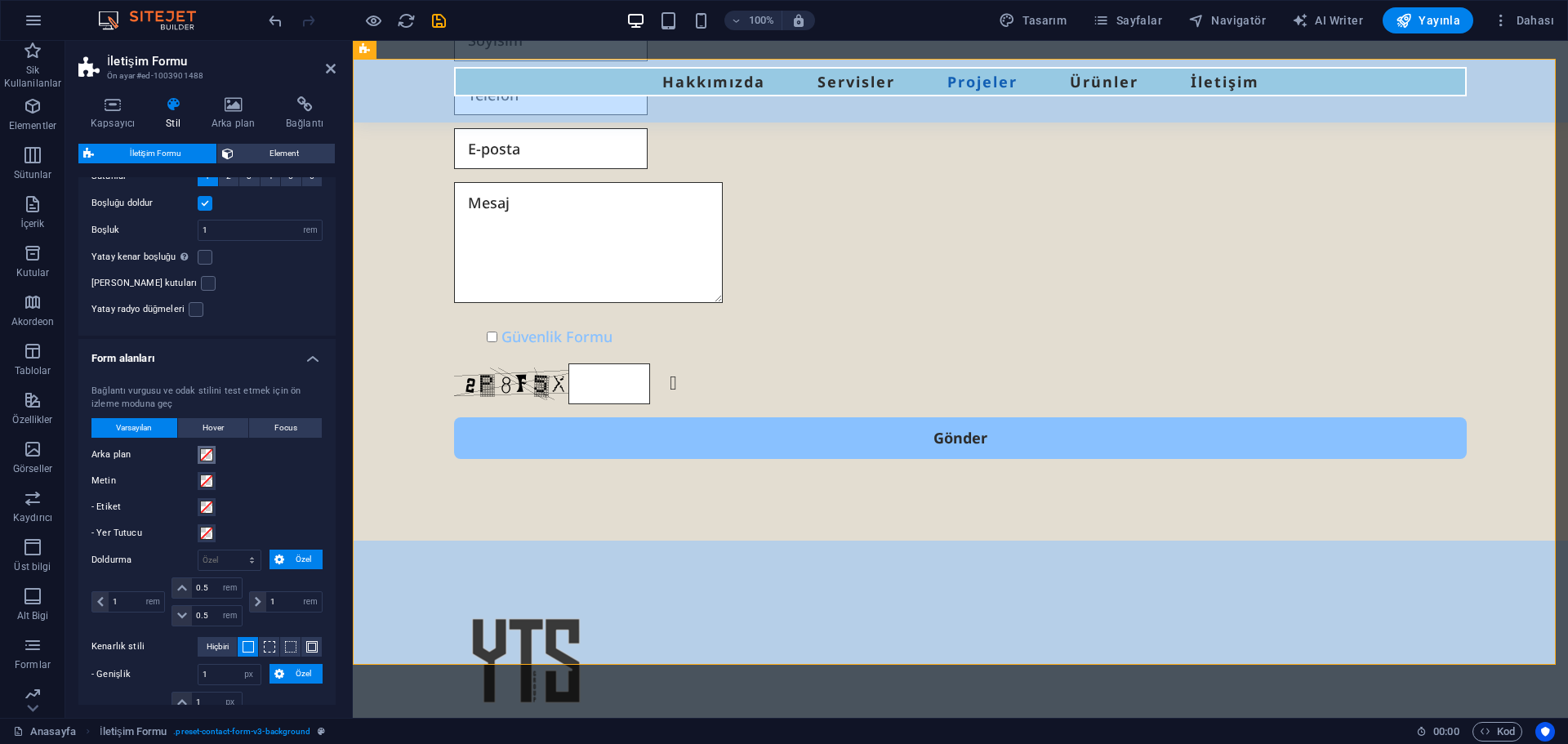
click at [203, 449] on span at bounding box center [207, 456] width 13 height 13
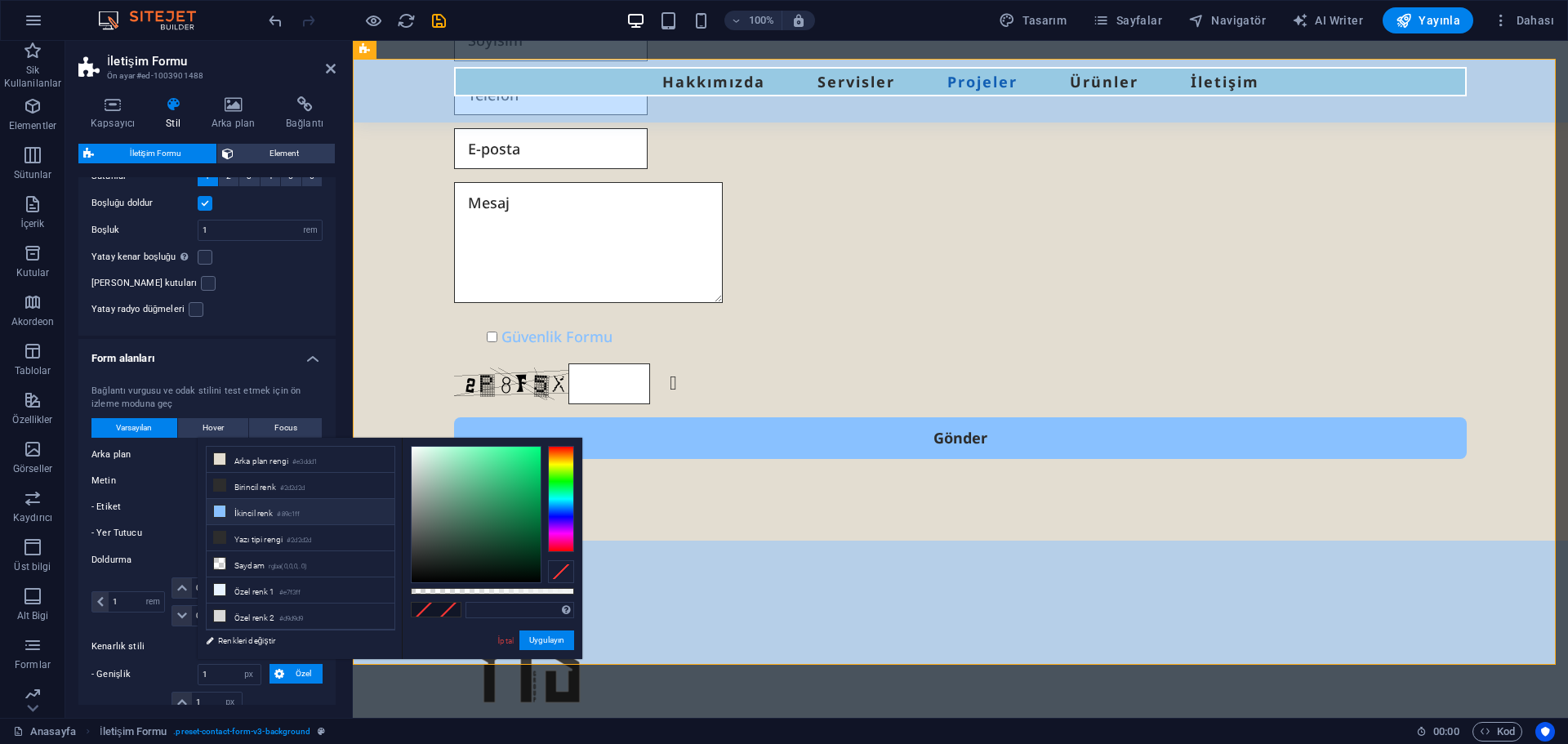
click at [246, 510] on li "İkincil renk #89c1ff" at bounding box center [300, 512] width 188 height 26
type input "#89c1ff"
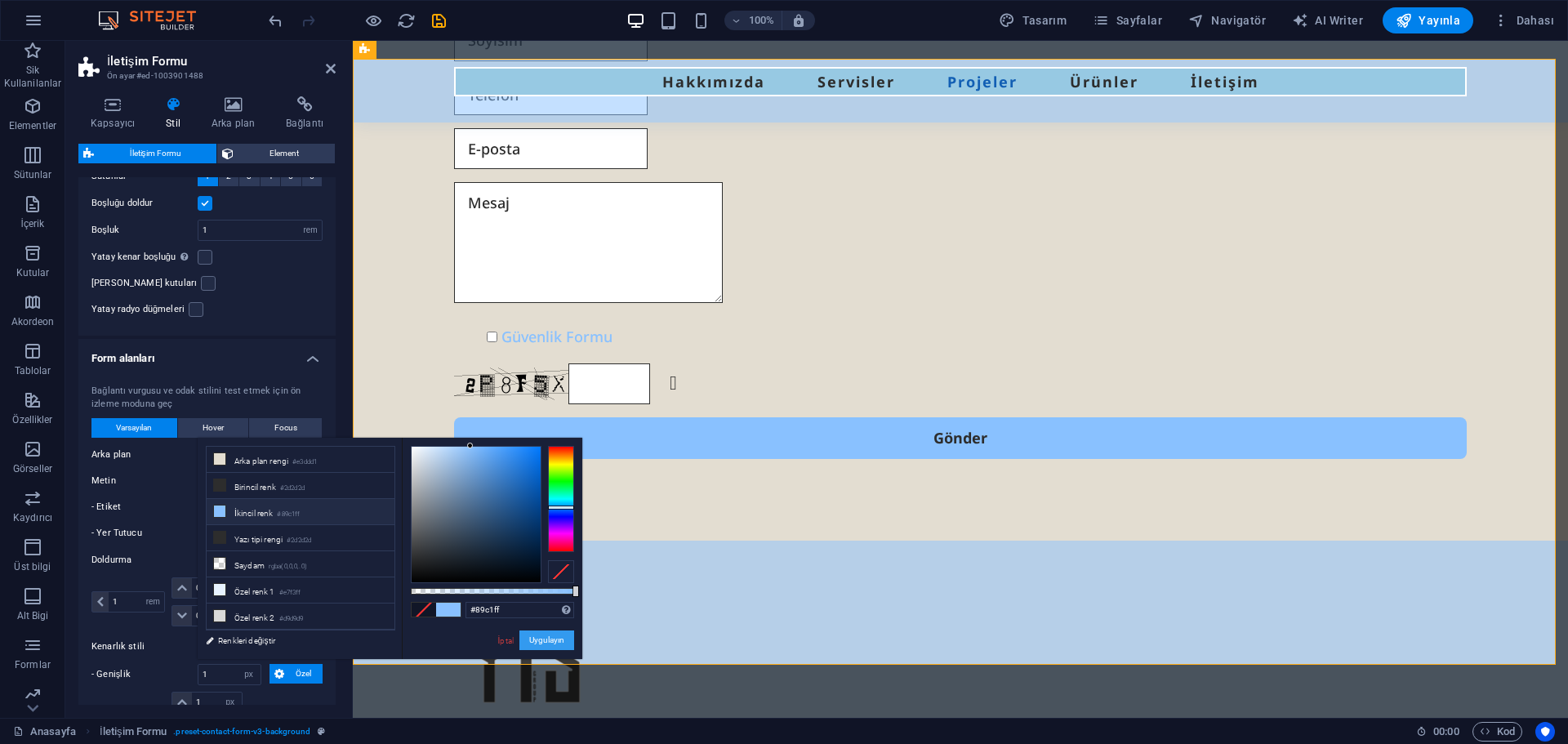
drag, startPoint x: 547, startPoint y: 634, endPoint x: 140, endPoint y: 579, distance: 410.7
click at [547, 634] on button "Uygulayın" at bounding box center [546, 640] width 54 height 20
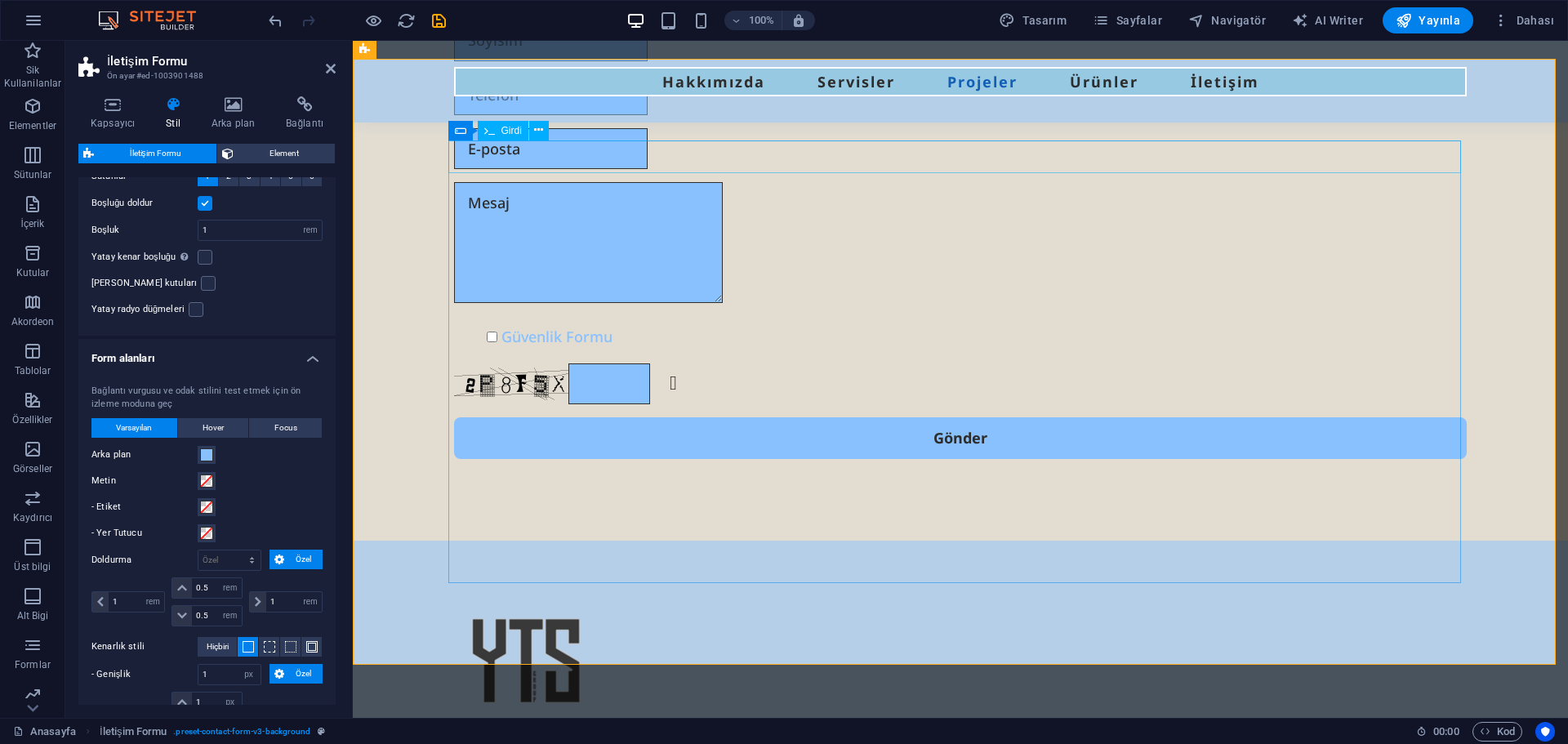
type input "SSEEA"
click at [393, 209] on div "SSEEA Güvenlik Formu Okunaksız mı? Yeniden oluştur Gönder" at bounding box center [960, 213] width 1216 height 657
select select "DISABLED_OPTION_VALUE"
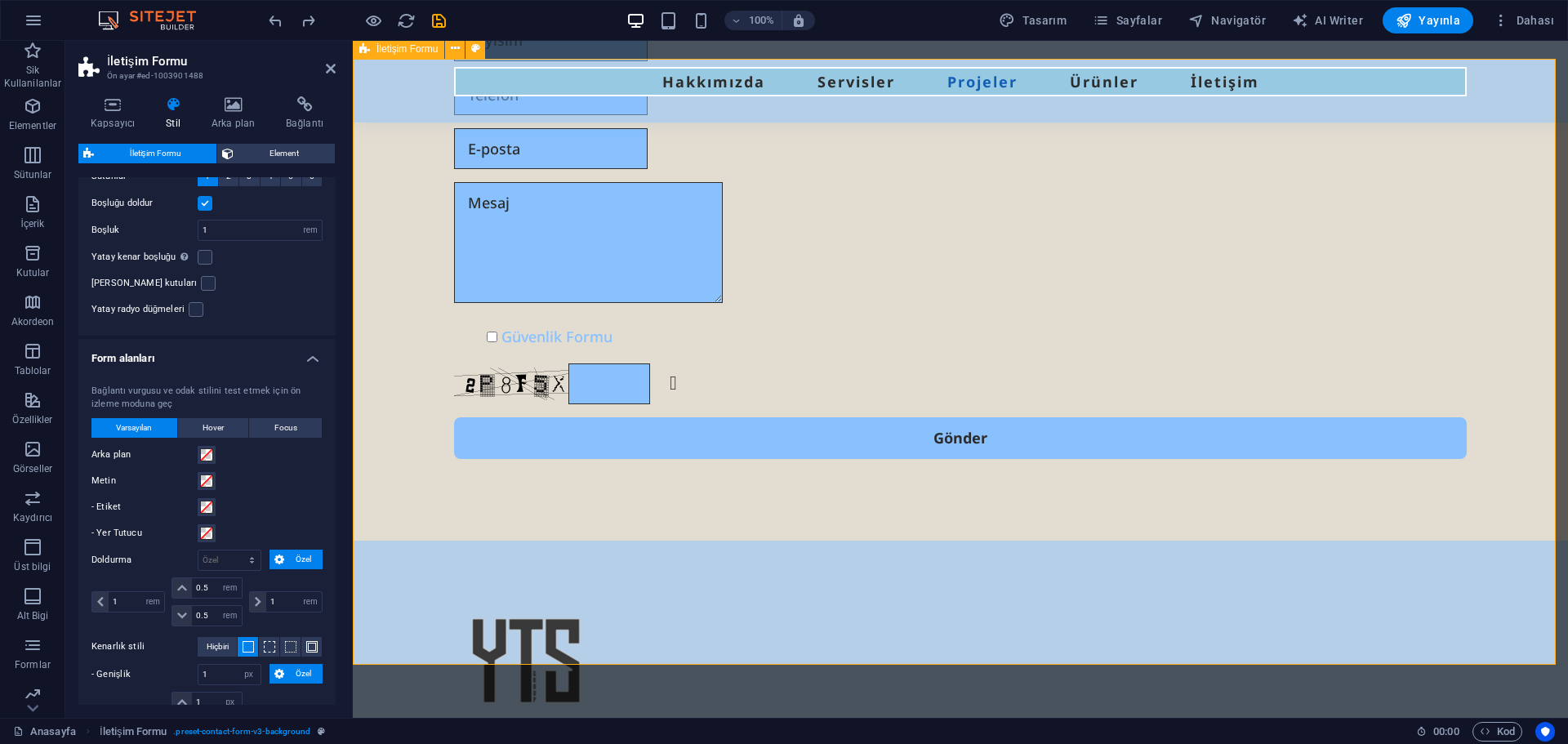
type input "0"
type input "1"
select select "px"
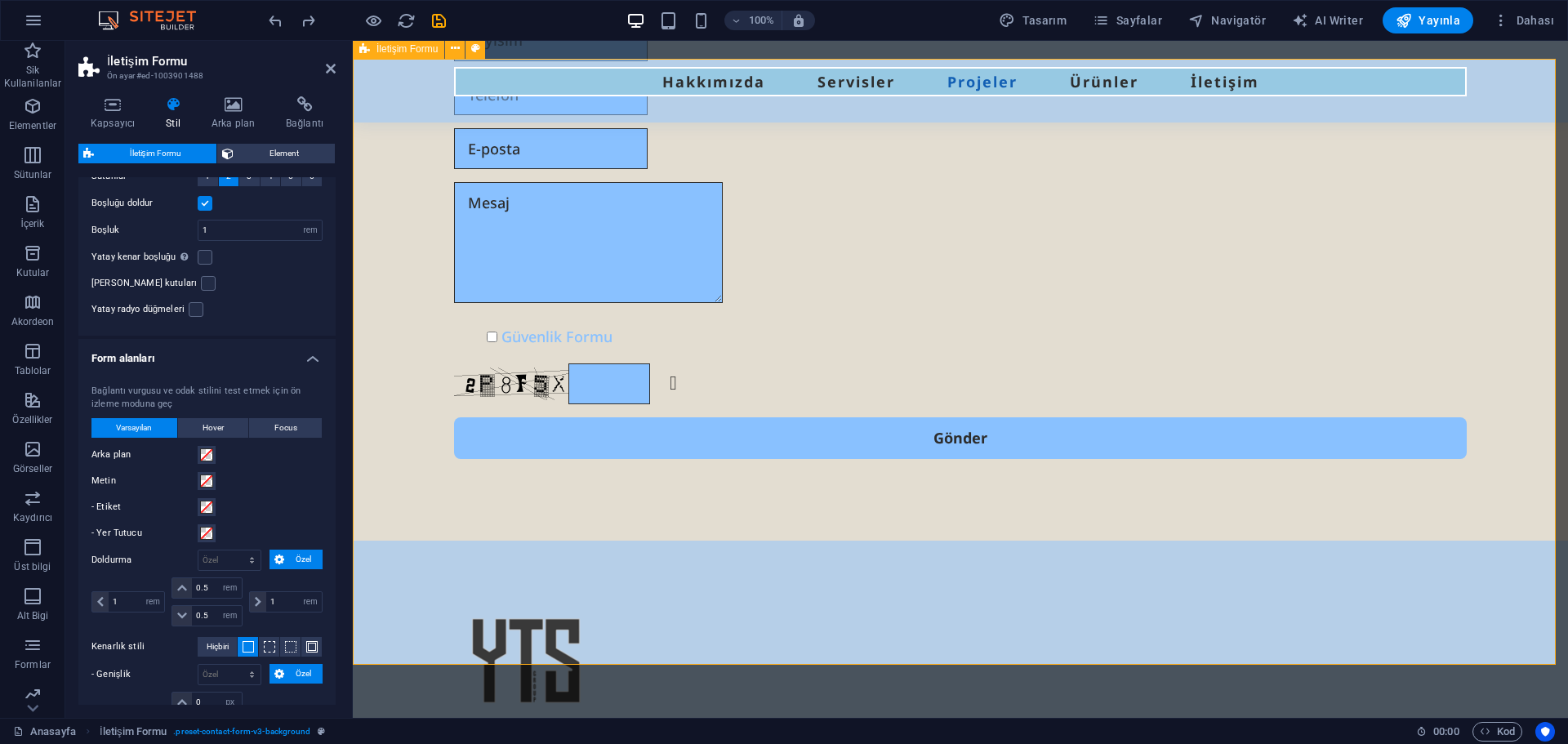
type input "1"
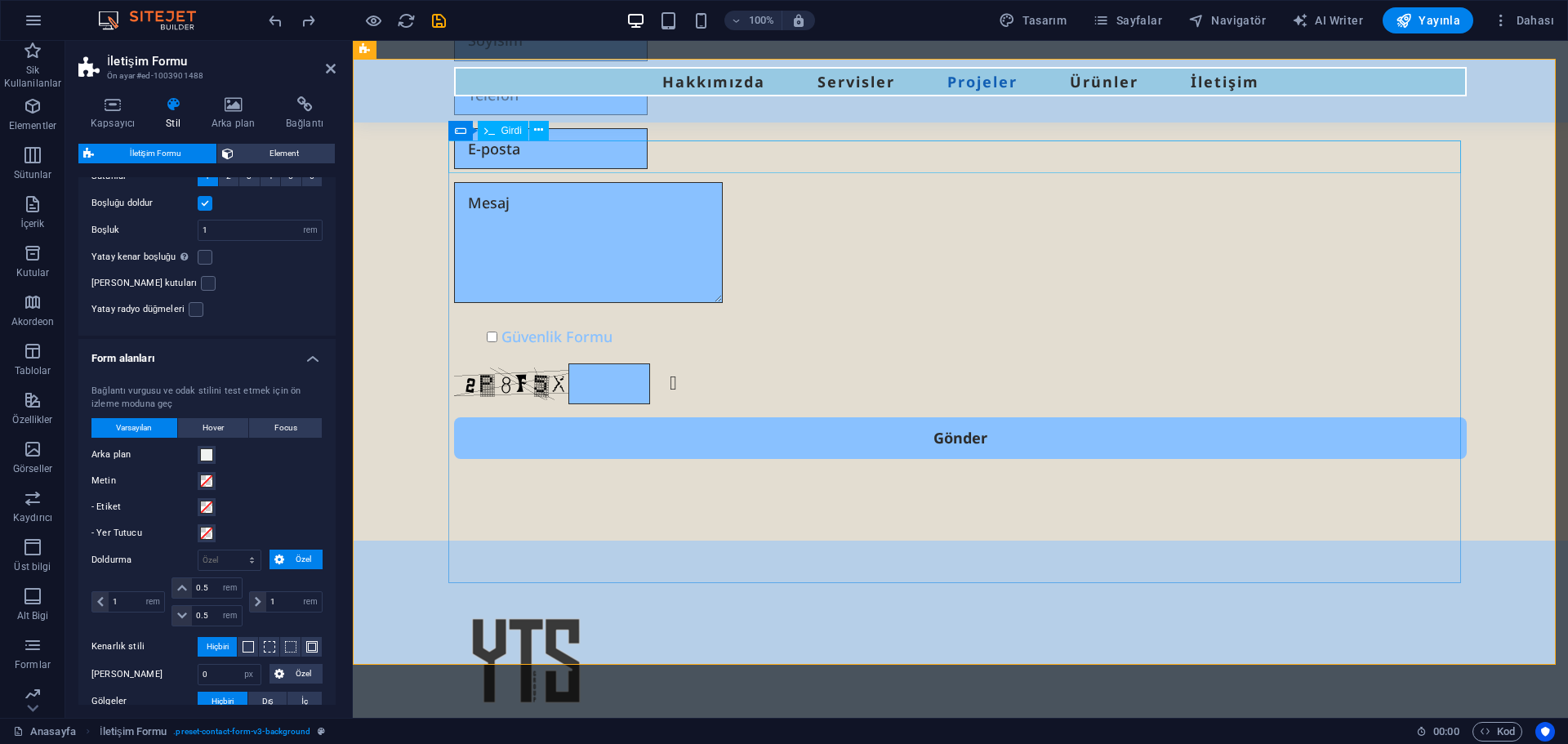
type input "SSEEA"
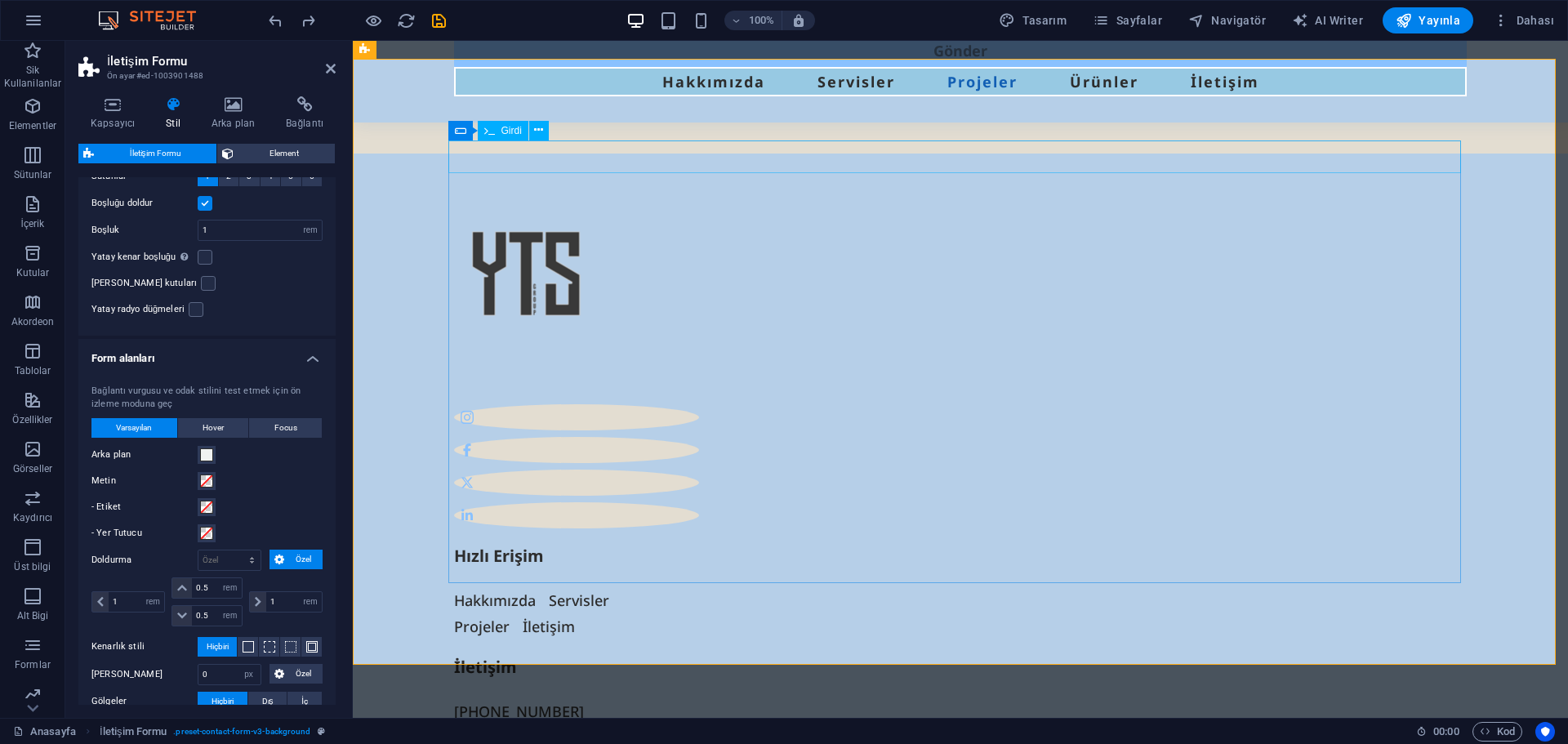
drag, startPoint x: 529, startPoint y: 159, endPoint x: 600, endPoint y: 159, distance: 71.0
click at [600, 71] on div "Gönder" at bounding box center [961, 51] width 1013 height 41
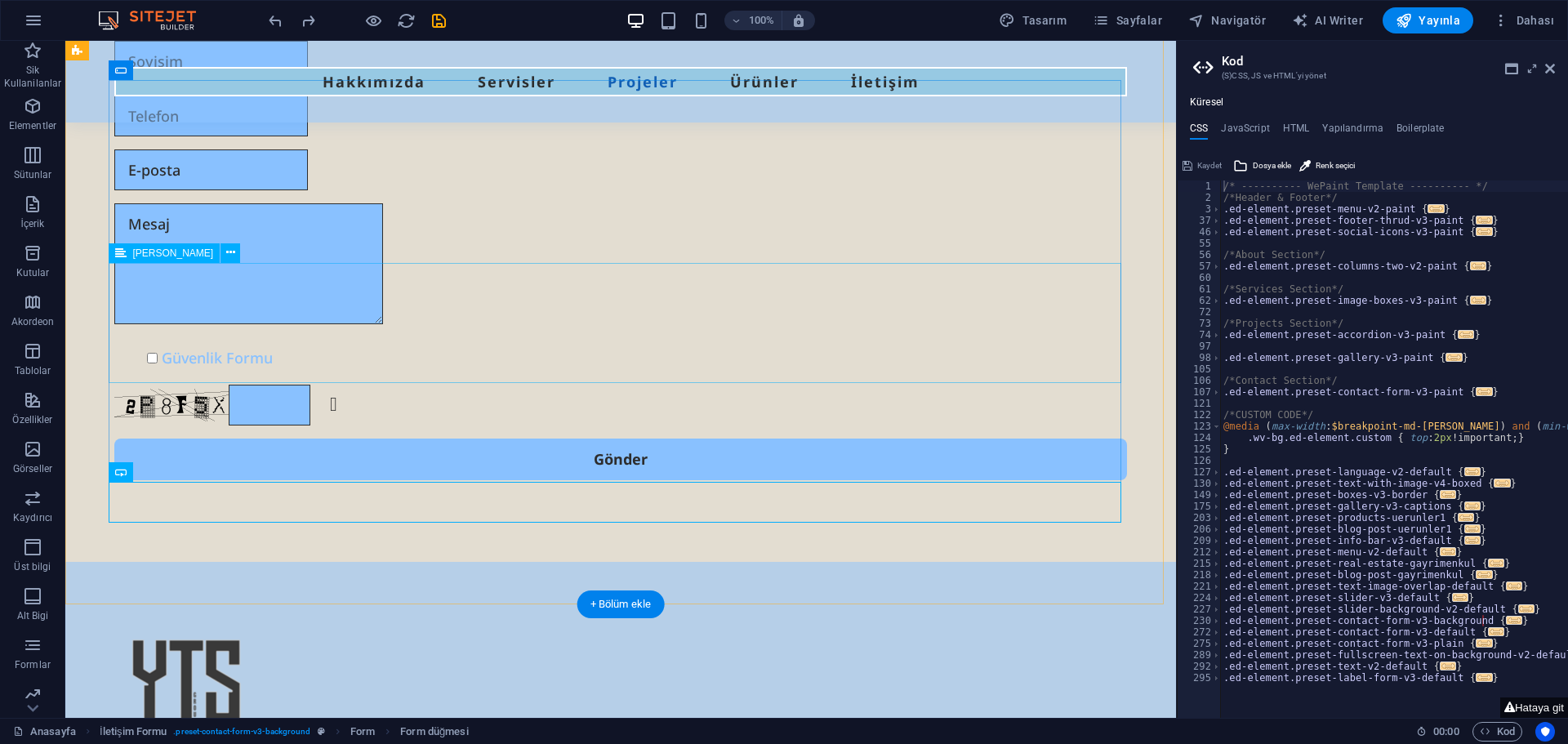
scroll to position [5251, 0]
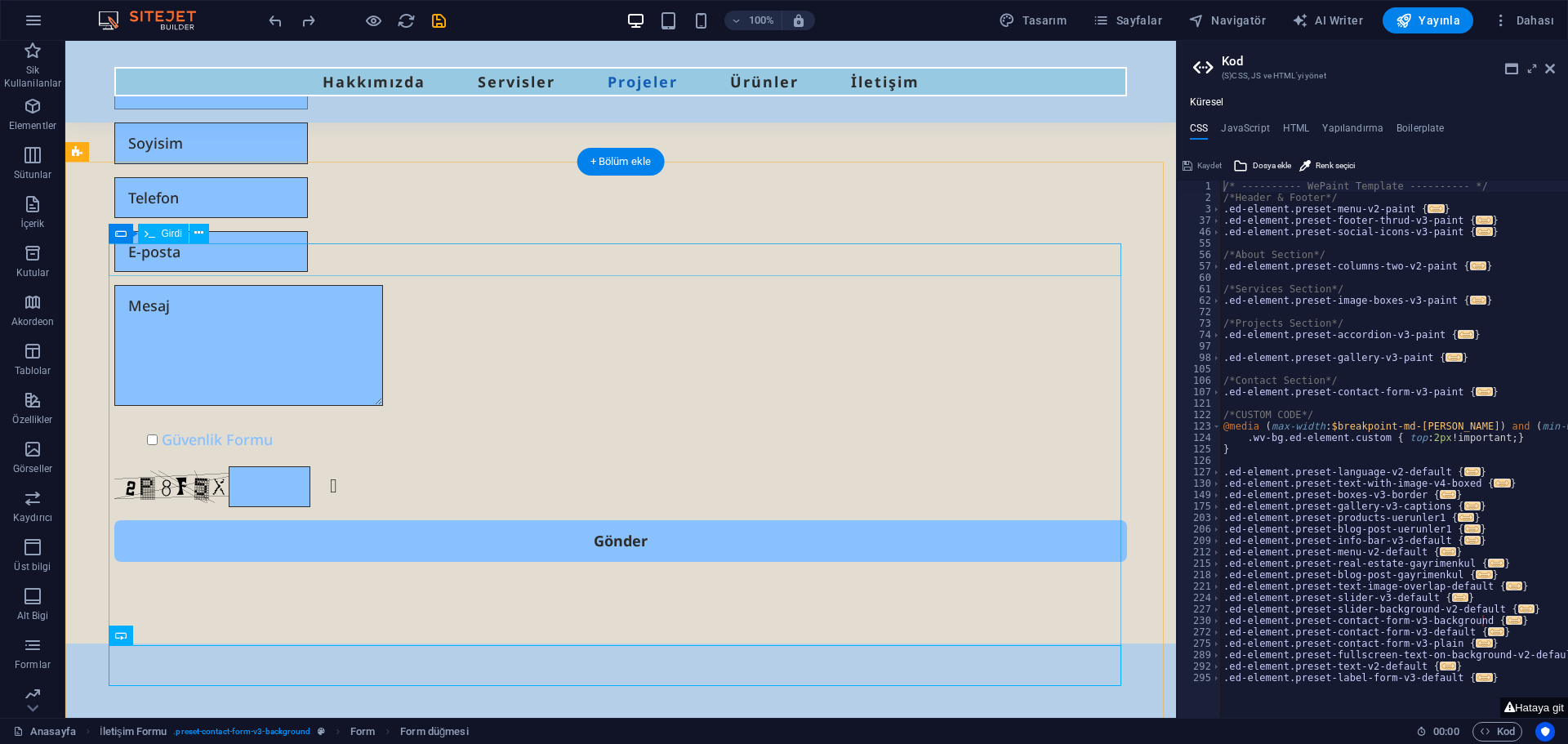
click at [197, 110] on div "SSEEA" at bounding box center [621, 89] width 1013 height 41
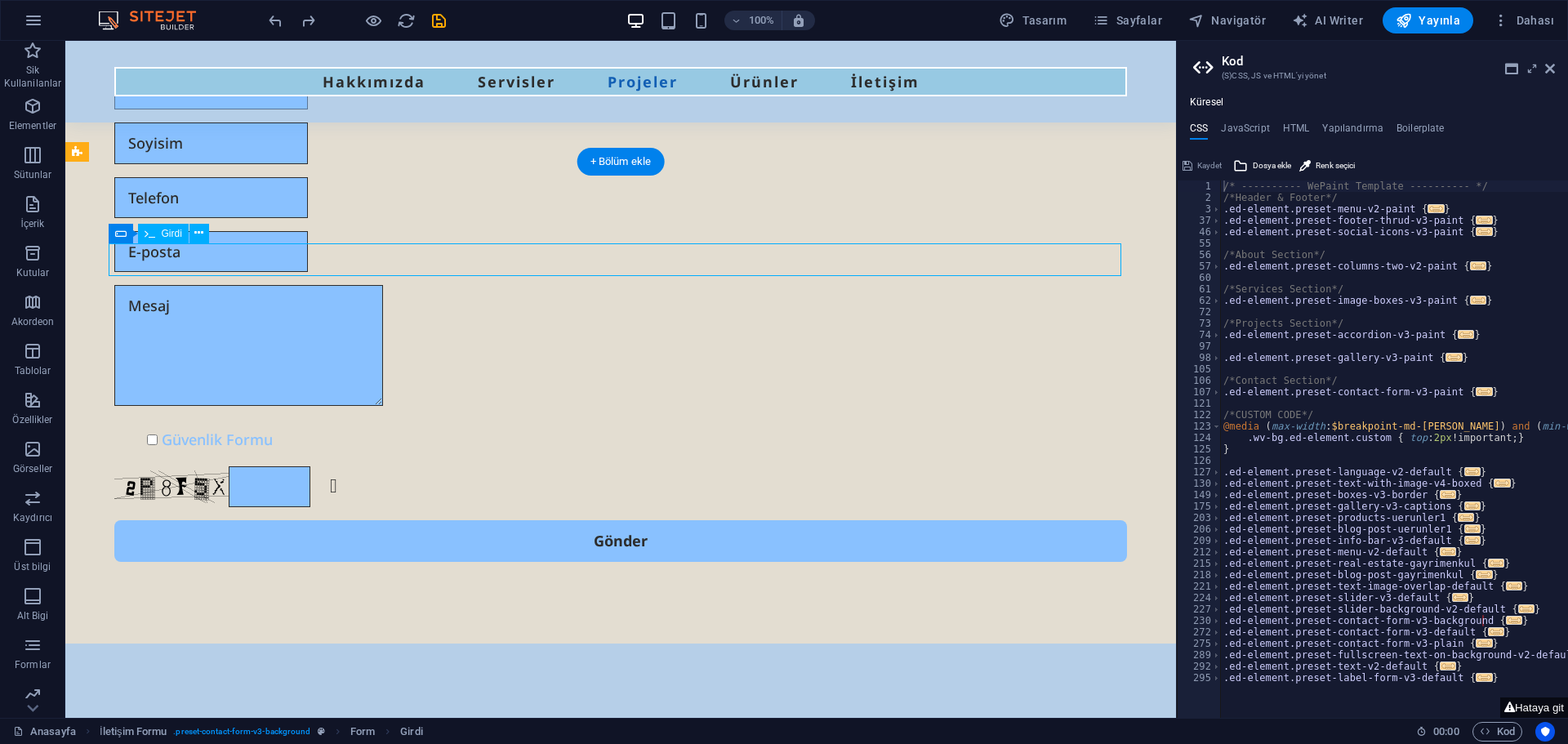
click at [162, 110] on div "SSEEA" at bounding box center [621, 89] width 1013 height 41
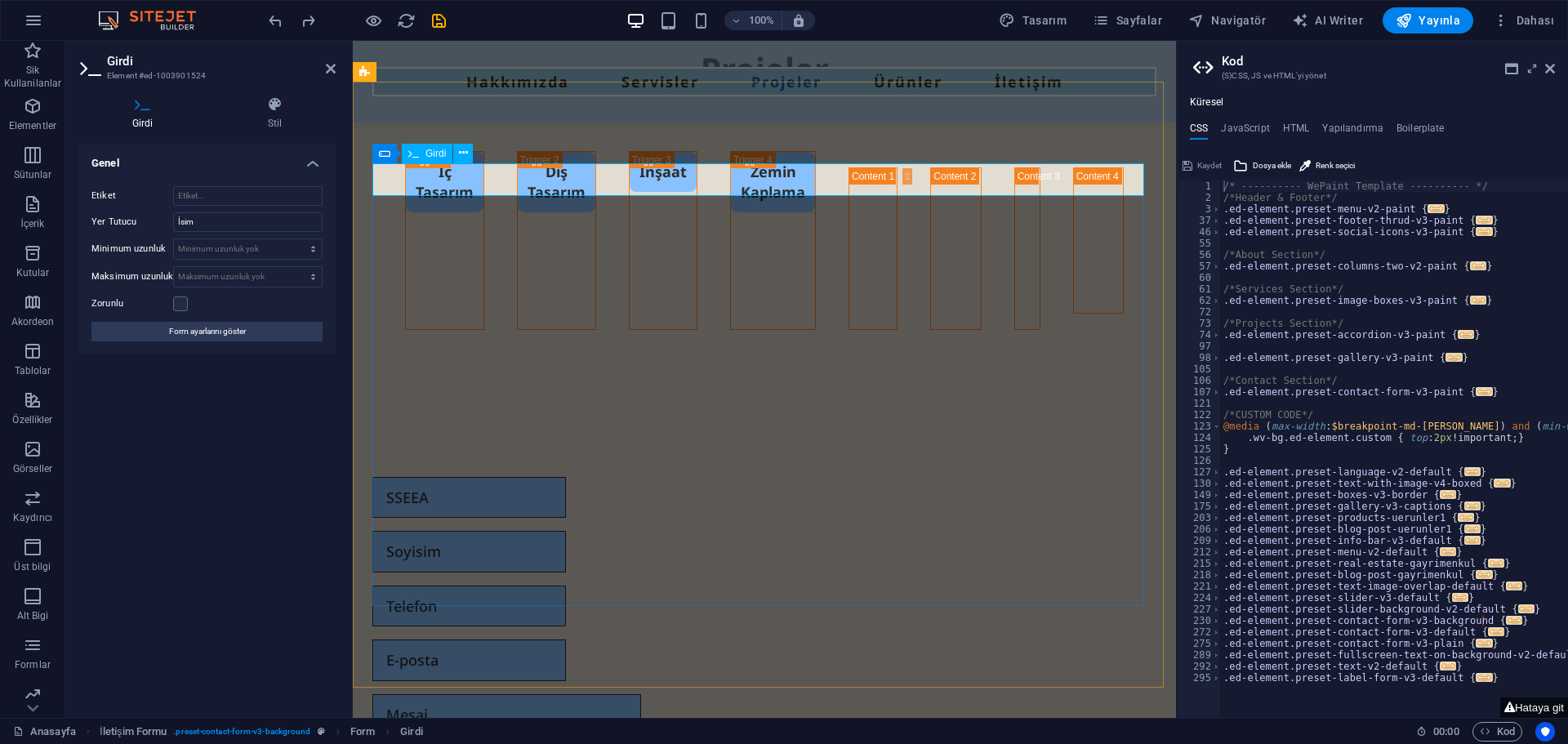
click at [435, 477] on input "SSEEA" at bounding box center [469, 497] width 194 height 41
click at [481, 395] on div "Güvenlik Formu Okunaksız mı? Yeniden oluştur Gönder" at bounding box center [764, 724] width 823 height 657
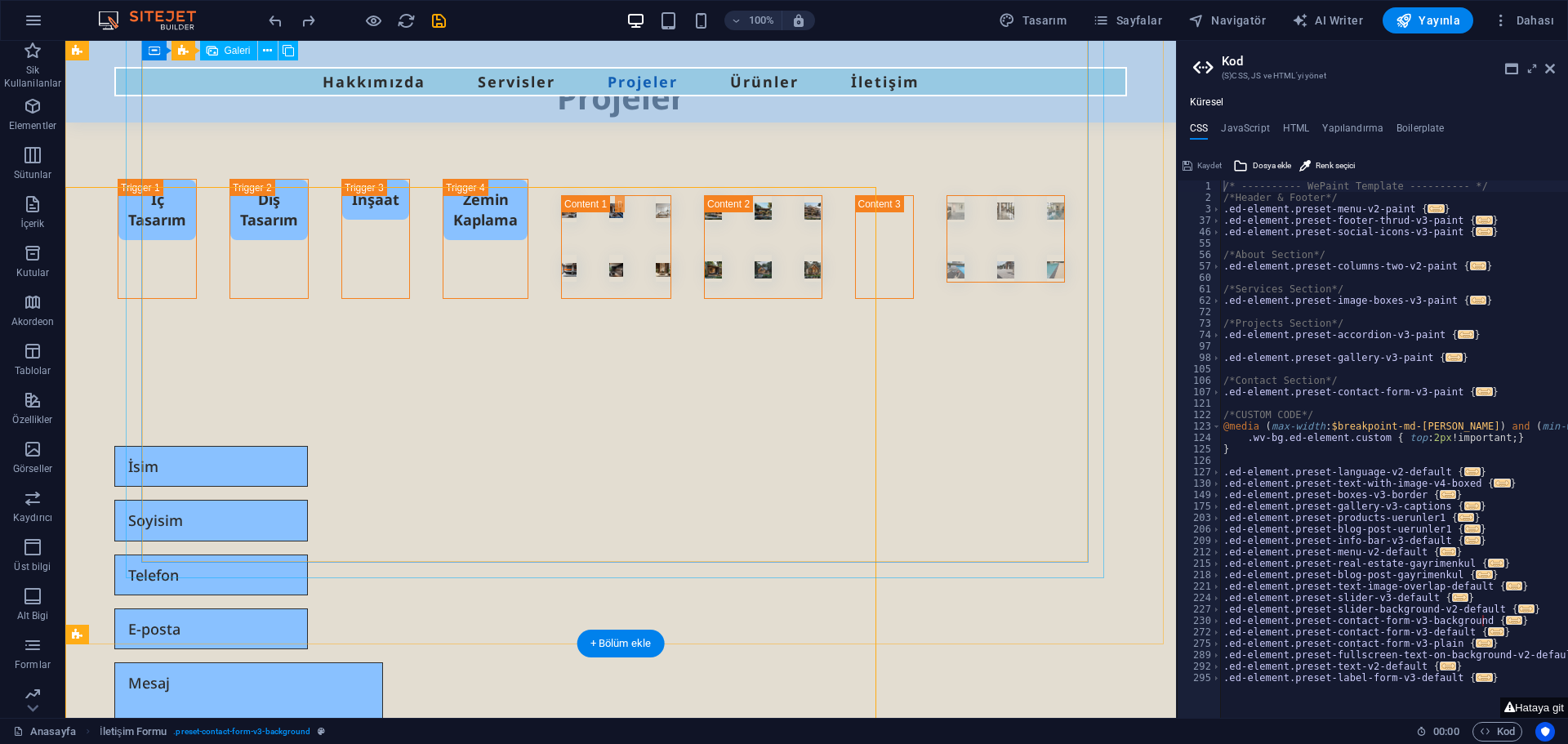
scroll to position [4768, 0]
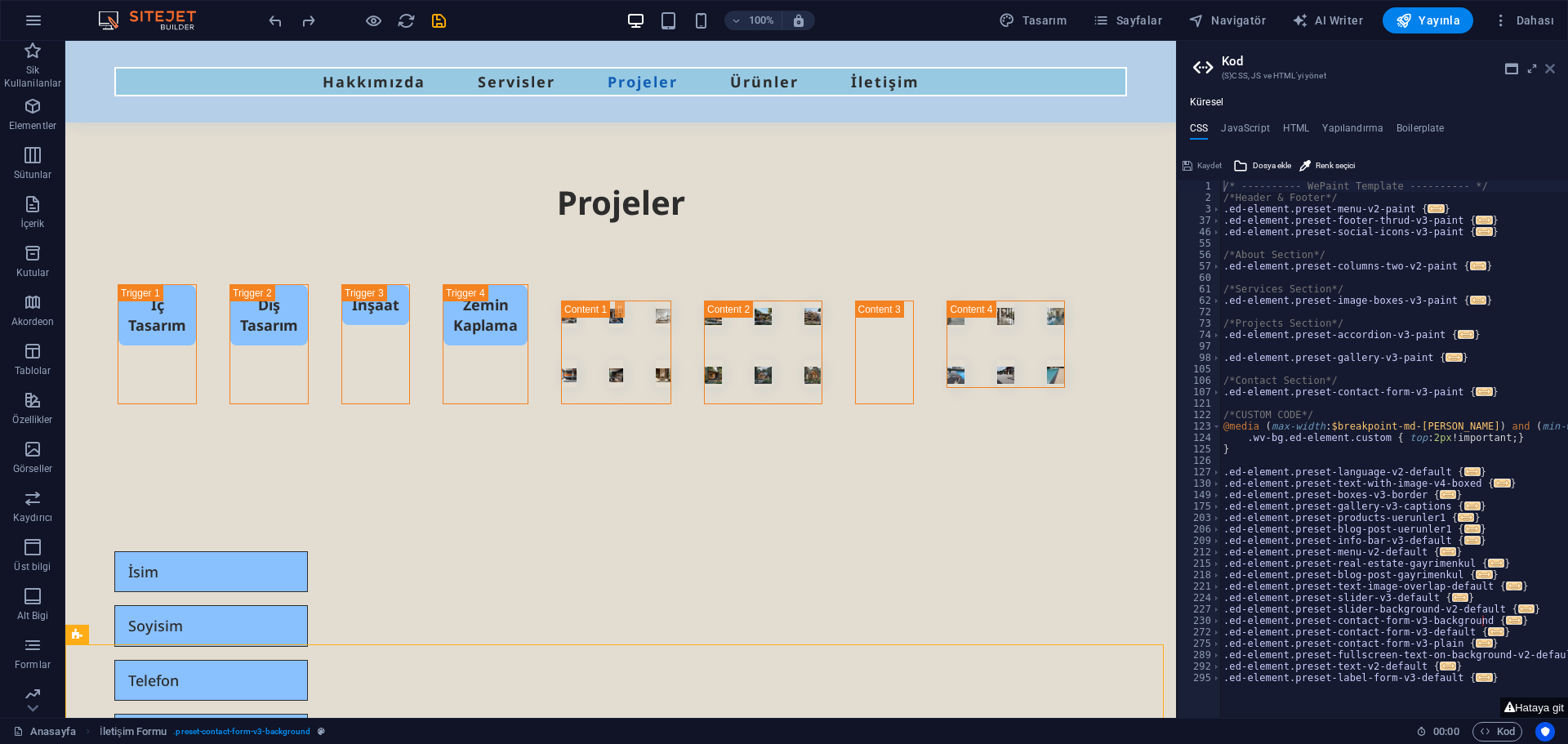
click at [1549, 70] on icon at bounding box center [1550, 69] width 10 height 13
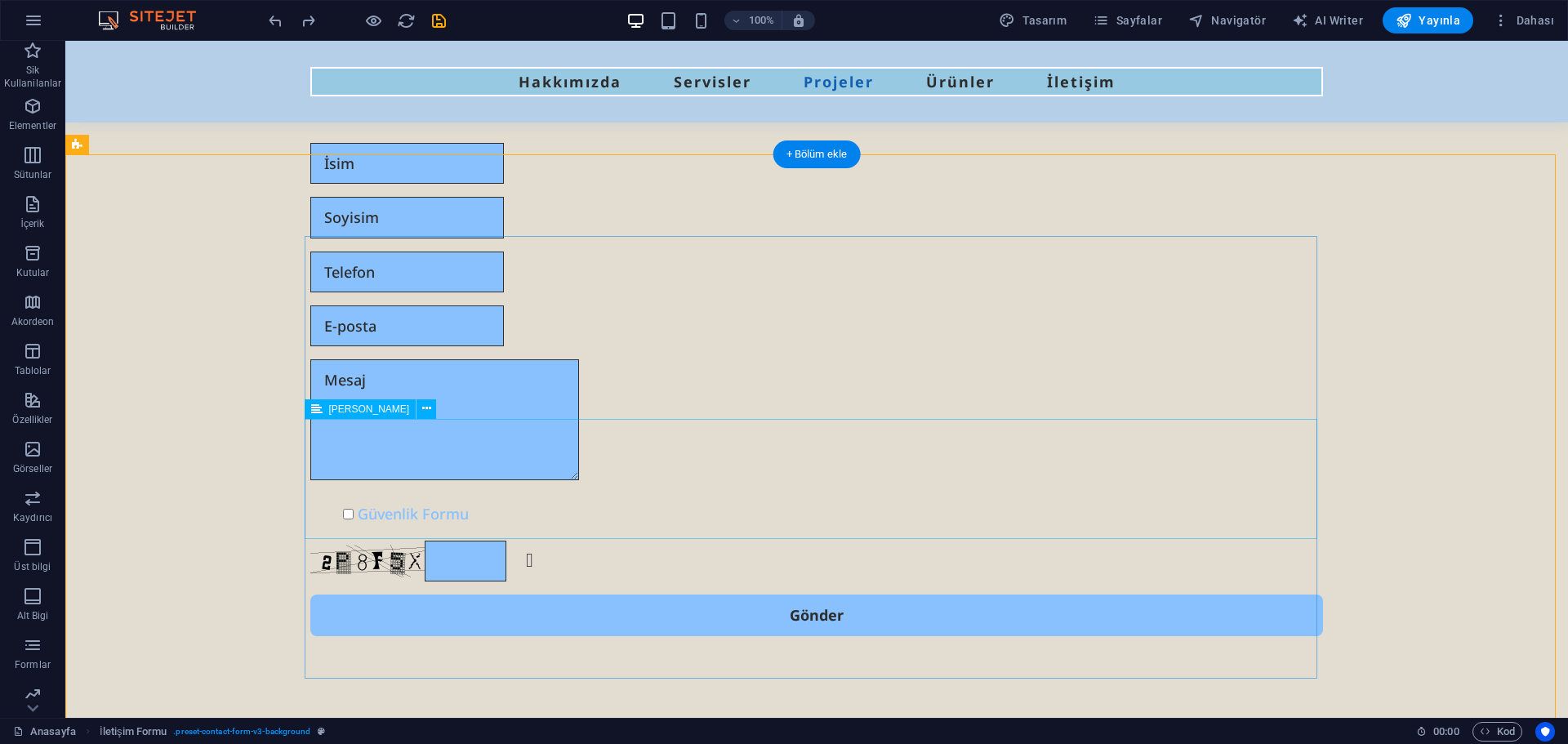
scroll to position [5258, 0]
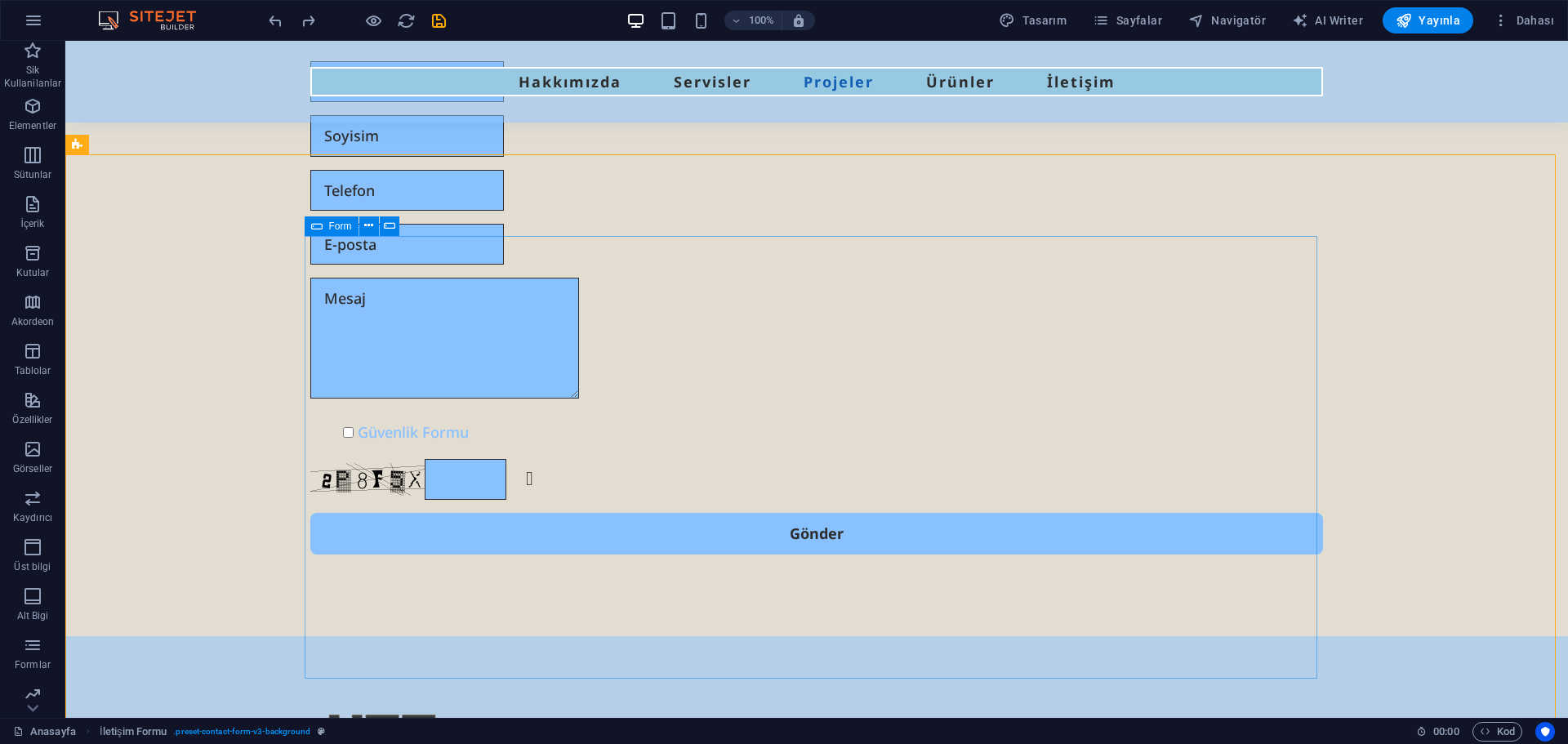
click at [330, 225] on span "Form" at bounding box center [341, 226] width 23 height 10
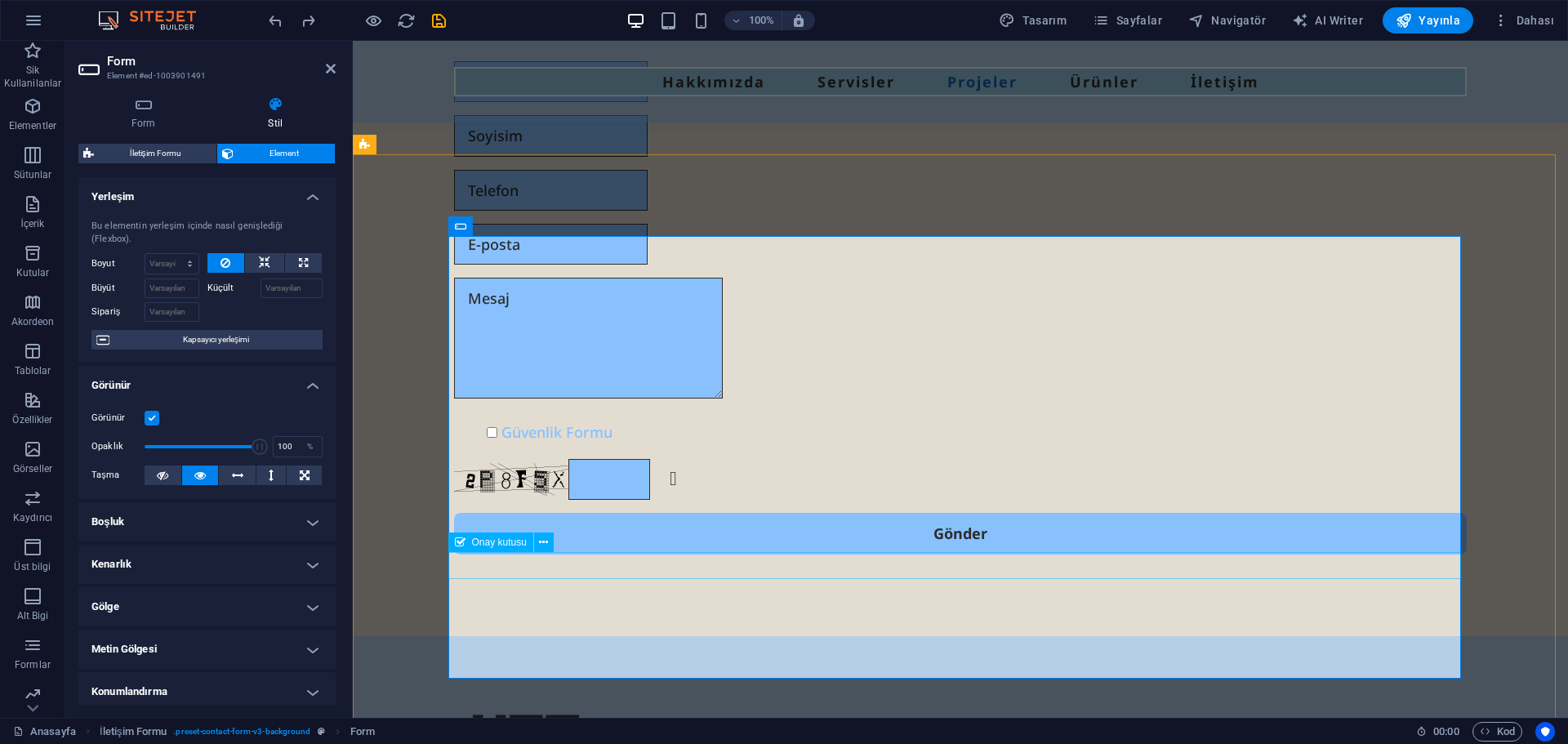
click at [487, 445] on div "Güvenlik Formu" at bounding box center [961, 432] width 1013 height 26
click at [496, 542] on span "Onay kutusu" at bounding box center [498, 542] width 54 height 10
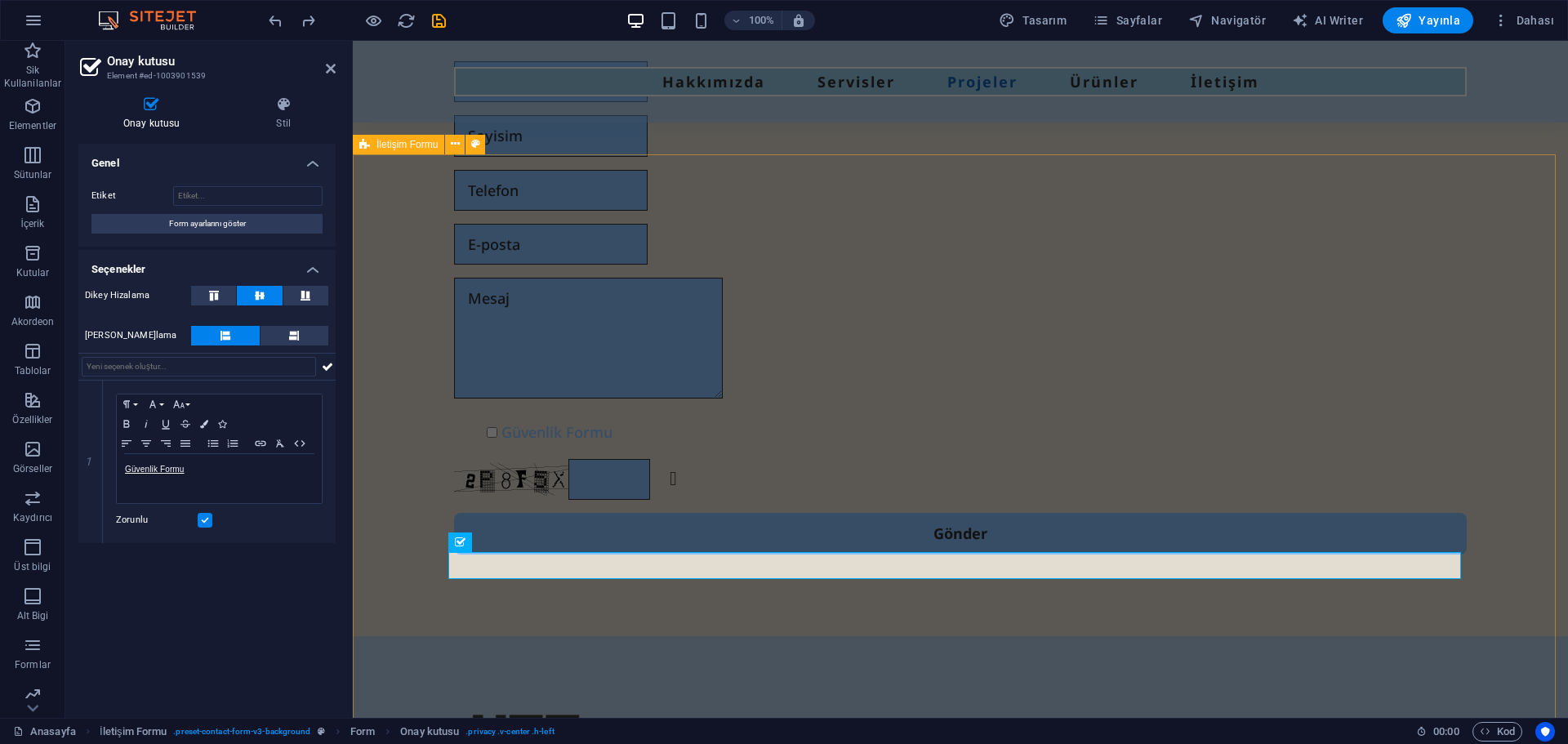
click at [408, 546] on div "Güvenlik Formu Okunaksız mı? Yeniden oluştur Gönder" at bounding box center [960, 308] width 1216 height 657
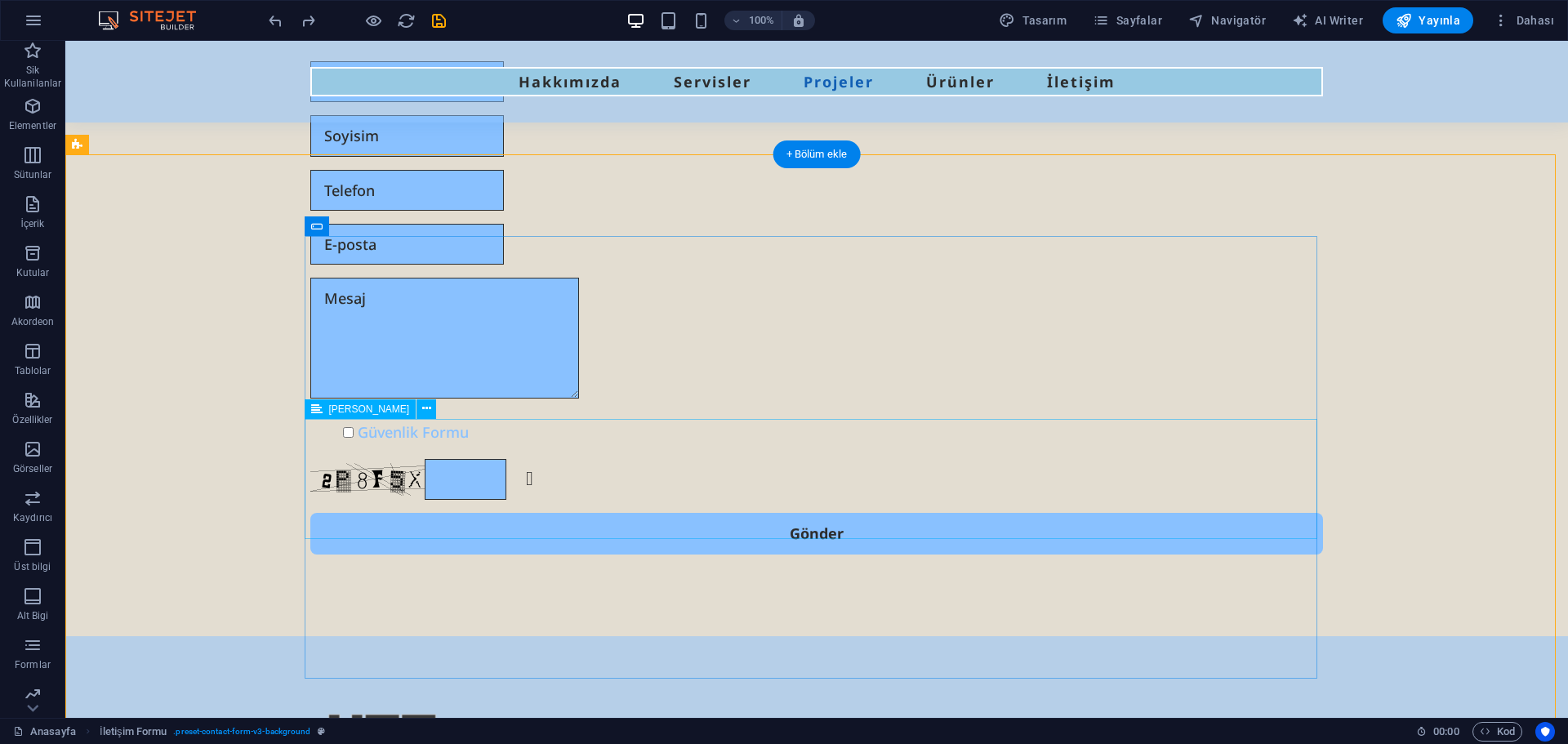
scroll to position [5340, 0]
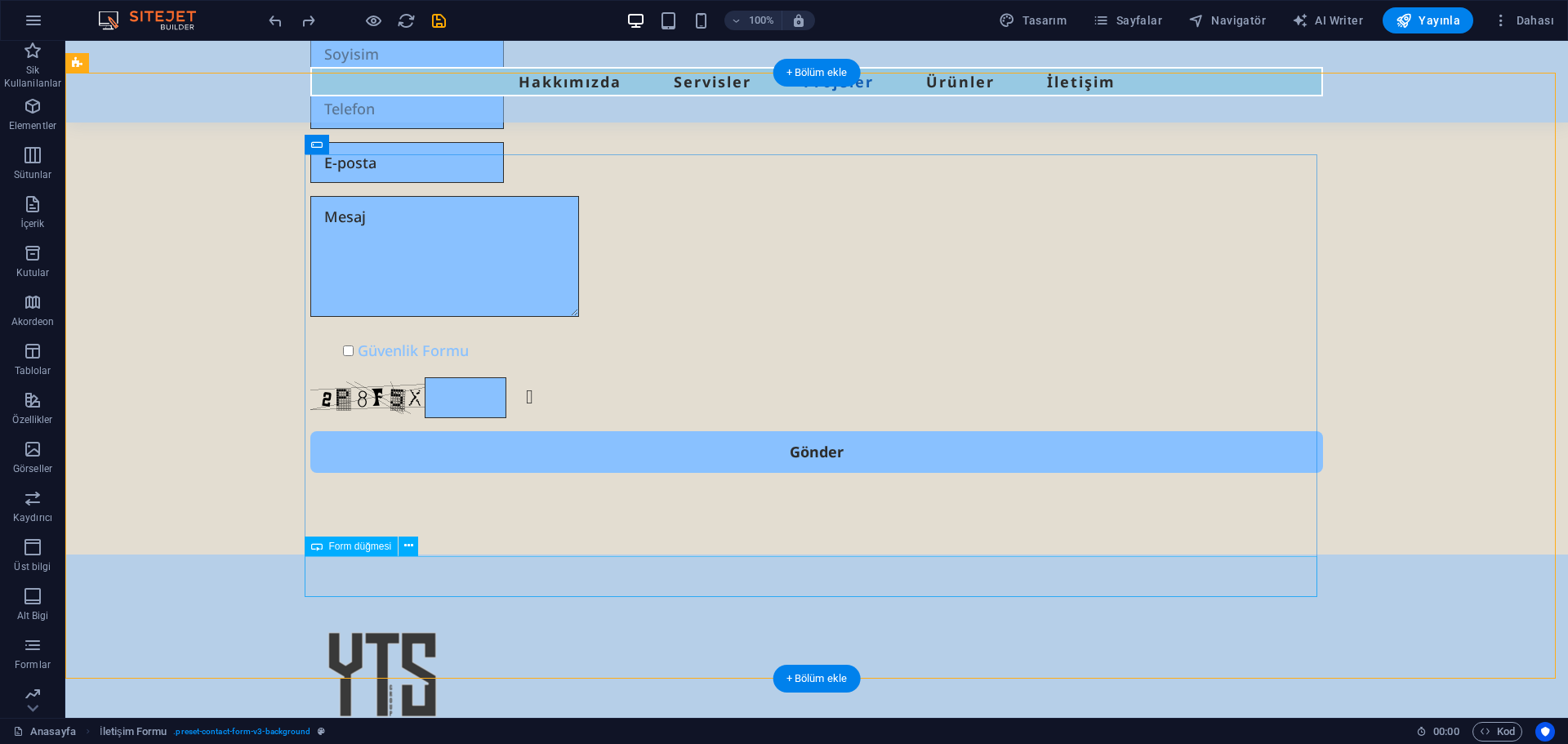
click at [533, 472] on div "Gönder" at bounding box center [816, 452] width 1013 height 41
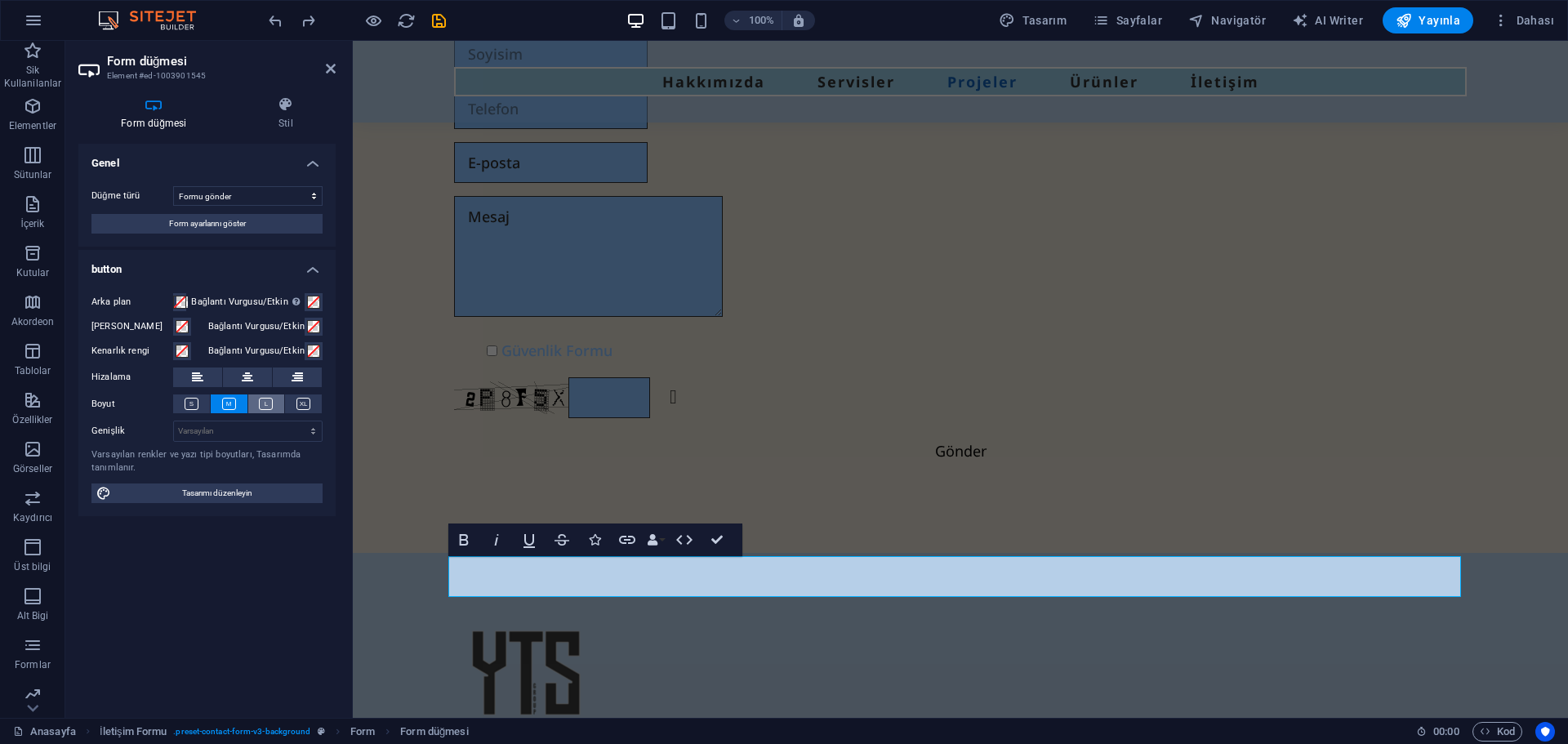
click at [262, 408] on icon at bounding box center [265, 404] width 14 height 12
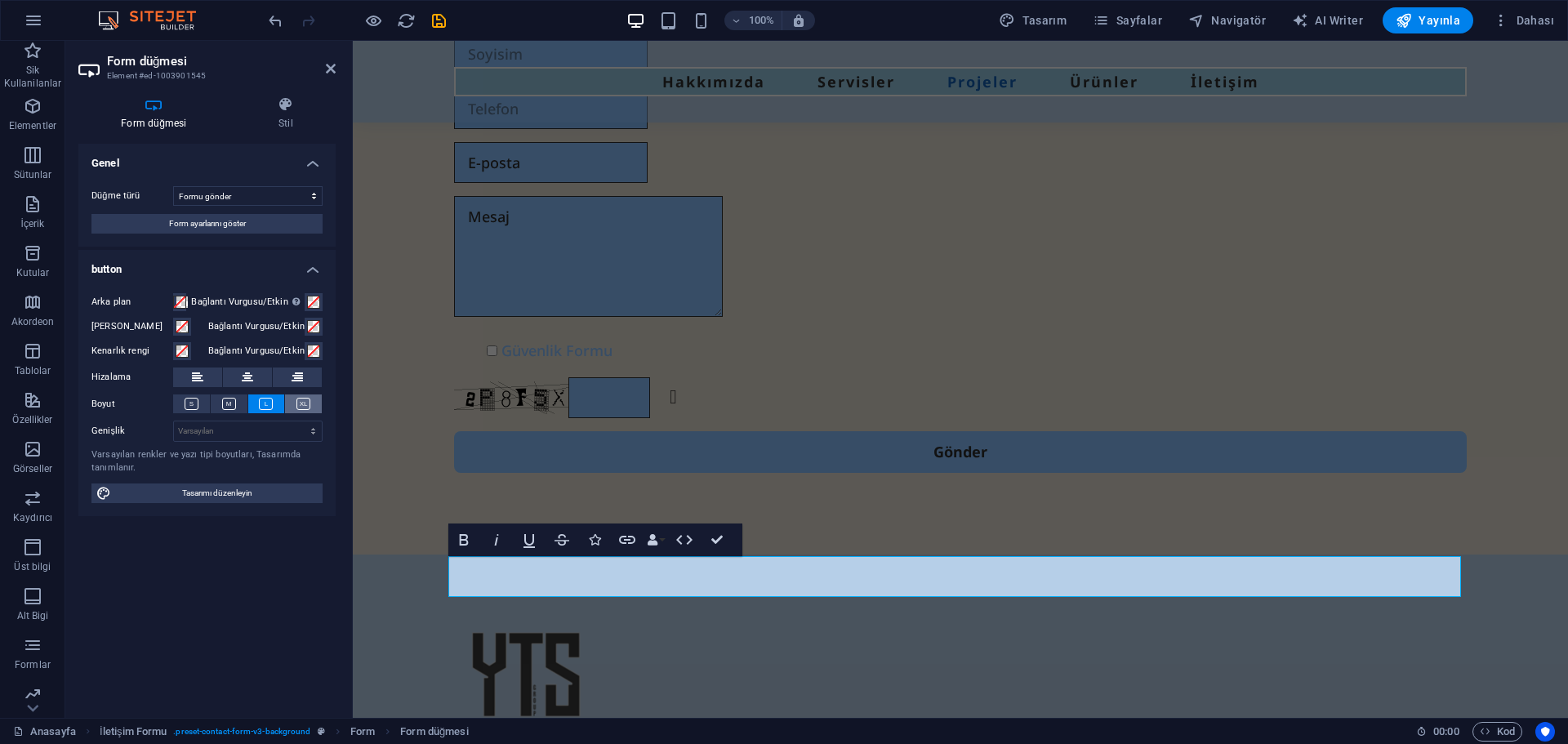
click at [298, 407] on icon at bounding box center [303, 404] width 14 height 12
click at [198, 407] on icon at bounding box center [191, 404] width 14 height 12
click at [233, 404] on icon at bounding box center [229, 404] width 14 height 12
click at [251, 383] on icon at bounding box center [247, 377] width 11 height 20
click at [393, 426] on div "Güvenlik Formu Okunaksız mı? Yeniden oluştur Gönder" at bounding box center [960, 226] width 1216 height 657
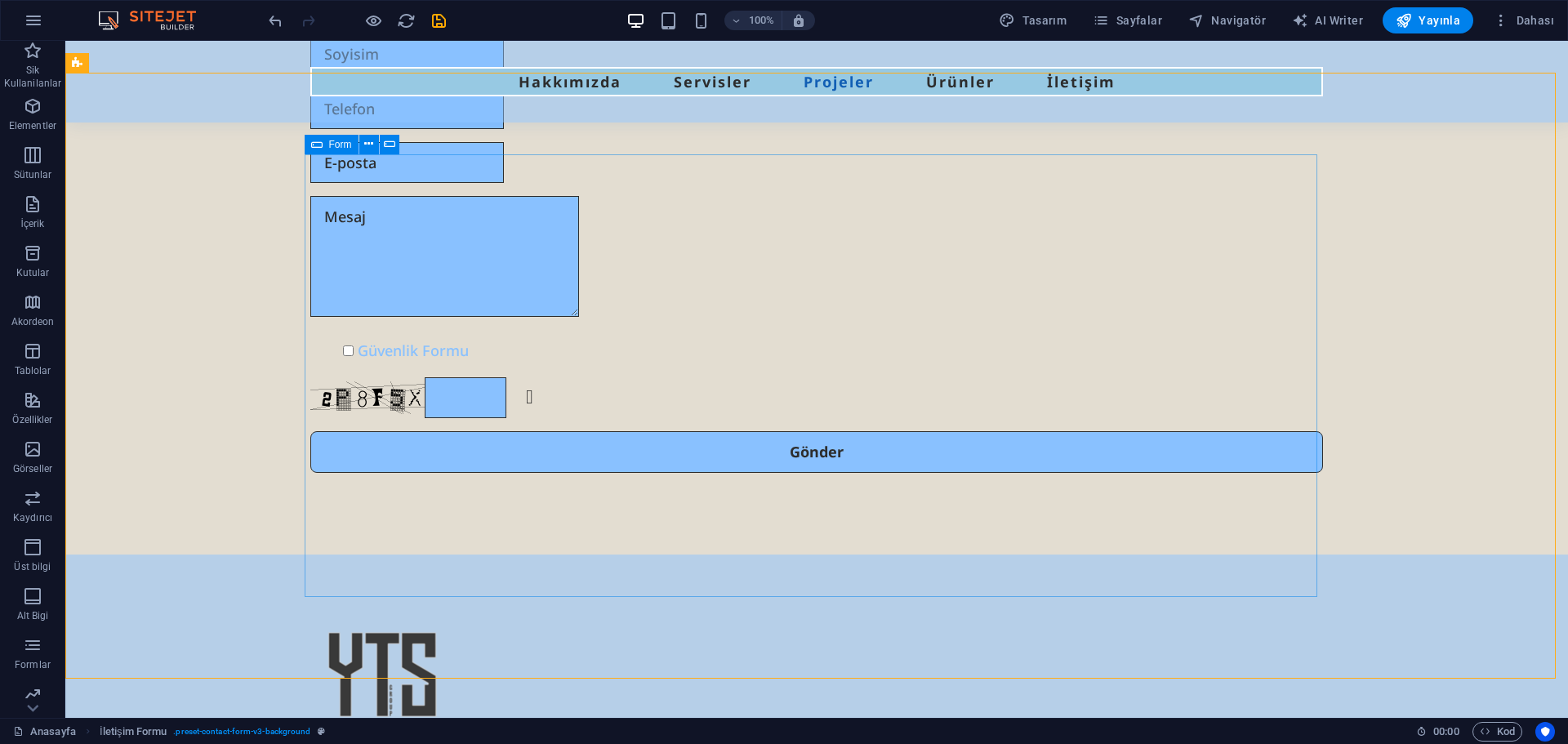
click at [325, 144] on div "Form" at bounding box center [331, 144] width 53 height 20
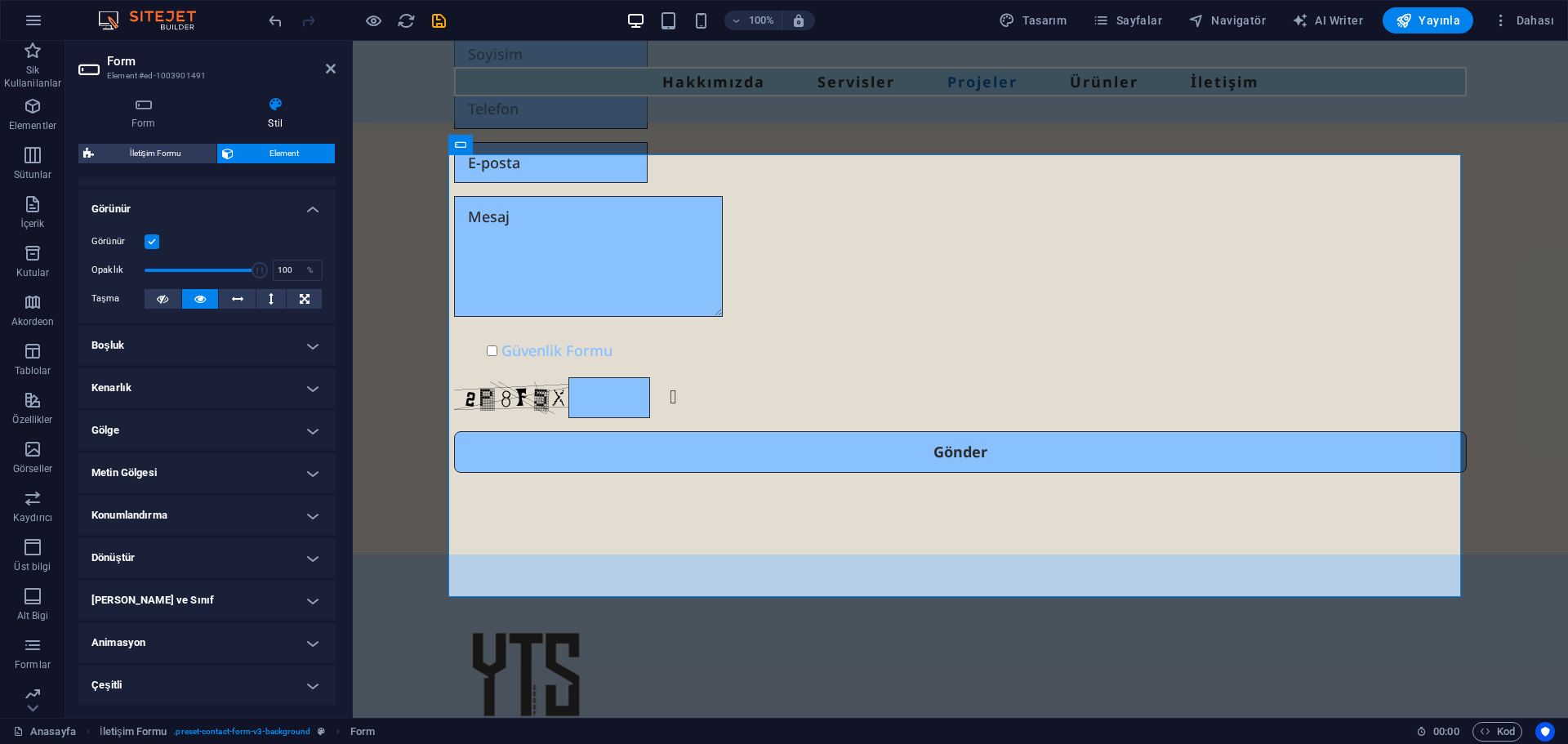
scroll to position [0, 0]
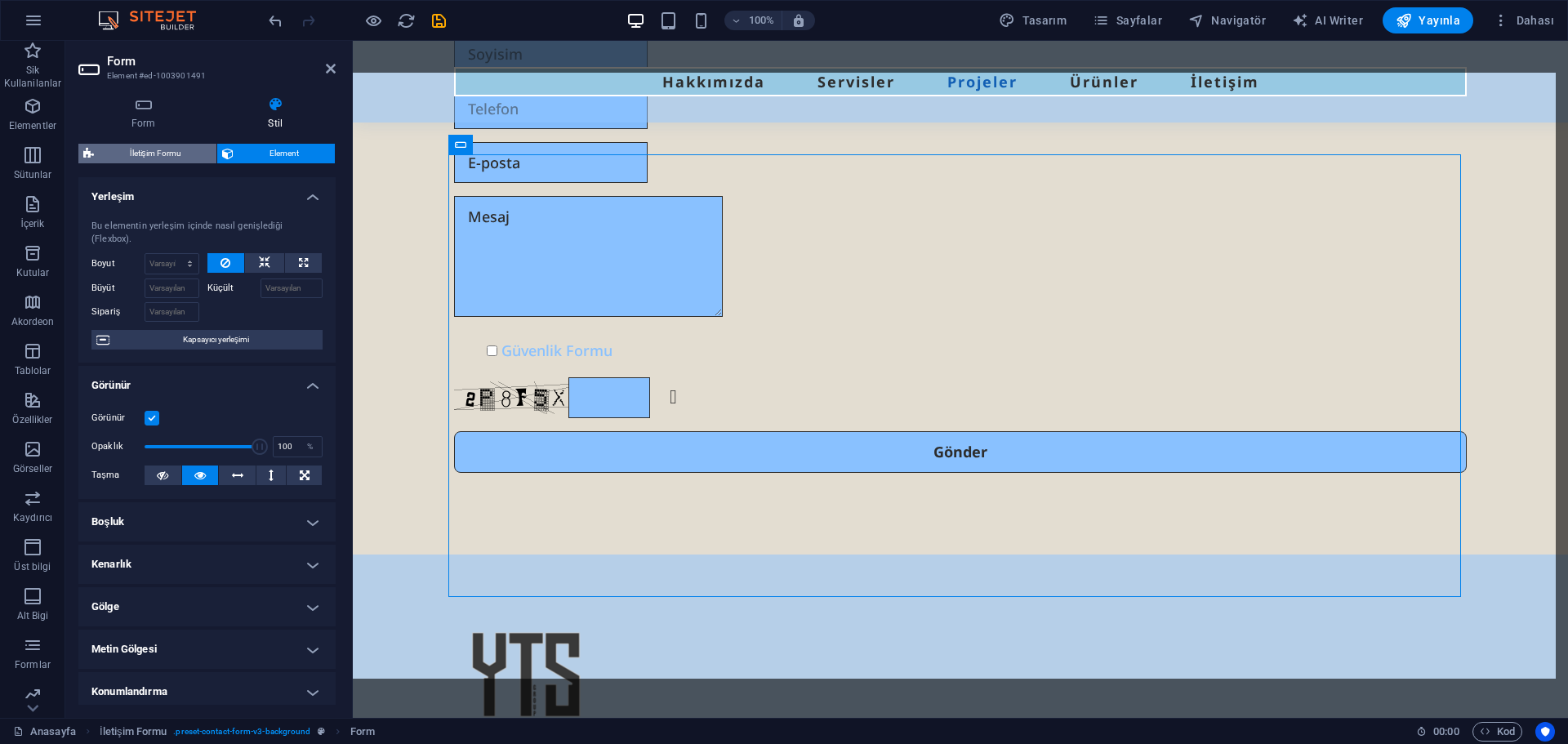
click at [150, 159] on span "İletişim Formu" at bounding box center [155, 154] width 113 height 20
select select "rem"
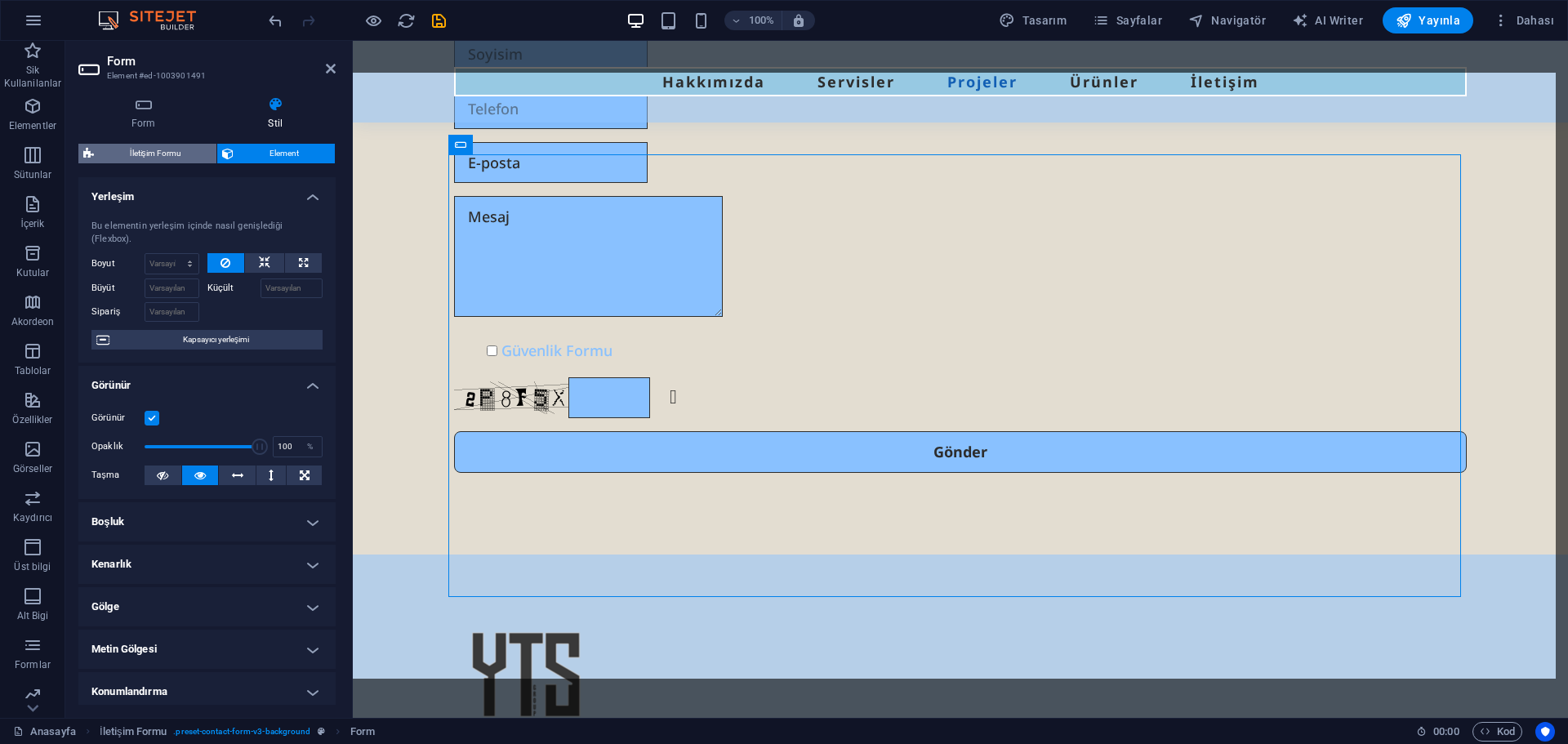
select select "rem"
select select "px"
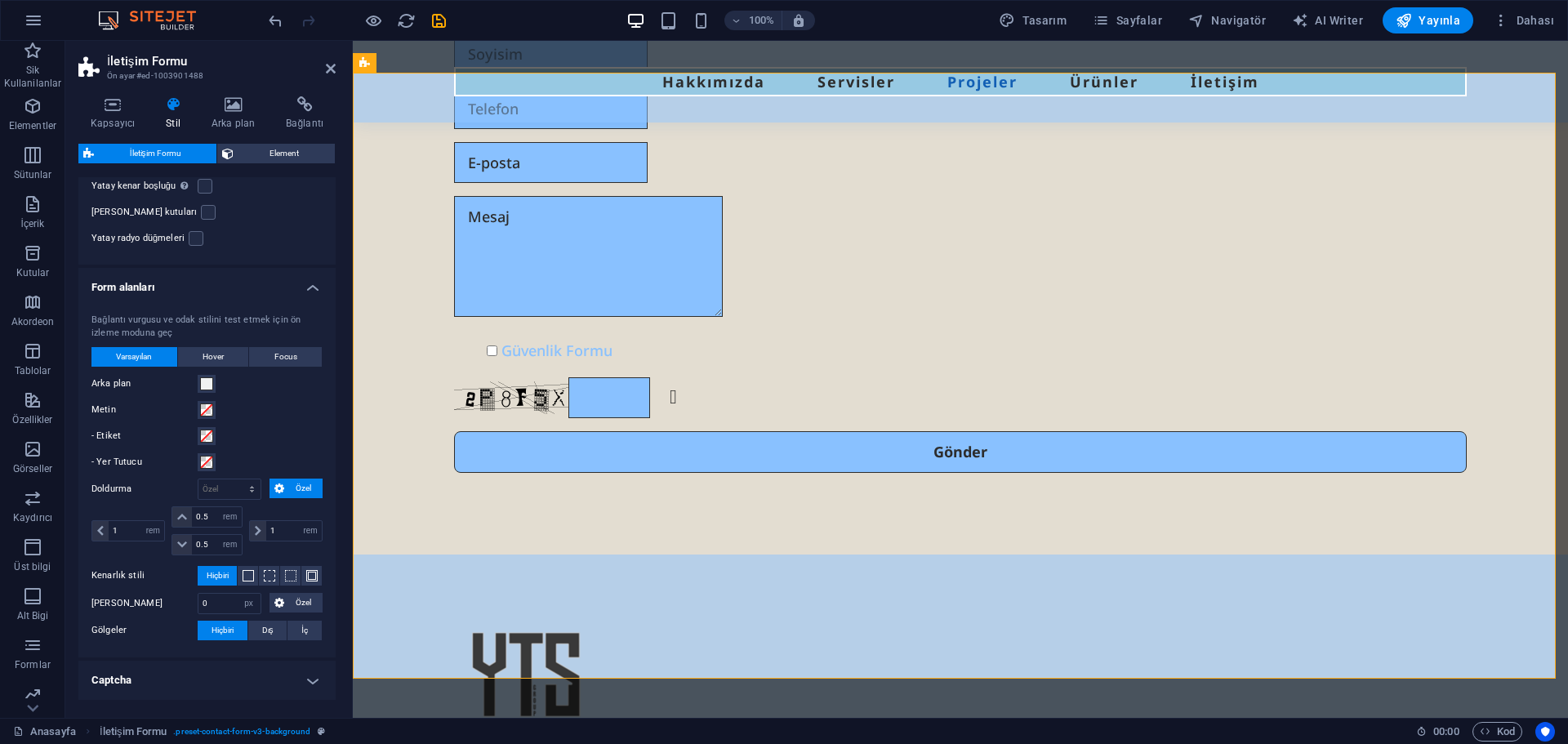
scroll to position [443, 0]
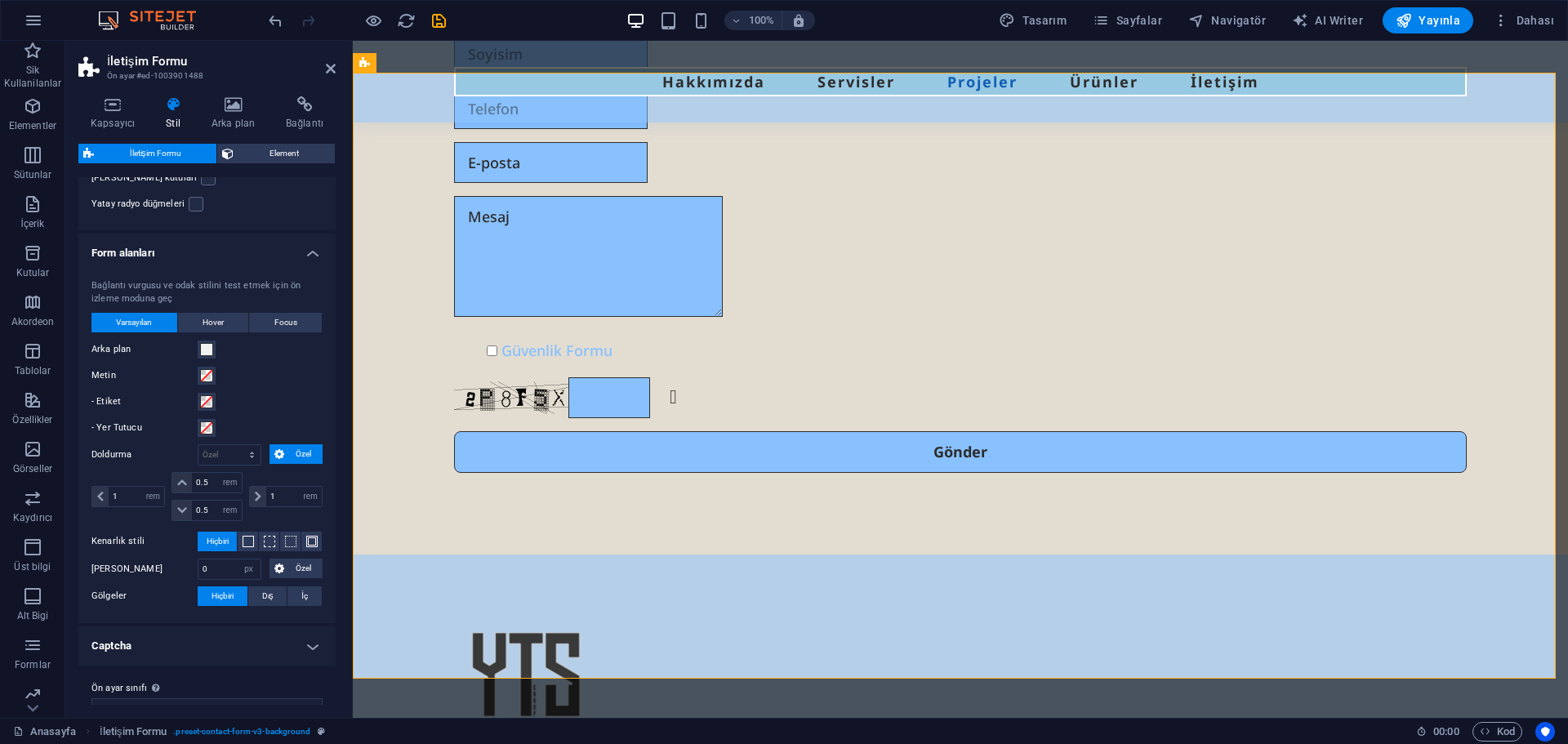
click at [162, 627] on h4 "Captcha" at bounding box center [206, 646] width 257 height 39
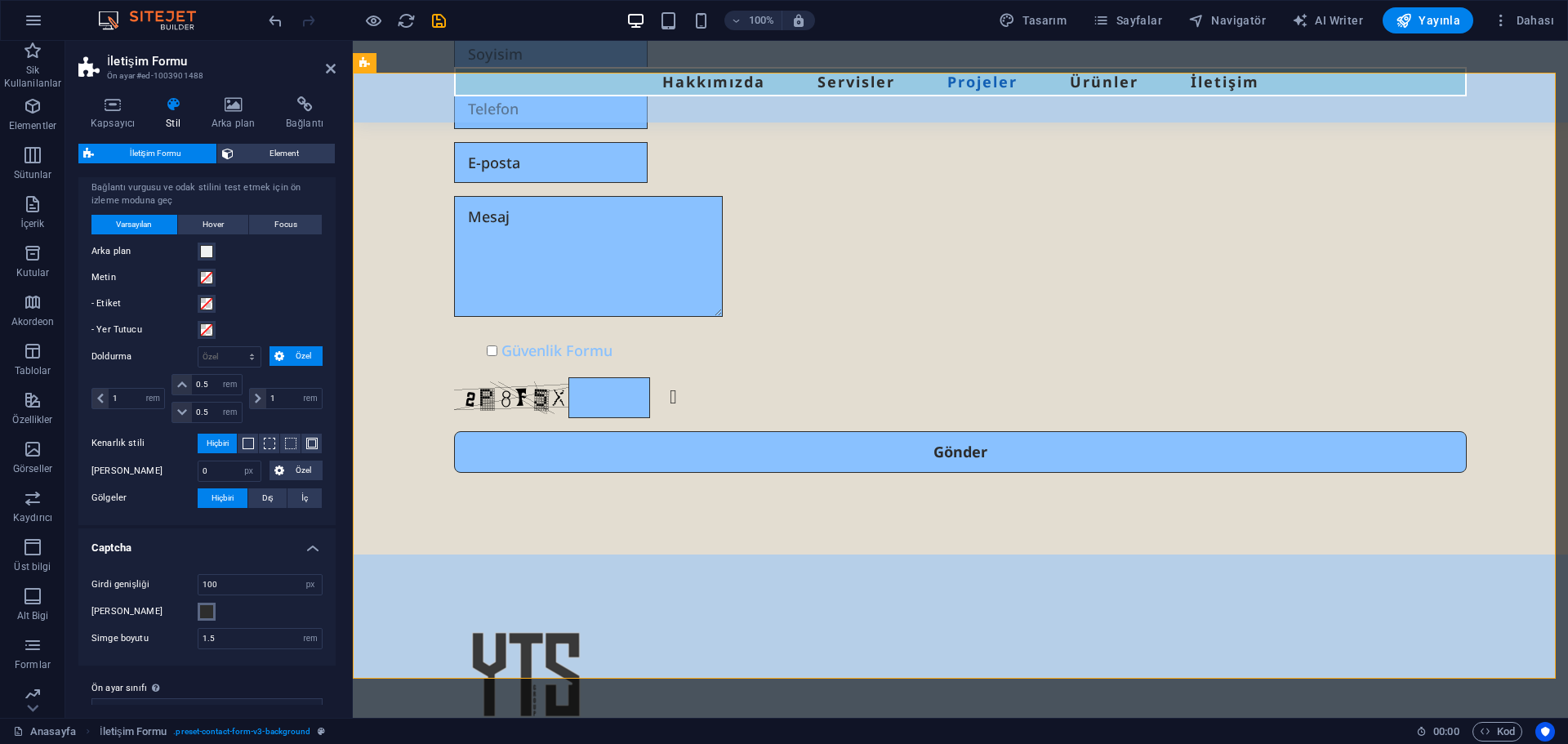
click at [213, 603] on button "[PERSON_NAME]" at bounding box center [206, 611] width 18 height 18
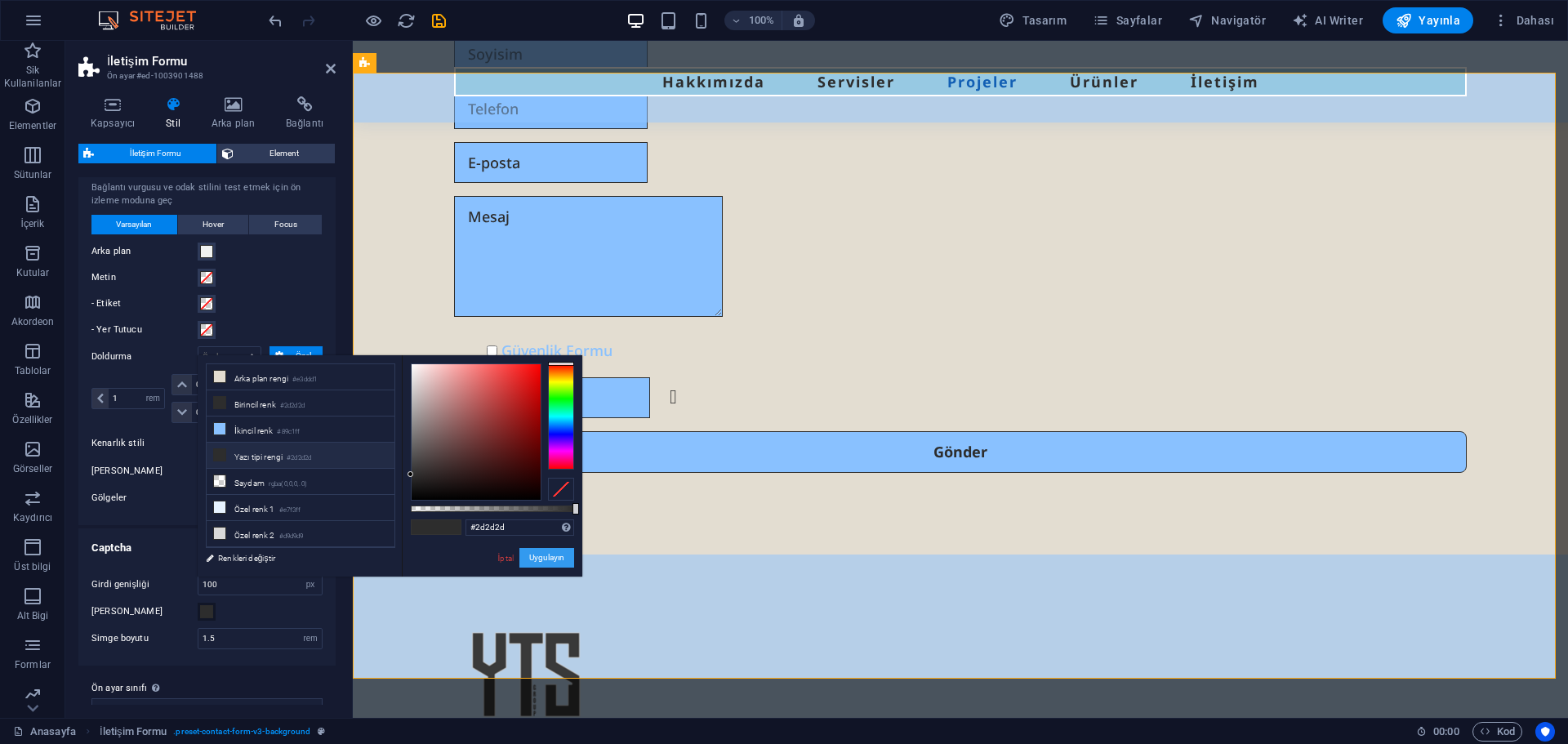
click at [556, 562] on button "Uygulayın" at bounding box center [546, 558] width 54 height 20
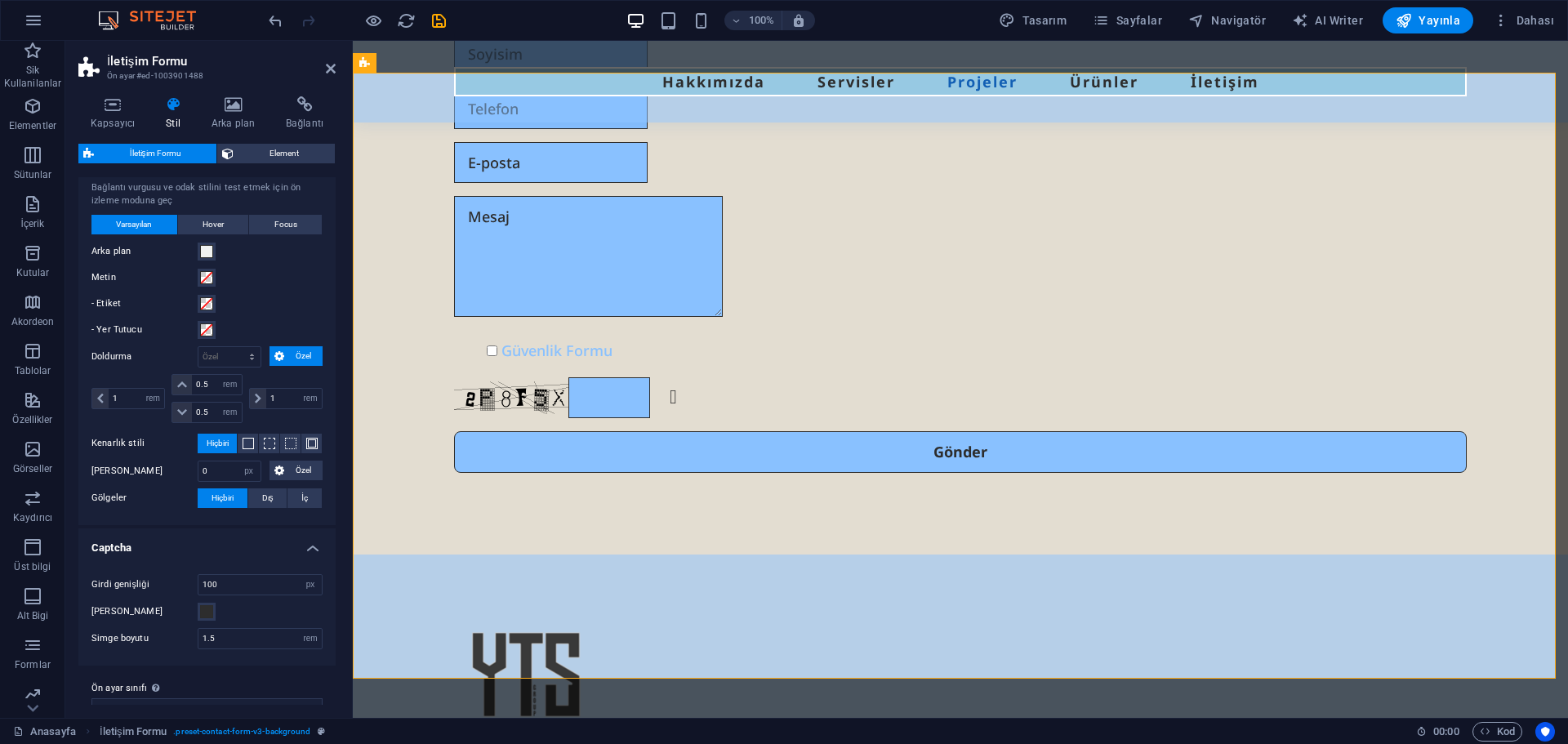
scroll to position [5283, 0]
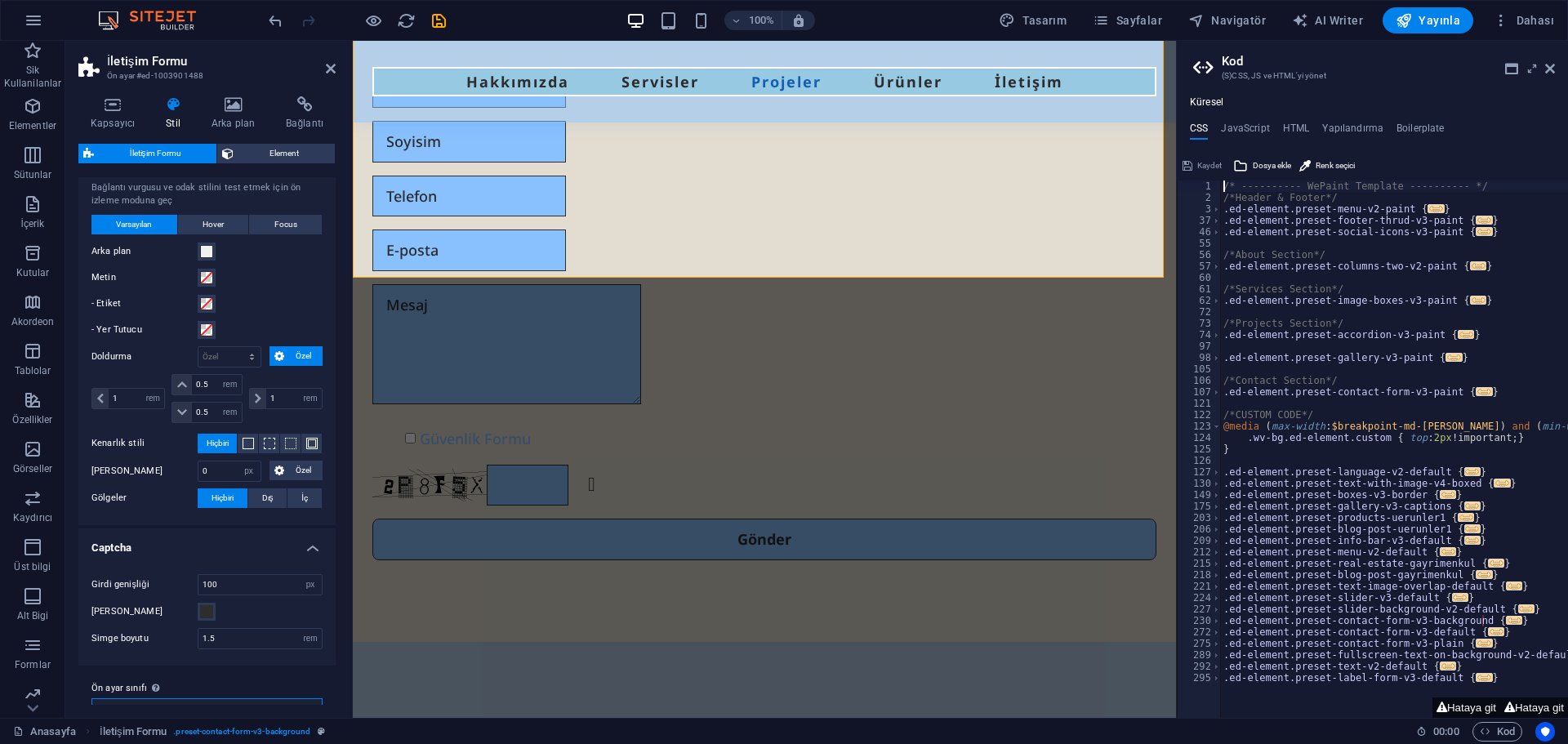
click at [189, 698] on select "paint background default plain Ön ayar sınıfı ekle" at bounding box center [207, 708] width 231 height 20
click at [92, 698] on select "paint background default plain Ön ayar sınıfı ekle" at bounding box center [207, 708] width 231 height 20
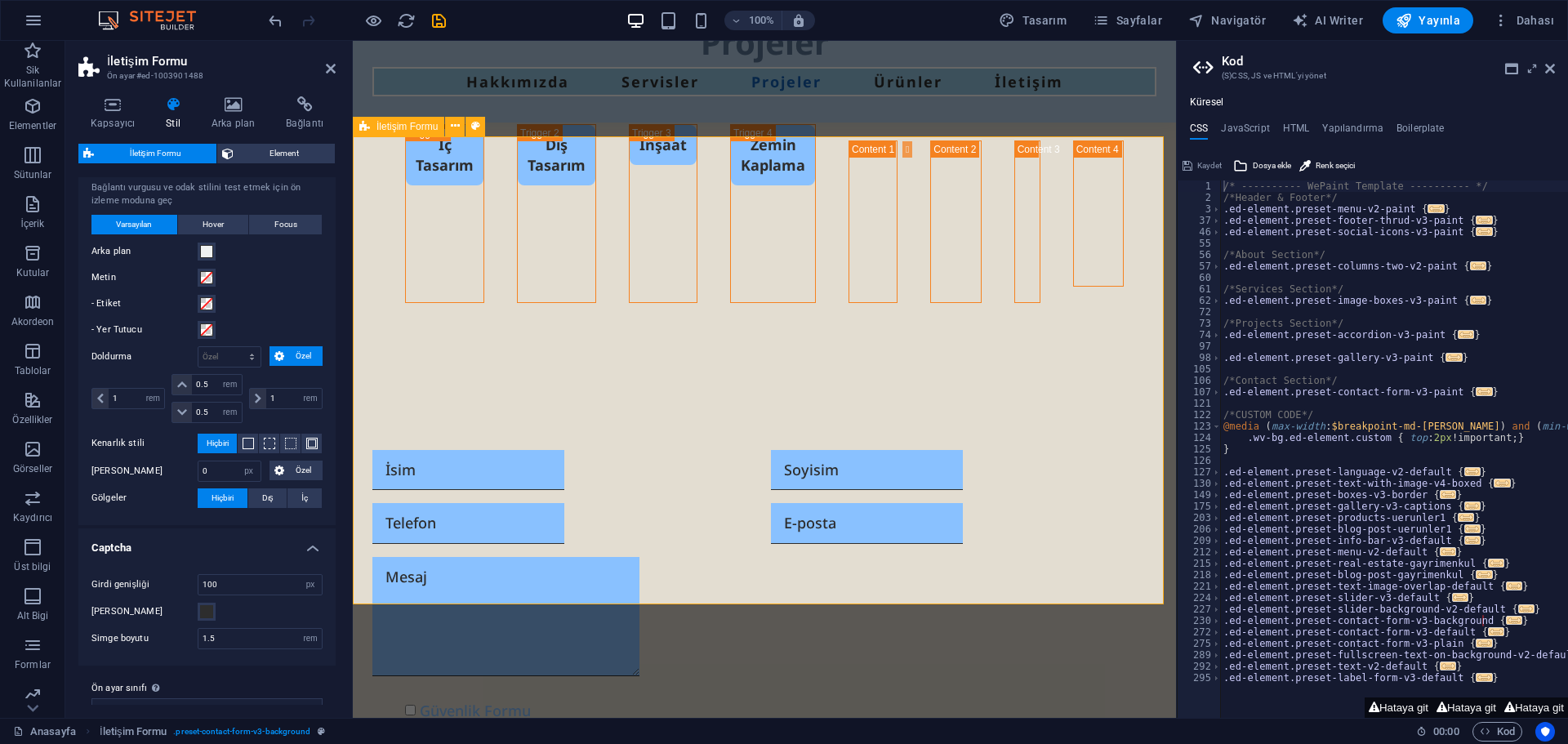
scroll to position [4818, 0]
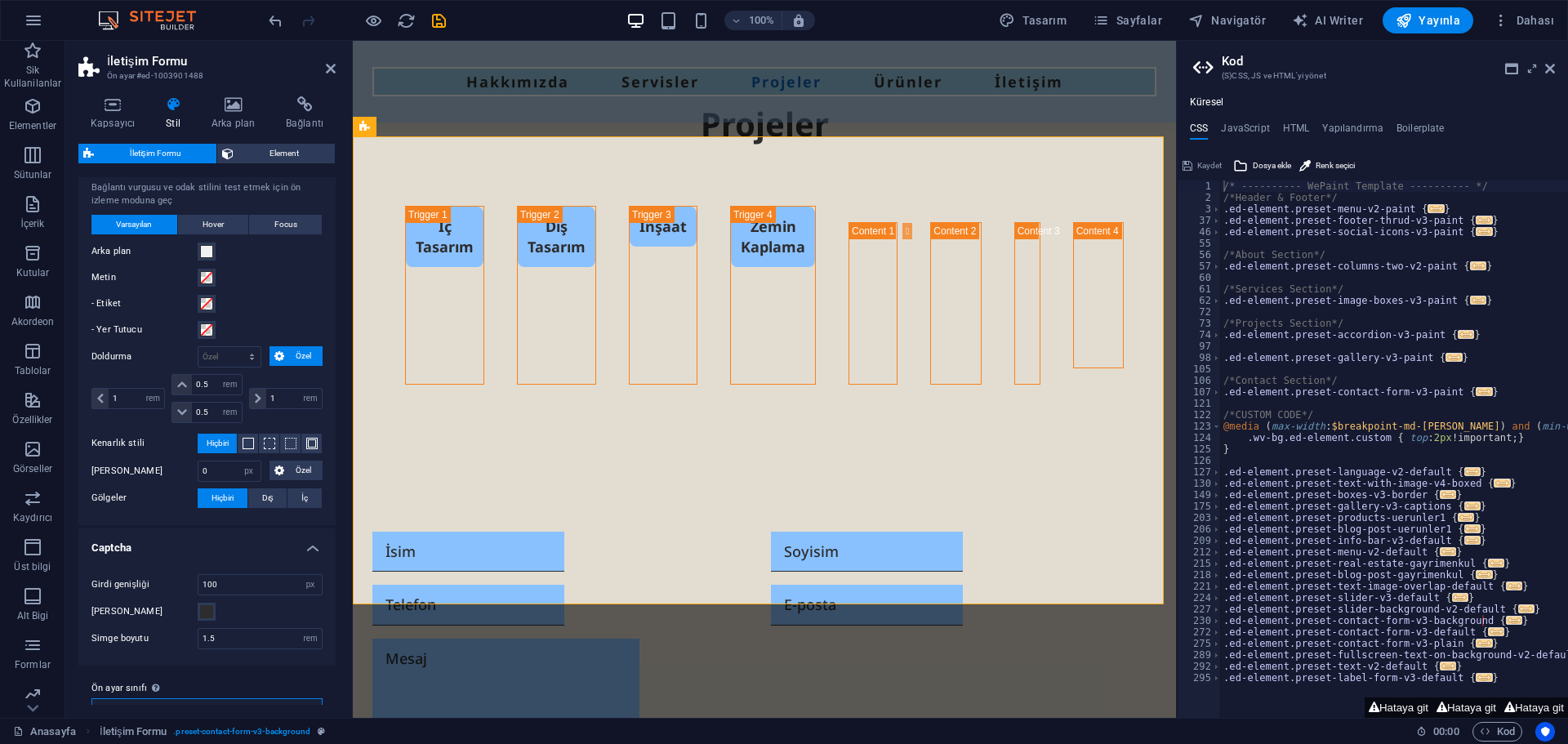
click at [183, 698] on select "paint background default plain Ön ayar sınıfı ekle" at bounding box center [207, 708] width 231 height 20
click at [92, 698] on select "paint background default plain Ön ayar sınıfı ekle" at bounding box center [207, 708] width 231 height 20
select select "preset-contact-form-v3-background"
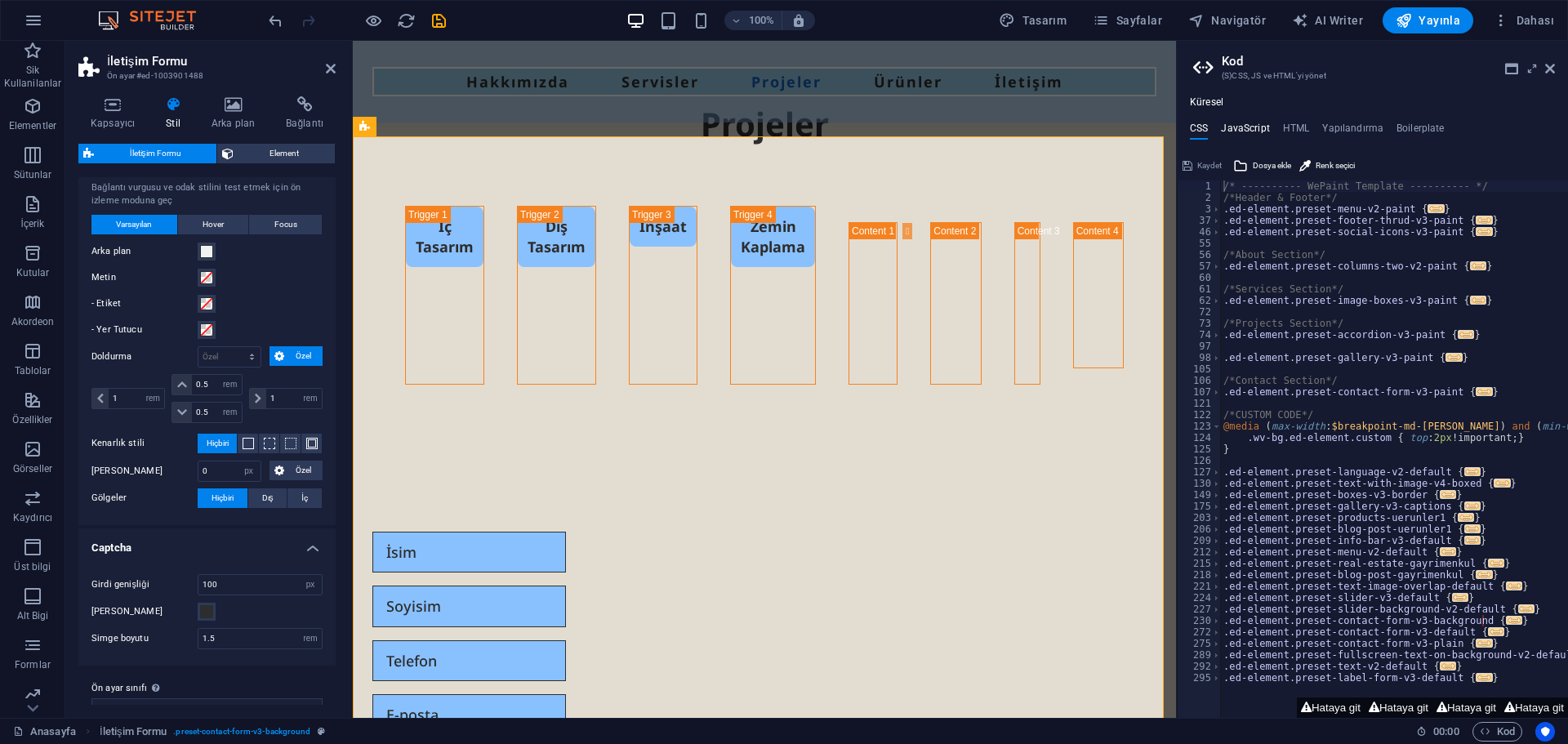
click at [1261, 128] on h4 "JavaScript" at bounding box center [1245, 131] width 48 height 18
type textarea "/* JS for preset "Menu V2" */"
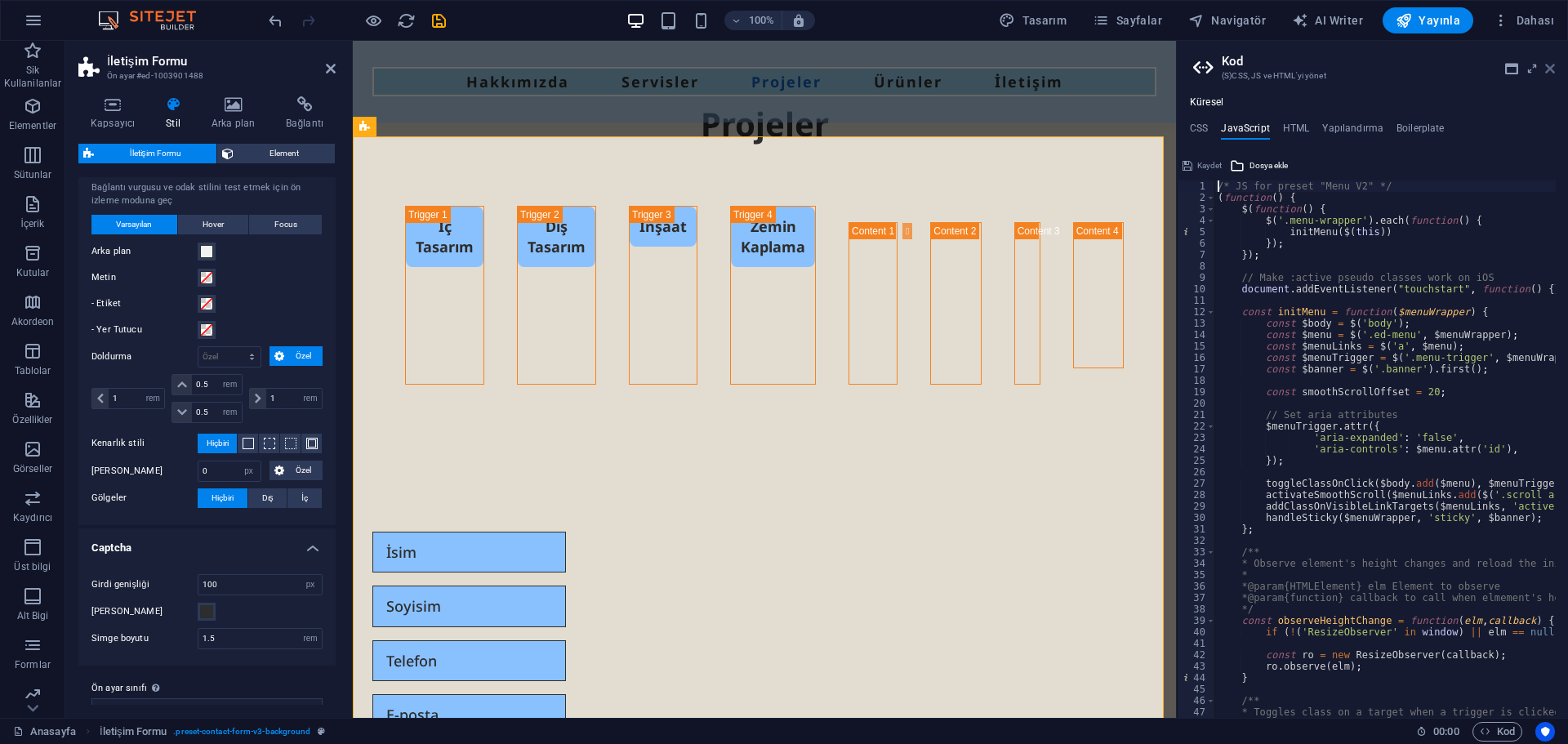
click at [1547, 64] on icon at bounding box center [1550, 69] width 10 height 13
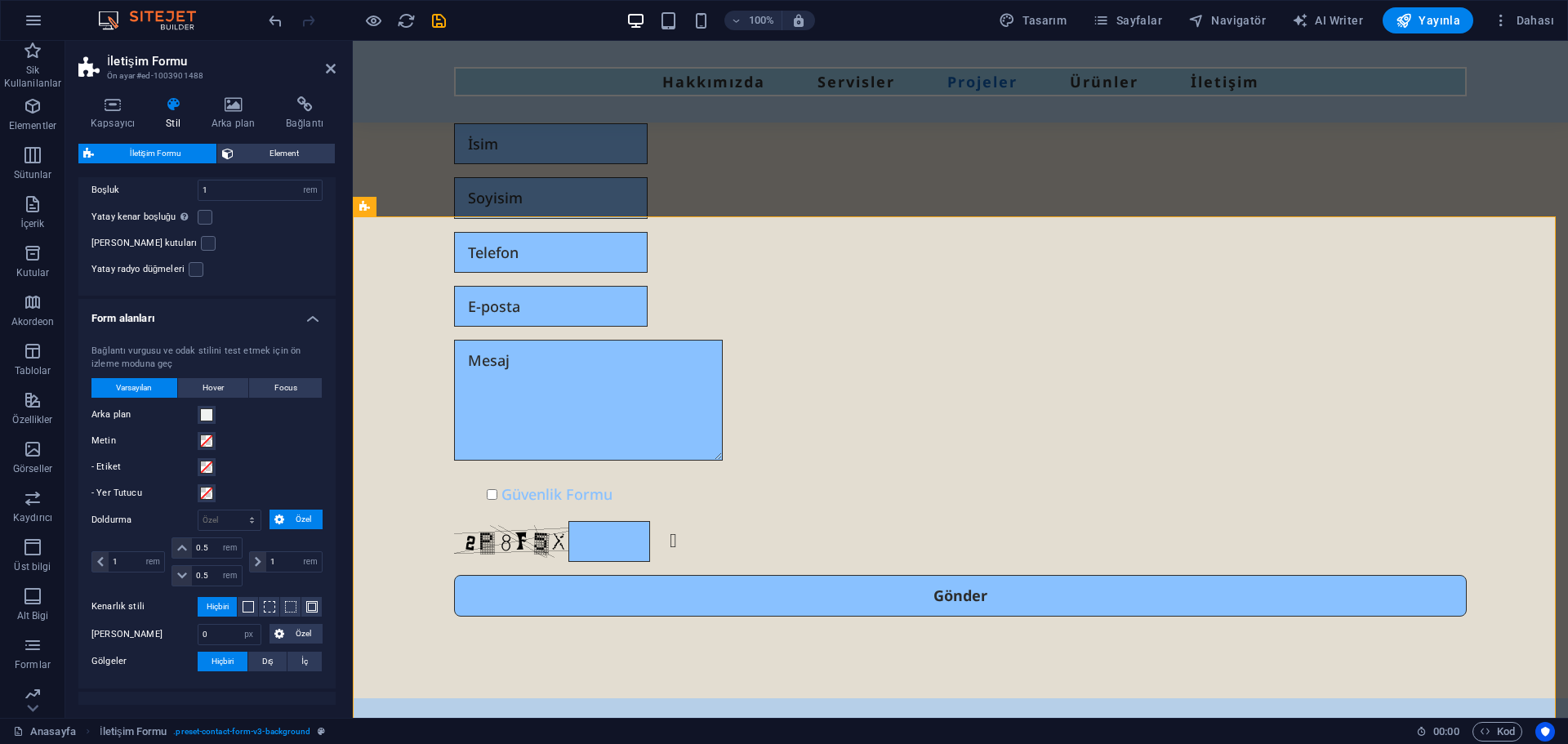
scroll to position [296, 0]
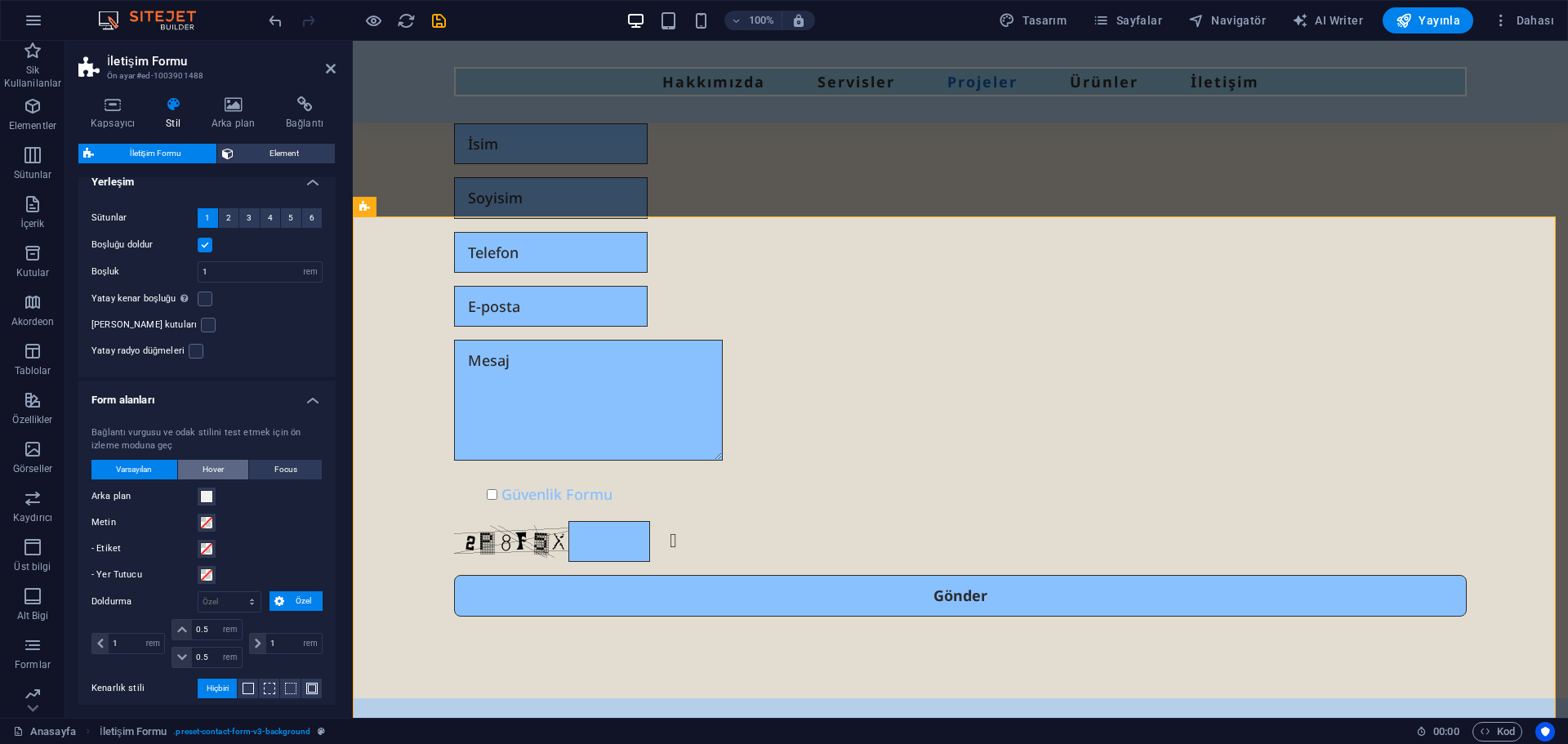
click at [211, 460] on span "Hover" at bounding box center [213, 470] width 21 height 20
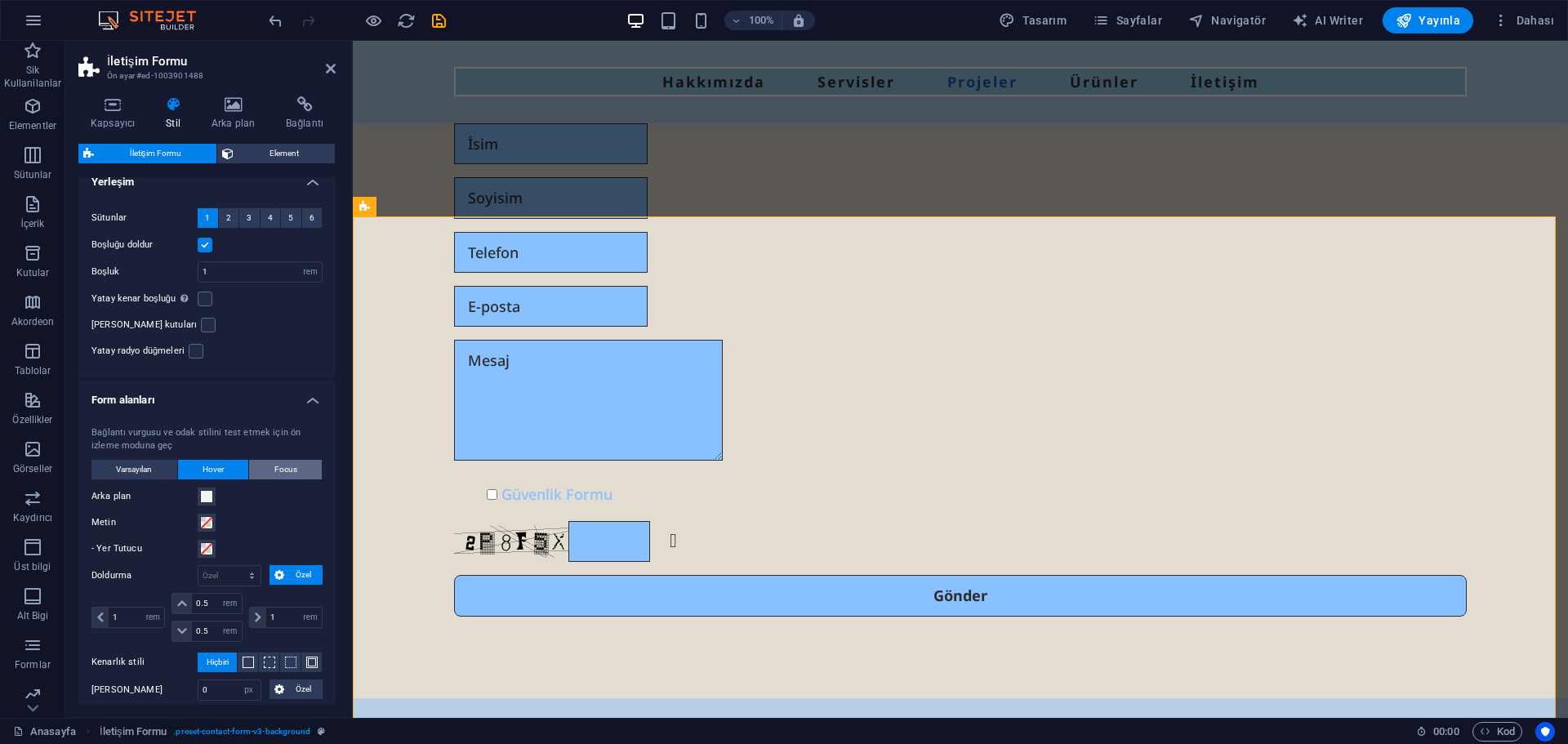
scroll to position [4818, 0]
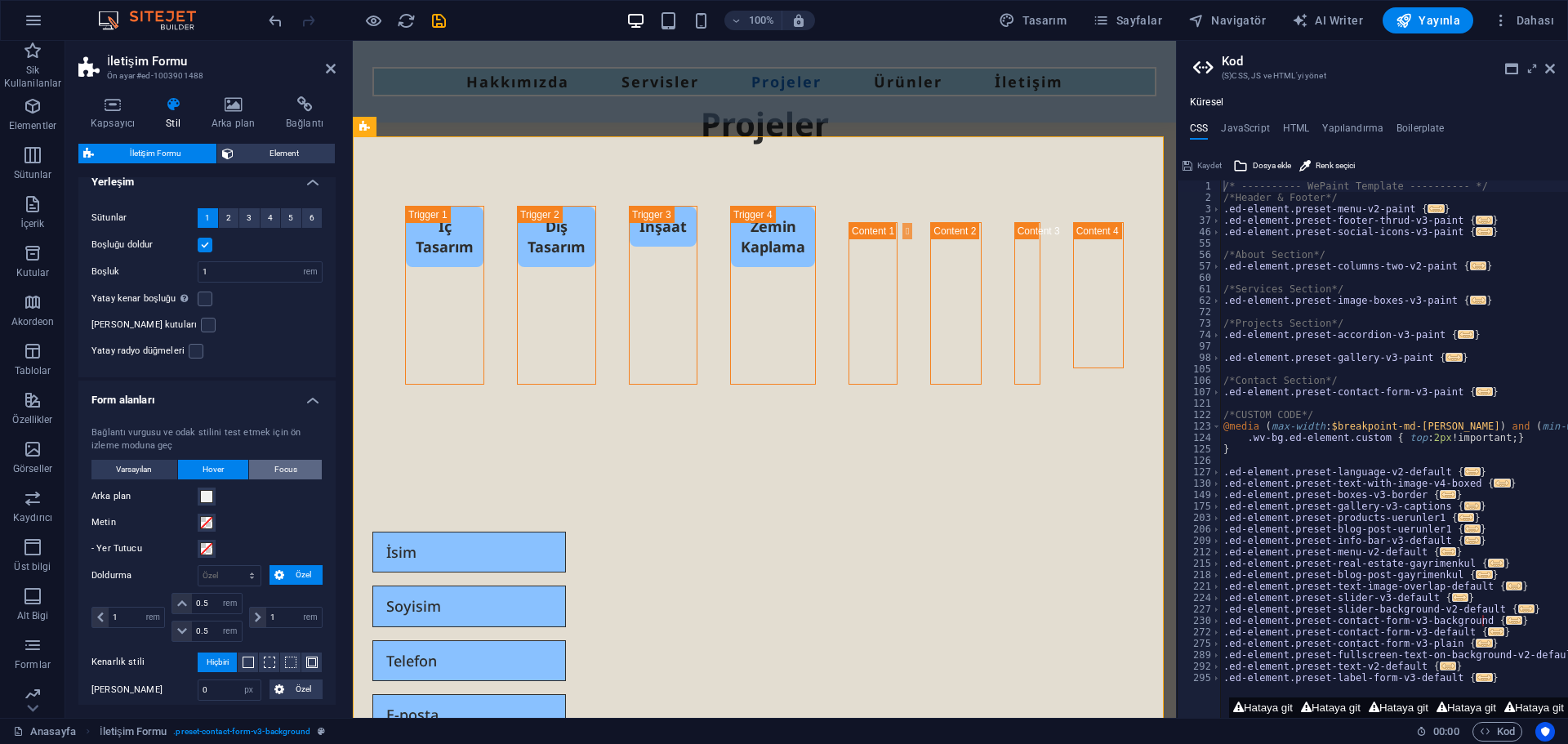
click at [285, 460] on span "Focus" at bounding box center [286, 470] width 23 height 20
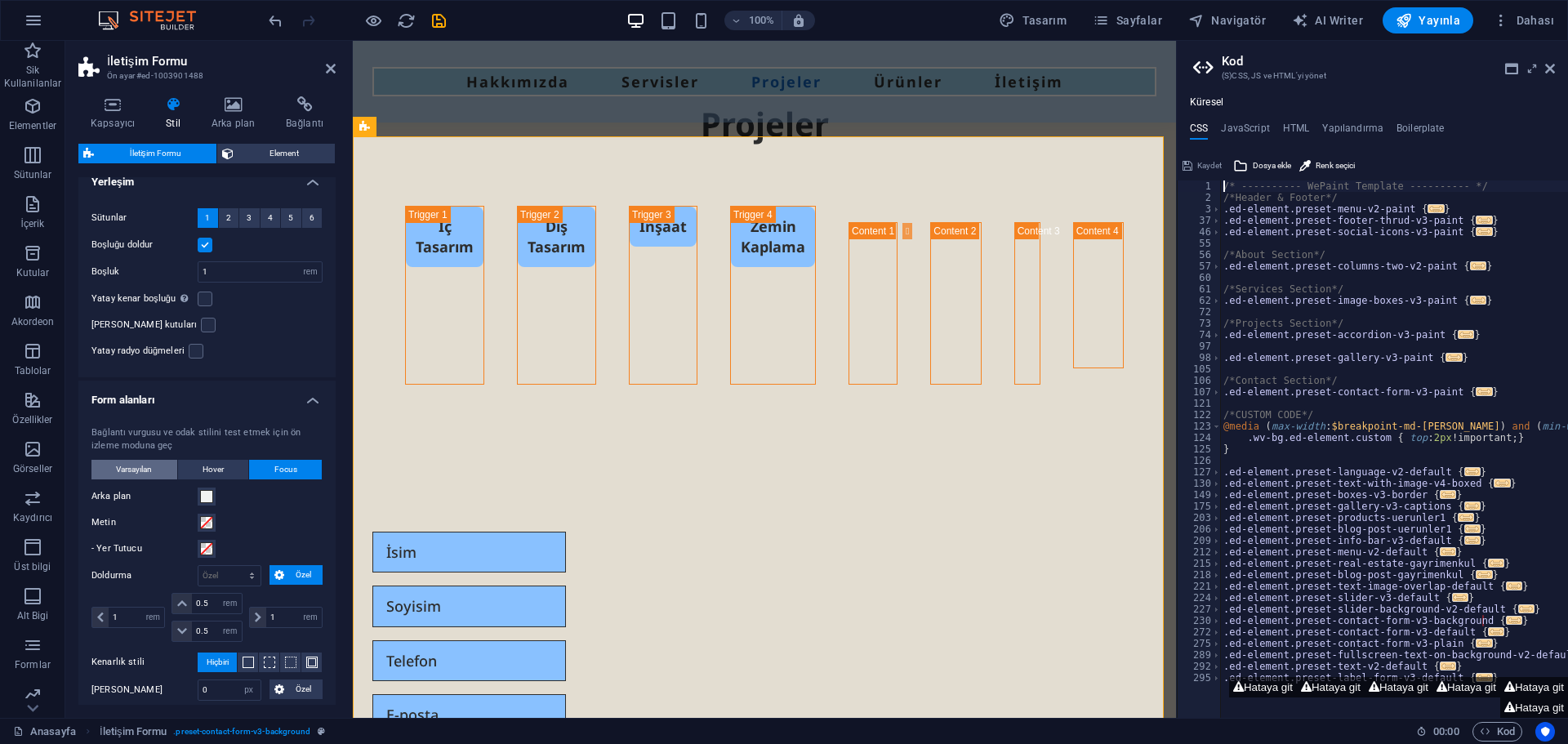
click at [121, 460] on span "Varsayılan" at bounding box center [134, 470] width 36 height 20
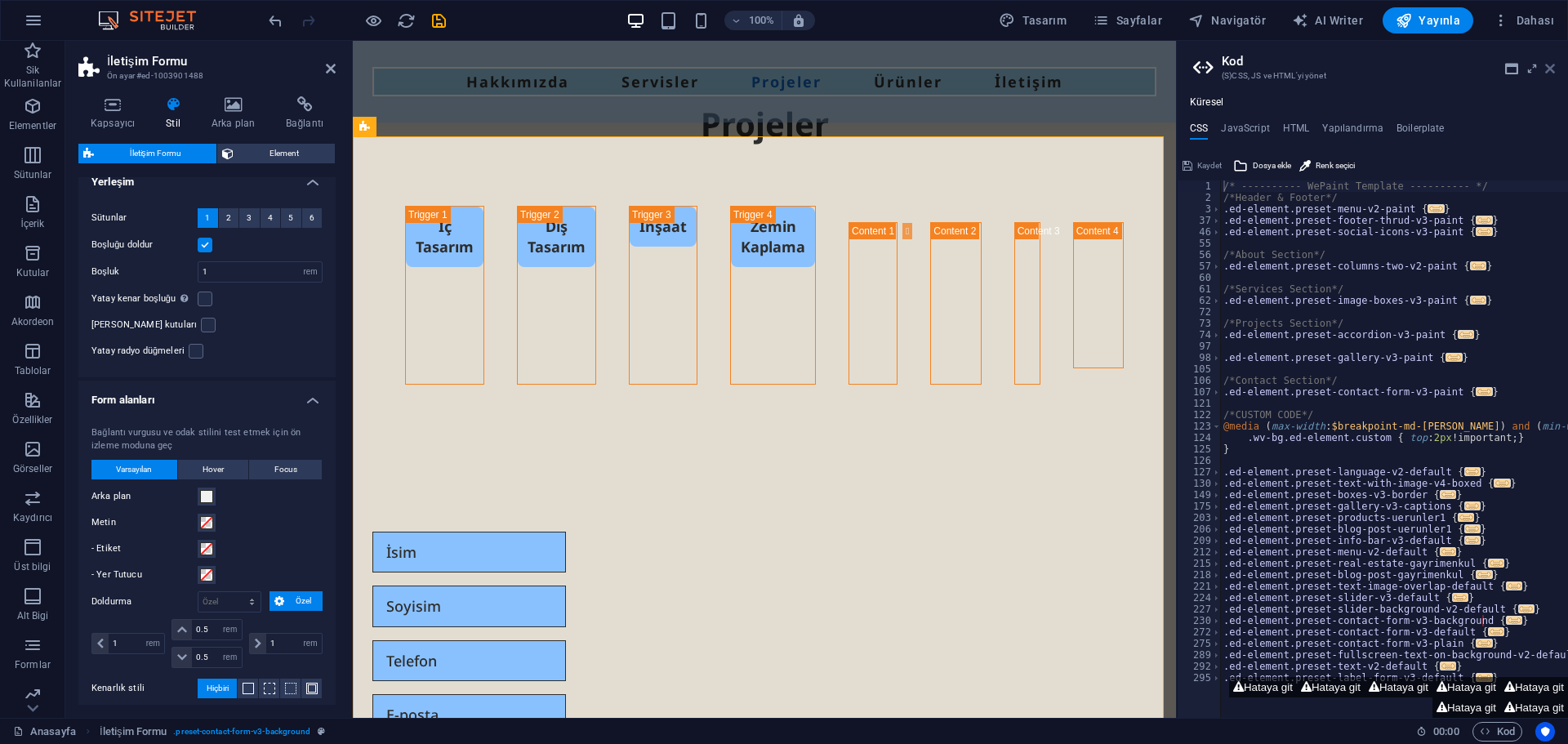
click at [1554, 65] on icon at bounding box center [1550, 69] width 10 height 13
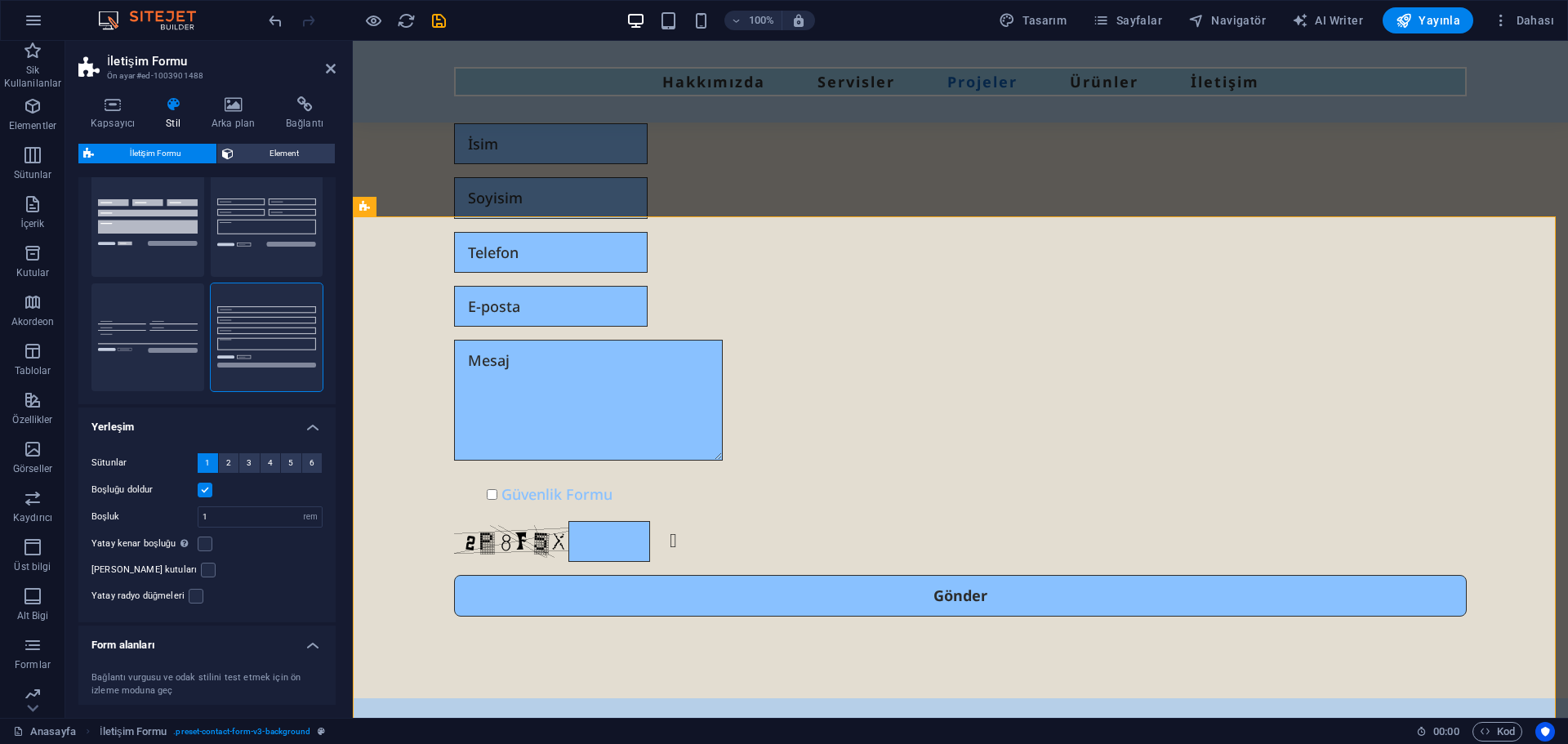
scroll to position [0, 0]
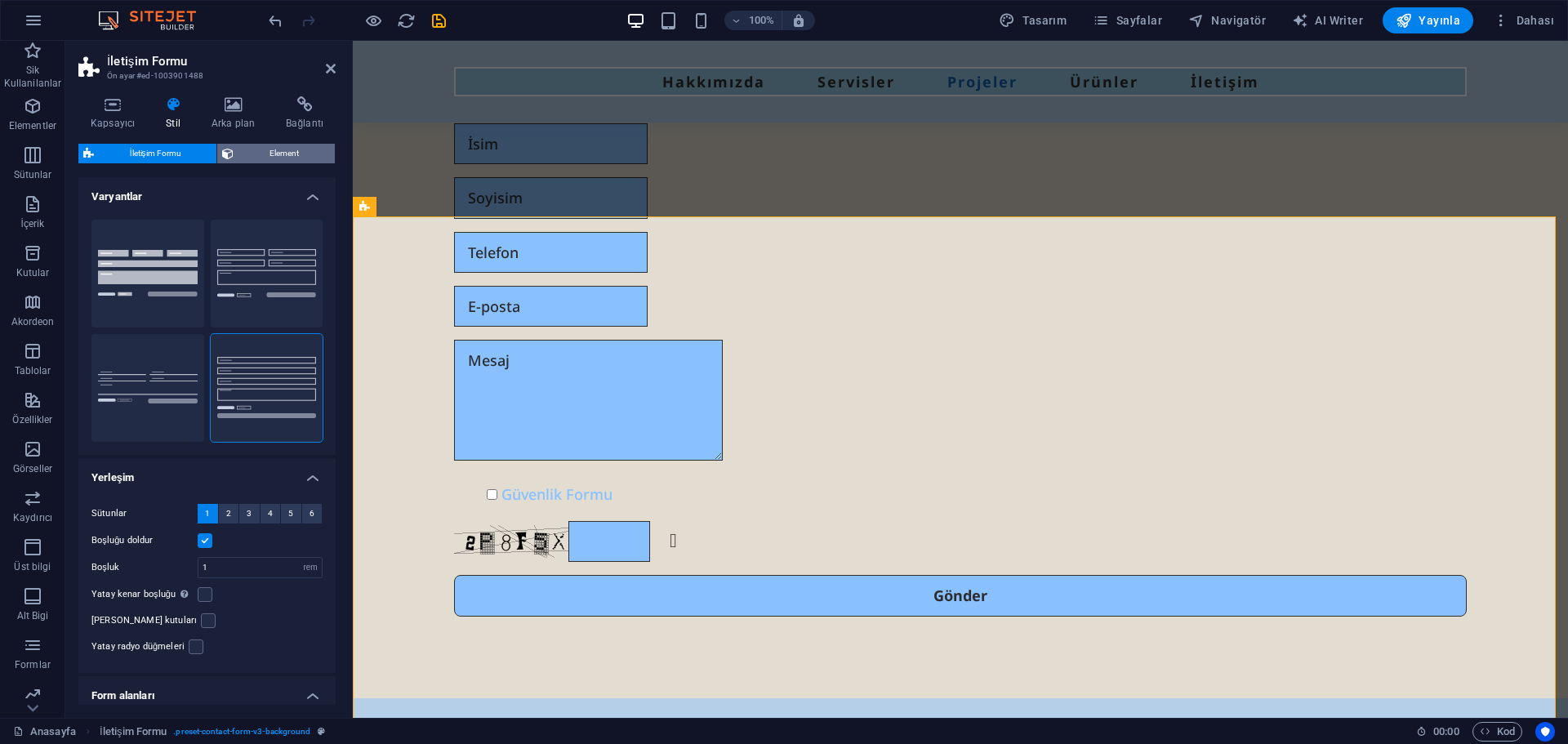
click at [263, 158] on span "Element" at bounding box center [285, 154] width 92 height 20
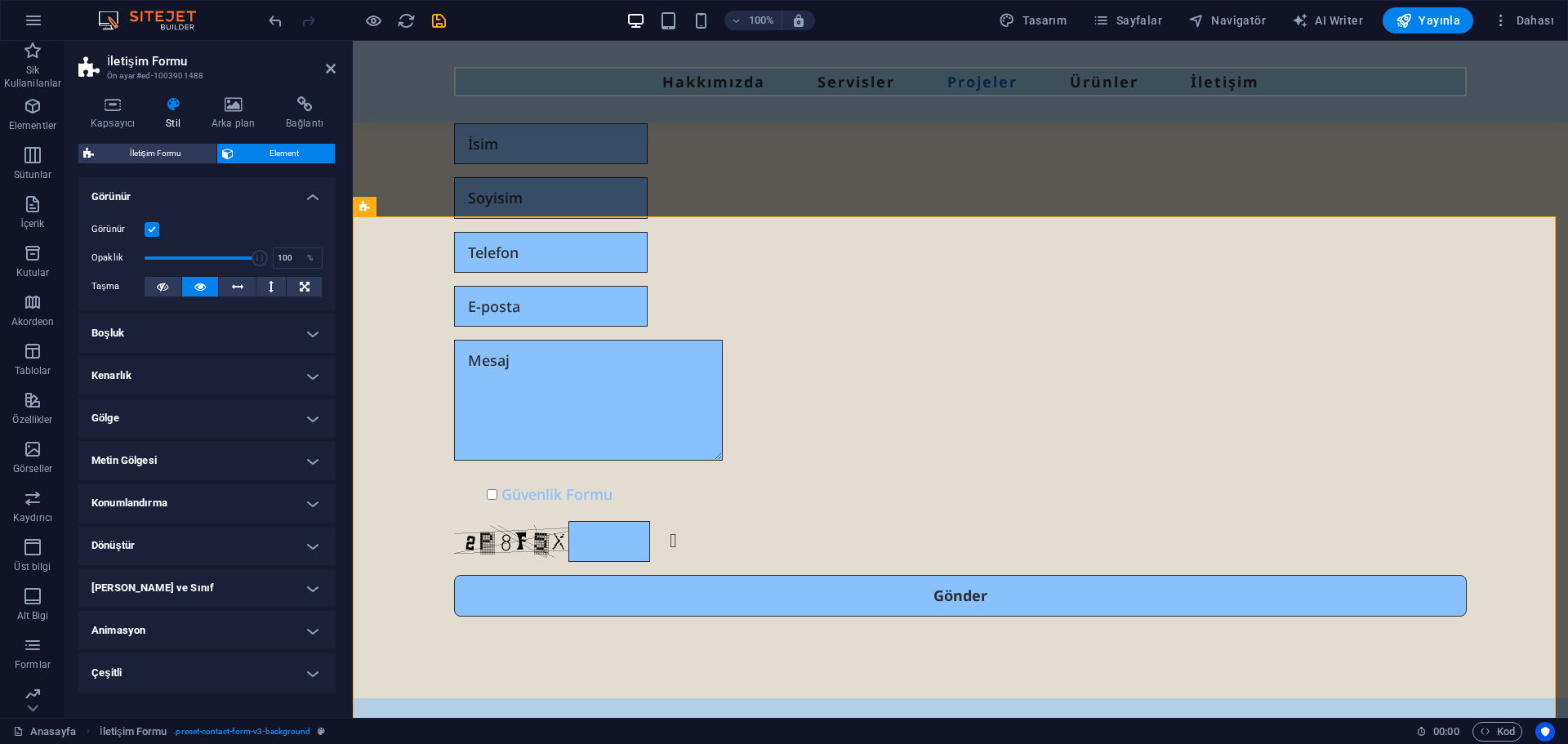
click at [228, 459] on h4 "Metin Gölgesi" at bounding box center [206, 460] width 257 height 39
click at [225, 458] on h4 "Metin Gölgesi" at bounding box center [206, 456] width 257 height 30
click at [173, 663] on h4 "Çeşitli" at bounding box center [206, 672] width 257 height 39
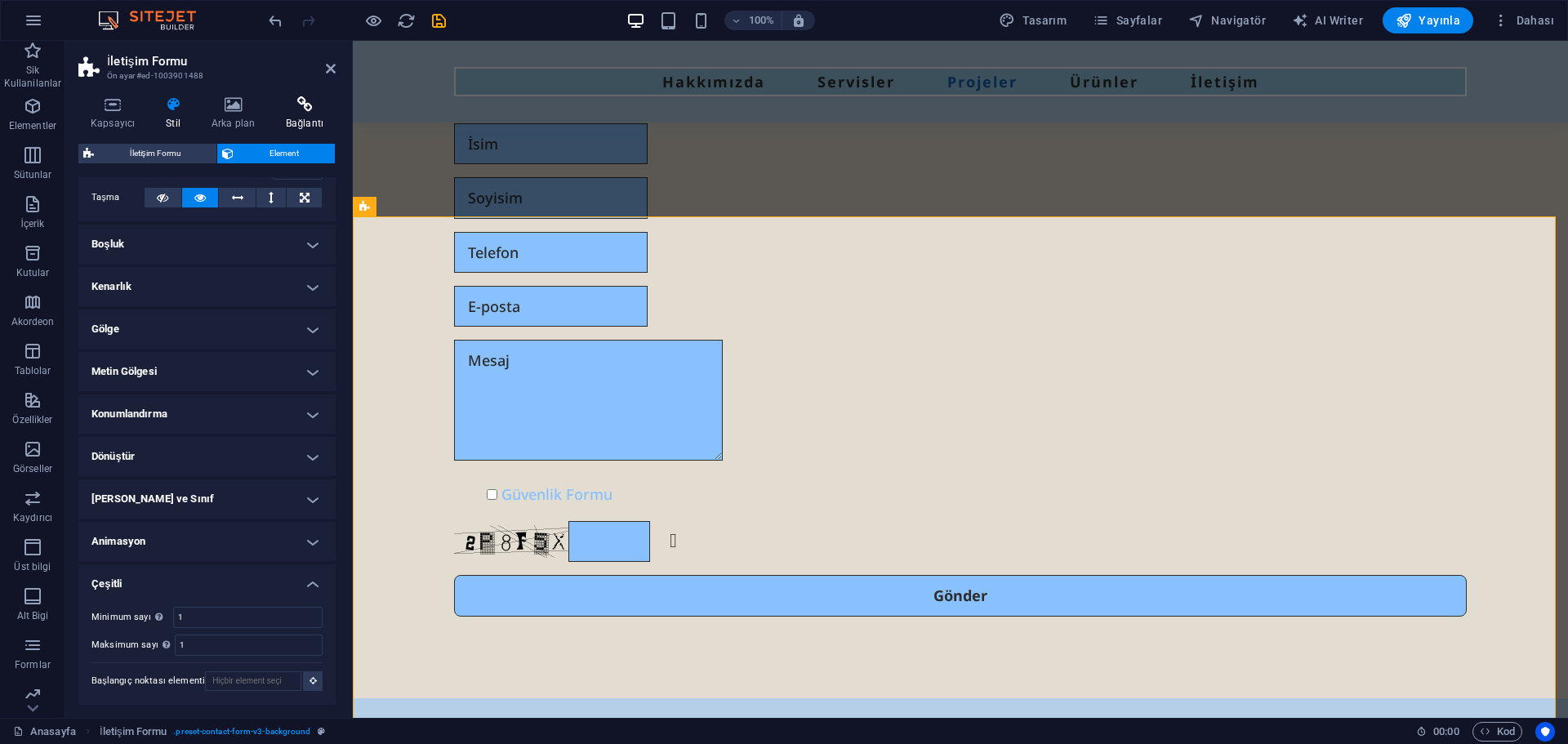
click at [313, 104] on icon at bounding box center [305, 104] width 62 height 16
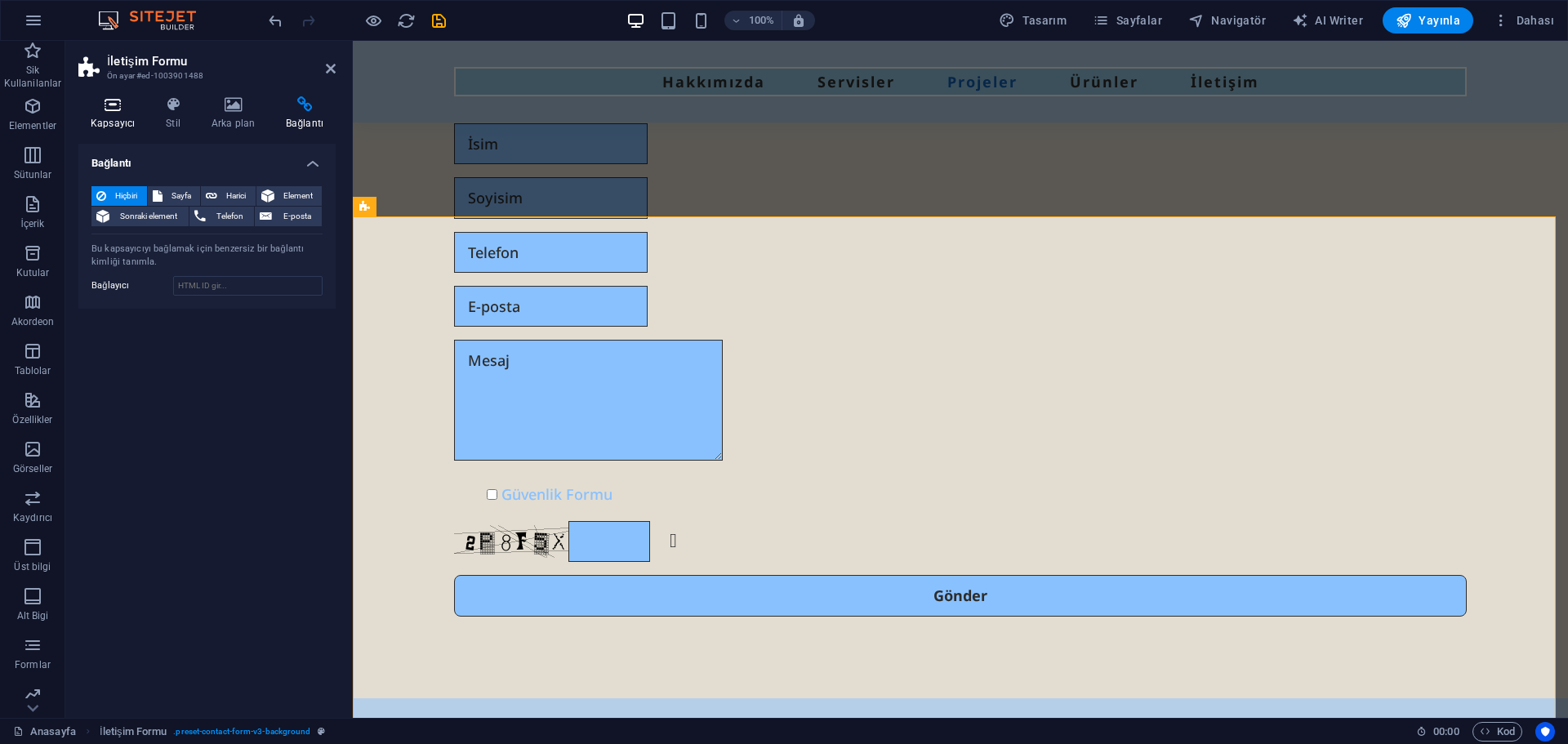
click at [113, 99] on icon at bounding box center [113, 104] width 69 height 16
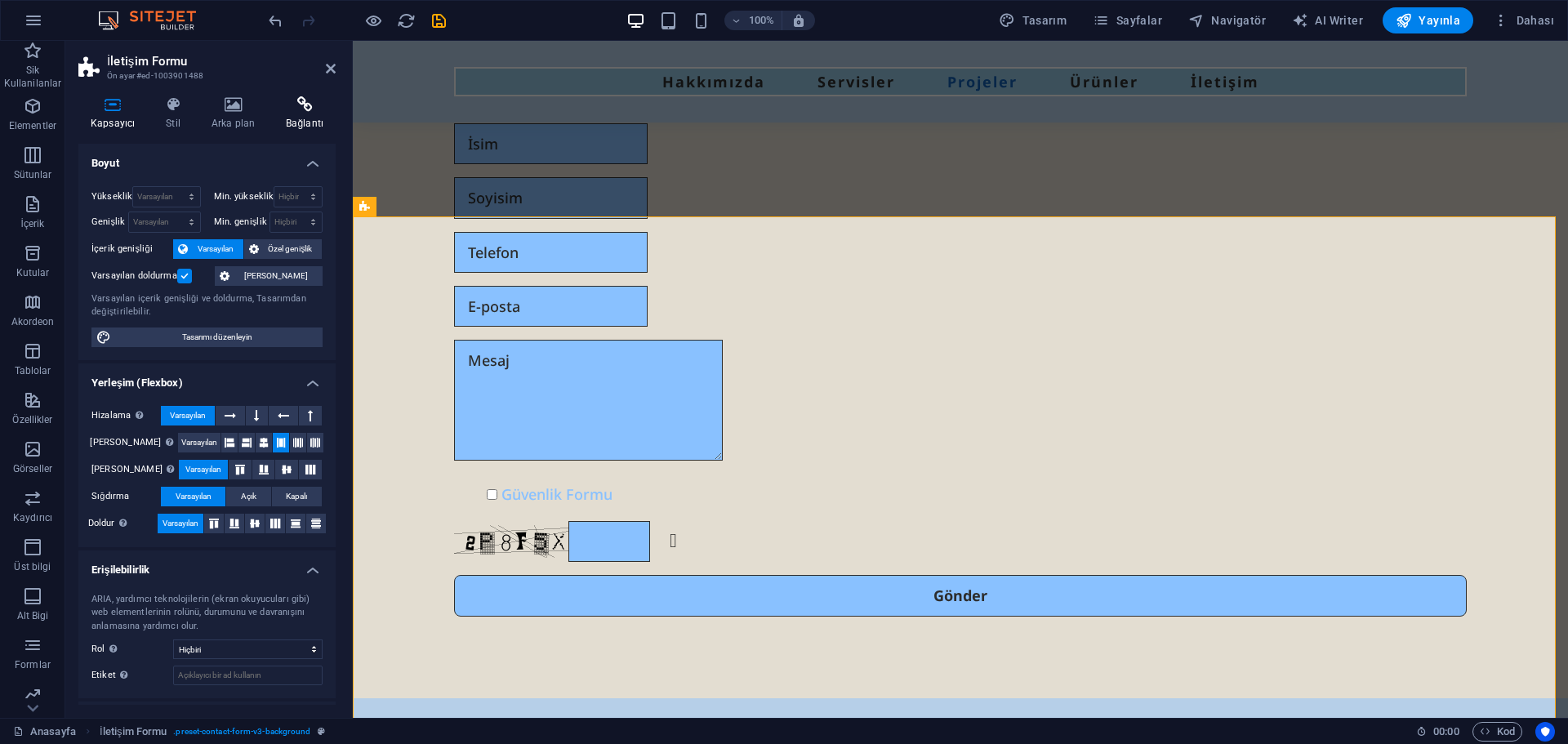
click at [286, 109] on icon at bounding box center [305, 104] width 62 height 16
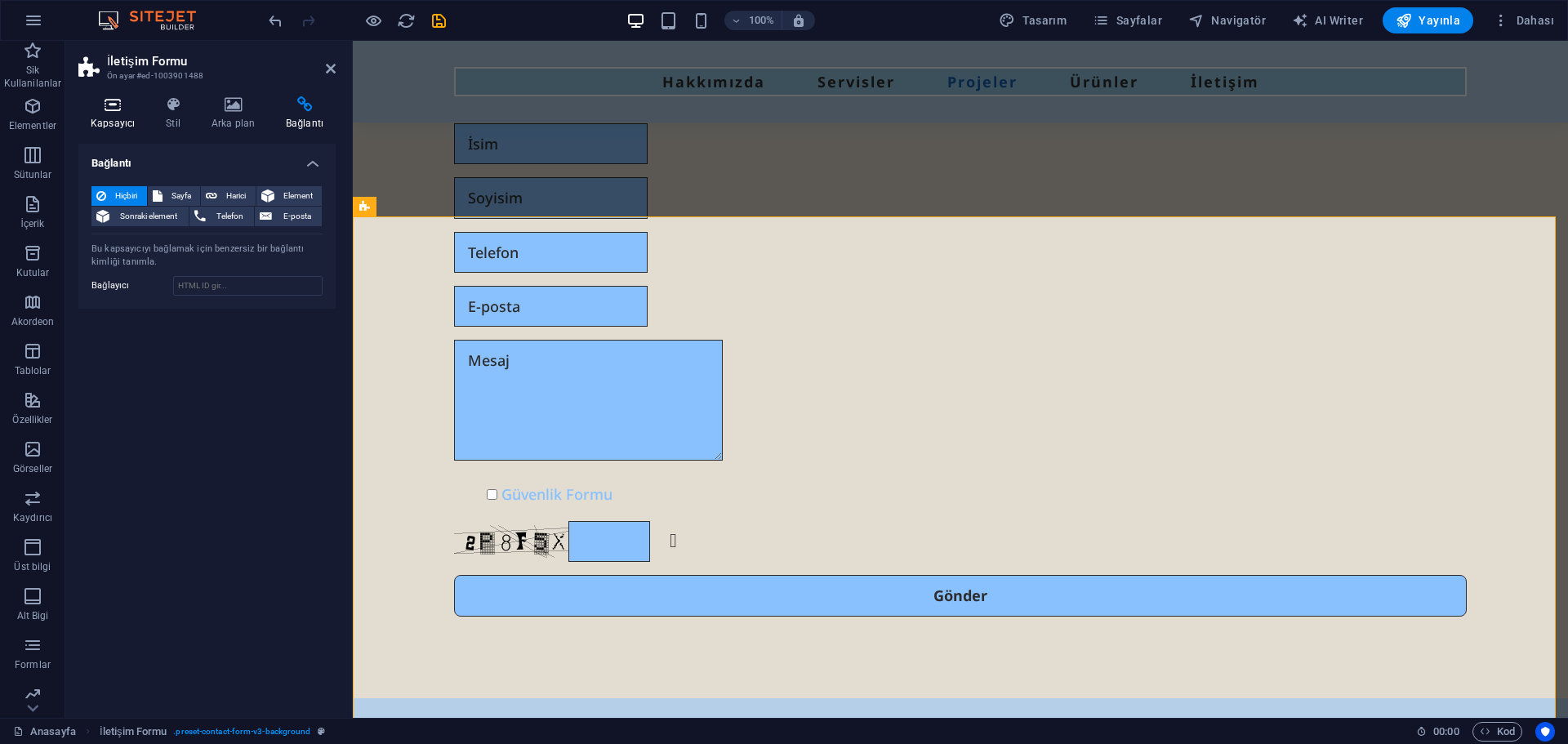
click at [94, 120] on h4 "Kapsayıcı" at bounding box center [116, 114] width 75 height 34
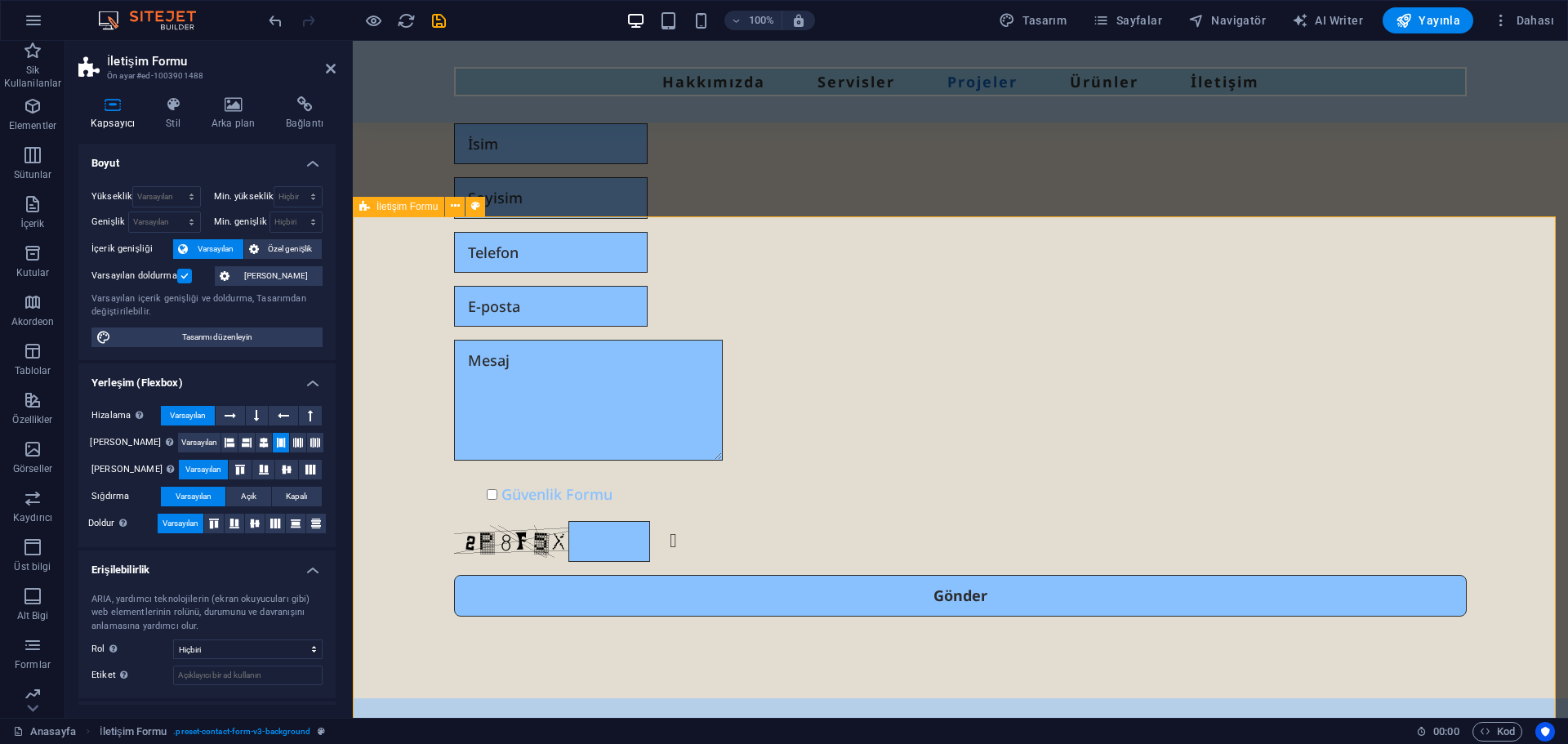
click at [405, 288] on div "Güvenlik Formu Okunaksız mı? Yeniden oluştur Gönder" at bounding box center [960, 371] width 1216 height 657
click at [381, 212] on span "İletişim Formu" at bounding box center [407, 206] width 61 height 10
click at [331, 71] on icon at bounding box center [330, 69] width 10 height 13
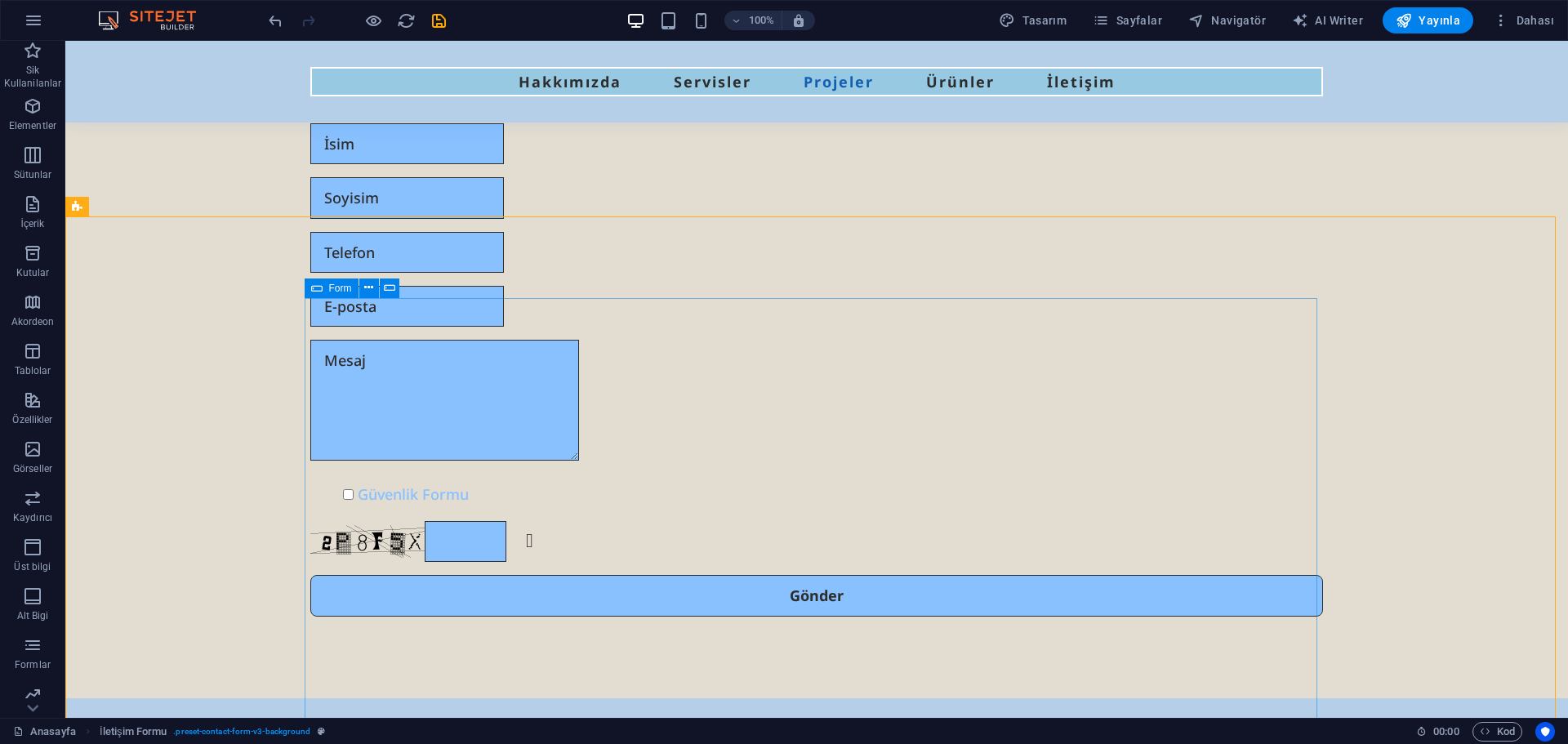
click at [335, 288] on span "Form" at bounding box center [341, 288] width 23 height 10
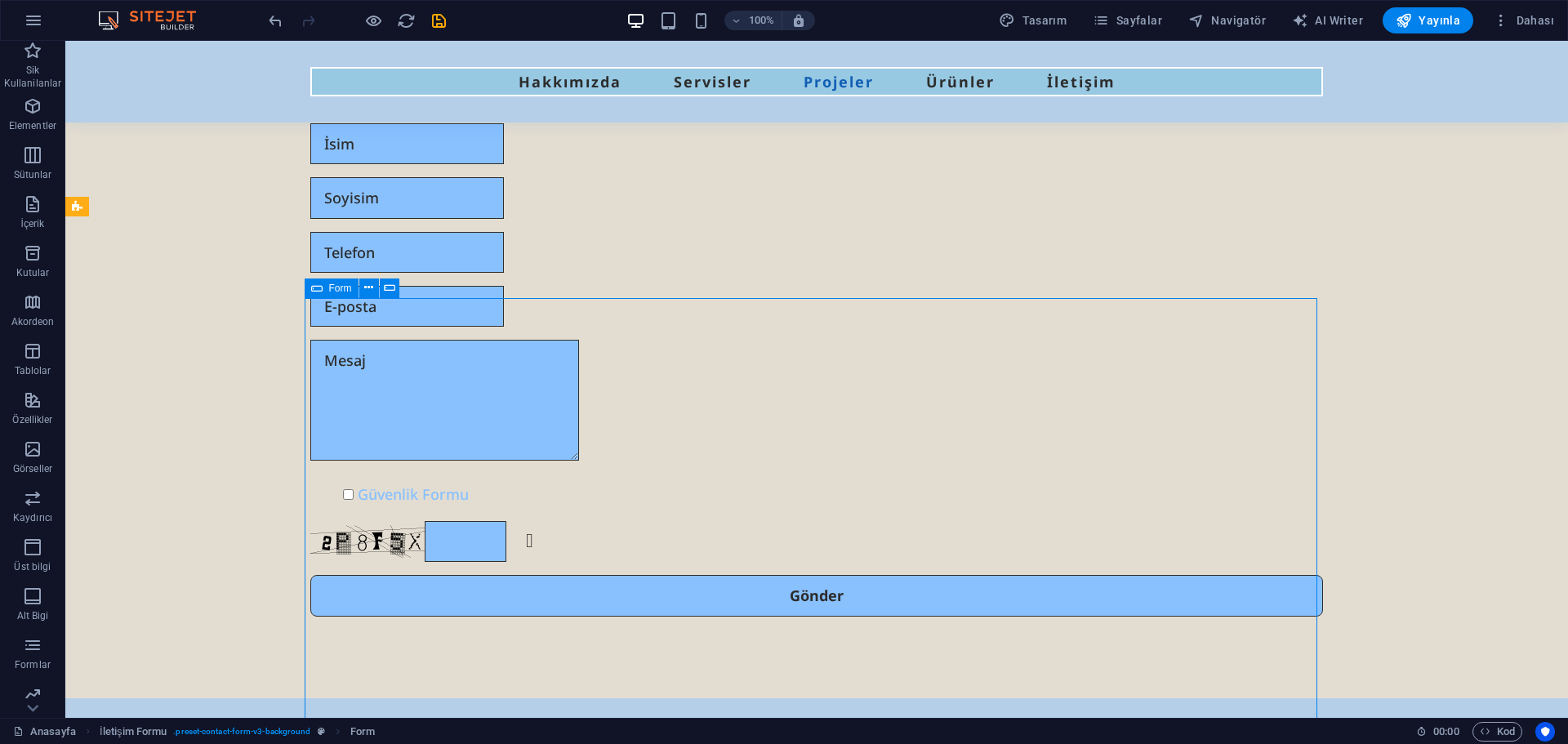
click at [335, 288] on span "Form" at bounding box center [341, 288] width 23 height 10
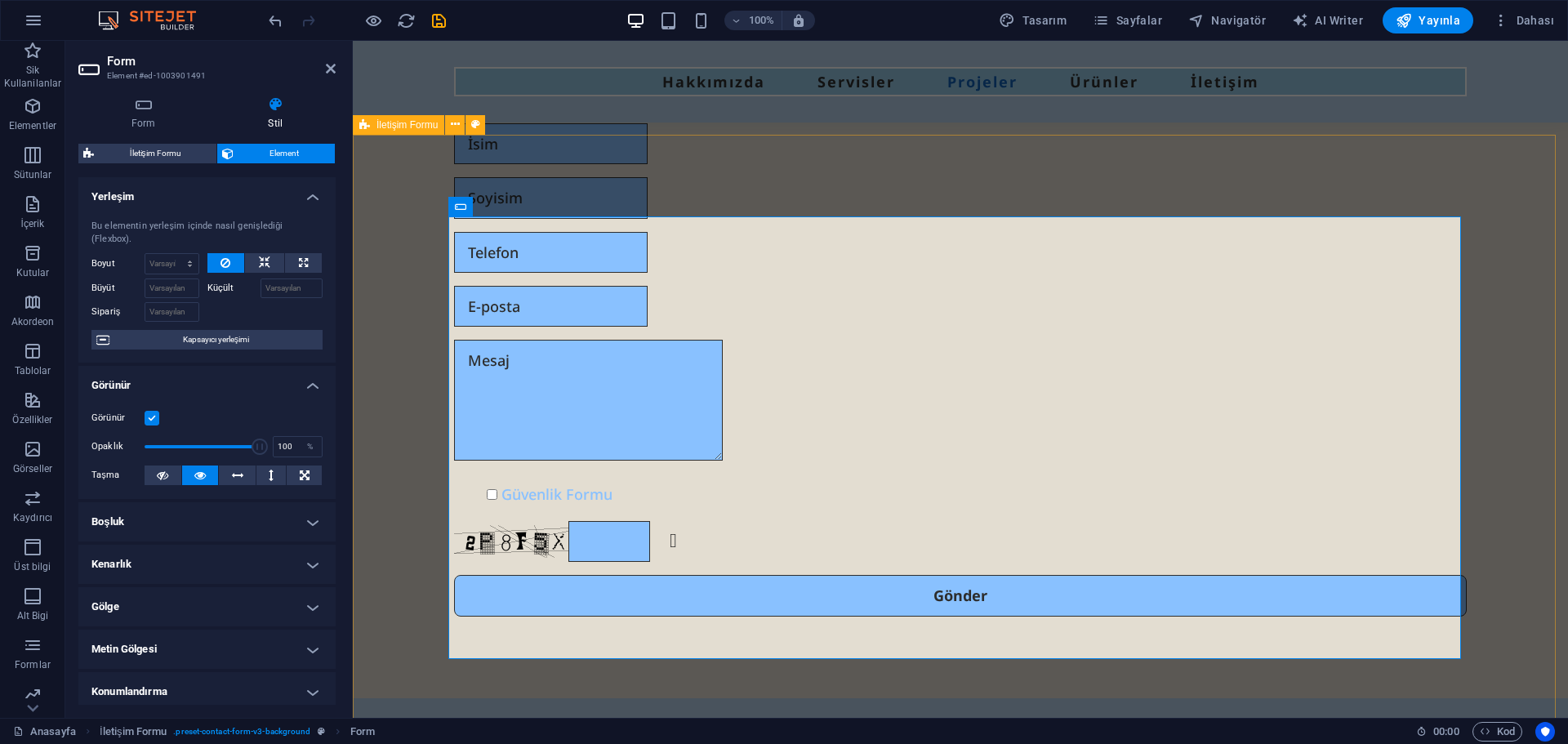
scroll to position [5359, 0]
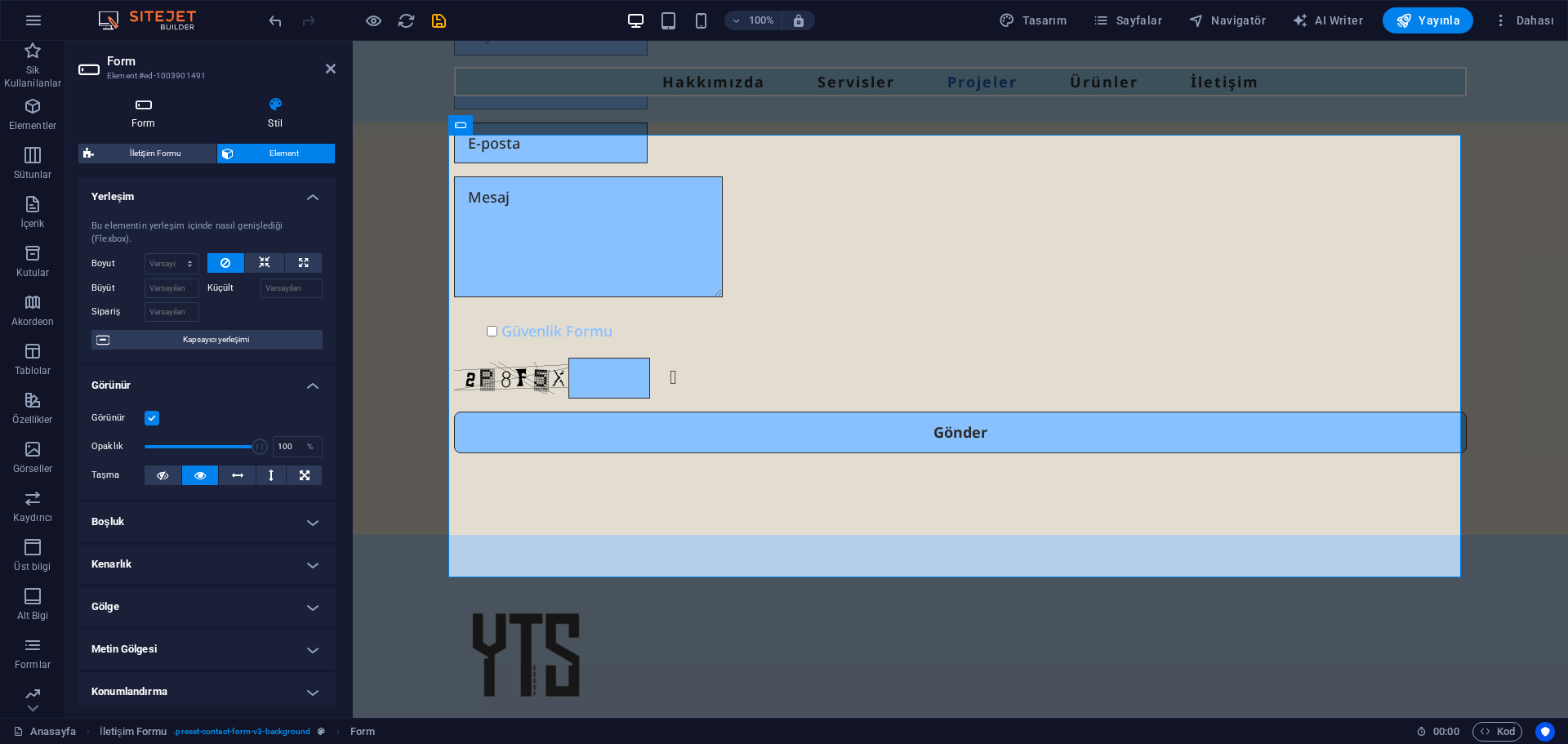
click at [138, 123] on h4 "Form" at bounding box center [147, 114] width 138 height 34
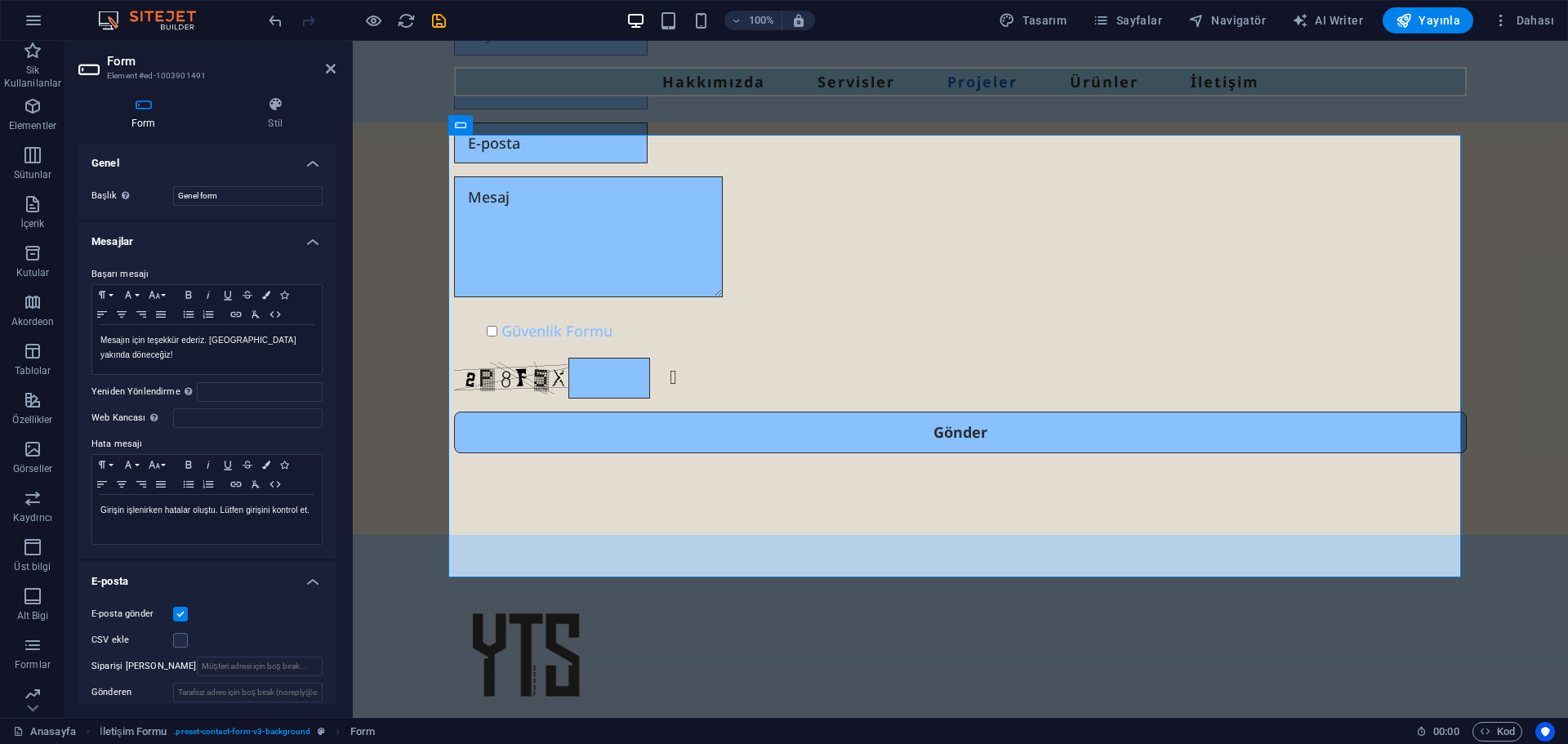
click at [172, 240] on h4 "Mesajlar" at bounding box center [206, 237] width 257 height 30
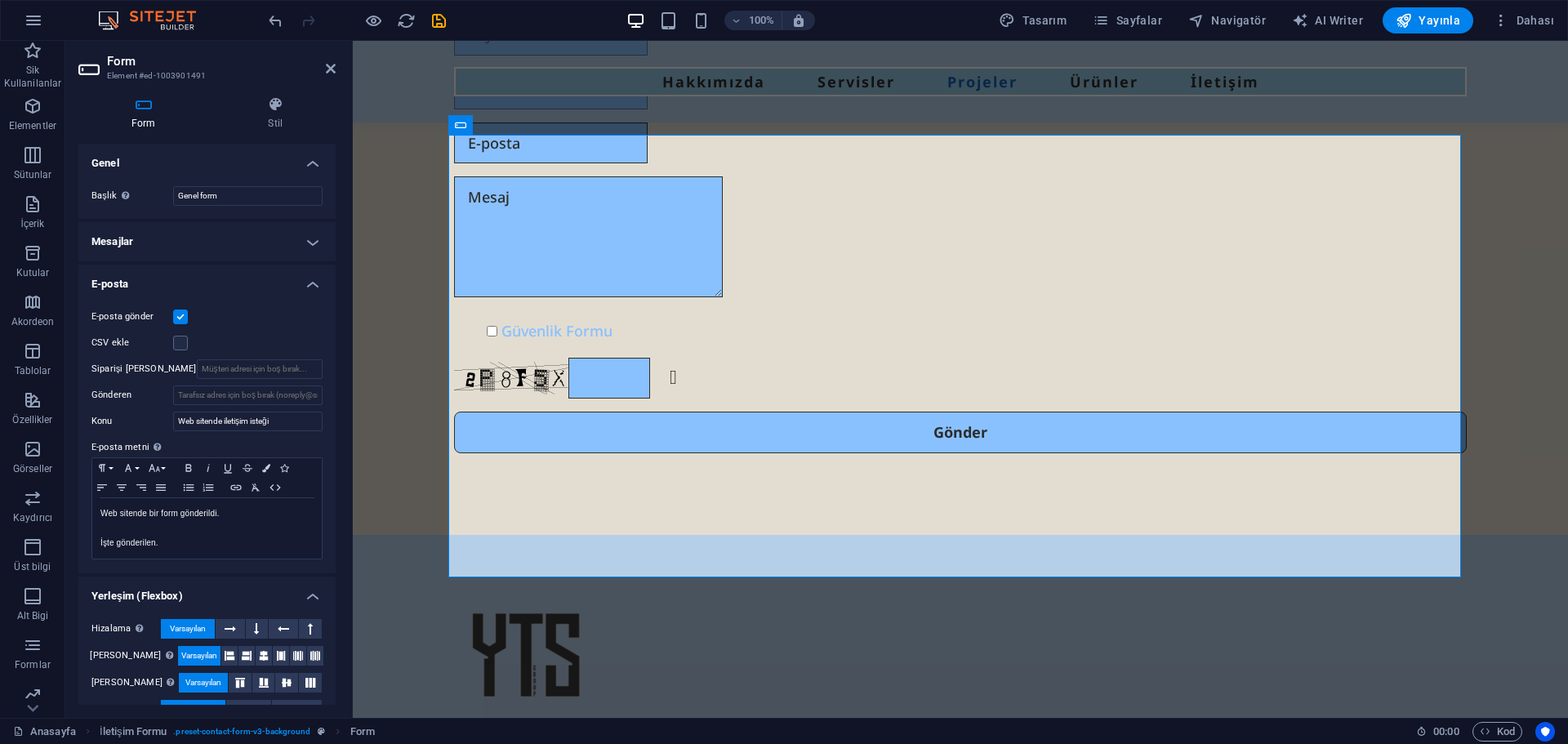
click at [172, 240] on h4 "Mesajlar" at bounding box center [206, 242] width 257 height 39
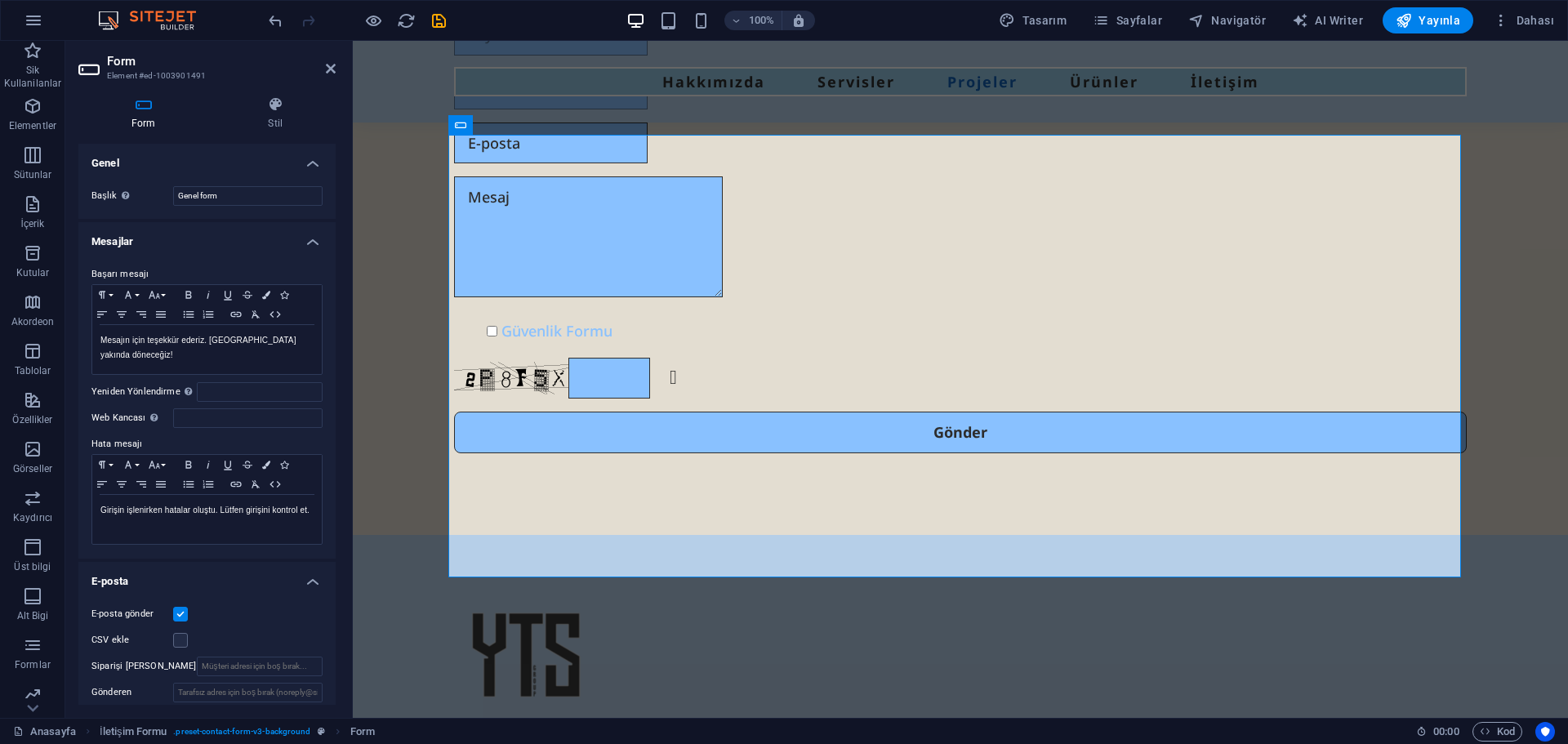
click at [169, 244] on h4 "Mesajlar" at bounding box center [206, 237] width 257 height 30
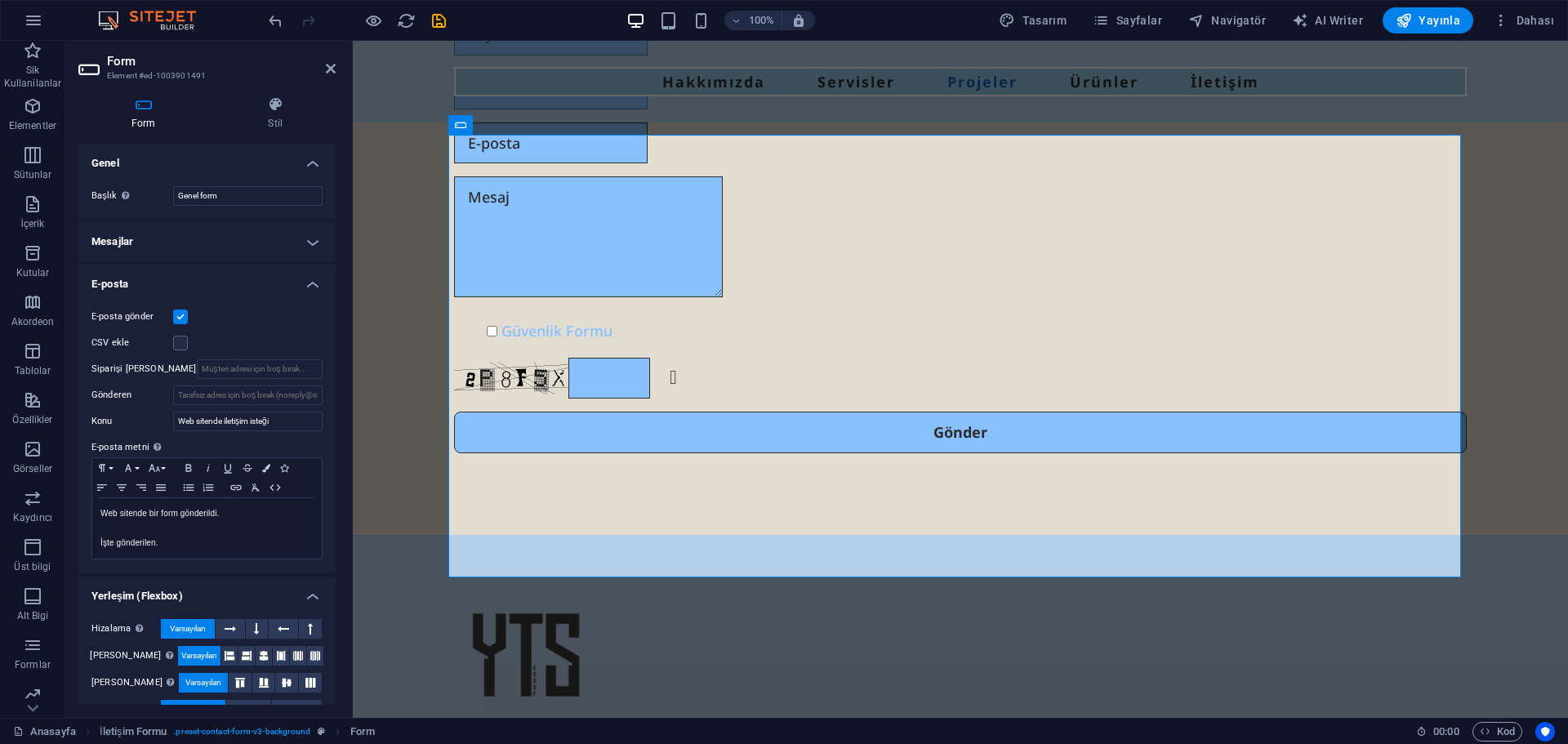
click at [169, 244] on h4 "Mesajlar" at bounding box center [206, 242] width 257 height 39
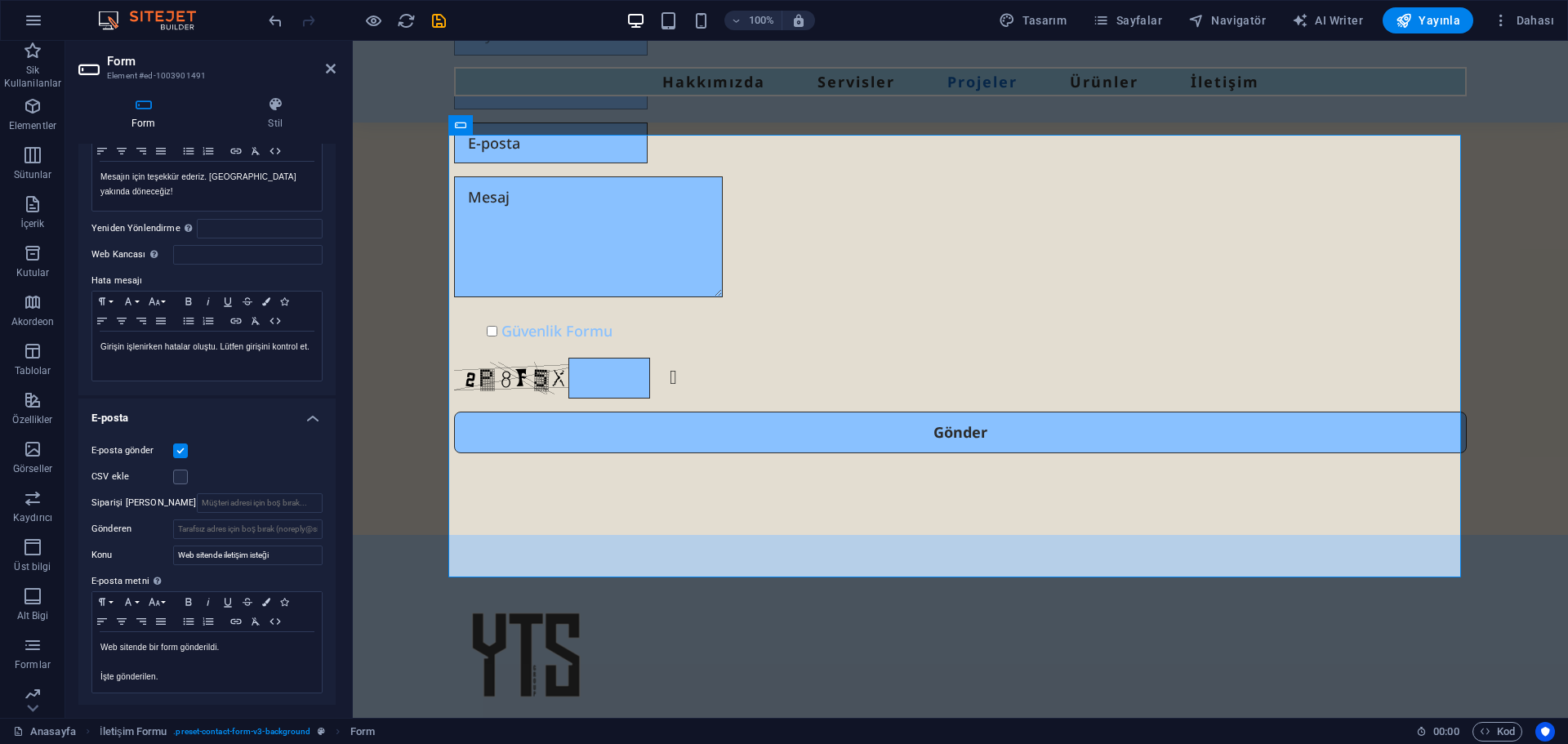
scroll to position [245, 0]
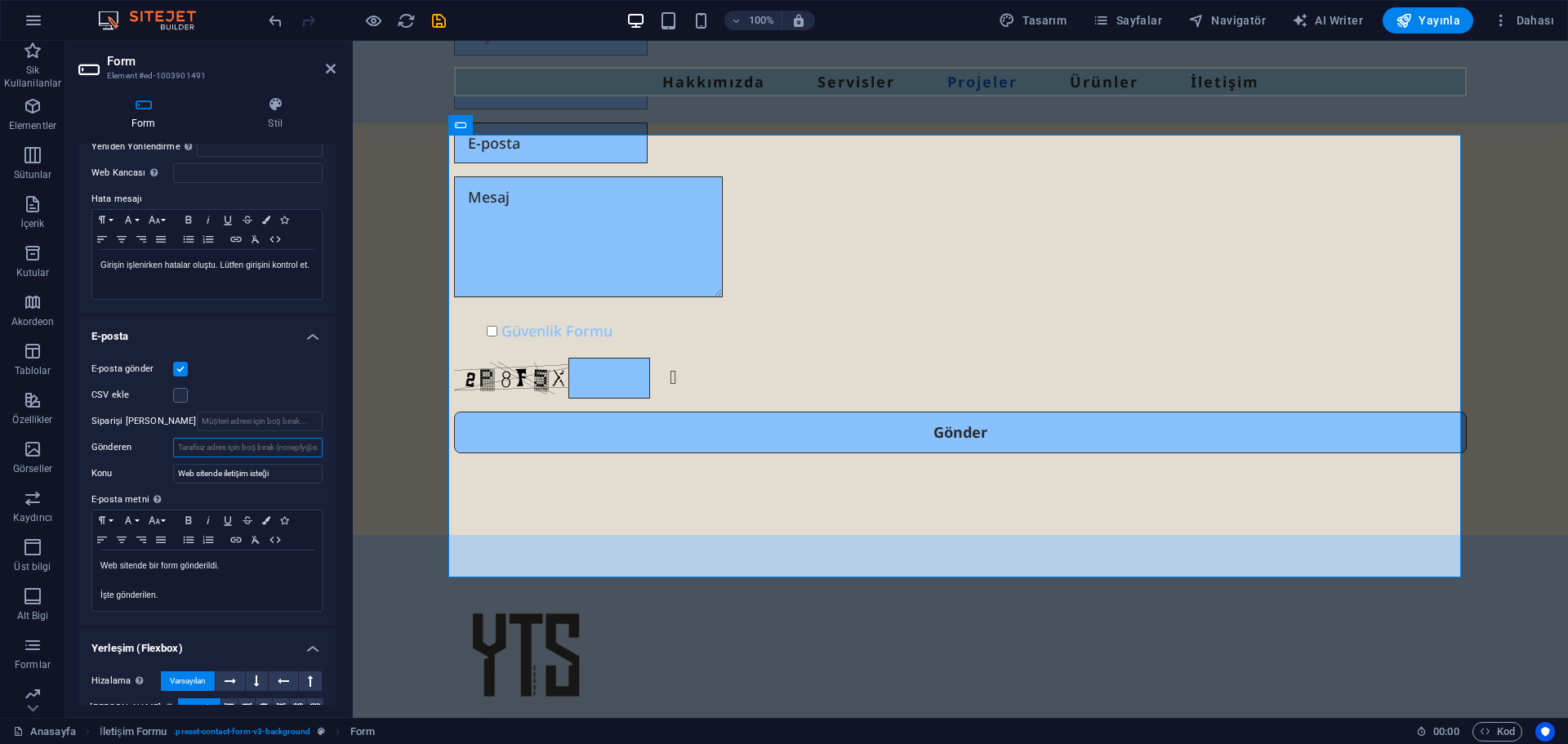
click at [309, 443] on input "Gönderen" at bounding box center [247, 447] width 150 height 20
click at [288, 447] on input "Gönderen" at bounding box center [247, 447] width 150 height 20
type input "G"
type input "g"
type input "[EMAIL_ADDRESS][DOMAIN_NAME]"
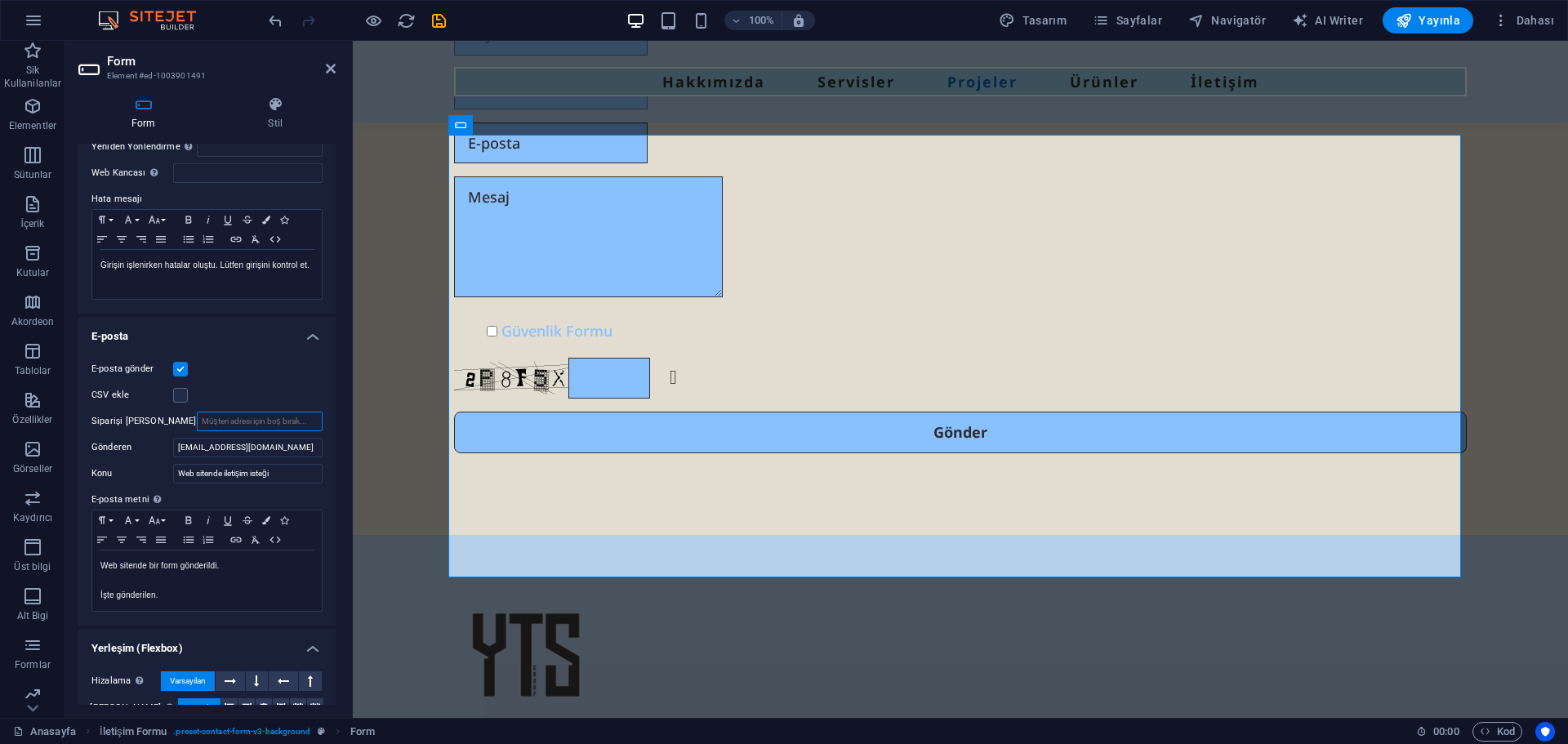
click at [241, 422] on input "Siparişi [PERSON_NAME]" at bounding box center [260, 421] width 126 height 20
click at [297, 402] on div "CSV ekle" at bounding box center [207, 395] width 231 height 20
click at [268, 425] on input "Siparişi [PERSON_NAME]" at bounding box center [260, 421] width 126 height 20
paste input "[EMAIL_ADDRESS][DOMAIN_NAME]"
type input "[EMAIL_ADDRESS][DOMAIN_NAME]"
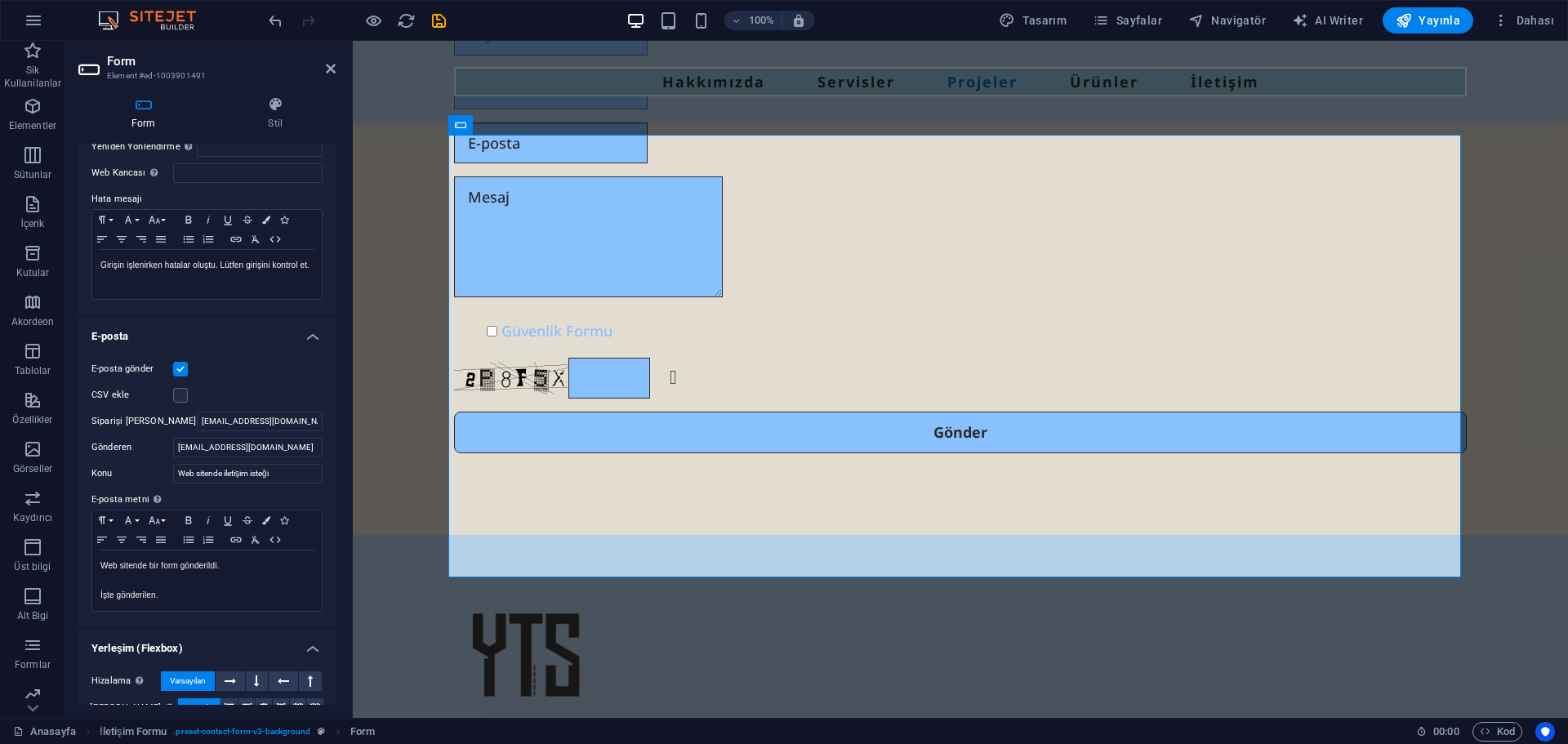
click at [293, 404] on div "CSV ekle" at bounding box center [207, 395] width 231 height 20
click at [290, 441] on input "[EMAIL_ADDRESS][DOMAIN_NAME]" at bounding box center [247, 447] width 150 height 20
click at [292, 395] on div "CSV ekle" at bounding box center [207, 395] width 231 height 20
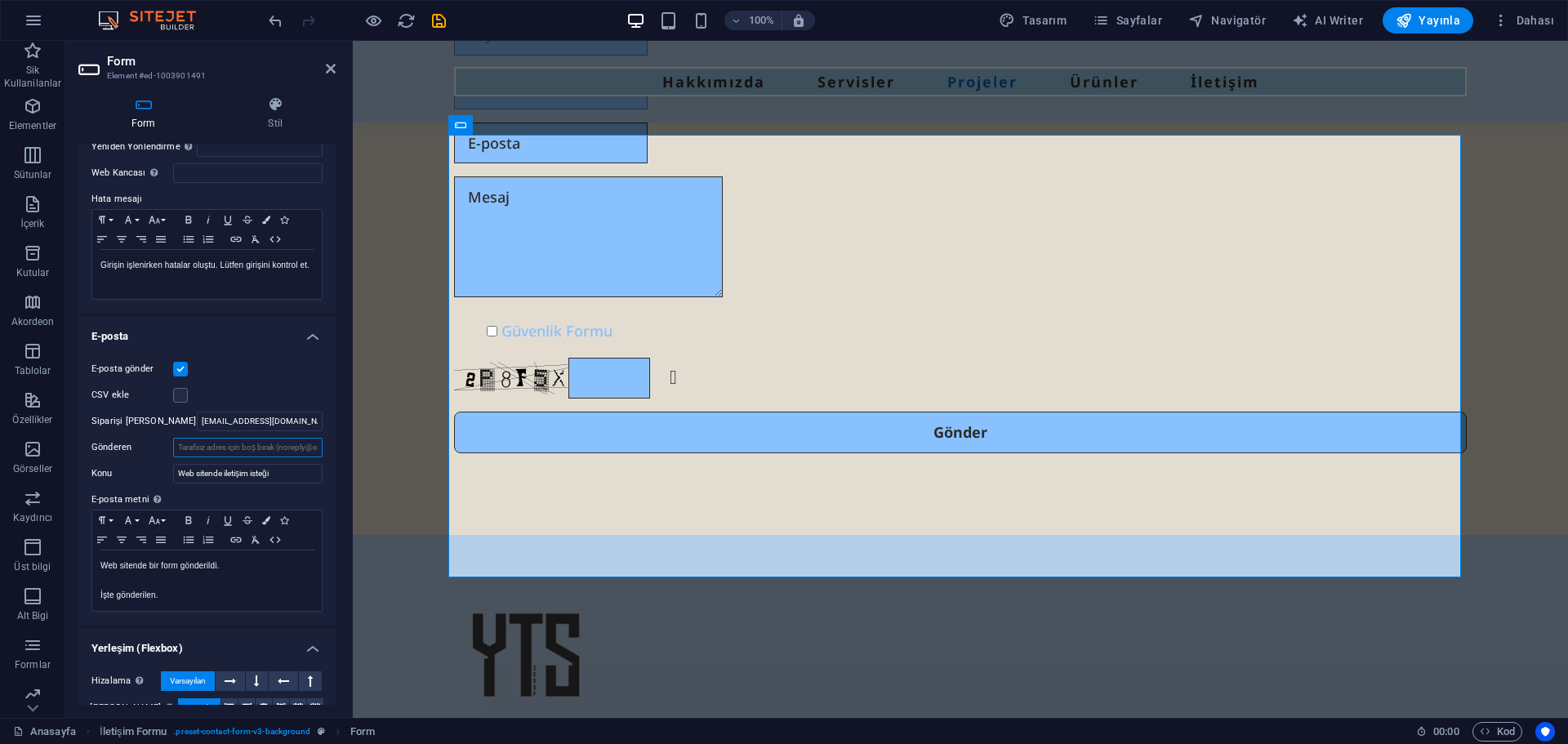
click at [263, 452] on input "Gönderen" at bounding box center [247, 447] width 150 height 20
paste input "[EMAIL_ADDRESS][DOMAIN_NAME]"
type input "[EMAIL_ADDRESS][DOMAIN_NAME]"
click at [309, 390] on div "CSV ekle" at bounding box center [207, 395] width 231 height 20
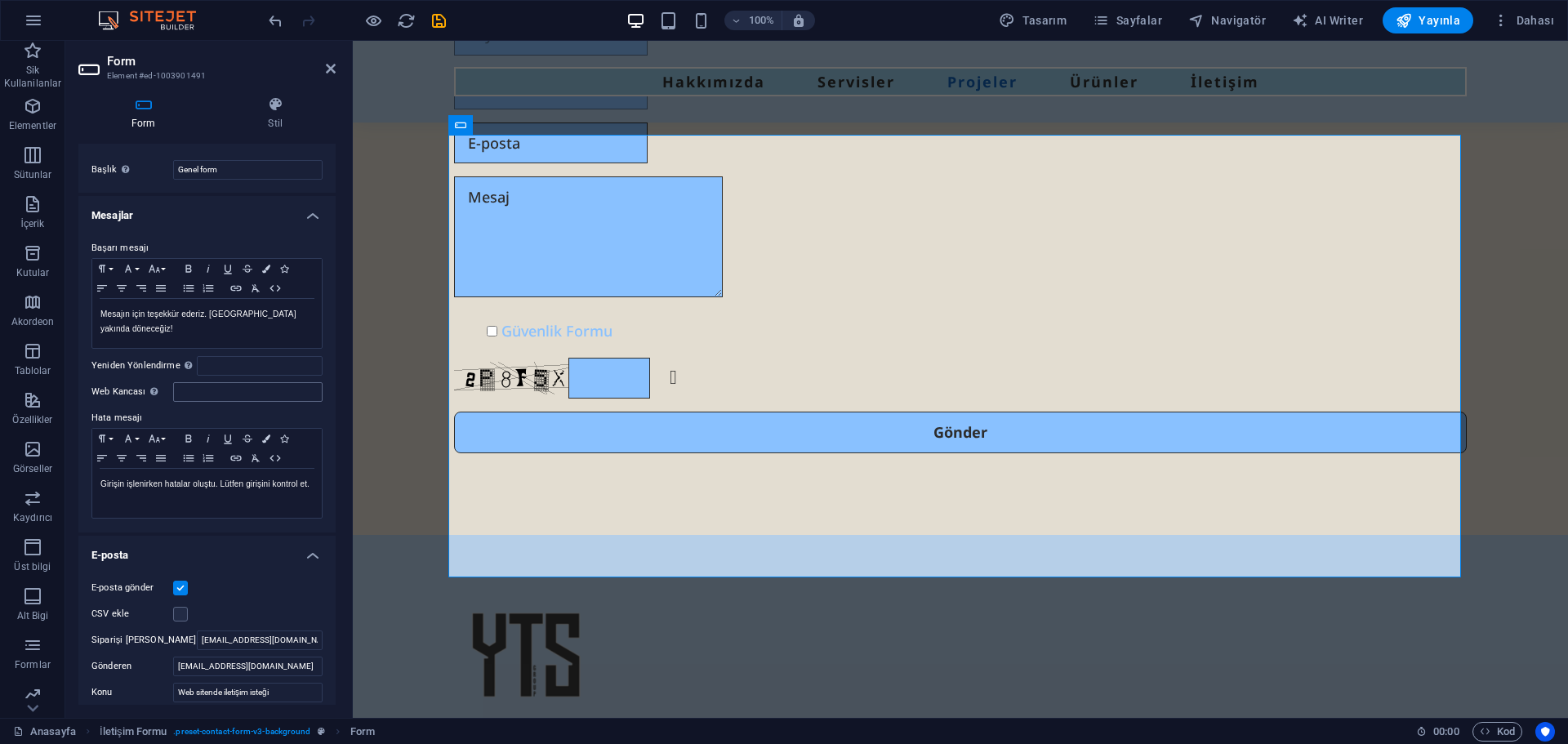
scroll to position [0, 0]
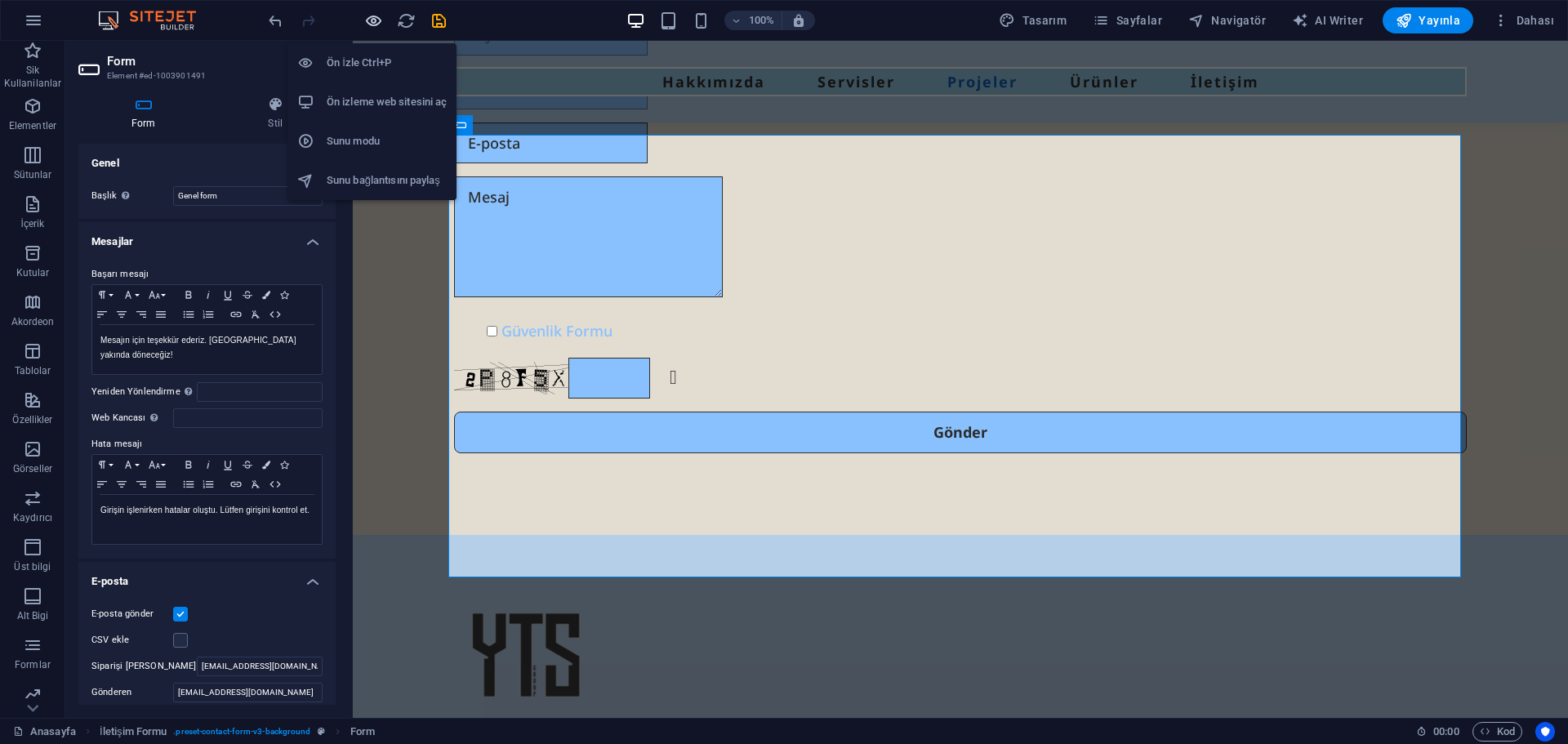
click at [370, 15] on icon "button" at bounding box center [373, 21] width 19 height 19
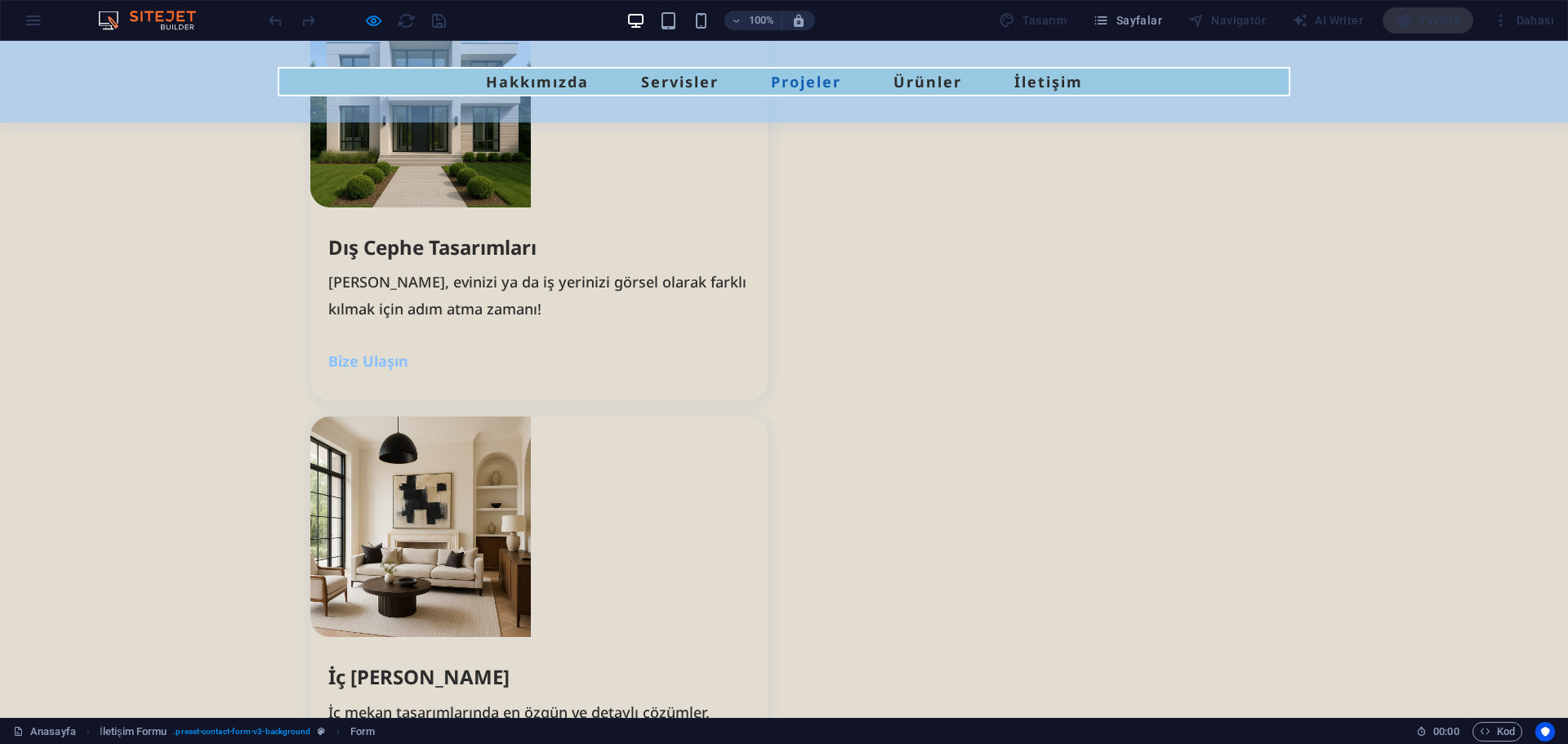
scroll to position [3508, 0]
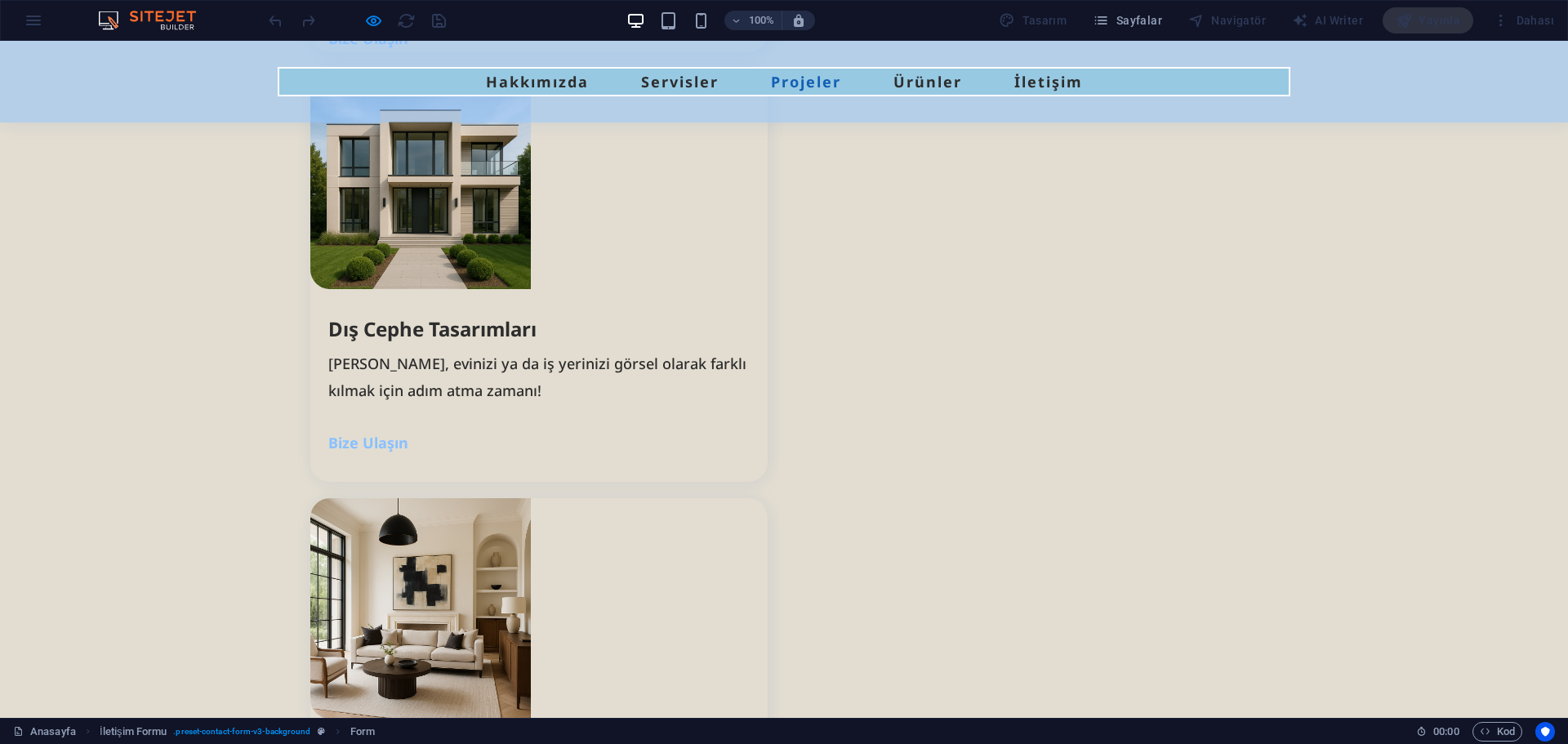
type input "SERHAT"
type input "YAKICI"
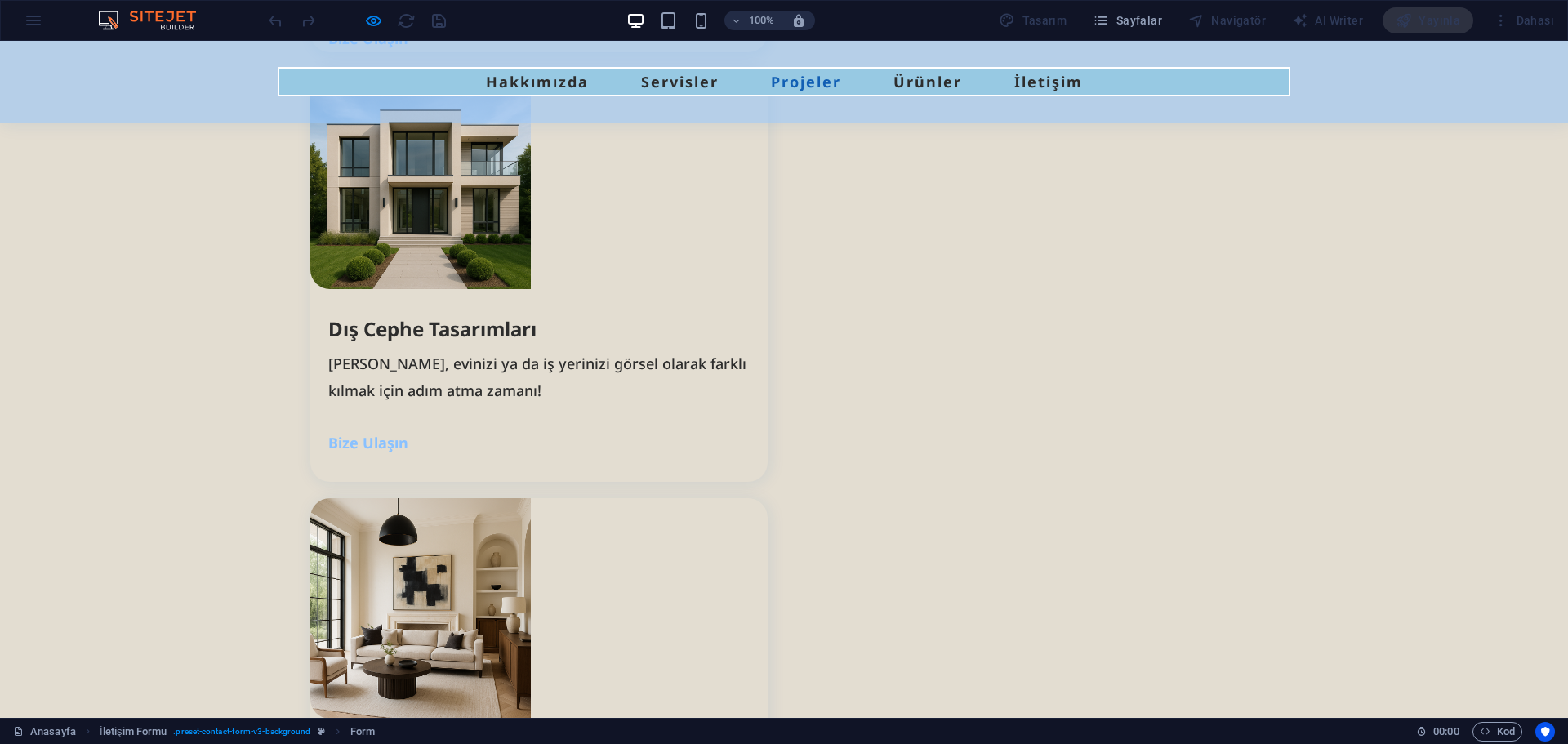
type input "5548998443"
type input "[EMAIL_ADDRESS][DOMAIN_NAME]"
type textarea "123deneme"
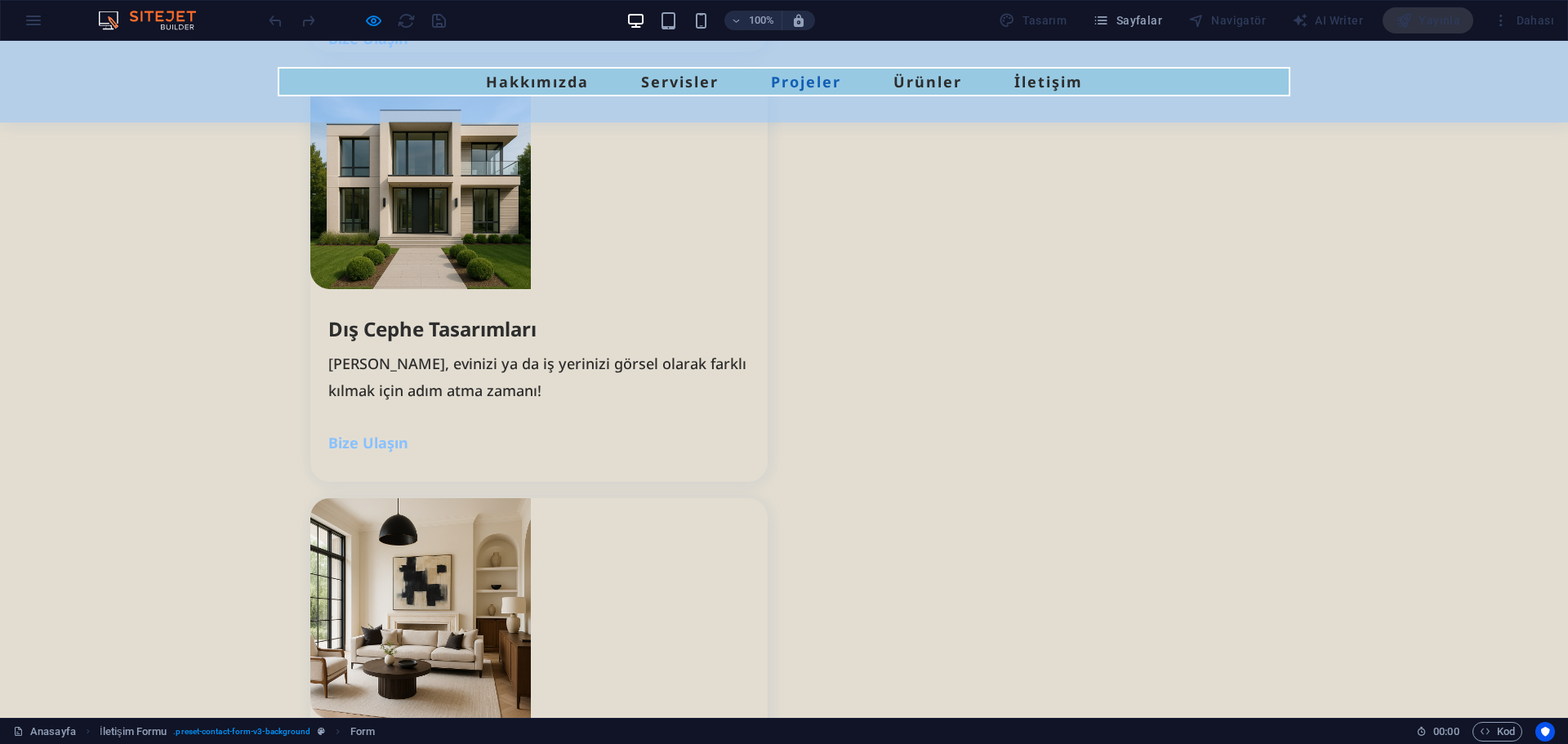
checkbox input "true"
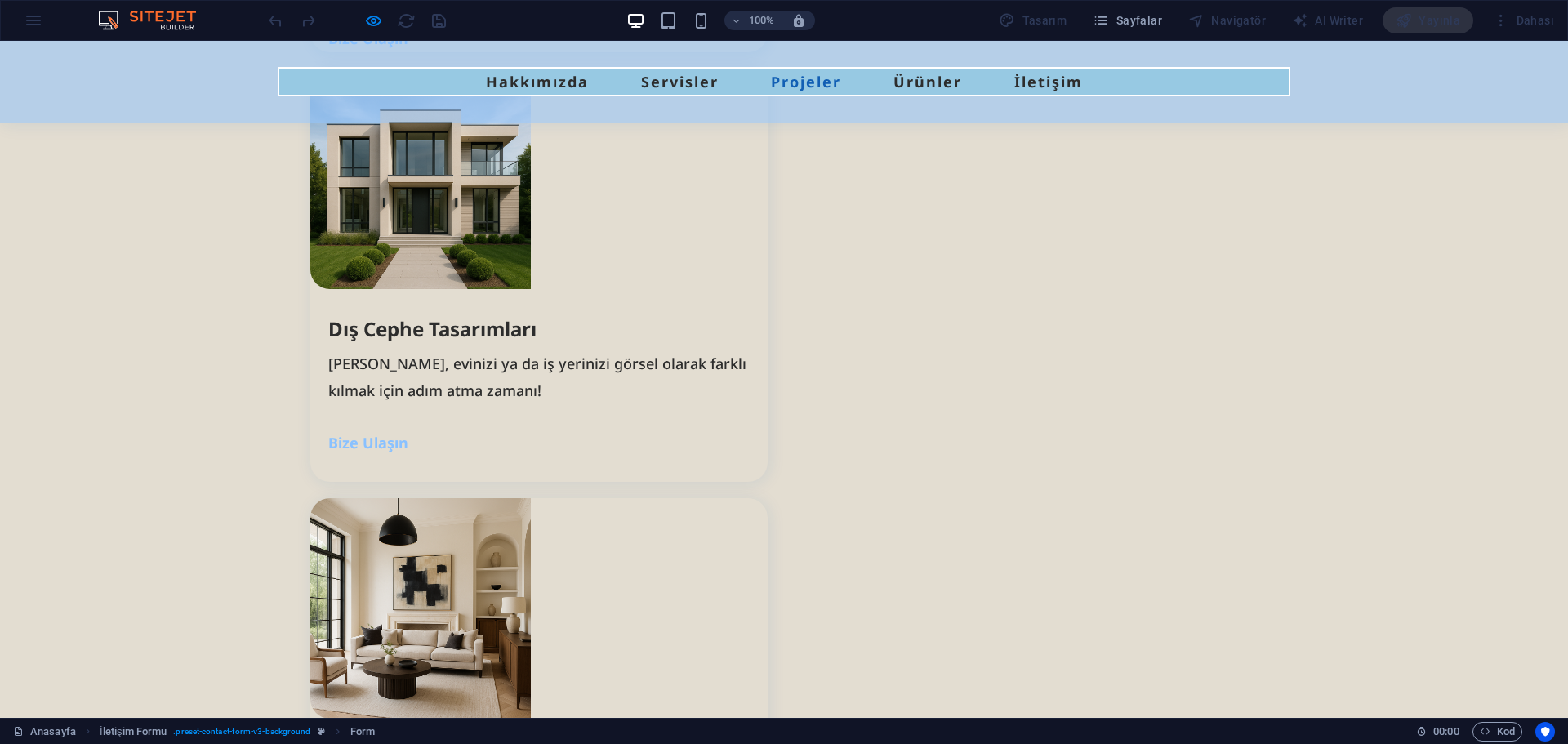
scroll to position [3589, 0]
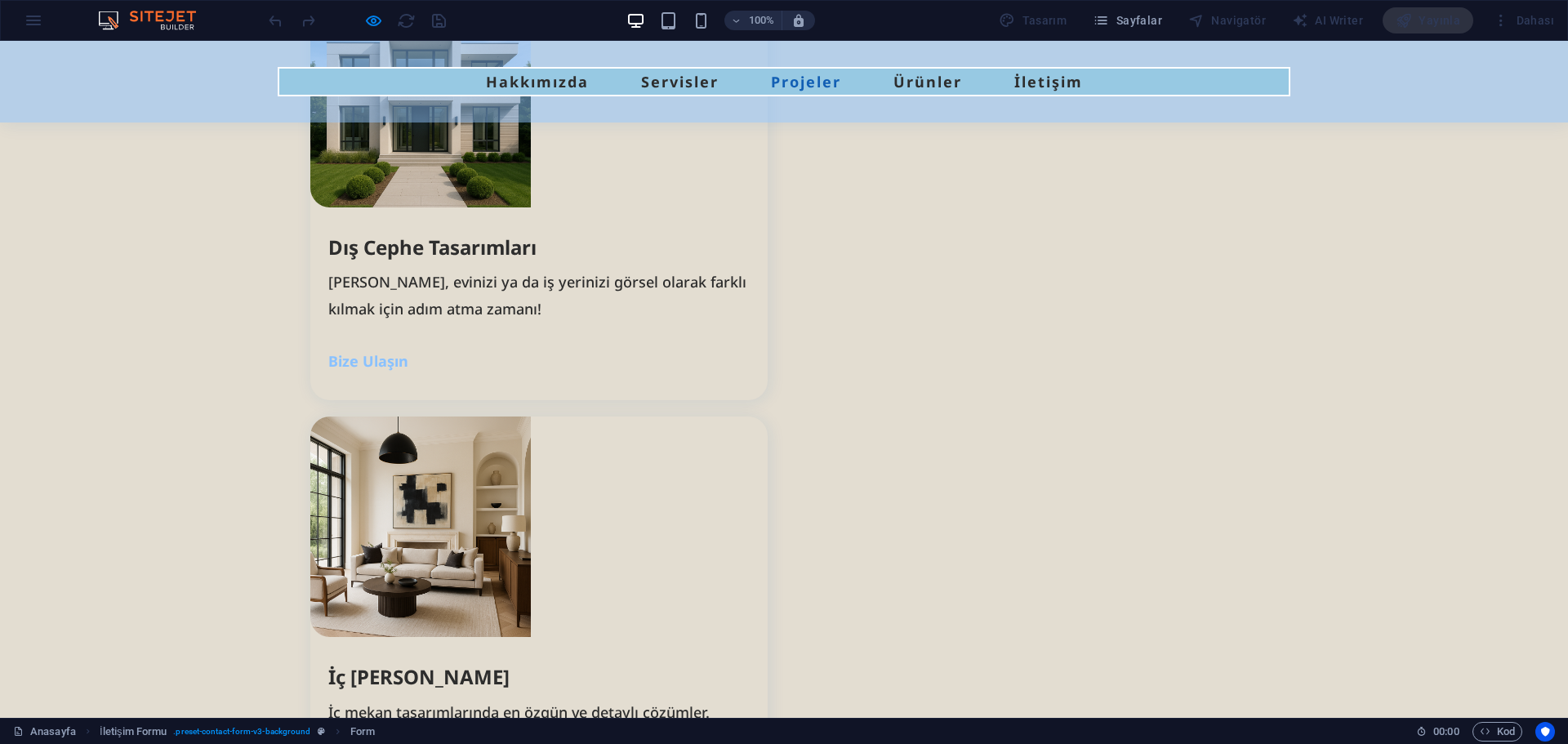
type input "DXPFa3"
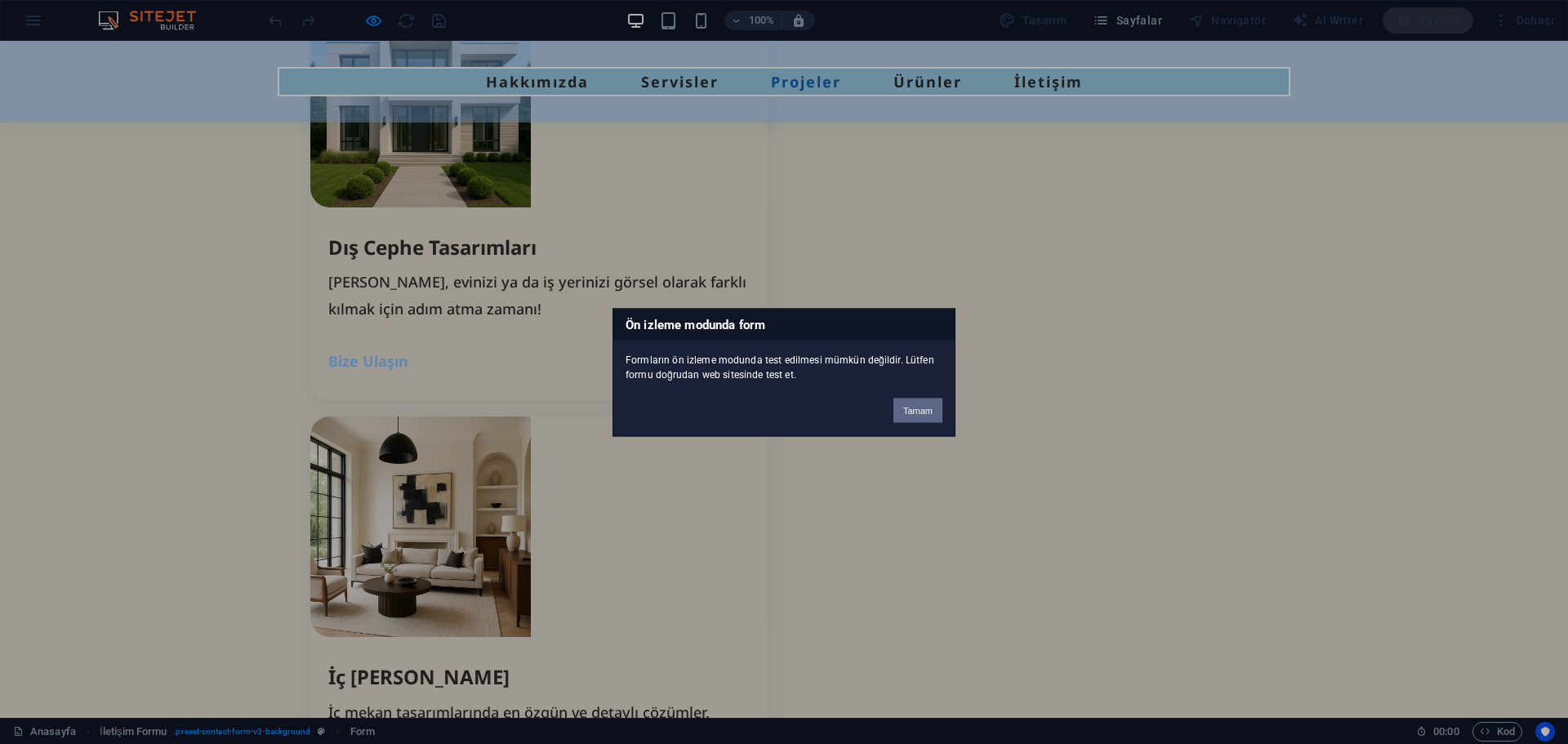
click at [904, 404] on button "Tamam" at bounding box center [918, 411] width 49 height 25
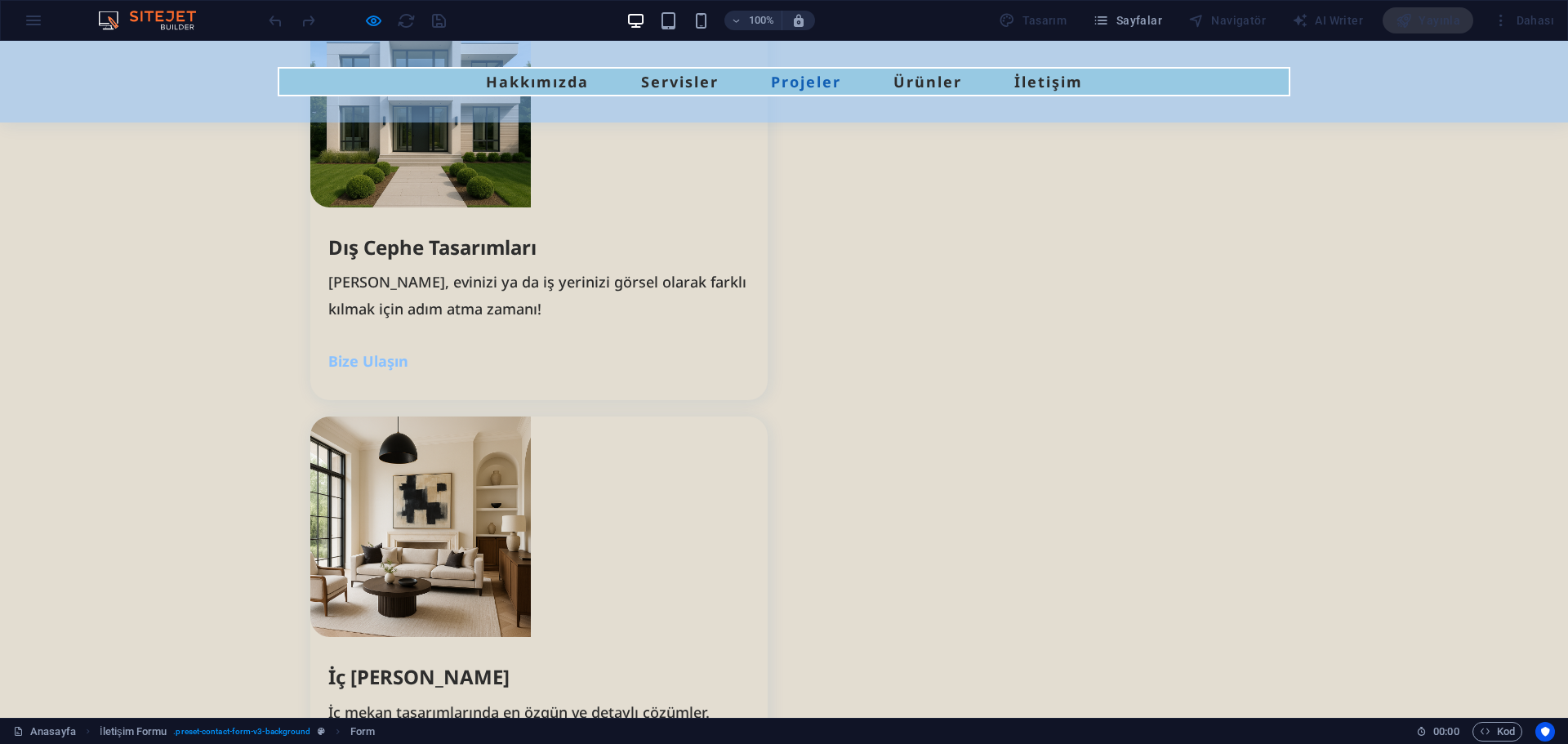
type textarea "123 deneme mail"
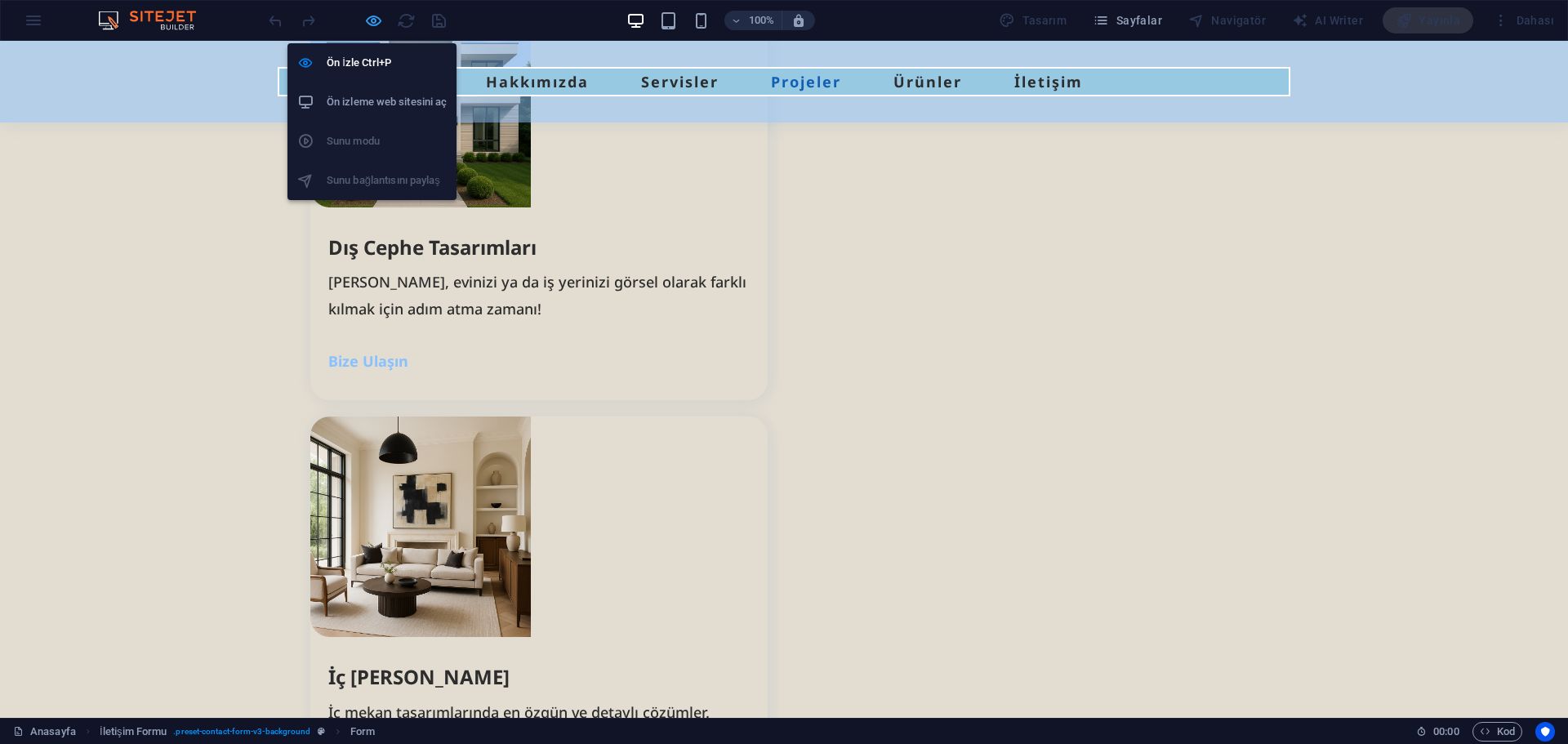
click at [376, 20] on icon "button" at bounding box center [373, 21] width 19 height 19
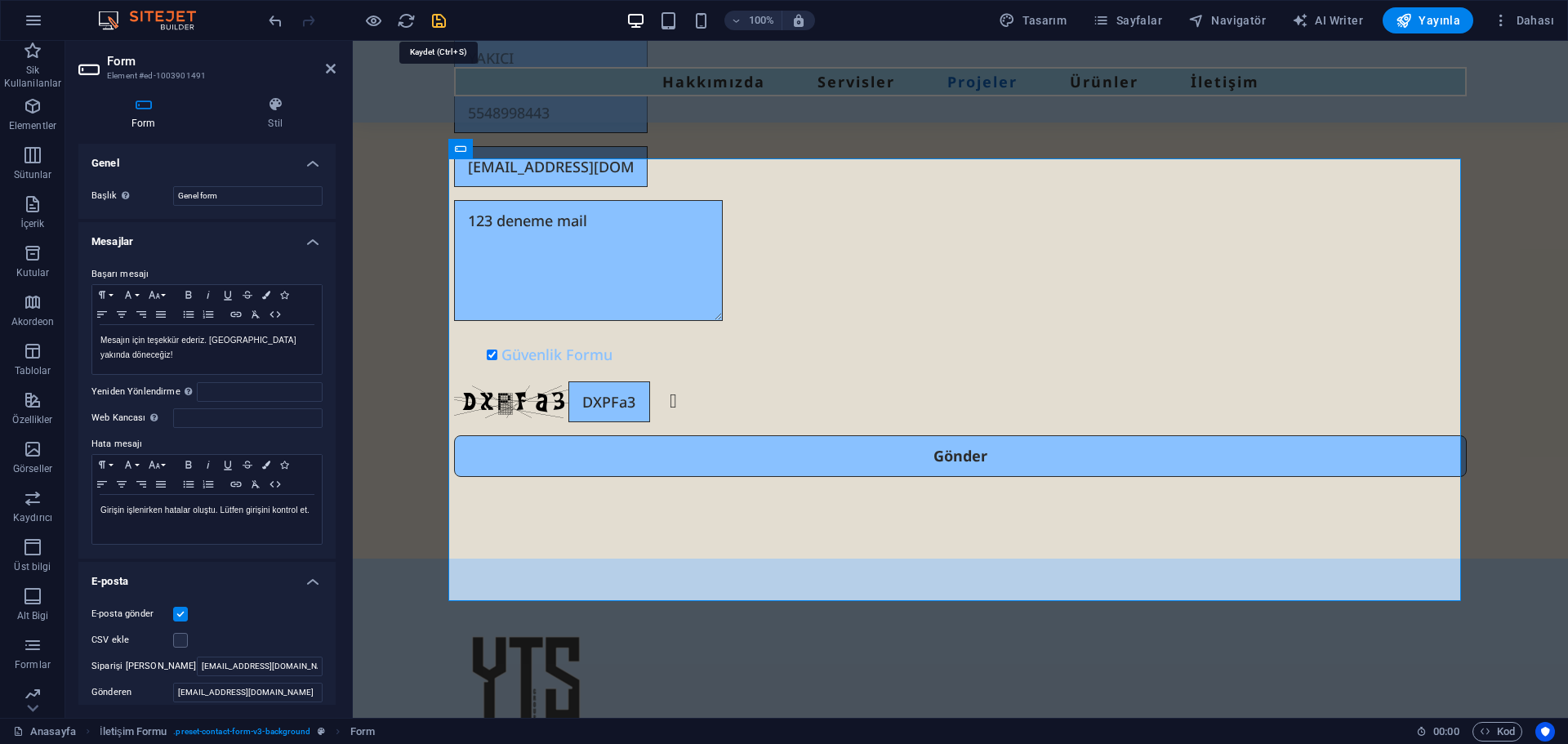
click at [442, 24] on icon "save" at bounding box center [439, 21] width 19 height 19
checkbox input "true"
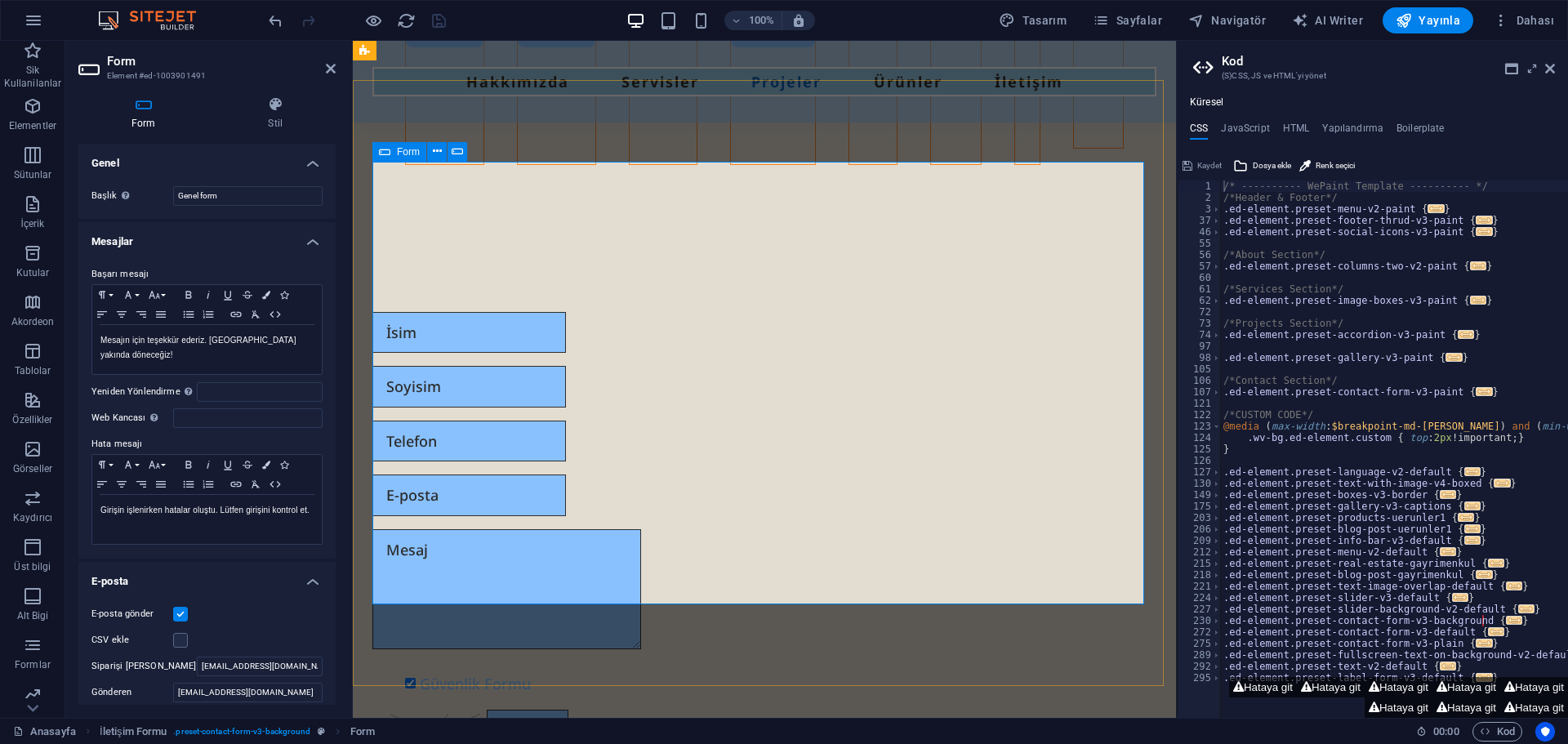
scroll to position [4875, 0]
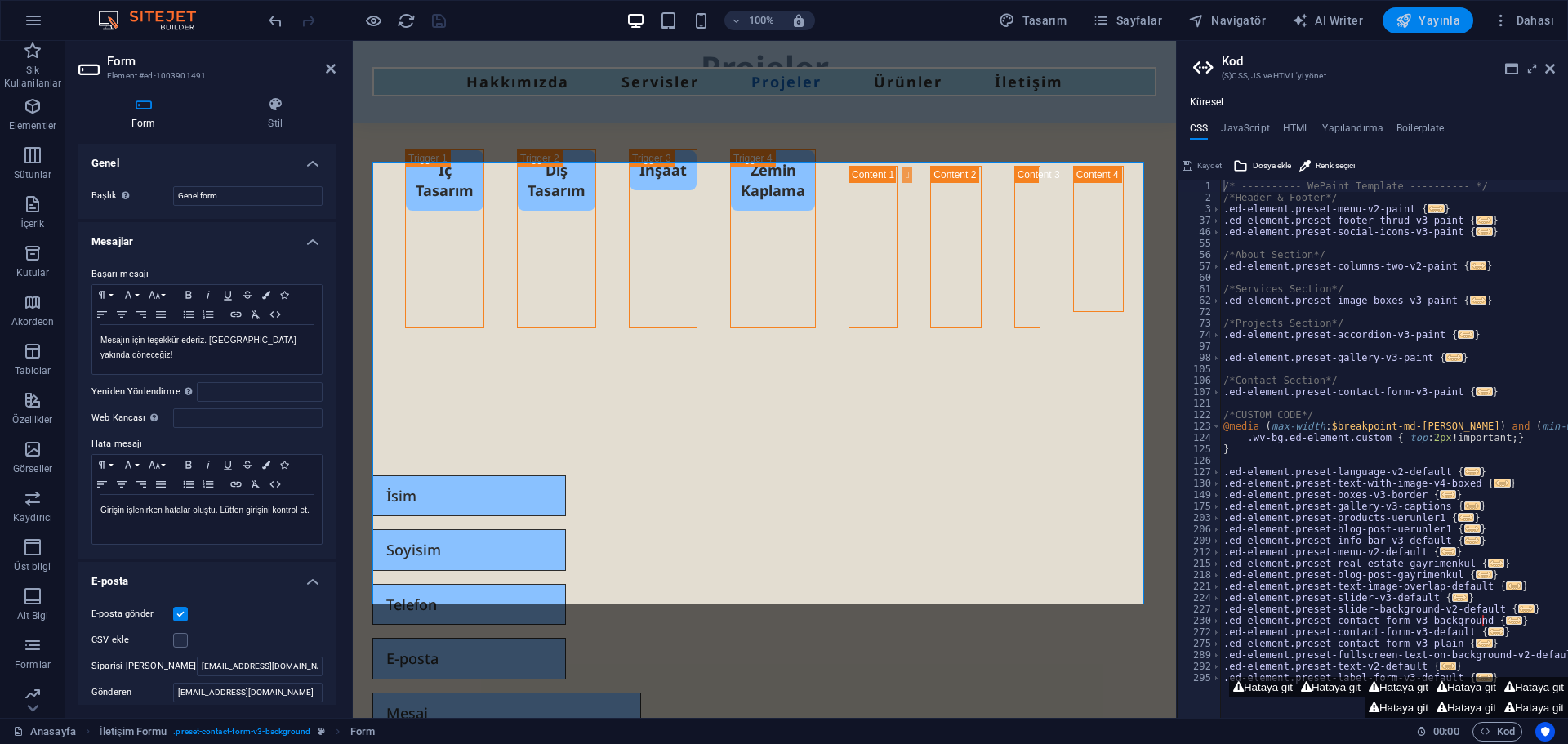
click at [1424, 24] on span "Yayınla" at bounding box center [1429, 20] width 65 height 16
